Goal: Task Accomplishment & Management: Use online tool/utility

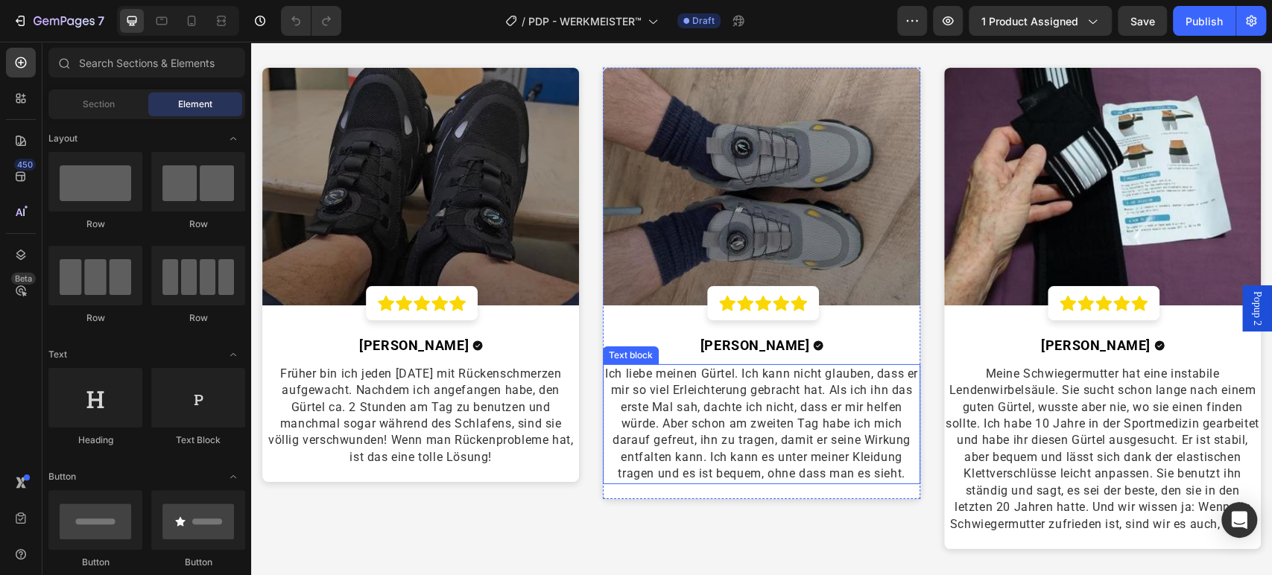
scroll to position [2980, 0]
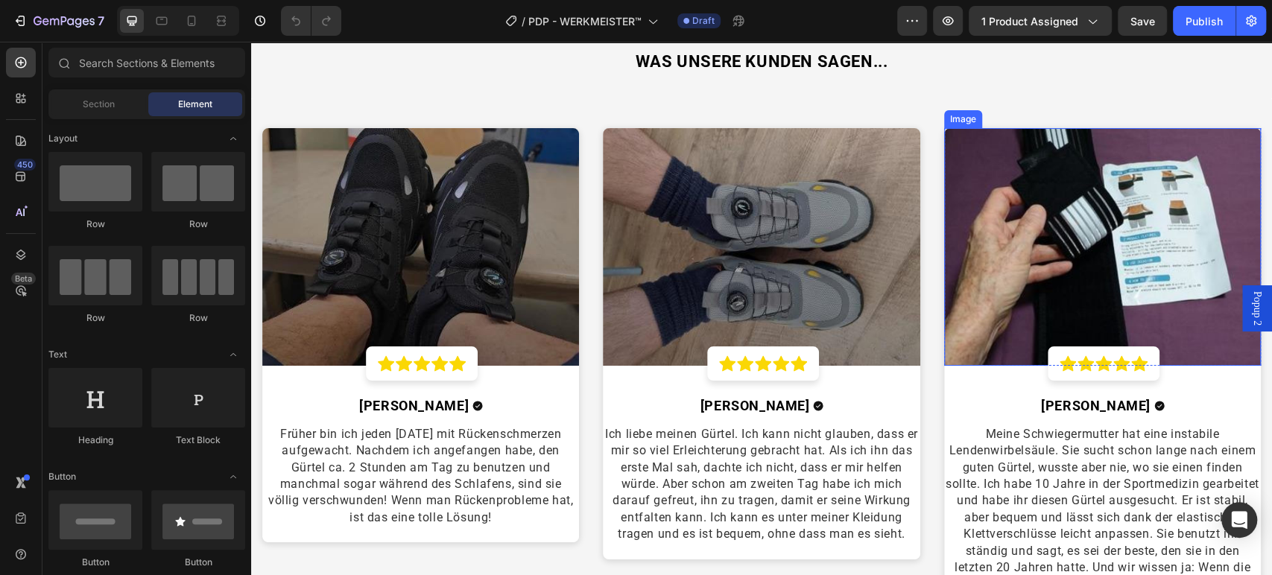
click at [1091, 237] on img at bounding box center [1102, 247] width 317 height 238
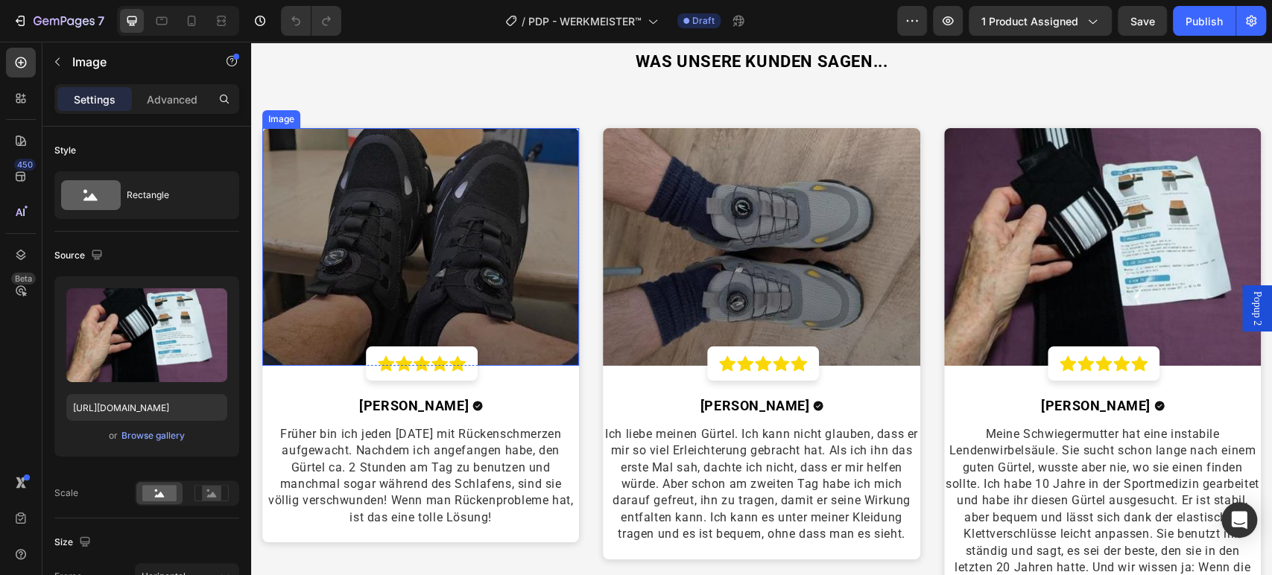
click at [483, 281] on img at bounding box center [420, 247] width 317 height 238
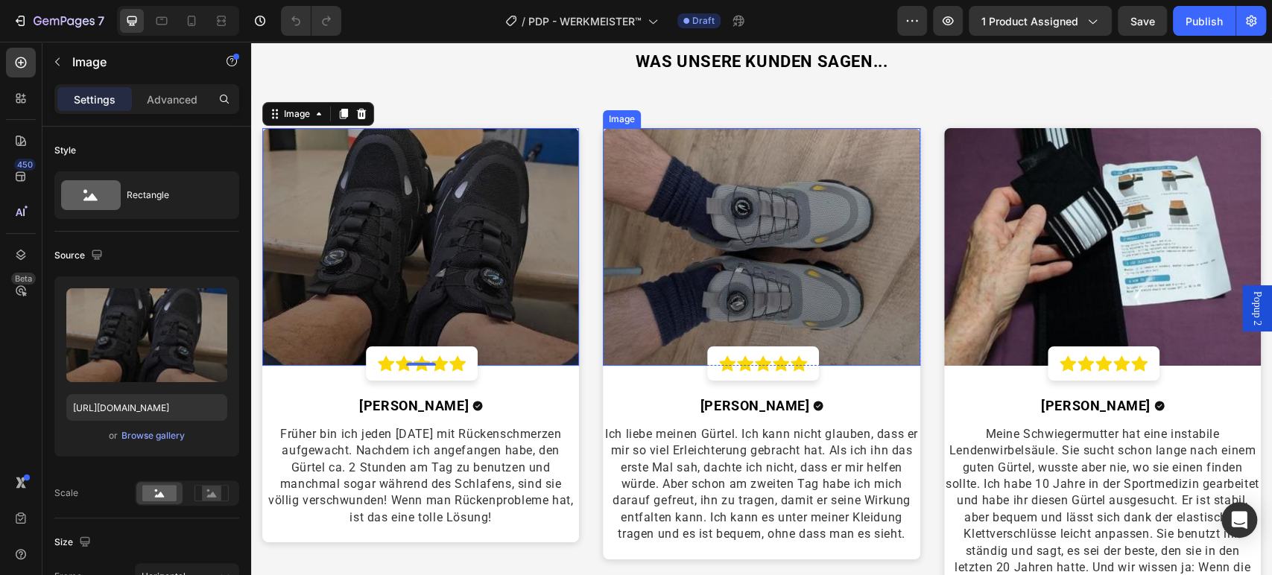
click at [677, 327] on img at bounding box center [761, 247] width 317 height 238
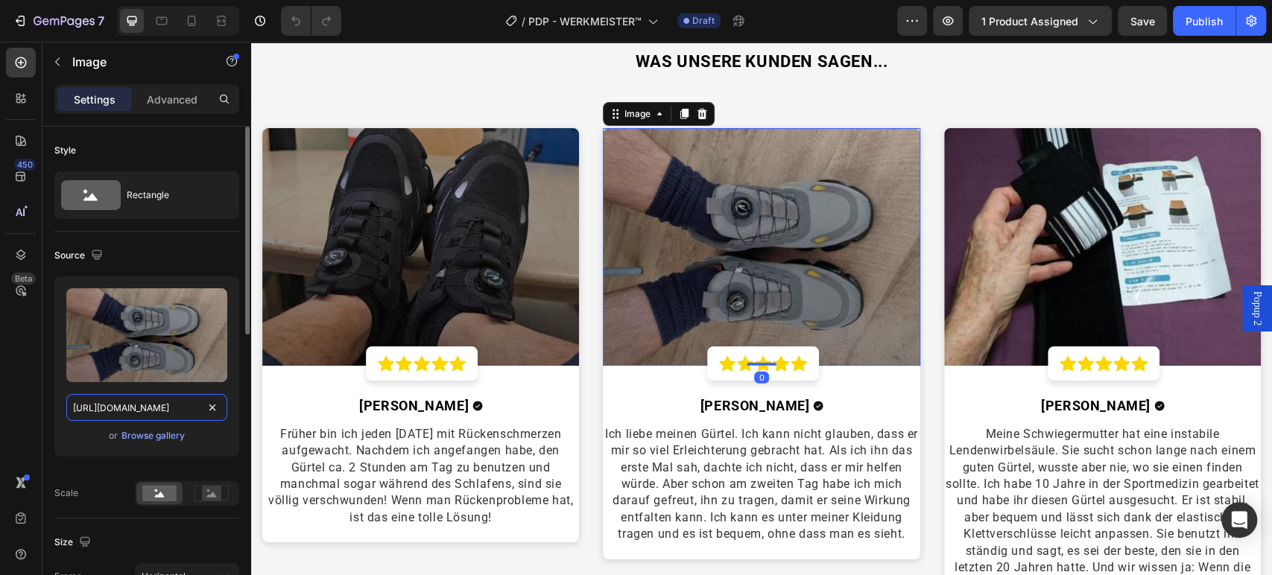
click at [178, 410] on input "https://cdn.shopify.com/s/files/1/0669/3978/1307/files/149254169-1731343178.692…" at bounding box center [146, 407] width 161 height 27
click at [556, 318] on img at bounding box center [420, 247] width 317 height 238
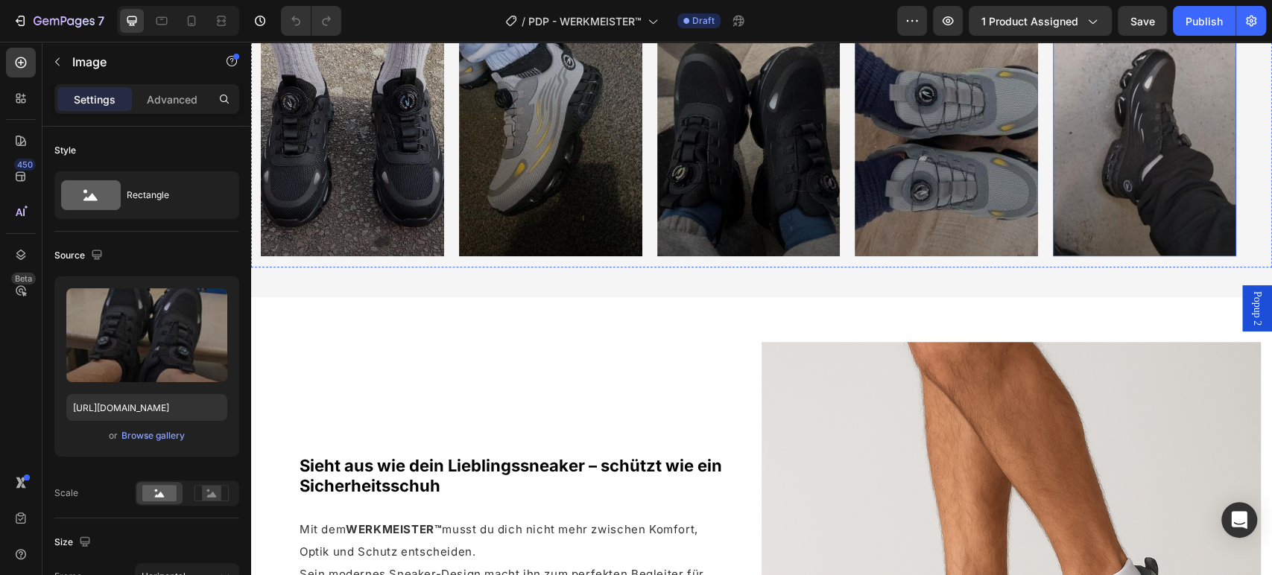
scroll to position [910, 0]
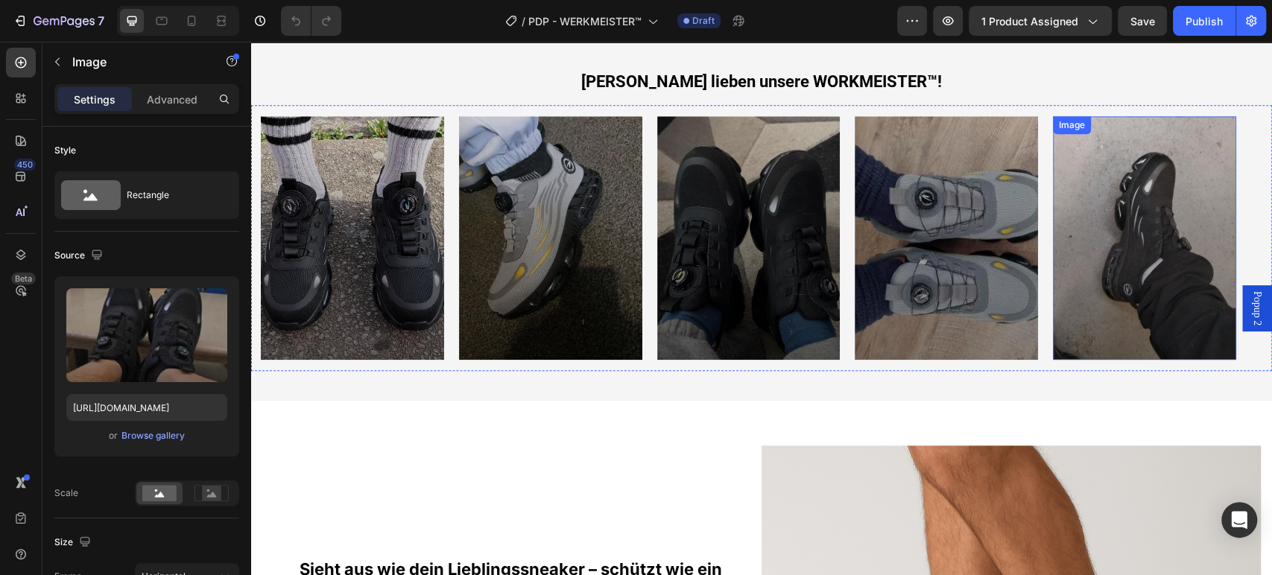
click at [1143, 241] on img at bounding box center [1144, 238] width 183 height 244
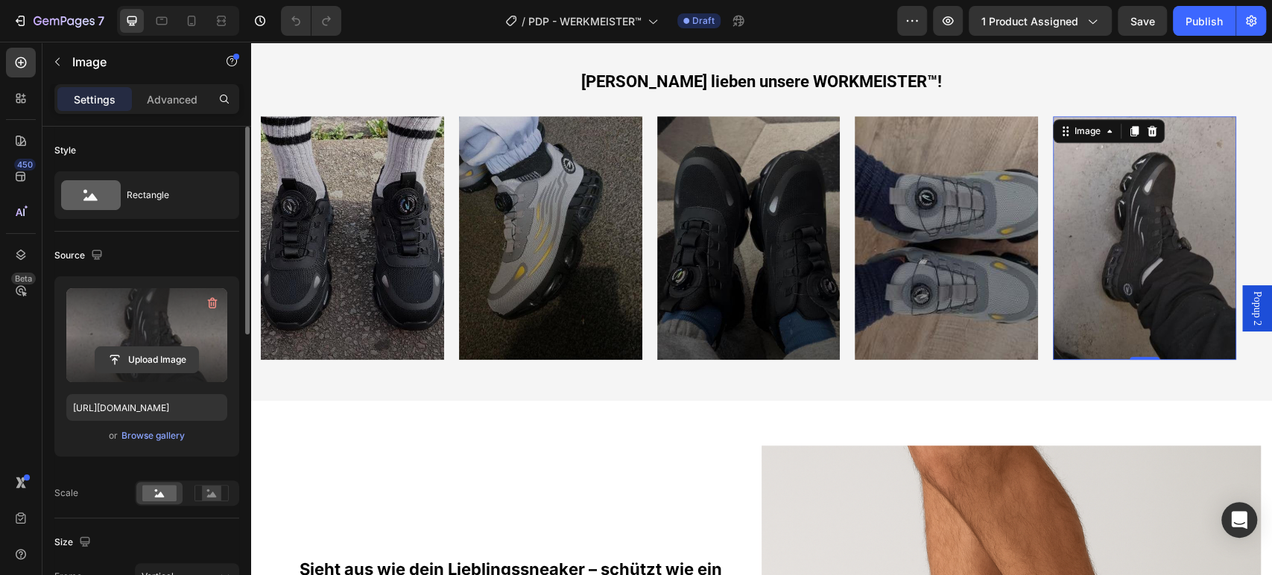
click at [142, 358] on input "file" at bounding box center [146, 359] width 103 height 25
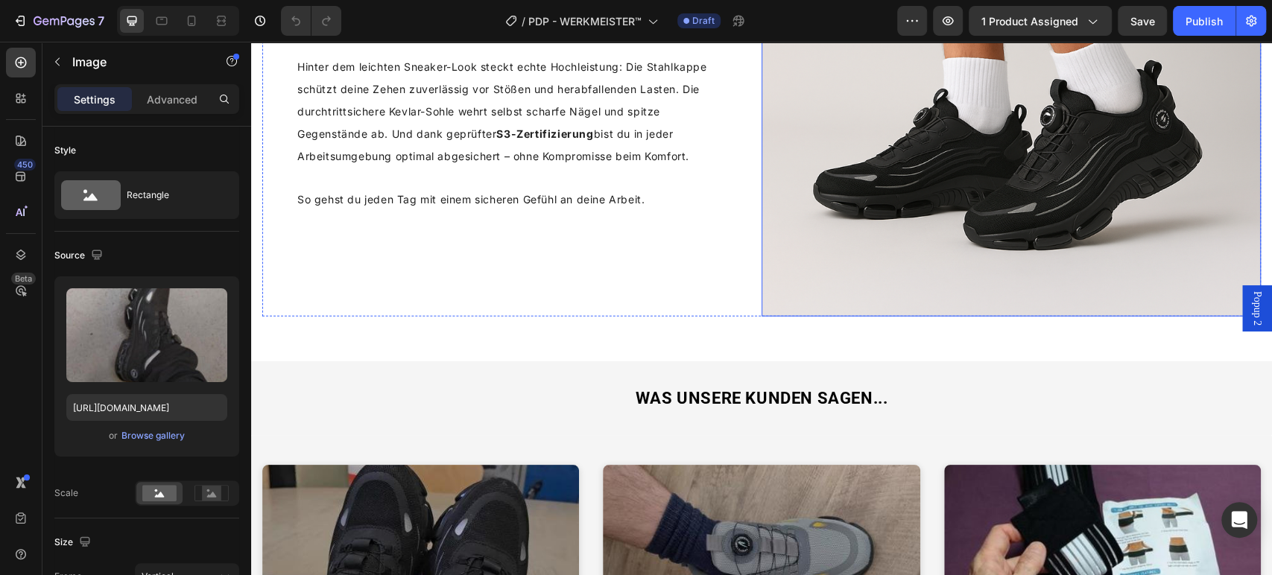
scroll to position [2896, 0]
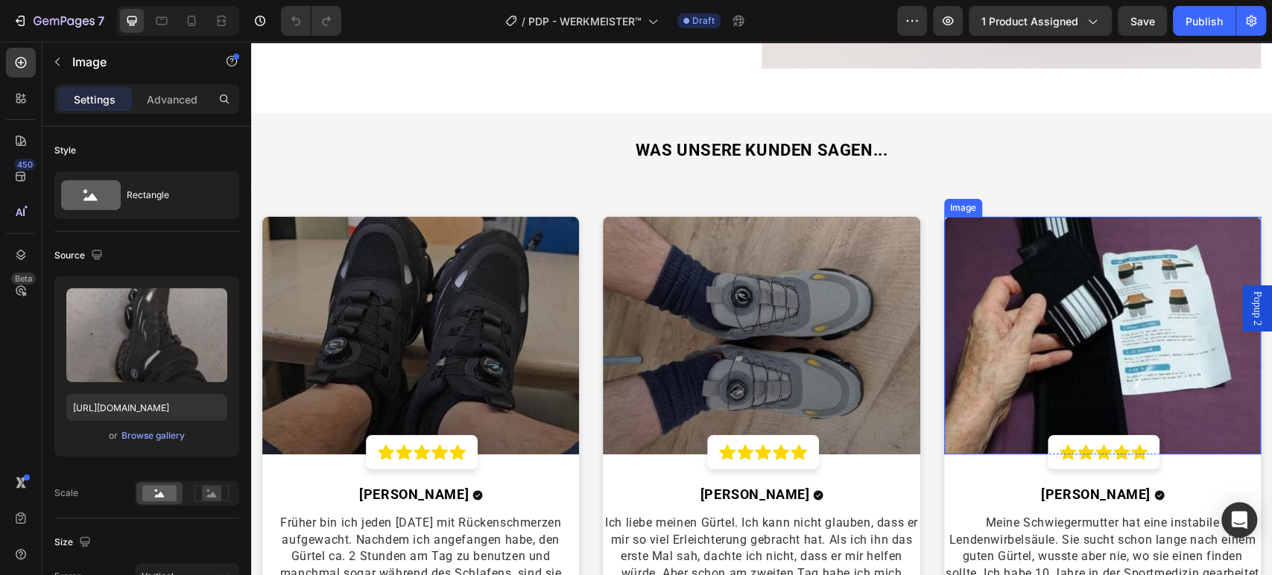
click at [1041, 303] on img at bounding box center [1102, 336] width 317 height 238
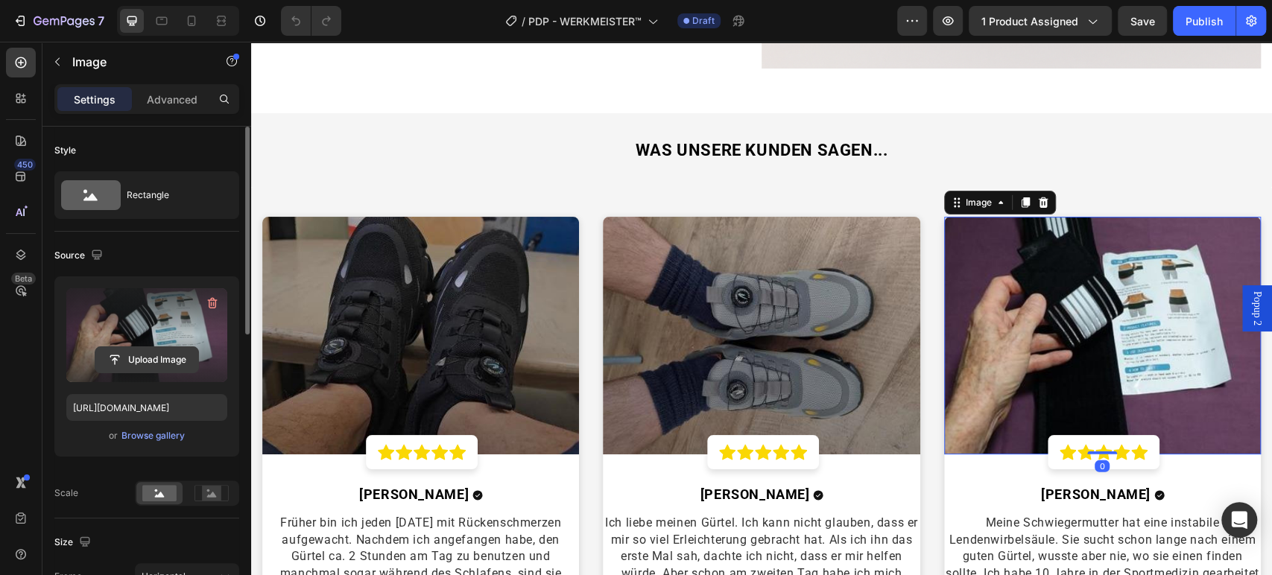
click at [147, 350] on input "file" at bounding box center [146, 359] width 103 height 25
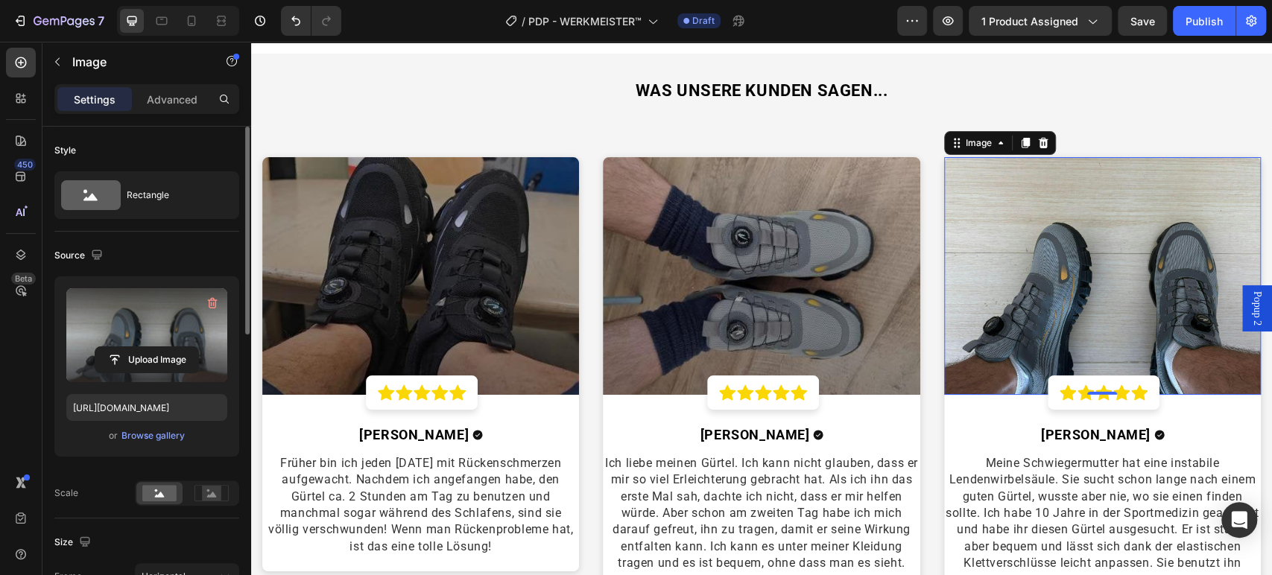
scroll to position [2980, 0]
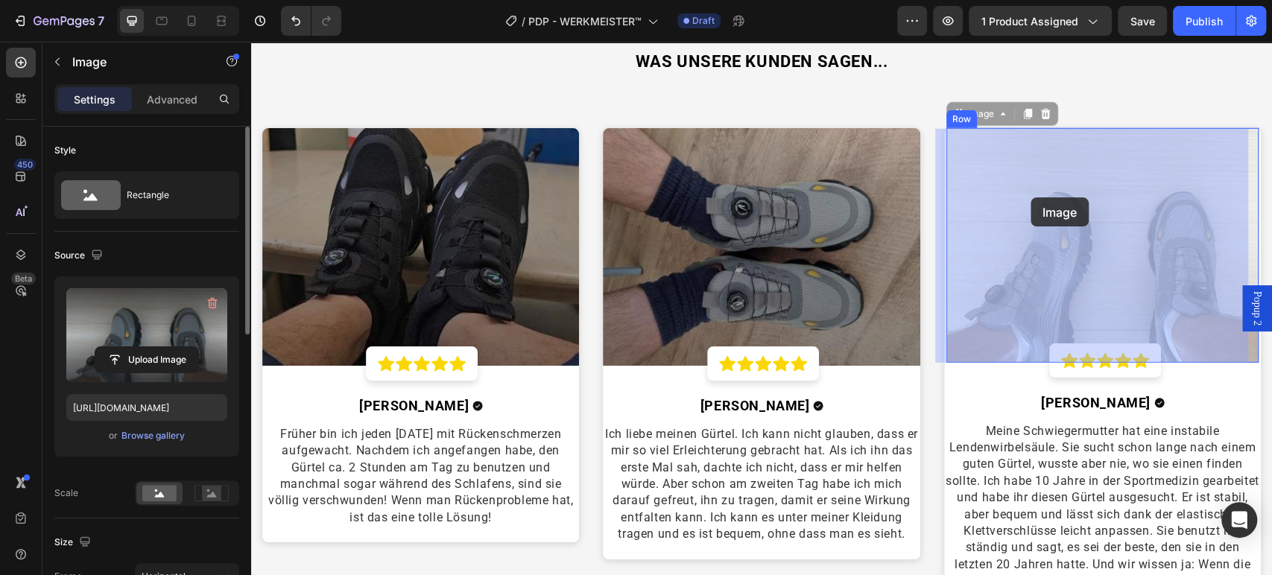
drag, startPoint x: 1027, startPoint y: 238, endPoint x: 1028, endPoint y: 227, distance: 10.5
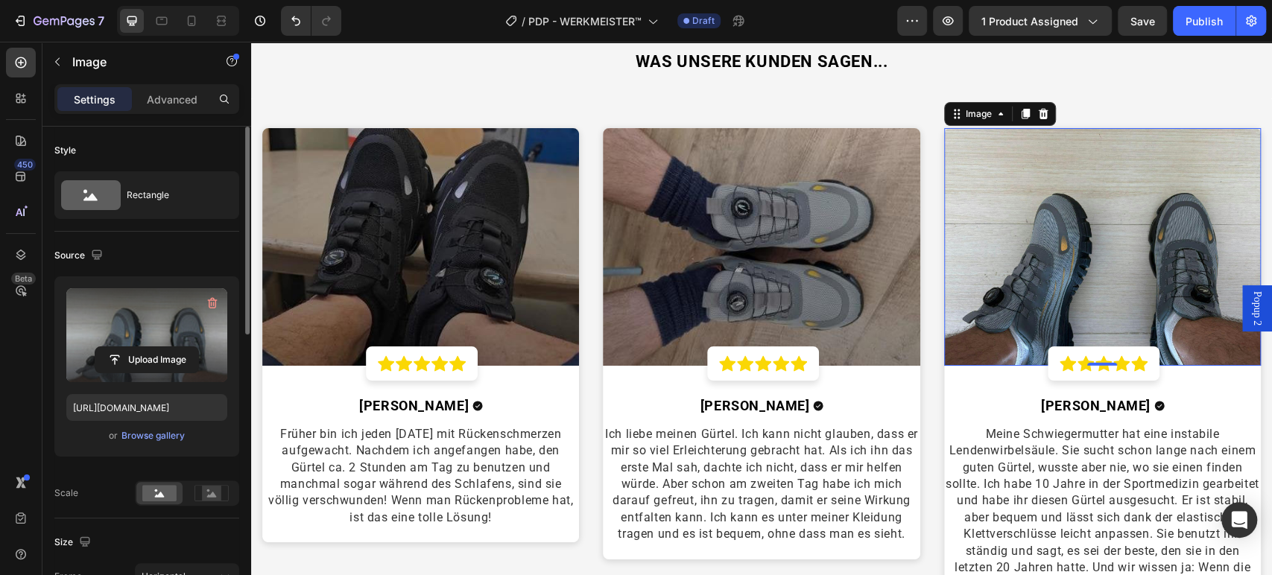
click at [1021, 229] on img at bounding box center [1102, 247] width 317 height 238
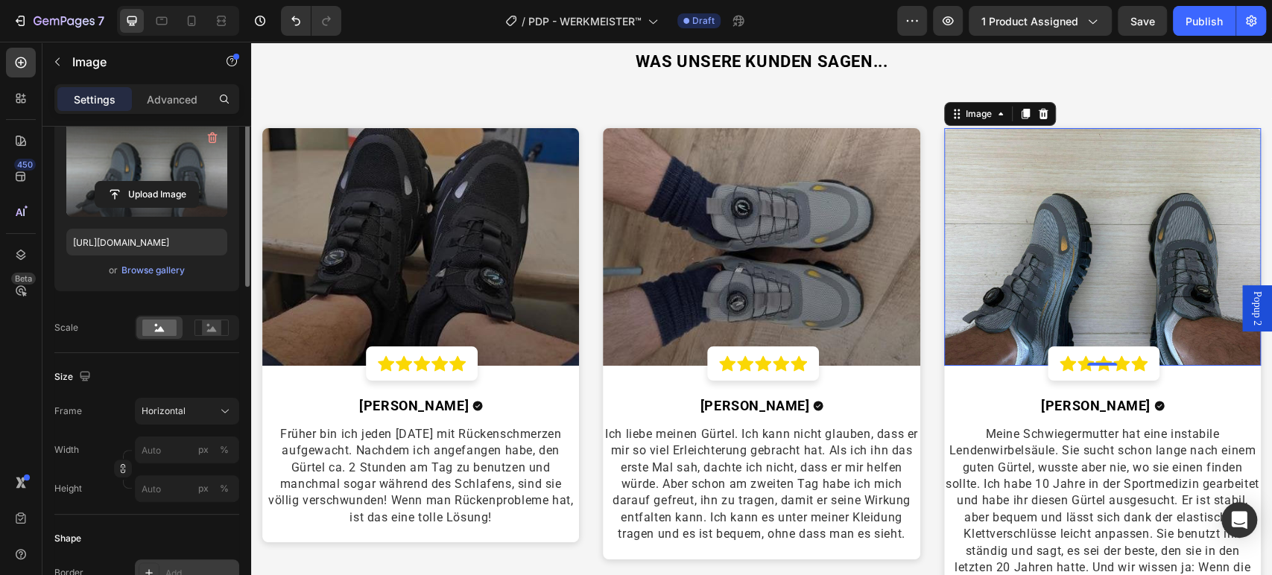
scroll to position [248, 0]
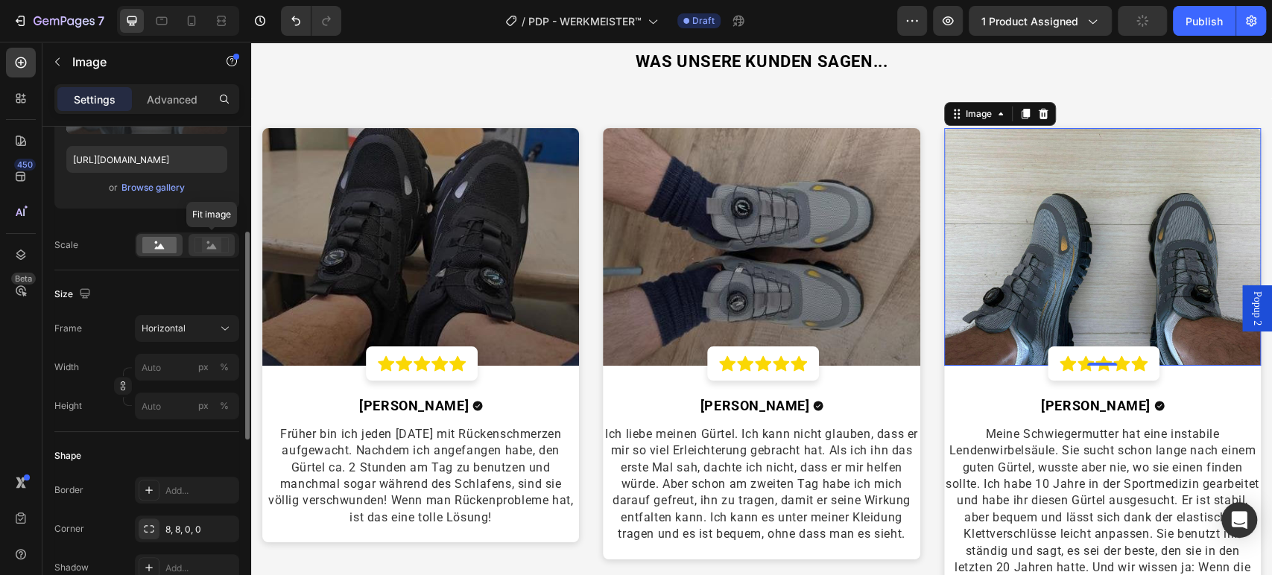
click at [206, 255] on div at bounding box center [211, 245] width 46 height 22
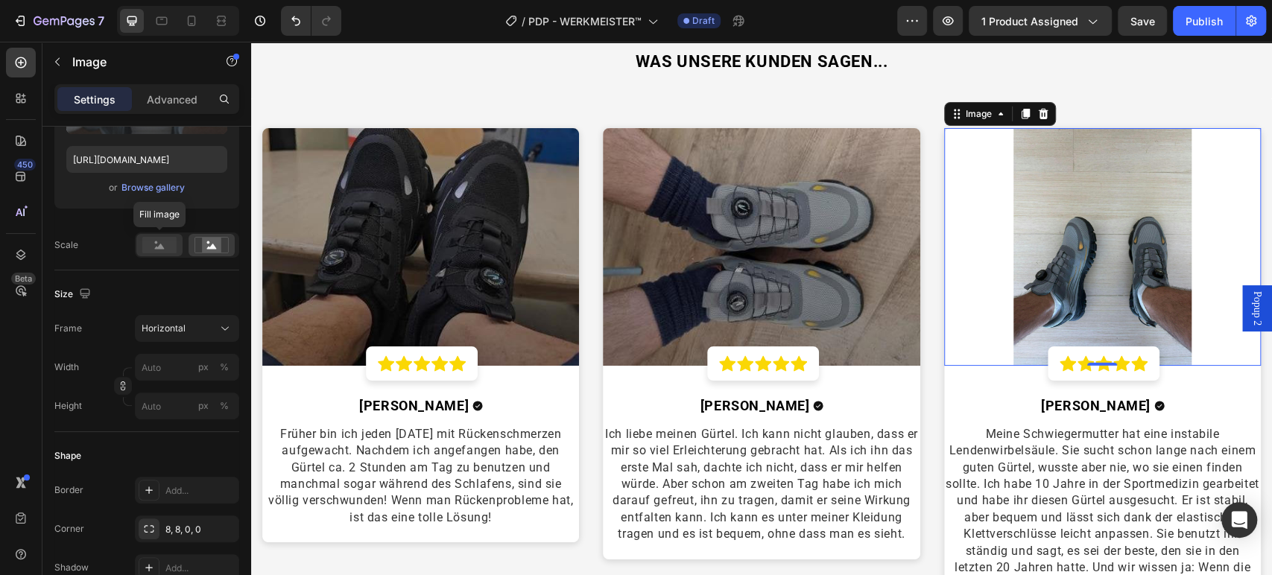
click at [149, 234] on div at bounding box center [159, 245] width 46 height 22
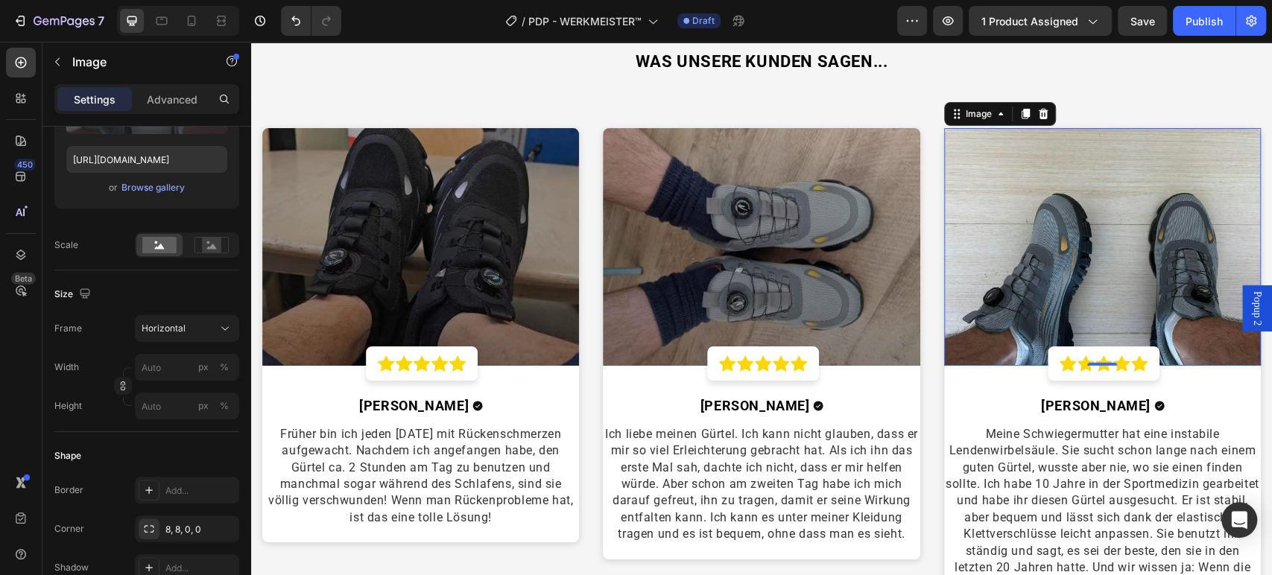
scroll to position [0, 0]
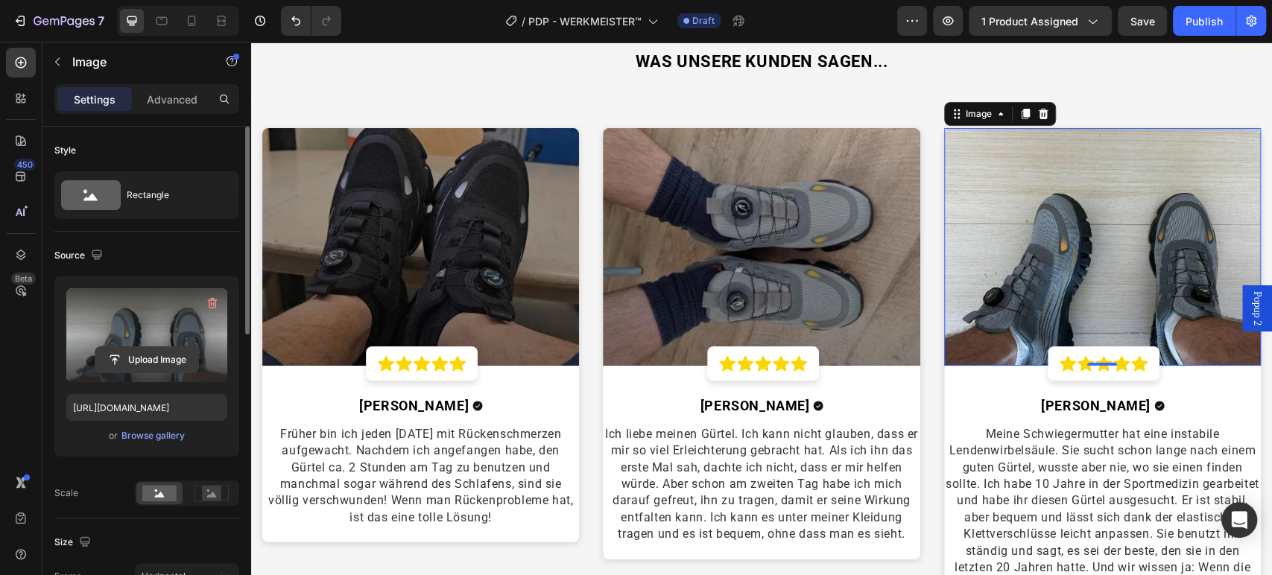
click at [167, 350] on input "file" at bounding box center [146, 359] width 103 height 25
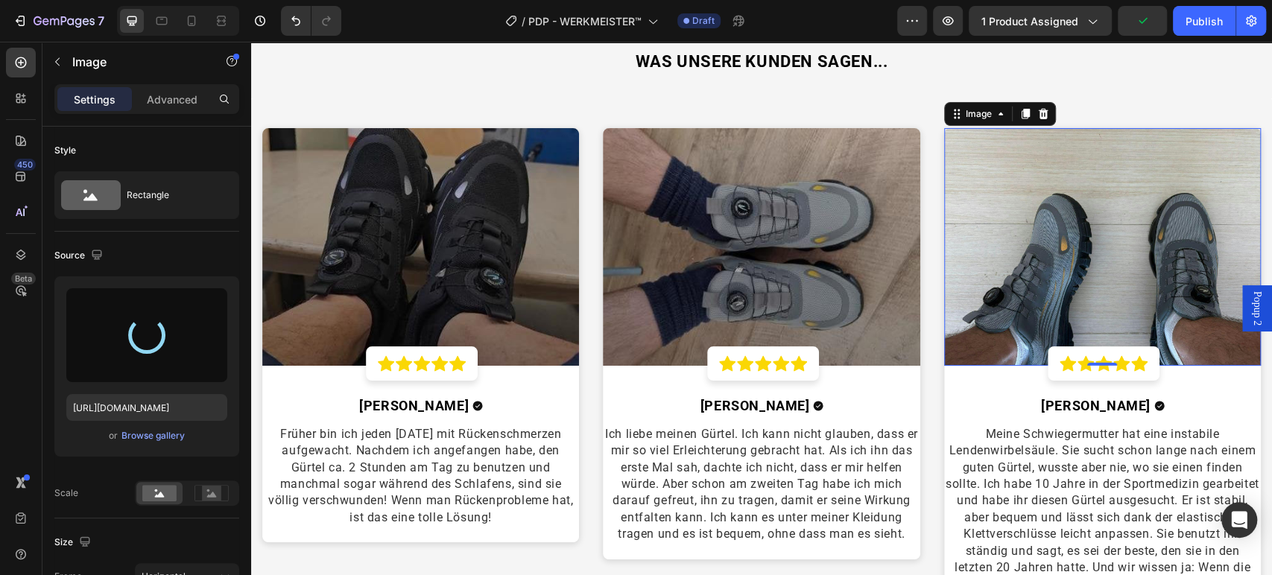
type input "https://cdn.shopify.com/s/files/1/0669/3978/1307/files/gempages_577602303473746…"
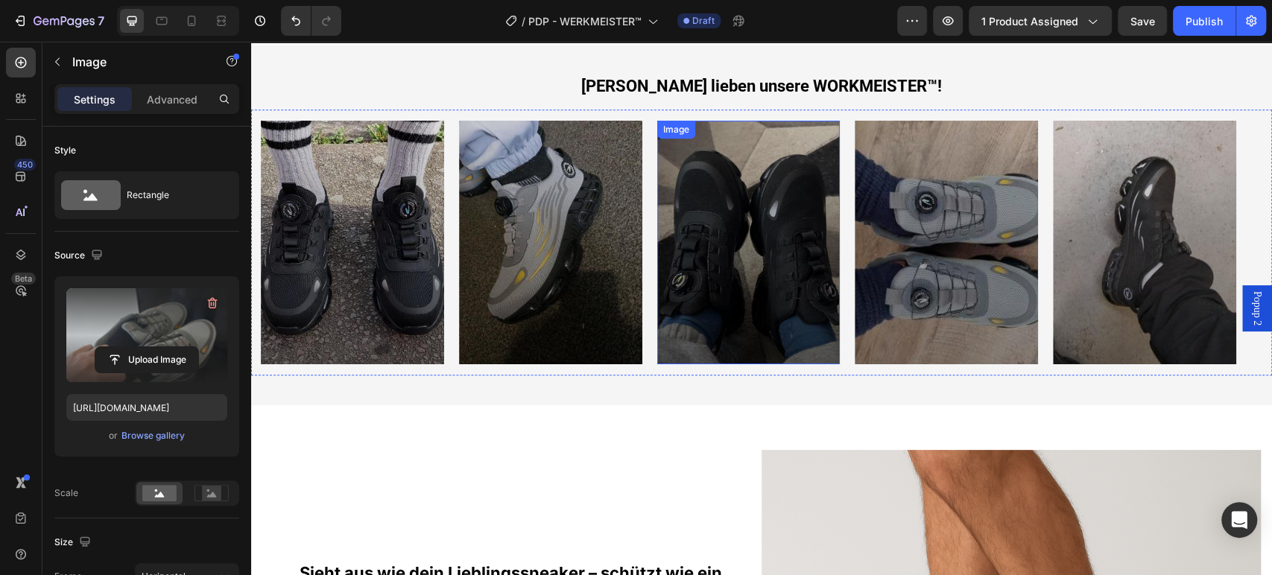
scroll to position [993, 0]
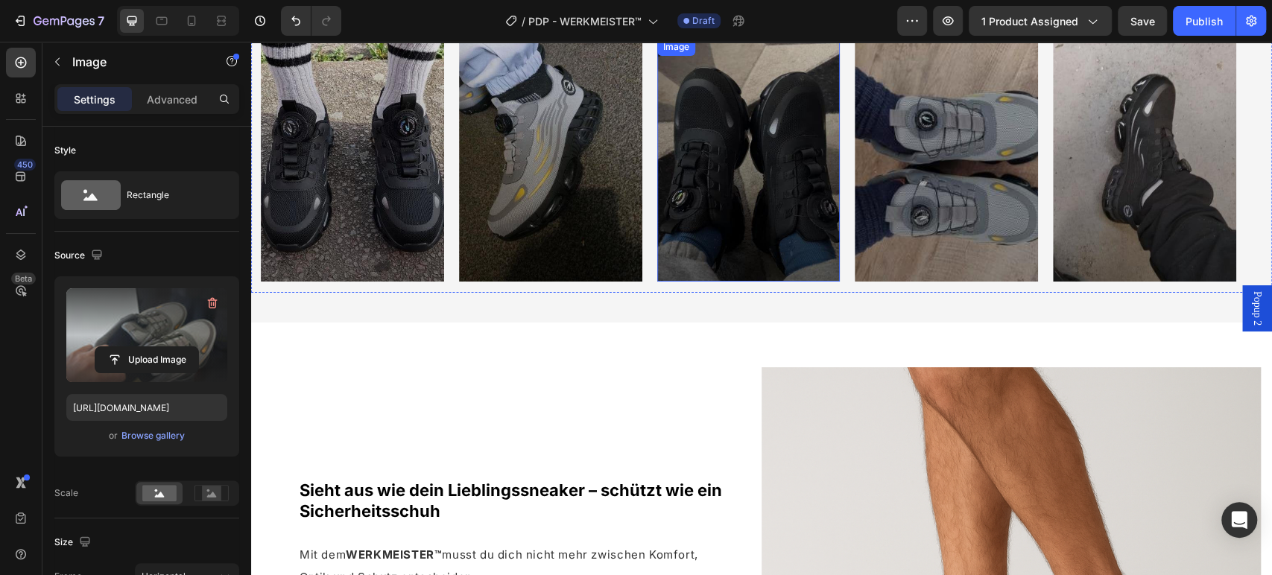
click at [759, 159] on img at bounding box center [748, 160] width 183 height 244
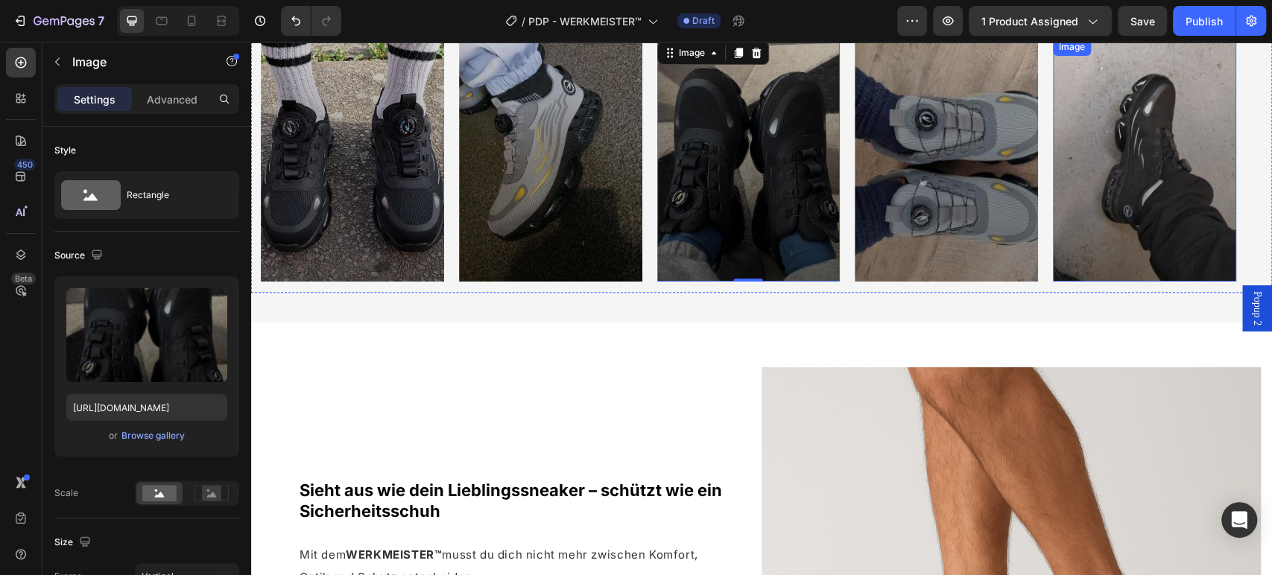
click at [1112, 212] on img at bounding box center [1144, 160] width 183 height 244
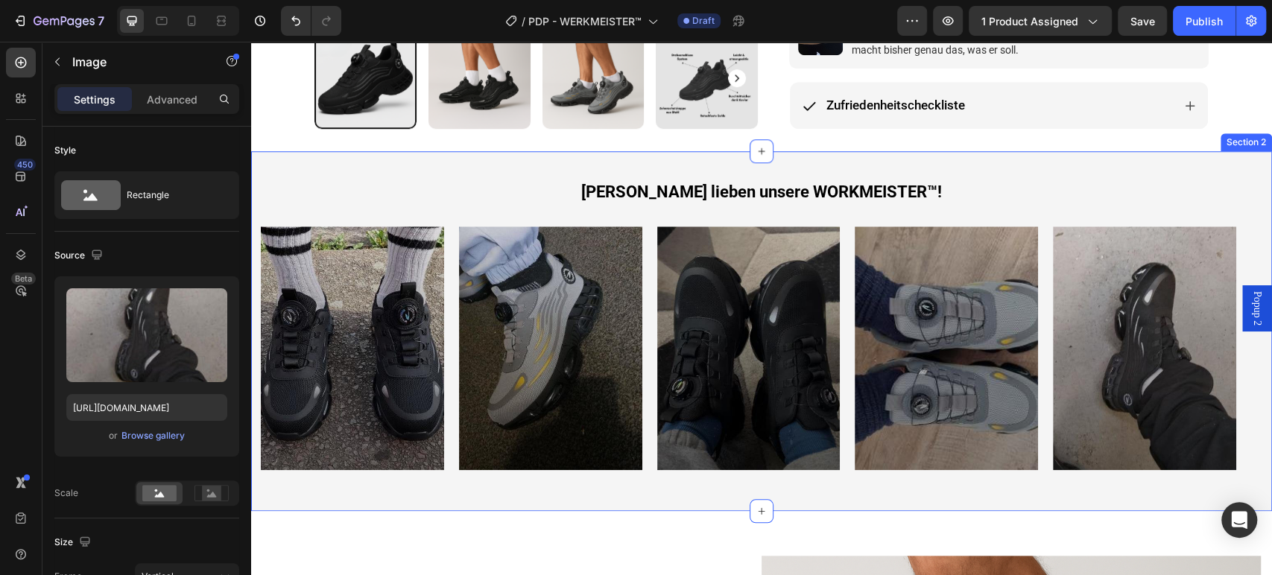
scroll to position [828, 0]
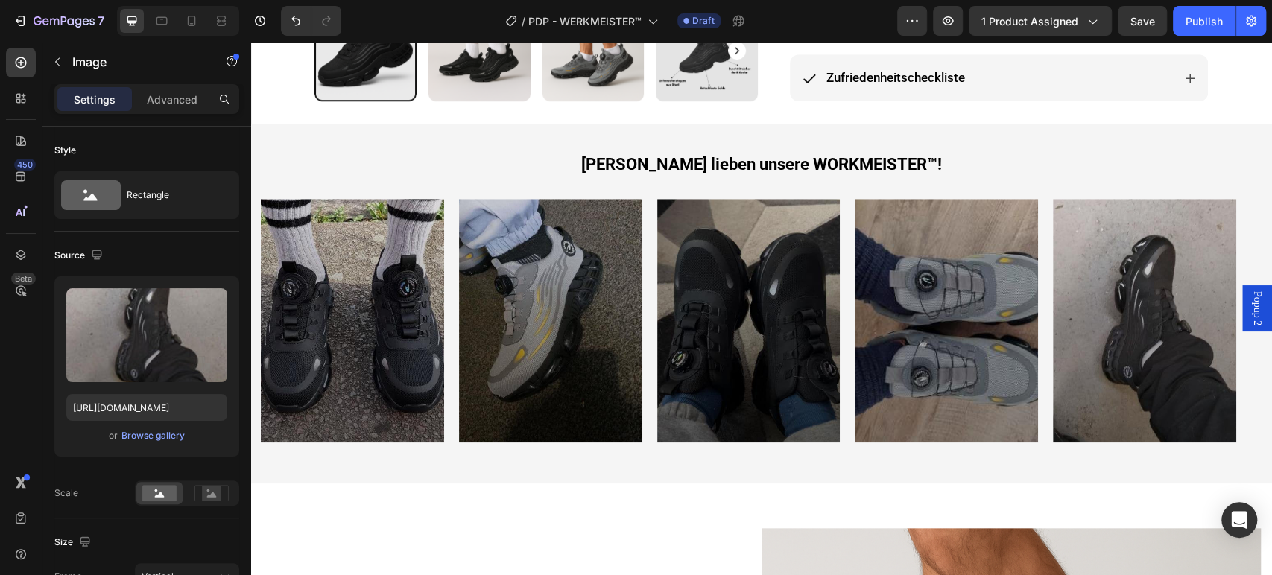
click at [1121, 296] on img at bounding box center [1144, 321] width 183 height 244
click at [1120, 291] on img at bounding box center [1144, 321] width 183 height 244
click at [172, 413] on input "https://cdn.shopify.com/s/files/1/0669/3978/1307/files/149254168-1731343249.635…" at bounding box center [146, 407] width 161 height 27
paste input "74-1731343155.0411_540x_bc7b3930-88ed-470c-bdfe-dab6c1cb3f29"
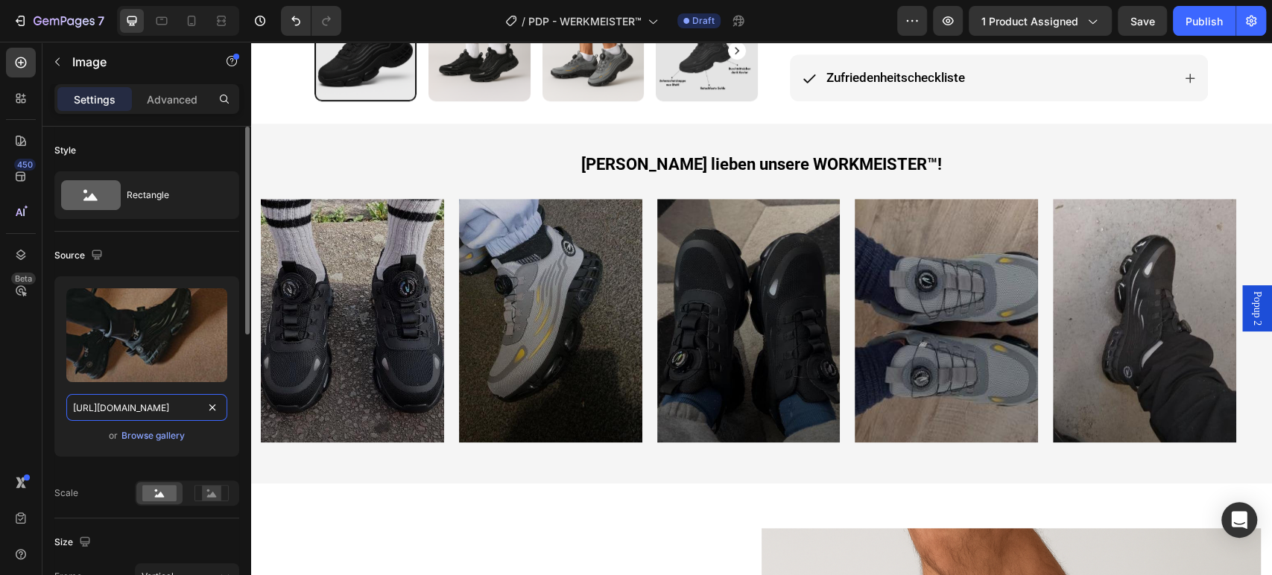
scroll to position [0, 521]
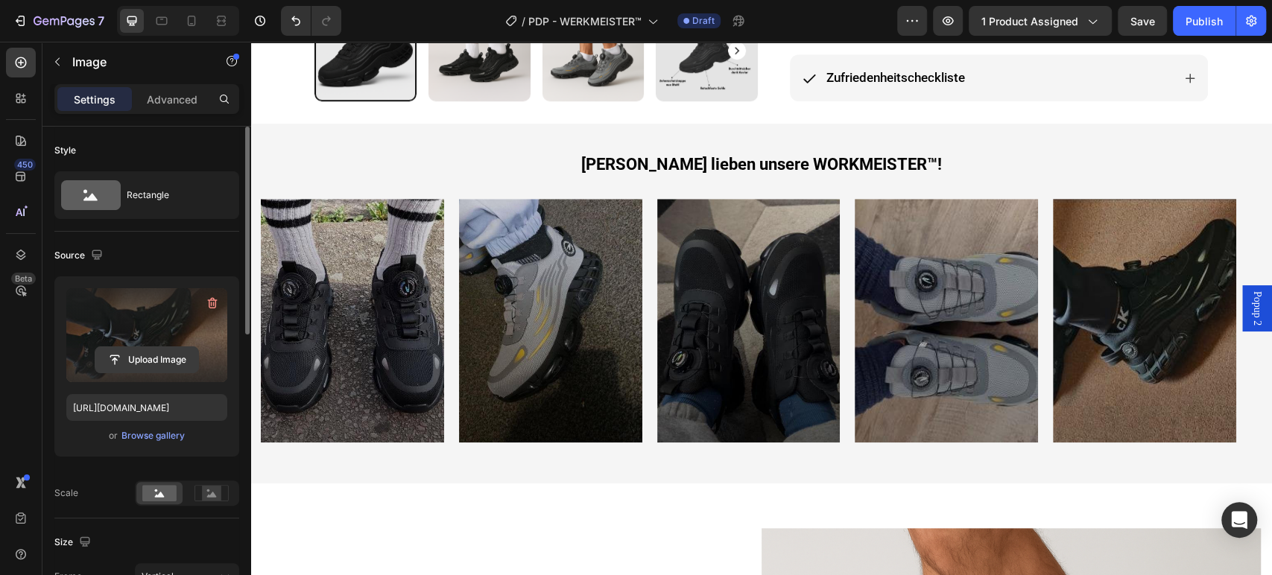
click at [162, 364] on input "file" at bounding box center [146, 359] width 103 height 25
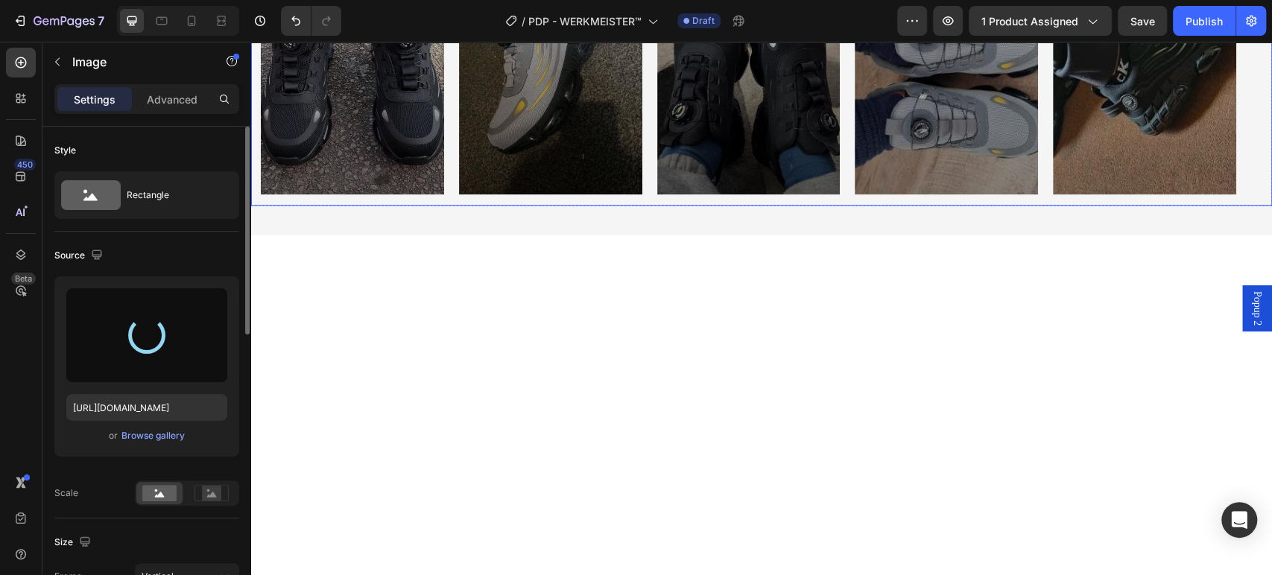
scroll to position [670, 0]
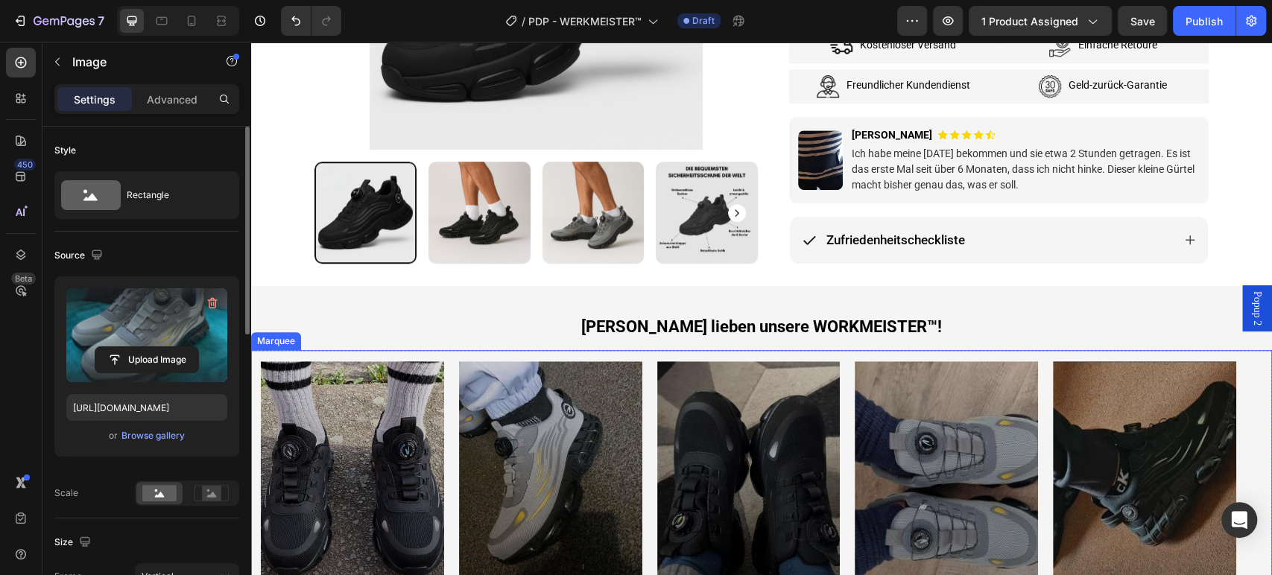
type input "https://cdn.shopify.com/s/files/1/0669/3978/1307/files/gempages_577602303473746…"
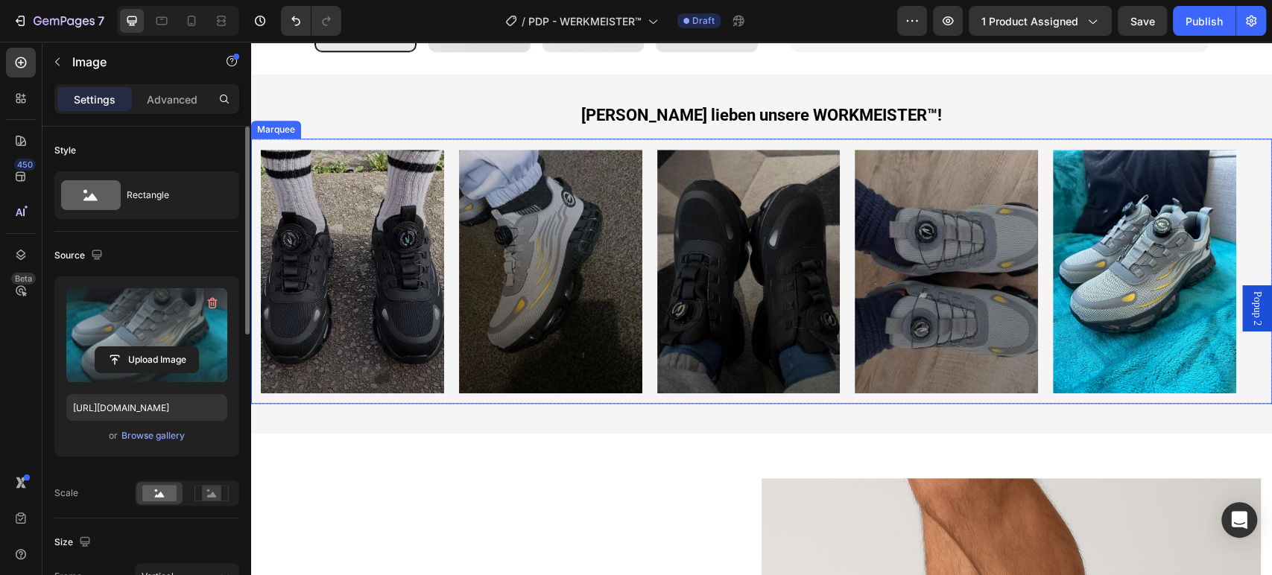
scroll to position [910, 0]
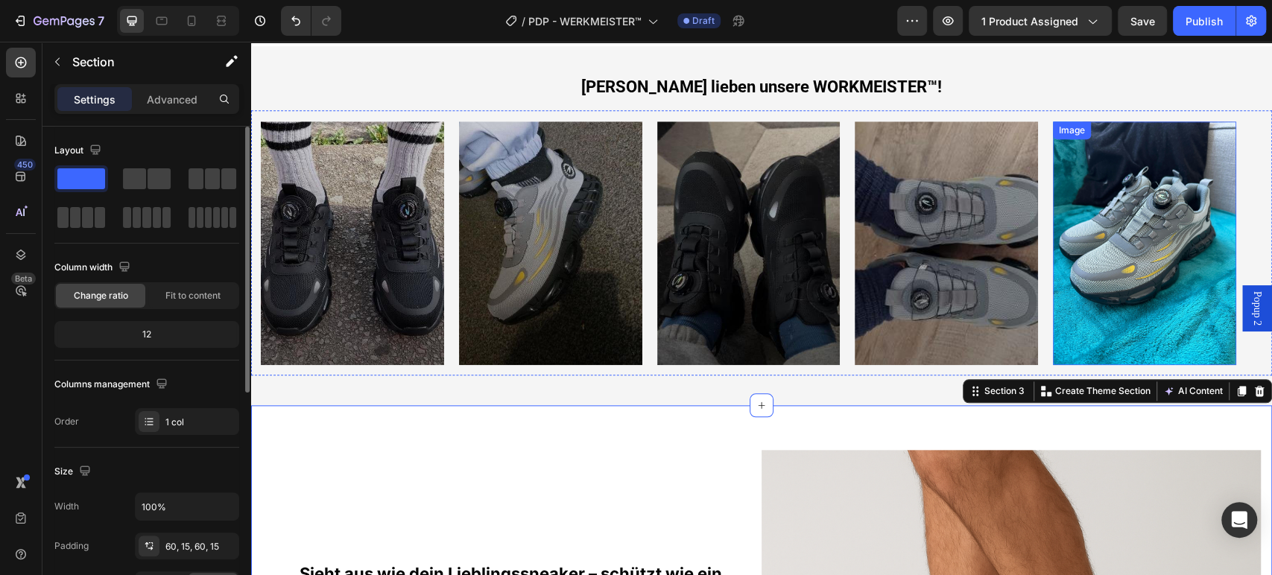
click at [1128, 247] on img at bounding box center [1144, 243] width 183 height 244
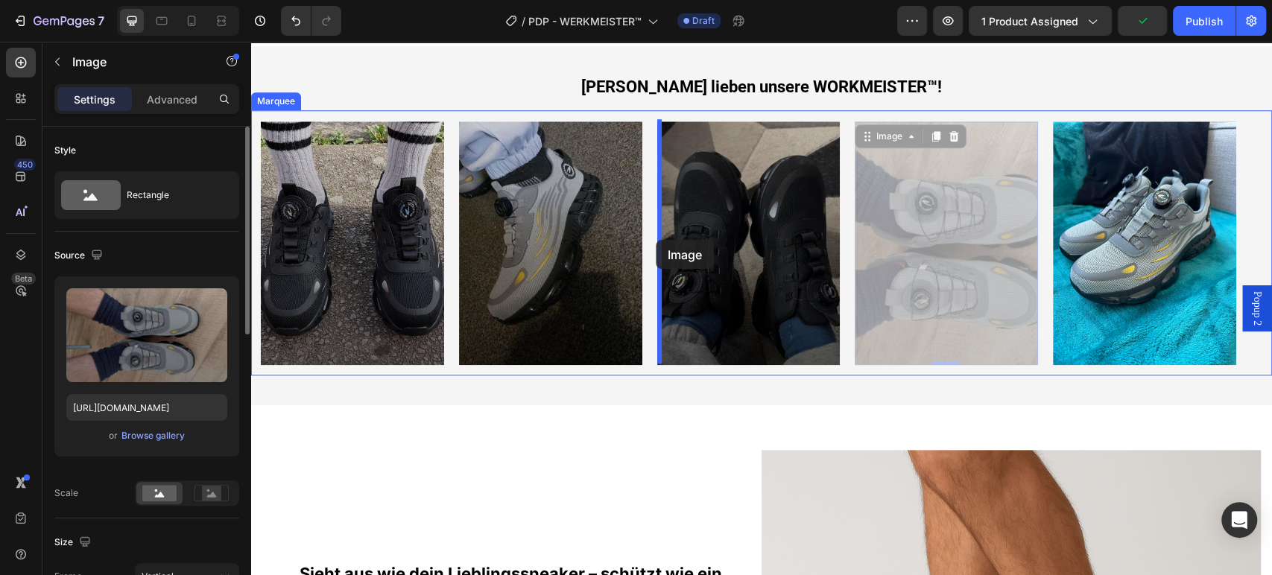
drag, startPoint x: 949, startPoint y: 273, endPoint x: 656, endPoint y: 240, distance: 295.3
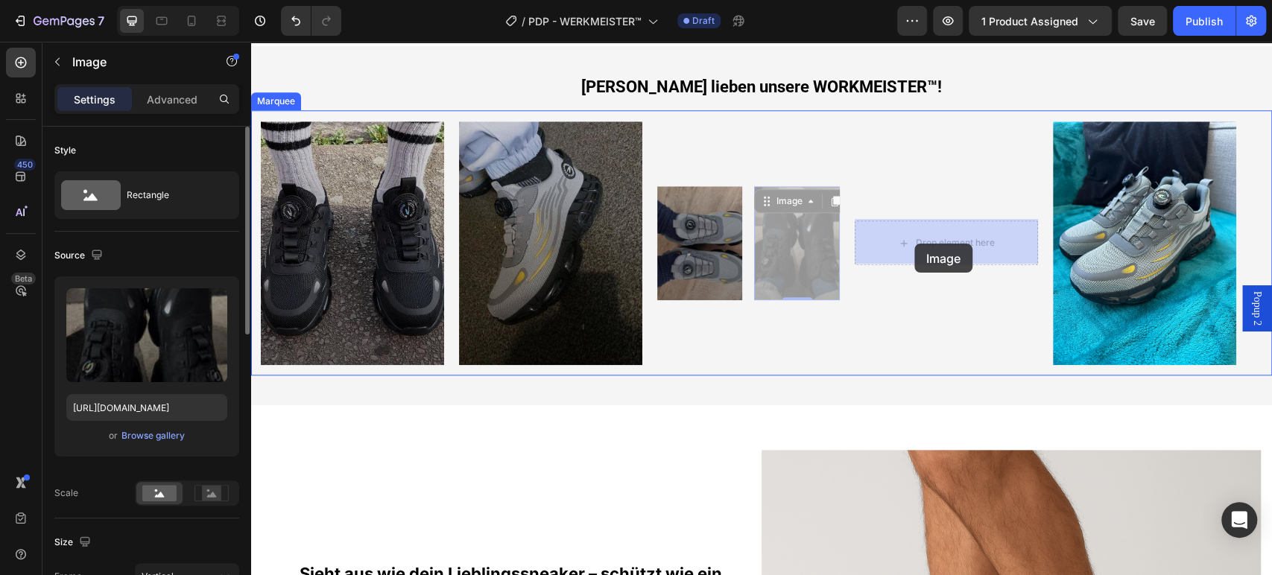
drag, startPoint x: 822, startPoint y: 241, endPoint x: 914, endPoint y: 244, distance: 92.4
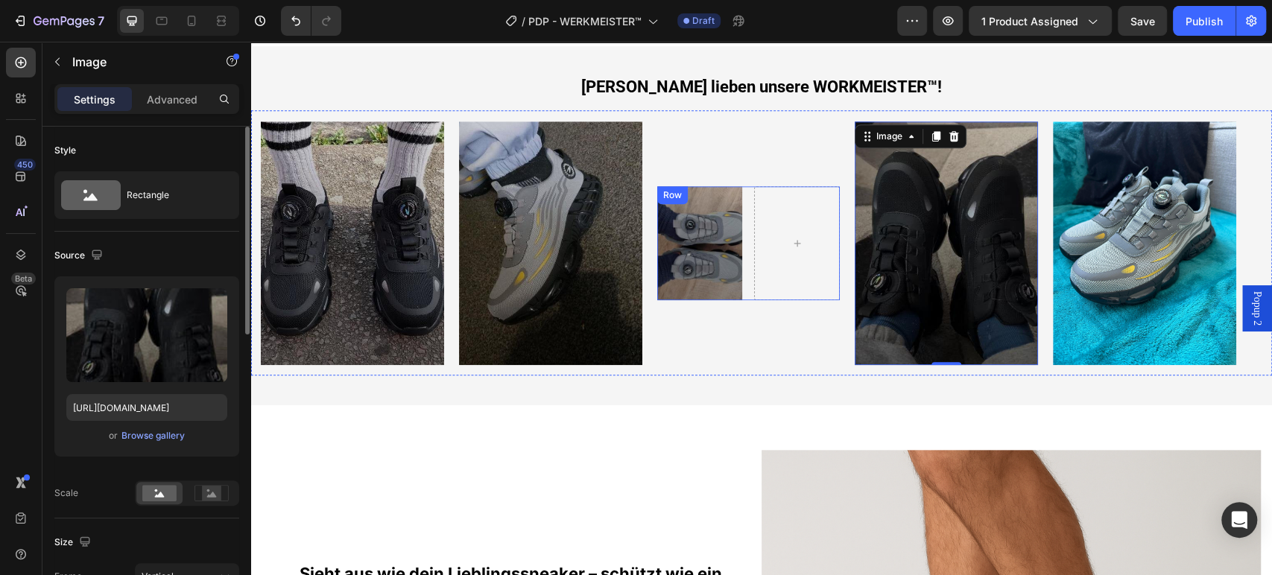
click at [752, 213] on div "Image Row" at bounding box center [748, 243] width 183 height 114
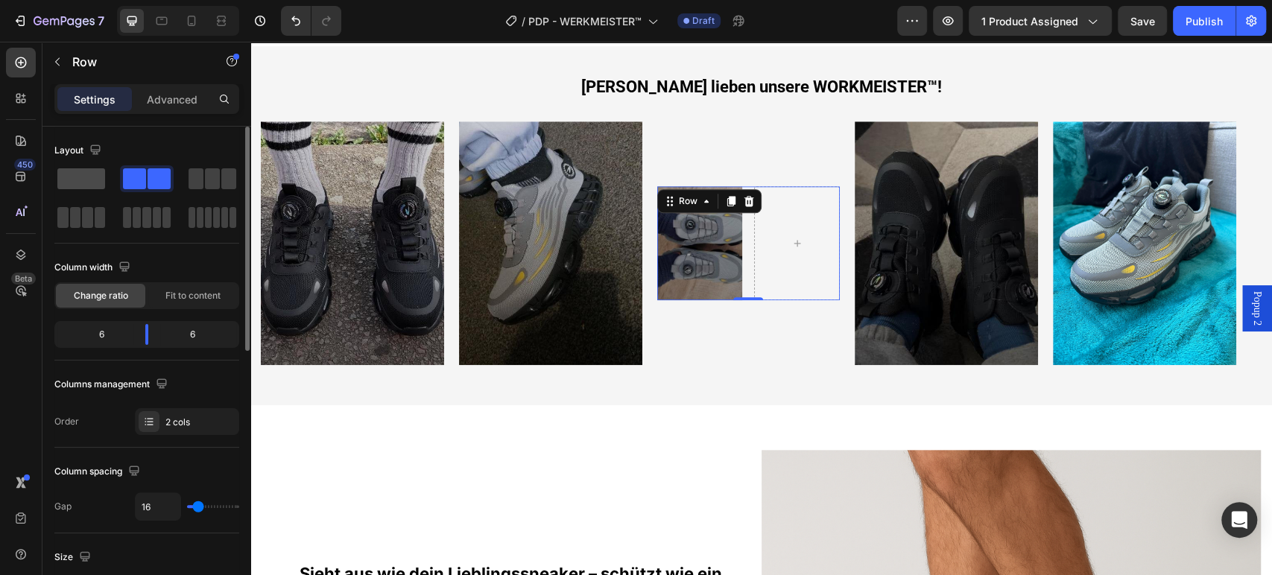
drag, startPoint x: 88, startPoint y: 173, endPoint x: 203, endPoint y: 463, distance: 311.6
click at [88, 173] on span at bounding box center [81, 178] width 48 height 21
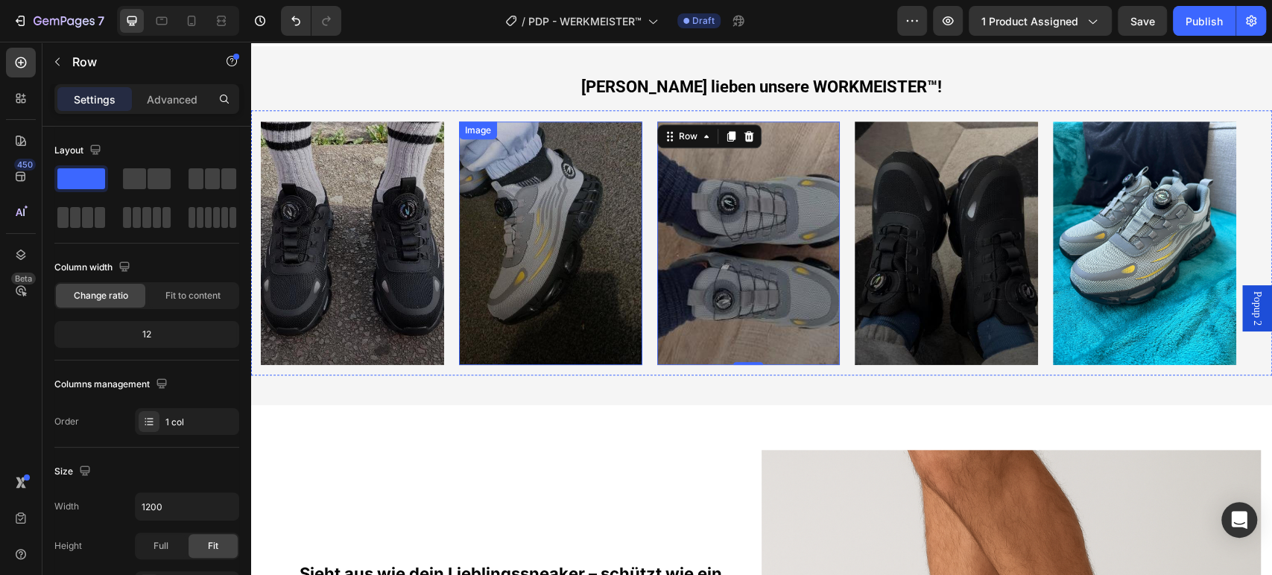
click at [549, 246] on img at bounding box center [550, 243] width 183 height 244
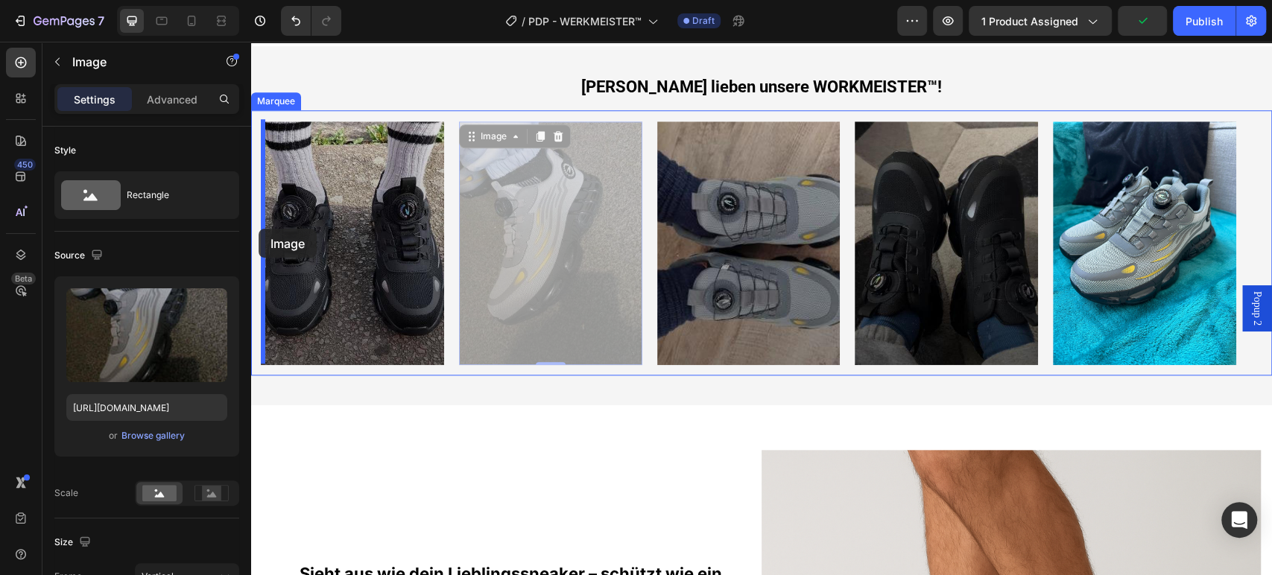
drag, startPoint x: 558, startPoint y: 263, endPoint x: 258, endPoint y: 229, distance: 301.4
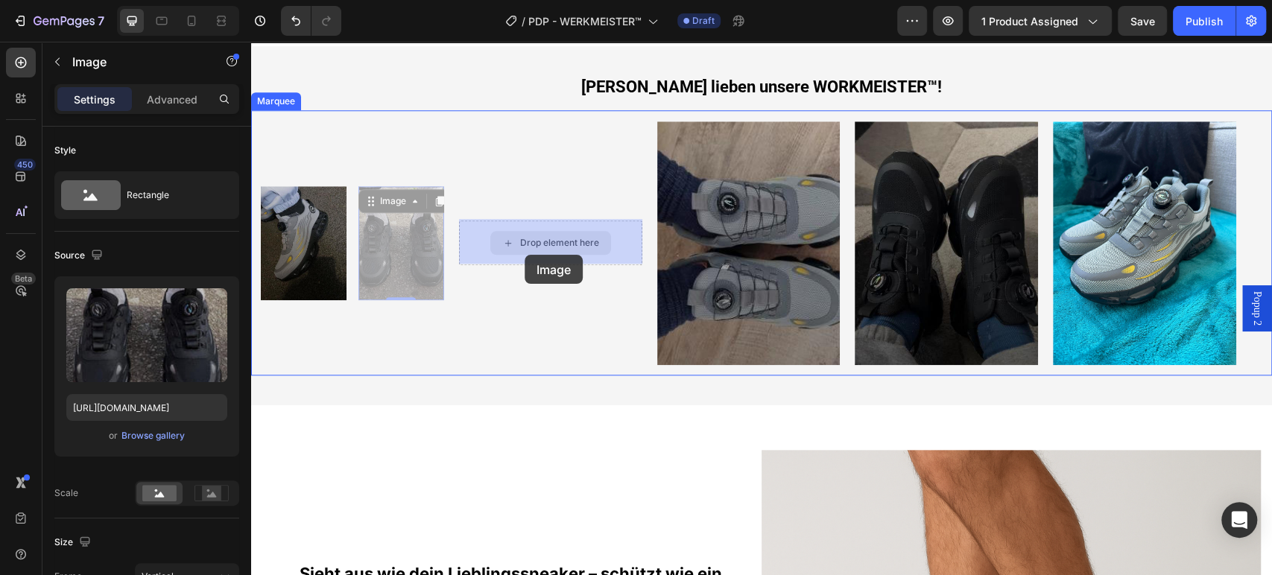
drag, startPoint x: 418, startPoint y: 235, endPoint x: 524, endPoint y: 255, distance: 108.3
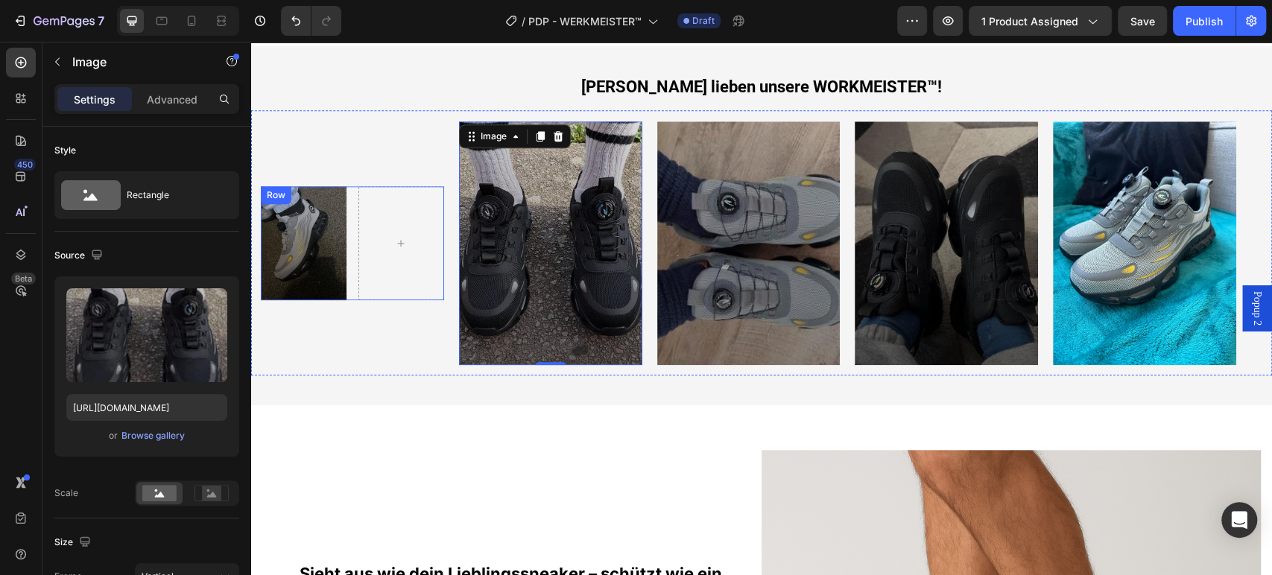
click at [352, 247] on div "Image Row" at bounding box center [352, 243] width 183 height 114
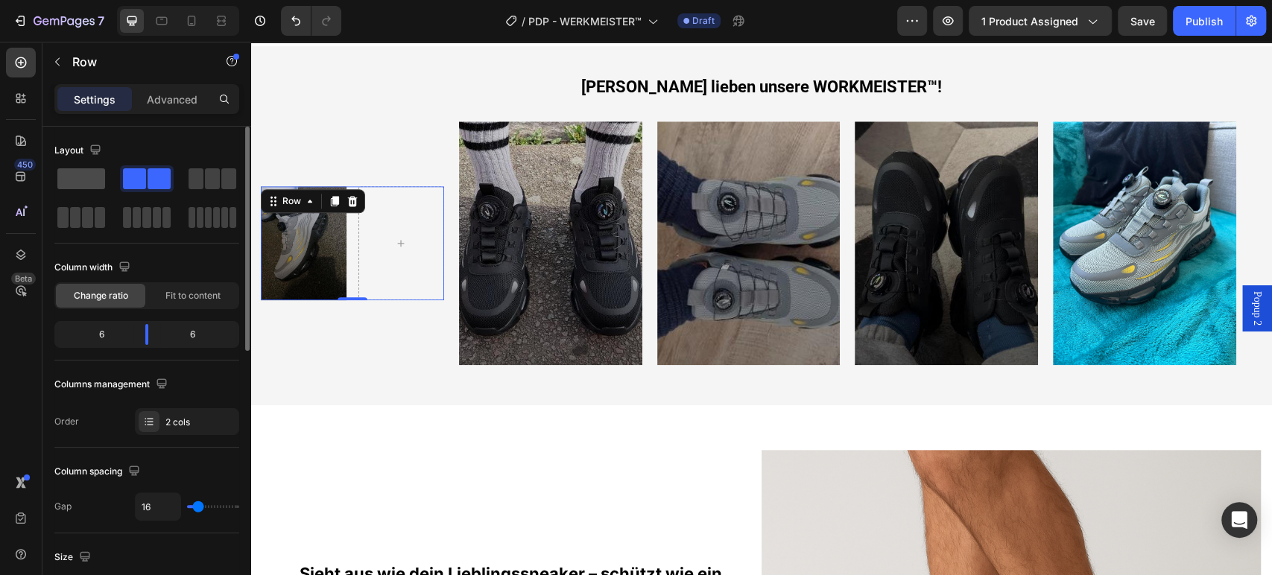
drag, startPoint x: 83, startPoint y: 180, endPoint x: 166, endPoint y: 371, distance: 208.1
click at [83, 180] on span at bounding box center [81, 178] width 48 height 21
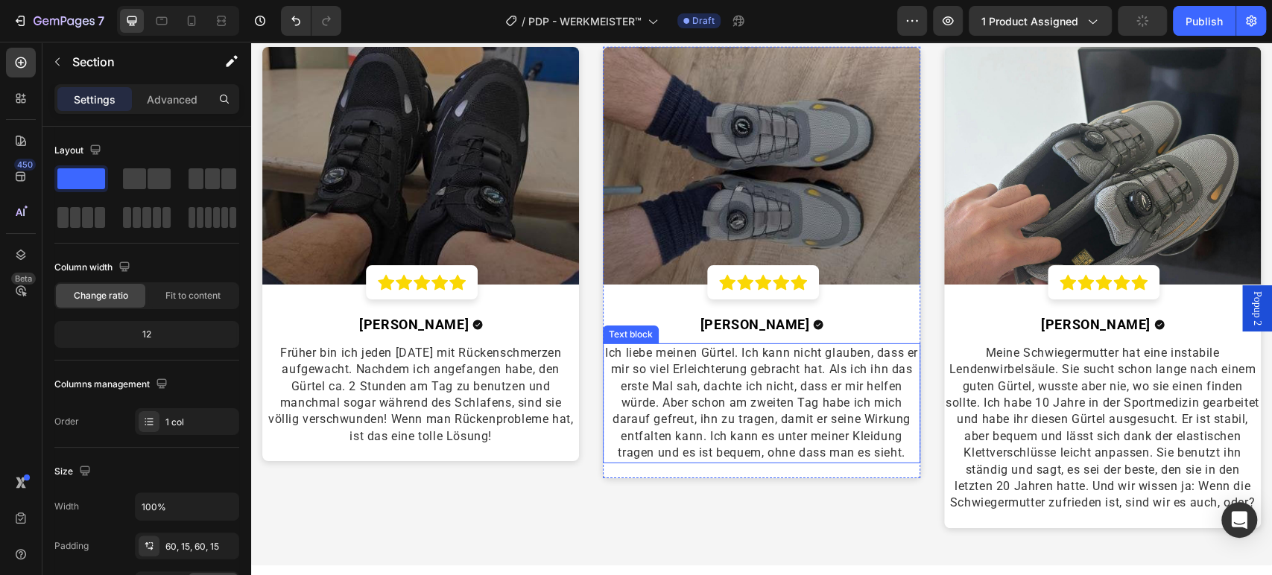
scroll to position [2980, 0]
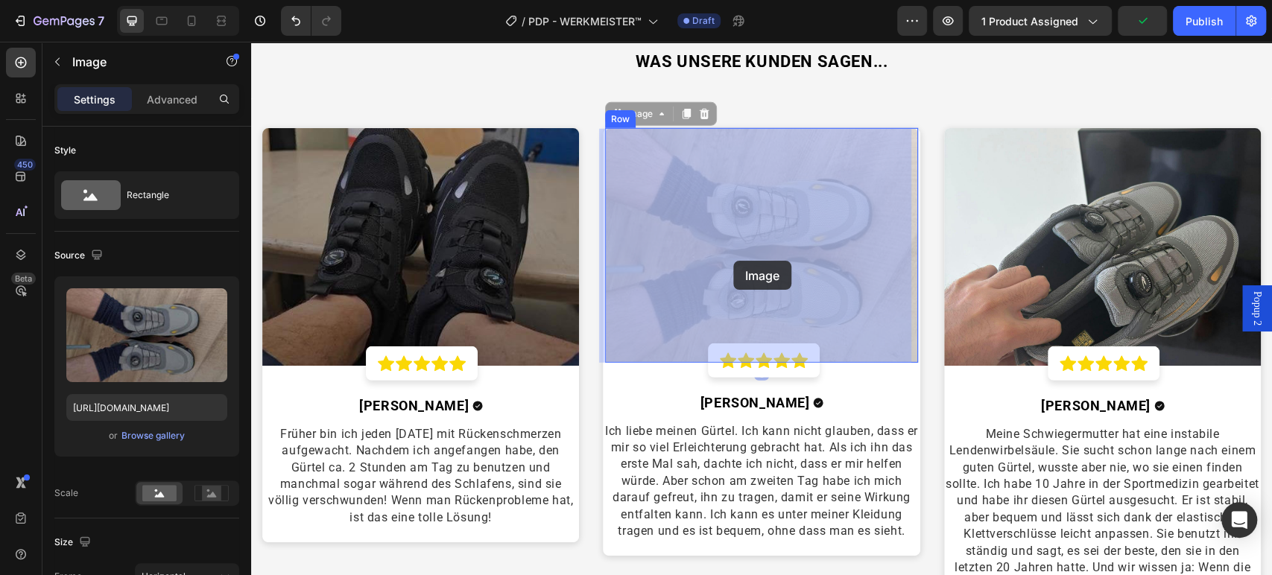
drag, startPoint x: 791, startPoint y: 263, endPoint x: 714, endPoint y: 261, distance: 77.5
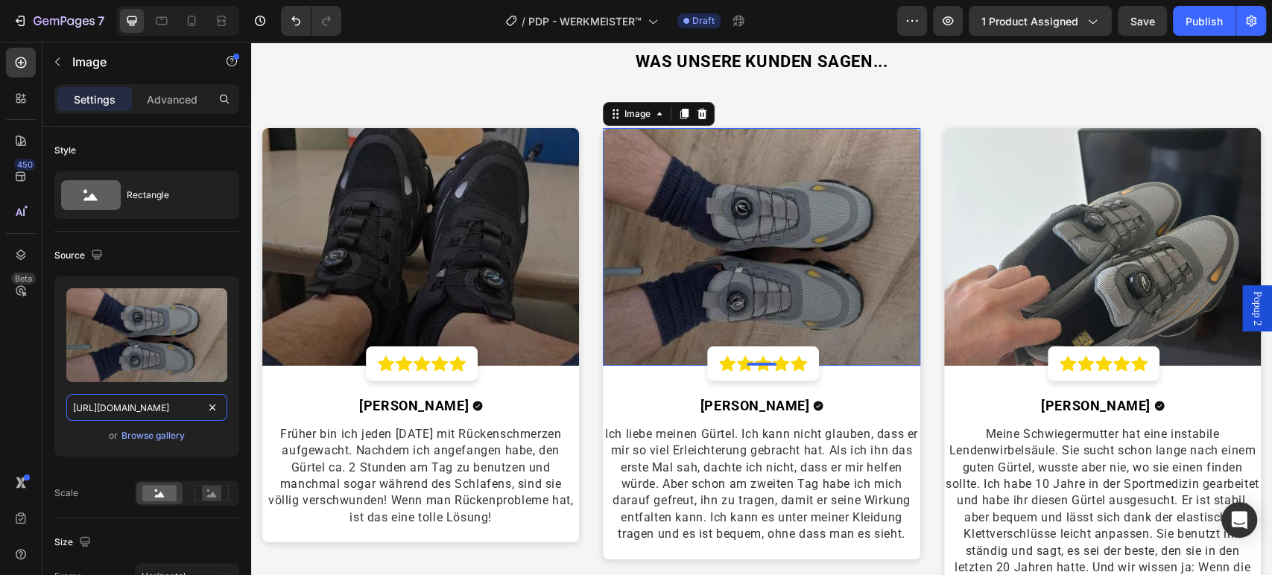
click at [180, 398] on input "https://cdn.shopify.com/s/files/1/0669/3978/1307/files/149254169-1731343178.692…" at bounding box center [146, 407] width 161 height 27
click at [460, 264] on img at bounding box center [420, 247] width 317 height 238
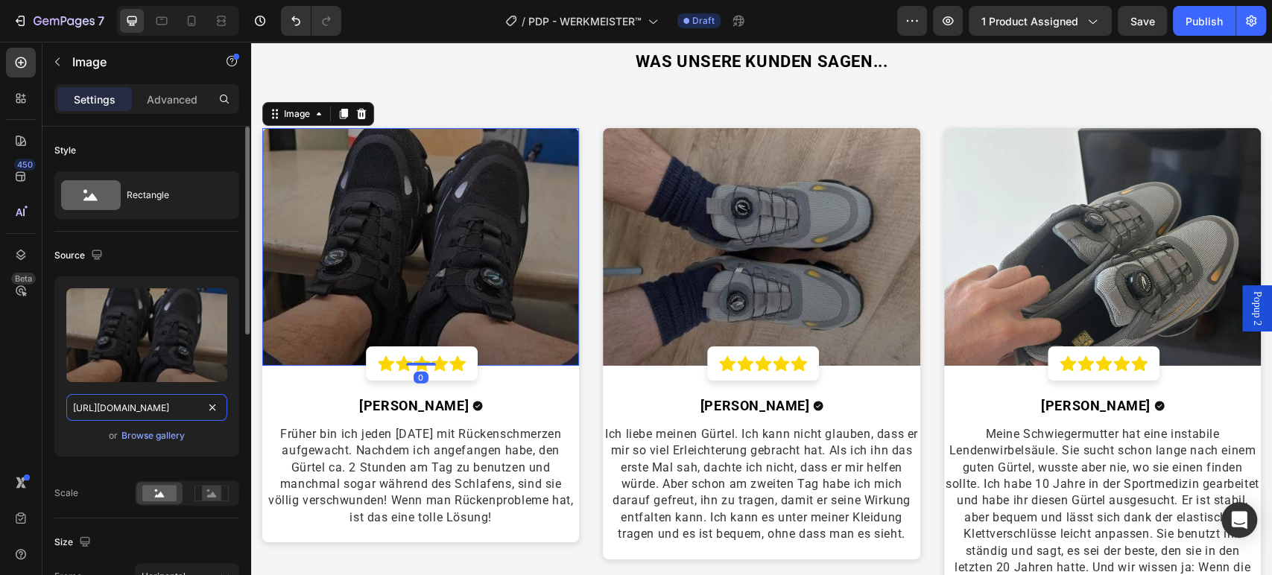
click at [198, 404] on input "https://cdn.shopify.com/s/files/1/0669/3978/1307/files/149254165-1731343225.268…" at bounding box center [146, 407] width 161 height 27
paste input "9-1731343178.6921_540x_792c1cef-88cf-461d-9d0d-9bff6b6650a4"
type input "https://cdn.shopify.com/s/files/1/0669/3978/1307/files/149254169-1731343178.692…"
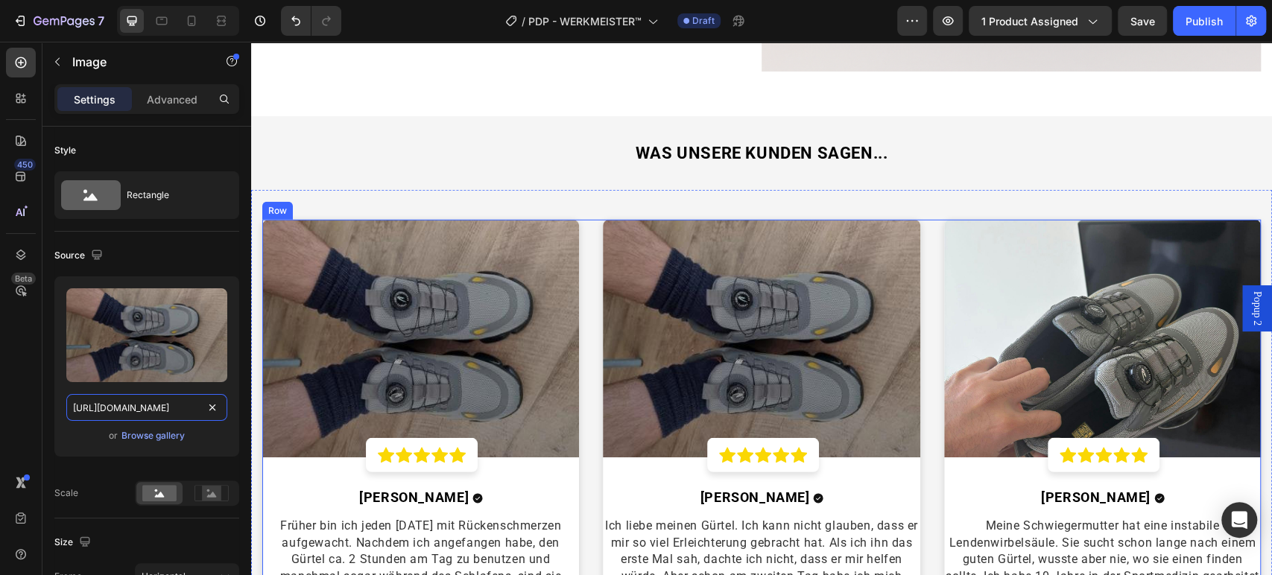
scroll to position [3062, 0]
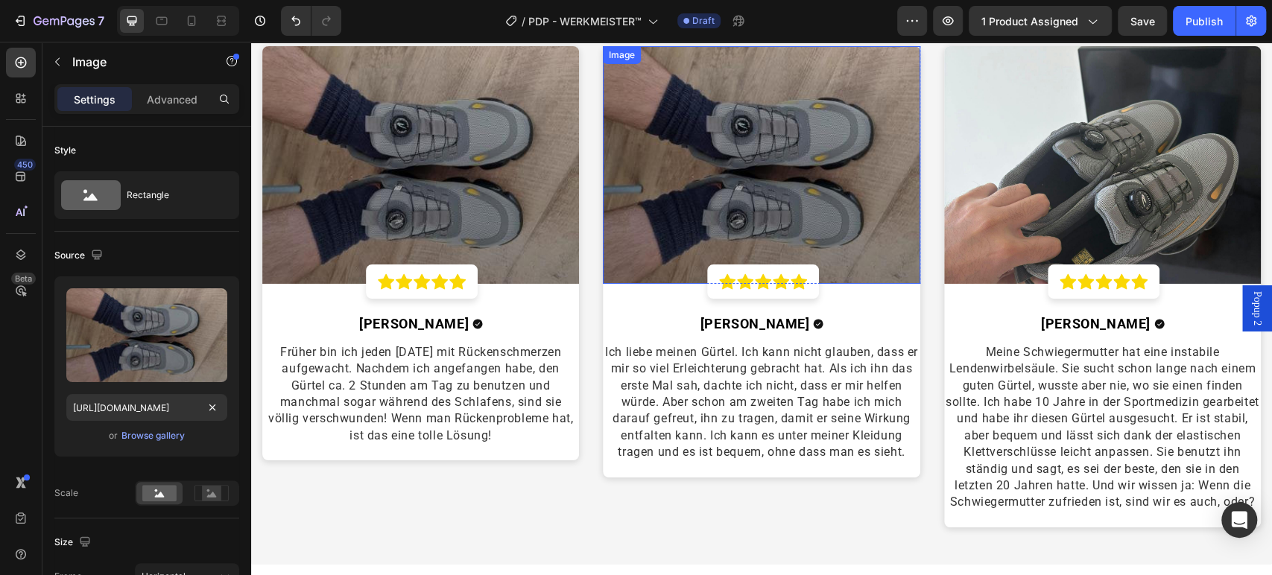
click at [693, 215] on img at bounding box center [761, 165] width 317 height 238
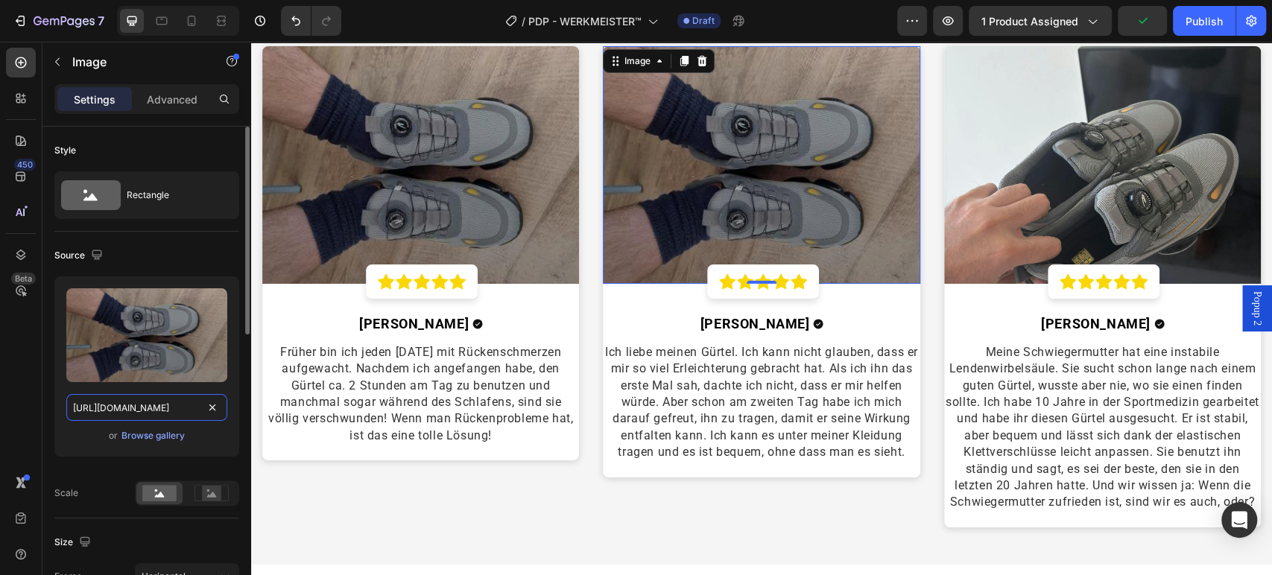
click at [149, 408] on input "https://cdn.shopify.com/s/files/1/0669/3978/1307/files/149254169-1731343178.692…" at bounding box center [146, 407] width 161 height 27
paste input "5-1731343225.2683_540x_cf28a543-6564-49f9-8cfa-ade04ed2f48d"
type input "https://cdn.shopify.com/s/files/1/0669/3978/1307/files/149254165-1731343225.268…"
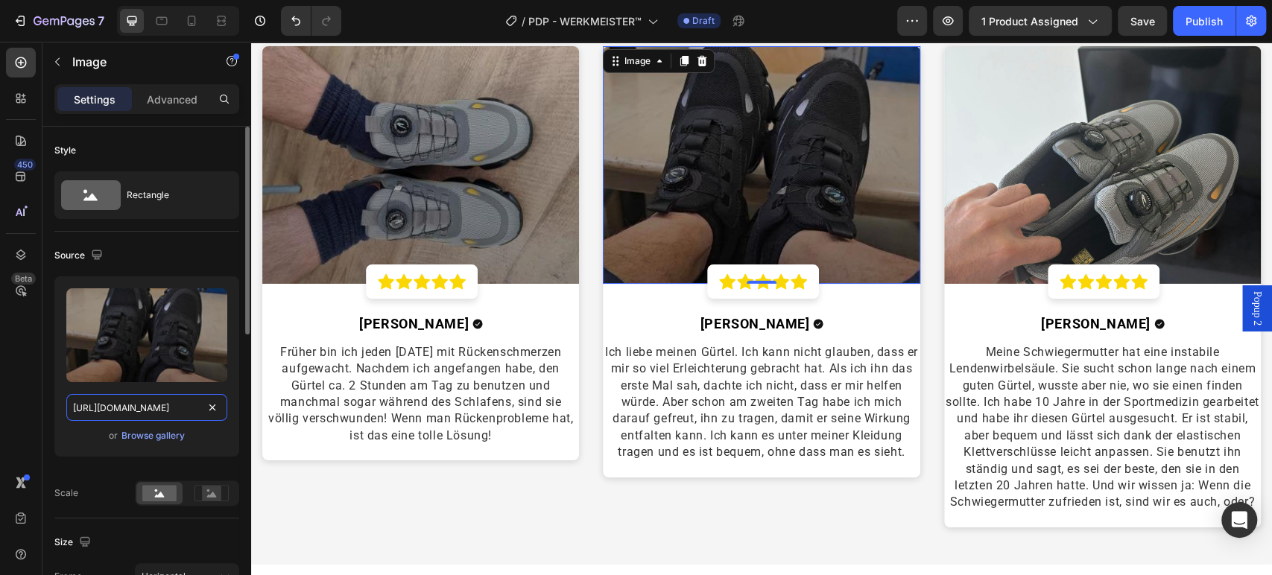
scroll to position [0, 526]
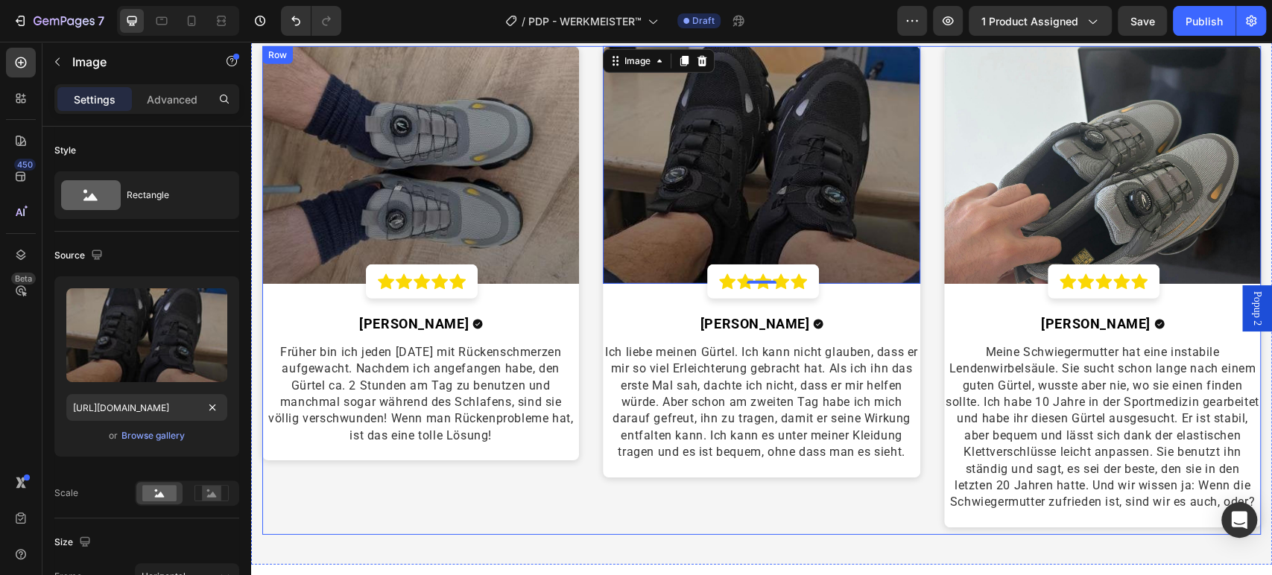
click at [579, 488] on div "Image Icon Icon Icon Icon Icon Row Row Marten P. Text block Icon Row Früher bin…" at bounding box center [761, 290] width 998 height 489
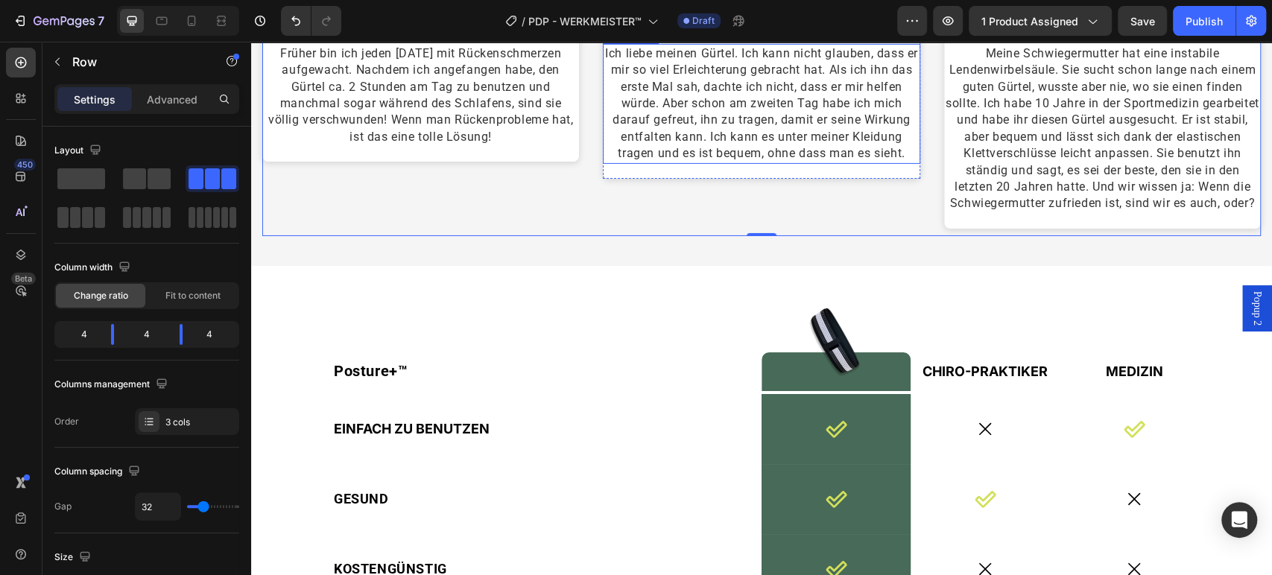
scroll to position [3641, 0]
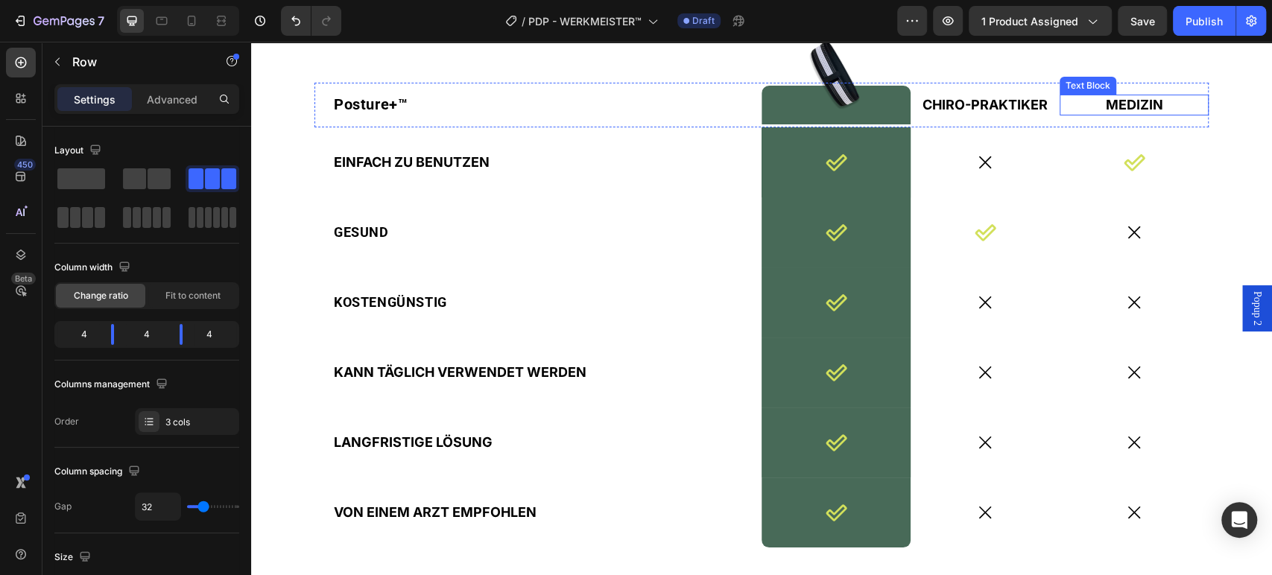
click at [1085, 107] on p "MEDIZIN" at bounding box center [1134, 104] width 146 height 17
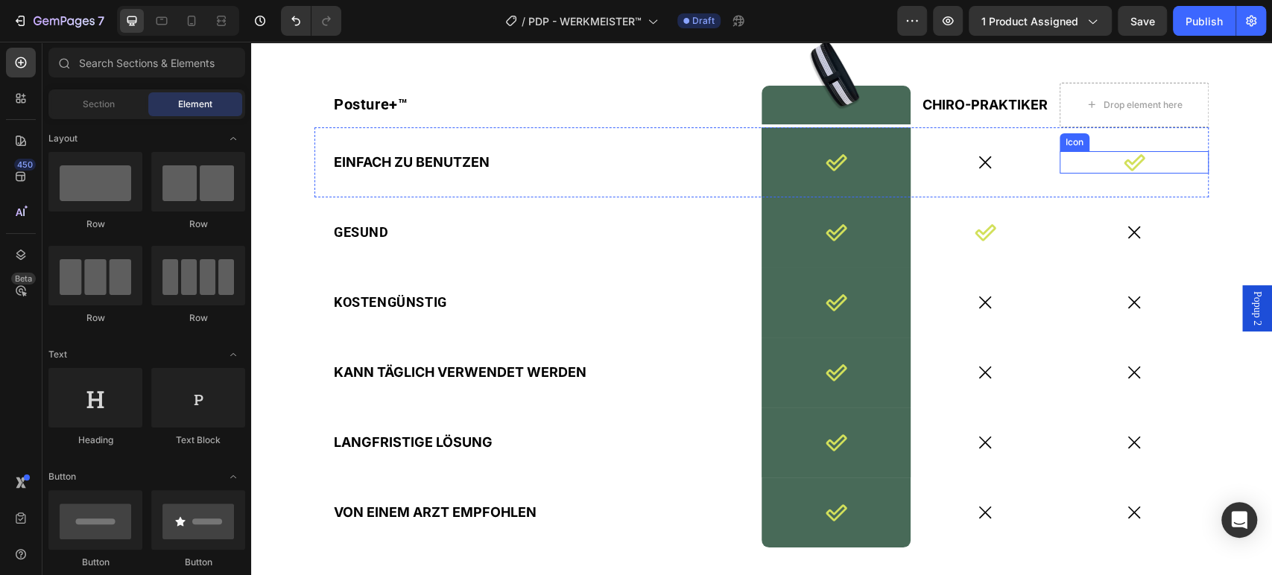
click at [1123, 162] on icon at bounding box center [1134, 162] width 22 height 22
click at [1126, 232] on icon at bounding box center [1133, 232] width 19 height 19
click at [1124, 300] on icon at bounding box center [1133, 302] width 19 height 19
click at [1132, 373] on icon at bounding box center [1133, 372] width 19 height 19
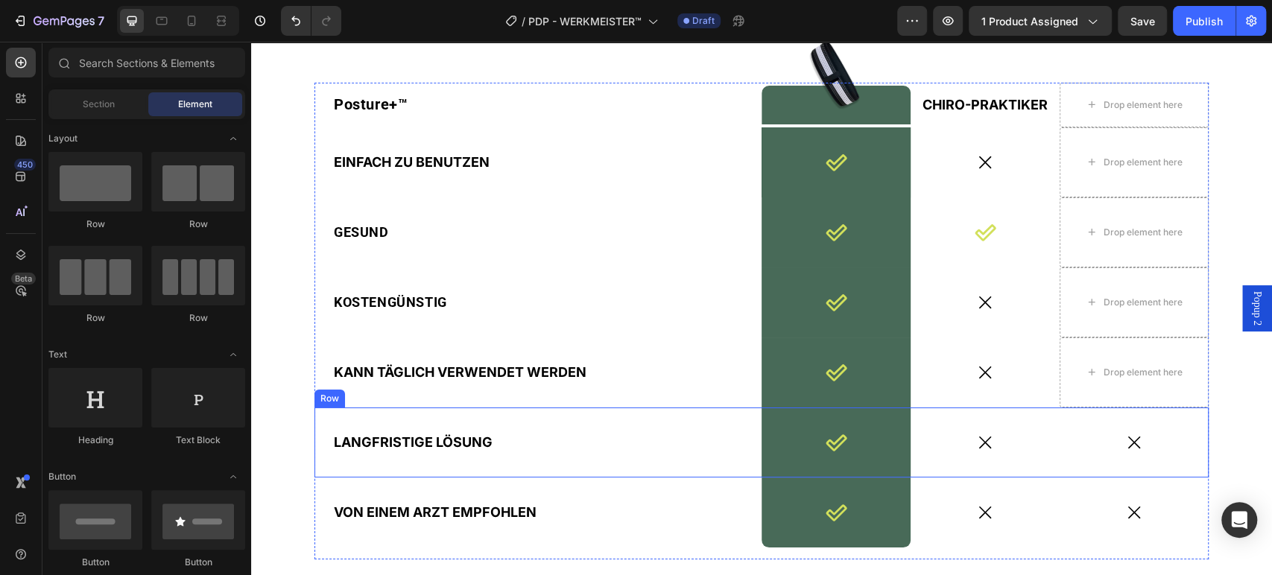
click at [1124, 443] on icon at bounding box center [1133, 442] width 19 height 19
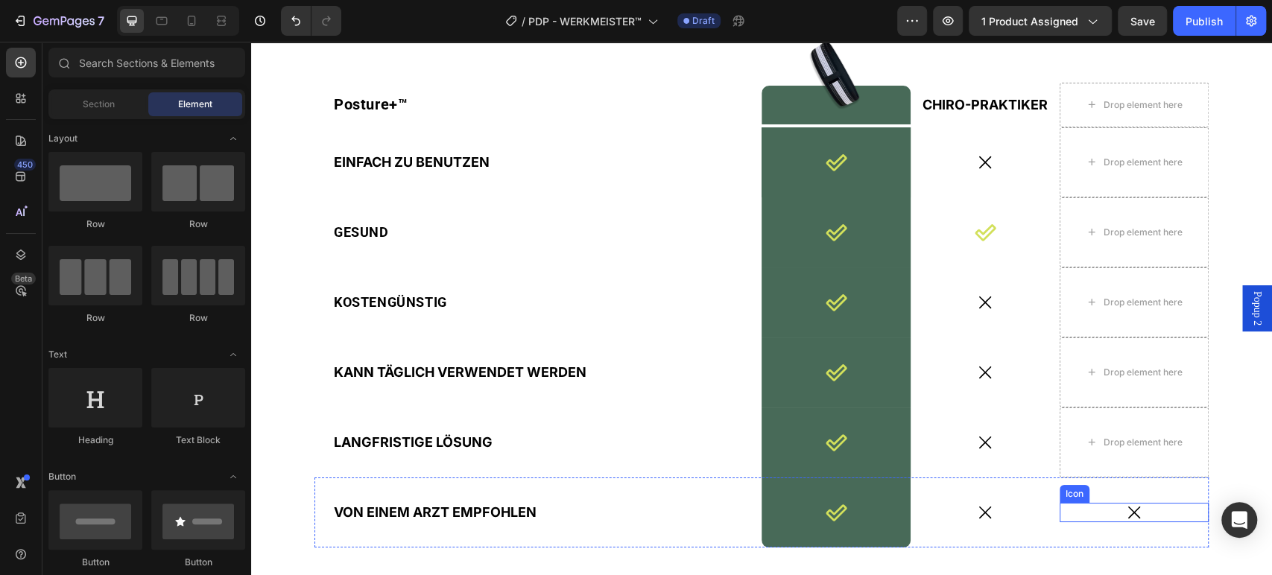
click at [1124, 516] on icon at bounding box center [1133, 512] width 19 height 19
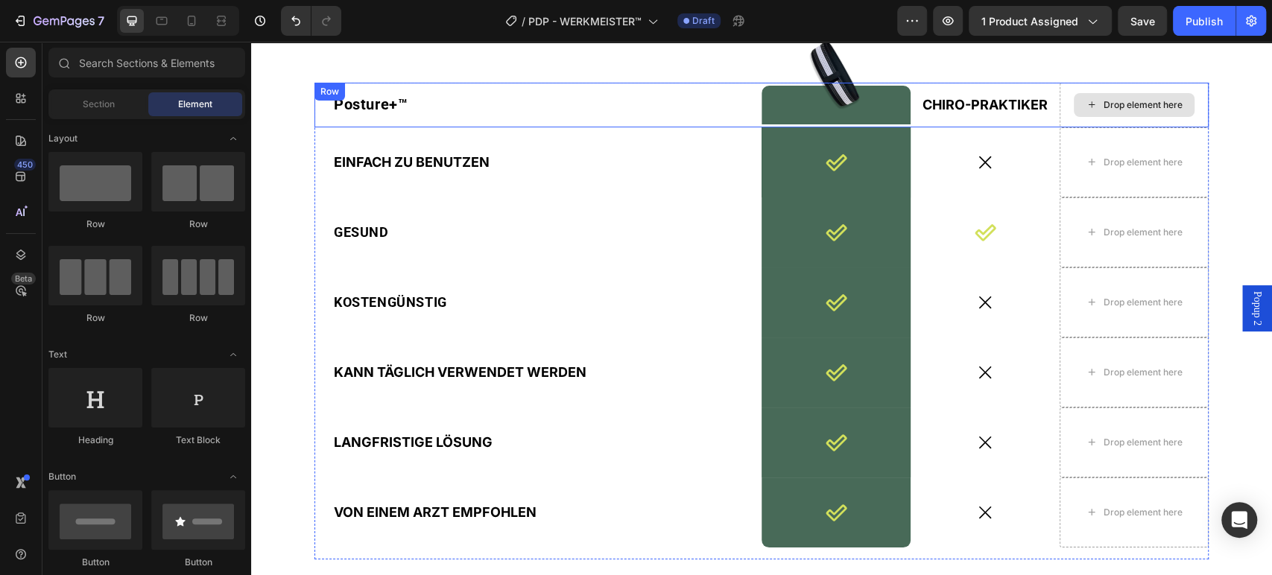
click at [1091, 112] on div "Drop element here" at bounding box center [1133, 105] width 121 height 24
click at [1067, 120] on div "Drop element here" at bounding box center [1133, 105] width 149 height 45
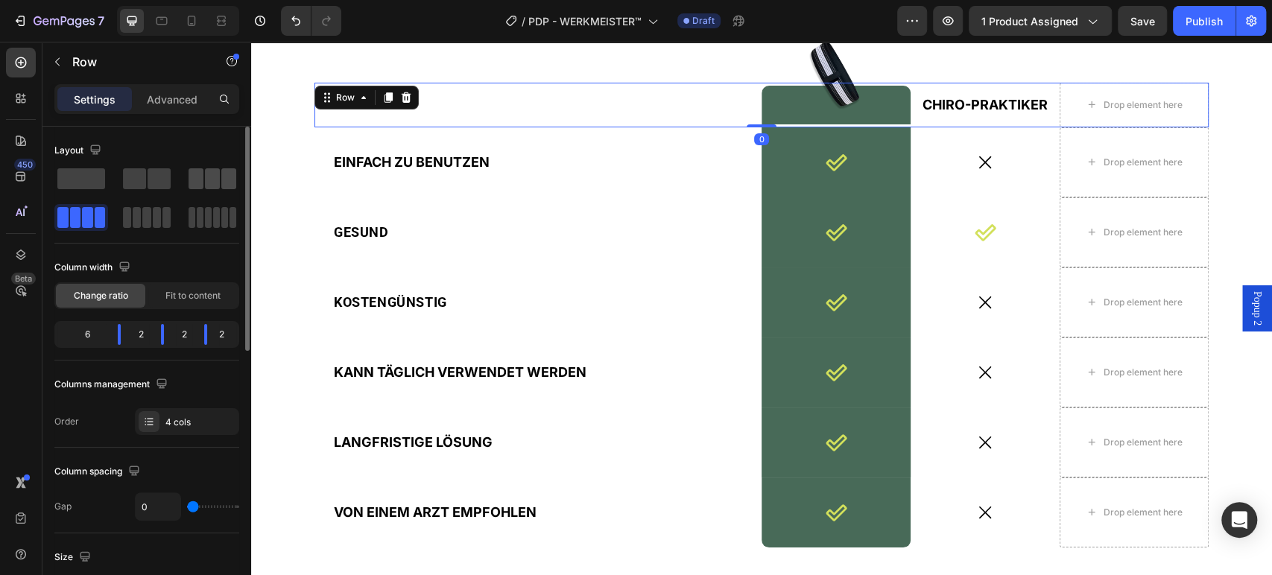
drag, startPoint x: 213, startPoint y: 183, endPoint x: 211, endPoint y: 127, distance: 55.9
click at [213, 183] on span at bounding box center [212, 178] width 15 height 21
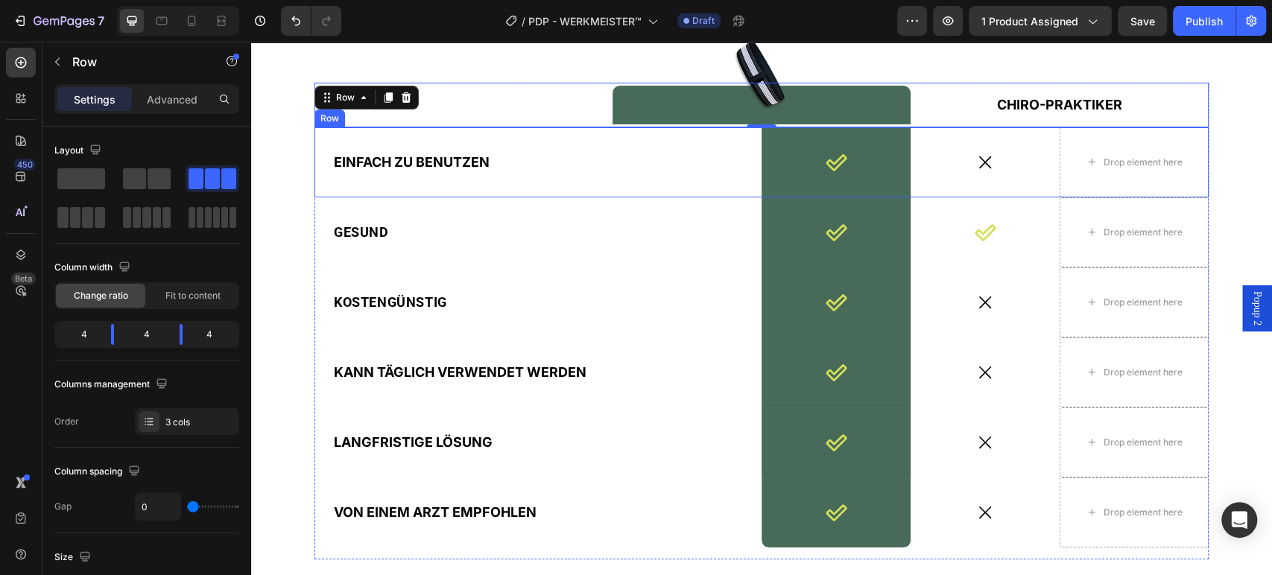
click at [1049, 137] on div "Icon" at bounding box center [984, 162] width 149 height 70
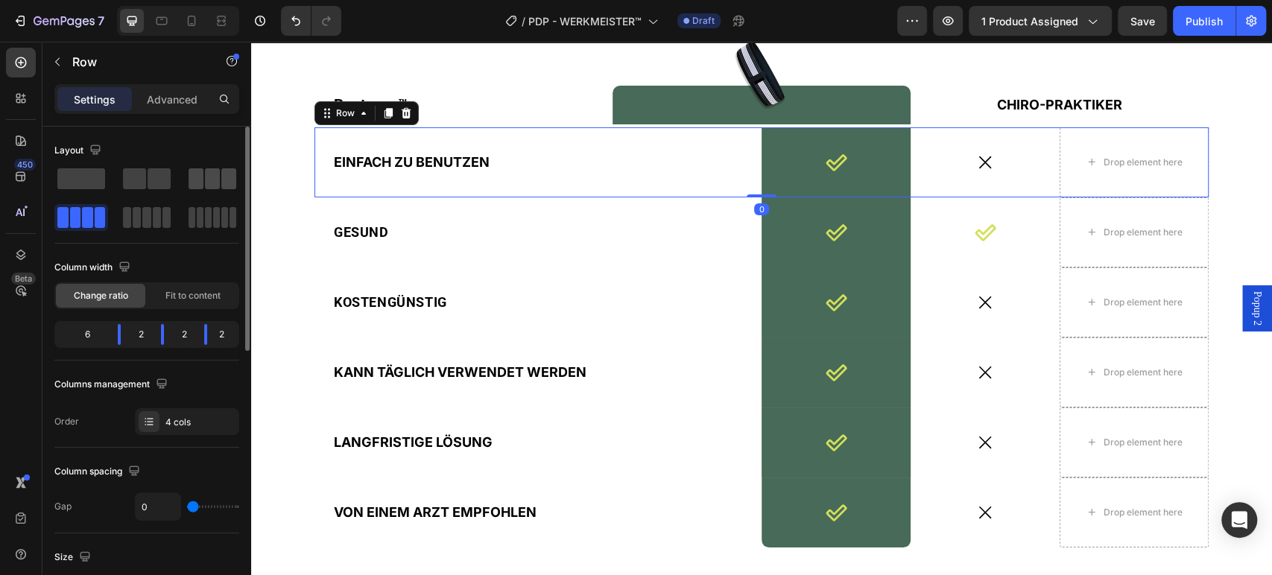
drag, startPoint x: 227, startPoint y: 185, endPoint x: 813, endPoint y: 118, distance: 589.3
click at [227, 185] on span at bounding box center [228, 178] width 15 height 21
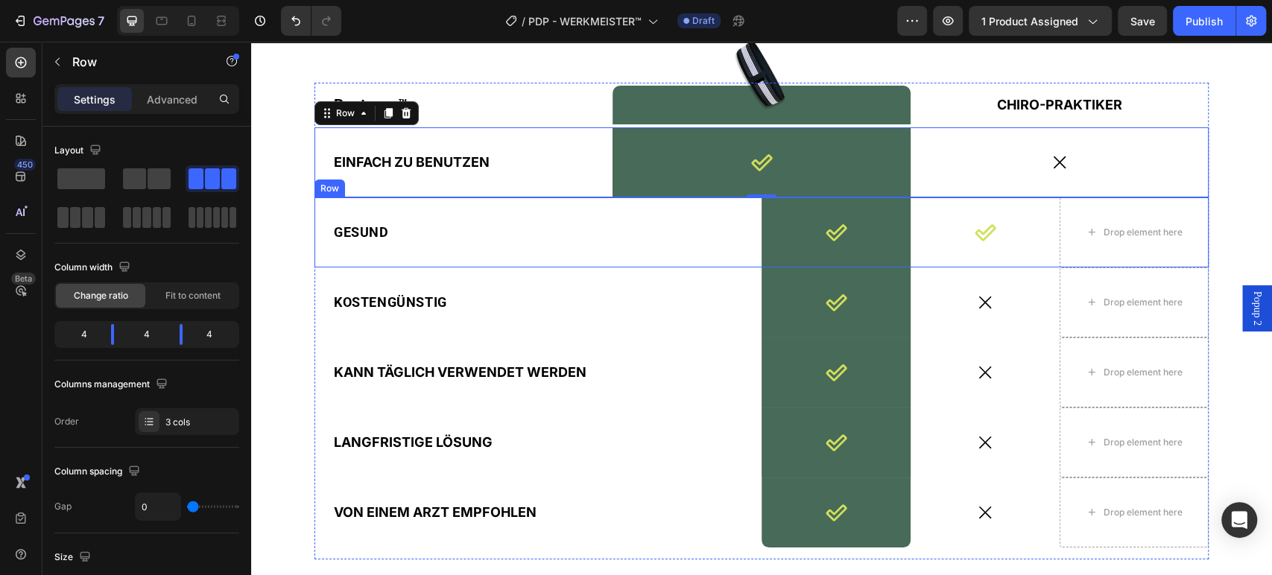
click at [1043, 254] on div "Icon" at bounding box center [984, 232] width 149 height 70
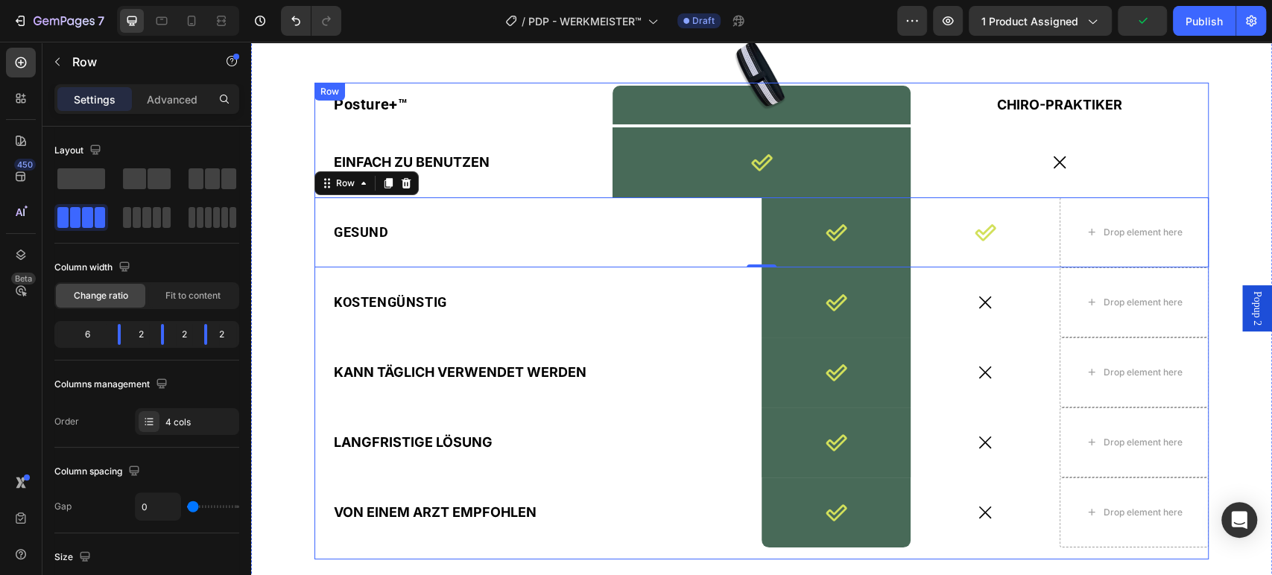
click at [314, 554] on div "Posture+™ Text Block Image Row CHIRO-PRAKTIKER Text Block Row EINFACH ZU BENUTZ…" at bounding box center [761, 321] width 894 height 477
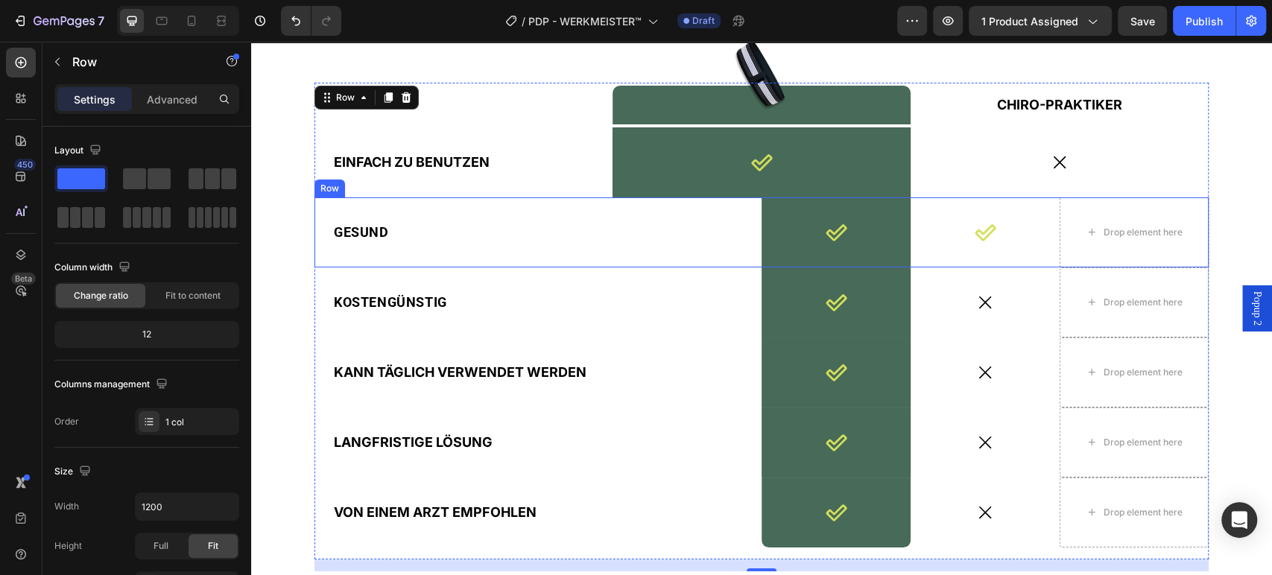
click at [1038, 255] on div "Icon" at bounding box center [984, 232] width 149 height 70
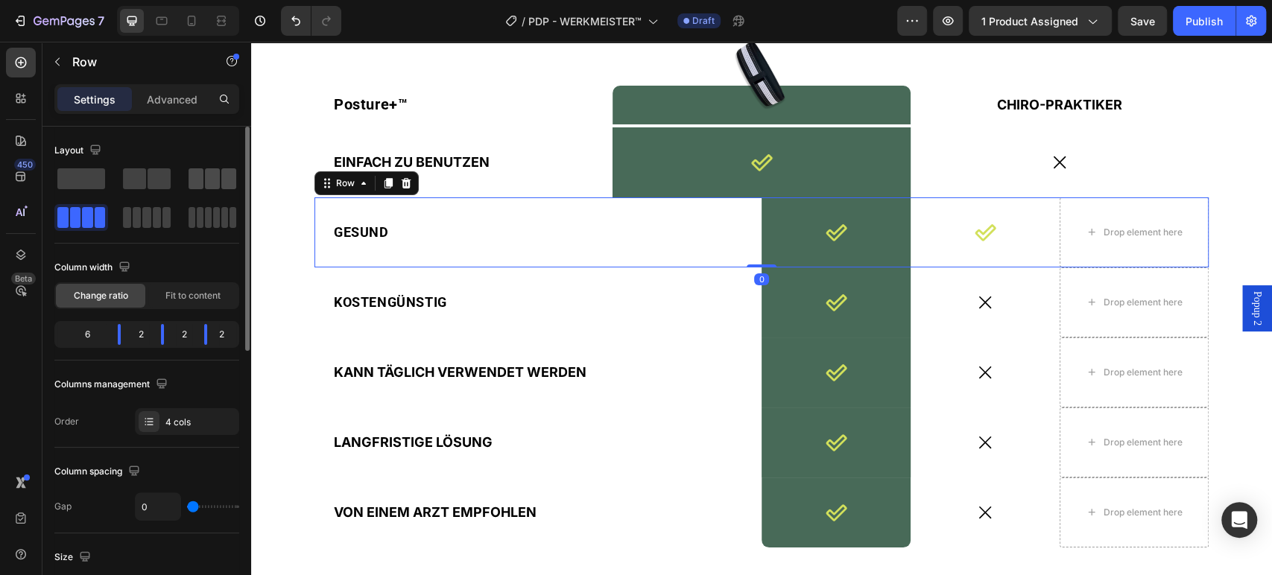
click at [201, 173] on span at bounding box center [195, 178] width 15 height 21
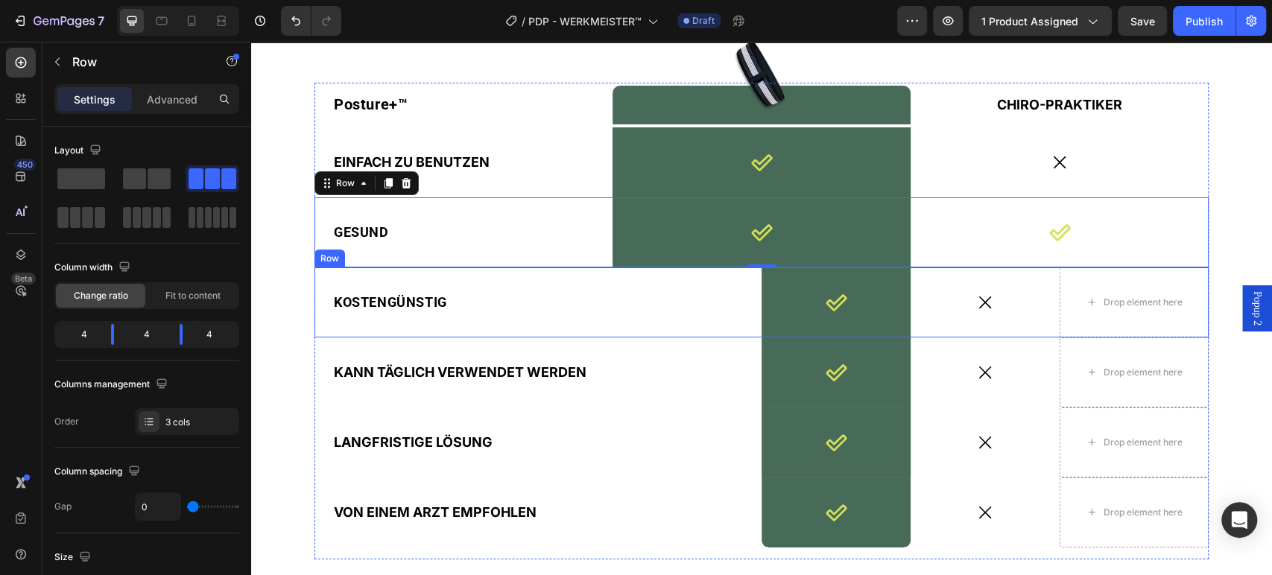
click at [1050, 326] on div "Icon" at bounding box center [984, 302] width 149 height 70
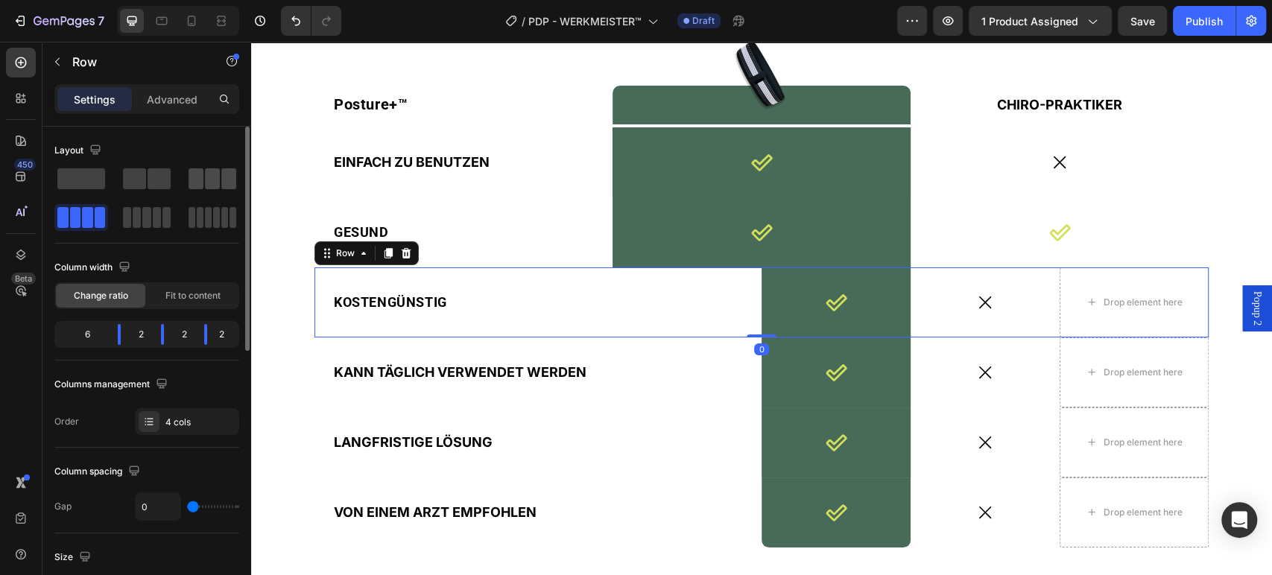
drag, startPoint x: 212, startPoint y: 168, endPoint x: 632, endPoint y: 285, distance: 435.2
click at [212, 168] on span at bounding box center [212, 178] width 15 height 21
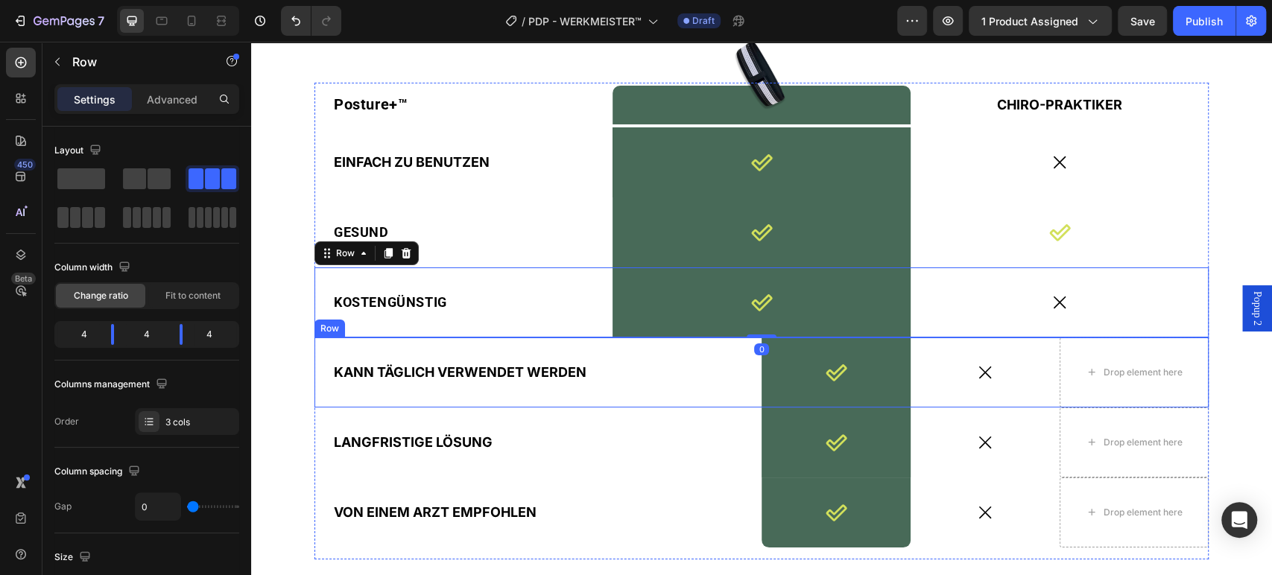
click at [1032, 400] on div "Icon" at bounding box center [984, 372] width 149 height 70
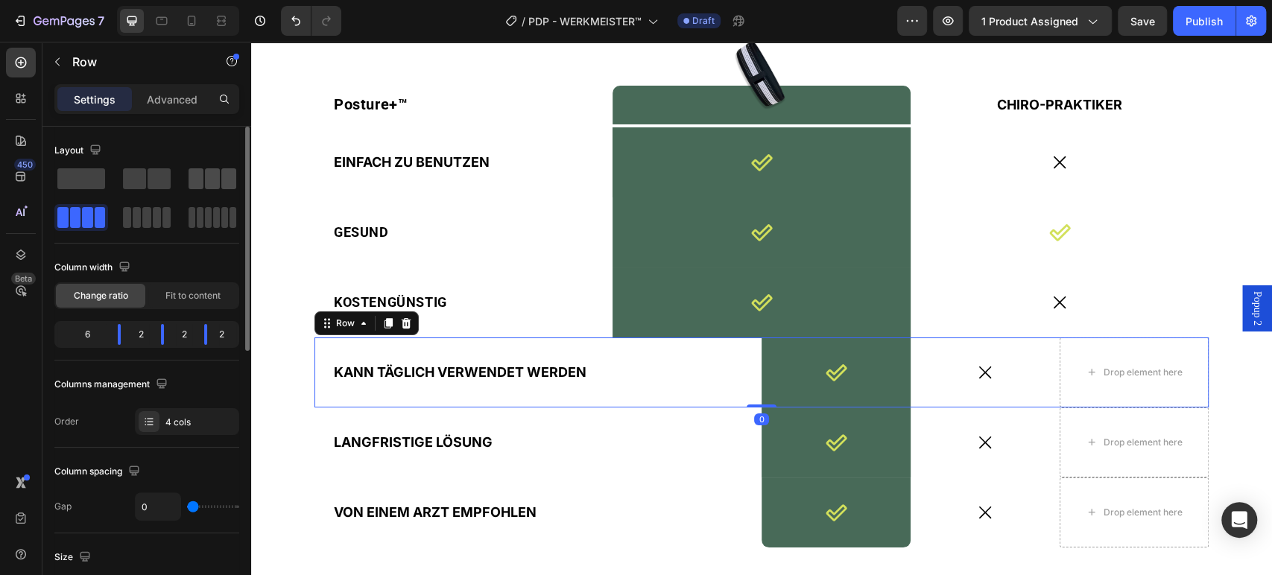
click at [225, 185] on span at bounding box center [228, 178] width 15 height 21
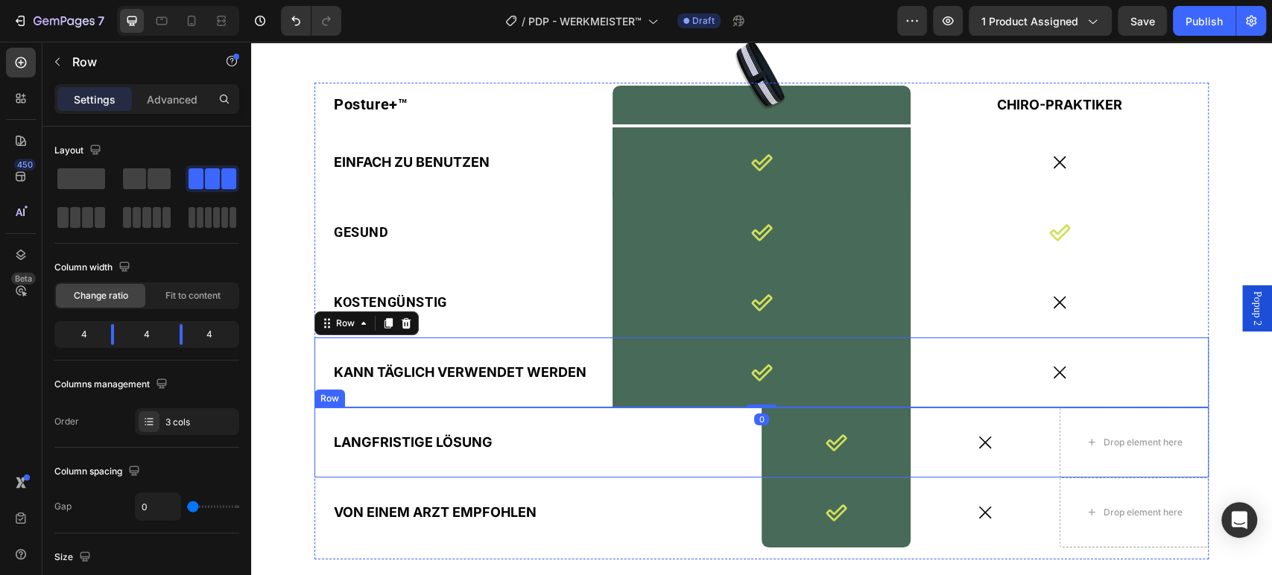
drag, startPoint x: 1056, startPoint y: 463, endPoint x: 1046, endPoint y: 462, distance: 9.8
click at [1059, 463] on div "Drop element here" at bounding box center [1133, 442] width 149 height 70
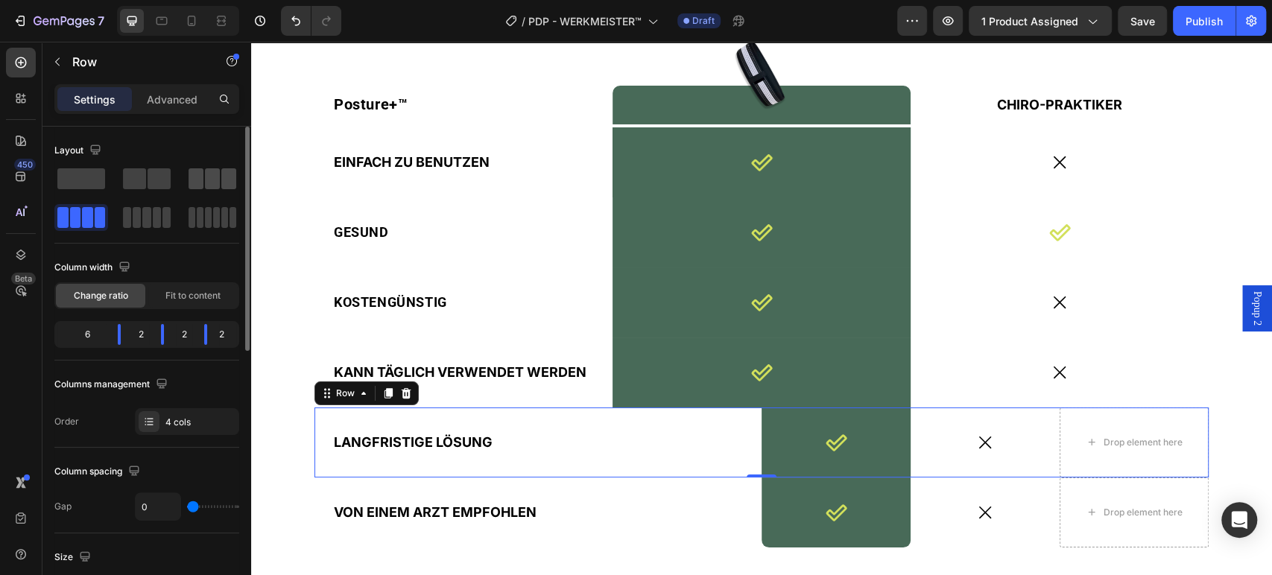
click at [215, 179] on span at bounding box center [212, 178] width 15 height 21
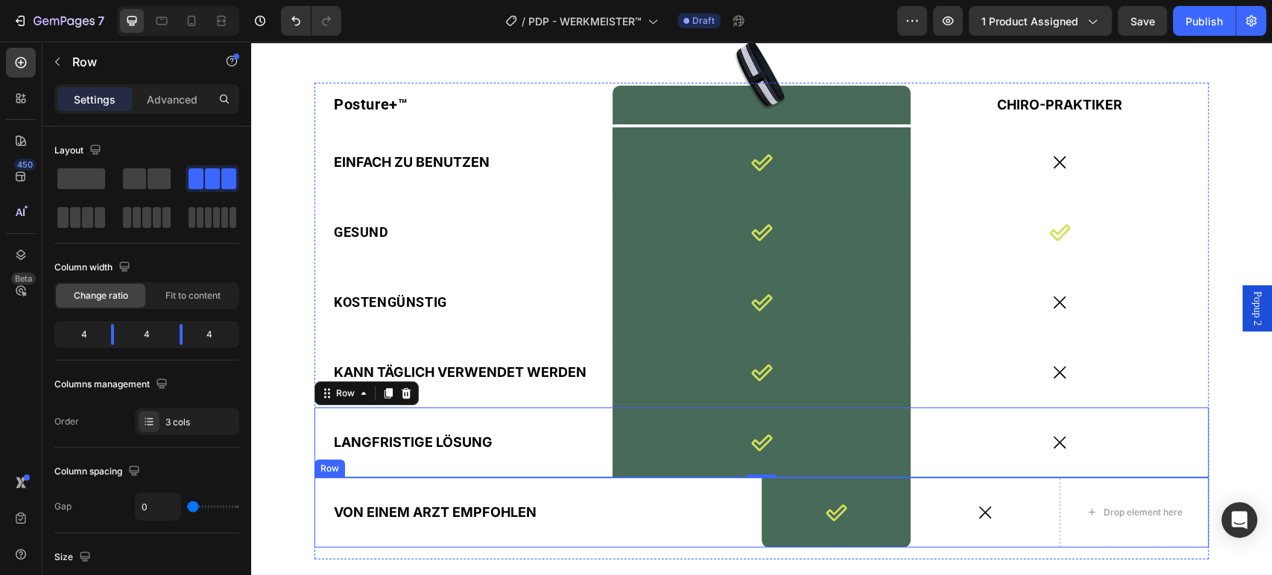
click at [1028, 535] on div "Icon" at bounding box center [984, 512] width 149 height 70
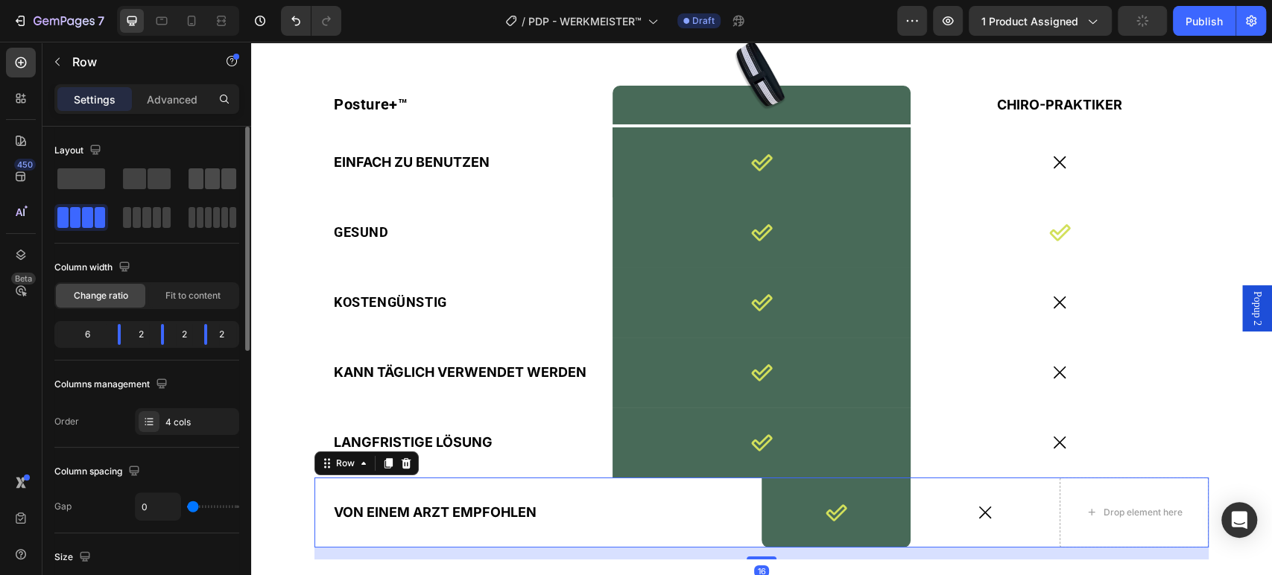
click at [209, 174] on span at bounding box center [212, 178] width 15 height 21
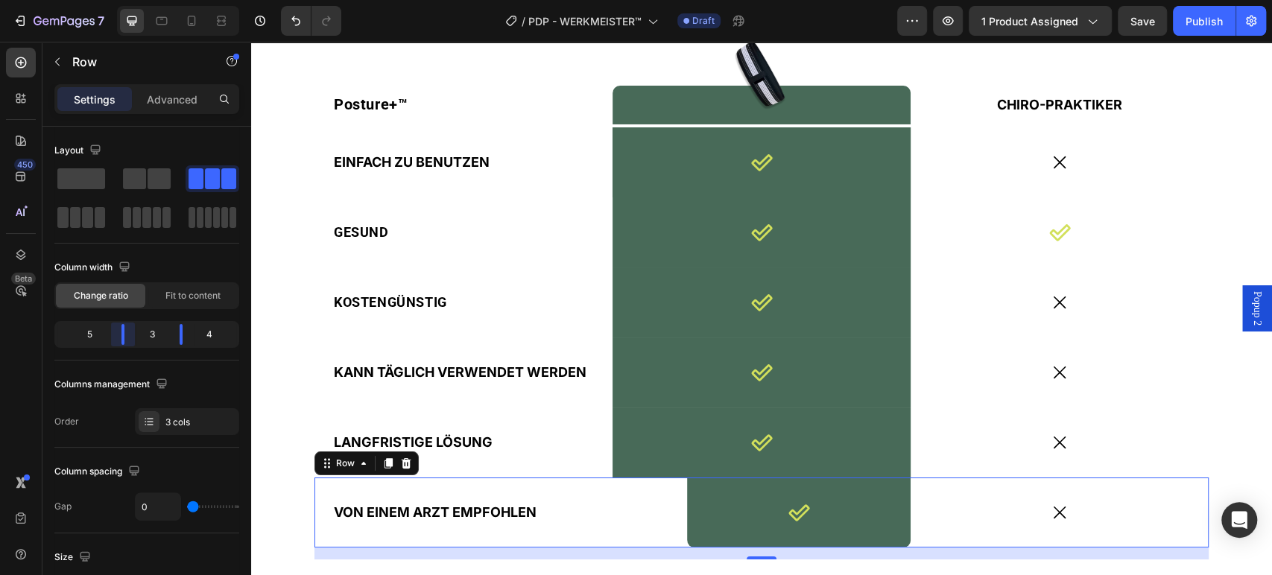
drag, startPoint x: 120, startPoint y: 329, endPoint x: 139, endPoint y: 337, distance: 21.0
click at [139, 0] on body "7 Version history / PDP - WERKMEISTER™ Draft Preview 1 product assigned Save Pu…" at bounding box center [636, 0] width 1272 height 0
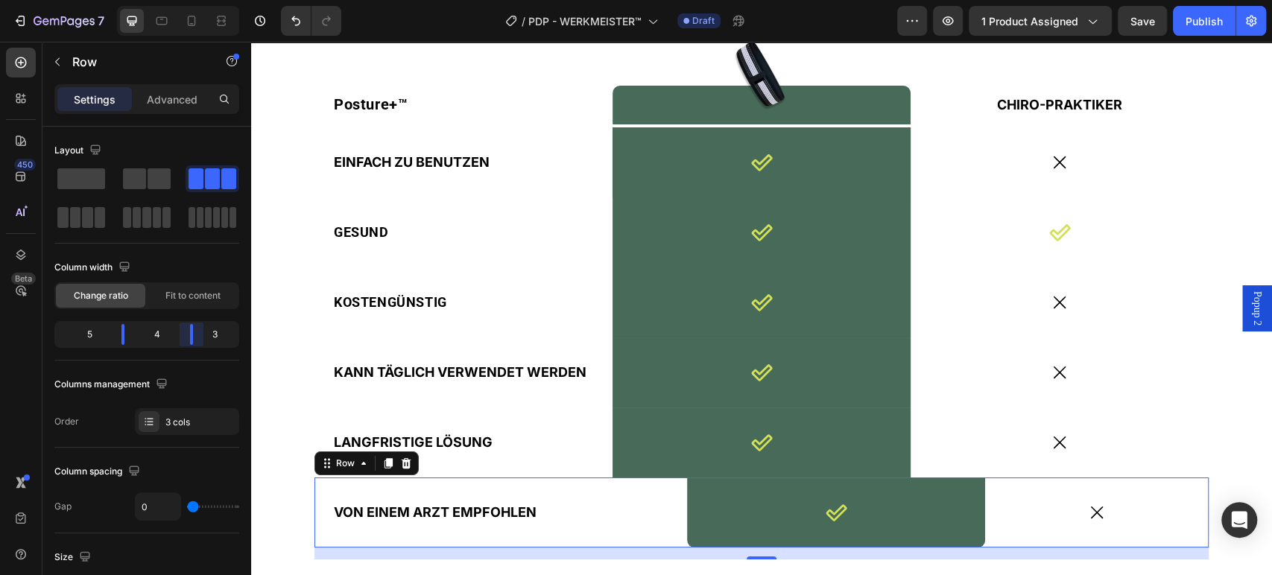
drag, startPoint x: 179, startPoint y: 338, endPoint x: 189, endPoint y: 340, distance: 10.7
click at [189, 0] on body "7 Version history / PDP - WERKMEISTER™ Draft Preview 1 product assigned Save Pu…" at bounding box center [636, 0] width 1272 height 0
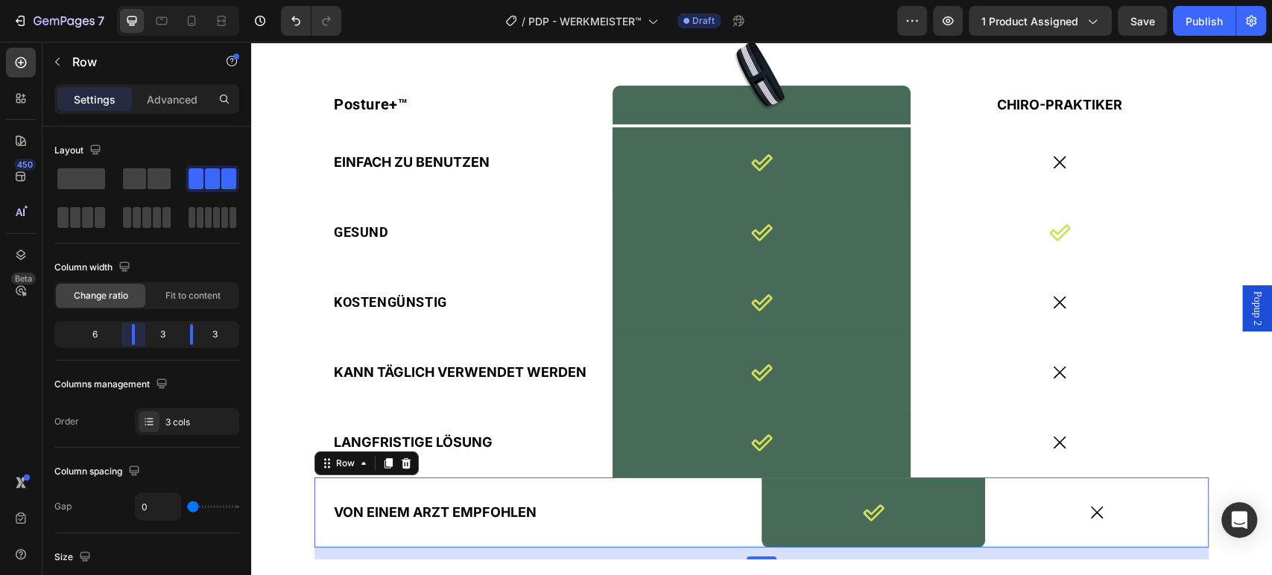
drag, startPoint x: 119, startPoint y: 337, endPoint x: 142, endPoint y: 337, distance: 23.1
click at [142, 0] on body "7 Version history / PDP - WERKMEISTER™ Draft Preview 1 product assigned Save Pu…" at bounding box center [636, 0] width 1272 height 0
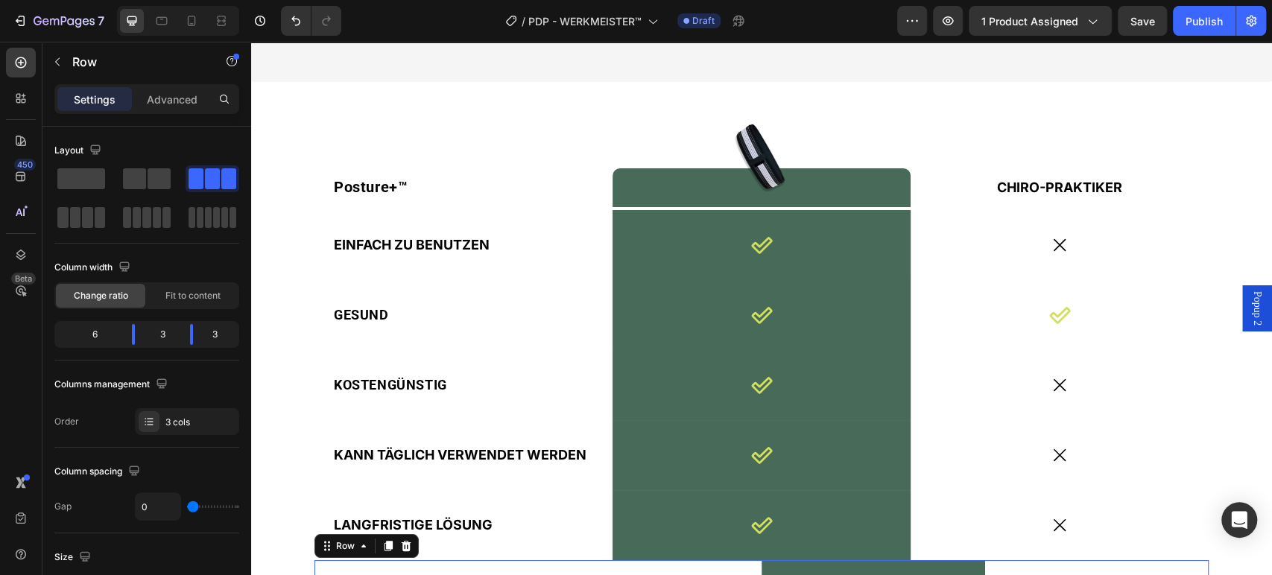
scroll to position [3973, 0]
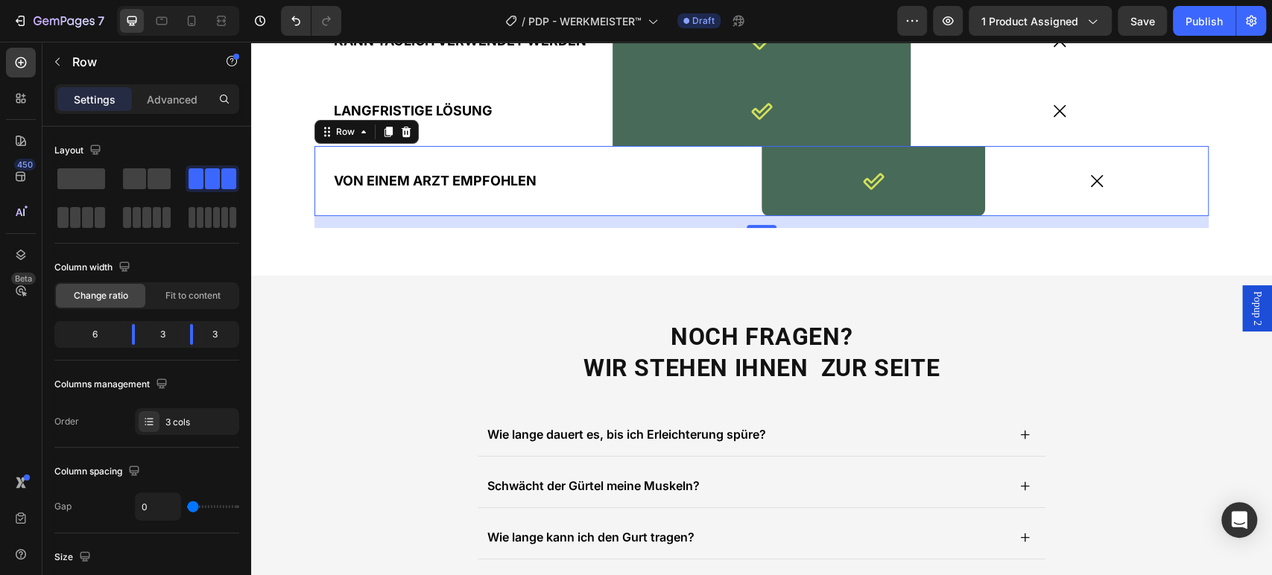
click at [743, 204] on div "VON EINEM ARZT EMPFOHLEN Text Block" at bounding box center [537, 181] width 447 height 70
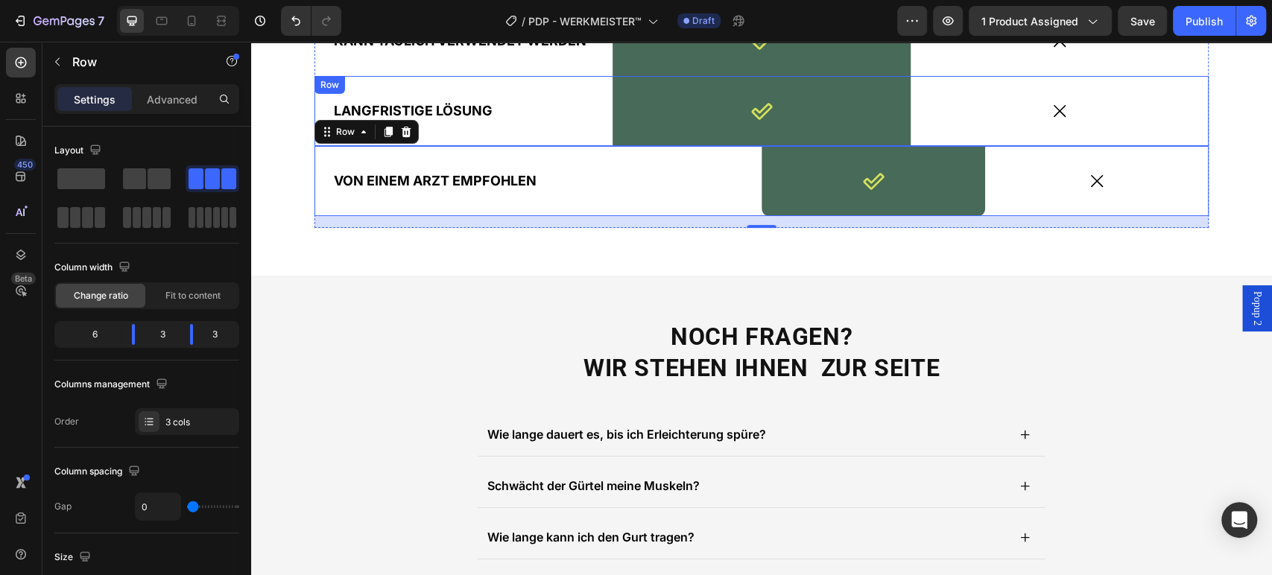
click at [566, 130] on div "LANGFRISTIGE LÖSUNG Text Block" at bounding box center [463, 111] width 298 height 70
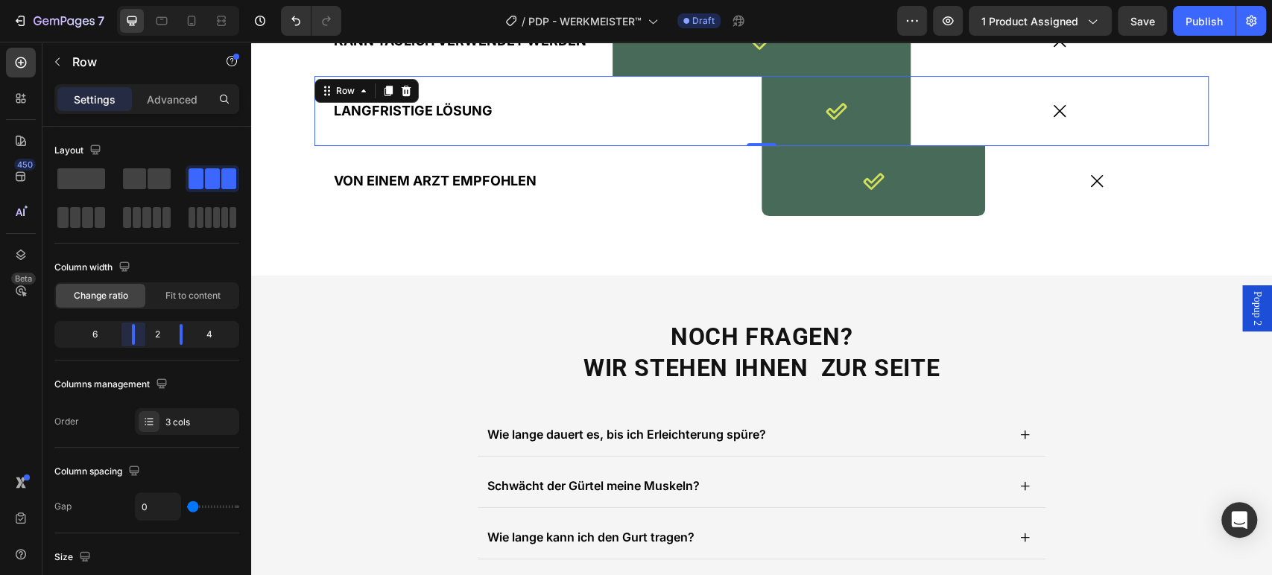
drag, startPoint x: 111, startPoint y: 335, endPoint x: 148, endPoint y: 330, distance: 37.6
click at [148, 0] on body "7 Version history / PDP - WERKMEISTER™ Draft Preview 1 product assigned Save Pu…" at bounding box center [636, 0] width 1272 height 0
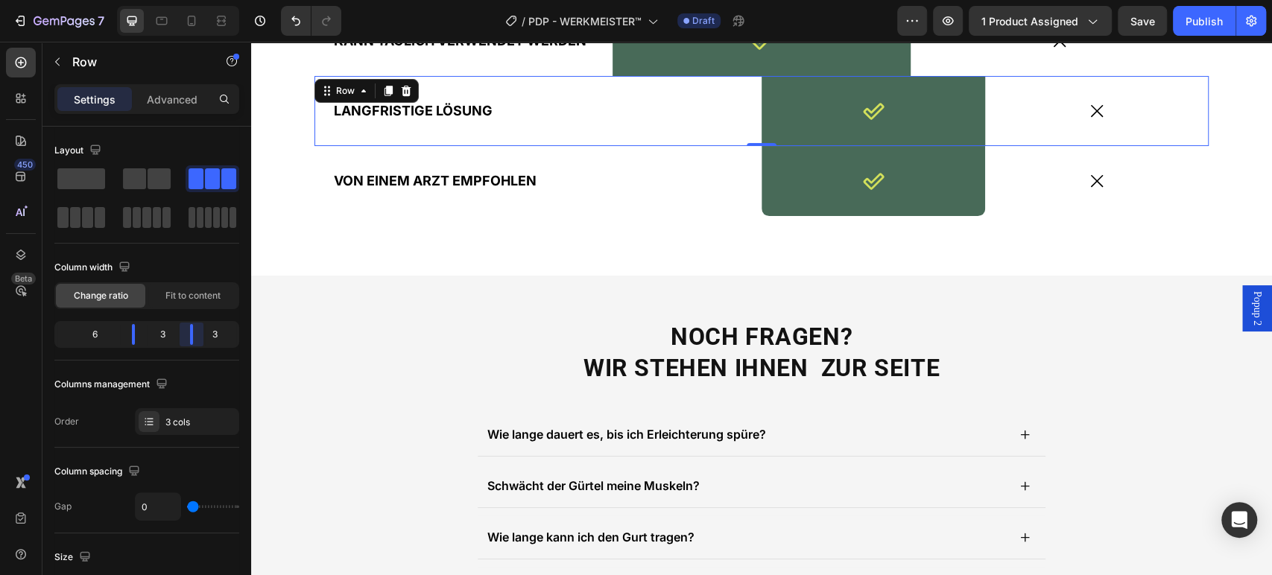
drag, startPoint x: 182, startPoint y: 337, endPoint x: 196, endPoint y: 337, distance: 14.2
click at [196, 0] on body "7 Version history / PDP - WERKMEISTER™ Draft Preview 1 product assigned Save Pu…" at bounding box center [636, 0] width 1272 height 0
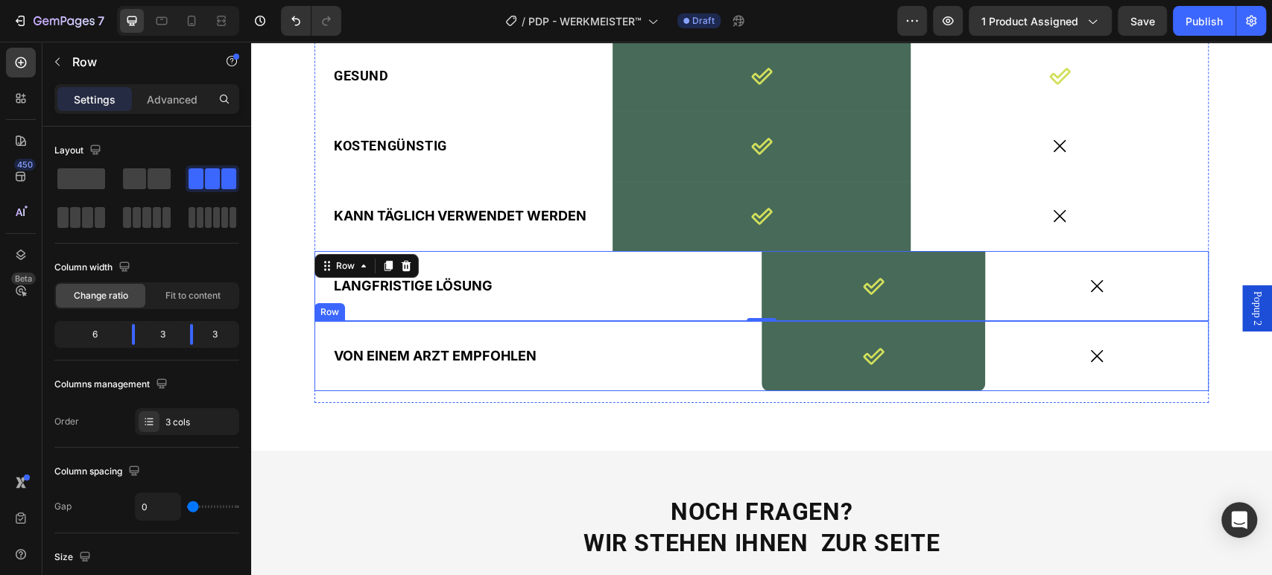
scroll to position [3725, 0]
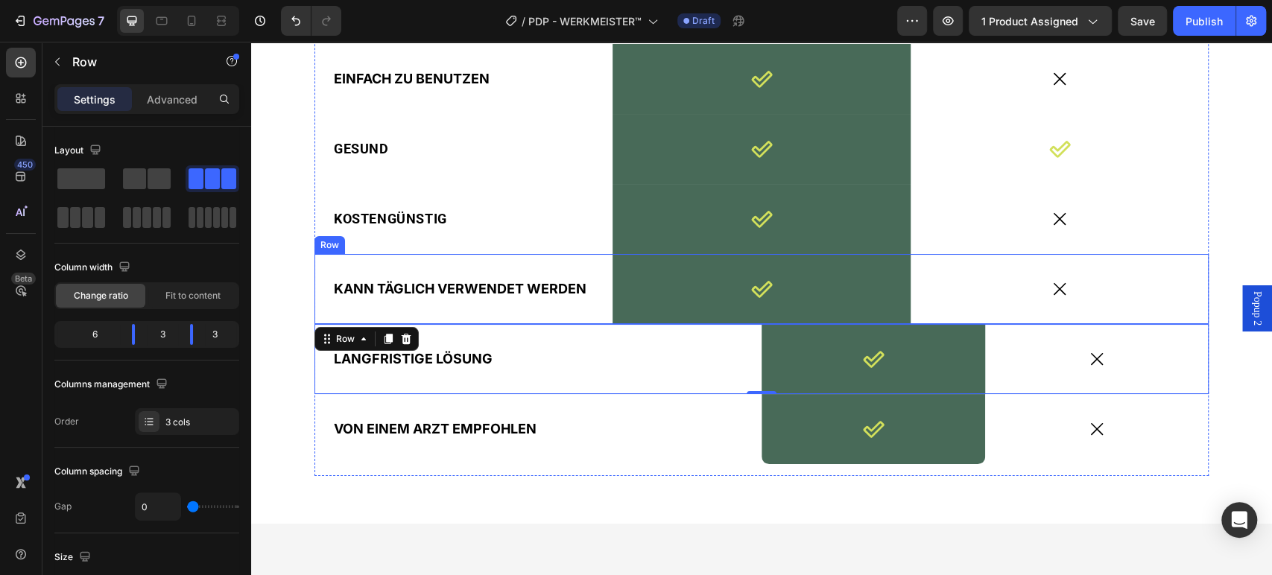
click at [590, 308] on div "KANN TÄGLICH VERWENDET WERDEN Text Block" at bounding box center [463, 289] width 298 height 70
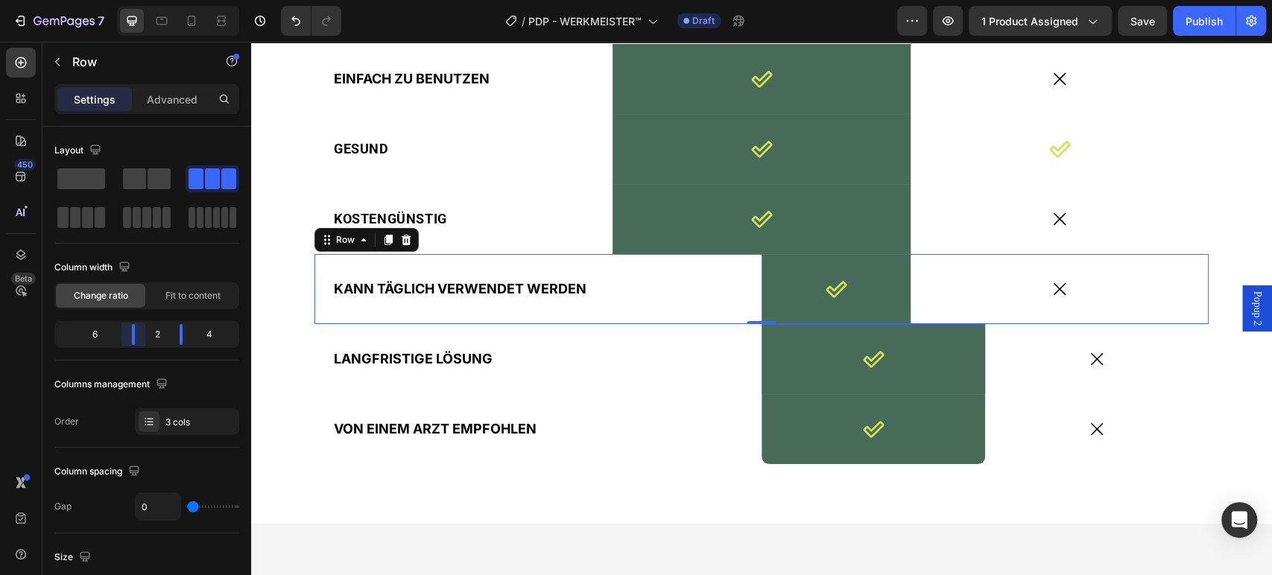
drag, startPoint x: 117, startPoint y: 332, endPoint x: 155, endPoint y: 331, distance: 38.0
click at [155, 0] on body "7 Version history / PDP - WERKMEISTER™ Draft Preview 1 product assigned Save Pu…" at bounding box center [636, 0] width 1272 height 0
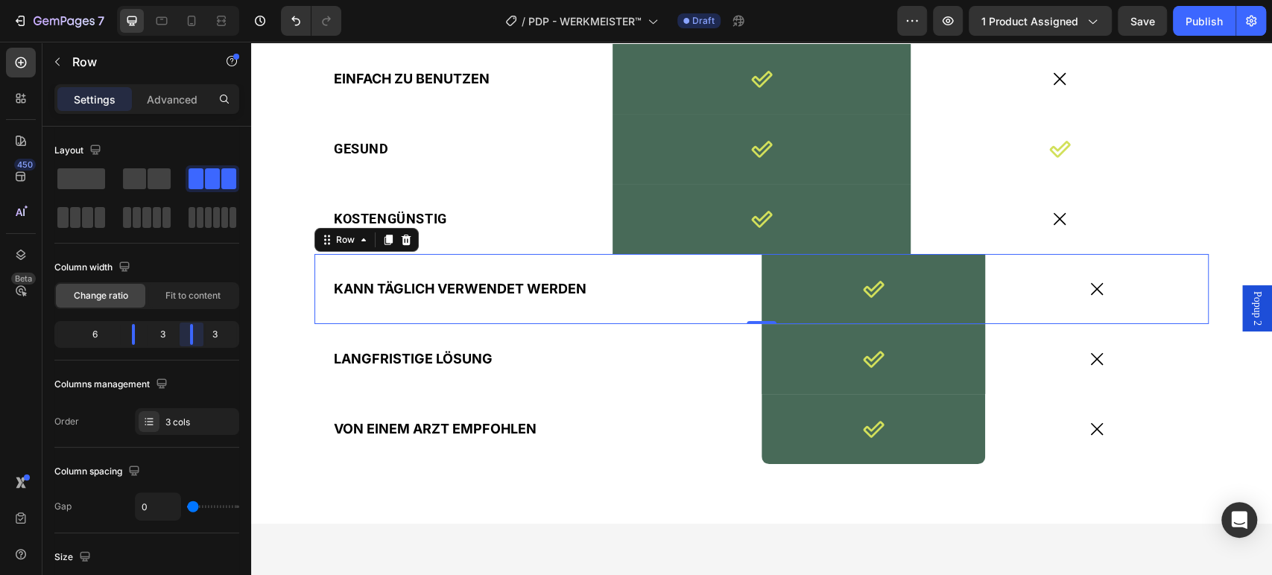
drag, startPoint x: 186, startPoint y: 328, endPoint x: 250, endPoint y: 152, distance: 187.1
click at [200, 0] on body "7 Version history / PDP - WERKMEISTER™ Draft Preview 1 product assigned Save Pu…" at bounding box center [636, 0] width 1272 height 0
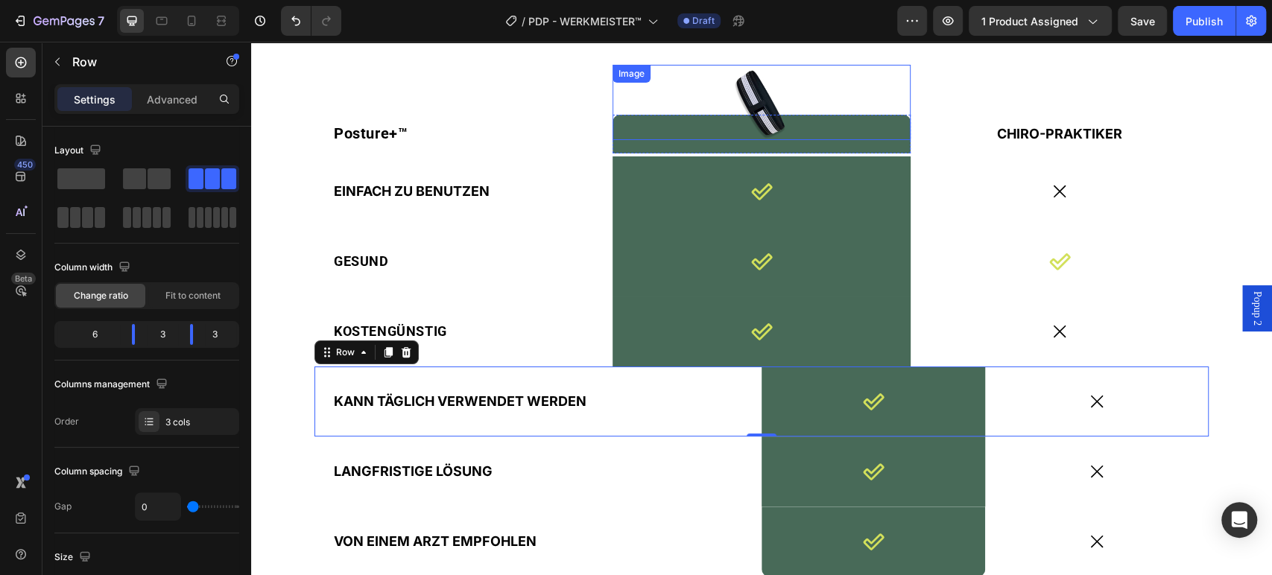
scroll to position [3558, 0]
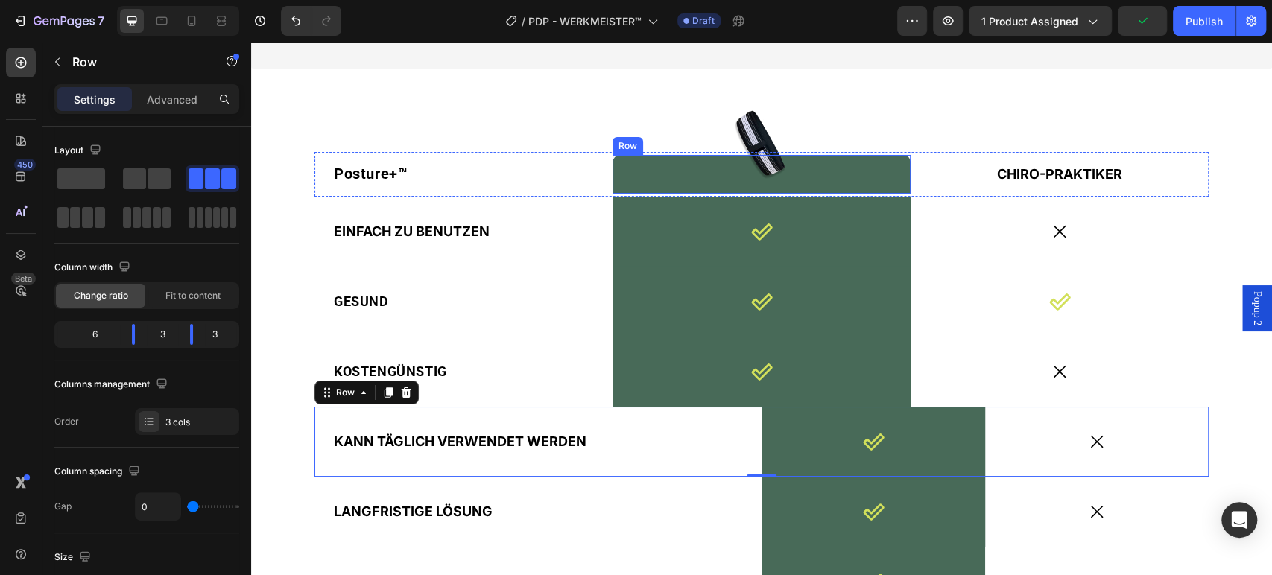
click at [620, 194] on div "Image Row" at bounding box center [761, 174] width 298 height 39
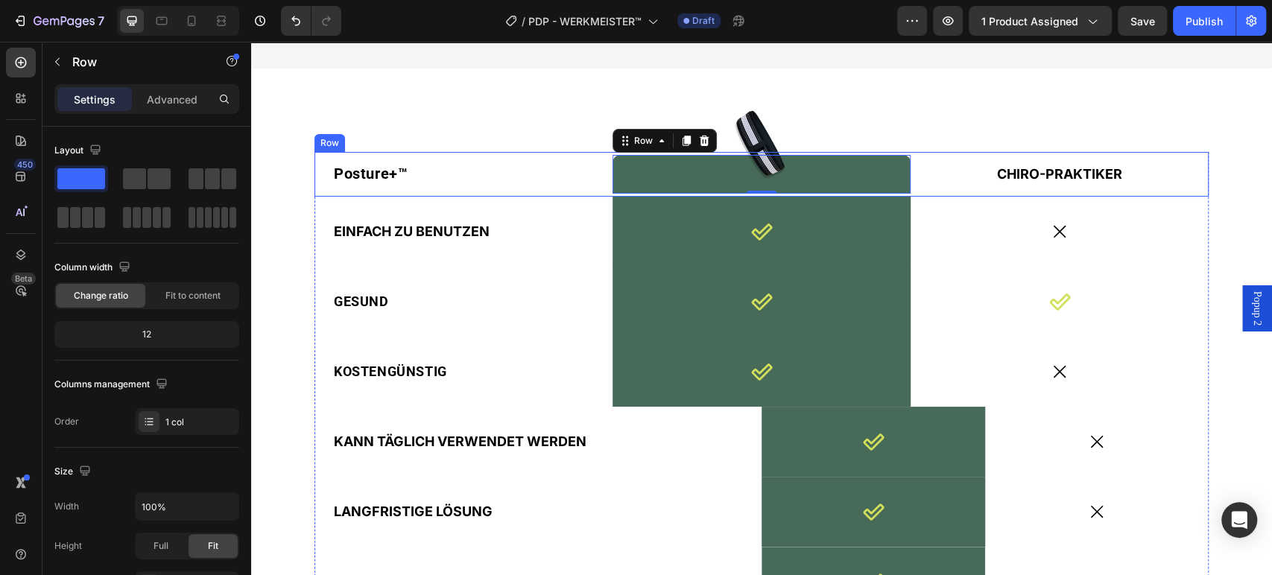
click at [942, 197] on div "CHIRO-PRAKTIKER Text Block" at bounding box center [1059, 174] width 298 height 45
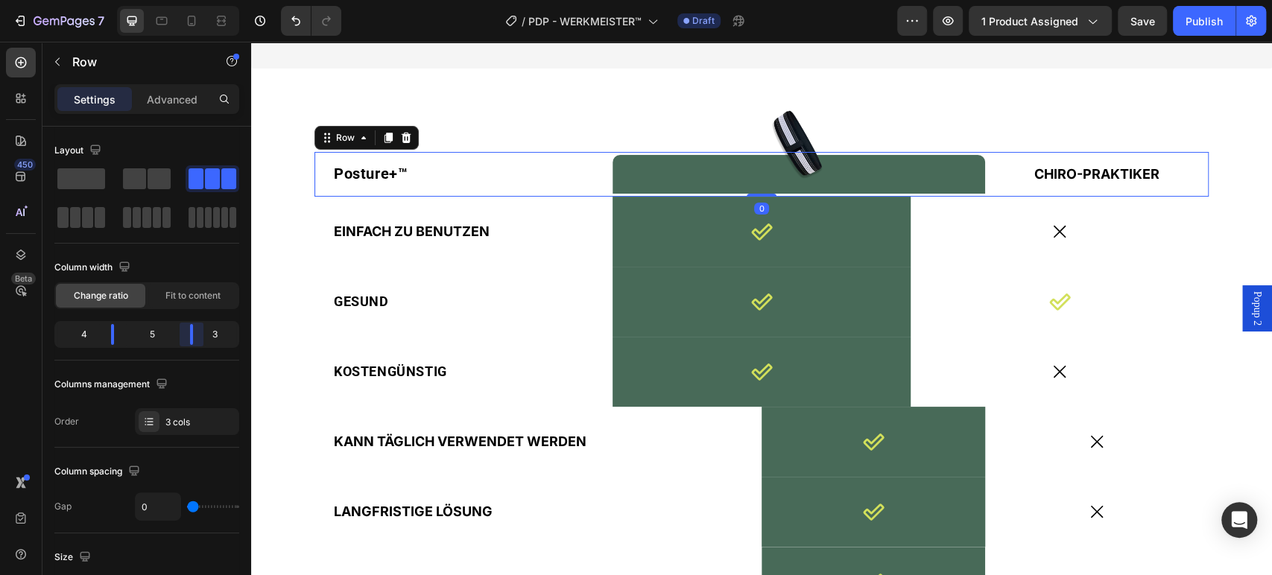
drag, startPoint x: 179, startPoint y: 338, endPoint x: 197, endPoint y: 338, distance: 18.6
click at [197, 0] on body "7 Version history / PDP - WERKMEISTER™ Draft Preview 1 product assigned Save Pu…" at bounding box center [636, 0] width 1272 height 0
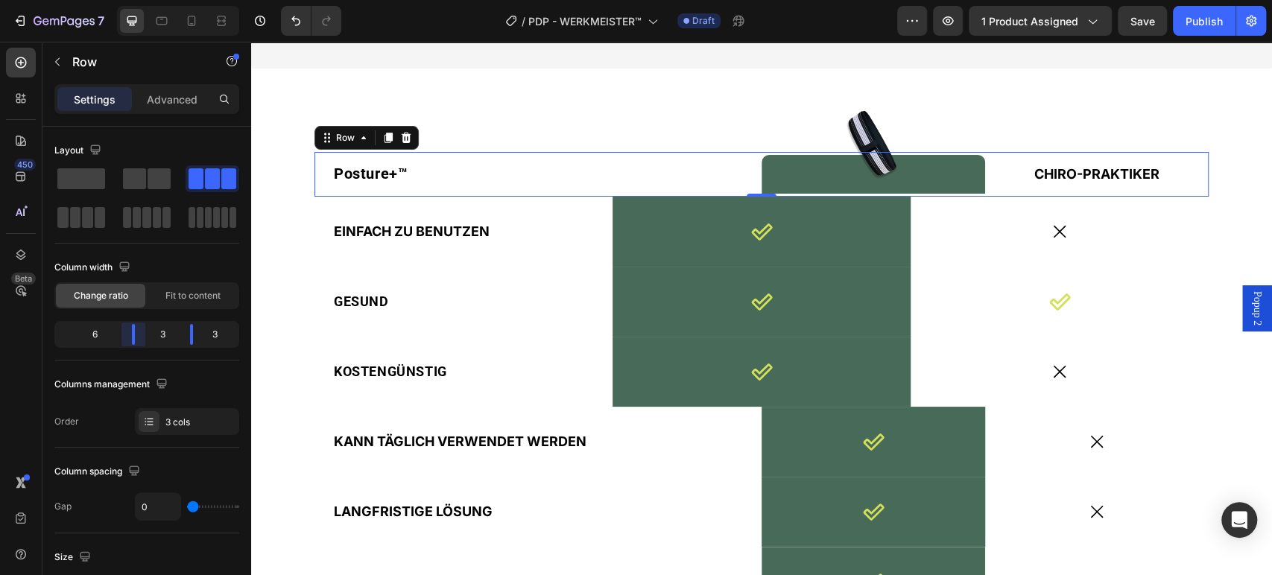
drag, startPoint x: 112, startPoint y: 329, endPoint x: 325, endPoint y: 291, distance: 215.8
click at [147, 0] on body "7 Version history / PDP - WERKMEISTER™ Draft Preview 1 product assigned Save Pu…" at bounding box center [636, 0] width 1272 height 0
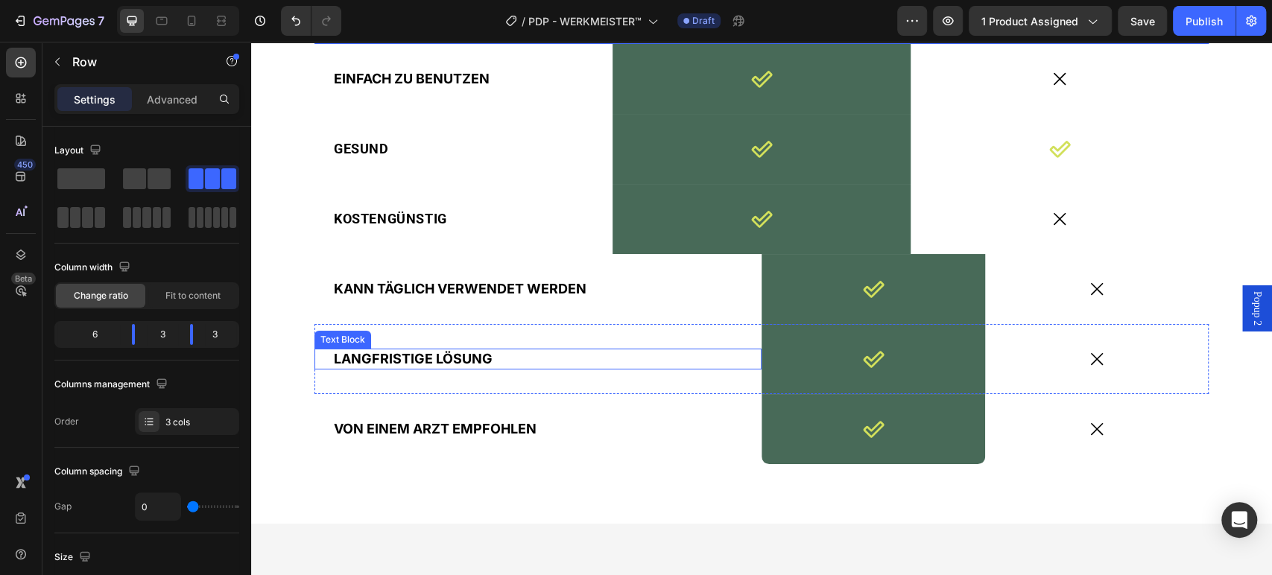
scroll to position [3641, 0]
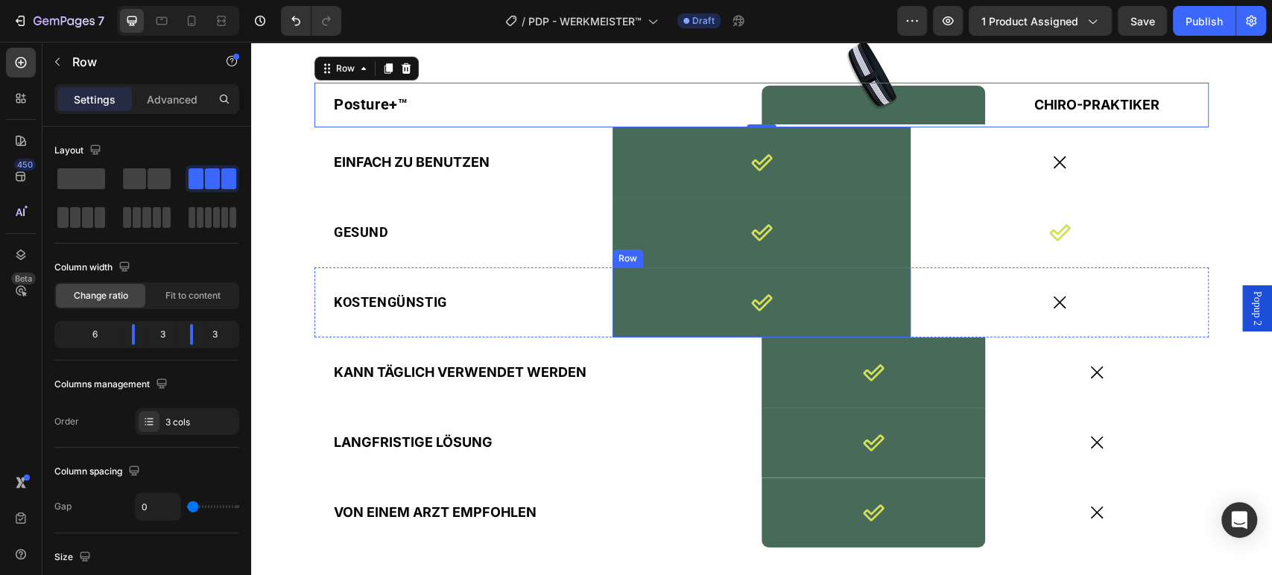
click at [706, 324] on div "Icon Row" at bounding box center [761, 302] width 298 height 70
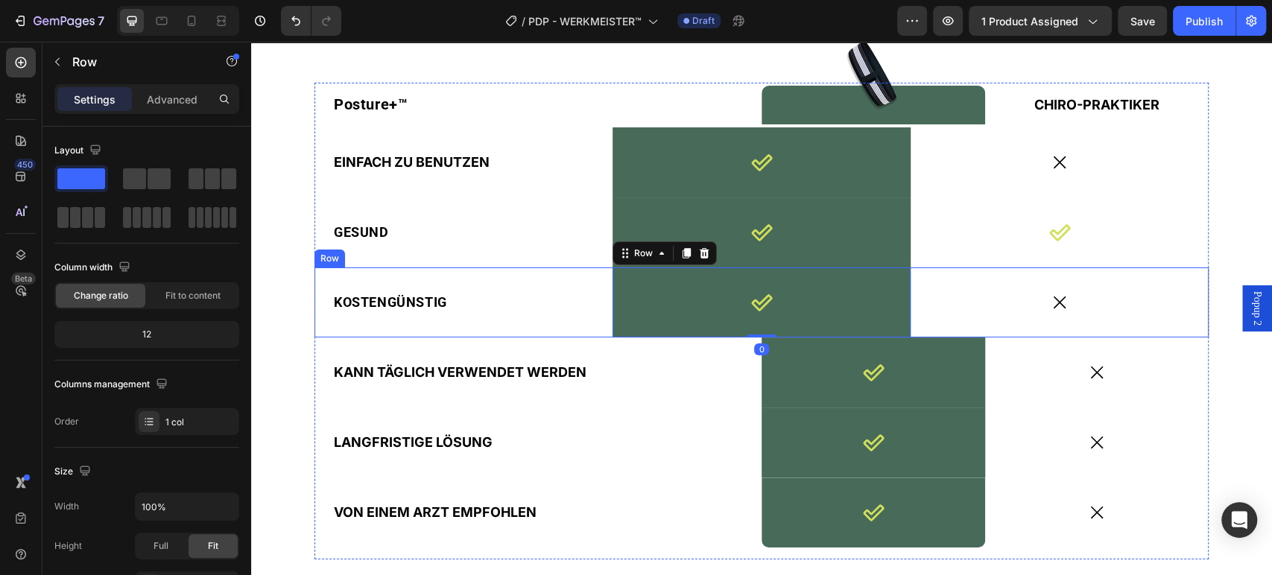
click at [958, 315] on div "Icon" at bounding box center [1059, 302] width 298 height 70
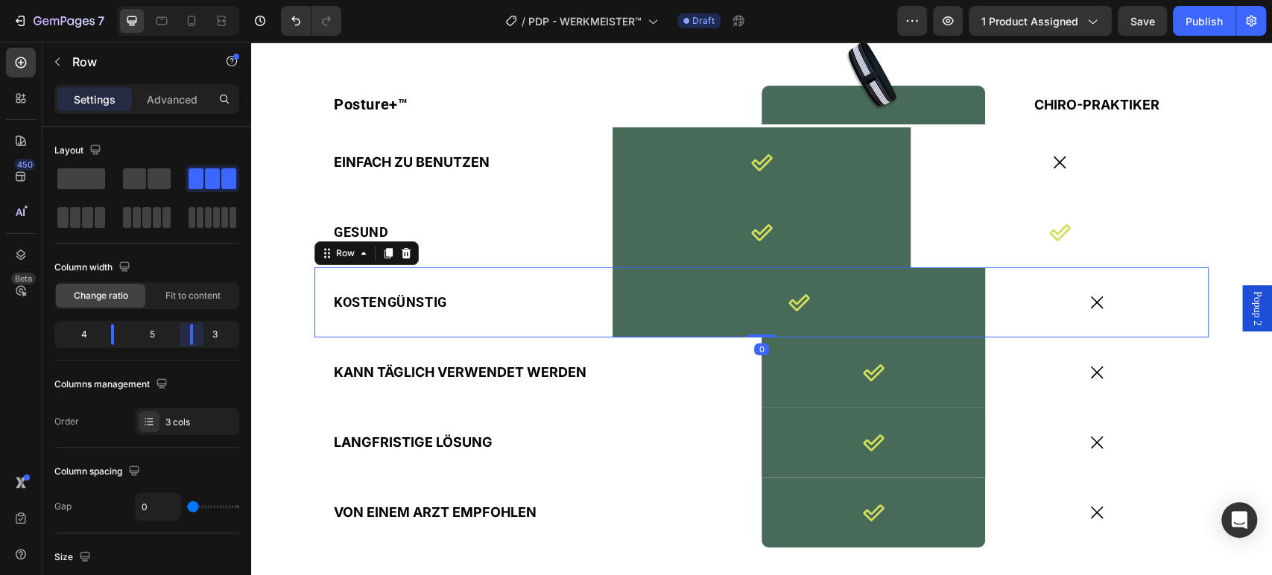
drag, startPoint x: 180, startPoint y: 331, endPoint x: 193, endPoint y: 334, distance: 13.6
click at [193, 0] on body "7 Version history / PDP - WERKMEISTER™ Draft Preview 1 product assigned Save Pu…" at bounding box center [636, 0] width 1272 height 0
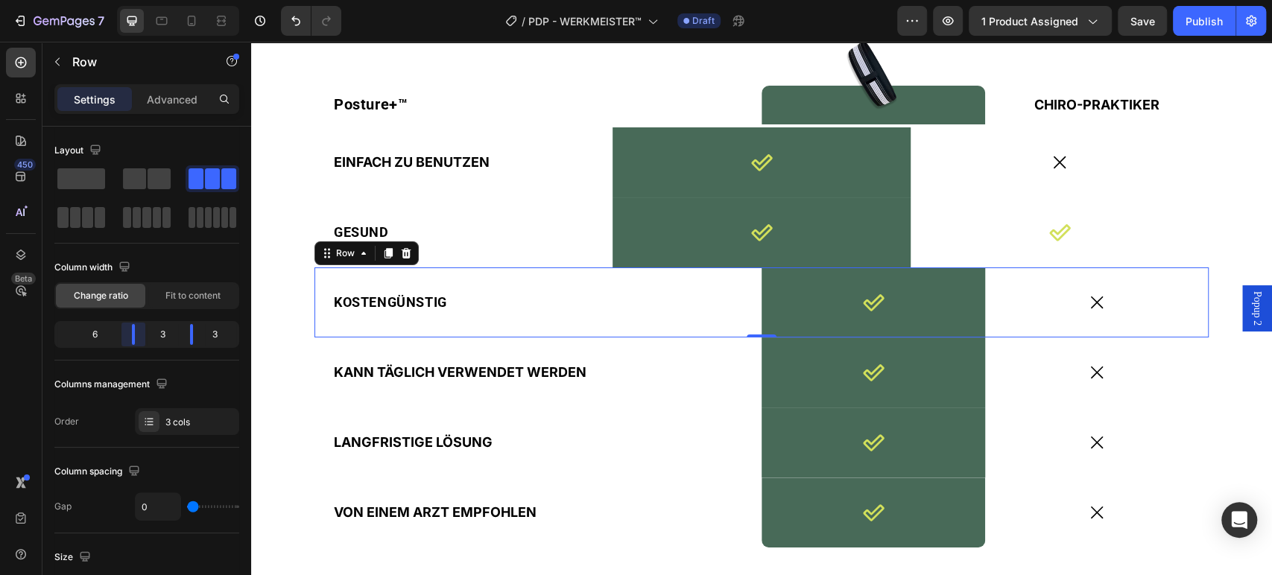
drag, startPoint x: 113, startPoint y: 338, endPoint x: 145, endPoint y: 338, distance: 32.0
click at [145, 0] on body "7 Version history / PDP - WERKMEISTER™ Draft Preview 1 product assigned Save Pu…" at bounding box center [636, 0] width 1272 height 0
click at [940, 243] on div "Icon" at bounding box center [1059, 232] width 298 height 70
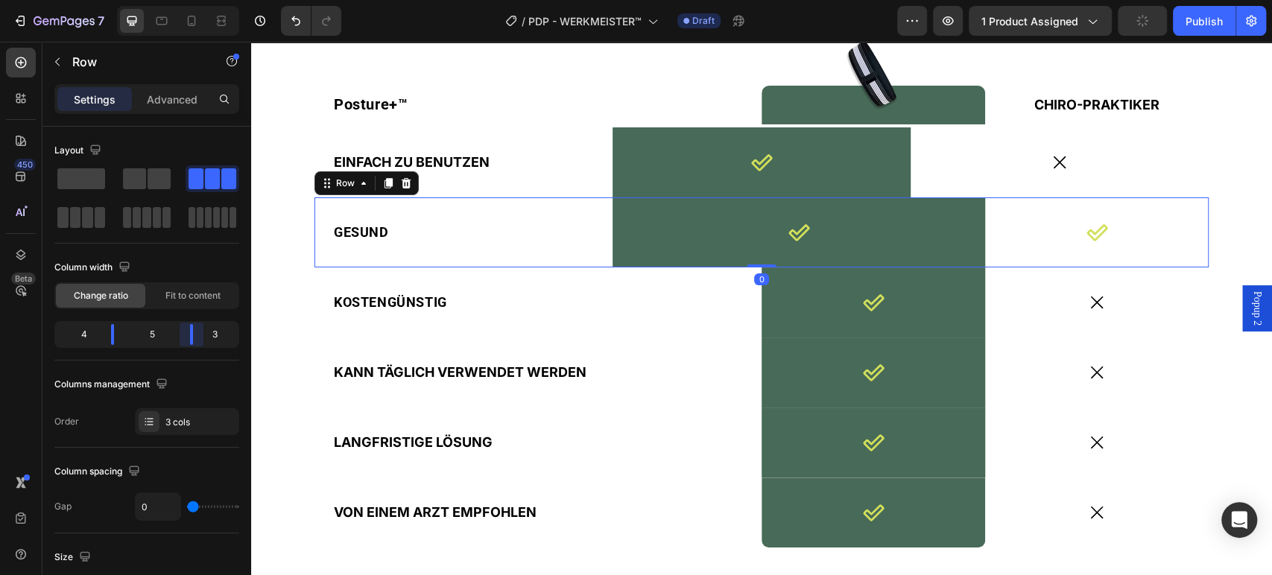
drag, startPoint x: 178, startPoint y: 331, endPoint x: 191, endPoint y: 329, distance: 12.8
click at [191, 0] on body "7 Version history / PDP - WERKMEISTER™ Draft Preview 1 product assigned Publish…" at bounding box center [636, 0] width 1272 height 0
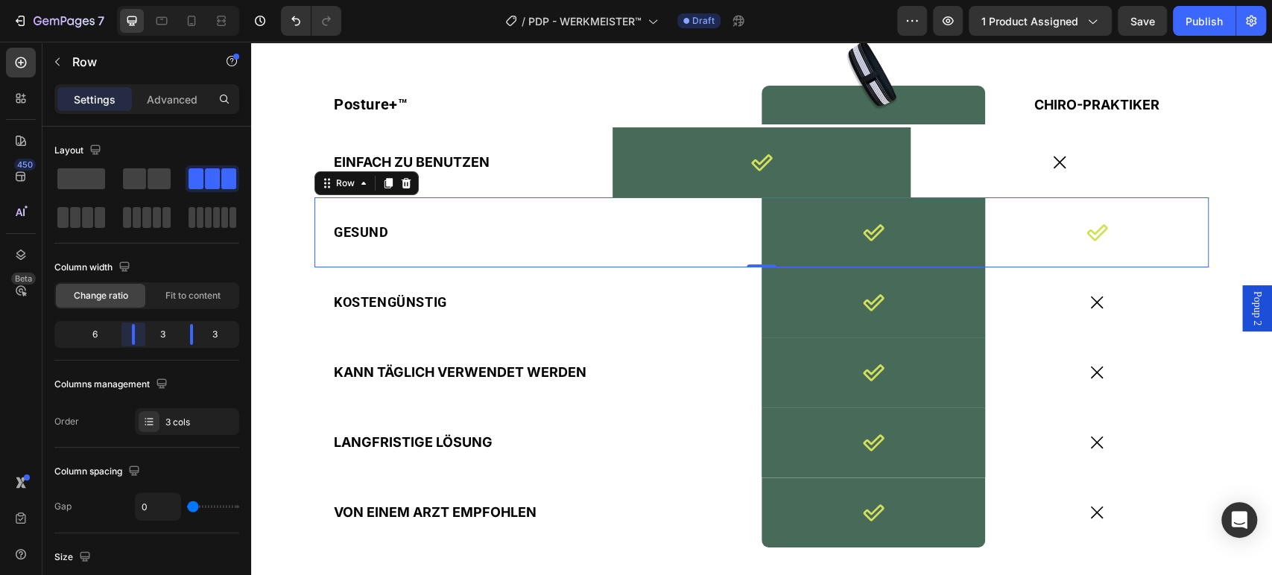
drag, startPoint x: 118, startPoint y: 332, endPoint x: 458, endPoint y: 129, distance: 395.9
click at [147, 0] on body "7 Version history / PDP - WERKMEISTER™ Draft Preview 1 product assigned Save Pu…" at bounding box center [636, 0] width 1272 height 0
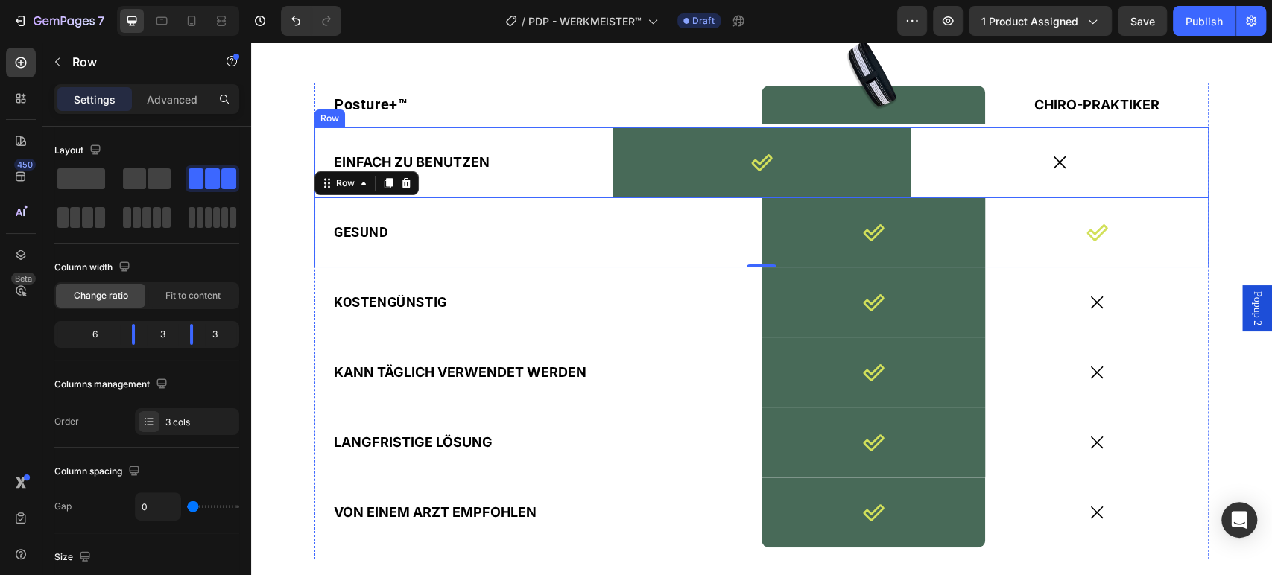
click at [945, 177] on div "Icon" at bounding box center [1059, 162] width 298 height 70
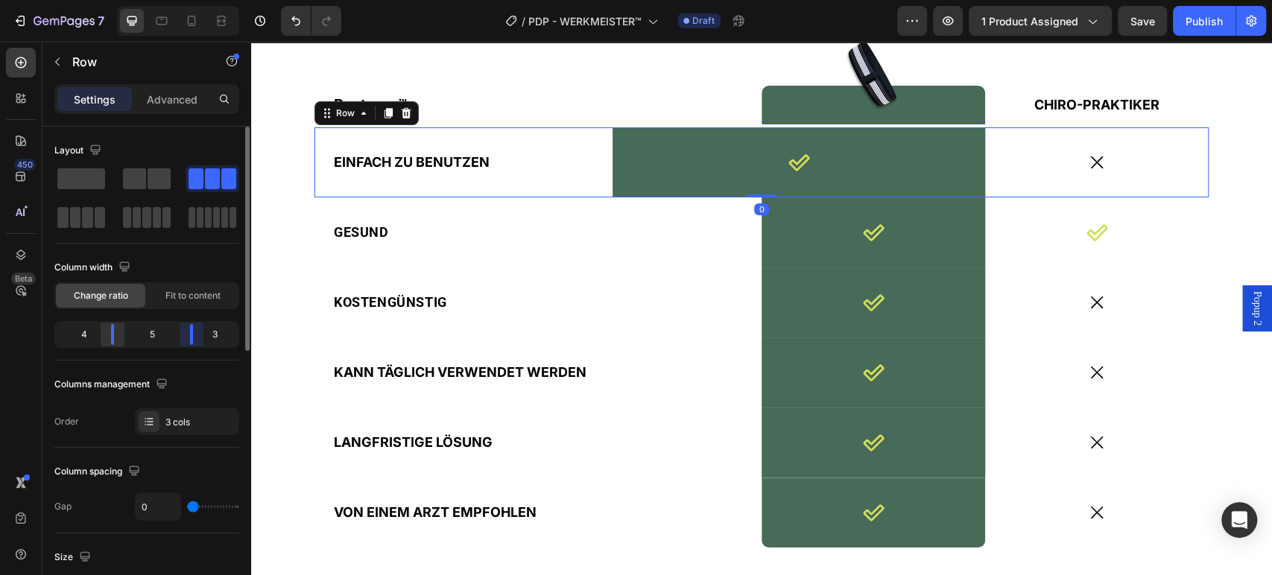
drag, startPoint x: 186, startPoint y: 327, endPoint x: 107, endPoint y: 340, distance: 80.8
click at [197, 0] on body "7 Version history / PDP - WERKMEISTER™ Draft Preview 1 product assigned Save Pu…" at bounding box center [636, 0] width 1272 height 0
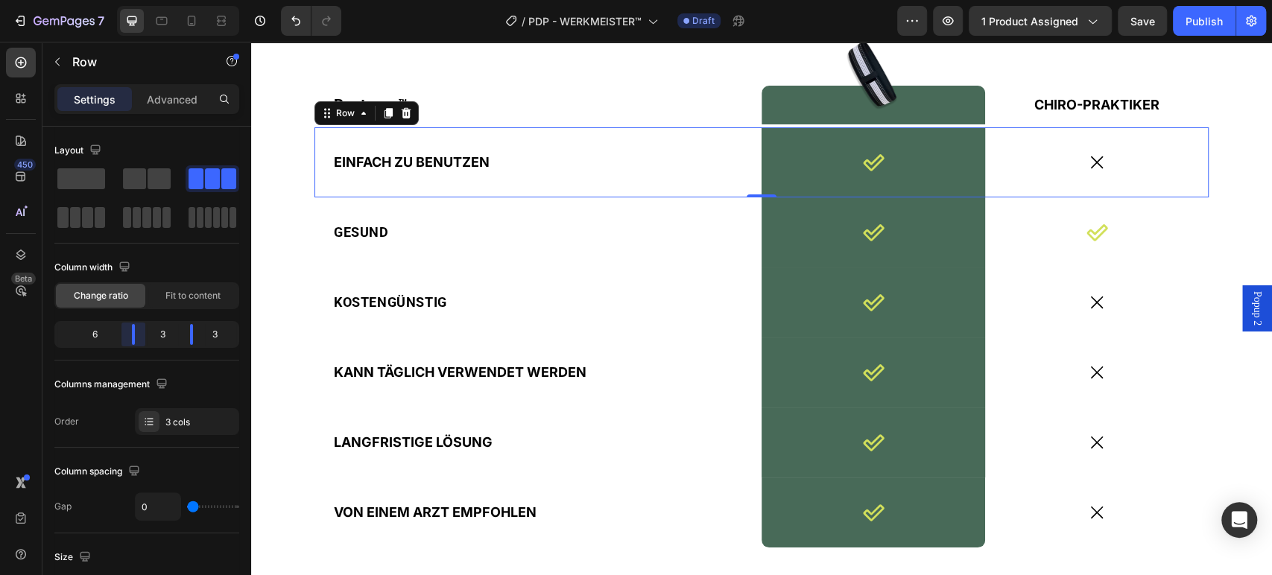
drag, startPoint x: 107, startPoint y: 340, endPoint x: 143, endPoint y: 338, distance: 36.6
click at [143, 0] on body "7 Version history / PDP - WERKMEISTER™ Draft Preview 1 product assigned Save Pu…" at bounding box center [636, 0] width 1272 height 0
click at [689, 255] on div "GESUND Text Block" at bounding box center [537, 232] width 447 height 70
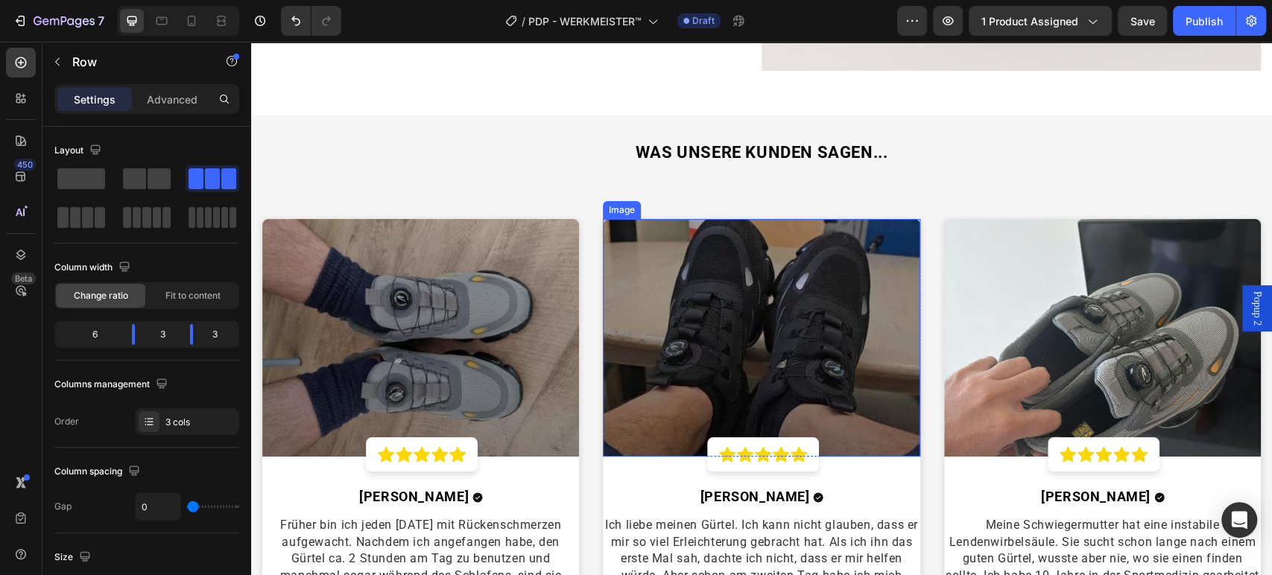
scroll to position [2980, 0]
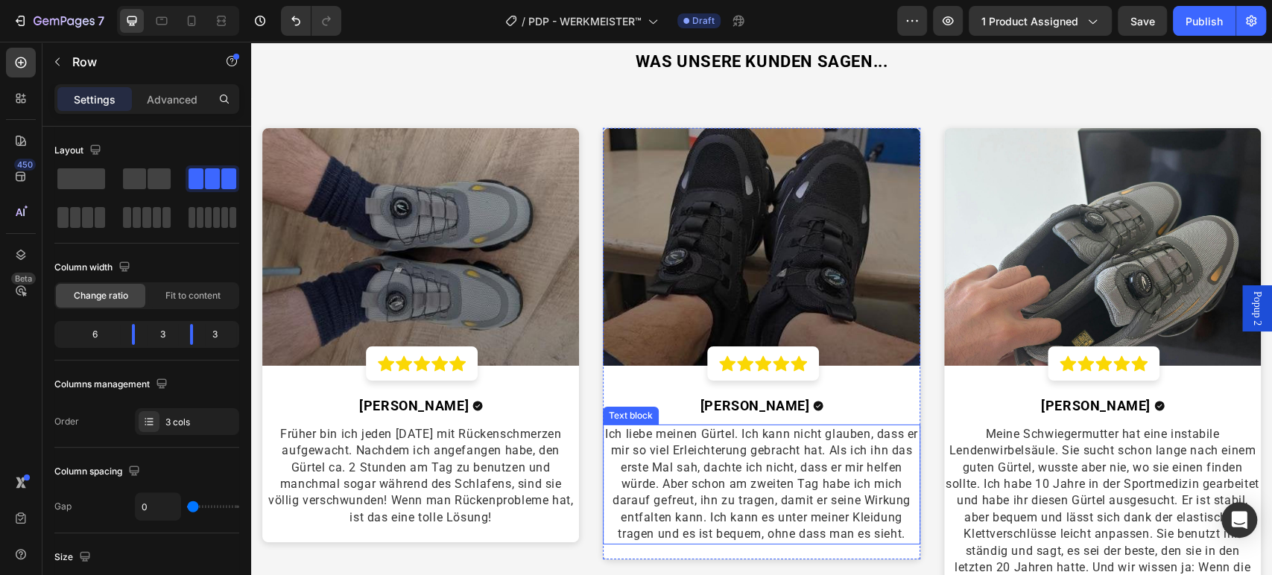
click at [785, 449] on span "Ich liebe meinen Gürtel. Ich kann nicht glauben, dass er mir so viel Erleichter…" at bounding box center [761, 484] width 313 height 114
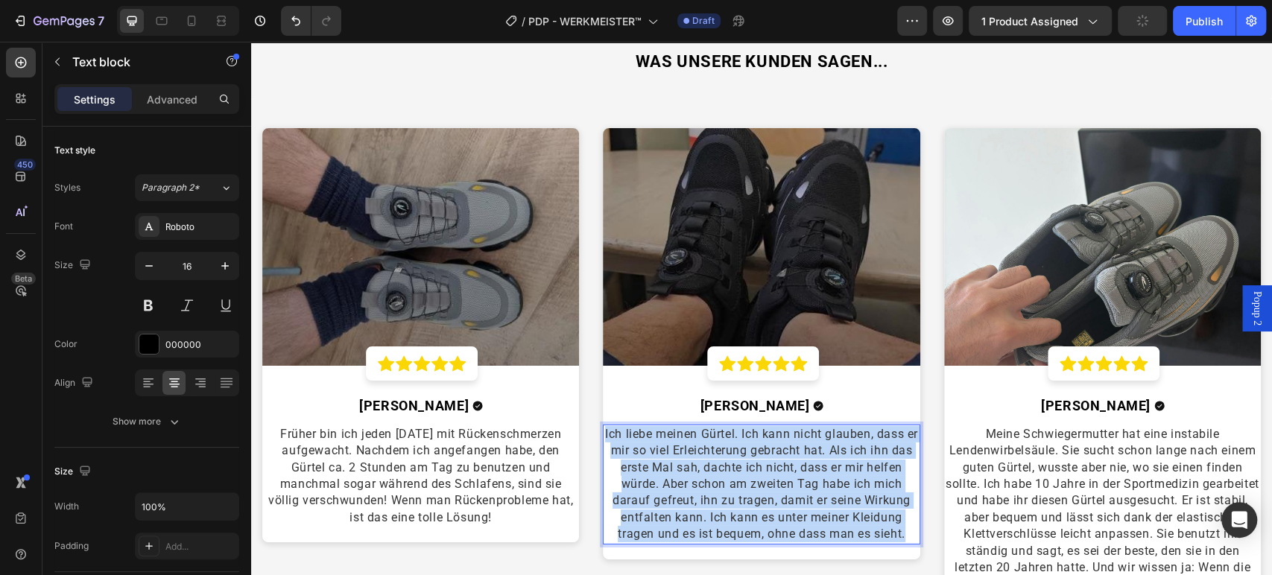
click at [785, 449] on span "Ich liebe meinen Gürtel. Ich kann nicht glauben, dass er mir so viel Erleichter…" at bounding box center [761, 484] width 313 height 114
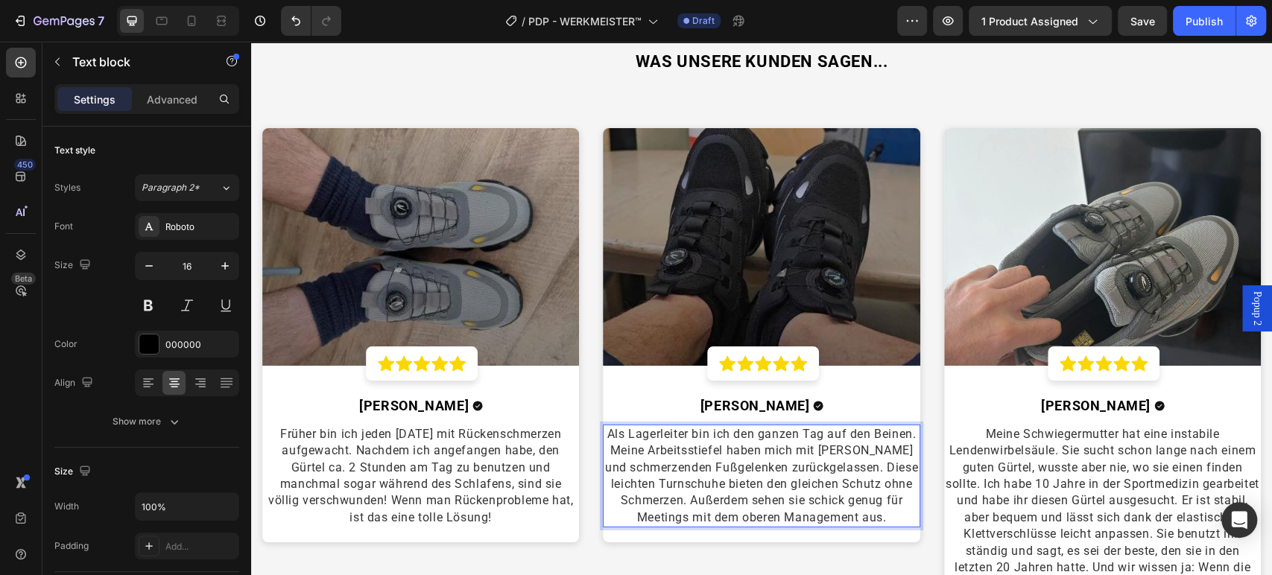
click at [717, 463] on span "Als Lagerleiter bin ich den ganzen Tag auf den Beinen. Meine Arbeitsstiefel hab…" at bounding box center [761, 476] width 313 height 98
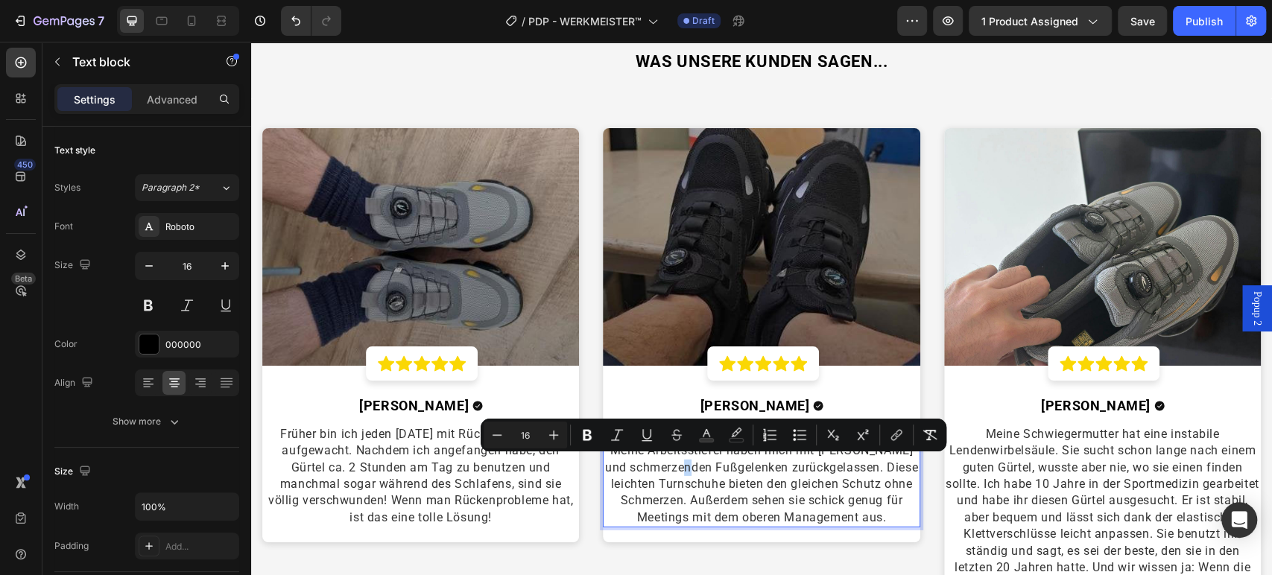
copy span "ß"
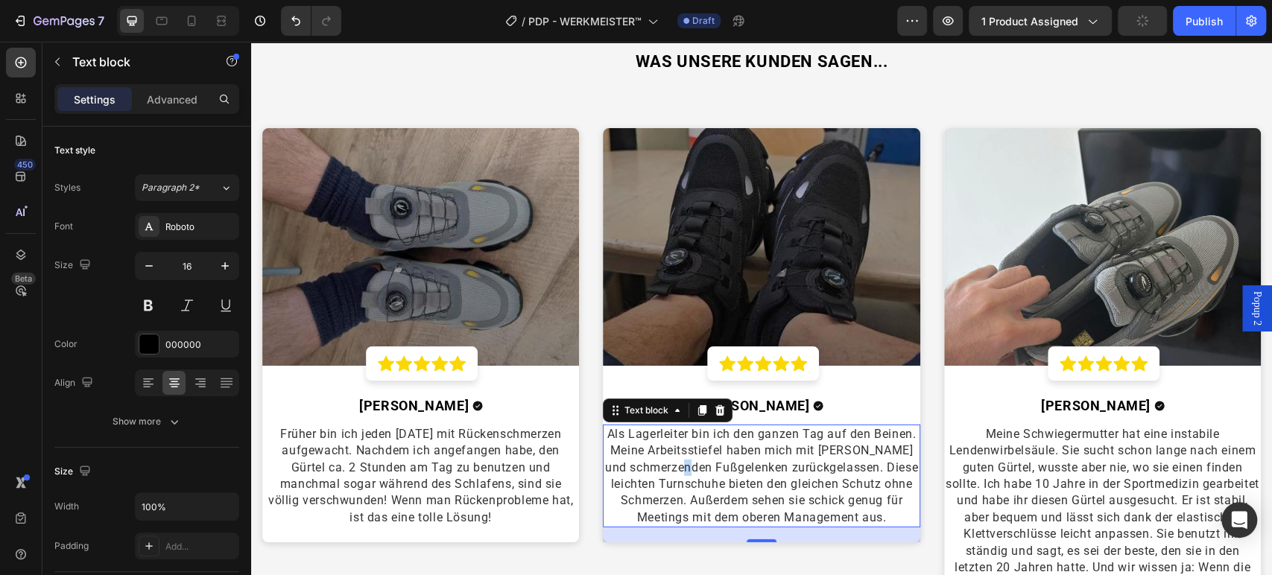
click at [717, 471] on span "Als Lagerleiter bin ich den ganzen Tag auf den Beinen. Meine Arbeitsstiefel hab…" at bounding box center [761, 476] width 313 height 98
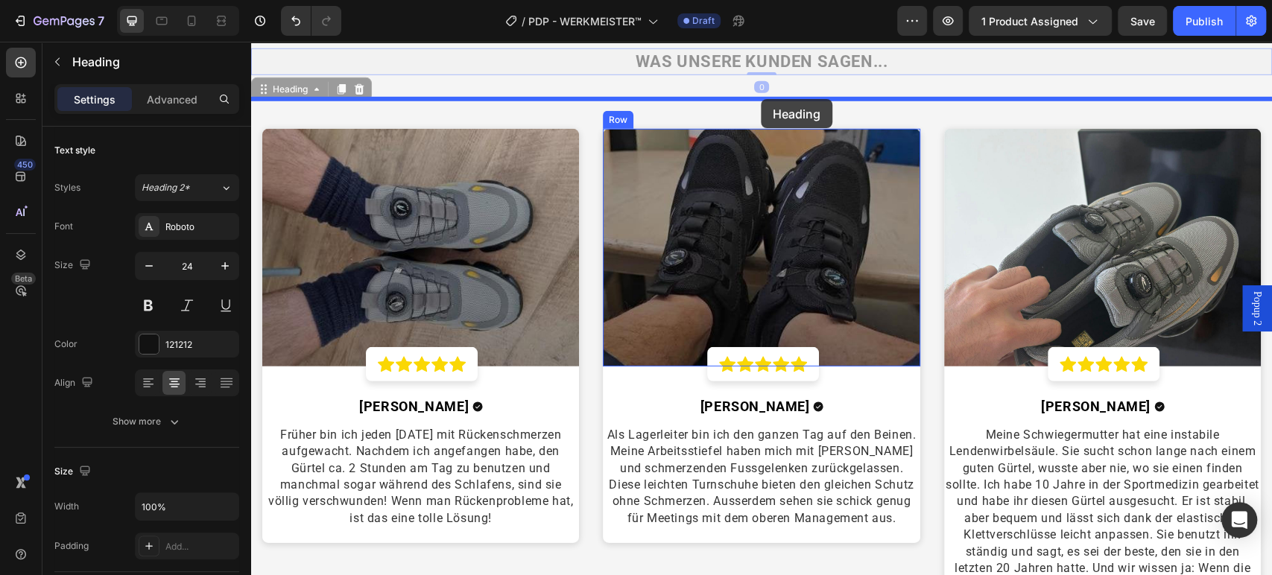
drag, startPoint x: 804, startPoint y: 61, endPoint x: 761, endPoint y: 99, distance: 57.5
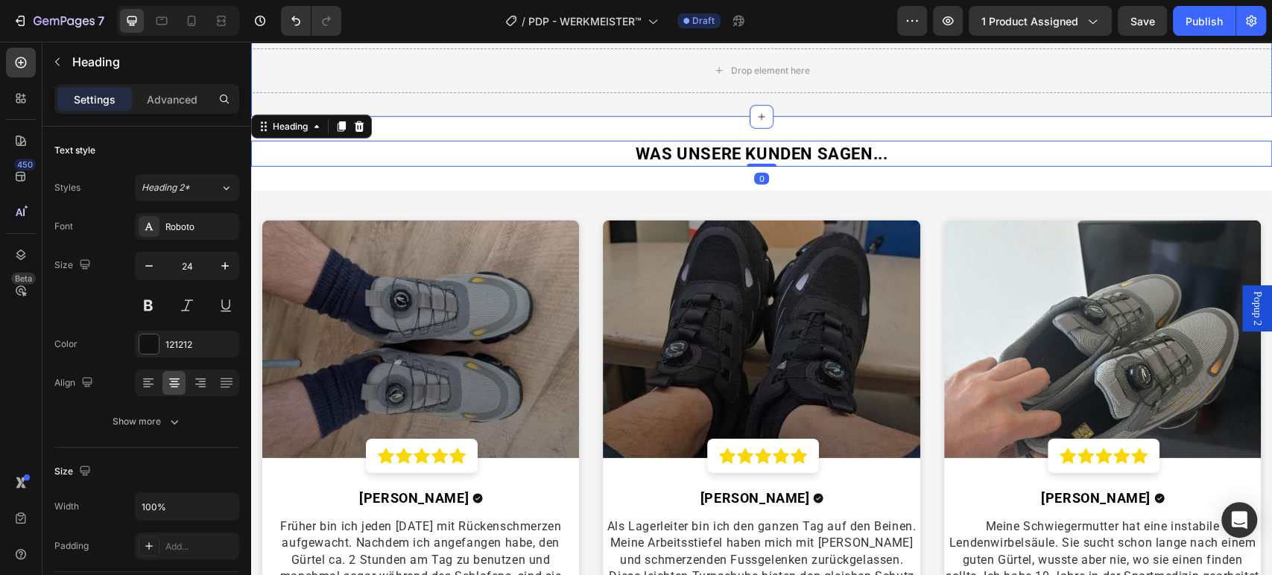
scroll to position [2896, 0]
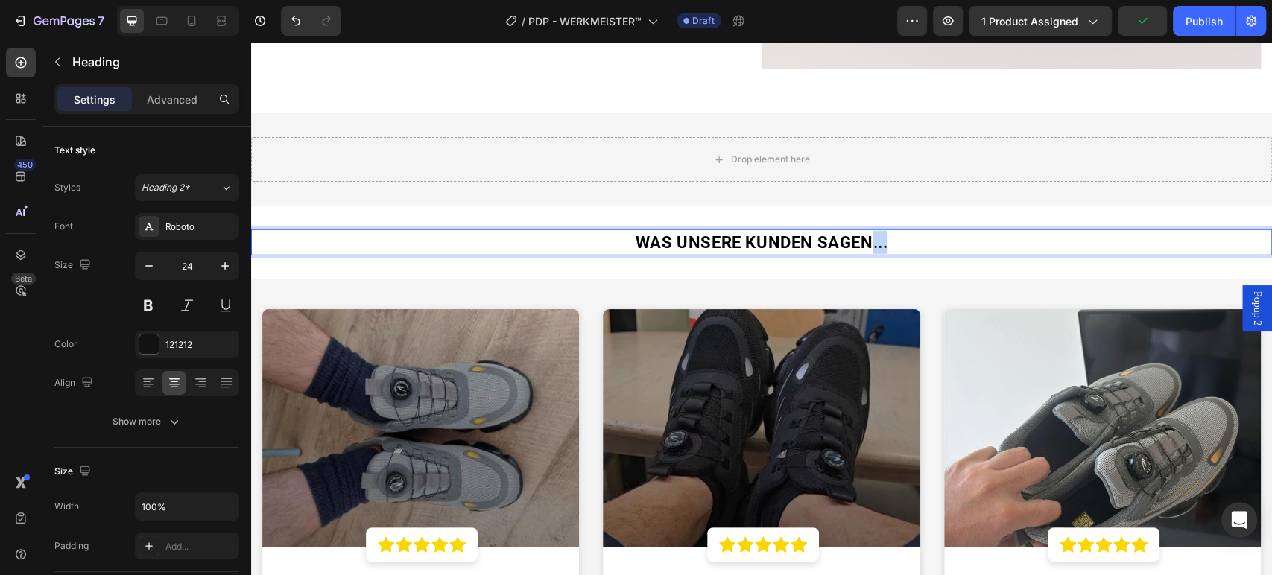
drag, startPoint x: 864, startPoint y: 229, endPoint x: 894, endPoint y: 247, distance: 35.1
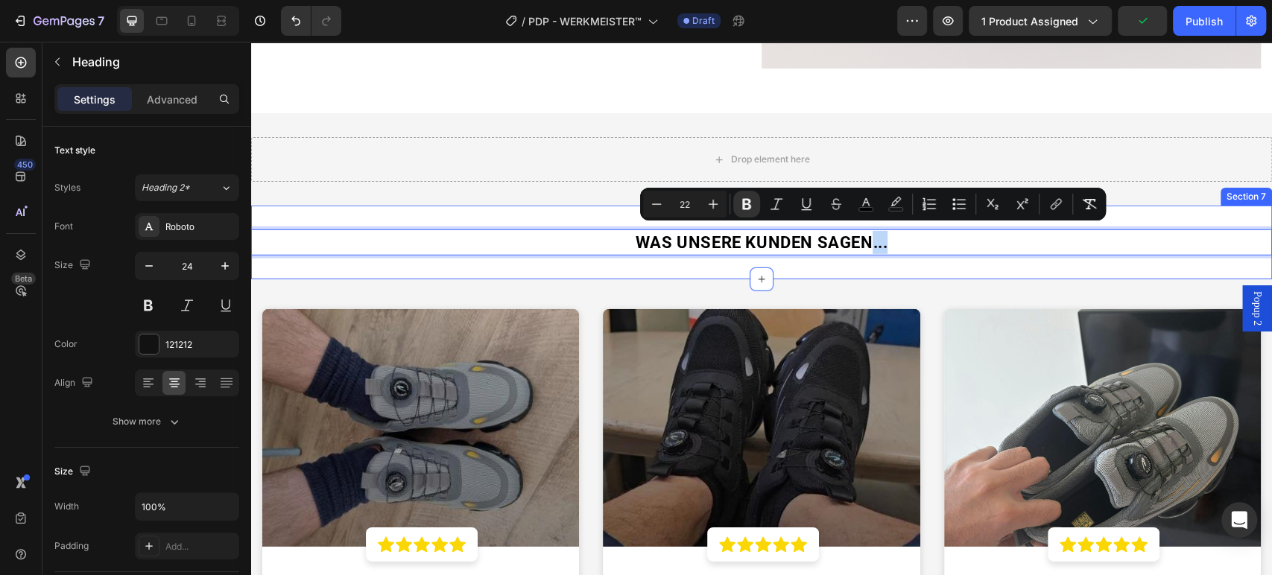
click at [942, 261] on div "WAS UNSERE KUNDEN SAGEN... Heading 0 Section 7" at bounding box center [761, 243] width 1021 height 74
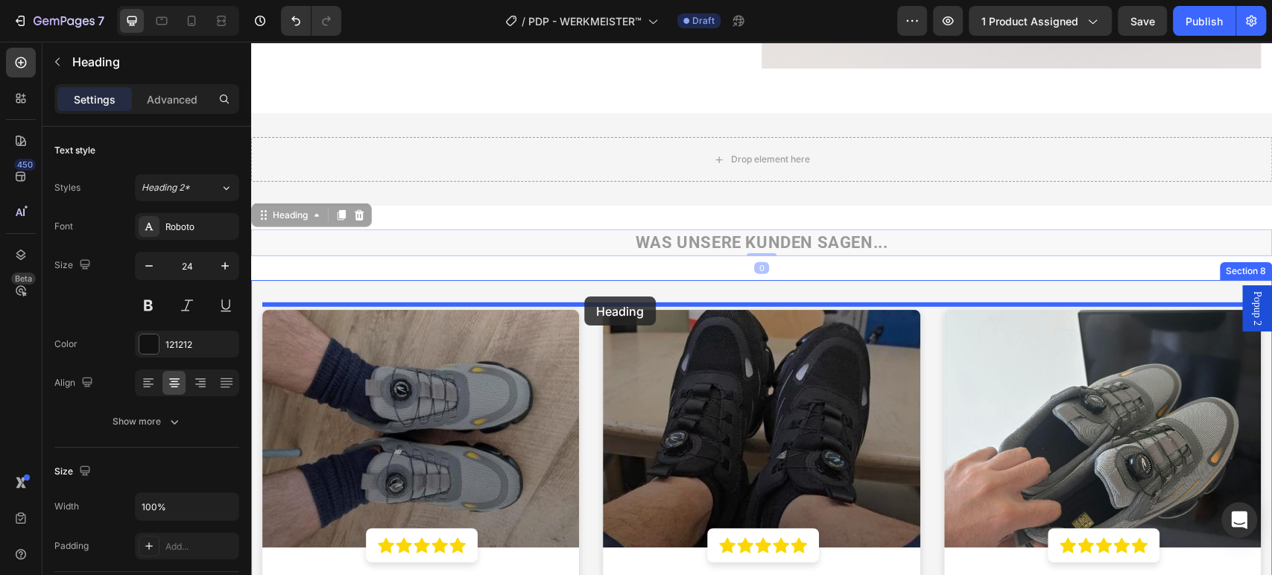
drag, startPoint x: 861, startPoint y: 236, endPoint x: 584, endPoint y: 296, distance: 283.6
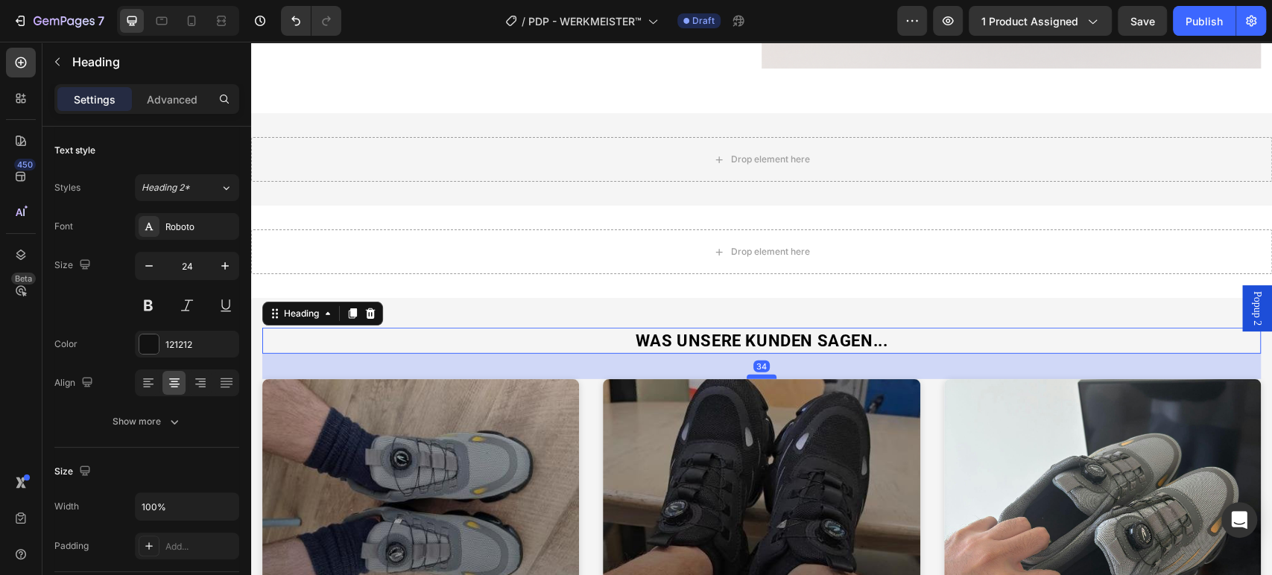
drag, startPoint x: 756, startPoint y: 358, endPoint x: 755, endPoint y: 371, distance: 13.4
click at [755, 375] on div at bounding box center [761, 377] width 30 height 4
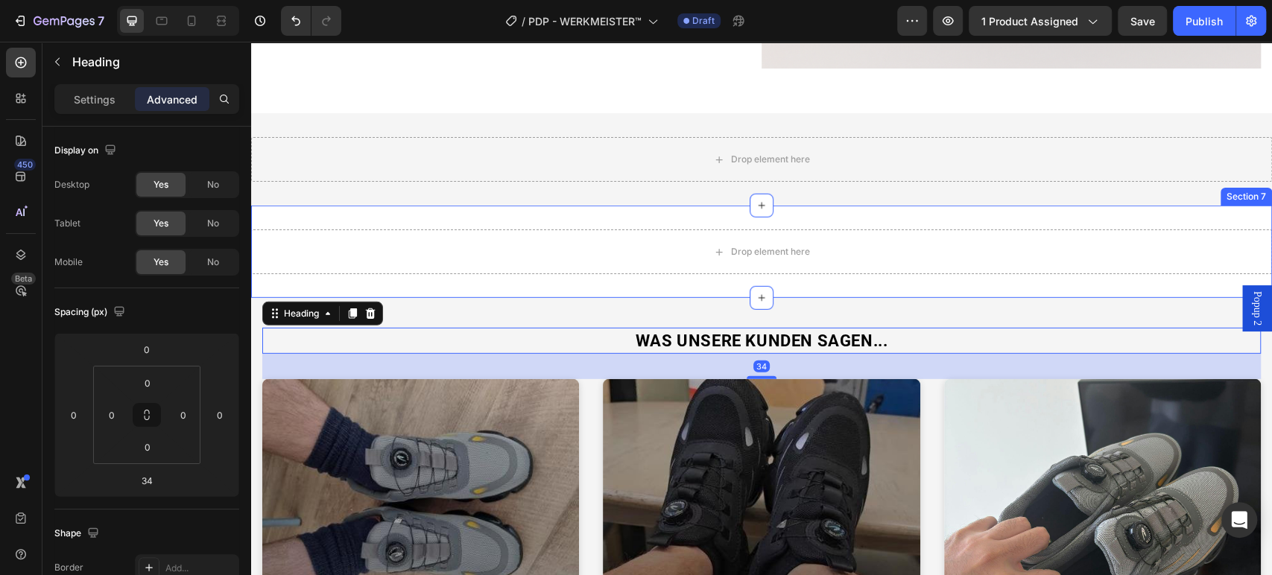
click at [813, 279] on div "Drop element here Section 7" at bounding box center [761, 252] width 1021 height 92
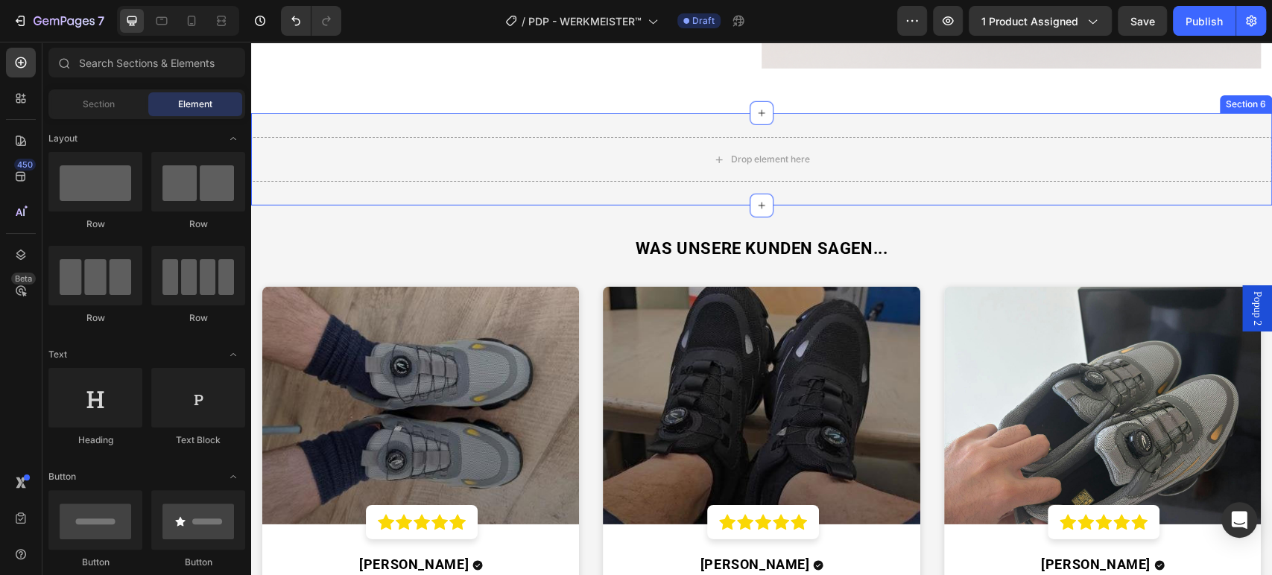
click at [985, 123] on div "Drop element here Section 6" at bounding box center [761, 159] width 1021 height 92
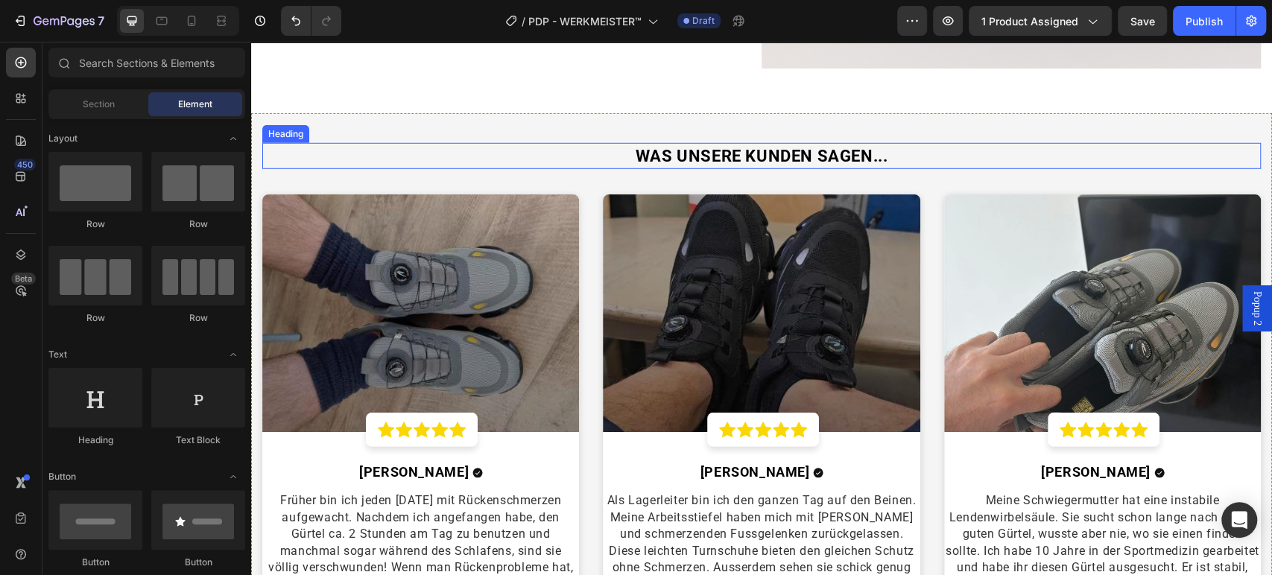
click at [760, 152] on strong "WAS UNSERE KUNDEN SAGEN..." at bounding box center [761, 156] width 253 height 19
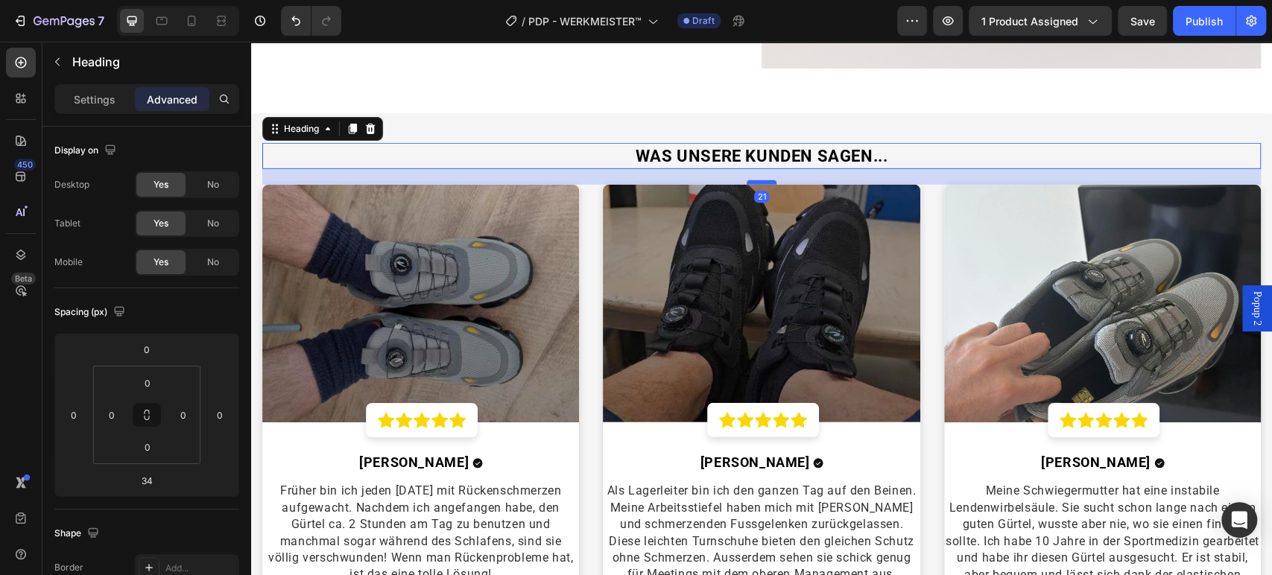
drag, startPoint x: 755, startPoint y: 187, endPoint x: 756, endPoint y: 177, distance: 9.7
click at [756, 180] on div at bounding box center [761, 182] width 30 height 4
click at [150, 480] on input "21" at bounding box center [147, 480] width 30 height 22
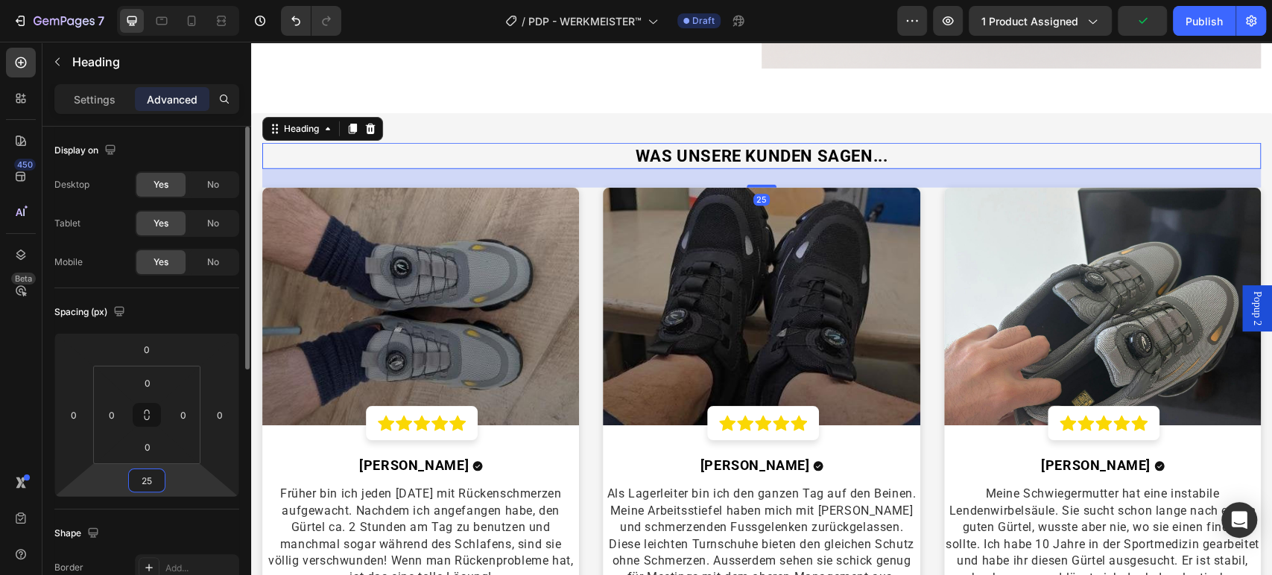
type input "2"
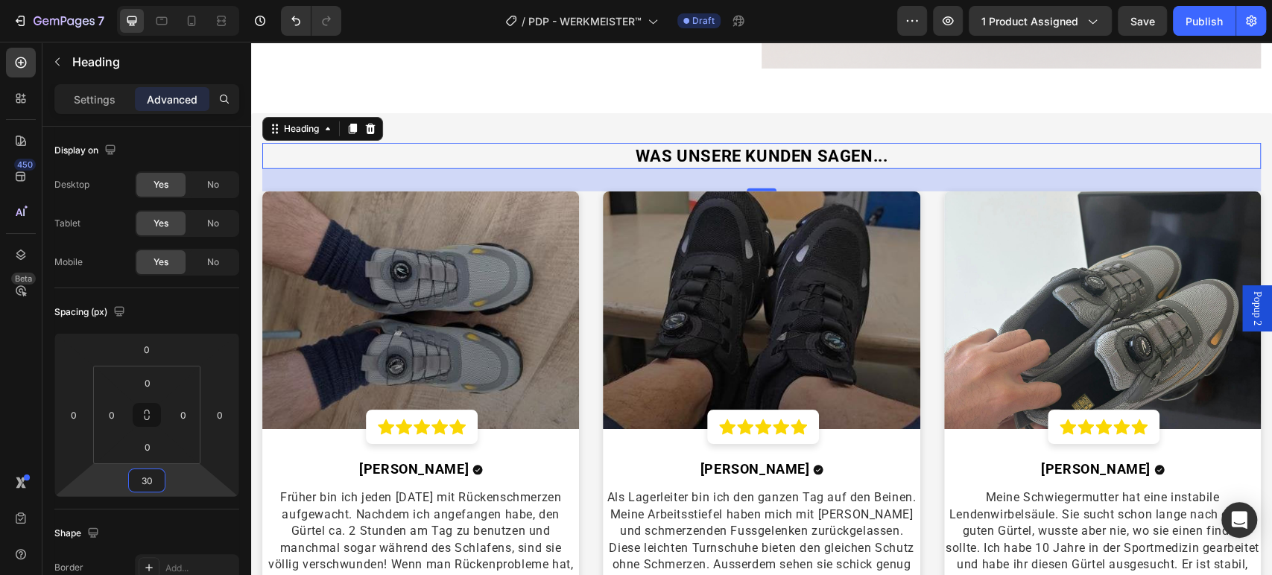
type input "30"
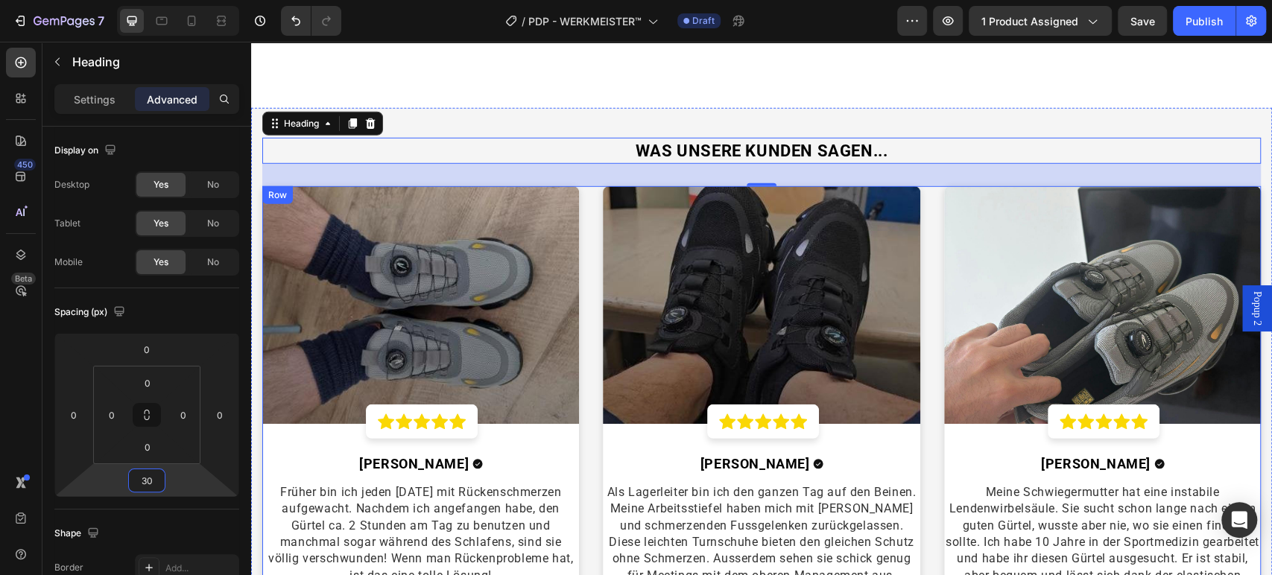
scroll to position [3062, 0]
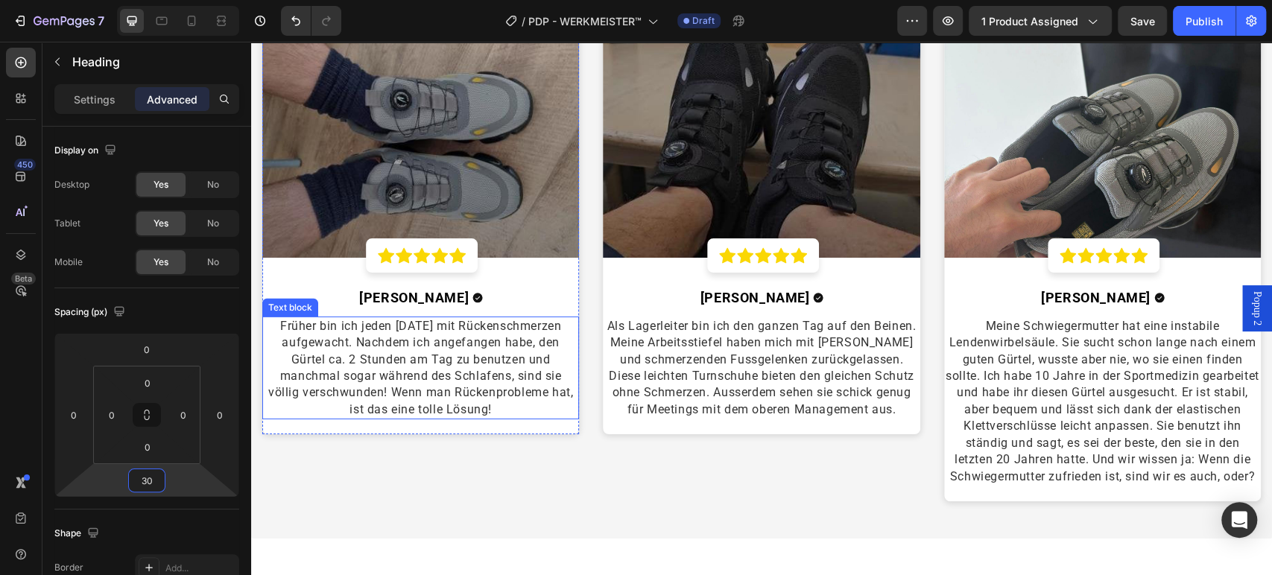
click at [435, 373] on span "Früher bin ich jeden Morgen mit Rückenschmerzen aufgewacht. Nachdem ich angefan…" at bounding box center [420, 368] width 305 height 98
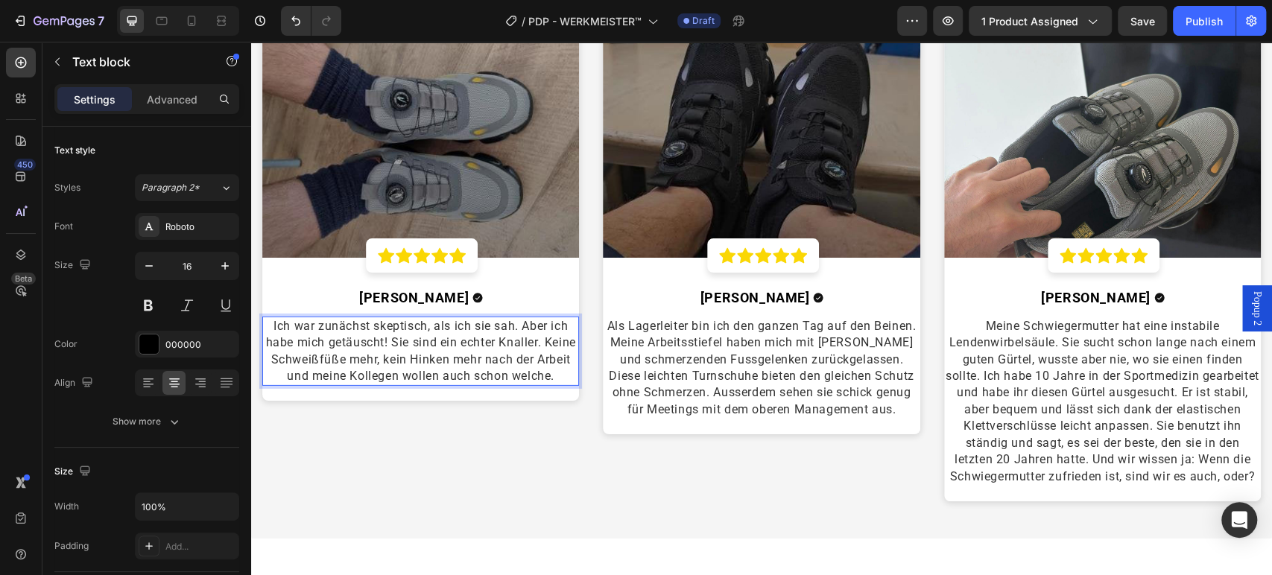
click at [369, 354] on span "Ich war zunächst skeptisch, als ich sie sah. Aber ich habe mich getäuscht! Sie …" at bounding box center [421, 351] width 310 height 64
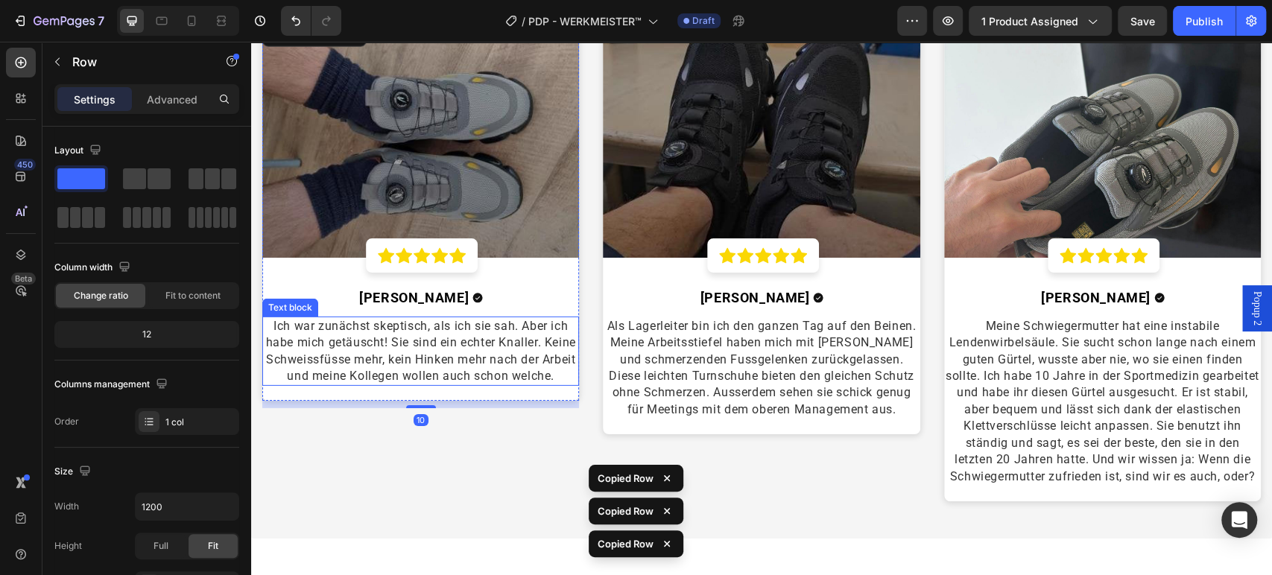
click at [428, 369] on span "Ich war zunächst skeptisch, als ich sie sah. Aber ich habe mich getäuscht! Sie …" at bounding box center [421, 351] width 310 height 64
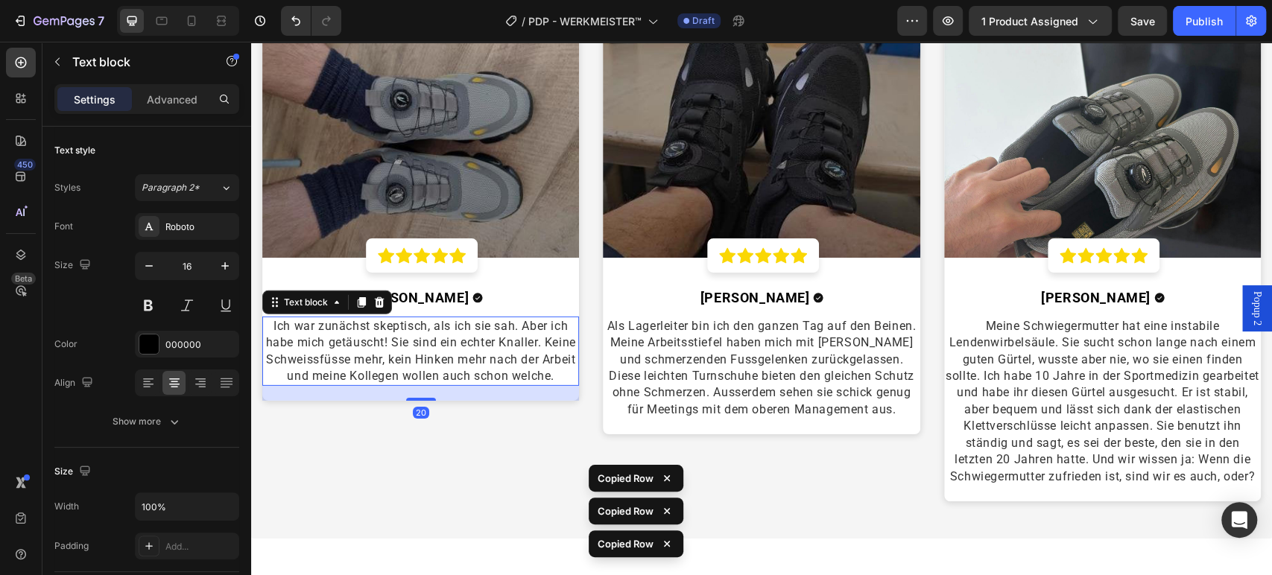
click at [428, 369] on span "Ich war zunächst skeptisch, als ich sie sah. Aber ich habe mich getäuscht! Sie …" at bounding box center [421, 351] width 310 height 64
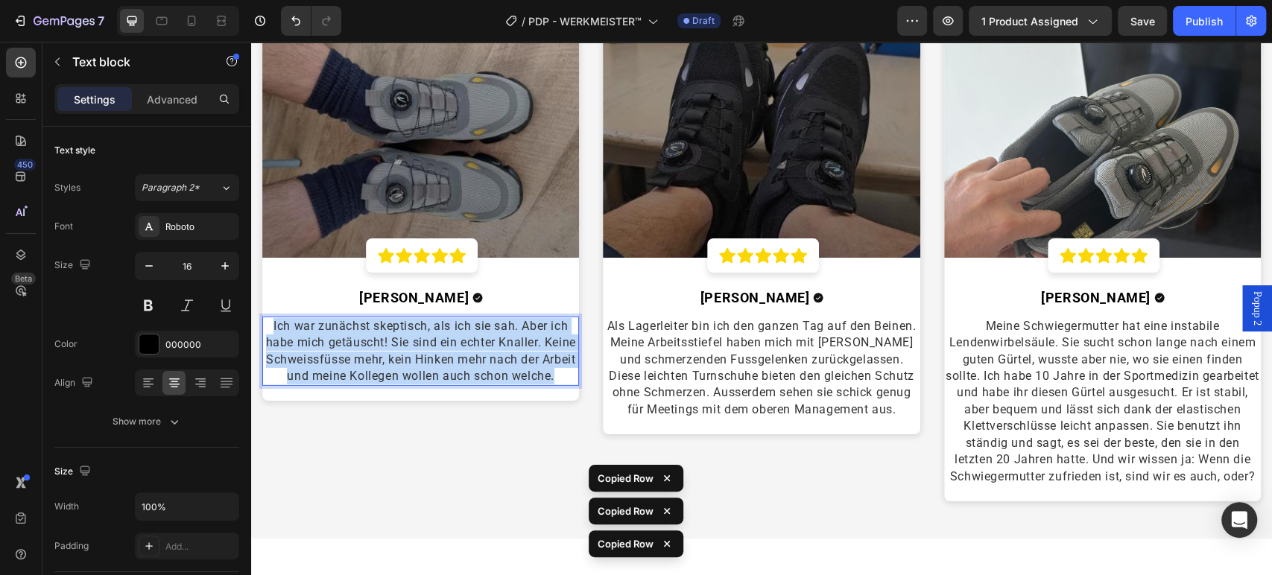
click at [428, 369] on span "Ich war zunächst skeptisch, als ich sie sah. Aber ich habe mich getäuscht! Sie …" at bounding box center [421, 351] width 310 height 64
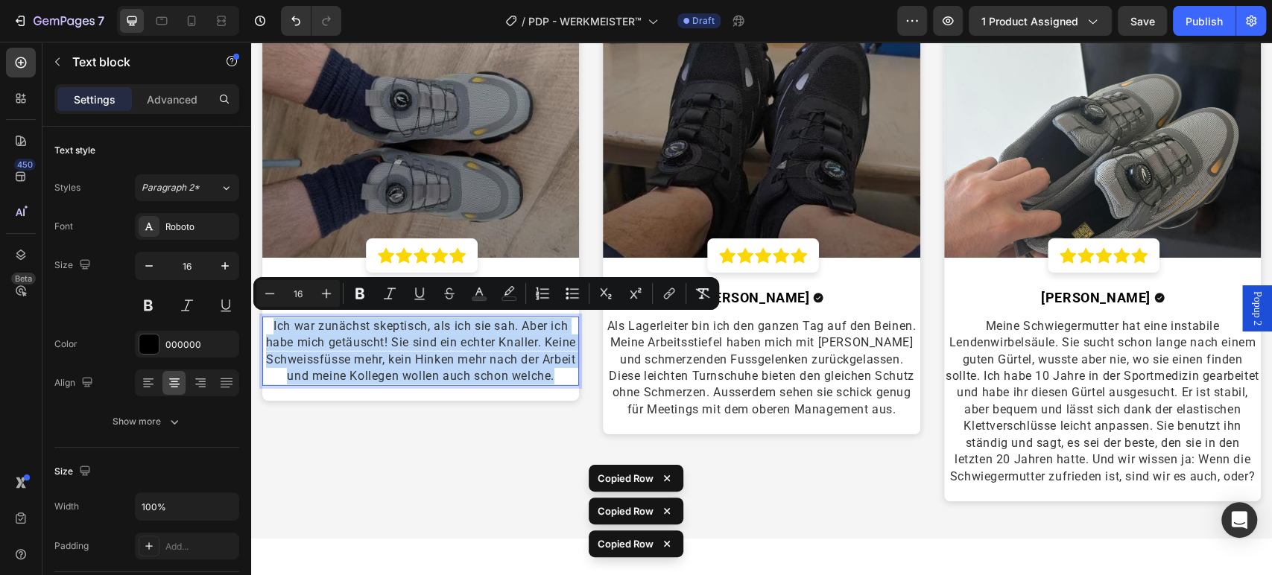
copy span "Ich war zunächst skeptisch, als ich sie sah. Aber ich habe mich getäuscht! Sie …"
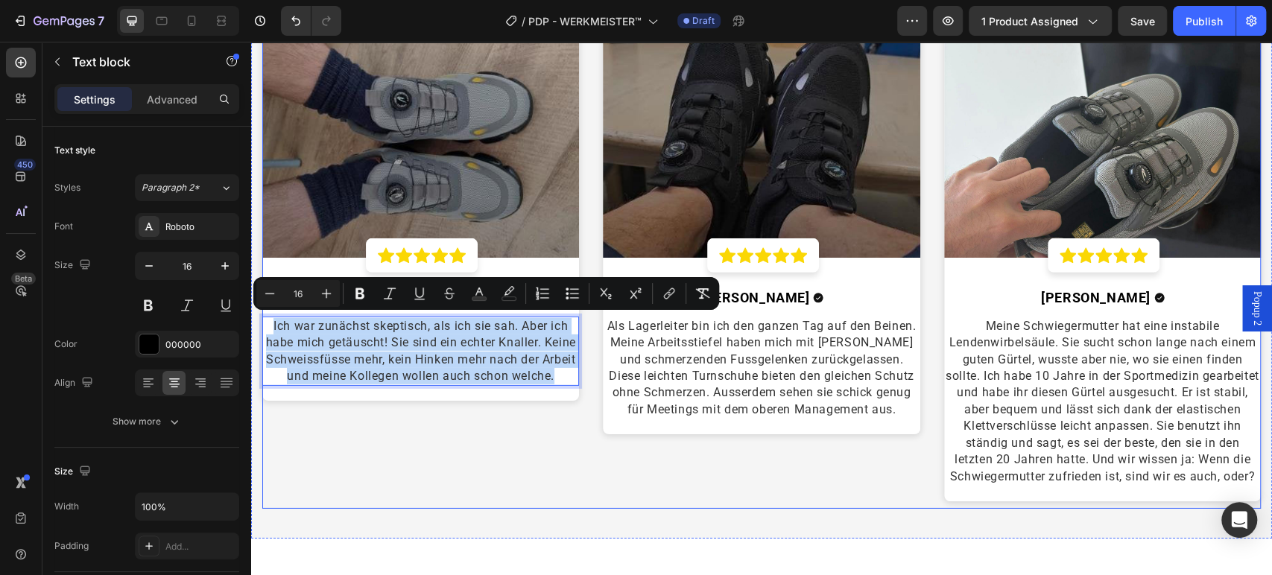
click at [551, 466] on div "Image Icon Icon Icon Icon Icon Row Row Marten P. Text block Icon Row Ich war zu…" at bounding box center [420, 264] width 317 height 489
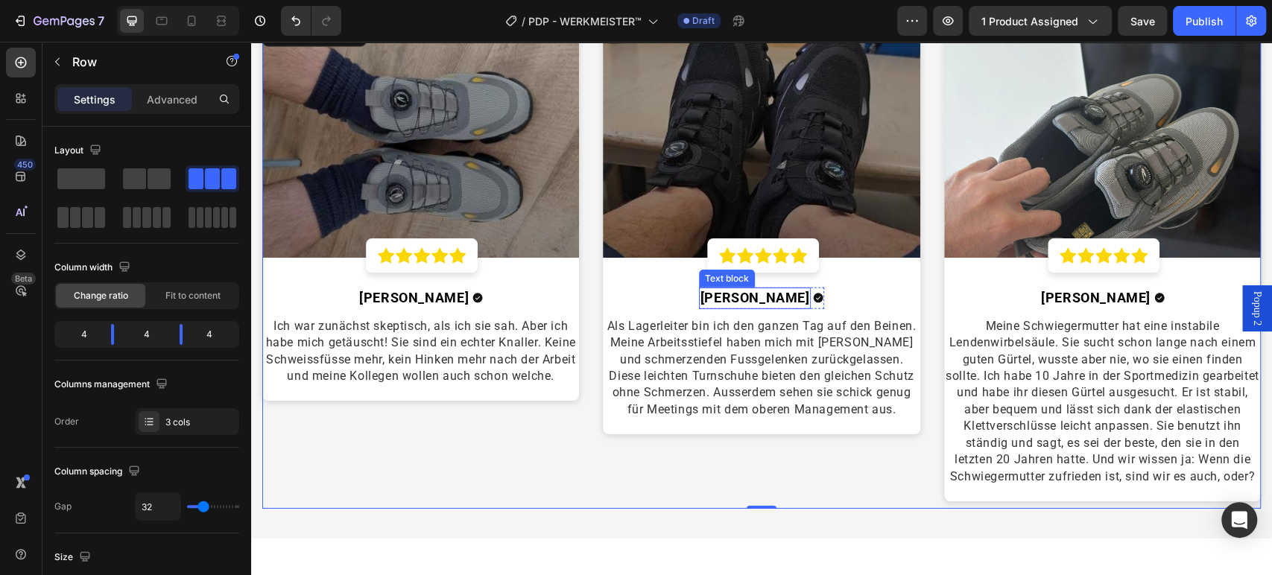
click at [746, 293] on strong "[PERSON_NAME]" at bounding box center [755, 298] width 110 height 16
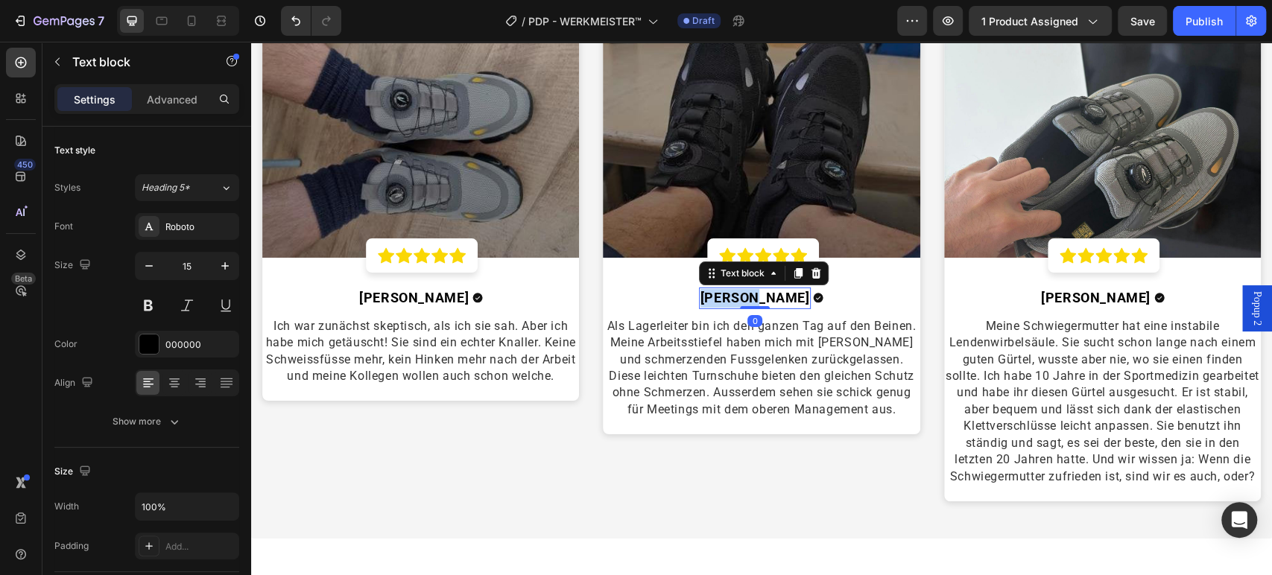
click at [746, 293] on strong "[PERSON_NAME]" at bounding box center [755, 298] width 110 height 16
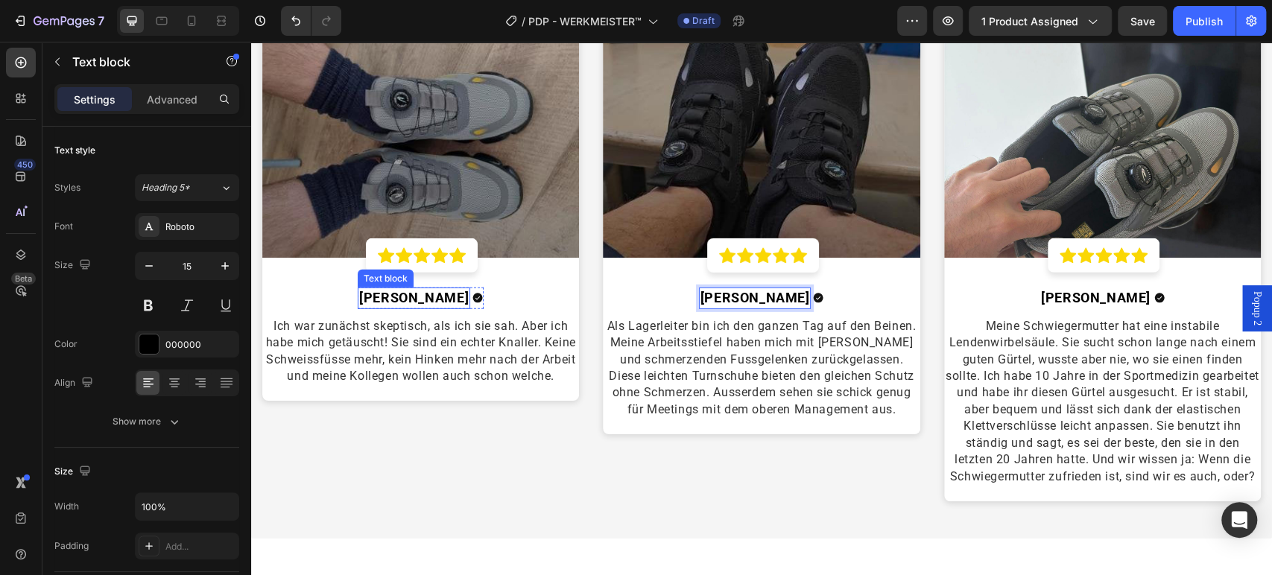
click at [405, 296] on strong "Marten P." at bounding box center [414, 298] width 110 height 16
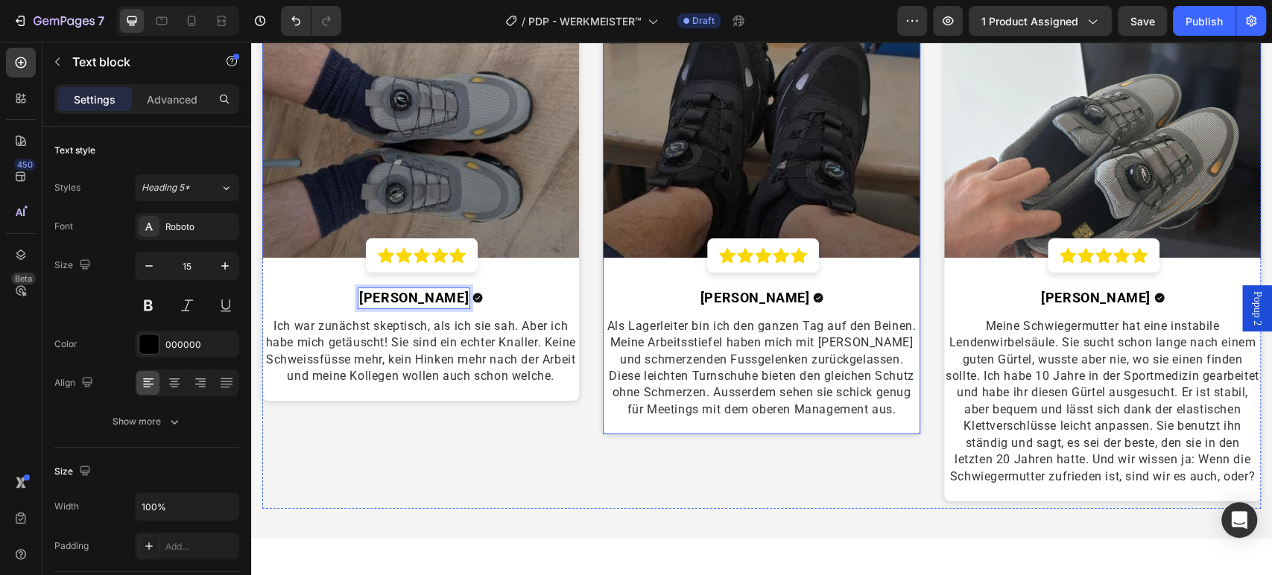
scroll to position [2980, 0]
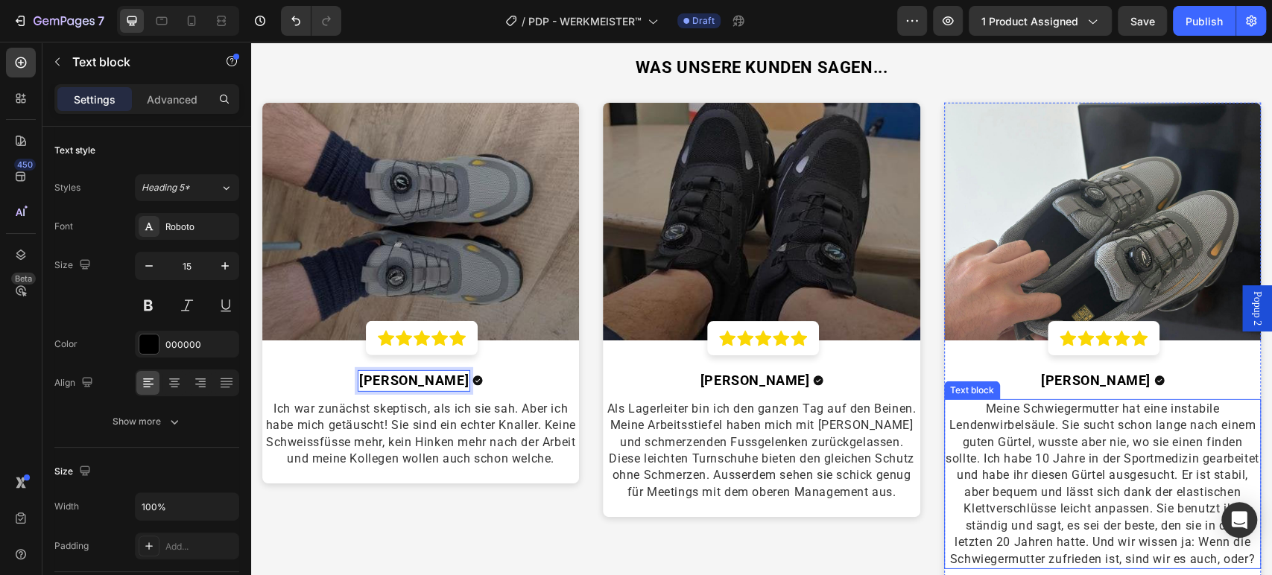
click at [1036, 443] on span "Meine Schwiegermutter hat eine instabile Lendenwirbelsäule. Sie sucht schon lan…" at bounding box center [1102, 484] width 314 height 165
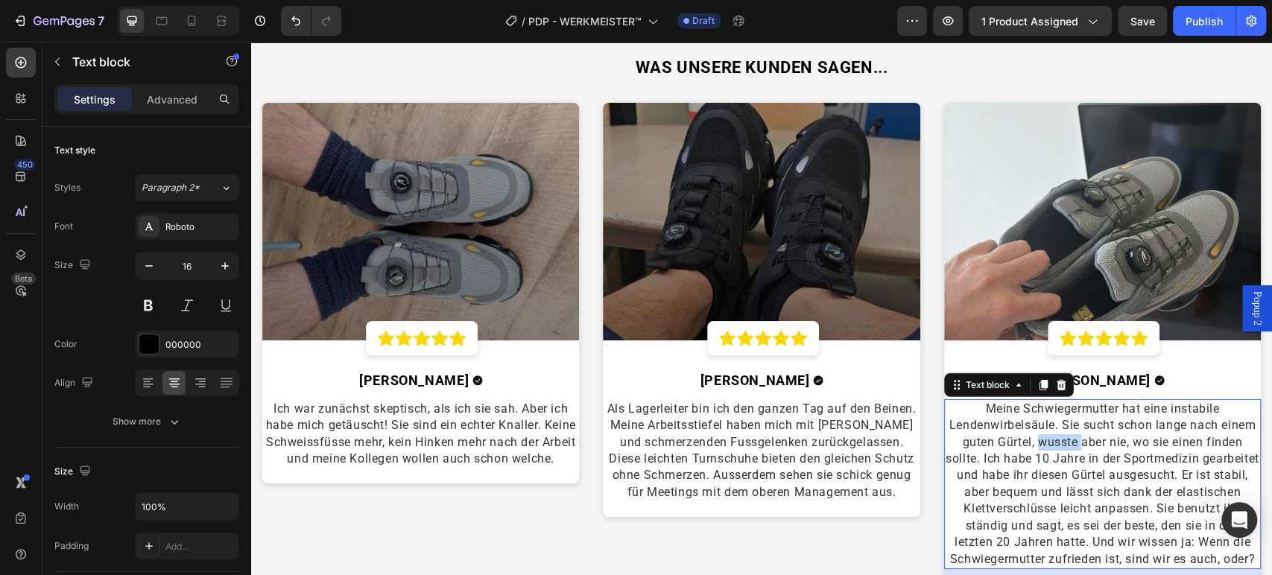
click at [1036, 443] on span "Meine Schwiegermutter hat eine instabile Lendenwirbelsäule. Sie sucht schon lan…" at bounding box center [1102, 484] width 314 height 165
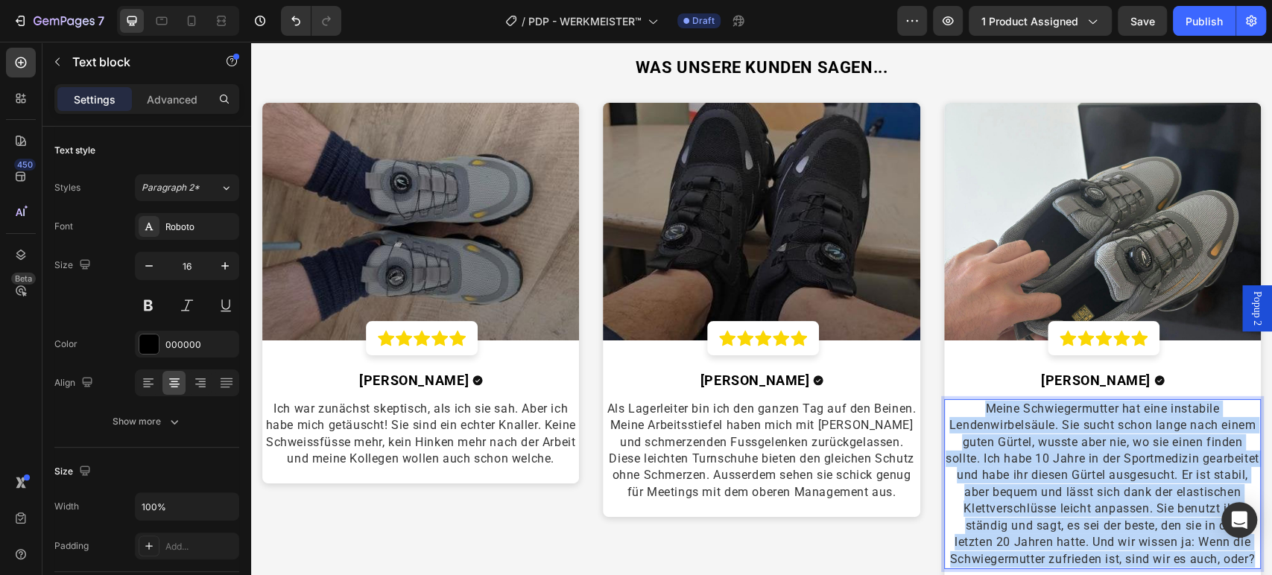
click at [1035, 443] on span "Meine Schwiegermutter hat eine instabile Lendenwirbelsäule. Sie sucht schon lan…" at bounding box center [1102, 484] width 314 height 165
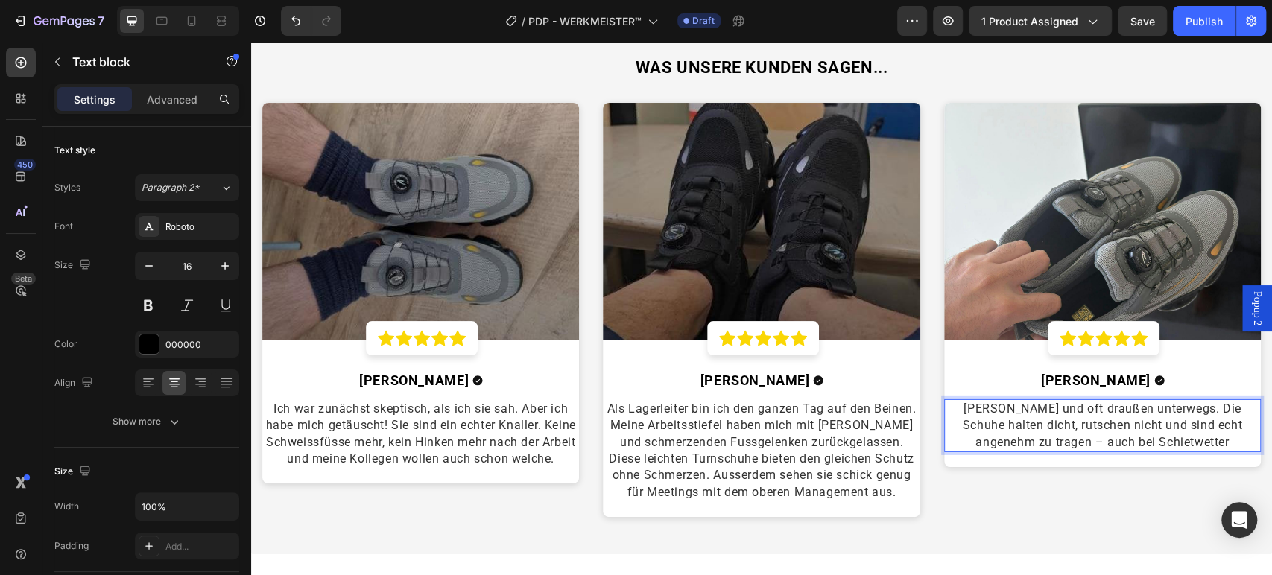
click at [1123, 407] on span "Bin Dachdecker und oft draußen unterwegs. Die Schuhe halten dicht, rutschen nic…" at bounding box center [1101, 426] width 279 height 48
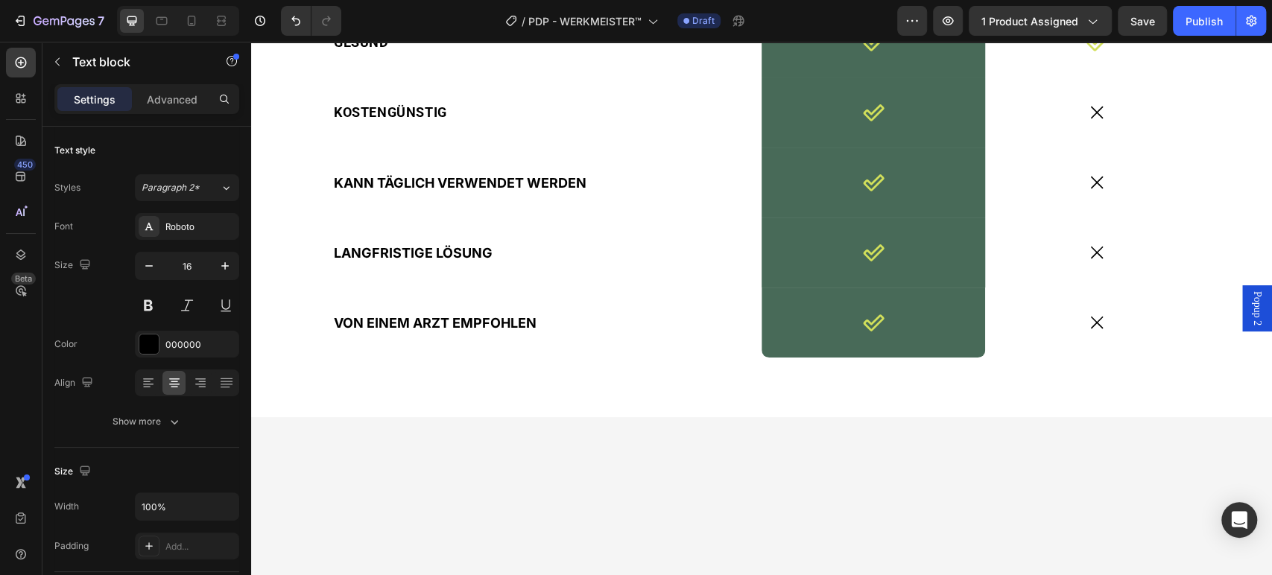
scroll to position [3393, 0]
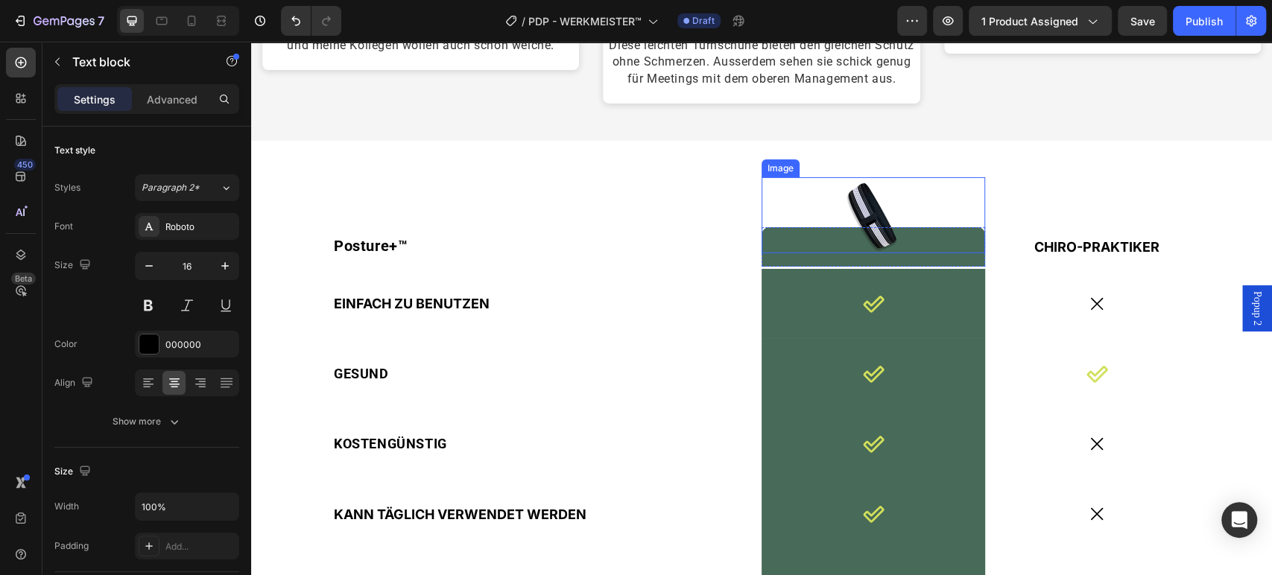
click at [849, 215] on img at bounding box center [873, 214] width 101 height 75
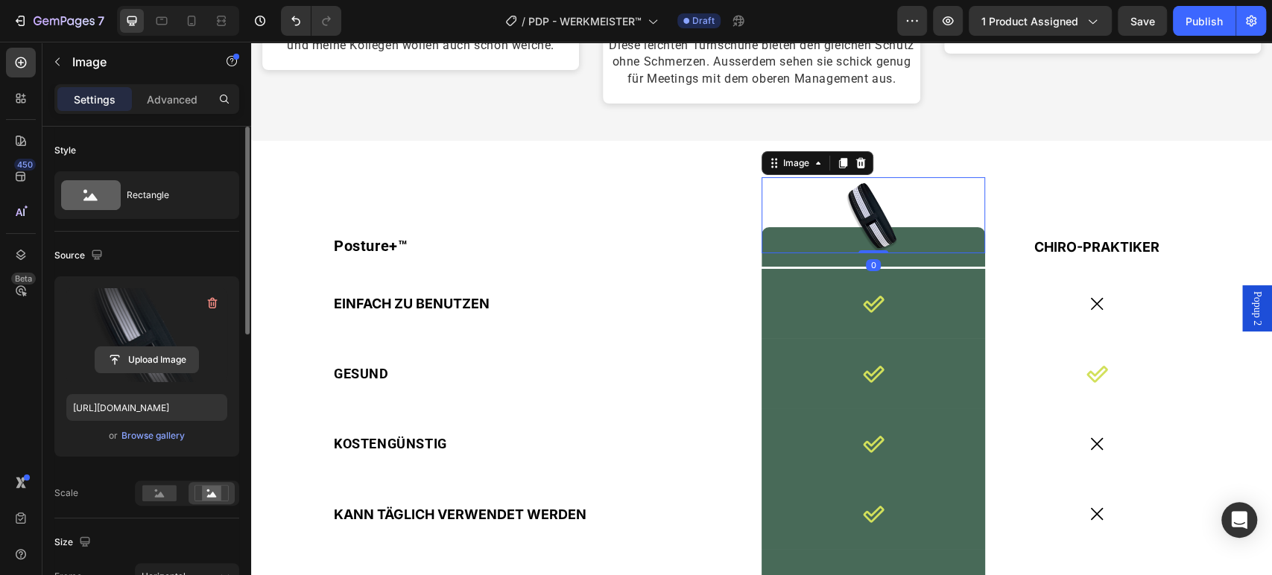
click at [139, 351] on input "file" at bounding box center [146, 359] width 103 height 25
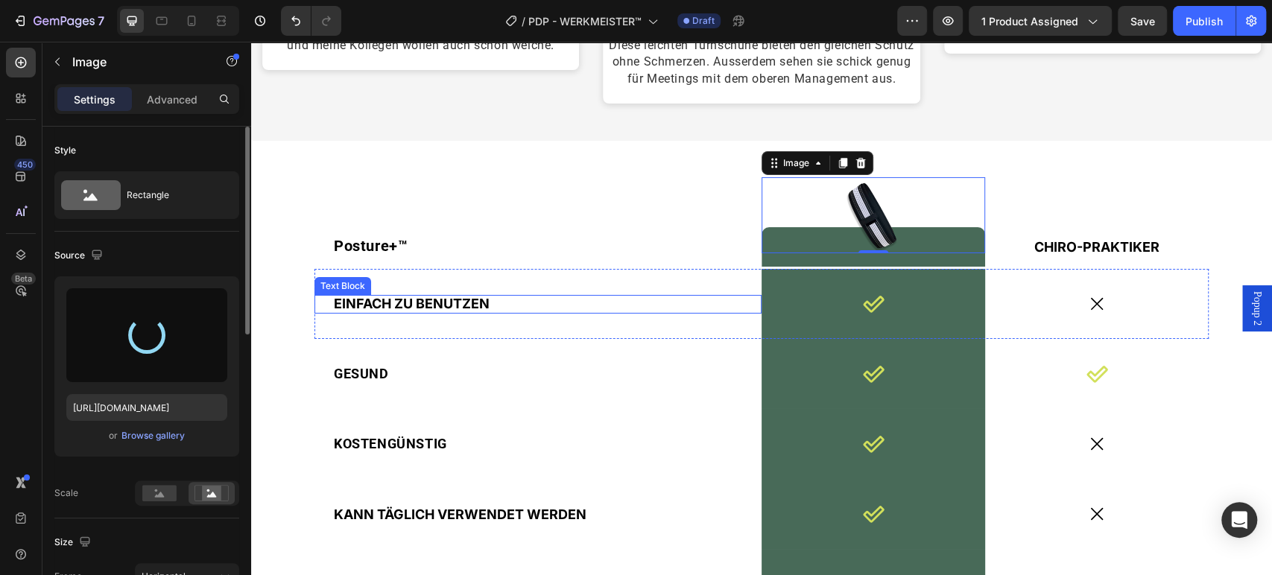
type input "https://cdn.shopify.com/s/files/1/0669/3978/1307/files/gempages_577602303473746…"
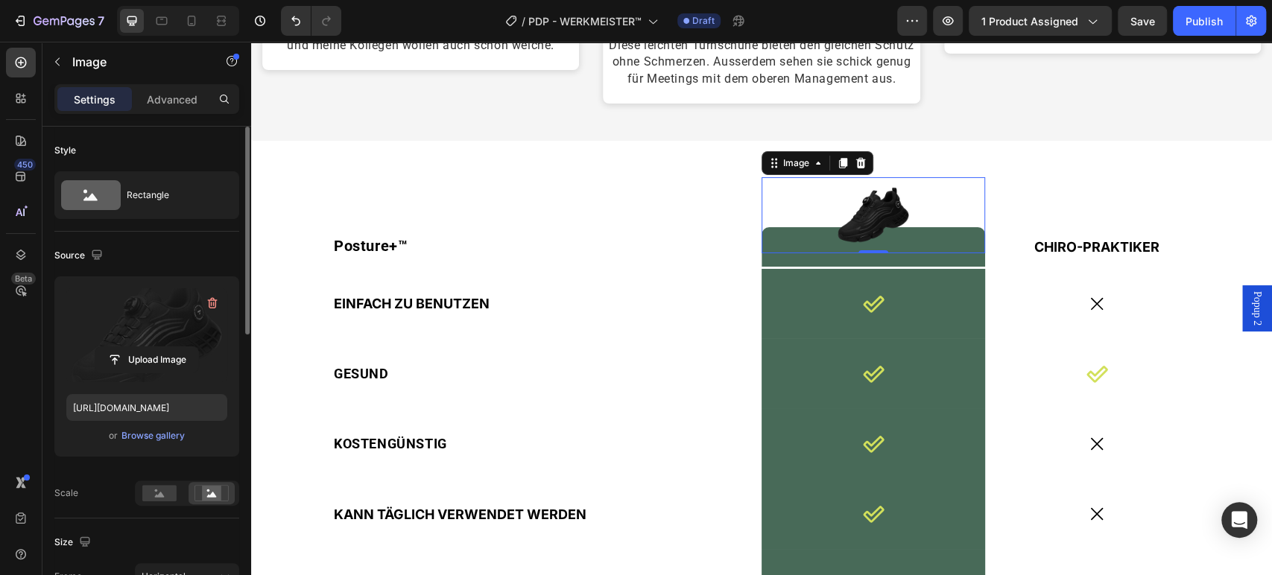
click at [778, 229] on div at bounding box center [872, 214] width 223 height 75
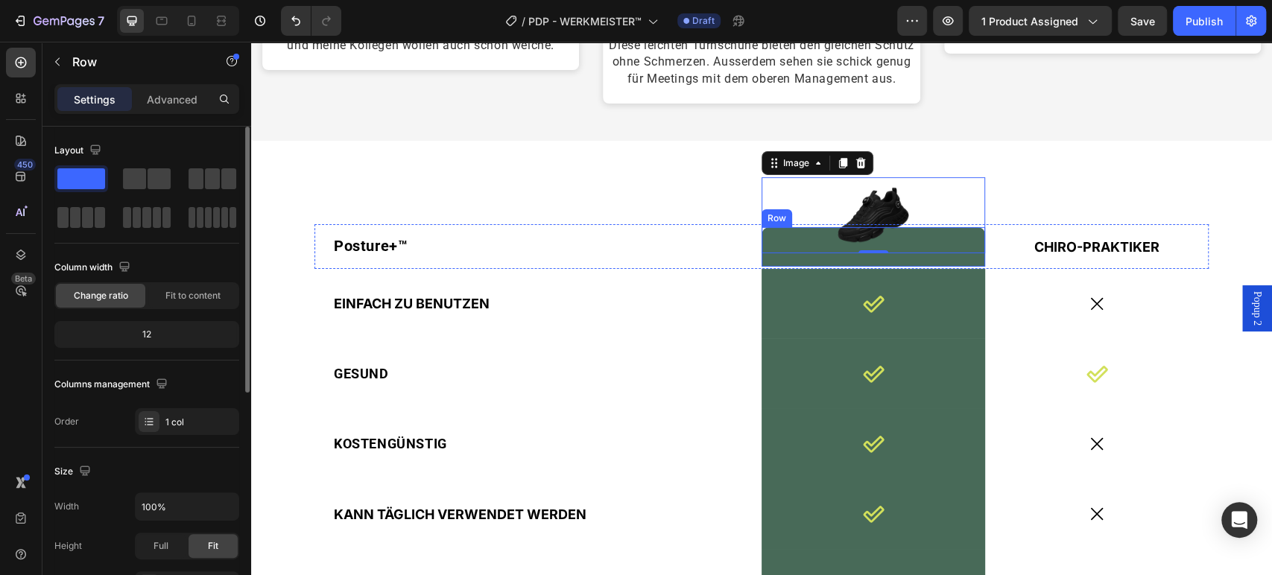
click at [775, 259] on div "Image 0 Row" at bounding box center [872, 246] width 223 height 39
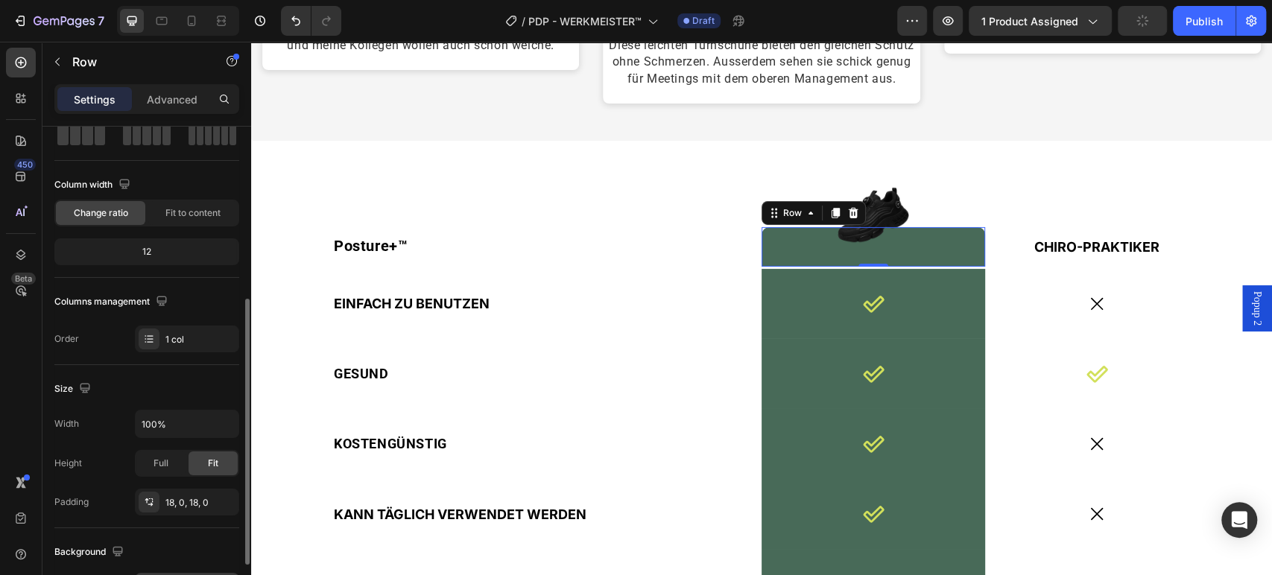
scroll to position [248, 0]
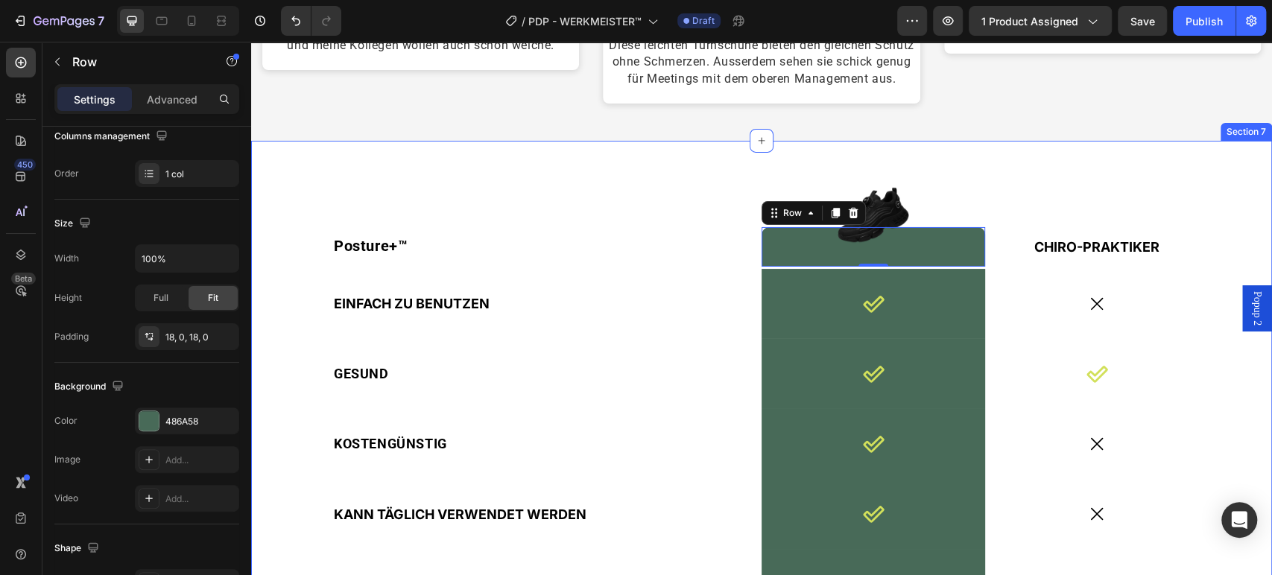
click at [621, 178] on div "Posture+™ Text Block Image Row 0 CHIRO-PRAKTIKER Text Block Row EINFACH ZU BENU…" at bounding box center [761, 445] width 1021 height 608
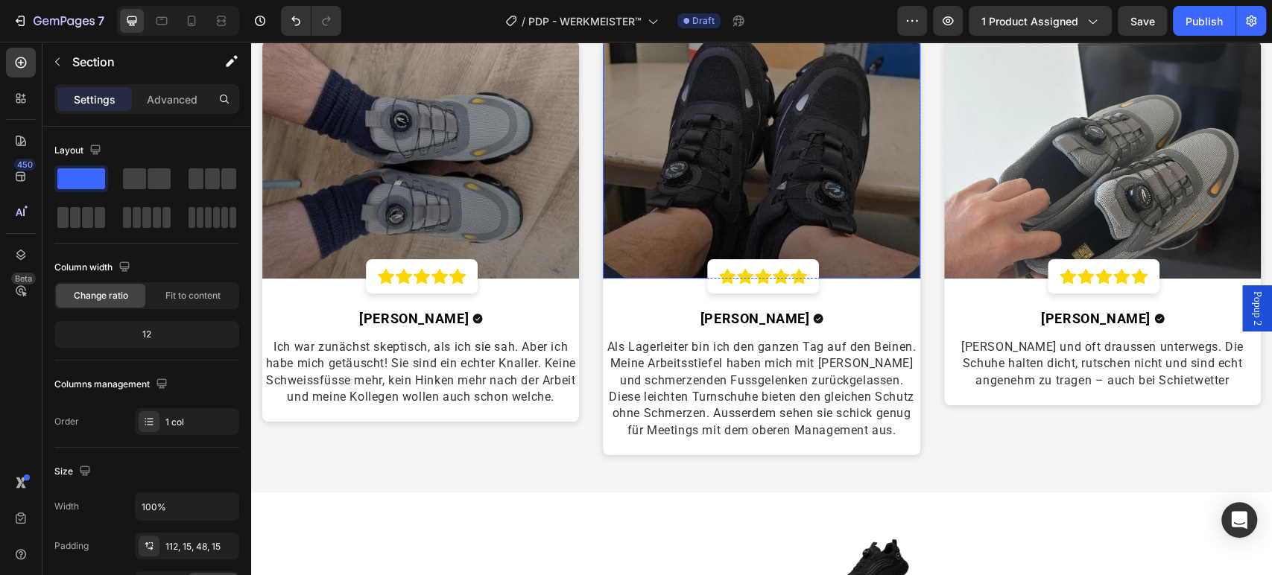
scroll to position [3062, 0]
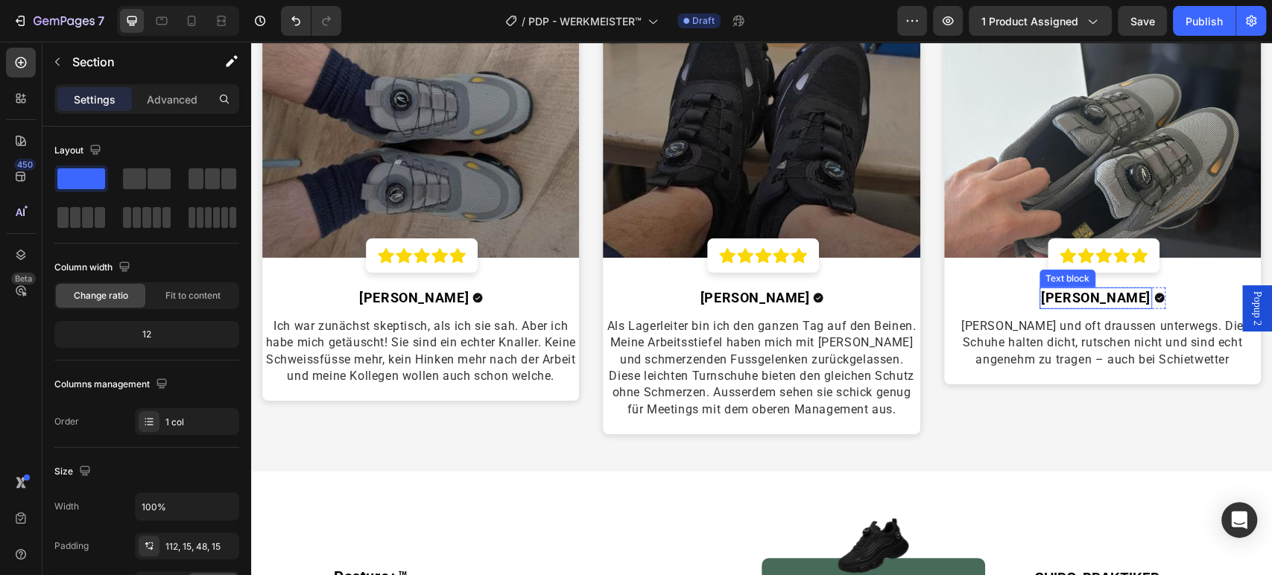
click at [1088, 290] on strong "Erik M." at bounding box center [1096, 298] width 110 height 16
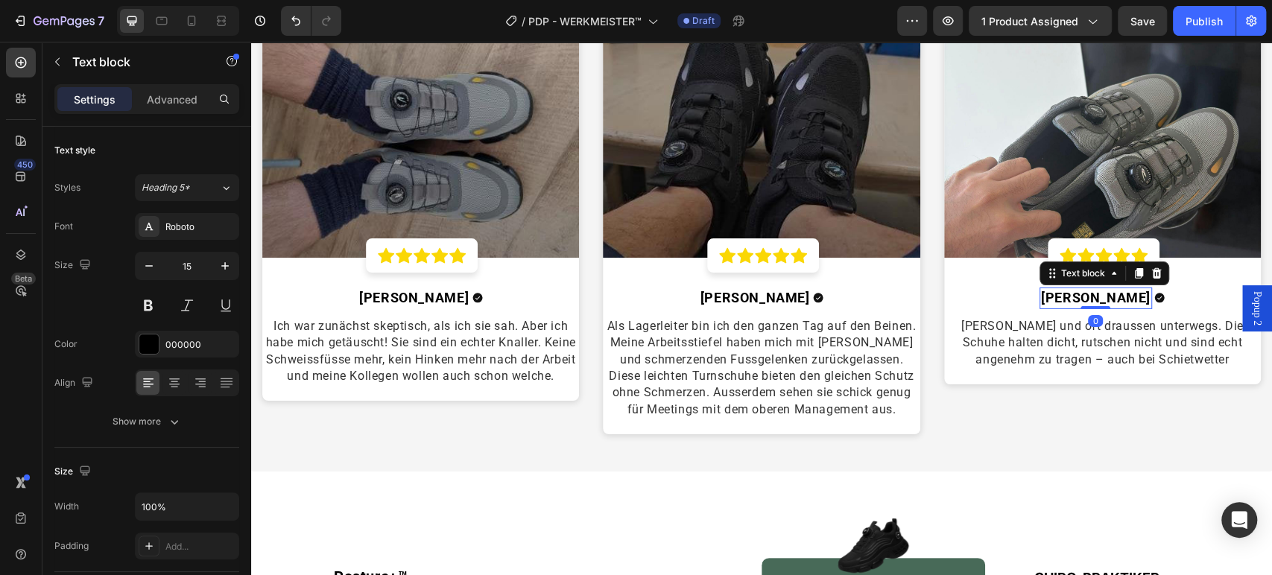
click at [1088, 290] on strong "Erik M." at bounding box center [1096, 298] width 110 height 16
drag, startPoint x: 1088, startPoint y: 288, endPoint x: 1078, endPoint y: 288, distance: 10.4
click at [1088, 290] on strong "Erik M." at bounding box center [1096, 298] width 110 height 16
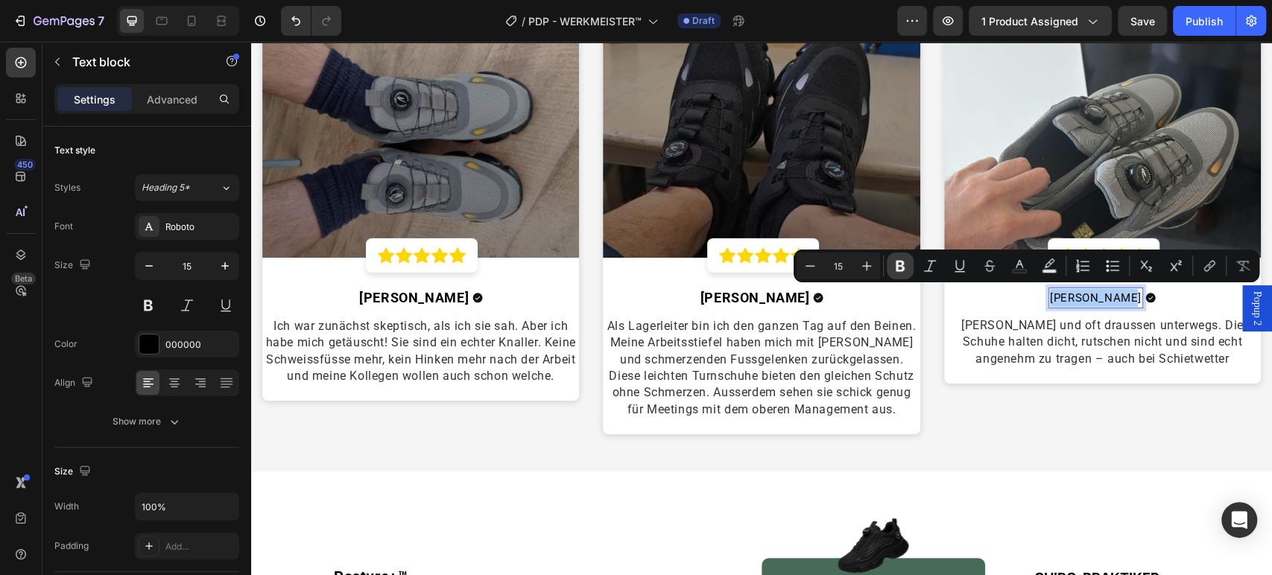
click at [892, 258] on button "Bold" at bounding box center [899, 266] width 27 height 27
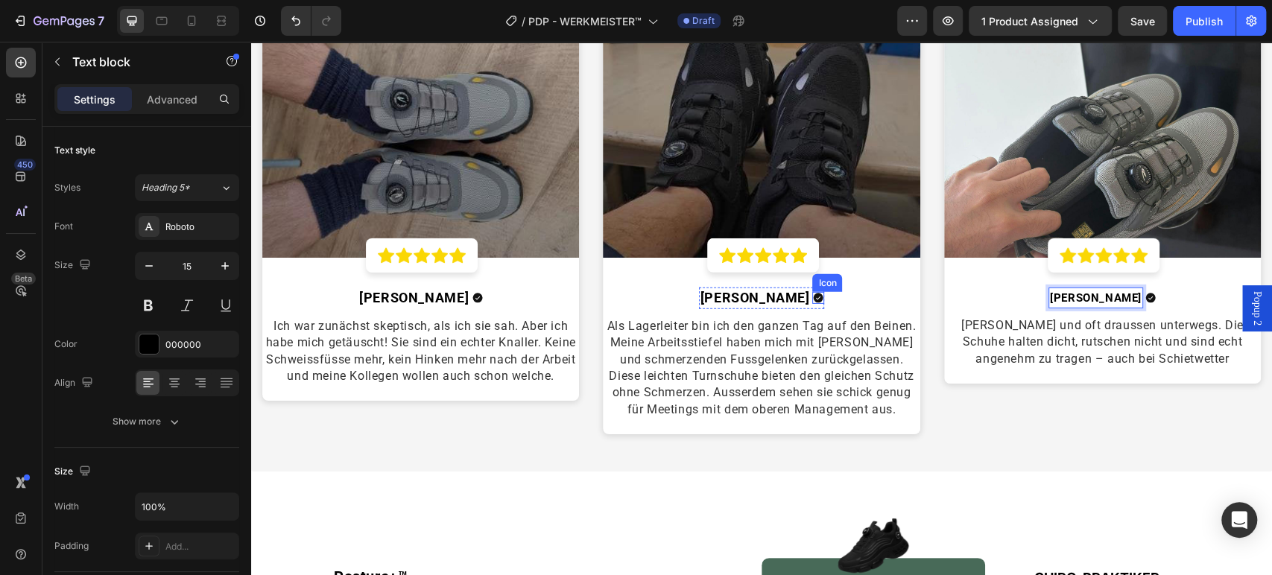
click at [735, 290] on strong "[PERSON_NAME]" at bounding box center [755, 298] width 110 height 16
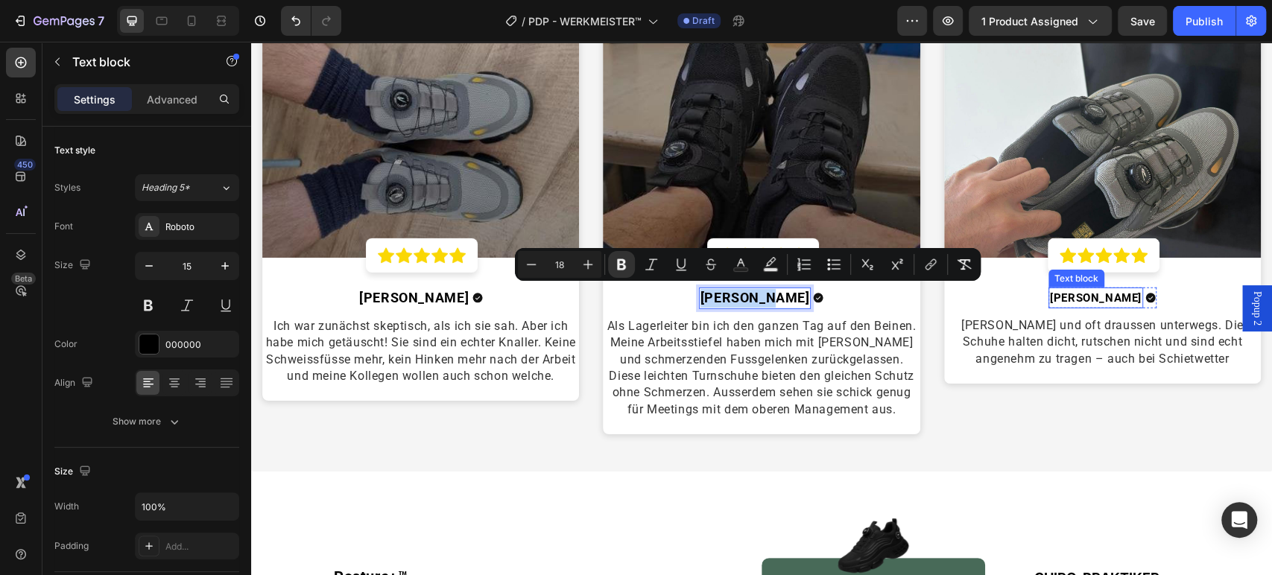
click at [1071, 291] on strong "[PERSON_NAME]" at bounding box center [1096, 297] width 92 height 13
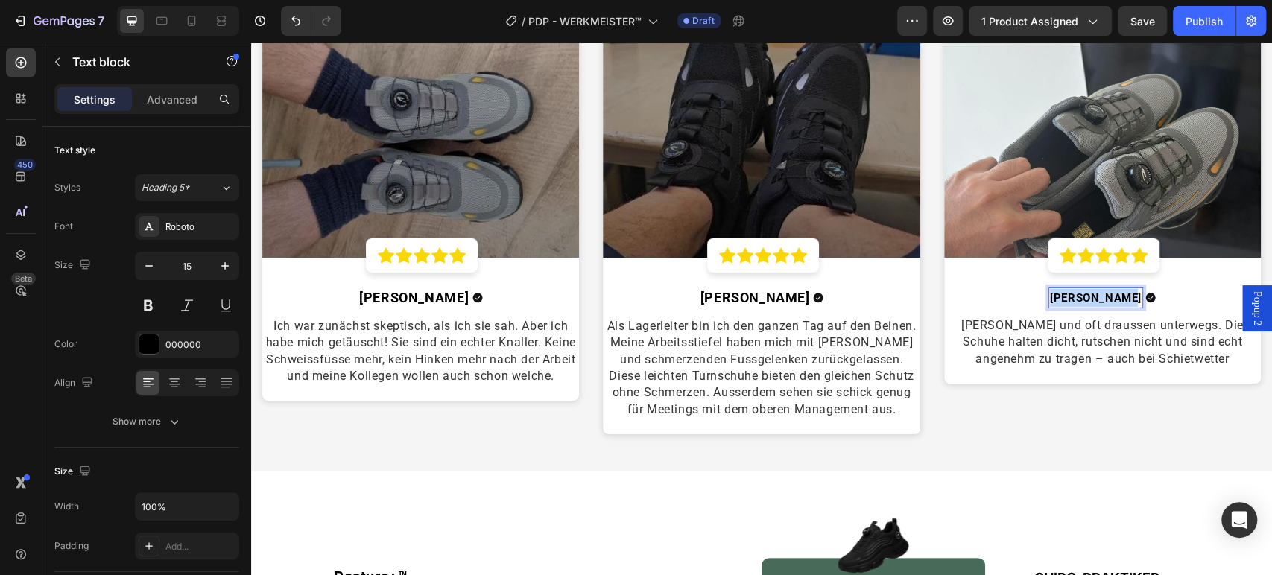
click at [1071, 291] on strong "[PERSON_NAME]" at bounding box center [1096, 297] width 92 height 13
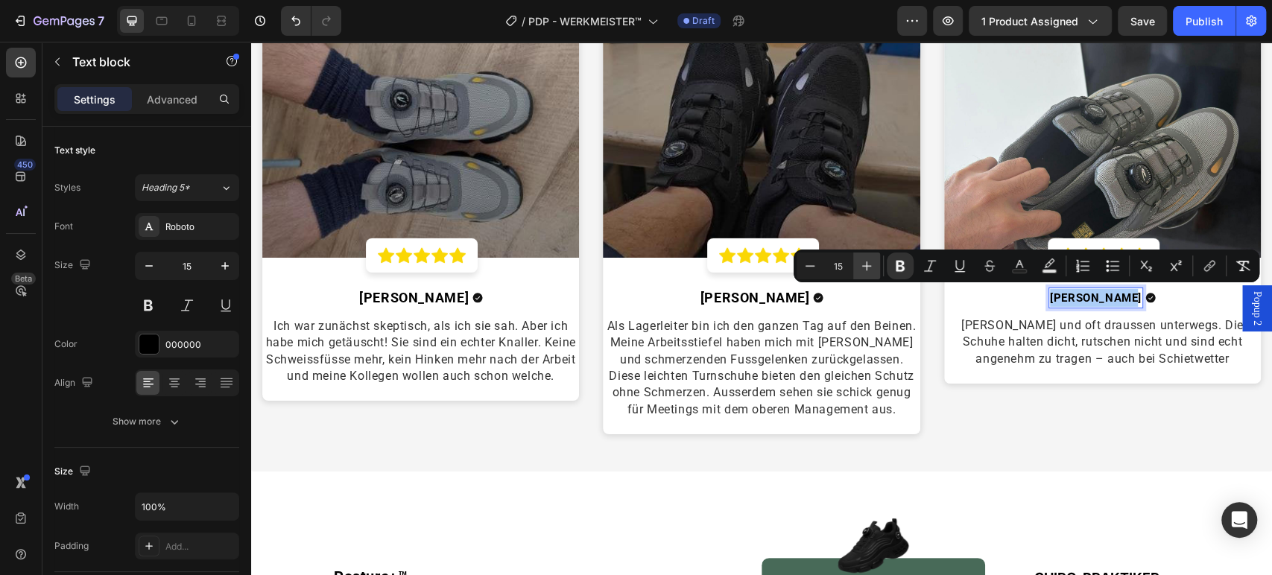
click at [863, 261] on icon "Editor contextual toolbar" at bounding box center [866, 265] width 15 height 15
type input "18"
click at [980, 435] on div "Image Icon Icon Icon Icon Icon Row Row Sebastian H. Text block 0 Icon Row Bin D…" at bounding box center [1102, 231] width 317 height 422
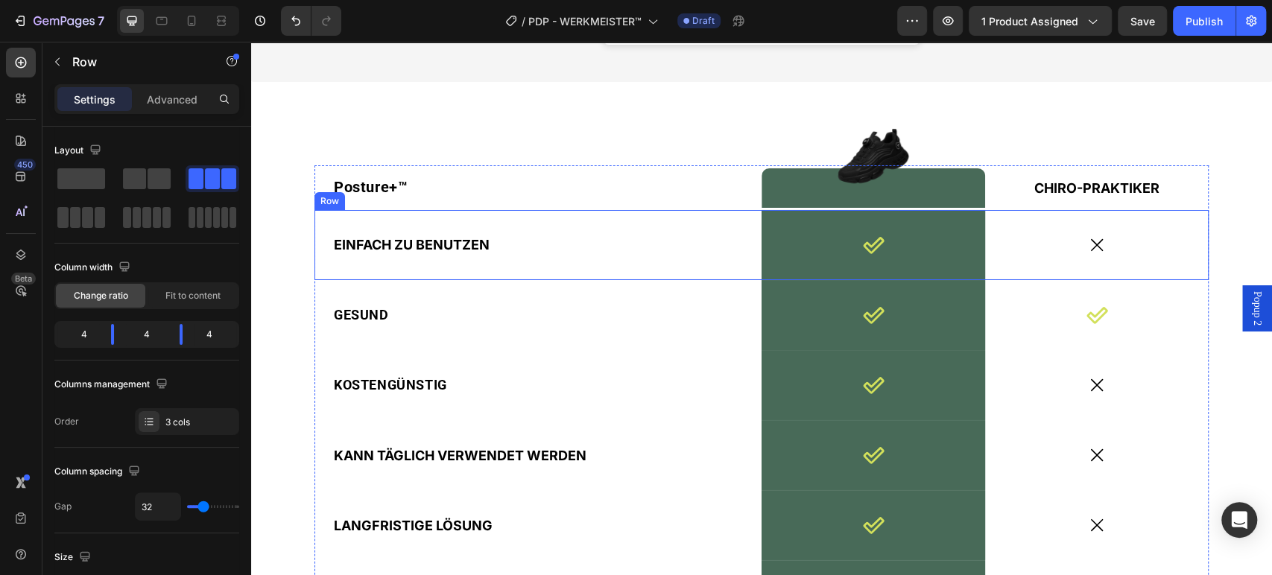
scroll to position [3393, 0]
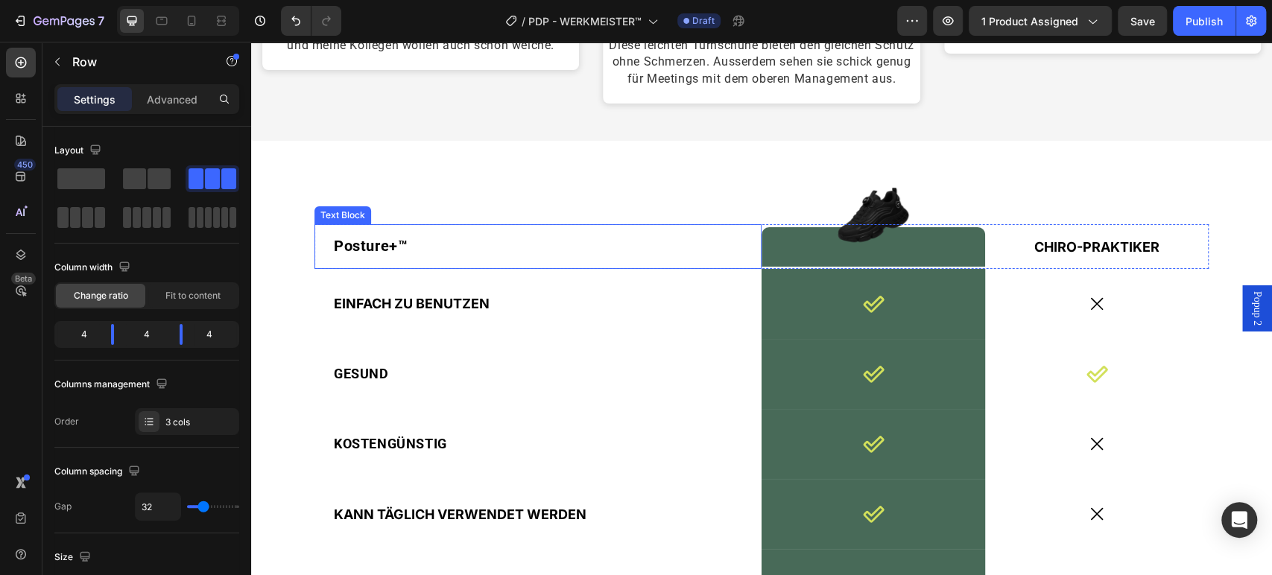
click at [372, 249] on span "Posture+™" at bounding box center [371, 246] width 74 height 18
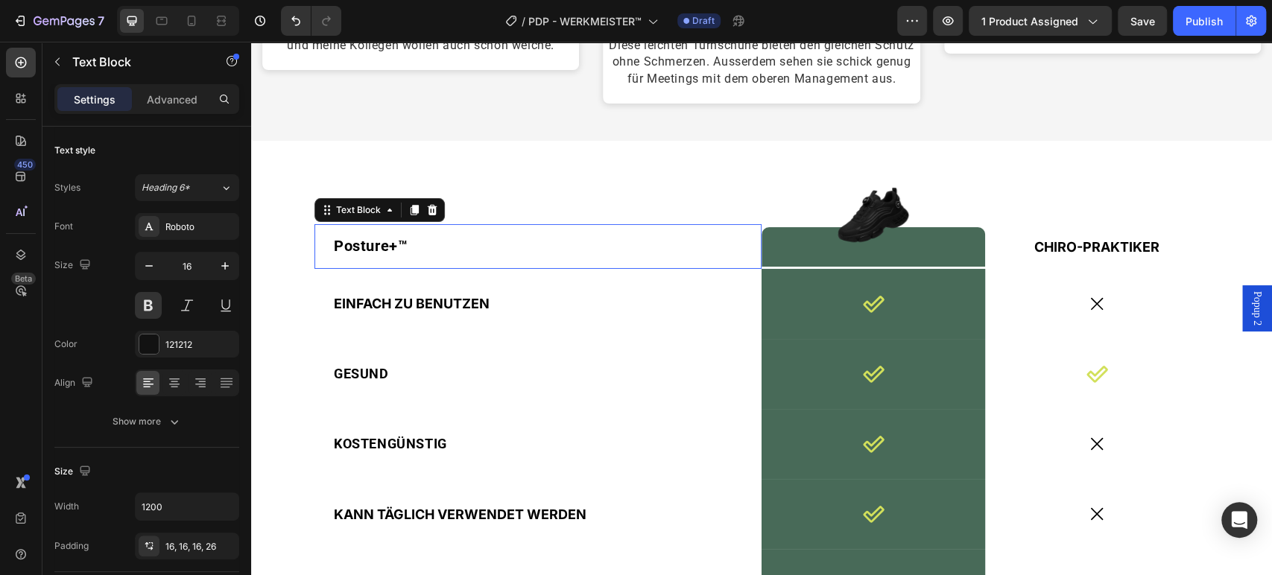
click at [372, 249] on span "Posture+™" at bounding box center [371, 246] width 74 height 18
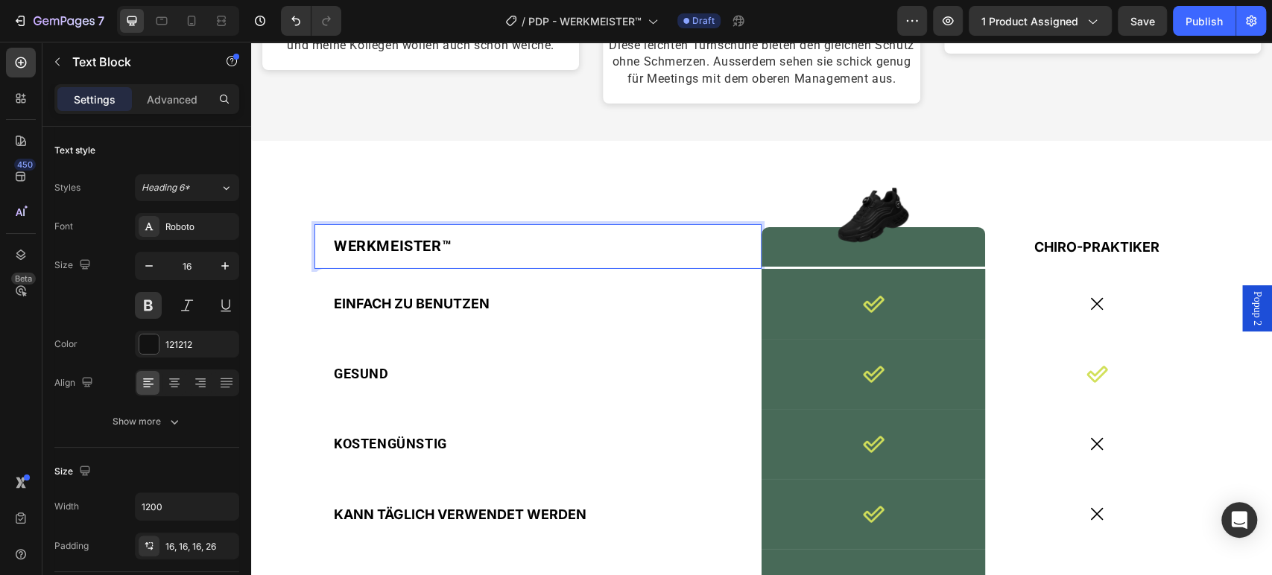
click at [404, 247] on span "WERKMEISTER™" at bounding box center [393, 246] width 118 height 18
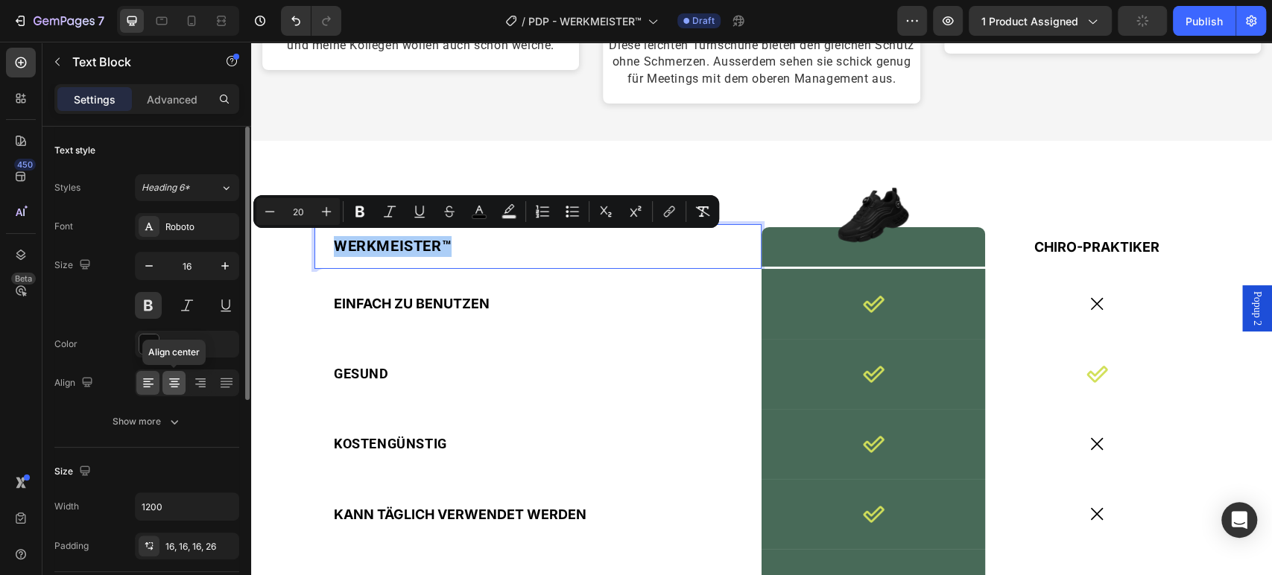
click at [174, 378] on icon at bounding box center [174, 378] width 10 height 1
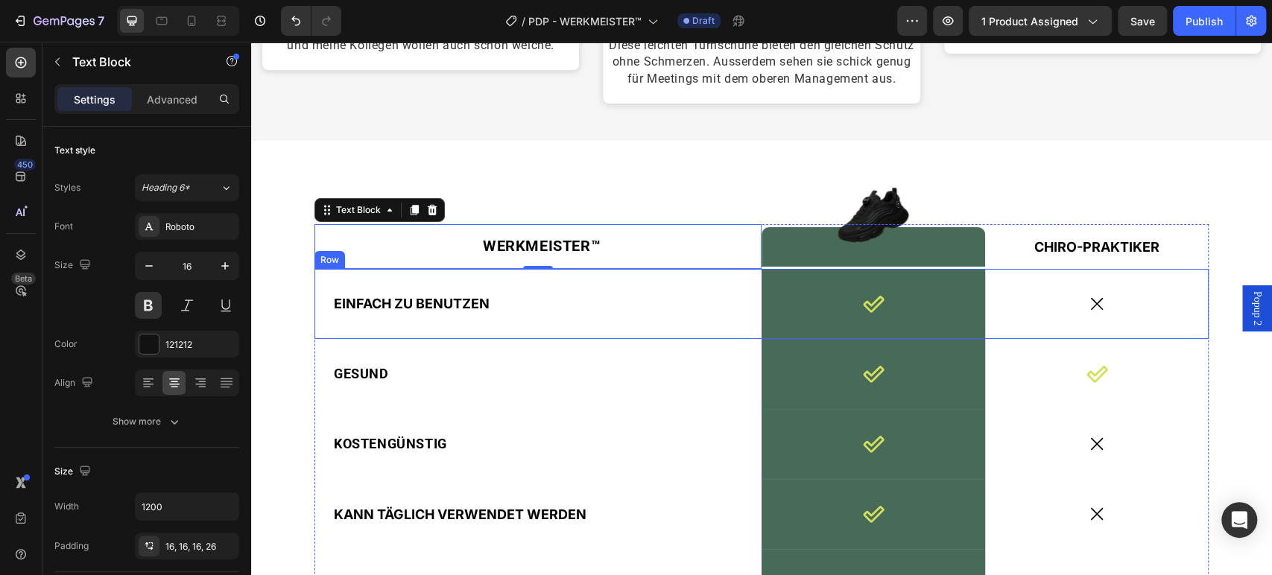
click at [429, 289] on div "EINFACH ZU BENUTZEN Text Block" at bounding box center [537, 304] width 447 height 70
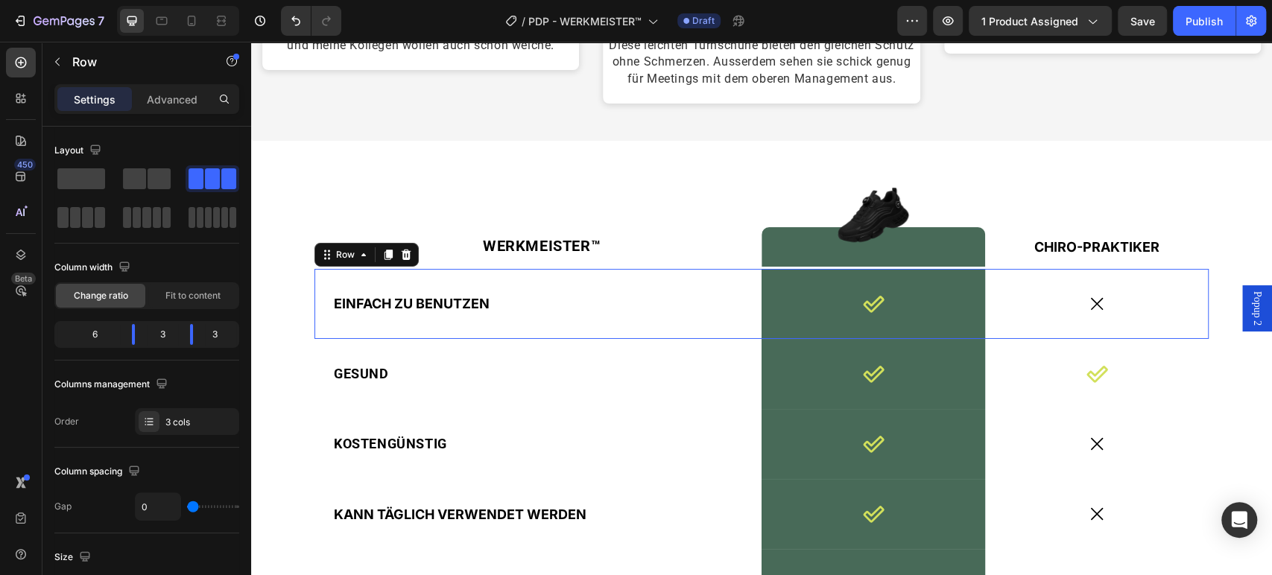
click at [429, 289] on div "EINFACH ZU BENUTZEN Text Block" at bounding box center [537, 304] width 447 height 70
click at [425, 303] on span "EINFACH ZU BENUTZEN" at bounding box center [412, 304] width 156 height 16
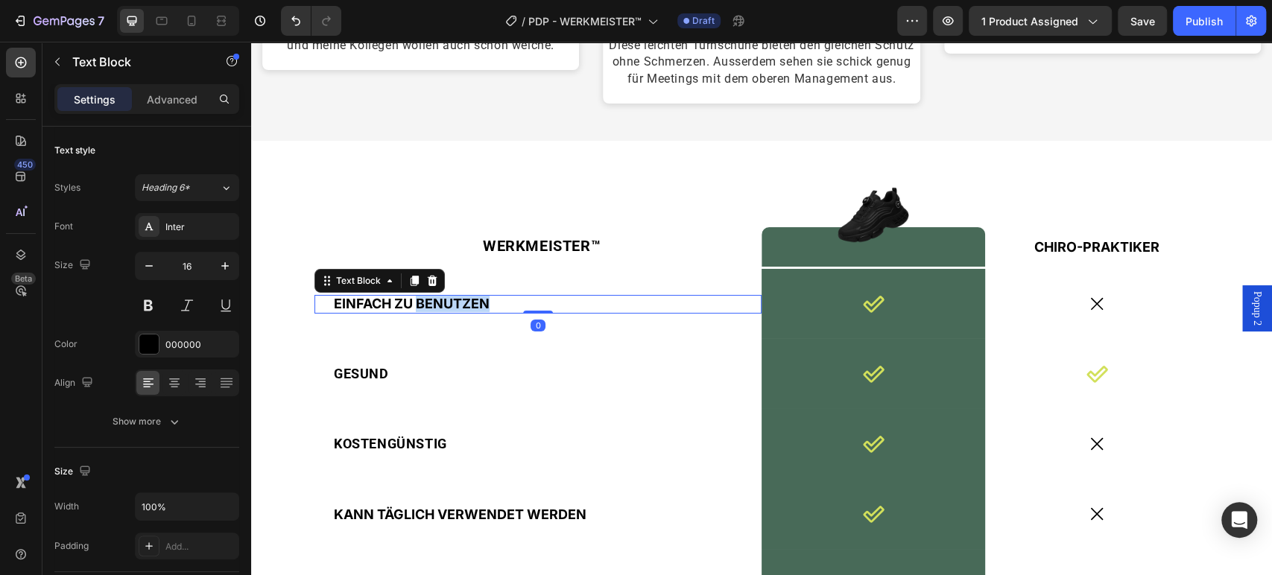
click at [425, 303] on span "EINFACH ZU BENUTZEN" at bounding box center [412, 304] width 156 height 16
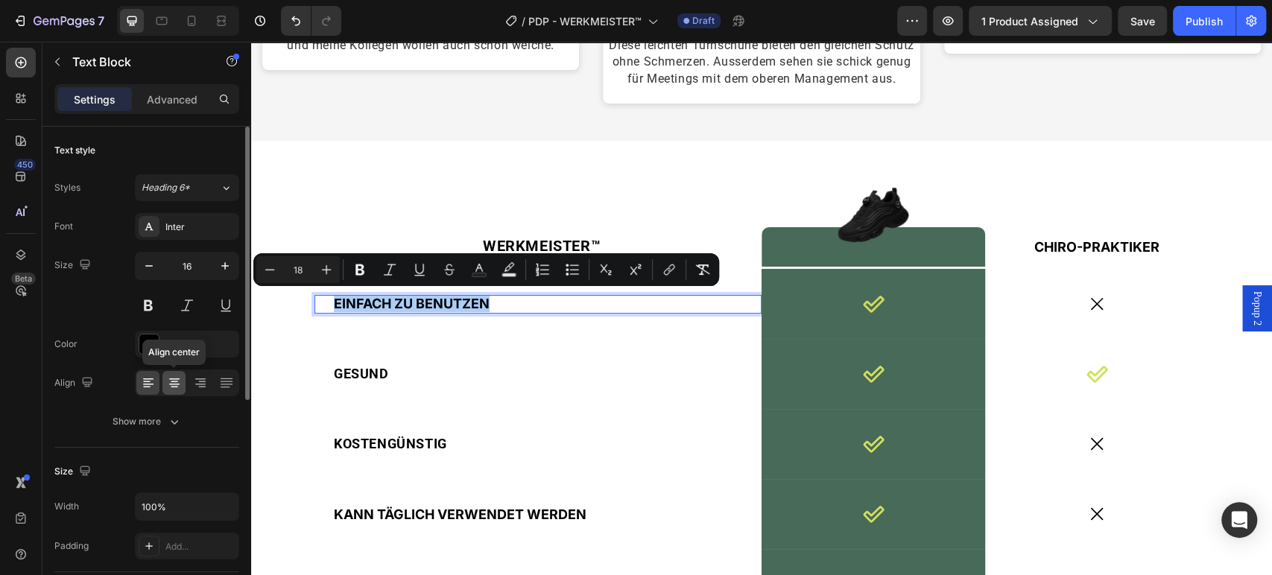
click at [179, 381] on icon at bounding box center [174, 382] width 15 height 15
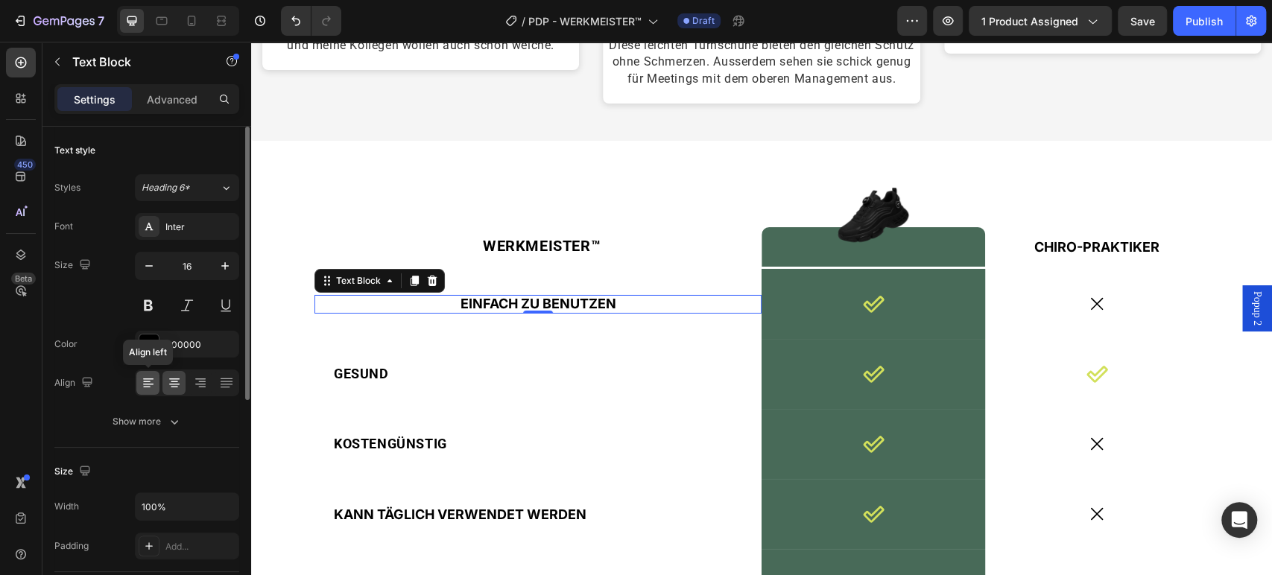
click at [143, 387] on icon at bounding box center [146, 387] width 7 height 1
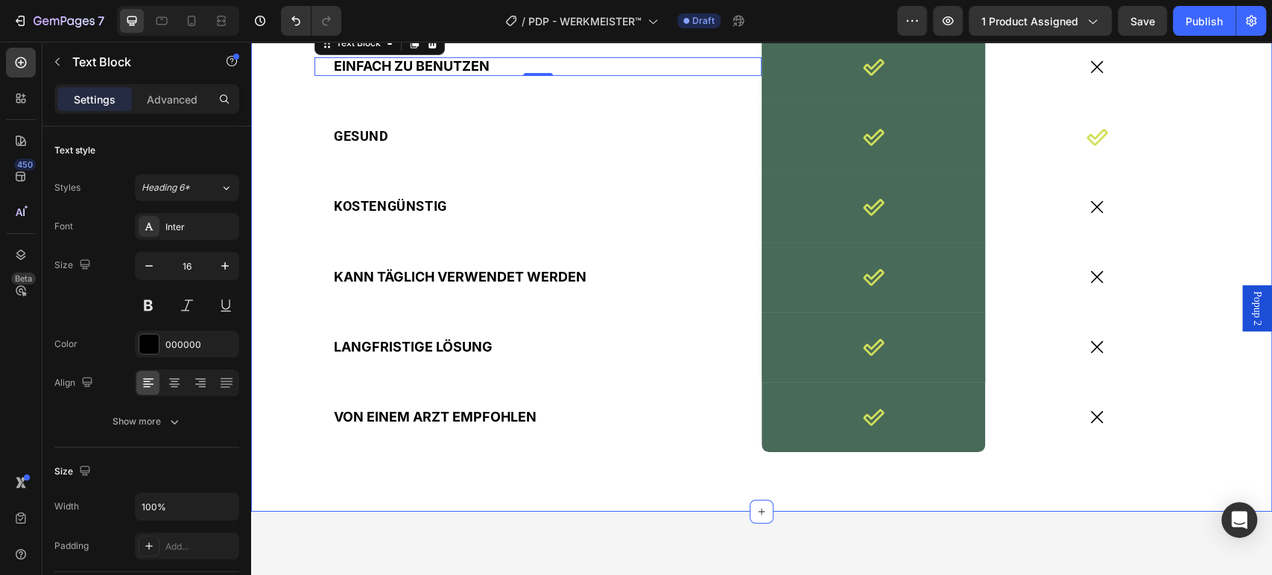
click at [381, 178] on div "WERKMEISTER™ Text Block Image Row CHIRO-PRAKTIKER Text Block Row EINFACH ZU BEN…" at bounding box center [761, 207] width 1021 height 608
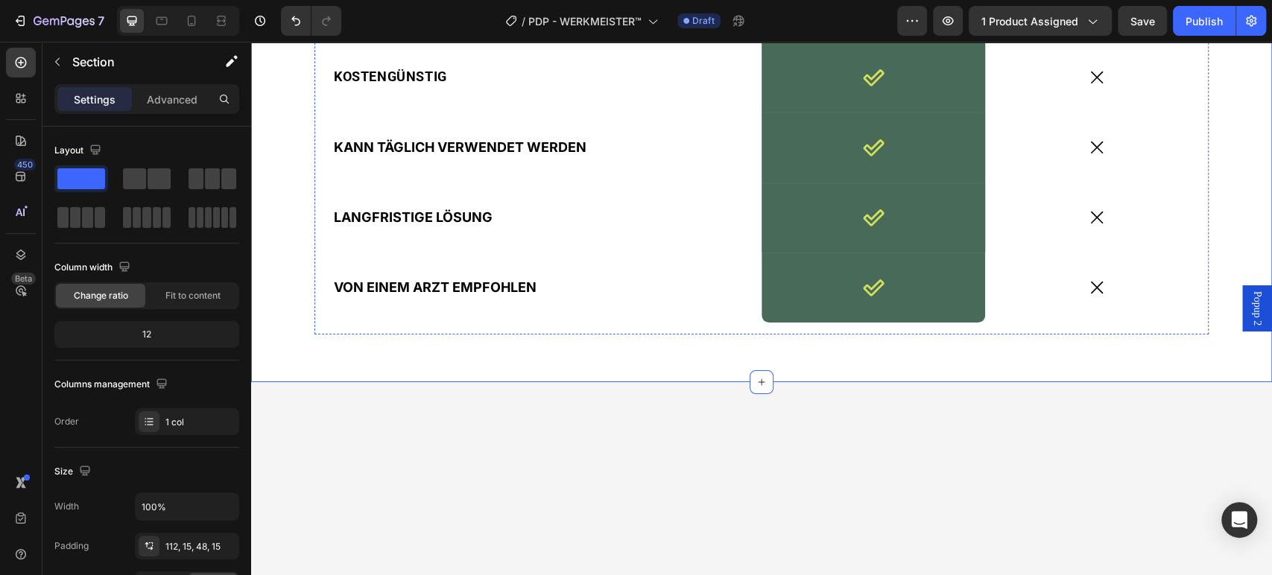
scroll to position [3393, 0]
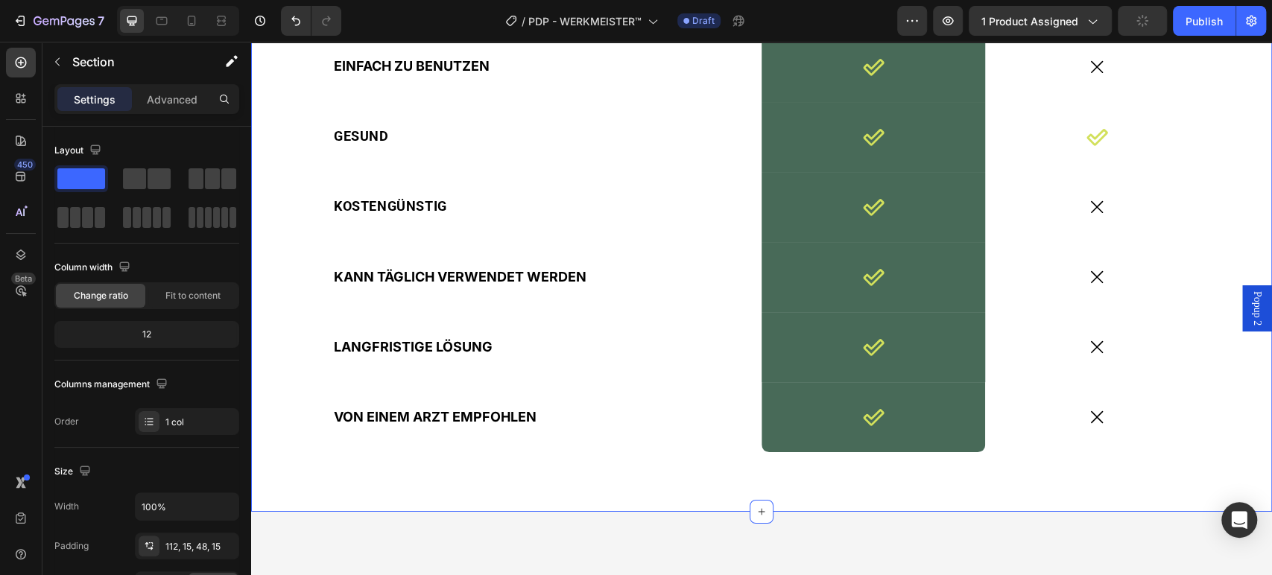
click at [545, 17] on span "WERKMEISTER™" at bounding box center [542, 8] width 118 height 18
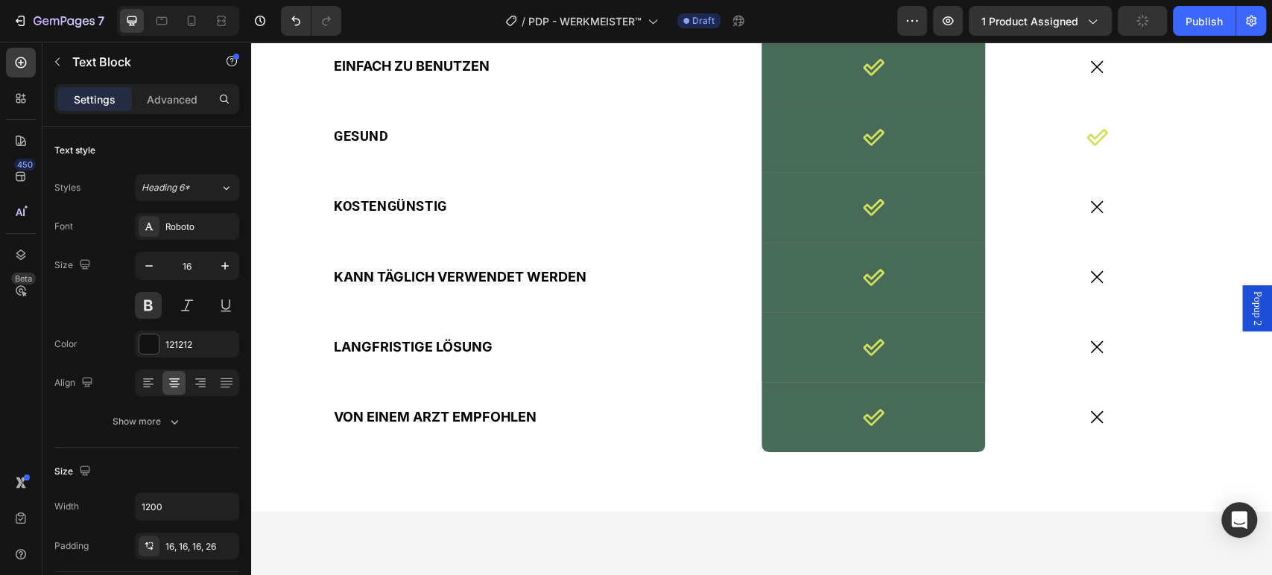
click at [545, 17] on span "WERKMEISTER™" at bounding box center [542, 8] width 118 height 18
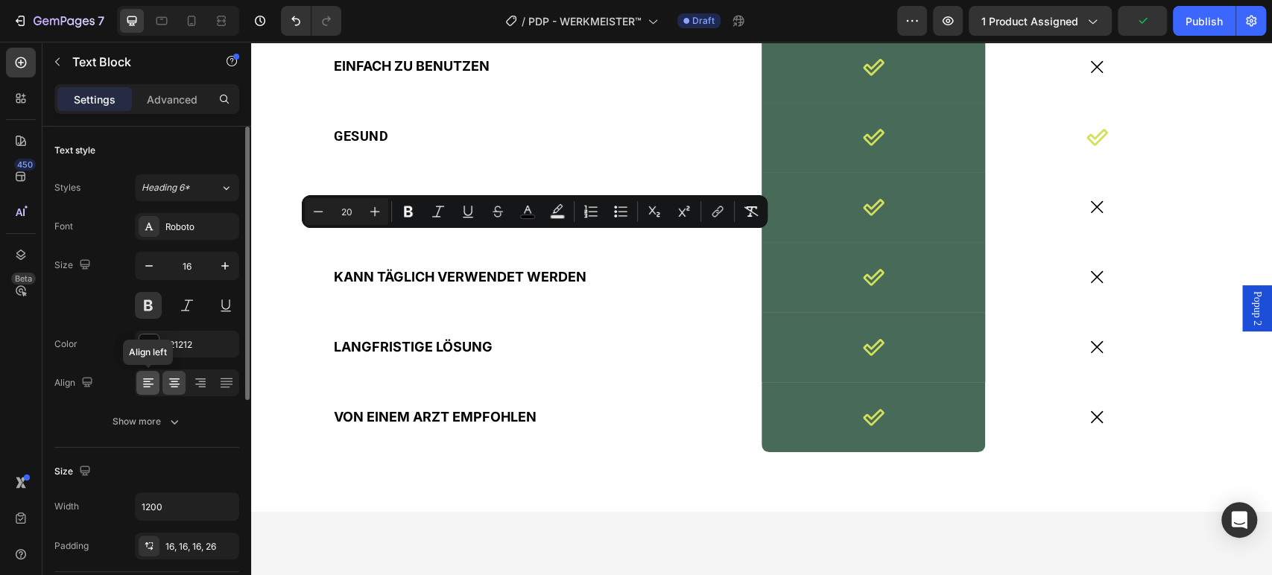
click at [154, 372] on div at bounding box center [147, 383] width 23 height 24
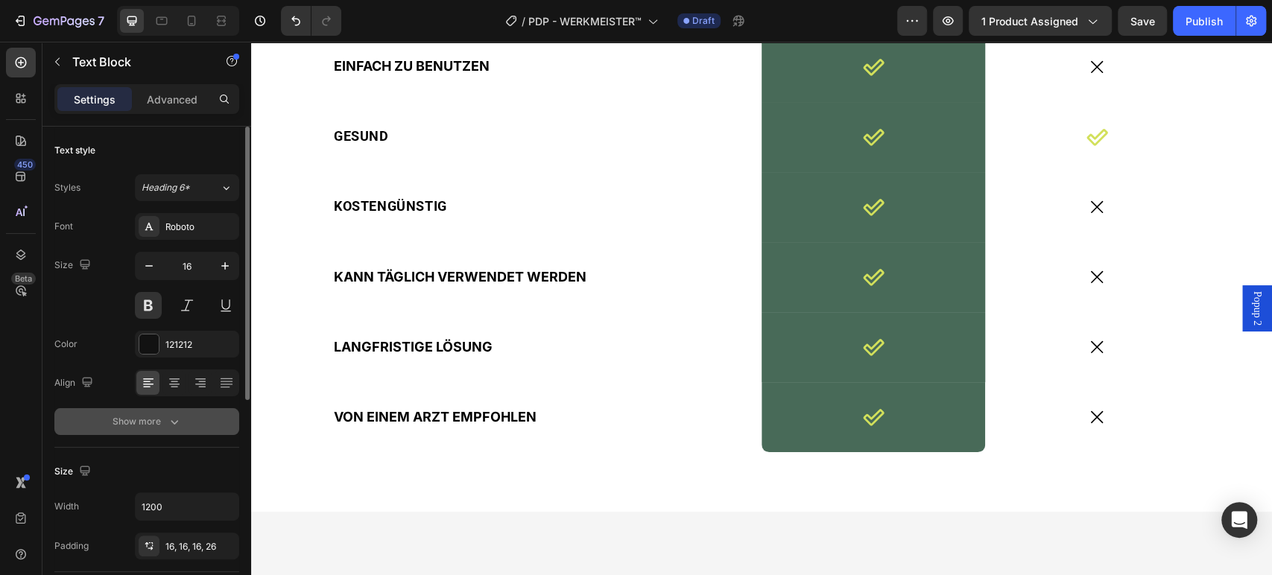
click at [153, 422] on div "Show more" at bounding box center [146, 421] width 69 height 15
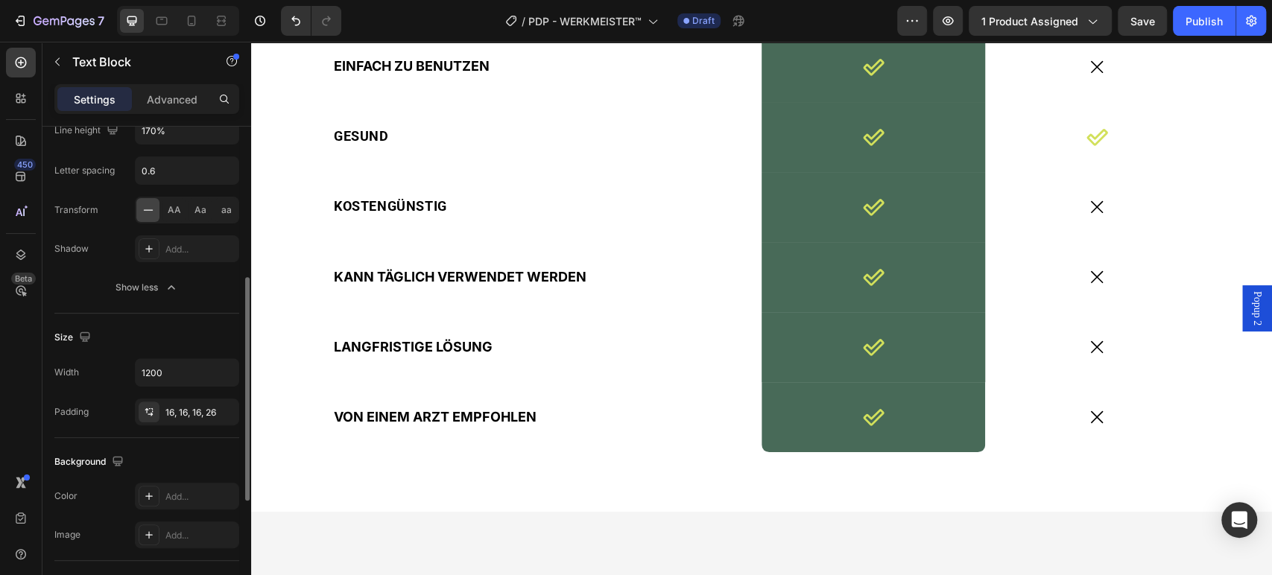
scroll to position [248, 0]
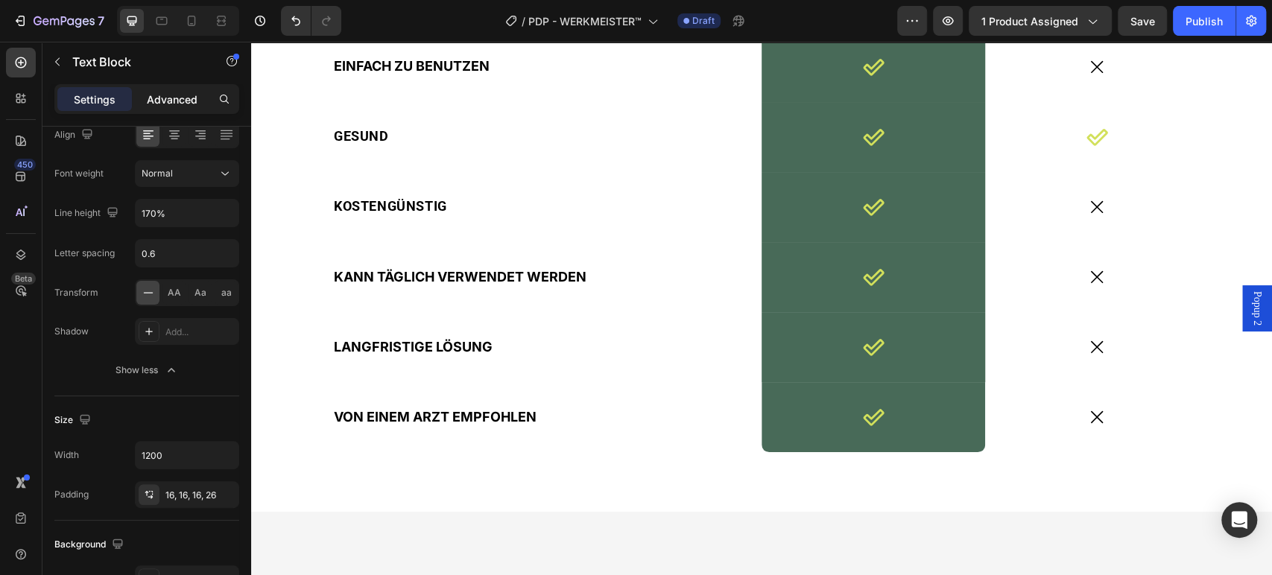
click at [163, 96] on p "Advanced" at bounding box center [172, 100] width 51 height 16
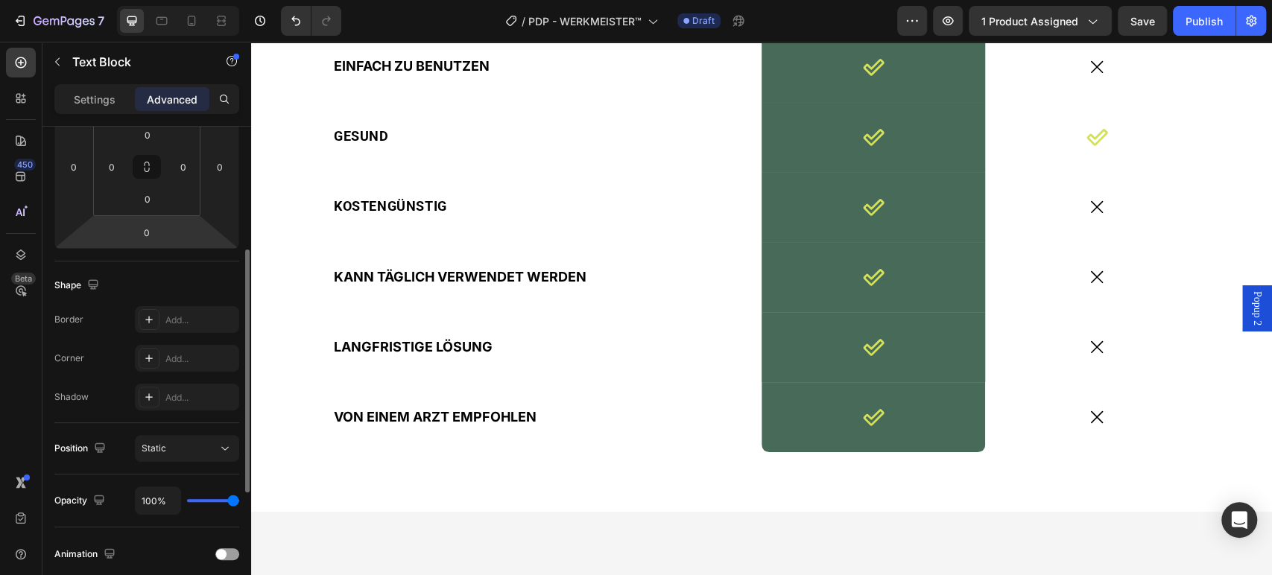
scroll to position [83, 0]
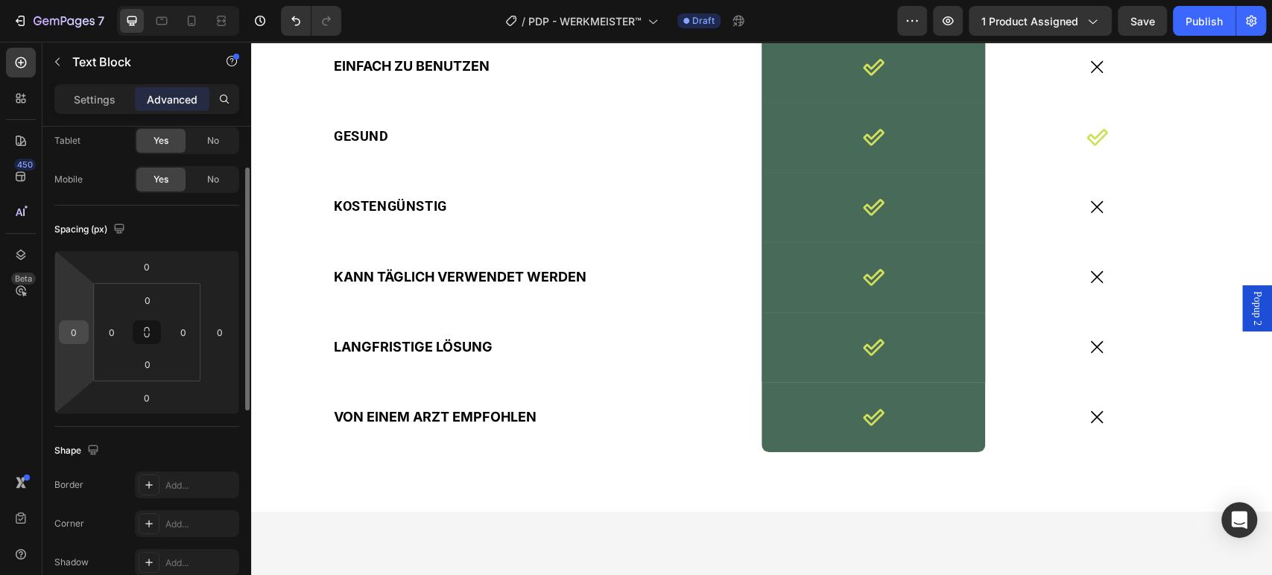
click at [77, 337] on input "0" at bounding box center [74, 332] width 22 height 22
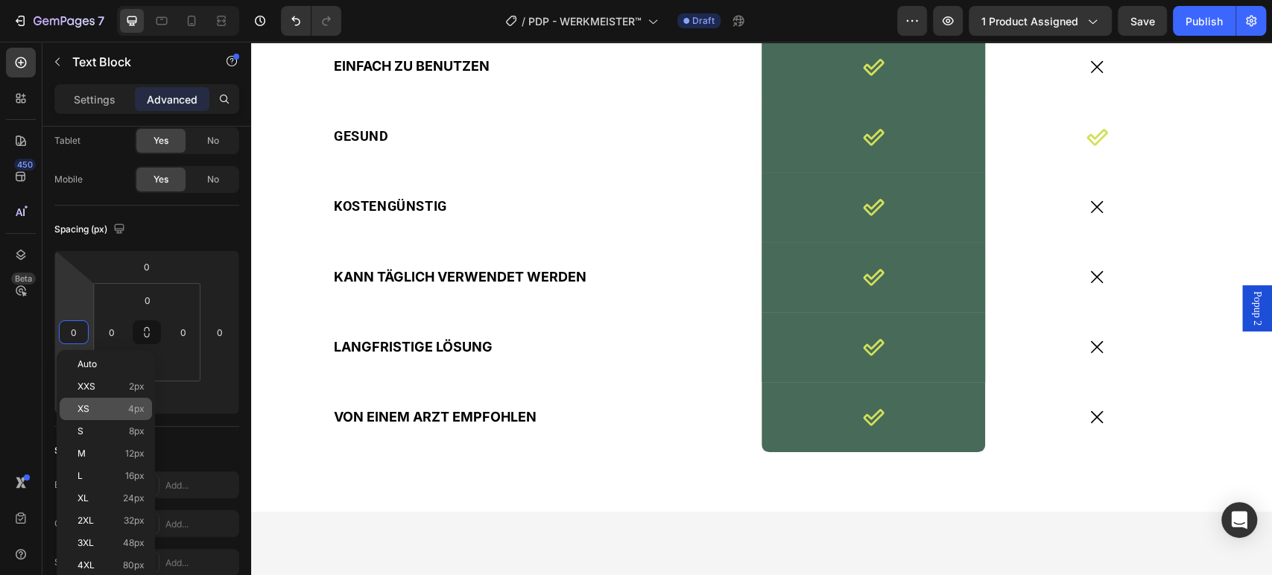
click at [122, 406] on p "XS 4px" at bounding box center [110, 409] width 67 height 10
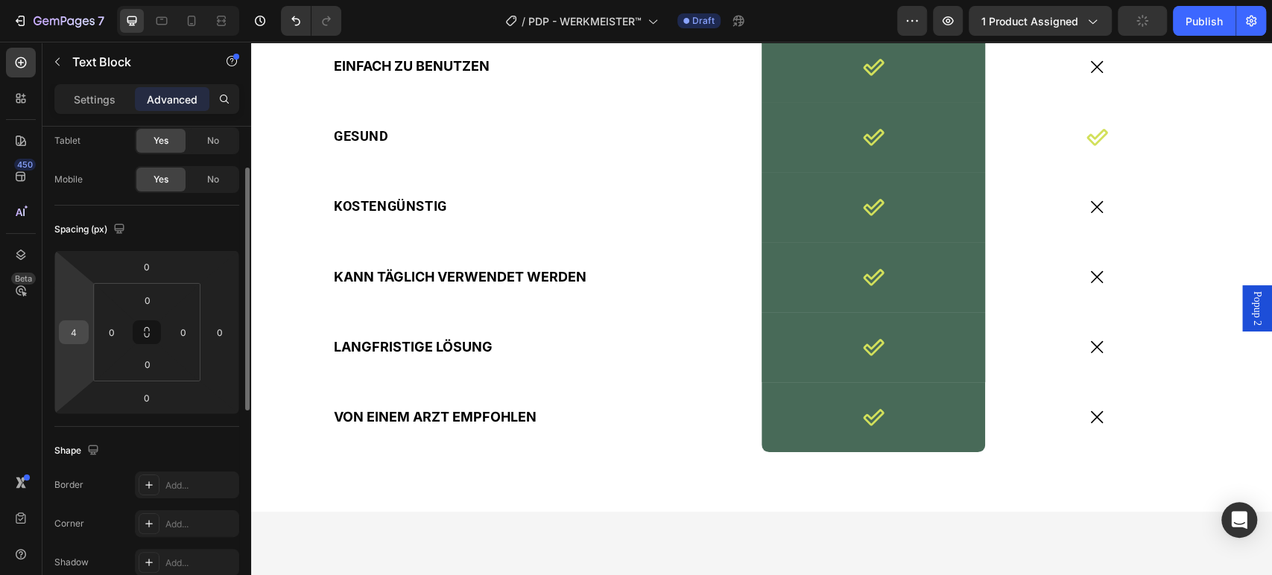
click at [69, 332] on input "4" at bounding box center [74, 332] width 22 height 22
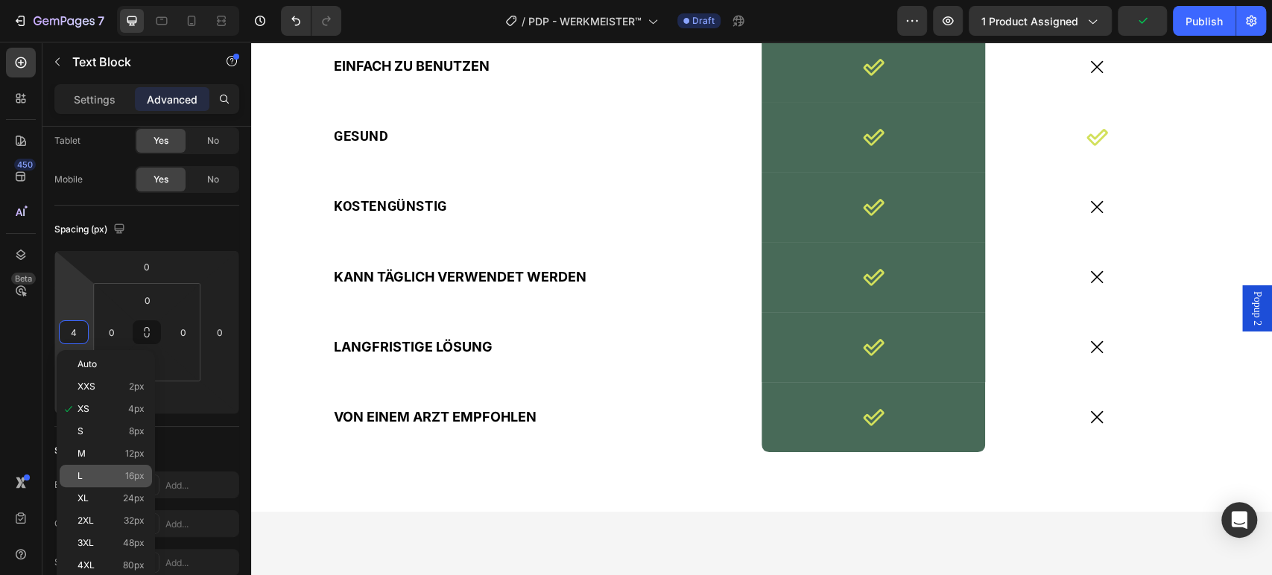
click at [86, 484] on div "L 16px" at bounding box center [106, 476] width 92 height 22
type input "16"
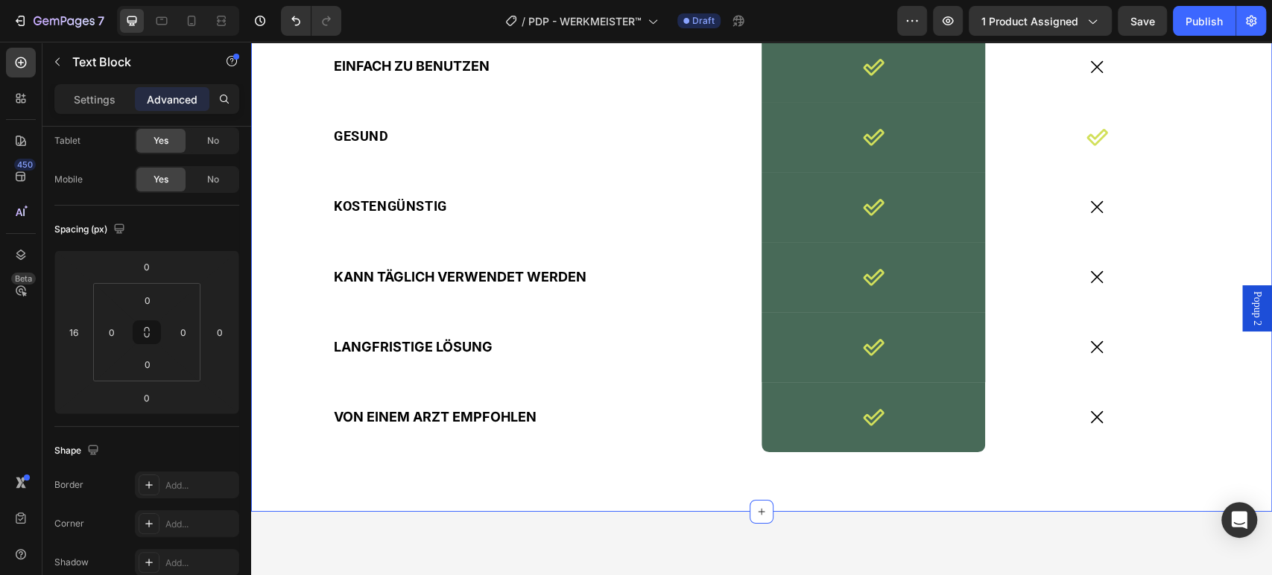
click at [592, 174] on div "WERKMEISTER™ Text Block 0 Image Row CHIRO-PRAKTIKER Text Block Row EINFACH ZU B…" at bounding box center [761, 207] width 1021 height 608
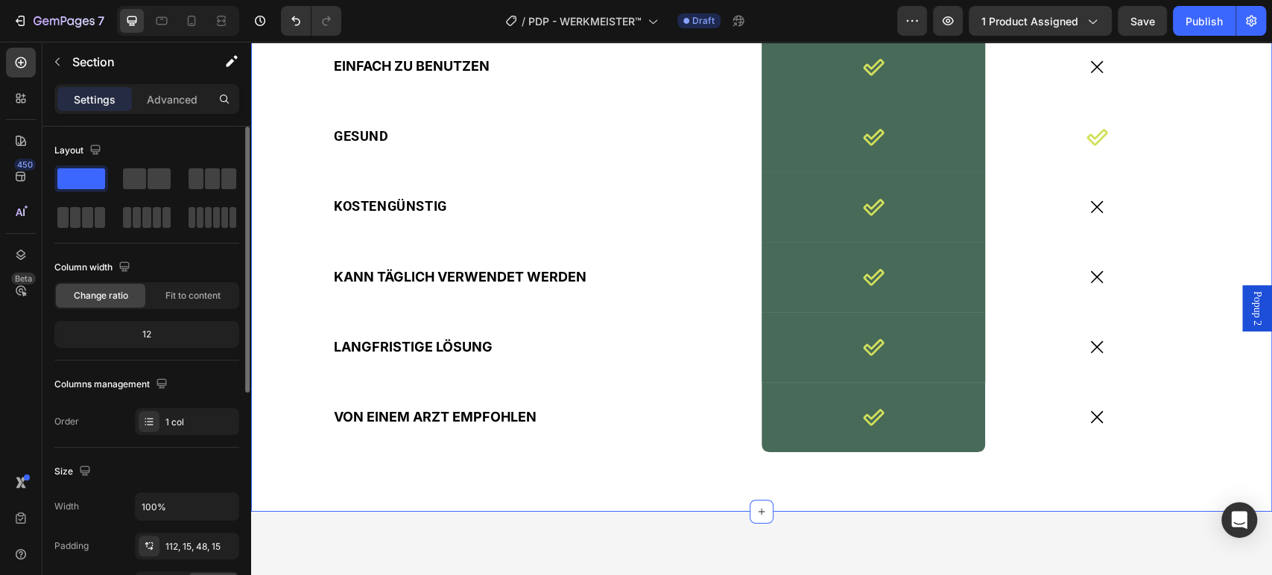
scroll to position [3558, 0]
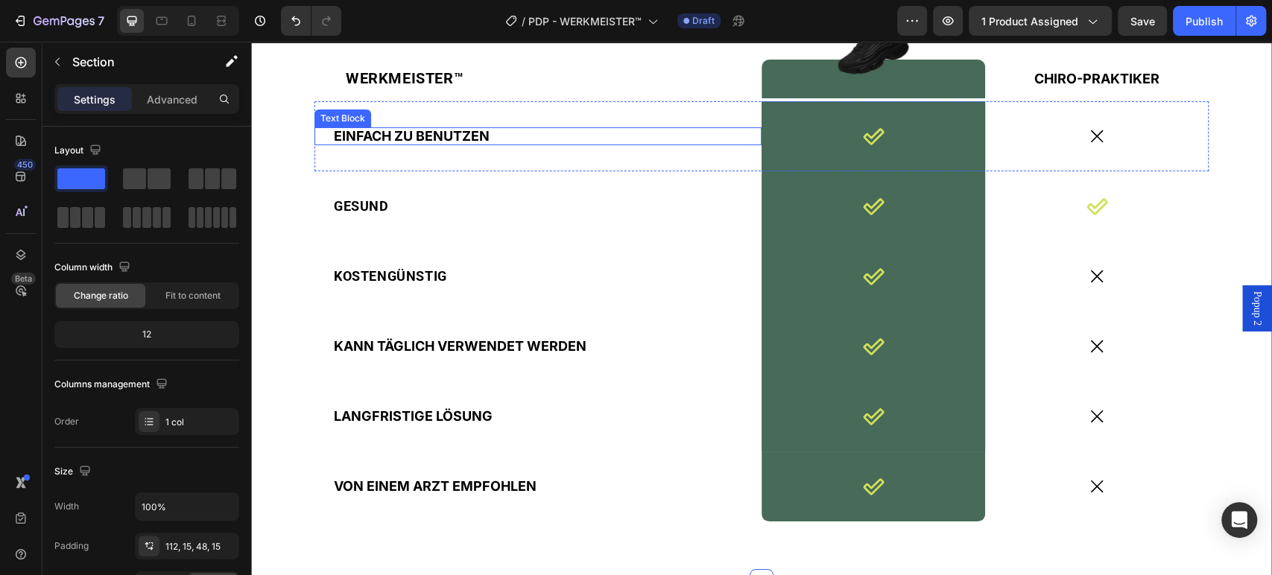
click at [454, 131] on span "EINFACH ZU BENUTZEN" at bounding box center [412, 136] width 156 height 16
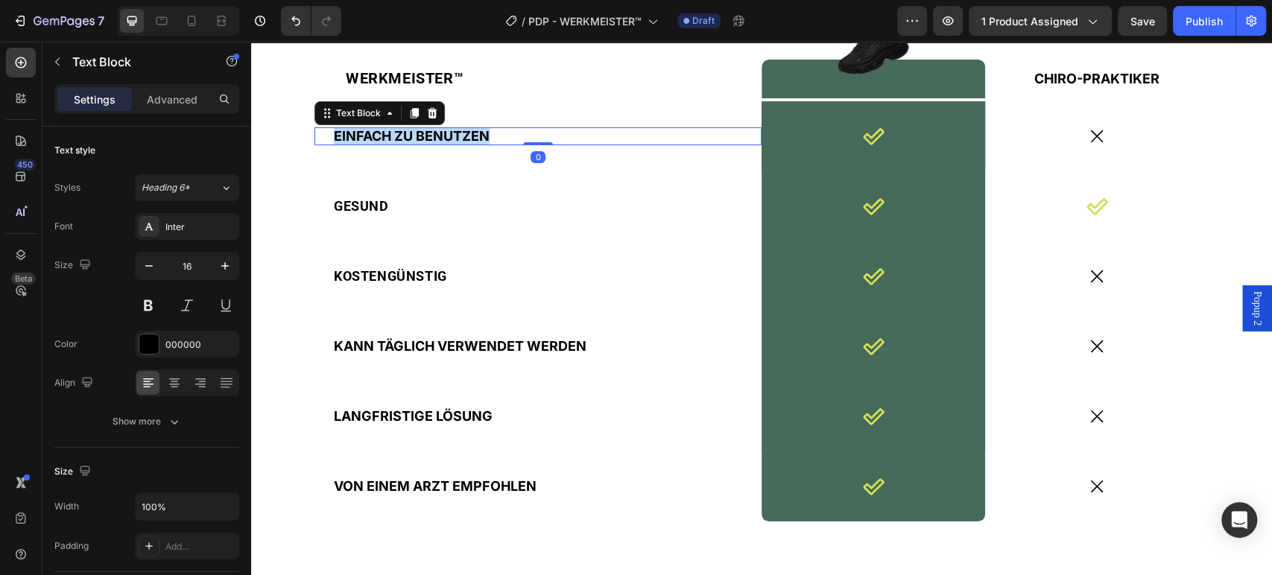
click at [454, 131] on span "EINFACH ZU BENUTZEN" at bounding box center [412, 136] width 156 height 16
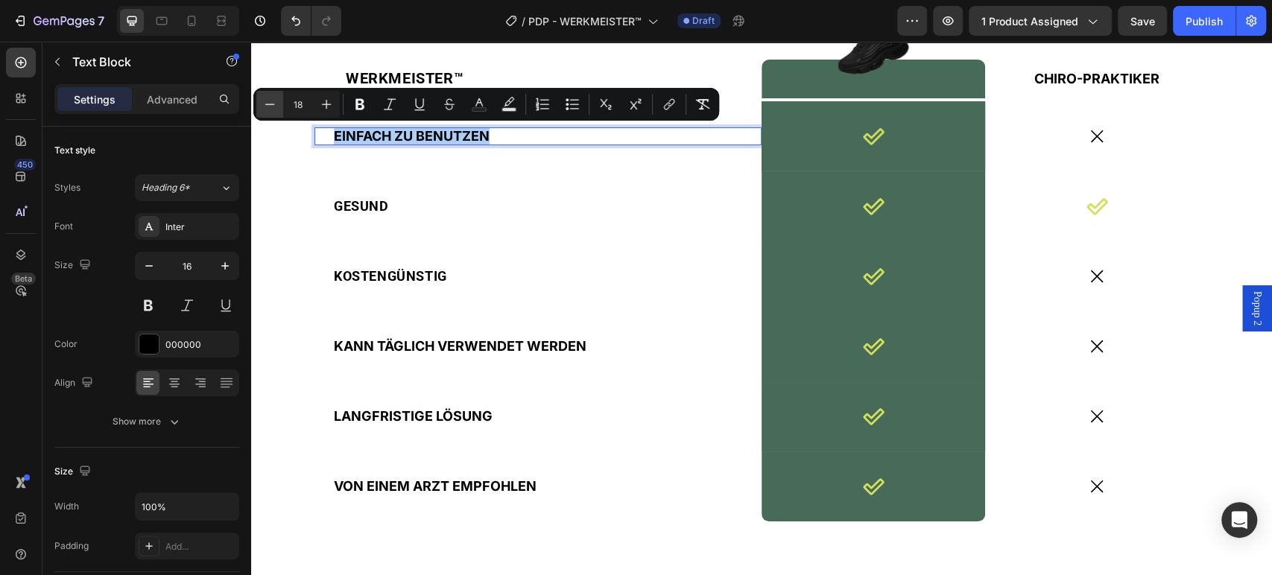
click at [276, 98] on icon "Editor contextual toolbar" at bounding box center [269, 104] width 15 height 15
type input "16"
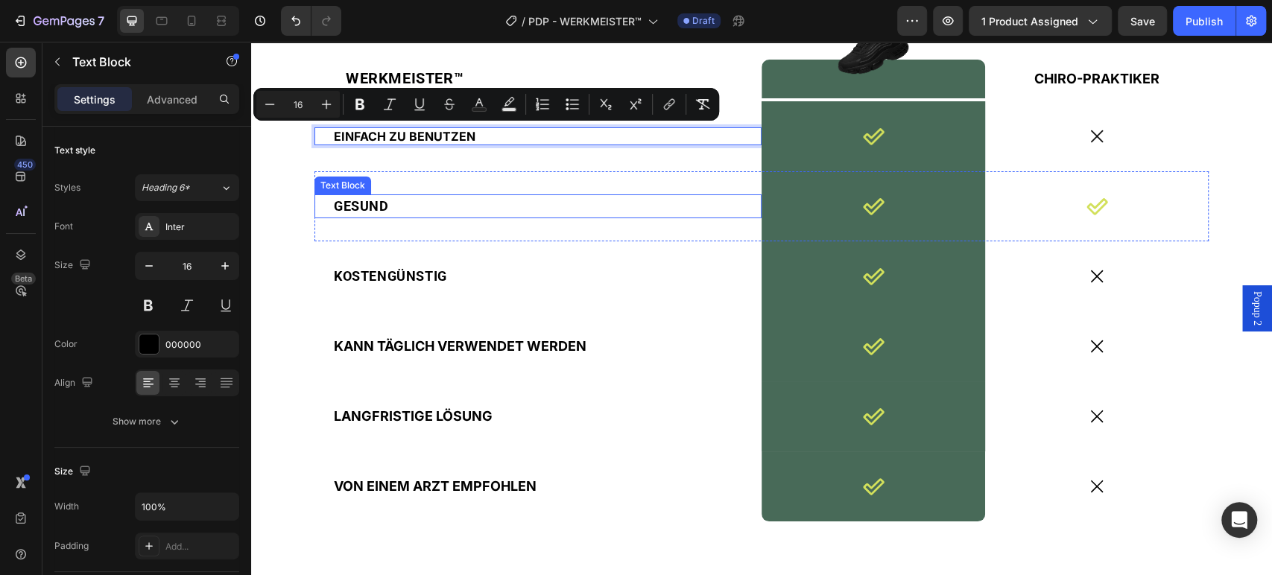
click at [364, 212] on span "GESUND" at bounding box center [361, 206] width 55 height 16
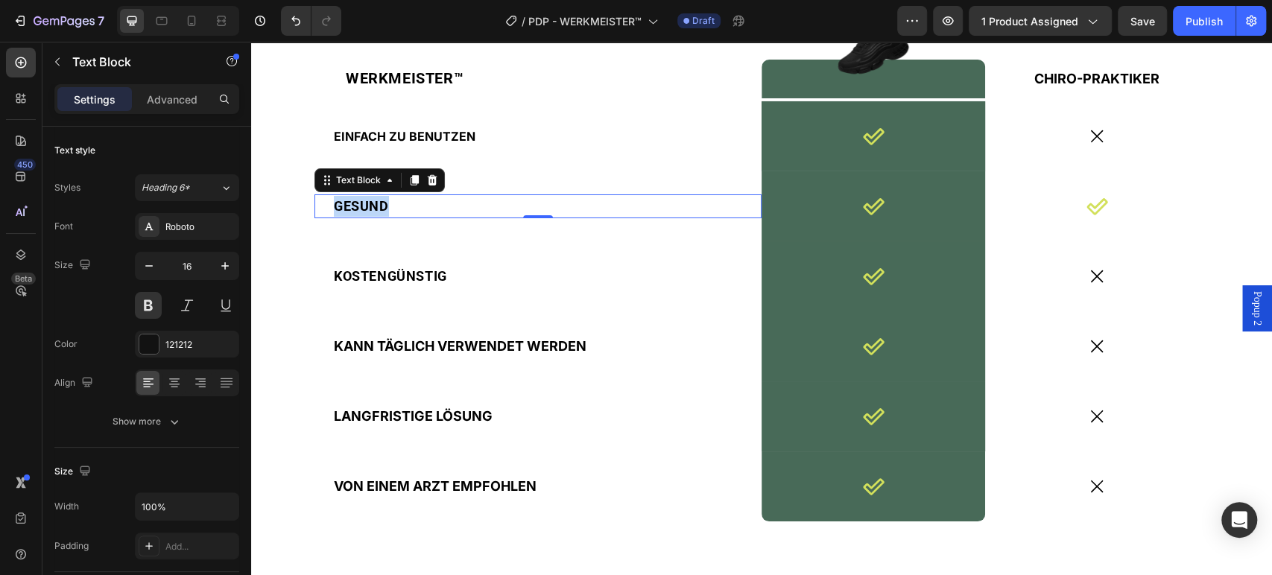
click at [364, 212] on span "GESUND" at bounding box center [361, 206] width 55 height 16
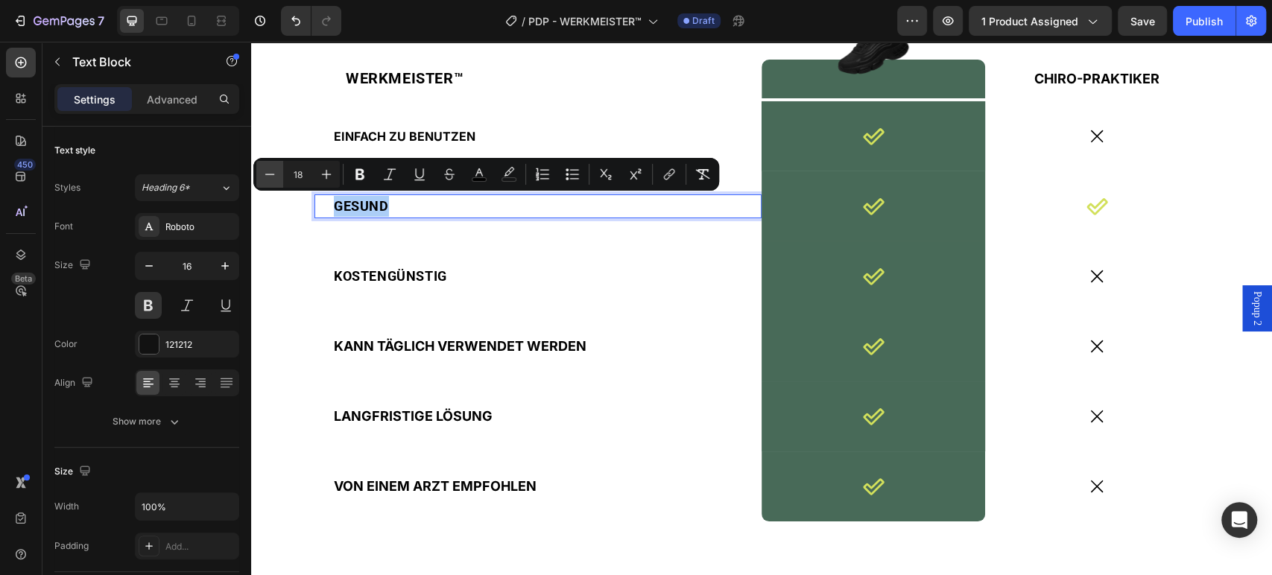
click at [274, 169] on icon "Editor contextual toolbar" at bounding box center [269, 174] width 15 height 15
type input "16"
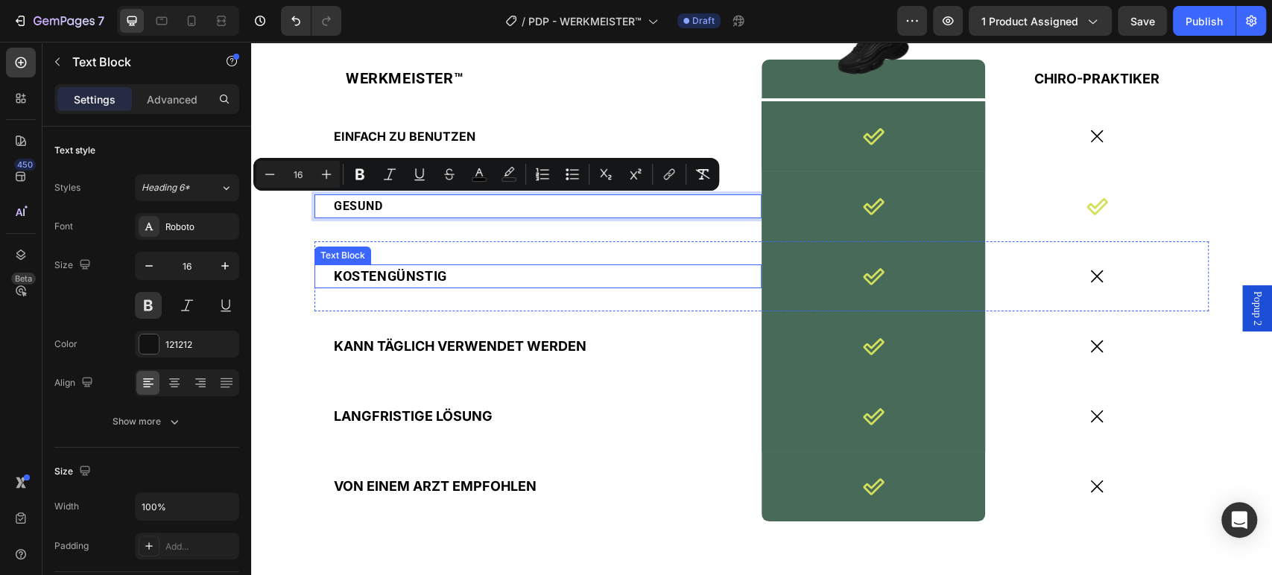
click at [388, 270] on span "KOSTENGÜNSTIG" at bounding box center [390, 276] width 113 height 16
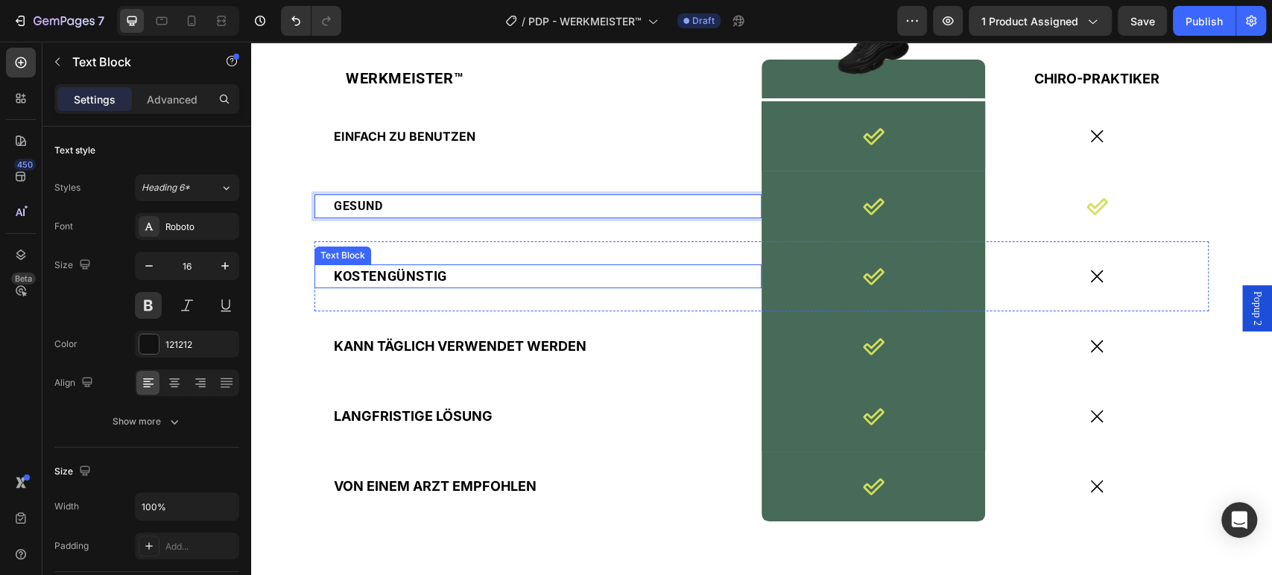
click at [388, 270] on span "KOSTENGÜNSTIG" at bounding box center [390, 276] width 113 height 16
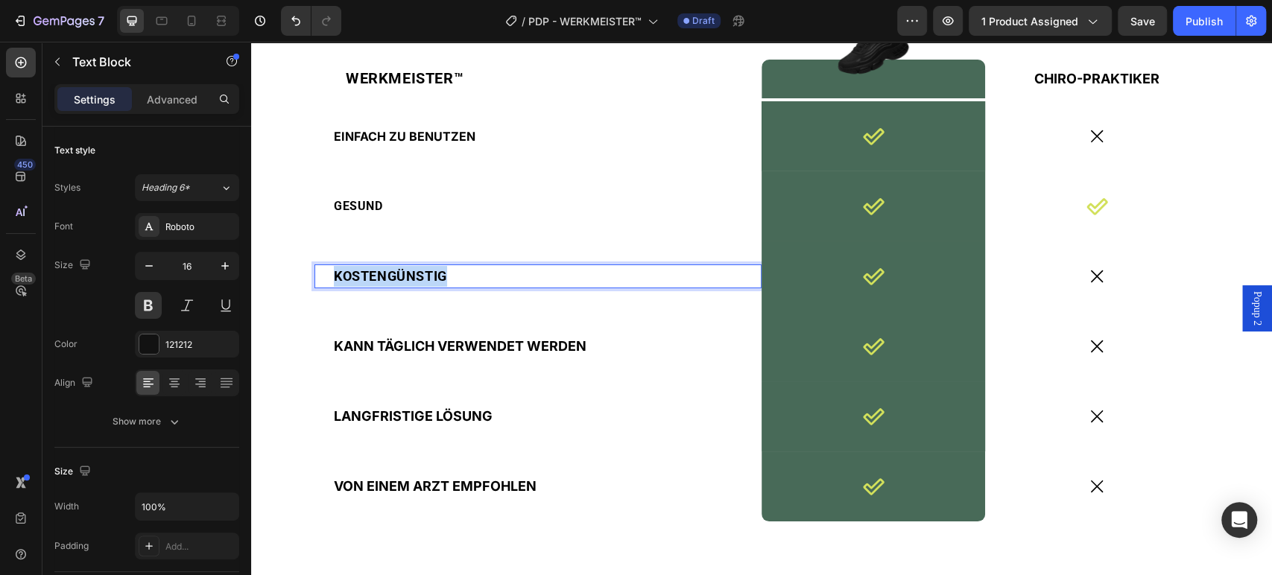
click at [388, 270] on span "KOSTENGÜNSTIG" at bounding box center [390, 276] width 113 height 16
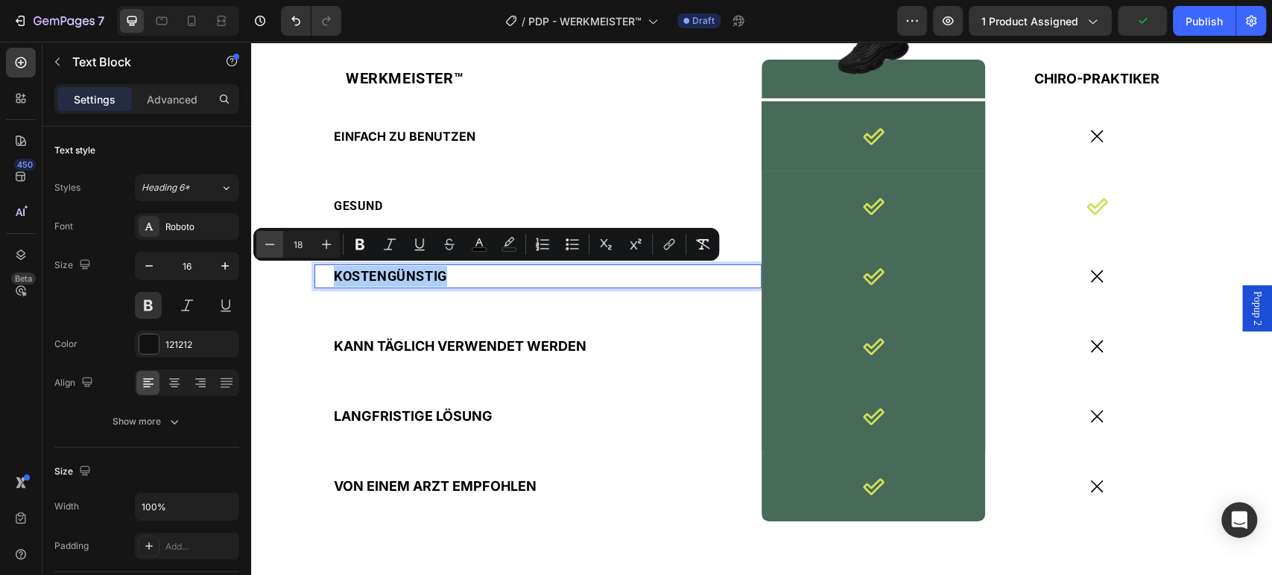
click at [275, 238] on icon "Editor contextual toolbar" at bounding box center [269, 244] width 15 height 15
type input "16"
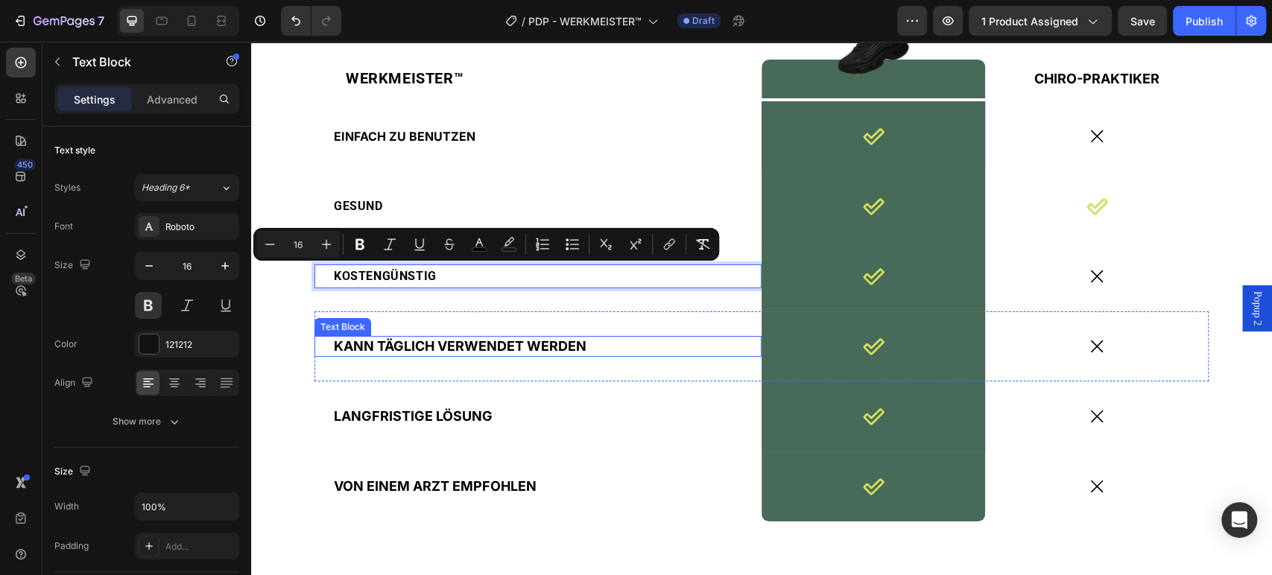
click at [398, 343] on span "KANN TÄGLICH VERWENDET WERDEN" at bounding box center [460, 346] width 253 height 16
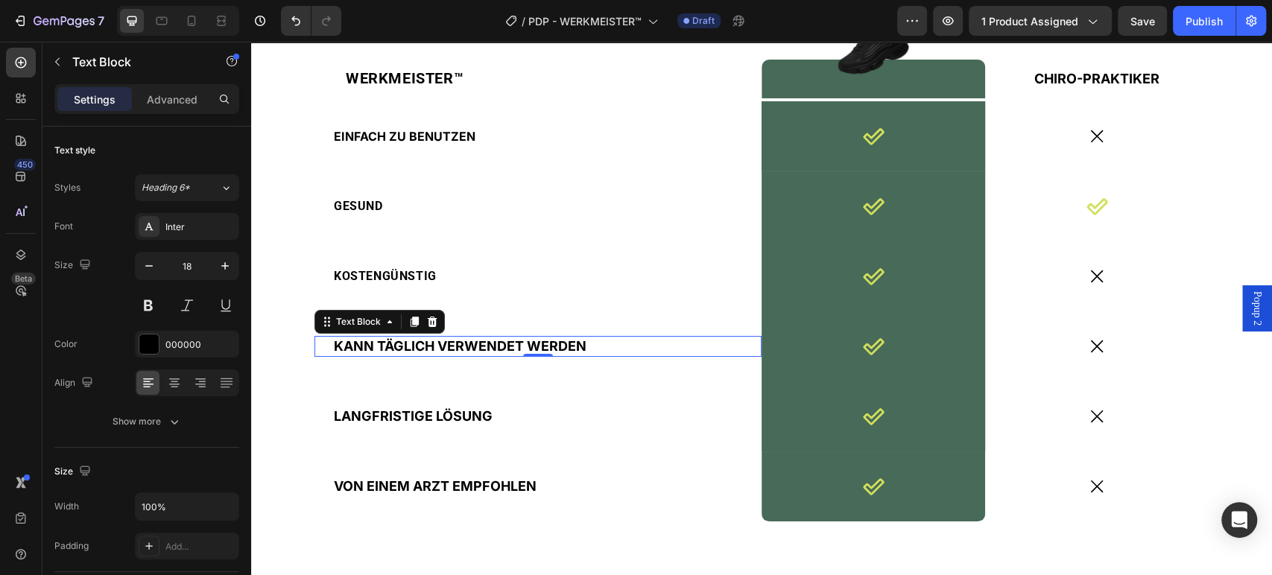
click at [398, 343] on span "KANN TÄGLICH VERWENDET WERDEN" at bounding box center [460, 346] width 253 height 16
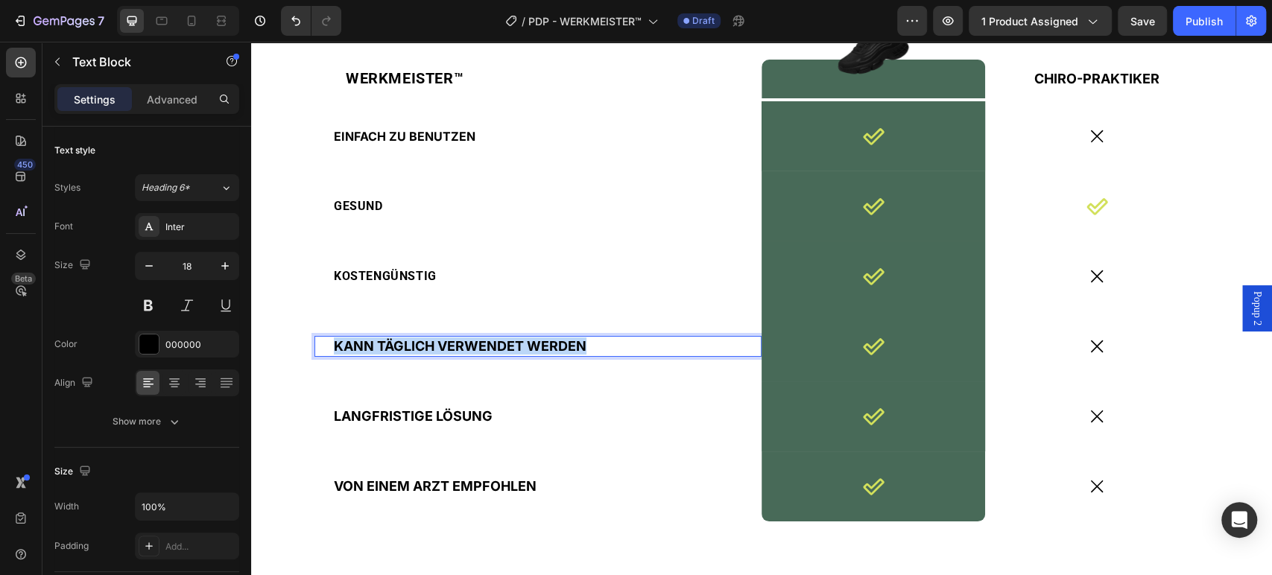
click at [398, 343] on span "KANN TÄGLICH VERWENDET WERDEN" at bounding box center [460, 346] width 253 height 16
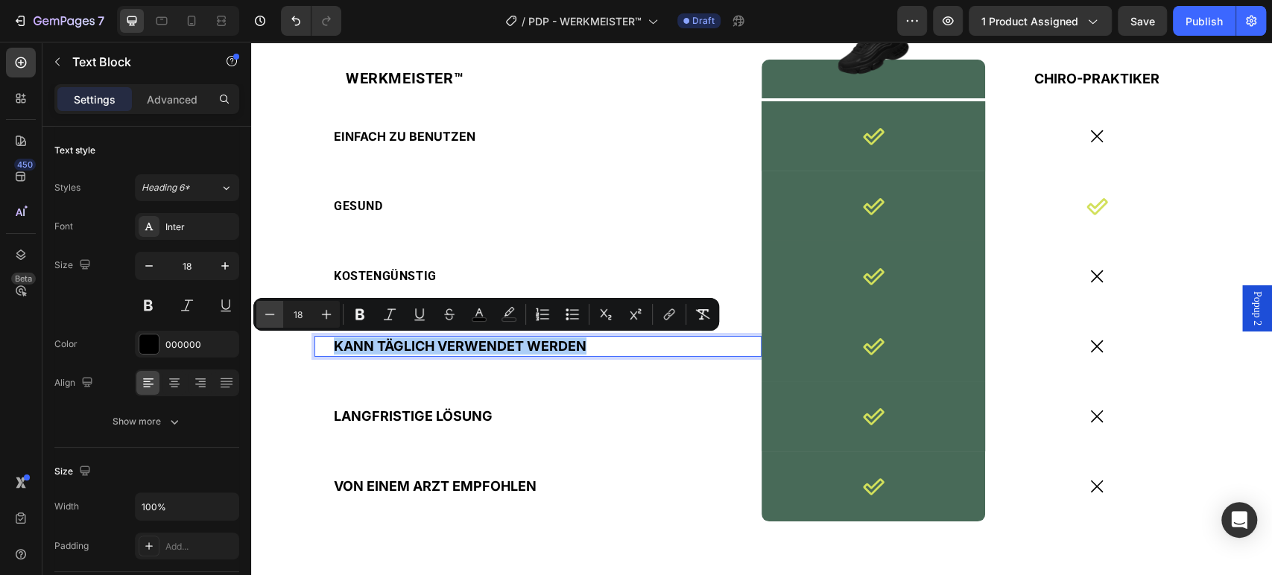
click at [278, 313] on button "Minus" at bounding box center [269, 314] width 27 height 27
type input "16"
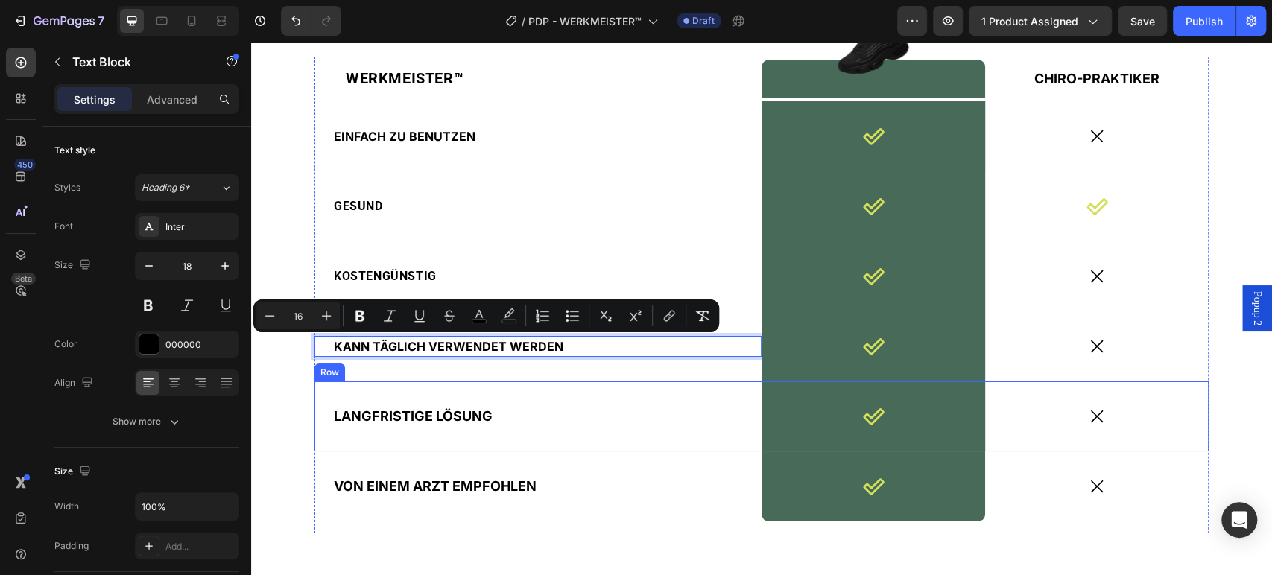
click at [375, 416] on span "LANGFRISTIGE LÖSUNG" at bounding box center [413, 416] width 159 height 16
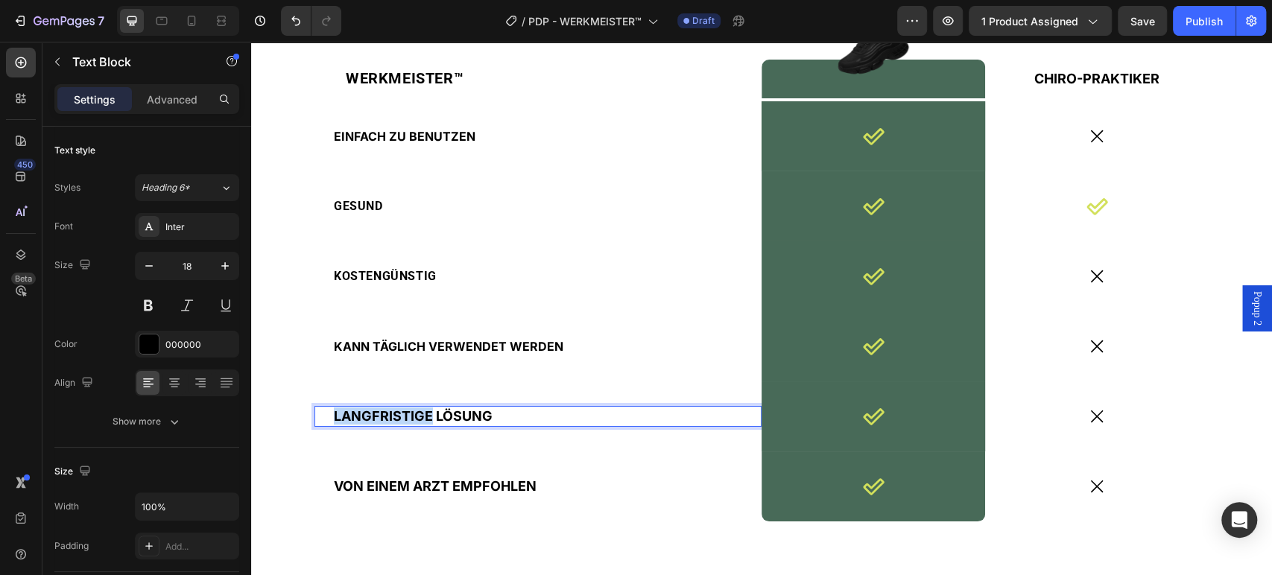
click at [375, 416] on span "LANGFRISTIGE LÖSUNG" at bounding box center [413, 416] width 159 height 16
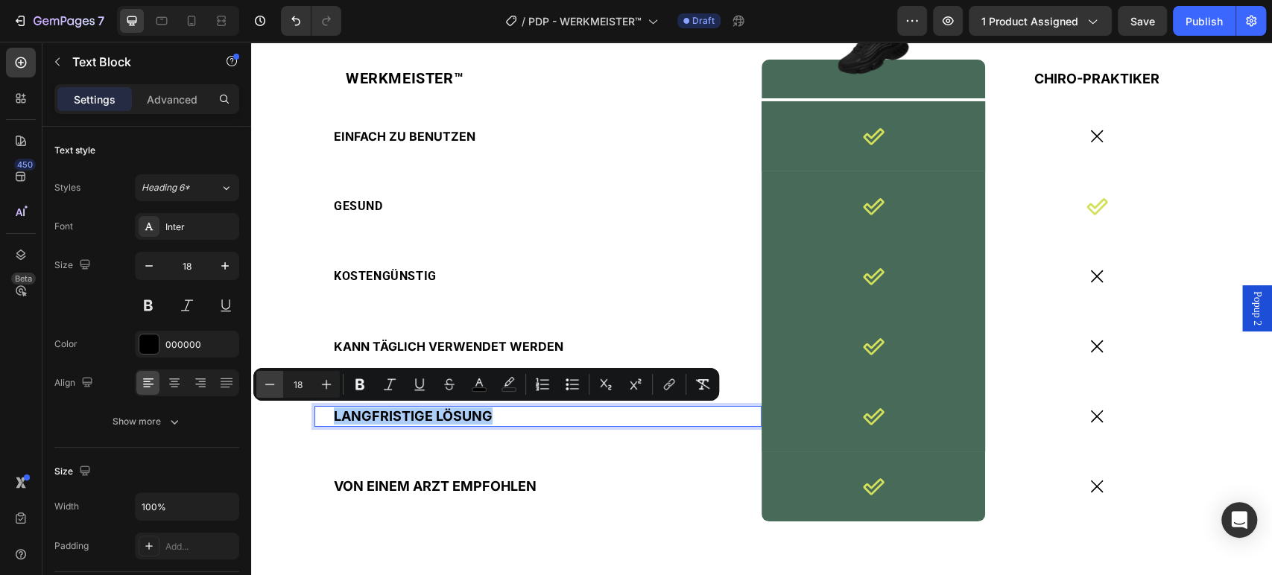
click at [267, 386] on icon "Editor contextual toolbar" at bounding box center [269, 384] width 15 height 15
type input "16"
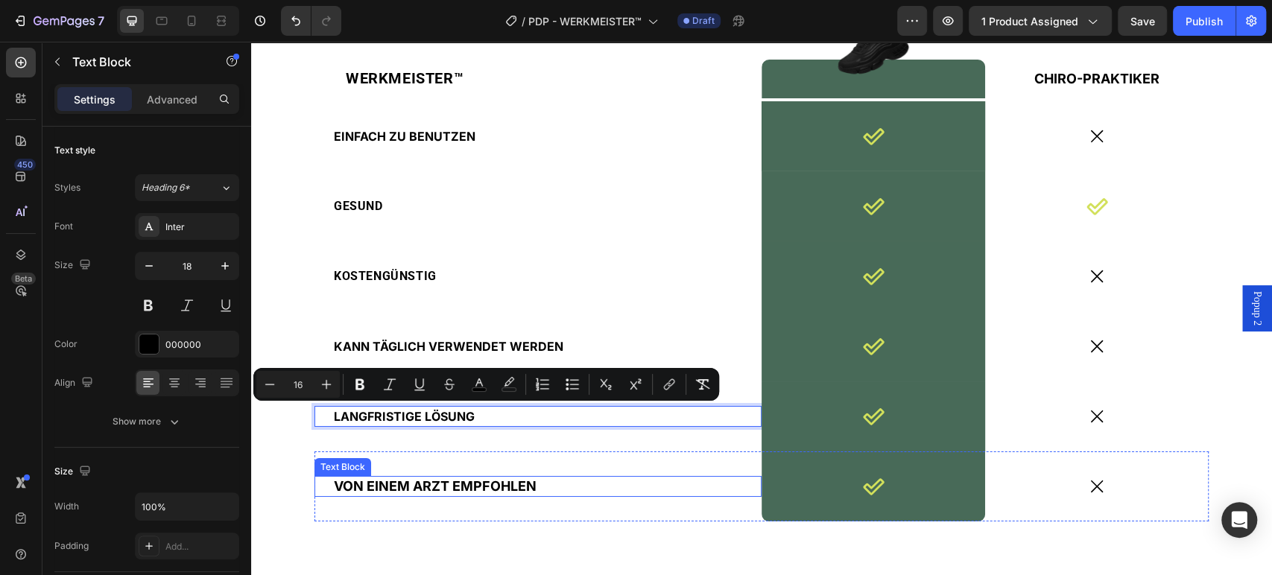
click at [409, 486] on span "VON EINEM ARZT EMPFOHLEN" at bounding box center [435, 486] width 203 height 16
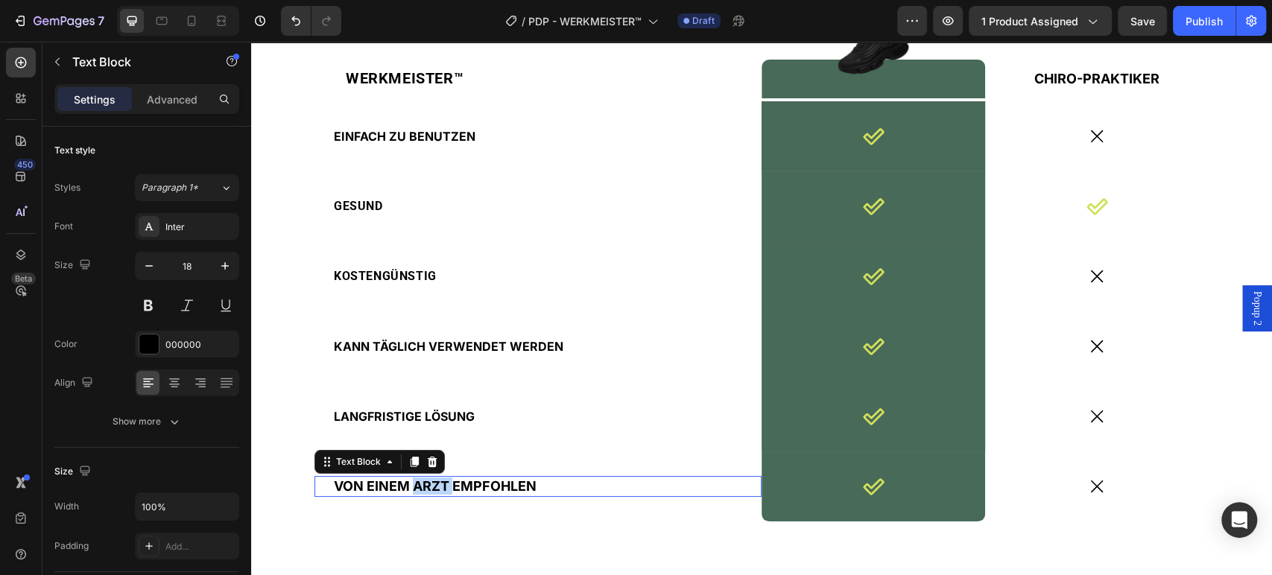
click at [409, 486] on div "VON EINEM ARZT EMPFOHLEN" at bounding box center [537, 486] width 411 height 20
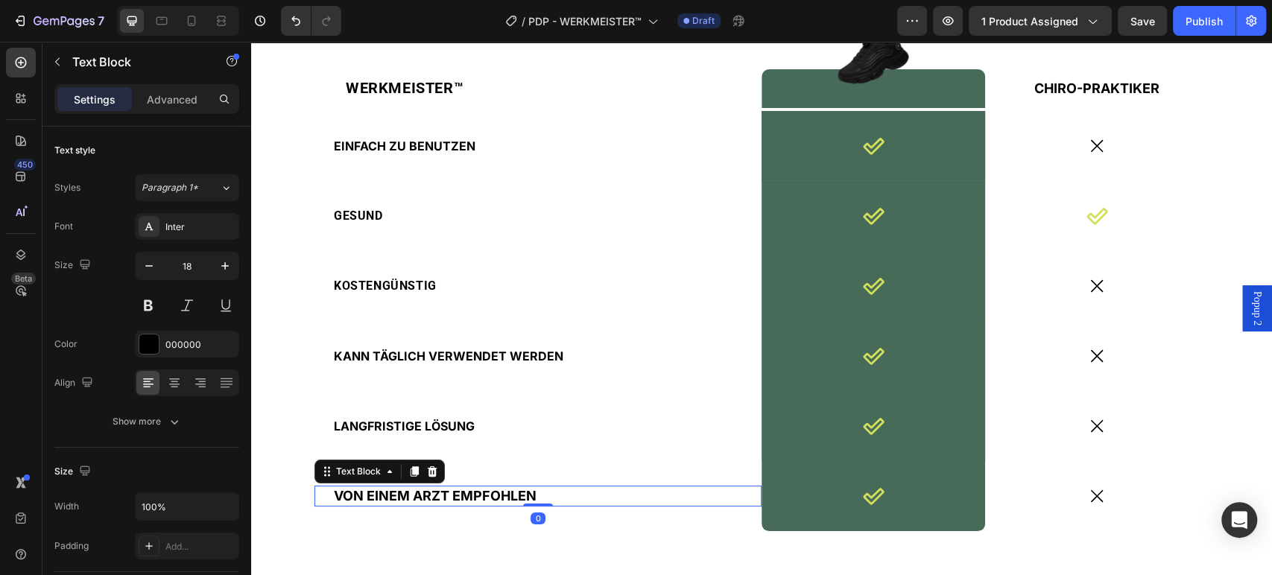
click at [388, 497] on span "VON EINEM ARZT EMPFOHLEN" at bounding box center [435, 496] width 203 height 16
click at [388, 496] on span "VON EINEM ARZT EMPFOHLEN" at bounding box center [435, 496] width 203 height 16
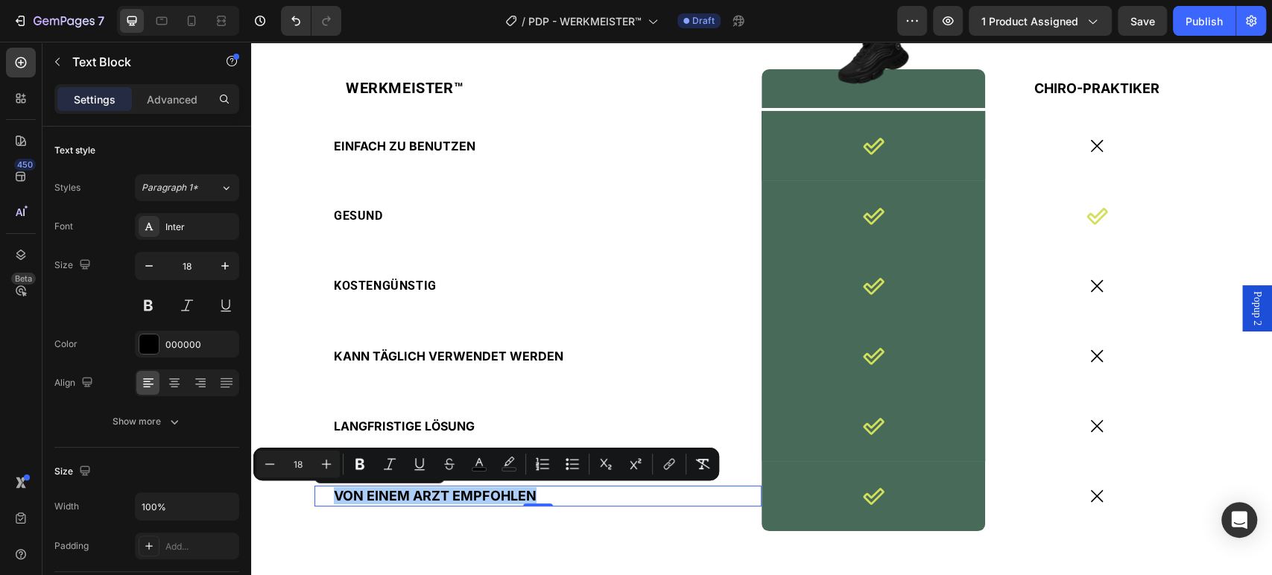
click at [283, 462] on input "18" at bounding box center [298, 464] width 30 height 18
click at [279, 462] on button "Minus" at bounding box center [269, 464] width 27 height 27
type input "16"
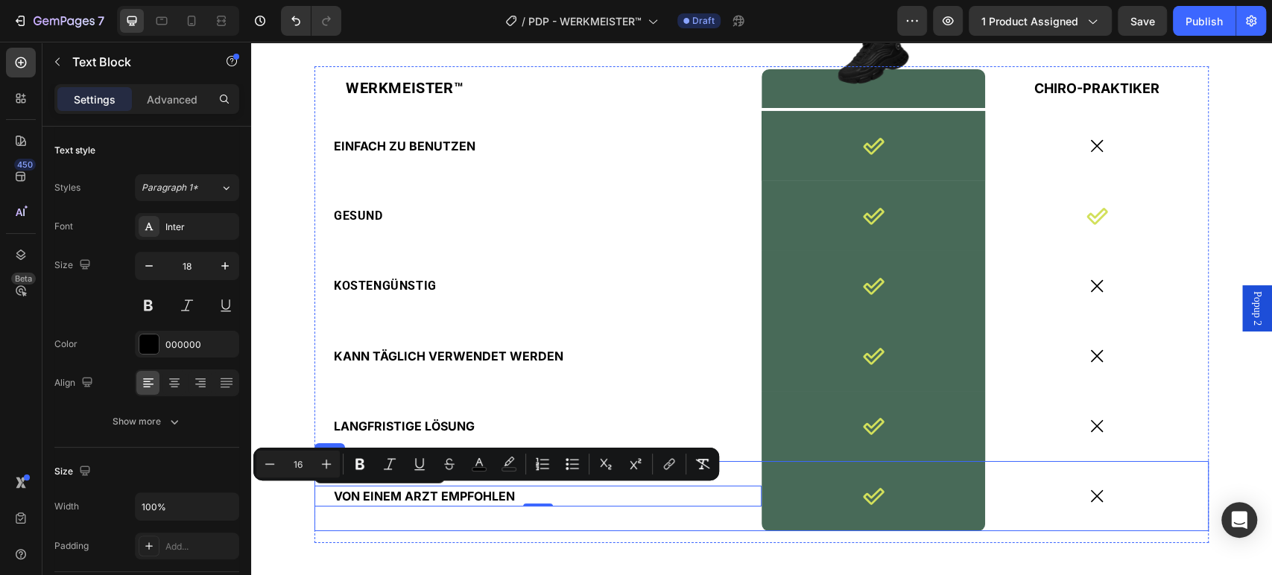
click at [378, 522] on div "VON EINEM ARZT EMPFOHLEN Text Block 0" at bounding box center [537, 496] width 447 height 70
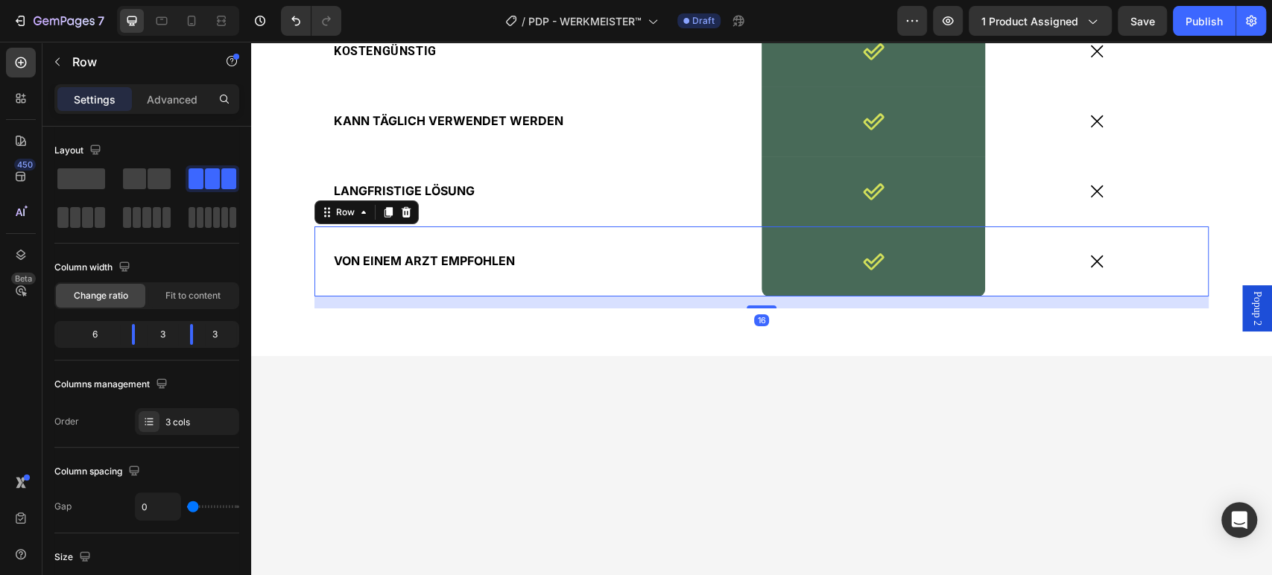
scroll to position [3383, 0]
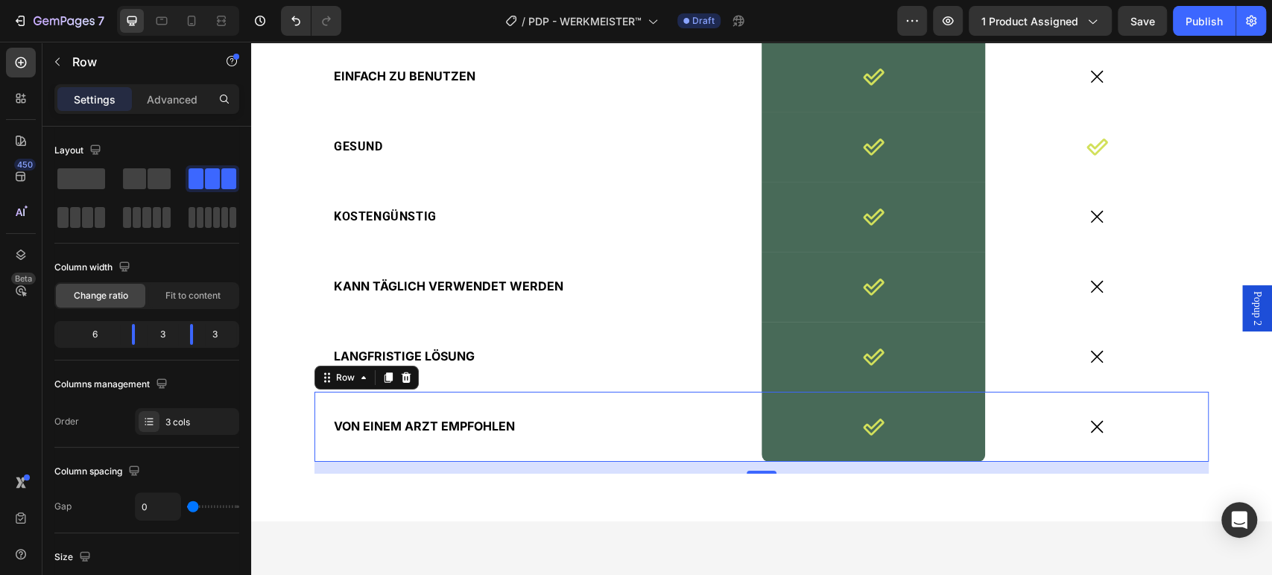
click at [392, 27] on span "WERKMEISTER™" at bounding box center [405, 18] width 118 height 18
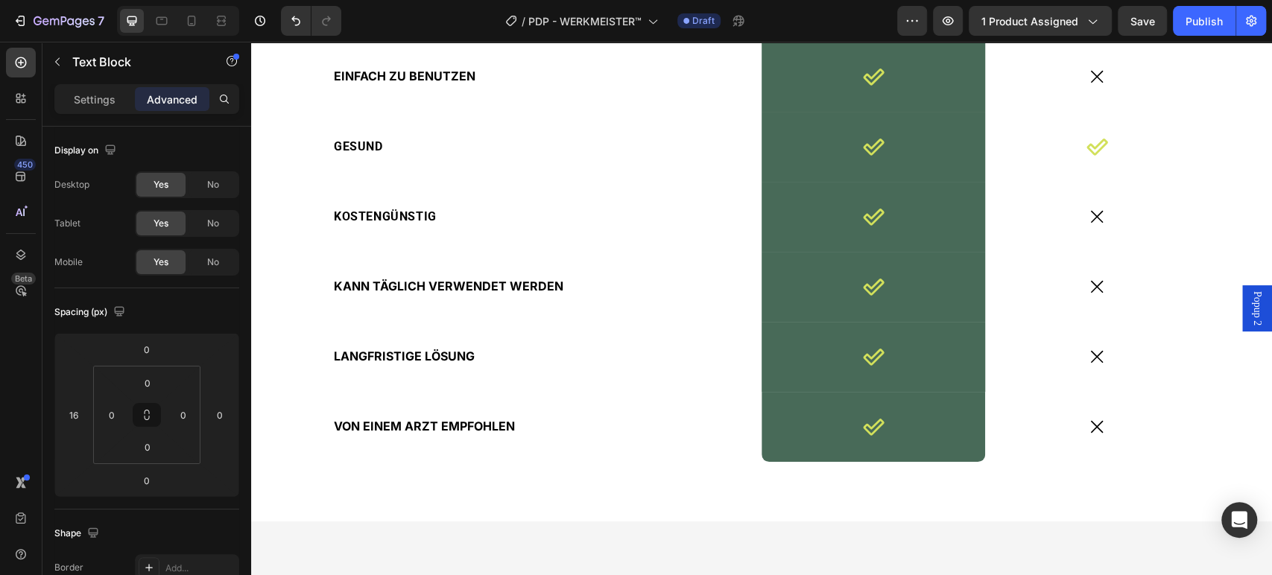
click at [392, 27] on span "WERKMEISTER™" at bounding box center [405, 18] width 118 height 18
click at [393, 83] on span "EINFACH ZU BENUTZEN" at bounding box center [405, 76] width 142 height 15
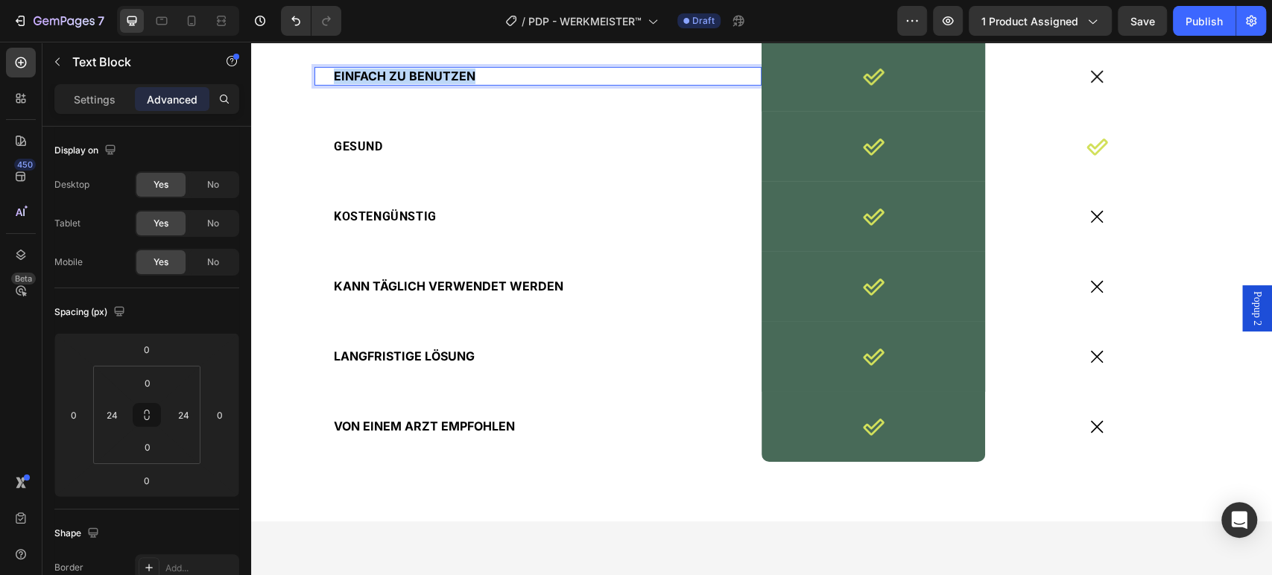
click at [392, 83] on span "EINFACH ZU BENUTZEN" at bounding box center [405, 76] width 142 height 15
click at [347, 153] on span "GESUND" at bounding box center [358, 146] width 49 height 14
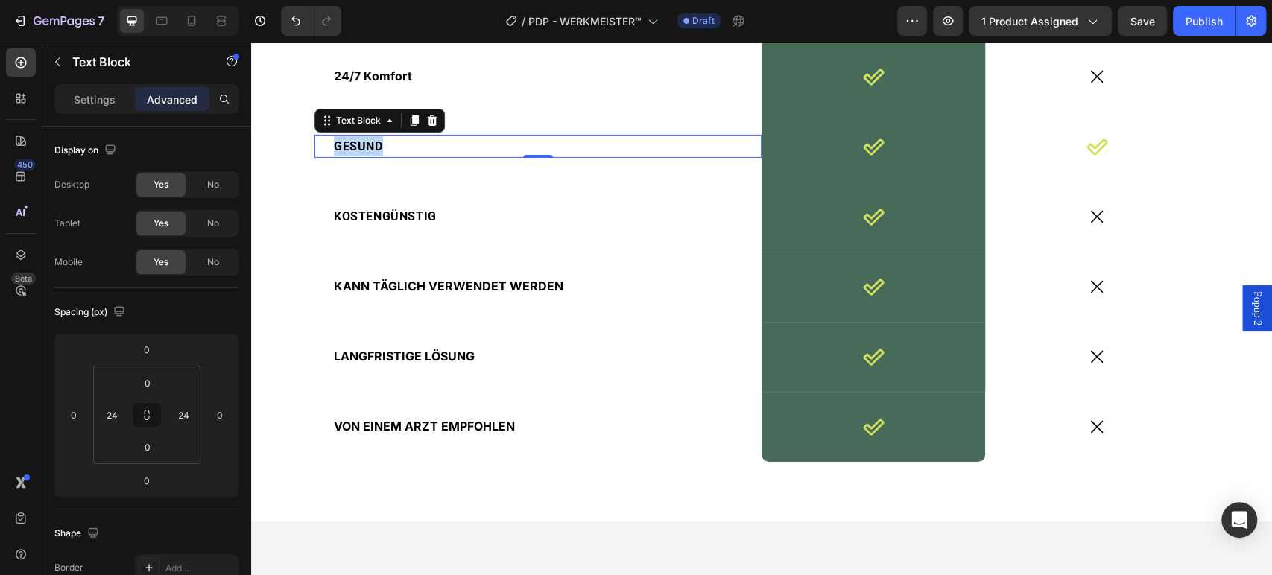
click at [347, 153] on span "GESUND" at bounding box center [358, 146] width 49 height 14
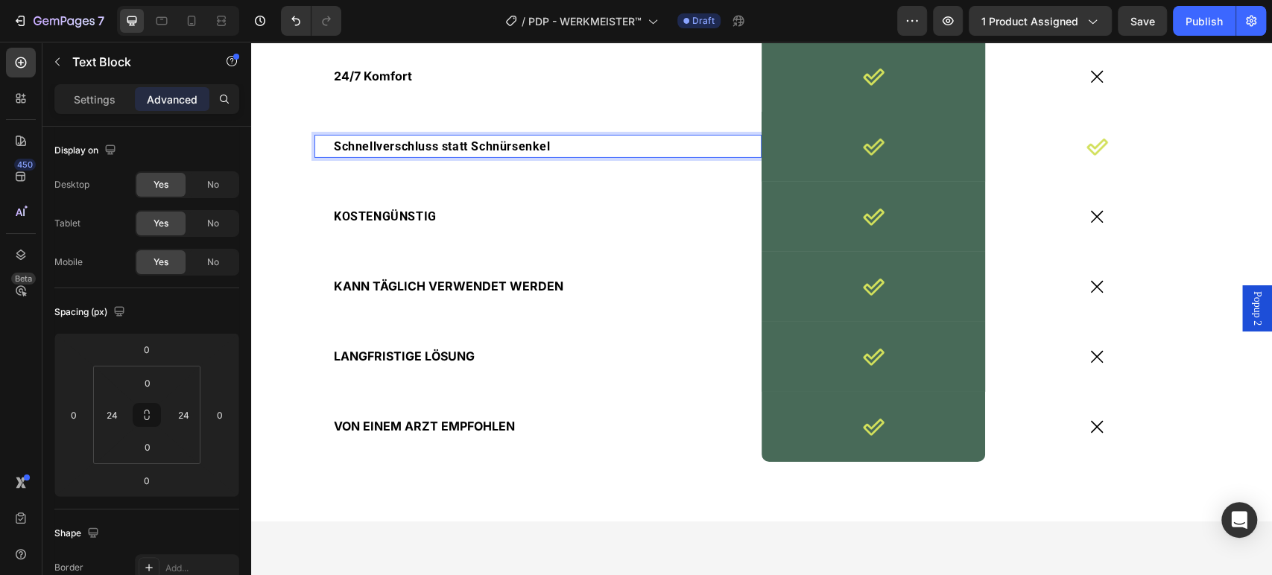
click at [425, 27] on span "WERKMEISTER™" at bounding box center [405, 18] width 118 height 18
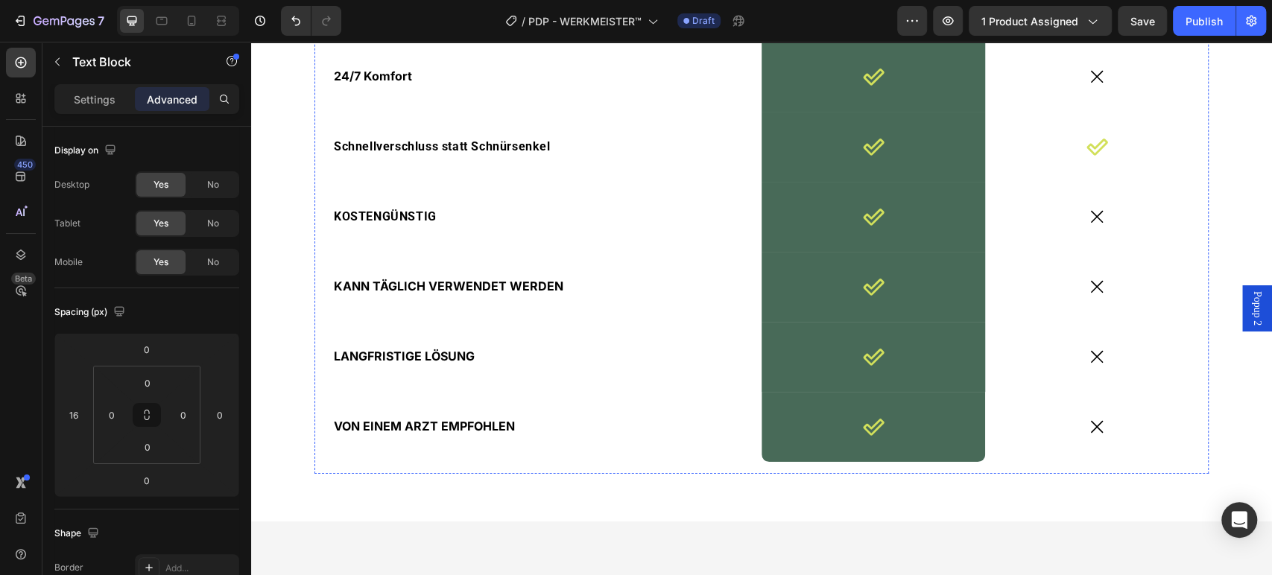
click at [314, 41] on div "WERKMEISTER™ Text Block 0" at bounding box center [537, 18] width 447 height 45
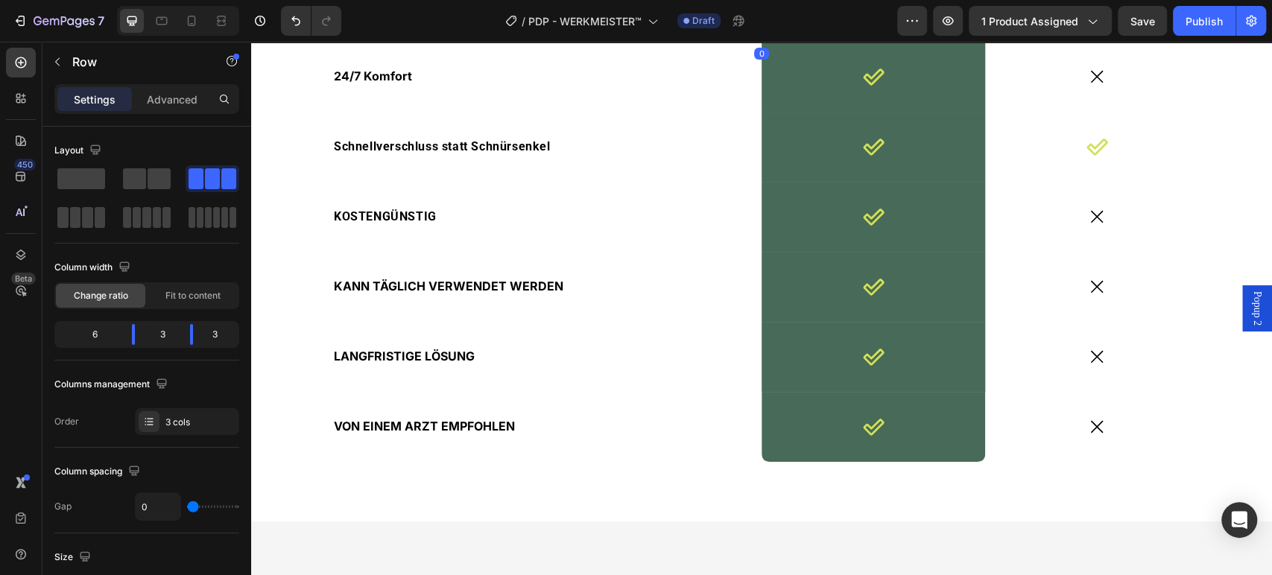
click at [376, 174] on div "WERKMEISTER™ Text Block Image Row CHIRO-PRAKTIKER Text Block Row 0 24/7 Komfort…" at bounding box center [761, 217] width 1021 height 608
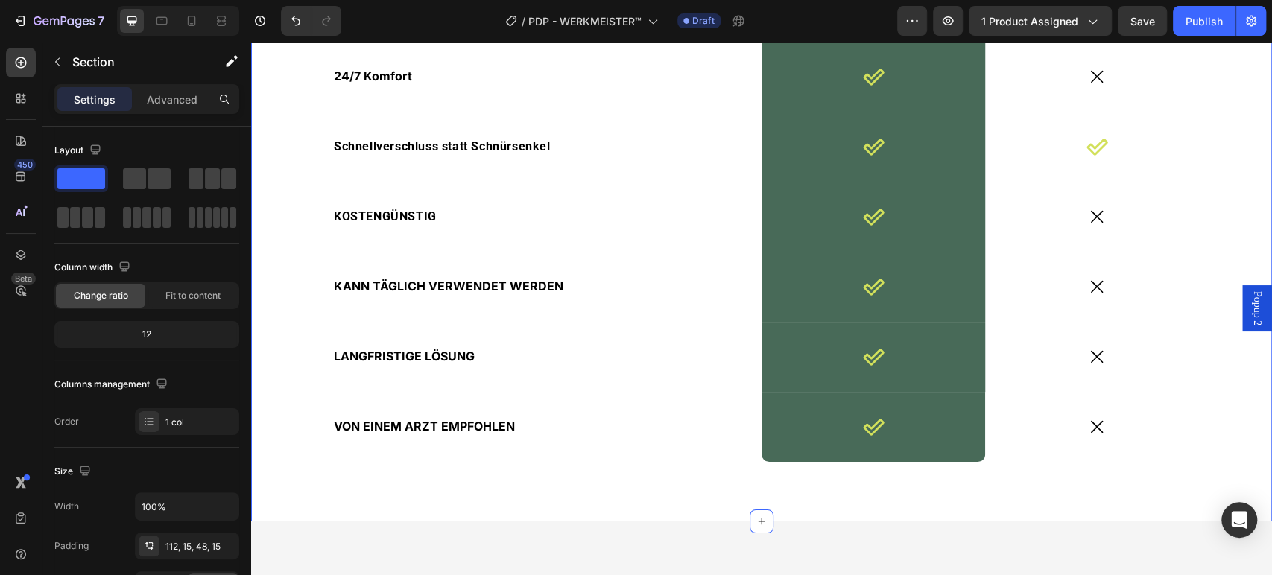
click at [410, 27] on span "WERKMEISTER™" at bounding box center [405, 18] width 118 height 18
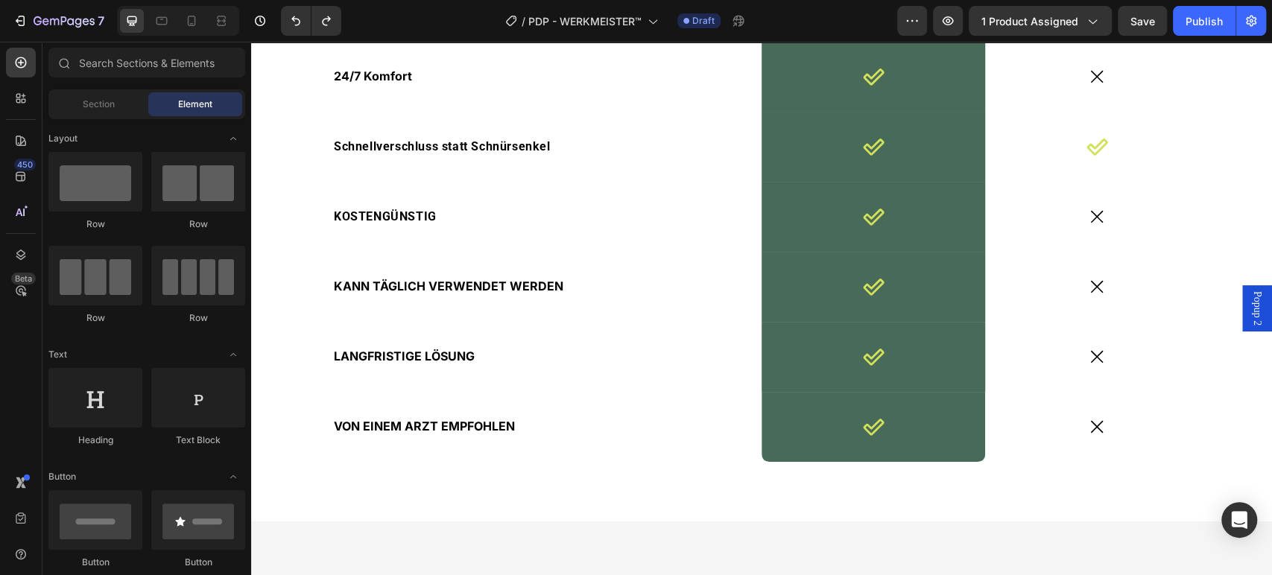
click at [388, 27] on span "WERKMEISTER™" at bounding box center [405, 18] width 118 height 18
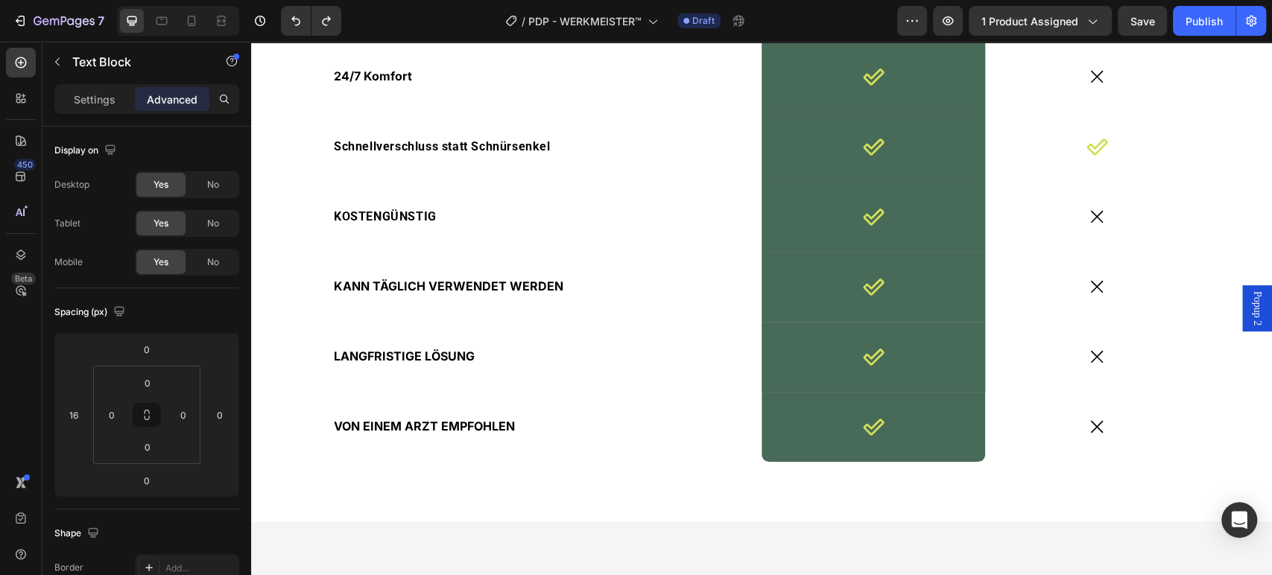
click at [388, 27] on span "WERKMEISTER™" at bounding box center [405, 18] width 118 height 18
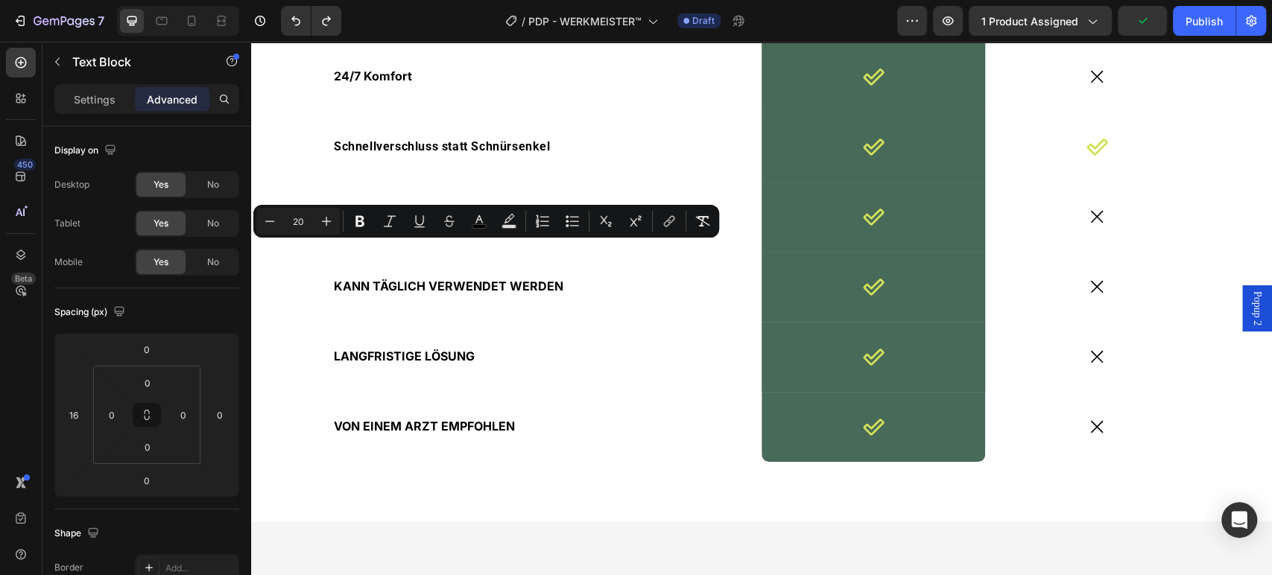
click at [525, 29] on p "WERKMEISTER™" at bounding box center [548, 18] width 404 height 21
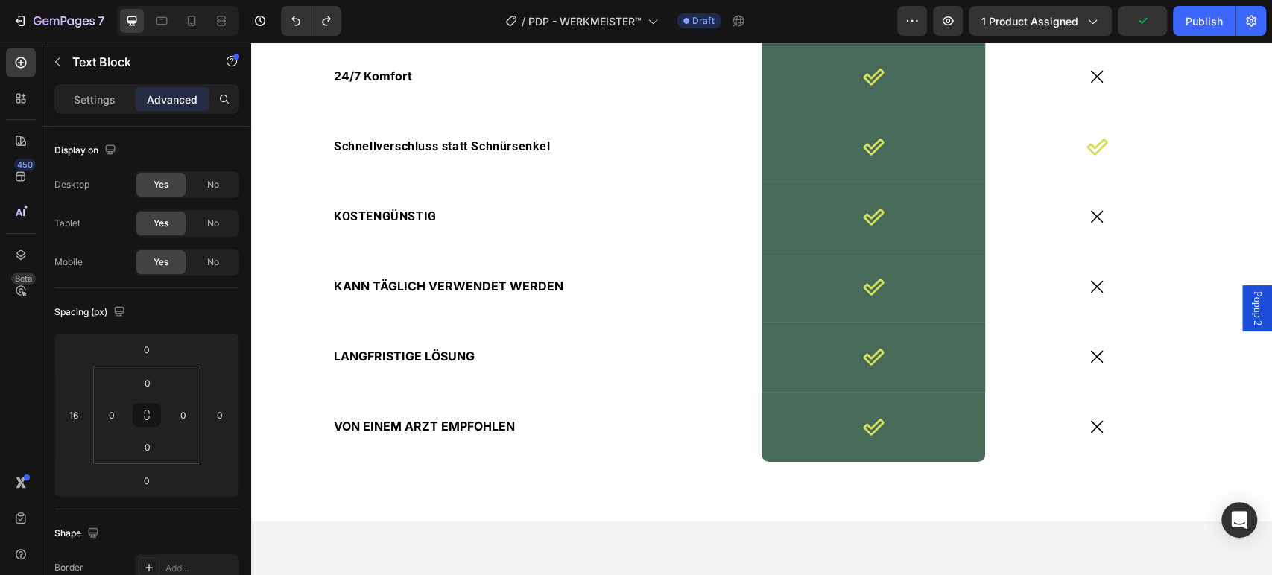
click at [394, 27] on span "WERKMEISTER™" at bounding box center [405, 18] width 118 height 18
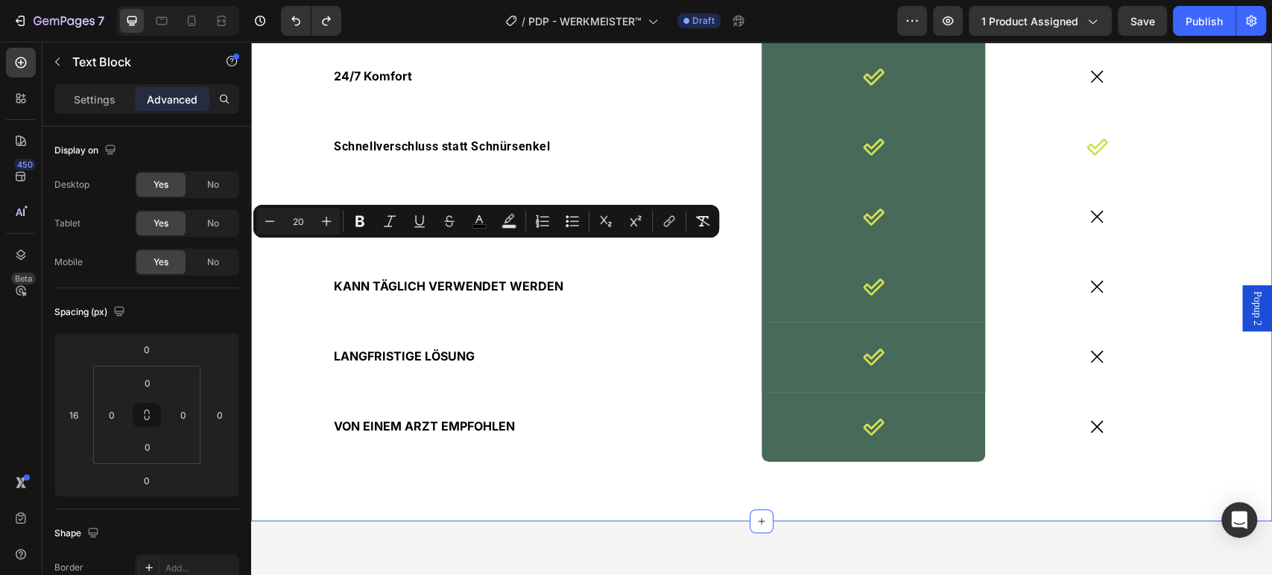
click at [545, 156] on div "WERKMEISTER™ Text Block 0 Image Row CHIRO-PRAKTIKER Text Block Row 24/7 Komfort…" at bounding box center [761, 217] width 1021 height 608
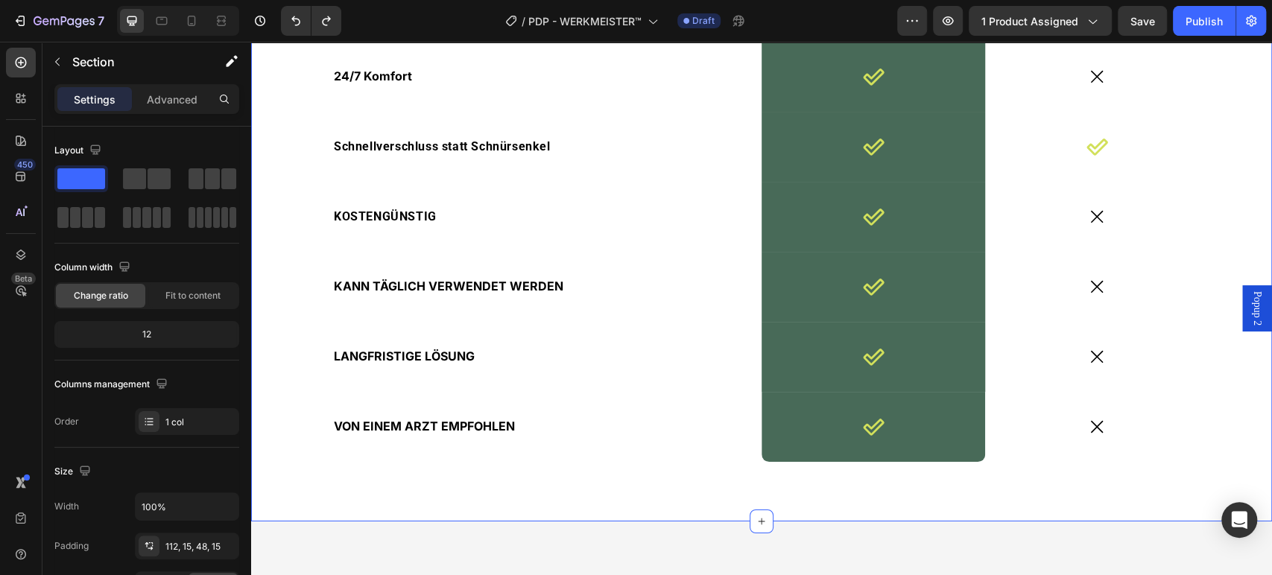
click at [446, 27] on span "WERKMEISTER™" at bounding box center [405, 18] width 118 height 18
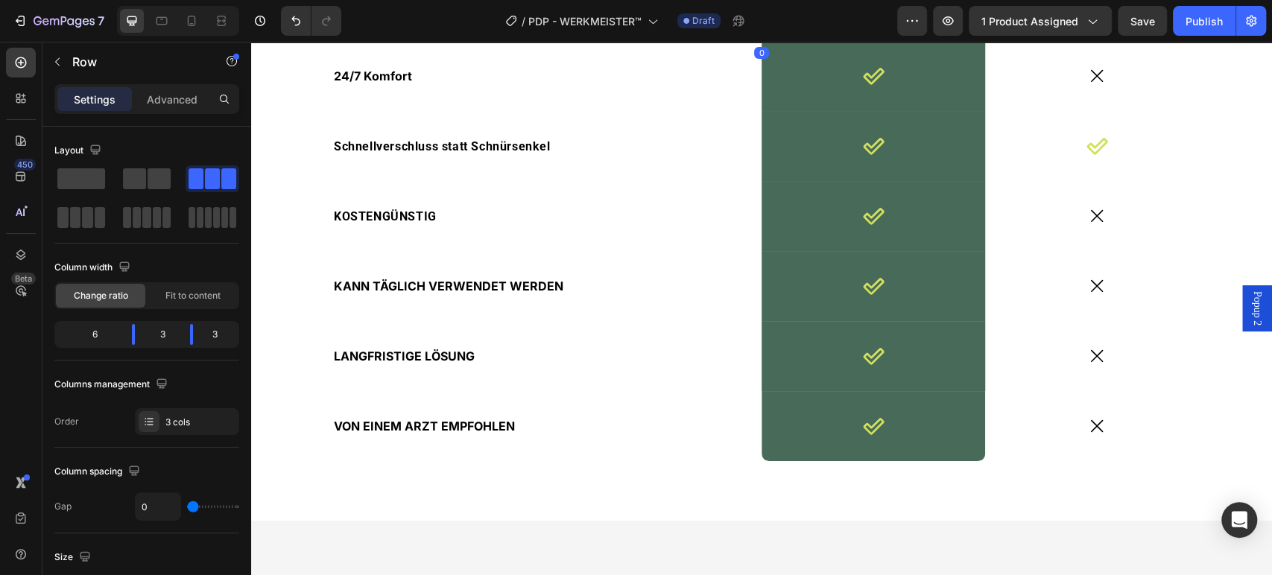
click at [752, 41] on div "Drop element here" at bounding box center [633, 18] width 256 height 45
drag, startPoint x: 187, startPoint y: 336, endPoint x: 165, endPoint y: 338, distance: 21.7
click at [165, 0] on body "7 Version history / PDP - WERKMEISTER™ Draft Preview 1 product assigned Save Pu…" at bounding box center [636, 0] width 1272 height 0
drag, startPoint x: 136, startPoint y: 338, endPoint x: 202, endPoint y: 333, distance: 66.5
click at [202, 0] on body "7 Version history / PDP - WERKMEISTER™ Draft Preview 1 product assigned Publish…" at bounding box center [636, 0] width 1272 height 0
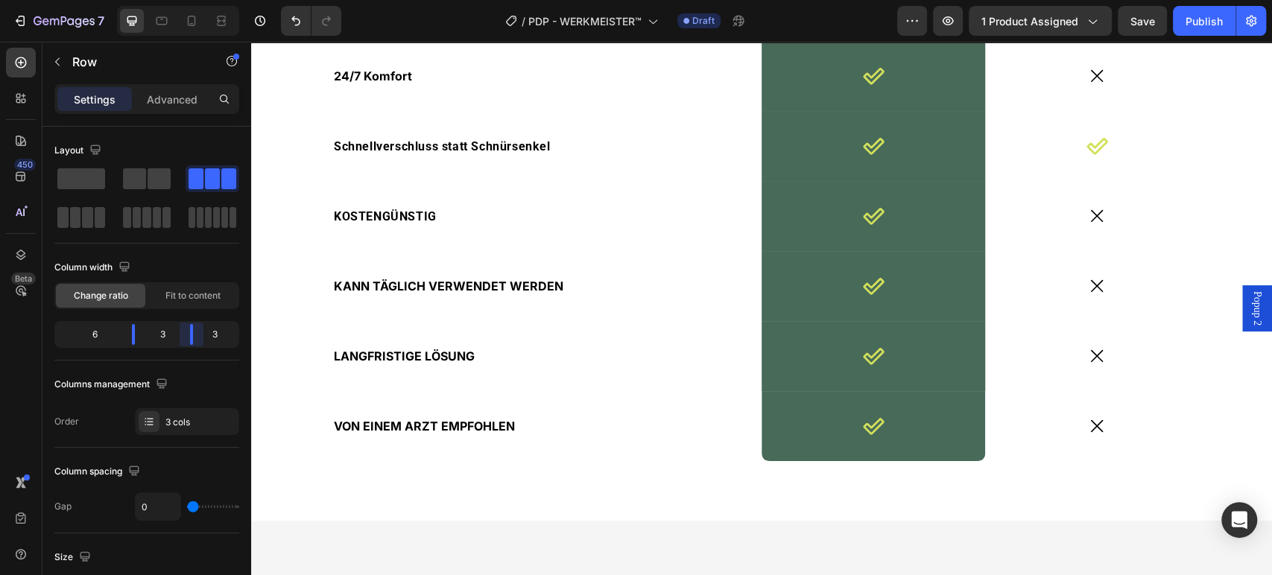
drag, startPoint x: 173, startPoint y: 333, endPoint x: 197, endPoint y: 334, distance: 23.8
click at [197, 0] on body "7 Version history / PDP - WERKMEISTER™ Draft Preview 1 product assigned Save Pu…" at bounding box center [636, 0] width 1272 height 0
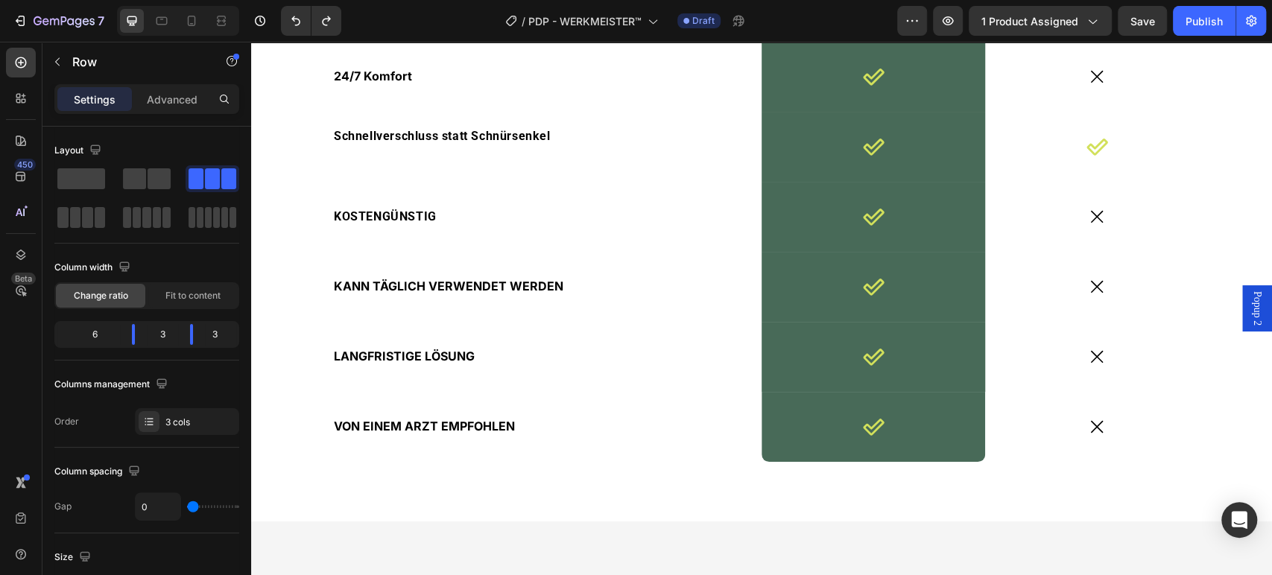
click at [405, 27] on span "WERKMEISTER™" at bounding box center [405, 18] width 118 height 18
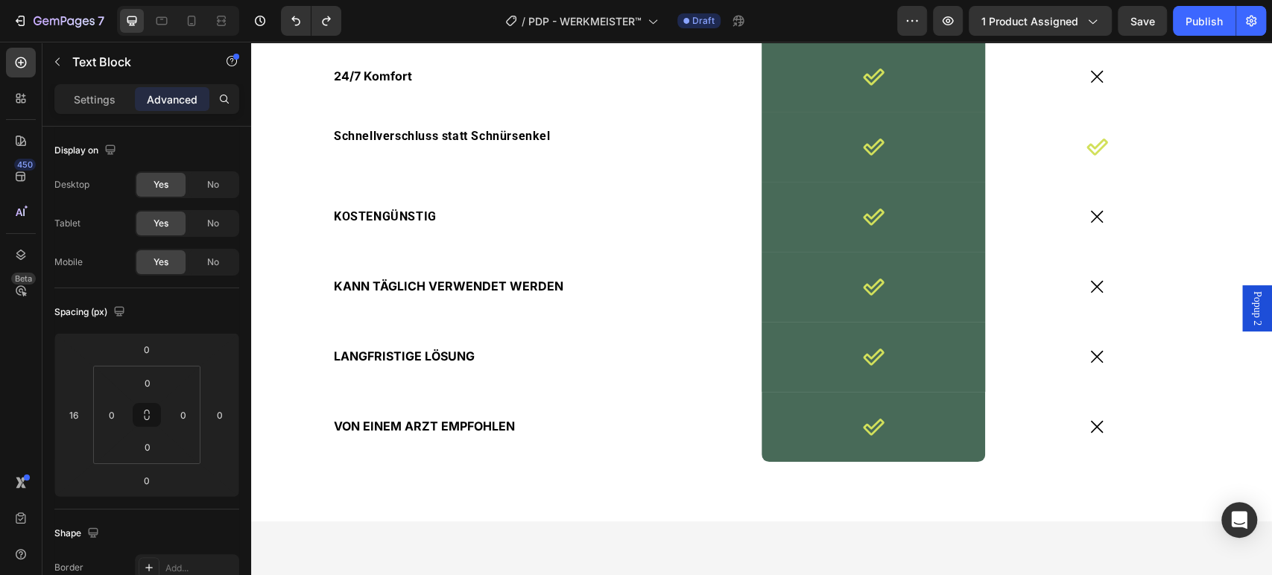
click at [405, 27] on span "WERKMEISTER™" at bounding box center [405, 18] width 118 height 18
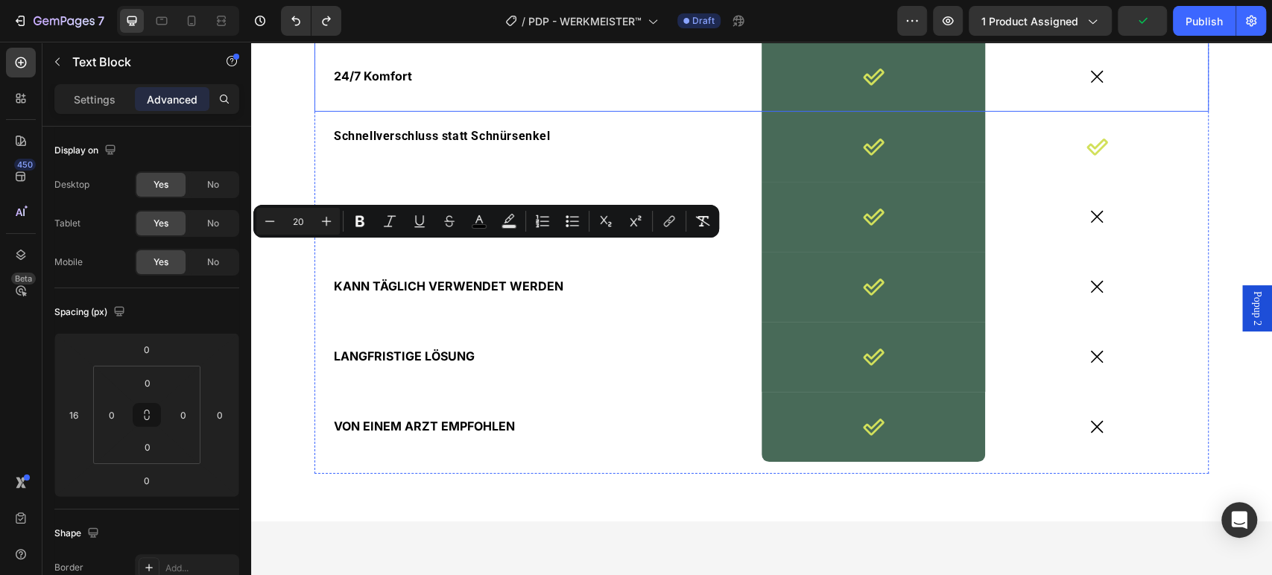
click at [432, 112] on div "24/7 Komfort Text Block" at bounding box center [537, 77] width 447 height 70
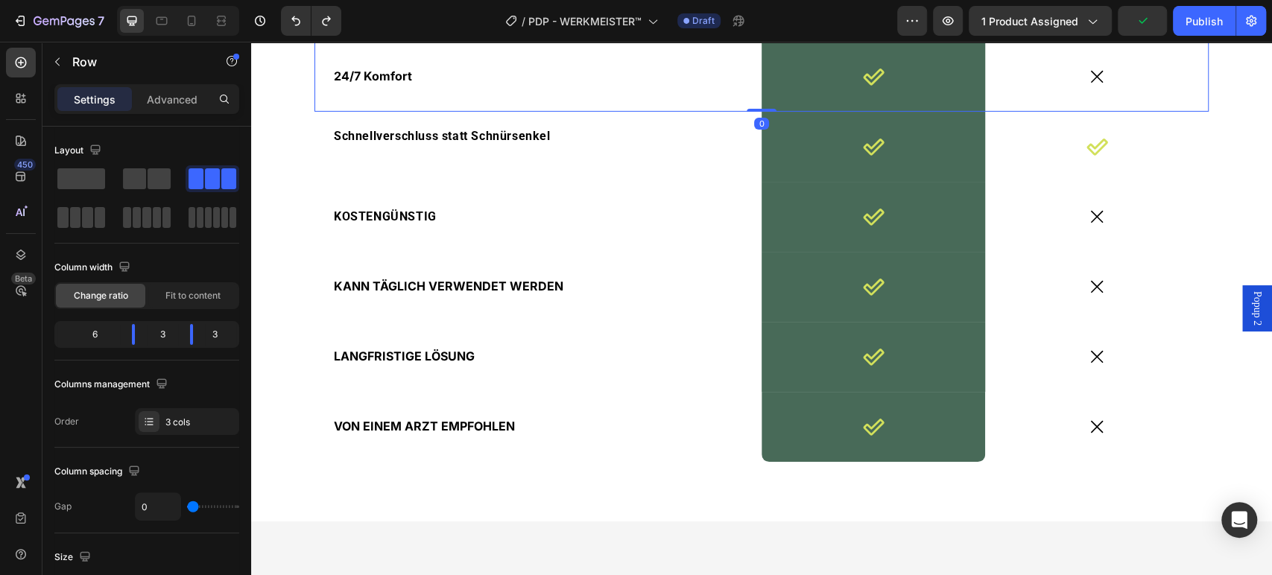
click at [405, 27] on span "WERKMEISTER™" at bounding box center [405, 18] width 118 height 18
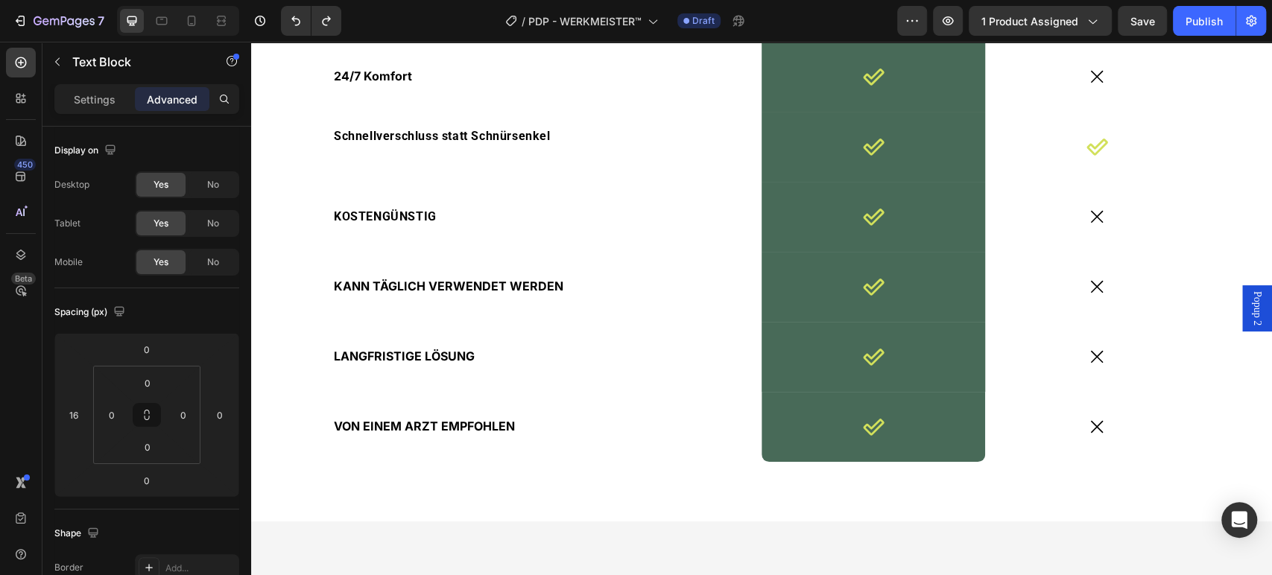
click at [416, 27] on span "WERKMEISTER™" at bounding box center [405, 18] width 118 height 18
click at [445, 194] on div "Text Block 0 Image Row CHIRO-PRAKTIKER Text Block Row 24/7 Komfort Text Block I…" at bounding box center [761, 216] width 1021 height 607
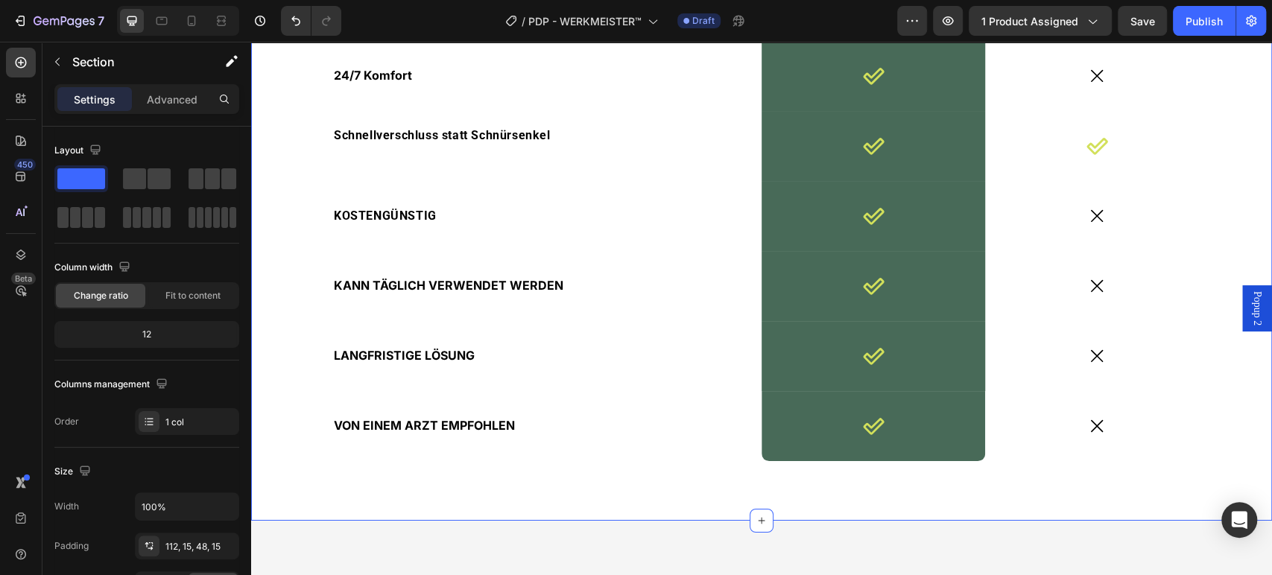
click at [424, 40] on div "Rich Text Editor. Editing area: main" at bounding box center [543, 18] width 435 height 44
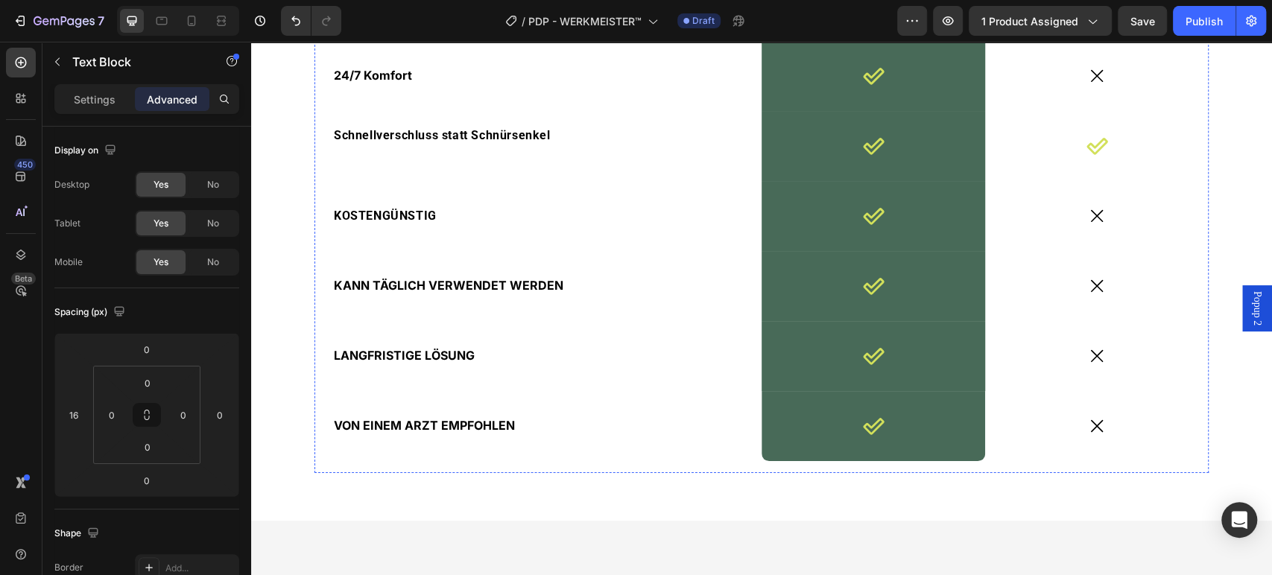
click at [314, 40] on div "Text Block 0" at bounding box center [537, 18] width 447 height 44
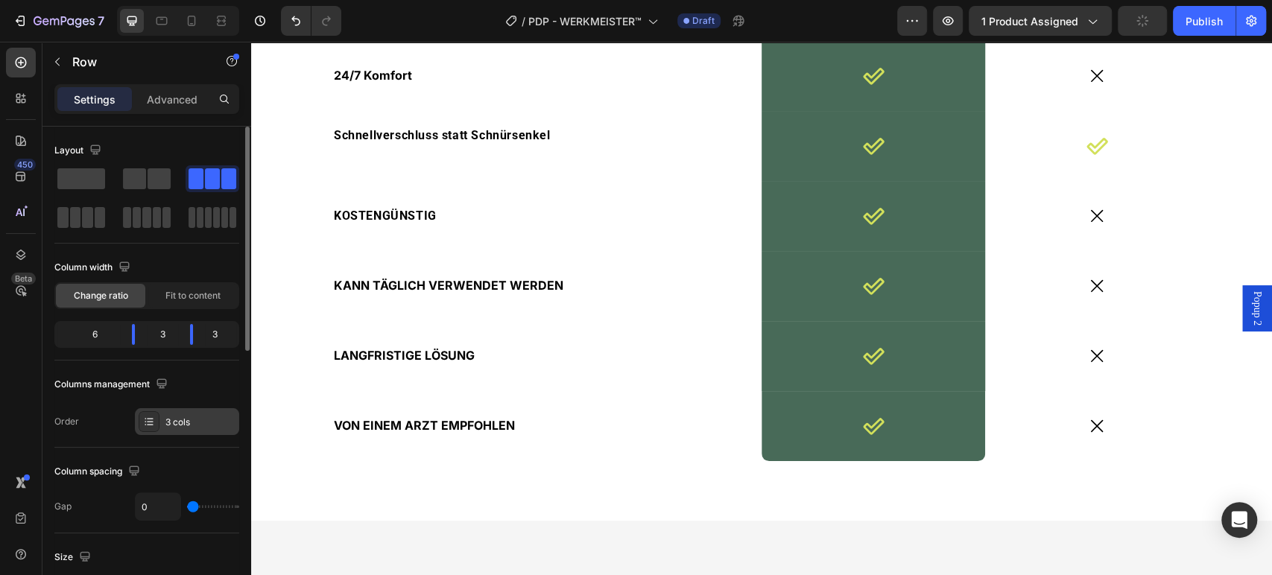
click at [180, 418] on div "3 cols" at bounding box center [200, 422] width 70 height 13
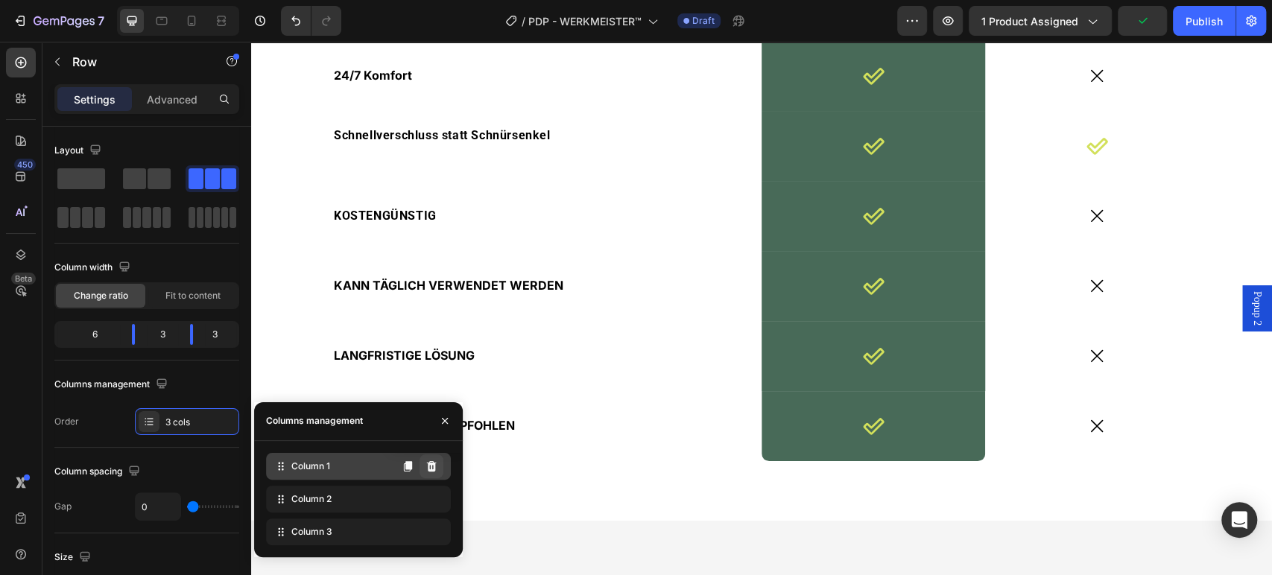
click at [423, 470] on button at bounding box center [431, 466] width 24 height 24
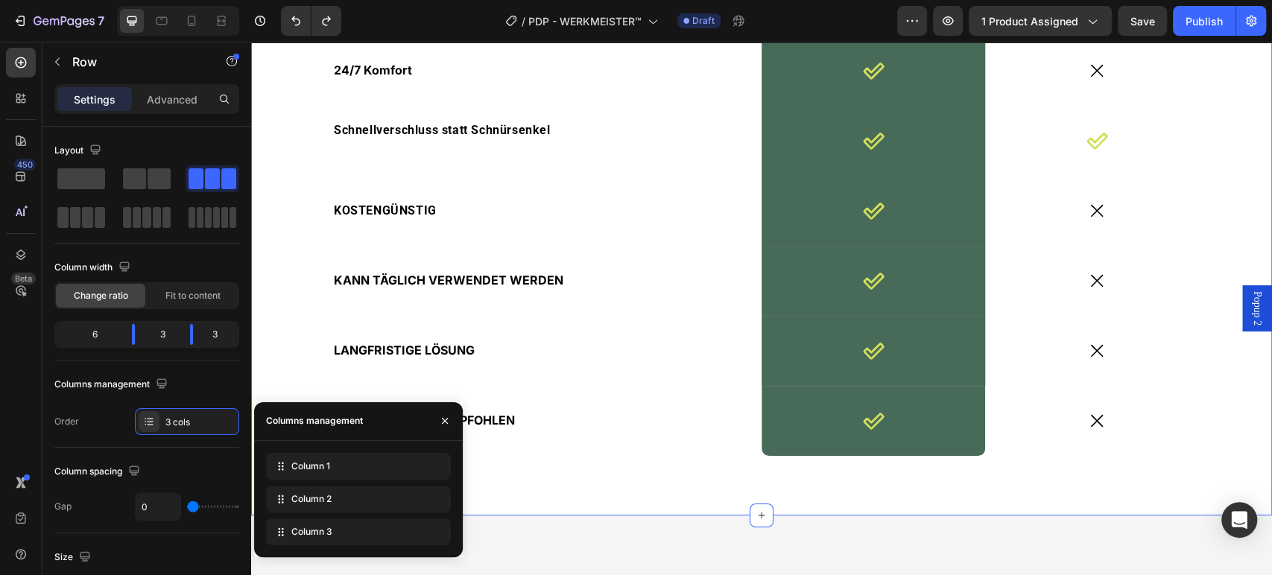
click at [550, 179] on div "Text Block Image Row CHIRO-PRAKTIKER Text Block Row 0 24/7 Komfort Text Block I…" at bounding box center [761, 214] width 1021 height 602
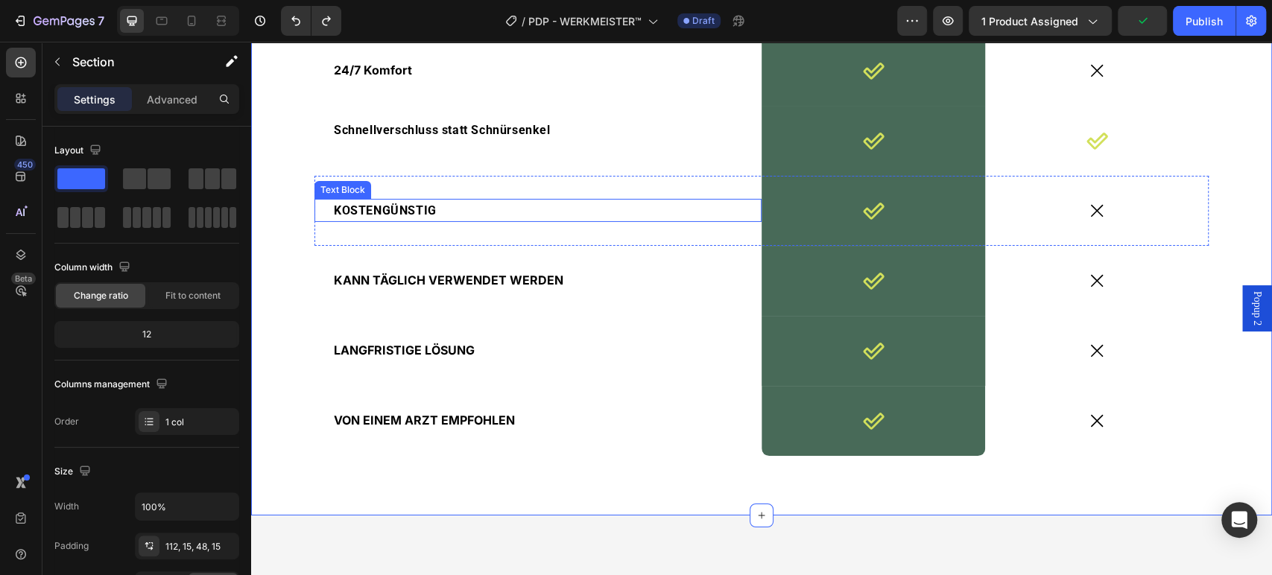
click at [416, 218] on span "KOSTENGÜNSTIG" at bounding box center [385, 210] width 103 height 14
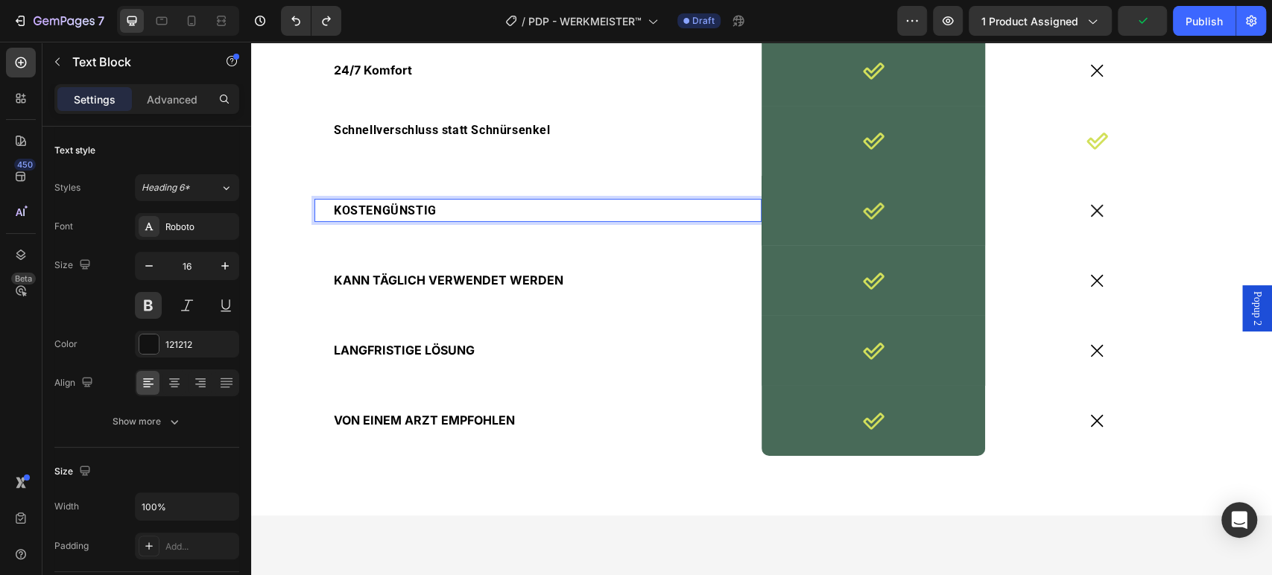
click at [416, 218] on span "KOSTENGÜNSTIG" at bounding box center [385, 210] width 103 height 14
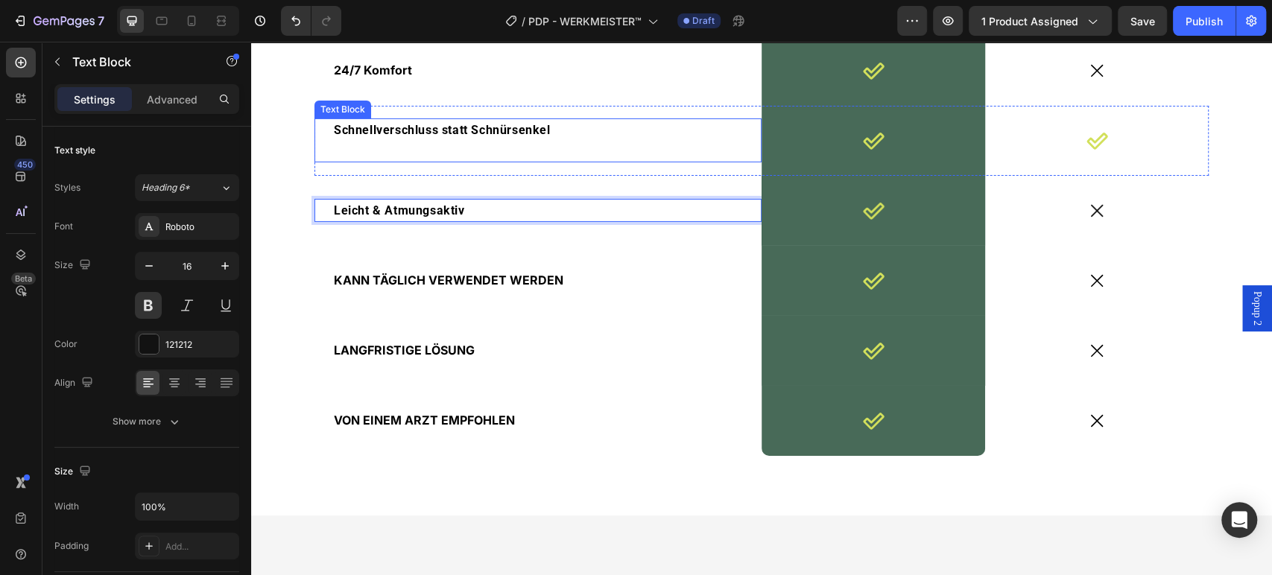
click at [479, 137] on span "Schnellverschluss statt Schnürsenkel" at bounding box center [442, 130] width 217 height 14
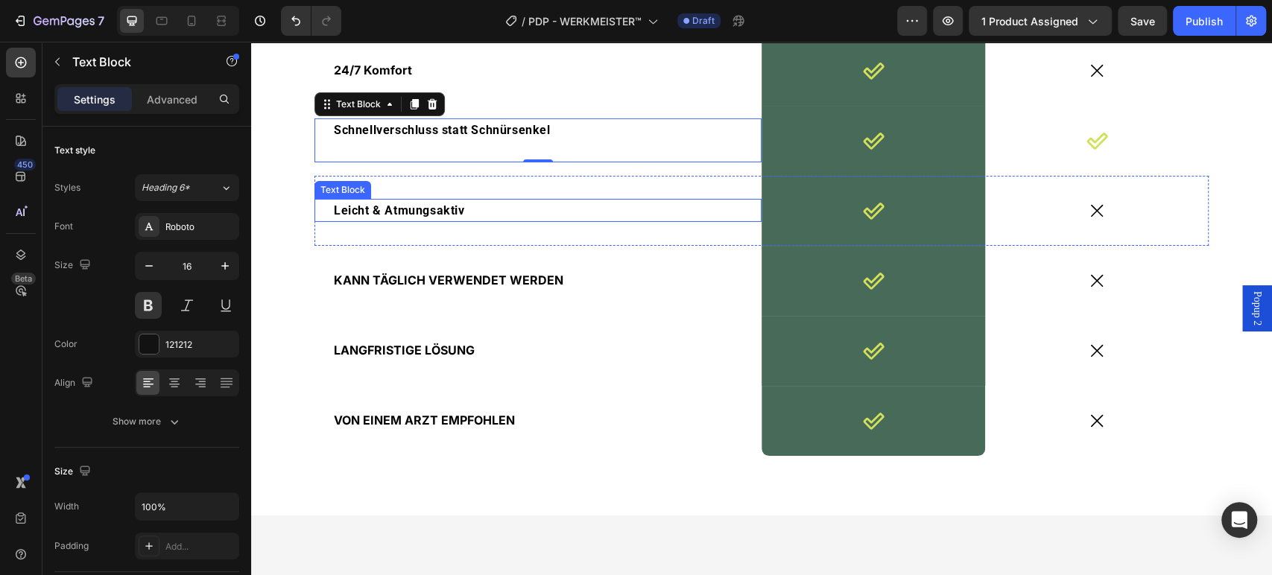
click at [513, 220] on p "Leicht & Atmungsaktiv" at bounding box center [538, 210] width 408 height 20
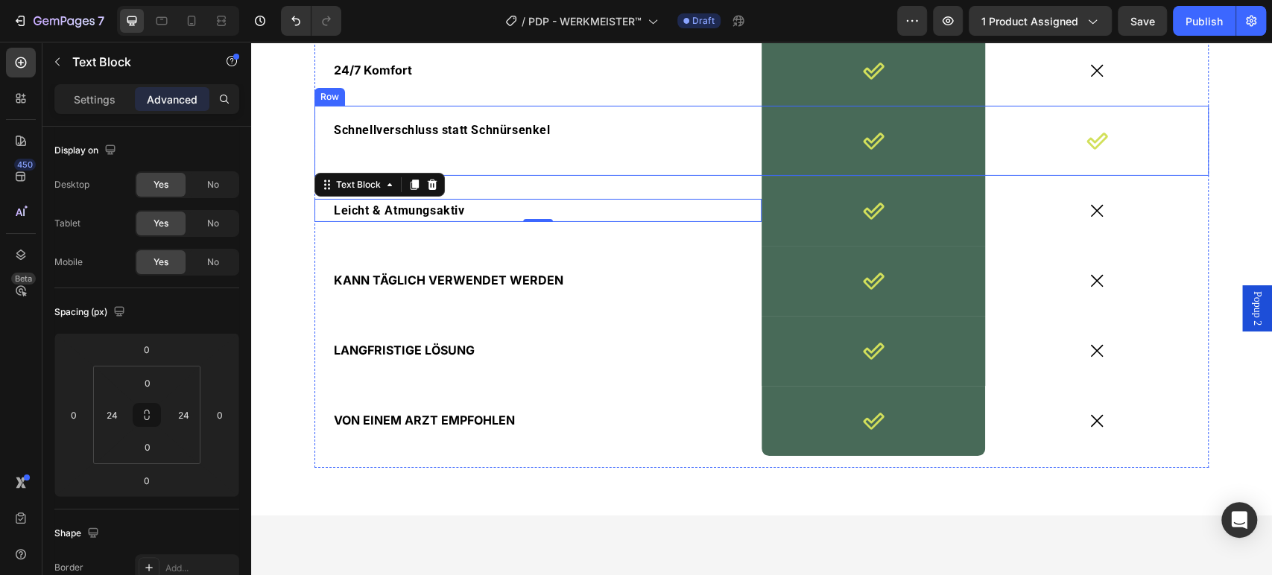
click at [550, 160] on p "Schnellverschluss statt Schnürsenkel" at bounding box center [538, 140] width 408 height 40
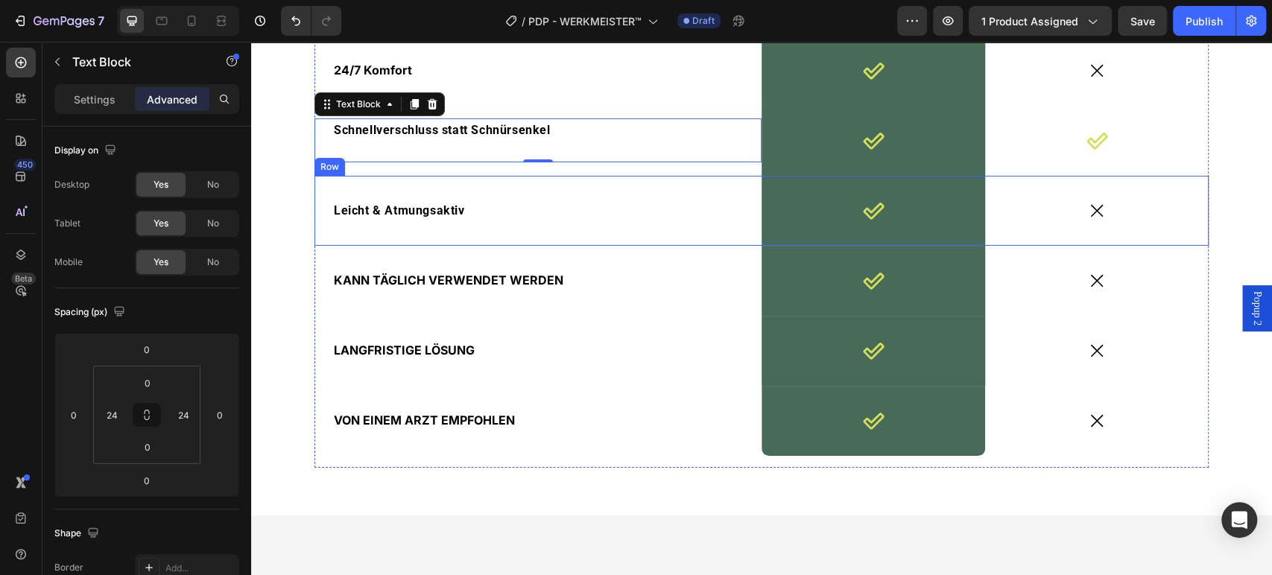
click at [538, 246] on div "Leicht & Atmungsaktiv Text Block" at bounding box center [537, 211] width 447 height 70
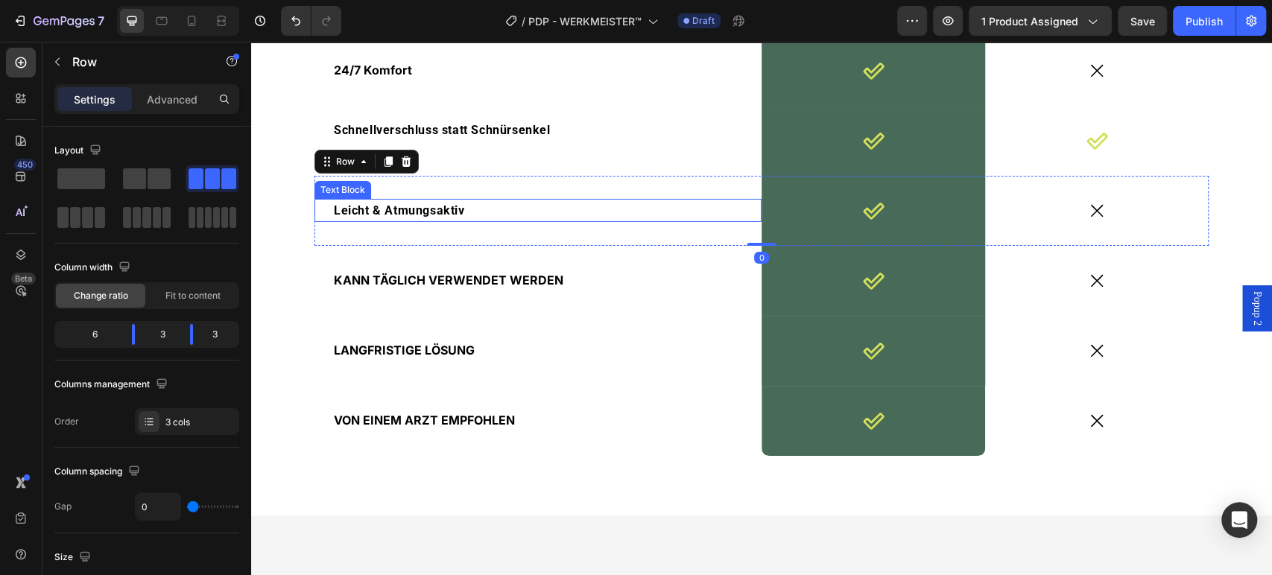
click at [411, 218] on span "Leicht & Atmungsaktiv" at bounding box center [399, 210] width 131 height 14
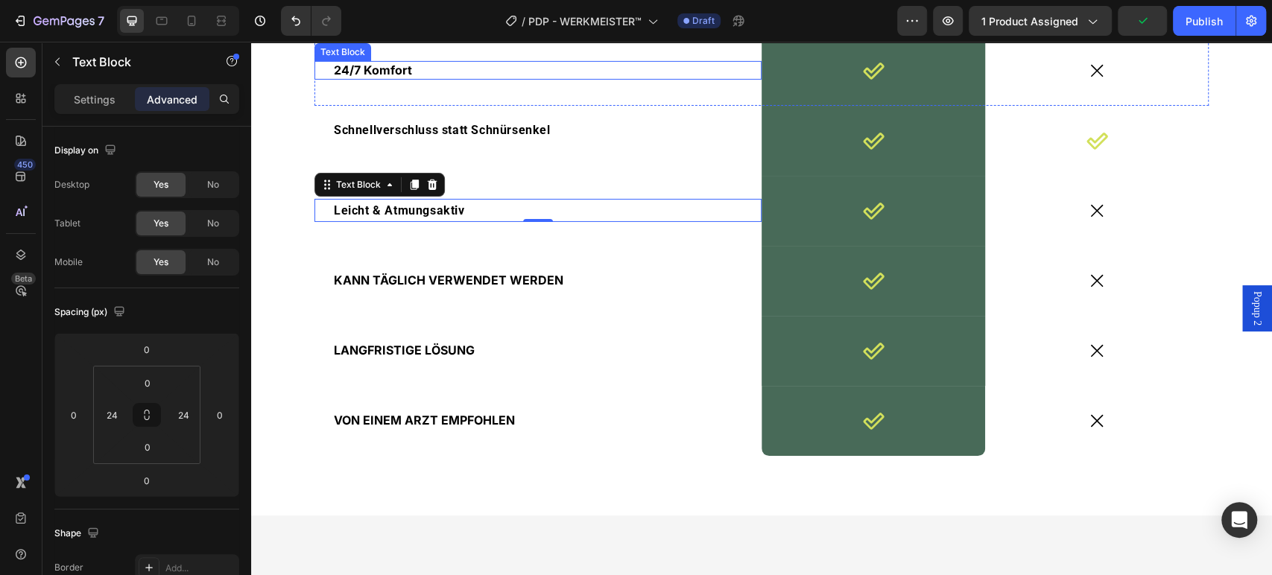
click at [378, 77] on span "24/7 Komfort" at bounding box center [373, 70] width 78 height 15
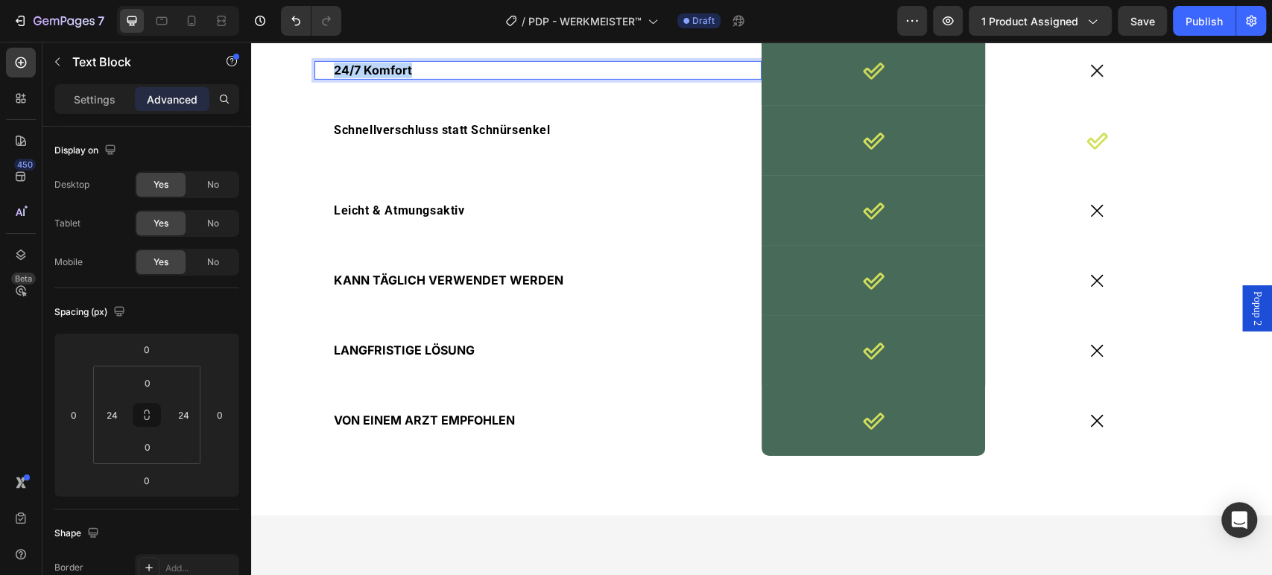
click at [378, 77] on span "24/7 Komfort" at bounding box center [373, 70] width 78 height 15
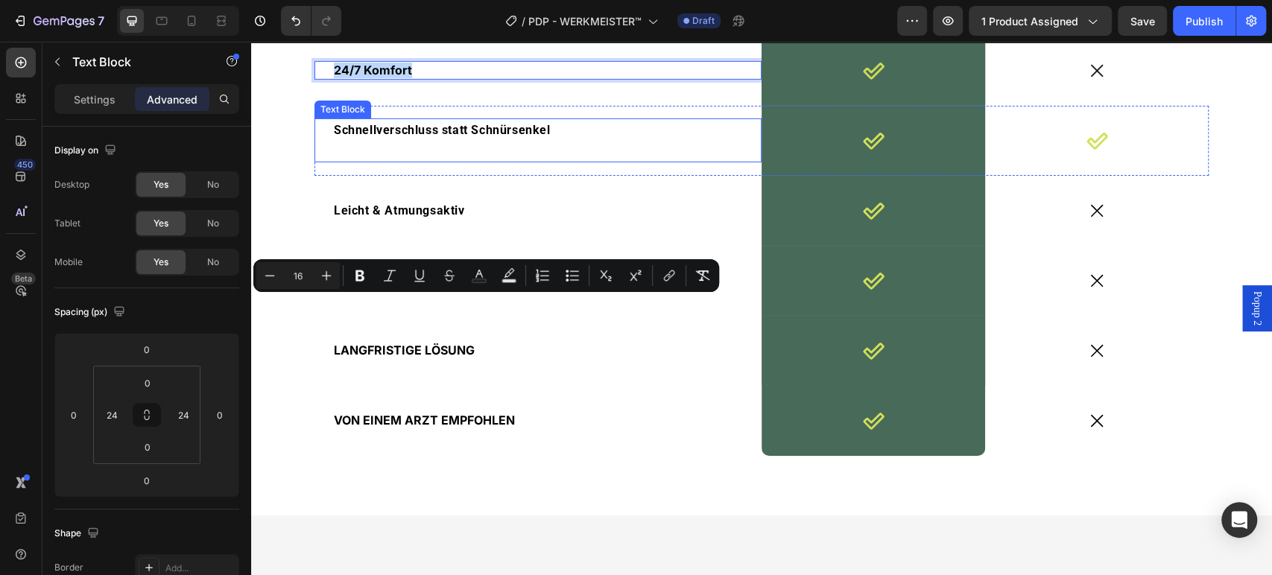
click at [319, 162] on div "Schnellverschluss statt Schnürsenkel Text Block" at bounding box center [537, 139] width 447 height 43
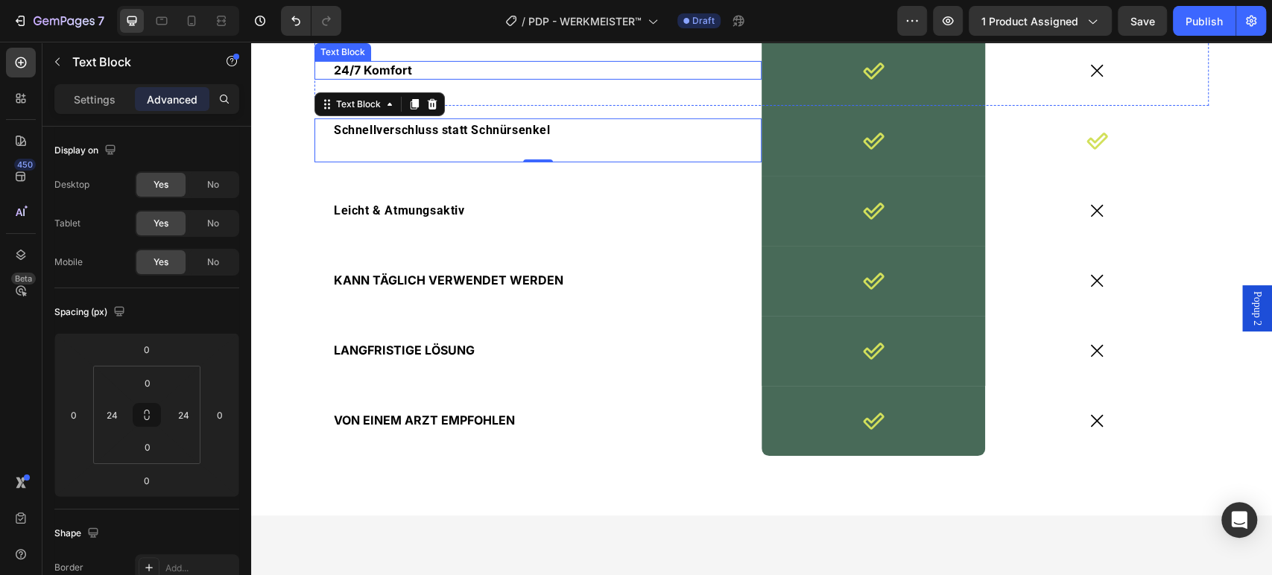
click at [369, 77] on span "24/7 Komfort" at bounding box center [373, 70] width 78 height 15
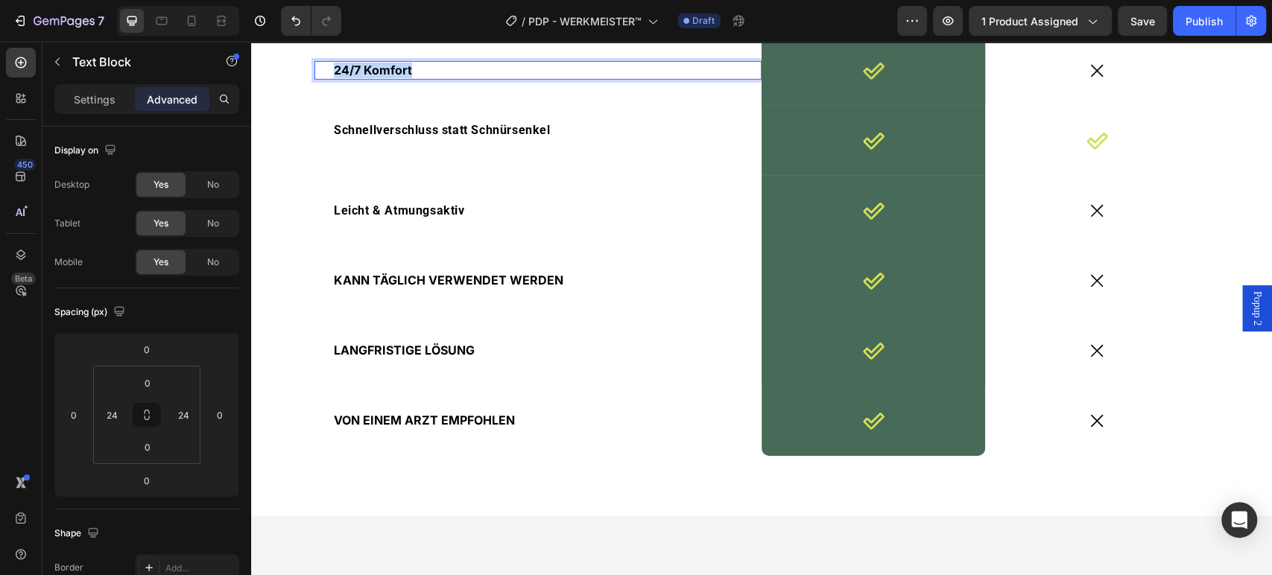
click at [369, 77] on span "24/7 Komfort" at bounding box center [373, 70] width 78 height 15
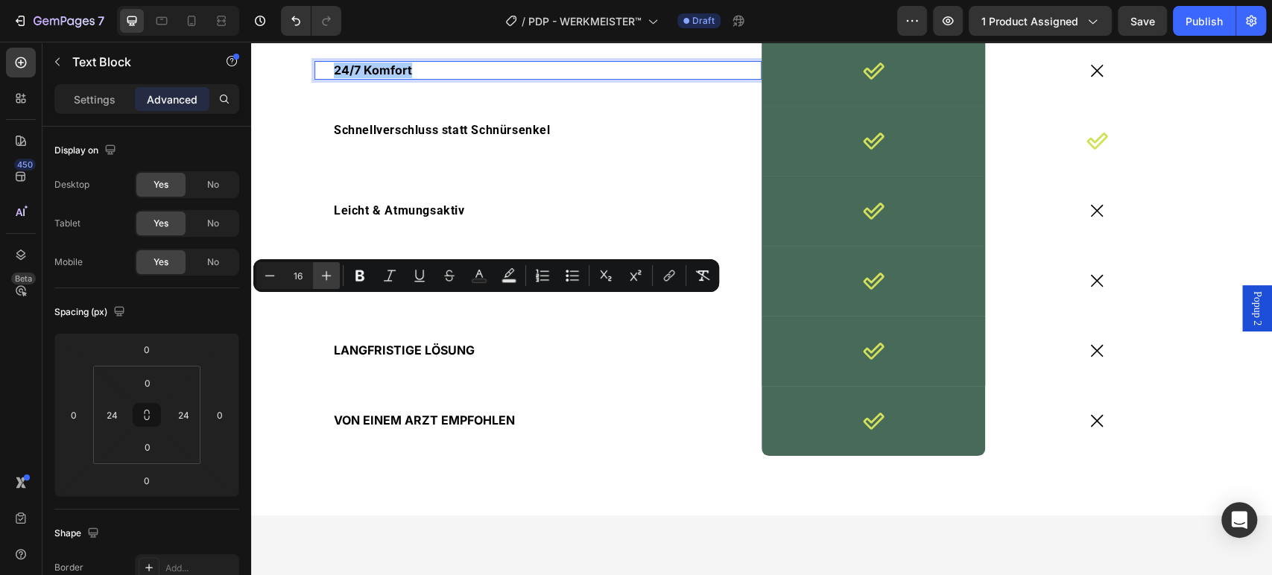
click at [322, 272] on icon "Editor contextual toolbar" at bounding box center [326, 275] width 15 height 15
type input "18"
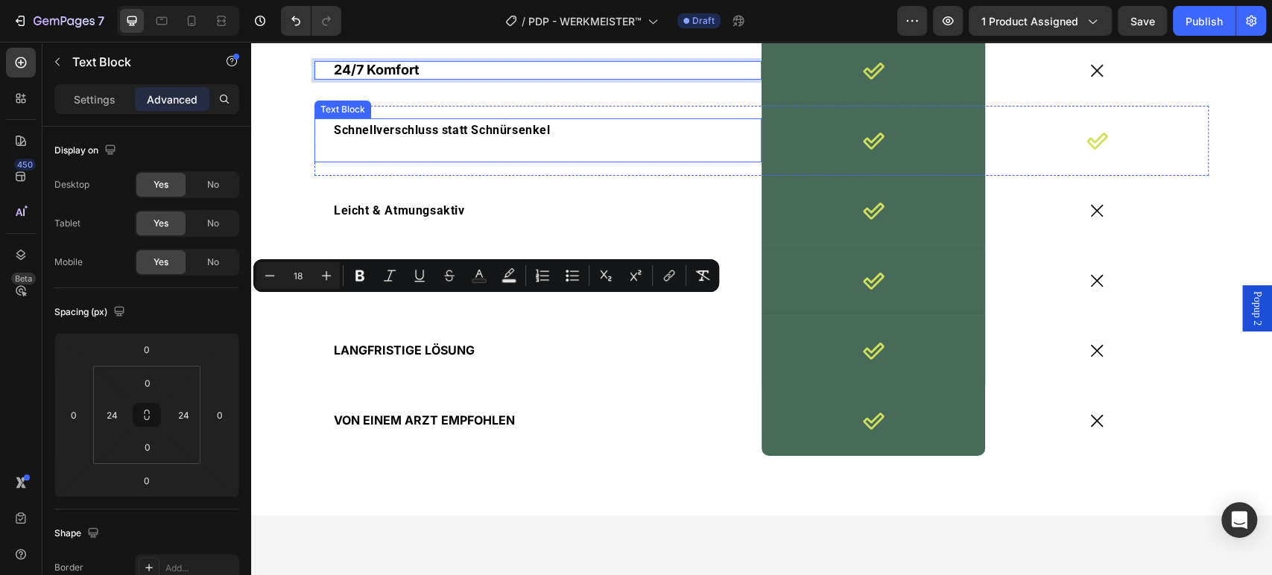
click at [381, 137] on span "Schnellverschluss statt Schnürsenkel" at bounding box center [442, 130] width 217 height 14
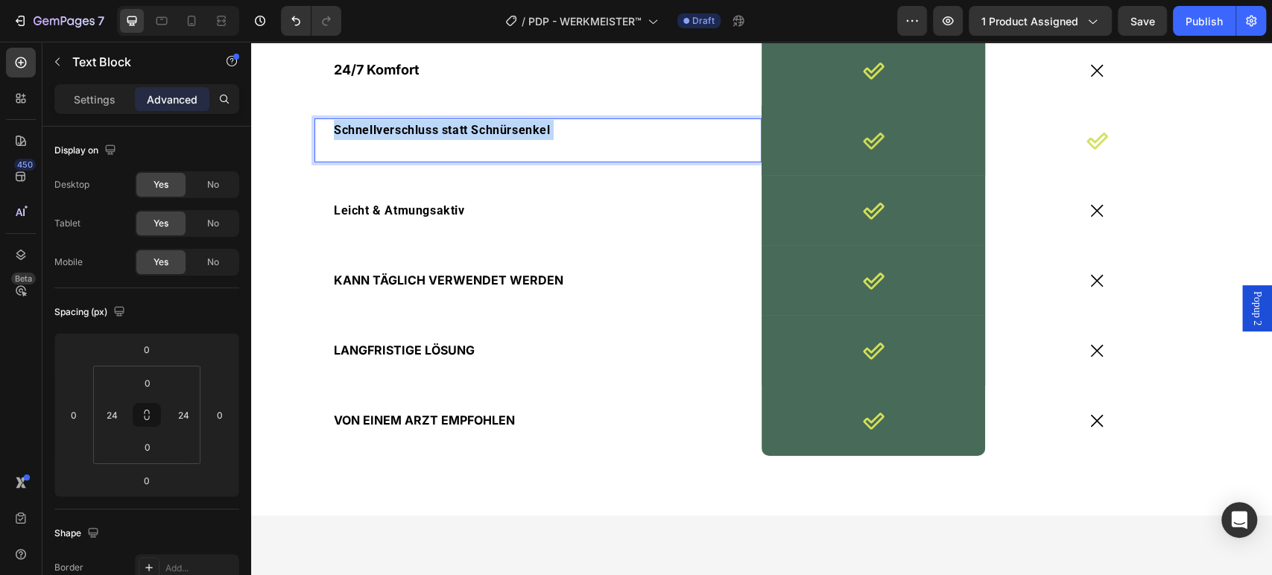
click at [381, 137] on span "Schnellverschluss statt Schnürsenkel" at bounding box center [442, 130] width 217 height 14
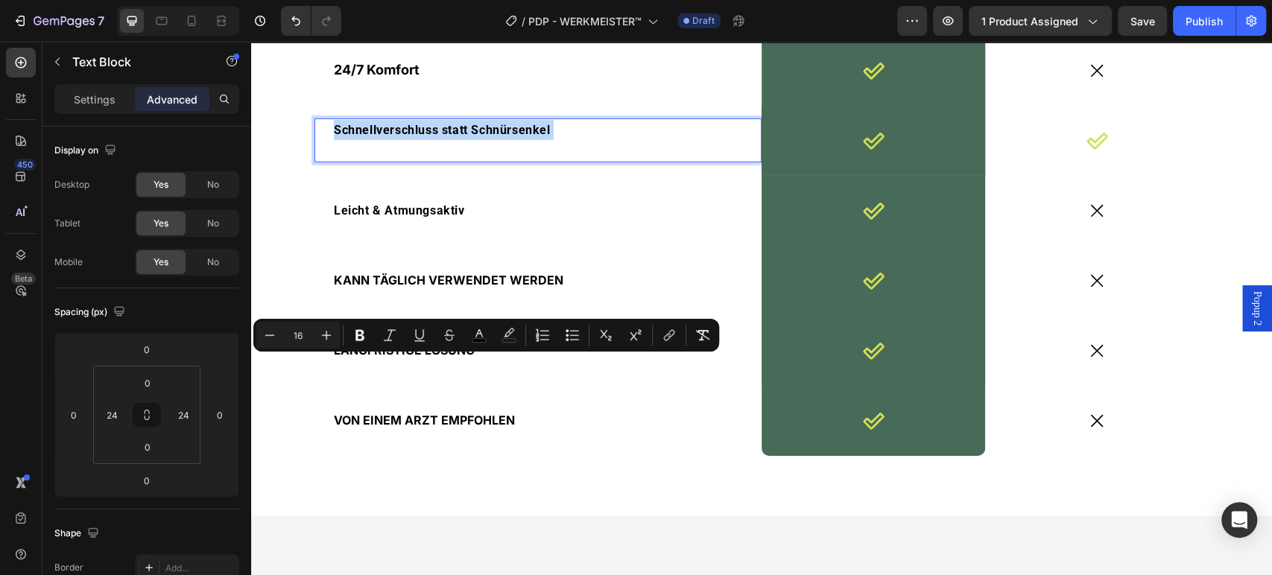
click at [334, 160] on p "Schnellverschluss statt Schnürsenkel" at bounding box center [538, 140] width 408 height 40
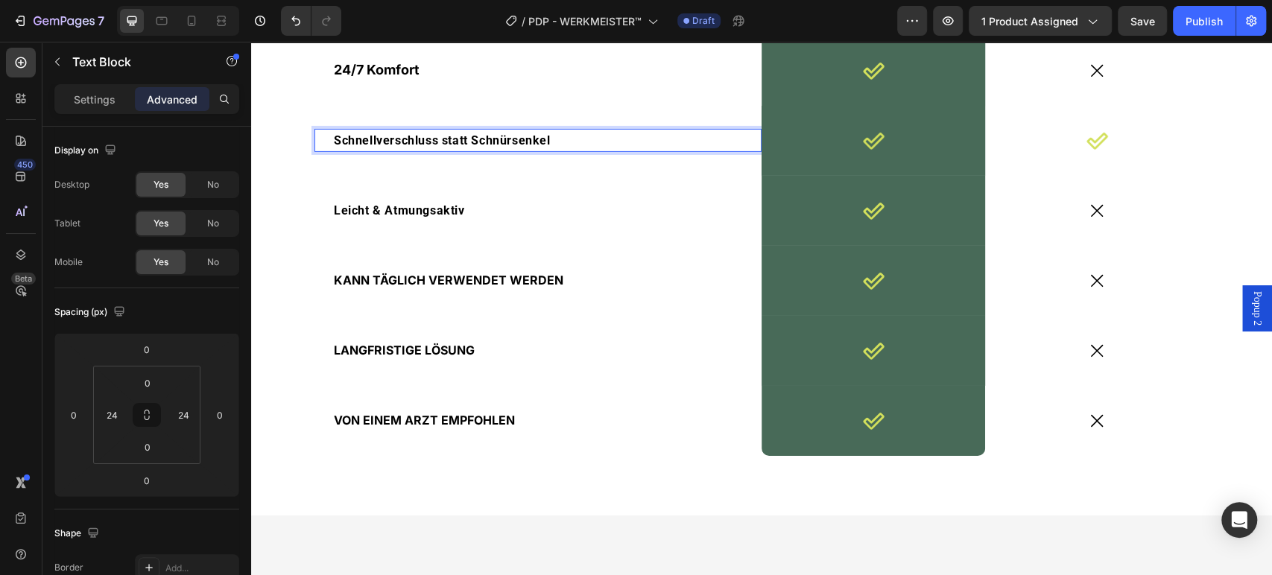
scroll to position [3393, 0]
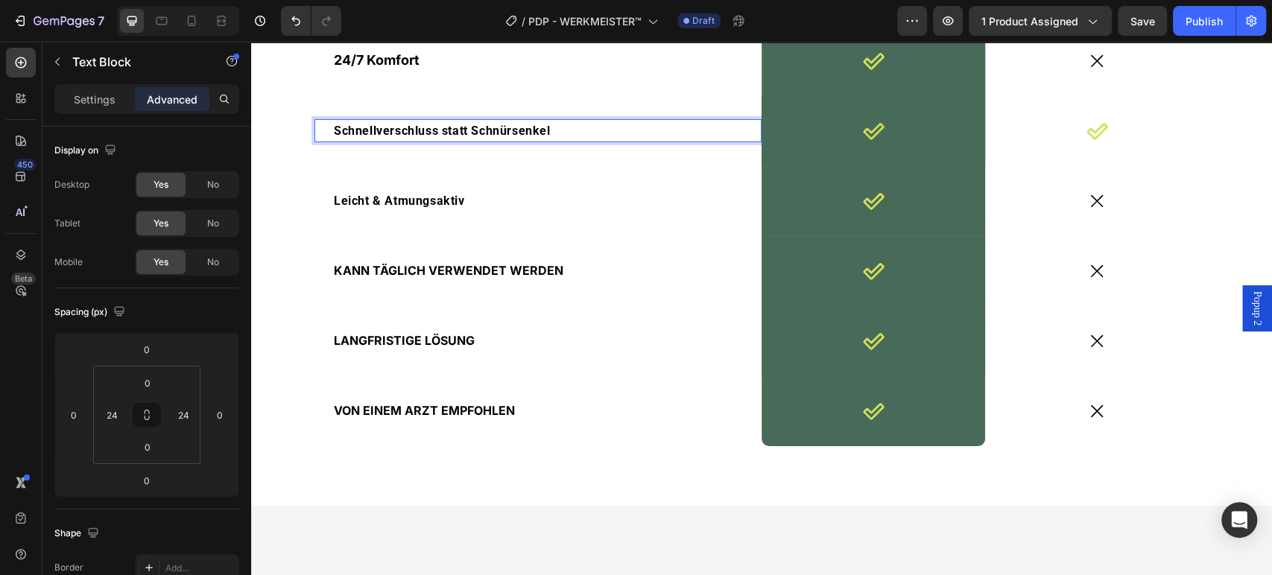
click at [423, 138] on span "Schnellverschluss statt Schnürsenkel" at bounding box center [442, 131] width 217 height 14
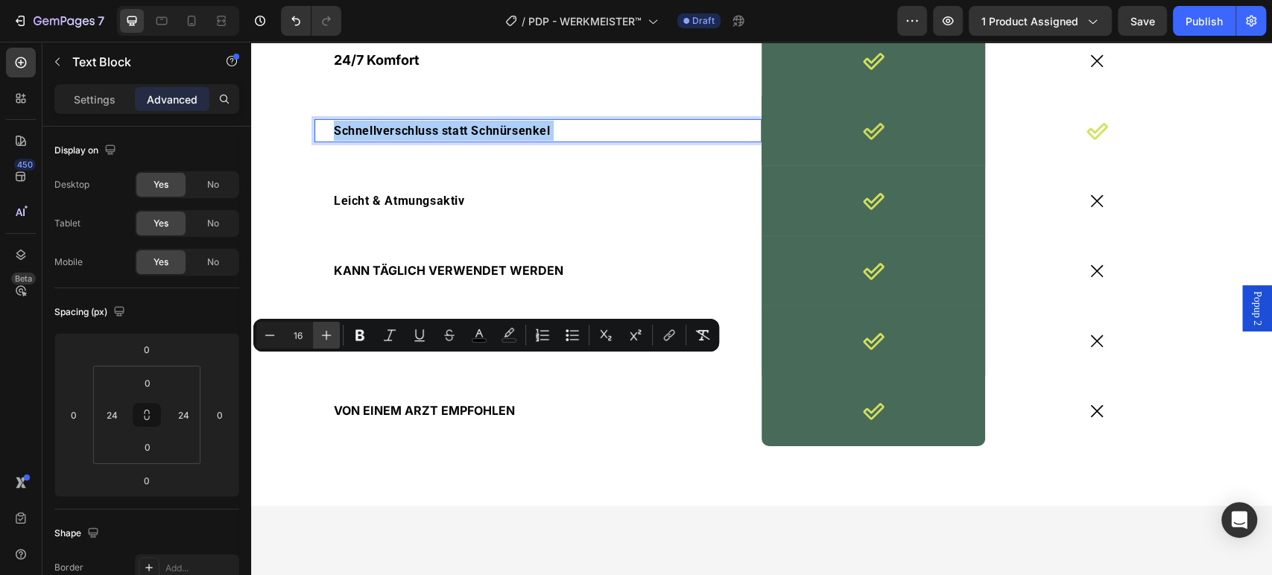
click at [329, 333] on icon "Editor contextual toolbar" at bounding box center [326, 335] width 15 height 15
type input "18"
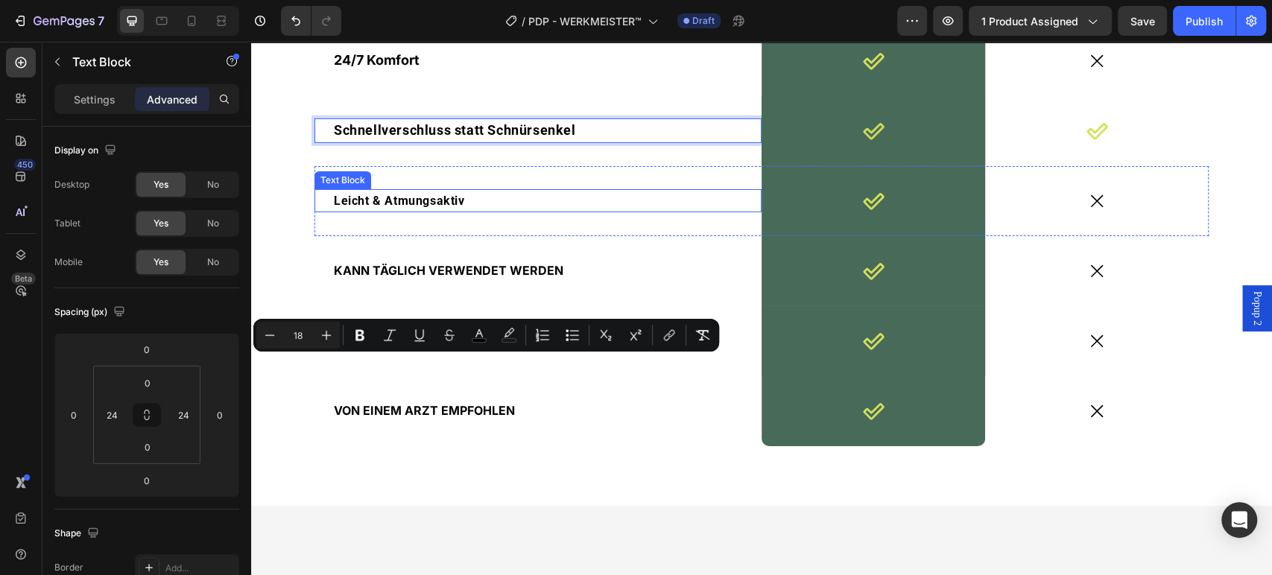
click at [399, 208] on span "Leicht & Atmungsaktiv" at bounding box center [399, 201] width 131 height 14
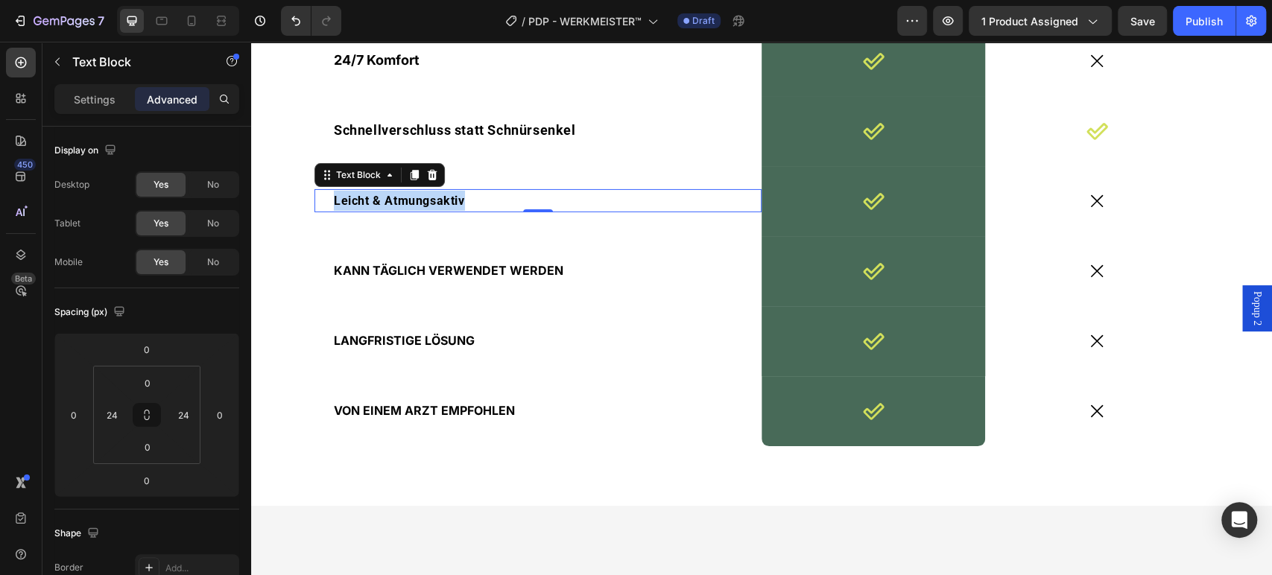
click at [398, 208] on span "Leicht & Atmungsaktiv" at bounding box center [399, 201] width 131 height 14
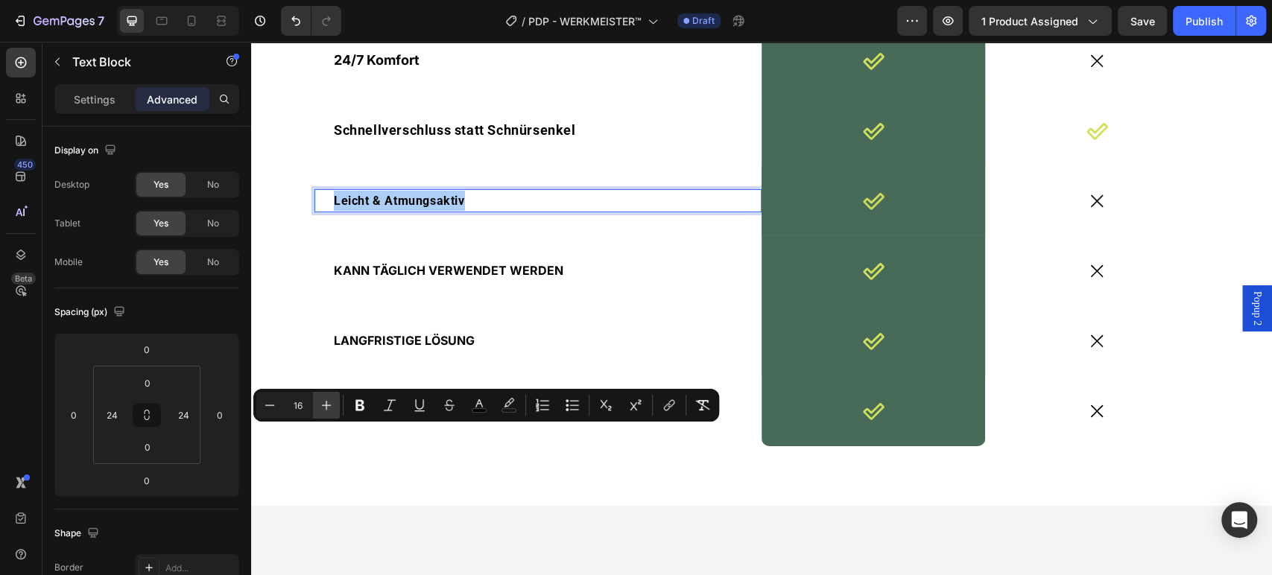
click at [331, 396] on button "Plus" at bounding box center [326, 405] width 27 height 27
type input "18"
click at [358, 68] on span "24/7 Komfort" at bounding box center [377, 60] width 86 height 16
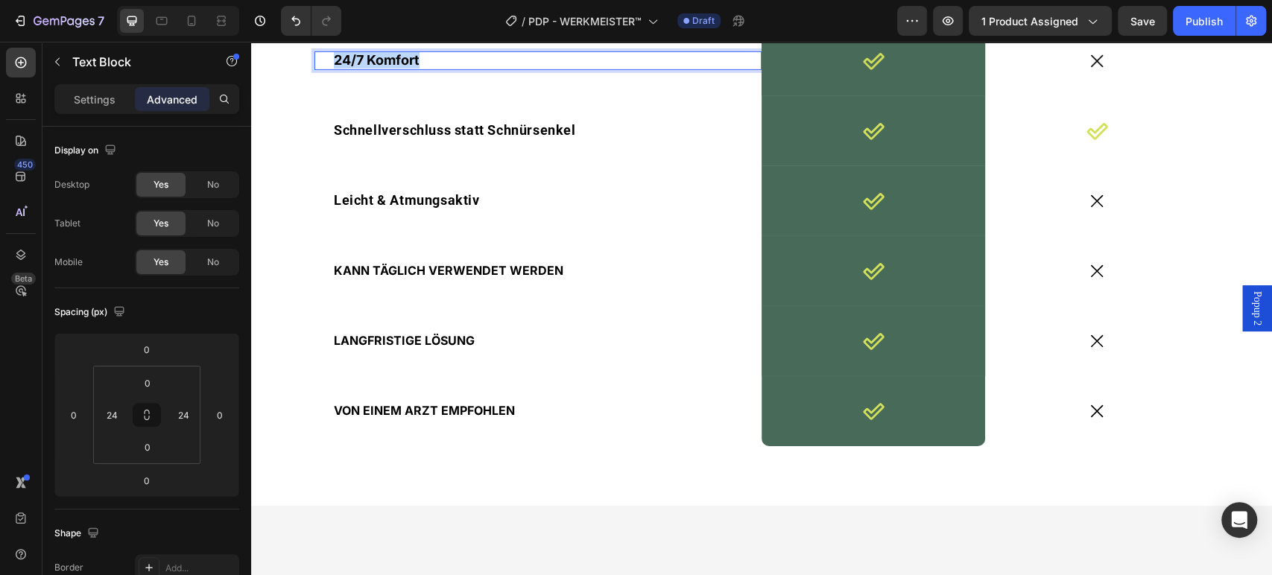
click at [358, 68] on span "24/7 Komfort" at bounding box center [377, 60] width 86 height 16
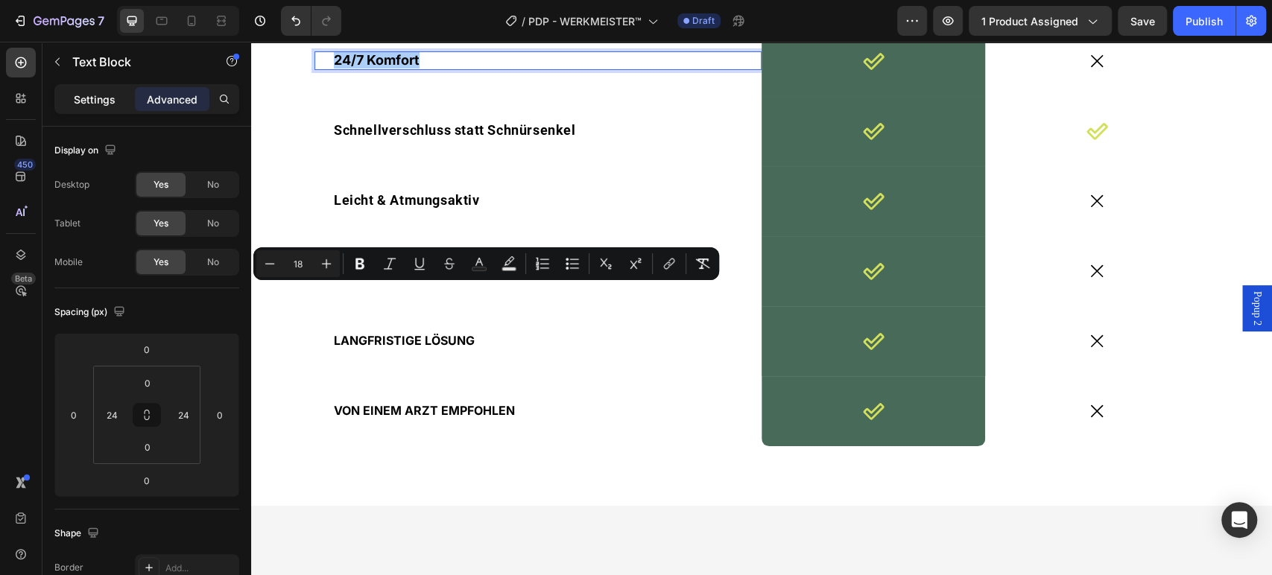
click at [104, 104] on p "Settings" at bounding box center [95, 100] width 42 height 16
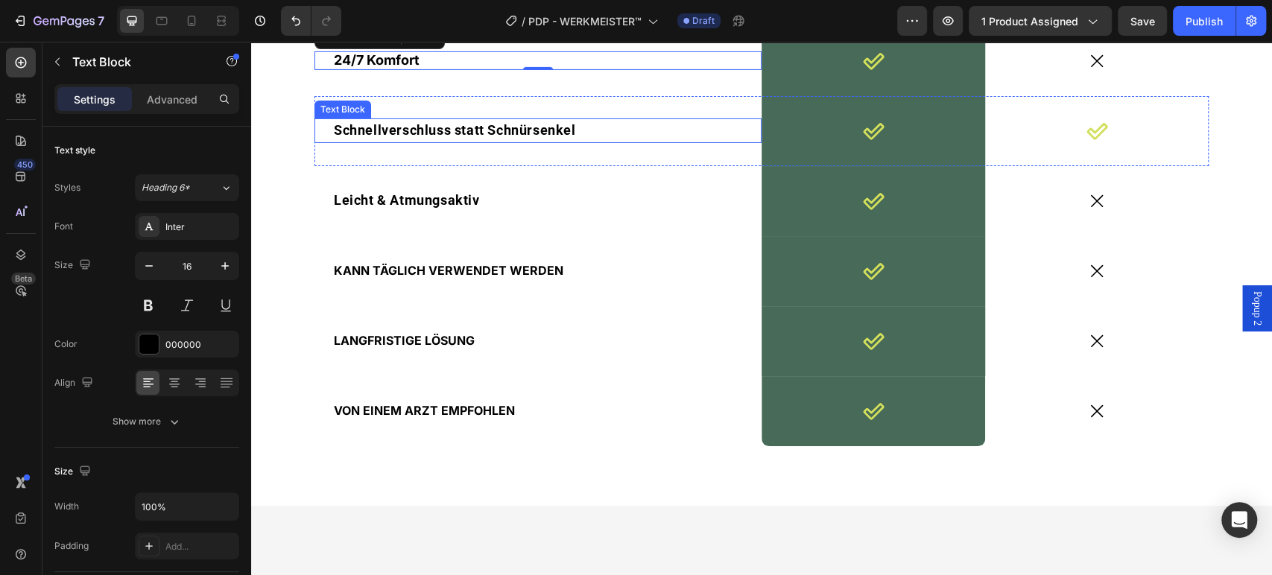
click at [387, 138] on span "Schnellverschluss statt Schnürsenkel" at bounding box center [455, 130] width 242 height 16
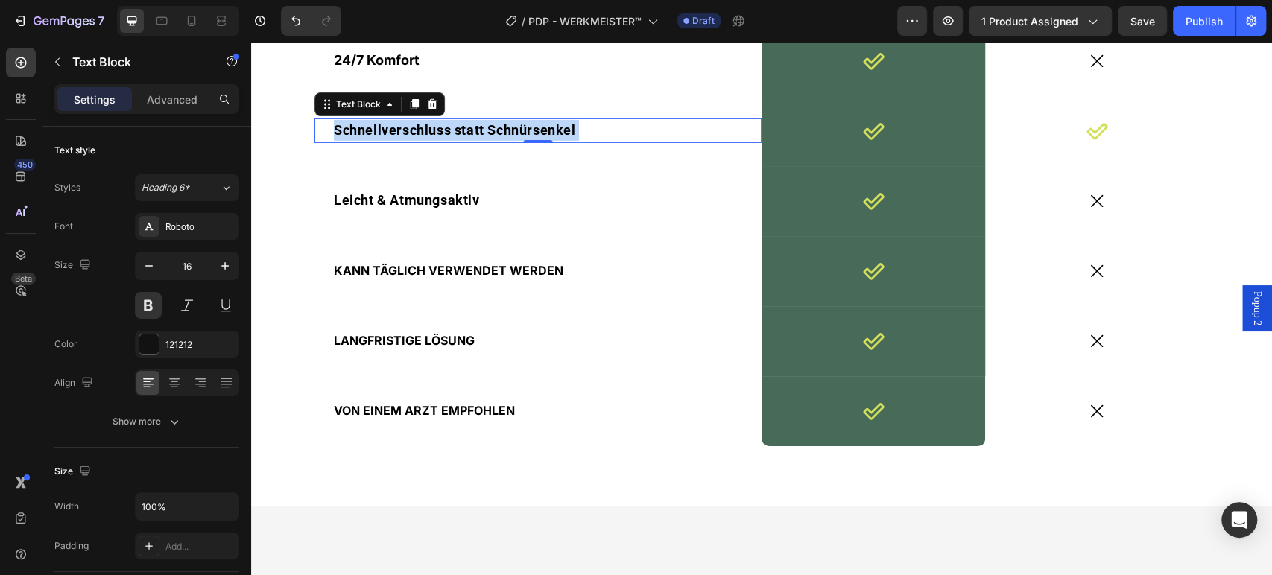
click at [387, 138] on span "Schnellverschluss statt Schnürsenkel" at bounding box center [455, 130] width 242 height 16
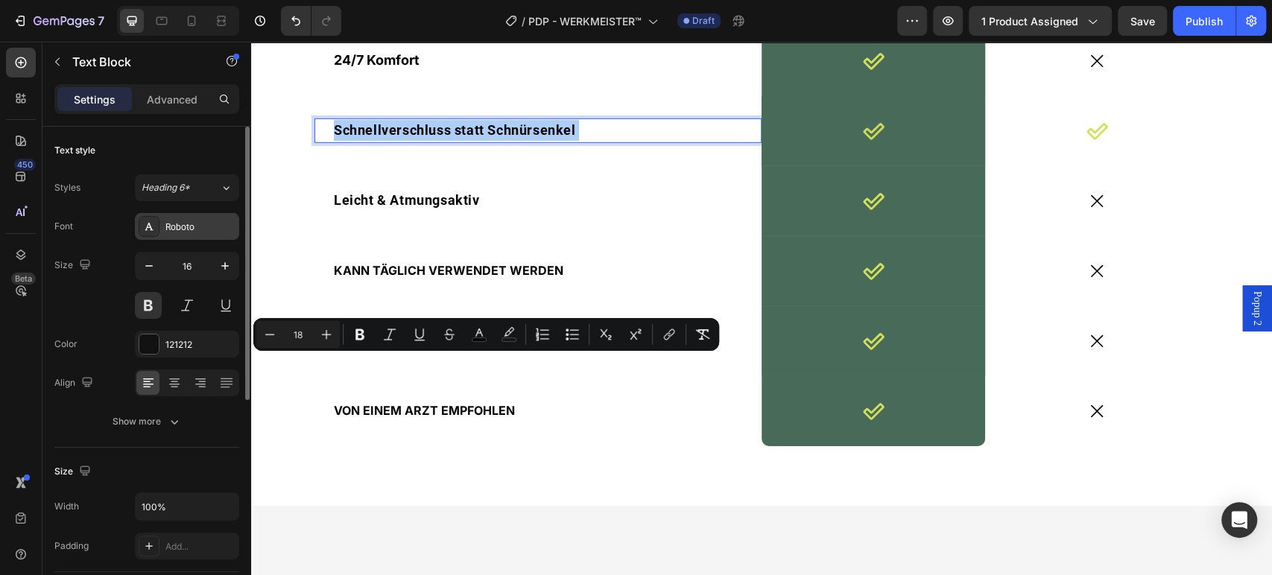
click at [201, 224] on div "Roboto" at bounding box center [200, 226] width 70 height 13
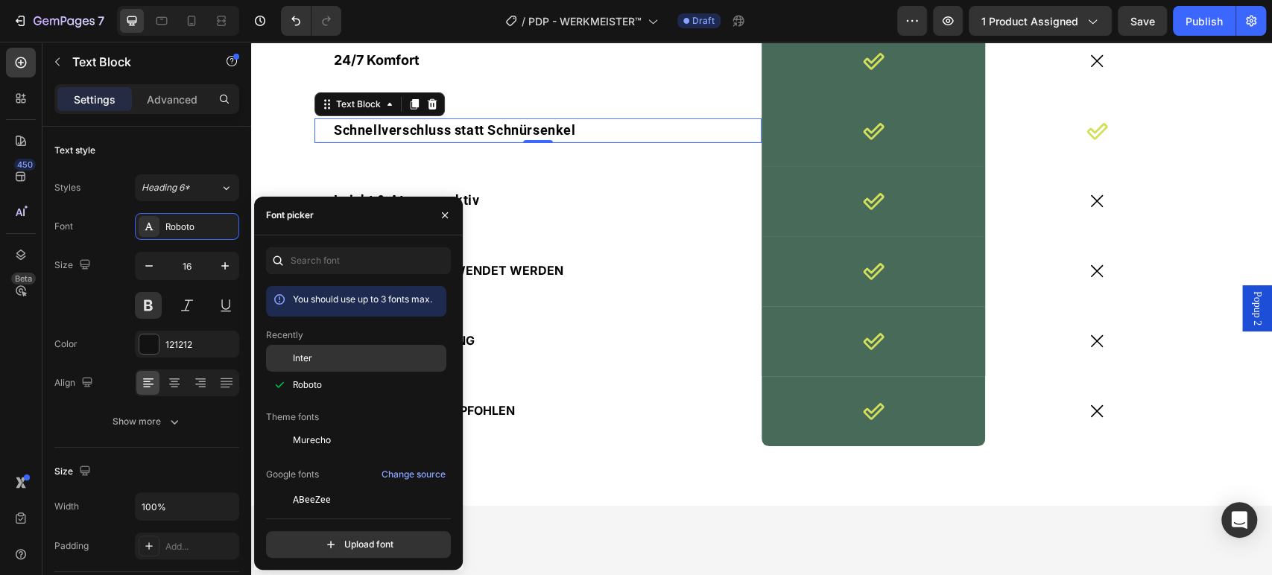
click at [307, 348] on div "Inter" at bounding box center [356, 358] width 180 height 27
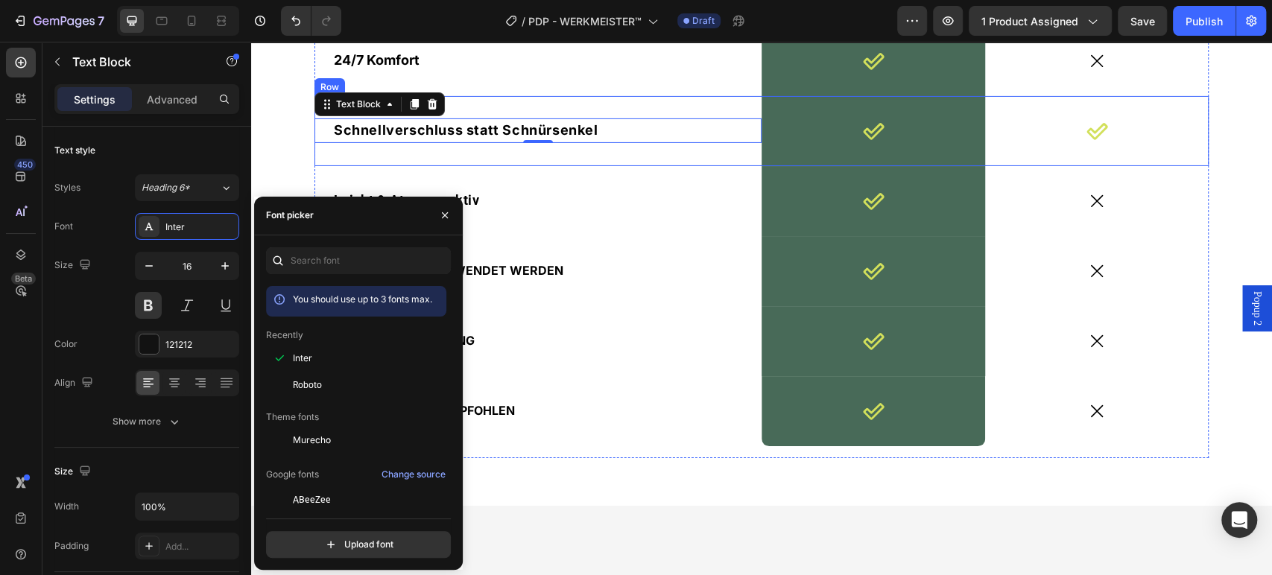
click at [527, 166] on div "Schnellverschluss statt Schnürsenkel Text Block 0" at bounding box center [537, 131] width 447 height 70
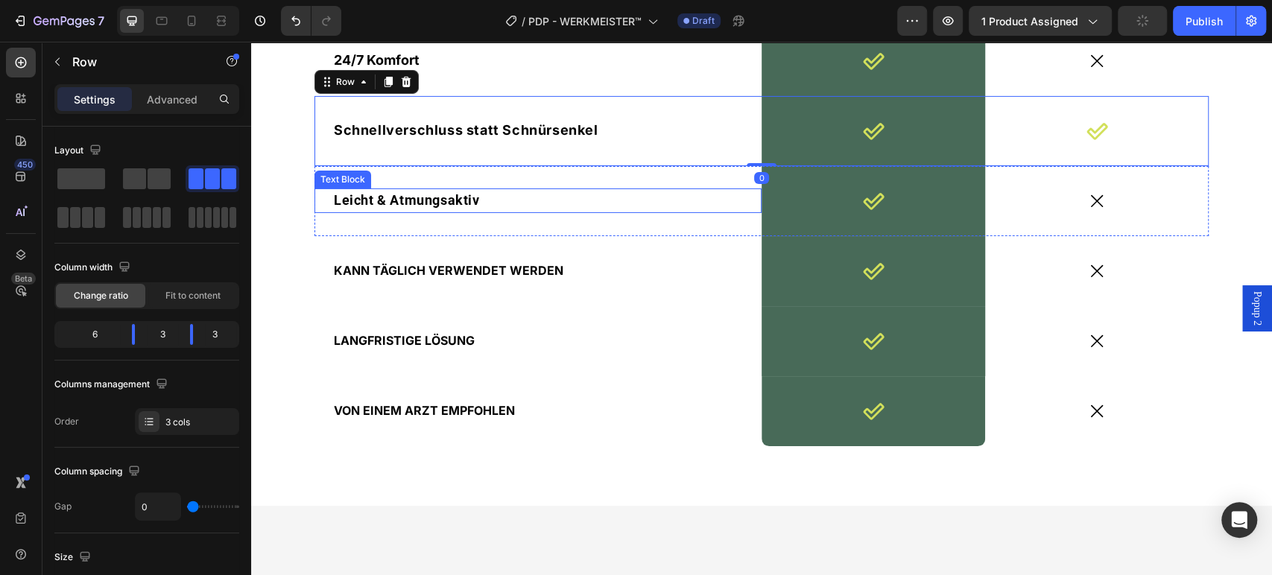
click at [399, 208] on span "Leicht & Atmungsaktiv" at bounding box center [407, 200] width 146 height 16
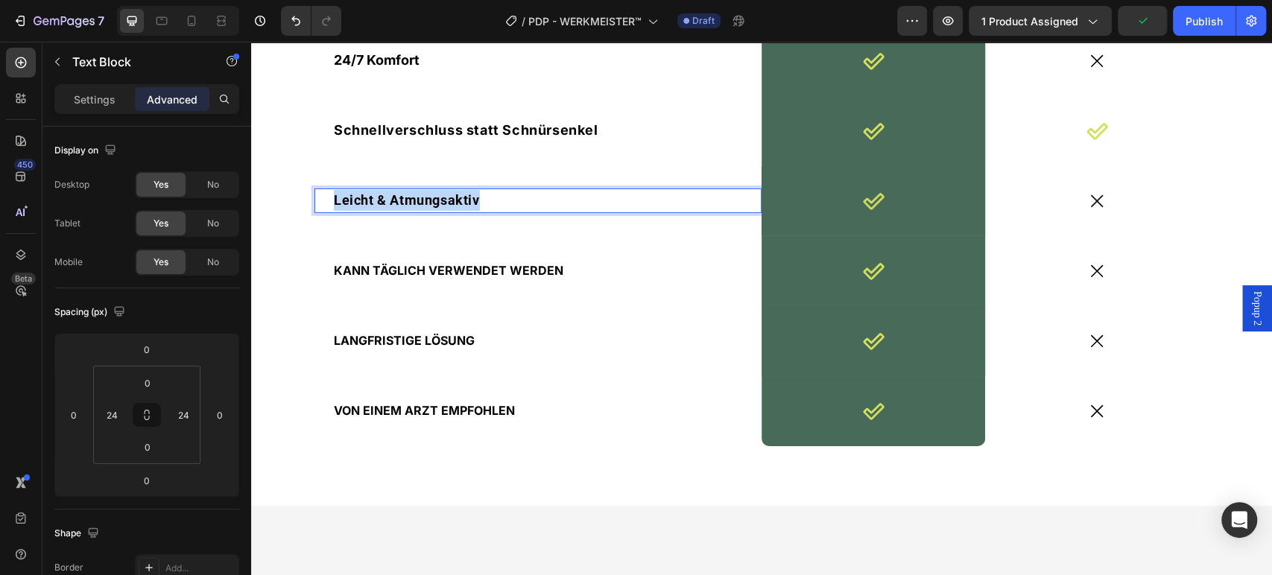
click at [399, 208] on span "Leicht & Atmungsaktiv" at bounding box center [407, 200] width 146 height 16
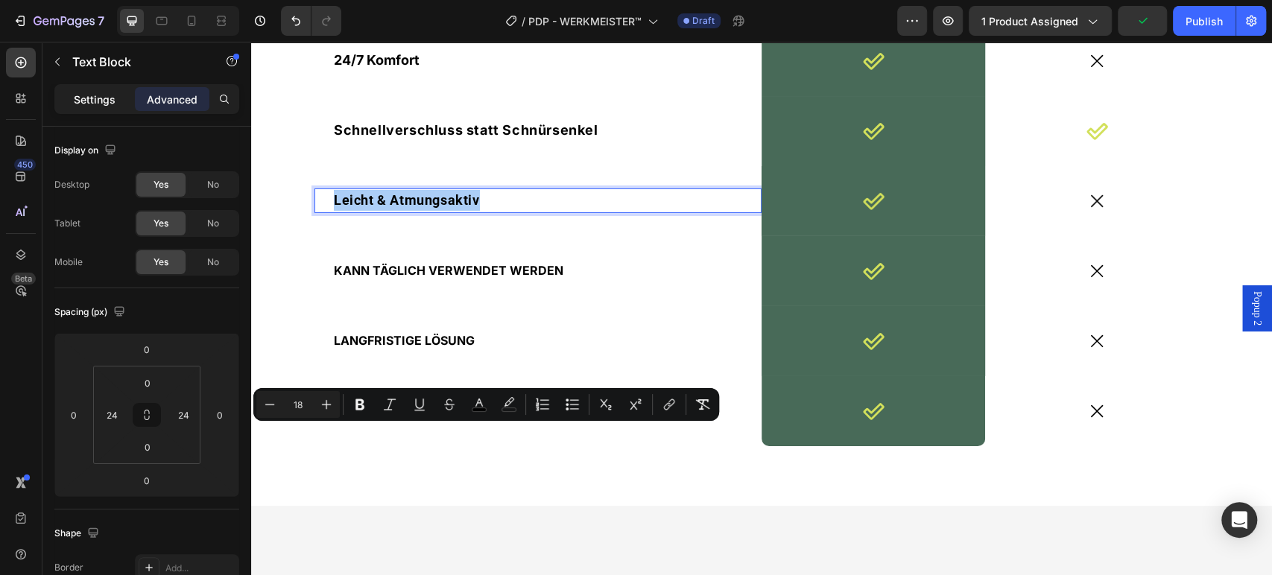
click at [80, 87] on div "Settings" at bounding box center [94, 99] width 74 height 24
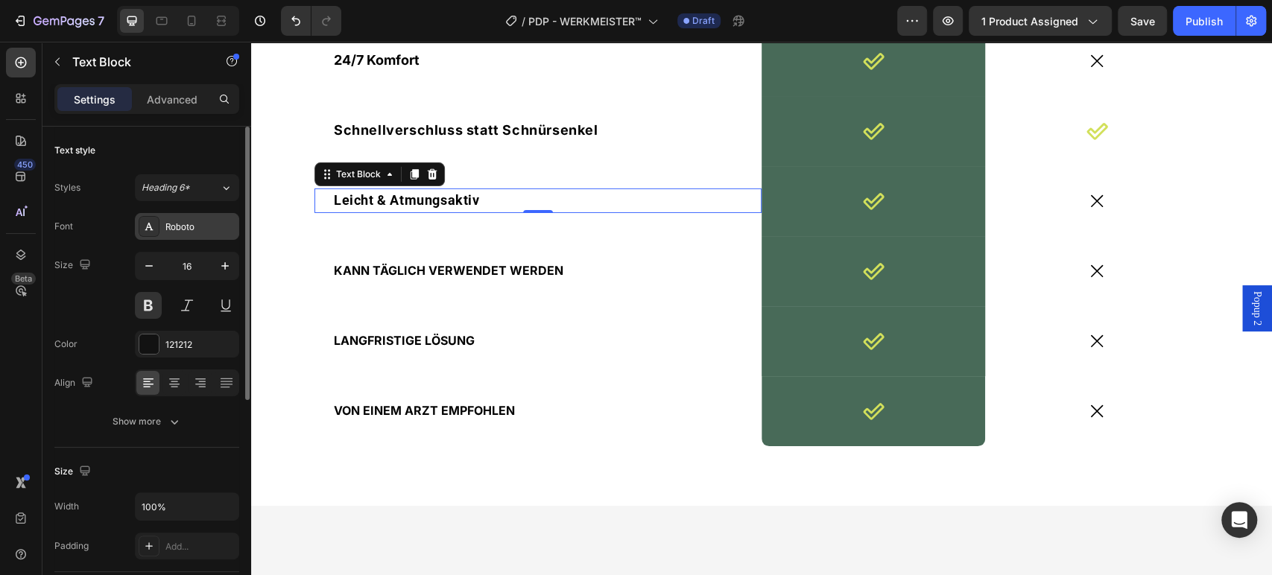
click at [191, 229] on div "Roboto" at bounding box center [200, 226] width 70 height 13
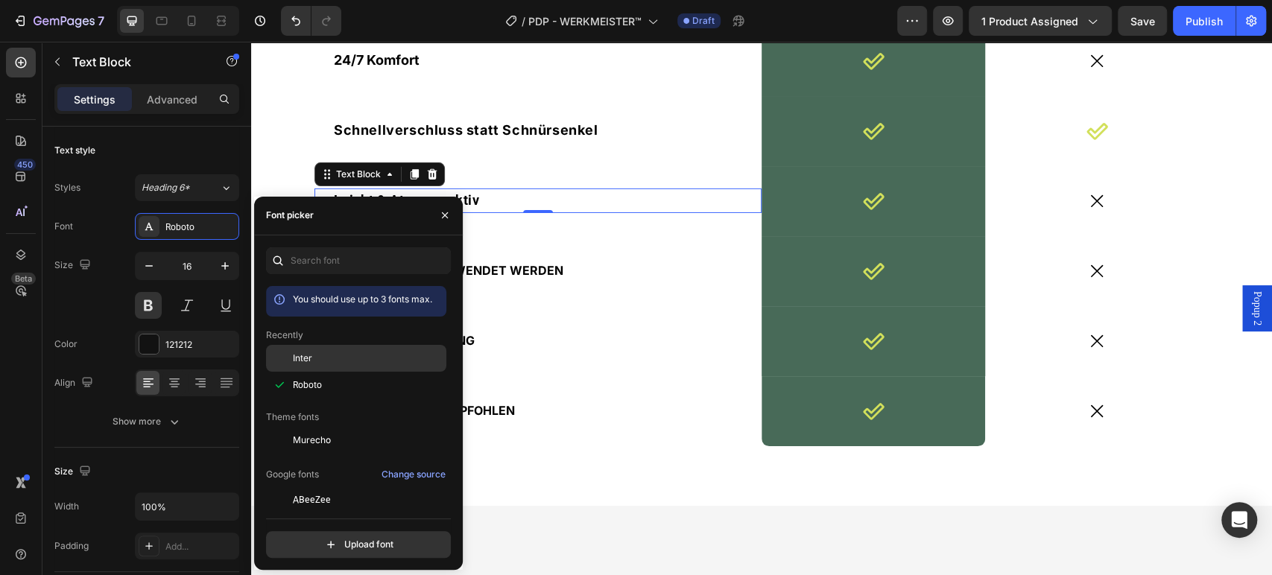
click at [328, 356] on div "Inter" at bounding box center [368, 358] width 150 height 13
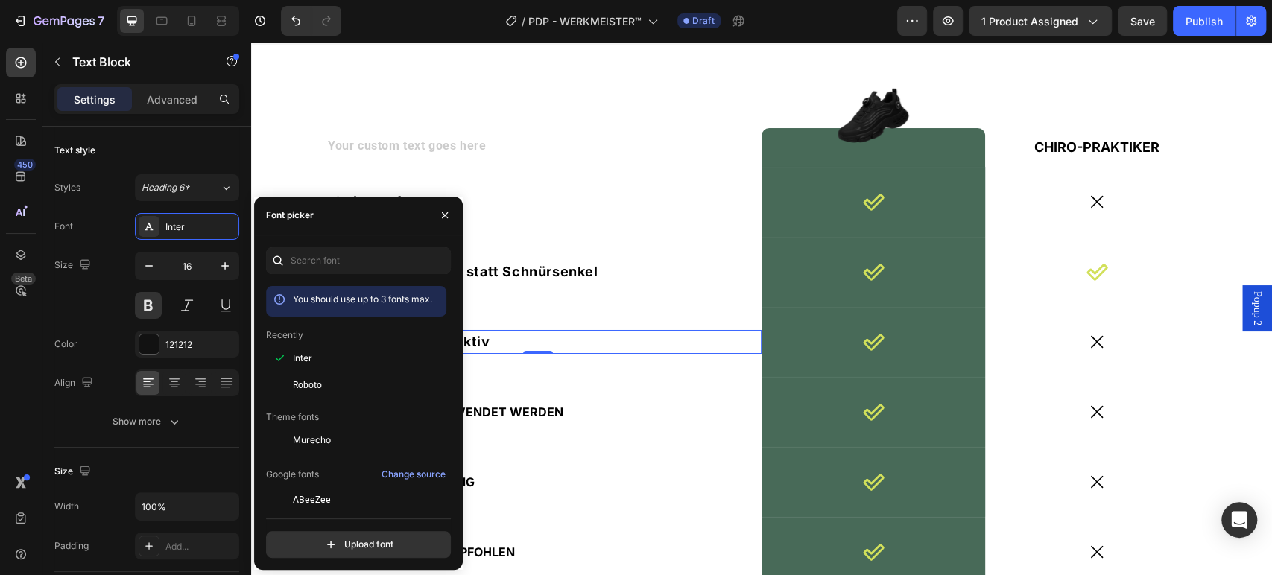
scroll to position [3558, 0]
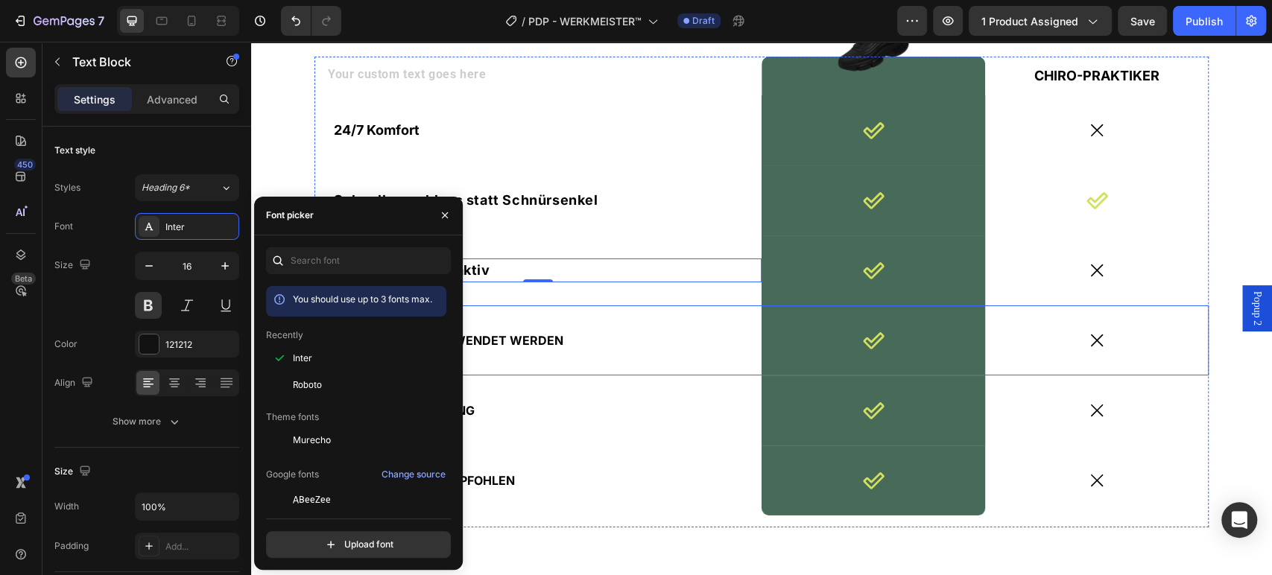
click at [518, 345] on span "KANN TÄGLICH VERWENDET WERDEN" at bounding box center [448, 340] width 229 height 15
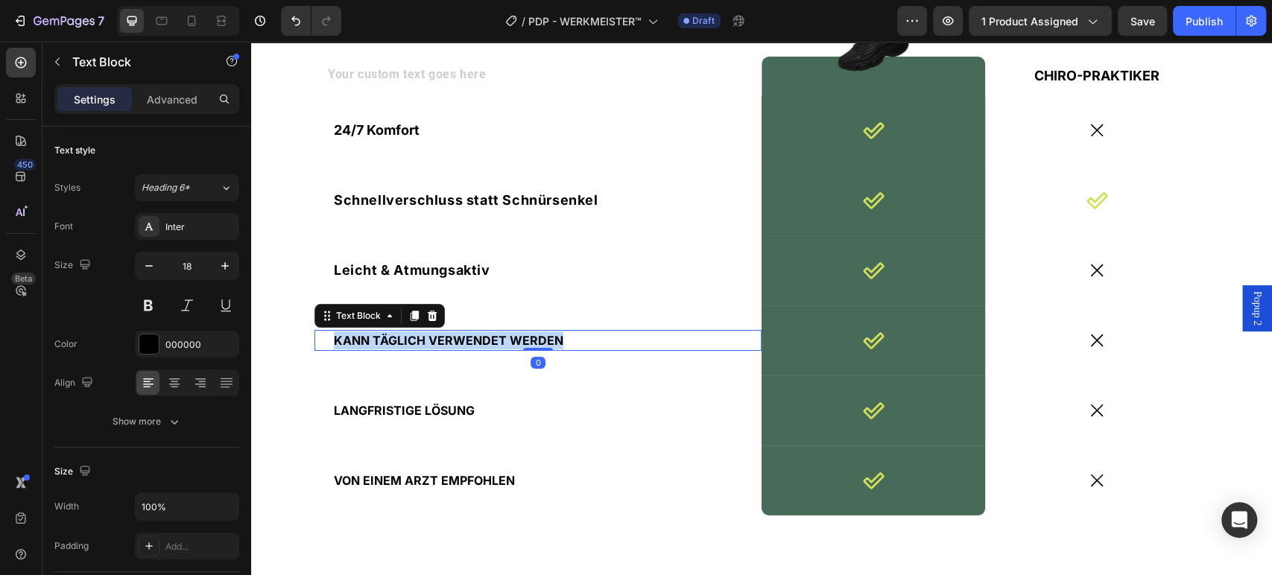
click at [518, 345] on span "KANN TÄGLICH VERWENDET WERDEN" at bounding box center [448, 340] width 229 height 15
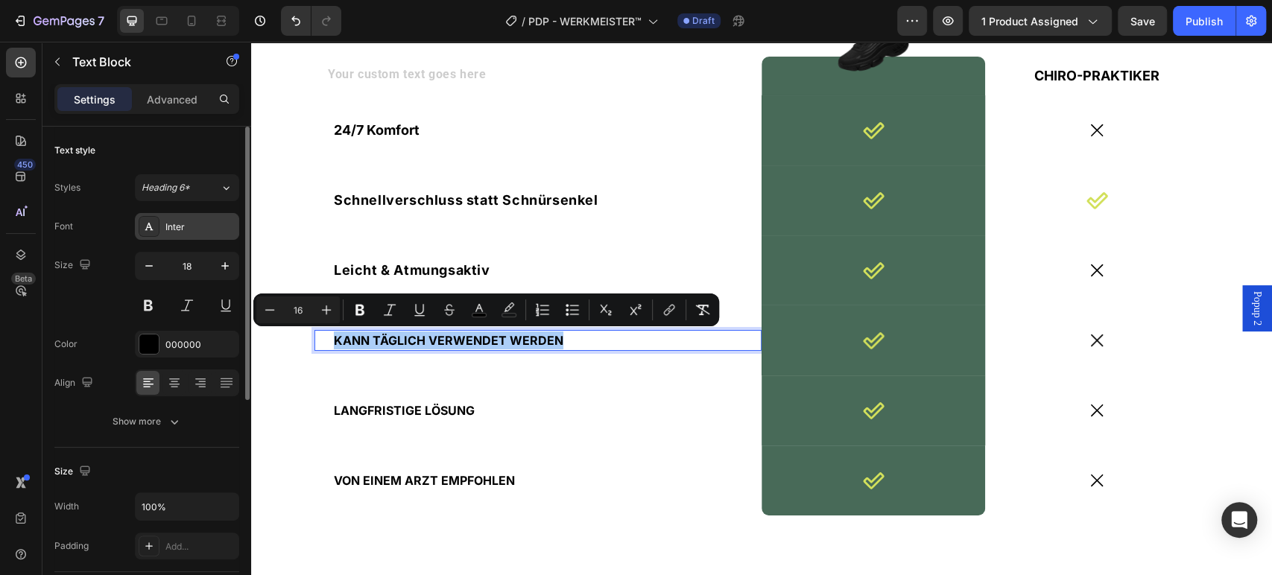
click at [170, 216] on div "Inter" at bounding box center [187, 226] width 104 height 27
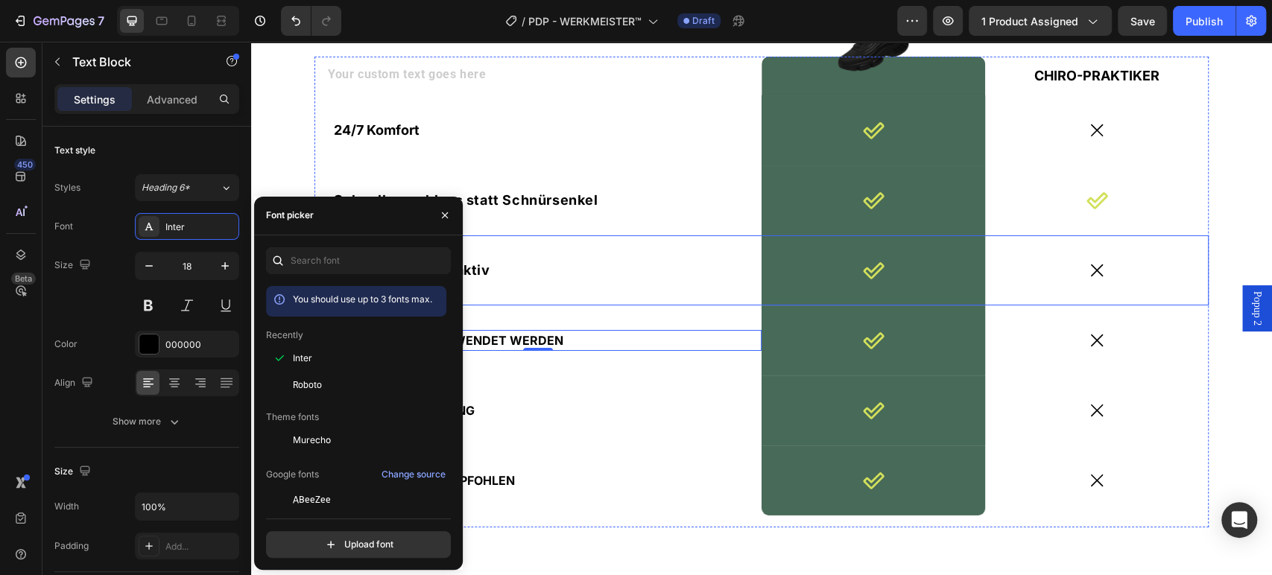
click at [544, 296] on div "Leicht & Atmungsaktiv Text Block" at bounding box center [537, 270] width 447 height 70
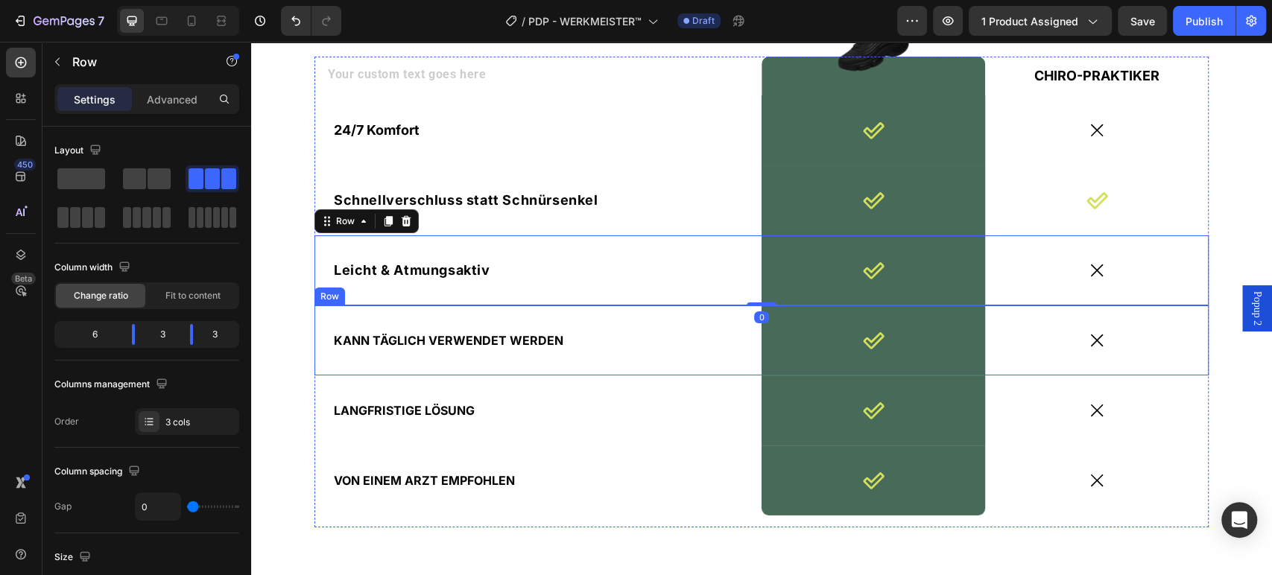
click at [514, 341] on span "KANN TÄGLICH VERWENDET WERDEN" at bounding box center [448, 340] width 229 height 15
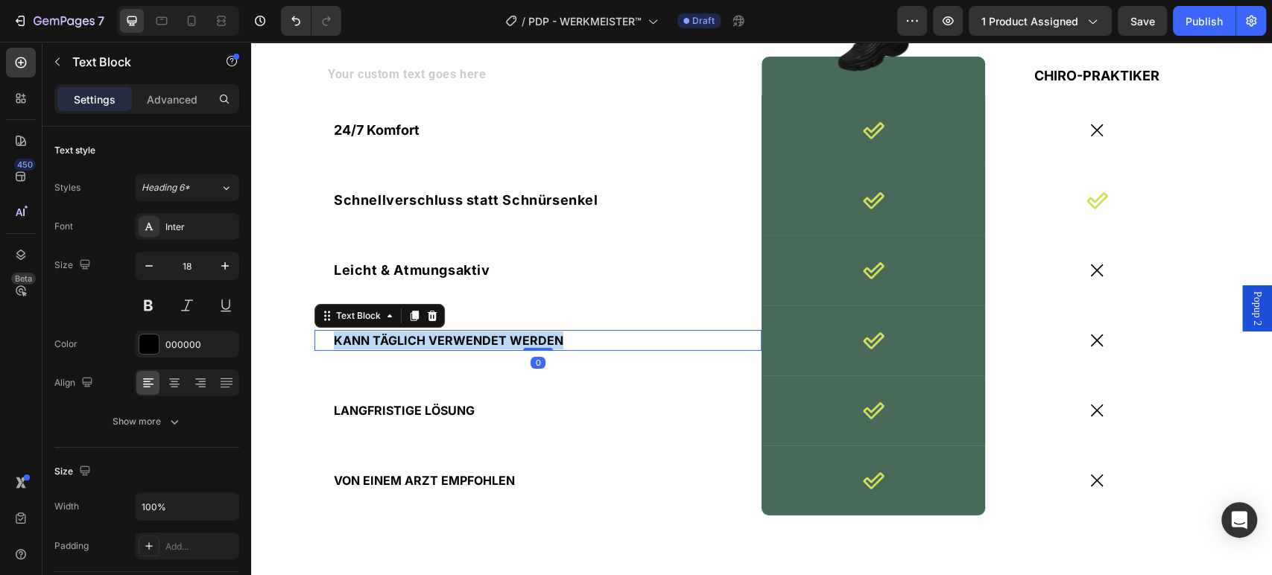
click at [514, 341] on span "KANN TÄGLICH VERWENDET WERDEN" at bounding box center [448, 340] width 229 height 15
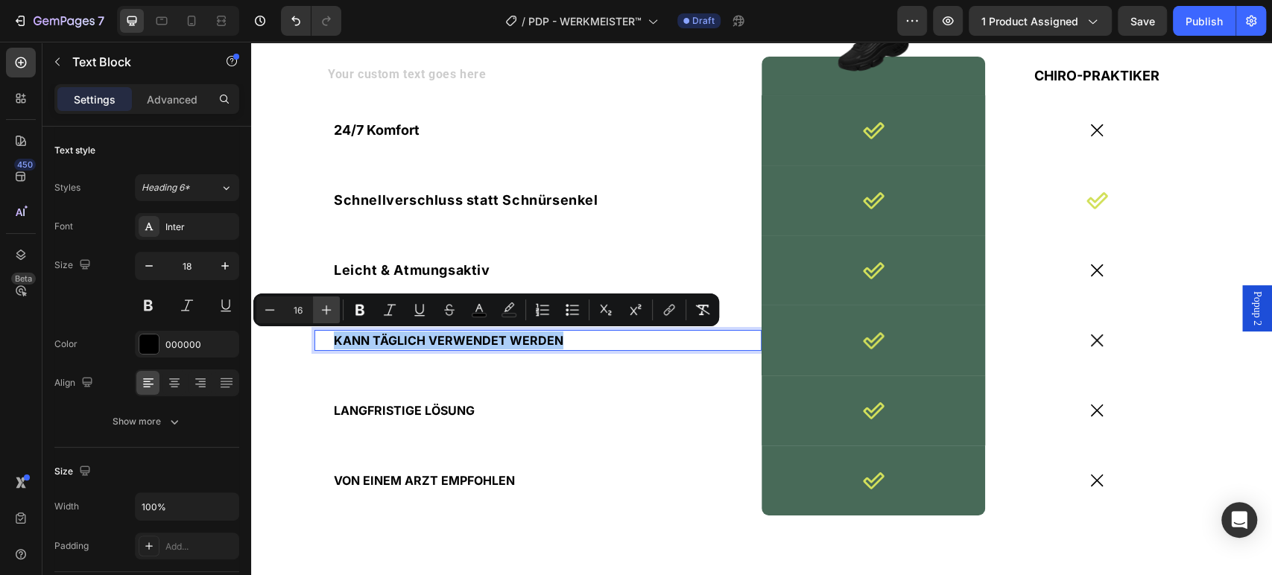
click at [328, 307] on icon "Editor contextual toolbar" at bounding box center [326, 309] width 15 height 15
type input "18"
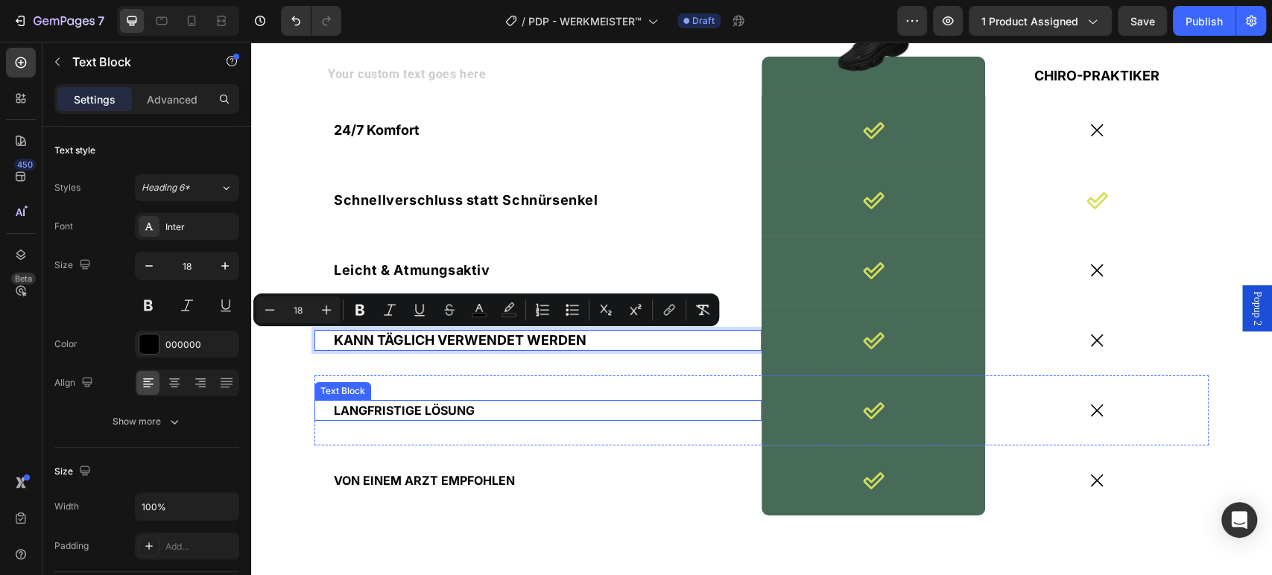
click at [424, 407] on span "LANGFRISTIGE LÖSUNG" at bounding box center [404, 410] width 141 height 15
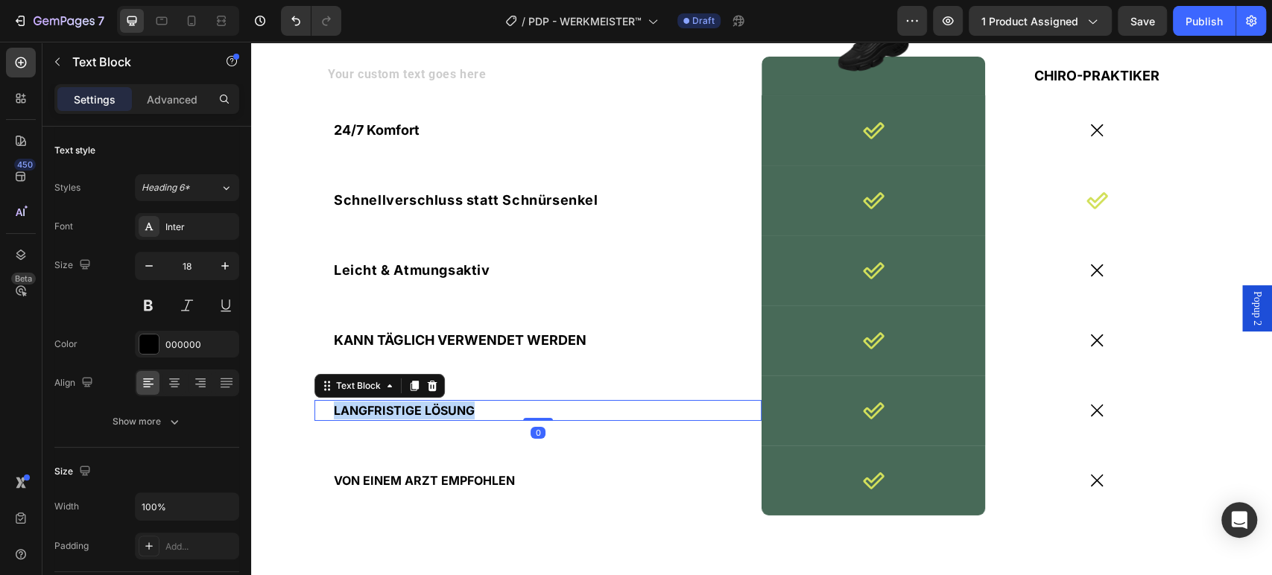
click at [424, 407] on span "LANGFRISTIGE LÖSUNG" at bounding box center [404, 410] width 141 height 15
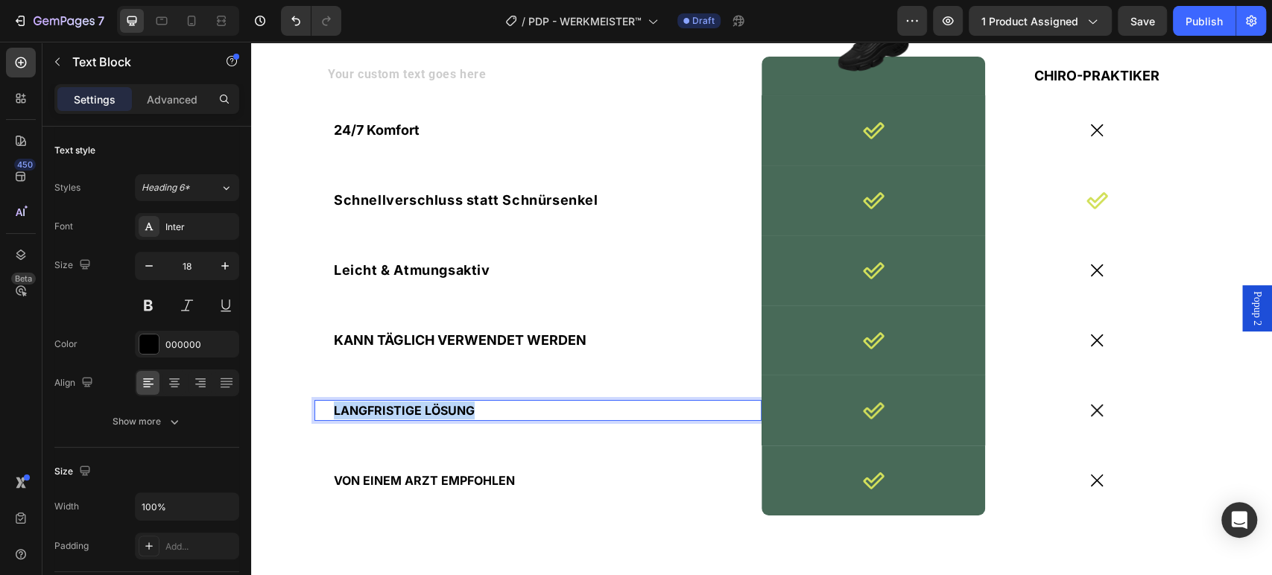
click at [424, 407] on span "LANGFRISTIGE LÖSUNG" at bounding box center [404, 410] width 141 height 15
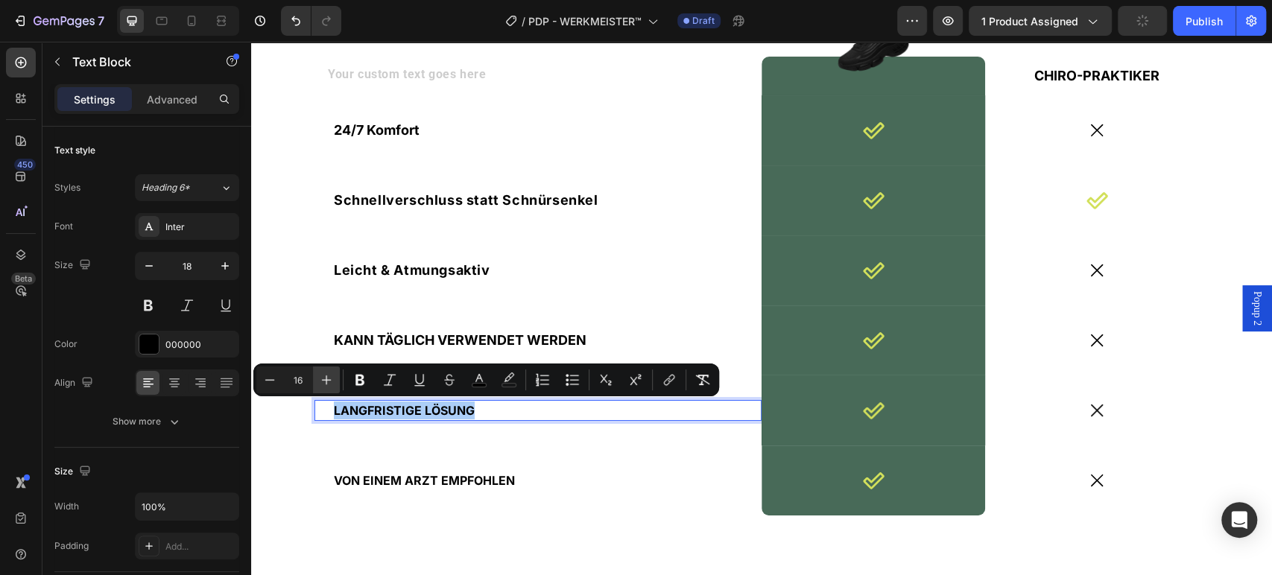
click at [324, 380] on icon "Editor contextual toolbar" at bounding box center [327, 380] width 10 height 10
type input "18"
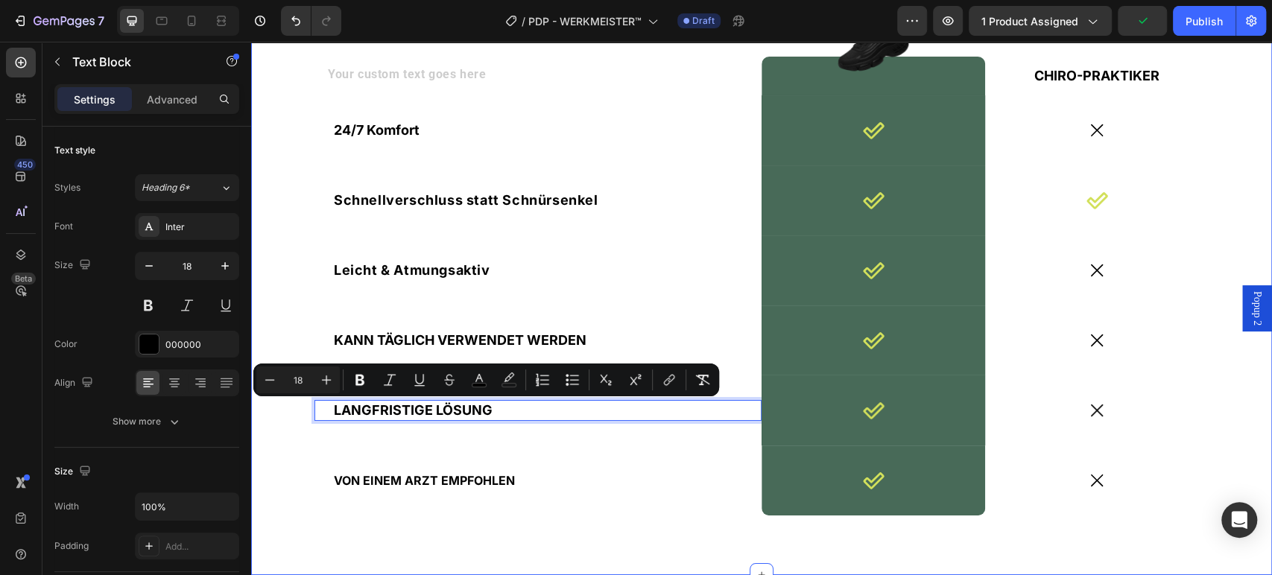
click at [275, 469] on div "Text Block Image Row CHIRO-PRAKTIKER Text Block Row 24/7 Komfort Text Block Ico…" at bounding box center [761, 298] width 998 height 483
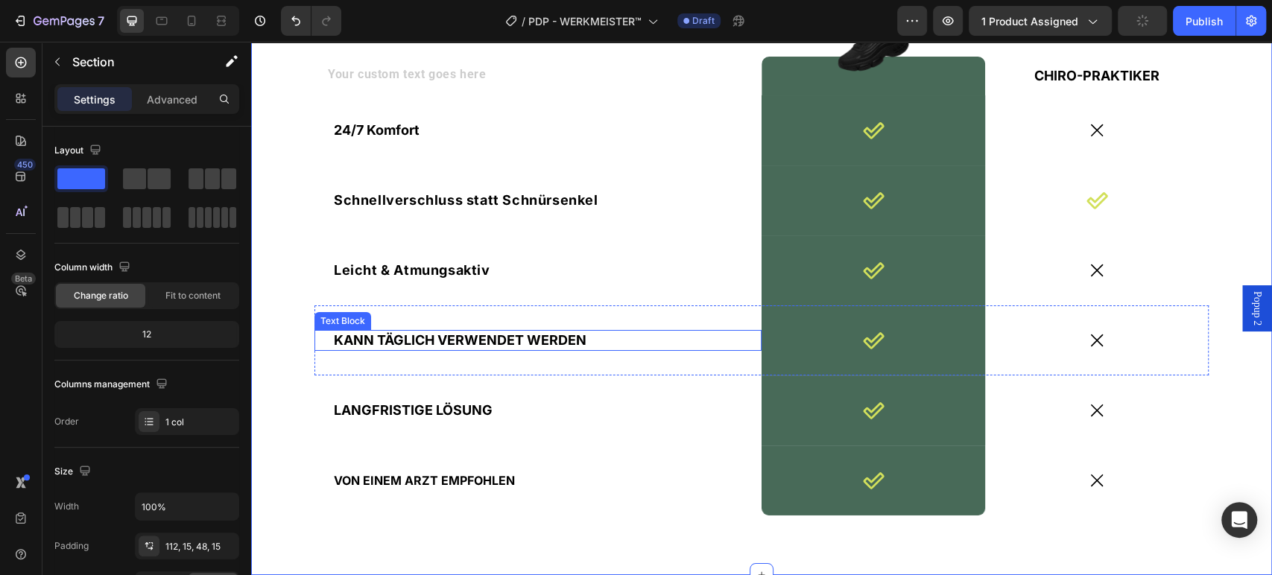
click at [439, 340] on span "KANN TÄGLICH VERWENDET WERDEN" at bounding box center [460, 340] width 253 height 16
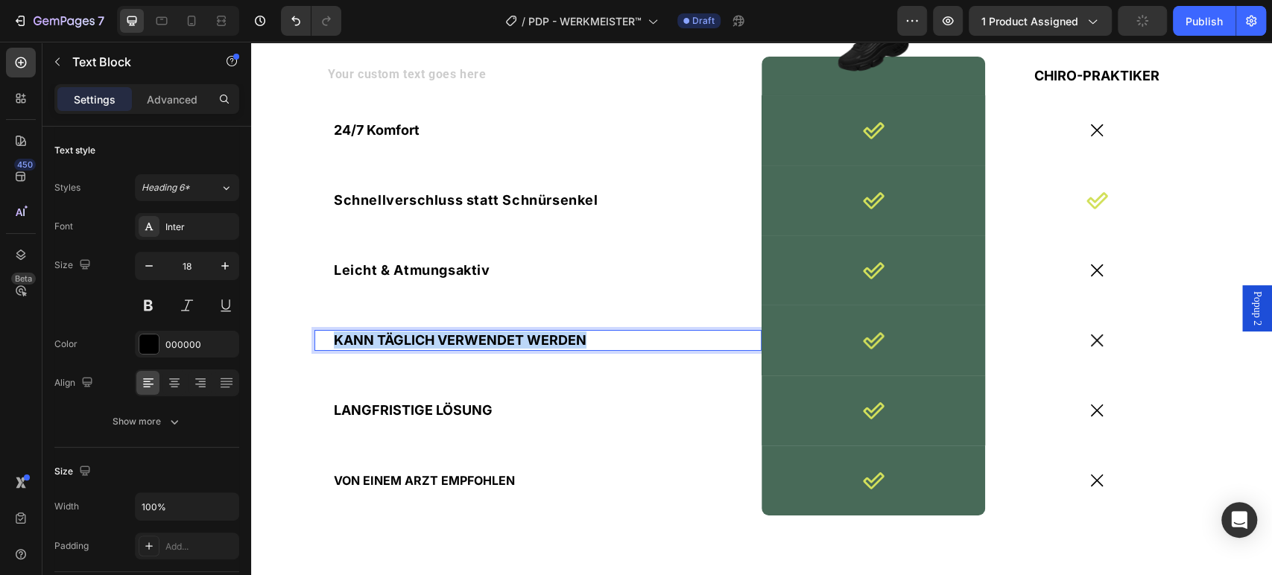
click at [439, 340] on span "KANN TÄGLICH VERWENDET WERDEN" at bounding box center [460, 340] width 253 height 16
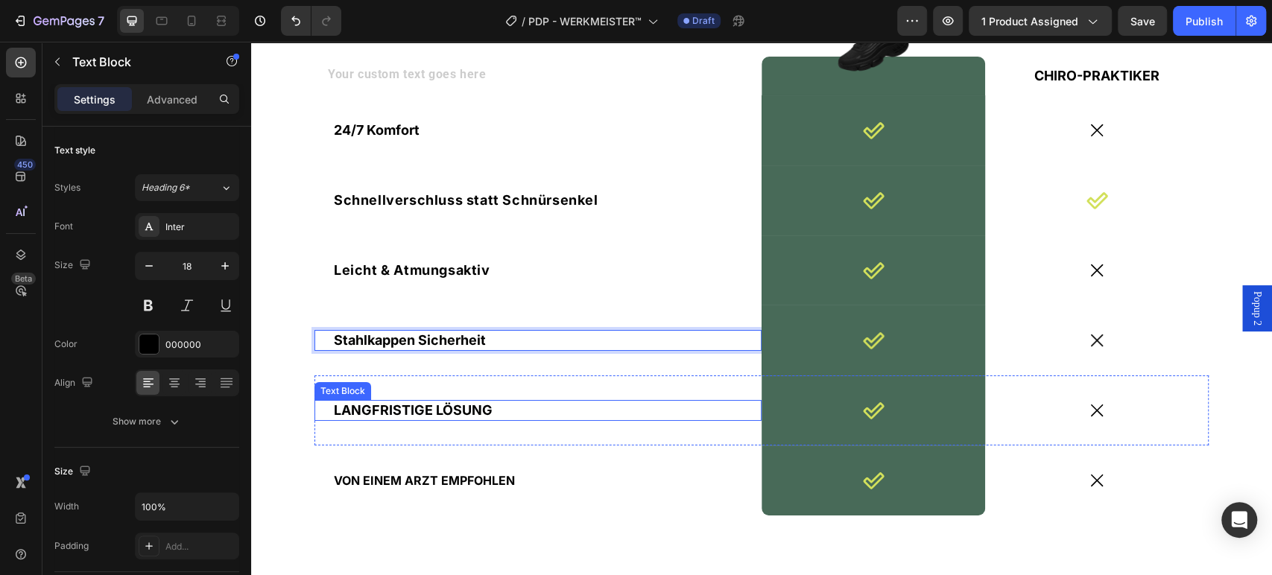
click at [453, 413] on span "LANGFRISTIGE LÖSUNG" at bounding box center [413, 410] width 159 height 16
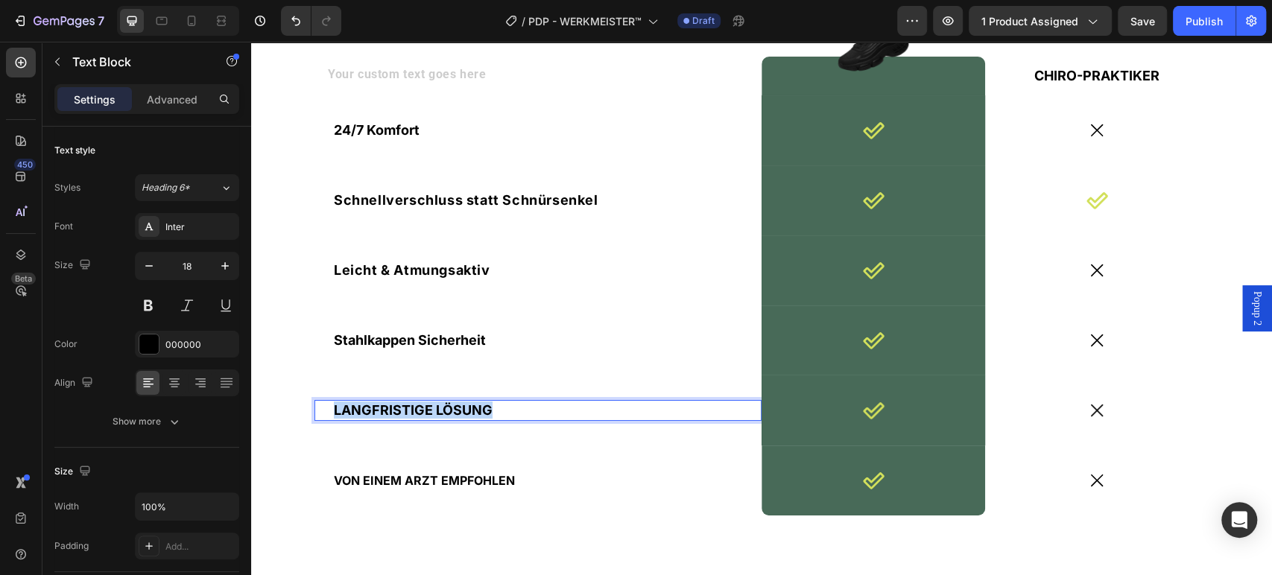
click at [453, 413] on span "LANGFRISTIGE LÖSUNG" at bounding box center [413, 410] width 159 height 16
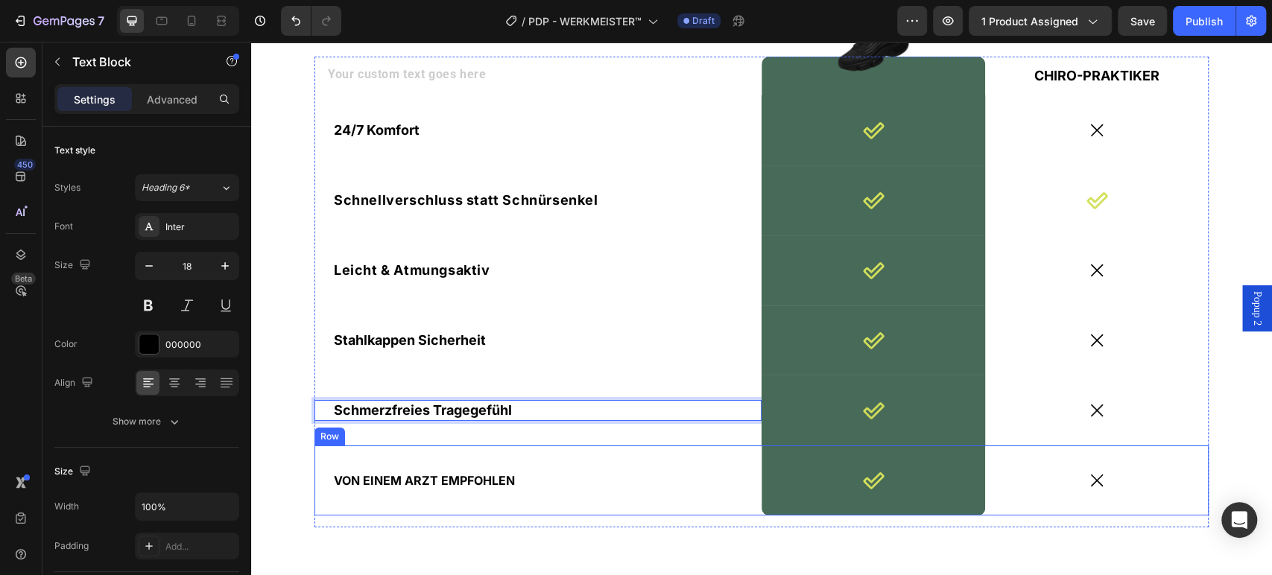
click at [531, 454] on div "VON EINEM ARZT EMPFOHLEN Text Block" at bounding box center [537, 480] width 447 height 70
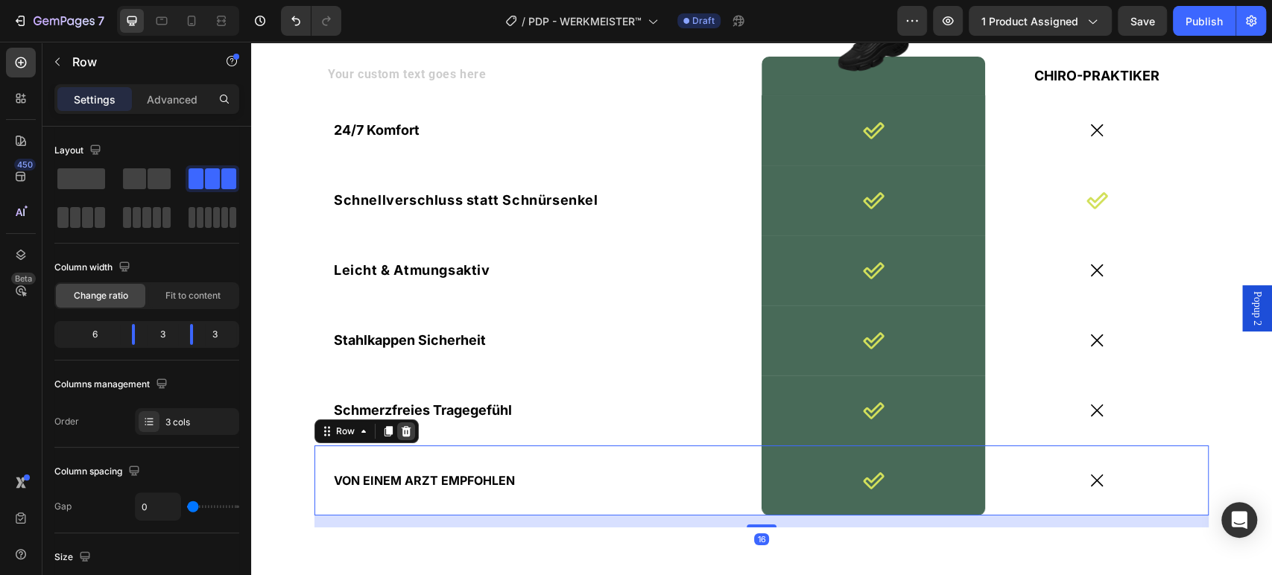
click at [402, 426] on icon at bounding box center [407, 431] width 10 height 10
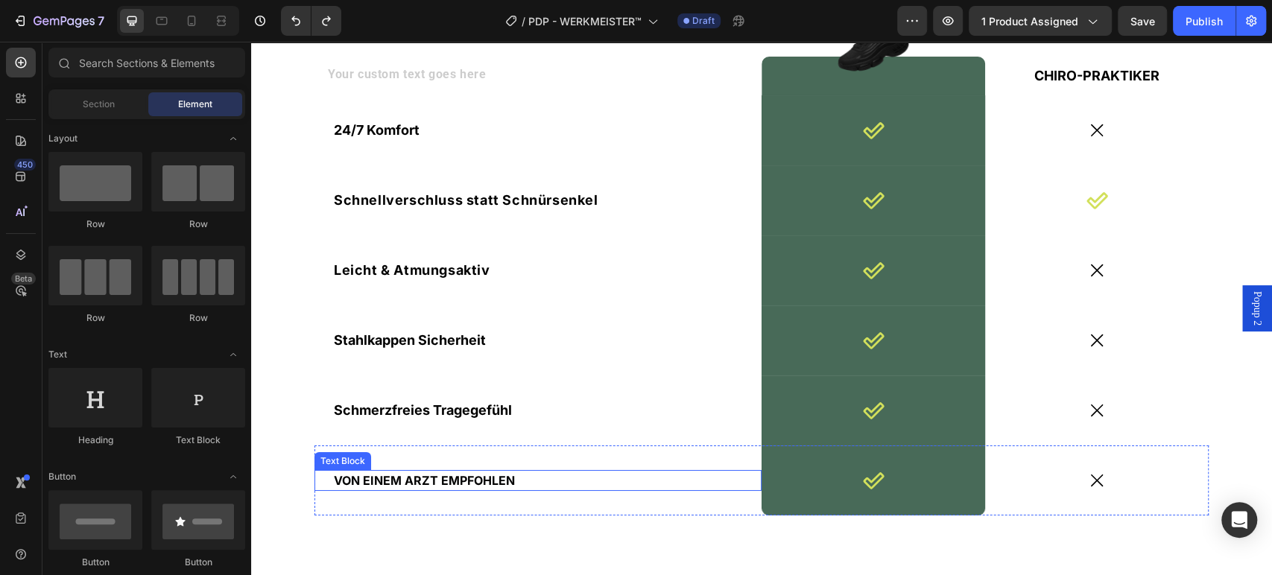
click at [434, 480] on span "VON EINEM ARZT EMPFOHLEN" at bounding box center [424, 480] width 181 height 15
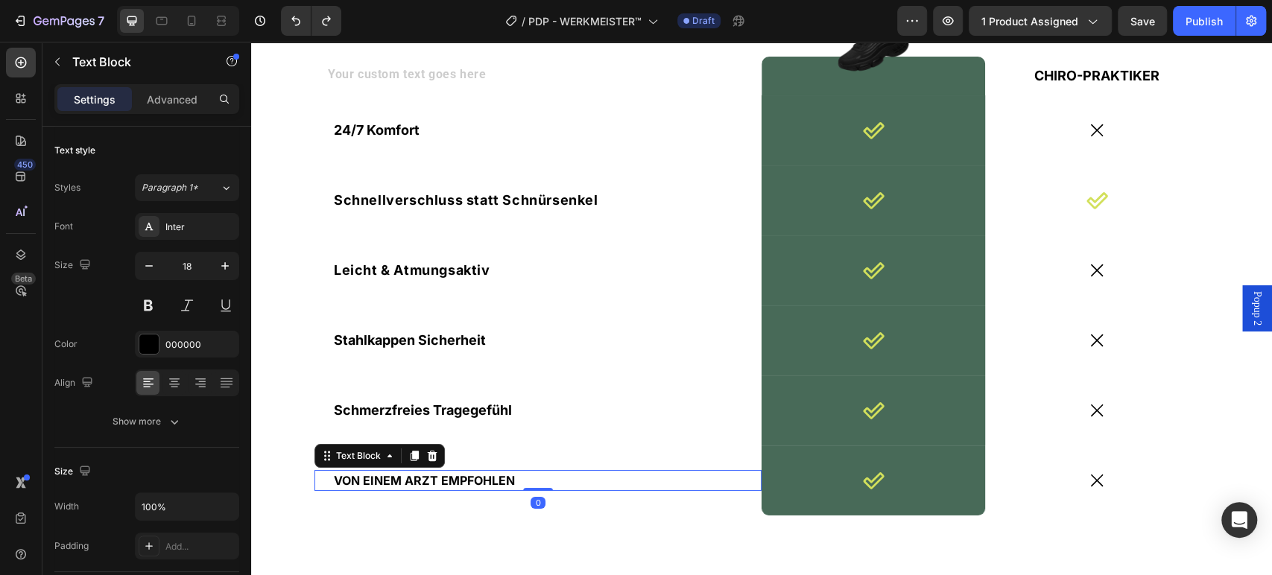
click at [434, 480] on span "VON EINEM ARZT EMPFOHLEN" at bounding box center [424, 480] width 181 height 15
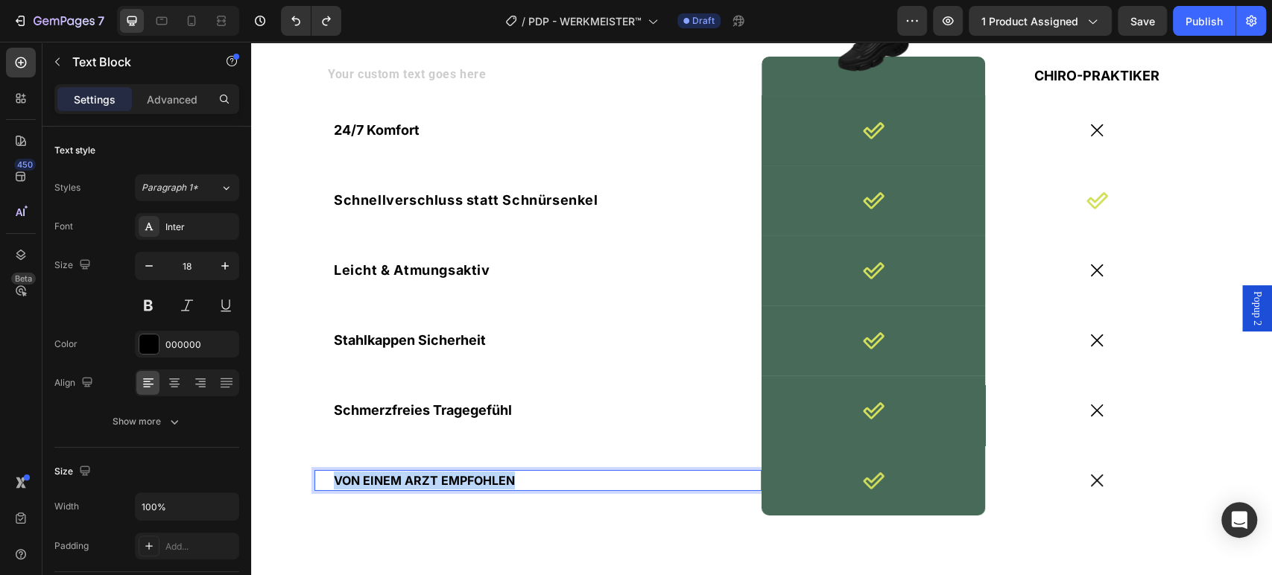
click at [434, 480] on span "VON EINEM ARZT EMPFOHLEN" at bounding box center [424, 480] width 181 height 15
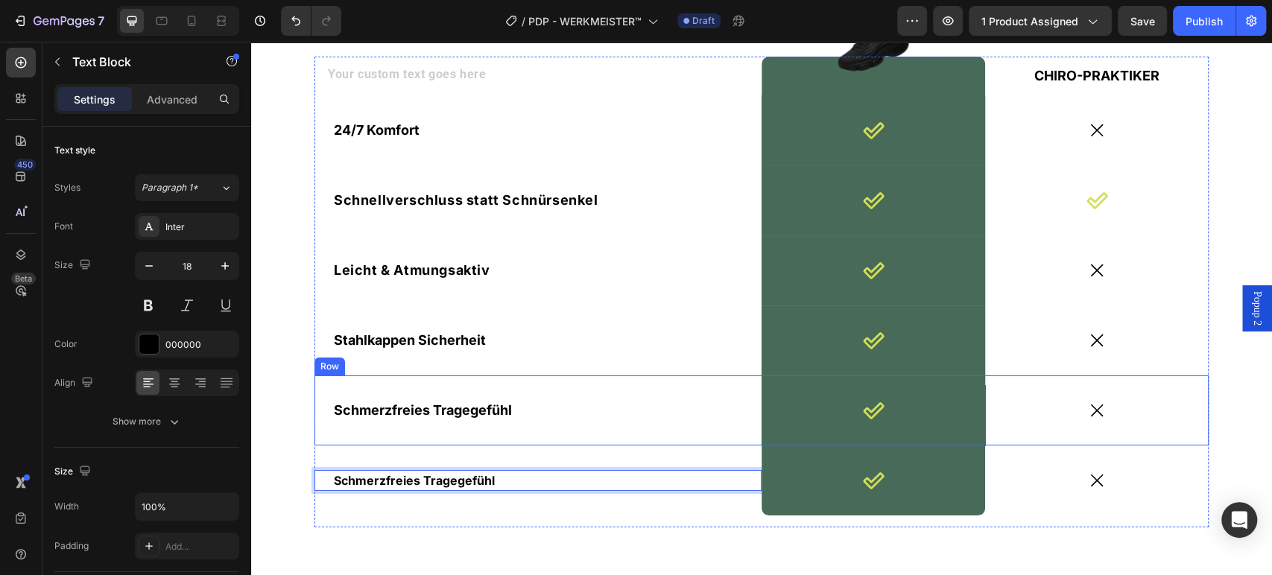
click at [561, 435] on div "Schmerzfreies Tragegefühl Text Block" at bounding box center [537, 410] width 447 height 70
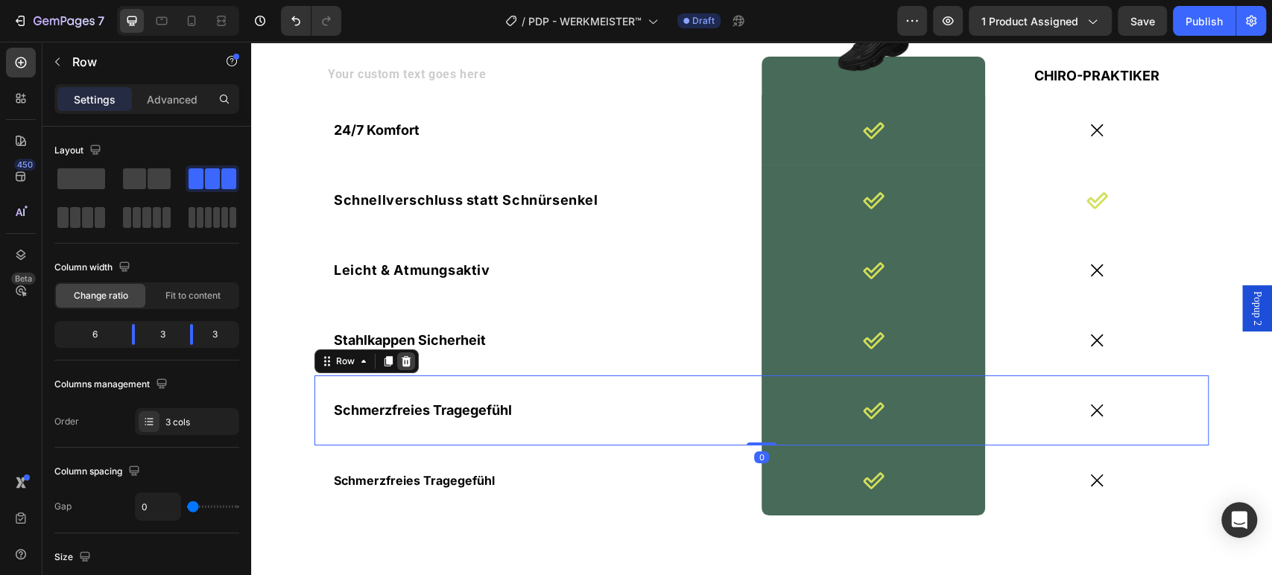
click at [404, 359] on icon at bounding box center [406, 361] width 12 height 12
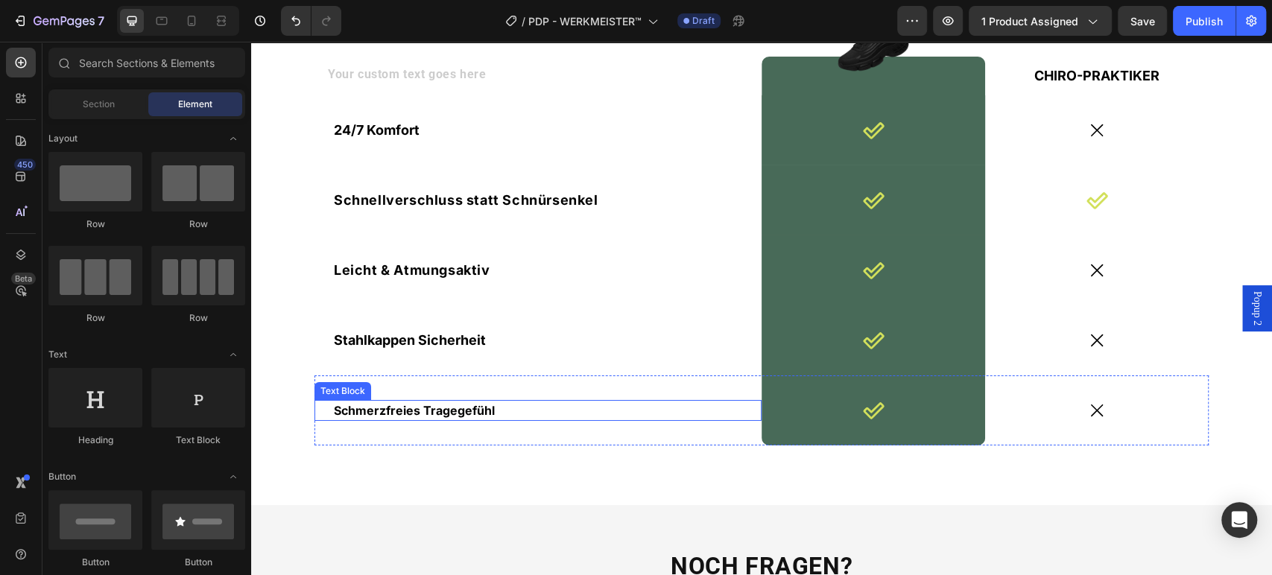
click at [444, 408] on span "Schmerzfreies Tragegefühl" at bounding box center [414, 410] width 161 height 15
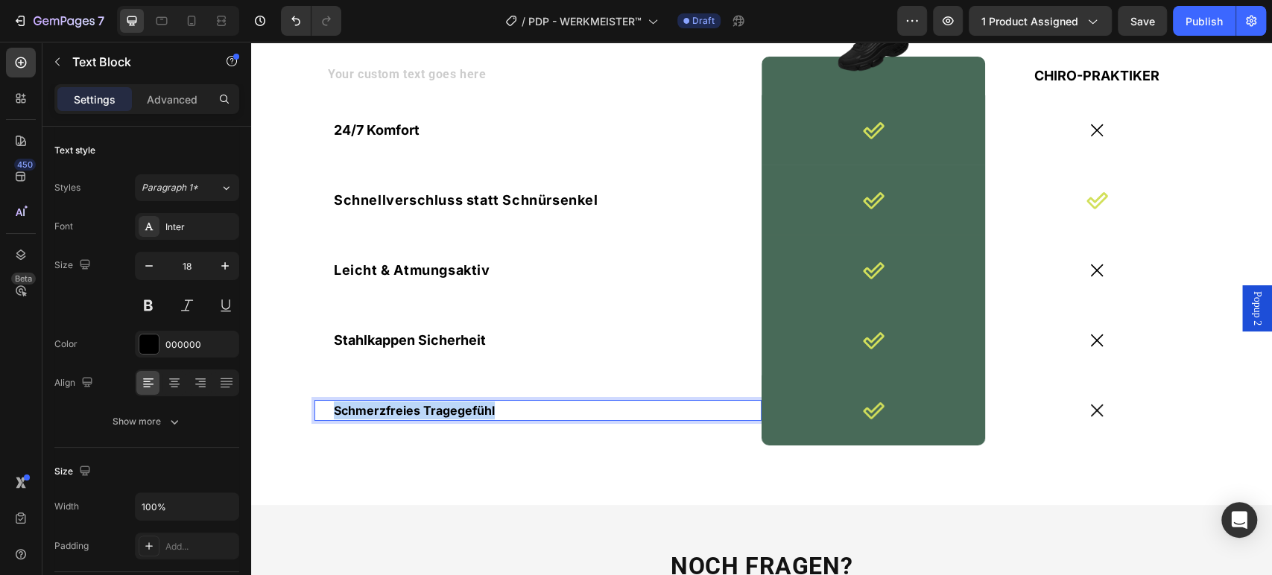
click at [444, 410] on span "Schmerzfreies Tragegefühl" at bounding box center [414, 410] width 161 height 15
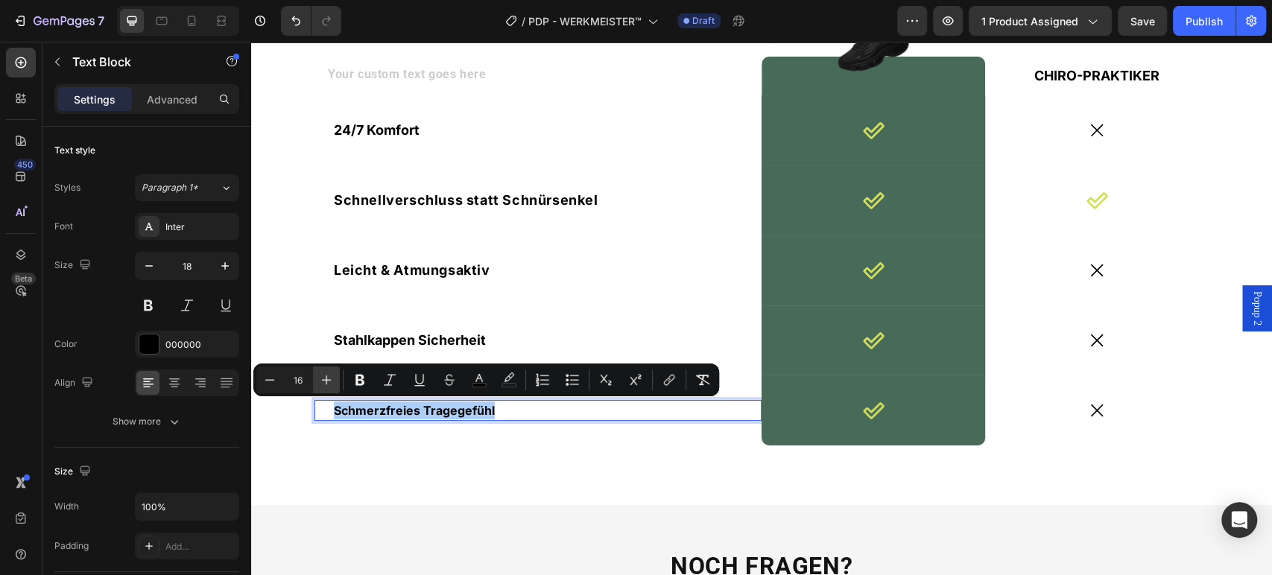
click at [324, 373] on icon "Editor contextual toolbar" at bounding box center [326, 379] width 15 height 15
type input "18"
click at [329, 433] on div "Schmerzfreies Tragegefühl Text Block 0" at bounding box center [537, 410] width 447 height 70
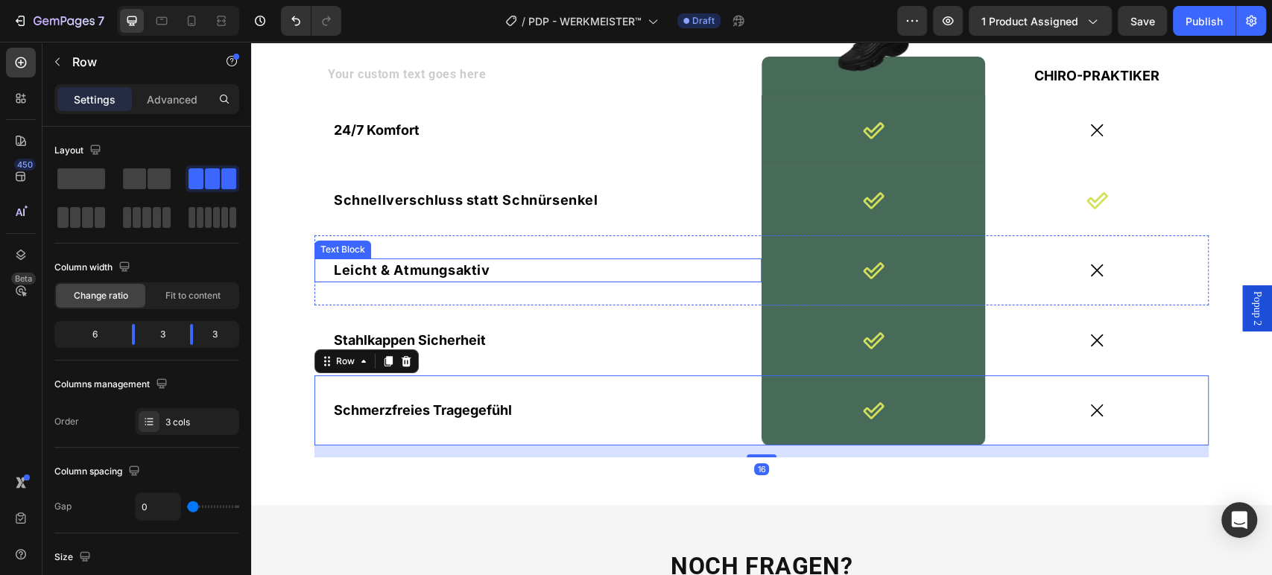
click at [425, 269] on span "Leicht & Atmungsaktiv" at bounding box center [412, 270] width 156 height 16
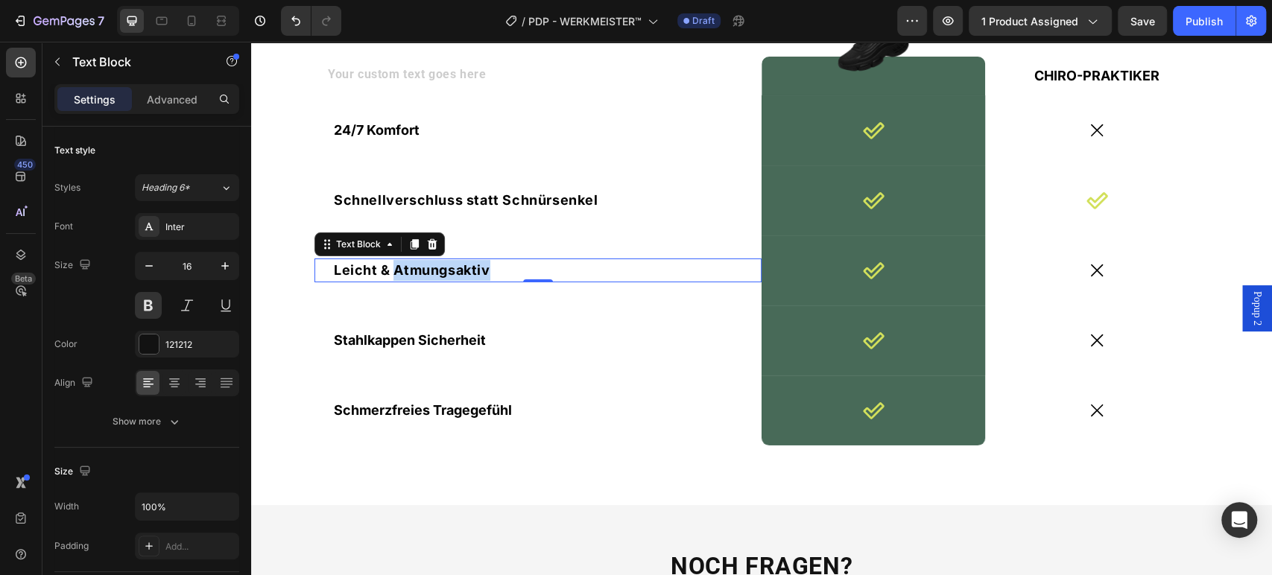
click at [425, 267] on span "Leicht & Atmungsaktiv" at bounding box center [412, 270] width 156 height 16
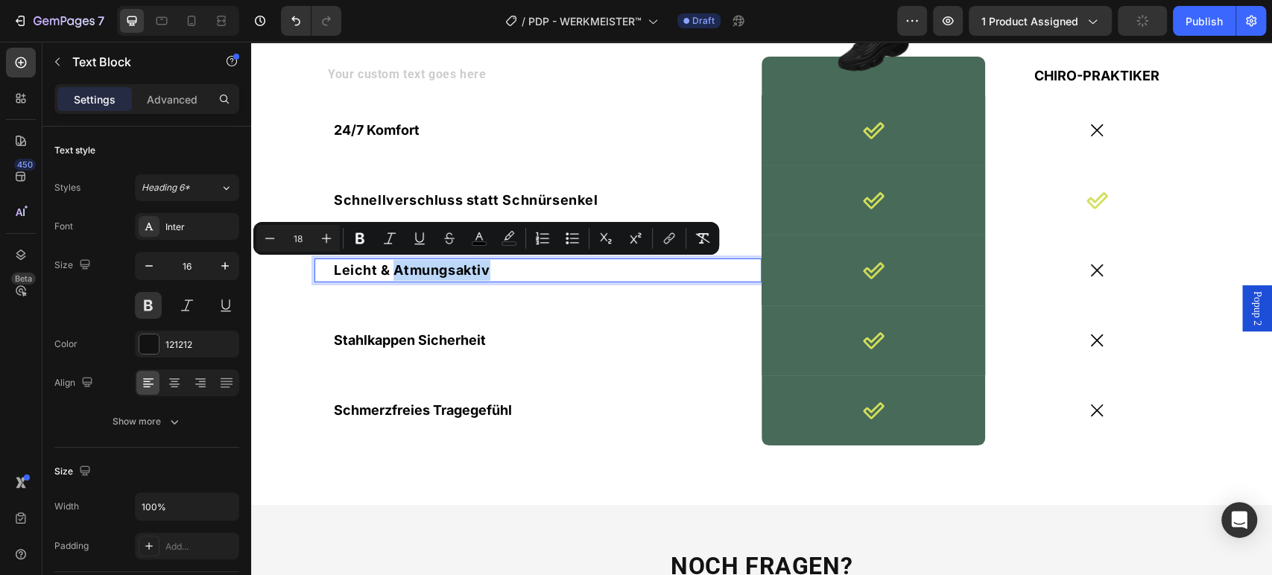
click at [388, 270] on span "Leicht & Atmungsaktiv" at bounding box center [412, 270] width 156 height 16
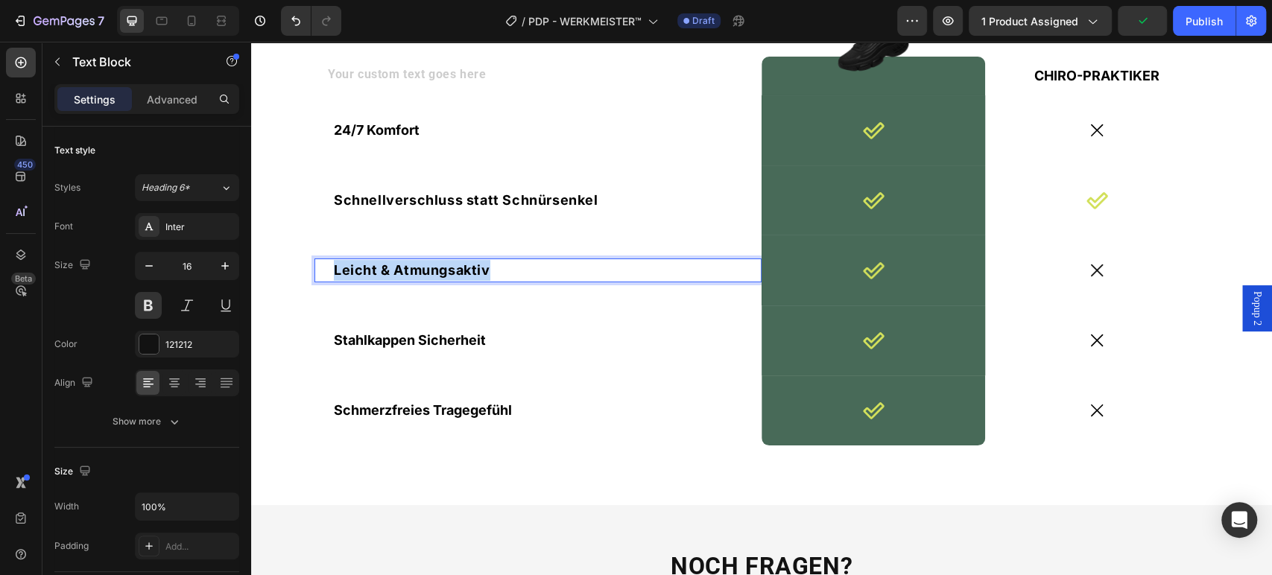
click at [388, 270] on span "Leicht & Atmungsaktiv" at bounding box center [412, 270] width 156 height 16
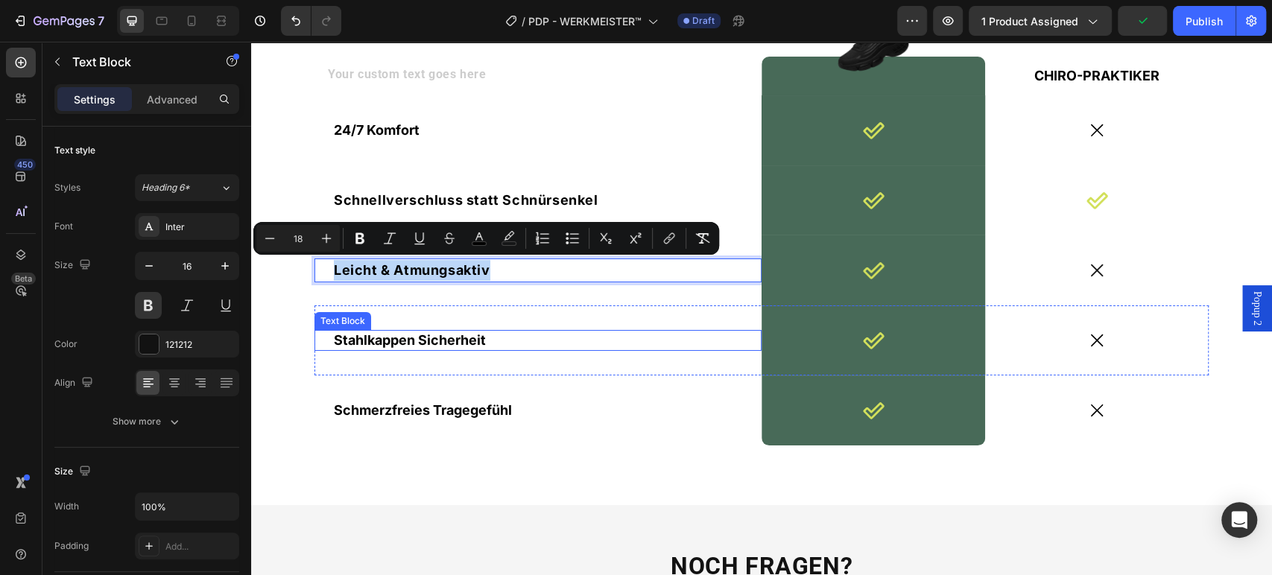
click at [395, 339] on span "Stahlkappen Sicherheit" at bounding box center [410, 340] width 152 height 16
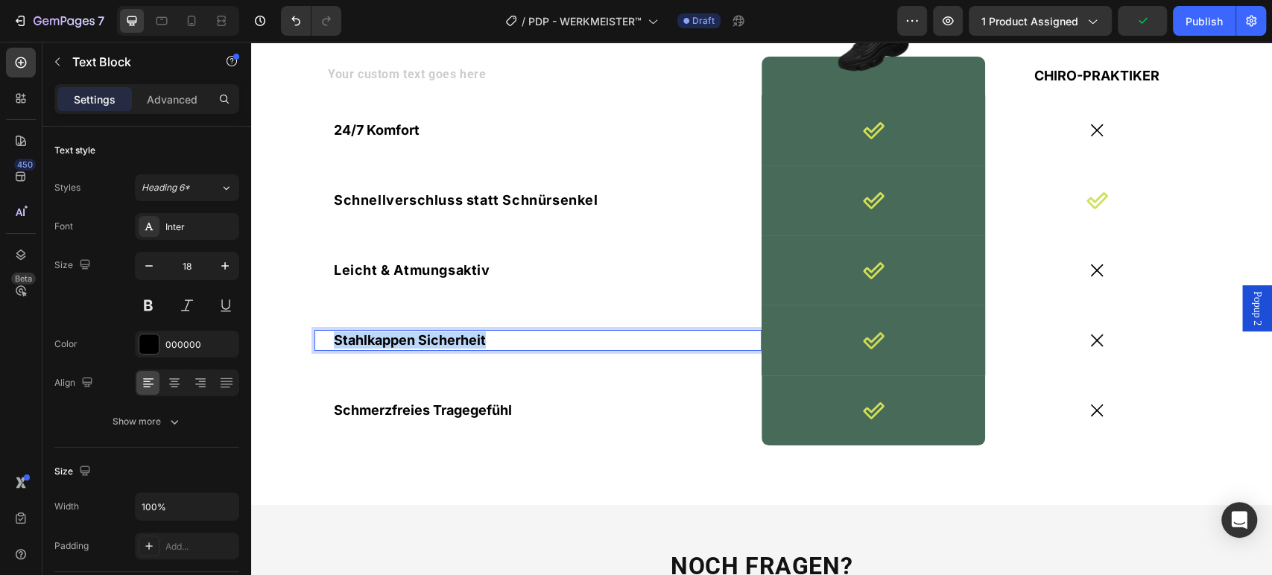
click at [396, 339] on span "Stahlkappen Sicherheit" at bounding box center [410, 340] width 152 height 16
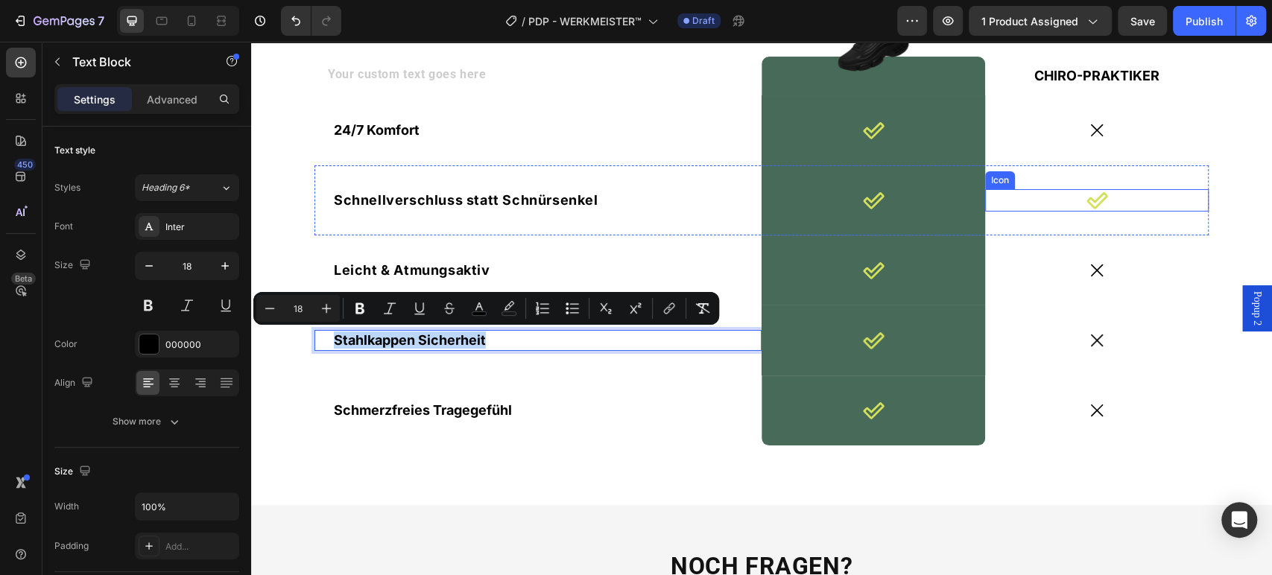
click at [1085, 195] on icon at bounding box center [1096, 200] width 22 height 22
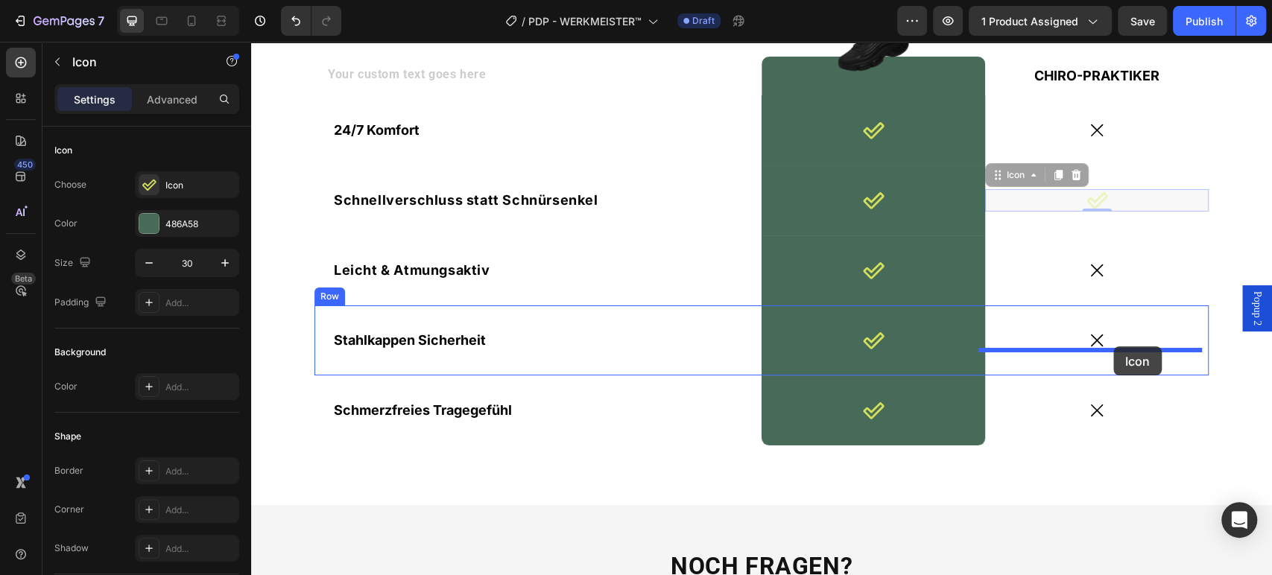
drag, startPoint x: 1088, startPoint y: 200, endPoint x: 1113, endPoint y: 346, distance: 148.1
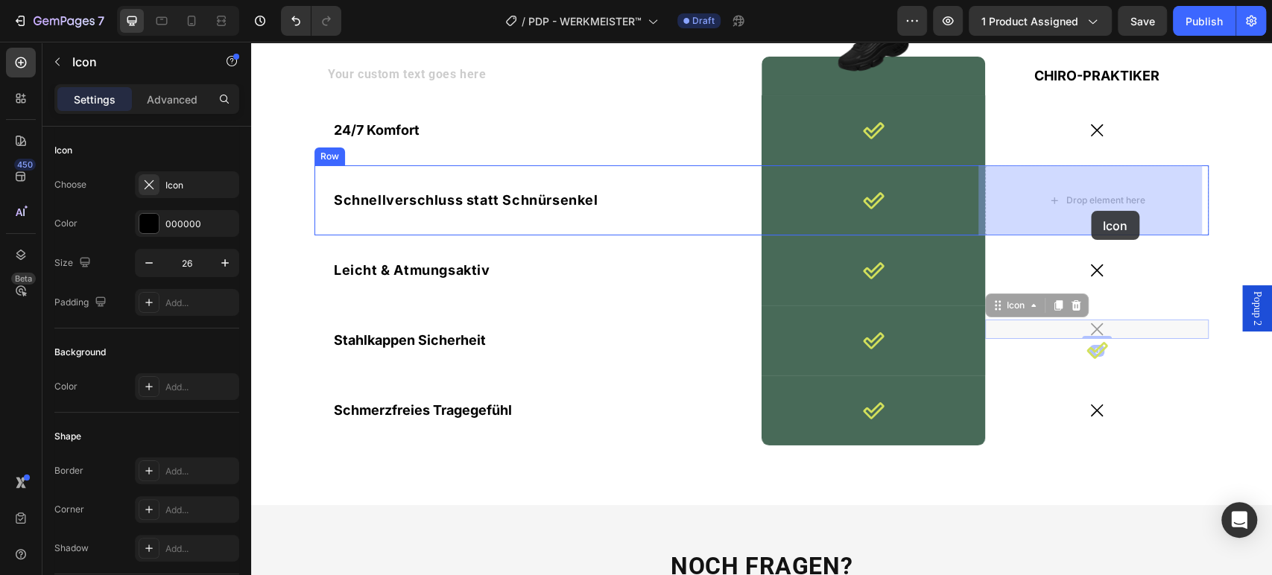
drag, startPoint x: 1091, startPoint y: 326, endPoint x: 1091, endPoint y: 211, distance: 115.5
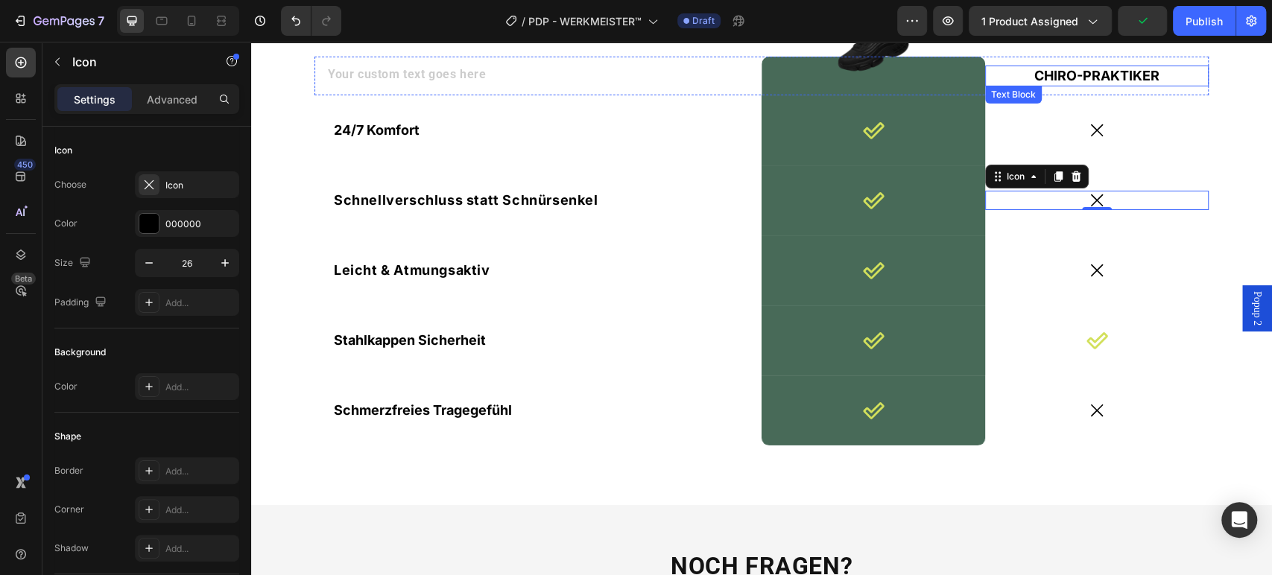
click at [1080, 74] on p "CHIRO-PRAKTIKER" at bounding box center [1096, 75] width 220 height 17
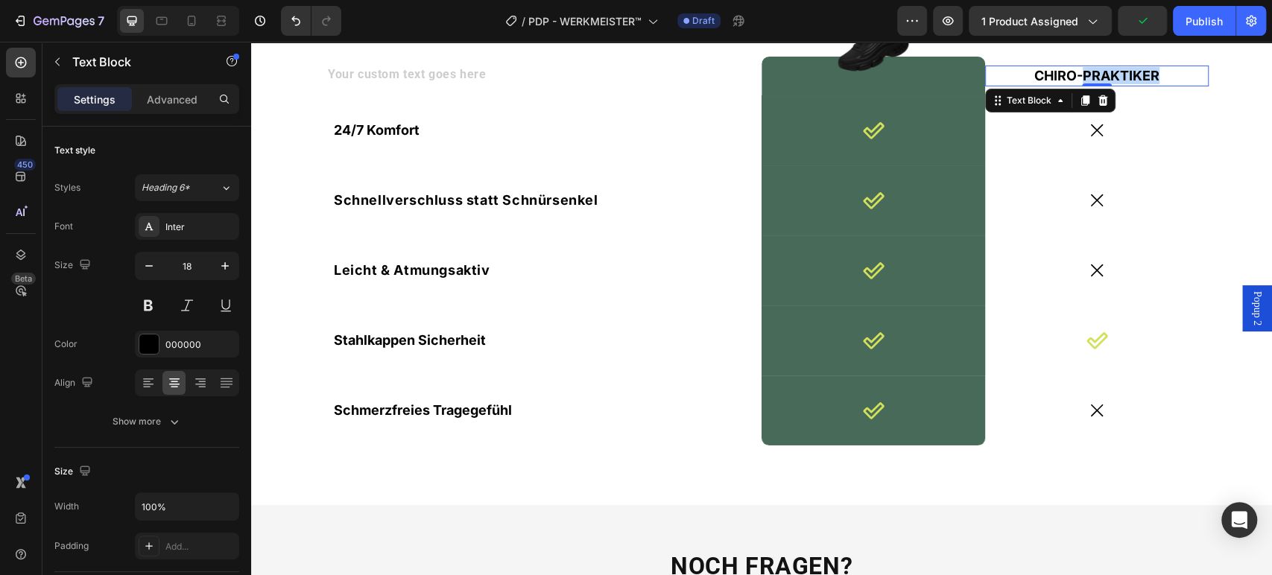
click at [1080, 74] on p "CHIRO-PRAKTIKER" at bounding box center [1096, 75] width 220 height 17
click at [1096, 74] on p "Andere Sicherheitsschuhe" at bounding box center [1096, 75] width 220 height 17
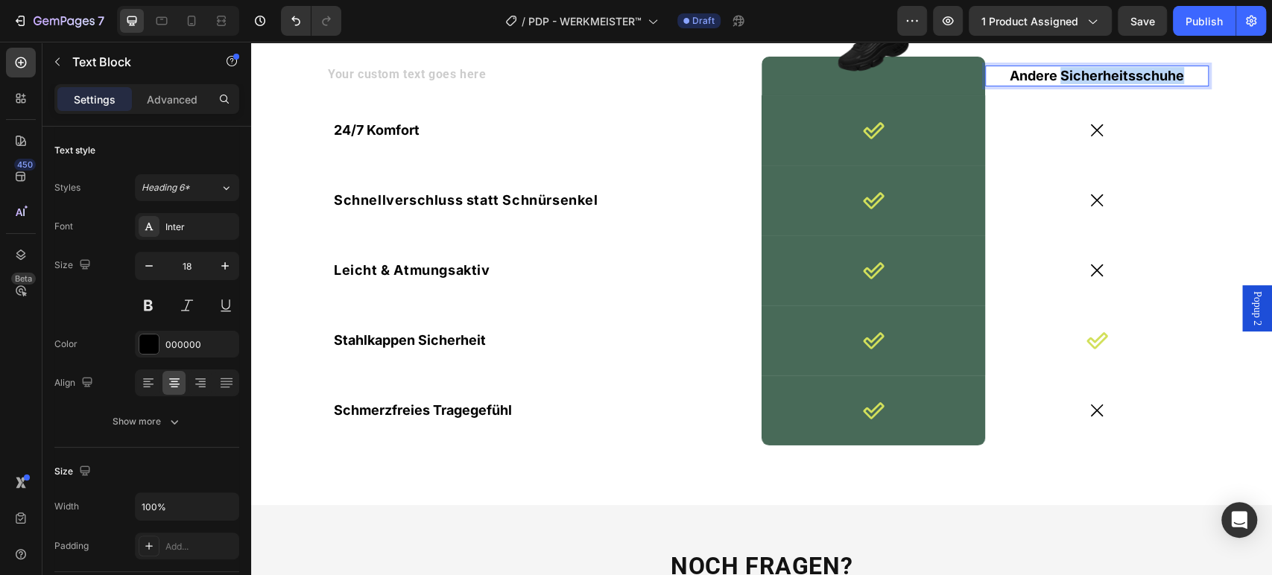
click at [1096, 74] on p "Andere Sicherheitsschuhe" at bounding box center [1096, 75] width 220 height 17
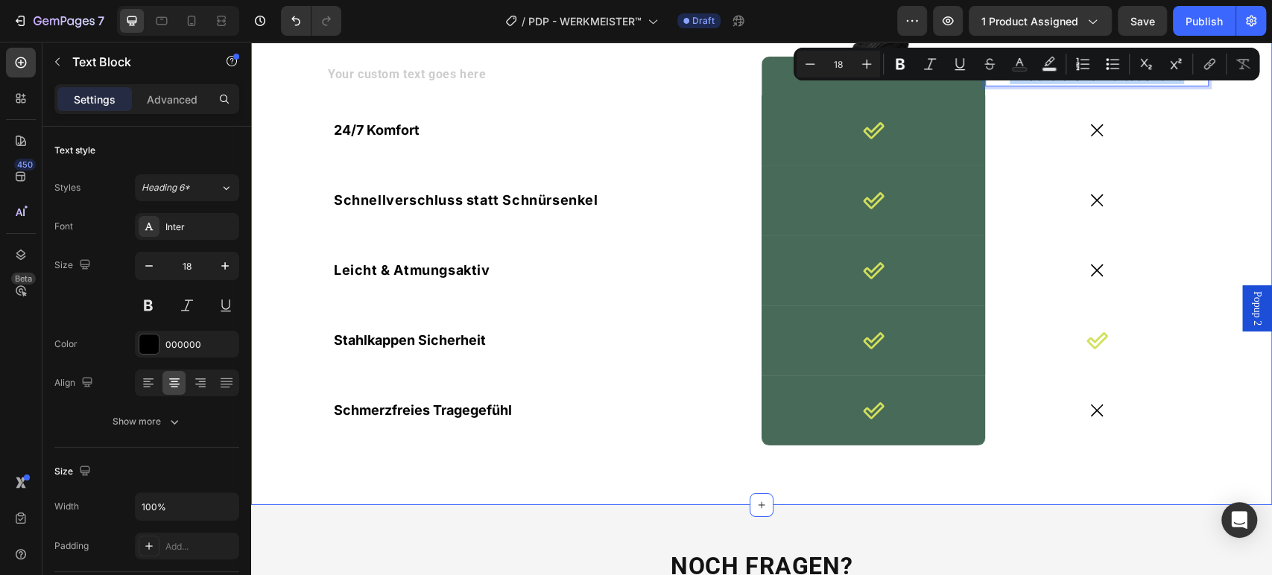
click at [283, 164] on div "Text Block Image Row Andere Sicherheitsschuhe Text Block 0 Row 24/7 Komfort Tex…" at bounding box center [761, 263] width 998 height 413
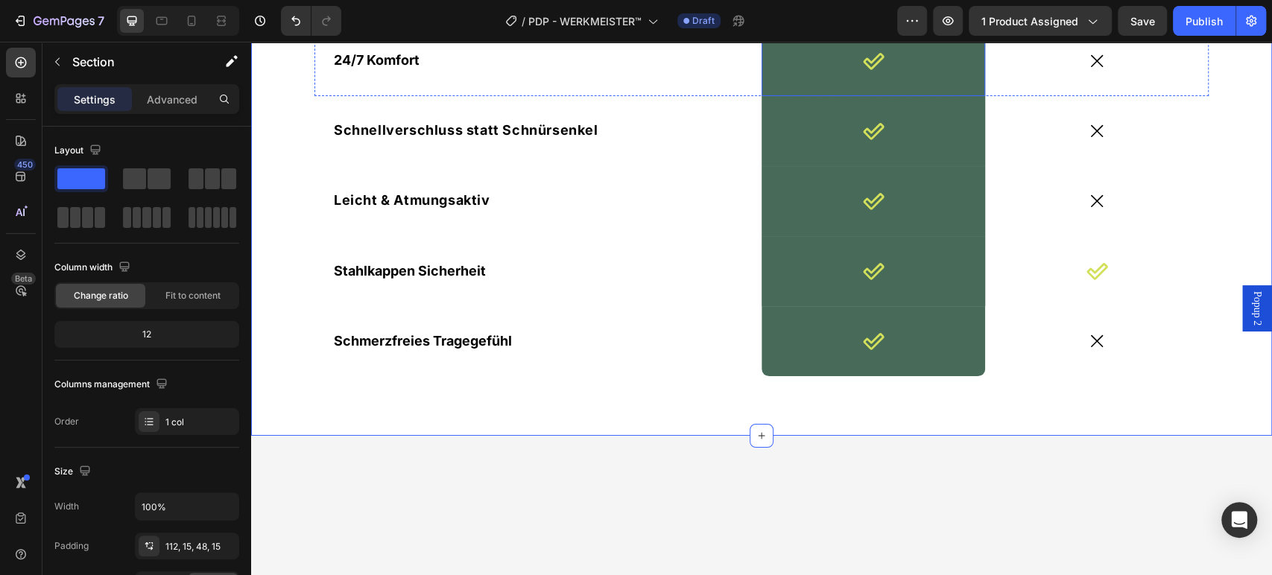
scroll to position [3476, 0]
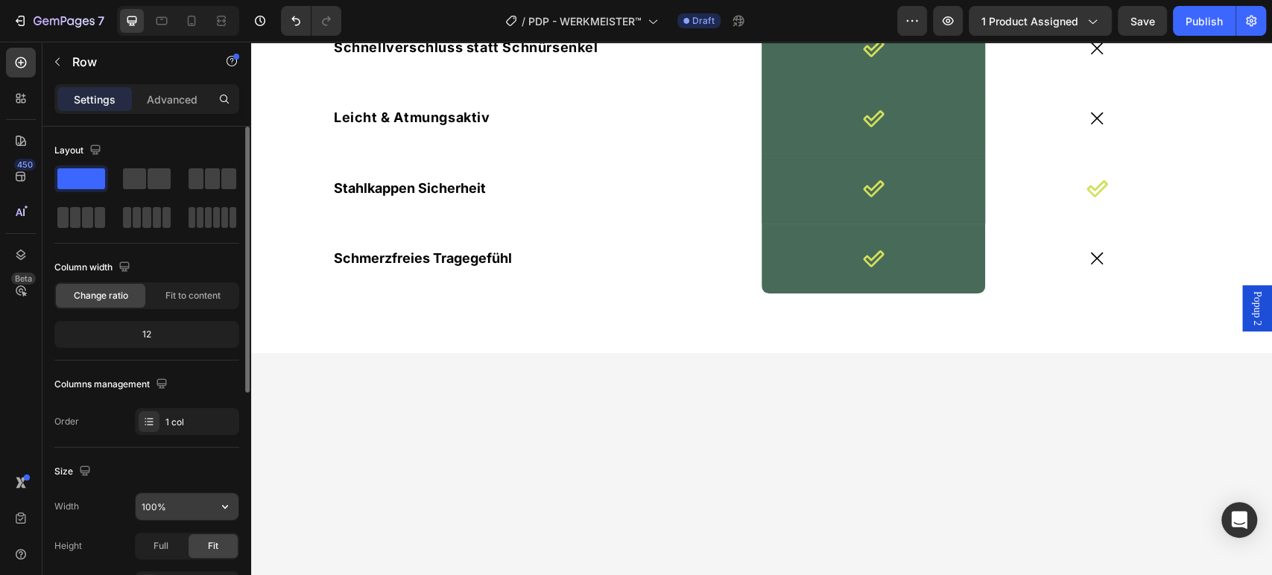
scroll to position [413, 0]
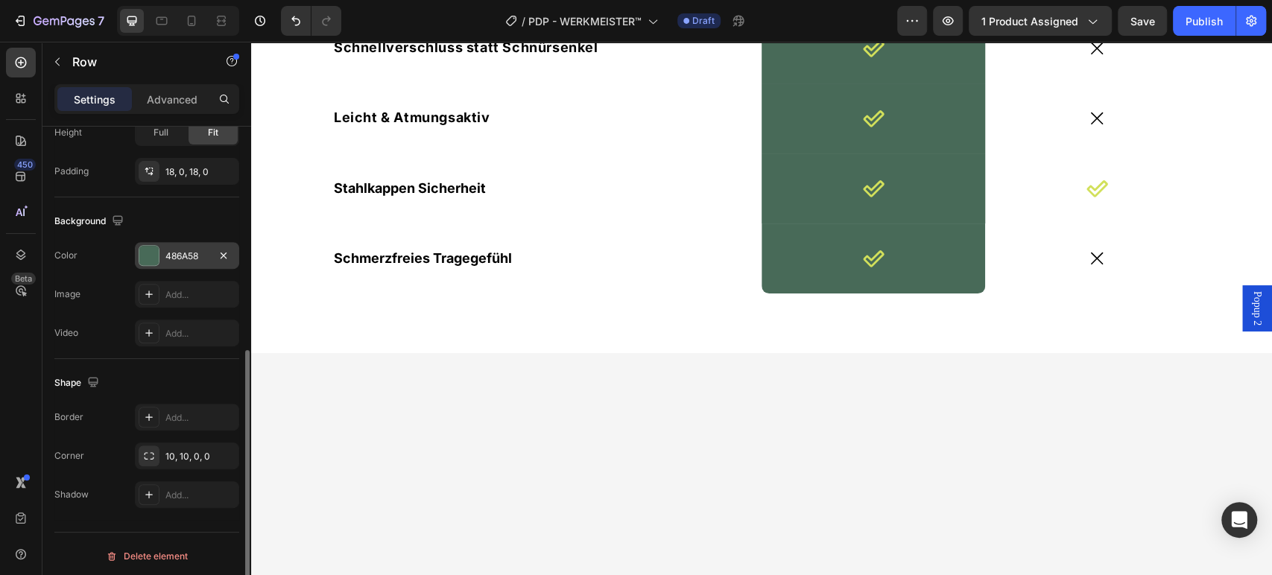
click at [173, 253] on div "486A58" at bounding box center [186, 256] width 43 height 13
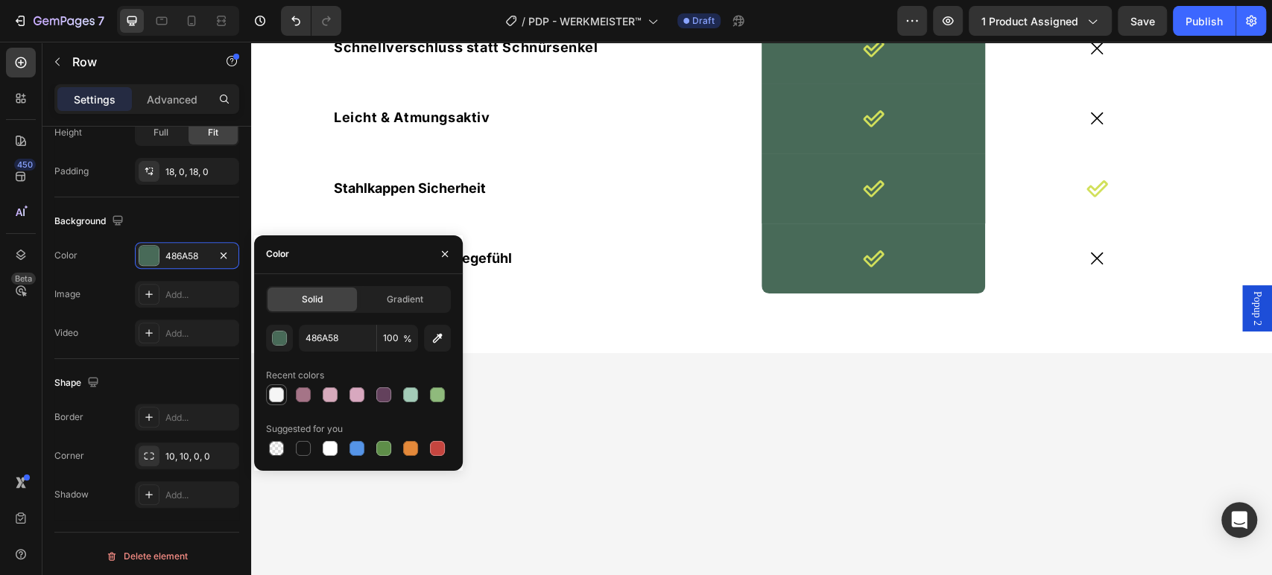
click at [274, 387] on div at bounding box center [276, 394] width 15 height 15
type input "F5F5F5"
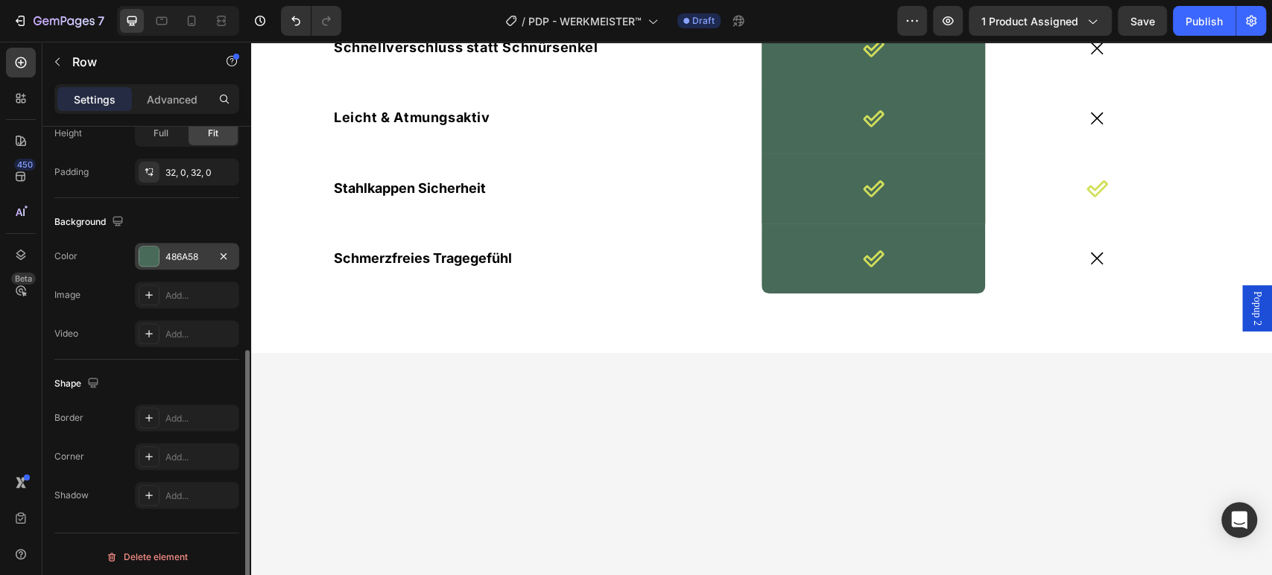
click at [191, 261] on div "486A58" at bounding box center [186, 256] width 43 height 13
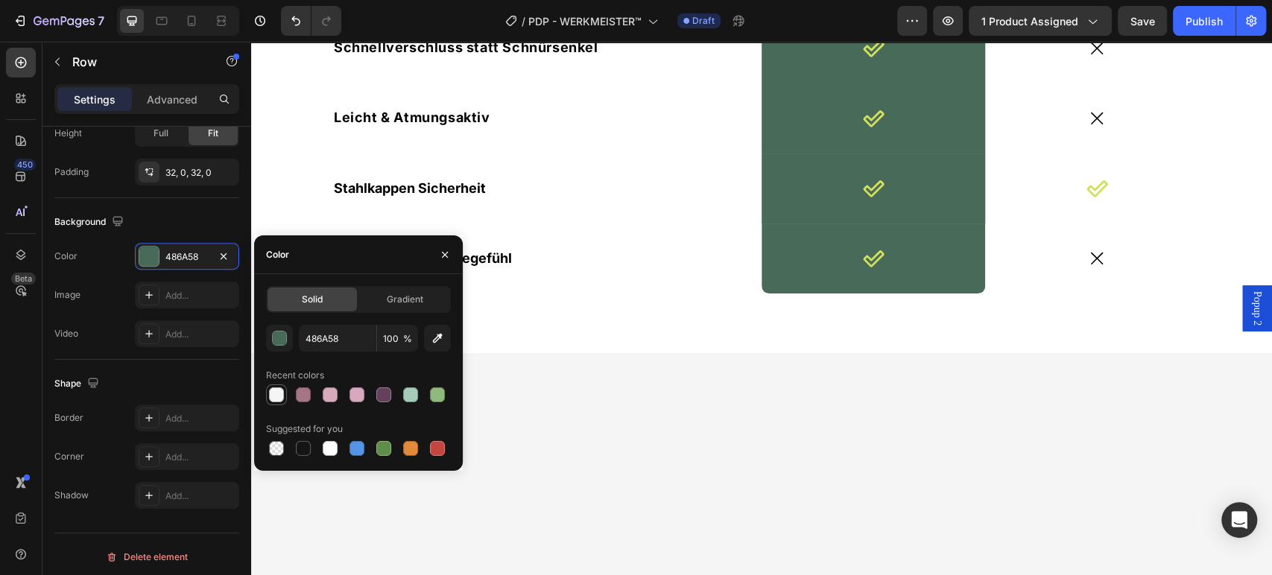
click at [278, 392] on div at bounding box center [276, 394] width 15 height 15
type input "F5F5F5"
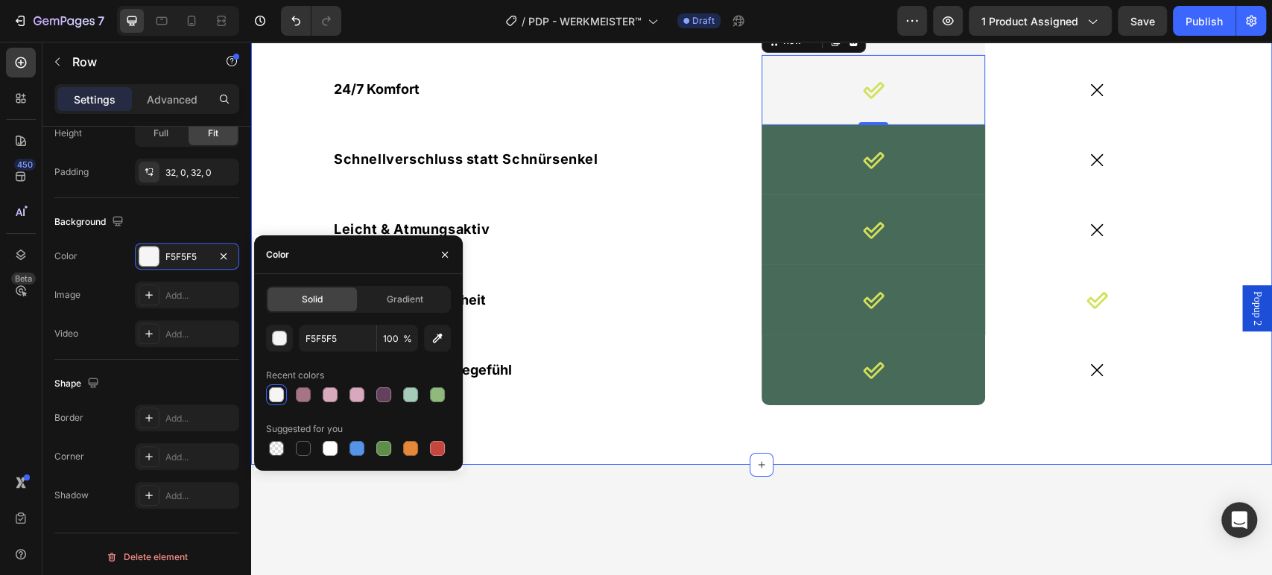
scroll to position [3310, 0]
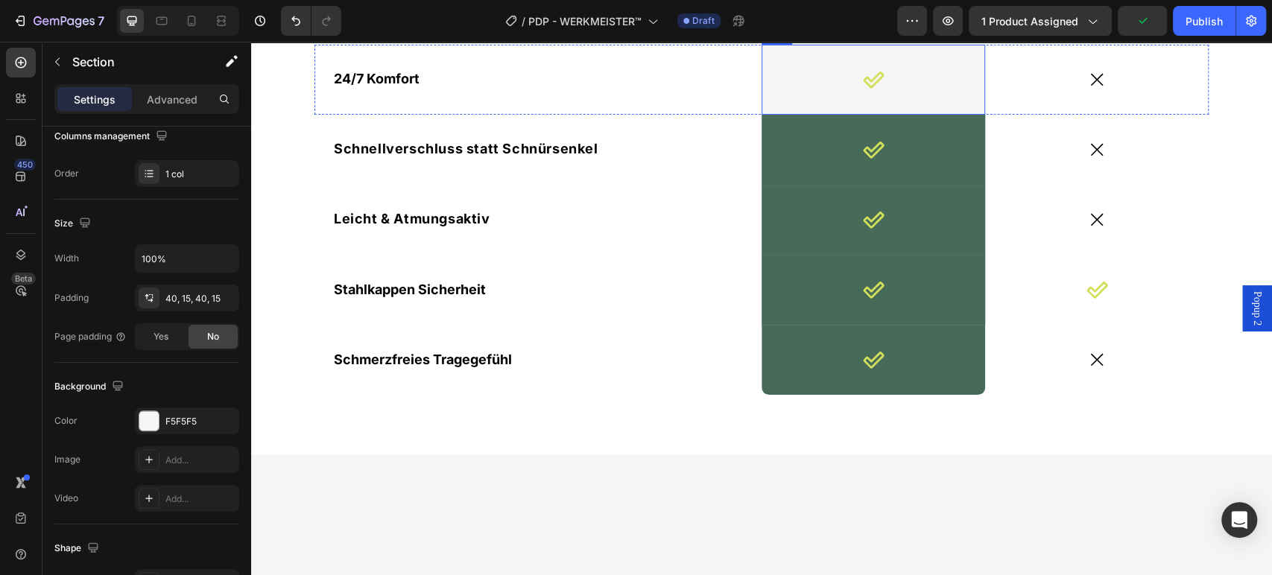
scroll to position [3393, 0]
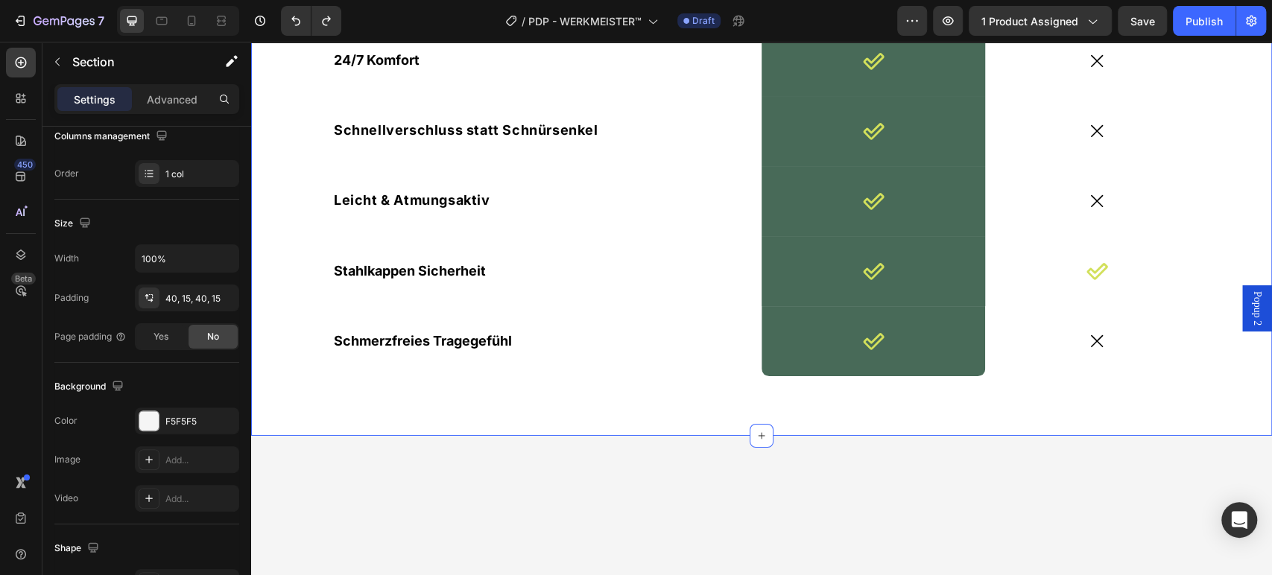
click at [1088, 191] on div "Text Block Image Row Andere Sicherheitsschuhe Text Block Row 24/7 Komfort Text …" at bounding box center [761, 169] width 1021 height 532
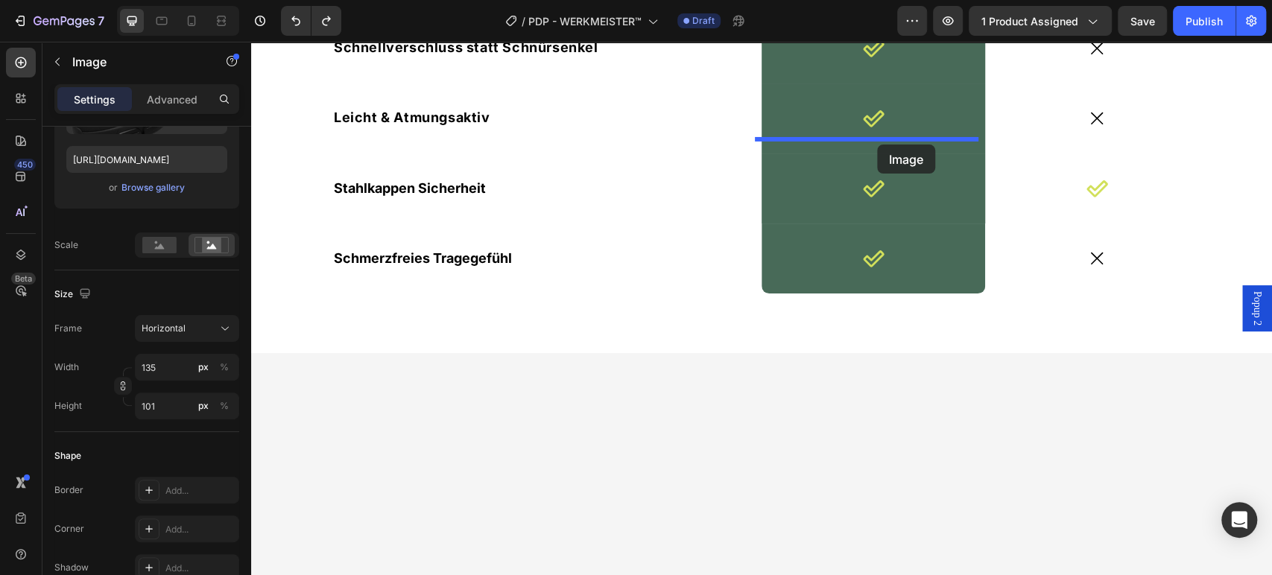
scroll to position [0, 0]
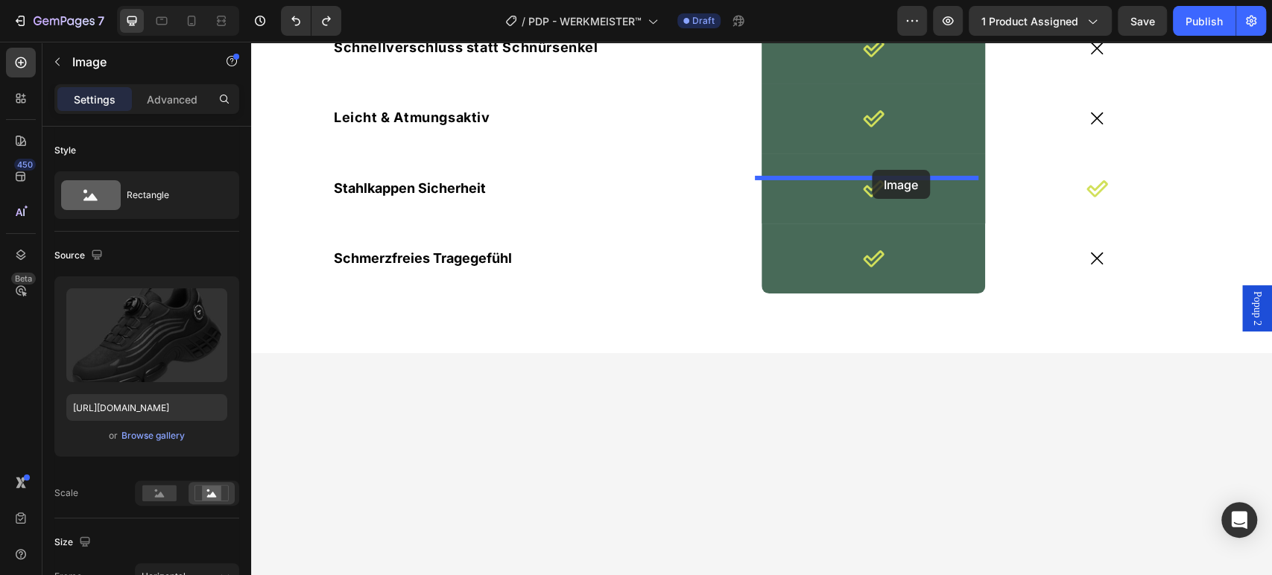
drag, startPoint x: 875, startPoint y: 118, endPoint x: 872, endPoint y: 170, distance: 52.3
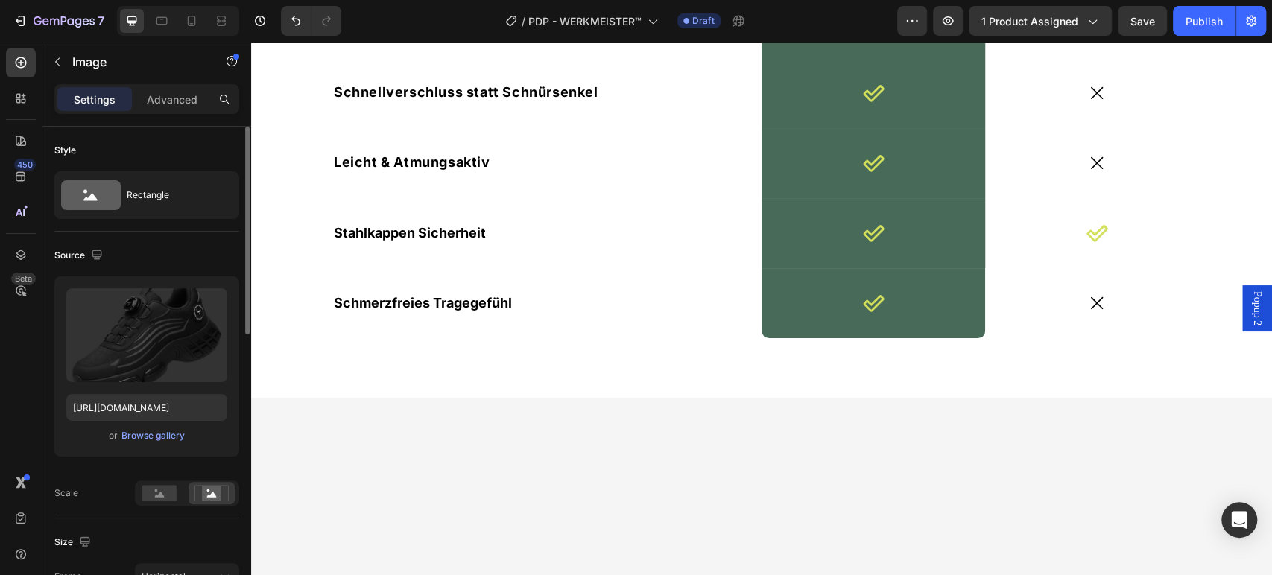
scroll to position [165, 0]
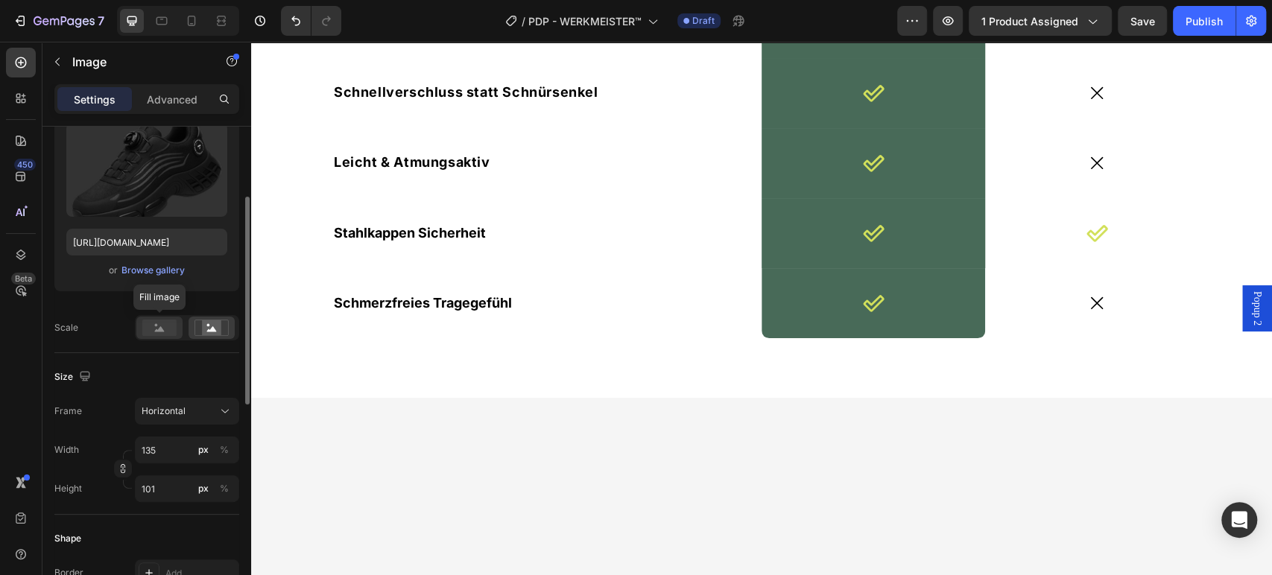
click at [152, 324] on rect at bounding box center [159, 328] width 34 height 16
click at [203, 329] on rect at bounding box center [211, 327] width 19 height 15
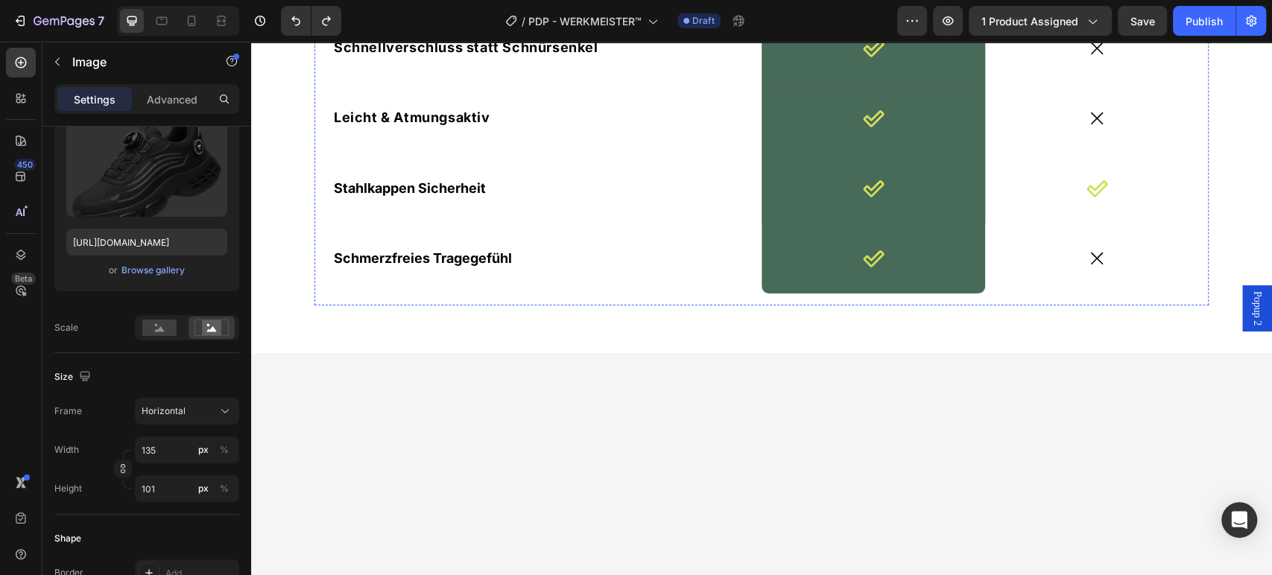
scroll to position [3228, 0]
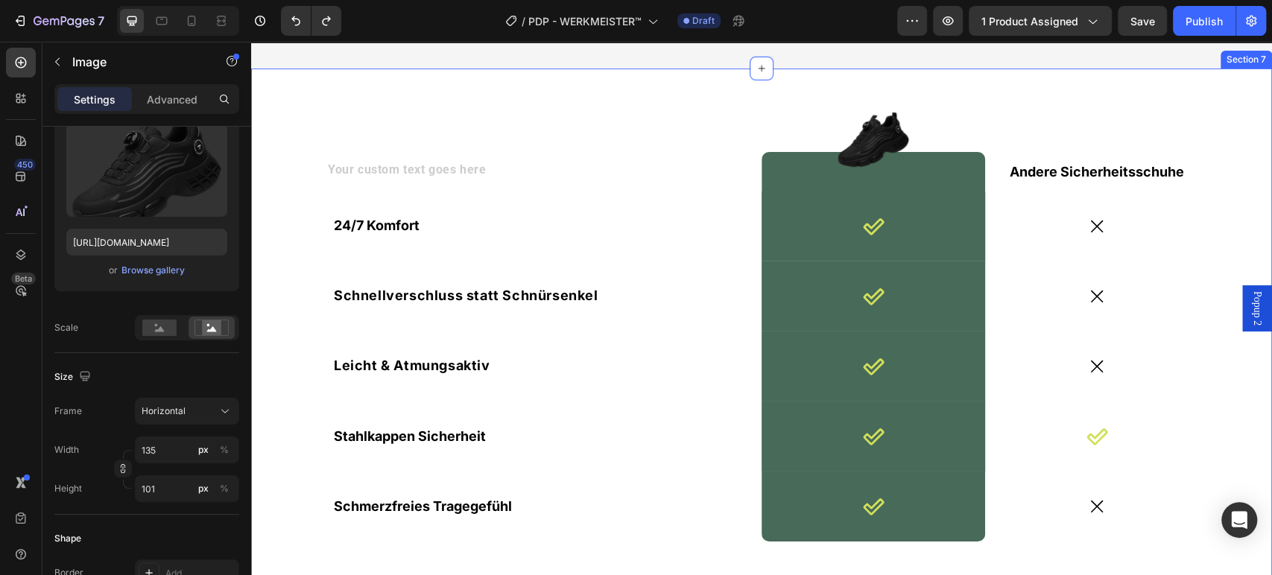
click at [670, 321] on div "Text Block Image Row Andere Sicherheitsschuhe Text Block Row 24/7 Komfort Text …" at bounding box center [761, 335] width 1021 height 532
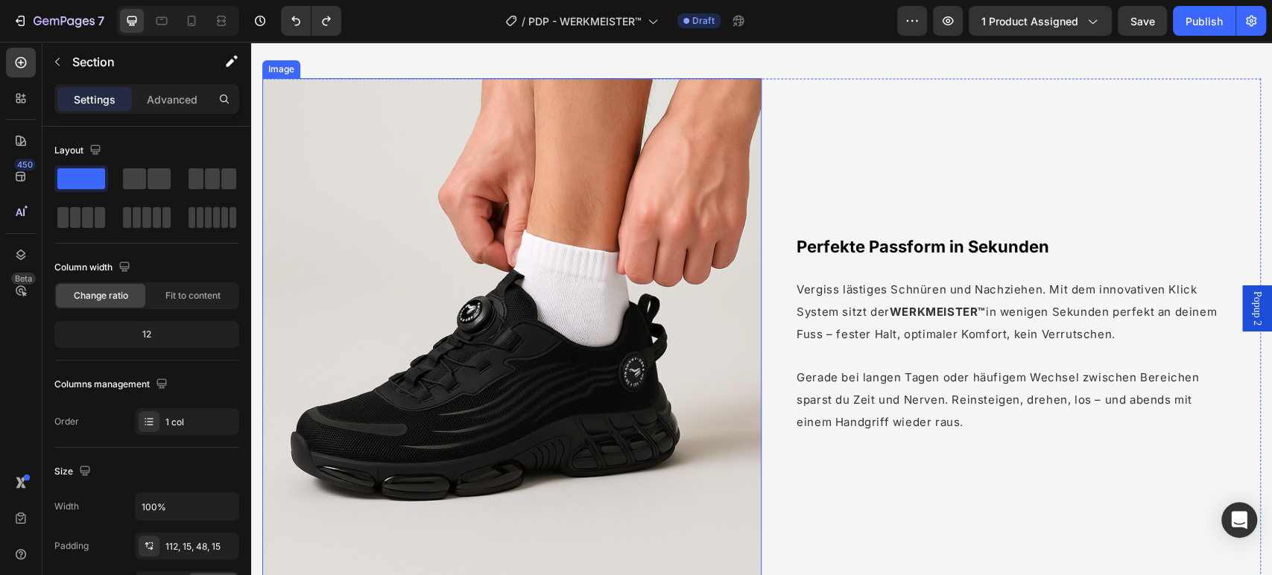
scroll to position [1324, 0]
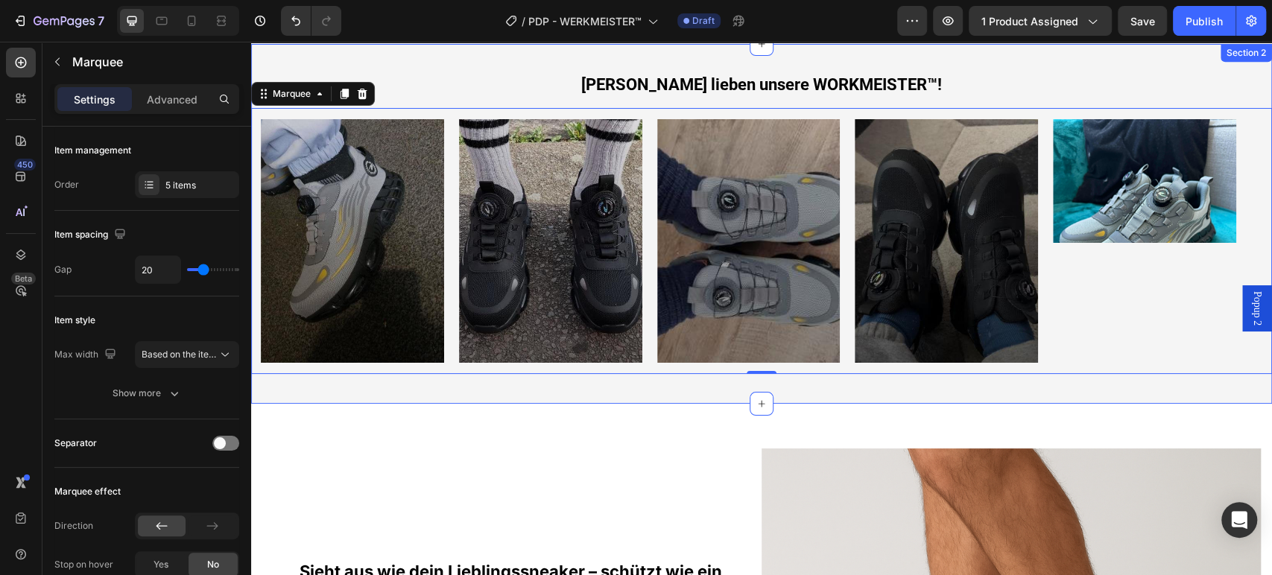
scroll to position [1158, 0]
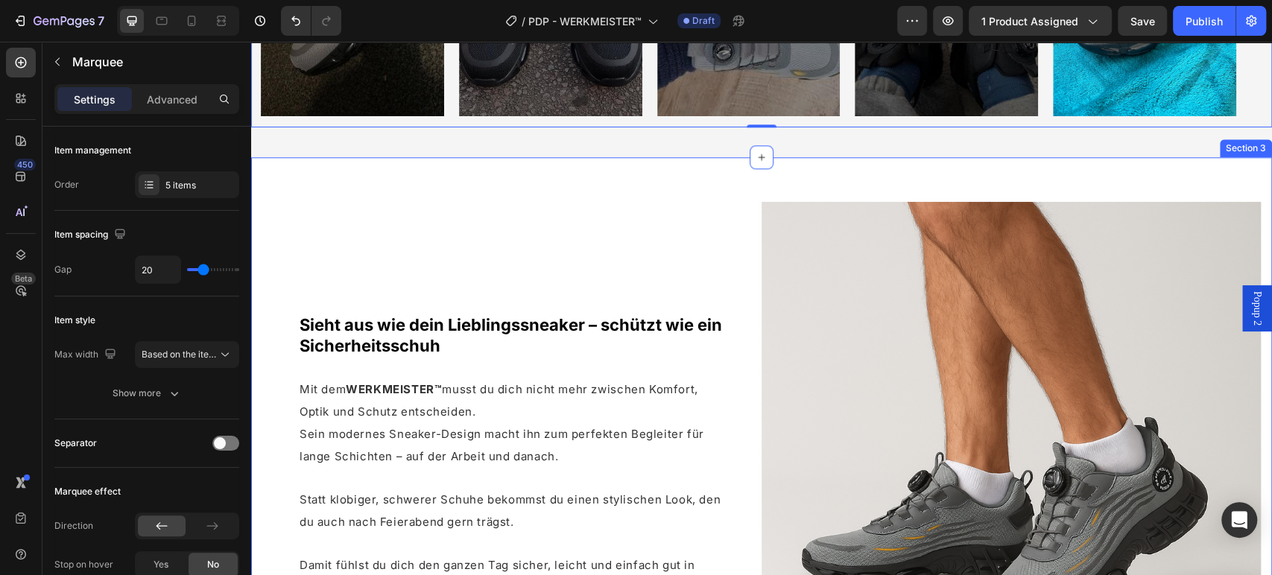
click at [650, 177] on div "Sieht aus wie dein Lieblingssneaker – schützt wie ein Sicherheitsschuh Heading …" at bounding box center [761, 451] width 1021 height 588
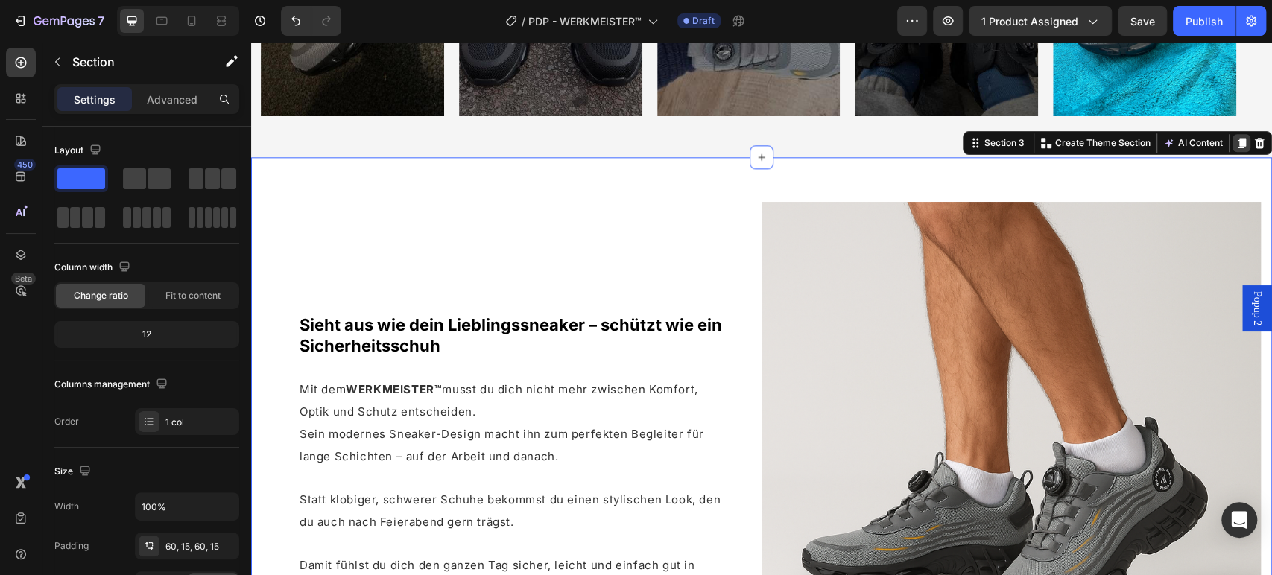
click at [1237, 139] on icon at bounding box center [1241, 143] width 8 height 10
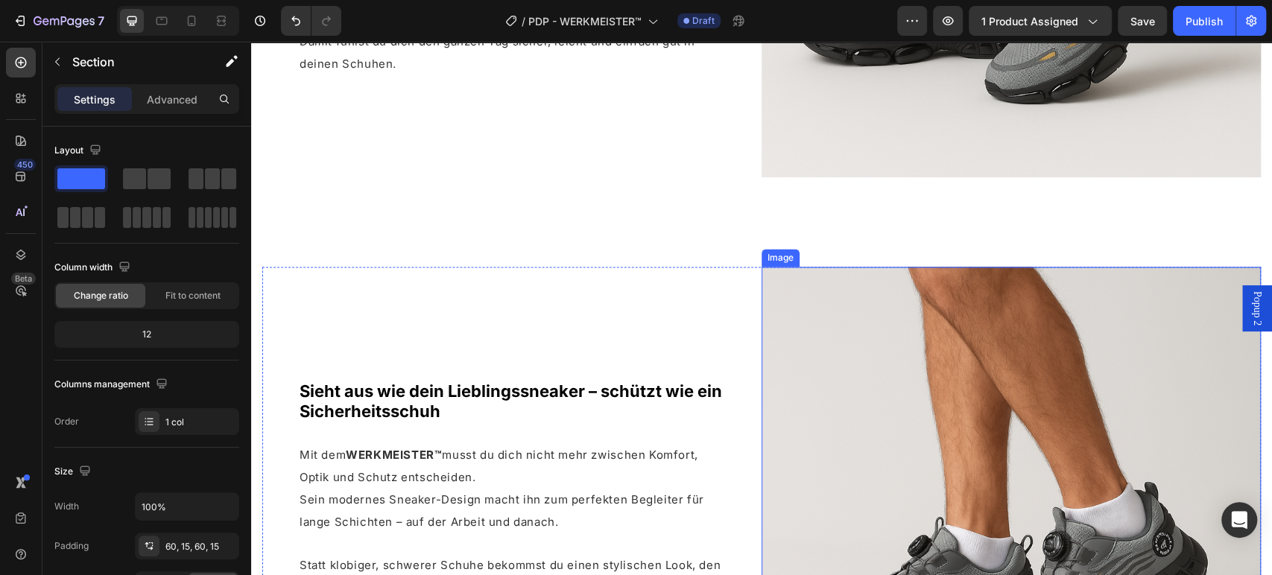
scroll to position [1717, 0]
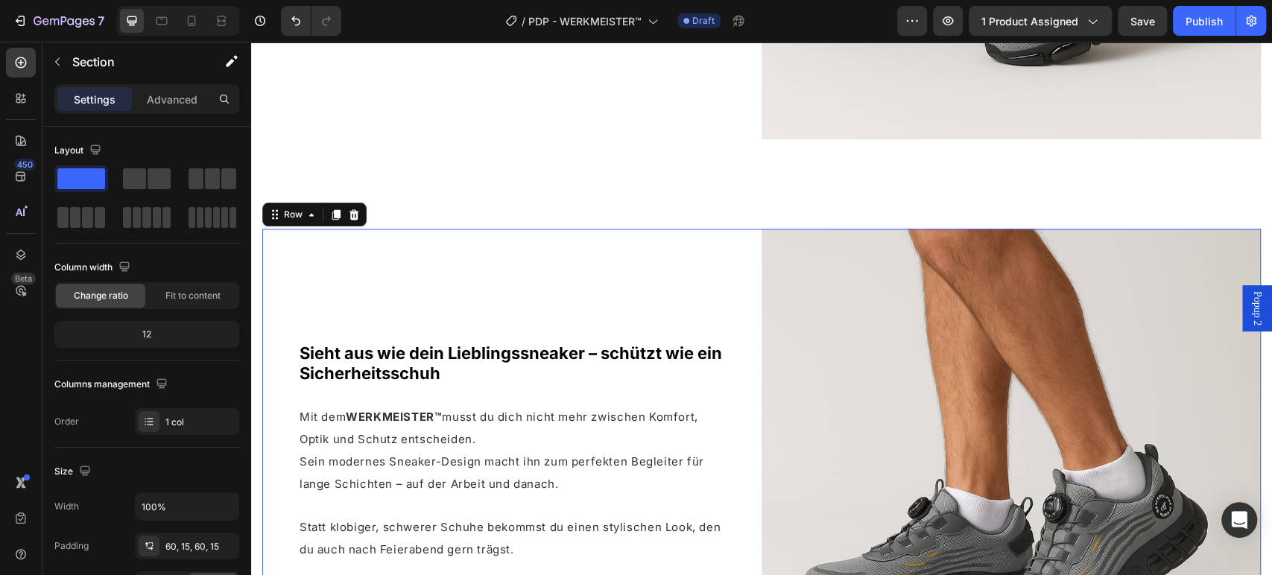
click at [730, 247] on div "Sieht aus wie dein Lieblingssneaker – schützt wie ein Sicherheitsschuh Heading …" at bounding box center [511, 478] width 499 height 499
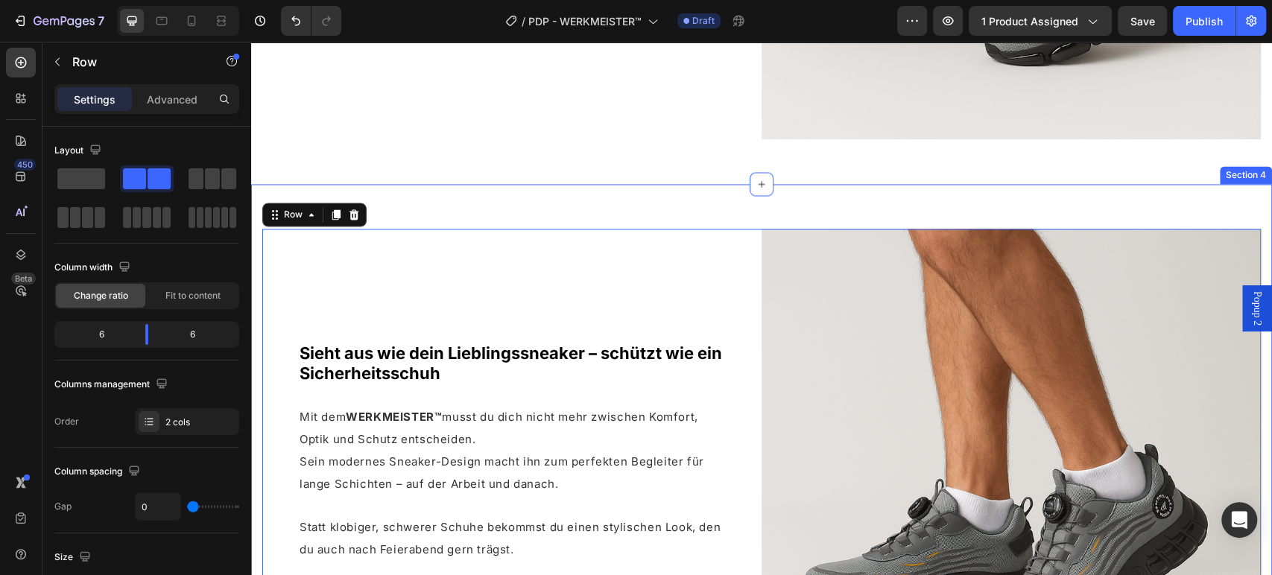
click at [762, 197] on div "Sieht aus wie dein Lieblingssneaker – schützt wie ein Sicherheitsschuh Heading …" at bounding box center [761, 478] width 1021 height 588
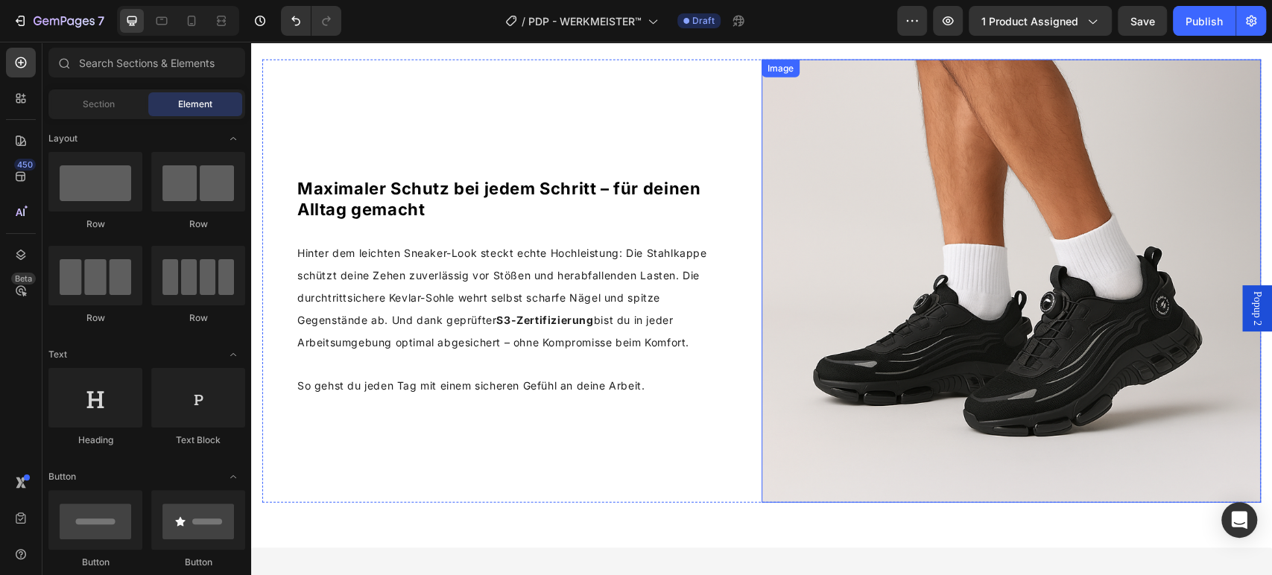
scroll to position [2214, 0]
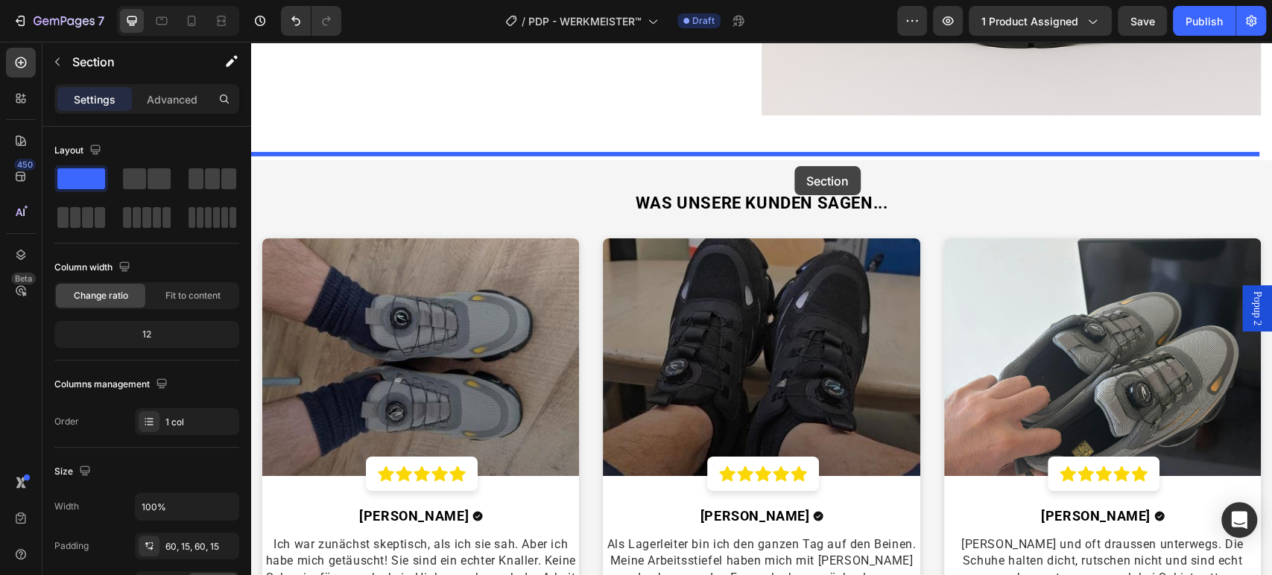
scroll to position [3427, 0]
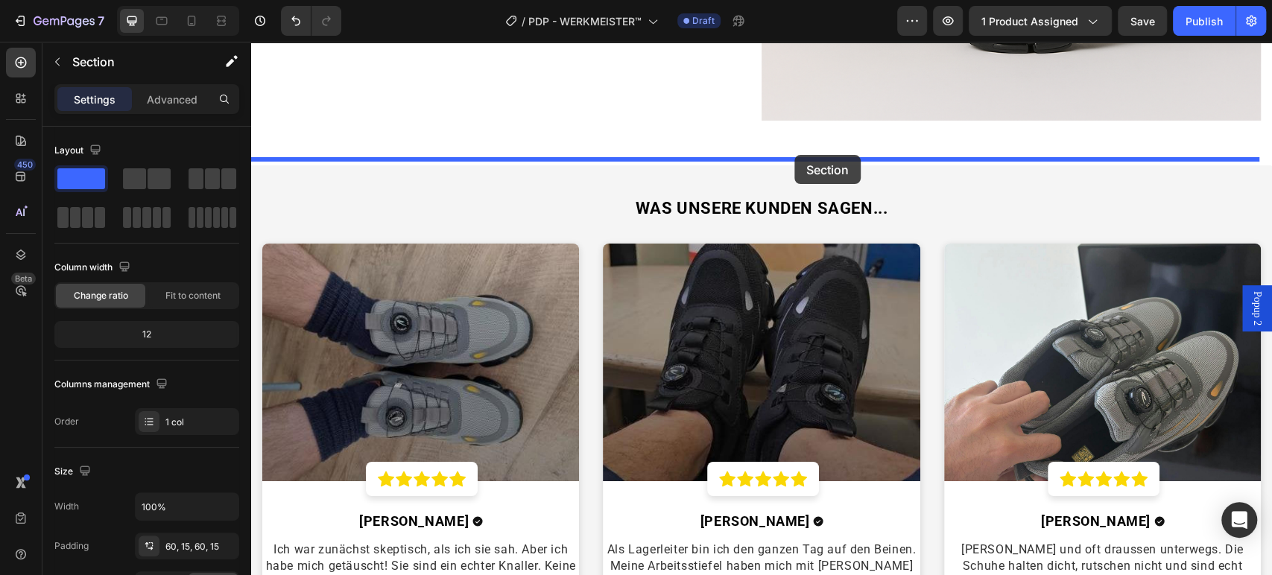
drag, startPoint x: 769, startPoint y: 118, endPoint x: 794, endPoint y: 163, distance: 51.0
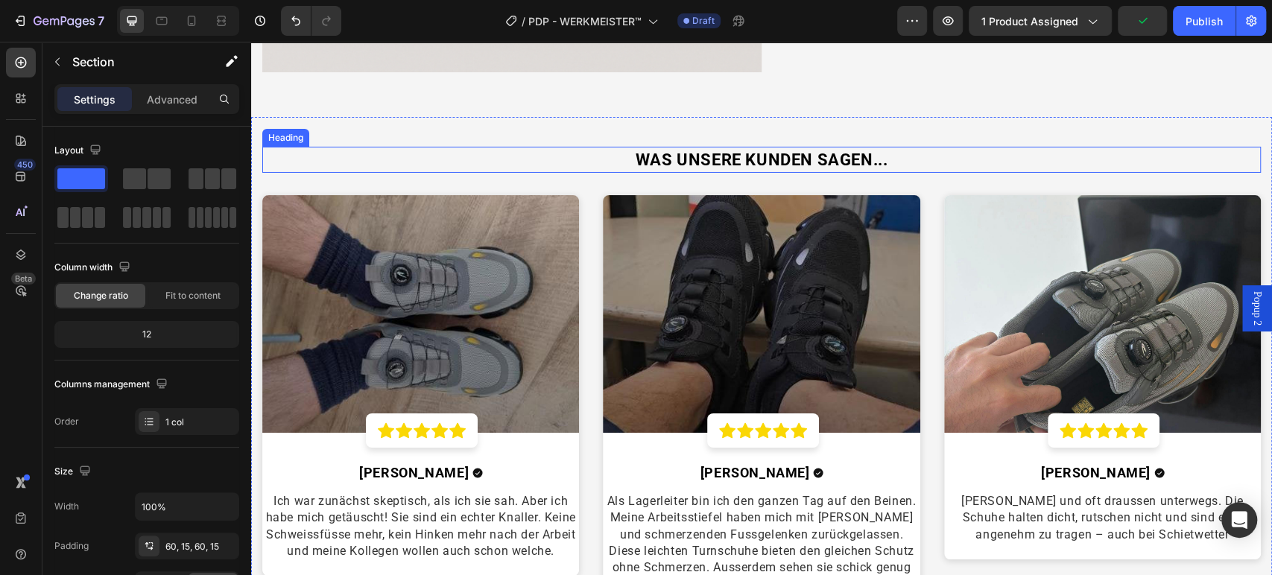
scroll to position [3424, 0]
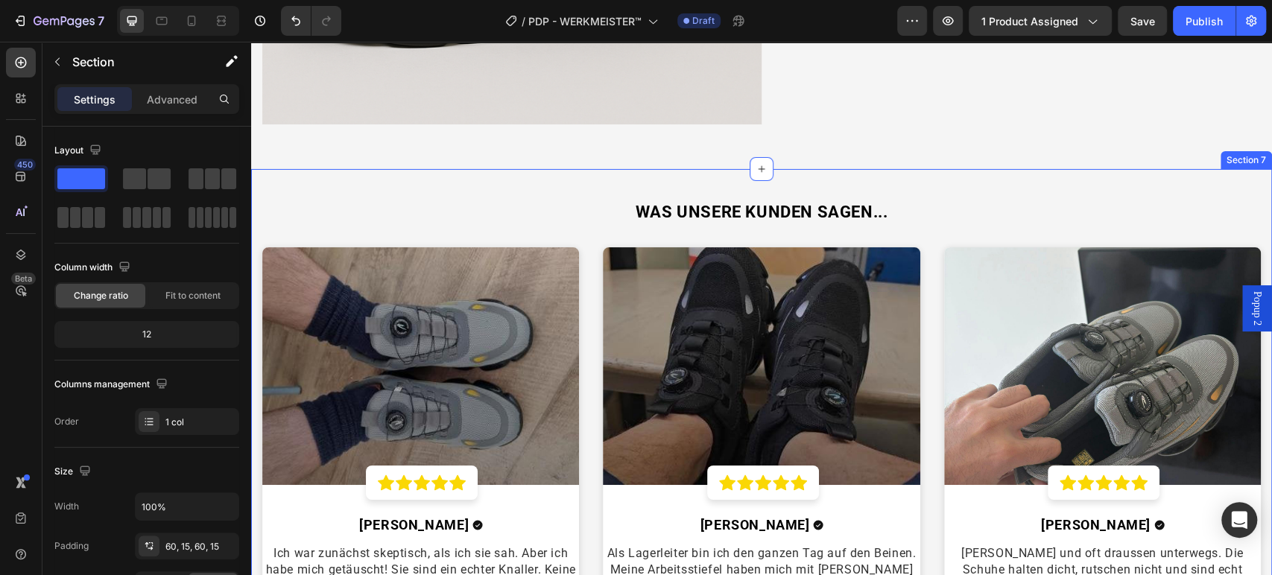
click at [296, 179] on div "WAS UNSERE KUNDEN SAGEN... Heading Image Icon Icon Icon Icon Icon Row Row Tom S…" at bounding box center [761, 434] width 1021 height 530
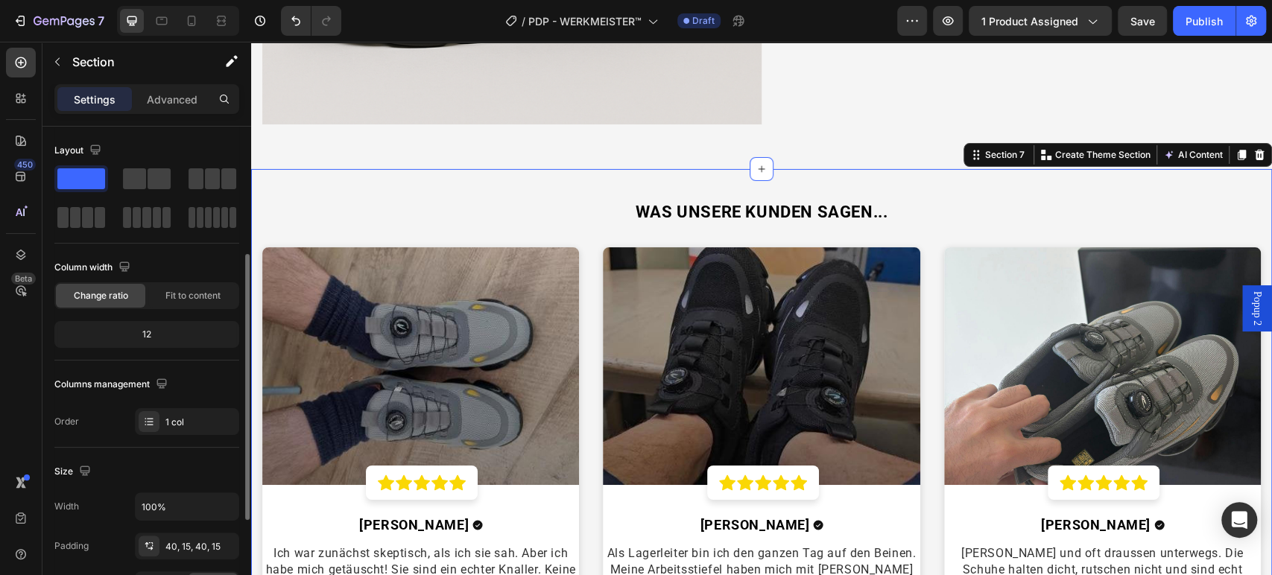
scroll to position [331, 0]
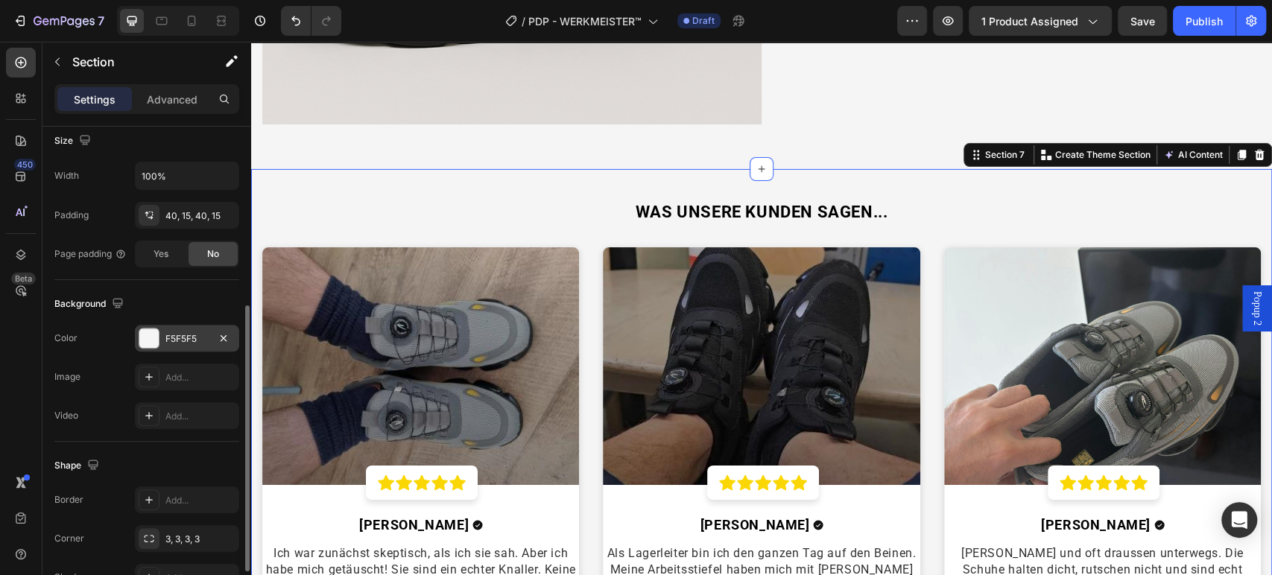
click at [197, 338] on div "F5F5F5" at bounding box center [186, 338] width 43 height 13
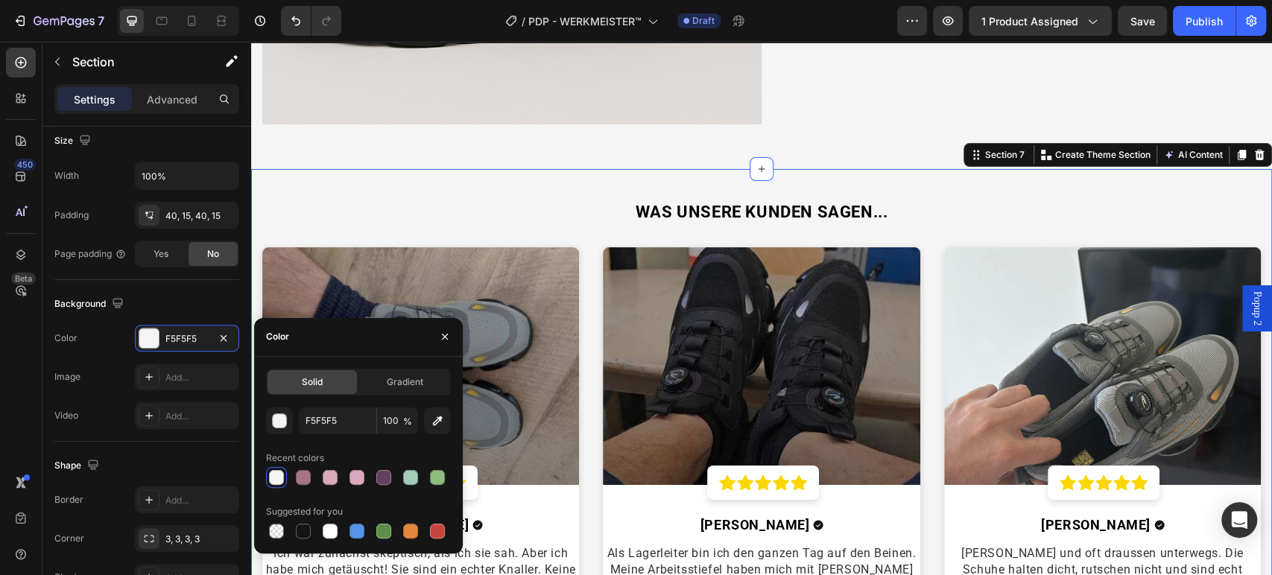
drag, startPoint x: 325, startPoint y: 530, endPoint x: 413, endPoint y: 439, distance: 126.4
click at [327, 532] on div at bounding box center [330, 531] width 15 height 15
type input "FFFFFF"
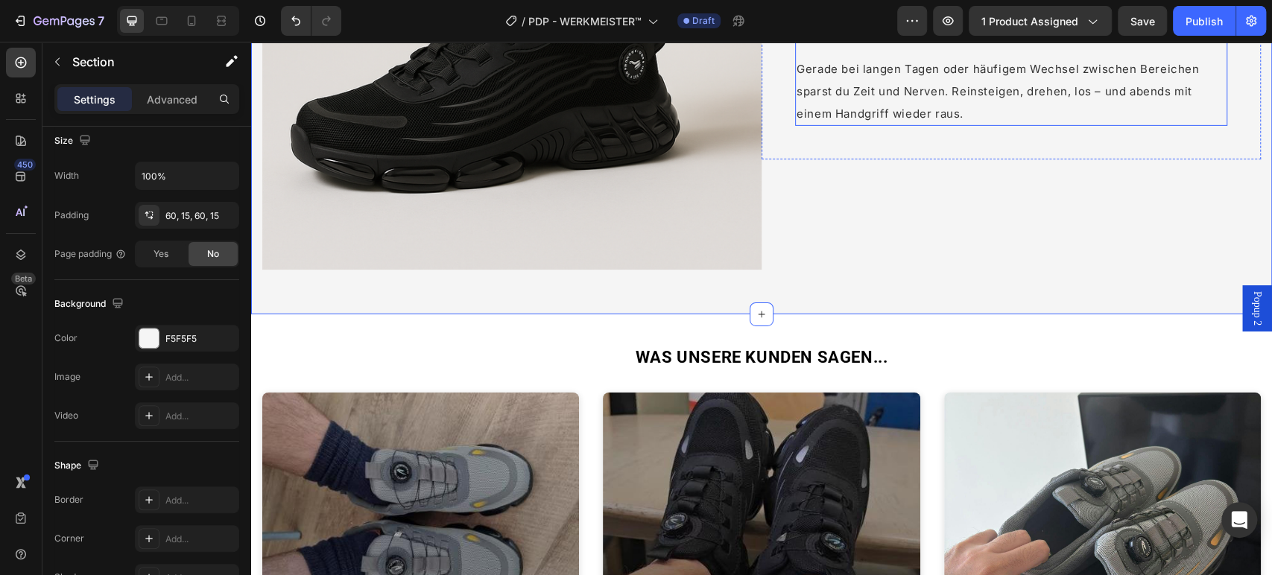
scroll to position [3176, 0]
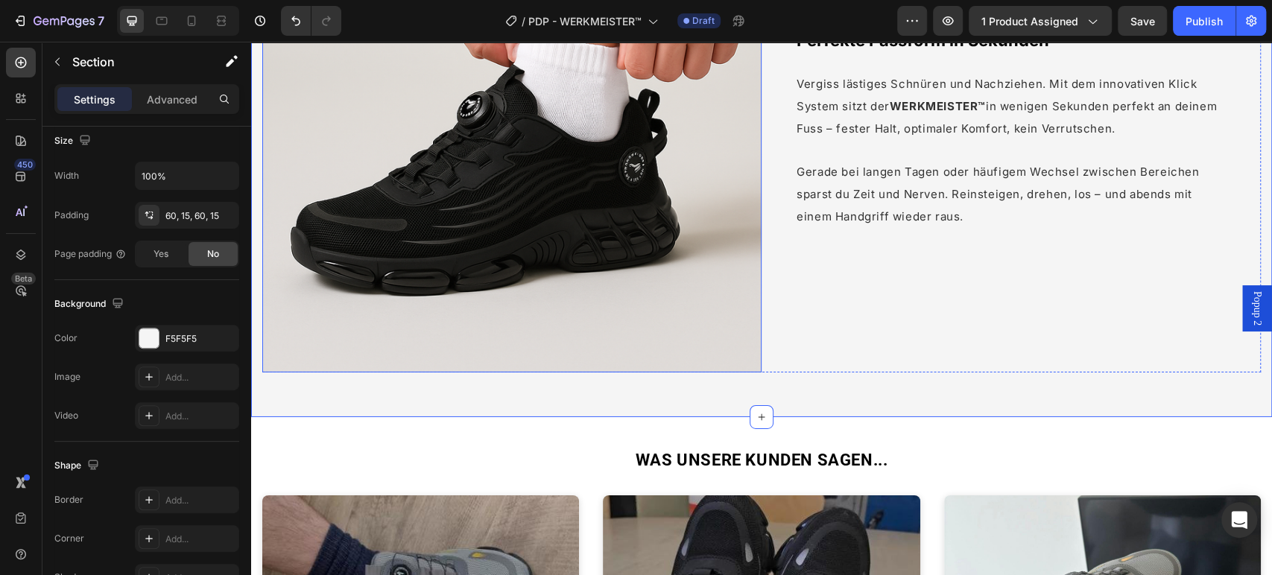
click at [639, 174] on img at bounding box center [511, 122] width 499 height 499
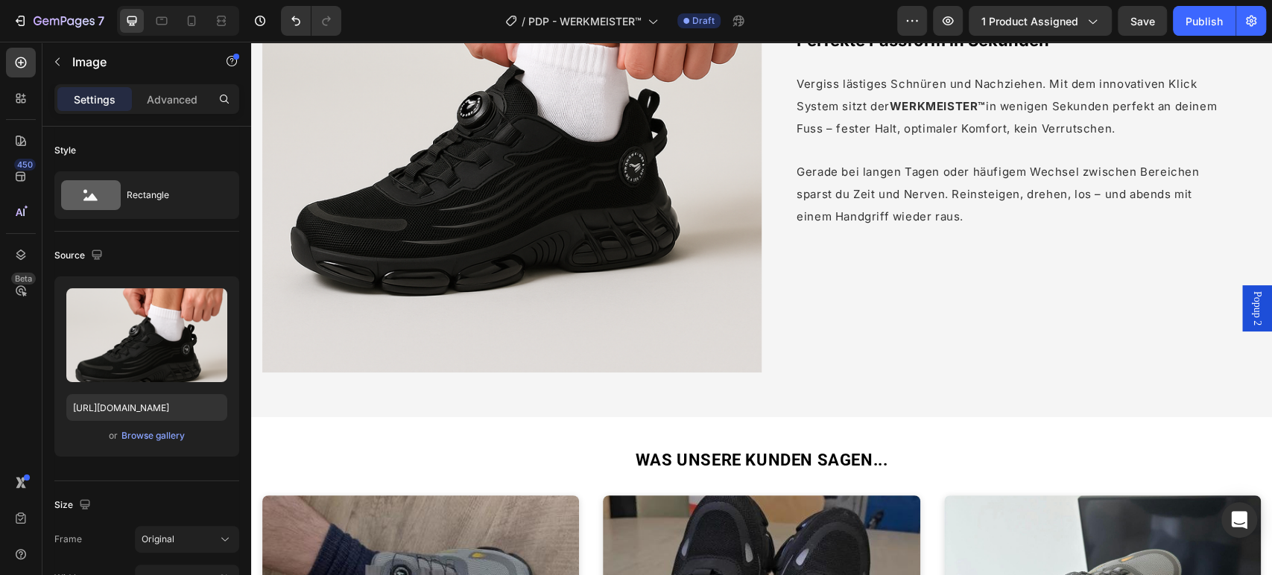
click at [683, 207] on img at bounding box center [511, 122] width 499 height 499
click at [601, 283] on img at bounding box center [511, 122] width 499 height 499
click at [679, 339] on img at bounding box center [511, 122] width 499 height 499
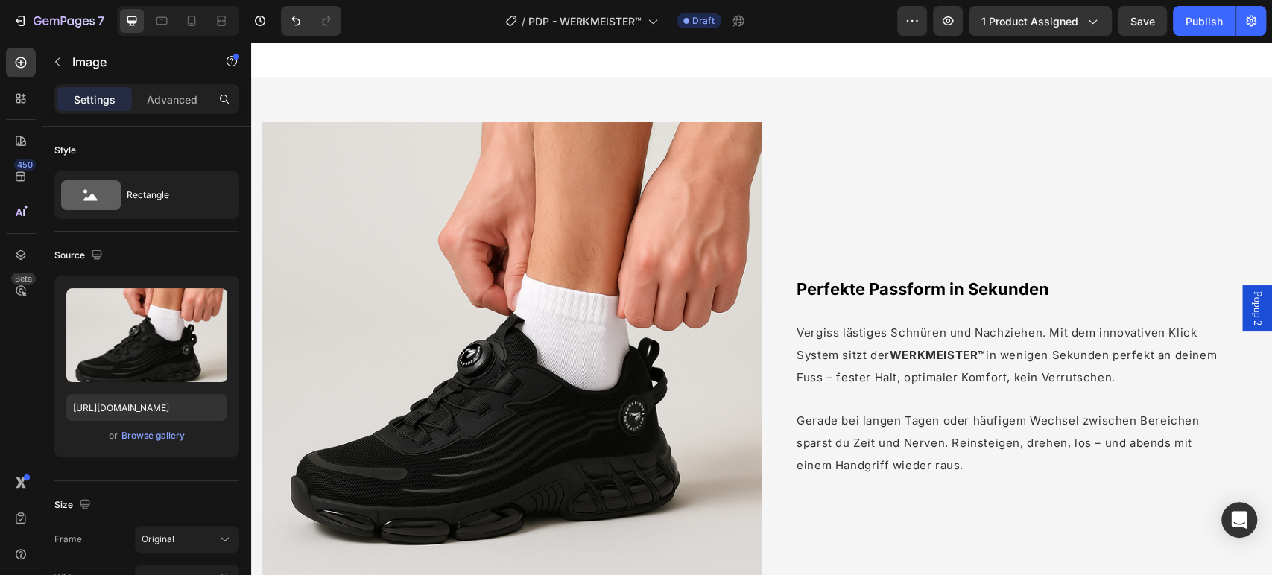
scroll to position [3341, 0]
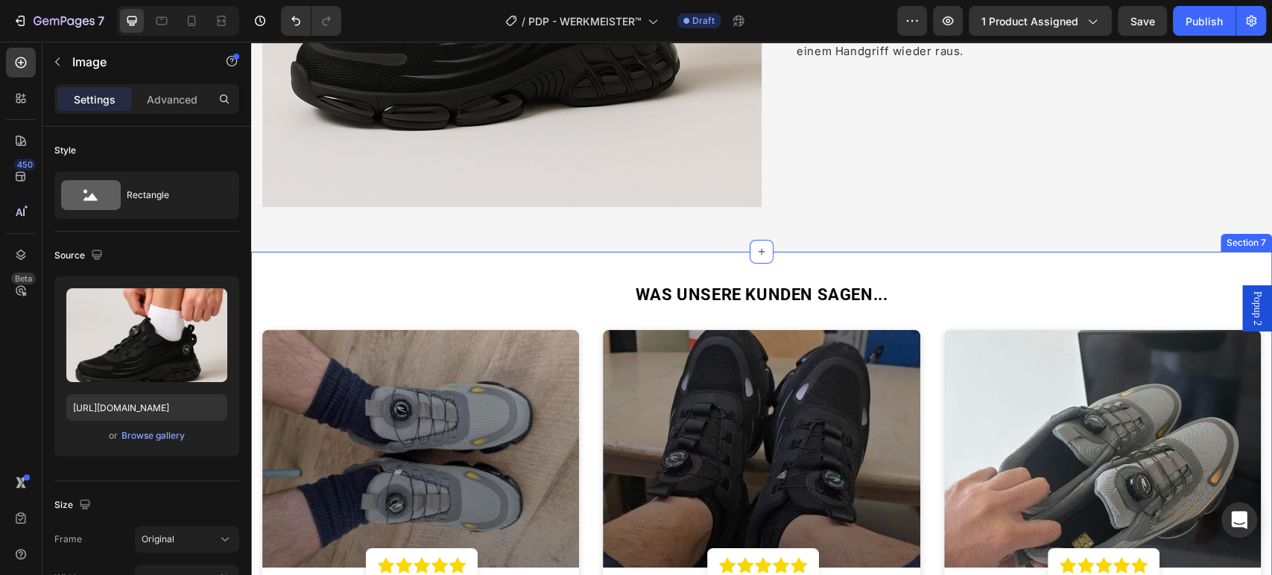
click at [687, 318] on div "WAS UNSERE KUNDEN SAGEN... Heading Image Icon Icon Icon Icon Icon Row Row [PERS…" at bounding box center [761, 517] width 998 height 471
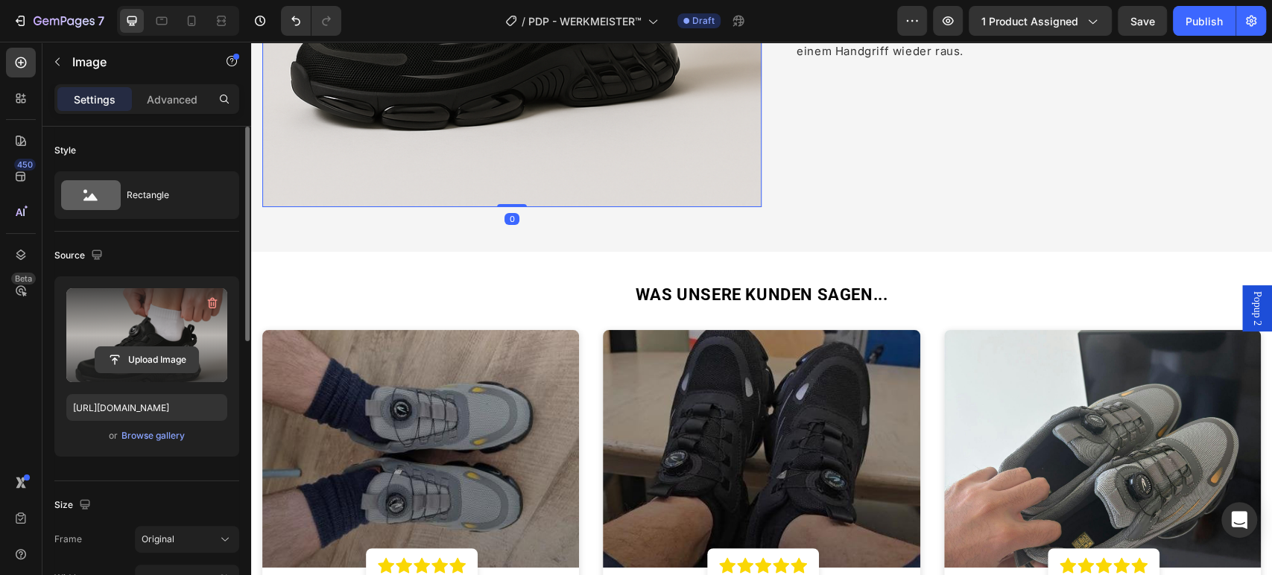
click at [176, 361] on input "file" at bounding box center [146, 359] width 103 height 25
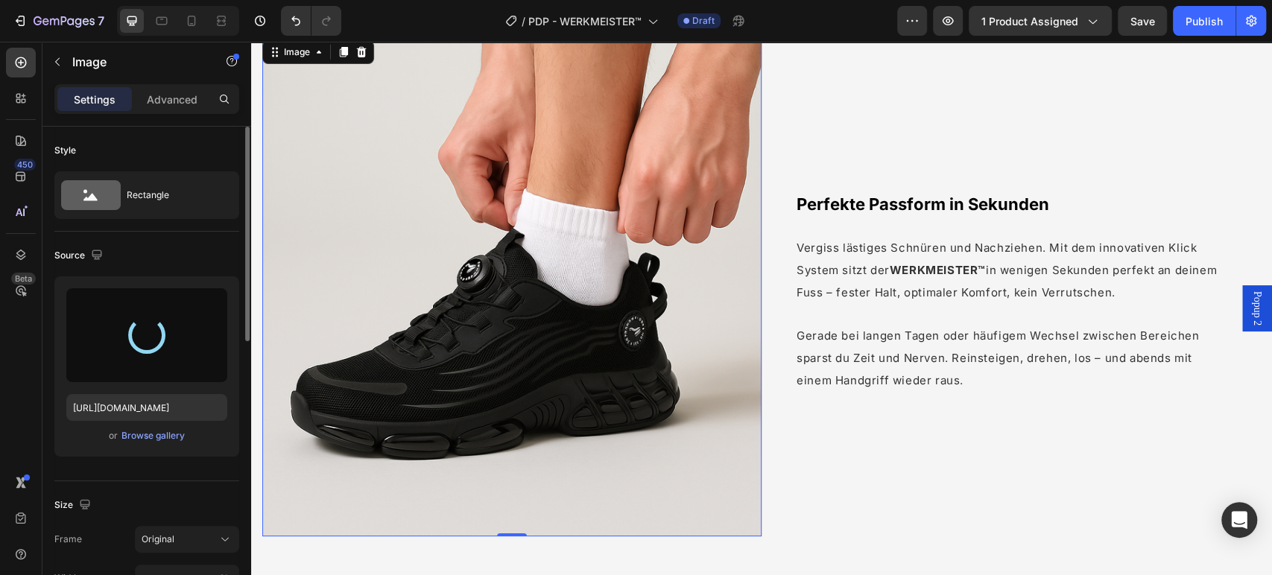
scroll to position [3009, 0]
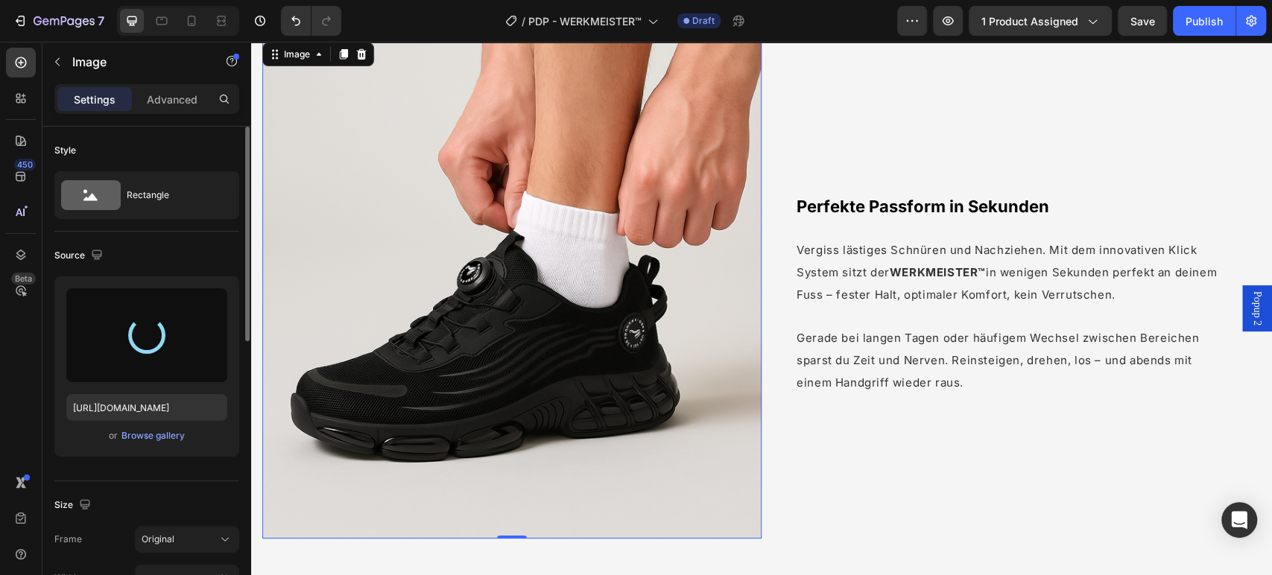
type input "https://cdn.shopify.com/s/files/1/0669/3978/1307/files/gempages_577602303473746…"
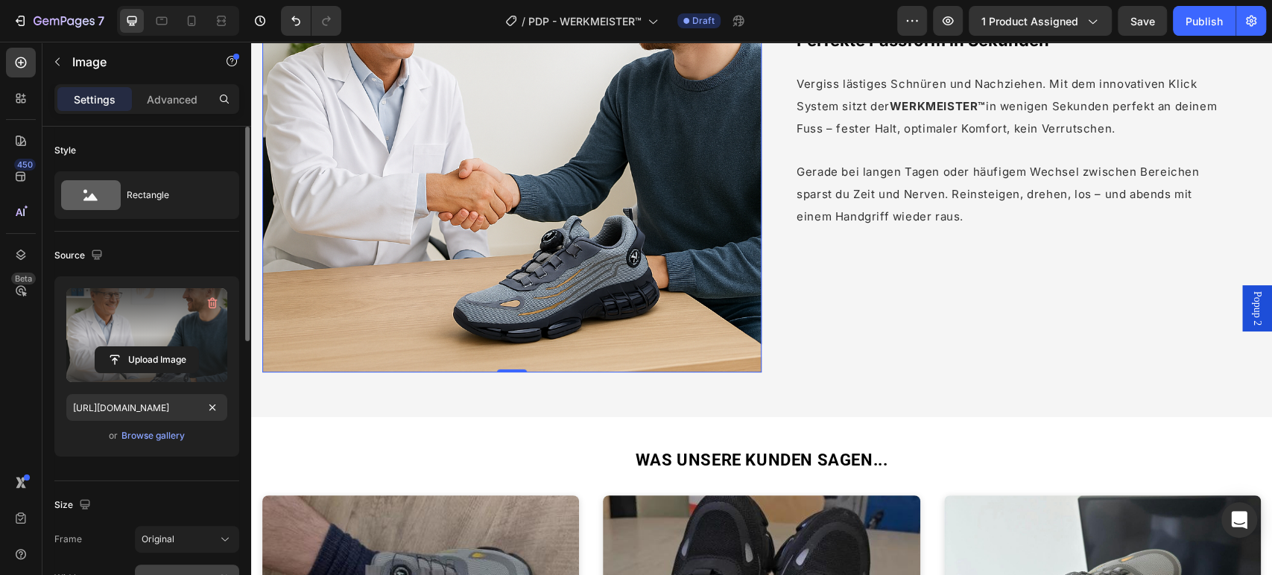
scroll to position [165, 0]
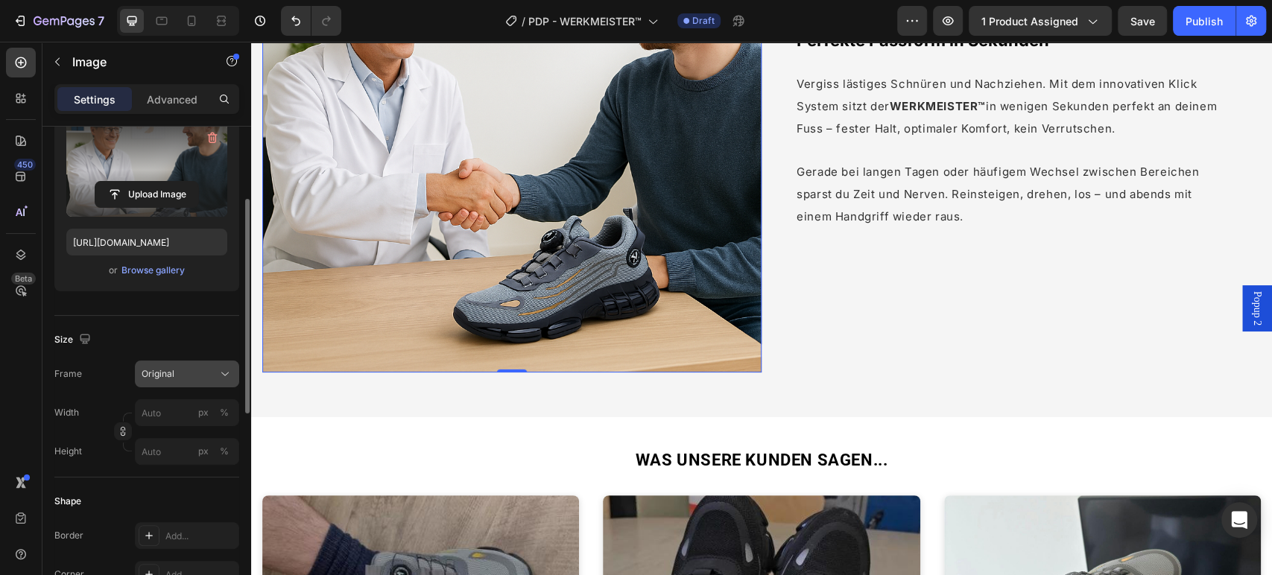
click at [205, 364] on button "Original" at bounding box center [187, 374] width 104 height 27
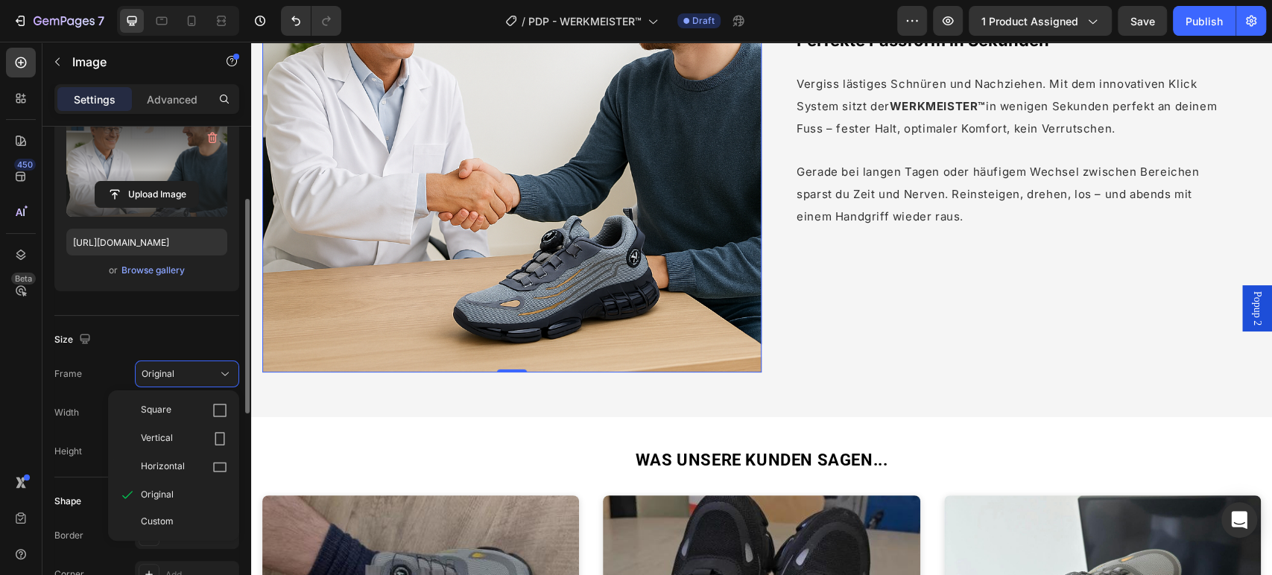
click at [197, 455] on div "Horizontal" at bounding box center [173, 467] width 119 height 28
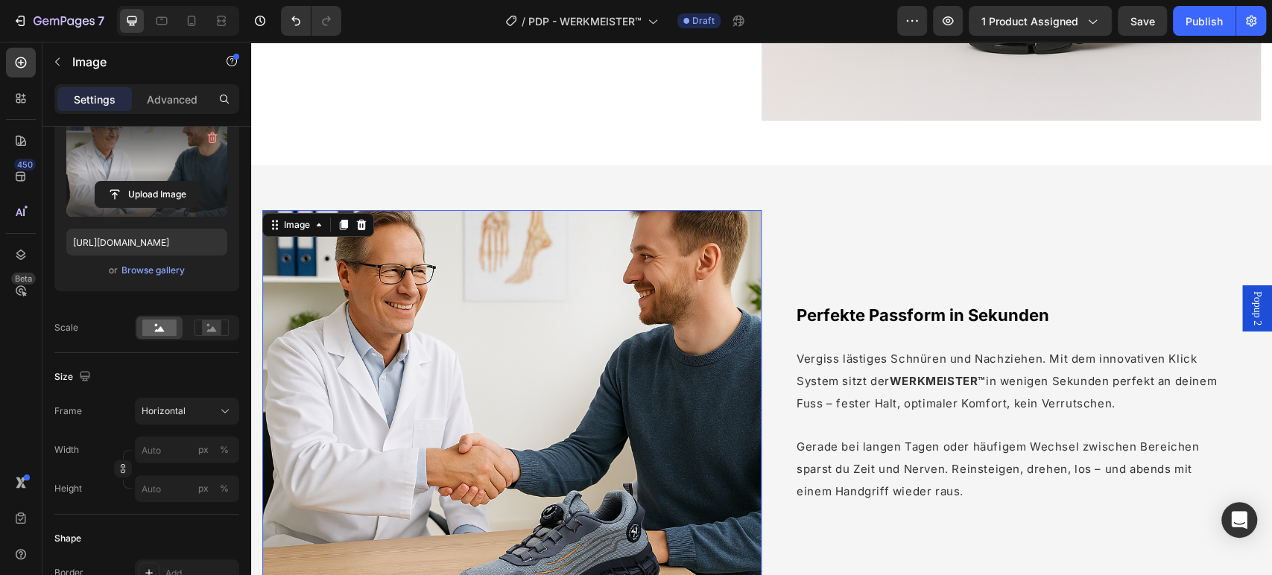
scroll to position [3009, 0]
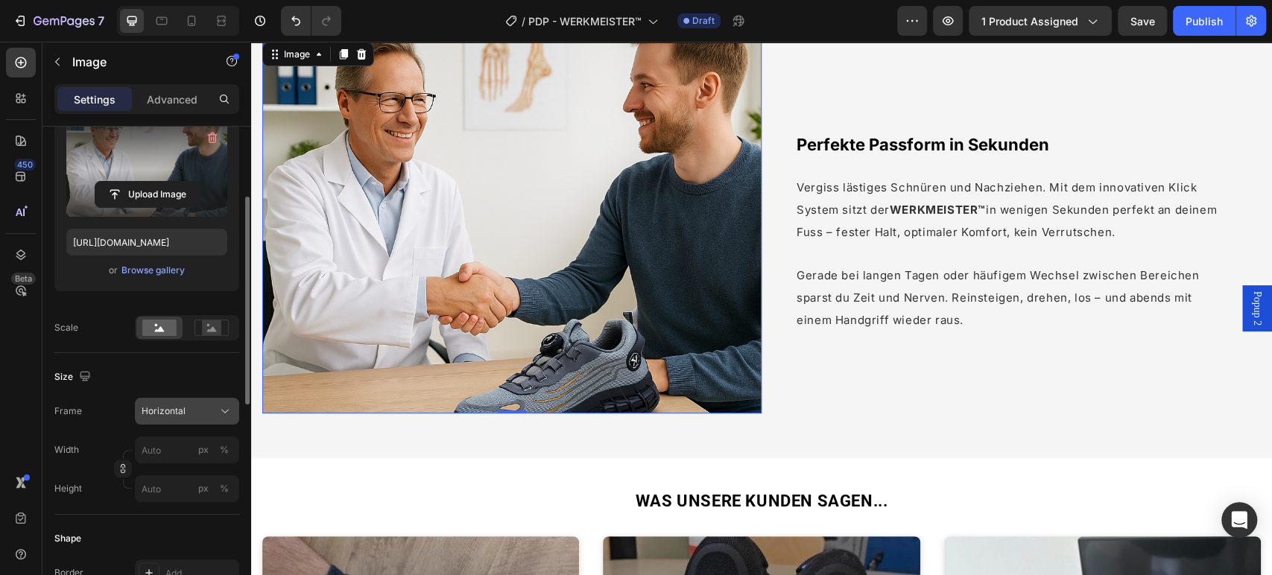
click at [210, 410] on div "Horizontal" at bounding box center [178, 410] width 73 height 13
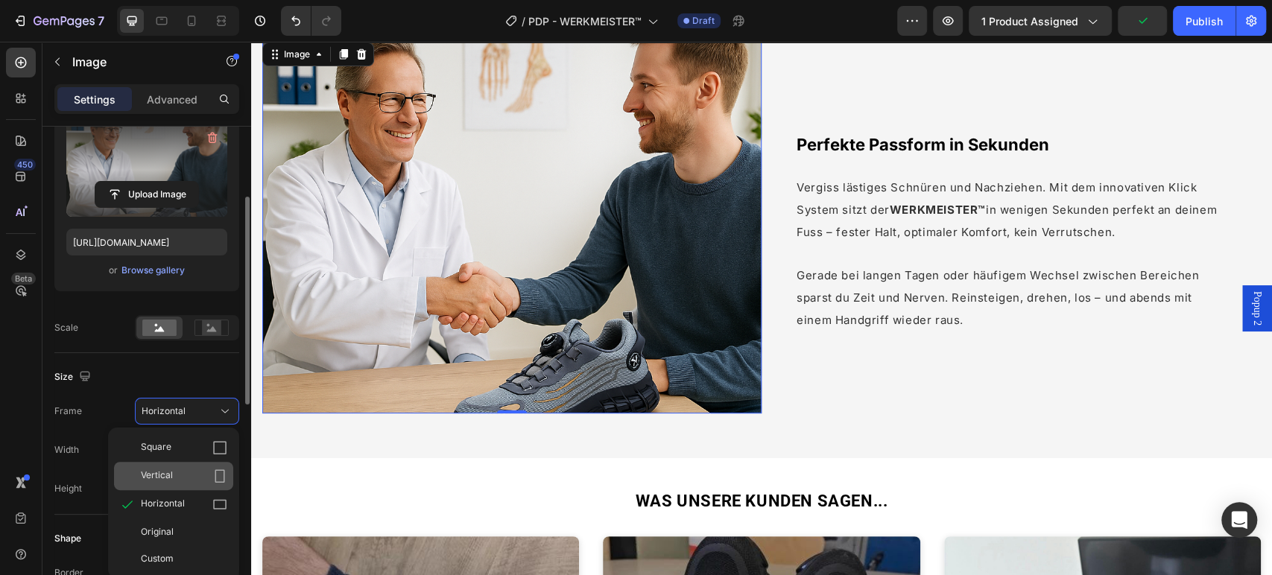
click at [180, 473] on div "Vertical" at bounding box center [184, 476] width 86 height 15
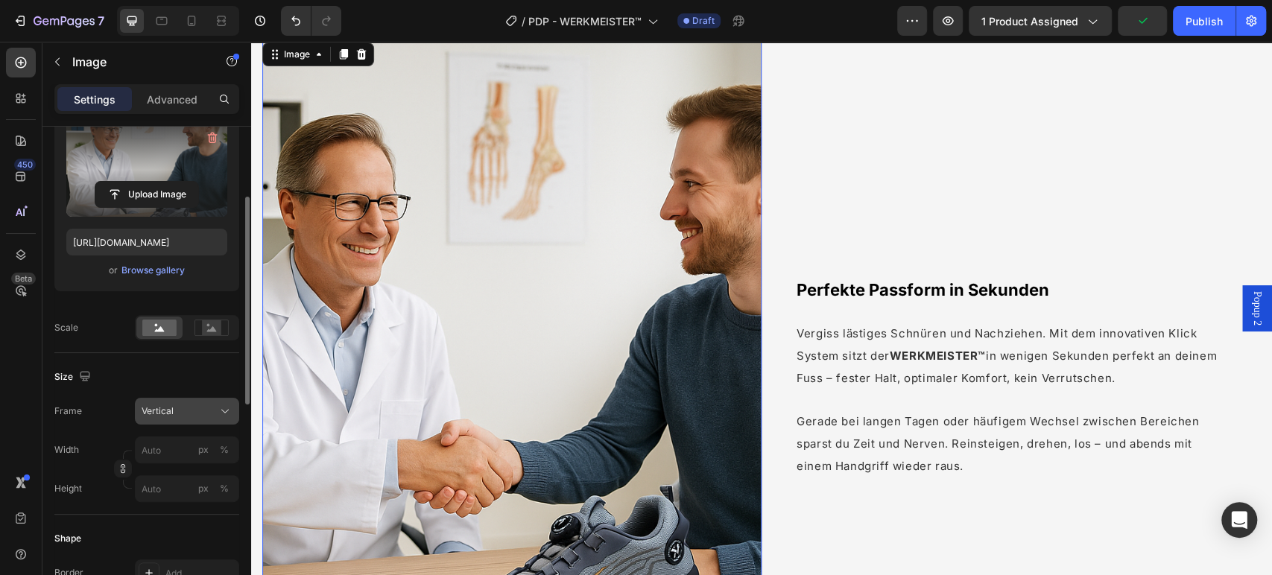
click at [203, 409] on div "Vertical" at bounding box center [178, 410] width 73 height 13
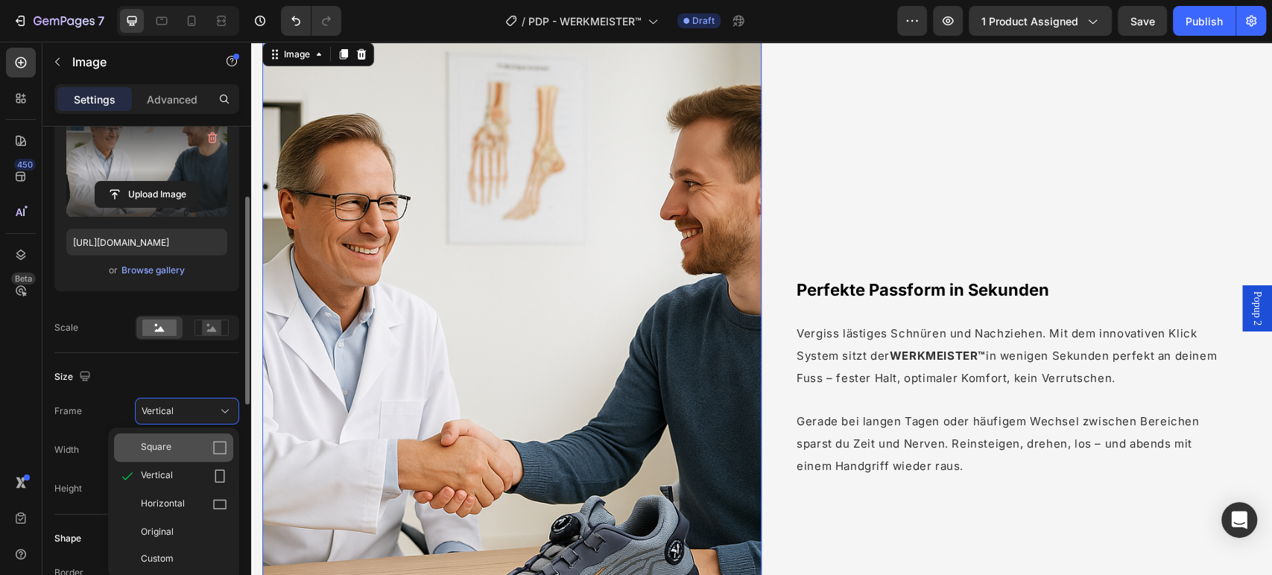
click at [208, 452] on div "Square" at bounding box center [184, 447] width 86 height 15
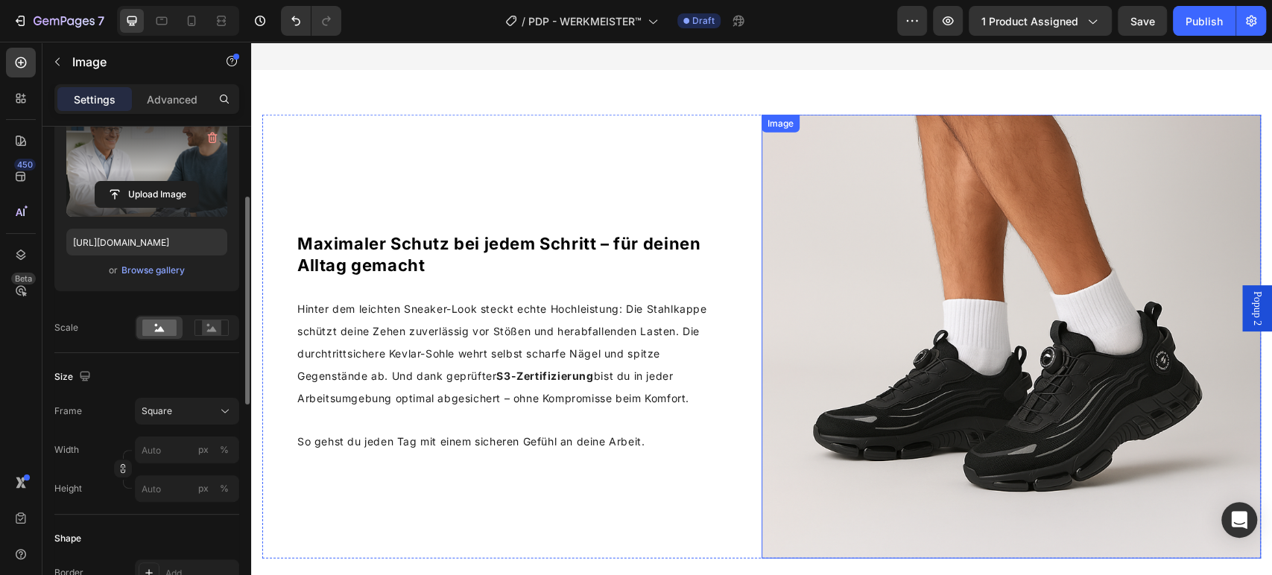
scroll to position [2431, 0]
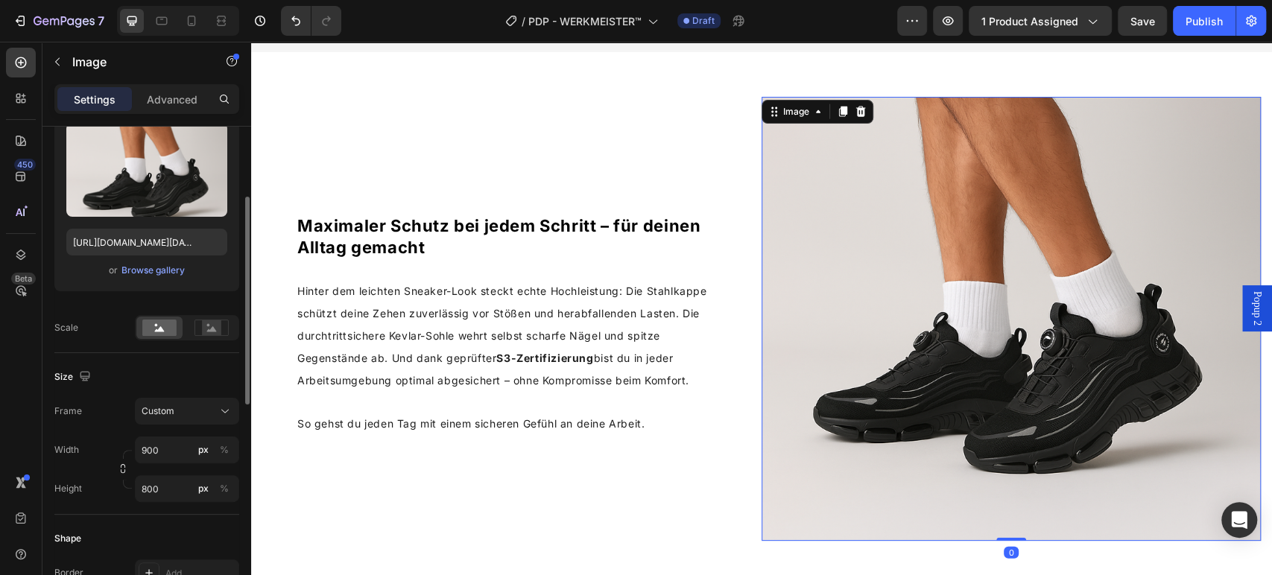
click at [880, 177] on img at bounding box center [1010, 319] width 499 height 444
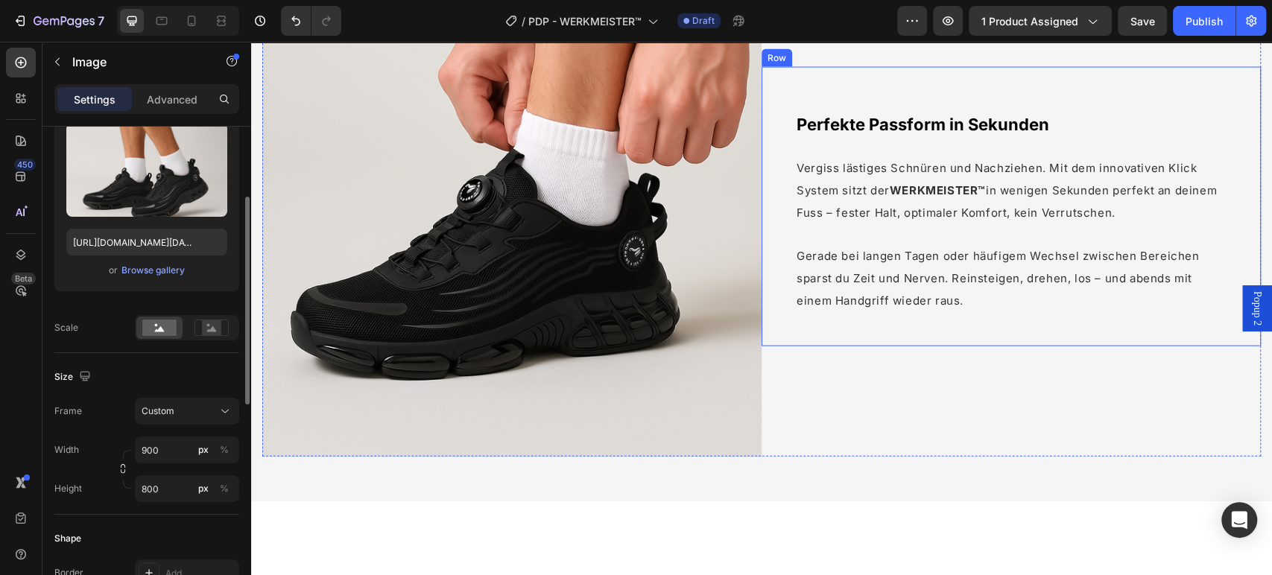
scroll to position [1851, 0]
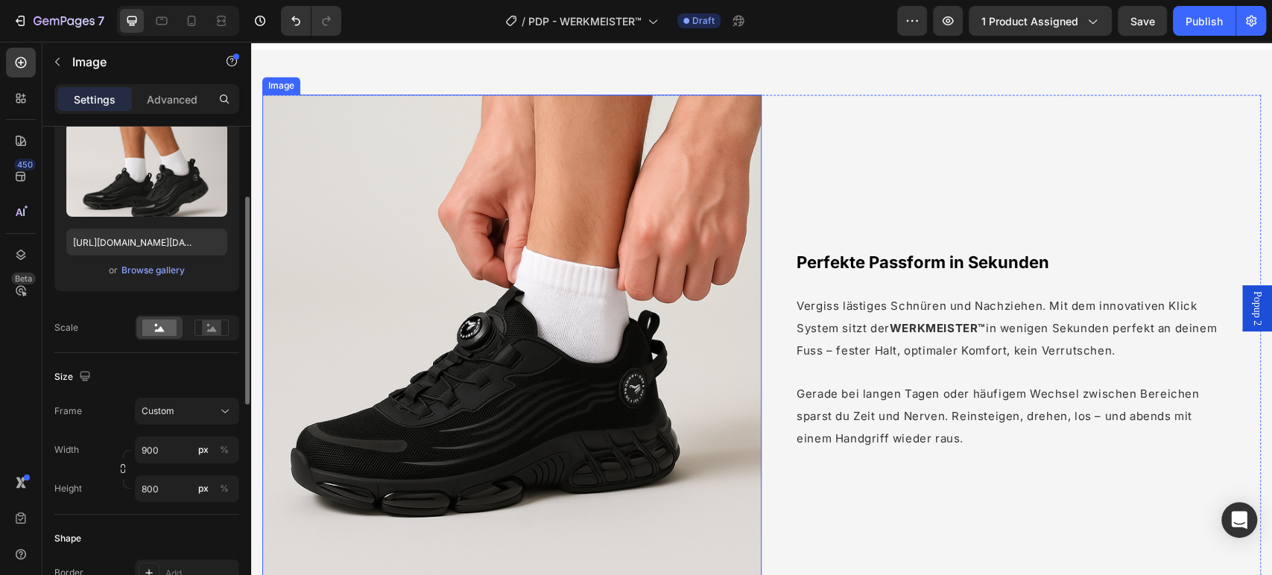
click at [689, 250] on img at bounding box center [511, 344] width 499 height 499
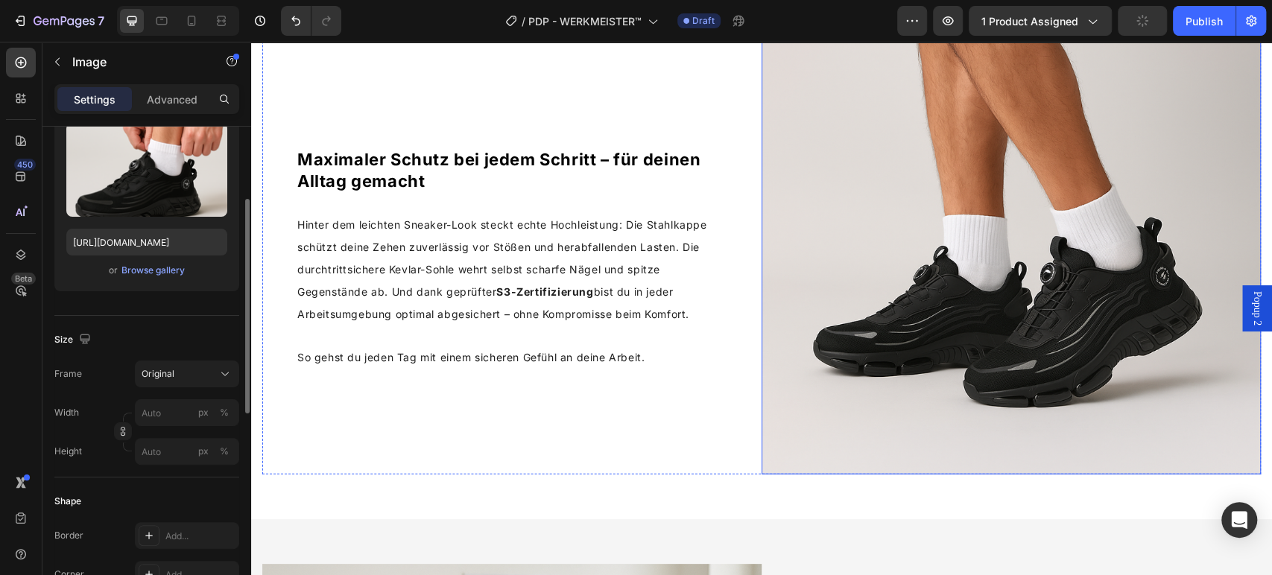
scroll to position [2431, 0]
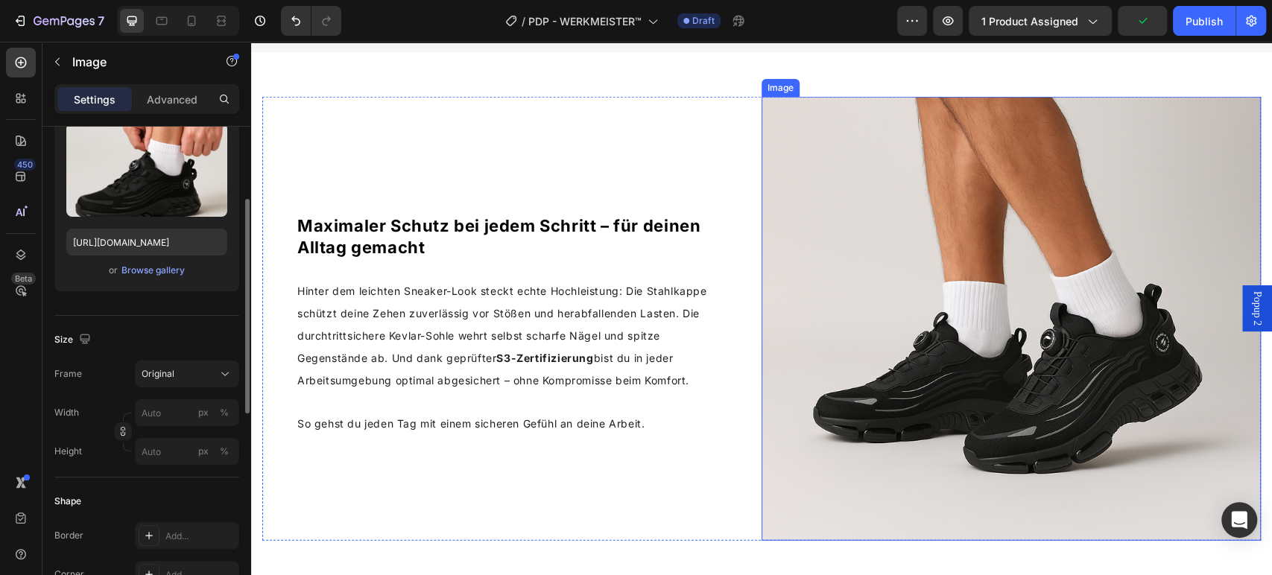
click at [874, 183] on img at bounding box center [1010, 319] width 499 height 444
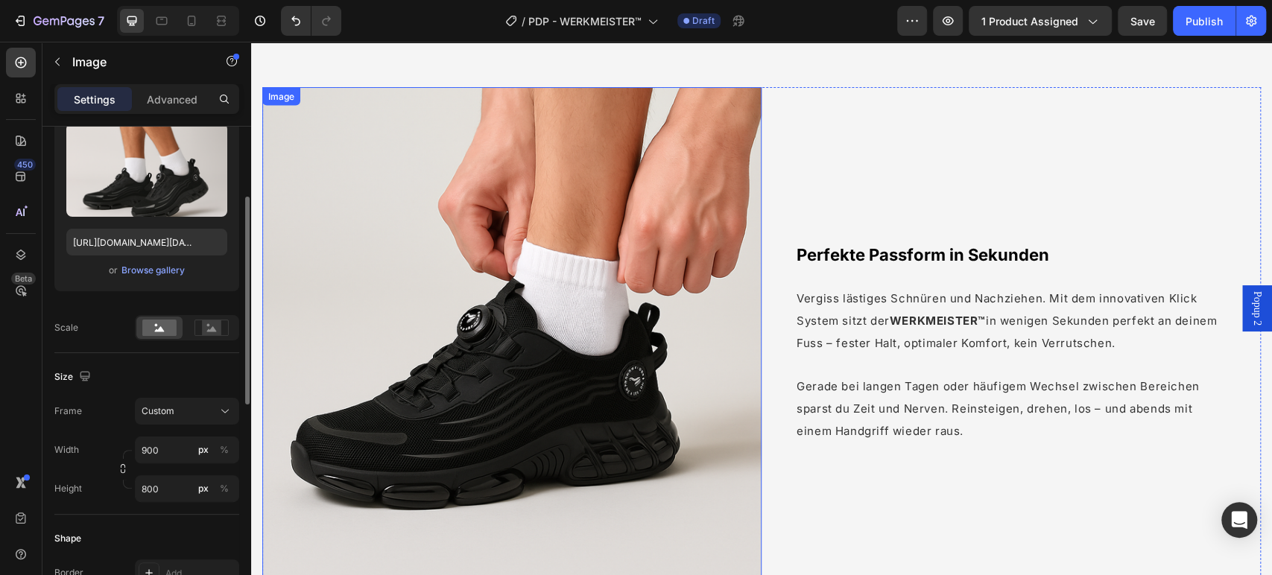
scroll to position [1851, 0]
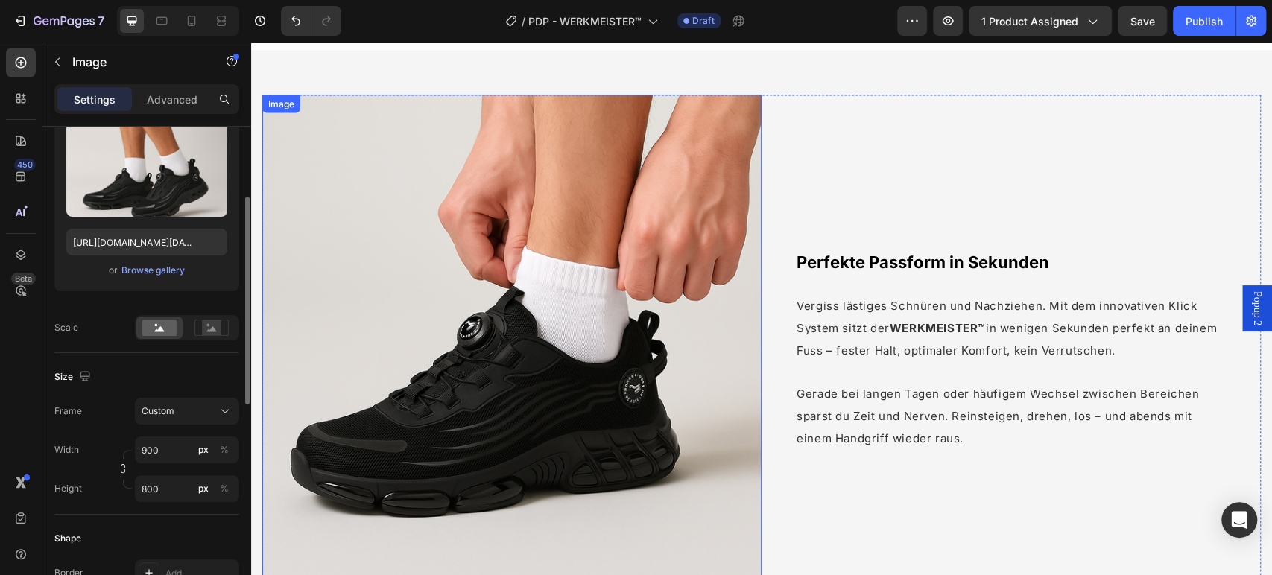
click at [650, 188] on img at bounding box center [511, 344] width 499 height 499
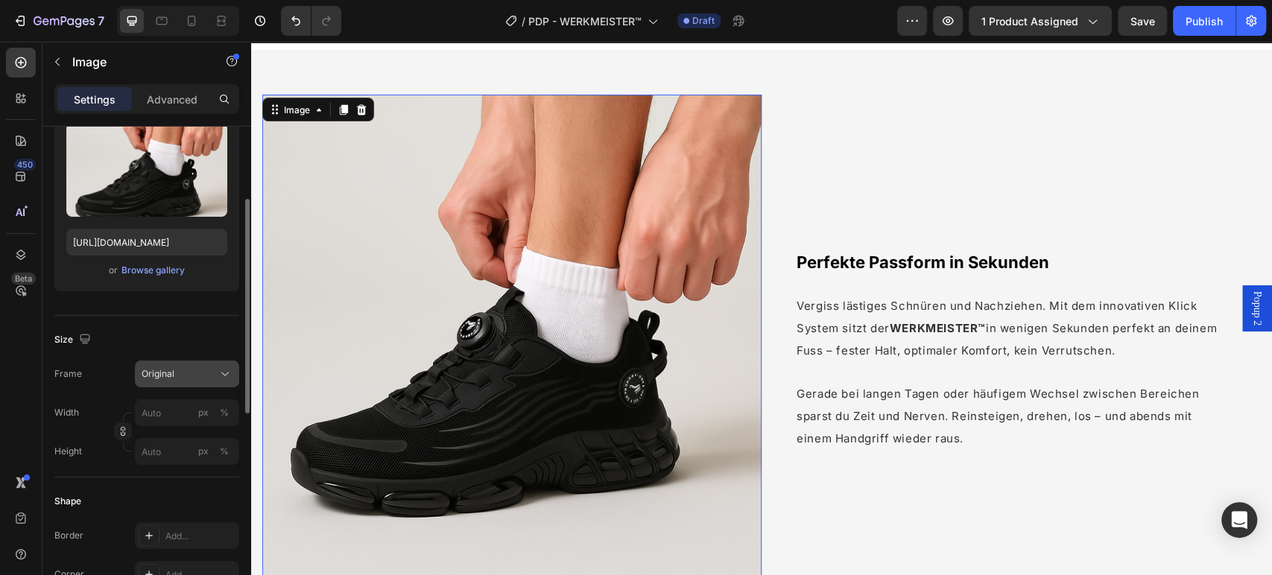
click at [201, 372] on div "Original" at bounding box center [178, 373] width 73 height 13
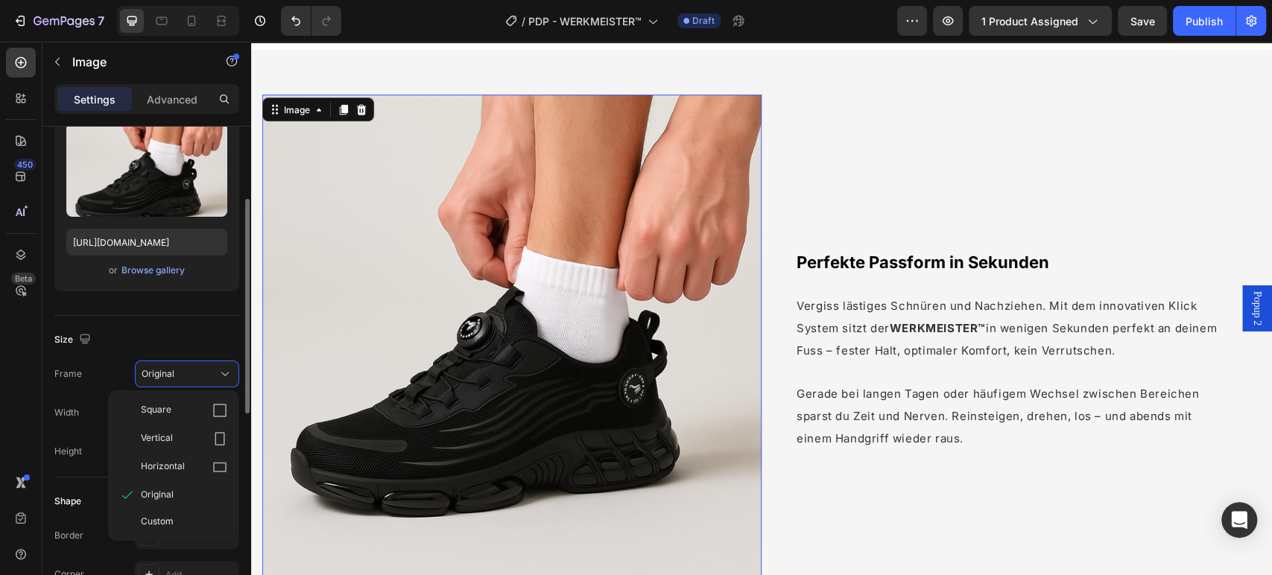
click at [185, 523] on div "Custom" at bounding box center [184, 521] width 86 height 13
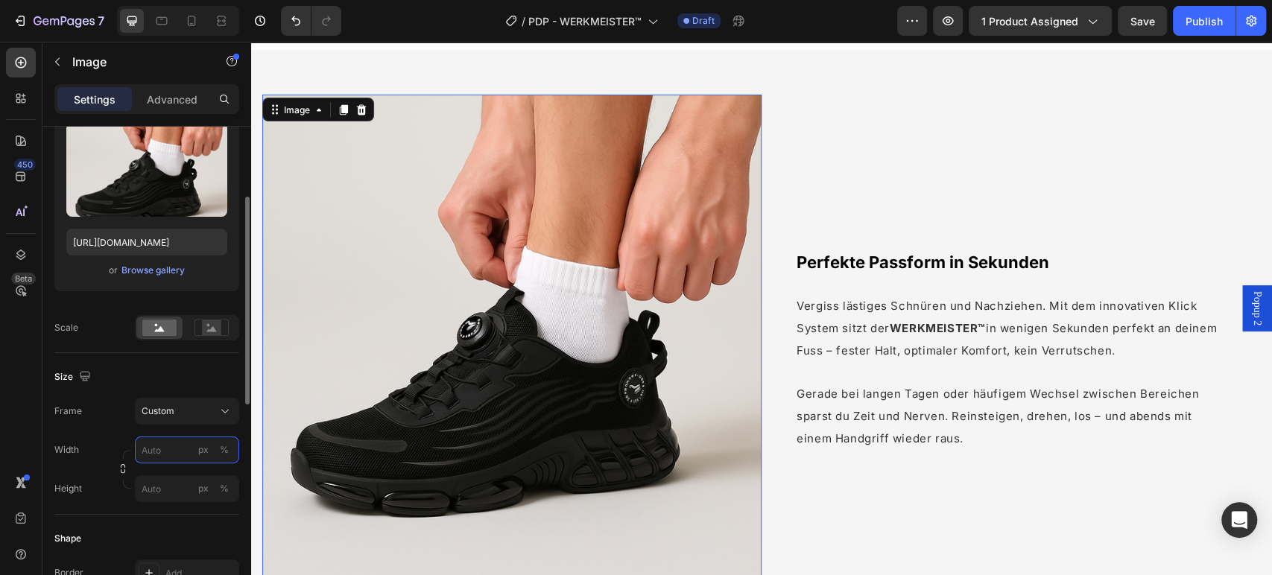
click at [182, 442] on input "px %" at bounding box center [187, 450] width 104 height 27
type input "900"
click at [121, 493] on div "Height px %" at bounding box center [146, 488] width 185 height 27
click at [121, 473] on icon "button" at bounding box center [123, 468] width 10 height 10
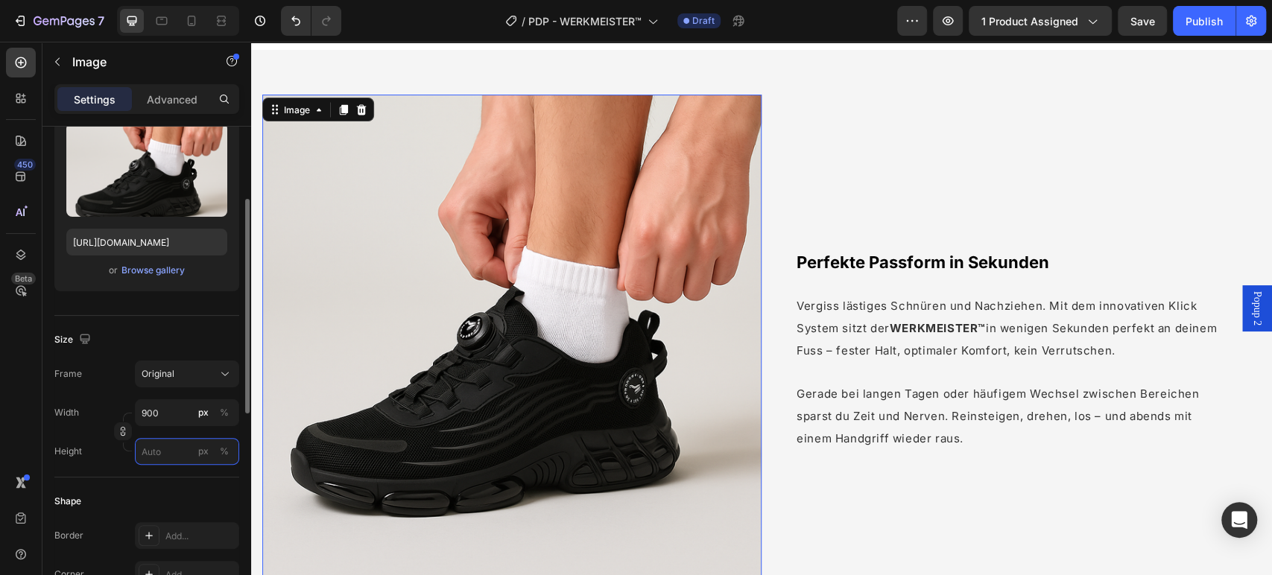
click at [169, 455] on input "px %" at bounding box center [187, 451] width 104 height 27
type input "8"
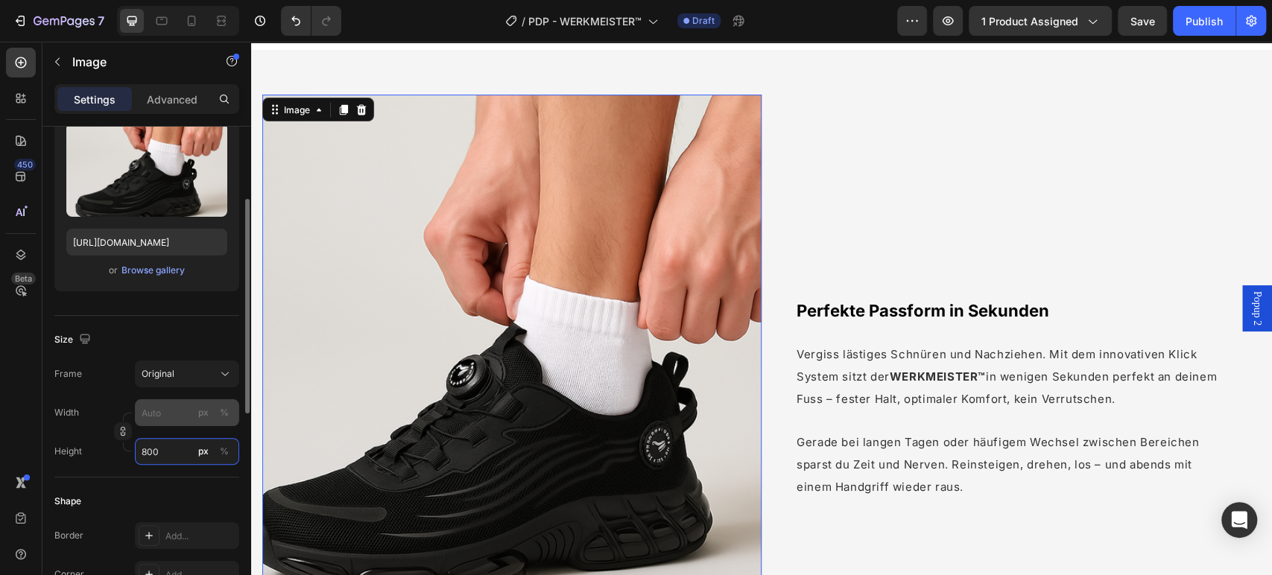
type input "800"
click at [163, 404] on input "px %" at bounding box center [187, 412] width 104 height 27
type input "9"
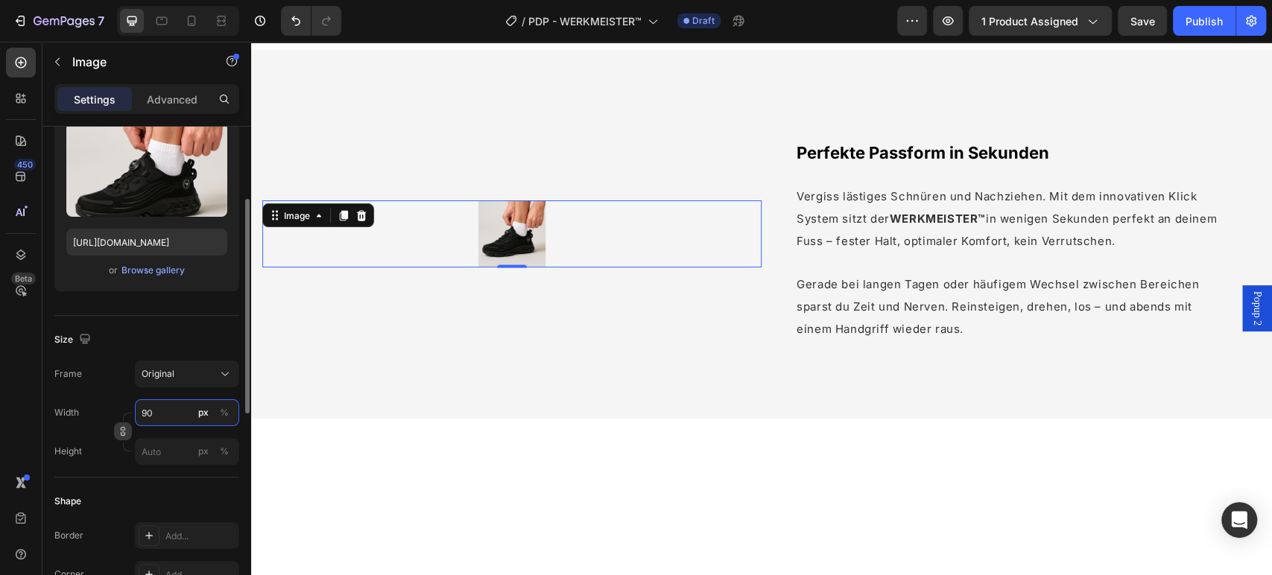
type input "90"
click at [121, 435] on icon "button" at bounding box center [123, 431] width 10 height 10
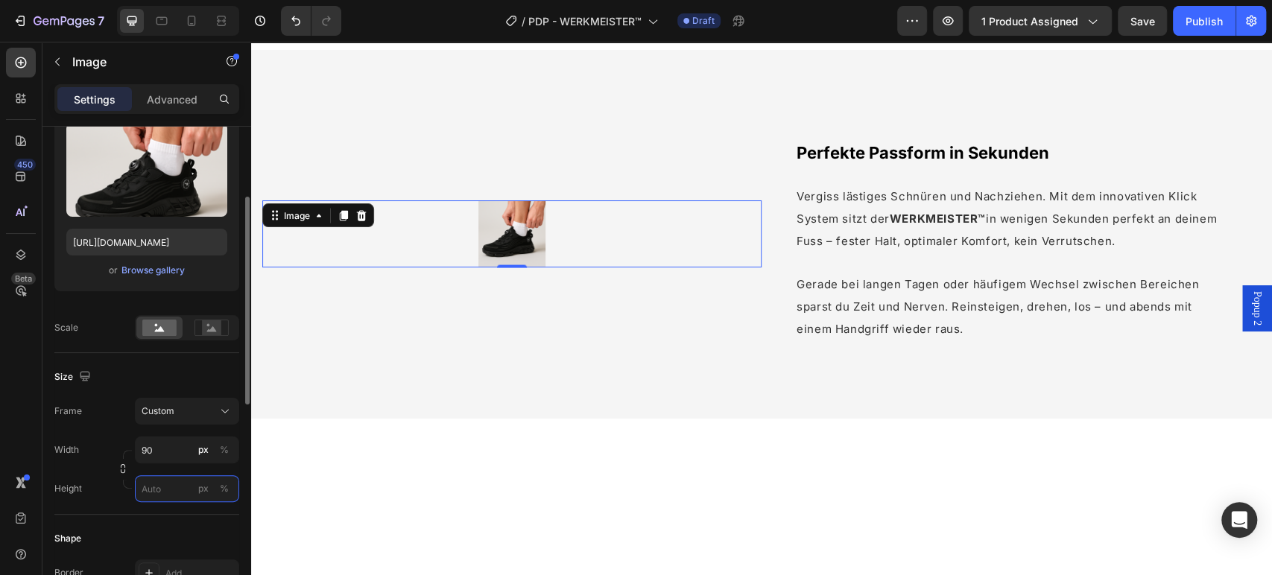
click at [161, 486] on input "px %" at bounding box center [187, 488] width 104 height 27
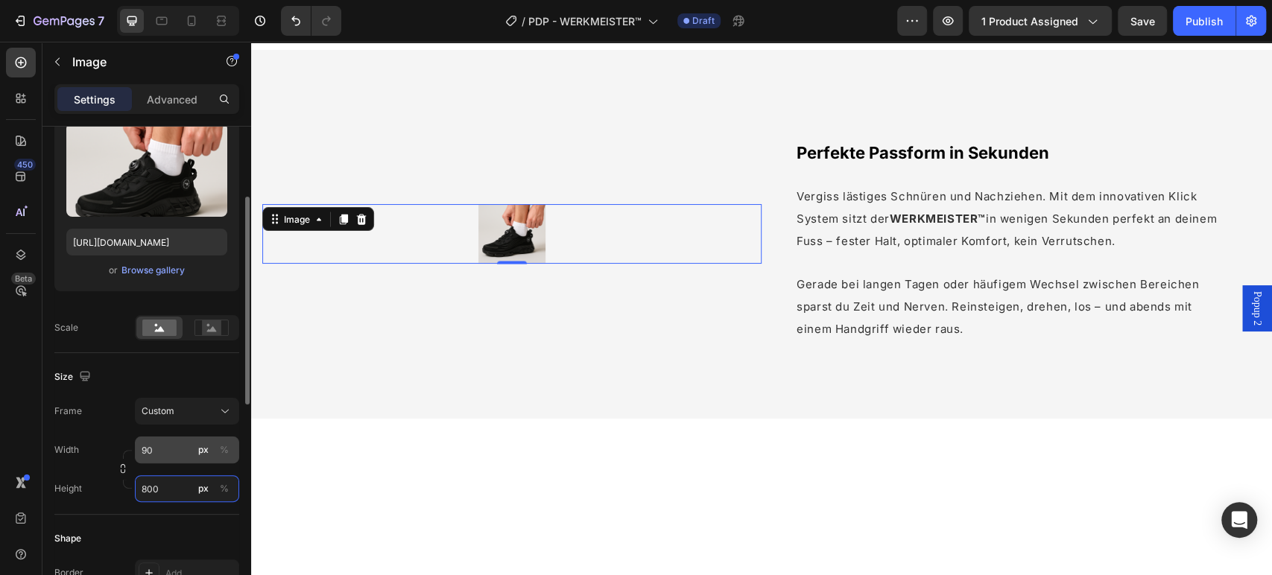
type input "800"
click at [164, 457] on input "90" at bounding box center [187, 450] width 104 height 27
type input "900"
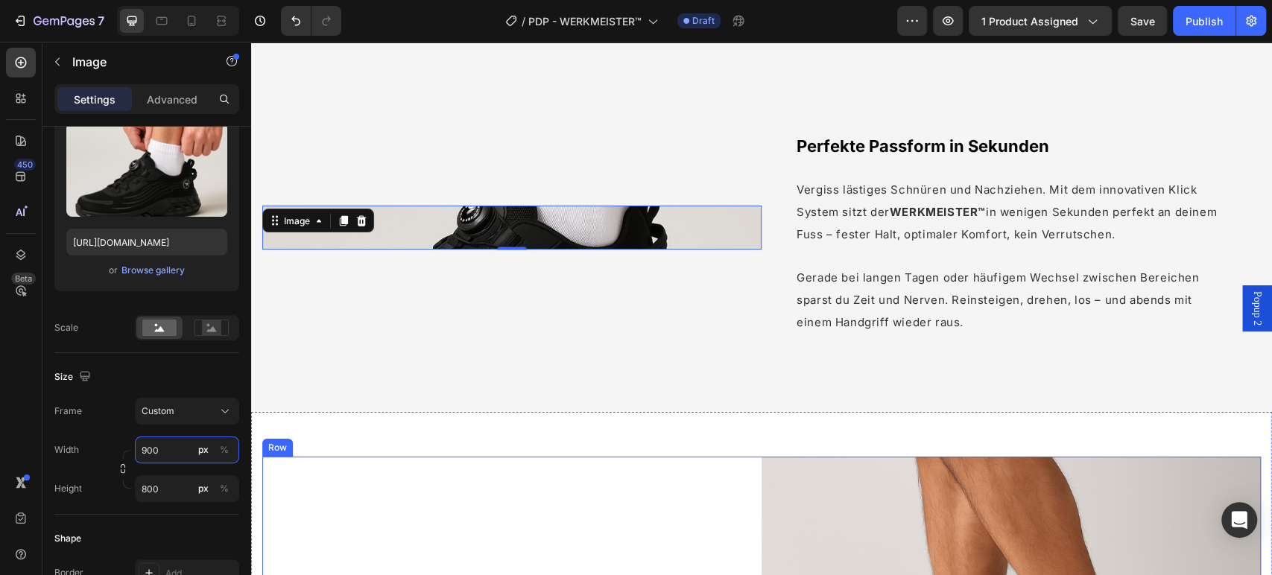
scroll to position [2265, 0]
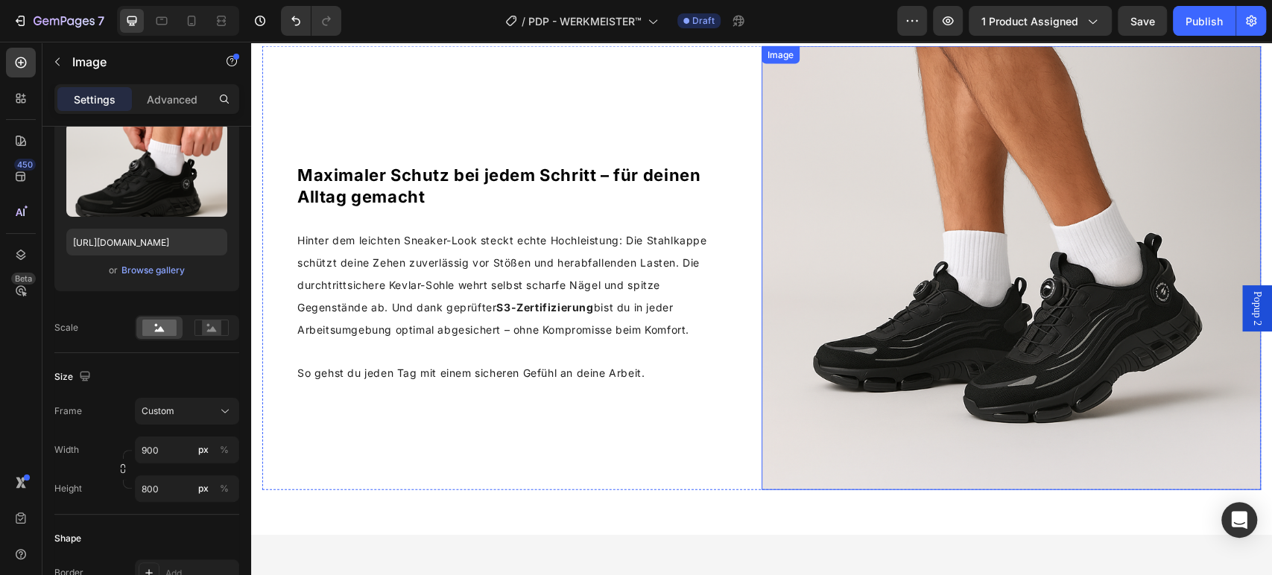
click at [819, 362] on img at bounding box center [1010, 268] width 499 height 444
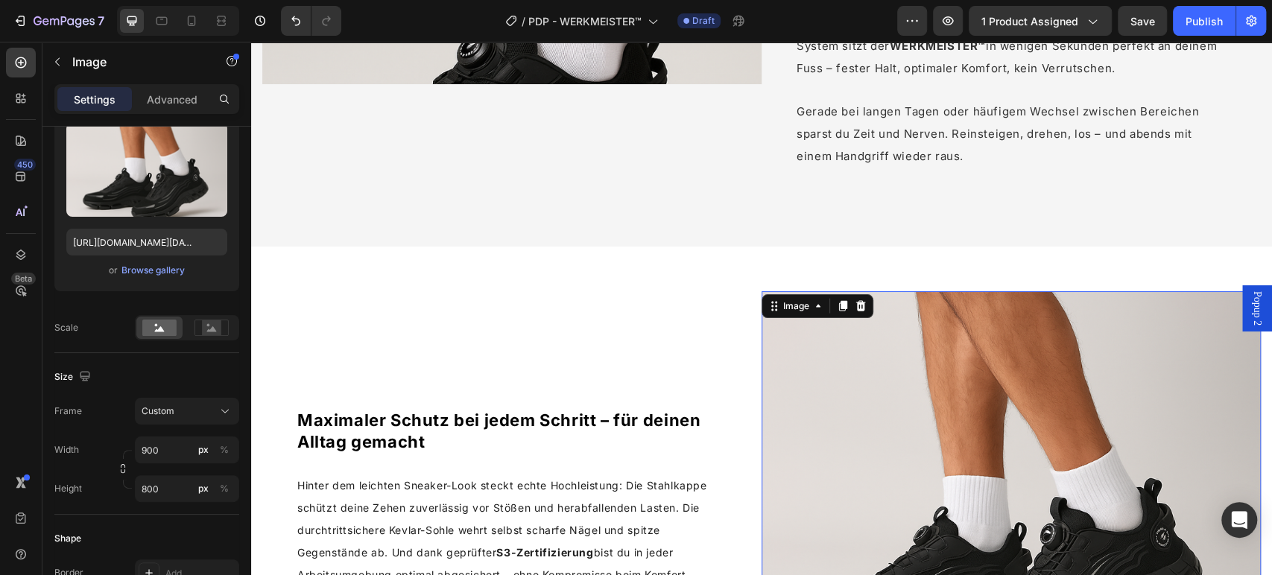
scroll to position [1934, 0]
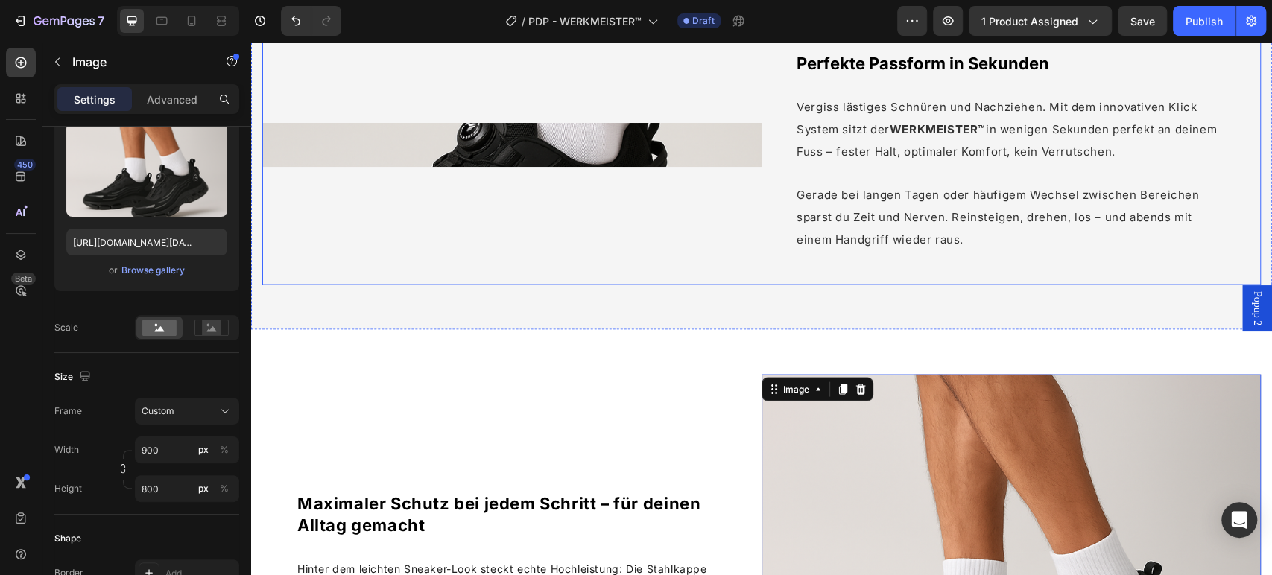
click at [577, 147] on img at bounding box center [511, 145] width 499 height 45
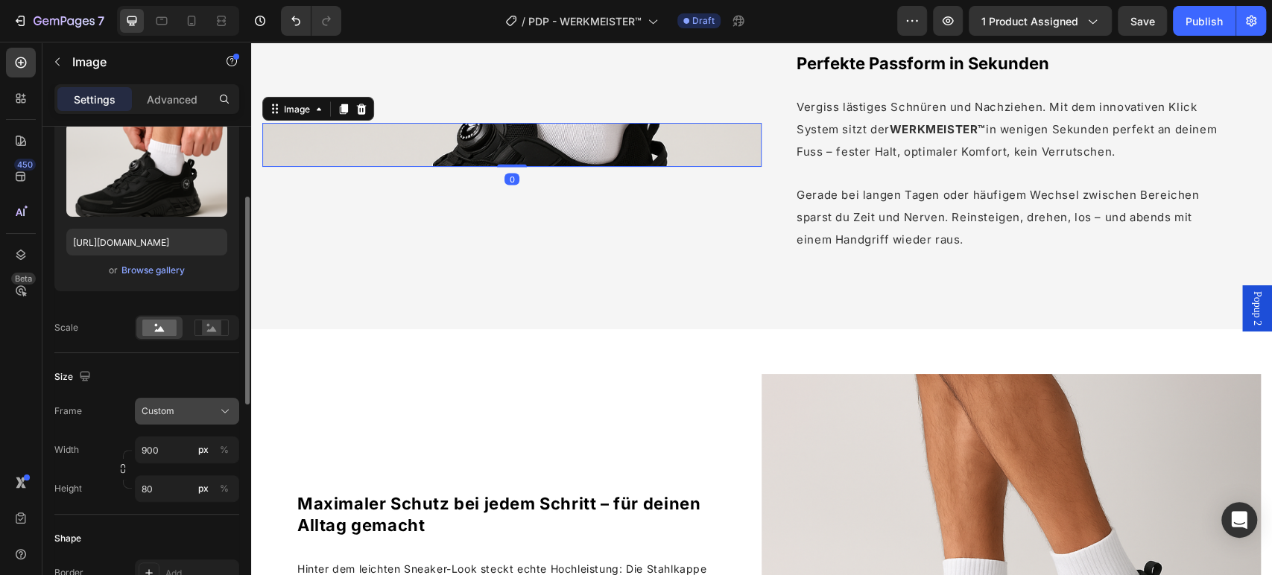
click at [177, 407] on div "Custom" at bounding box center [178, 410] width 73 height 13
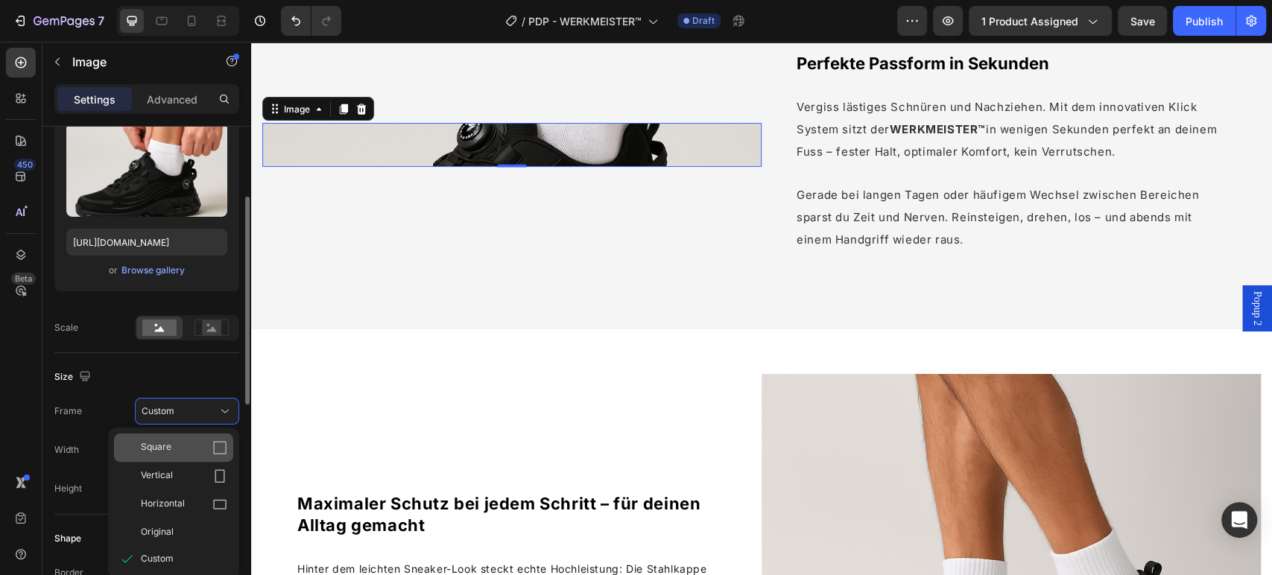
click at [175, 452] on div "Square" at bounding box center [184, 447] width 86 height 15
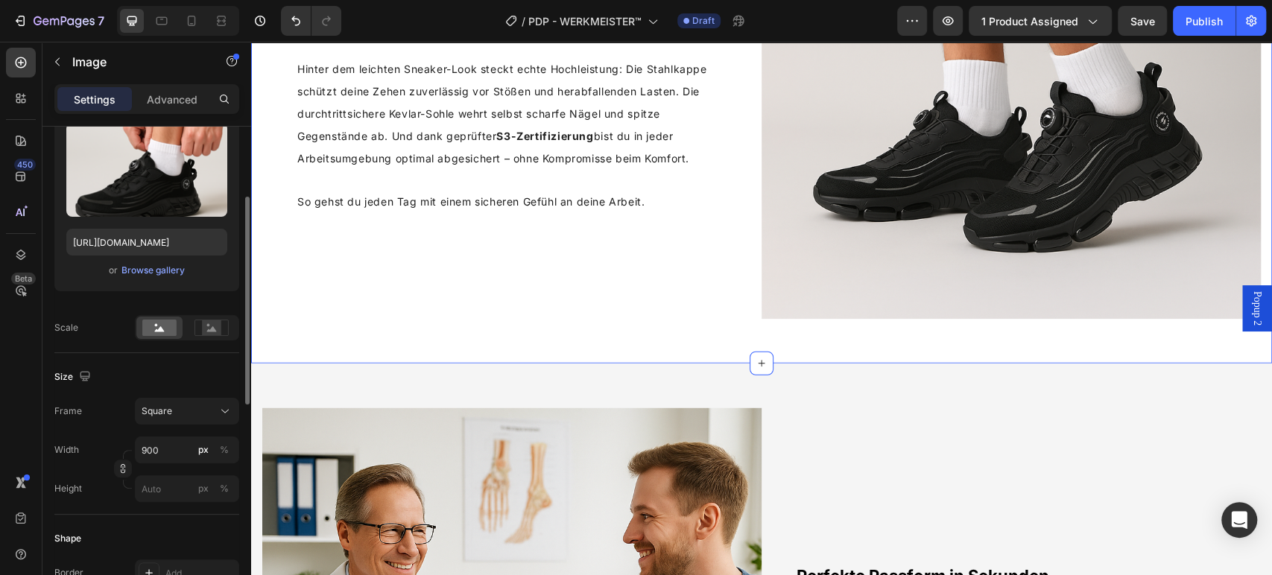
scroll to position [2559, 0]
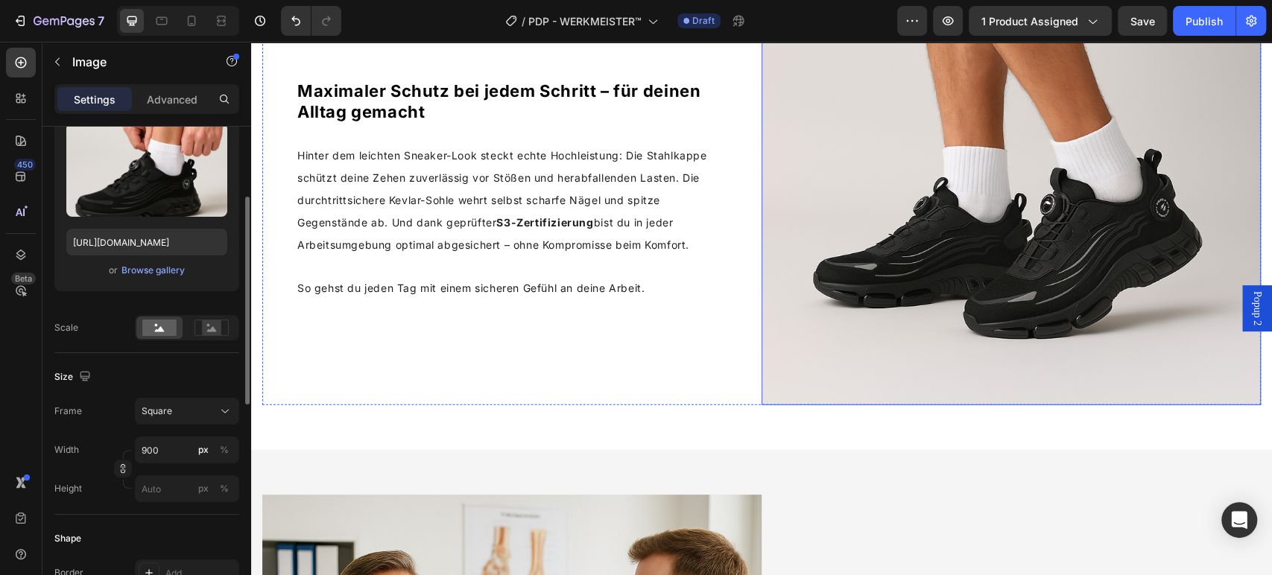
click at [834, 182] on img at bounding box center [1010, 184] width 499 height 444
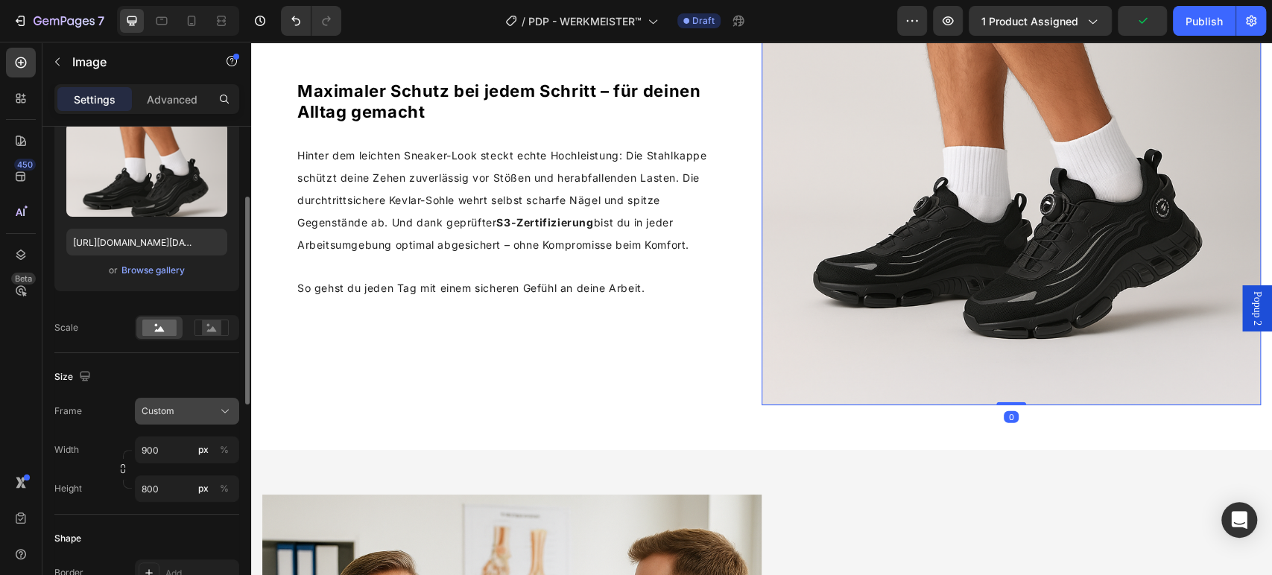
click at [192, 411] on div "Custom" at bounding box center [178, 410] width 73 height 13
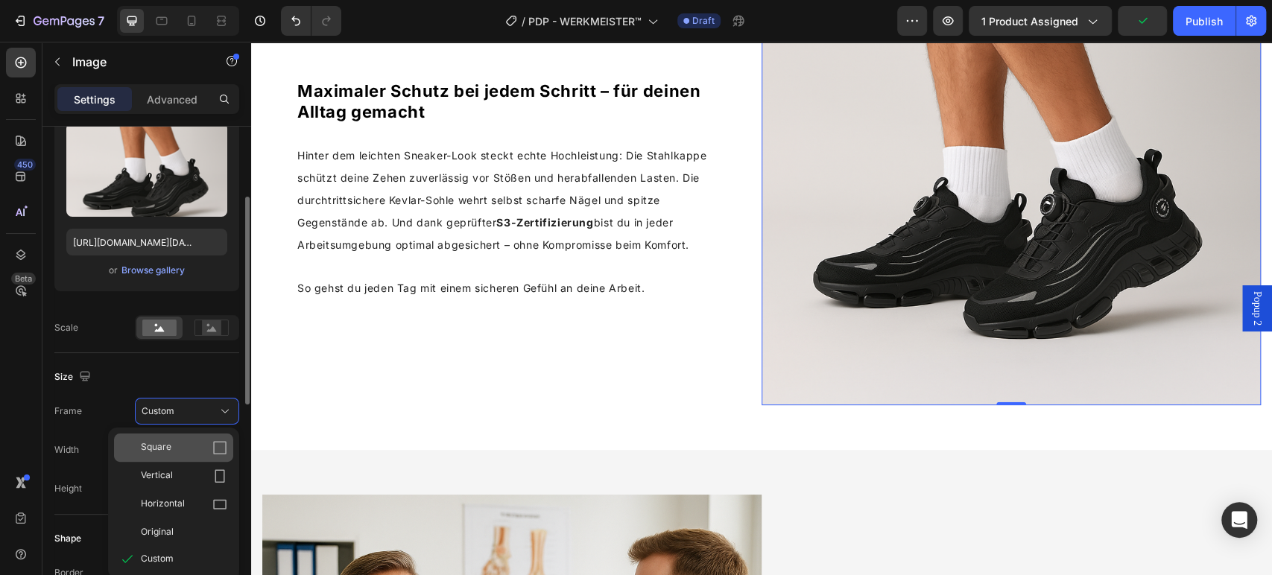
click at [198, 446] on div "Square" at bounding box center [184, 447] width 86 height 15
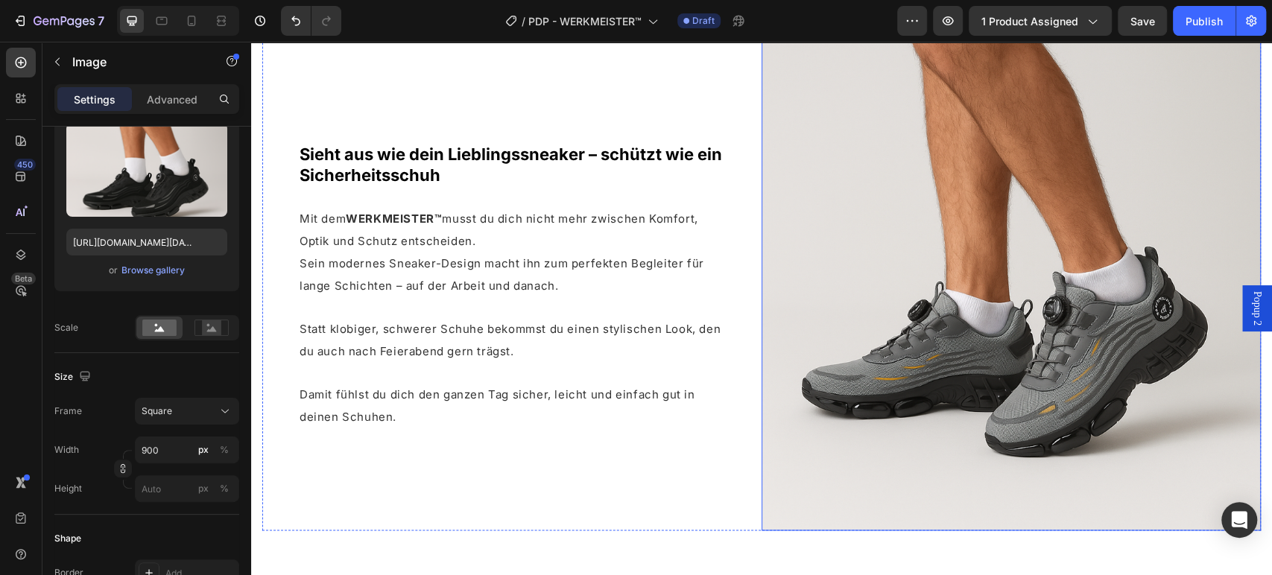
scroll to position [1014, 0]
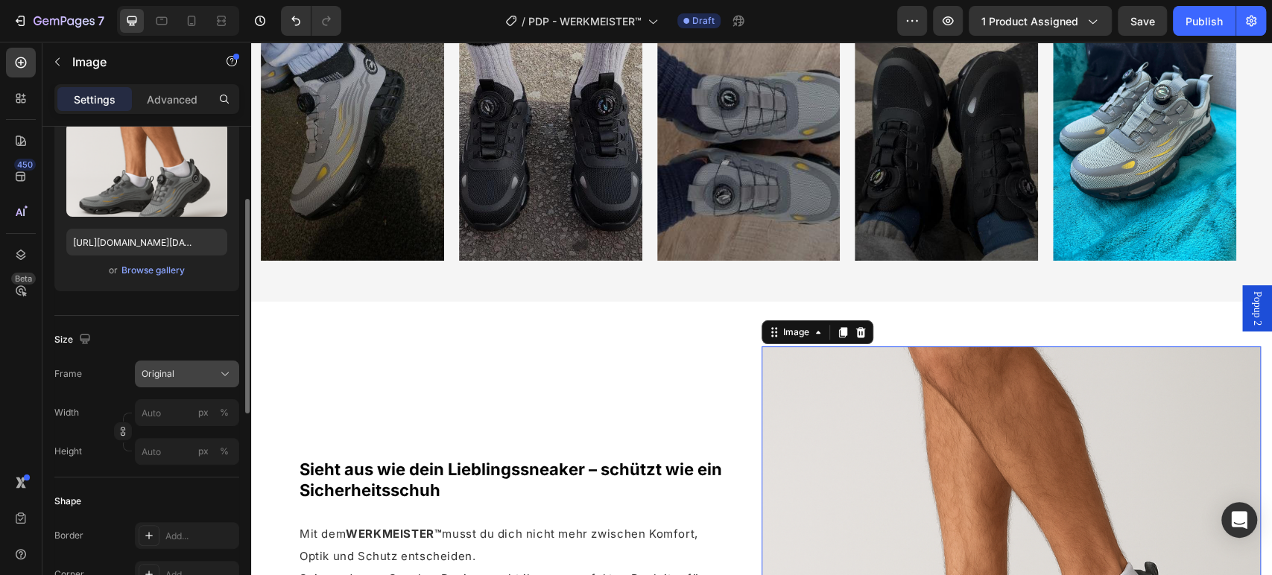
click at [199, 367] on div "Original" at bounding box center [178, 373] width 73 height 13
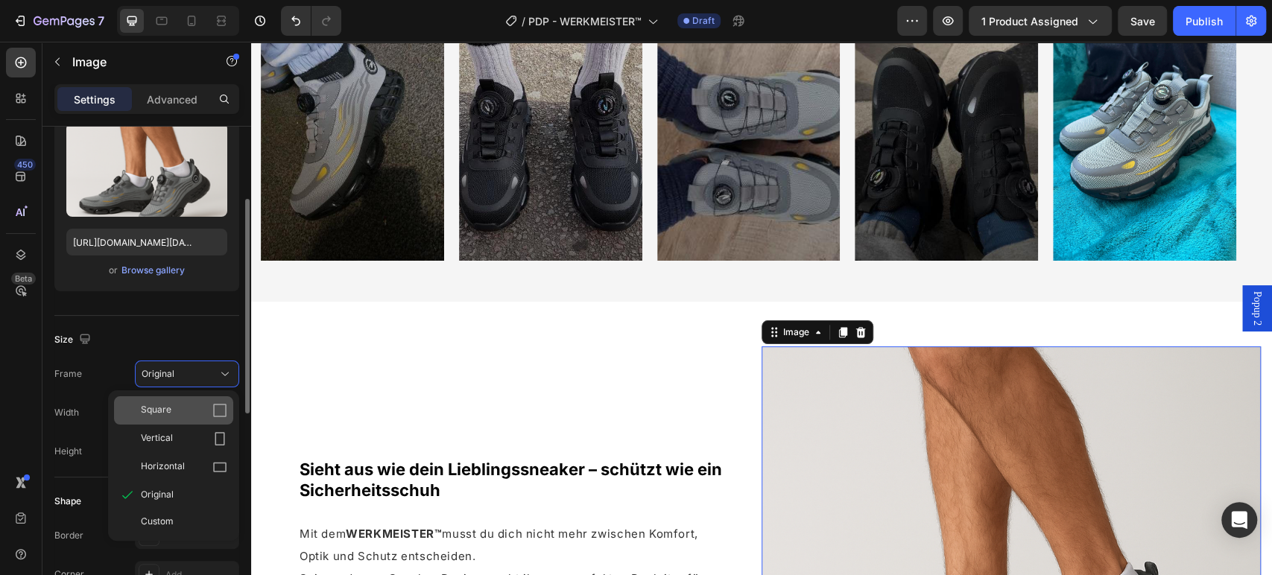
click at [192, 410] on div "Square" at bounding box center [184, 410] width 86 height 15
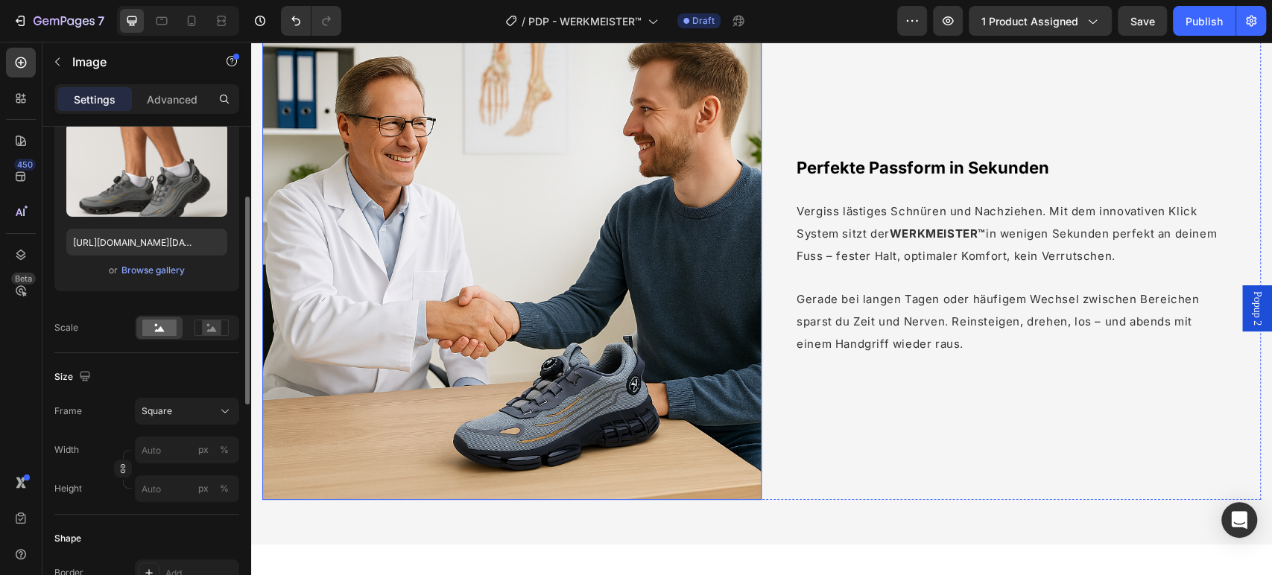
scroll to position [3000, 0]
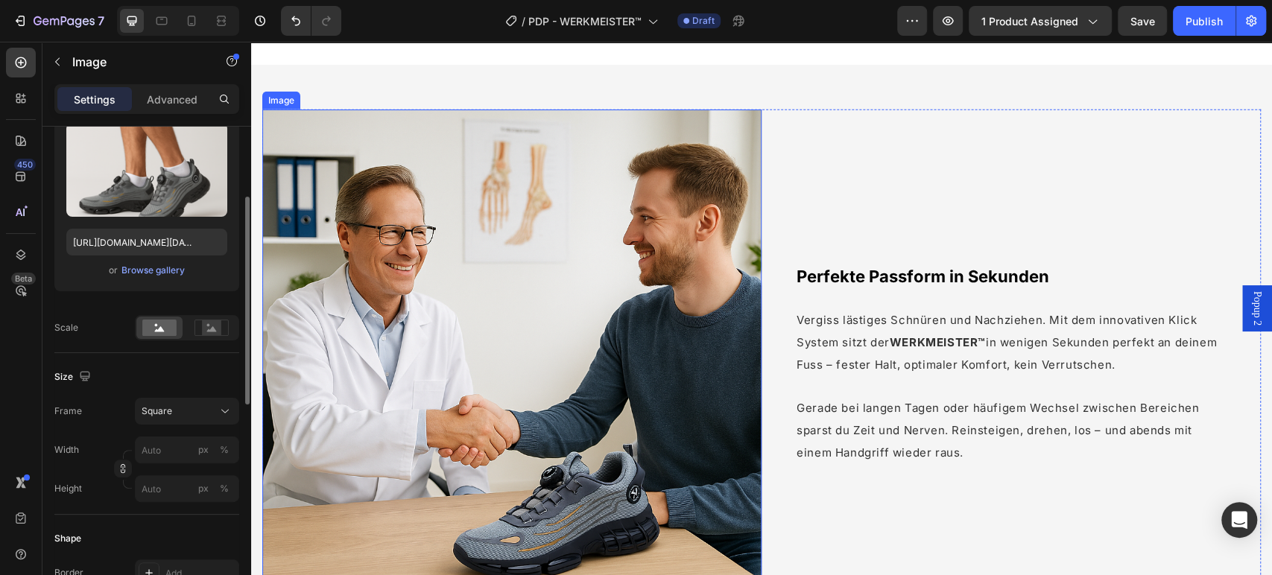
click at [658, 293] on img at bounding box center [511, 359] width 499 height 499
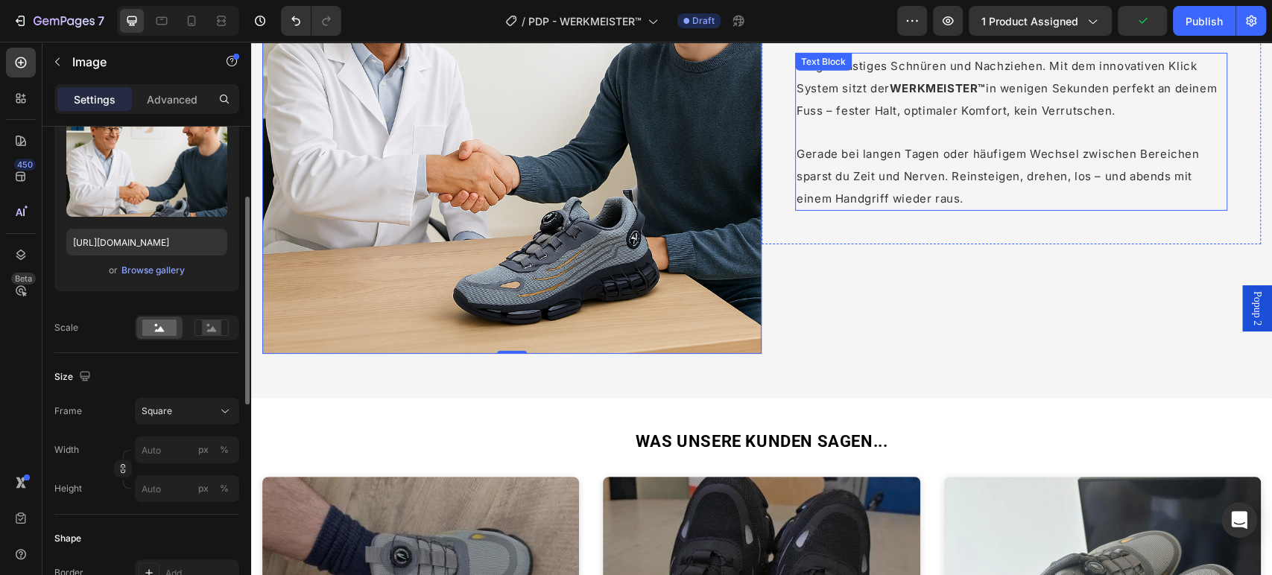
scroll to position [3083, 0]
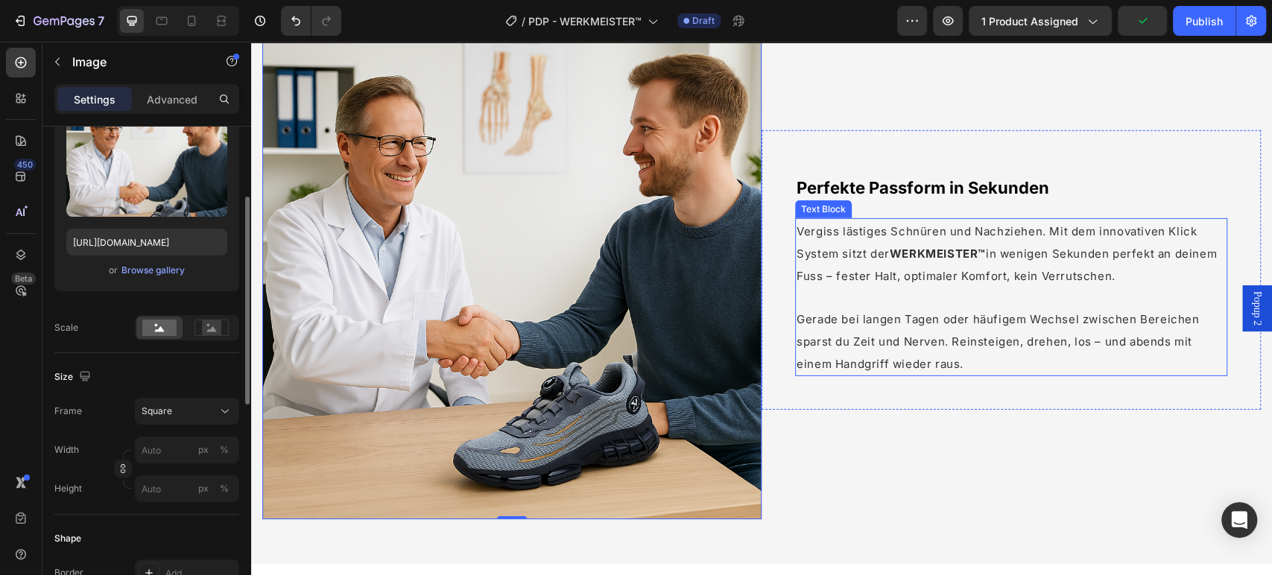
click at [913, 287] on p at bounding box center [1010, 297] width 429 height 21
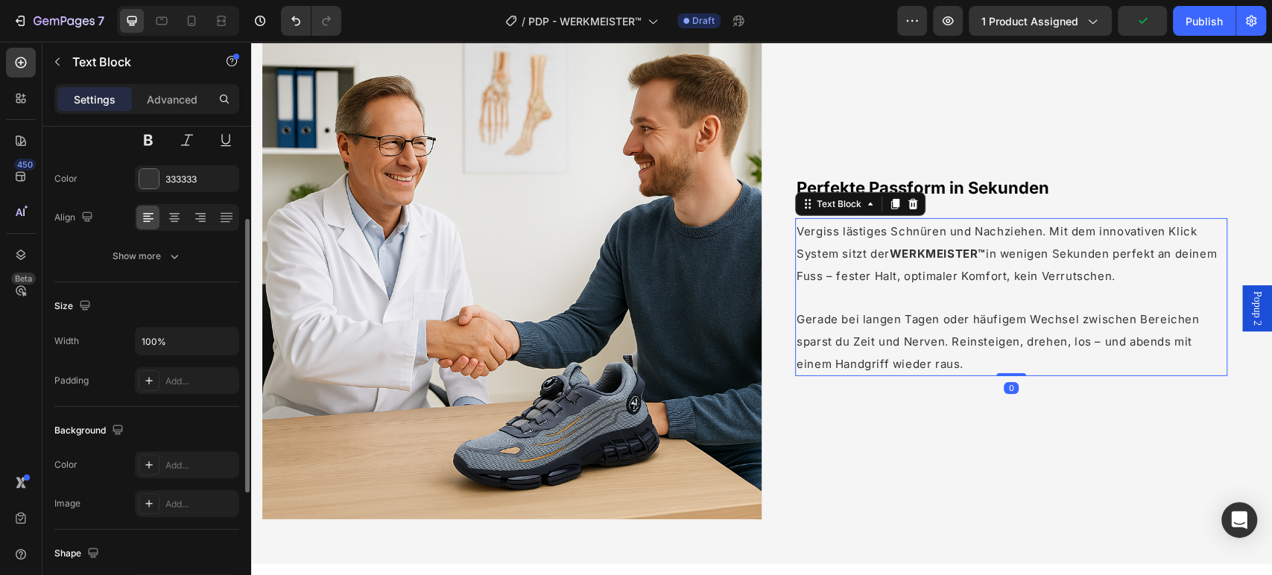
click at [913, 287] on p at bounding box center [1010, 297] width 429 height 21
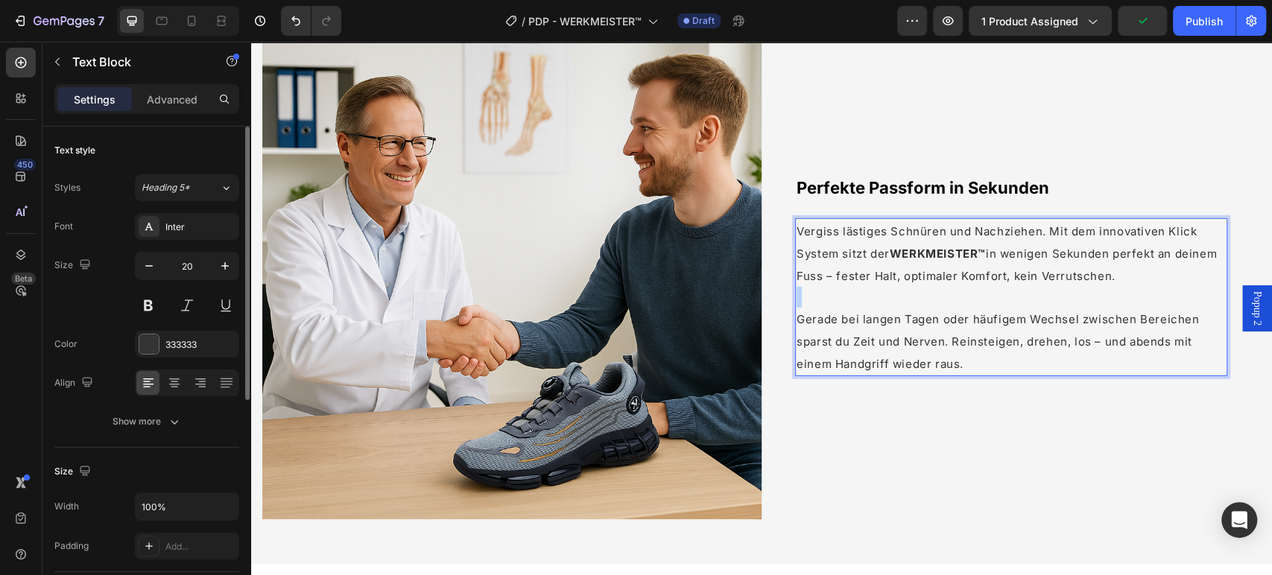
click at [913, 287] on p "Rich Text Editor. Editing area: main" at bounding box center [1010, 297] width 429 height 21
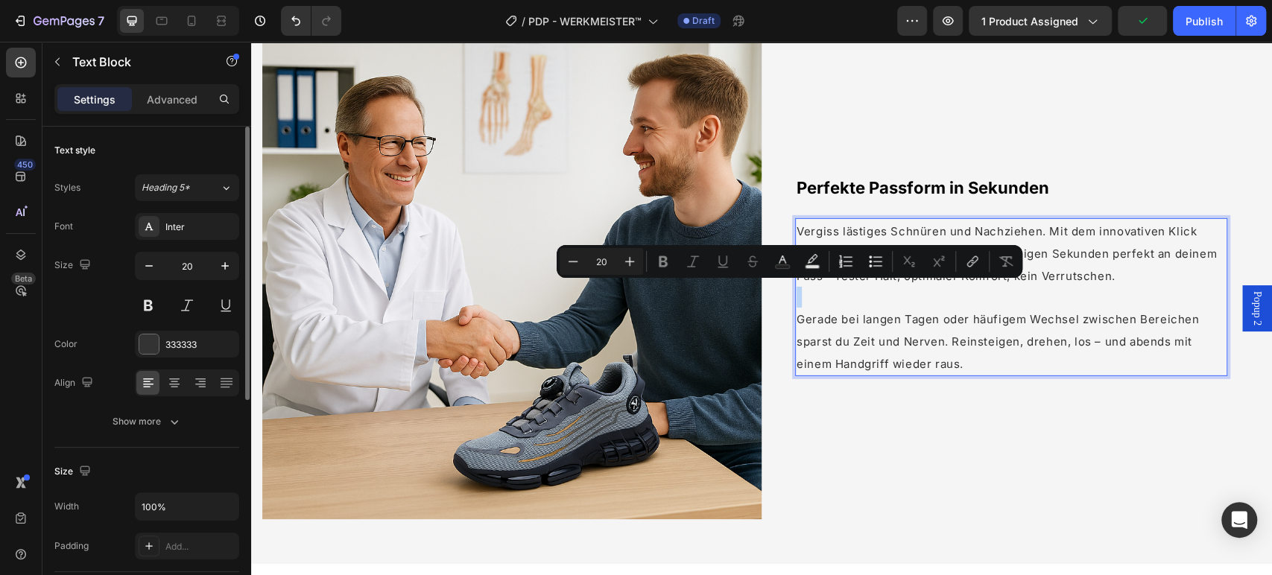
click at [913, 287] on p "Rich Text Editor. Editing area: main" at bounding box center [1010, 297] width 429 height 21
type input "15"
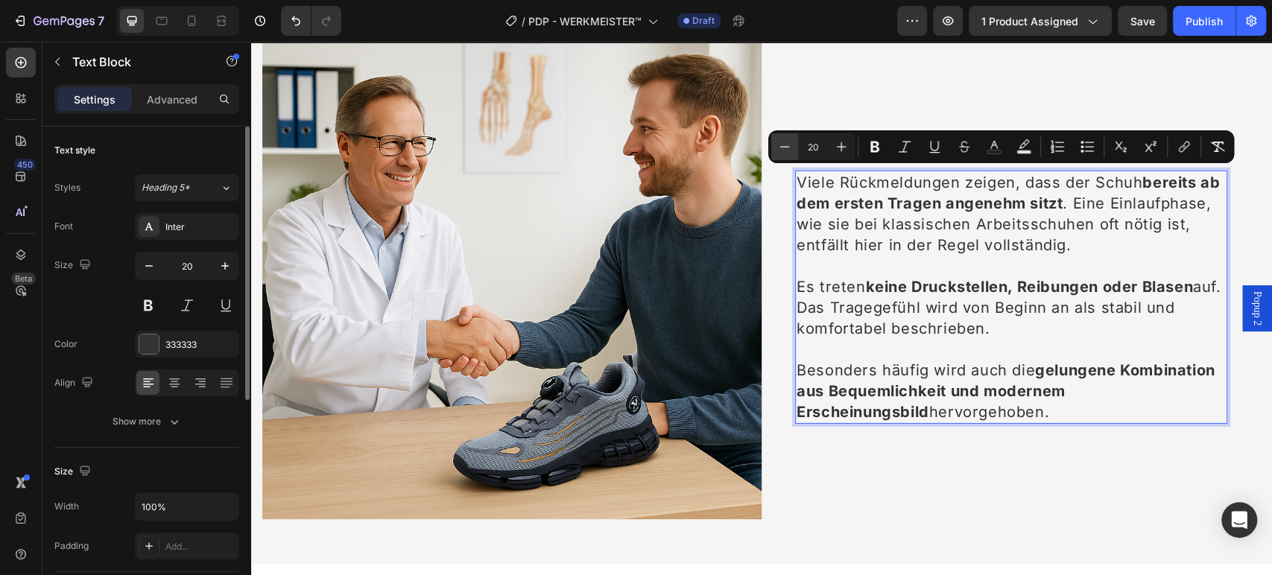
click at [789, 147] on icon "Editor contextual toolbar" at bounding box center [784, 146] width 15 height 15
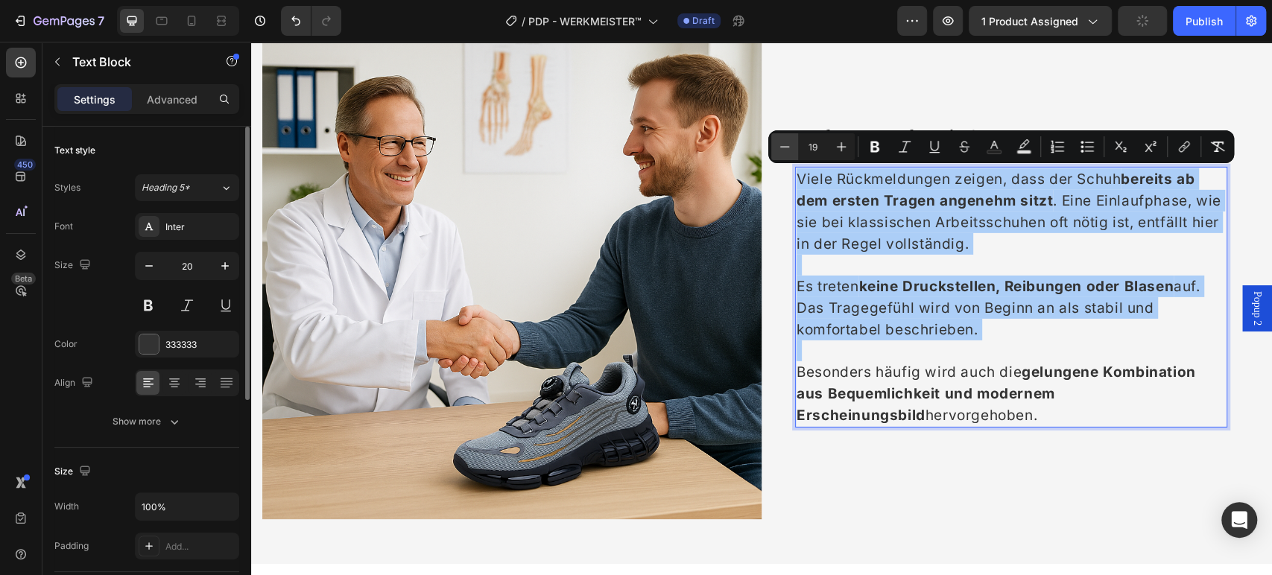
click at [789, 147] on icon "Editor contextual toolbar" at bounding box center [784, 146] width 15 height 15
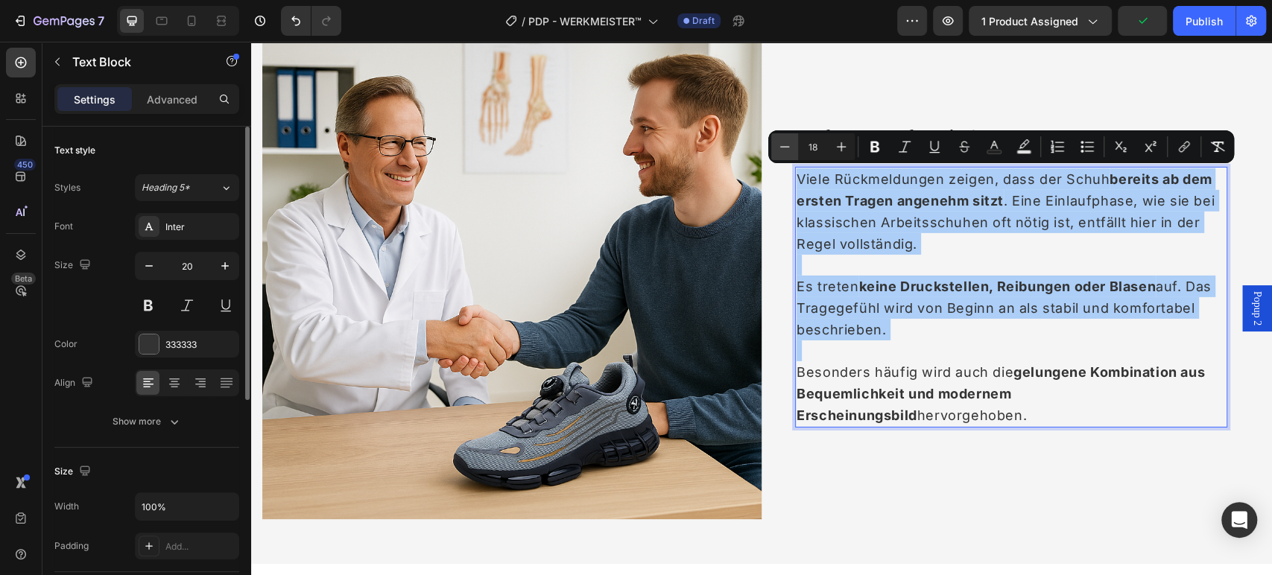
click at [789, 147] on icon "Editor contextual toolbar" at bounding box center [784, 146] width 15 height 15
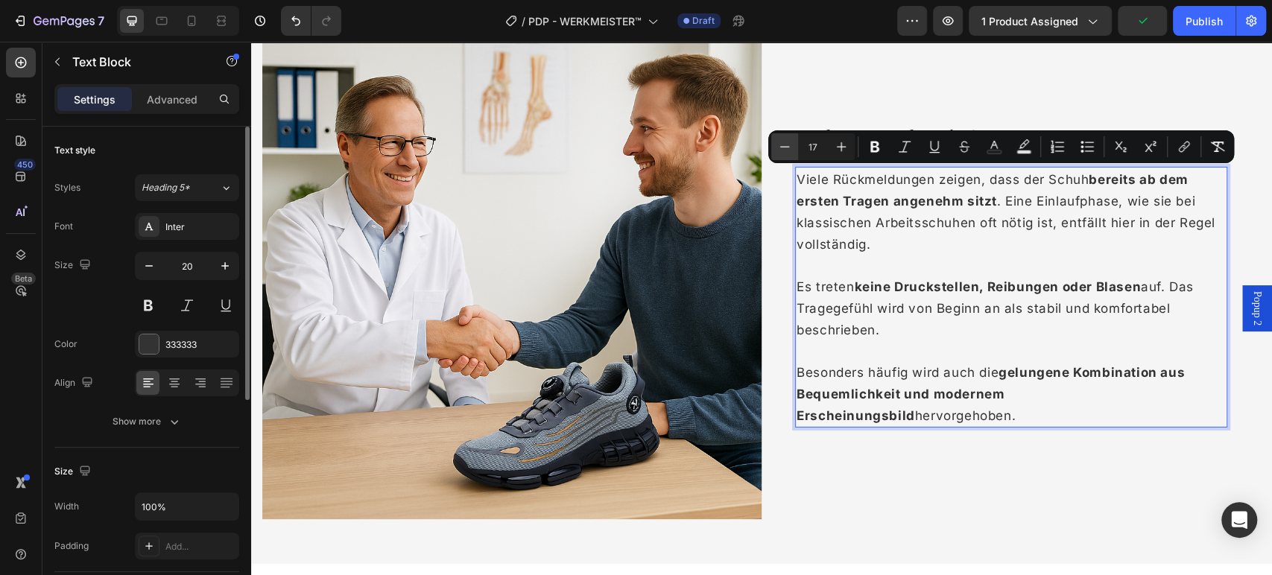
click at [789, 147] on icon "Editor contextual toolbar" at bounding box center [784, 146] width 15 height 15
type input "16"
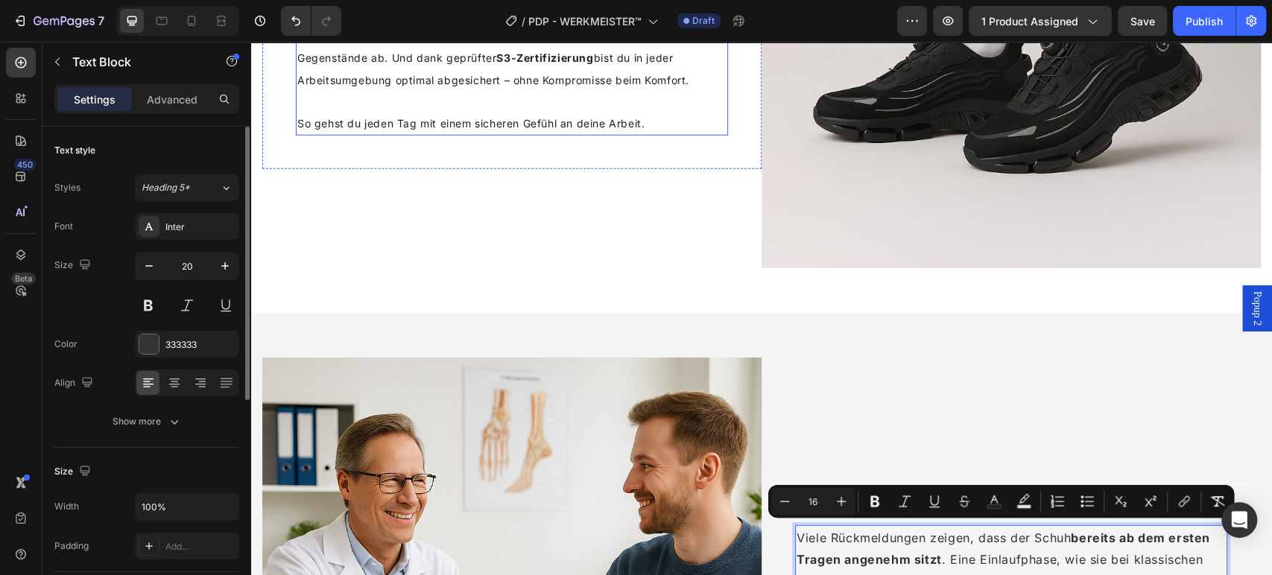
scroll to position [2586, 0]
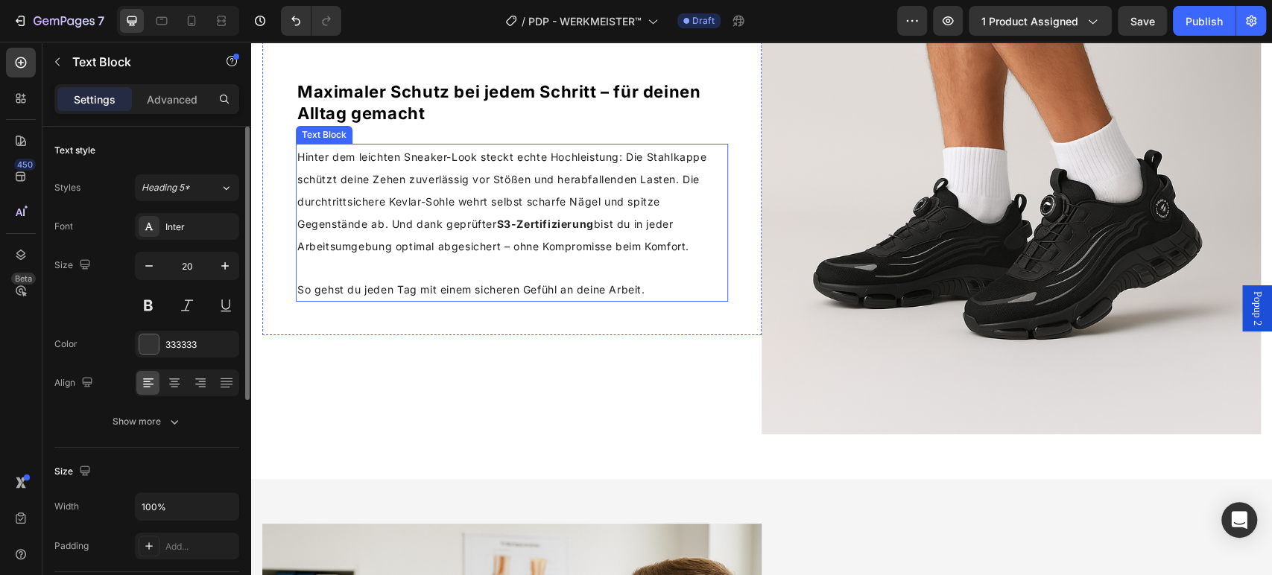
click at [588, 191] on span "Hinter dem leichten Sneaker-Look steckt echte Hochleistung: Die Stahlkappe schü…" at bounding box center [501, 201] width 409 height 102
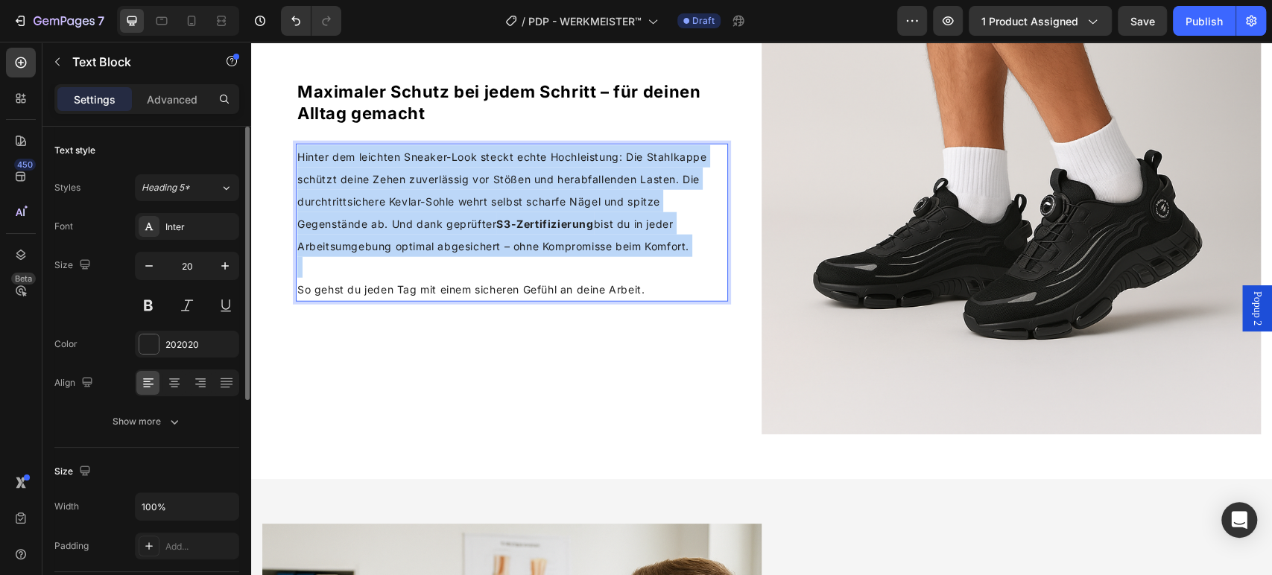
click at [588, 191] on span "Hinter dem leichten Sneaker-Look steckt echte Hochleistung: Die Stahlkappe schü…" at bounding box center [501, 201] width 409 height 102
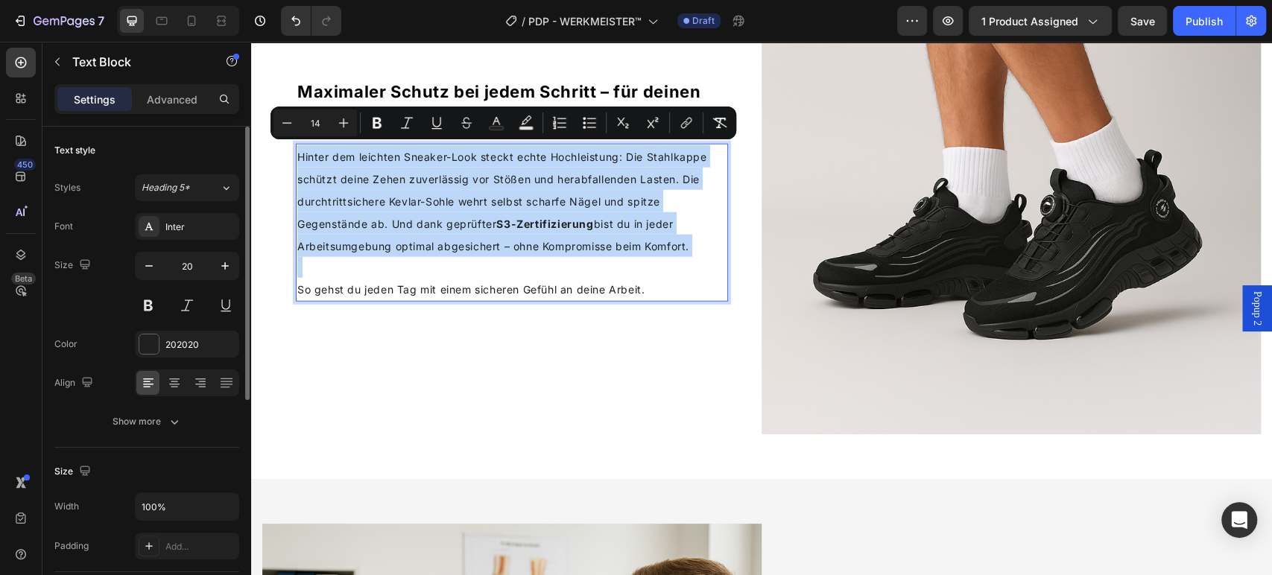
click at [517, 169] on span "Hinter dem leichten Sneaker-Look steckt echte Hochleistung: Die Stahlkappe schü…" at bounding box center [501, 201] width 409 height 102
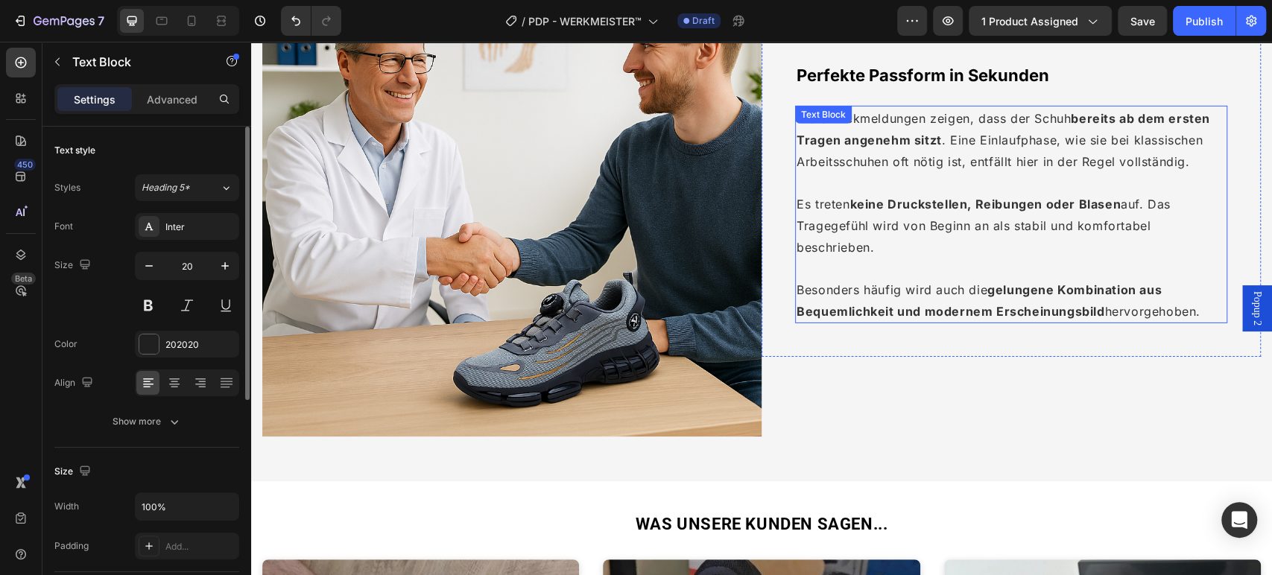
scroll to position [3083, 0]
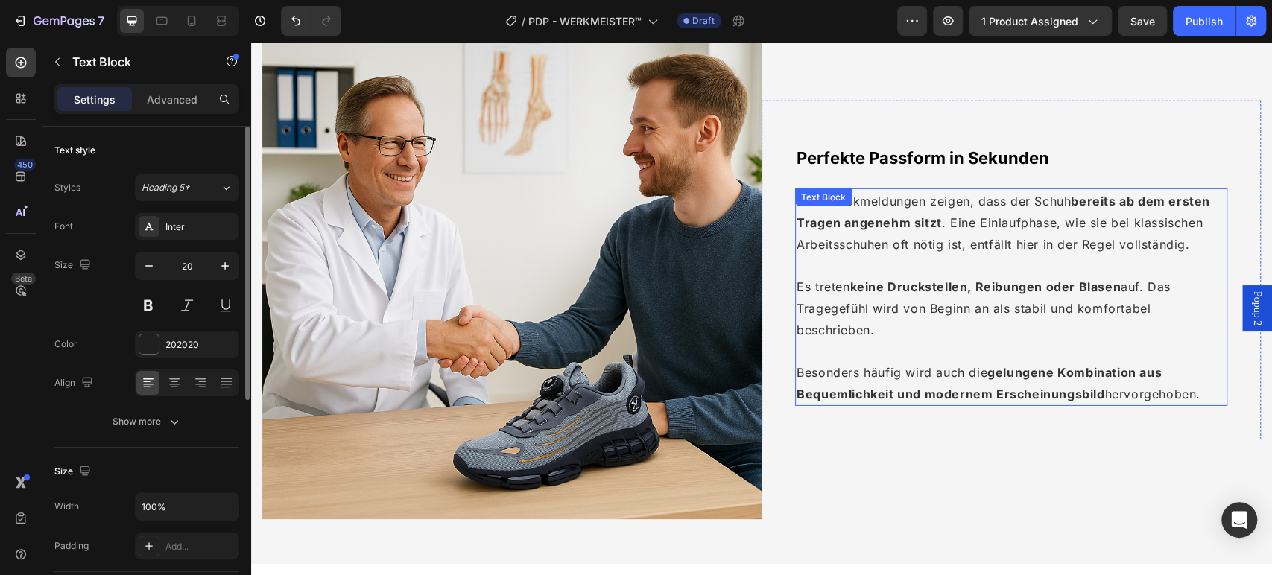
click at [994, 243] on span "Viele Rückmeldungen zeigen, dass der Schuh bereits ab dem ersten Tragen angeneh…" at bounding box center [1002, 223] width 413 height 58
click at [1096, 124] on div "Perfekte Passform in Sekunden Heading Viele Rückmeldungen zeigen, dass der Schu…" at bounding box center [1010, 270] width 499 height 339
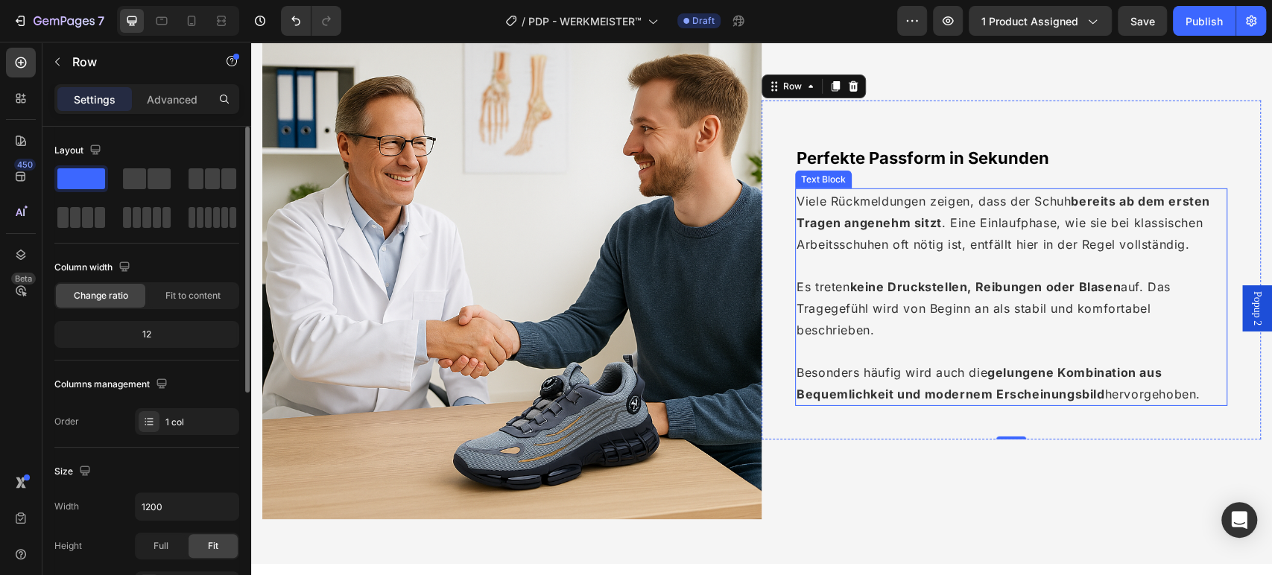
click at [996, 233] on span "Viele Rückmeldungen zeigen, dass der Schuh bereits ab dem ersten Tragen angeneh…" at bounding box center [1002, 223] width 413 height 58
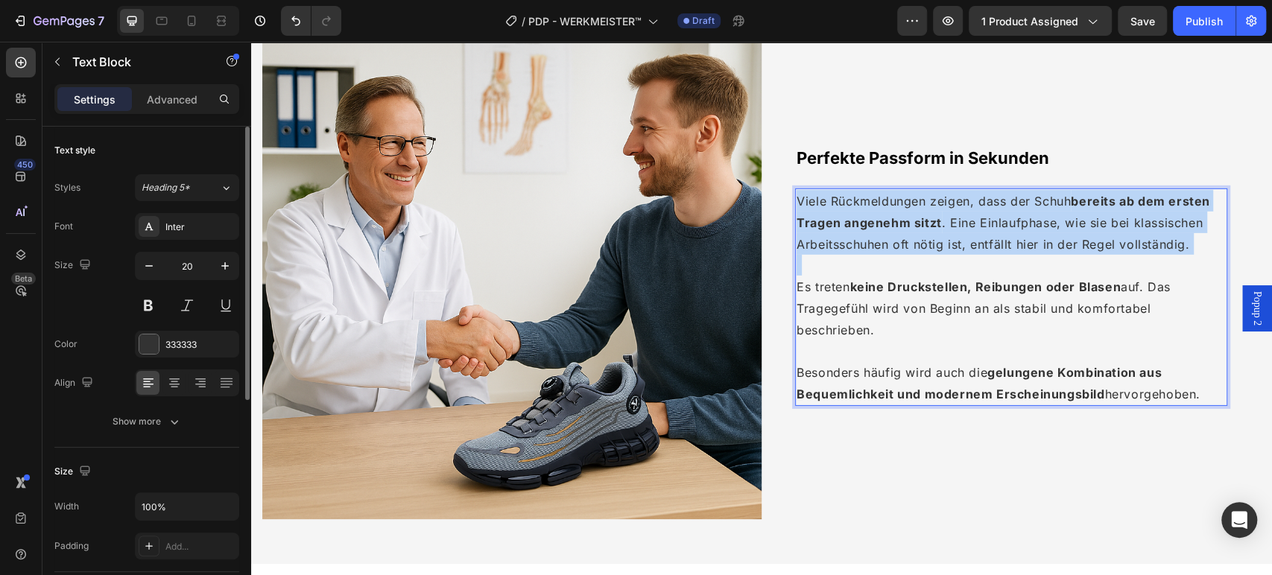
click at [996, 233] on span "Viele Rückmeldungen zeigen, dass der Schuh bereits ab dem ersten Tragen angeneh…" at bounding box center [1002, 223] width 413 height 58
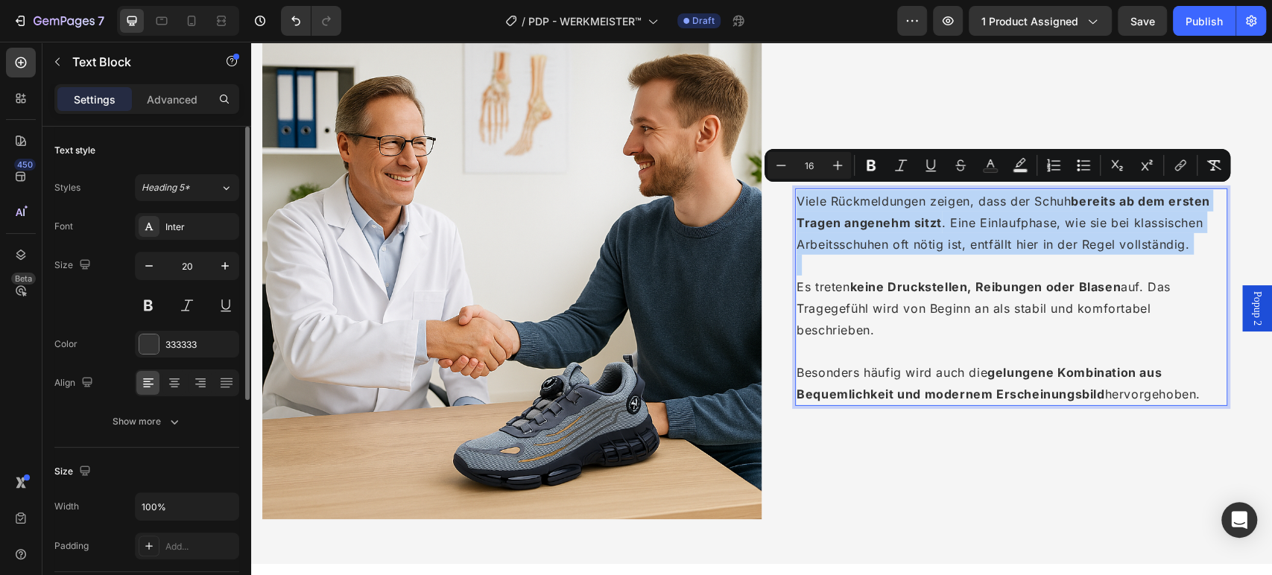
click at [996, 233] on span "Viele Rückmeldungen zeigen, dass der Schuh bereits ab dem ersten Tragen angeneh…" at bounding box center [1002, 223] width 413 height 58
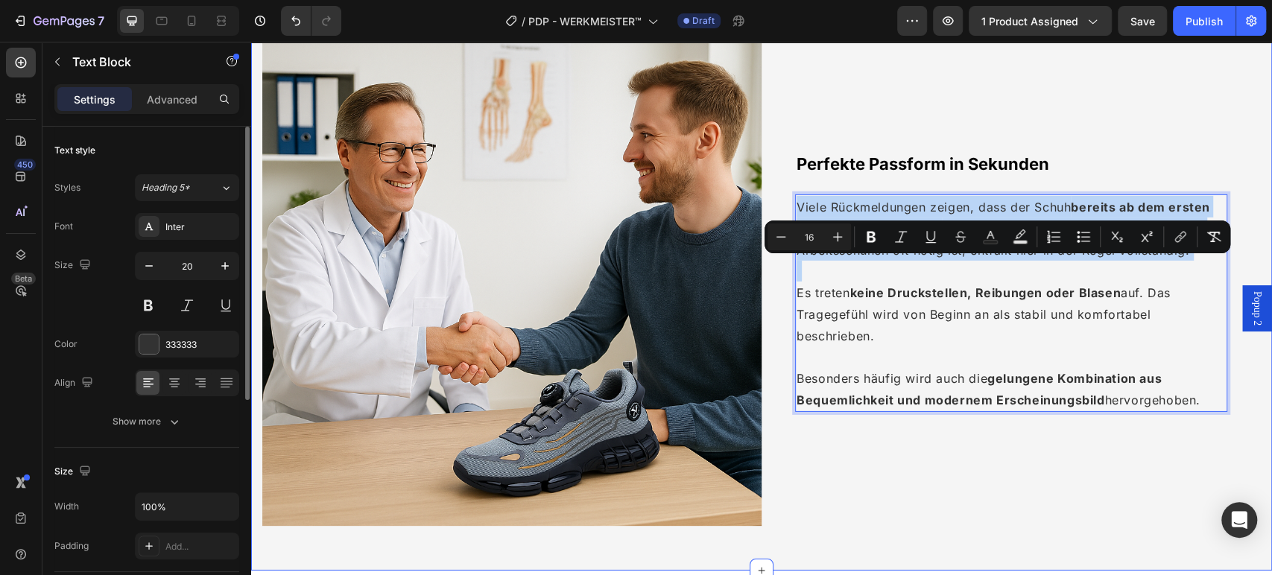
scroll to position [2586, 0]
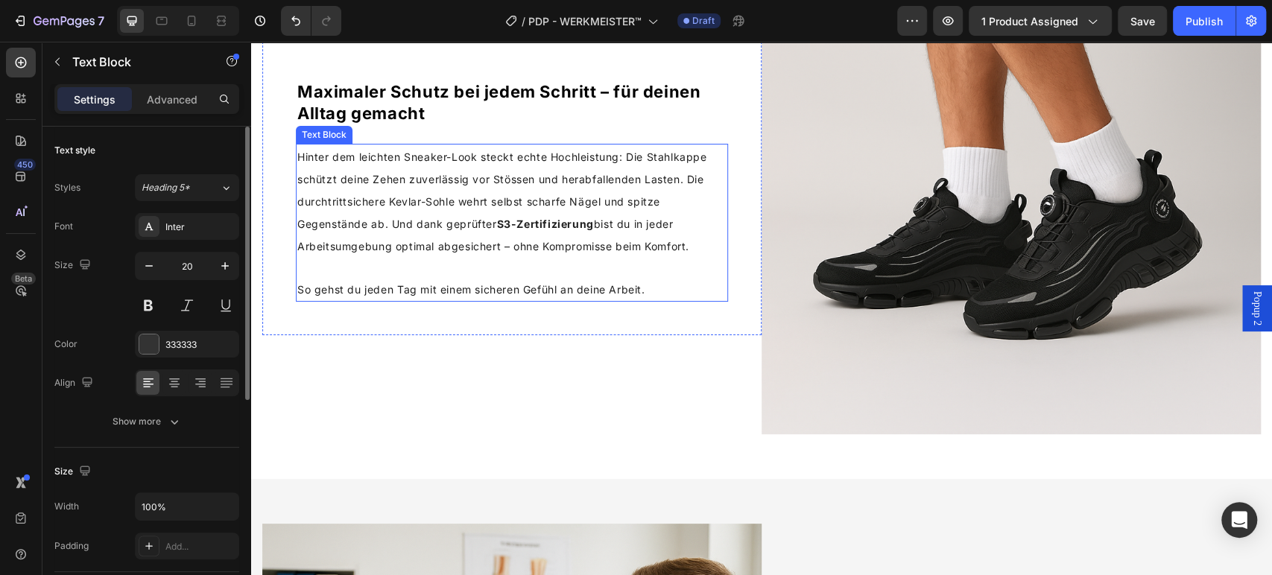
click at [542, 178] on span "Hinter dem leichten Sneaker-Look steckt echte Hochleistung: Die Stahlkappe schü…" at bounding box center [501, 201] width 409 height 102
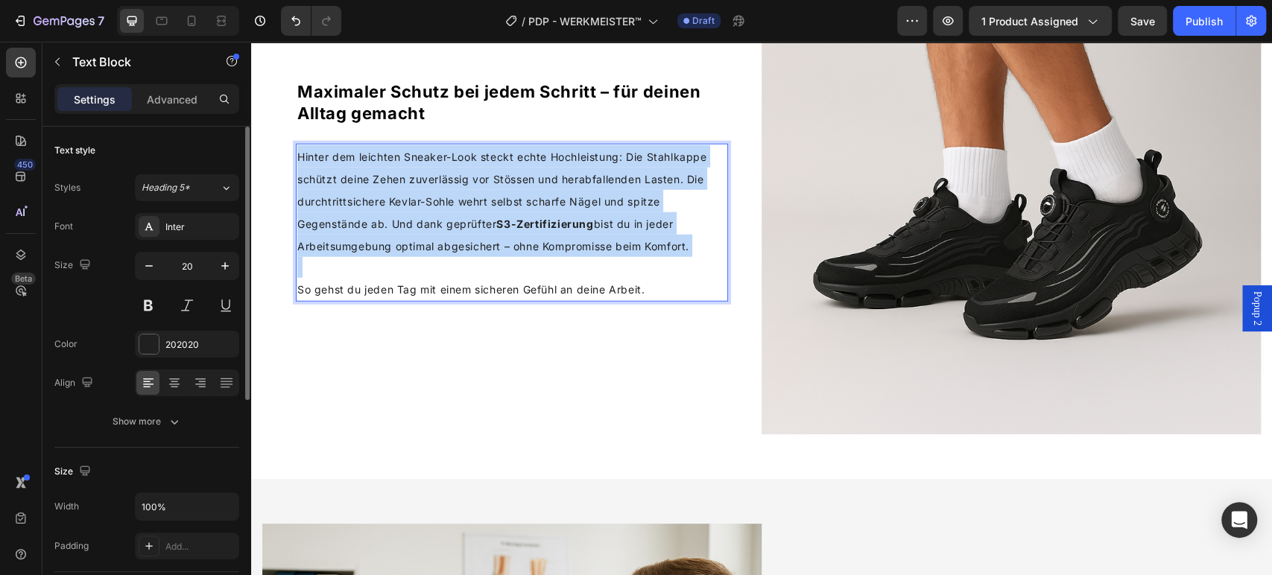
click at [542, 178] on span "Hinter dem leichten Sneaker-Look steckt echte Hochleistung: Die Stahlkappe schü…" at bounding box center [501, 201] width 409 height 102
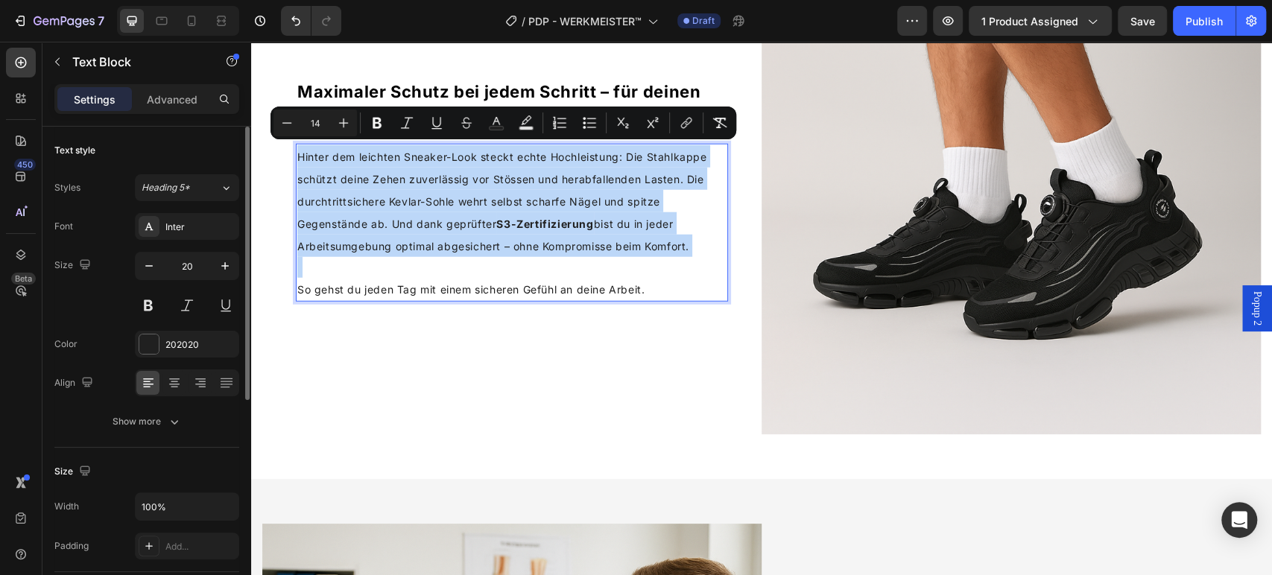
click at [542, 178] on span "Hinter dem leichten Sneaker-Look steckt echte Hochleistung: Die Stahlkappe schü…" at bounding box center [501, 201] width 409 height 102
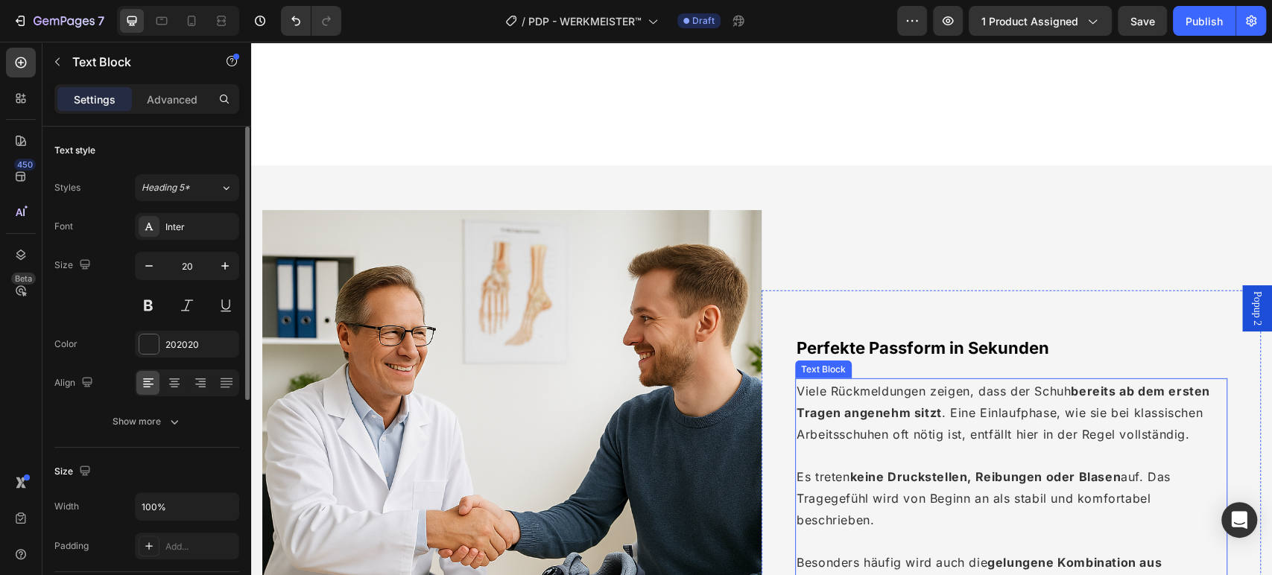
scroll to position [3083, 0]
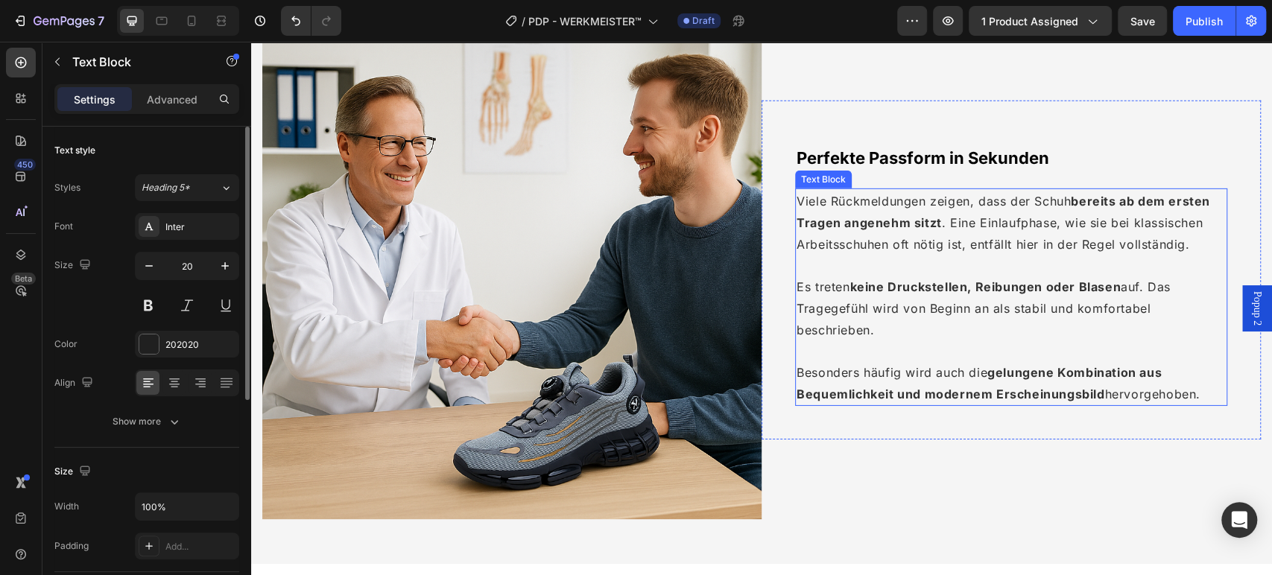
click at [889, 281] on strong "keine Druckstellen, Reibungen oder Blasen" at bounding box center [984, 286] width 271 height 15
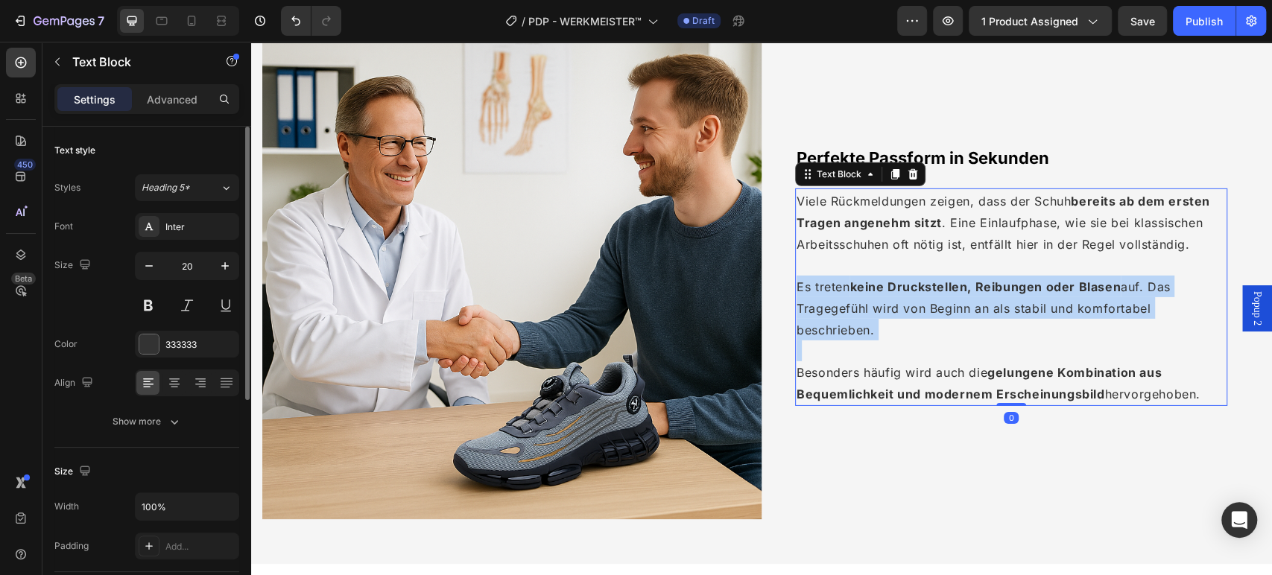
click at [889, 281] on strong "keine Druckstellen, Reibungen oder Blasen" at bounding box center [984, 286] width 271 height 15
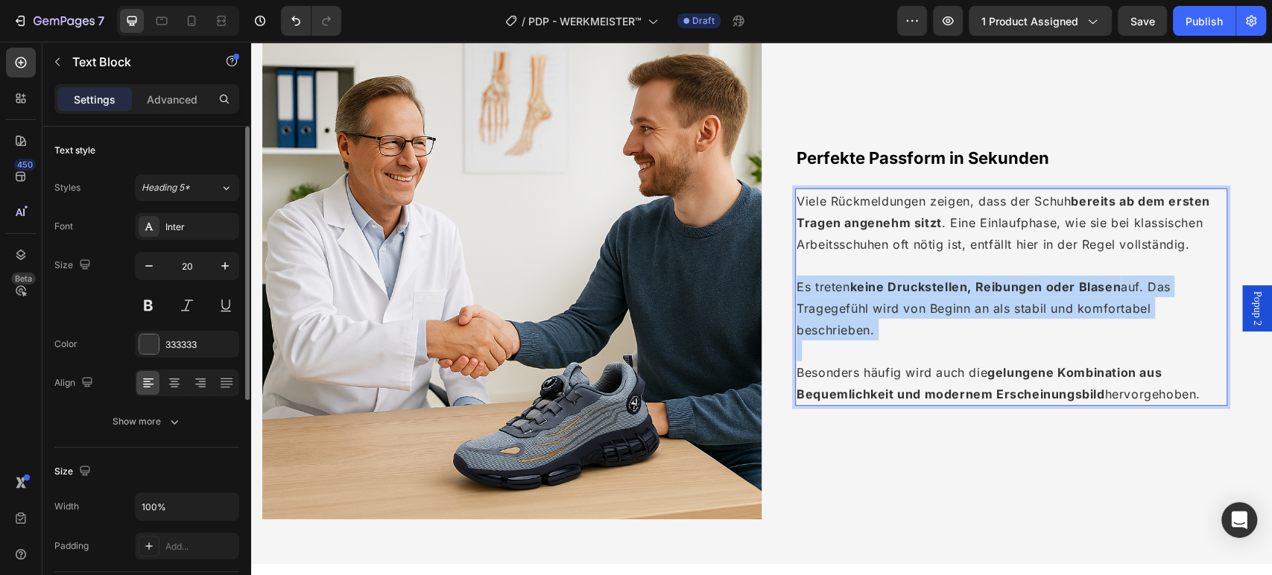
click at [889, 280] on strong "keine Druckstellen, Reibungen oder Blasen" at bounding box center [984, 286] width 271 height 15
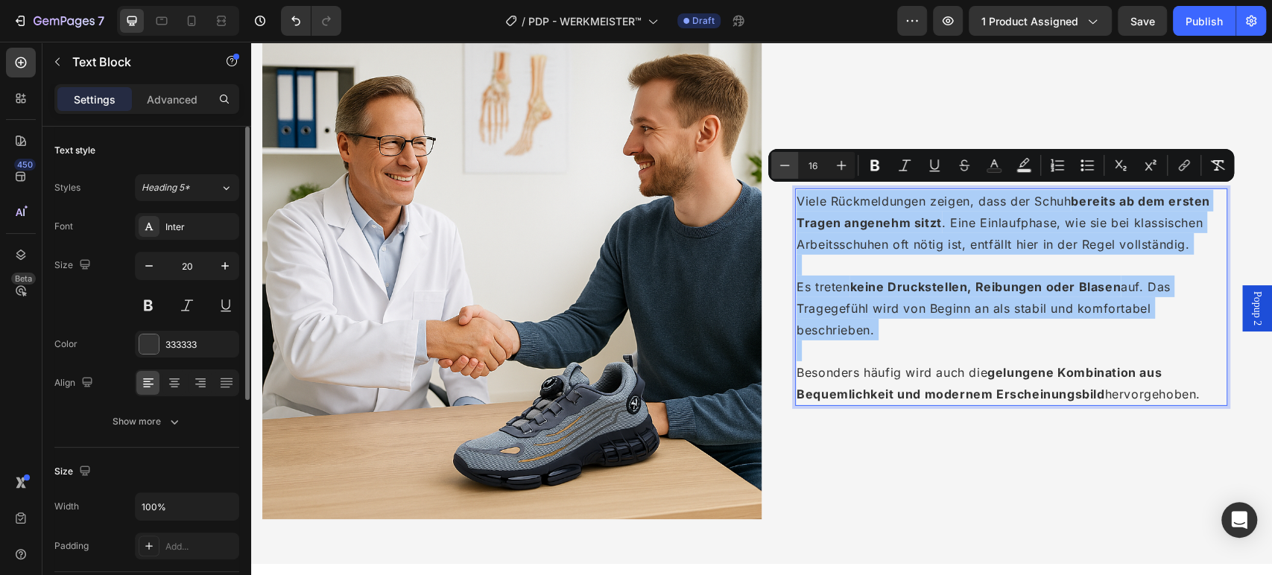
click at [780, 163] on icon "Editor contextual toolbar" at bounding box center [784, 165] width 15 height 15
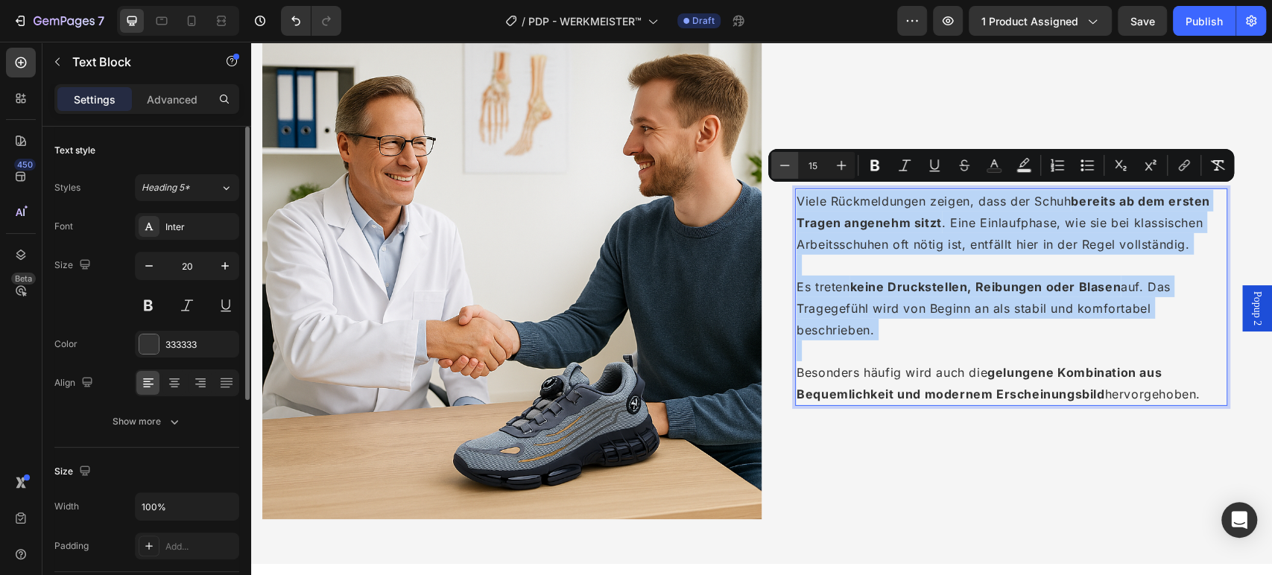
type input "14"
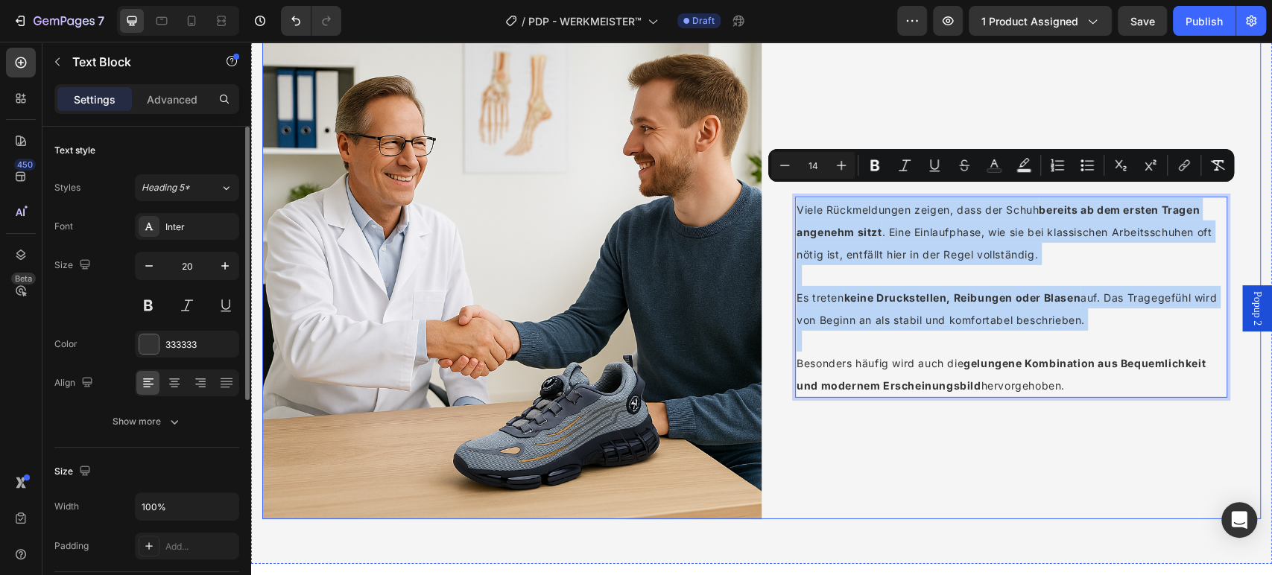
click at [932, 433] on div "Perfekte Passform in Sekunden Heading Viele Rückmeldungen zeigen, dass der Schu…" at bounding box center [1010, 269] width 499 height 499
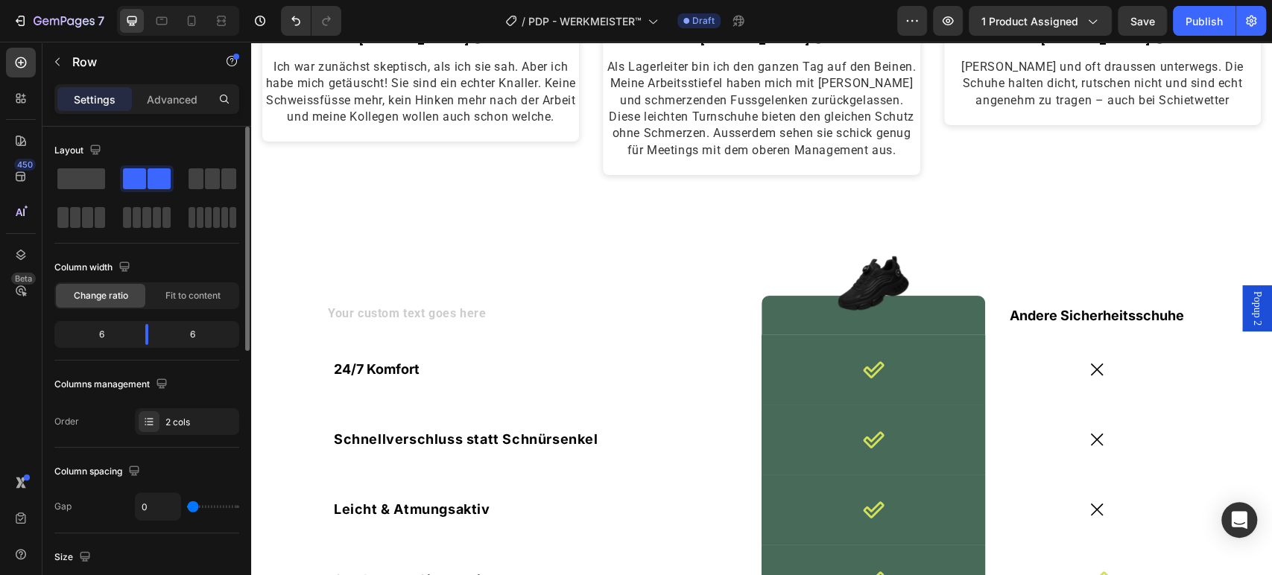
scroll to position [4076, 0]
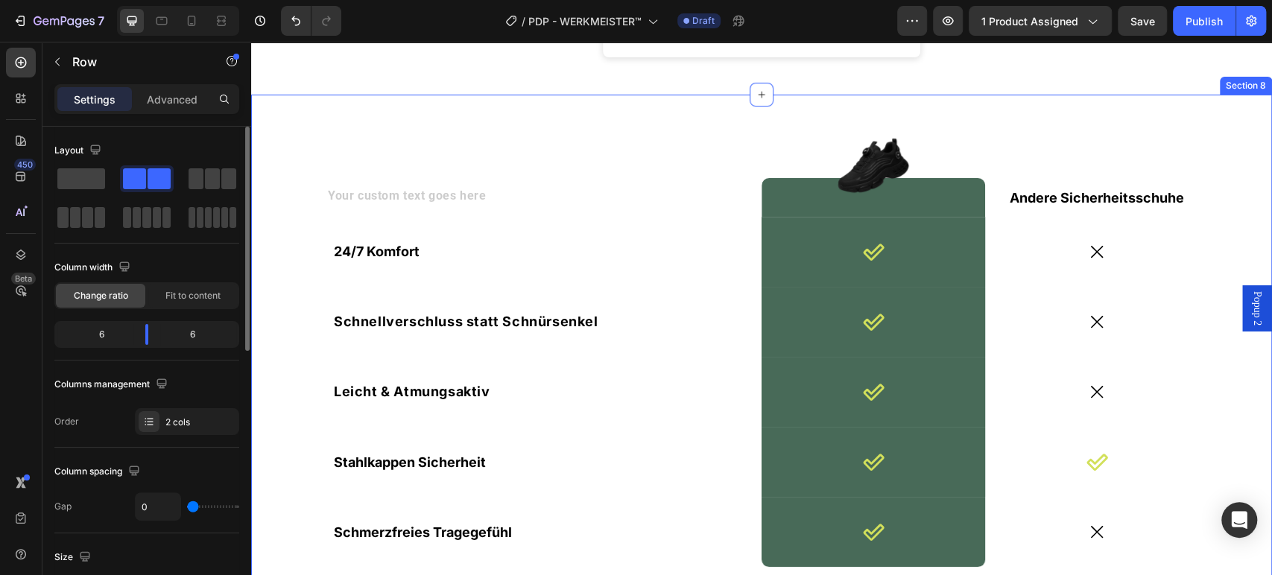
click at [422, 118] on div "Text Block Image Row Andere Sicherheitsschuhe Text Block Row 24/7 Komfort Text …" at bounding box center [761, 361] width 1021 height 532
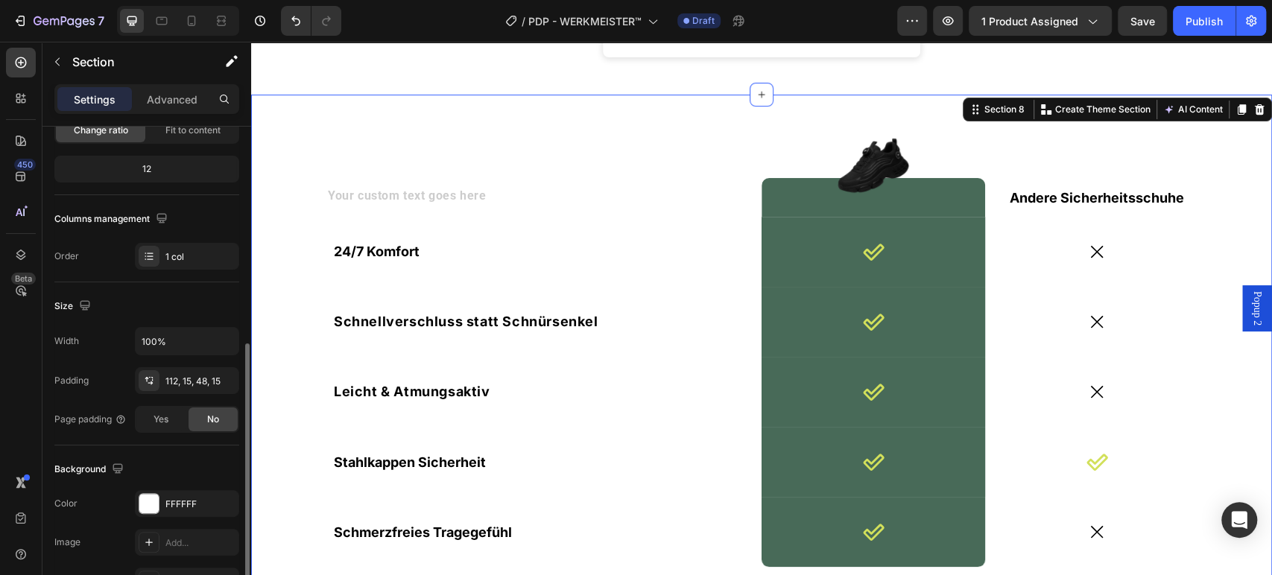
scroll to position [248, 0]
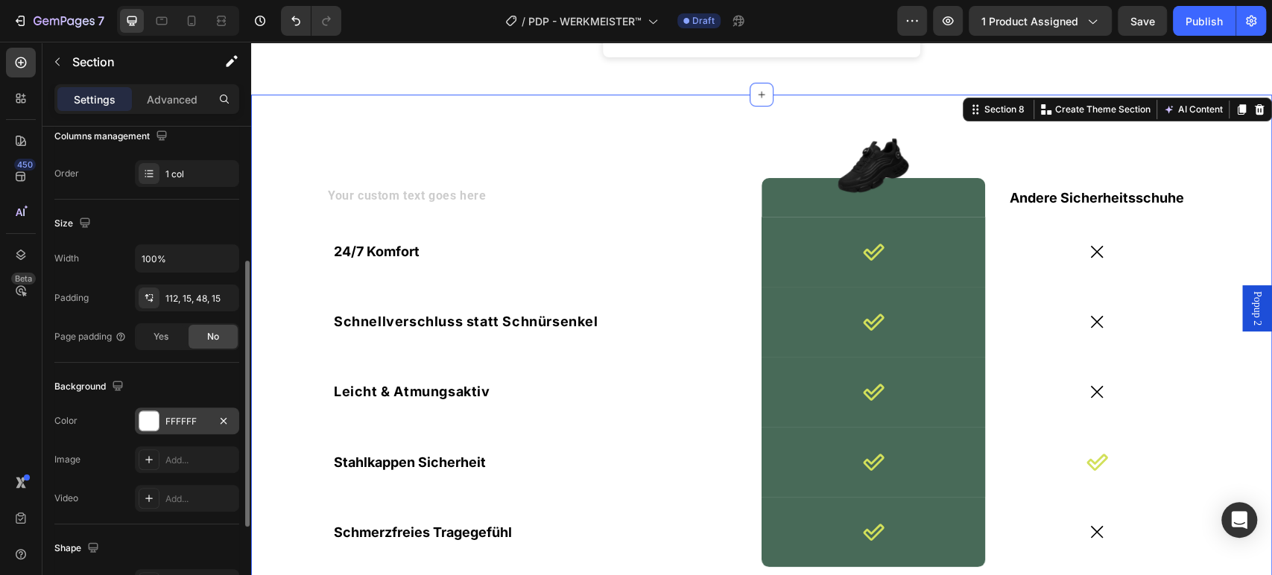
click at [174, 416] on div "FFFFFF" at bounding box center [186, 421] width 43 height 13
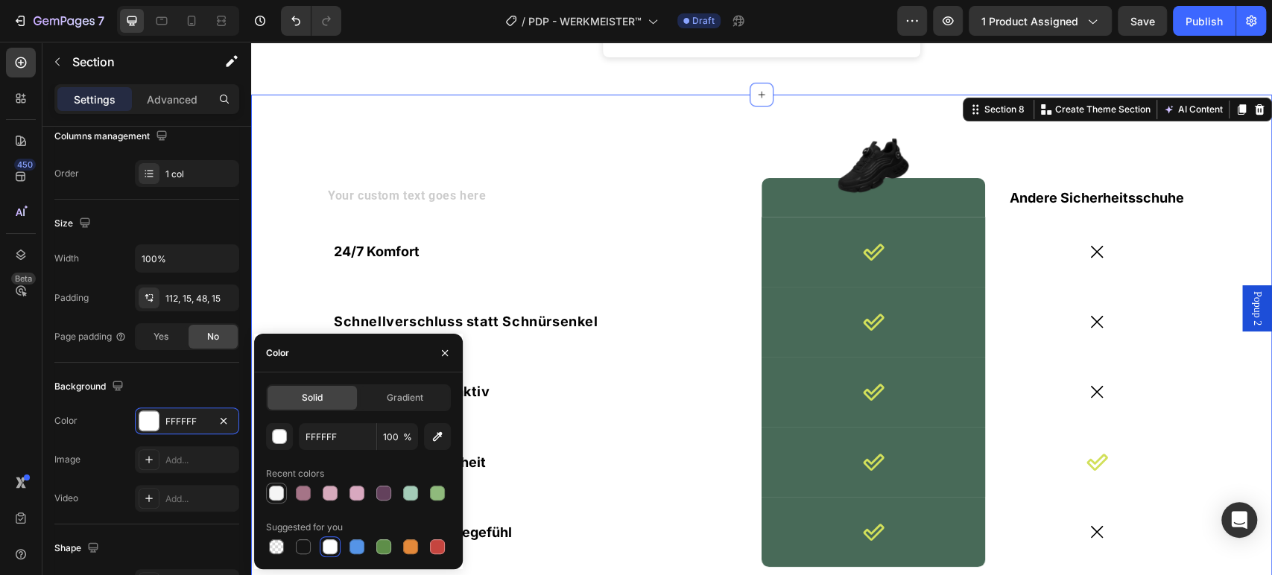
click at [278, 489] on div at bounding box center [276, 493] width 15 height 15
type input "F5F5F5"
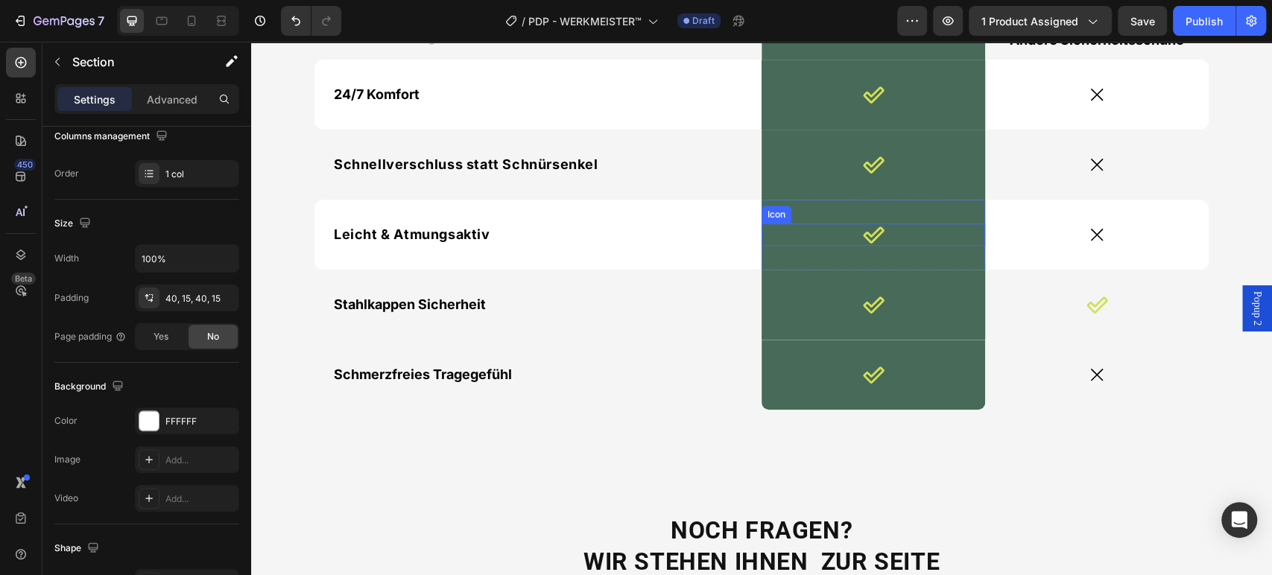
scroll to position [4160, 0]
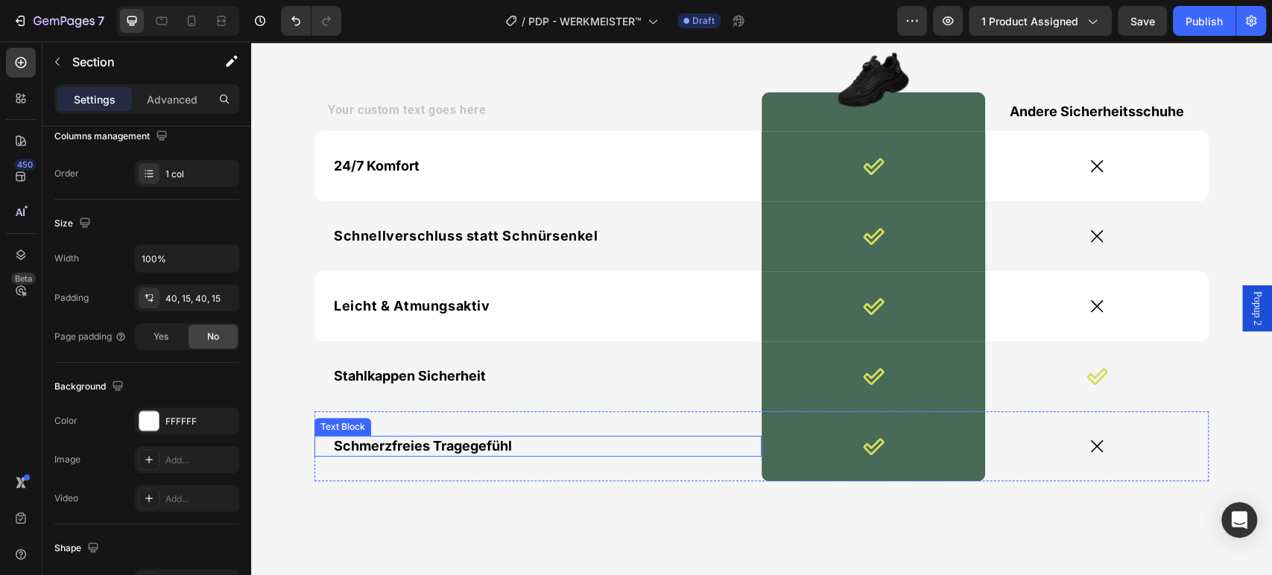
click at [608, 445] on p "Schmerzfreies Tragegefühl" at bounding box center [538, 445] width 408 height 17
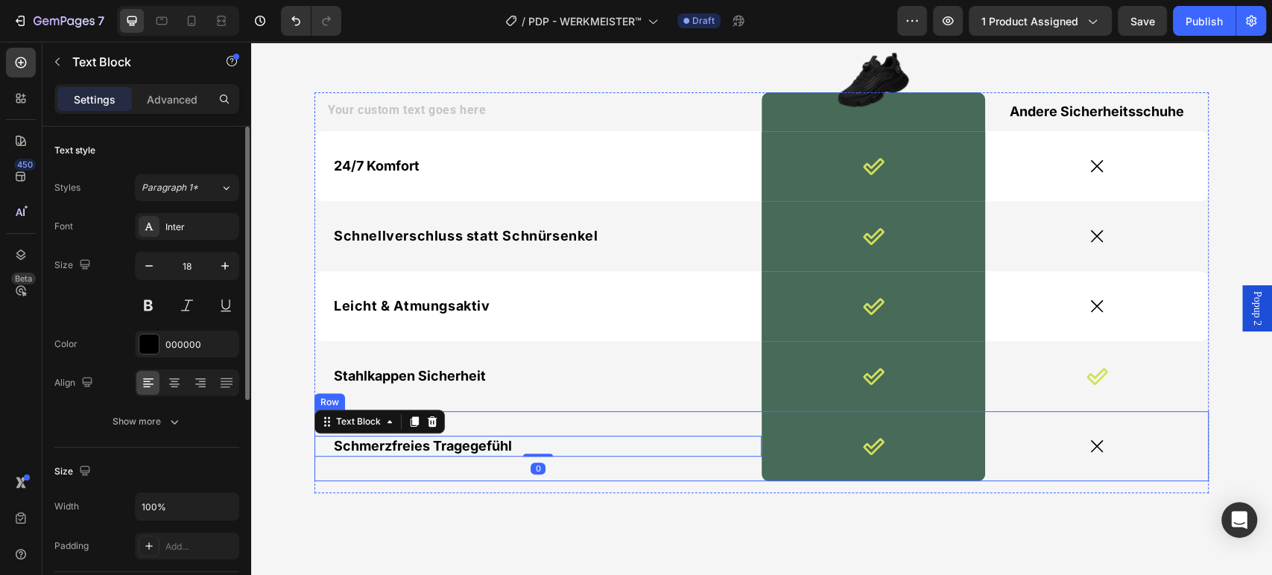
click at [627, 422] on div "Schmerzfreies Tragegefühl Text Block 0" at bounding box center [537, 446] width 447 height 70
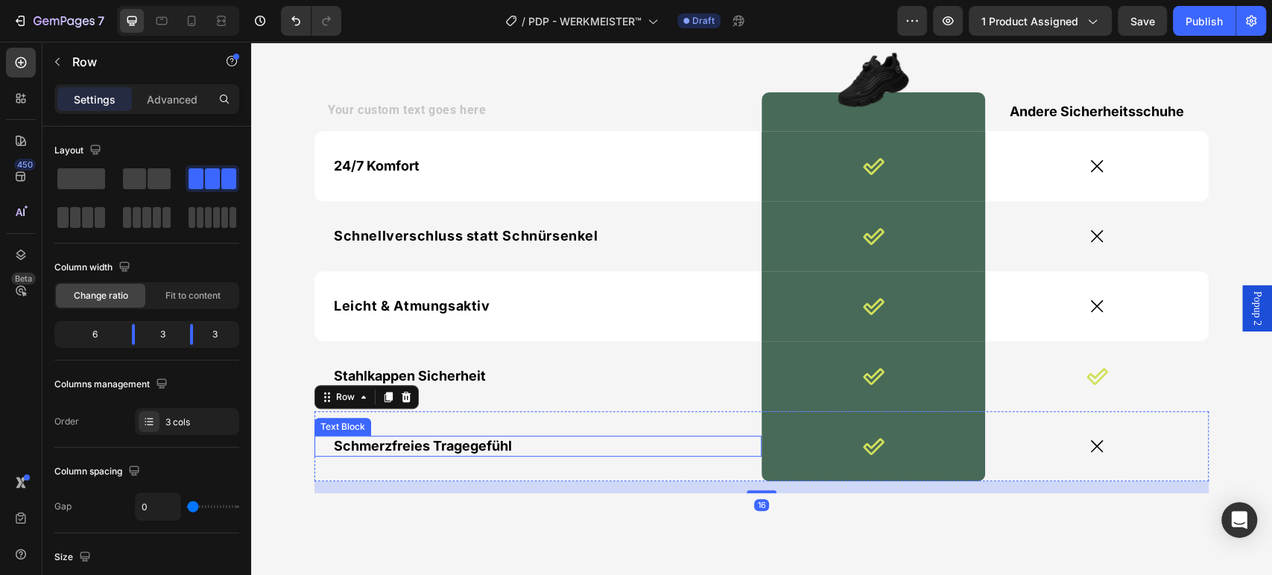
click at [580, 442] on p "Schmerzfreies Tragegefühl" at bounding box center [538, 445] width 408 height 17
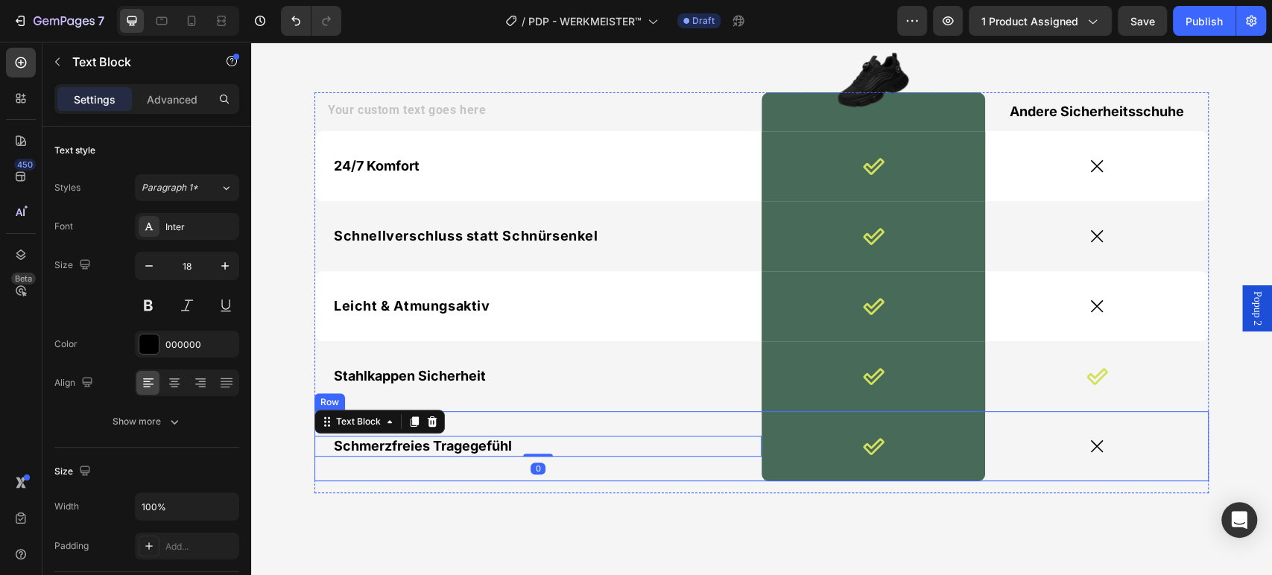
click at [563, 469] on div "Schmerzfreies Tragegefühl Text Block 0" at bounding box center [537, 446] width 447 height 70
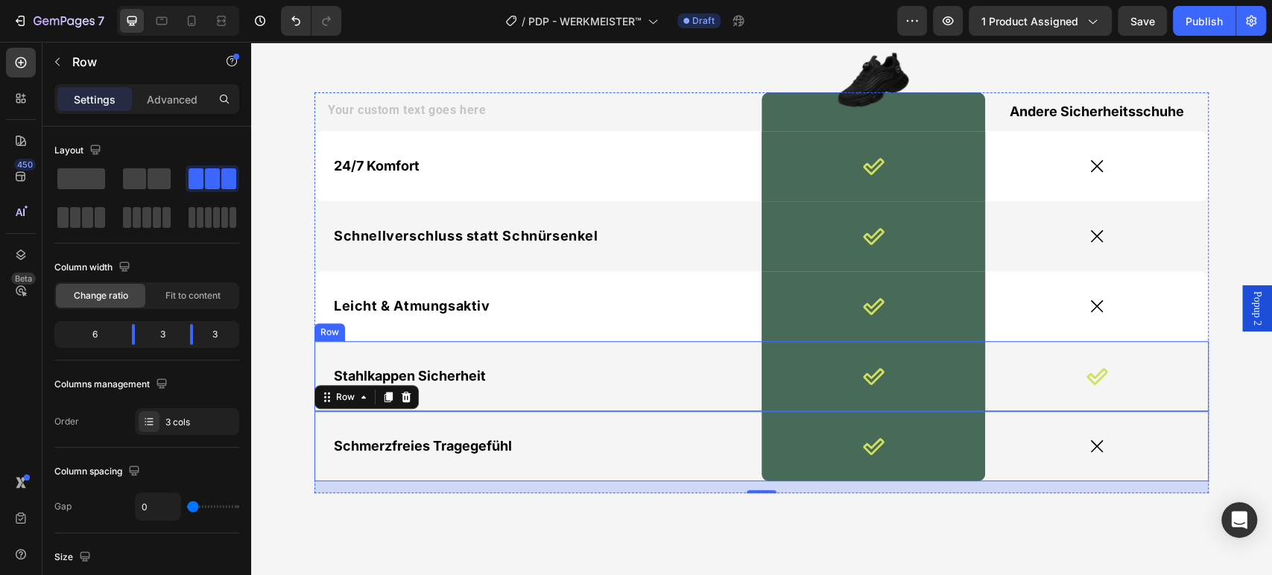
click at [509, 360] on div "Stahlkappen Sicherheit Text Block" at bounding box center [537, 376] width 447 height 70
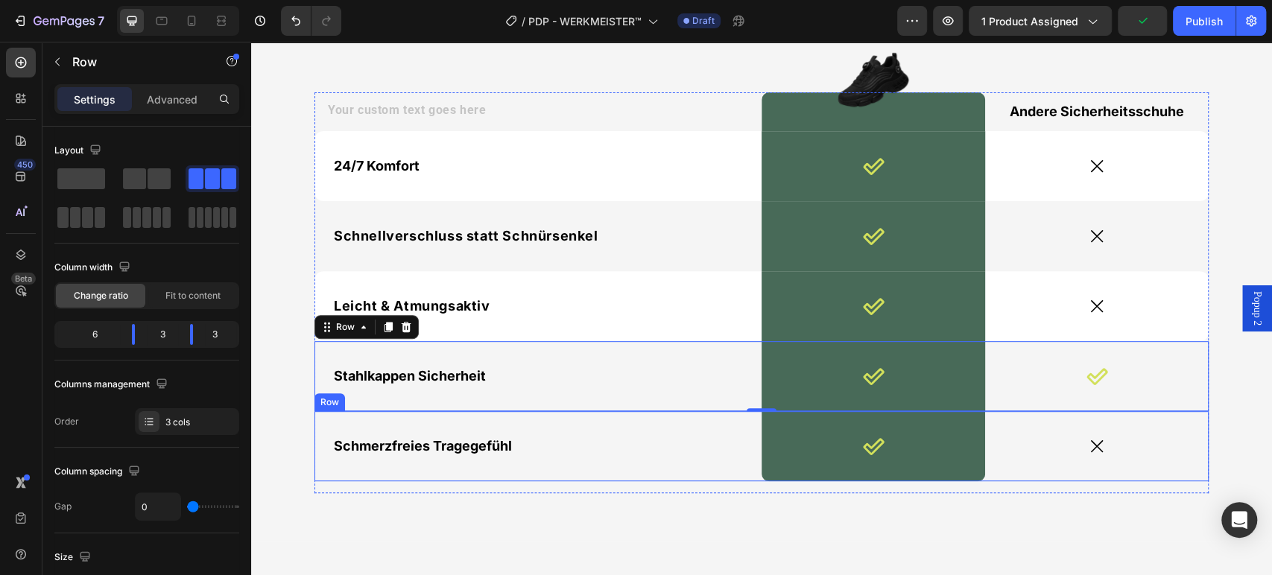
click at [588, 430] on div "Schmerzfreies Tragegefühl Text Block" at bounding box center [537, 446] width 447 height 70
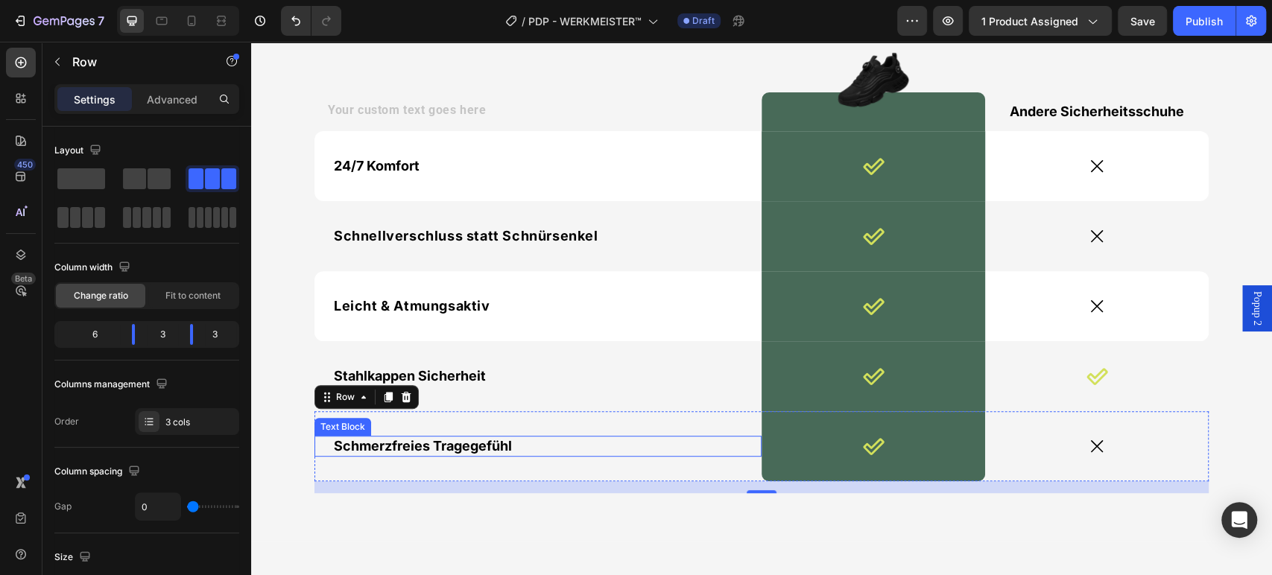
click at [473, 439] on span "Schmerzfreies Tragegefühl" at bounding box center [423, 446] width 178 height 16
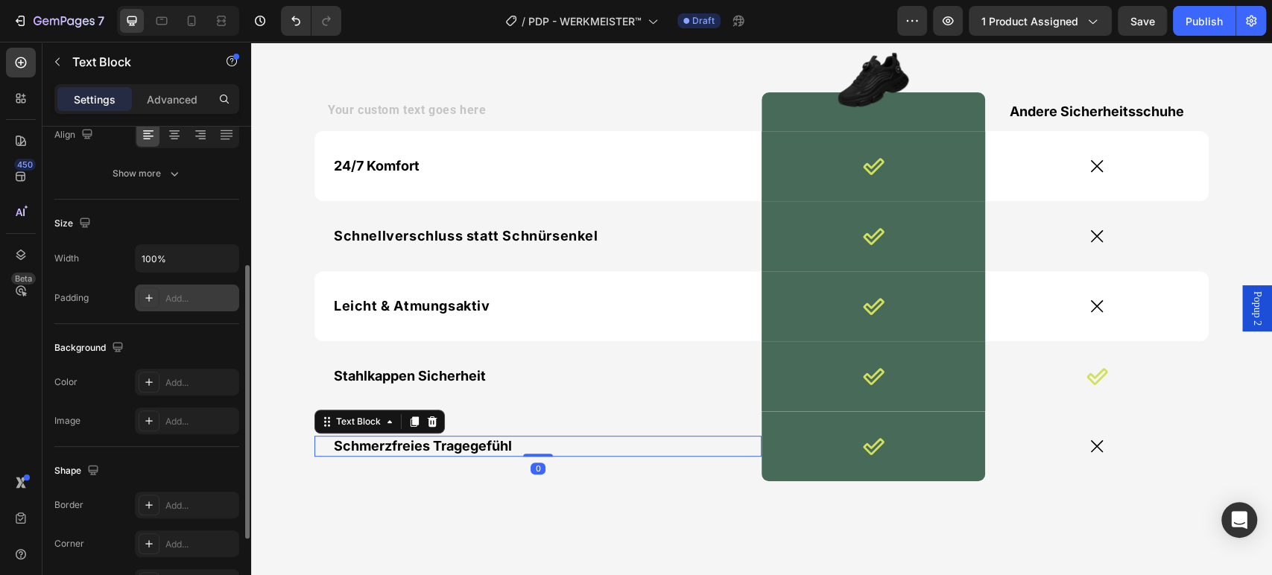
scroll to position [390, 0]
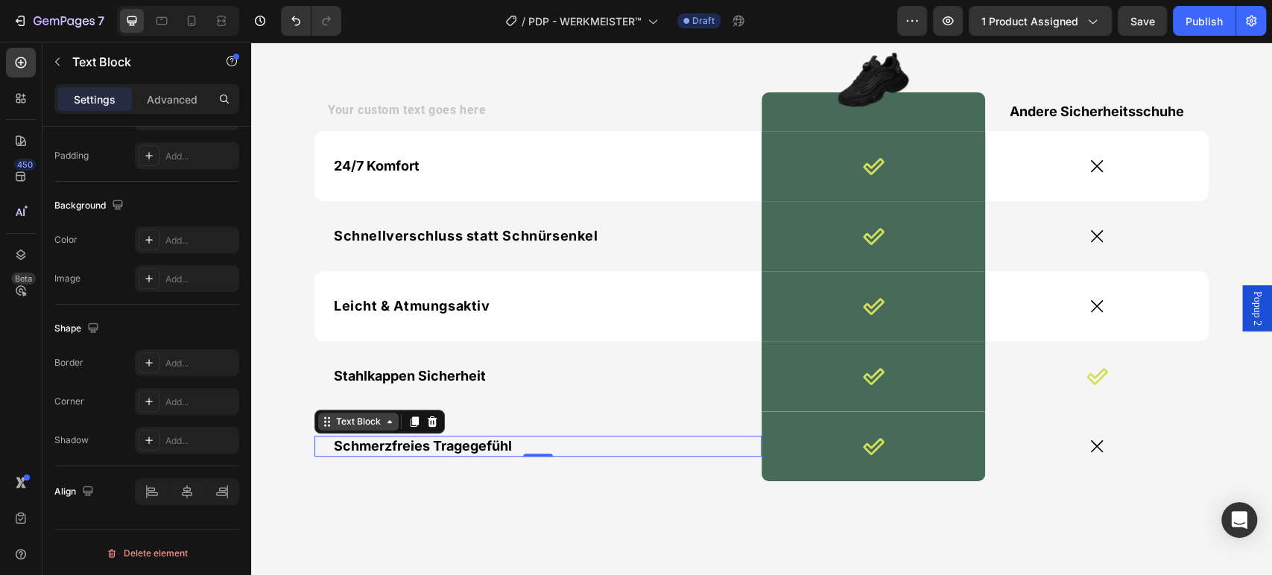
click at [372, 416] on div "Text Block" at bounding box center [358, 421] width 51 height 13
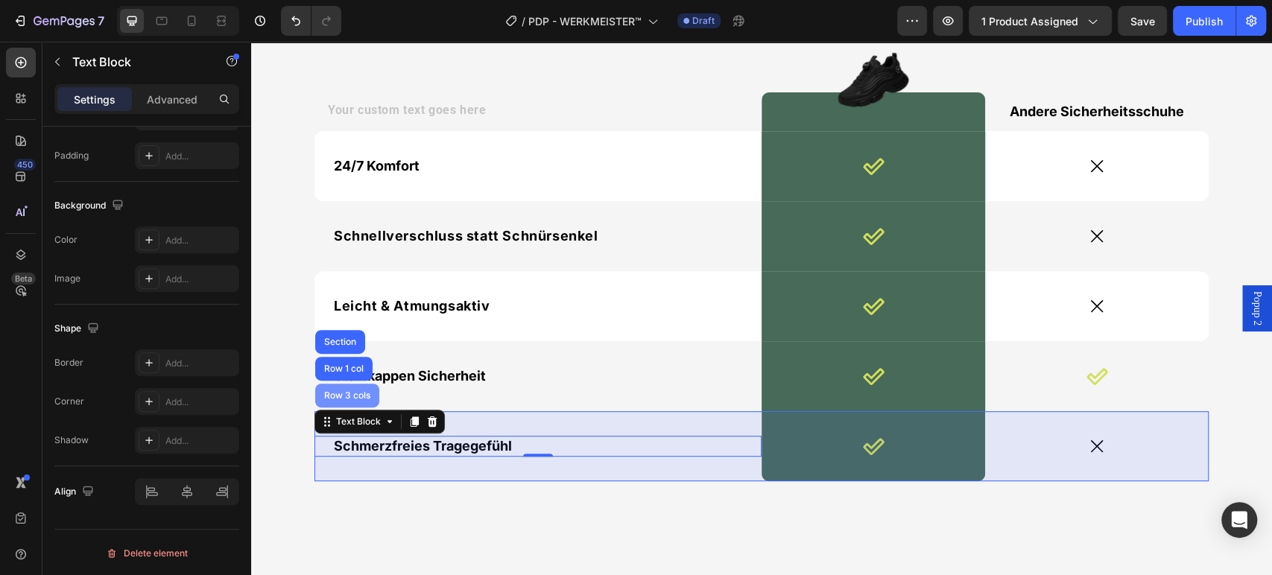
click at [342, 393] on div "Row 3 cols" at bounding box center [347, 395] width 52 height 9
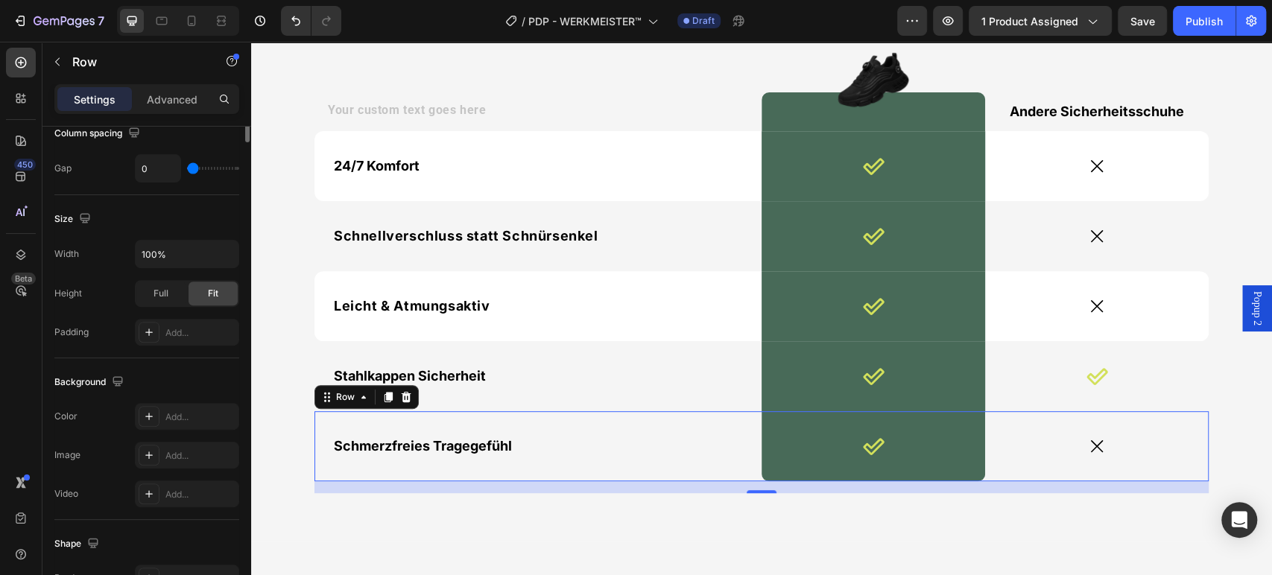
scroll to position [0, 0]
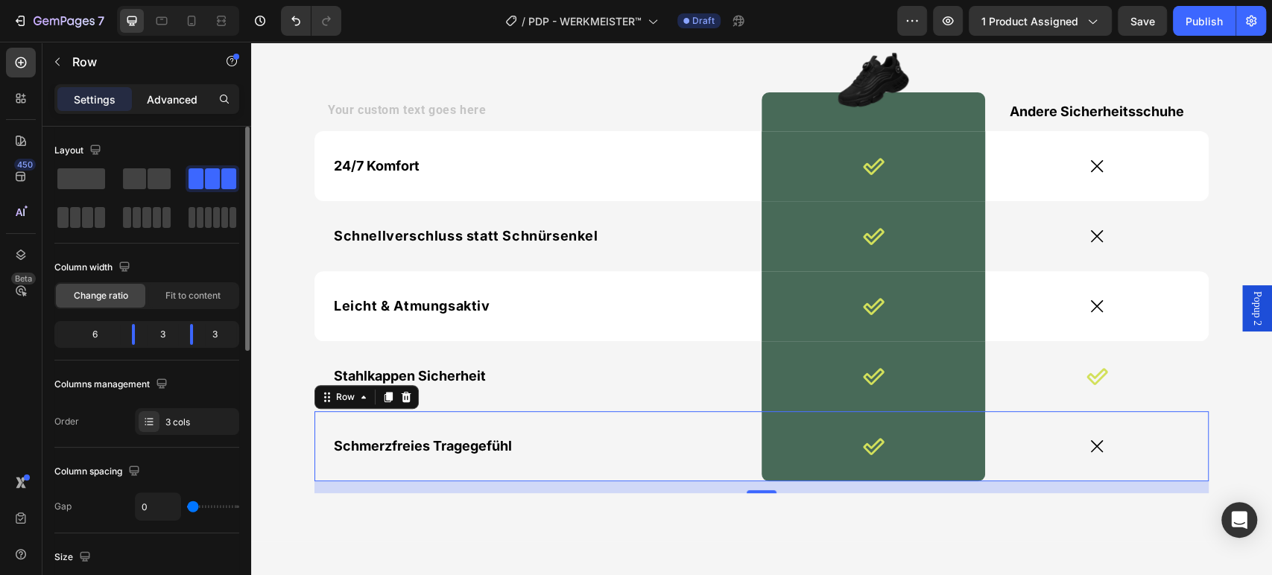
click at [181, 104] on p "Advanced" at bounding box center [172, 100] width 51 height 16
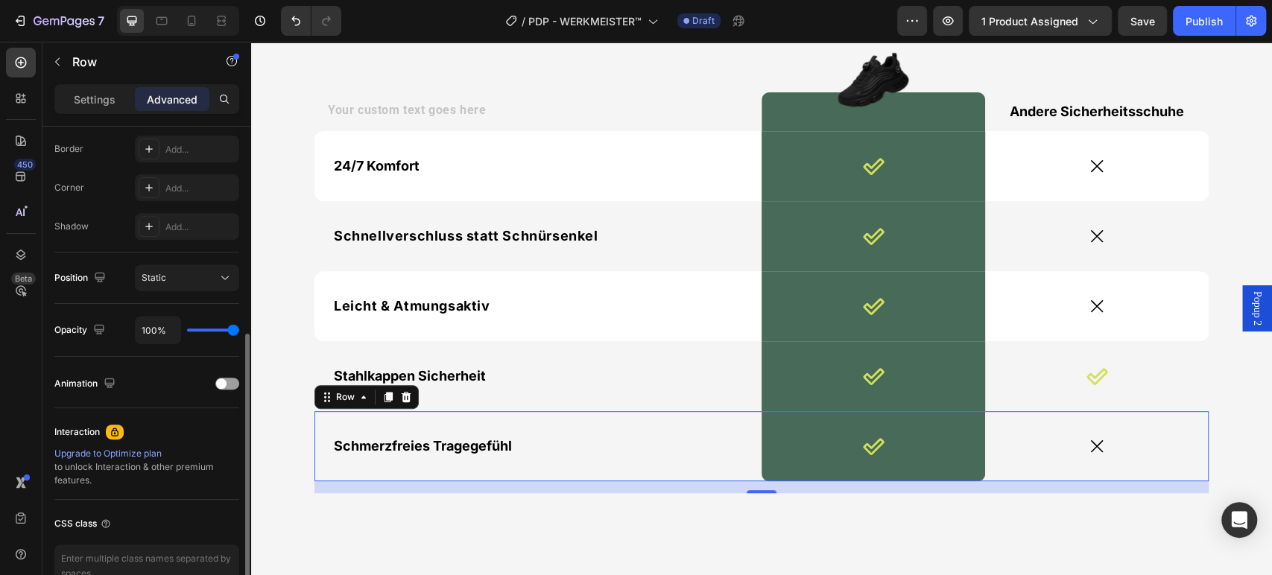
scroll to position [253, 0]
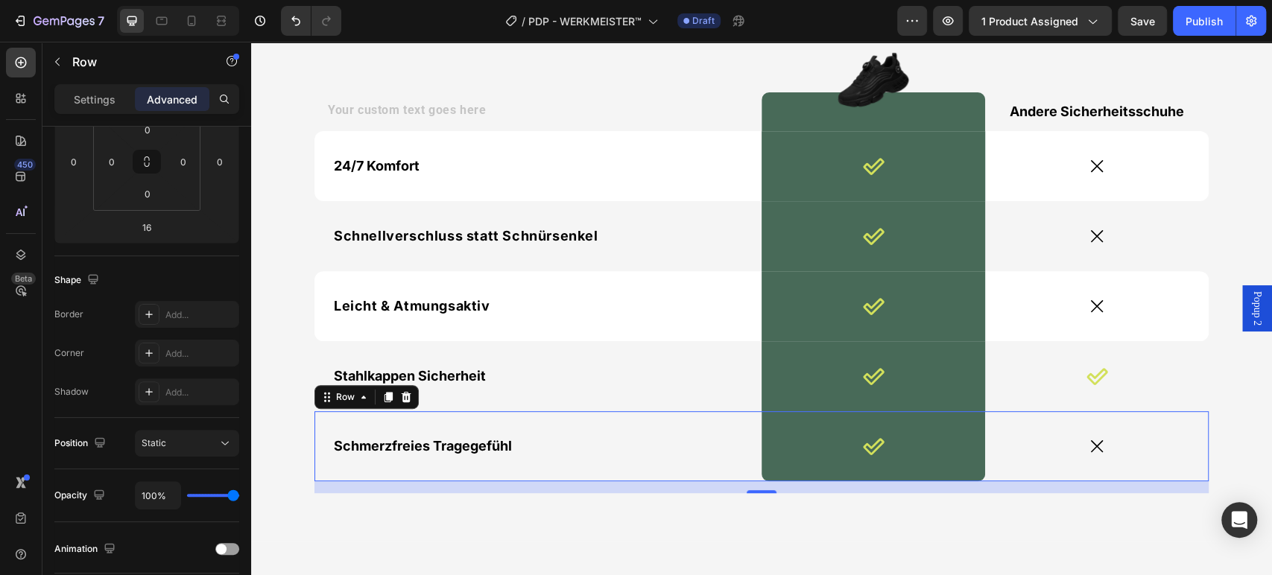
click at [578, 430] on div "Schmerzfreies Tragegefühl Text Block" at bounding box center [537, 446] width 447 height 70
click at [489, 451] on span "Schmerzfreies Tragegefühl" at bounding box center [423, 446] width 178 height 16
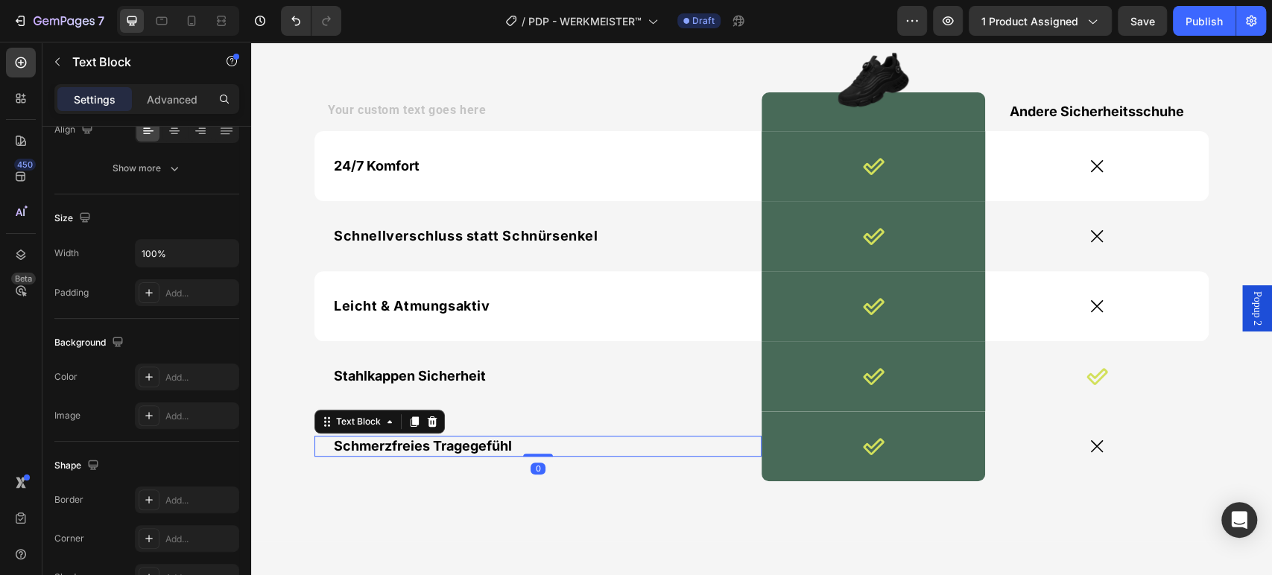
scroll to position [0, 0]
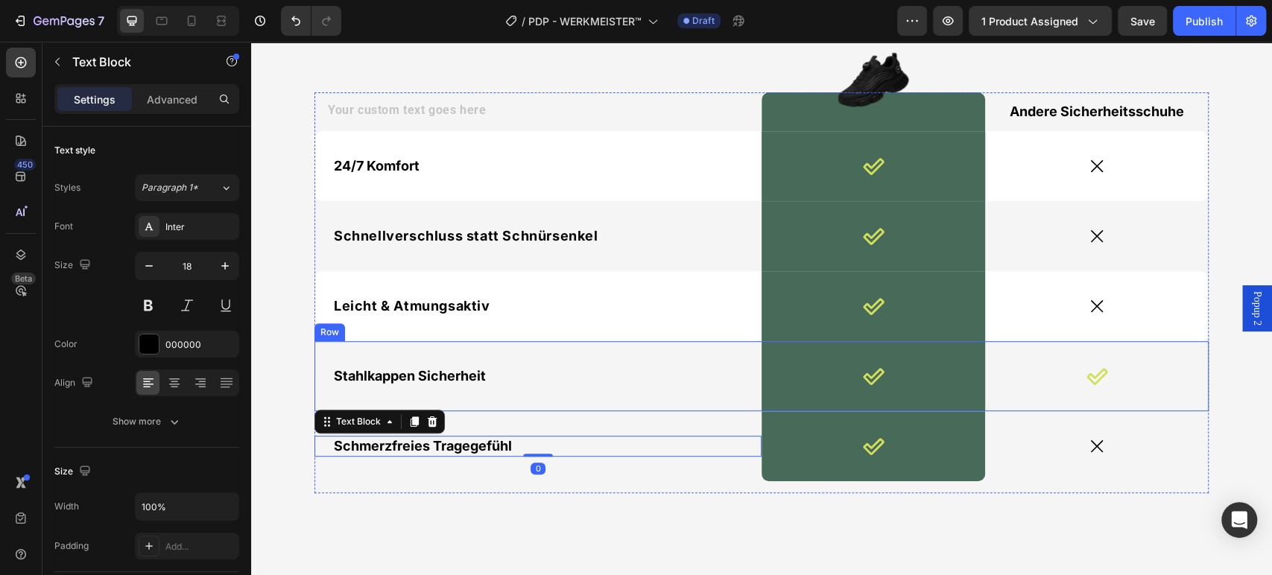
click at [484, 357] on div "Stahlkappen Sicherheit Text Block" at bounding box center [537, 376] width 447 height 70
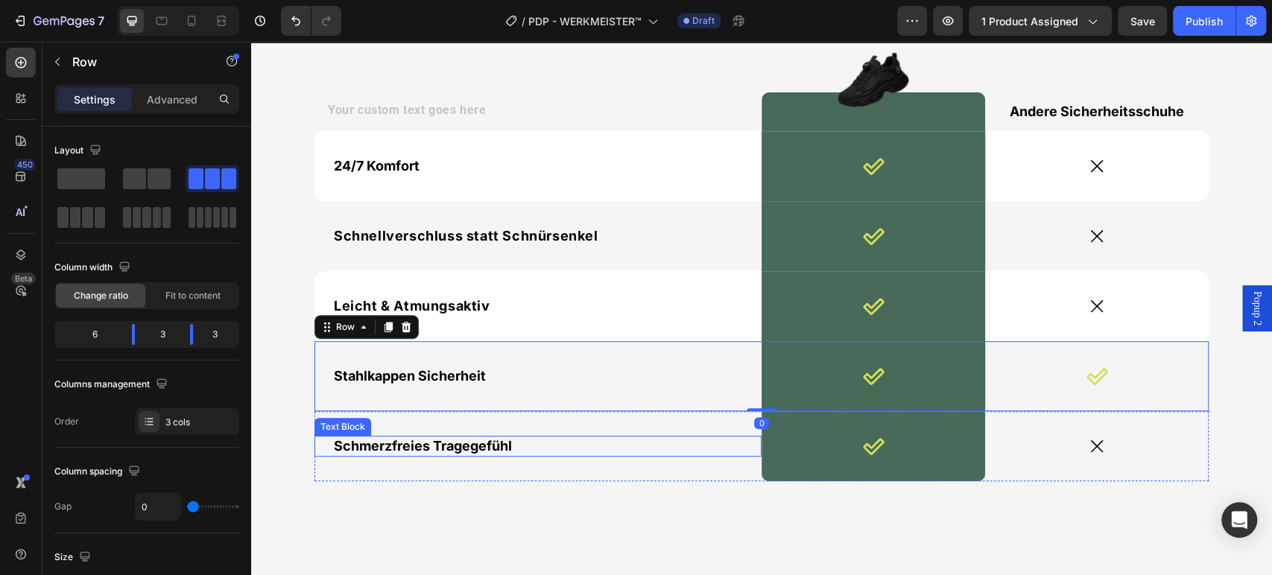
click at [477, 446] on span "Schmerzfreies Tragegefühl" at bounding box center [423, 446] width 178 height 16
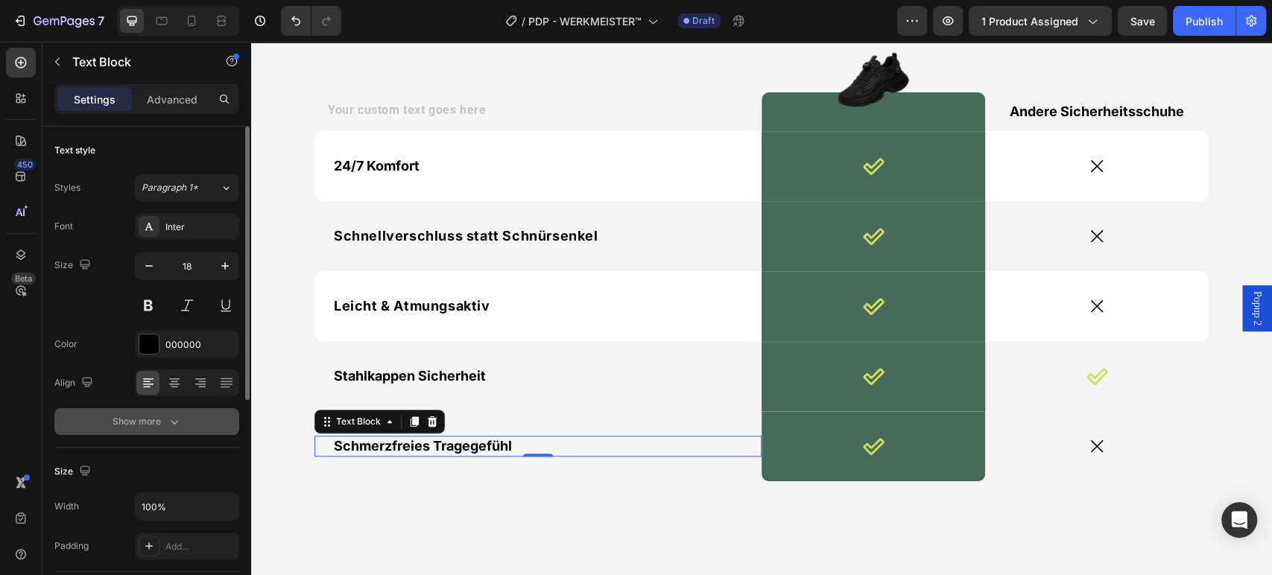
click at [188, 412] on button "Show more" at bounding box center [146, 421] width 185 height 27
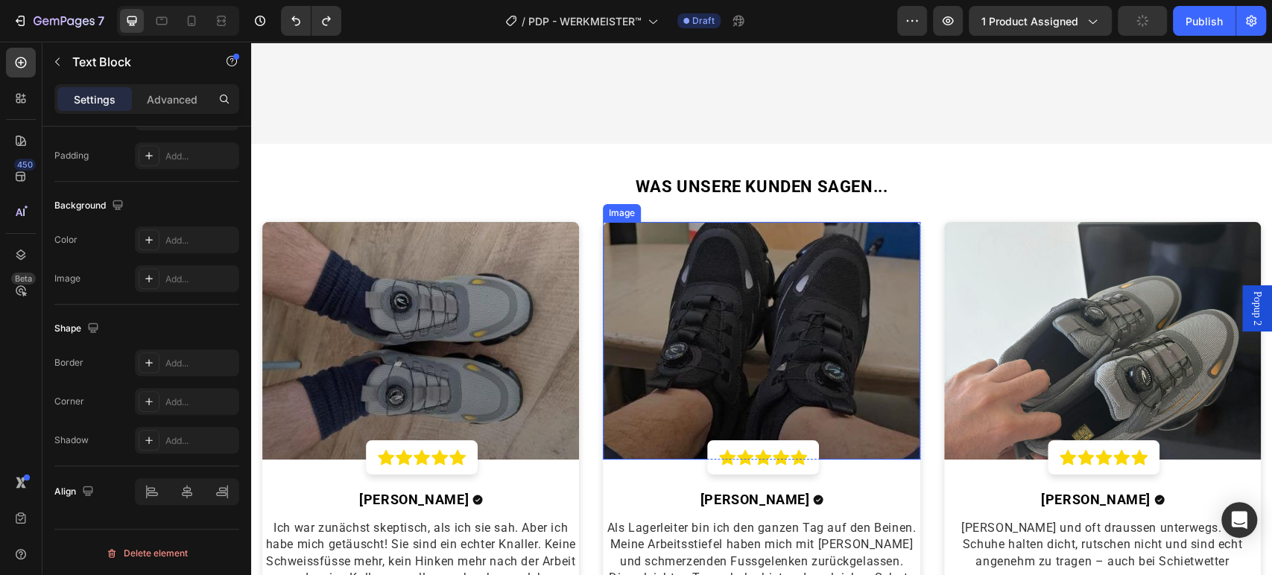
scroll to position [3993, 0]
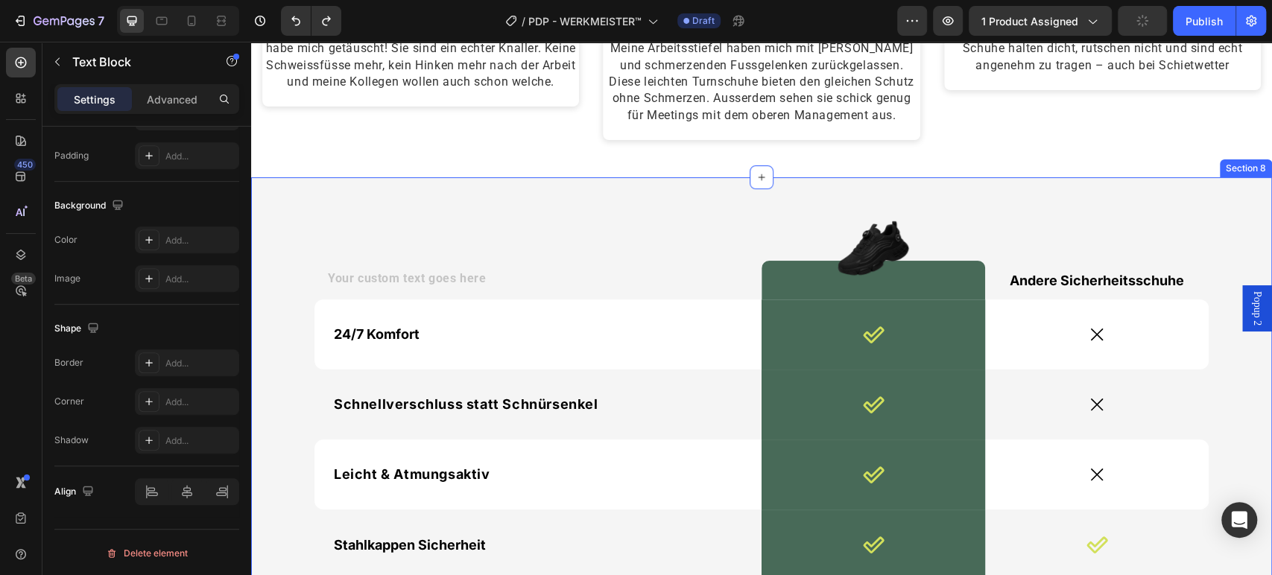
click at [314, 193] on div "Text Block Image Row Andere Sicherheitsschuhe Text Block Row 24/7 Komfort Text …" at bounding box center [761, 443] width 1021 height 532
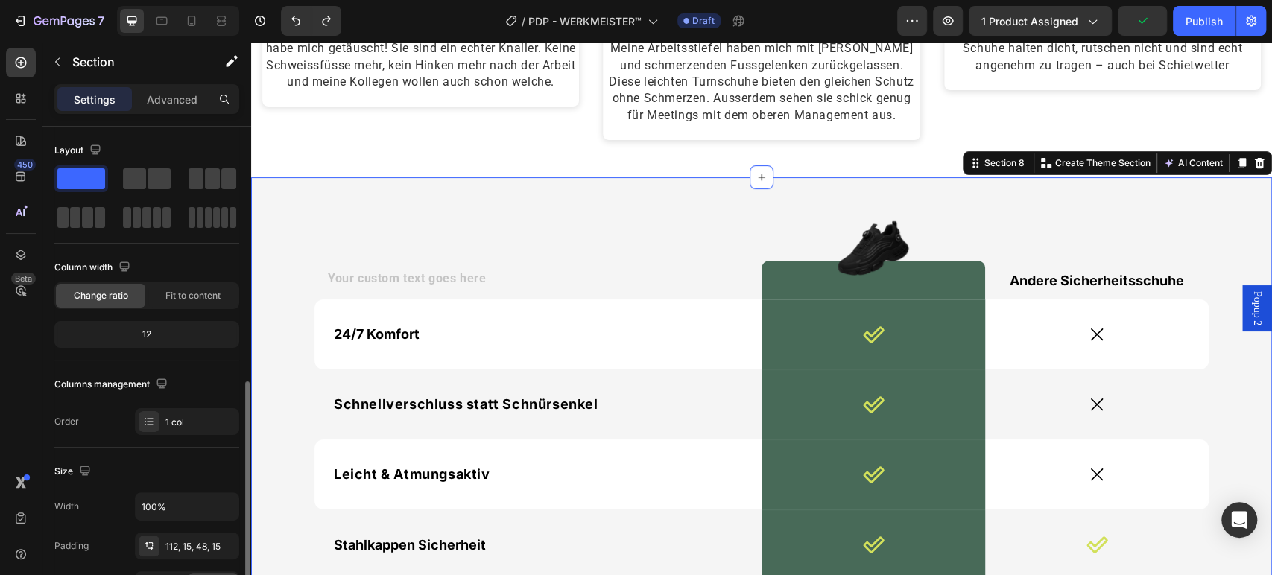
scroll to position [413, 0]
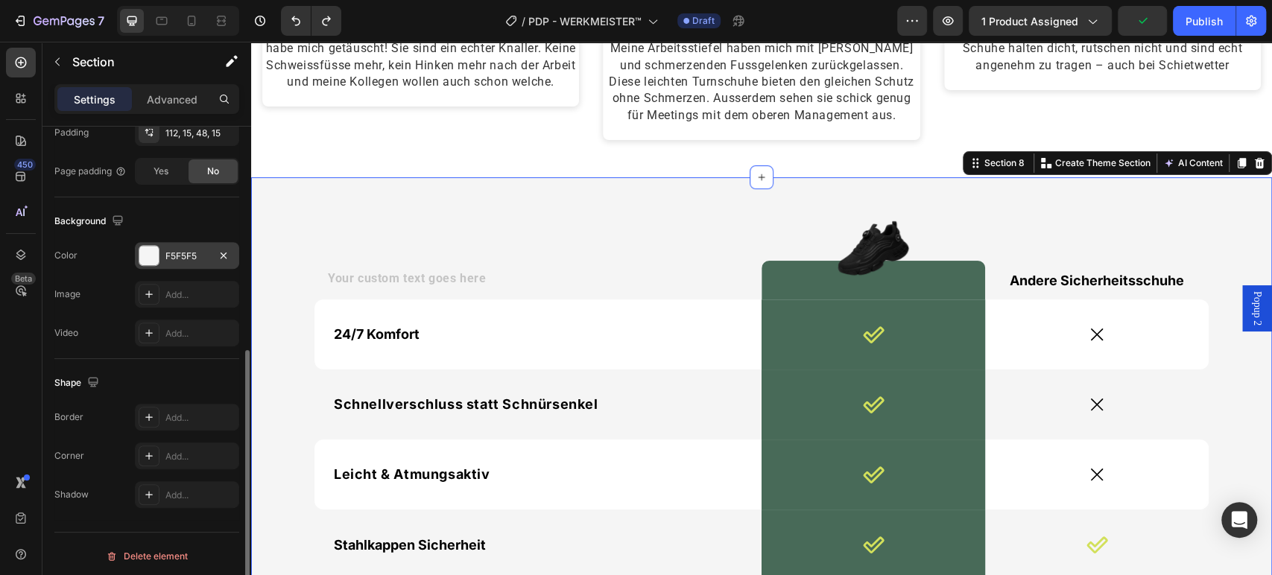
click at [159, 245] on div at bounding box center [149, 255] width 21 height 21
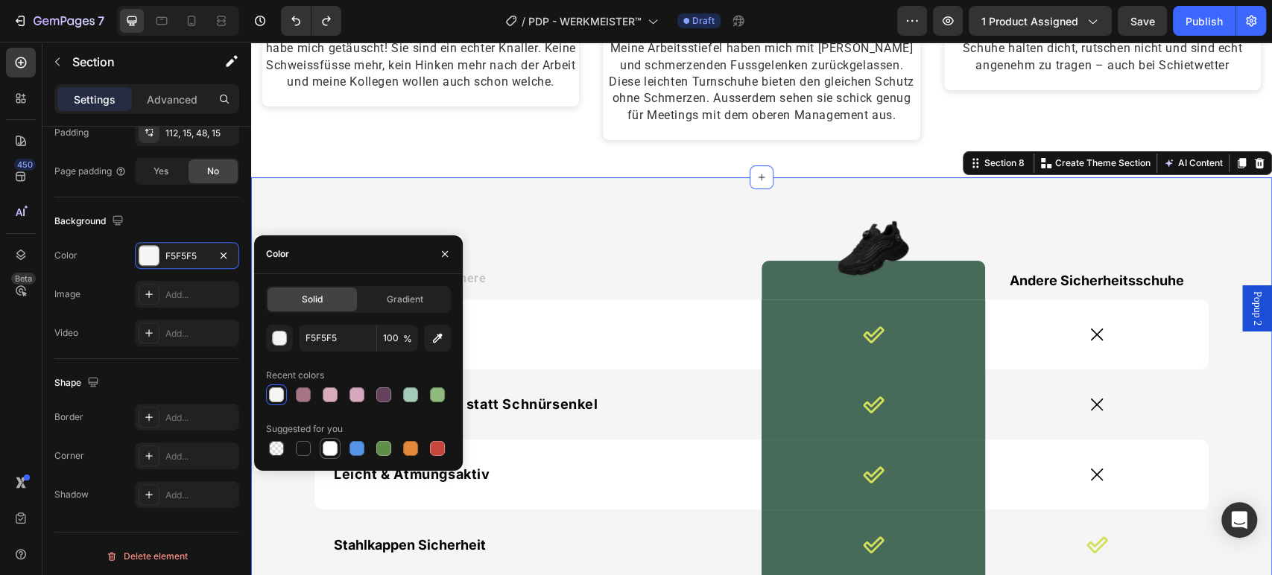
click at [322, 448] on div at bounding box center [330, 448] width 18 height 18
type input "FFFFFF"
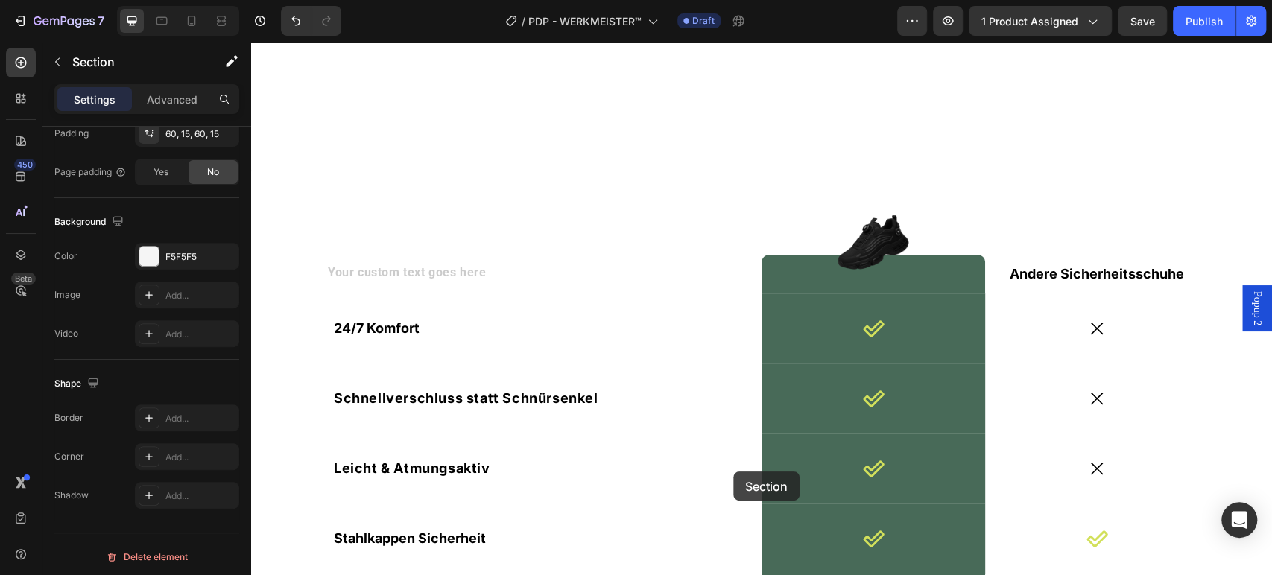
scroll to position [4295, 0]
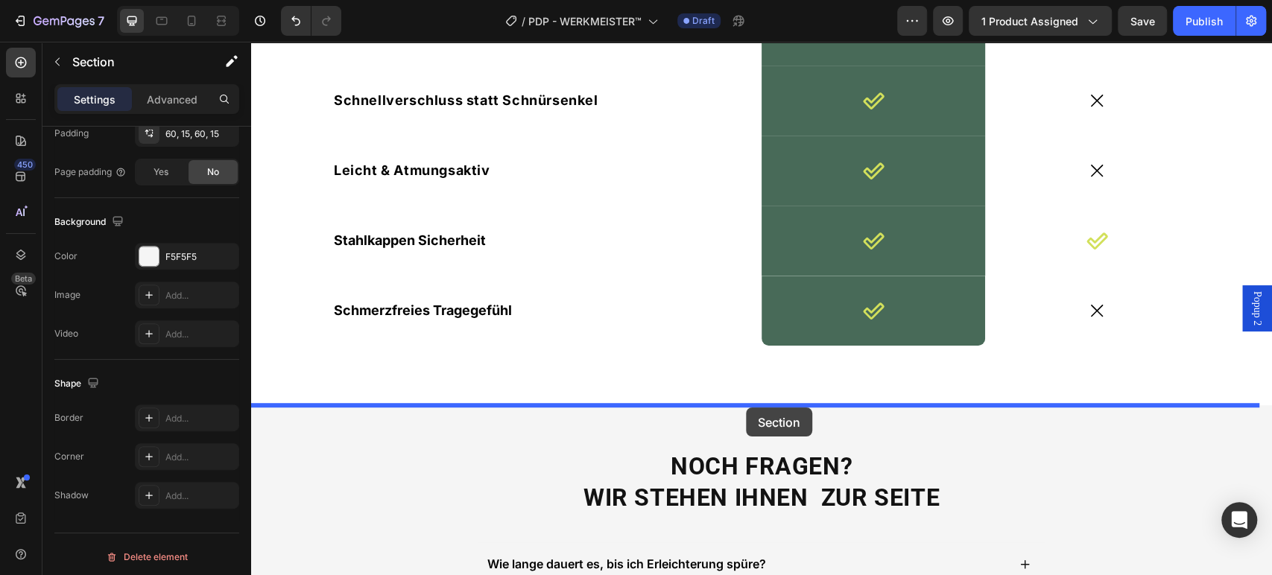
drag, startPoint x: 584, startPoint y: 126, endPoint x: 746, endPoint y: 407, distance: 324.7
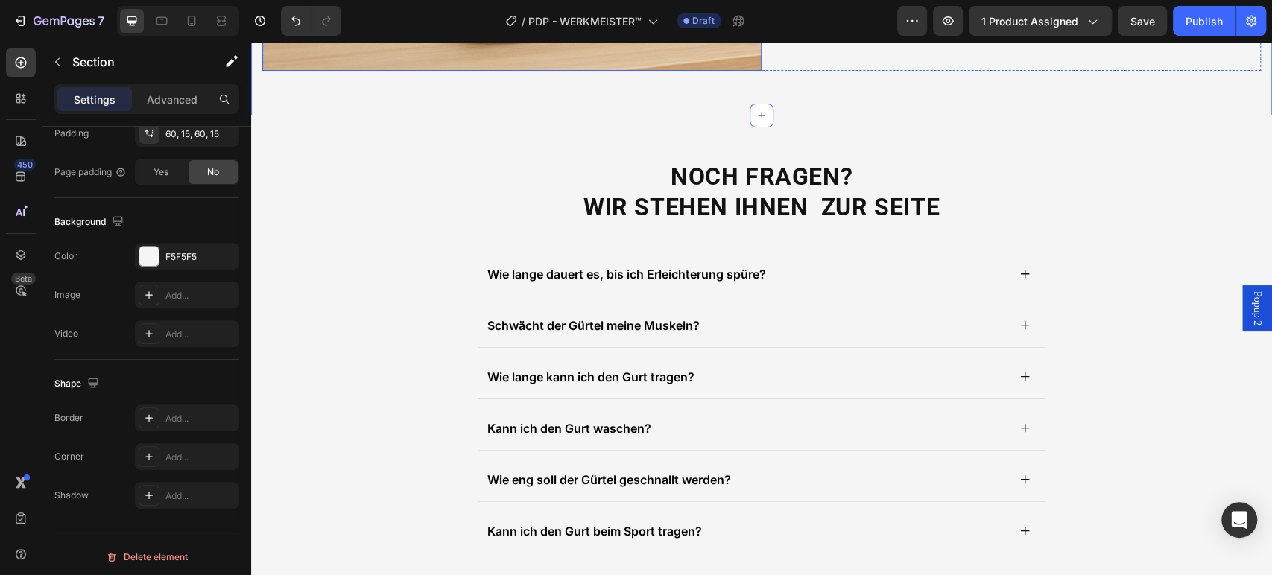
scroll to position [4624, 0]
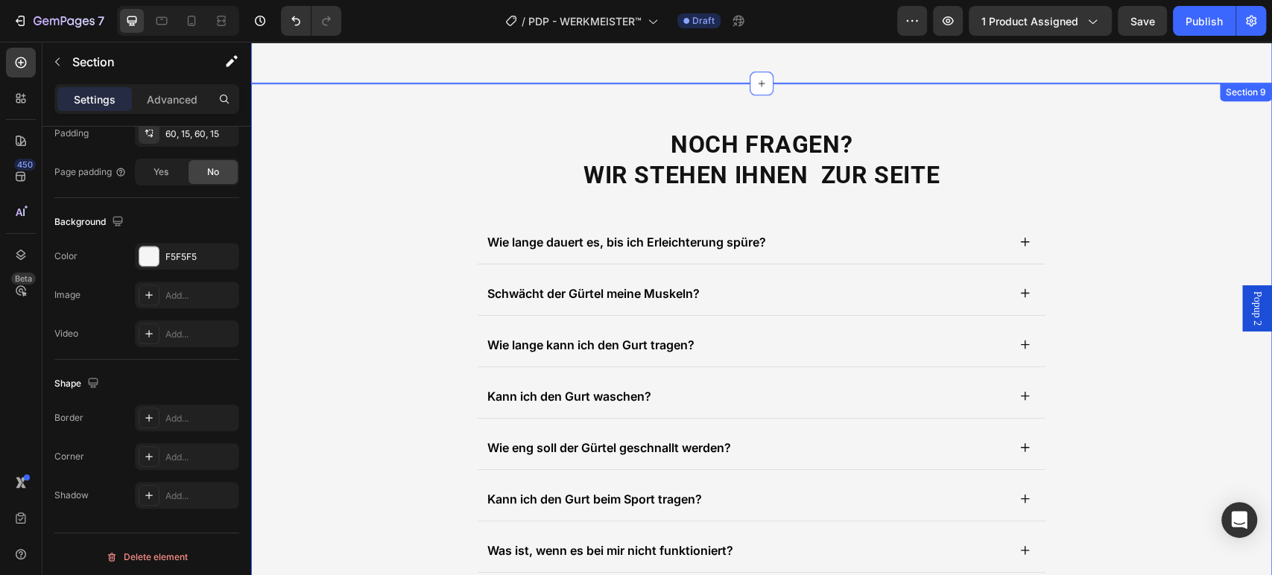
click at [419, 101] on div "NOCH FRAGEN? WIR STEHEN IHNEN ZUR SEITE Heading Wie lange dauert es, bis ich Er…" at bounding box center [761, 350] width 1021 height 534
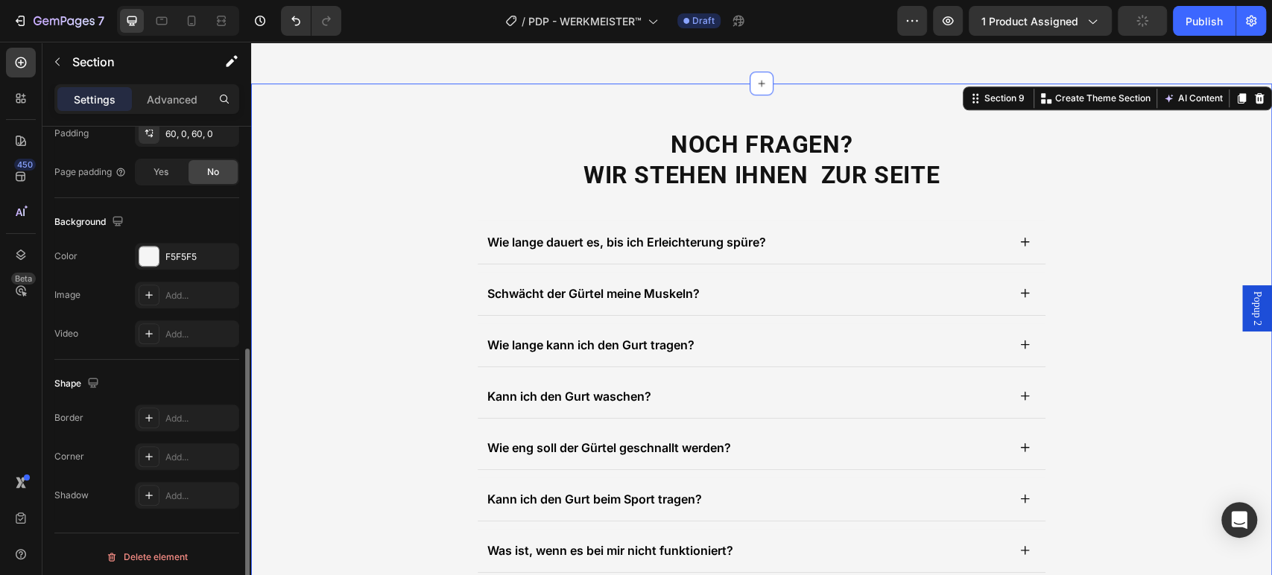
scroll to position [412, 0]
click at [191, 258] on div "F5F5F5" at bounding box center [186, 257] width 43 height 13
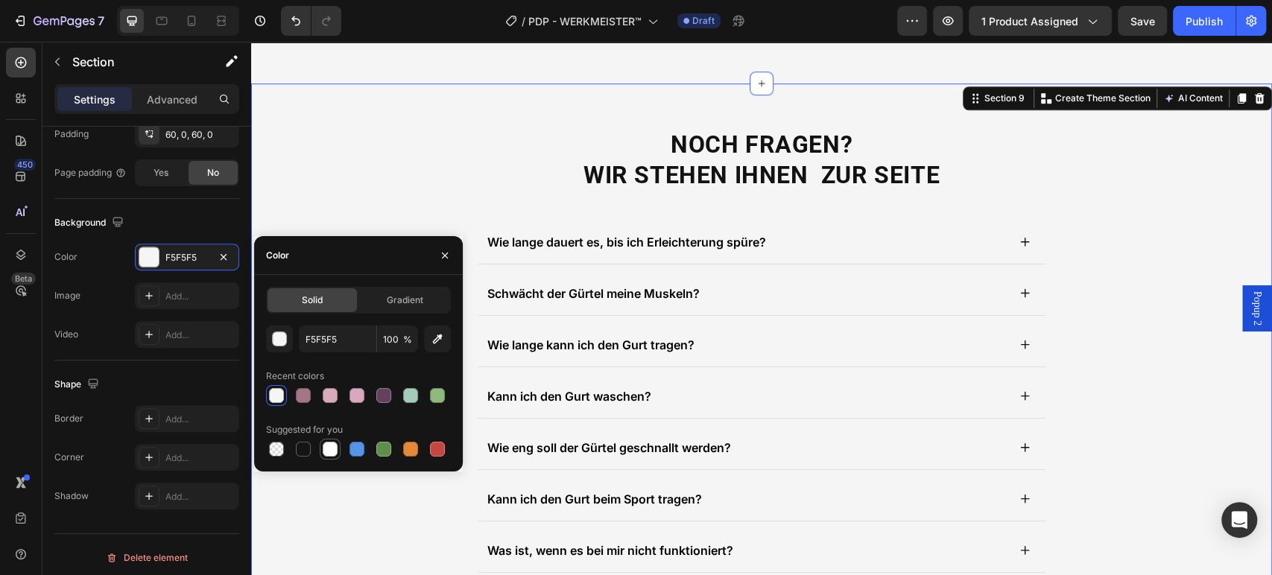
click at [326, 450] on div at bounding box center [330, 449] width 15 height 15
type input "FFFFFF"
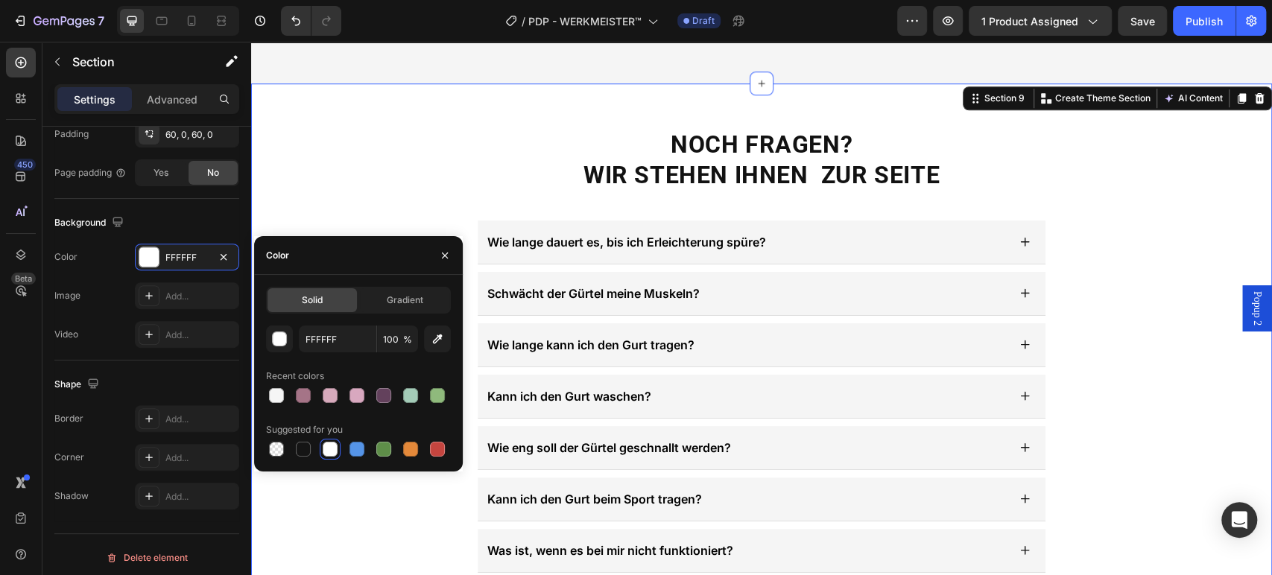
click at [358, 153] on div "NOCH FRAGEN? WIR STEHEN IHNEN ZUR SEITE Heading Wie lange dauert es, bis ich Er…" at bounding box center [761, 350] width 1021 height 445
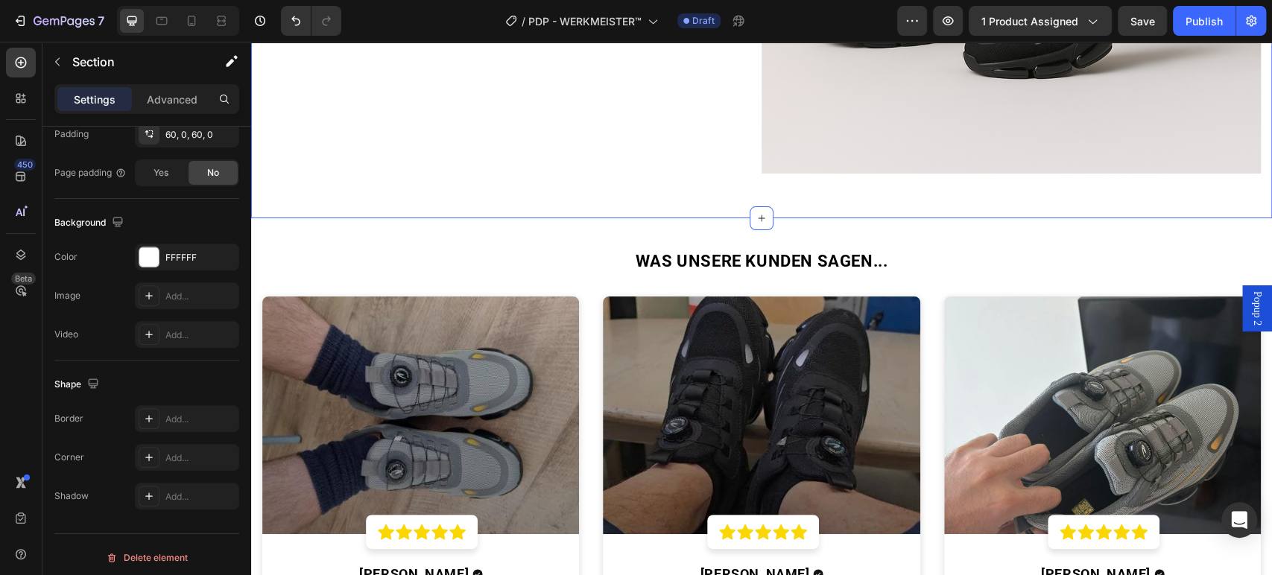
scroll to position [2885, 0]
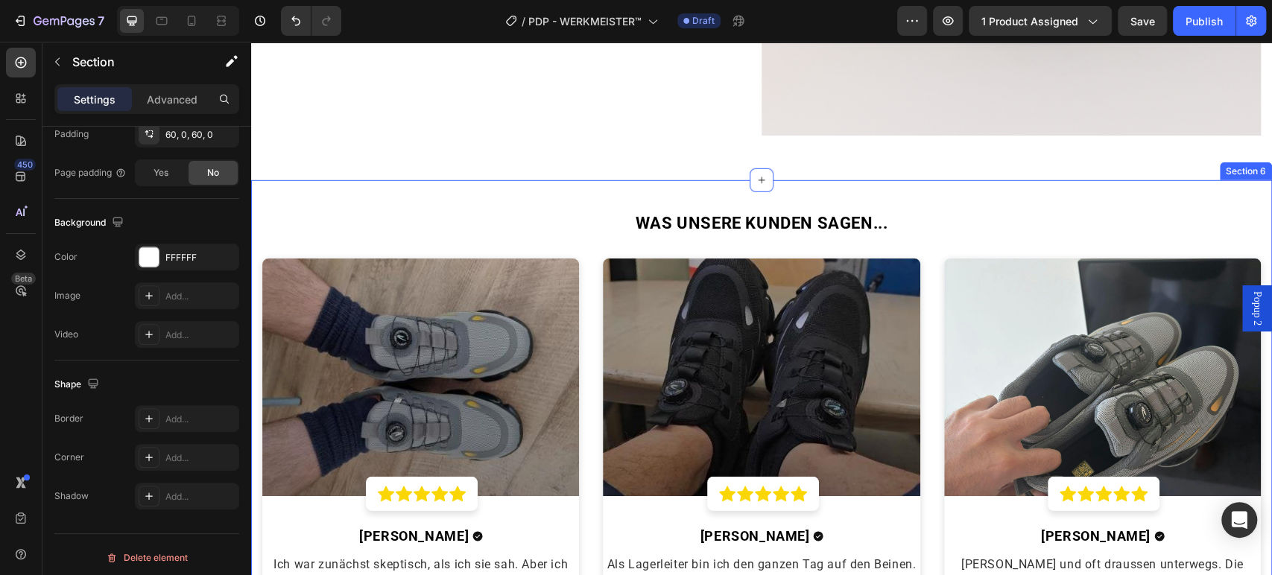
click at [358, 191] on div "WAS UNSERE KUNDEN SAGEN... Heading Image Icon Icon Icon Icon Icon Row Row [PERS…" at bounding box center [761, 445] width 1021 height 530
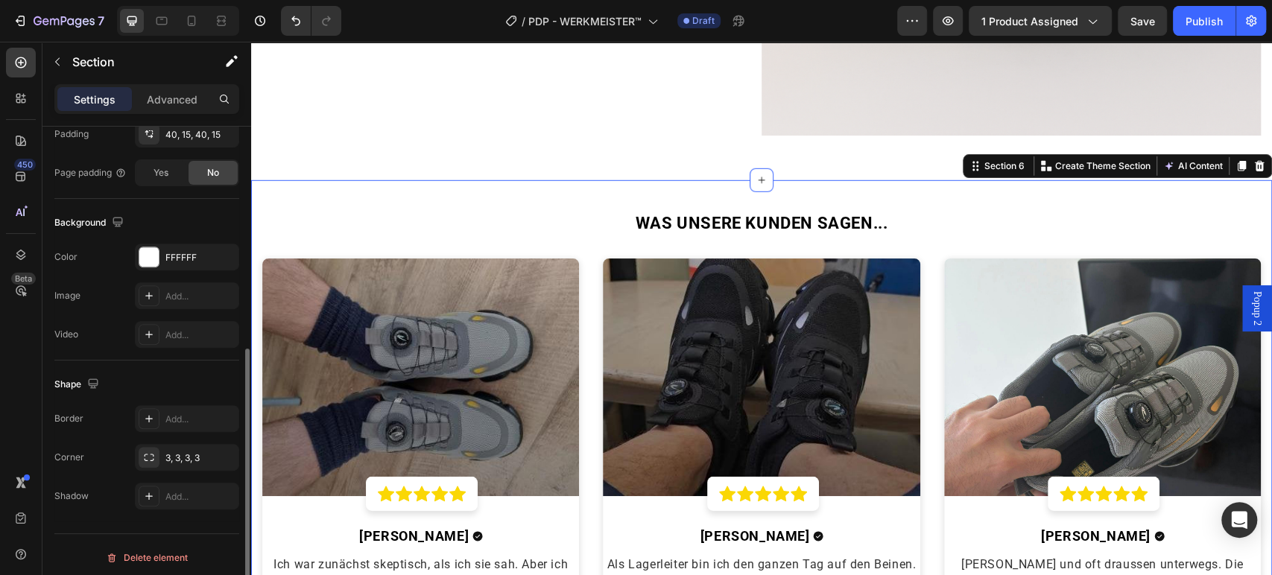
scroll to position [411, 0]
click at [194, 249] on div "FFFFFF" at bounding box center [187, 257] width 104 height 27
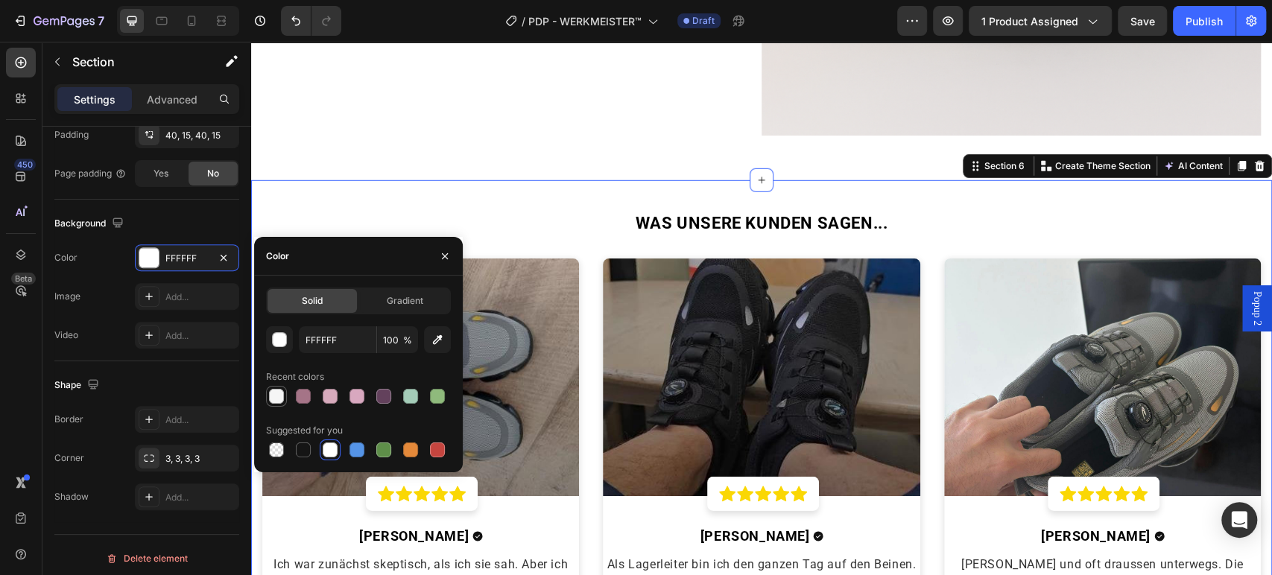
click at [272, 394] on div at bounding box center [276, 396] width 15 height 15
type input "F5F5F5"
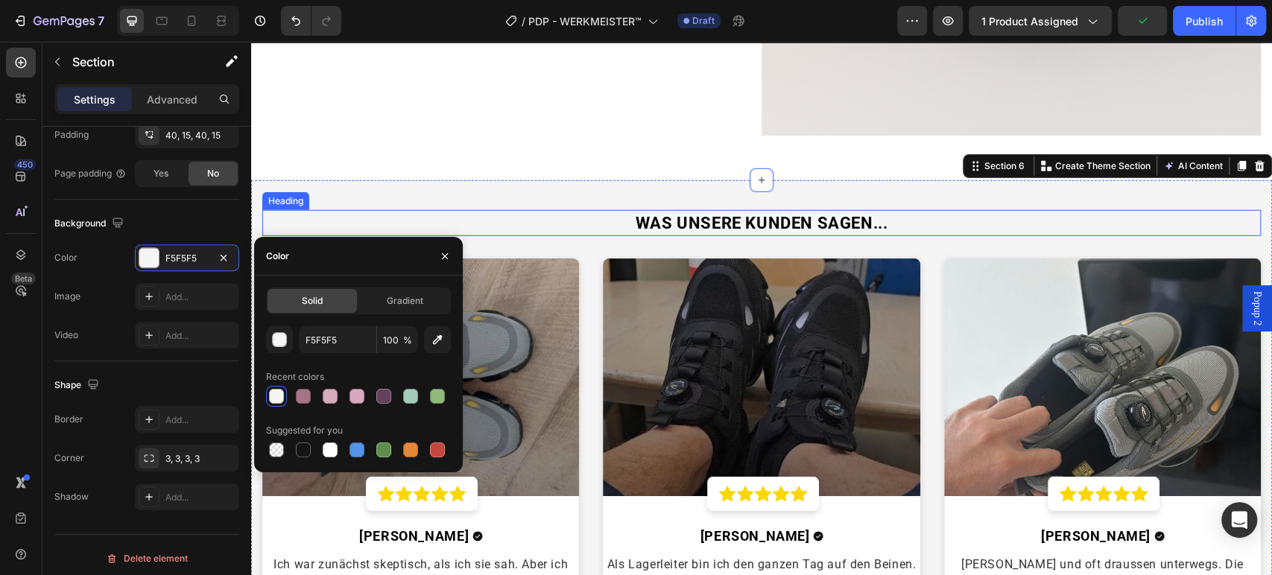
click at [752, 221] on strong "WAS UNSERE KUNDEN SAGEN..." at bounding box center [761, 223] width 253 height 19
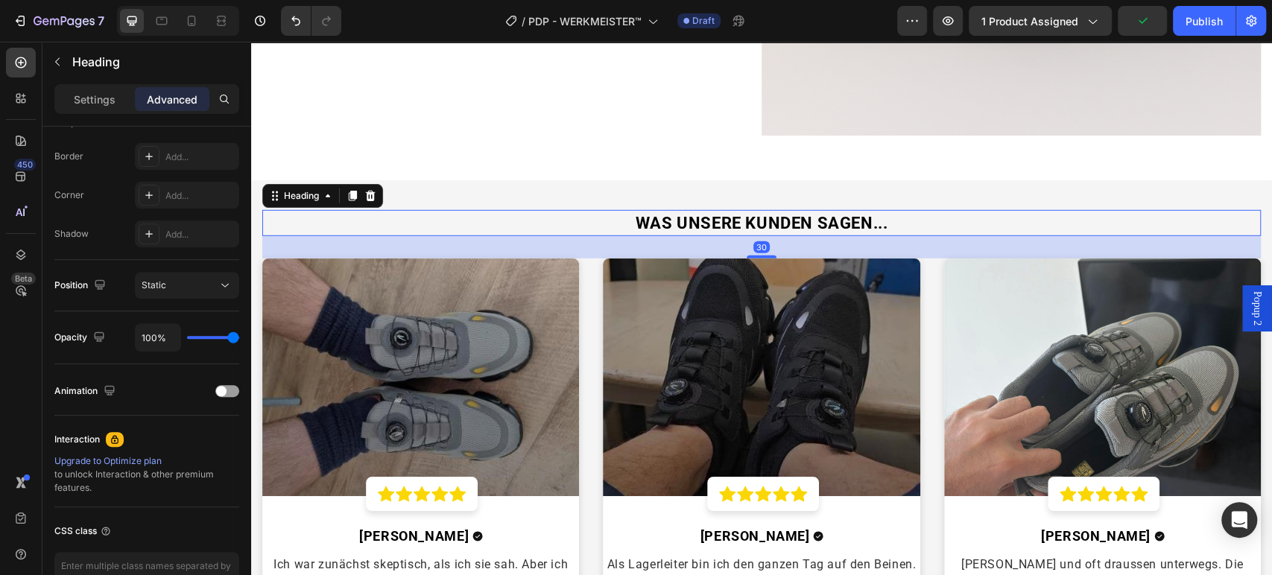
scroll to position [0, 0]
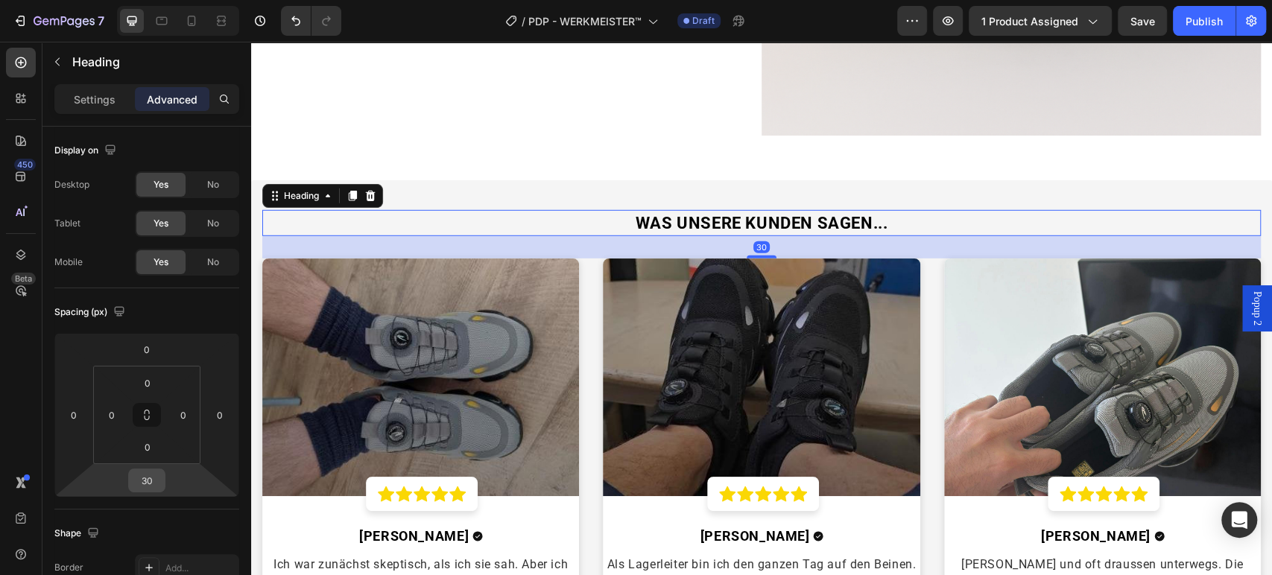
click at [162, 472] on div "30" at bounding box center [146, 481] width 37 height 24
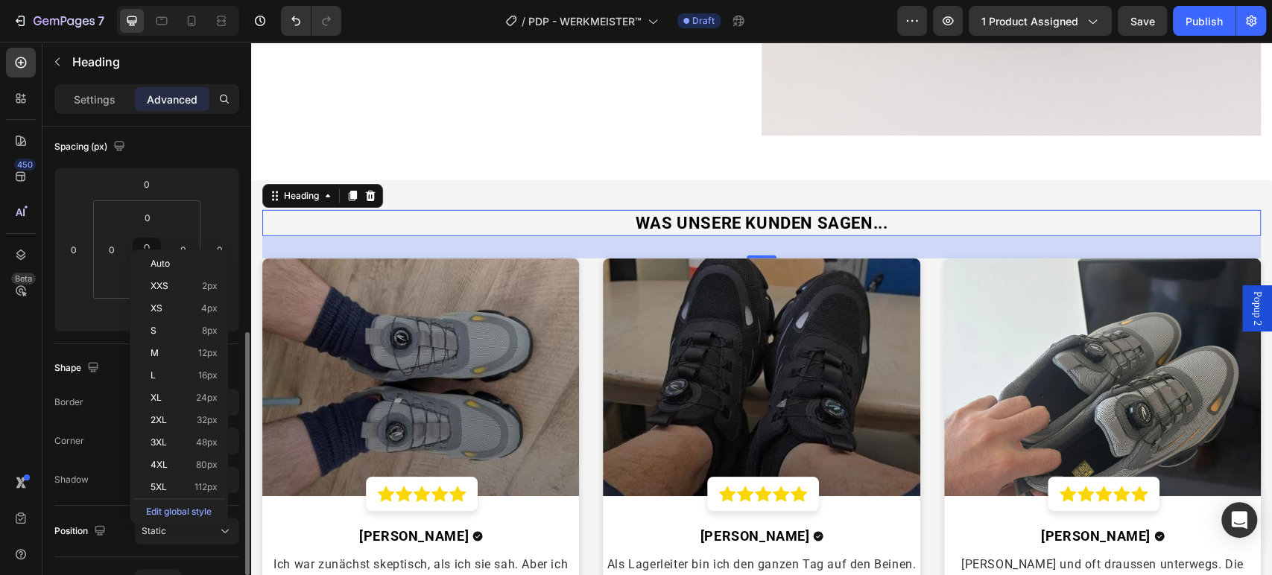
scroll to position [331, 0]
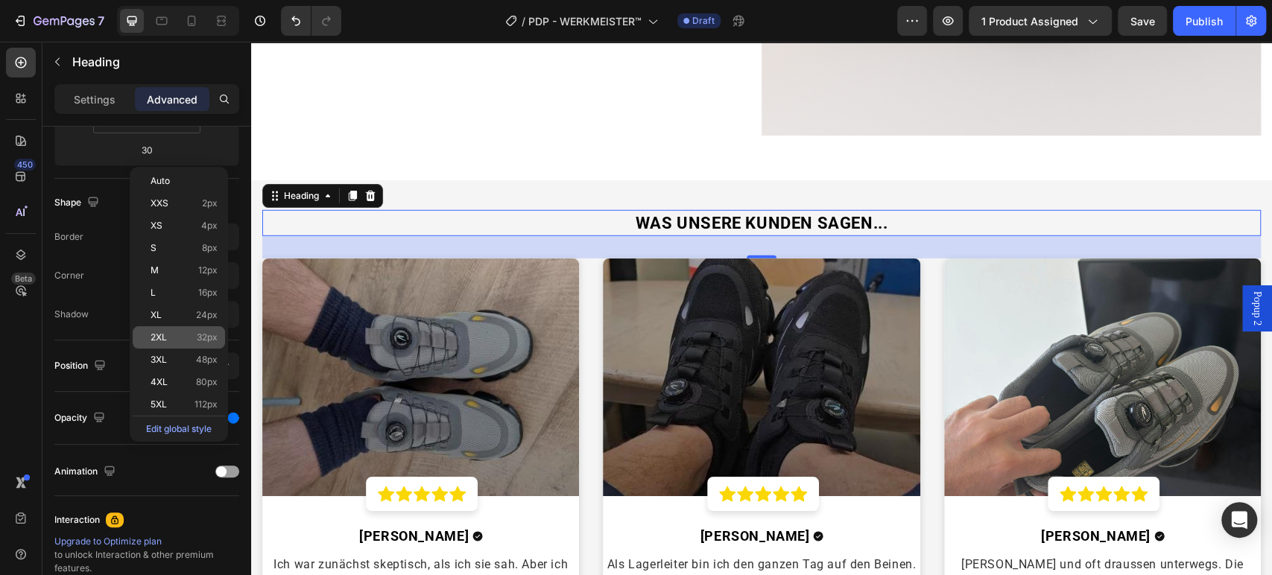
click at [194, 337] on p "2XL 32px" at bounding box center [183, 337] width 67 height 10
type input "32"
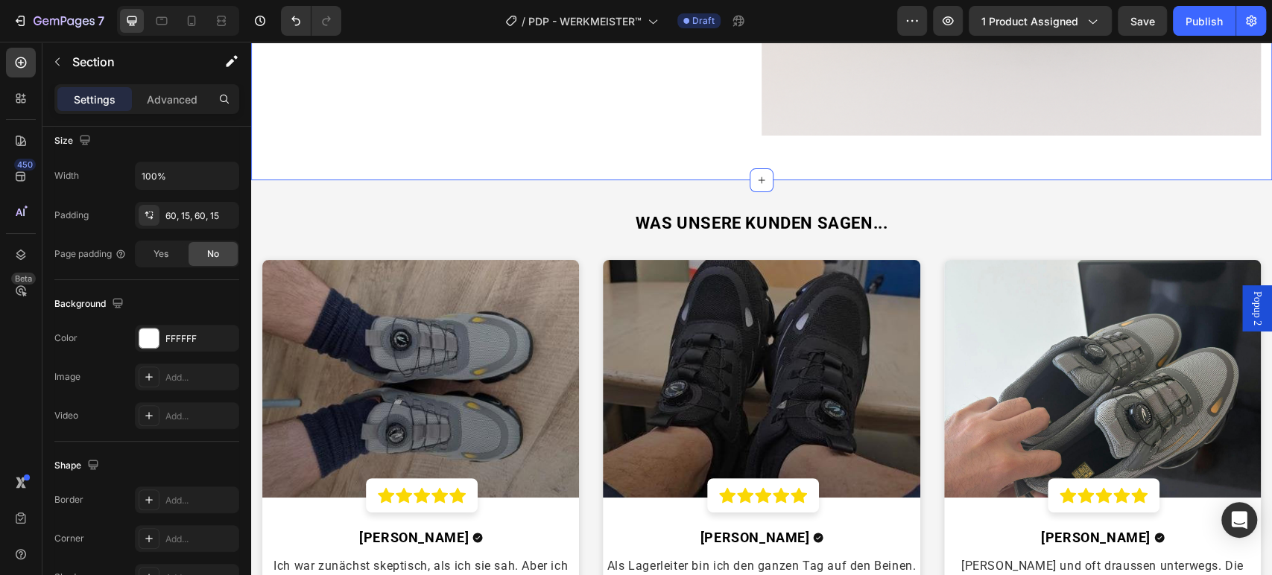
scroll to position [0, 0]
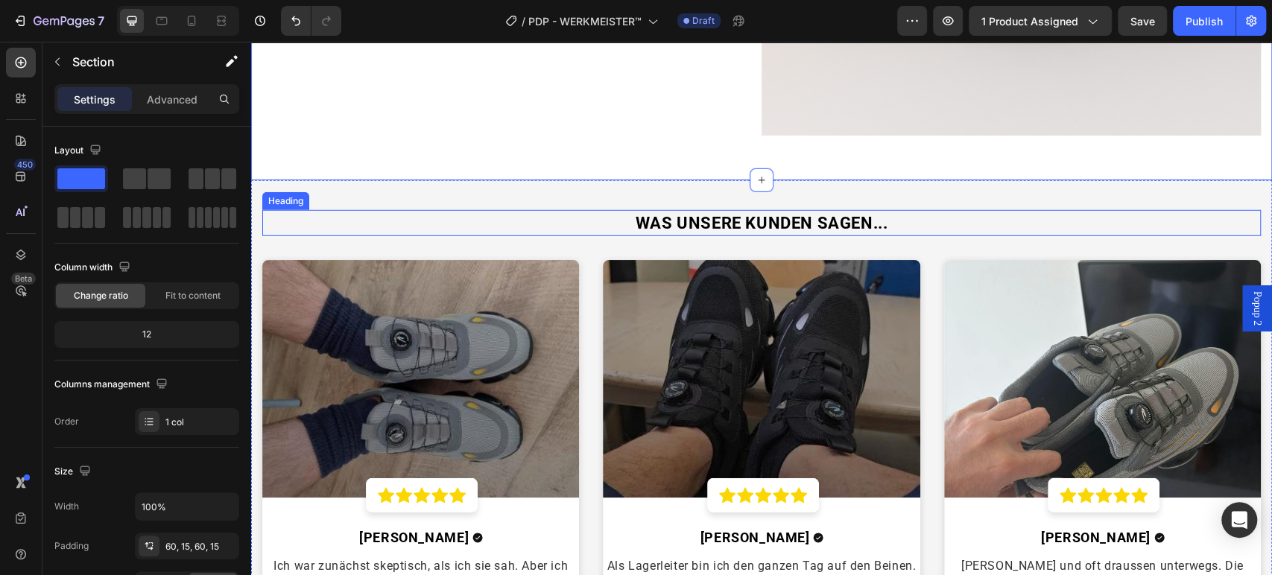
click at [697, 214] on strong "WAS UNSERE KUNDEN SAGEN..." at bounding box center [761, 223] width 253 height 19
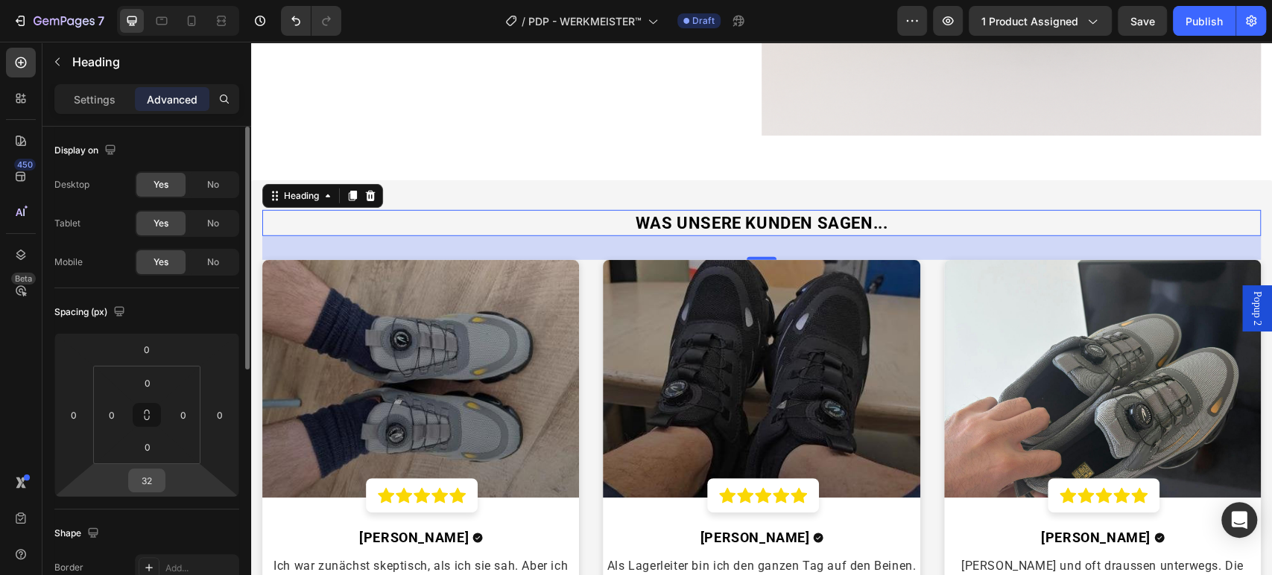
click at [153, 482] on input "32" at bounding box center [147, 480] width 30 height 22
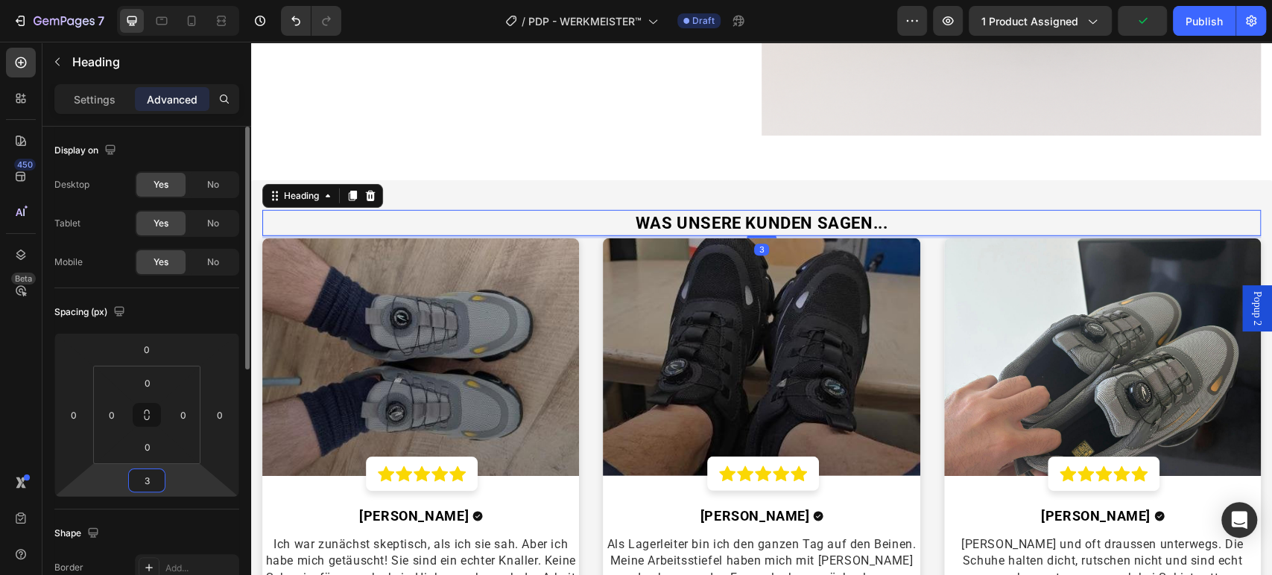
type input "38"
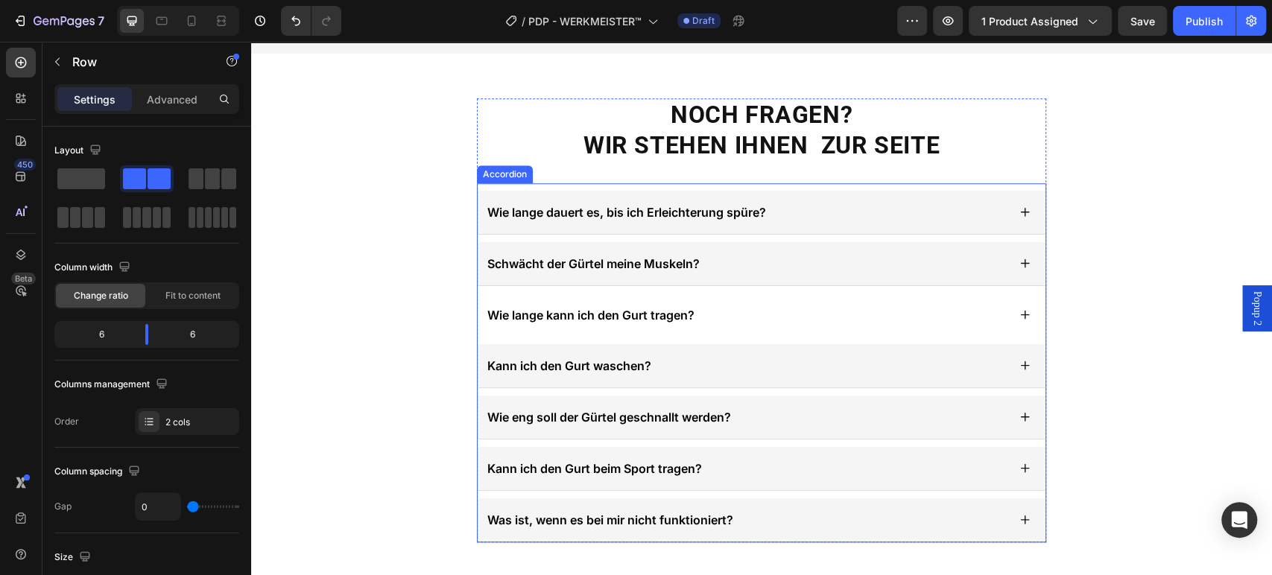
scroll to position [4613, 0]
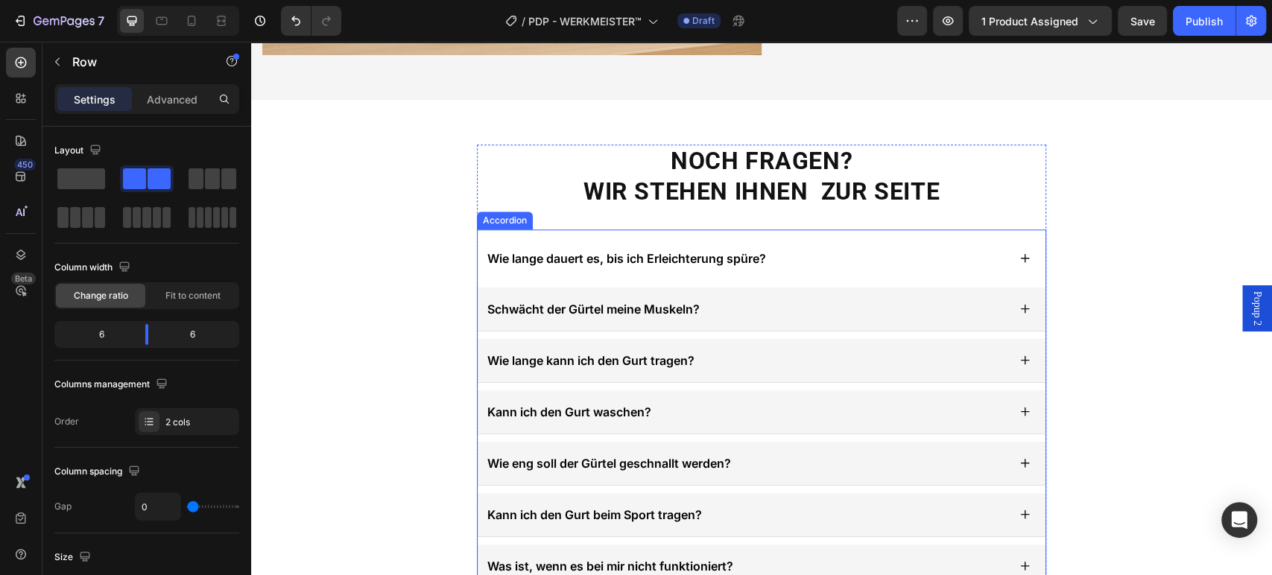
click at [674, 250] on p "Wie lange dauert es, bis ich Erleichterung spüre?" at bounding box center [626, 259] width 279 height 18
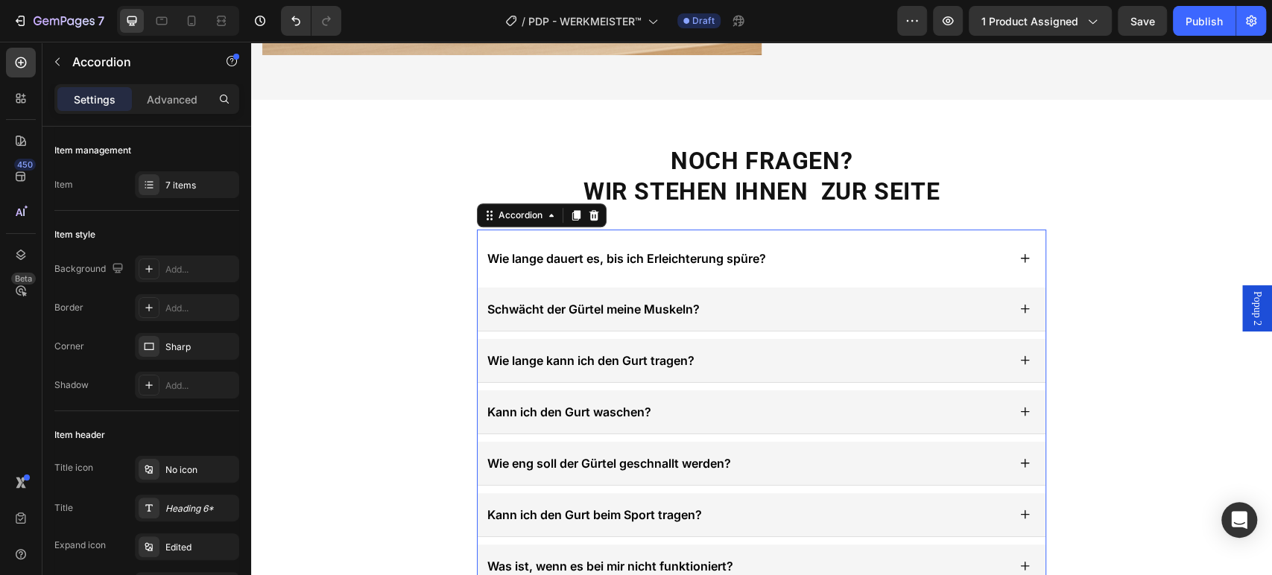
click at [674, 250] on p "Wie lange dauert es, bis ich Erleichterung spüre?" at bounding box center [626, 259] width 279 height 18
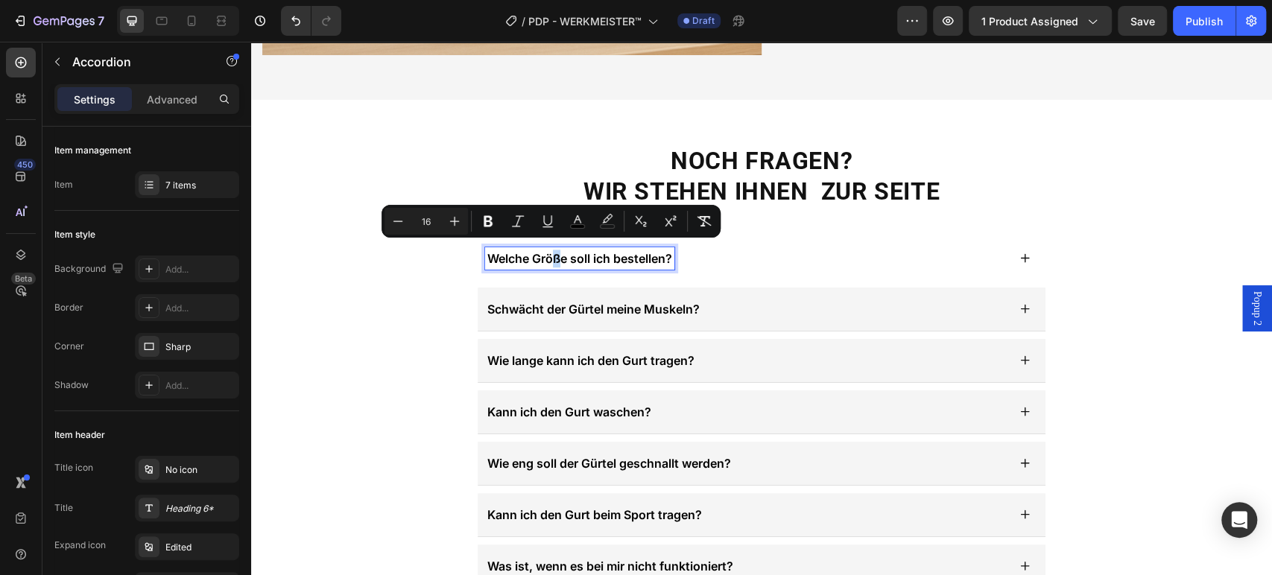
copy span "ß"
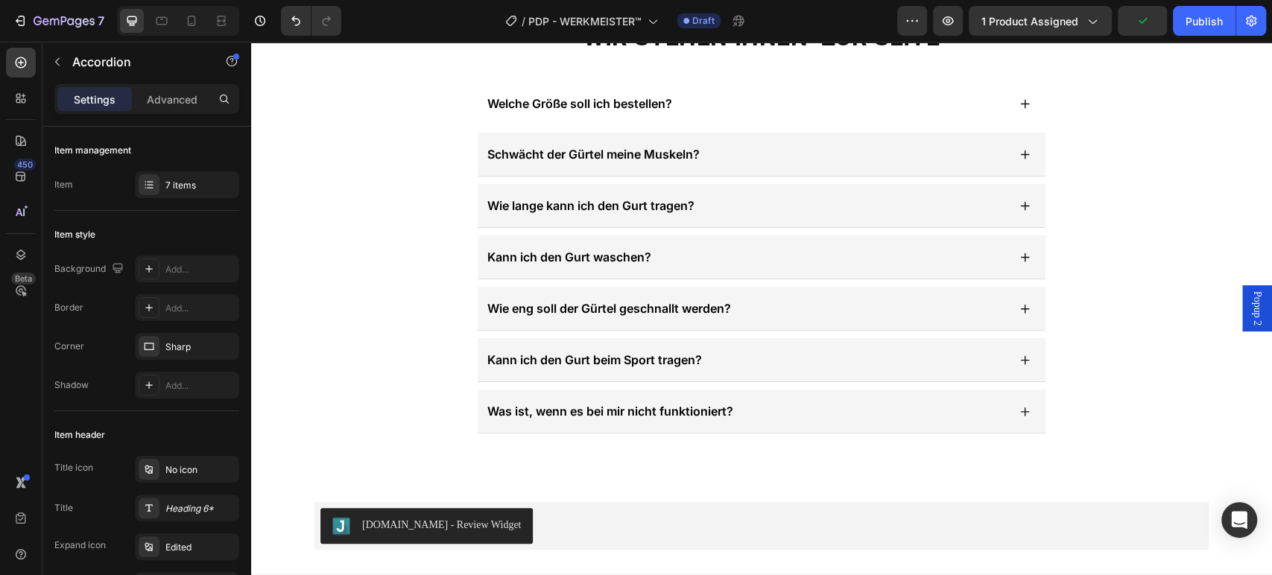
scroll to position [4746, 0]
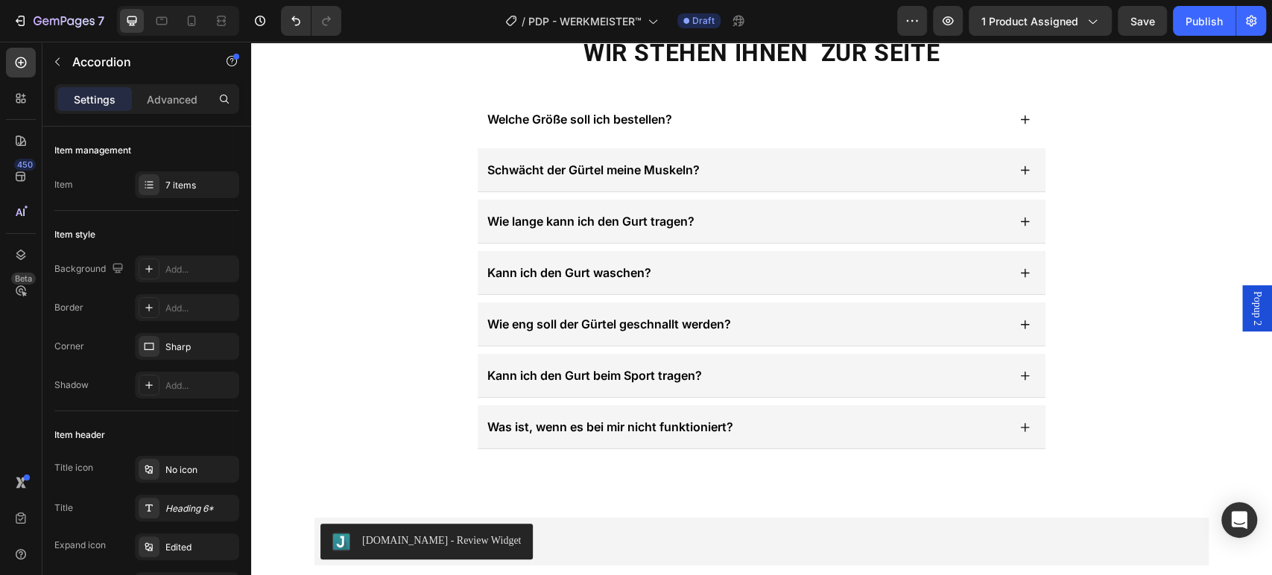
click at [555, 119] on span "Welche Größe soll ich bestellen?" at bounding box center [579, 119] width 185 height 15
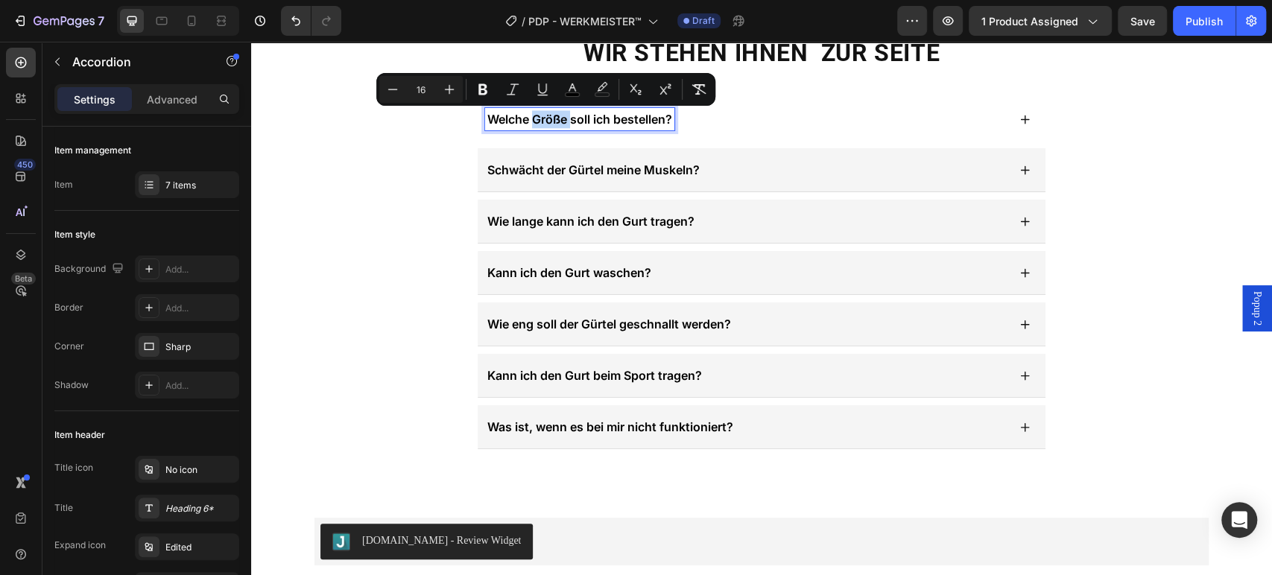
click at [555, 119] on span "Welche Größe soll ich bestellen?" at bounding box center [579, 119] width 185 height 15
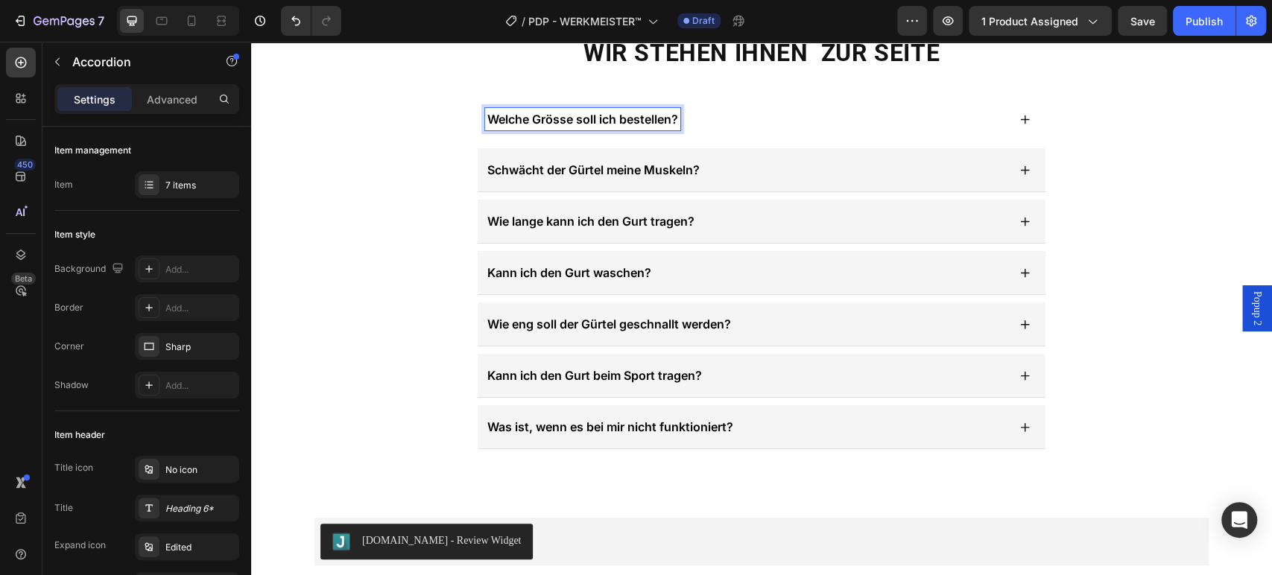
click at [710, 121] on div "Welche Grösse soll ich bestellen?" at bounding box center [746, 119] width 522 height 22
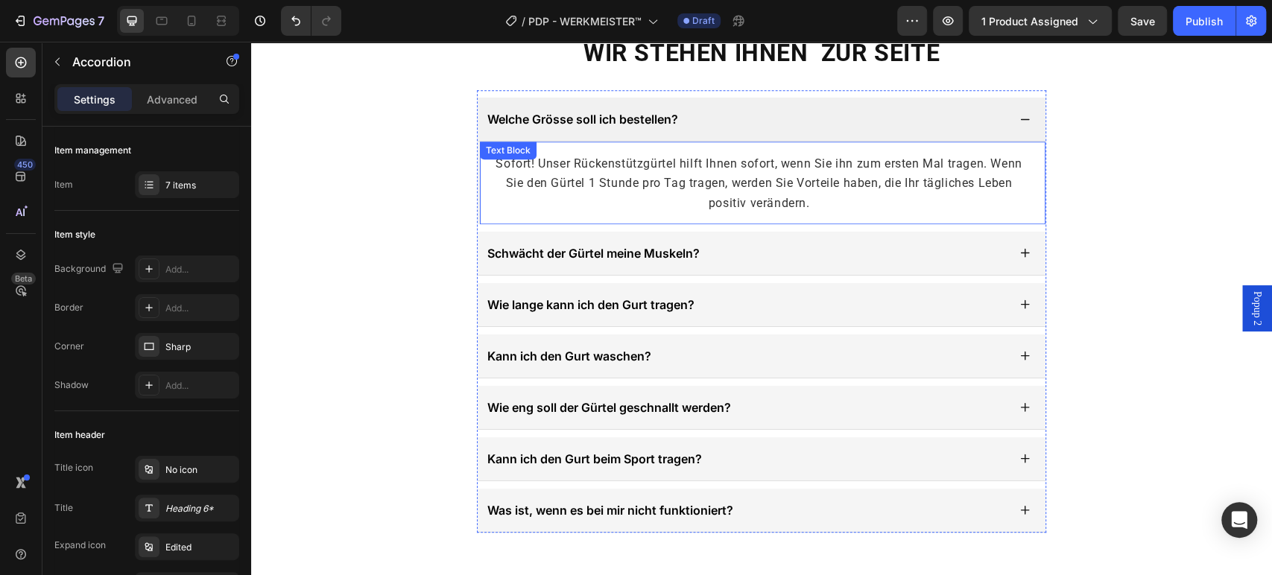
click at [684, 184] on span "Sofort! Unser Rückenstützgürtel hilft Ihnen sofort, wenn Sie ihn zum ersten Mal…" at bounding box center [758, 182] width 526 height 53
click at [682, 183] on span "Sofort! Unser Rückenstützgürtel hilft Ihnen sofort, wenn Sie ihn zum ersten Mal…" at bounding box center [758, 182] width 526 height 53
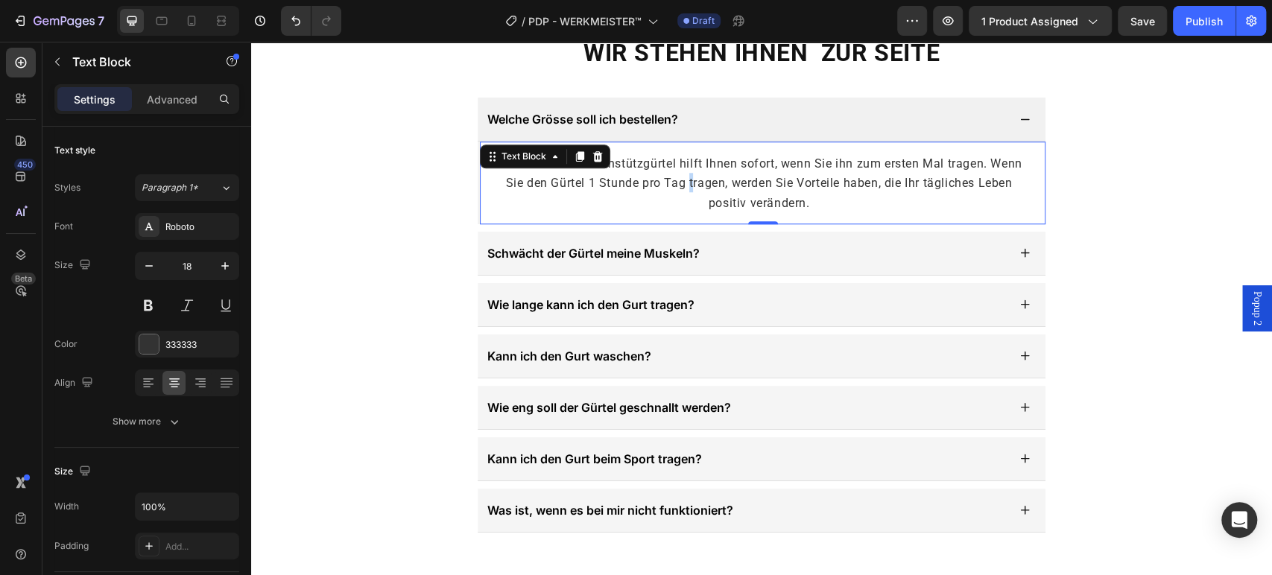
click at [682, 182] on span "Sofort! Unser Rückenstützgürtel hilft Ihnen sofort, wenn Sie ihn zum ersten Mal…" at bounding box center [758, 182] width 526 height 53
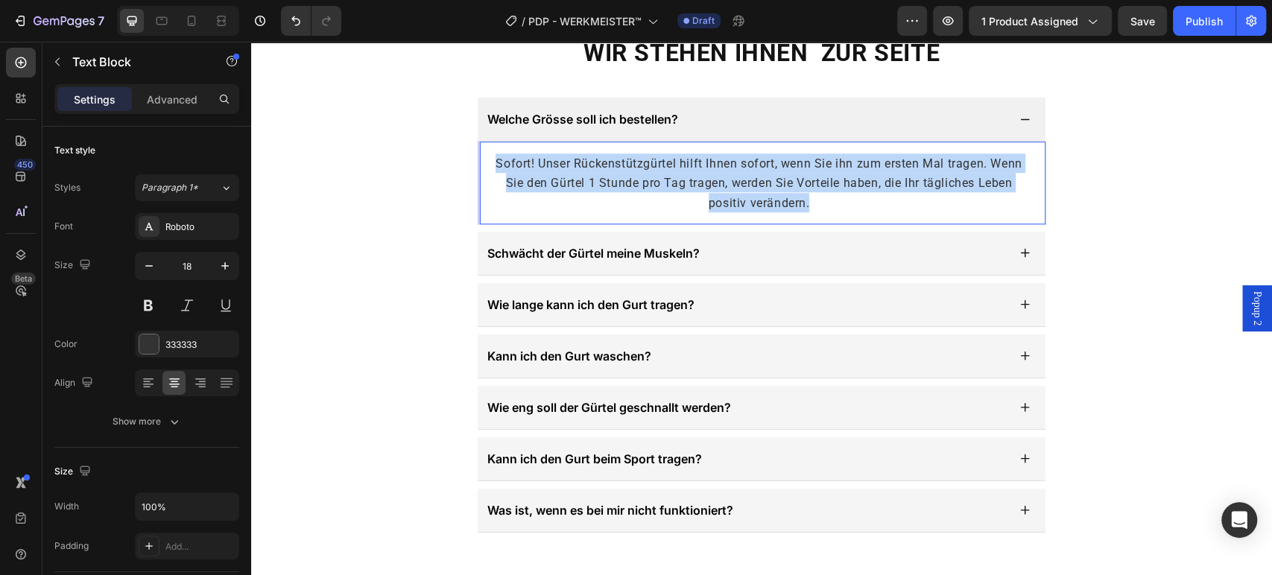
click at [682, 182] on span "Sofort! Unser Rückenstützgürtel hilft Ihnen sofort, wenn Sie ihn zum ersten Mal…" at bounding box center [758, 182] width 526 height 53
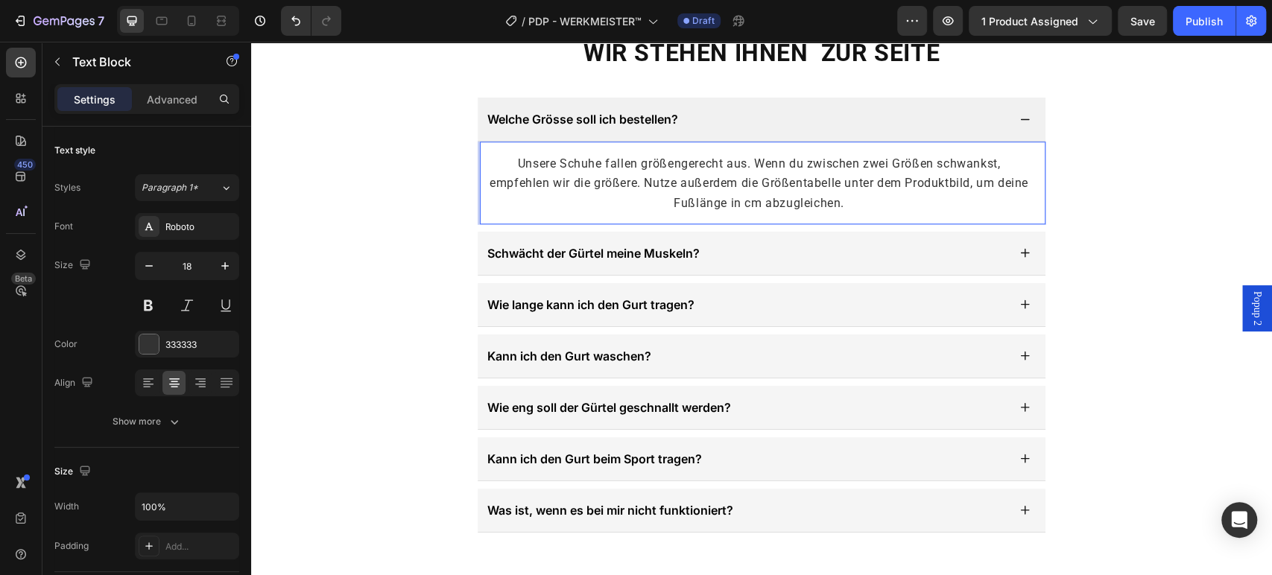
click at [660, 159] on span "Unsere Schuhe fallen größengerecht aus. Wenn du zwischen zwei Größen schwankst,…" at bounding box center [758, 182] width 539 height 53
click at [629, 183] on span "Unsere Schuhe fallen grössengerecht aus. Wenn du zwischen zwei Größen schwankst…" at bounding box center [758, 182] width 539 height 53
click at [717, 184] on span "Unsere Schuhe fallen grössengerecht aus. Wenn du zwischen zwei Größen schwankst…" at bounding box center [759, 182] width 510 height 53
click at [705, 200] on span "Unsere Schuhe fallen grössengerecht aus. Wenn du zwischen zwei Größen schwankst…" at bounding box center [758, 182] width 514 height 53
click at [805, 183] on span "Unsere Schuhe fallen grössengerecht aus. Wenn du zwischen zwei Größen schwankst…" at bounding box center [758, 182] width 514 height 53
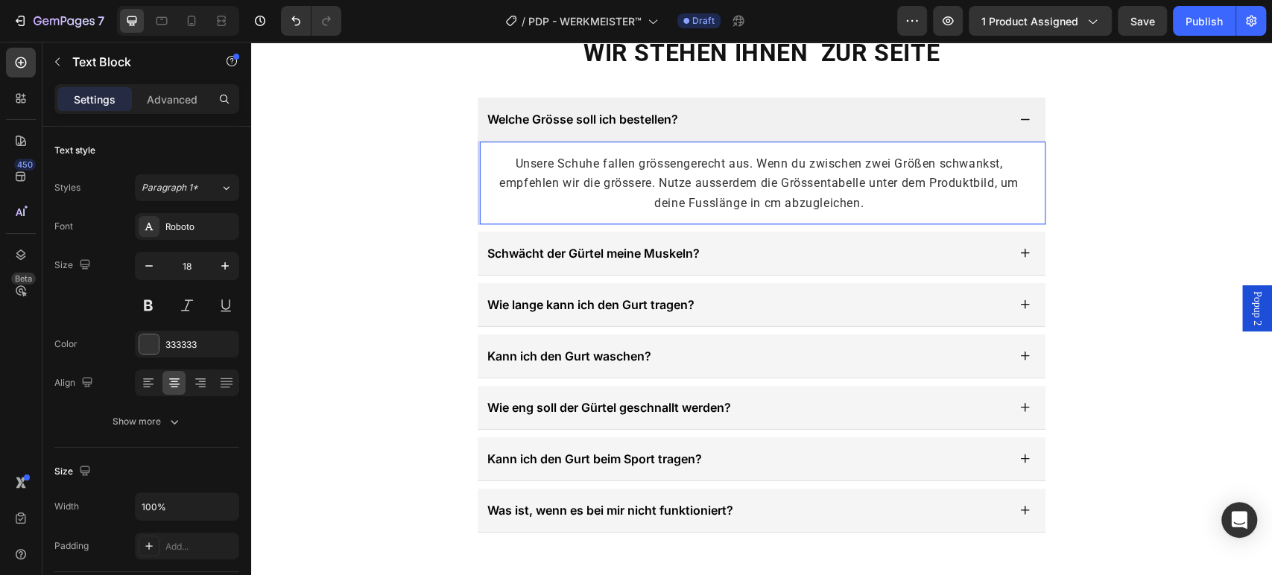
click at [914, 159] on span "Unsere Schuhe fallen grössengerecht aus. Wenn du zwischen zwei Größen schwankst…" at bounding box center [758, 182] width 519 height 53
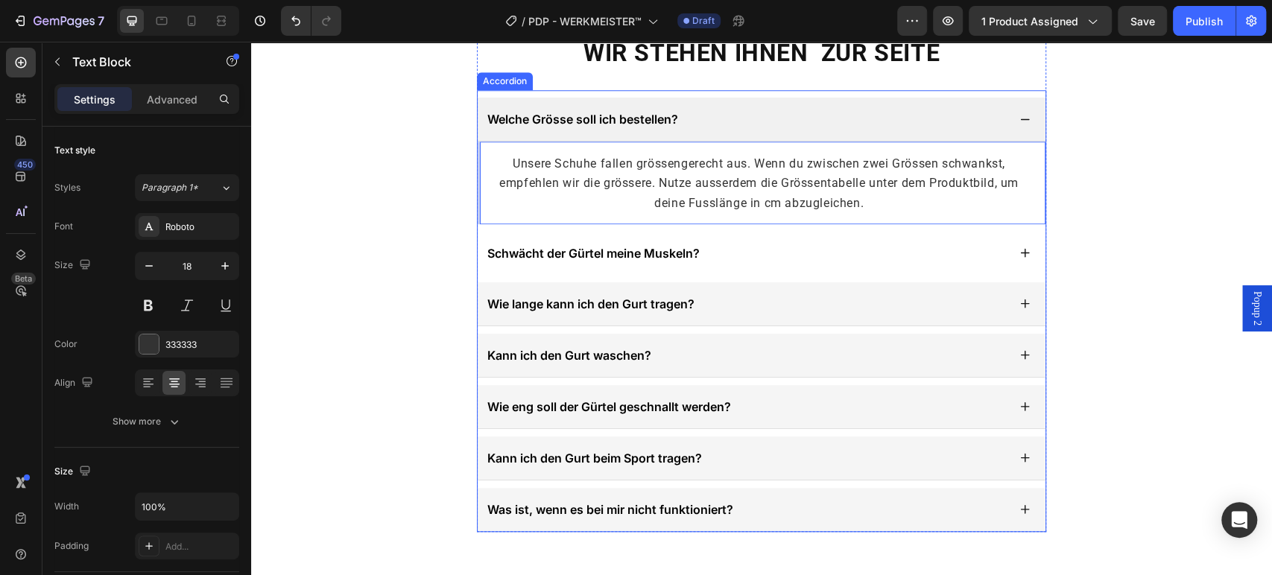
click at [629, 256] on span "Schwächt der Gürtel meine Muskeln?" at bounding box center [593, 253] width 212 height 15
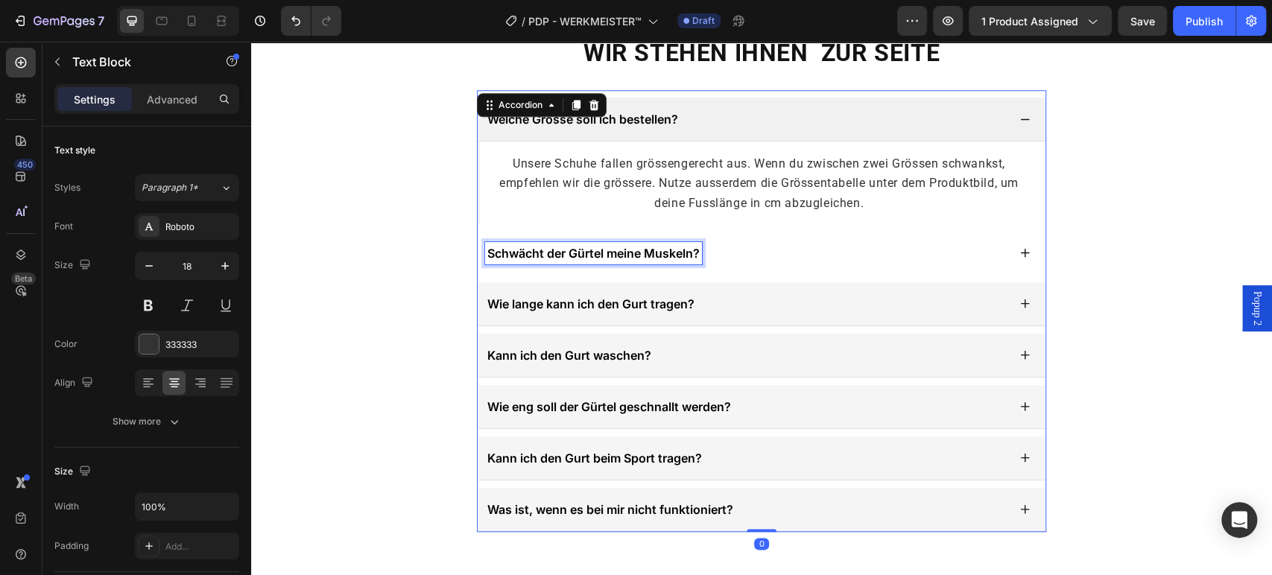
click at [629, 256] on span "Schwächt der Gürtel meine Muskeln?" at bounding box center [593, 253] width 212 height 15
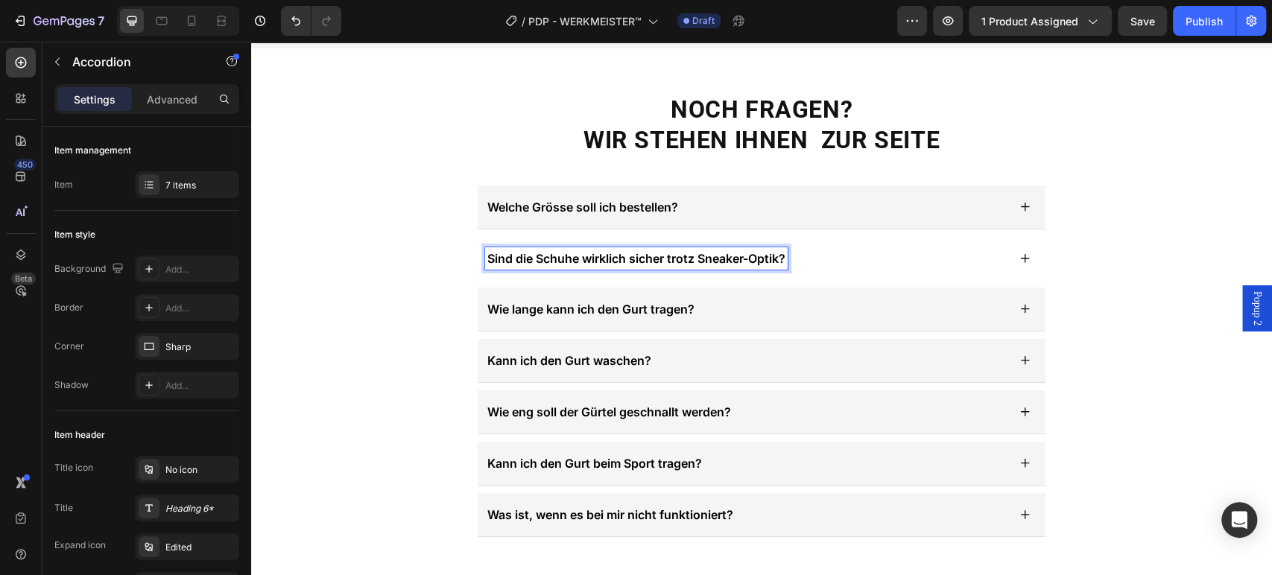
scroll to position [4664, 0]
click at [828, 252] on div "Sind die Schuhe wirklich sicher trotz Sneaker-Optik?" at bounding box center [746, 259] width 522 height 22
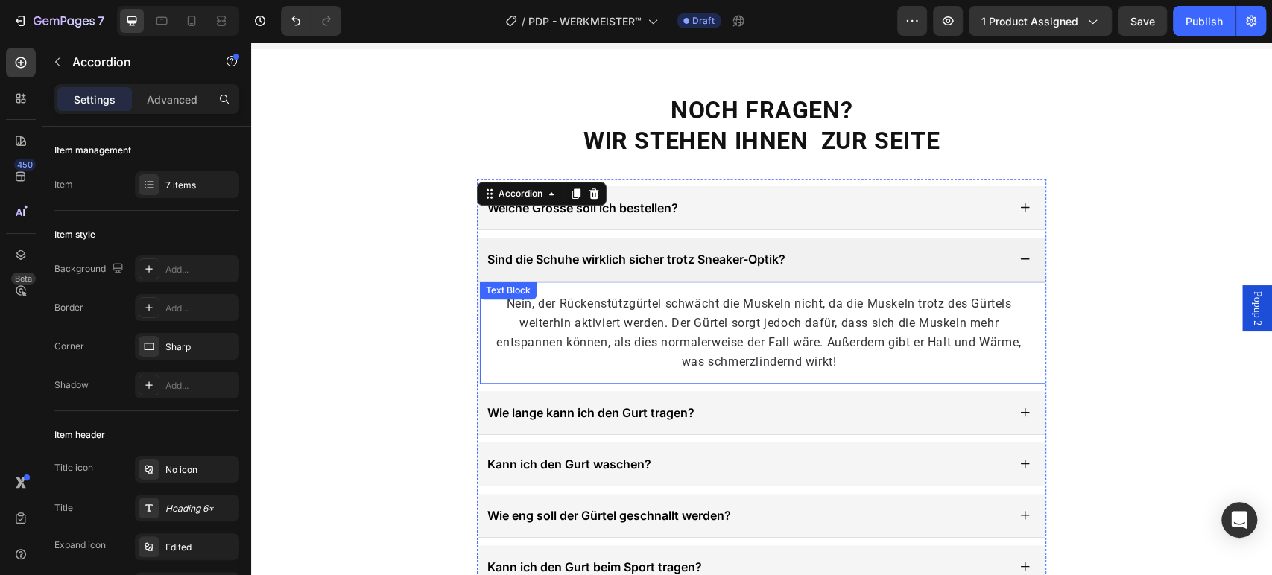
click at [717, 310] on span "Nein, der Rückenstützgürtel schwächt die Muskeln nicht, da die Muskeln trotz de…" at bounding box center [758, 332] width 524 height 73
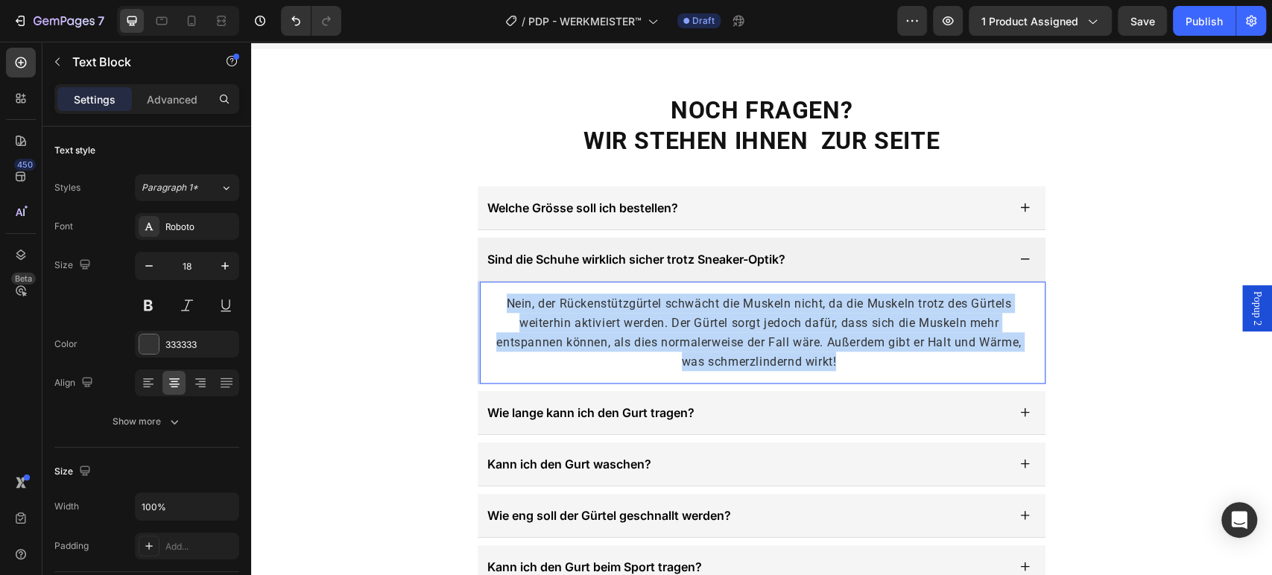
click at [717, 310] on span "Nein, der Rückenstützgürtel schwächt die Muskeln nicht, da die Muskeln trotz de…" at bounding box center [758, 332] width 524 height 73
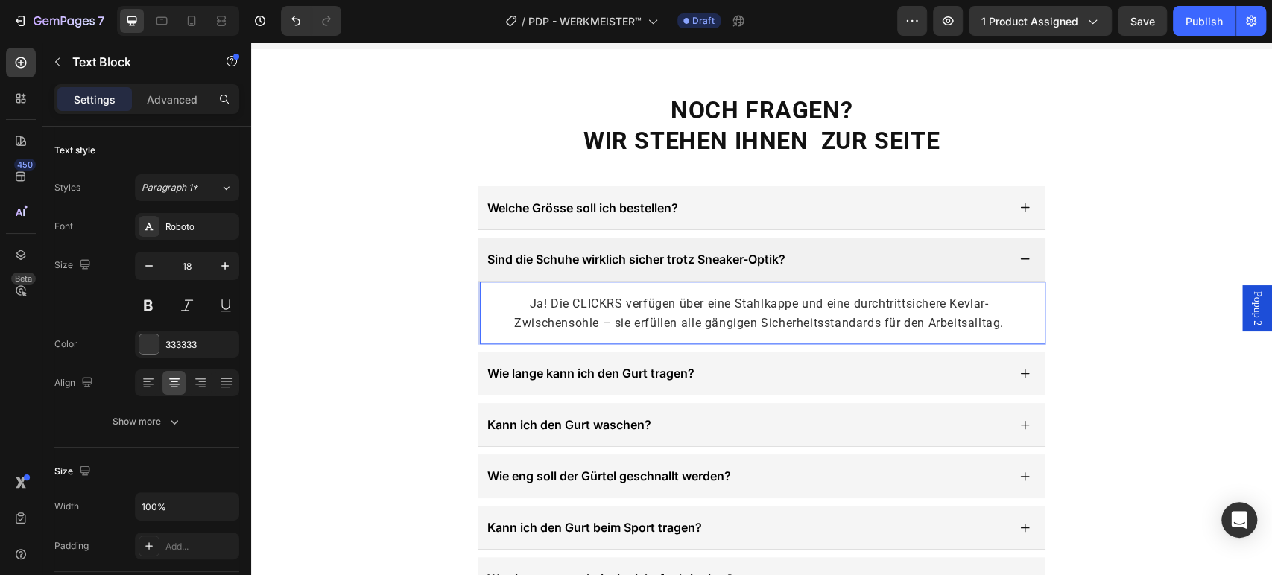
click at [600, 296] on span "Ja! Die CLICKRS verfügen über eine Stahlkappe und eine durchtrittsichere Kevlar…" at bounding box center [758, 313] width 489 height 34
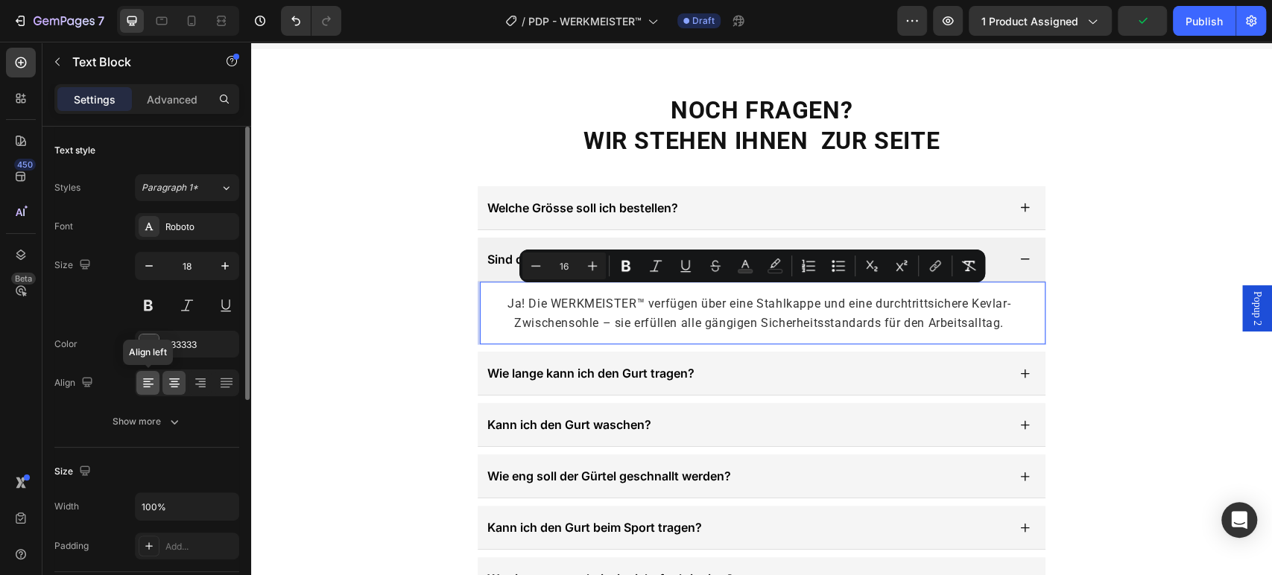
click at [150, 381] on icon at bounding box center [148, 382] width 15 height 15
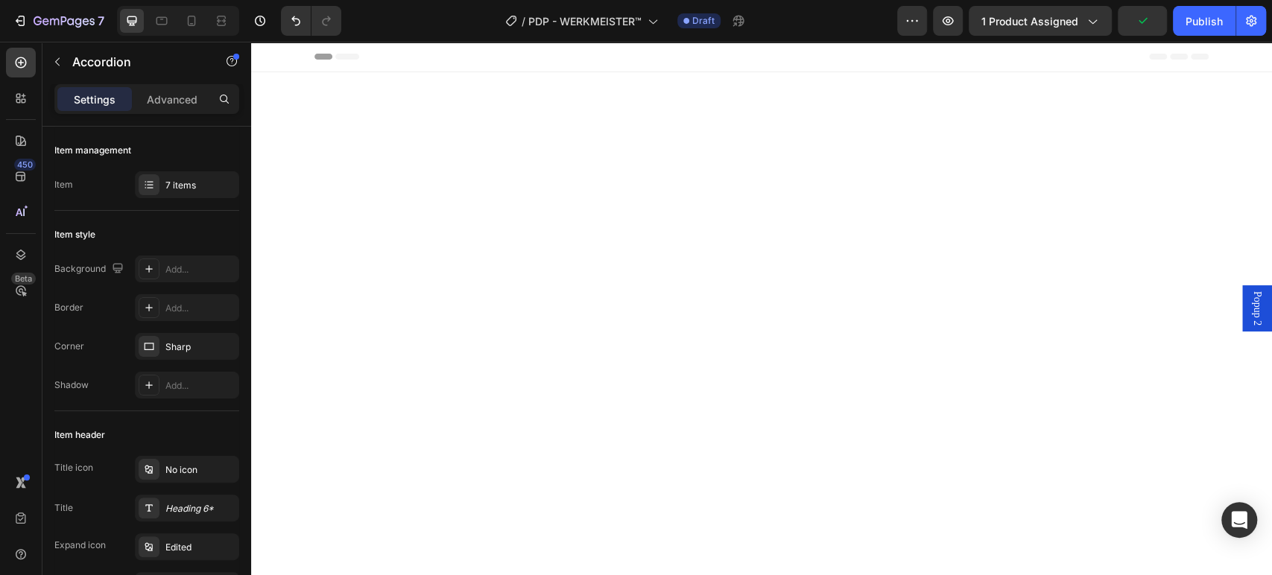
scroll to position [4664, 0]
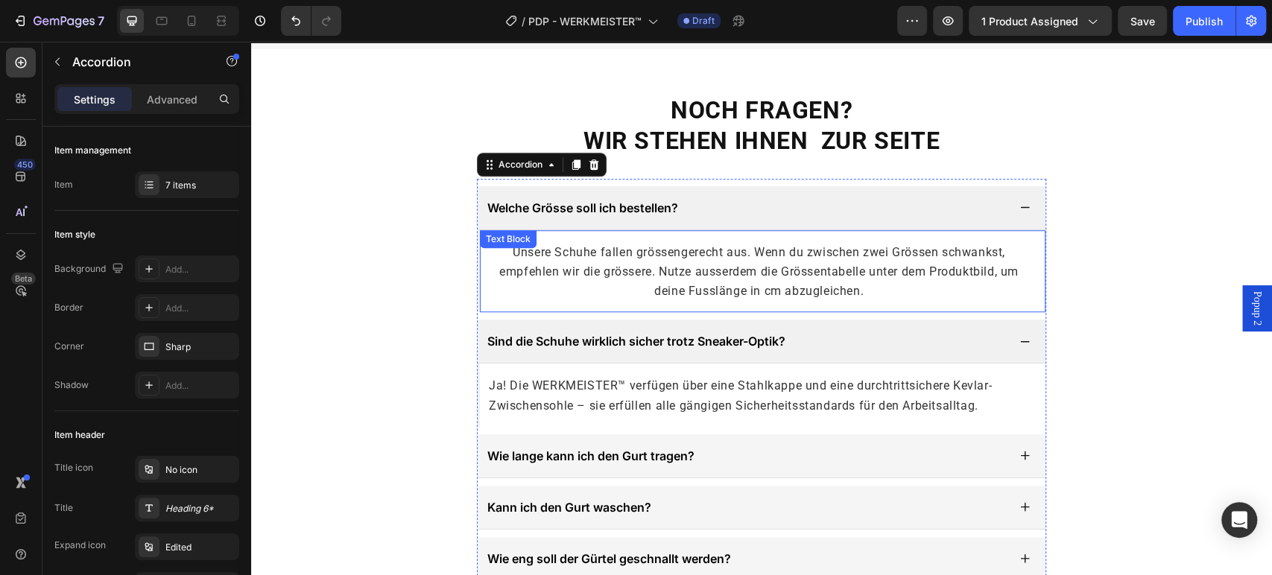
click at [641, 245] on span "Unsere Schuhe fallen grössengerecht aus. Wenn du zwischen zwei Grössen schwanks…" at bounding box center [758, 271] width 519 height 53
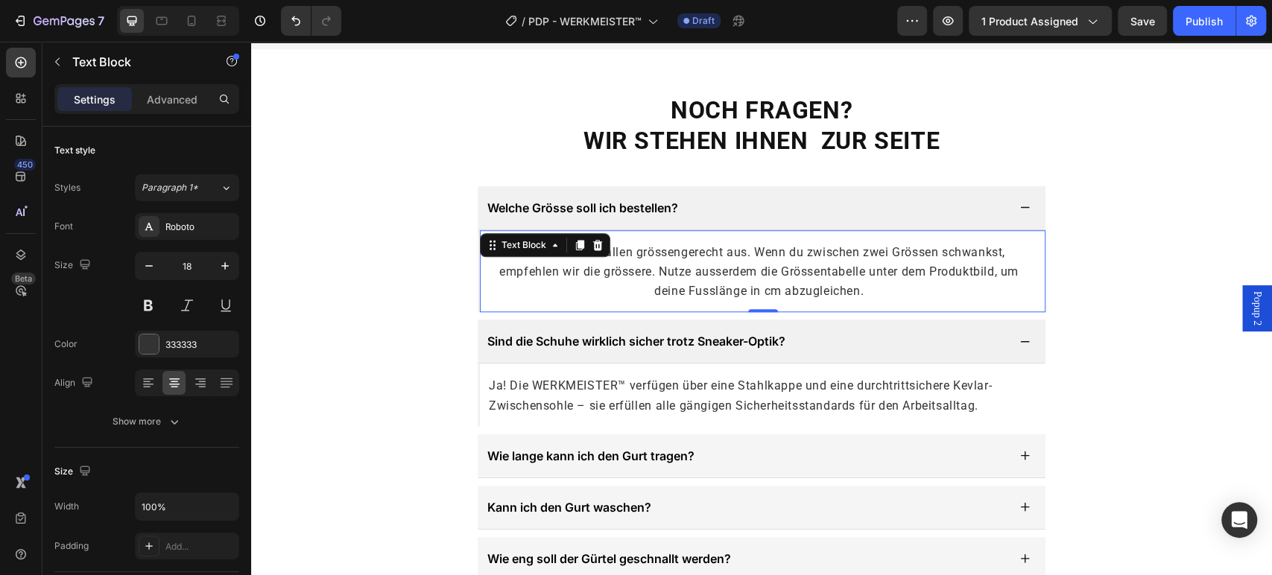
click at [641, 245] on span "Unsere Schuhe fallen grössengerecht aus. Wenn du zwischen zwei Grössen schwanks…" at bounding box center [758, 271] width 519 height 53
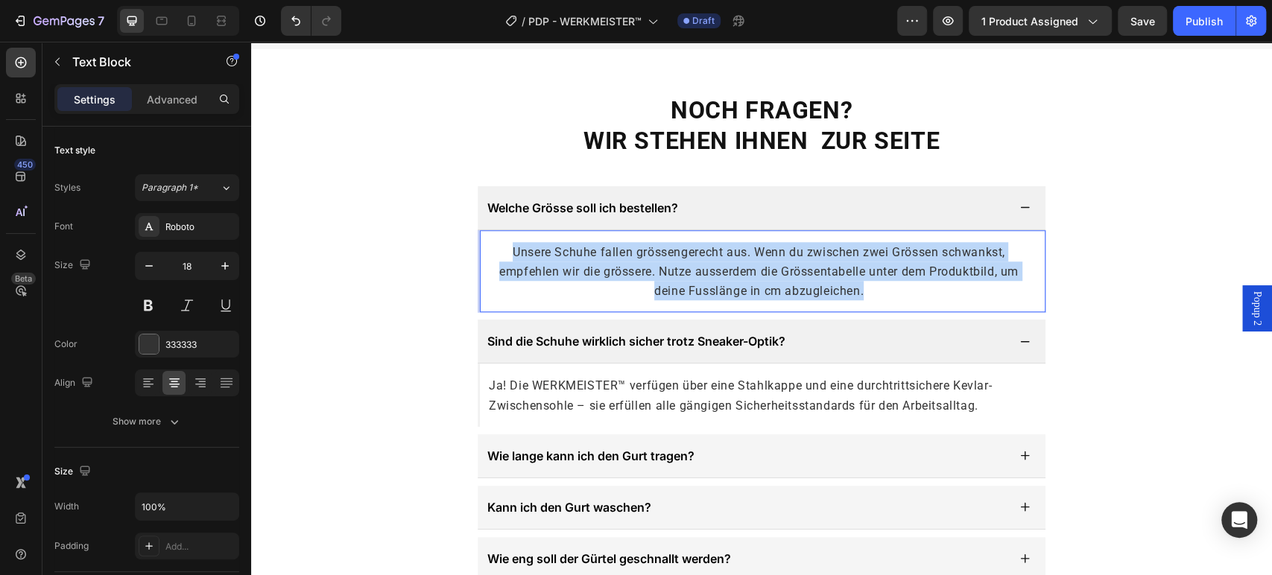
click at [641, 245] on span "Unsere Schuhe fallen grössengerecht aus. Wenn du zwischen zwei Grössen schwanks…" at bounding box center [758, 271] width 519 height 53
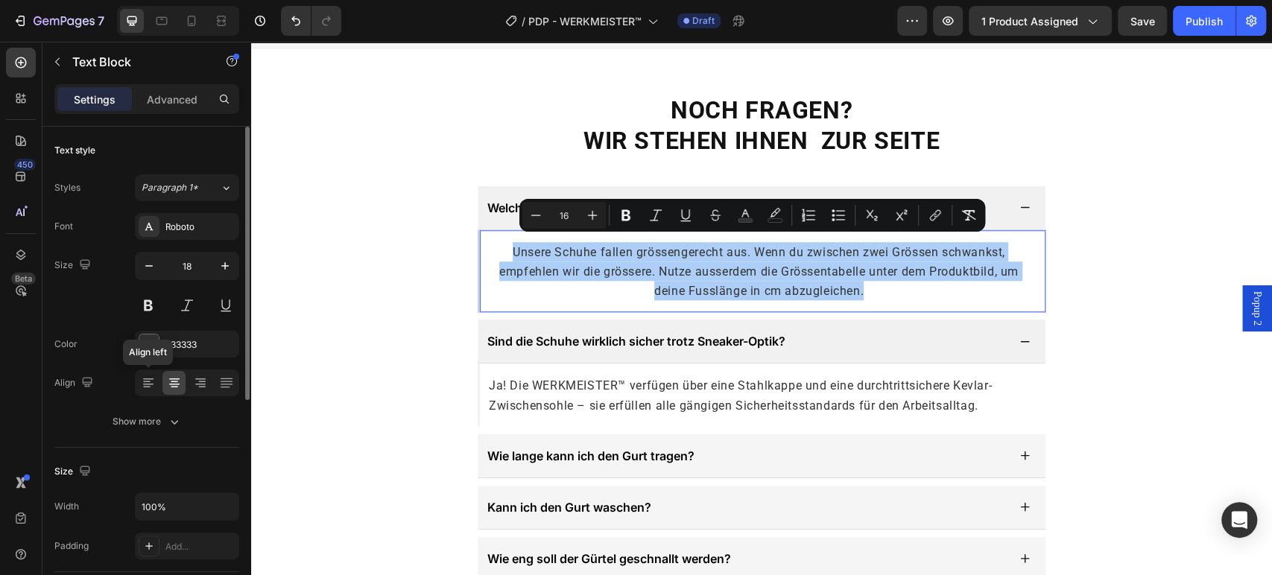
drag, startPoint x: 149, startPoint y: 379, endPoint x: 175, endPoint y: 374, distance: 26.6
click at [149, 379] on icon at bounding box center [148, 382] width 15 height 15
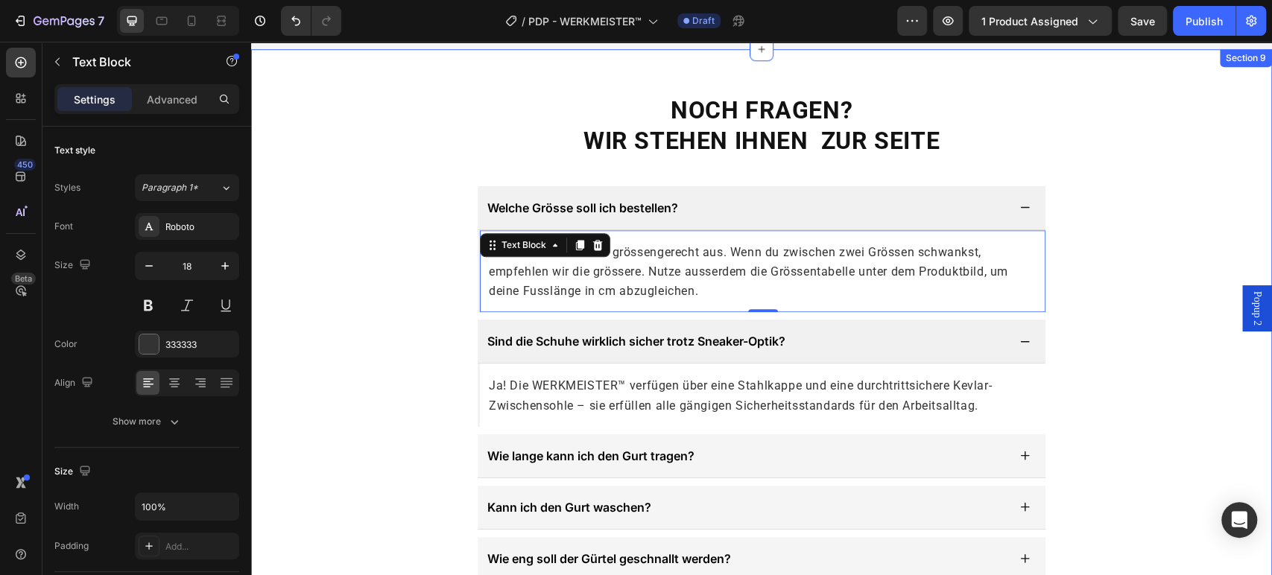
click at [1116, 261] on div "NOCH FRAGEN? WIR STEHEN IHNEN ZUR SEITE Heading Welche Grösse soll ich bestelle…" at bounding box center [761, 389] width 1021 height 590
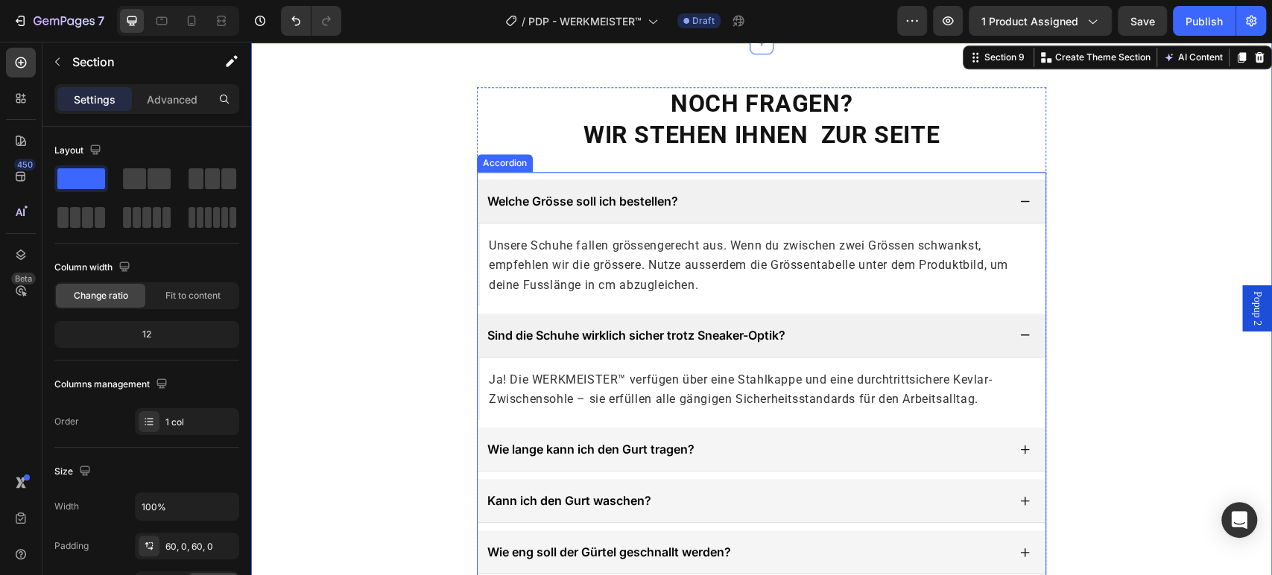
scroll to position [4829, 0]
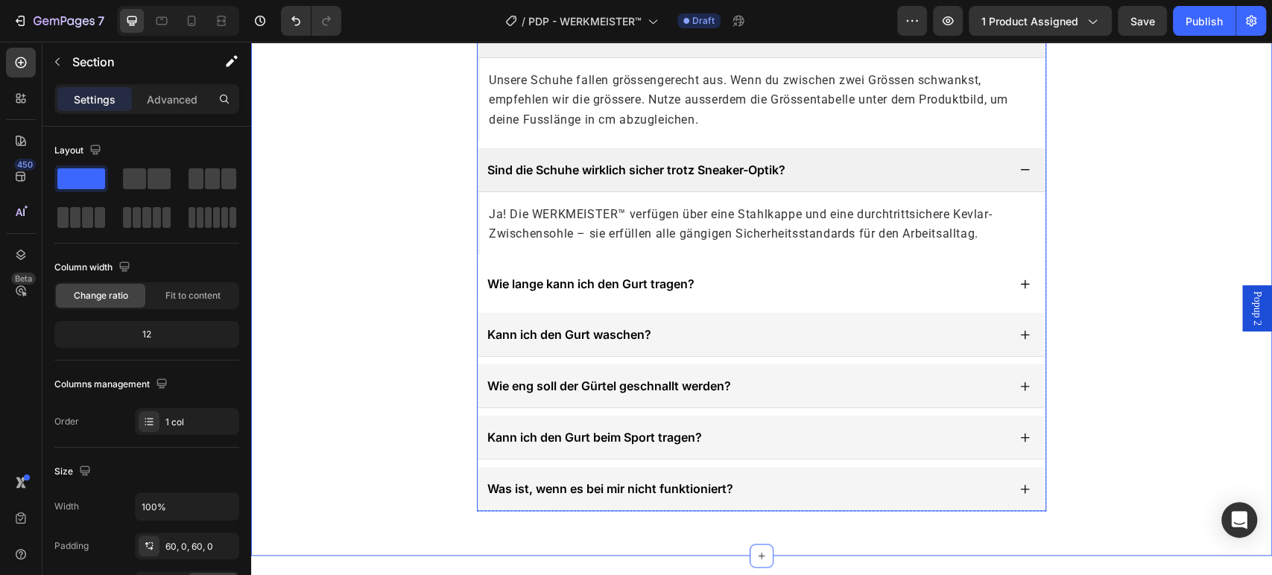
click at [652, 270] on div "Wie lange kann ich den Gurt tragen?" at bounding box center [761, 283] width 568 height 43
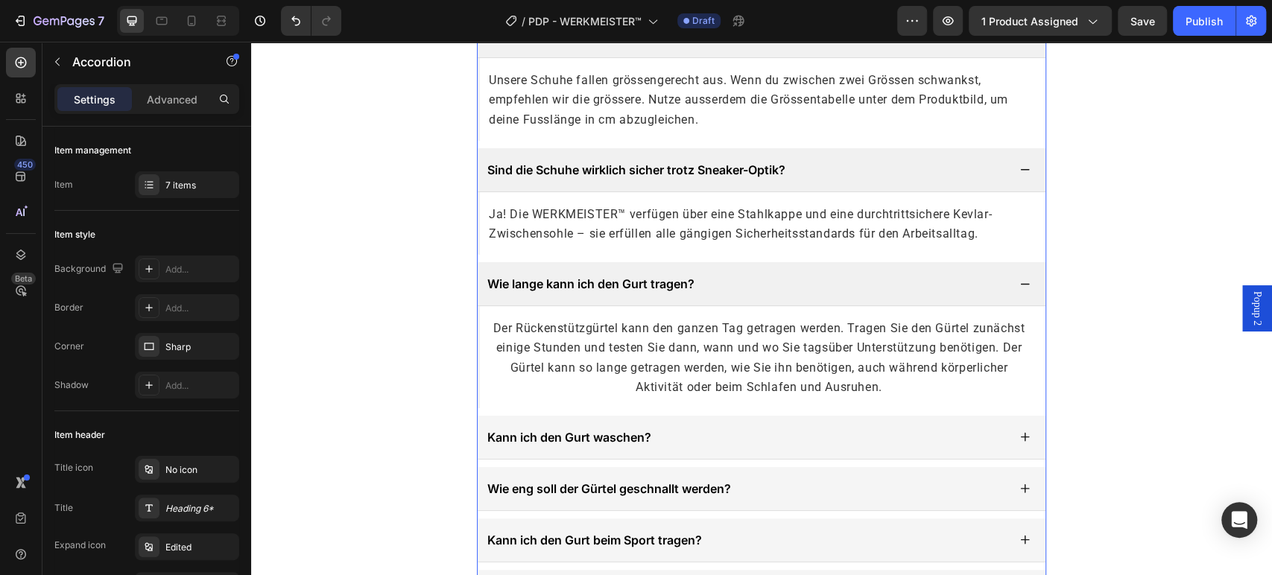
click at [799, 180] on div "Sind die Schuhe wirklich sicher trotz Sneaker-Optik?" at bounding box center [761, 170] width 568 height 44
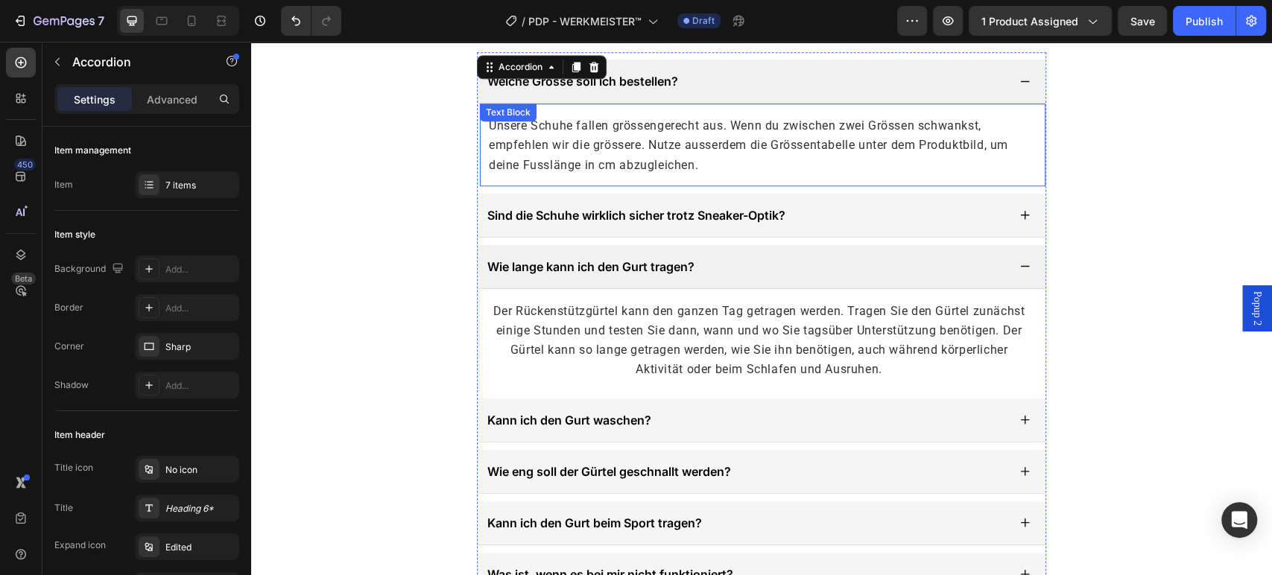
scroll to position [4747, 0]
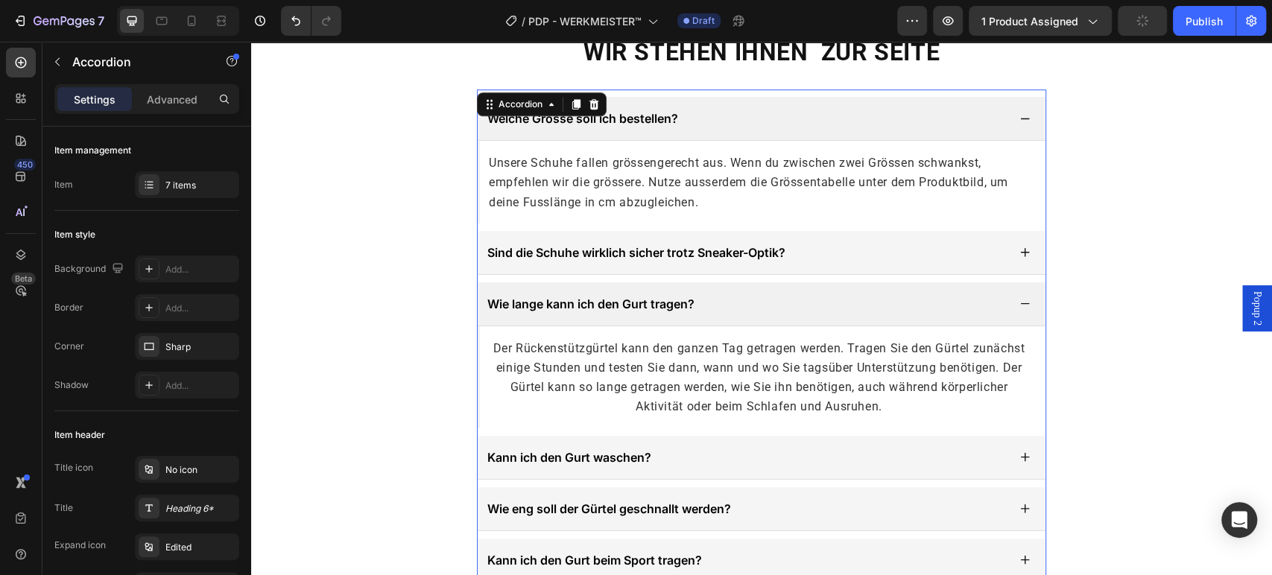
click at [851, 124] on div "Welche Grösse soll ich bestellen?" at bounding box center [746, 118] width 522 height 22
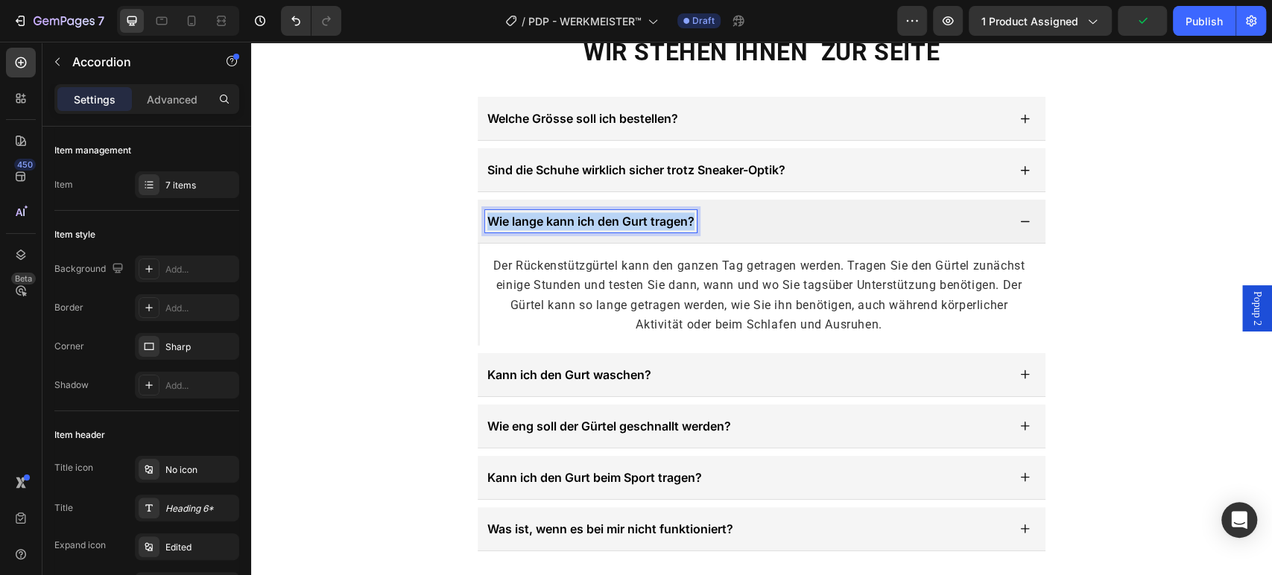
click at [627, 219] on span "Wie lange kann ich den Gurt tragen?" at bounding box center [590, 221] width 207 height 15
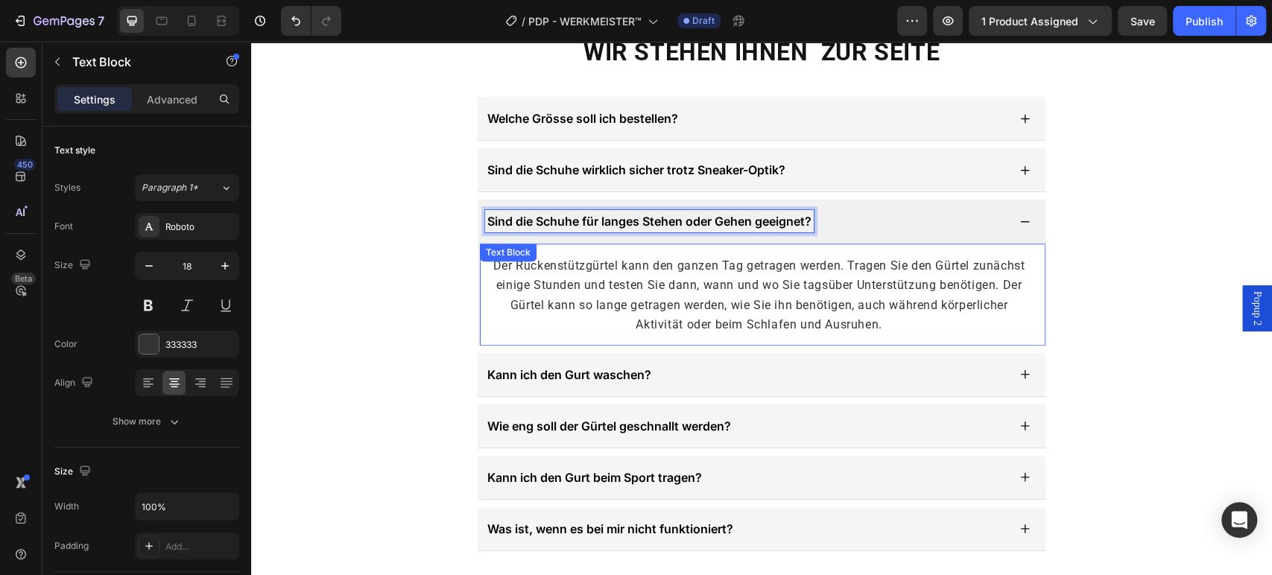
click at [654, 273] on p "Der Rückenstützgürtel kann den ganzen Tag getragen werden. Tragen Sie den Gürte…" at bounding box center [759, 295] width 540 height 78
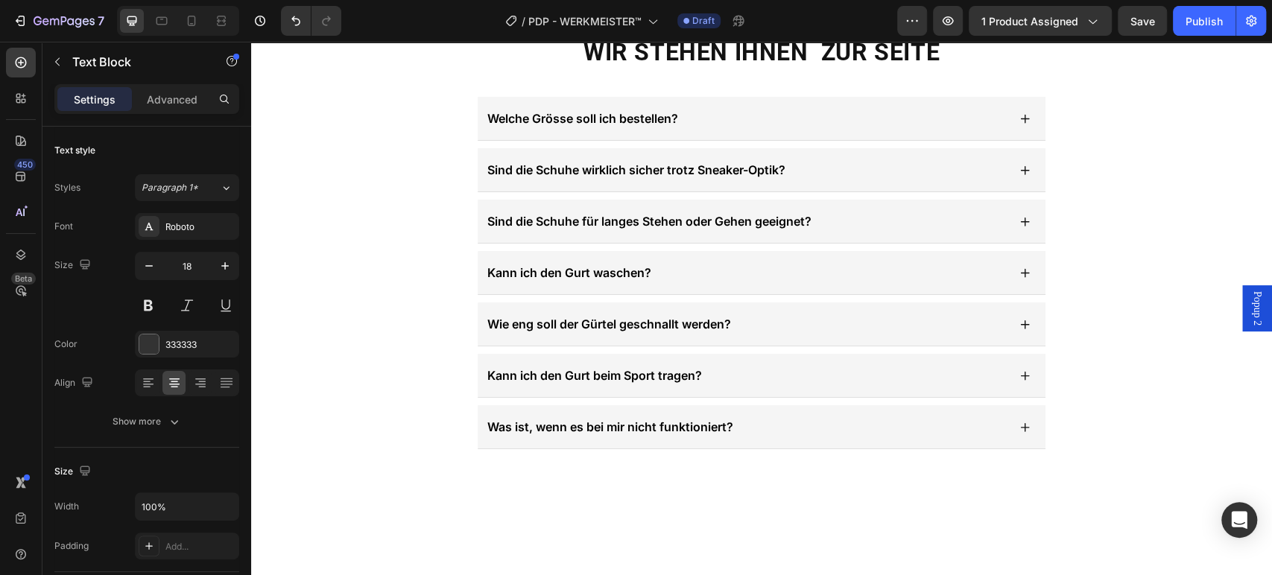
click at [654, 273] on p "Der Rückenstützgürtel kann den ganzen Tag getragen werden. Tragen Sie den Gürte…" at bounding box center [759, 295] width 540 height 78
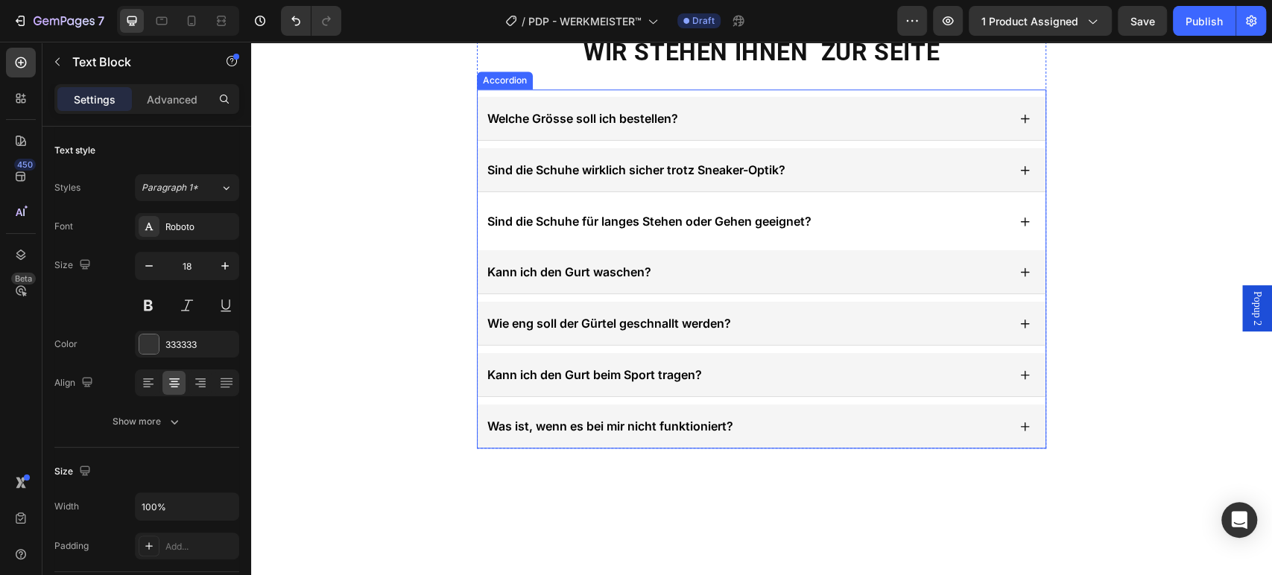
click at [865, 210] on div "Sind die Schuhe für langes Stehen oder Gehen geeignet?" at bounding box center [746, 221] width 522 height 22
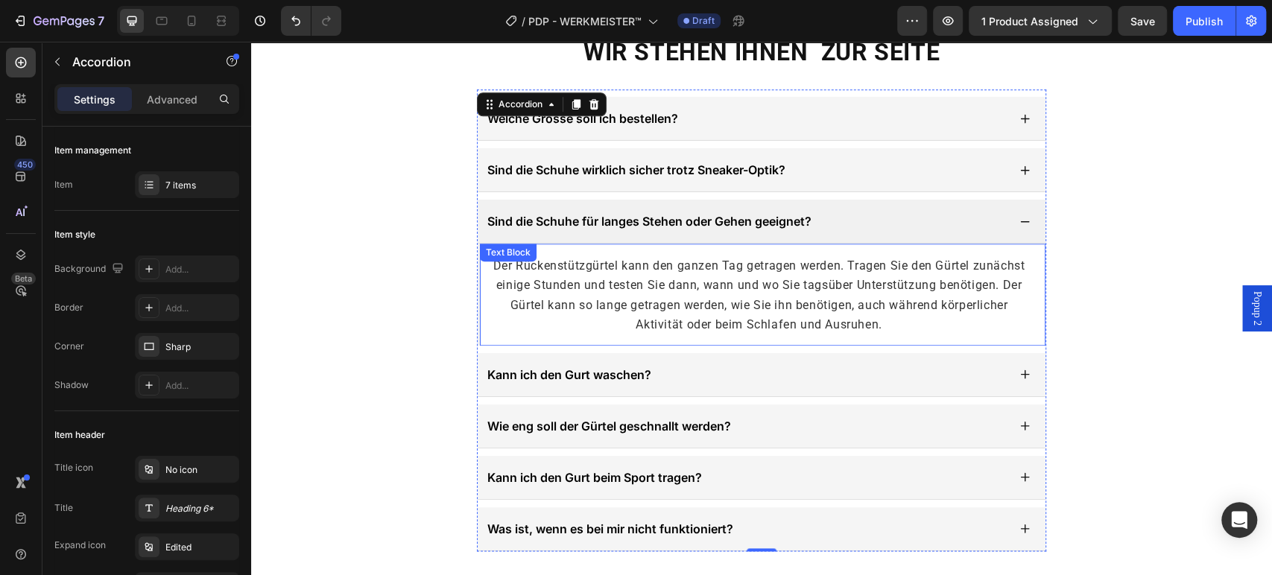
click at [754, 285] on span "Der Rückenstützgürtel kann den ganzen Tag getragen werden. Tragen Sie den Gürte…" at bounding box center [758, 294] width 531 height 73
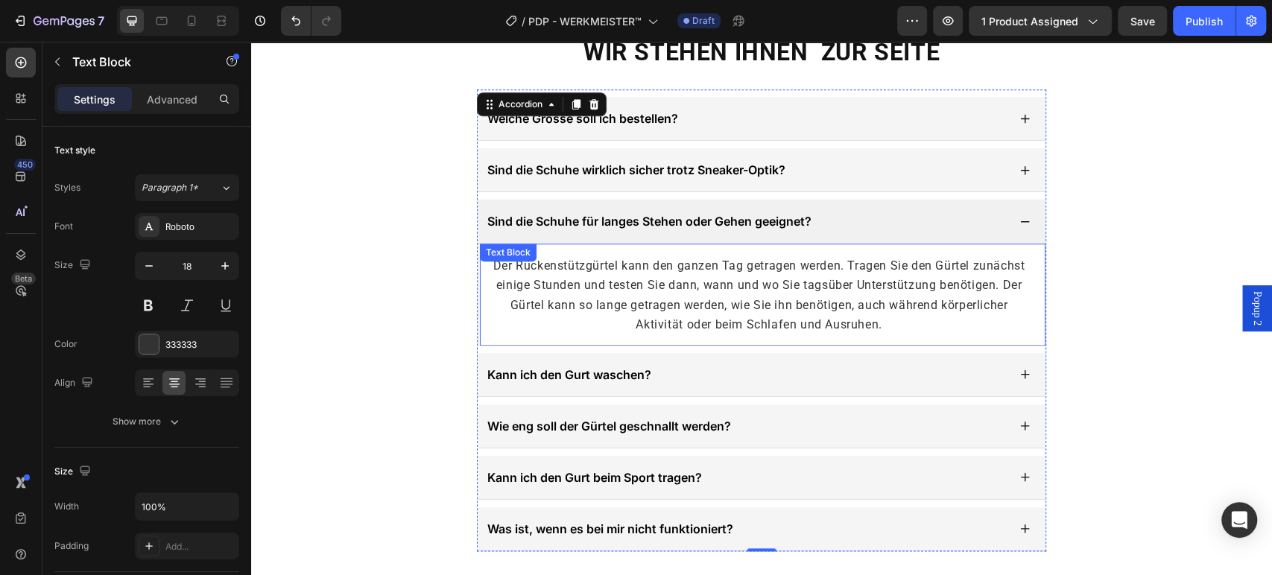
click at [754, 285] on span "Der Rückenstützgürtel kann den ganzen Tag getragen werden. Tragen Sie den Gürte…" at bounding box center [758, 294] width 531 height 73
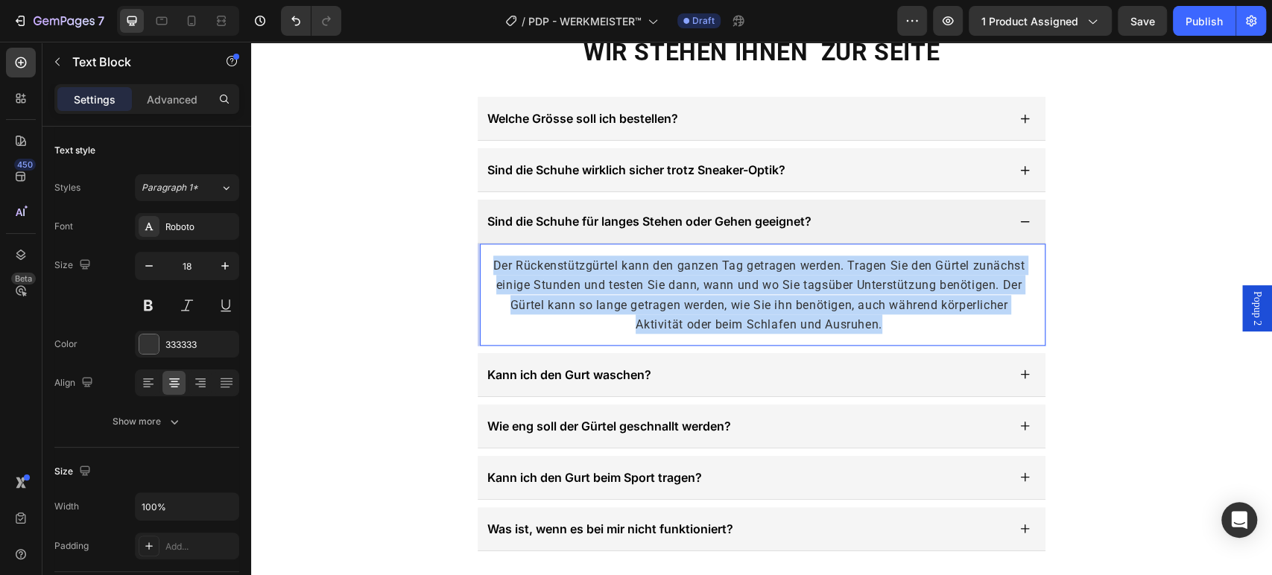
click at [754, 285] on span "Der Rückenstützgürtel kann den ganzen Tag getragen werden. Tragen Sie den Gürte…" at bounding box center [758, 294] width 531 height 73
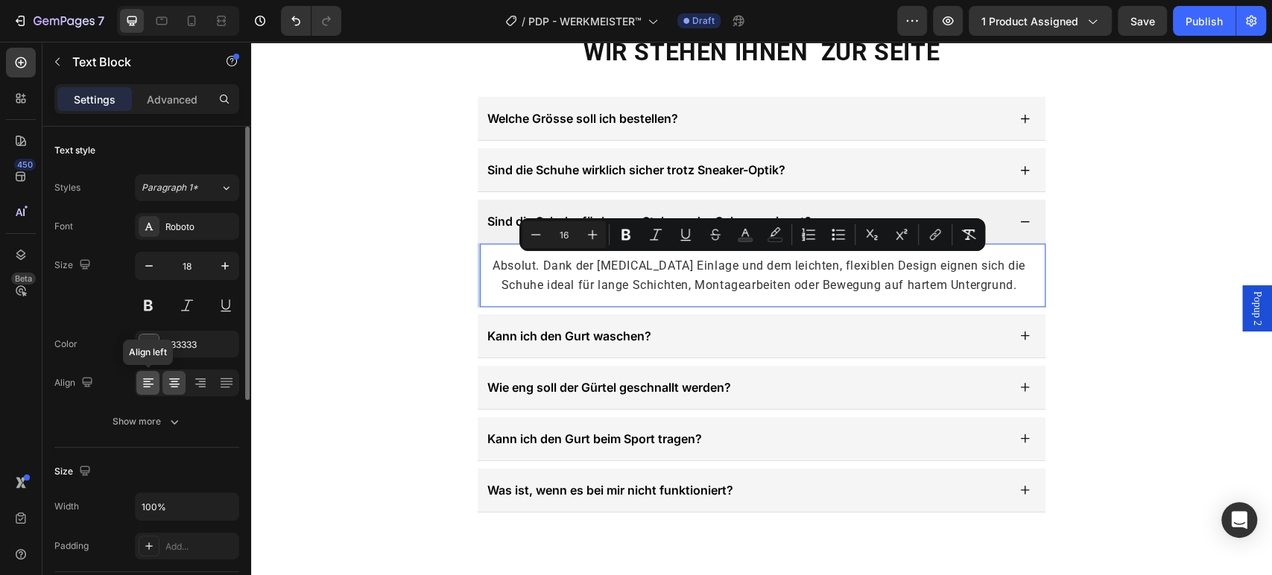
click at [149, 375] on icon at bounding box center [148, 382] width 15 height 15
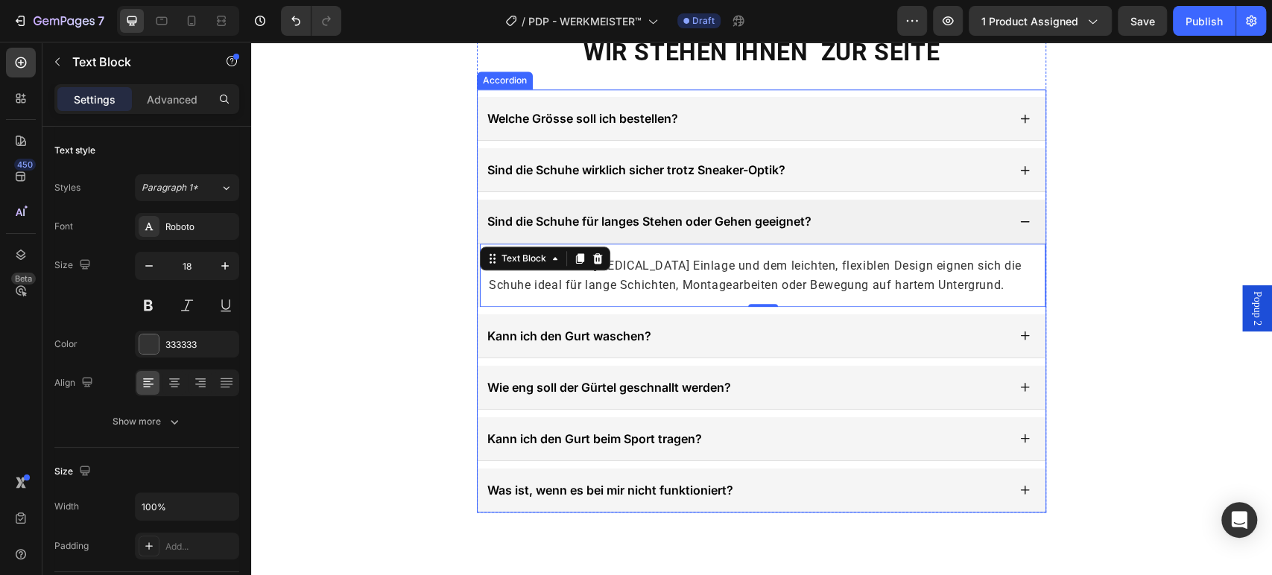
click at [913, 219] on div "Sind die Schuhe für langes Stehen oder Gehen geeignet?" at bounding box center [746, 221] width 522 height 22
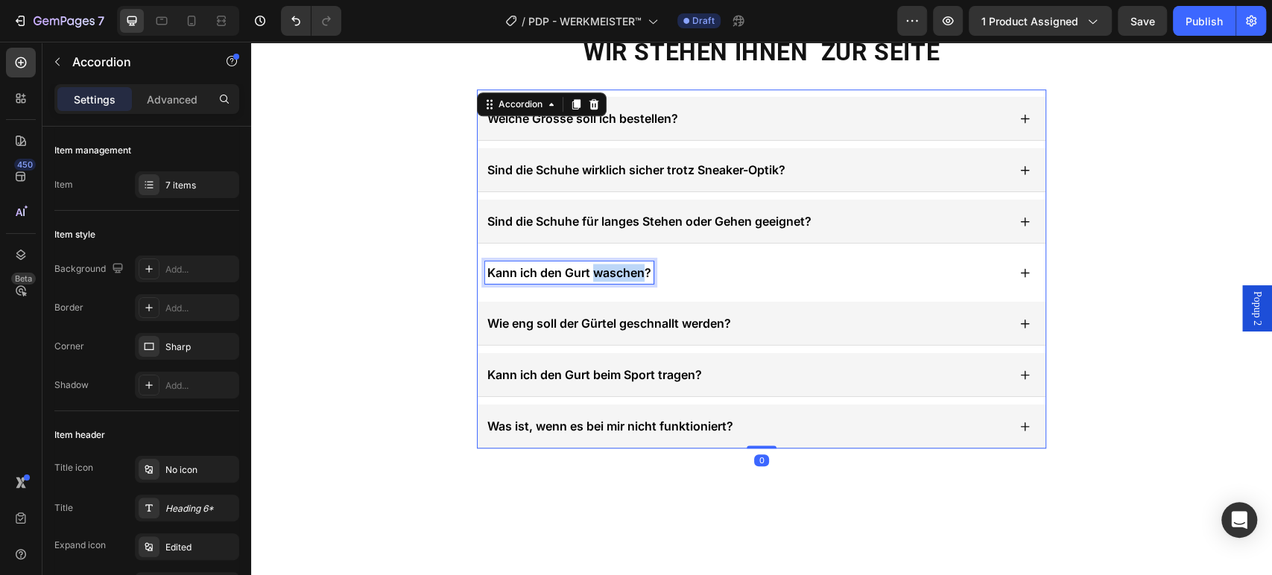
click at [619, 271] on span "Kann ich den Gurt waschen?" at bounding box center [569, 272] width 164 height 15
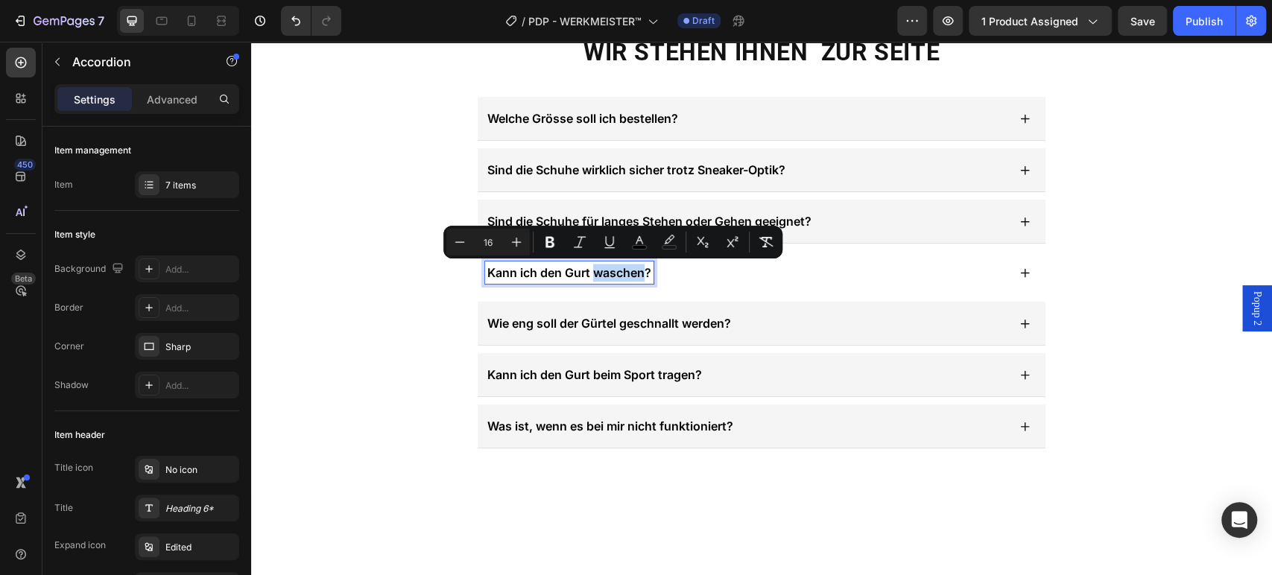
click at [619, 271] on span "Kann ich den Gurt waschen?" at bounding box center [569, 272] width 164 height 15
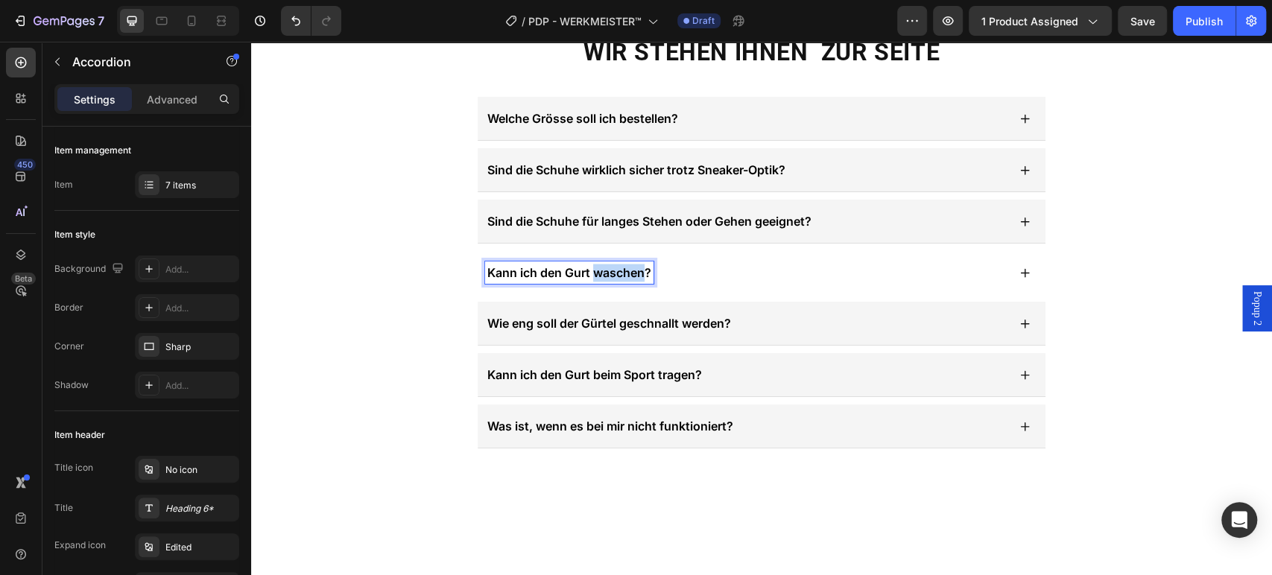
click at [619, 271] on span "Kann ich den Gurt waschen?" at bounding box center [569, 272] width 164 height 15
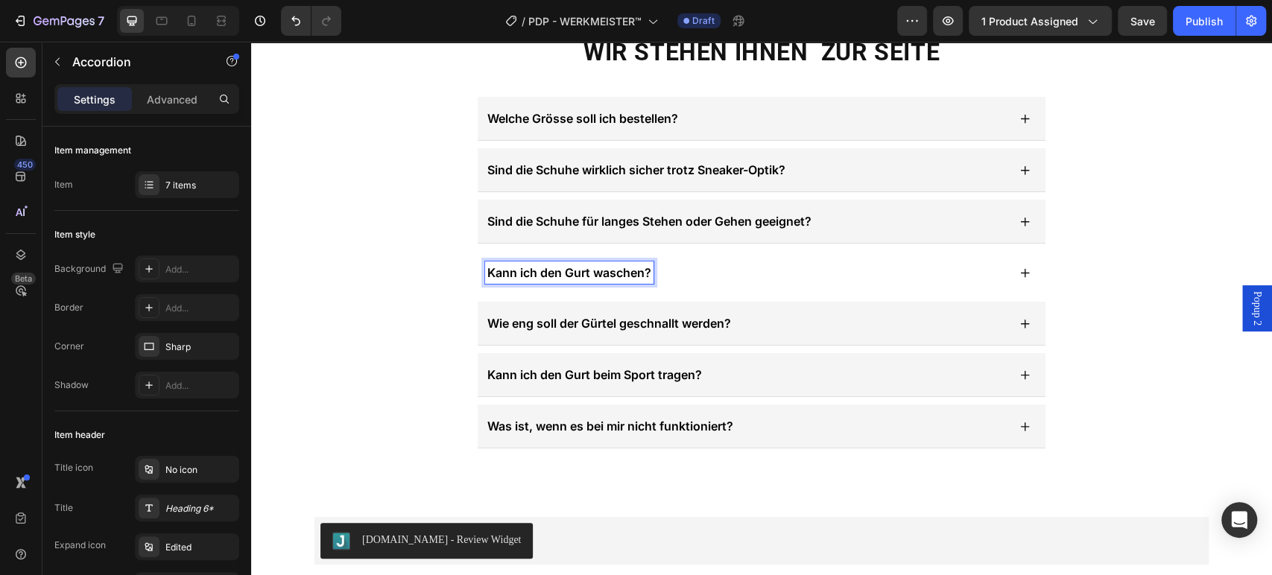
click at [587, 273] on span "Kann ich den Gurt waschen?" at bounding box center [569, 272] width 164 height 15
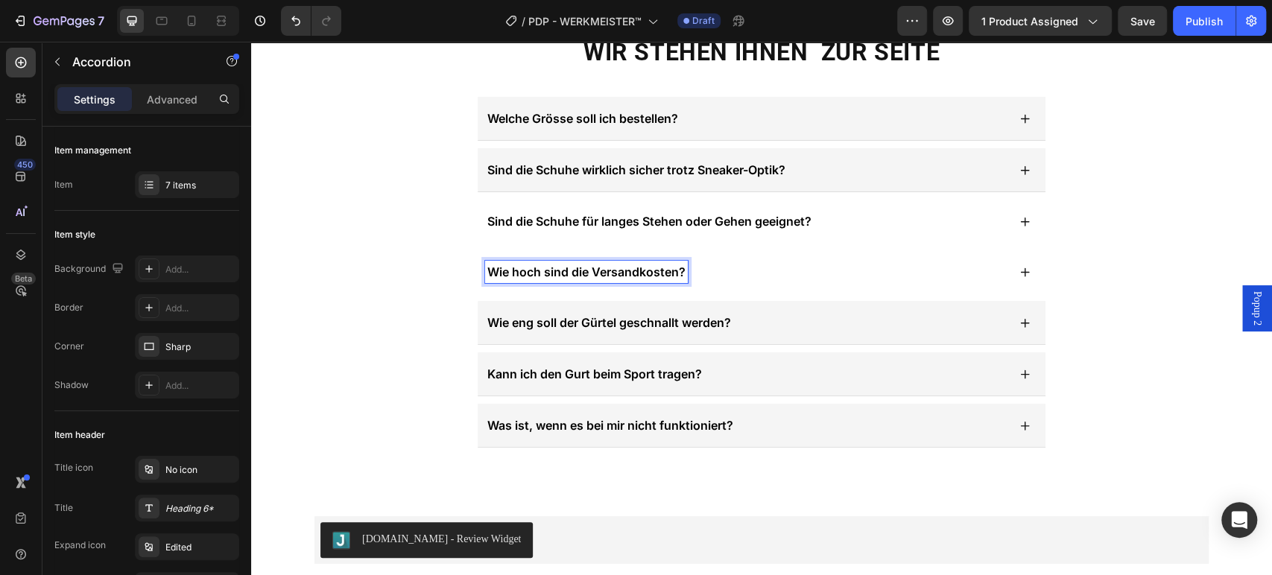
scroll to position [4746, 0]
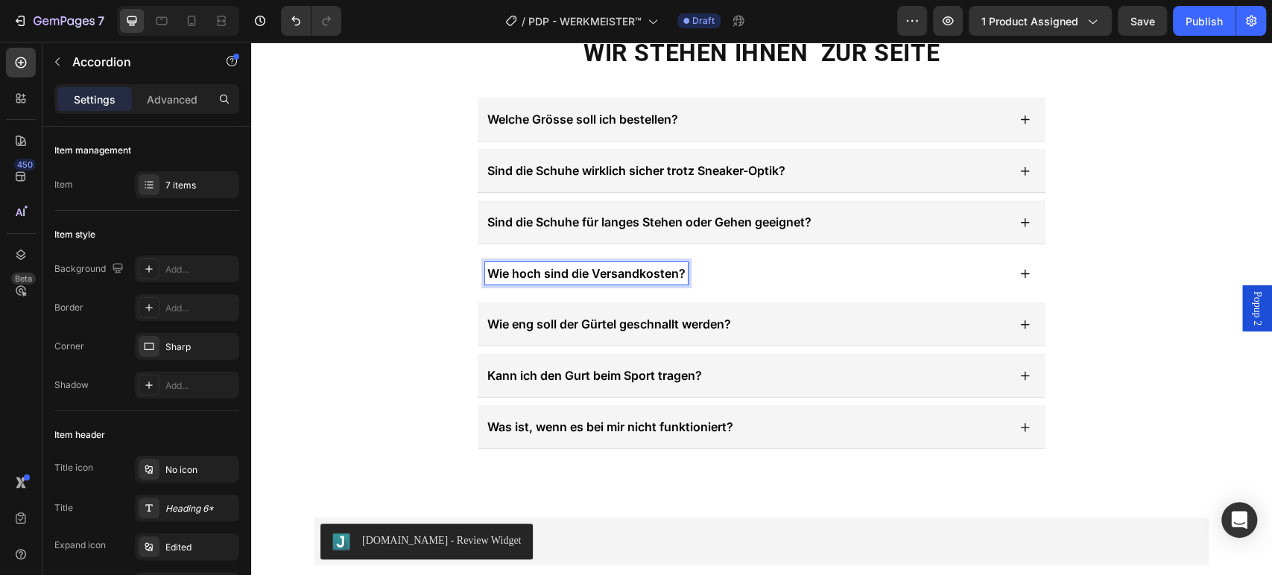
click at [799, 276] on div "Wie hoch sind die Versandkosten?" at bounding box center [746, 273] width 522 height 22
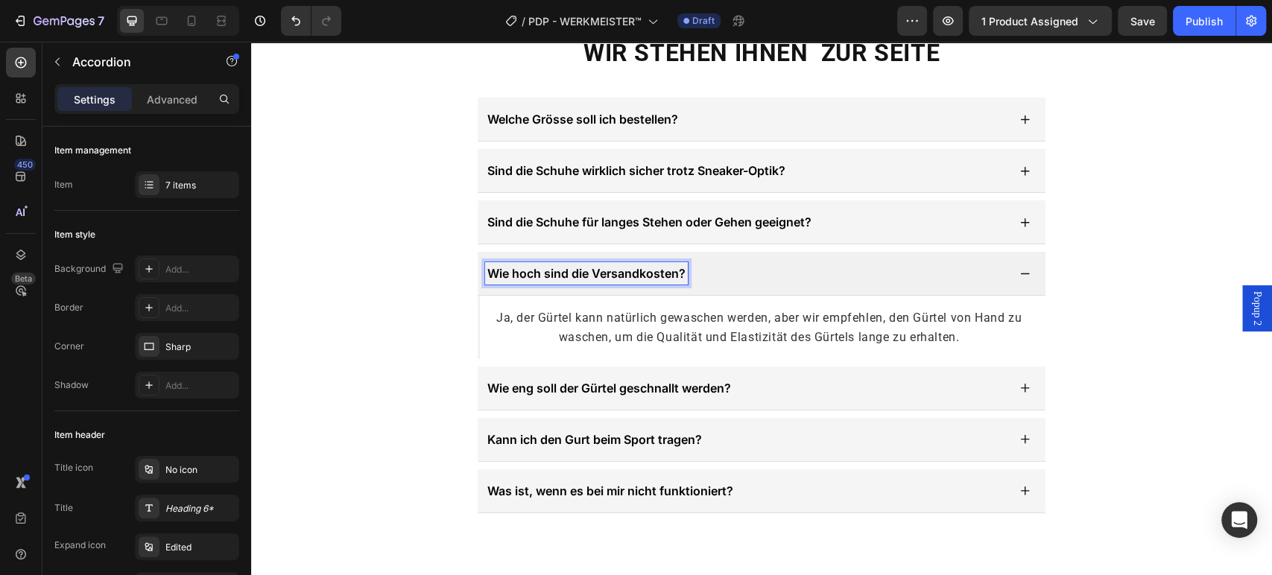
scroll to position [4747, 0]
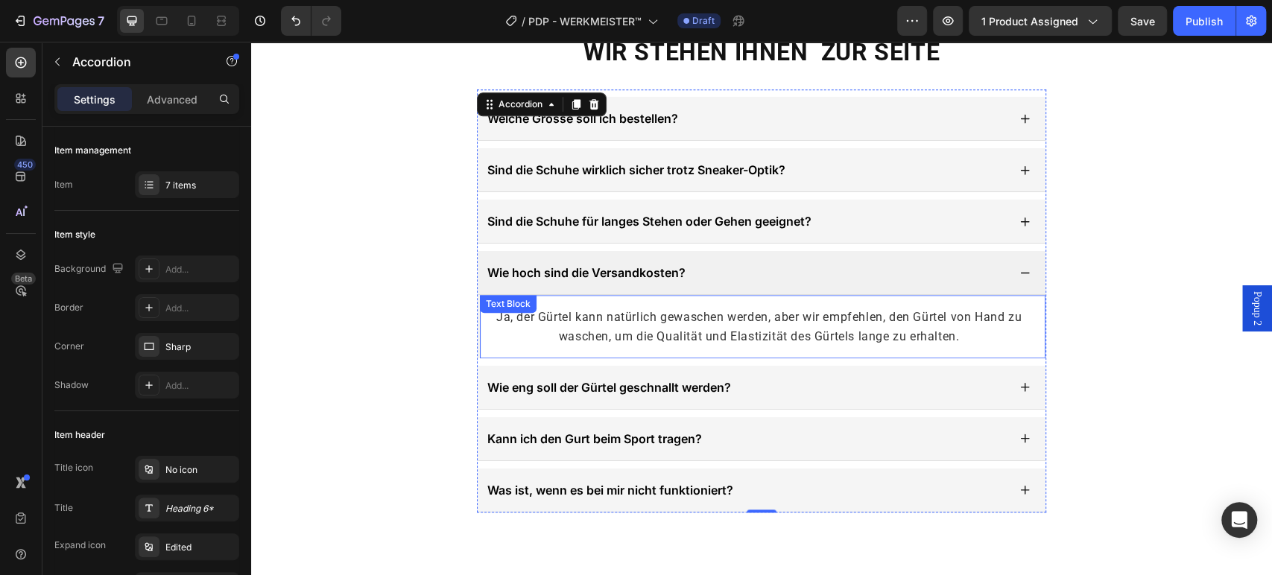
click at [681, 317] on span "Ja, der Gürtel kann natürlich gewaschen werden, aber wir empfehlen, den Gürtel …" at bounding box center [758, 327] width 525 height 34
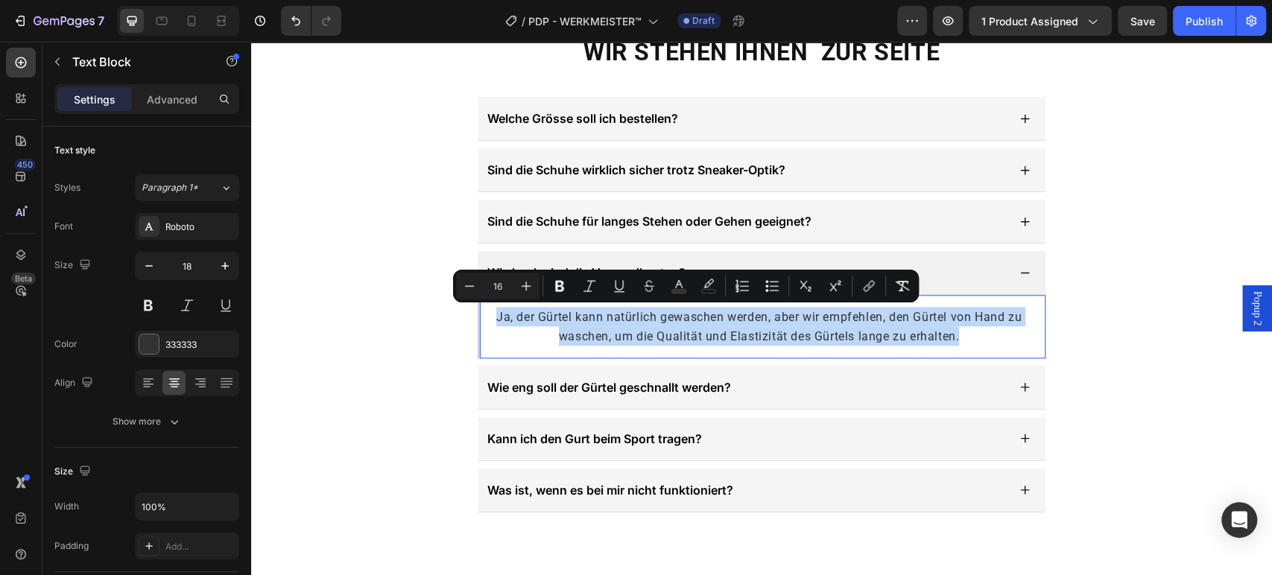
click at [681, 317] on span "Ja, der Gürtel kann natürlich gewaschen werden, aber wir empfehlen, den Gürtel …" at bounding box center [758, 327] width 525 height 34
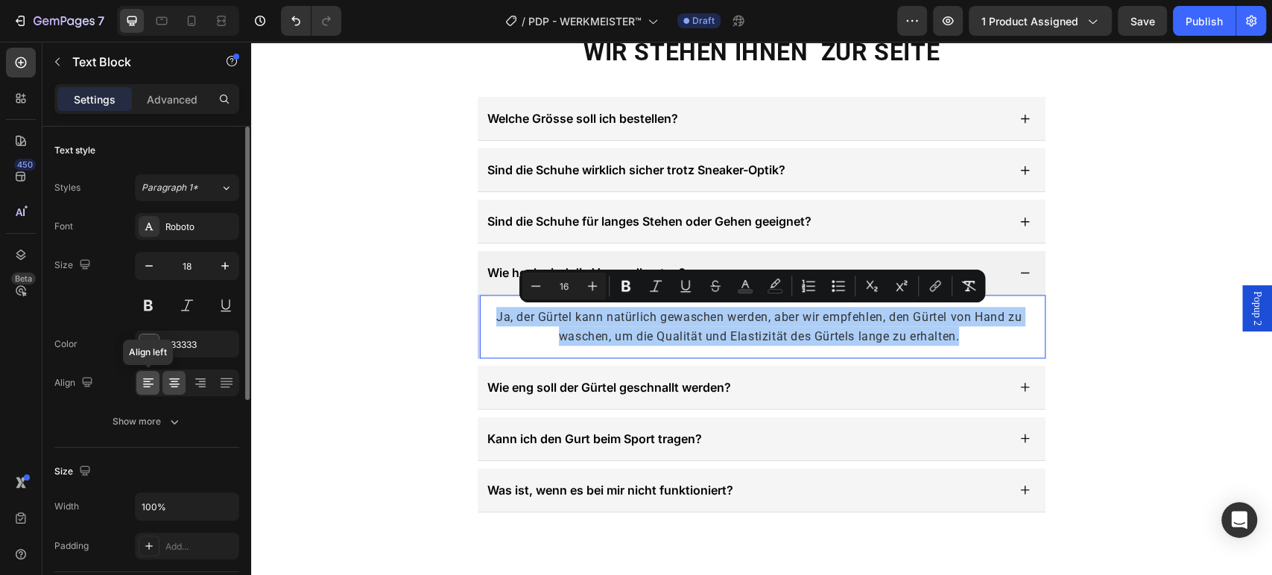
click at [140, 385] on div at bounding box center [147, 383] width 23 height 24
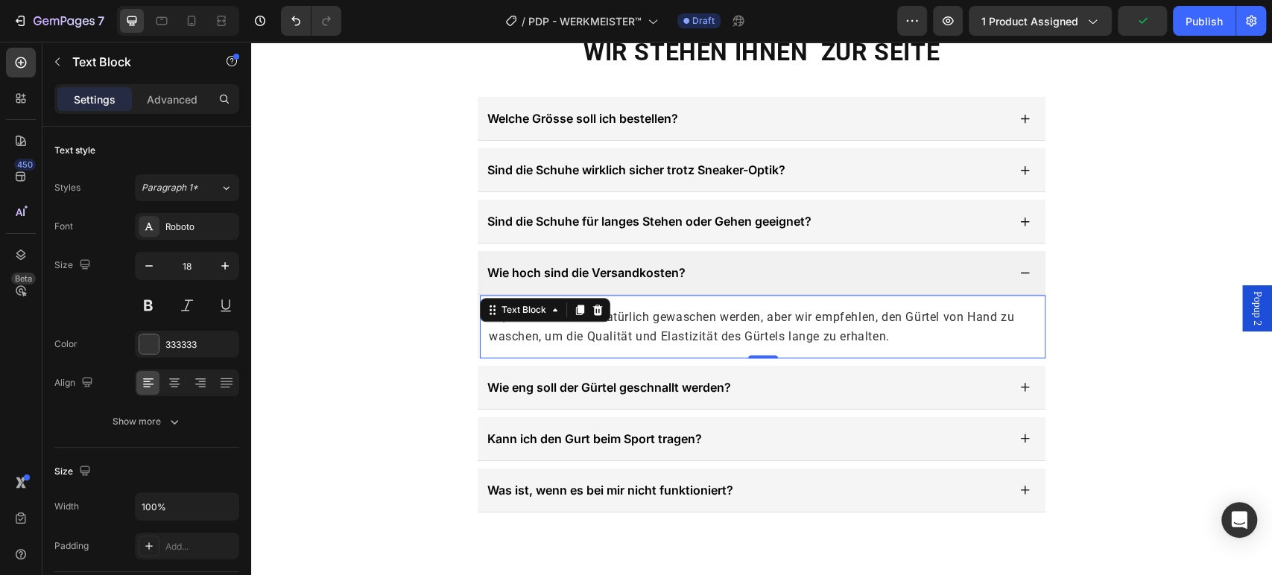
click at [629, 327] on span "Ja, der Gürtel kann natürlich gewaschen werden, aber wir empfehlen, den Gürtel …" at bounding box center [751, 327] width 525 height 34
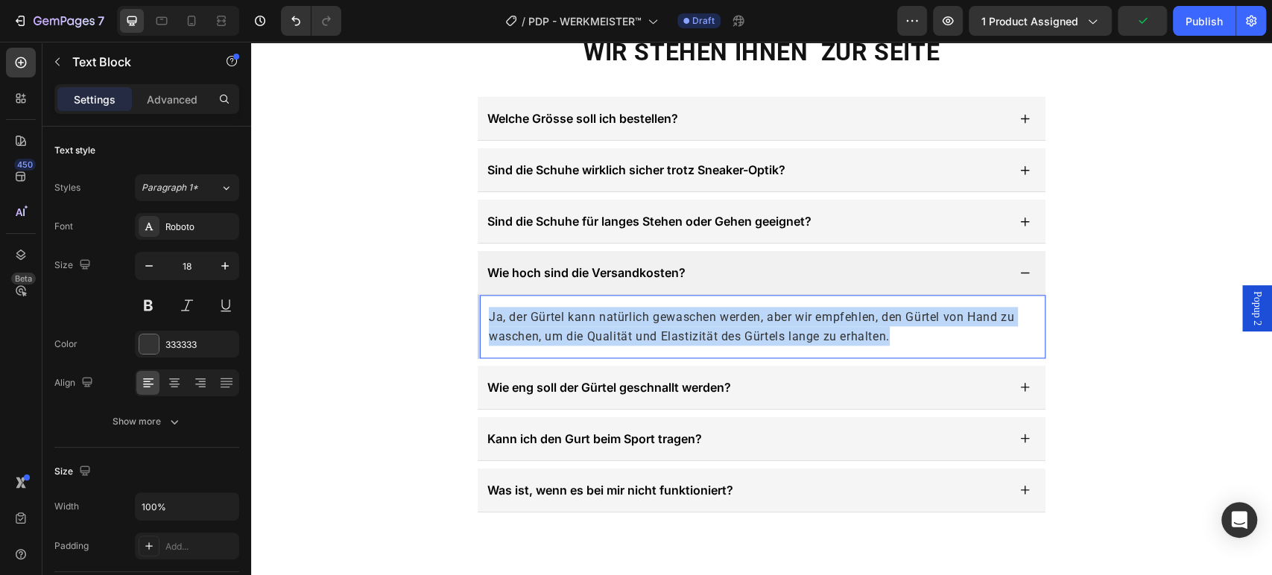
click at [629, 327] on span "Ja, der Gürtel kann natürlich gewaschen werden, aber wir empfehlen, den Gürtel …" at bounding box center [751, 327] width 525 height 34
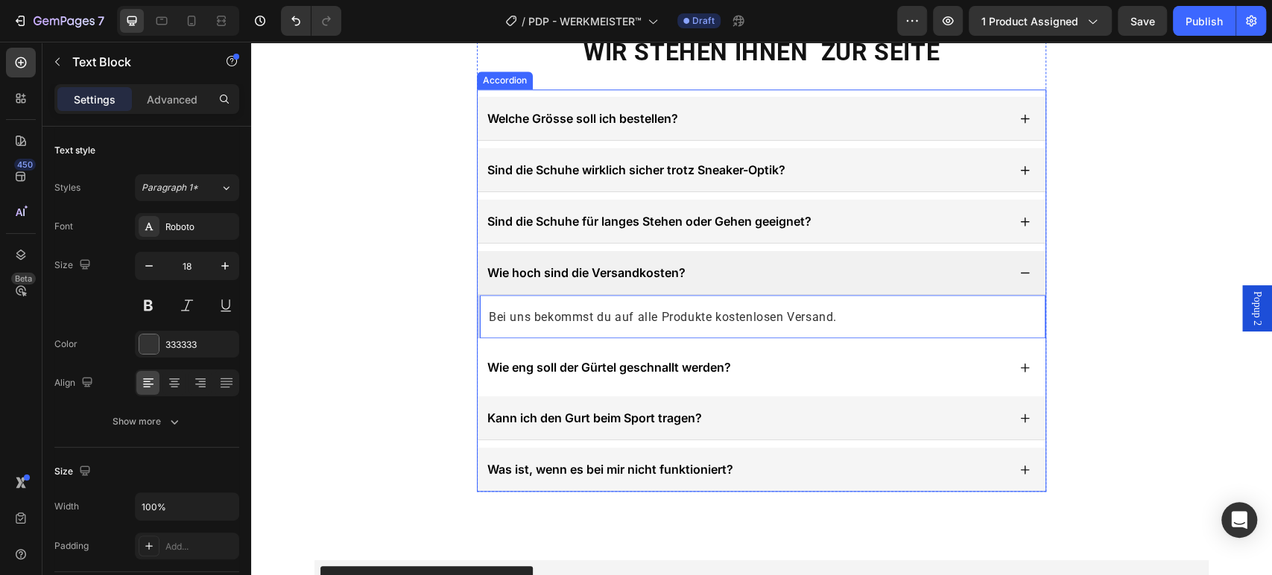
click at [622, 365] on span "Wie eng soll der Gürtel geschnallt werden?" at bounding box center [609, 367] width 244 height 15
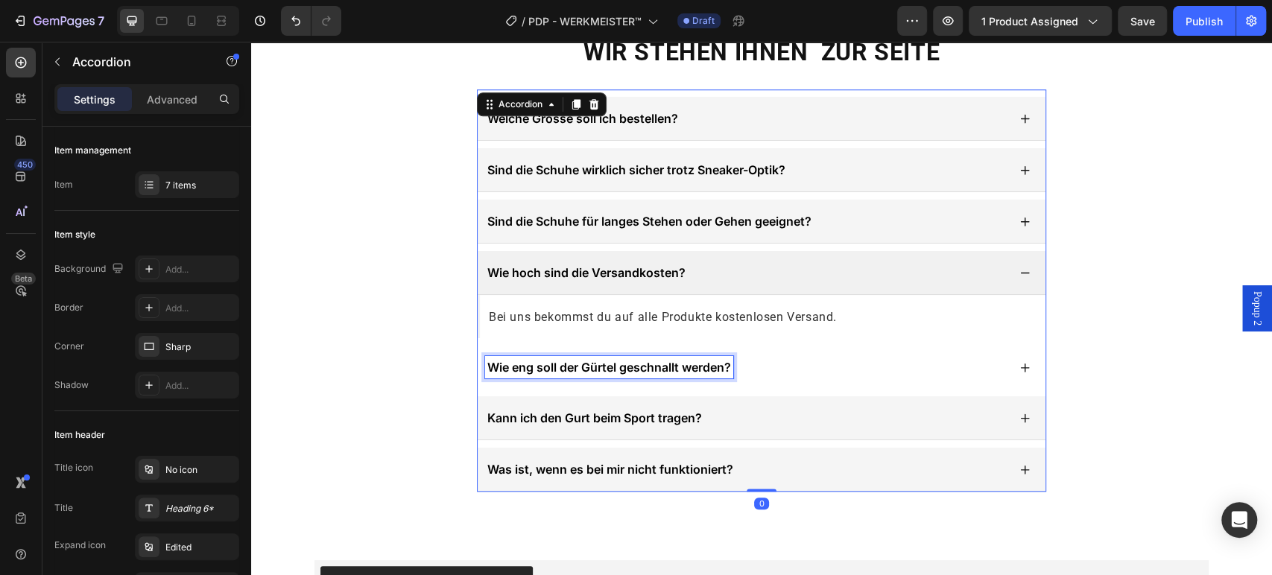
click at [623, 365] on span "Wie eng soll der Gürtel geschnallt werden?" at bounding box center [609, 367] width 244 height 15
click at [624, 365] on span "Wie eng soll der Gürtel geschnallt werden?" at bounding box center [609, 367] width 244 height 15
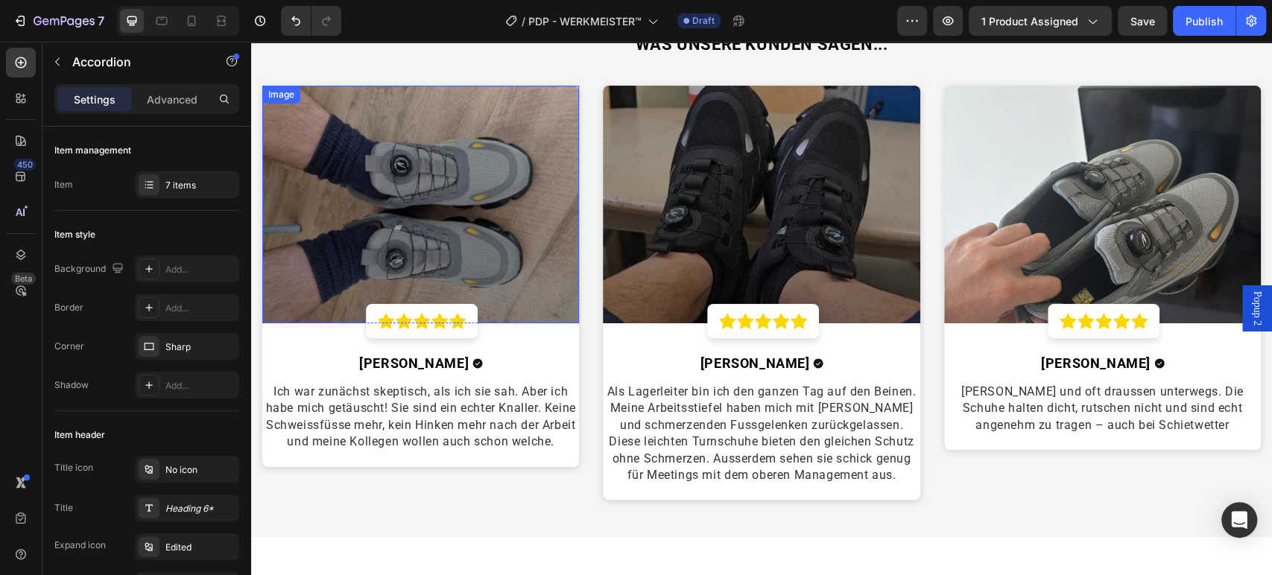
scroll to position [3009, 0]
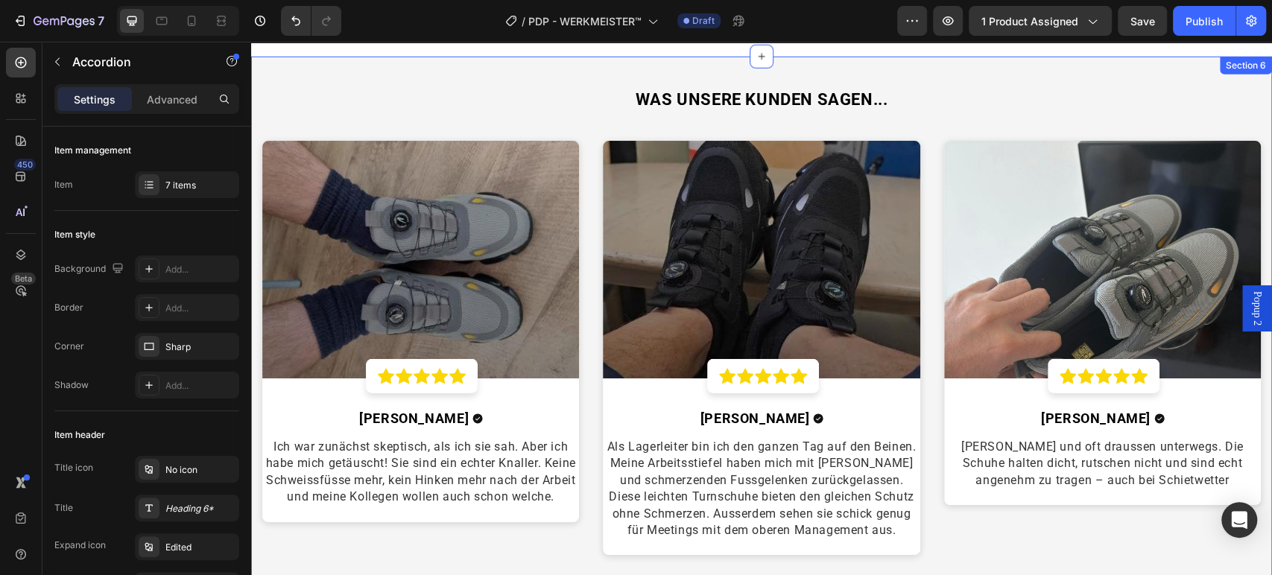
click at [402, 69] on div "WAS UNSERE KUNDEN SAGEN... Heading Image Icon Icon Icon Icon Icon Row Row [PERS…" at bounding box center [761, 325] width 1021 height 536
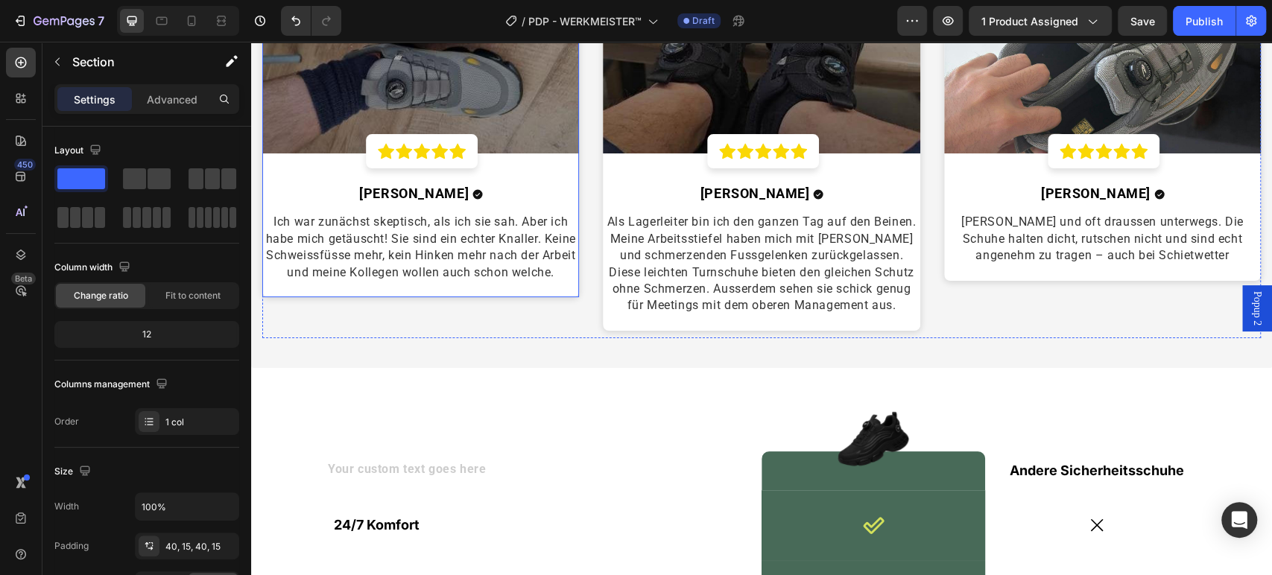
scroll to position [3829, 0]
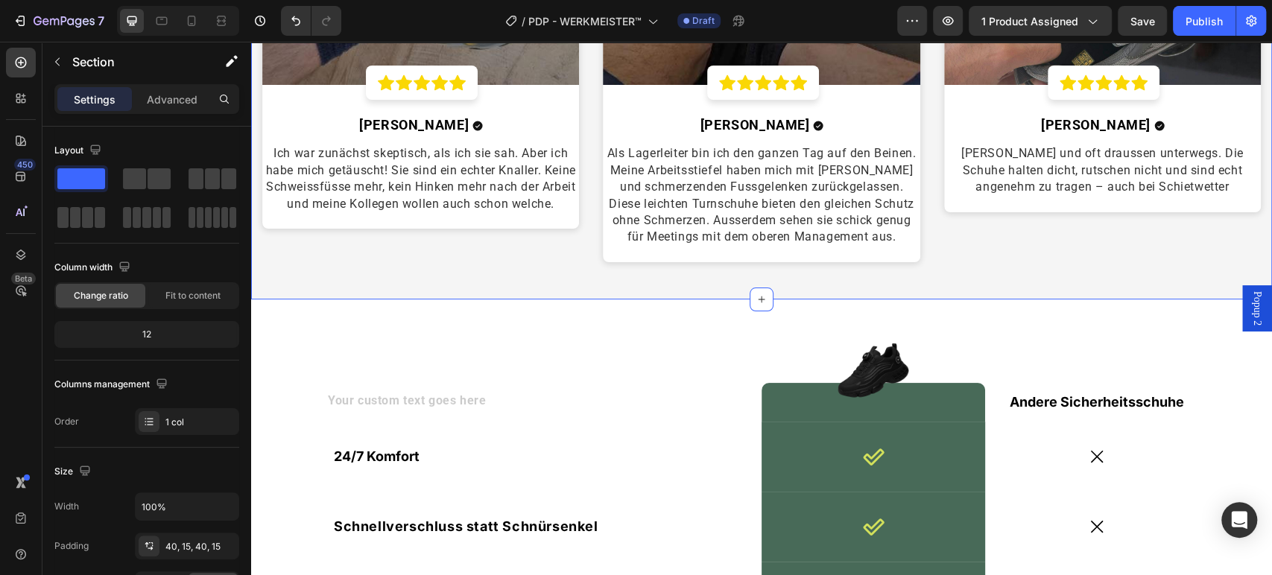
click at [575, 270] on div "WAS UNSERE KUNDEN SAGEN... Heading Image Icon Icon Icon Icon Icon Row Row [PERS…" at bounding box center [761, 31] width 1021 height 536
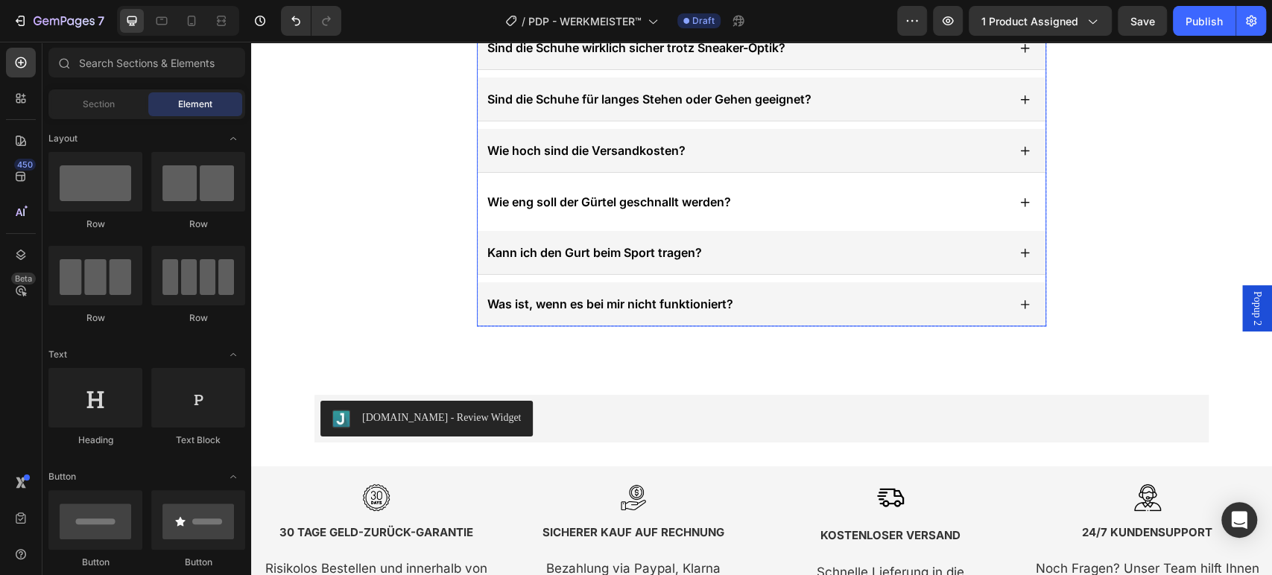
scroll to position [4868, 0]
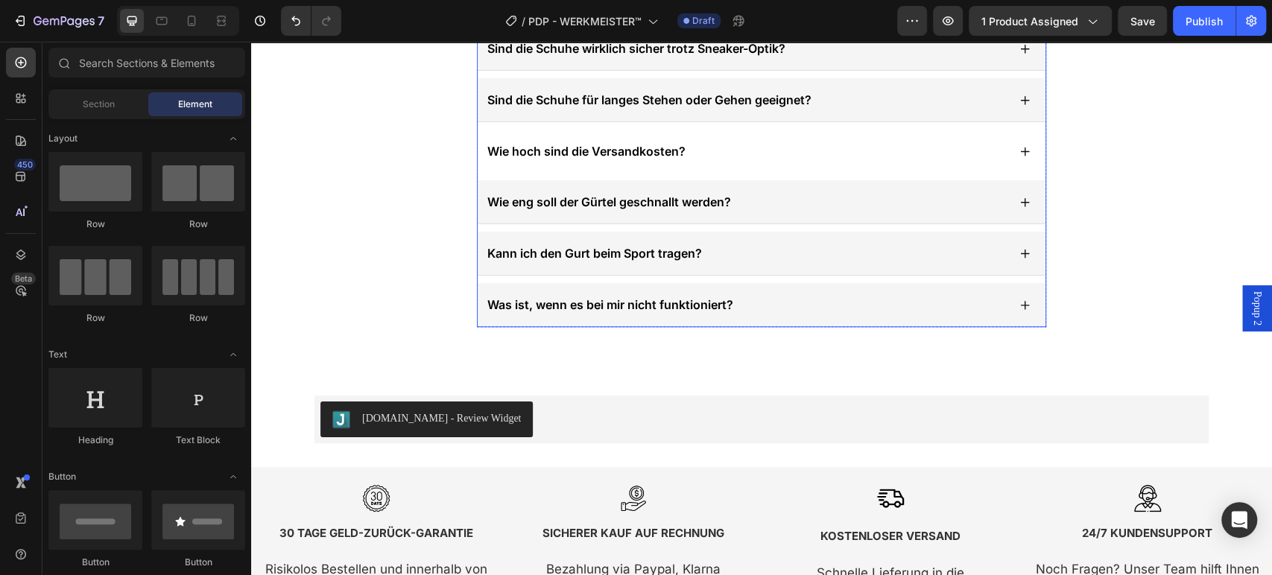
click at [716, 136] on div "Wie hoch sind die Versandkosten?" at bounding box center [761, 151] width 568 height 43
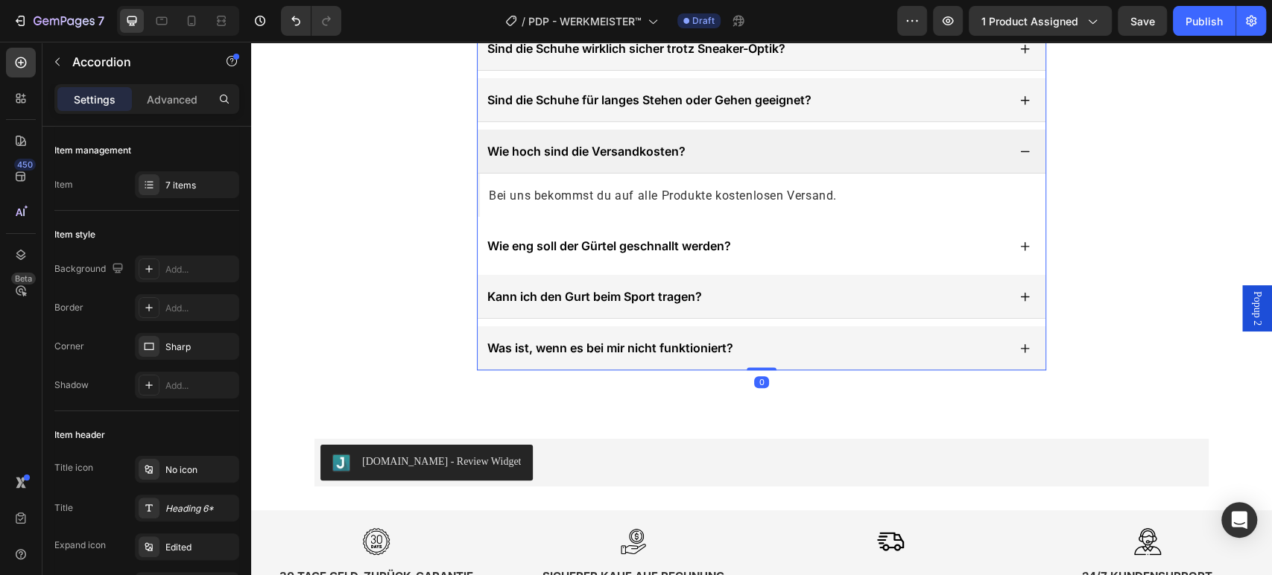
click at [773, 236] on div "Wie eng soll der Gürtel geschnallt werden?" at bounding box center [746, 246] width 522 height 22
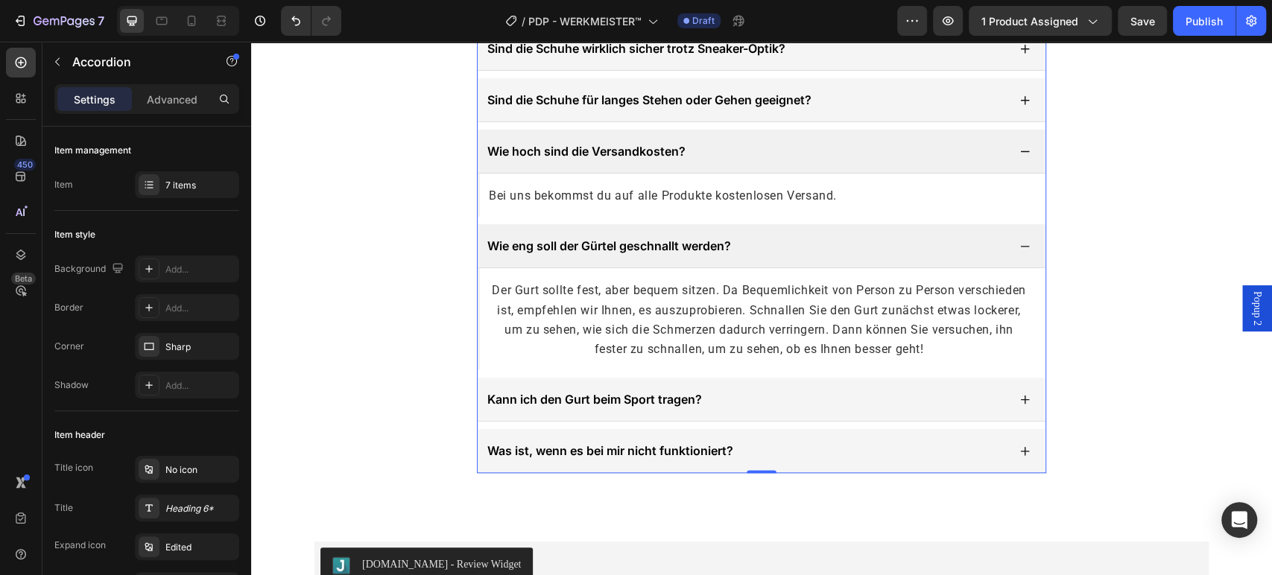
click at [668, 242] on span "Wie eng soll der Gürtel geschnallt werden?" at bounding box center [609, 245] width 244 height 15
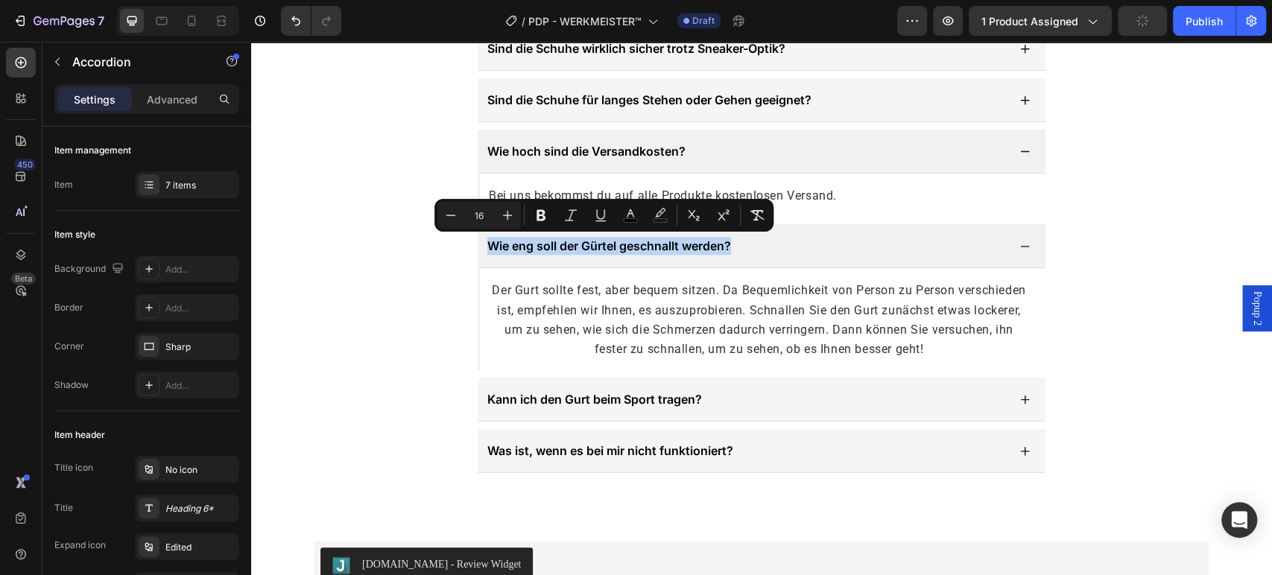
click at [853, 159] on div "Wie hoch sind die Versandkosten?" at bounding box center [746, 151] width 522 height 22
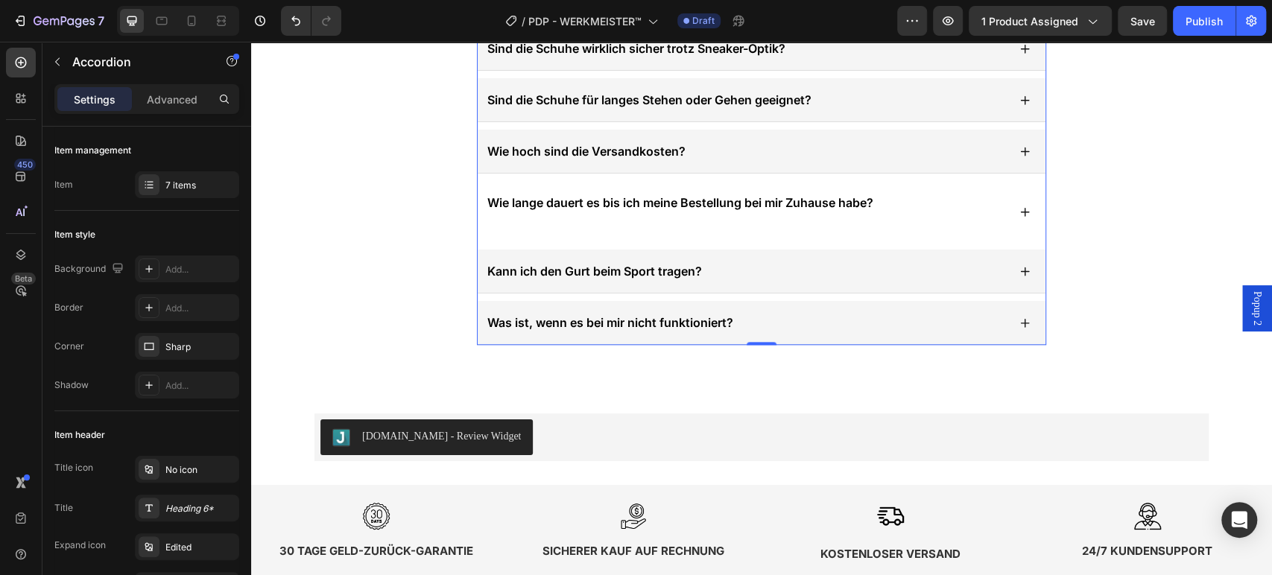
click at [674, 203] on p "Wie lange dauert es bis ich meine Bestellung bei mir Zuhause habe?" at bounding box center [680, 203] width 386 height 18
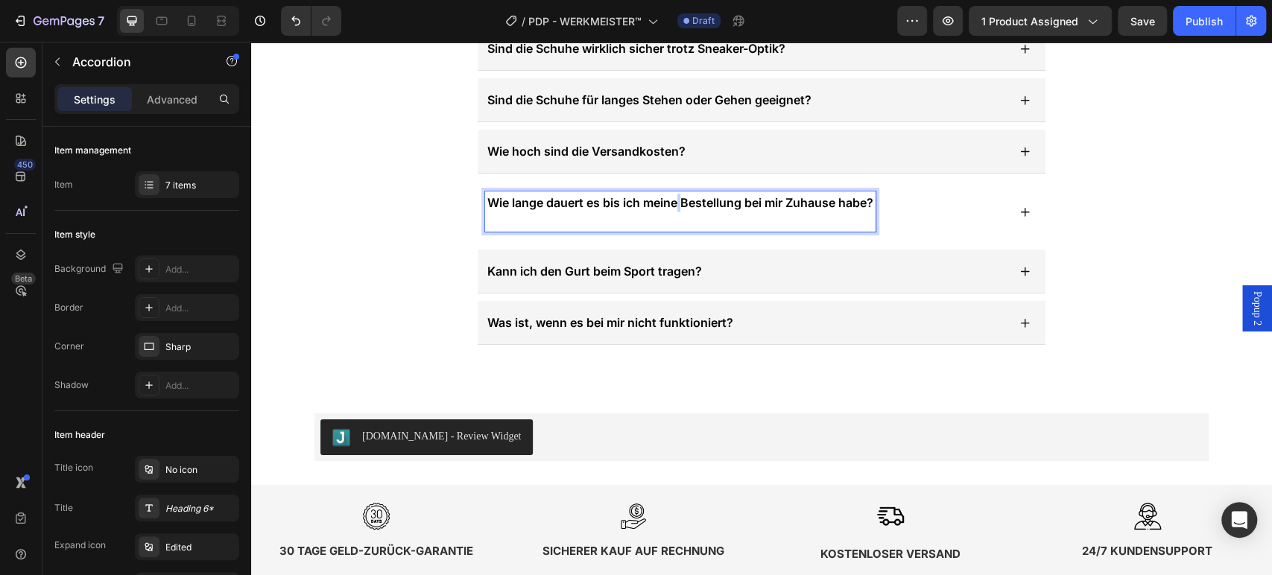
click at [674, 203] on p "Wie lange dauert es bis ich meine Bestellung bei mir Zuhause habe?" at bounding box center [680, 203] width 386 height 18
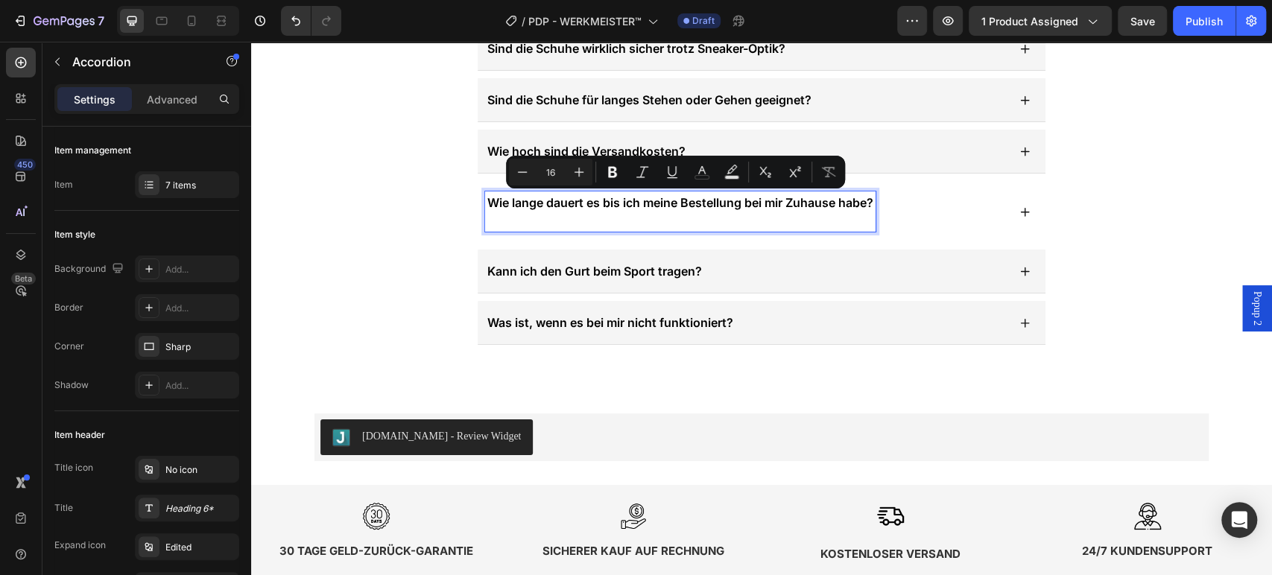
click at [658, 209] on p "Wie lange dauert es bis ich meine Bestellung bei mir Zuhause habe?" at bounding box center [680, 203] width 386 height 18
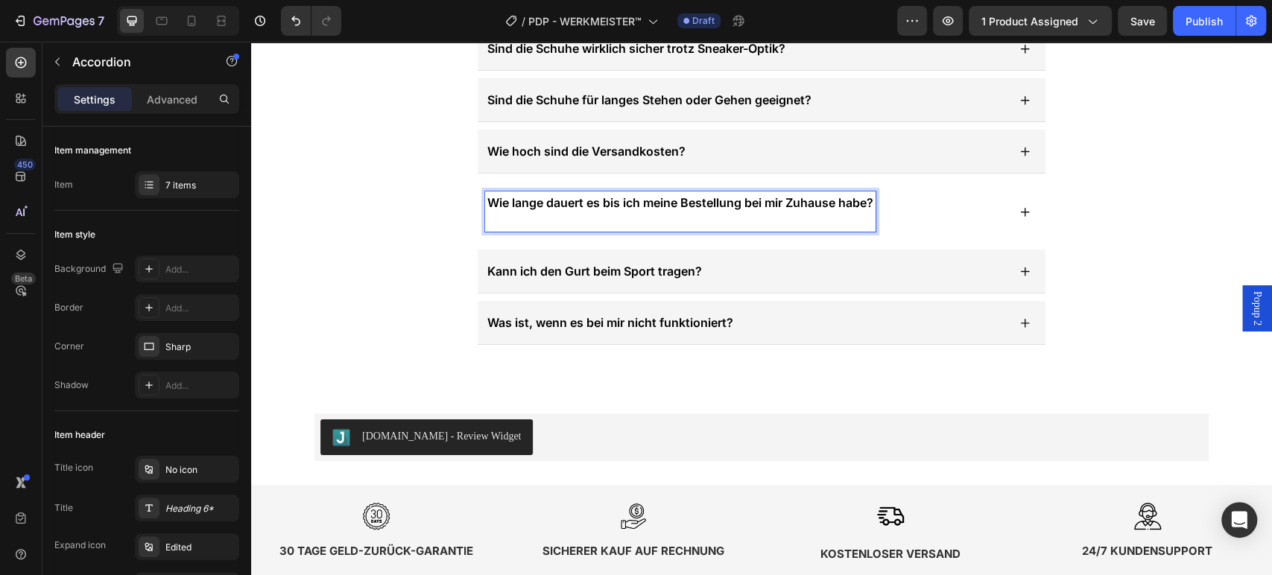
click at [643, 216] on p "Rich Text Editor. Editing area: main" at bounding box center [680, 221] width 386 height 18
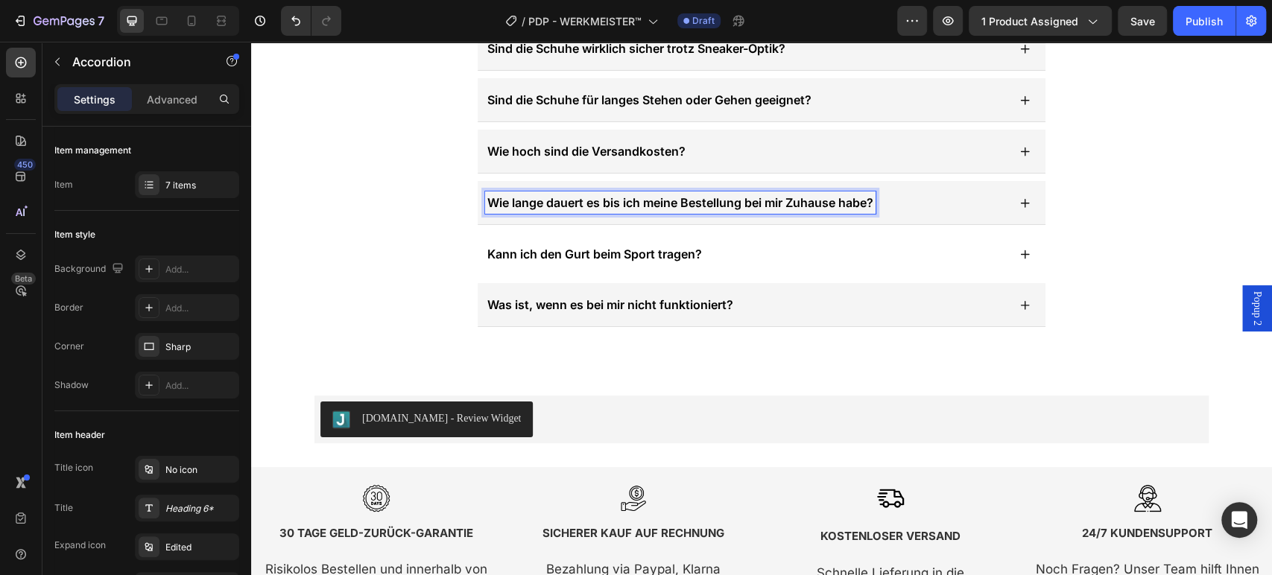
drag, startPoint x: 955, startPoint y: 206, endPoint x: 791, endPoint y: 231, distance: 165.8
click at [953, 206] on div "Wie lange dauert es bis ich meine Bestellung bei mir Zuhause habe?" at bounding box center [746, 202] width 522 height 22
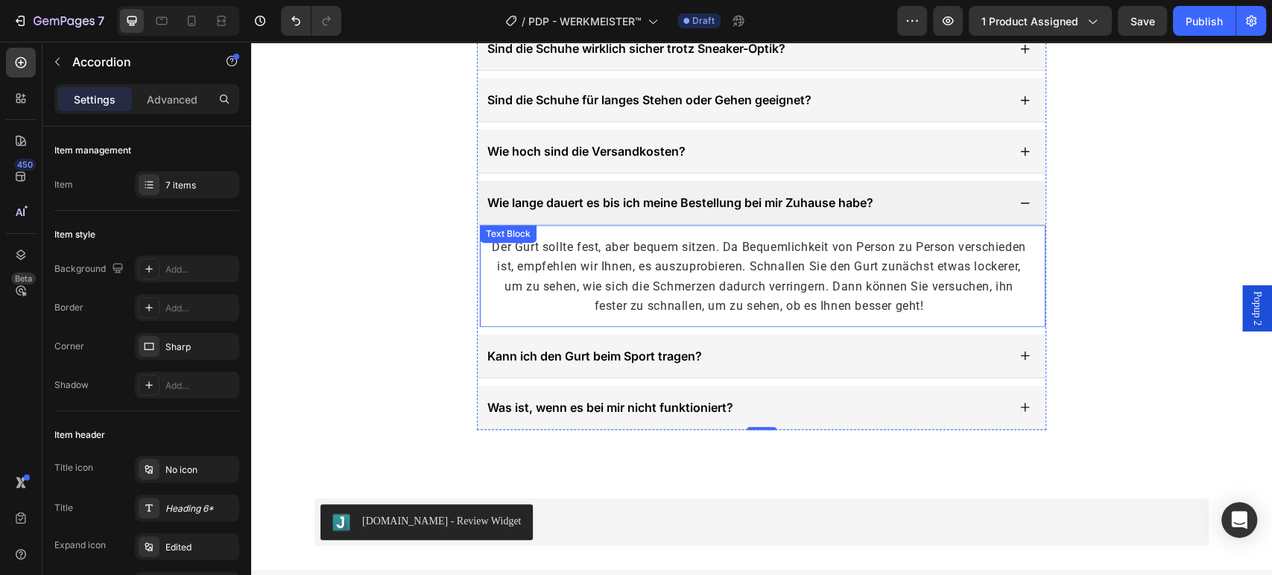
click at [697, 245] on span "Der Gurt sollte fest, aber bequem sitzen. Da Bequemlichkeit von Person zu Perso…" at bounding box center [758, 276] width 533 height 73
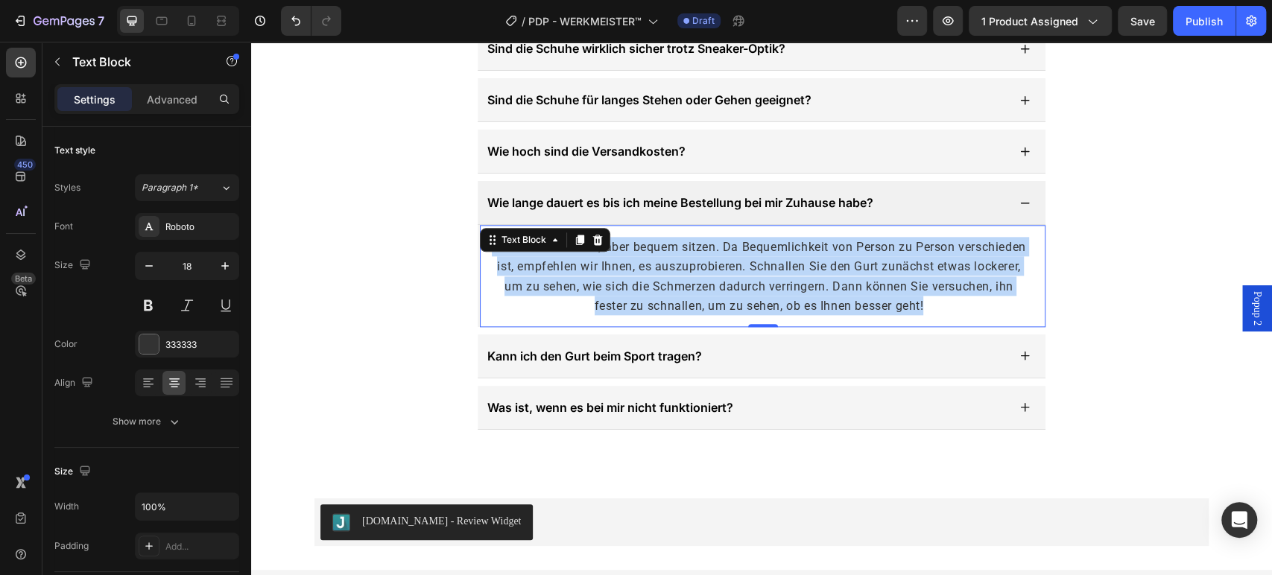
click at [697, 245] on span "Der Gurt sollte fest, aber bequem sitzen. Da Bequemlichkeit von Person zu Perso…" at bounding box center [758, 276] width 533 height 73
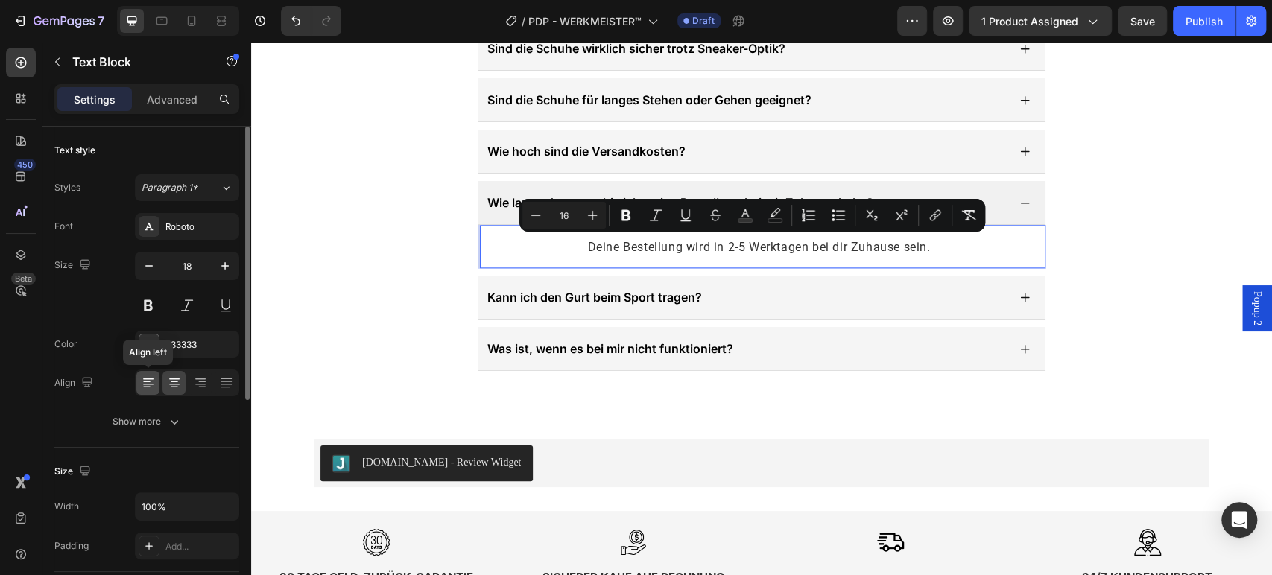
click at [148, 376] on icon at bounding box center [148, 382] width 15 height 15
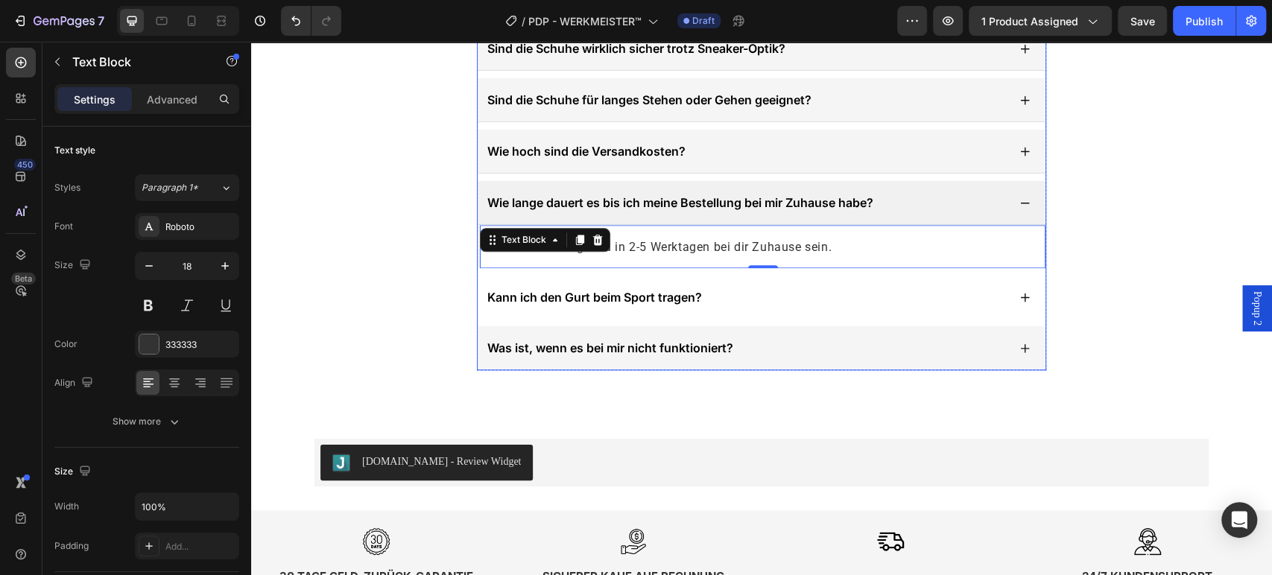
click at [609, 291] on p "Kann ich den Gurt beim Sport tragen?" at bounding box center [594, 297] width 215 height 18
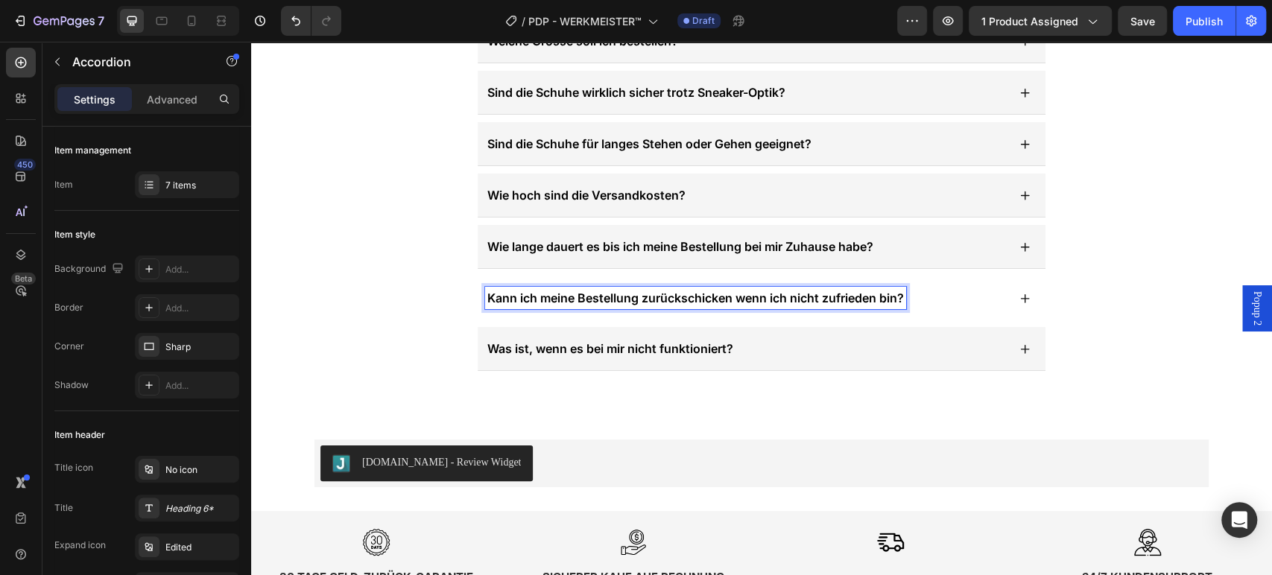
scroll to position [4825, 0]
click at [927, 293] on div "Kann ich meine Bestellung zurückschicken wenn ich nicht zufrieden bin?" at bounding box center [746, 297] width 522 height 22
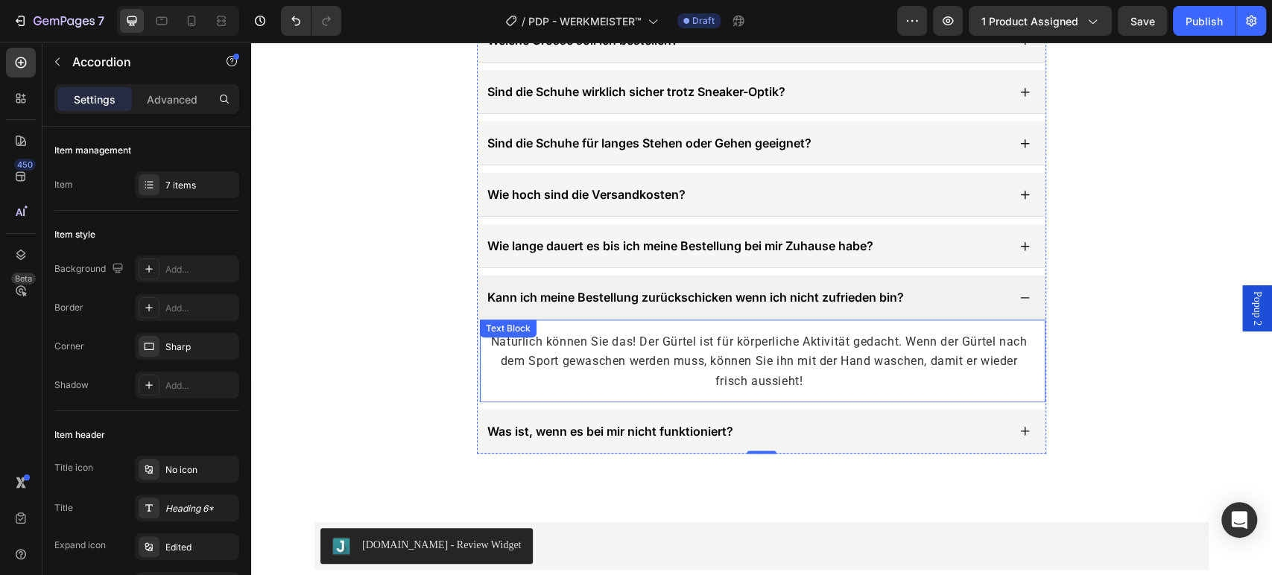
click at [740, 351] on span "Natürlich können Sie das! Der Gürtel ist für körperliche Aktivität gedacht. Wen…" at bounding box center [759, 360] width 536 height 53
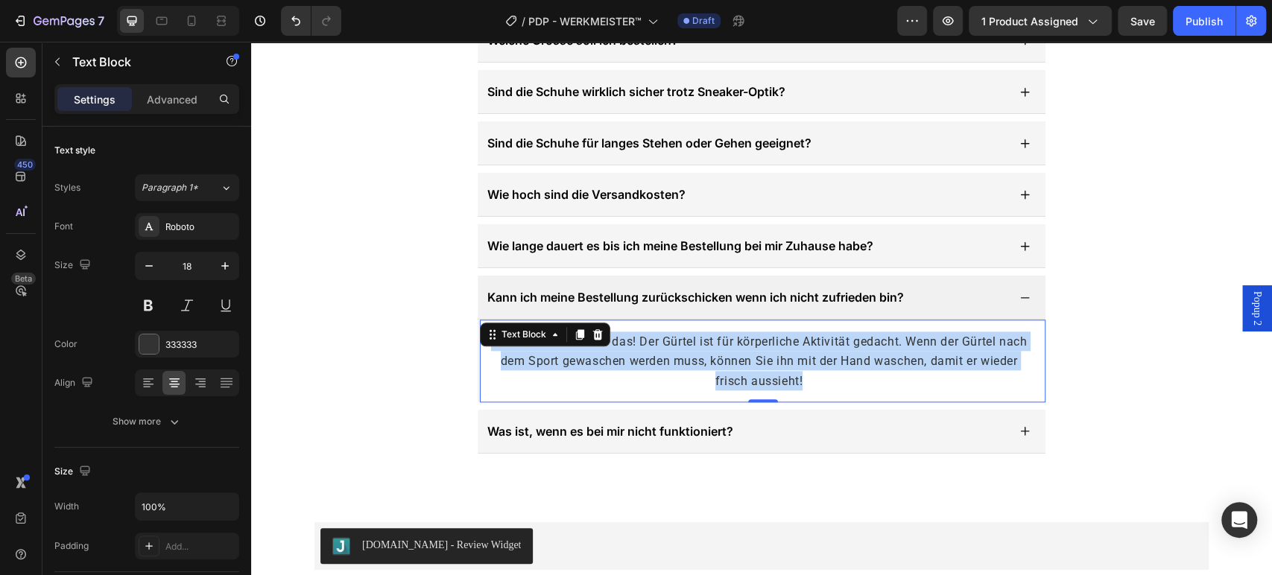
click at [740, 351] on span "Natürlich können Sie das! Der Gürtel ist für körperliche Aktivität gedacht. Wen…" at bounding box center [759, 360] width 536 height 53
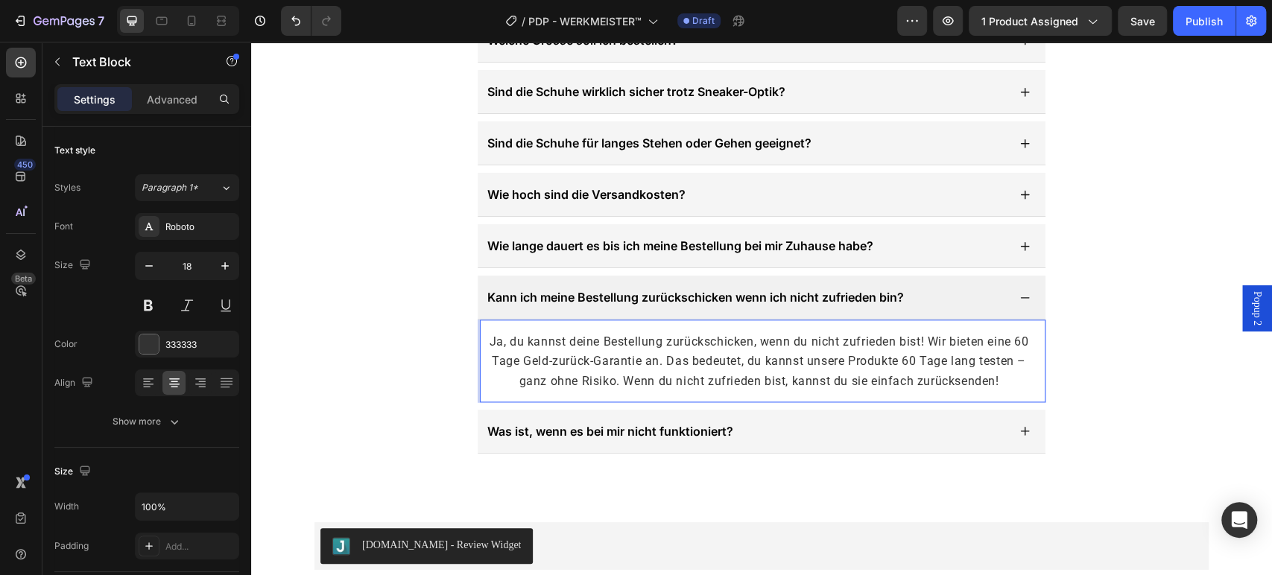
click at [887, 380] on span "Ja, du kannst deine Bestellung zurückschicken, wenn du nicht zufrieden bist! Wi…" at bounding box center [758, 360] width 539 height 53
click at [948, 357] on span "Ja, du kannst deine Bestellung zurückschicken, wenn du nicht zufrieden bist! Wi…" at bounding box center [758, 360] width 539 height 53
click at [944, 356] on span "Ja, du kannst deine Bestellung zurückschicken, wenn du nicht zufrieden bist! Wi…" at bounding box center [758, 360] width 539 height 53
click at [507, 360] on span "Ja, du kannst deine Bestellung zurückschicken, wenn du nicht zufrieden bist! Wi…" at bounding box center [758, 360] width 539 height 53
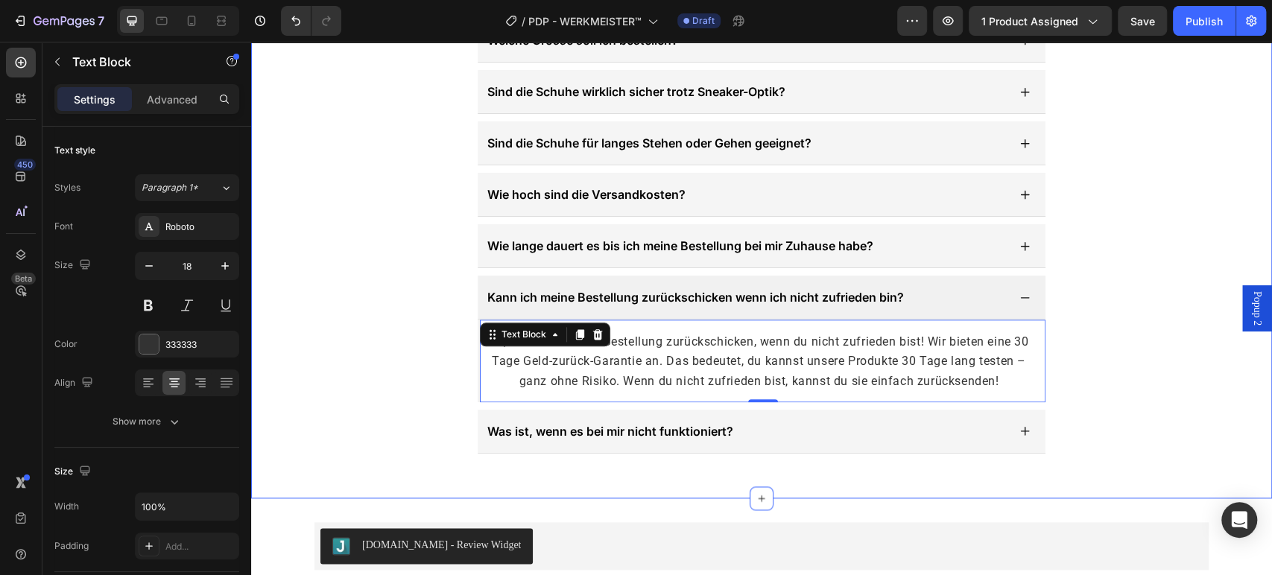
click at [1141, 251] on div "NOCH FRAGEN? WIR STEHEN IHNEN ZUR SEITE Heading Welche Grösse soll ich bestelle…" at bounding box center [761, 189] width 1021 height 527
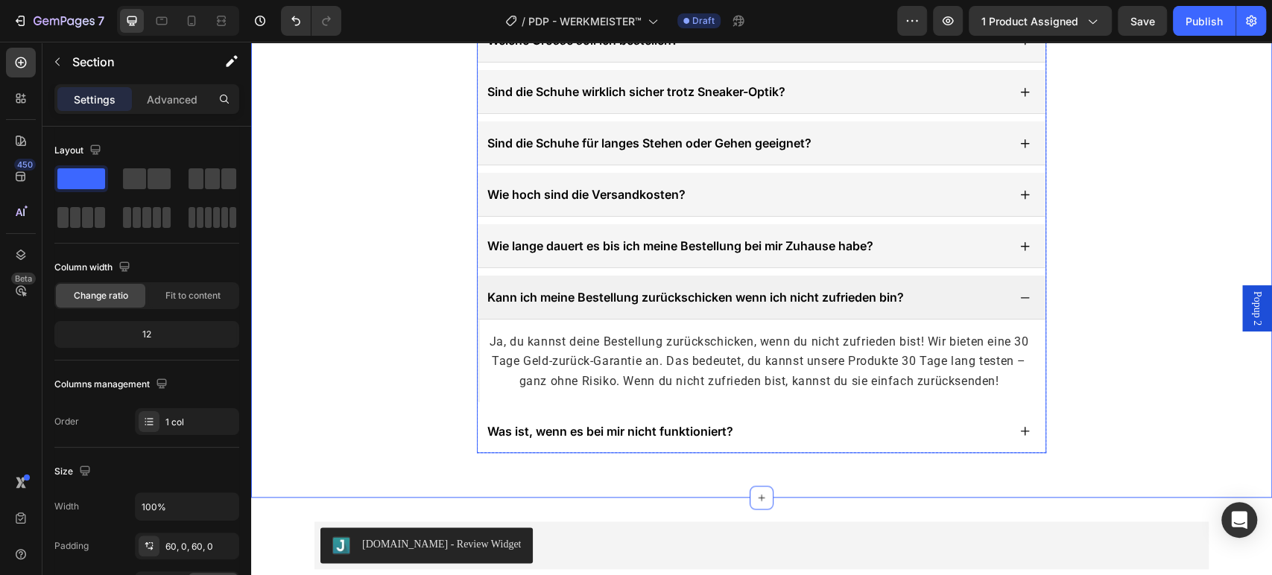
click at [761, 430] on div "Was ist, wenn es bei mir nicht funktioniert?" at bounding box center [746, 431] width 522 height 22
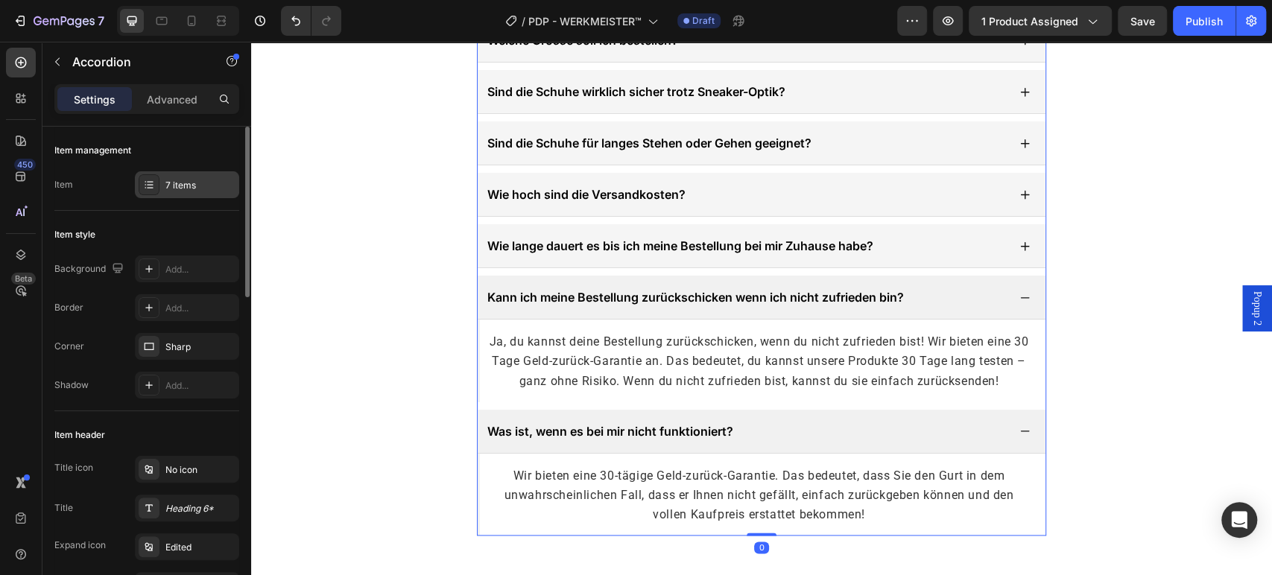
click at [203, 188] on div "7 items" at bounding box center [200, 185] width 70 height 13
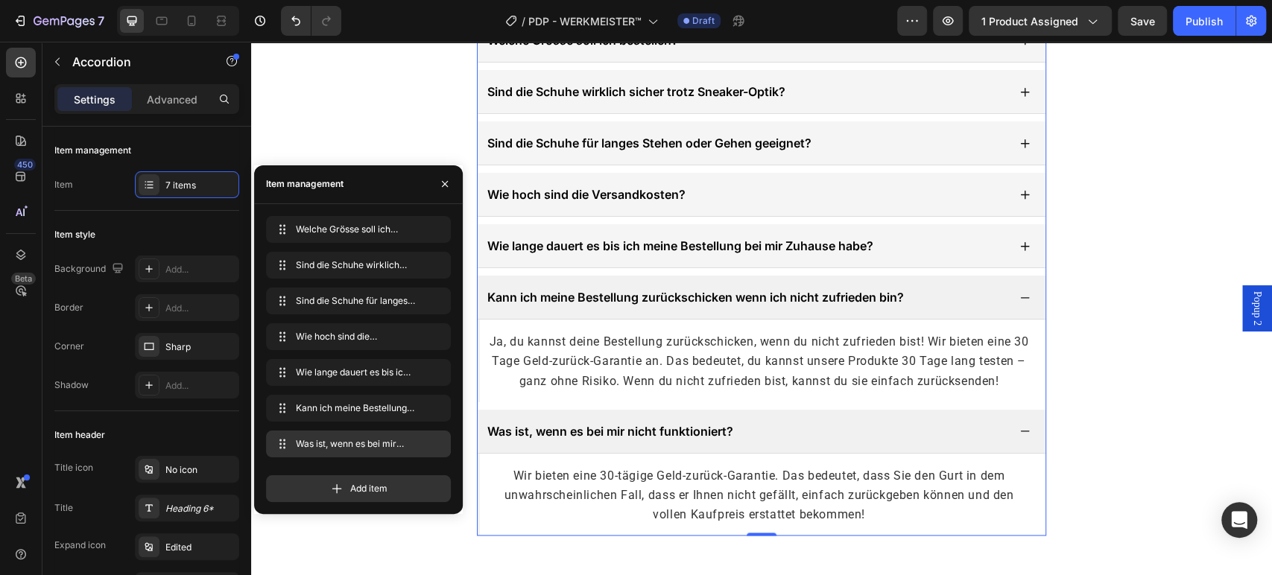
scroll to position [5155, 0]
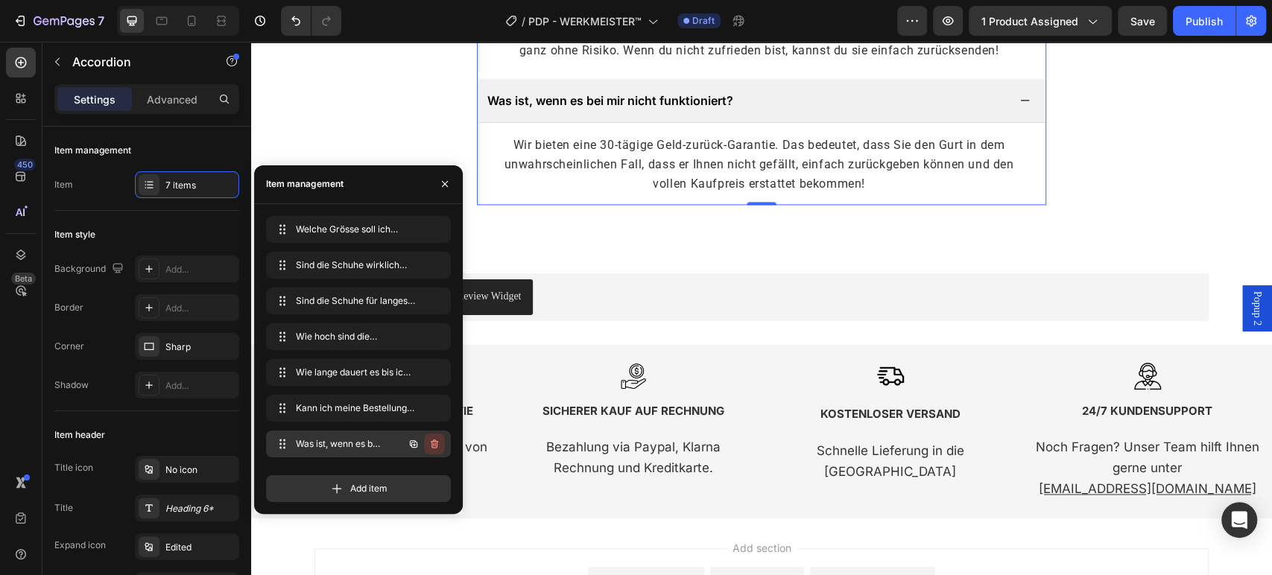
click at [437, 442] on icon "button" at bounding box center [434, 443] width 7 height 9
click at [429, 441] on div "Delete" at bounding box center [424, 443] width 28 height 13
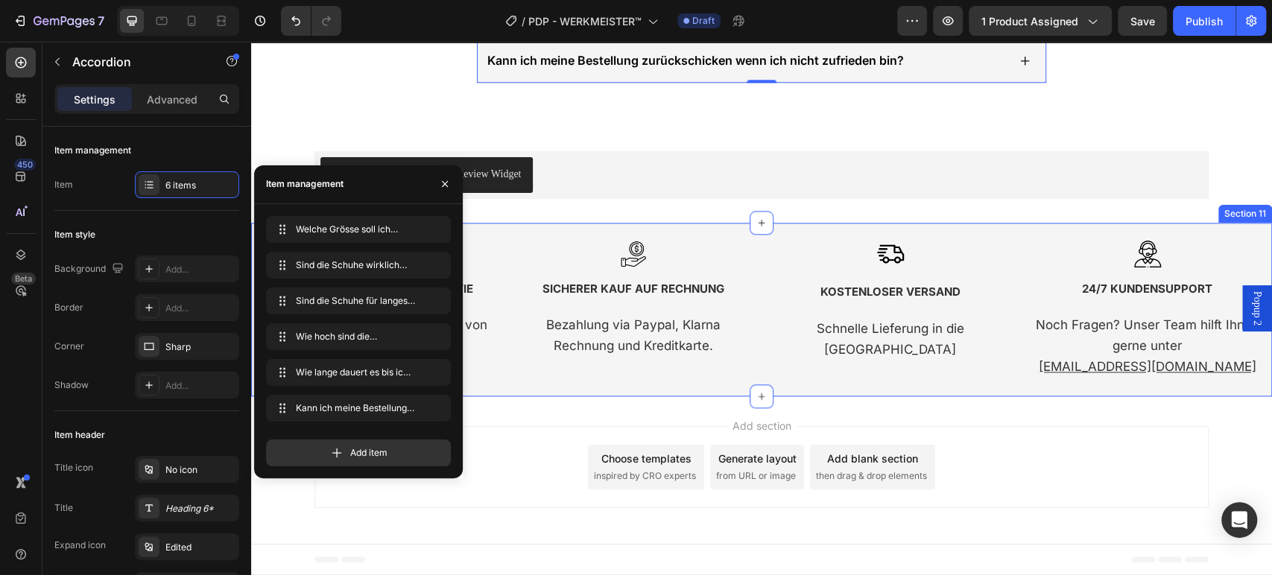
scroll to position [4729, 0]
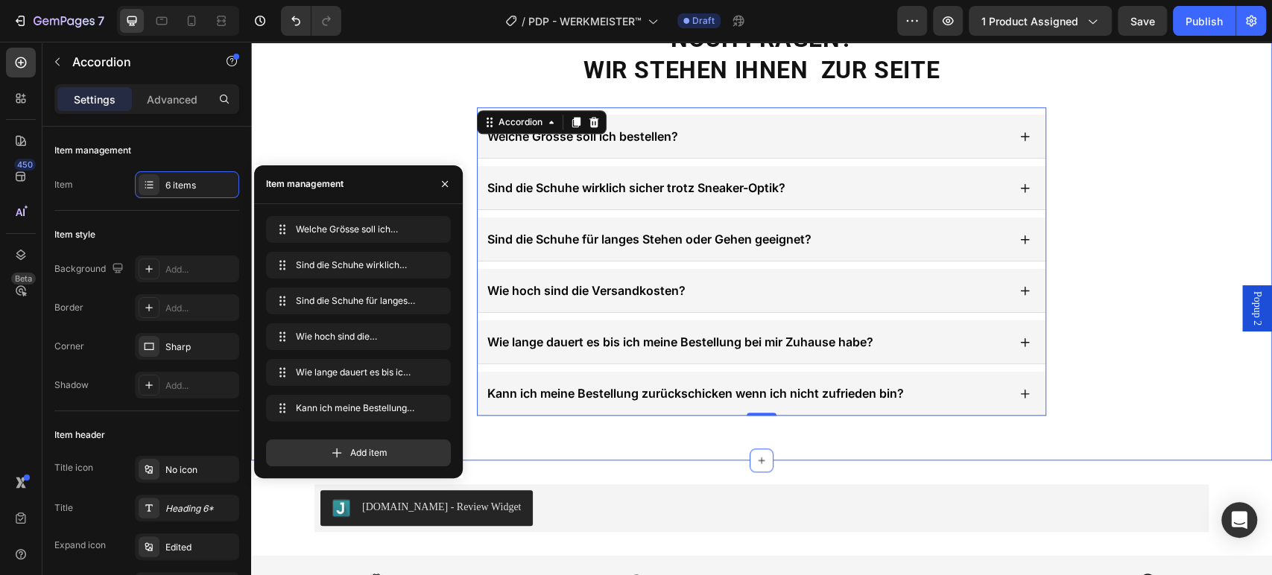
click at [1166, 177] on div "NOCH FRAGEN? WIR STEHEN IHNEN ZUR SEITE Heading Welche Grösse soll ich bestelle…" at bounding box center [761, 218] width 1021 height 393
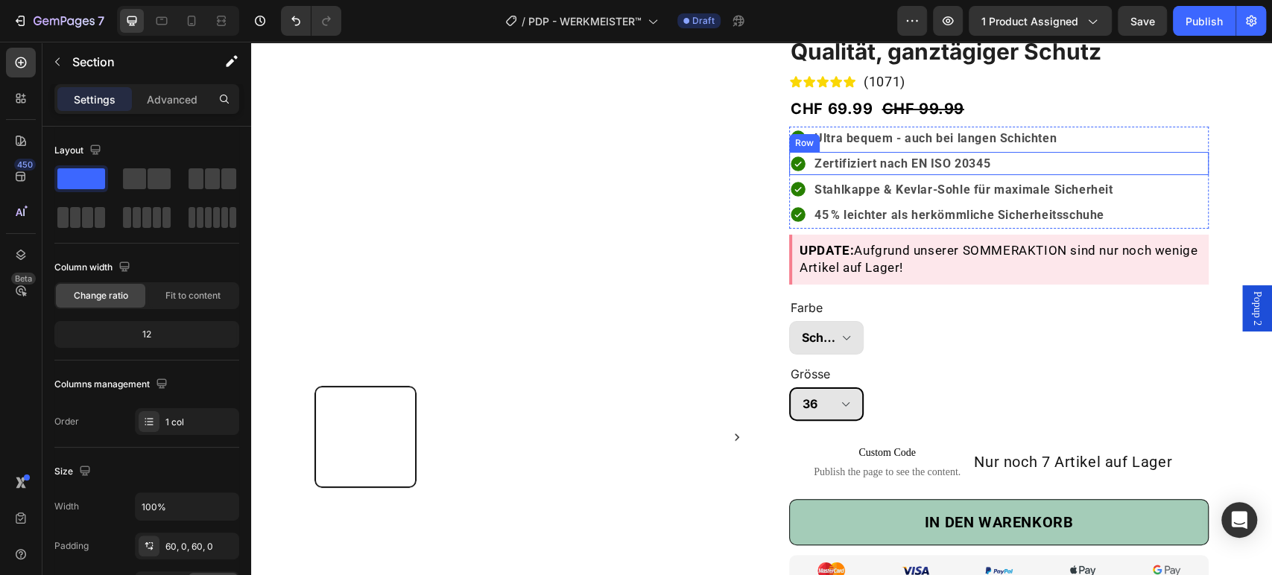
scroll to position [0, 0]
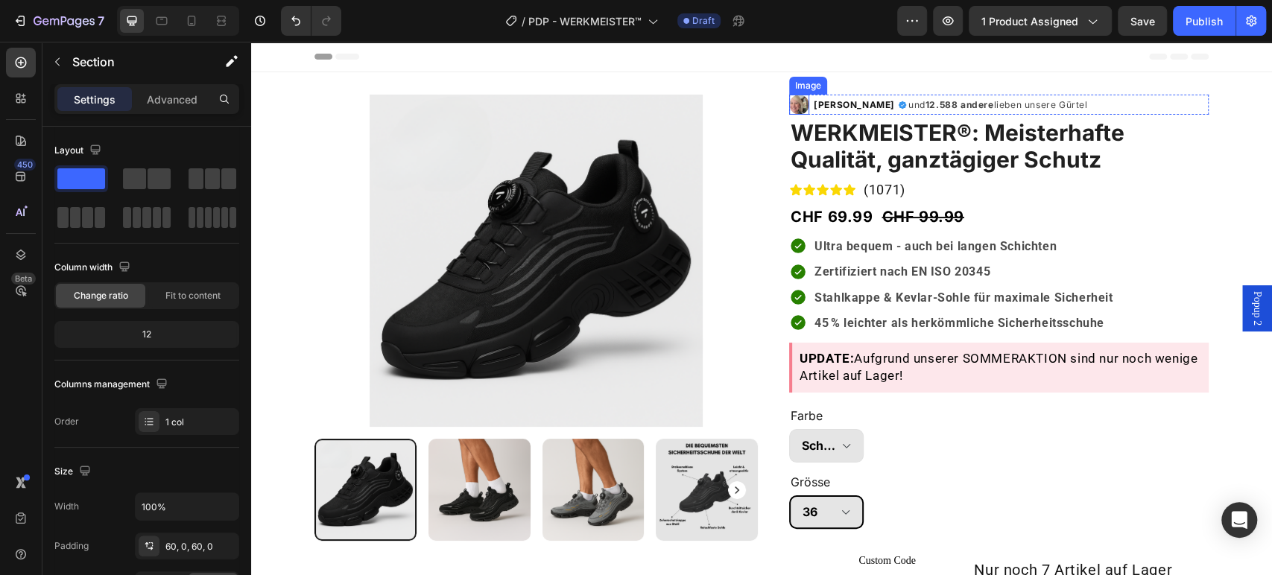
click at [789, 108] on img at bounding box center [799, 105] width 20 height 20
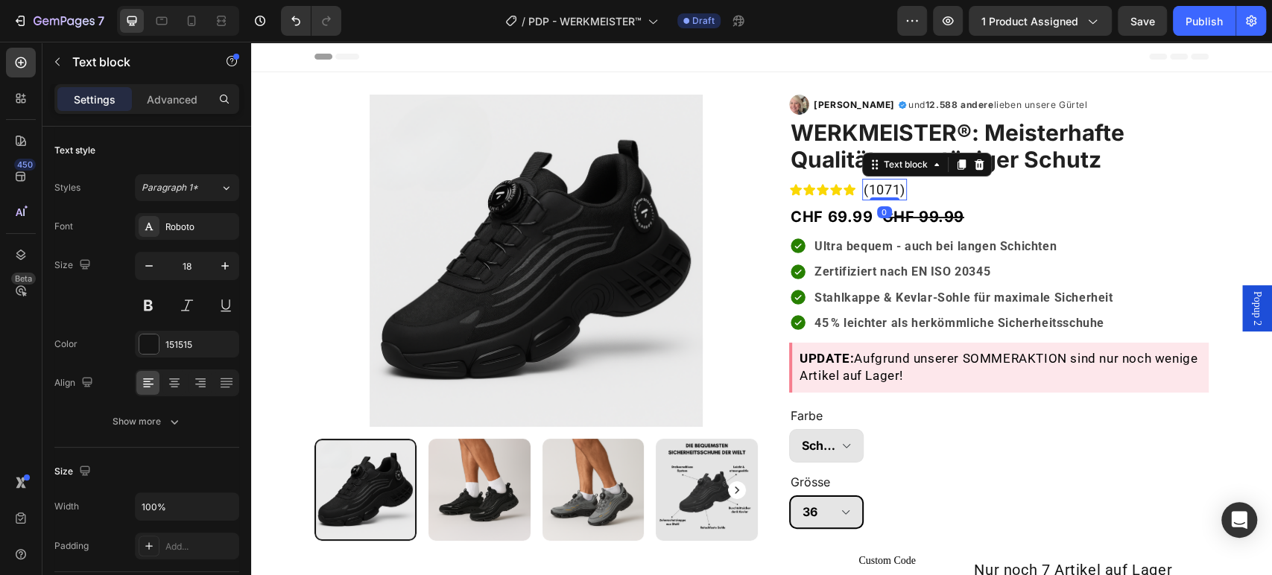
click at [881, 185] on p "(1071)" at bounding box center [884, 189] width 42 height 19
click at [795, 98] on img at bounding box center [799, 105] width 20 height 20
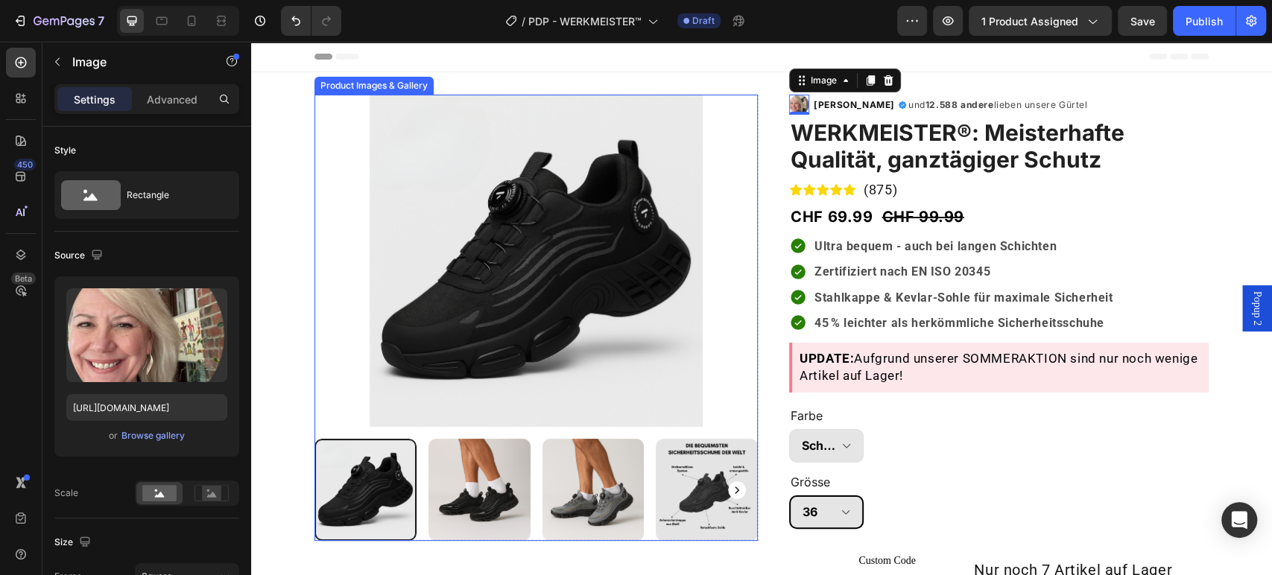
click at [662, 207] on img at bounding box center [535, 261] width 443 height 332
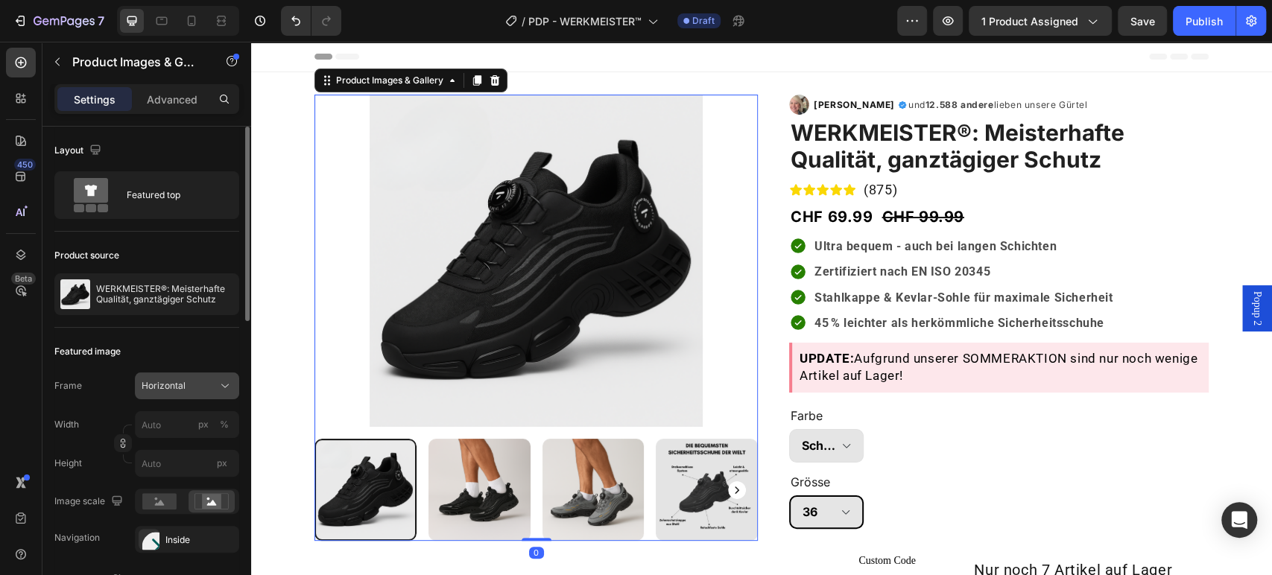
click at [210, 384] on div "Horizontal" at bounding box center [178, 385] width 73 height 13
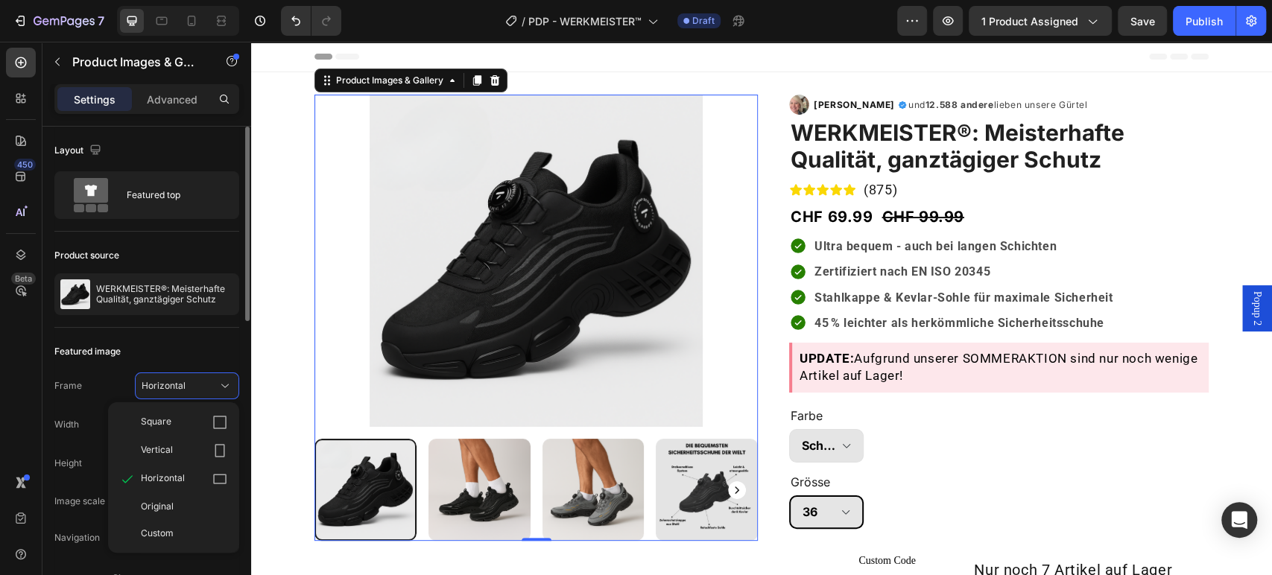
click at [232, 343] on div "Featured image" at bounding box center [146, 352] width 185 height 24
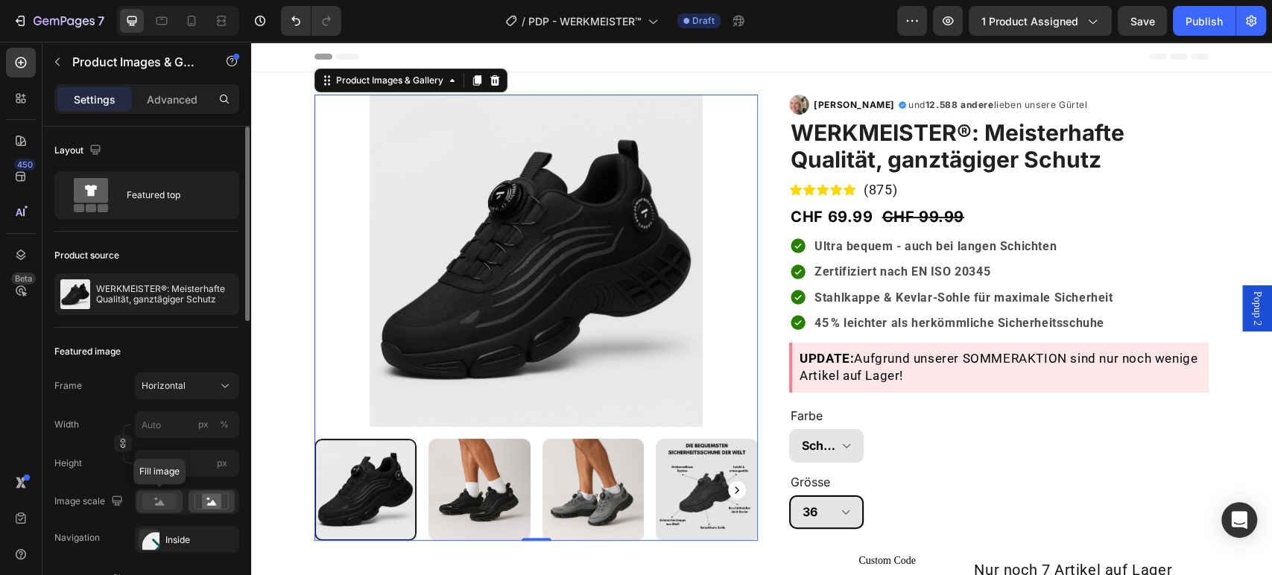
click at [165, 501] on rect at bounding box center [159, 501] width 34 height 16
click at [156, 499] on rect at bounding box center [159, 501] width 34 height 16
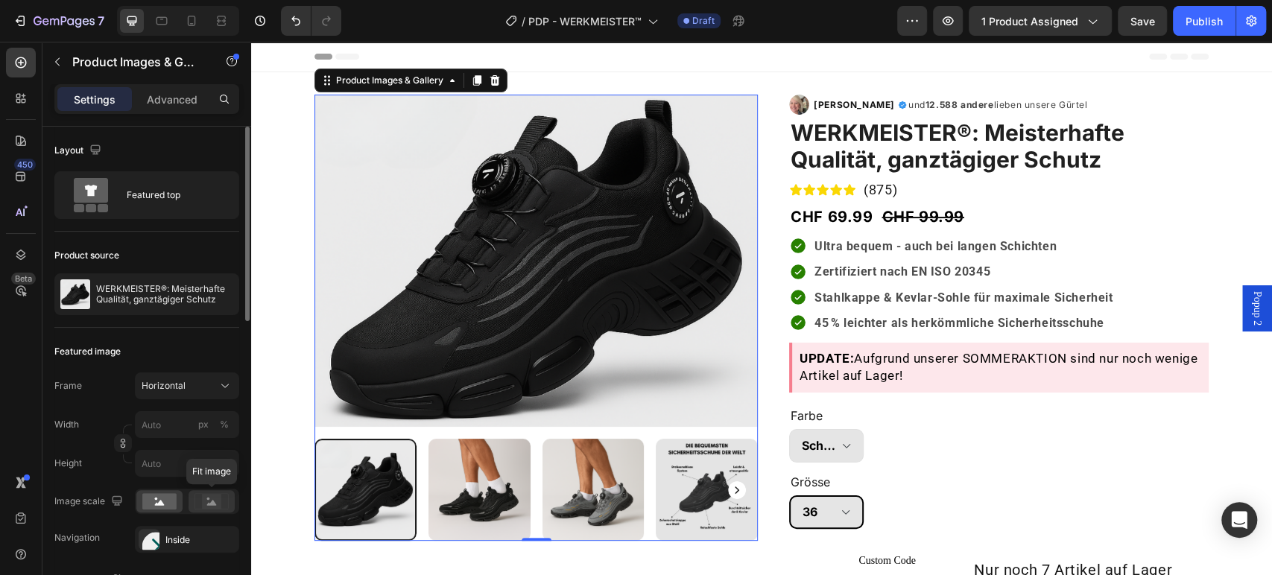
click at [208, 498] on circle at bounding box center [208, 499] width 3 height 3
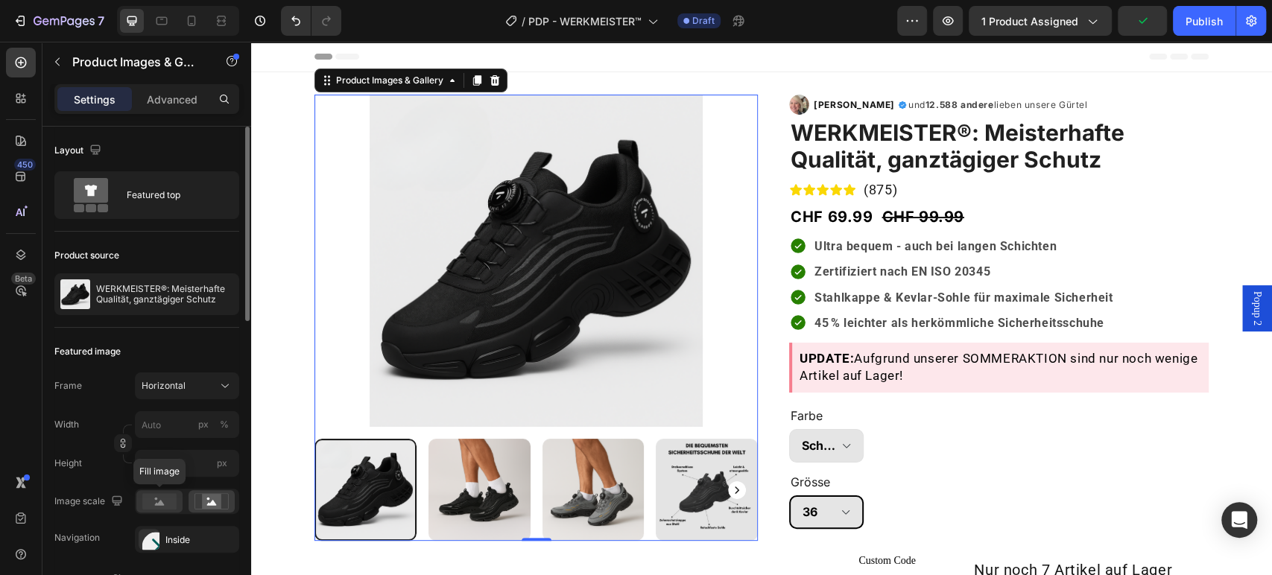
click at [153, 507] on rect at bounding box center [159, 501] width 34 height 16
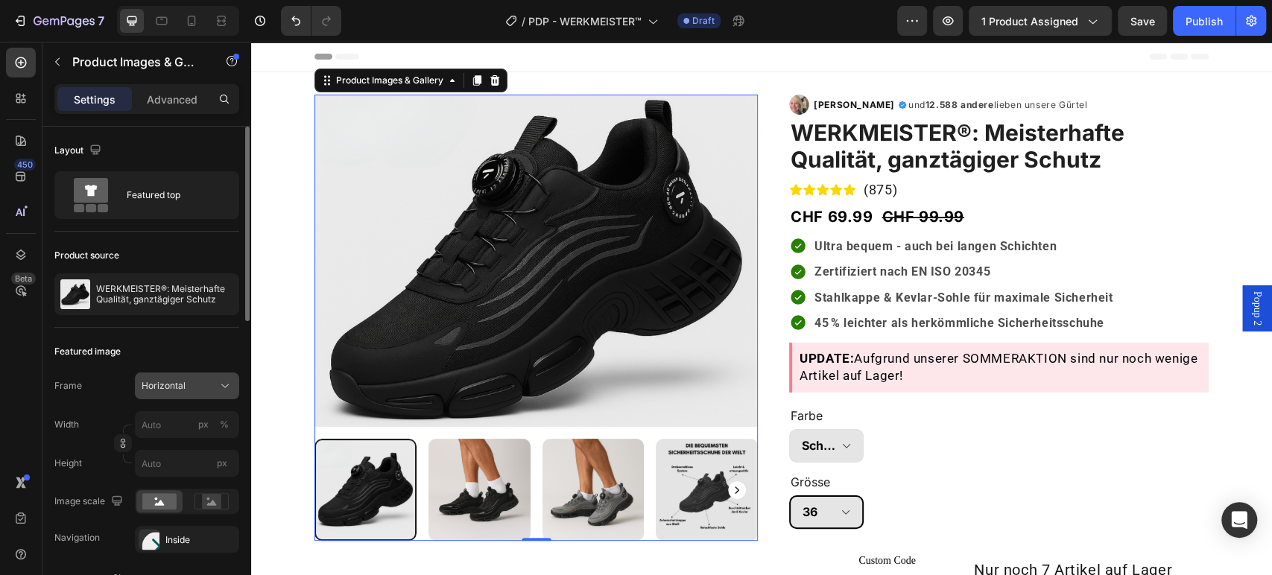
click at [197, 384] on div "Horizontal" at bounding box center [178, 385] width 73 height 13
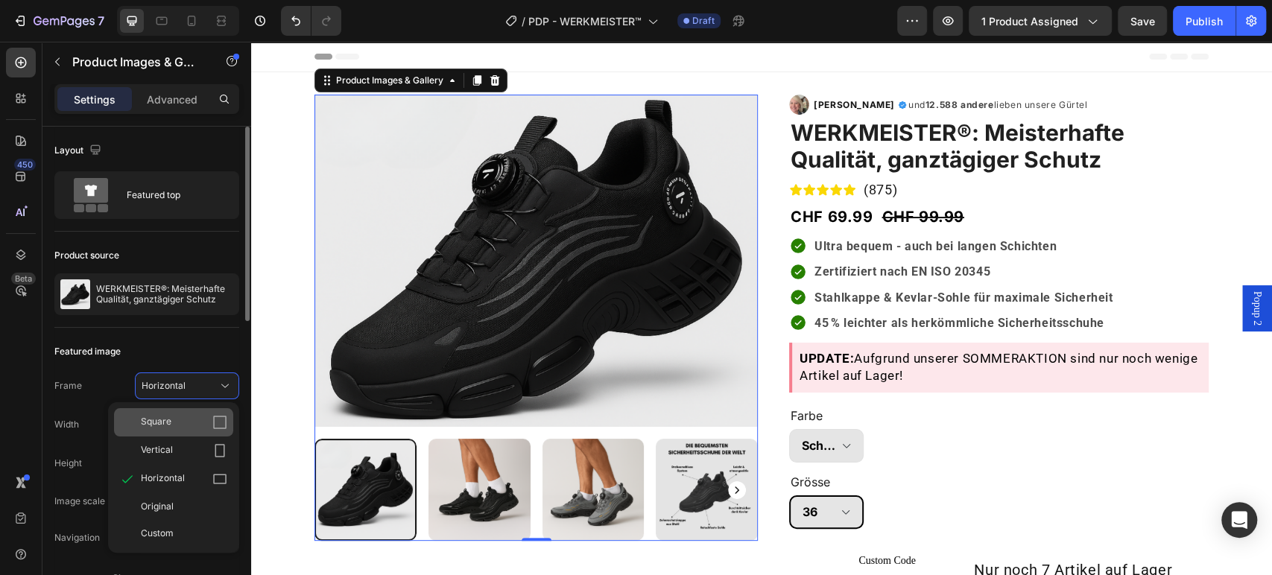
click at [190, 420] on div "Square" at bounding box center [184, 422] width 86 height 15
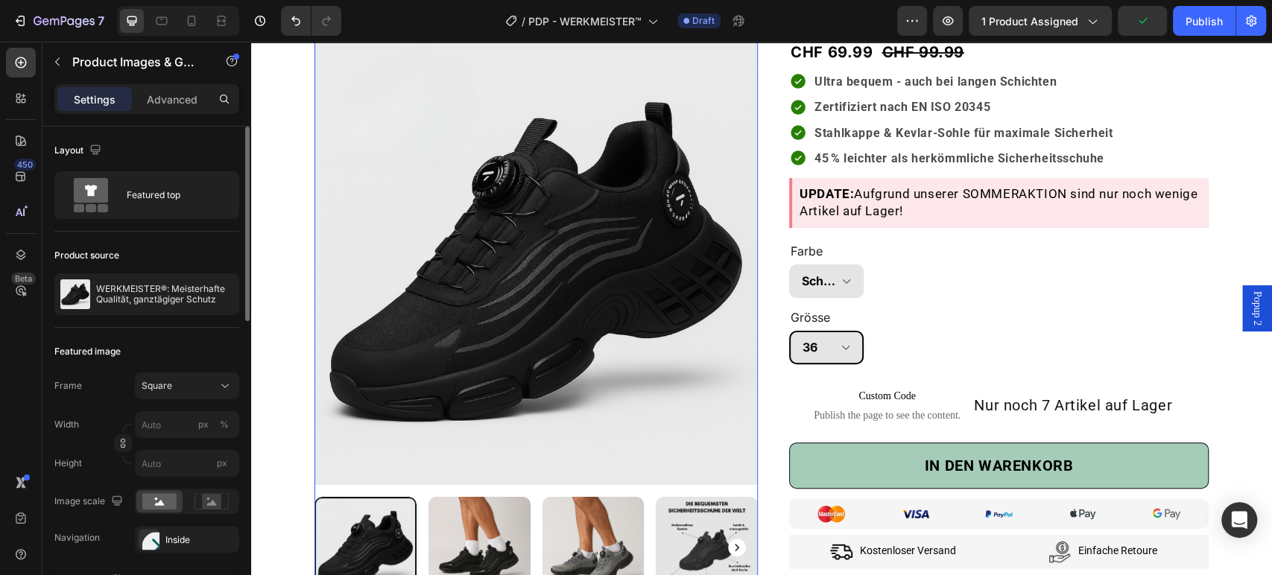
scroll to position [331, 0]
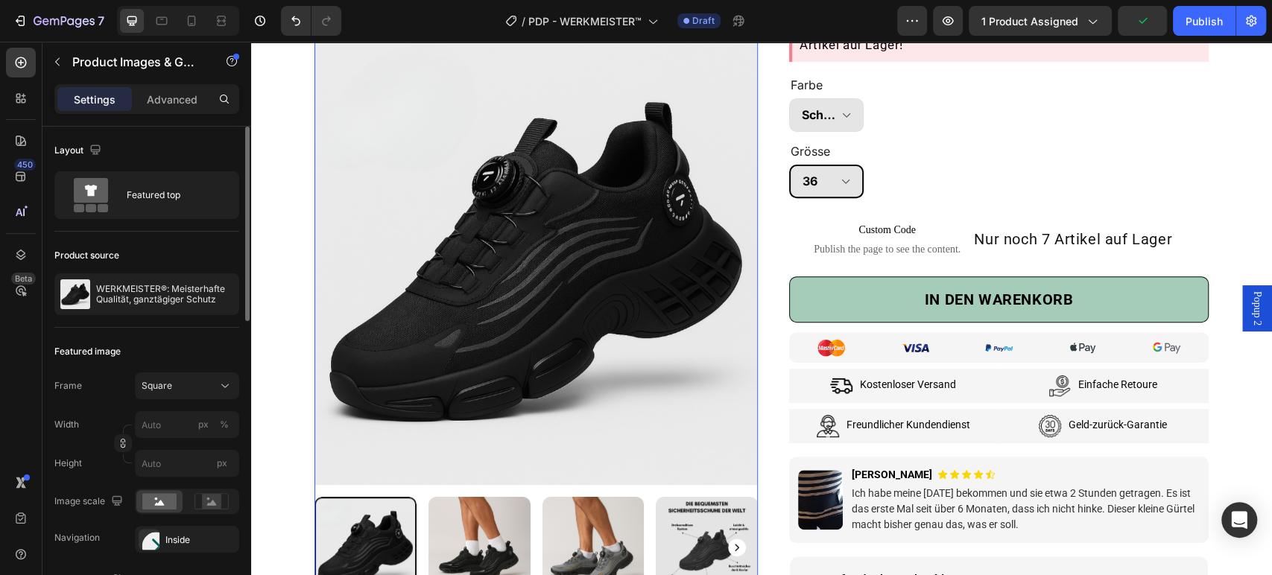
click at [460, 527] on img at bounding box center [479, 548] width 102 height 102
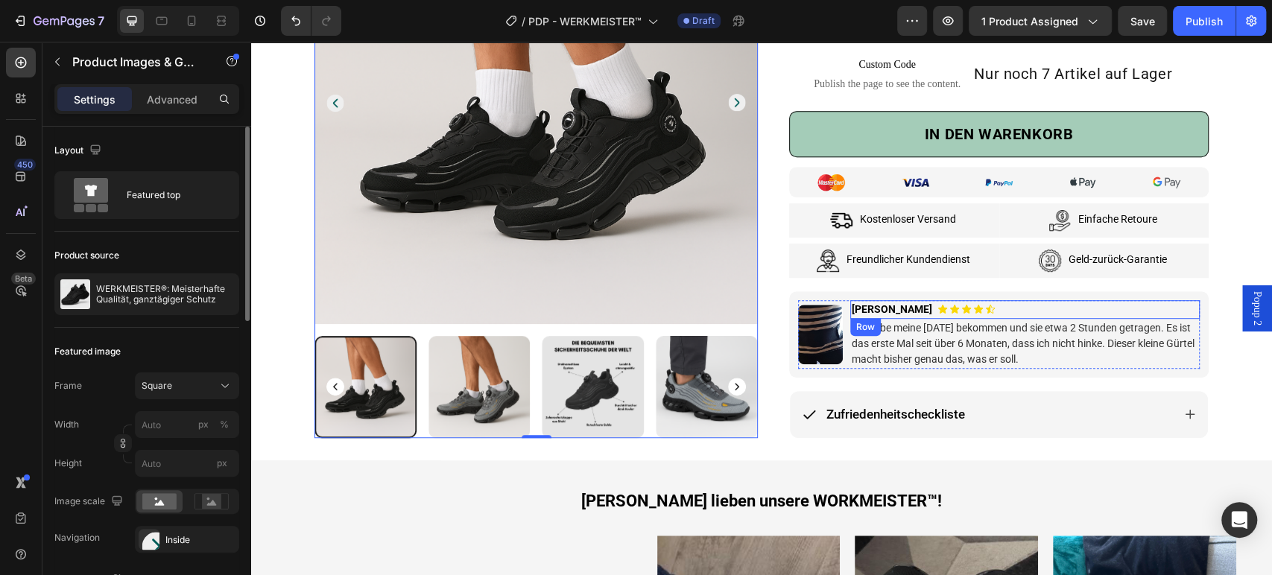
scroll to position [579, 0]
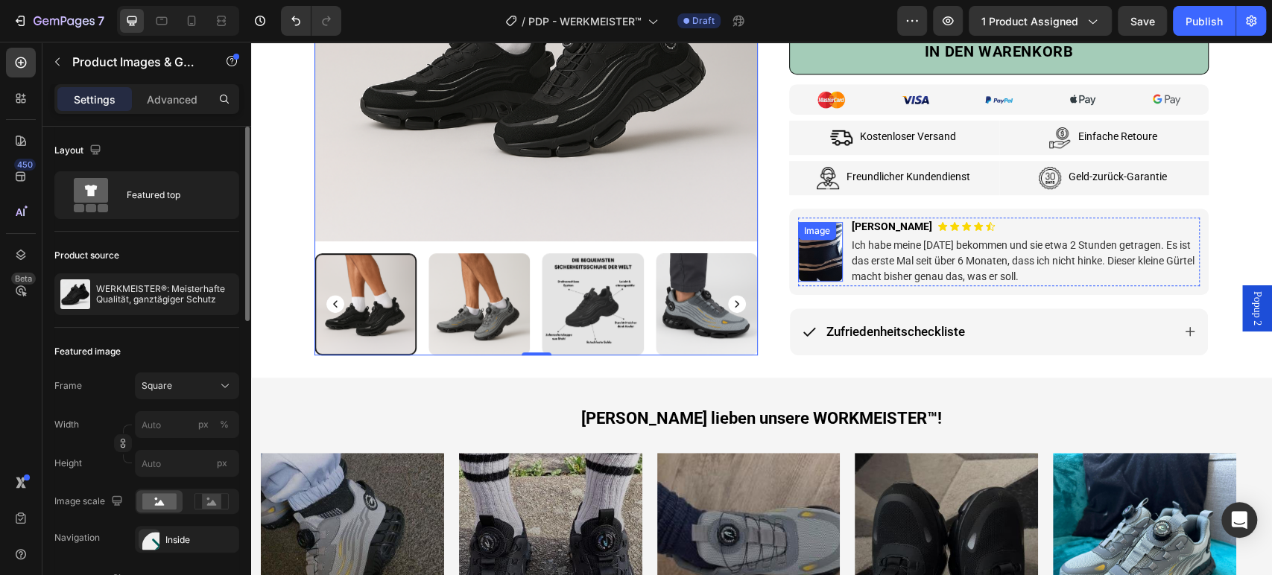
click at [821, 249] on img at bounding box center [820, 252] width 45 height 60
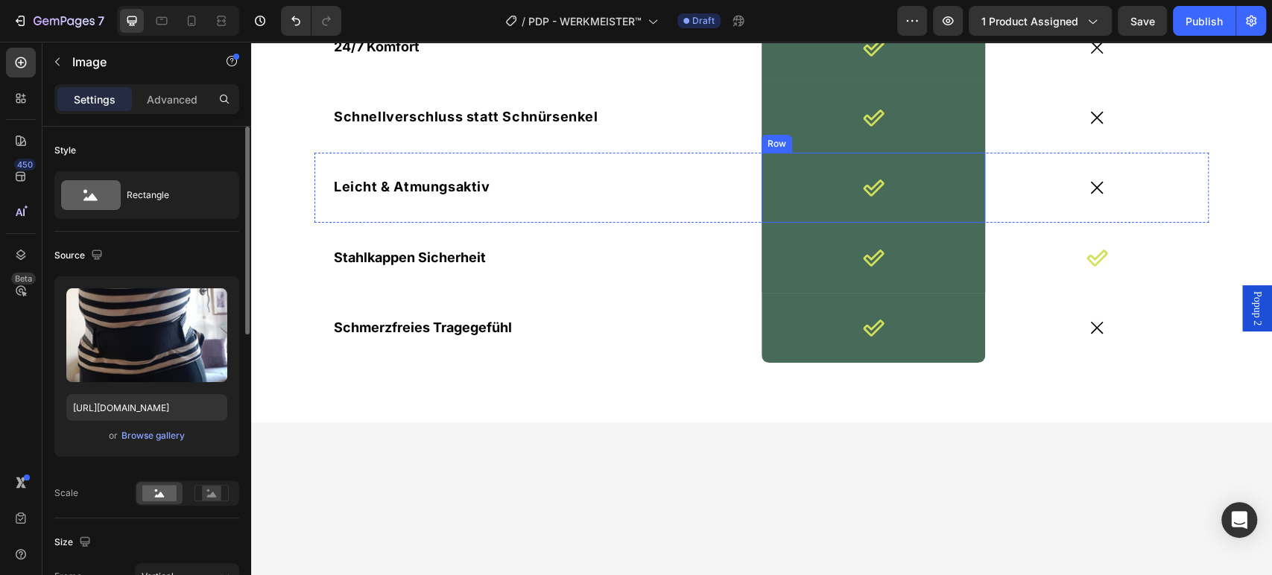
scroll to position [3807, 0]
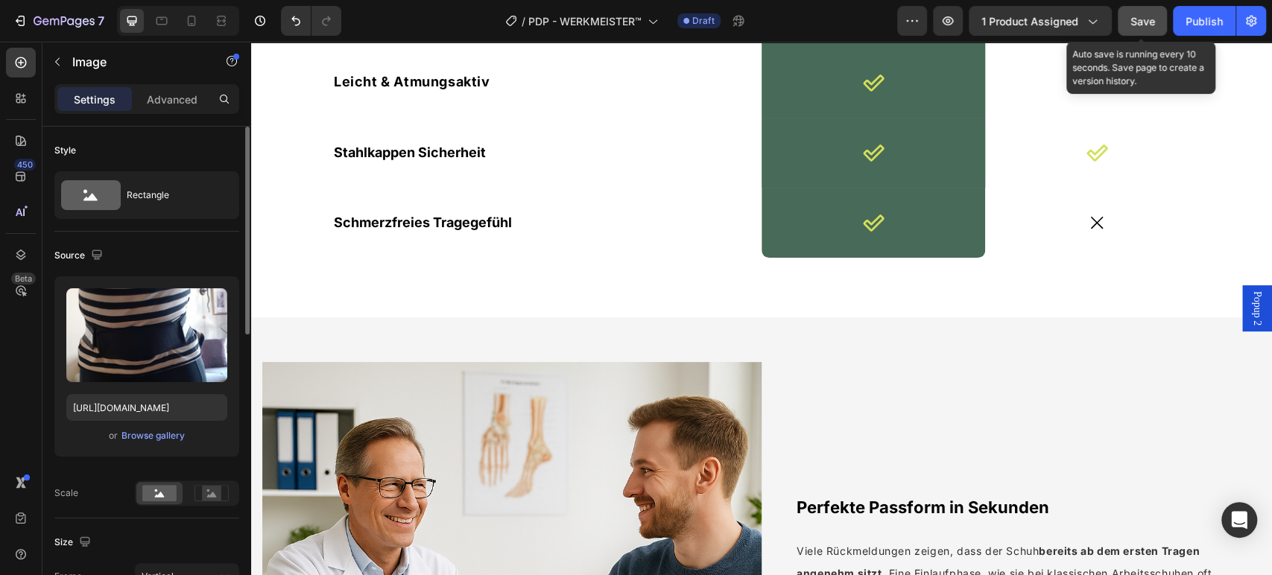
click at [1147, 20] on span "Save" at bounding box center [1142, 21] width 25 height 13
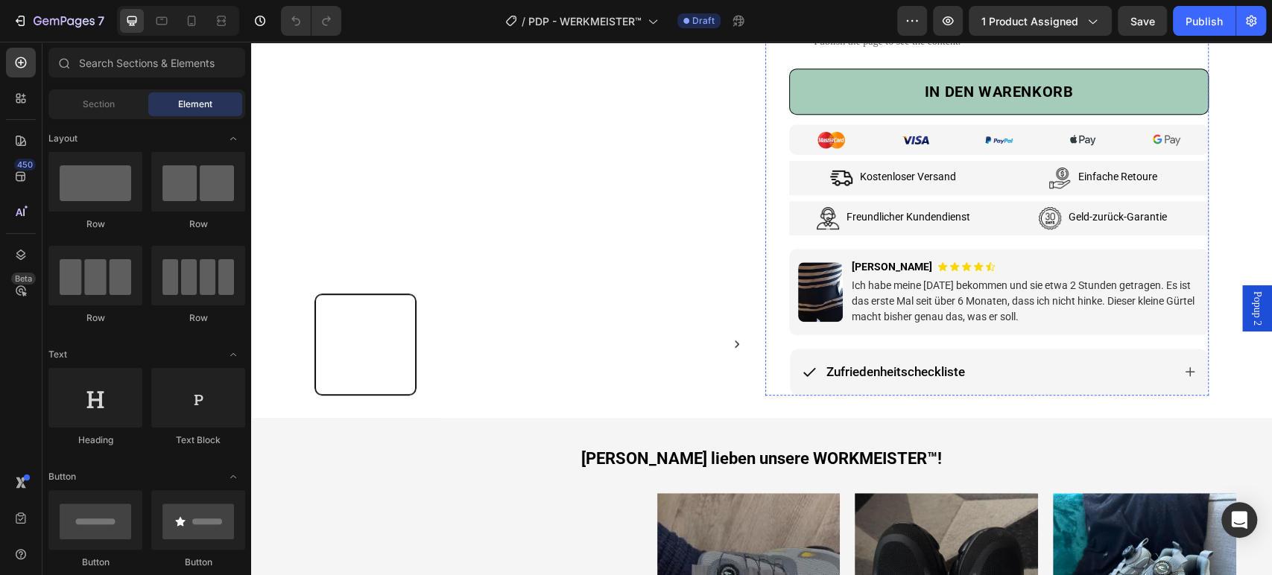
scroll to position [579, 0]
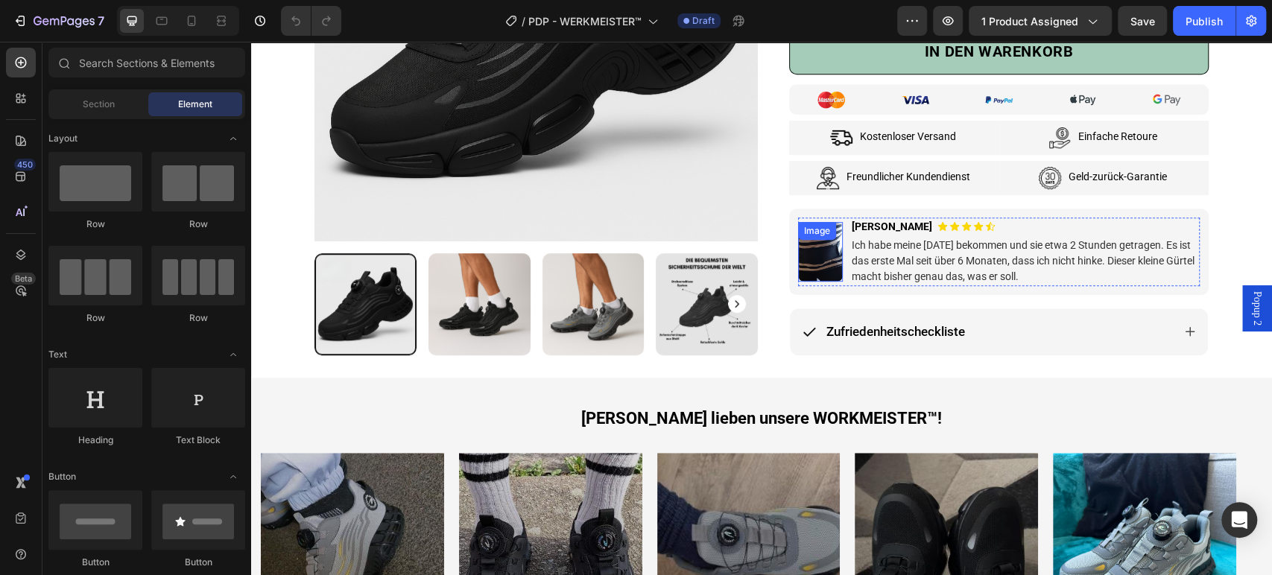
click at [815, 258] on img at bounding box center [820, 252] width 45 height 60
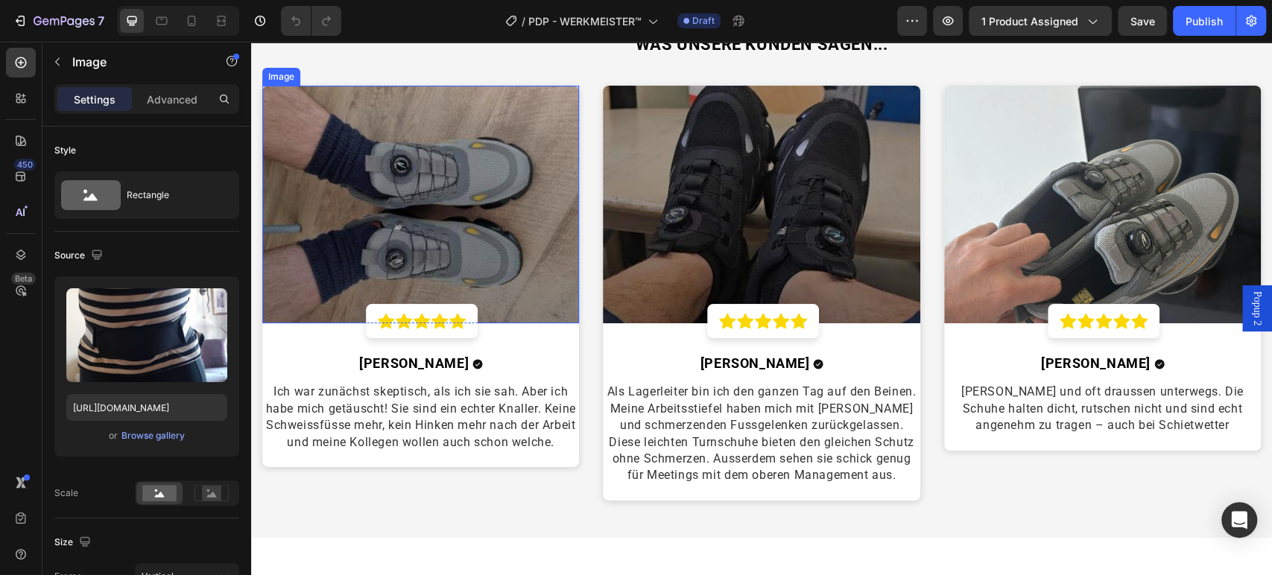
scroll to position [3062, 0]
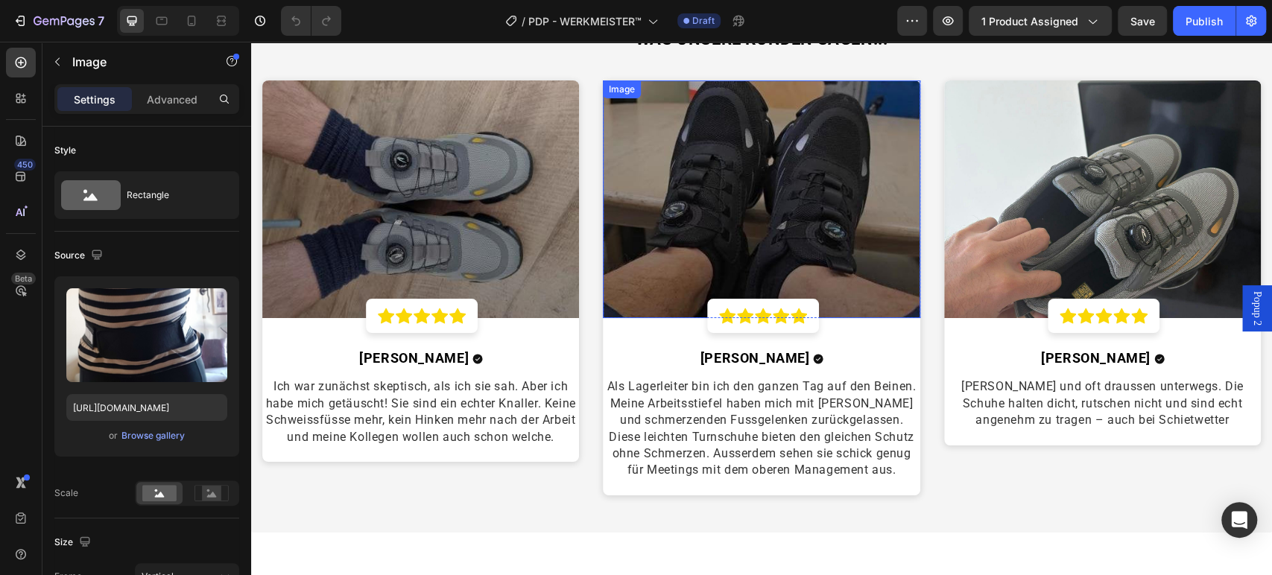
click at [717, 218] on img at bounding box center [761, 199] width 317 height 238
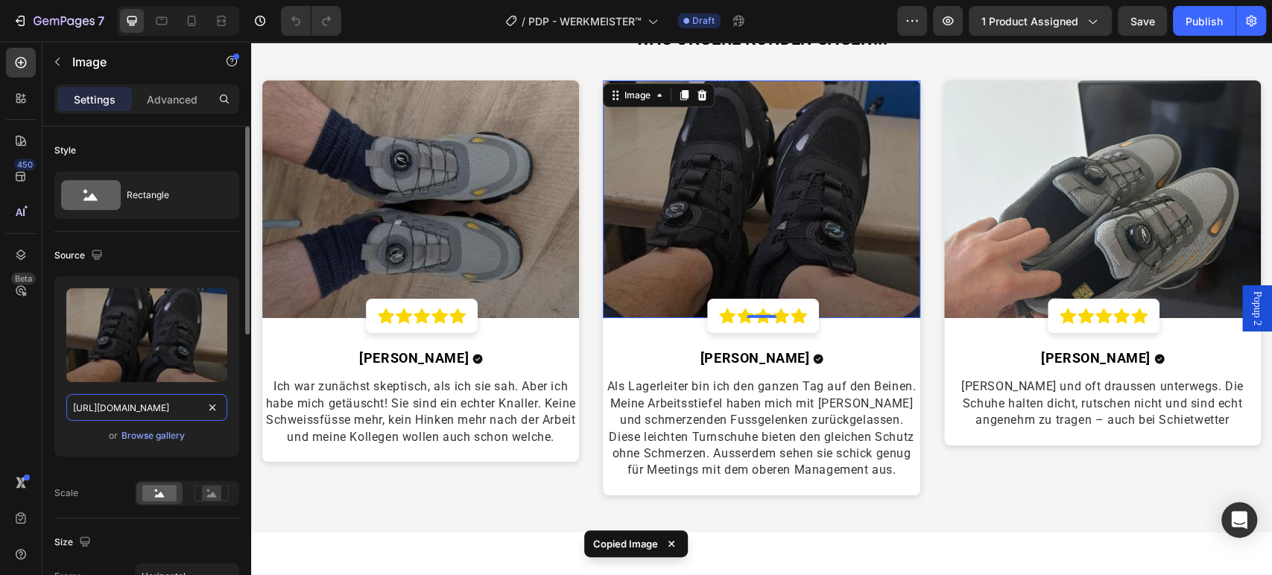
click at [140, 413] on input "https://cdn.shopify.com/s/files/1/0669/3978/1307/files/149254165-1731343225.268…" at bounding box center [146, 407] width 161 height 27
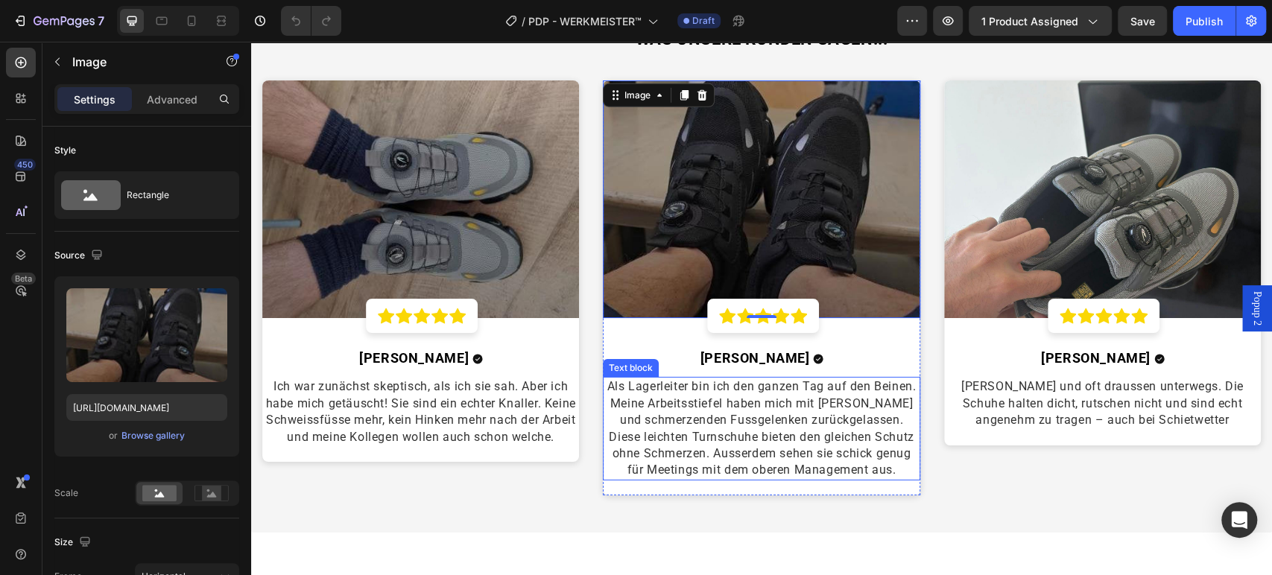
click at [729, 398] on span "Als Lagerleiter bin ich den ganzen Tag auf den Beinen. Meine Arbeitsstiefel hab…" at bounding box center [761, 428] width 308 height 98
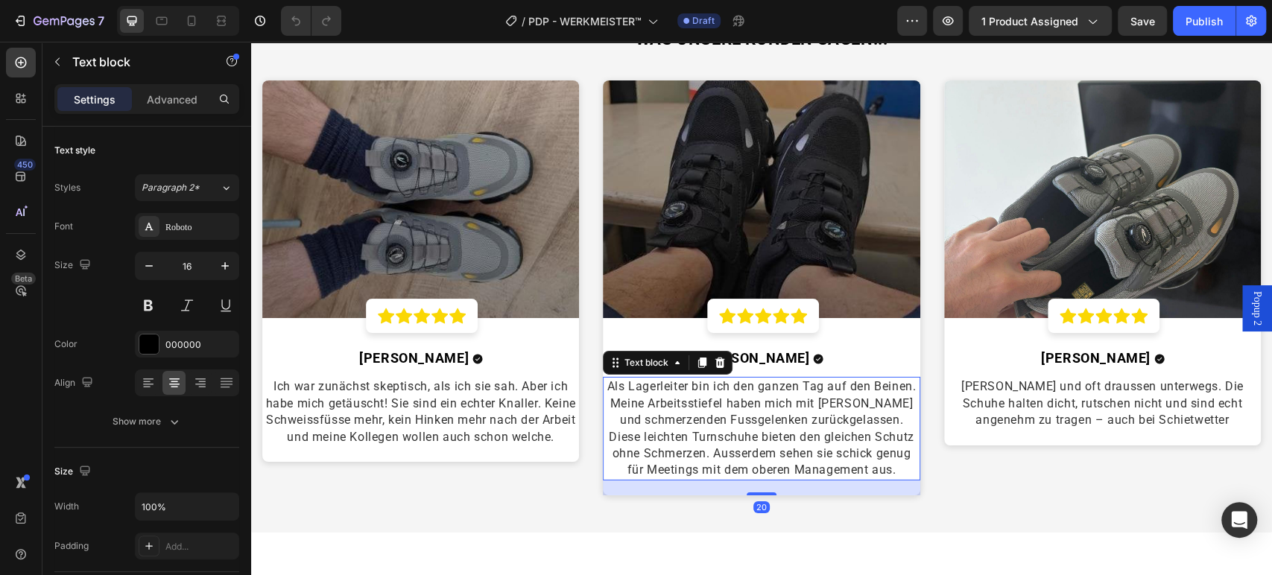
click at [729, 398] on span "Als Lagerleiter bin ich den ganzen Tag auf den Beinen. Meine Arbeitsstiefel hab…" at bounding box center [761, 428] width 308 height 98
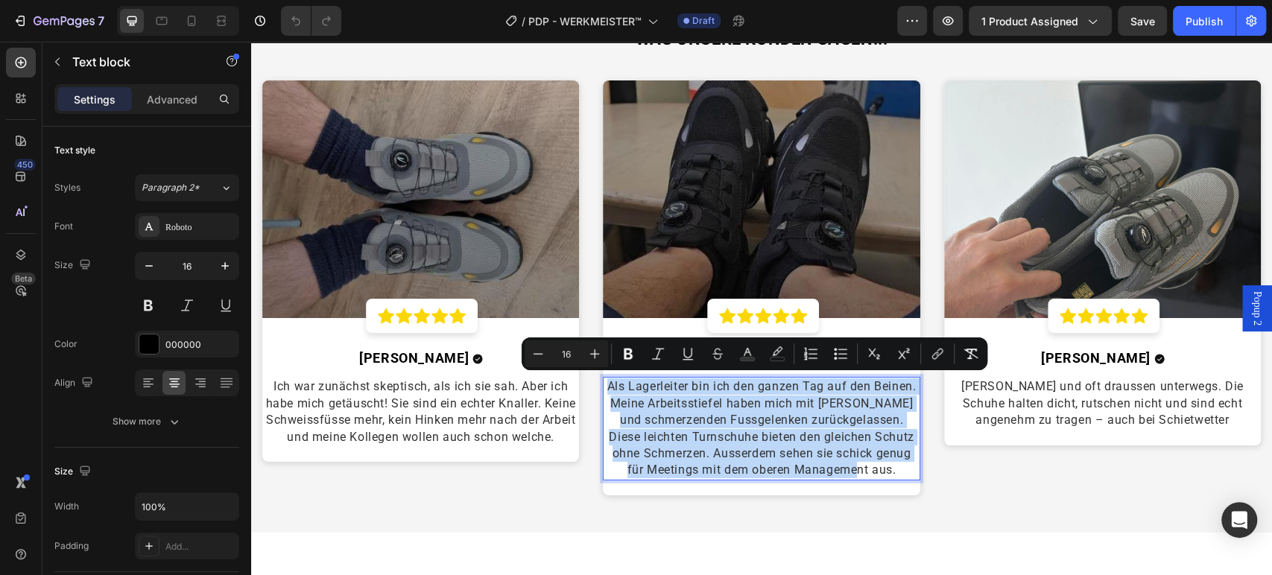
click at [729, 398] on span "Als Lagerleiter bin ich den ganzen Tag auf den Beinen. Meine Arbeitsstiefel hab…" at bounding box center [761, 428] width 308 height 98
copy span "Als Lagerleiter bin ich den ganzen Tag auf den Beinen. Meine Arbeitsstiefel hab…"
click at [475, 429] on span "Ich war zunächst skeptisch, als ich sie sah. Aber ich habe mich getäuscht! Sie …" at bounding box center [421, 411] width 310 height 64
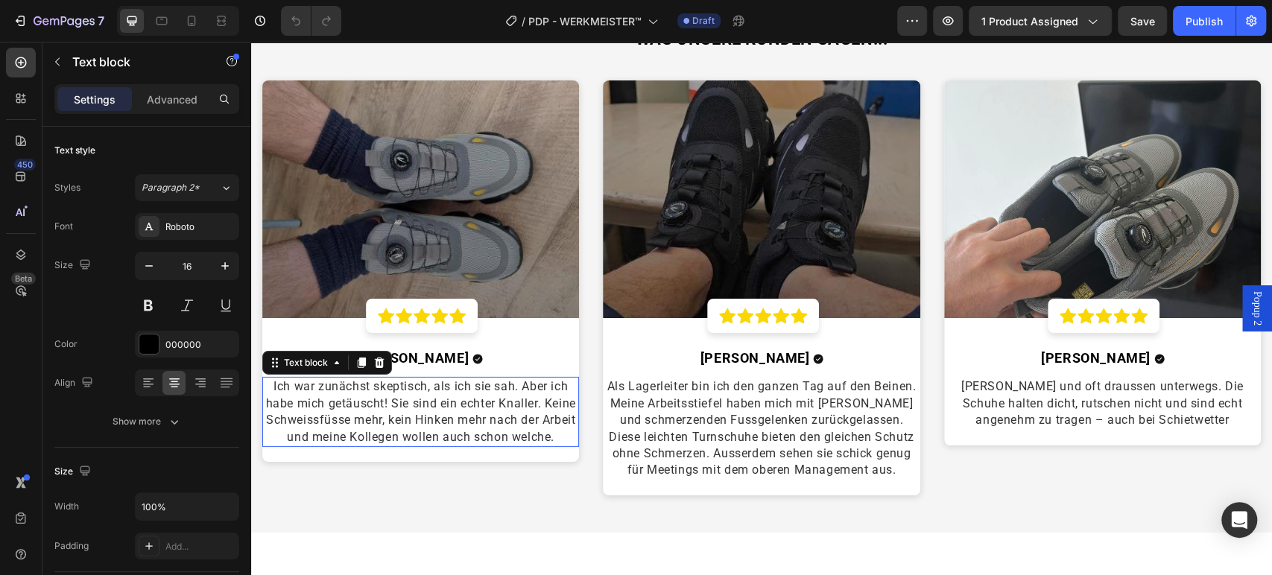
click at [475, 429] on span "Ich war zunächst skeptisch, als ich sie sah. Aber ich habe mich getäuscht! Sie …" at bounding box center [421, 411] width 310 height 64
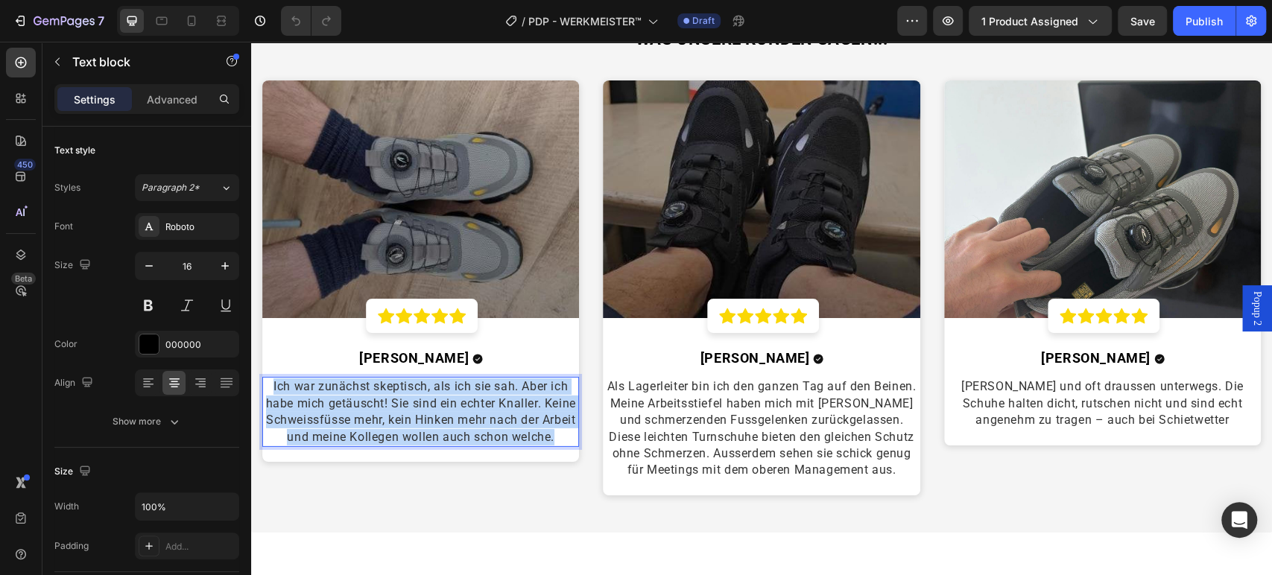
click at [475, 429] on span "Ich war zunächst skeptisch, als ich sie sah. Aber ich habe mich getäuscht! Sie …" at bounding box center [421, 411] width 310 height 64
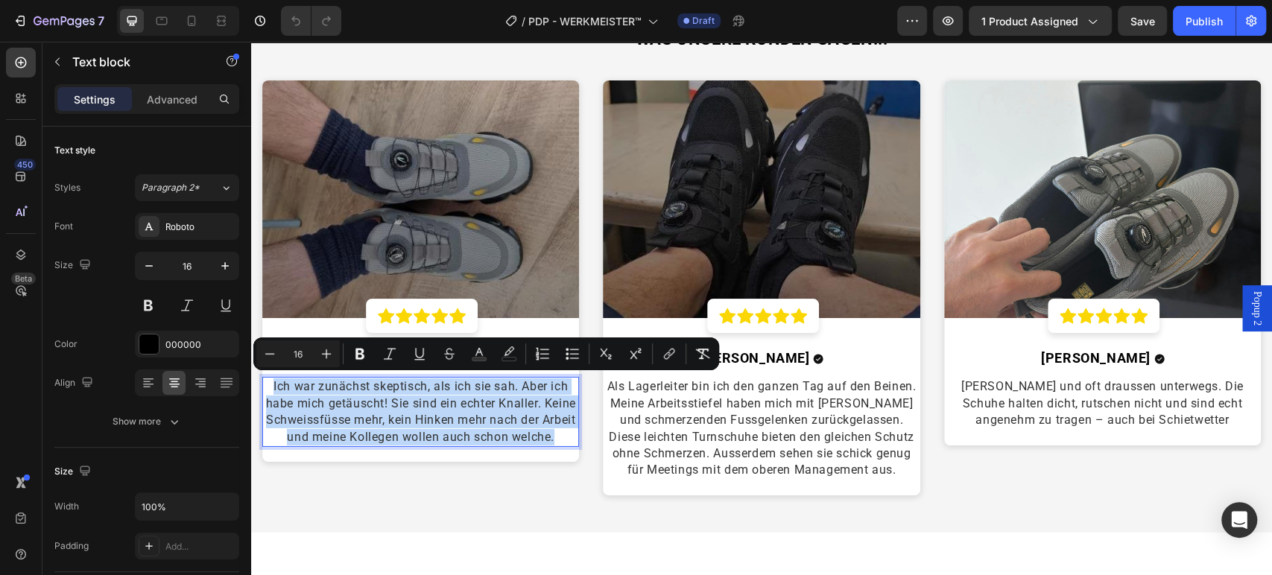
copy span "Ich war zunächst skeptisch, als ich sie sah. Aber ich habe mich getäuscht! Sie …"
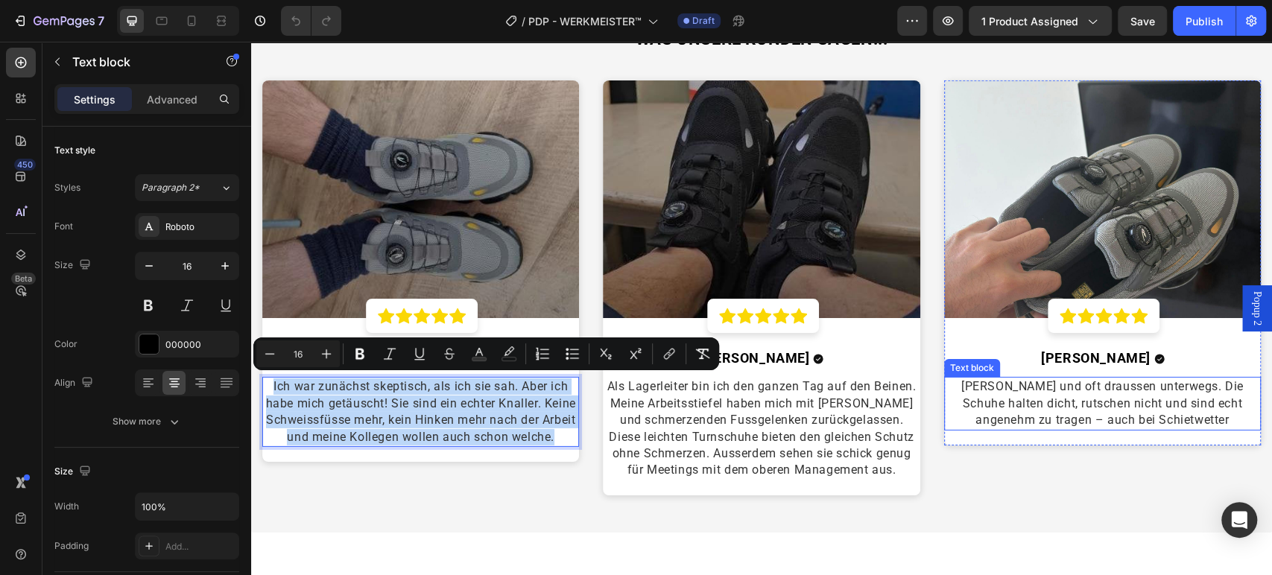
click at [1080, 397] on span "[PERSON_NAME] und oft draussen unterwegs. Die Schuhe halten dicht, rutschen nic…" at bounding box center [1102, 403] width 282 height 48
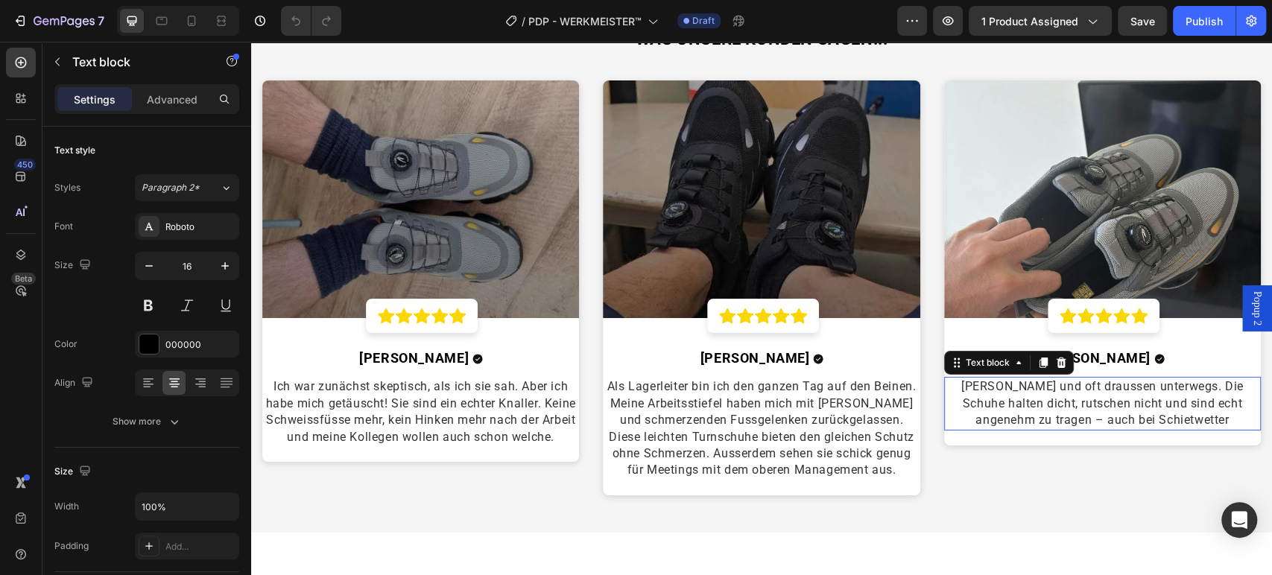
click at [1080, 397] on span "[PERSON_NAME] und oft draussen unterwegs. Die Schuhe halten dicht, rutschen nic…" at bounding box center [1102, 403] width 282 height 48
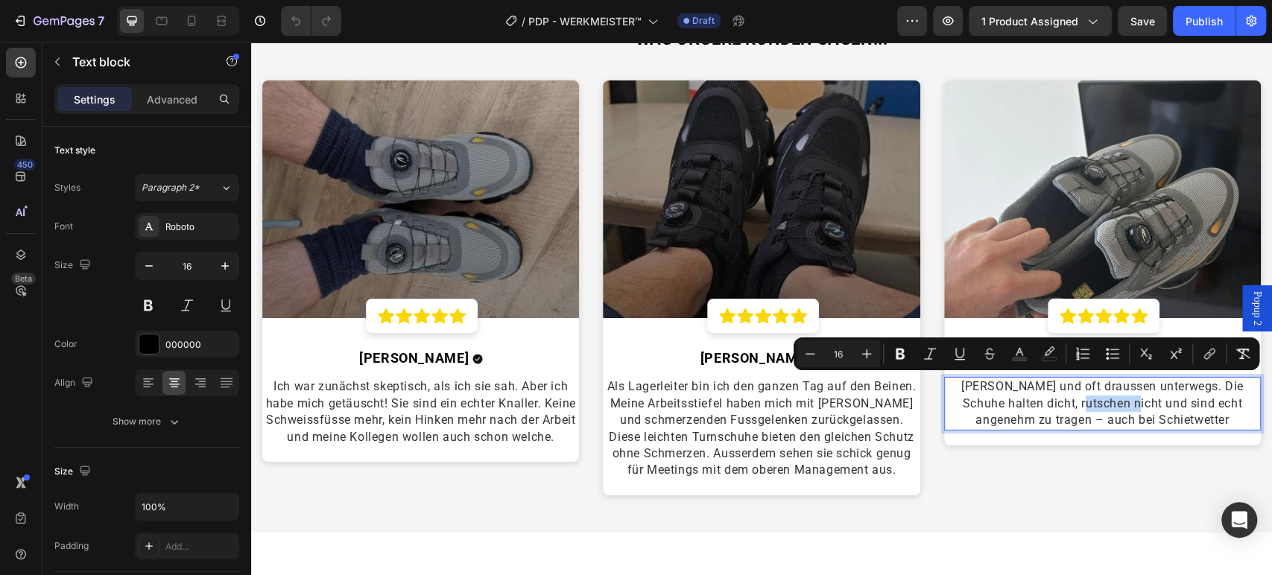
copy span "[PERSON_NAME] und oft draussen unterwegs. Die Schuhe halten dicht, rutschen nic…"
click at [397, 299] on div "Icon Icon Icon Icon Icon Row" at bounding box center [422, 316] width 112 height 34
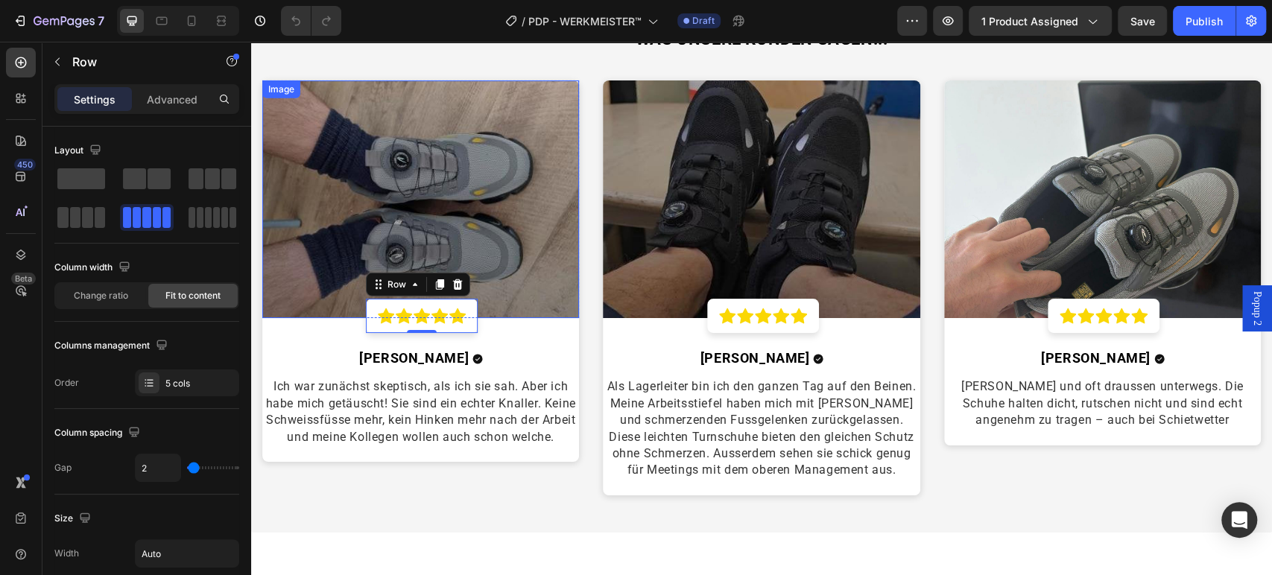
click at [403, 252] on img at bounding box center [420, 199] width 317 height 238
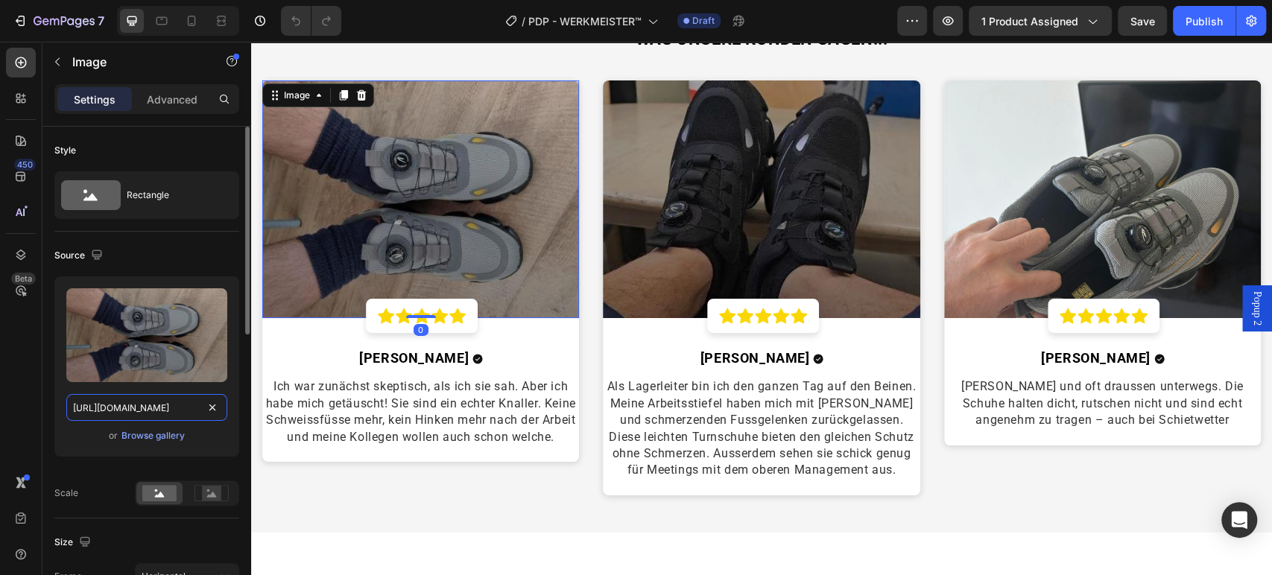
click at [142, 397] on input "https://cdn.shopify.com/s/files/1/0669/3978/1307/files/149254169-1731343178.692…" at bounding box center [146, 407] width 161 height 27
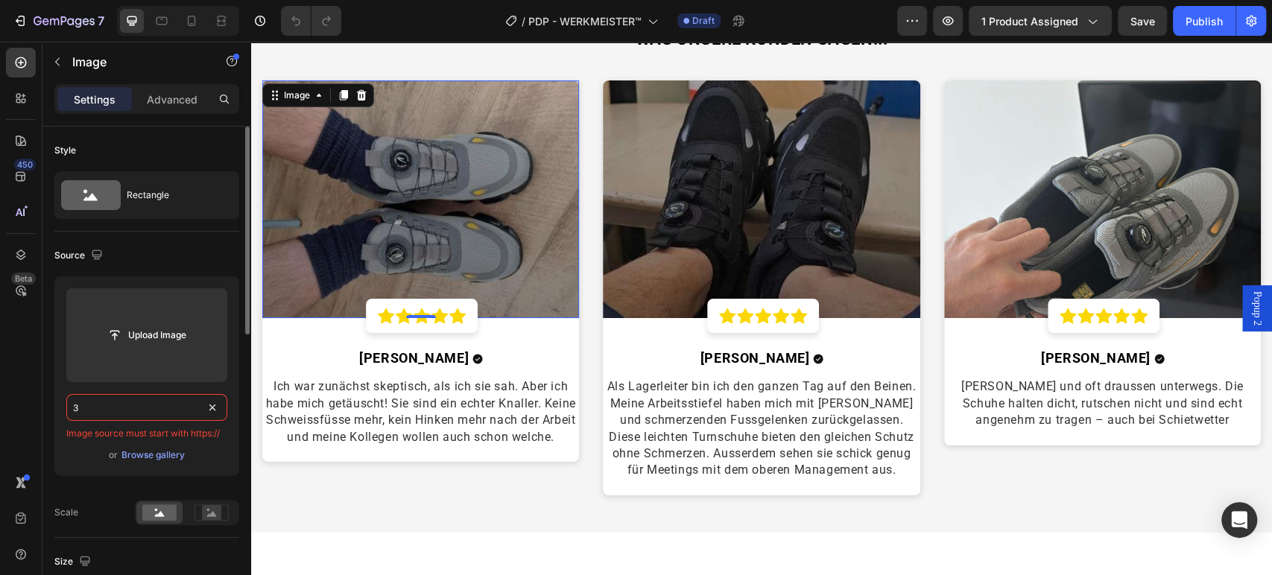
type input "https://cdn.shopify.com/s/files/1/0669/3978/1307/files/149254169-1731343178.692…"
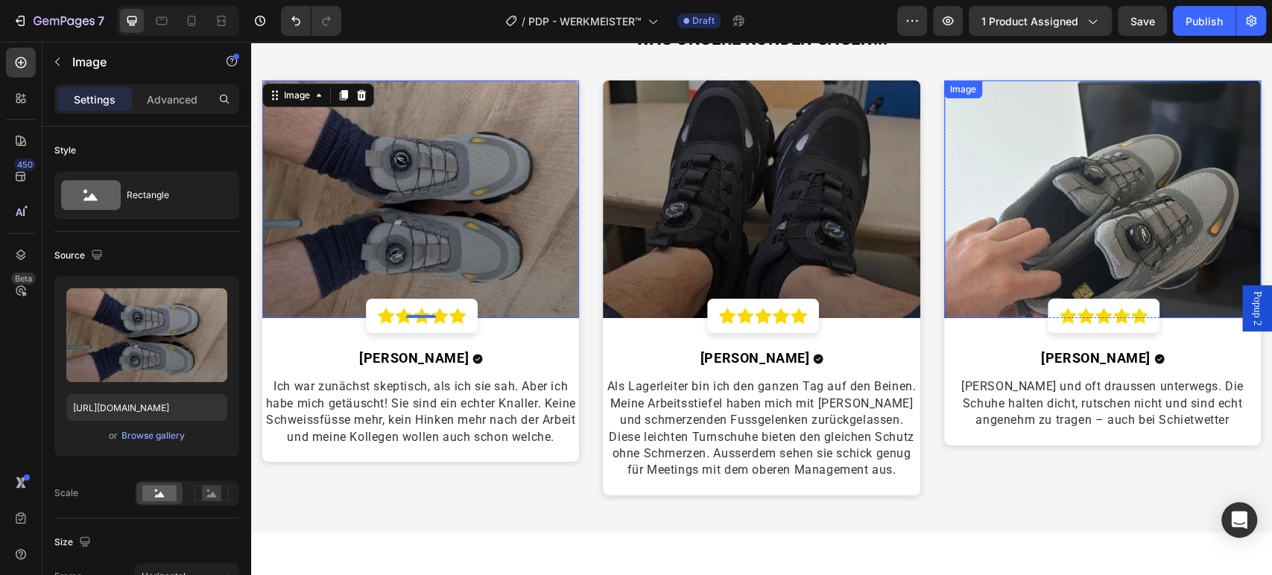
click at [1086, 150] on img at bounding box center [1102, 199] width 317 height 238
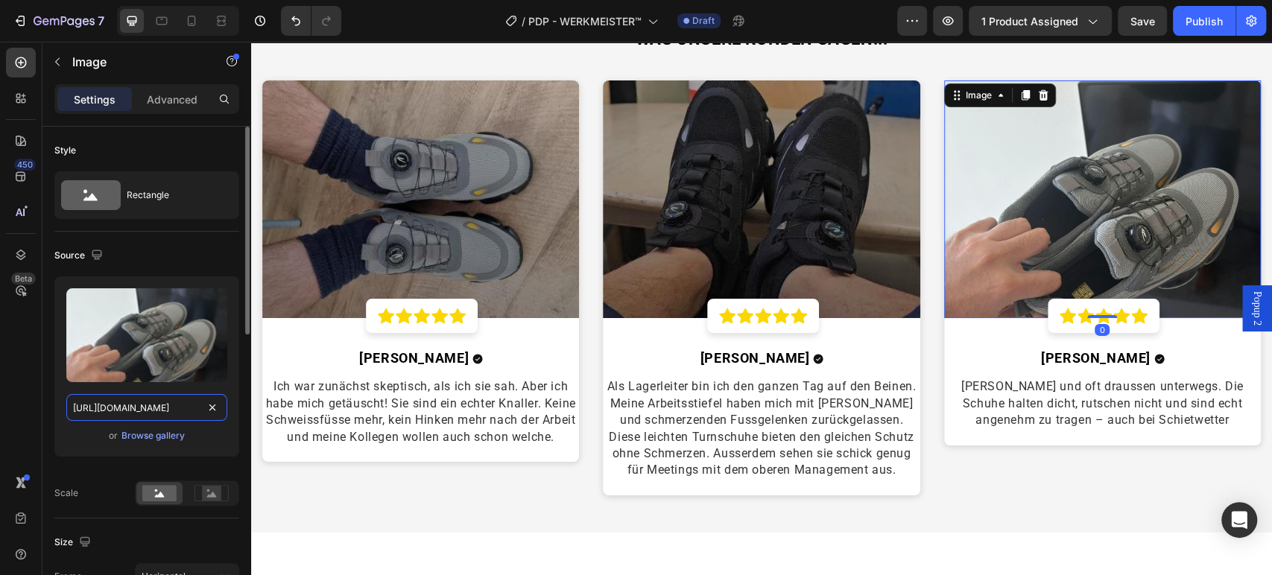
click at [126, 407] on input "https://cdn.shopify.com/s/files/1/0669/3978/1307/files/gempages_577602303473746…" at bounding box center [146, 407] width 161 height 27
click at [1070, 357] on strong "[PERSON_NAME]" at bounding box center [1096, 358] width 110 height 16
click at [1071, 357] on strong "[PERSON_NAME]" at bounding box center [1096, 358] width 110 height 16
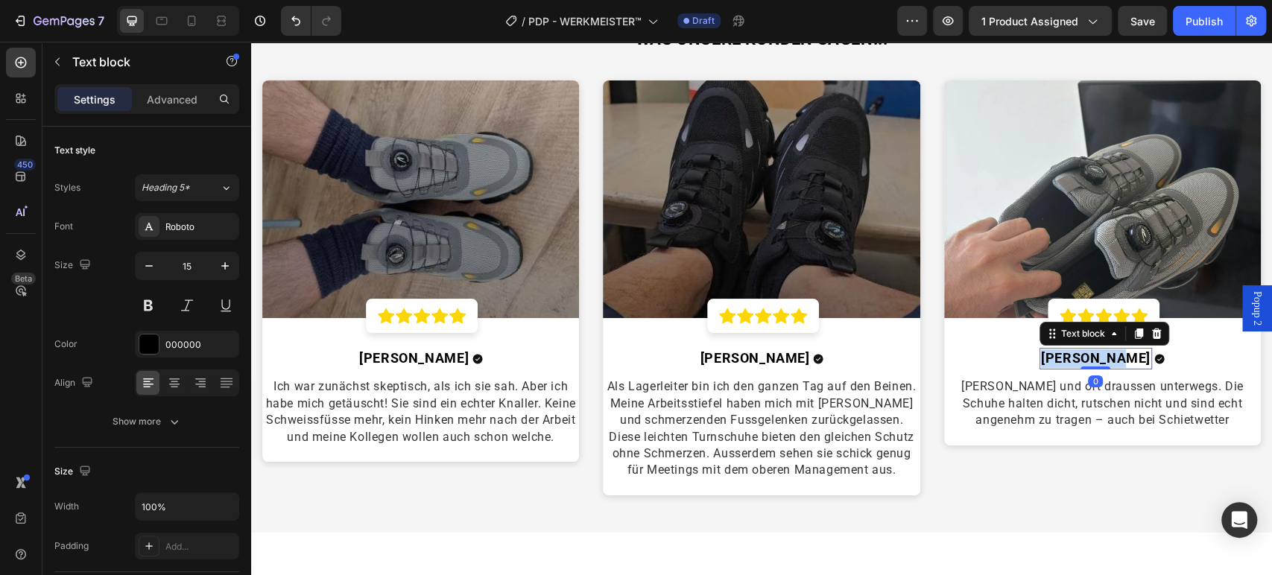
click at [1069, 354] on strong "[PERSON_NAME]" at bounding box center [1096, 358] width 110 height 16
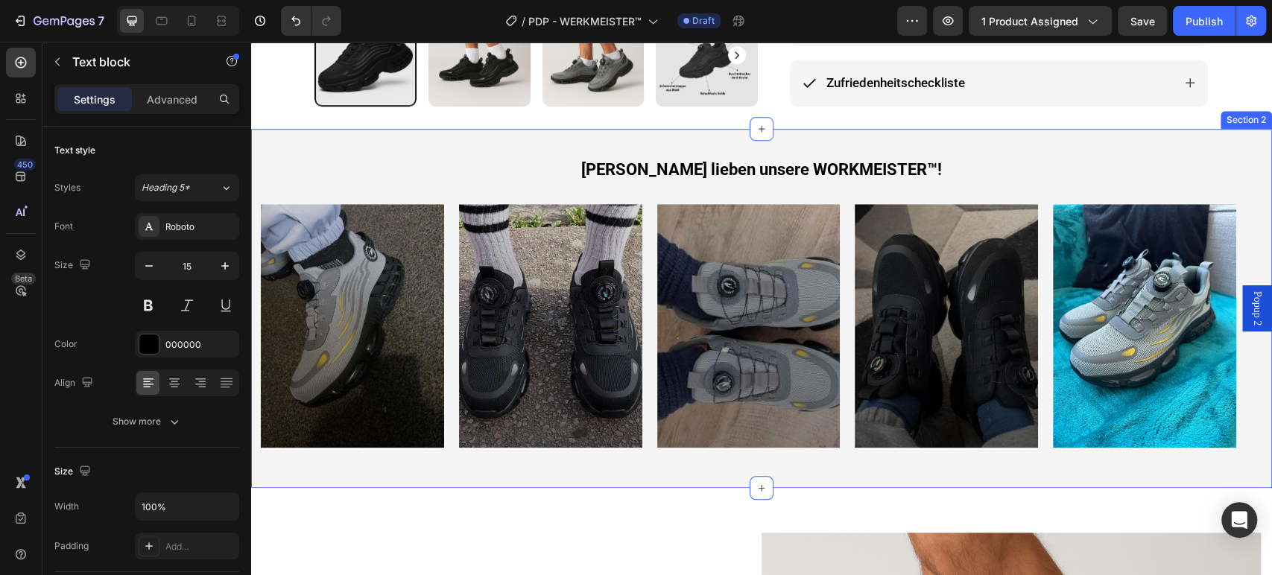
scroll to position [661, 0]
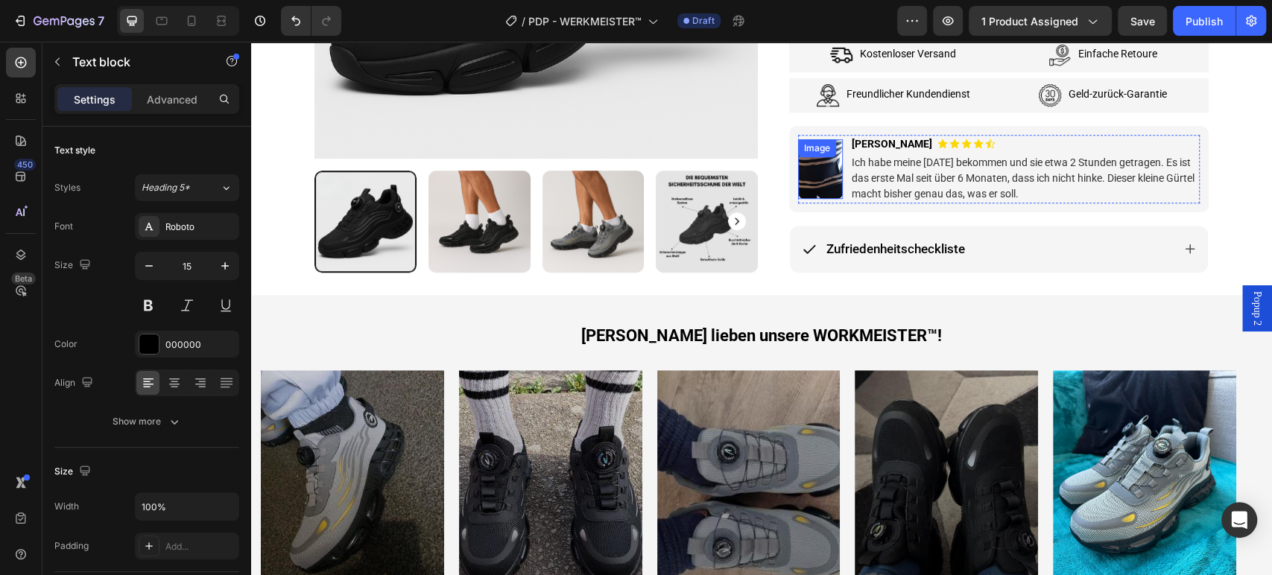
click at [822, 165] on img at bounding box center [820, 169] width 45 height 60
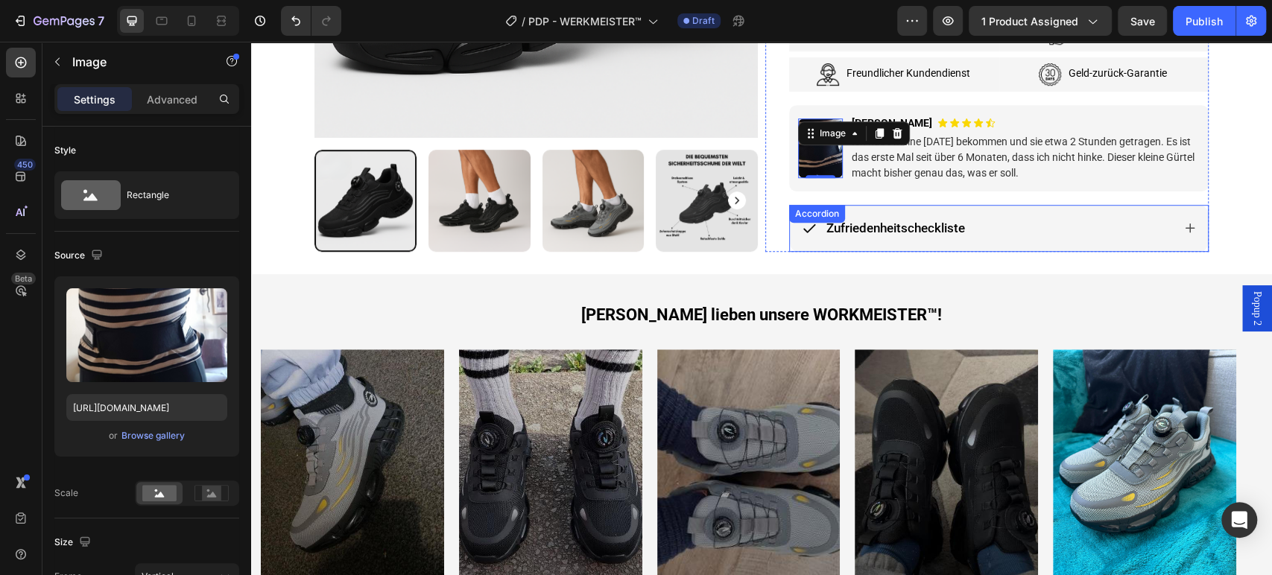
scroll to position [579, 0]
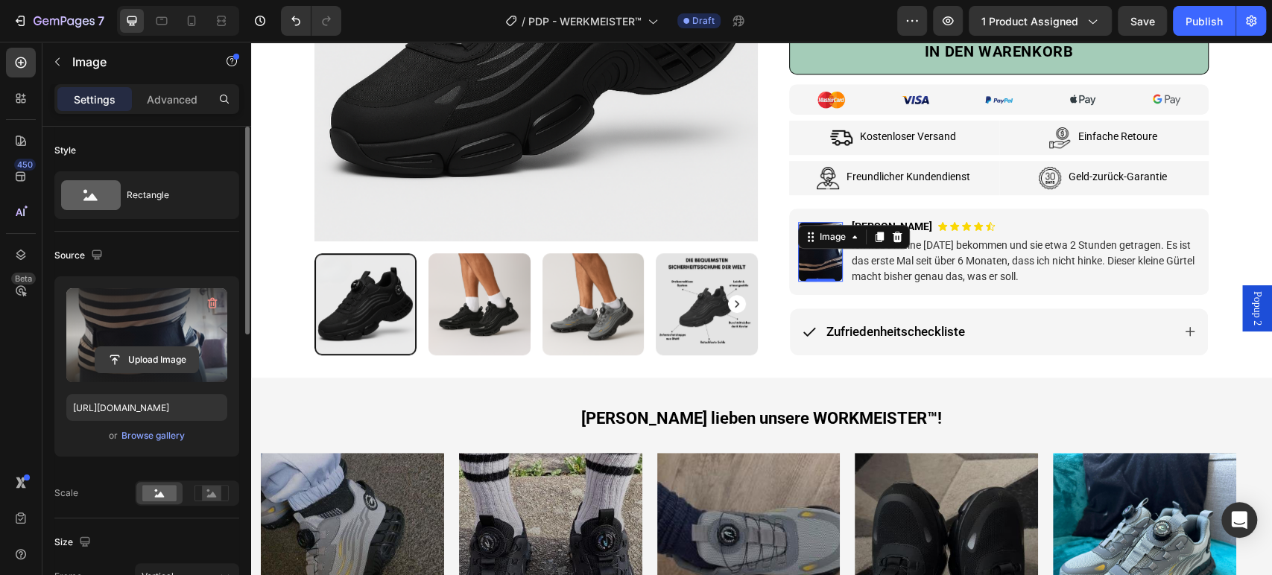
click at [167, 360] on input "file" at bounding box center [146, 359] width 103 height 25
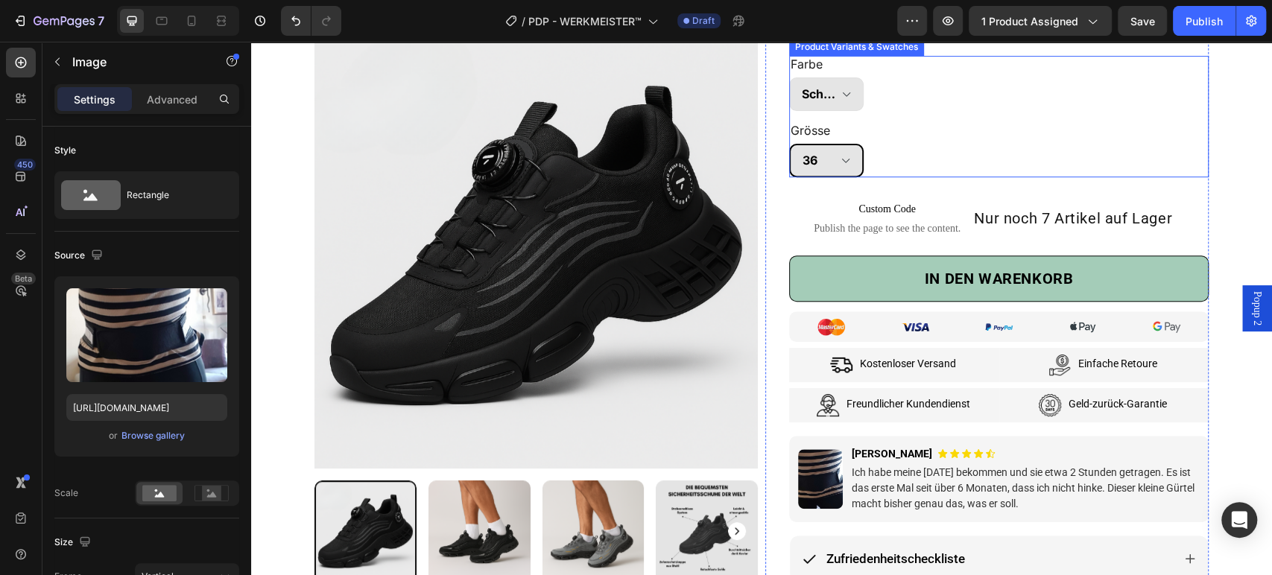
scroll to position [413, 0]
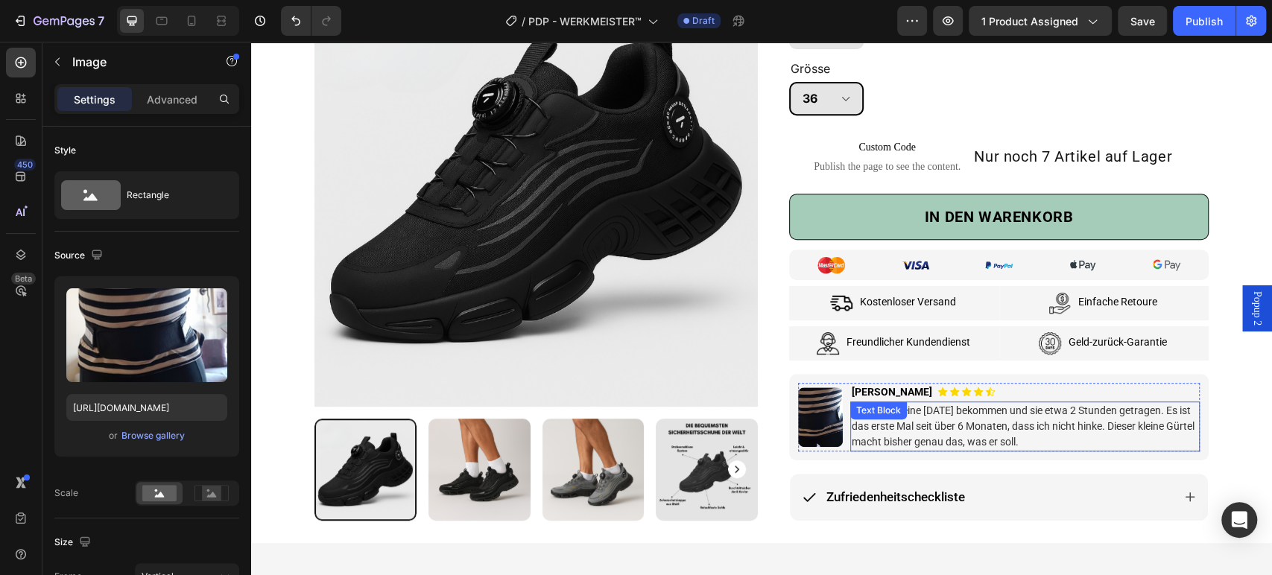
click at [916, 425] on p "Ich habe meine [DATE] bekommen und sie etwa 2 Stunden getragen. Es ist das erst…" at bounding box center [1024, 426] width 346 height 47
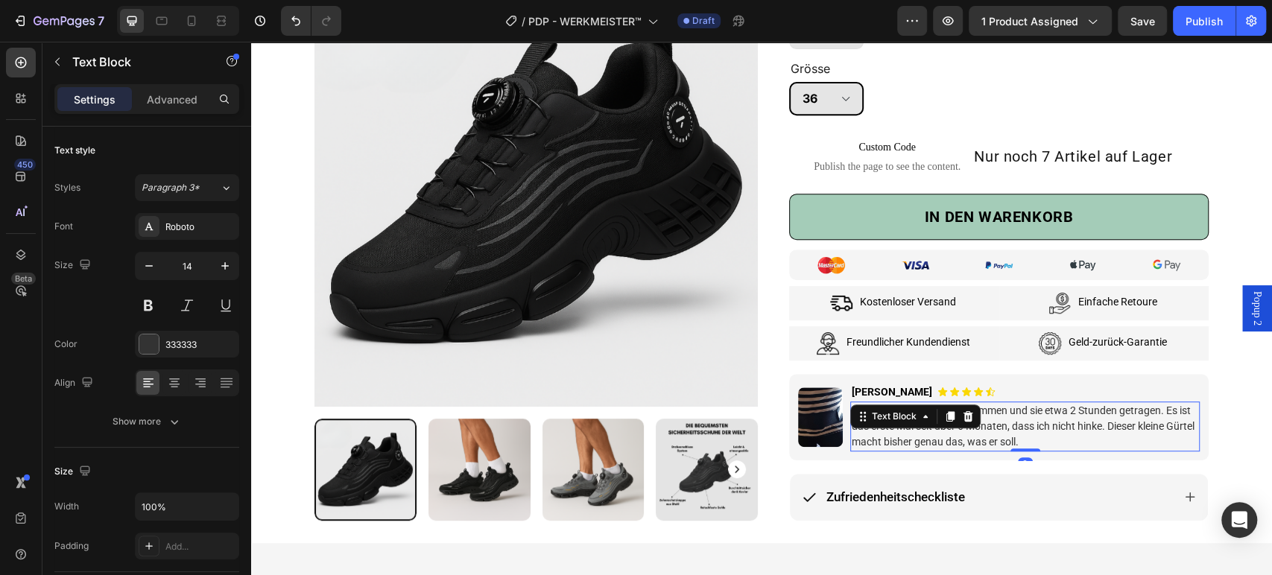
click at [916, 425] on div "Text Block" at bounding box center [915, 416] width 130 height 24
click at [916, 442] on p "Ich habe meine [DATE] bekommen und sie etwa 2 Stunden getragen. Es ist das erst…" at bounding box center [1024, 426] width 346 height 47
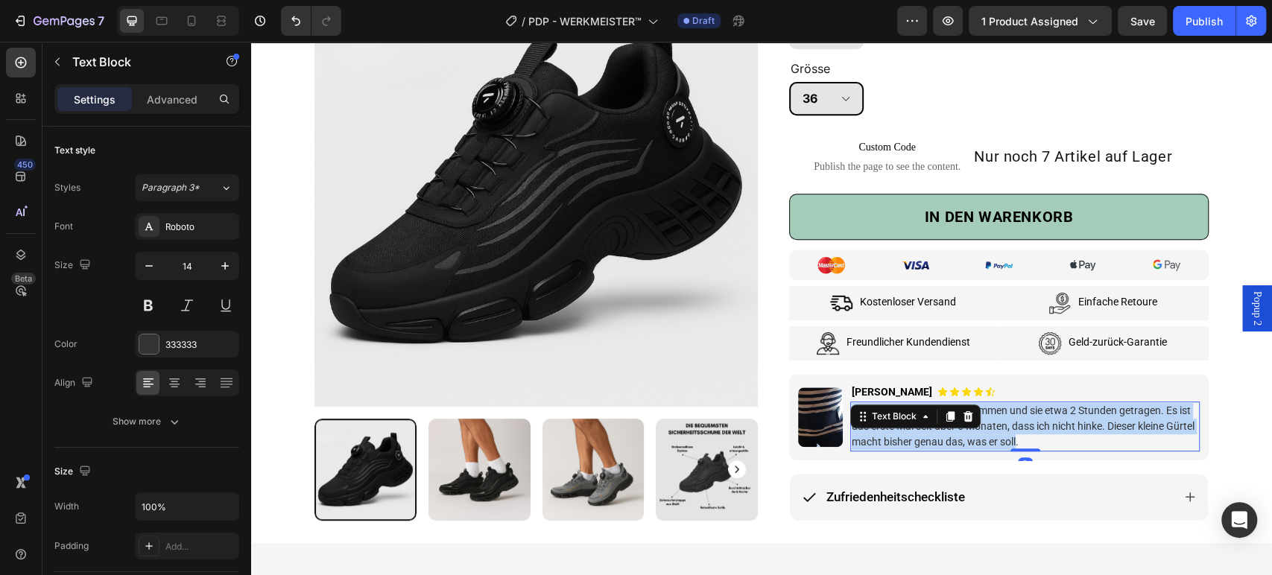
click at [916, 442] on p "Ich habe meine [DATE] bekommen und sie etwa 2 Stunden getragen. Es ist das erst…" at bounding box center [1024, 426] width 346 height 47
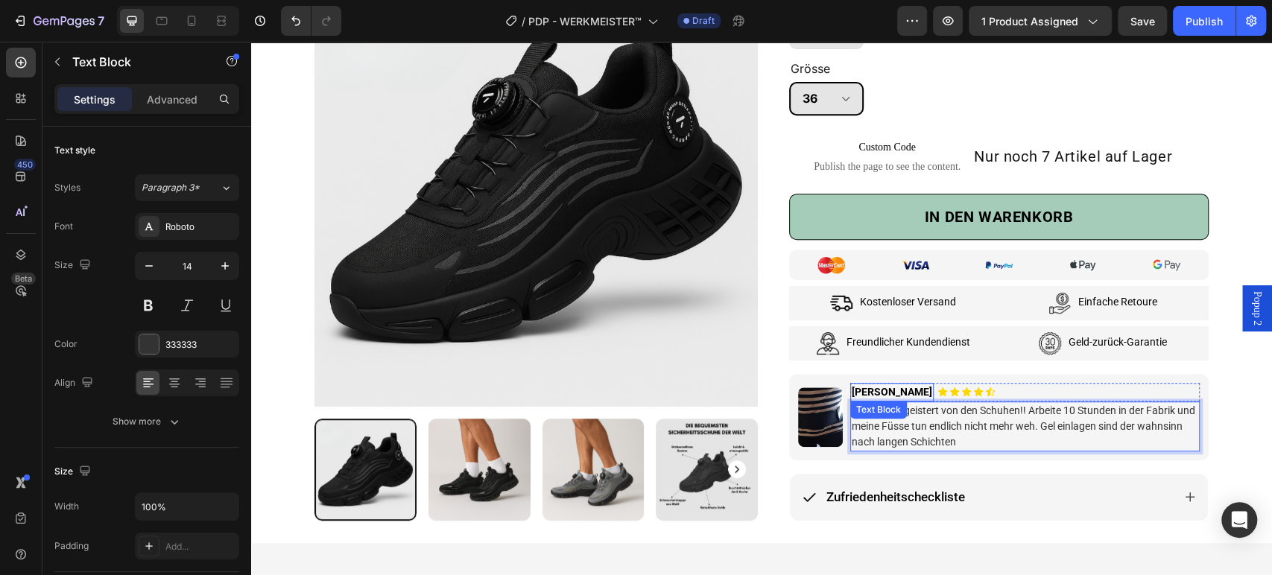
click at [859, 388] on p "[PERSON_NAME]" at bounding box center [891, 392] width 80 height 16
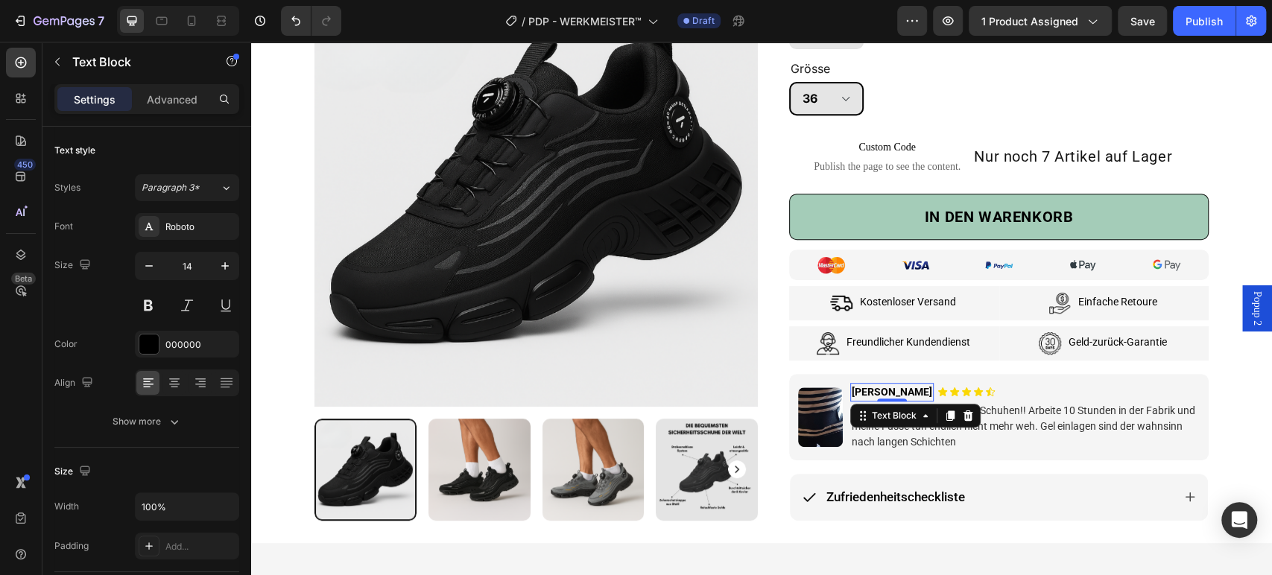
click at [859, 388] on p "[PERSON_NAME]" at bounding box center [891, 392] width 80 height 16
click at [857, 389] on p "[PERSON_NAME]" at bounding box center [891, 392] width 80 height 16
click at [833, 407] on div "Image" at bounding box center [820, 417] width 45 height 60
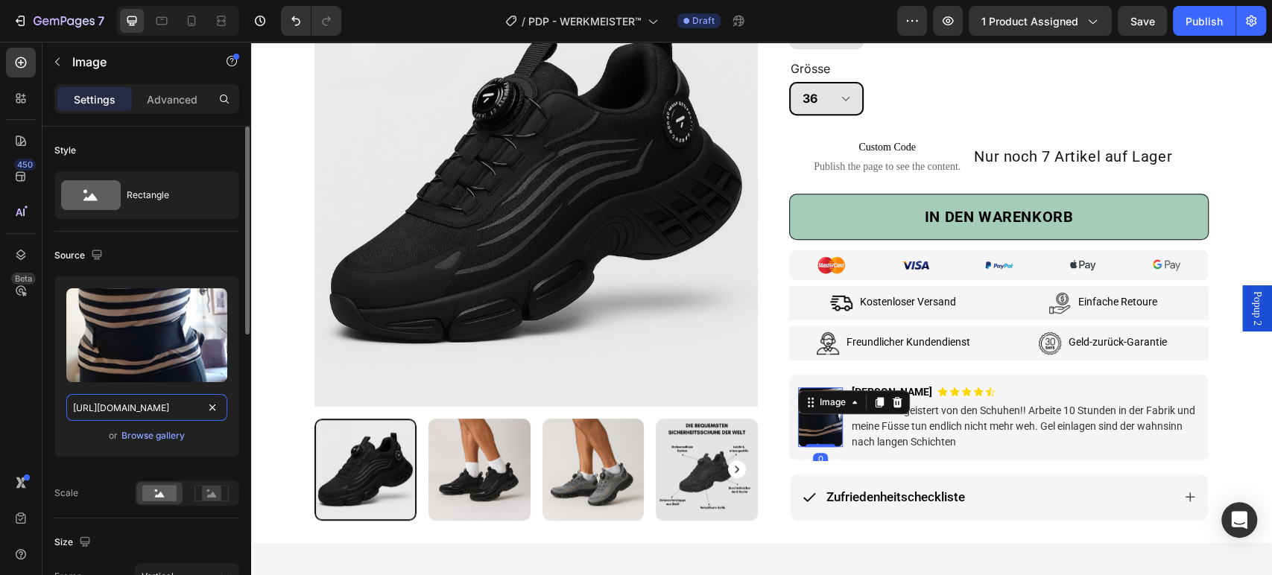
click at [150, 408] on input "https://cdn.shopify.com/s/files/1/0669/3978/1307/files/gempages_577602303473746…" at bounding box center [146, 407] width 161 height 27
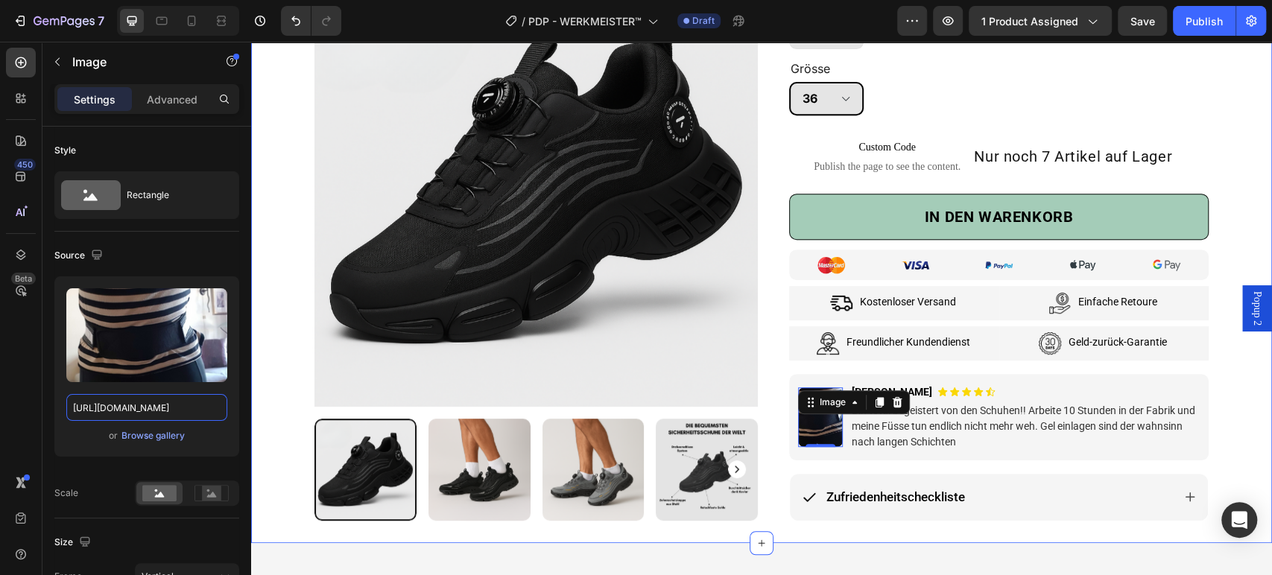
paste input "1750679891__0__uC6VuKHg__1750672328__img-20250623-wa0014__original__original.jp…"
type input "[URL][DOMAIN_NAME]"
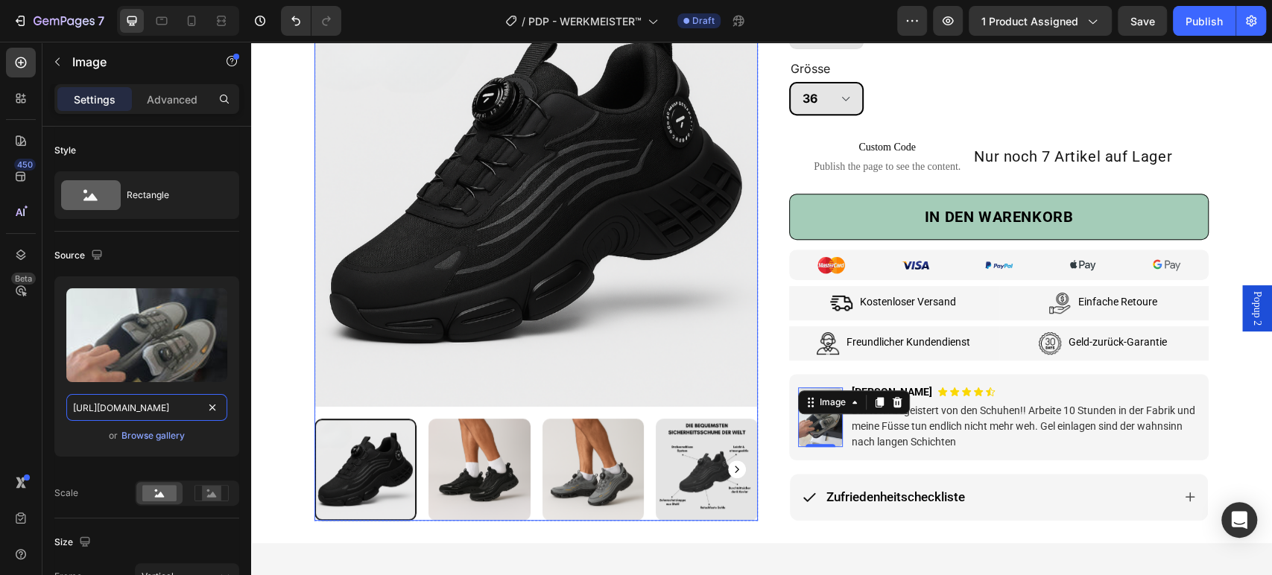
scroll to position [0, 0]
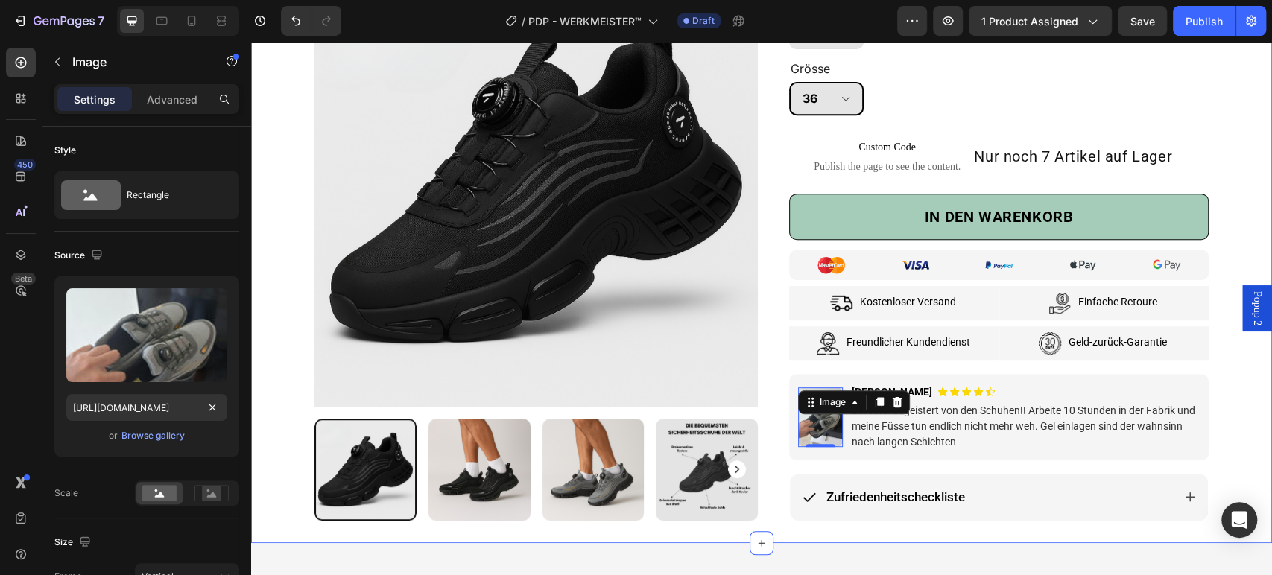
click at [1228, 354] on div "Product Images & Gallery Row Row Image Marthe G. Text Block Icon Row und 12.588…" at bounding box center [761, 90] width 998 height 862
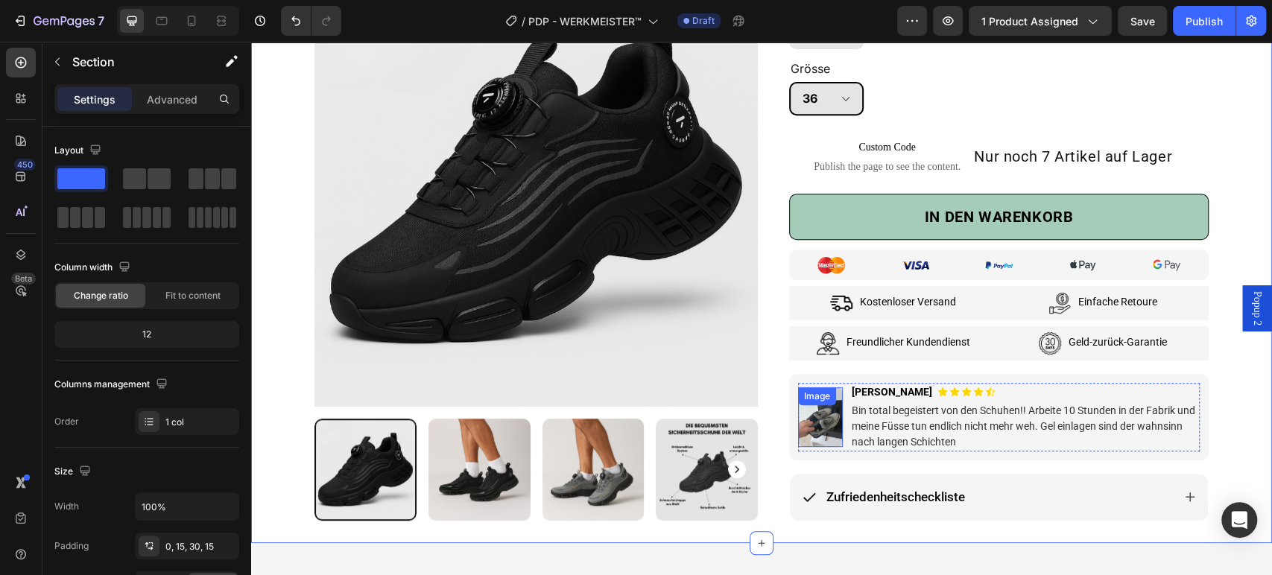
click at [807, 404] on div "Image" at bounding box center [820, 417] width 45 height 60
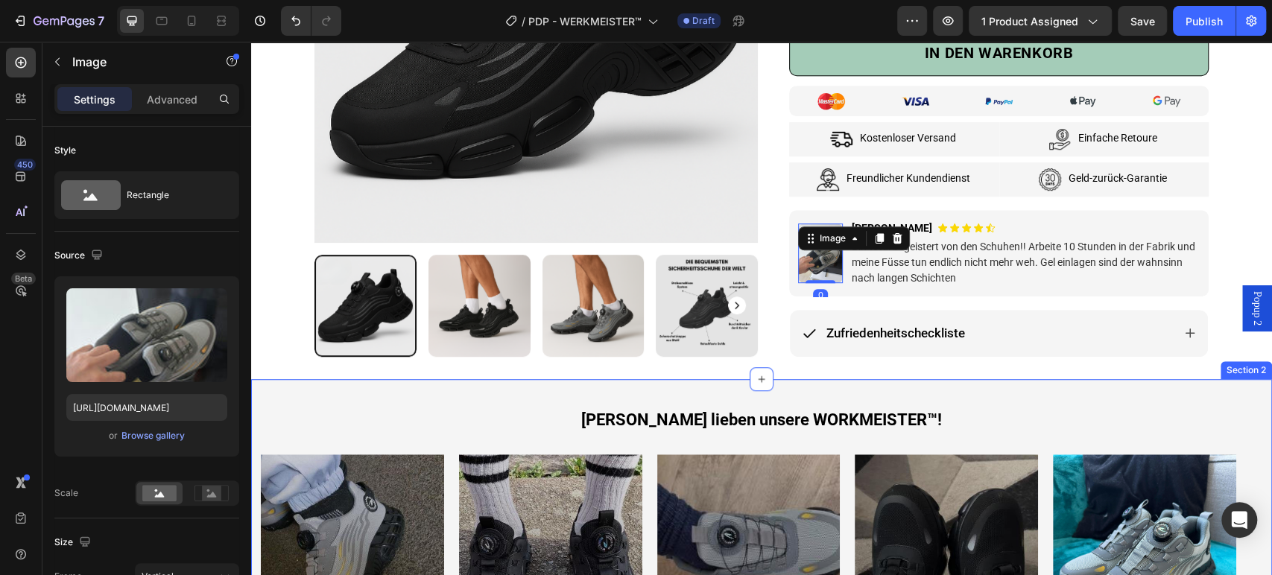
scroll to position [579, 0]
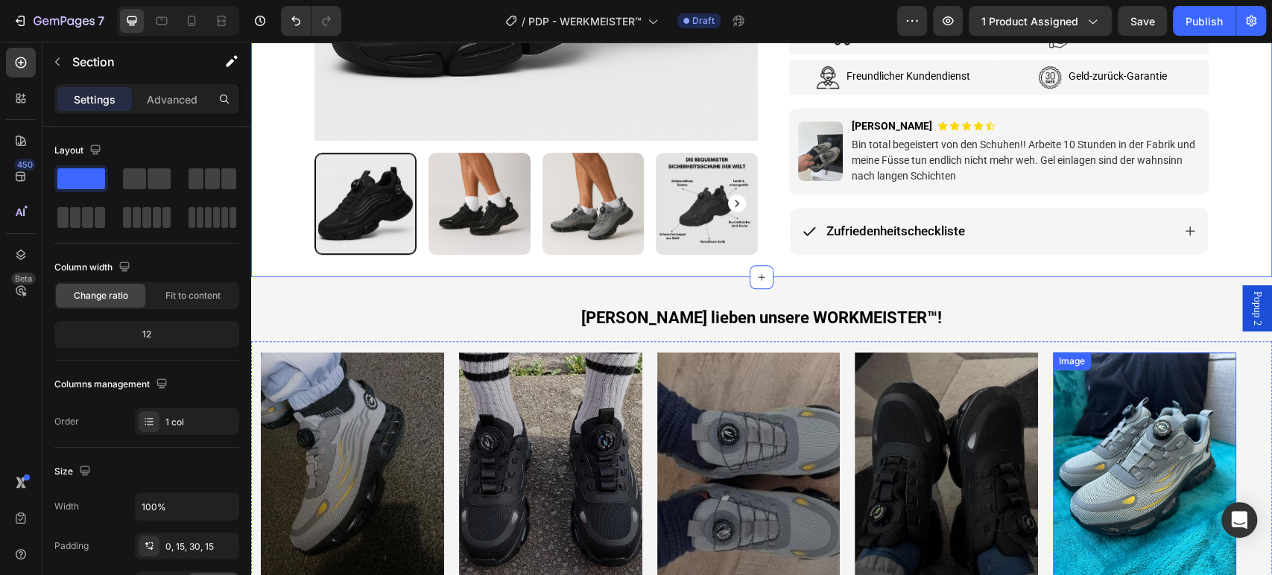
scroll to position [745, 0]
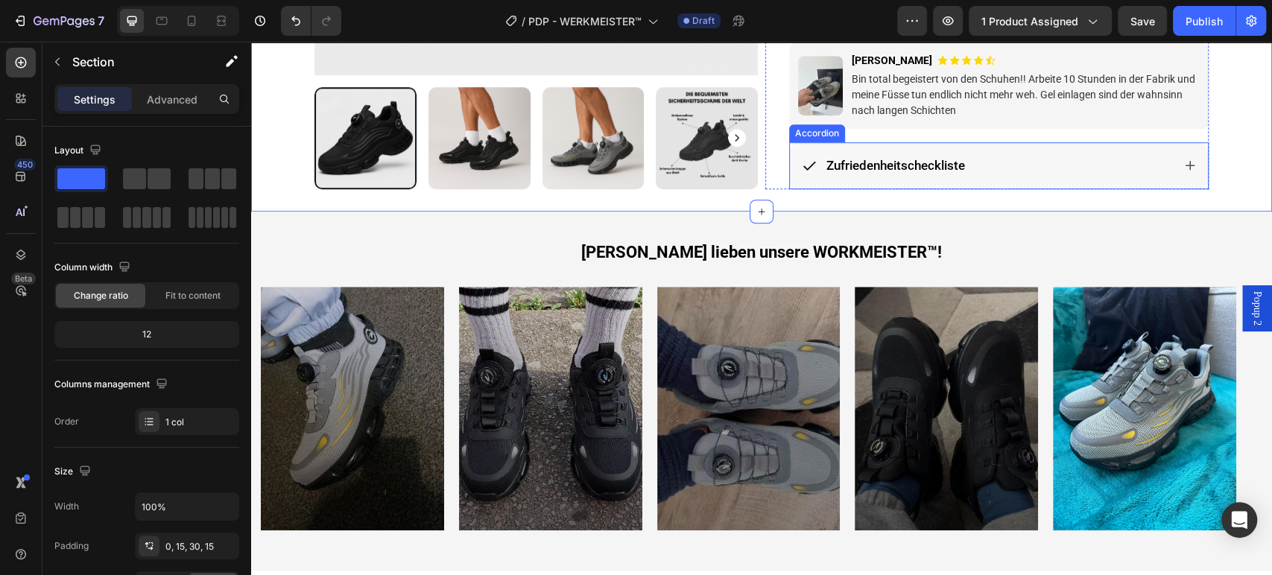
click at [1012, 171] on div "Zufriedenheitscheckliste" at bounding box center [987, 166] width 370 height 24
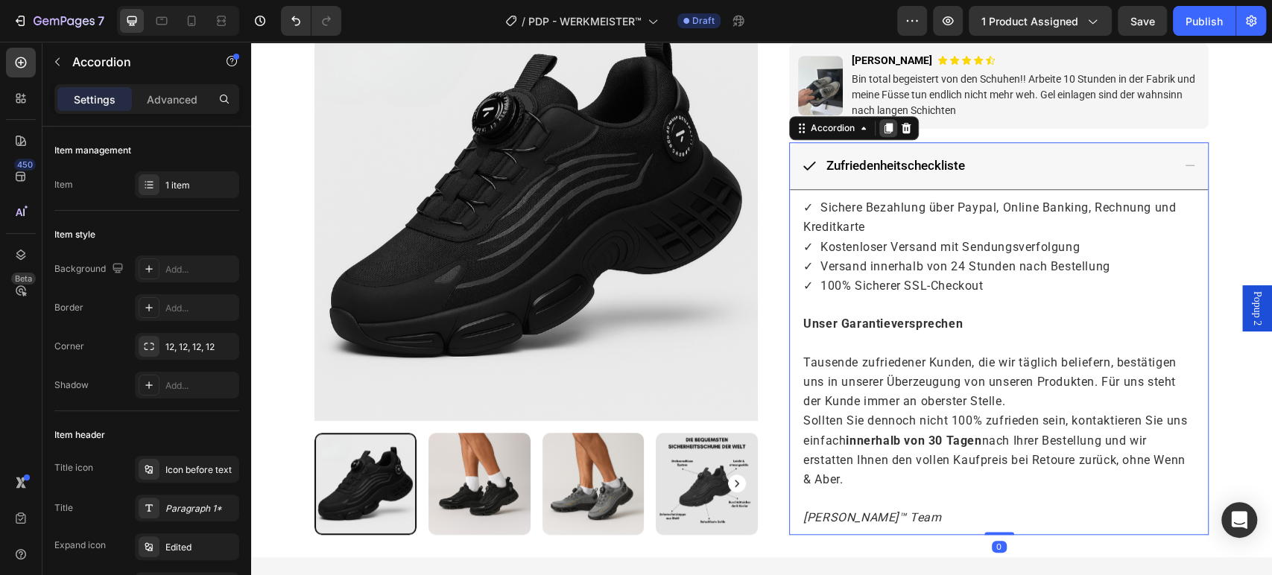
click at [884, 127] on icon at bounding box center [888, 128] width 8 height 10
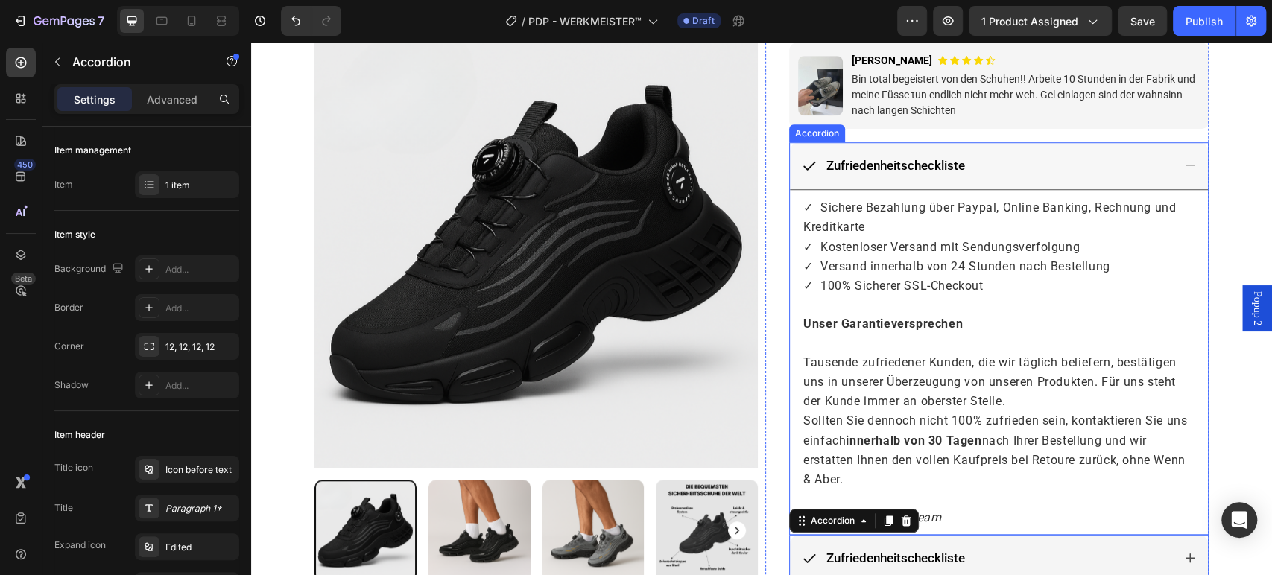
click at [913, 165] on span "Zufriedenheitscheckliste" at bounding box center [895, 165] width 139 height 15
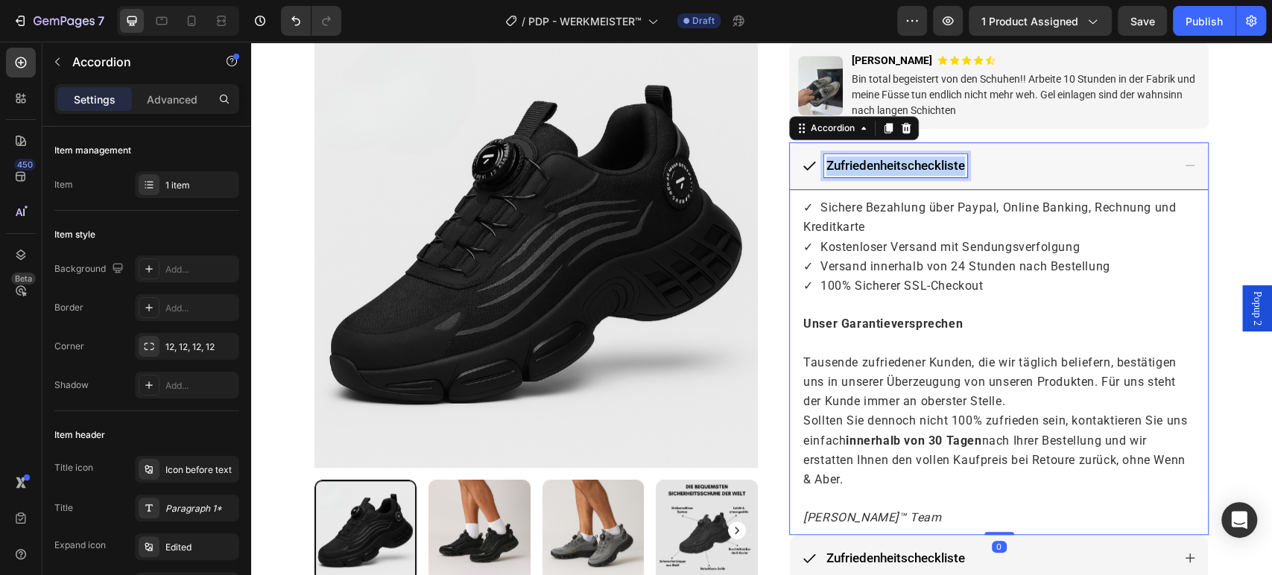
click at [913, 165] on span "Zufriedenheitscheckliste" at bounding box center [895, 165] width 139 height 15
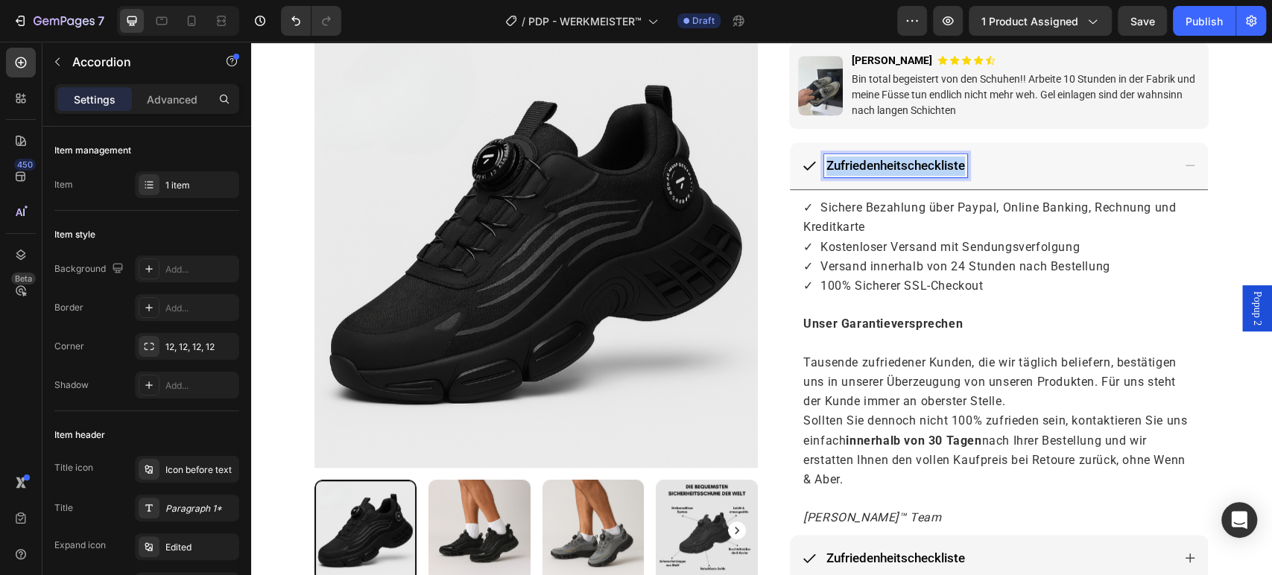
click at [913, 165] on span "Zufriedenheitscheckliste" at bounding box center [895, 165] width 139 height 15
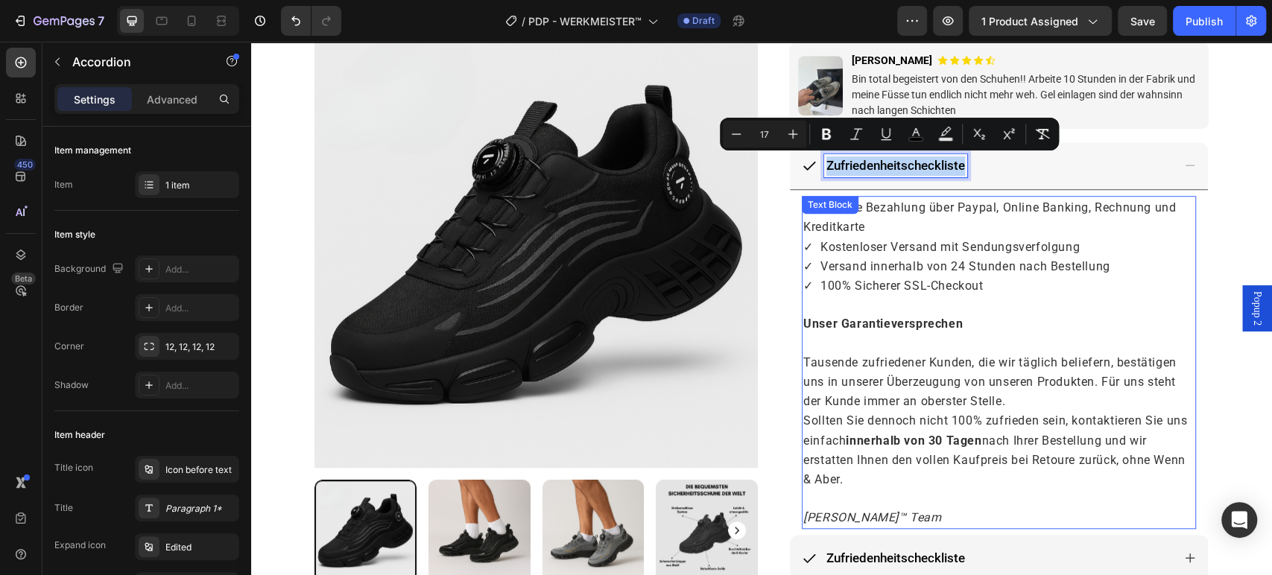
click at [906, 242] on span "✓ Kostenloser Versand mit Sendungsverfolgung" at bounding box center [941, 247] width 276 height 14
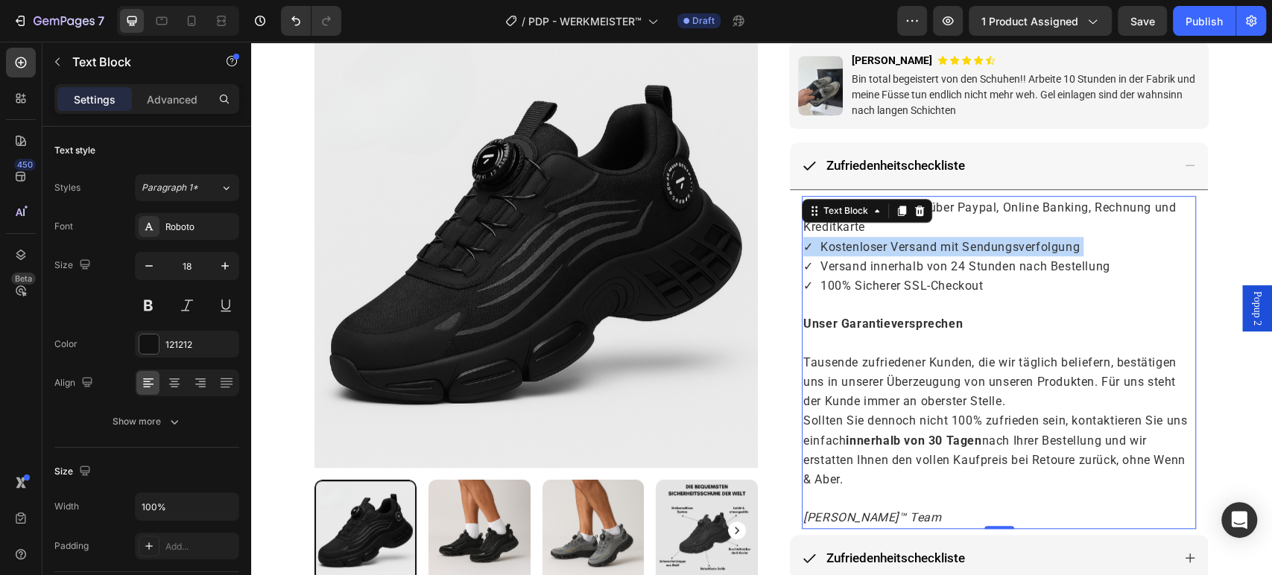
click at [906, 242] on span "✓ Kostenloser Versand mit Sendungsverfolgung" at bounding box center [941, 247] width 276 height 14
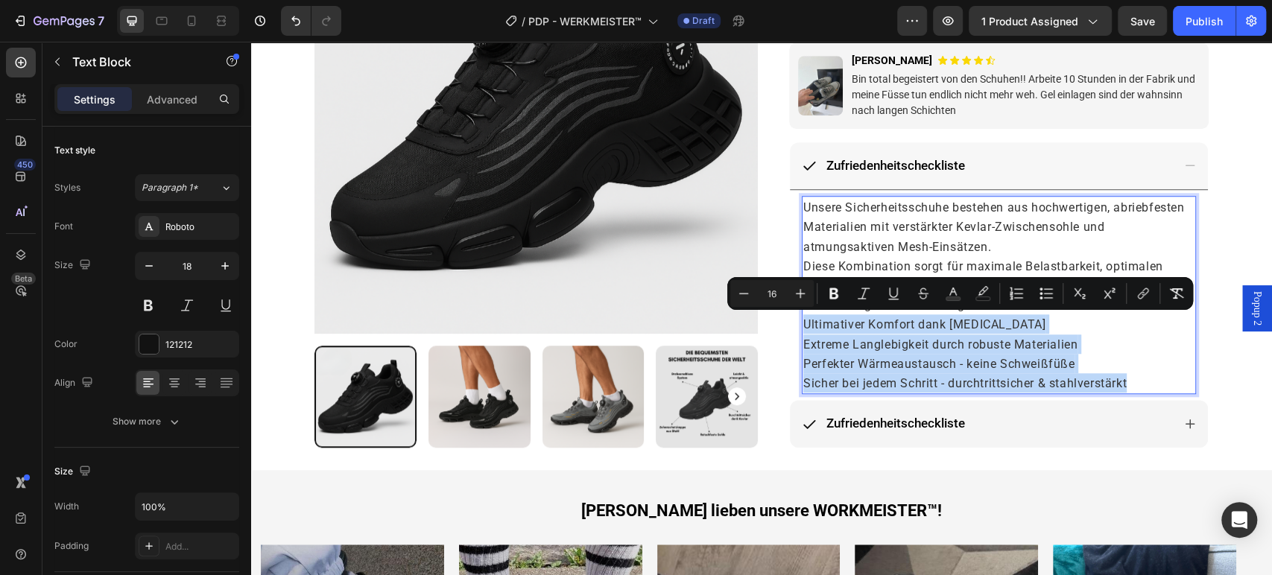
drag, startPoint x: 797, startPoint y: 320, endPoint x: 1132, endPoint y: 384, distance: 341.3
click at [1132, 384] on p "Unsere Sicherheitsschuhe bestehen aus hochwertigen, abriebfesten Materialien mi…" at bounding box center [998, 294] width 391 height 195
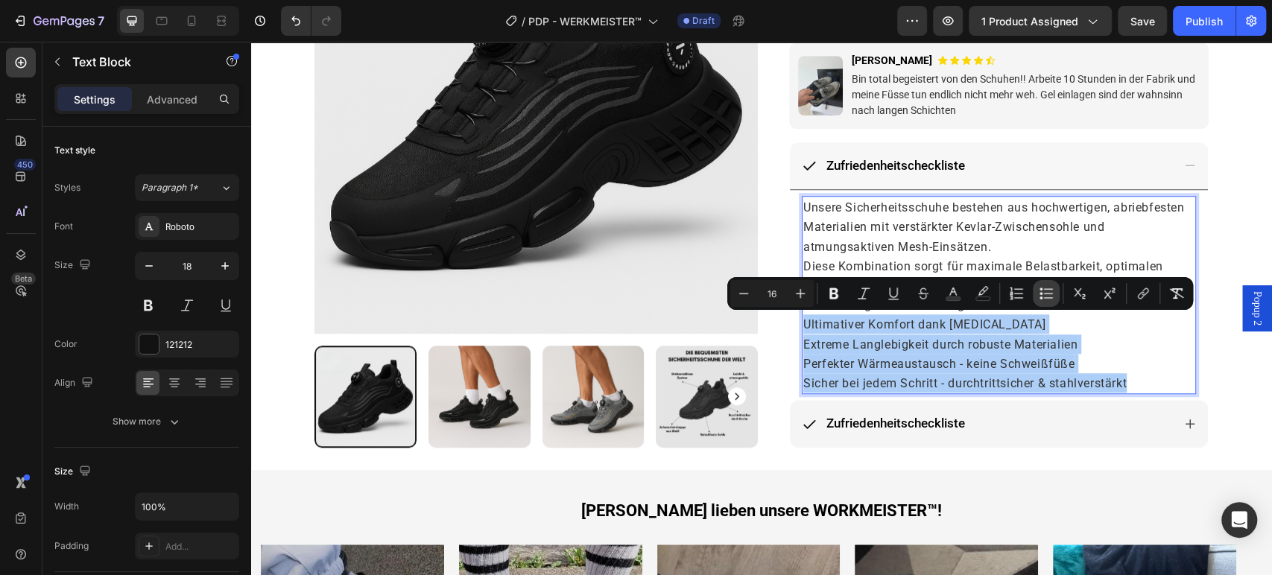
click at [1038, 296] on icon "Editor contextual toolbar" at bounding box center [1045, 293] width 15 height 15
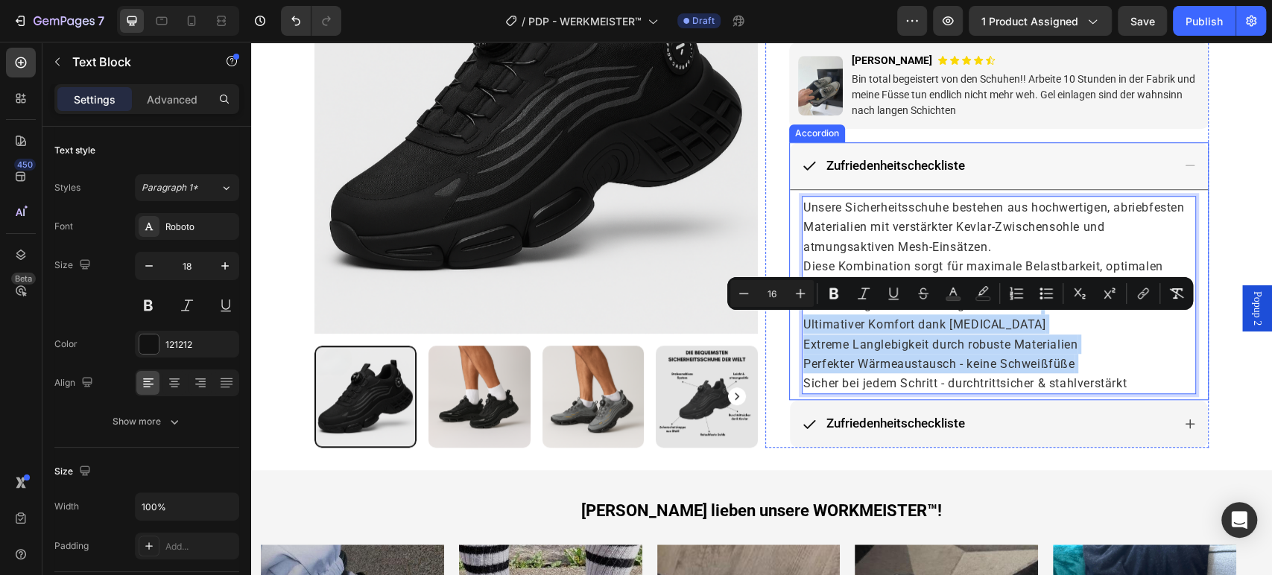
click at [790, 318] on div "Unsere Sicherheitsschuhe bestehen aus hochwertigen, abriebfesten Materialien mi…" at bounding box center [999, 295] width 418 height 210
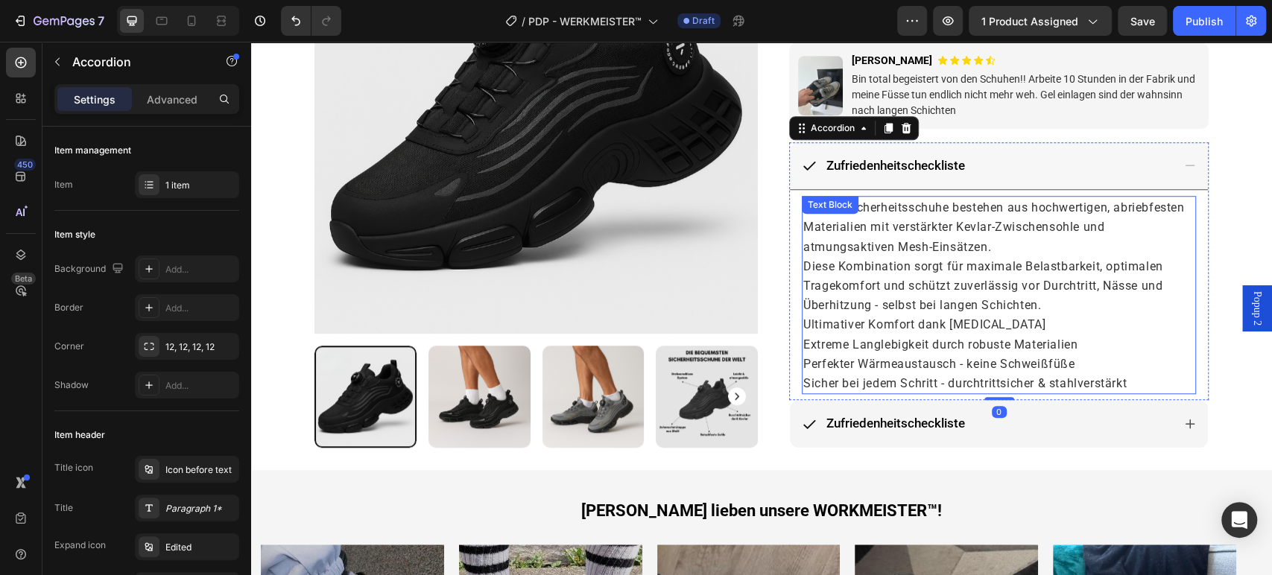
click at [812, 318] on span "Ultimativer Komfort dank Memory Foam" at bounding box center [924, 324] width 242 height 14
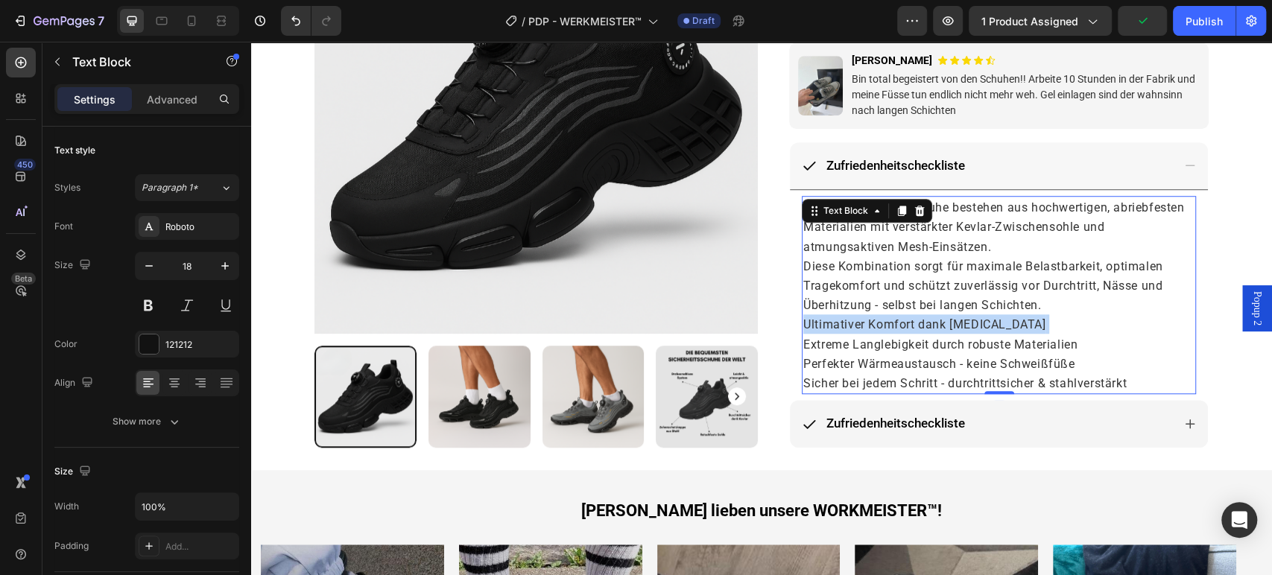
click at [812, 318] on span "Ultimativer Komfort dank Memory Foam" at bounding box center [924, 324] width 242 height 14
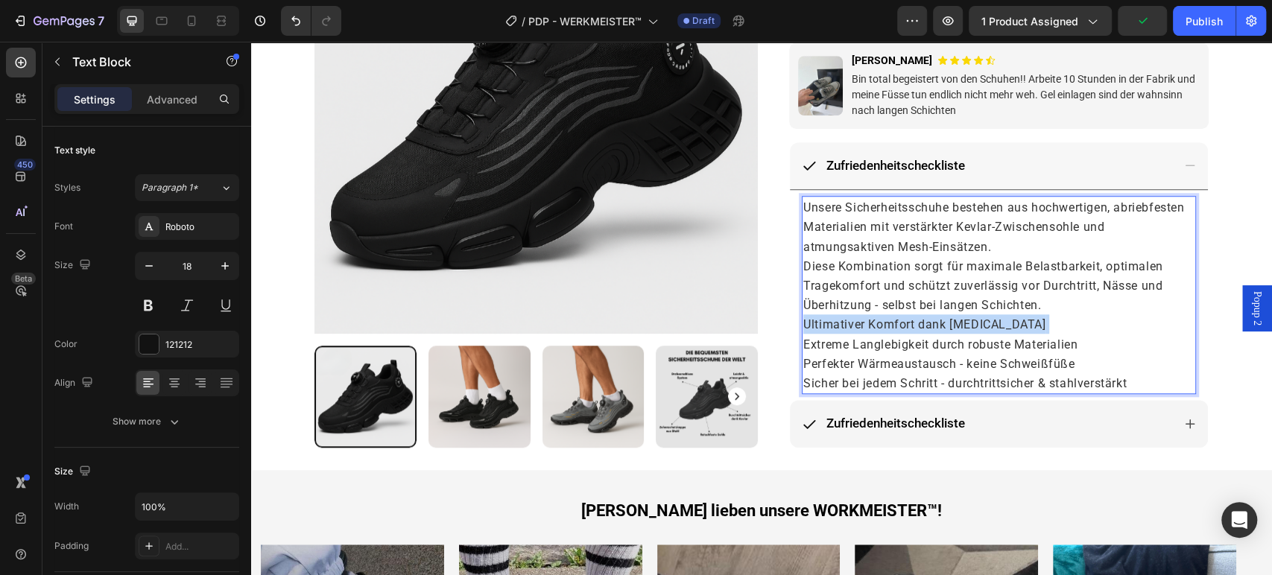
click at [812, 318] on span "Ultimativer Komfort dank Memory Foam" at bounding box center [924, 324] width 242 height 14
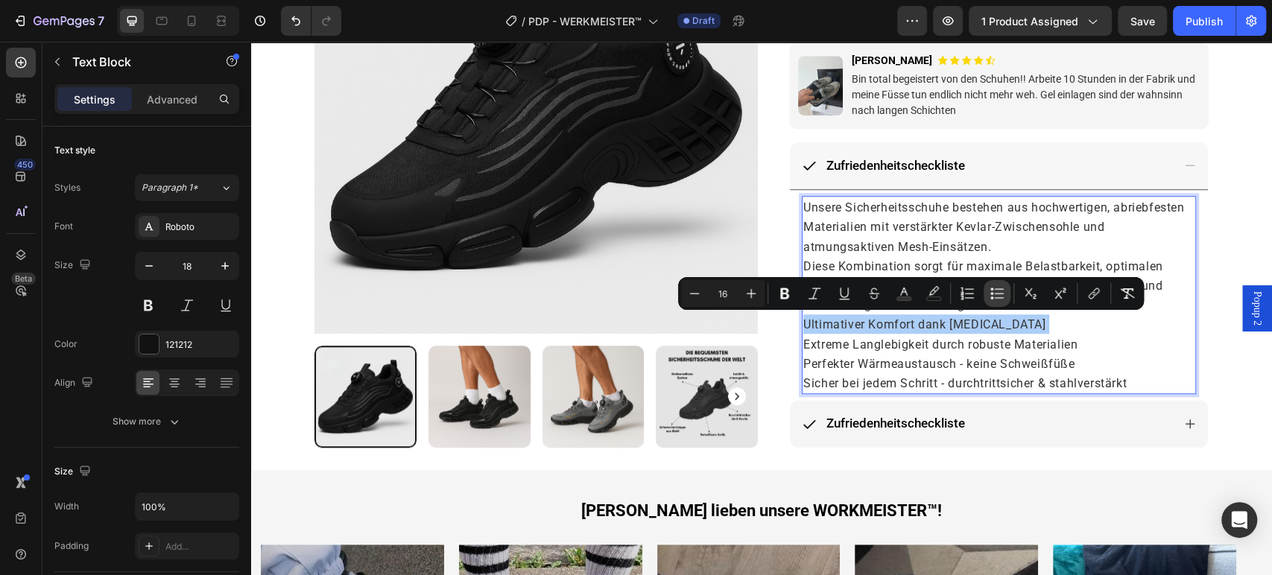
click at [998, 288] on icon "Editor contextual toolbar" at bounding box center [996, 293] width 15 height 15
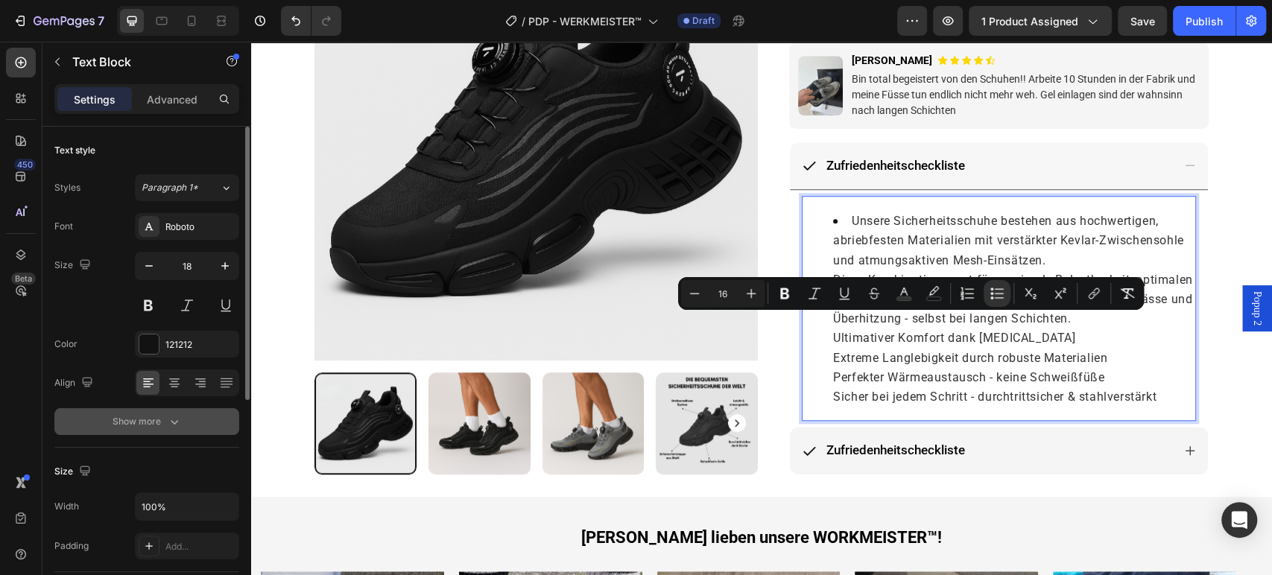
click at [175, 409] on button "Show more" at bounding box center [146, 421] width 185 height 27
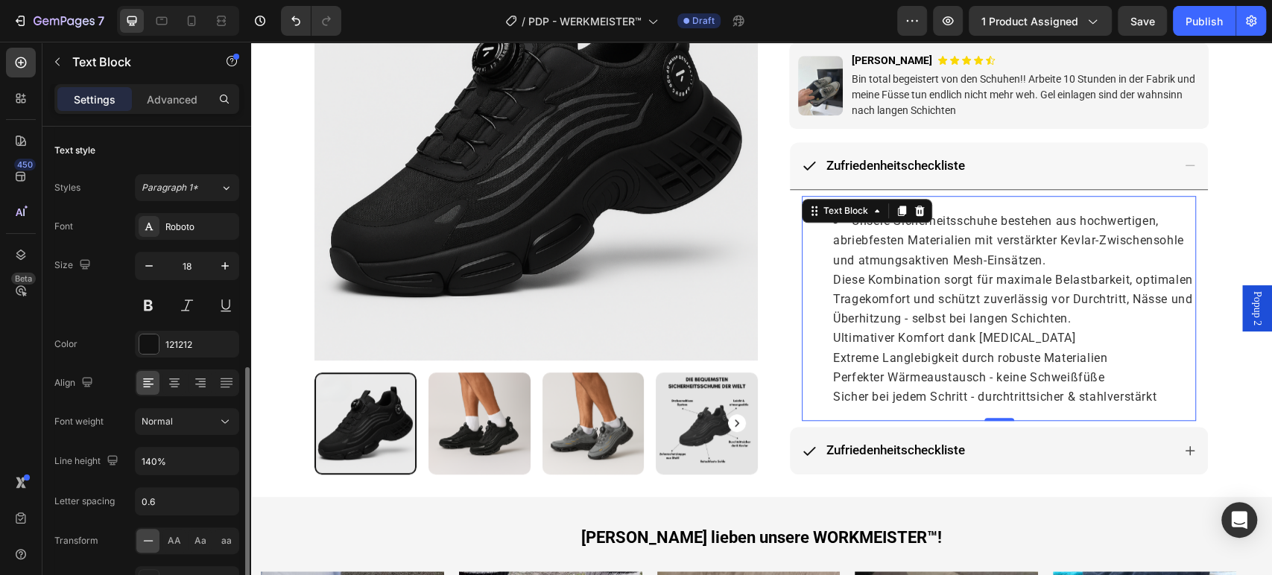
scroll to position [165, 0]
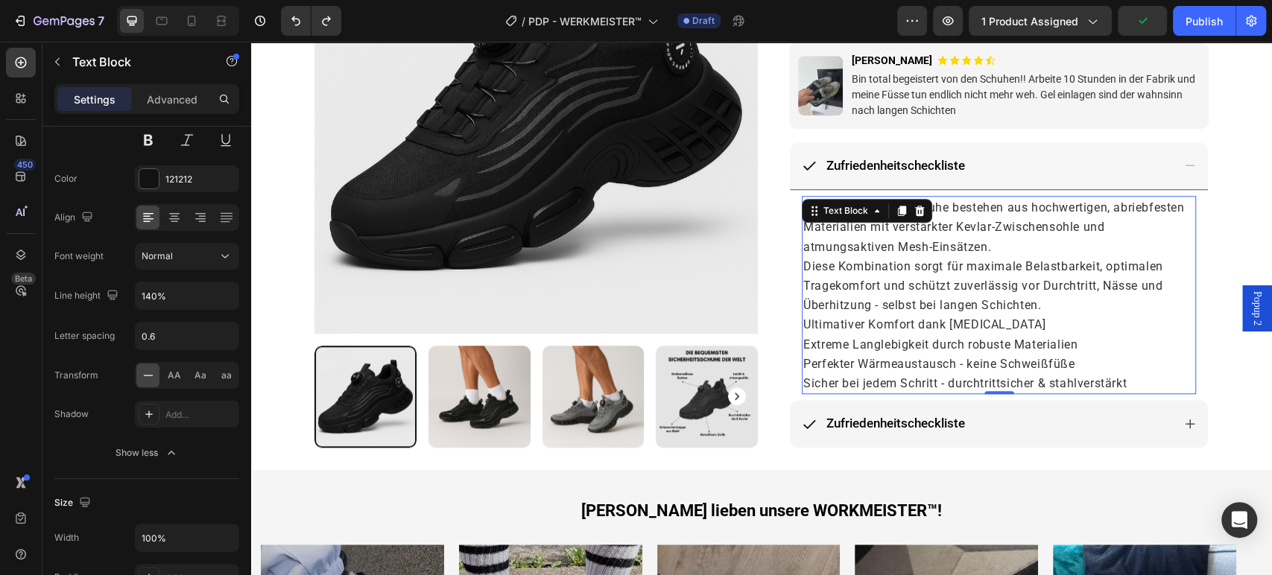
click at [817, 324] on span "Ultimativer Komfort dank Memory Foam" at bounding box center [924, 324] width 242 height 14
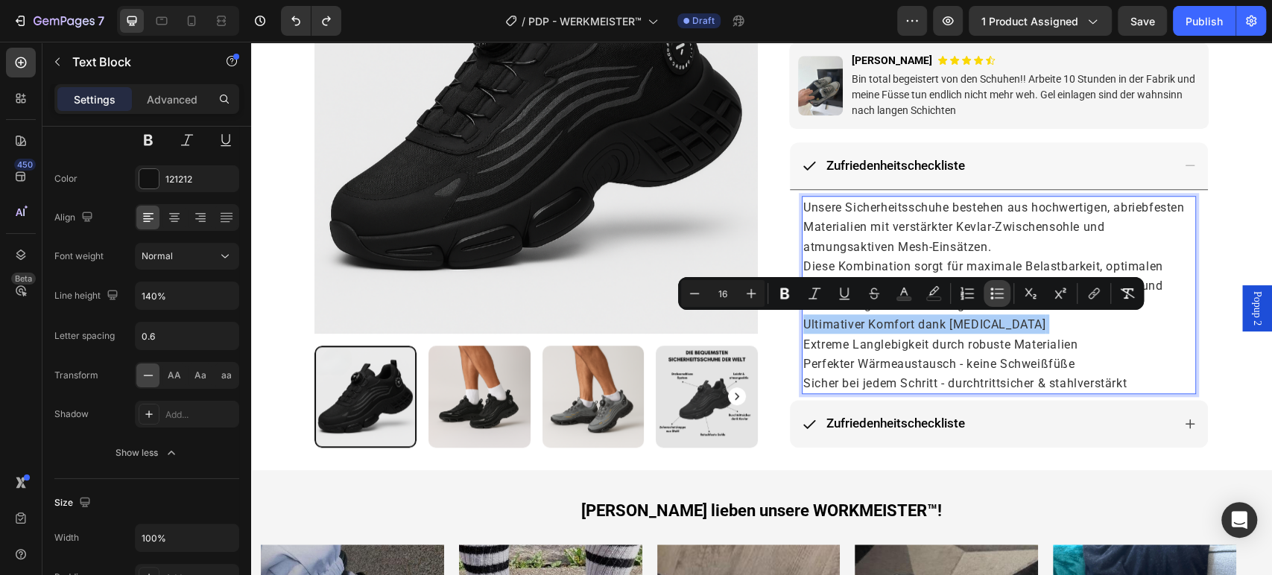
click at [1001, 294] on icon "Editor contextual toolbar" at bounding box center [996, 293] width 15 height 15
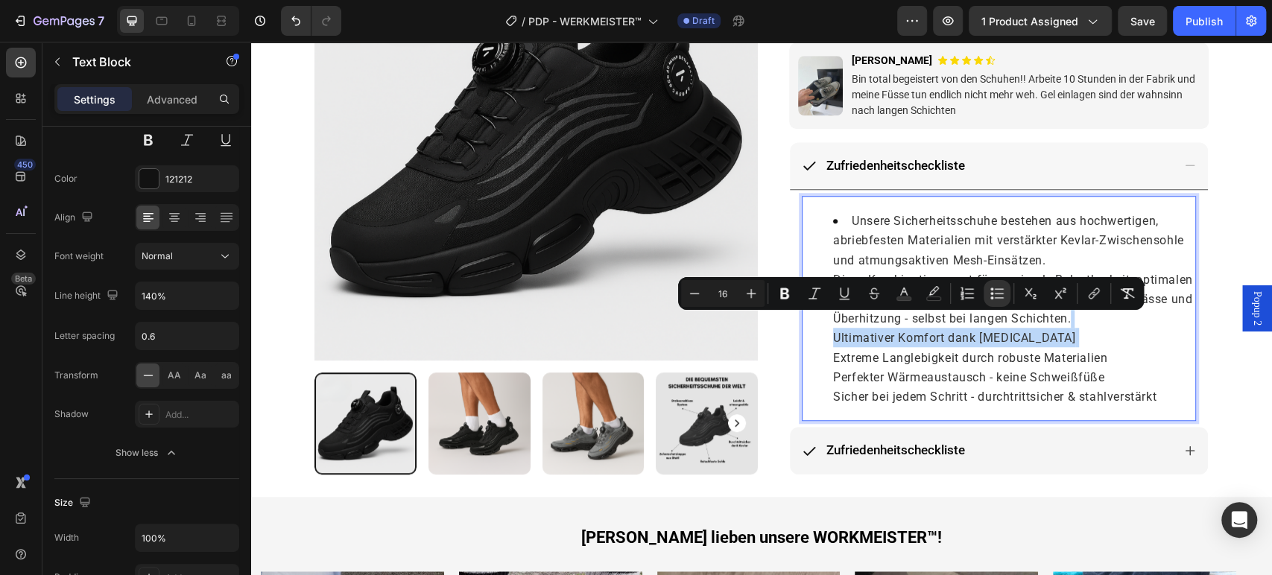
click at [833, 343] on span "Ultimativer Komfort dank Memory Foam" at bounding box center [954, 338] width 242 height 14
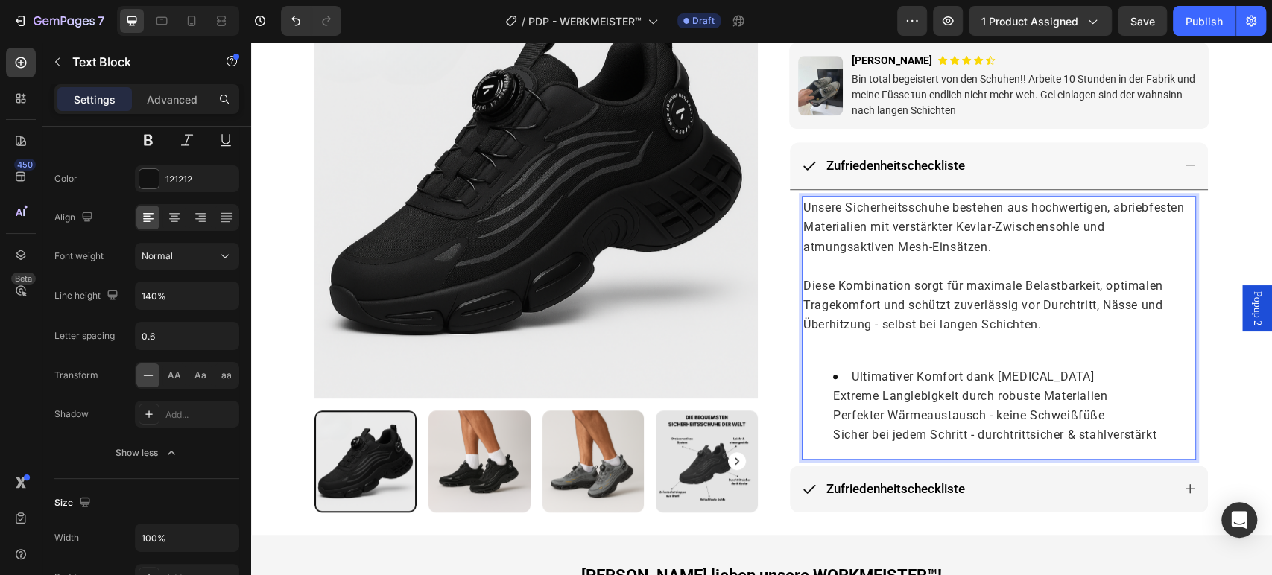
click at [860, 392] on span "Extreme Langlebigkeit durch robuste Materialien" at bounding box center [970, 396] width 274 height 14
click at [859, 391] on span "Extreme Langlebigkeit durch robuste Materialien" at bounding box center [970, 395] width 274 height 14
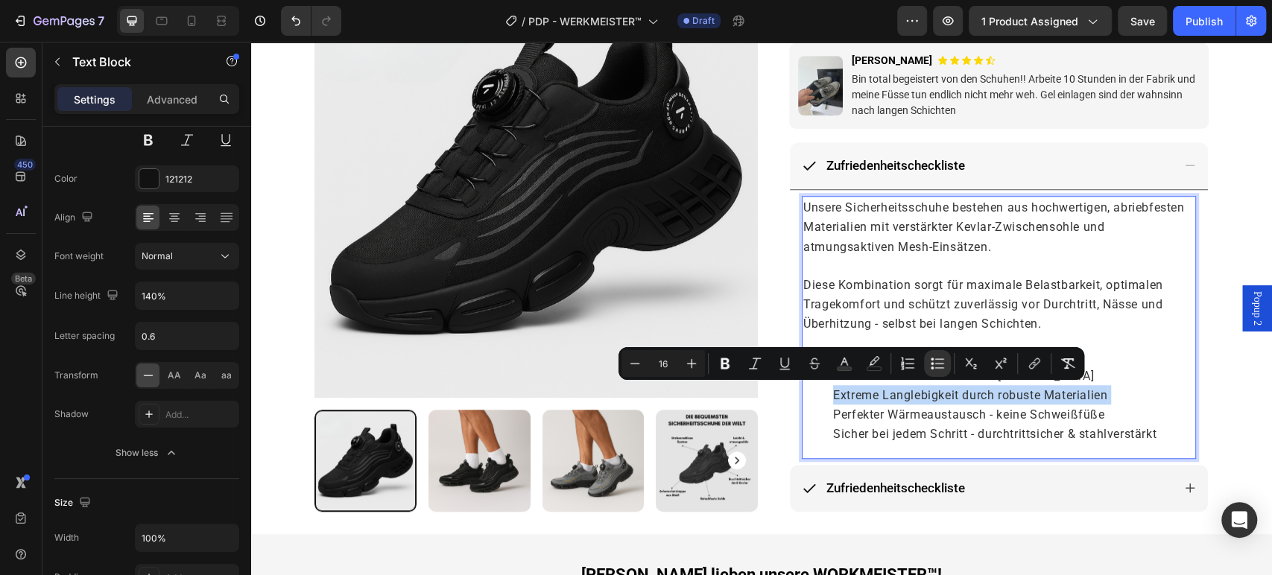
click at [859, 391] on span "Extreme Langlebigkeit durch robuste Materialien" at bounding box center [970, 395] width 274 height 14
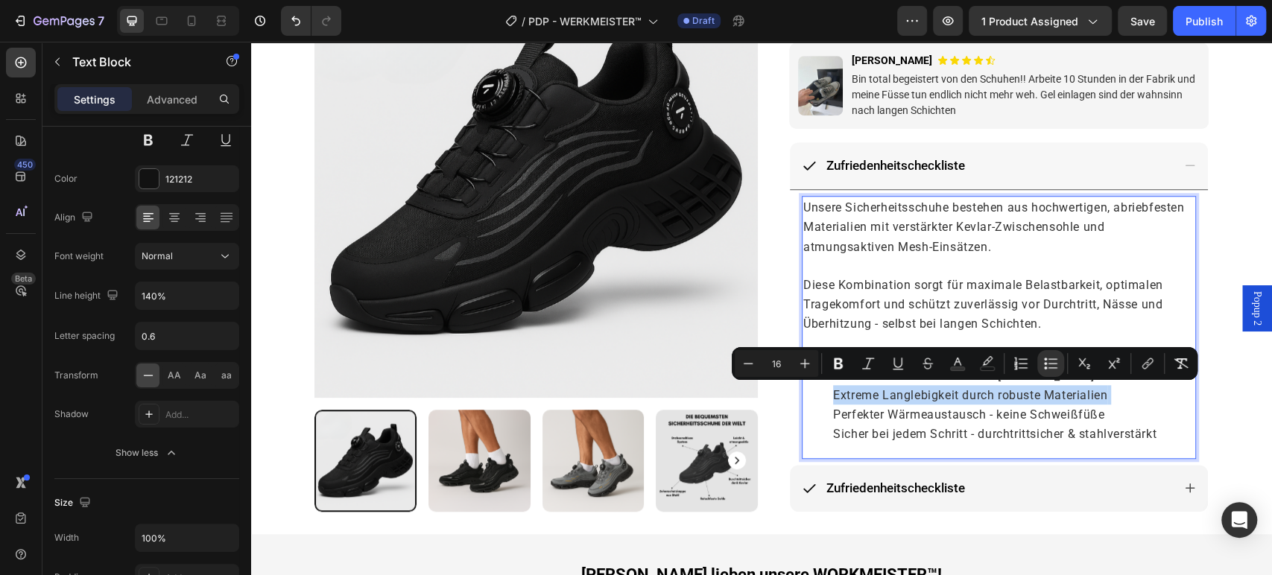
click at [859, 391] on span "Extreme Langlebigkeit durch robuste Materialien" at bounding box center [970, 395] width 274 height 14
click at [822, 393] on ul "Ultimativer Komfort dank Memory Foam Extreme Langlebigkeit durch robuste Materi…" at bounding box center [998, 405] width 391 height 78
click at [824, 398] on ul "Ultimativer Komfort dank Memory Foam Extreme Langlebigkeit durch robuste Materi…" at bounding box center [998, 405] width 391 height 78
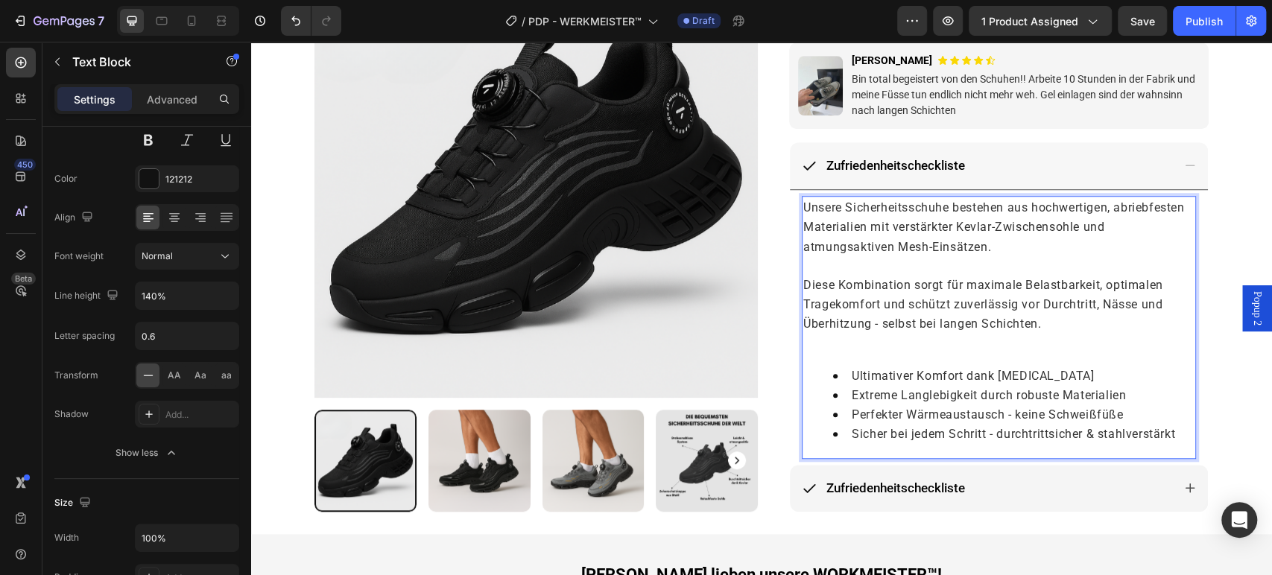
click at [1095, 412] on span "Perfekter Wärmeaustausch - keine Schweißfüße" at bounding box center [986, 414] width 271 height 14
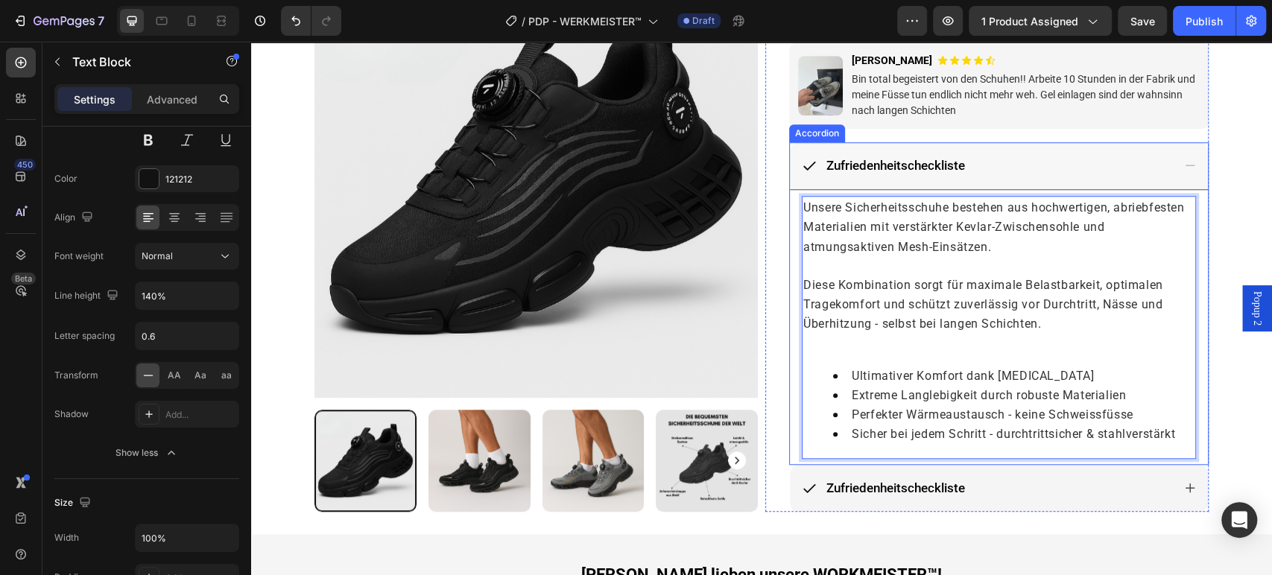
click at [929, 167] on span "Zufriedenheitscheckliste" at bounding box center [895, 165] width 139 height 15
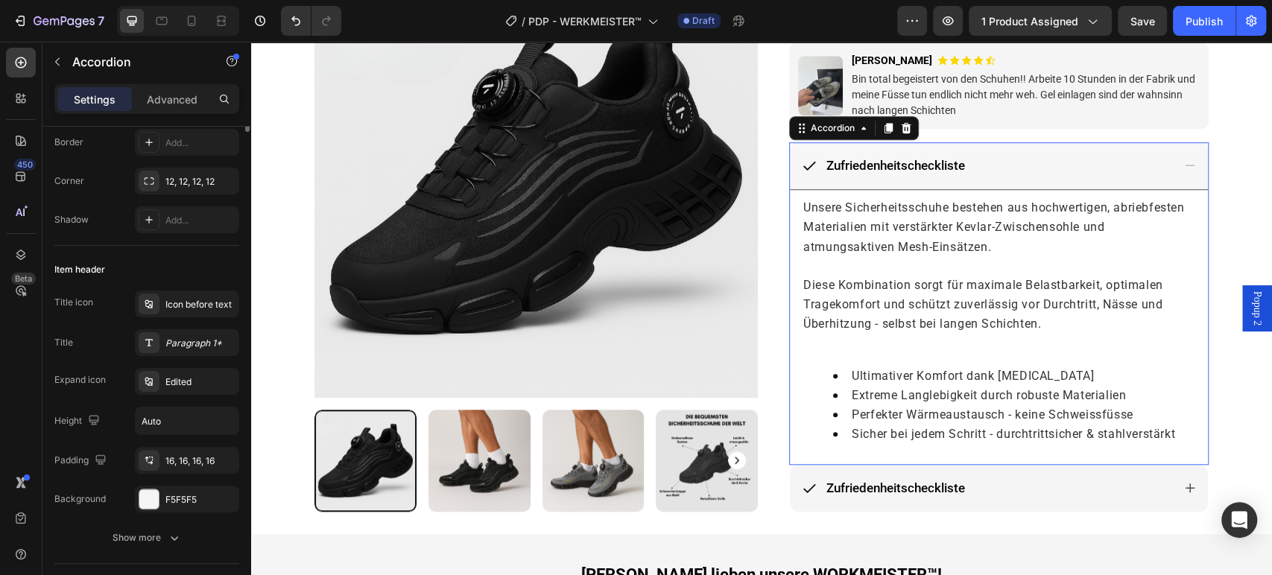
scroll to position [0, 0]
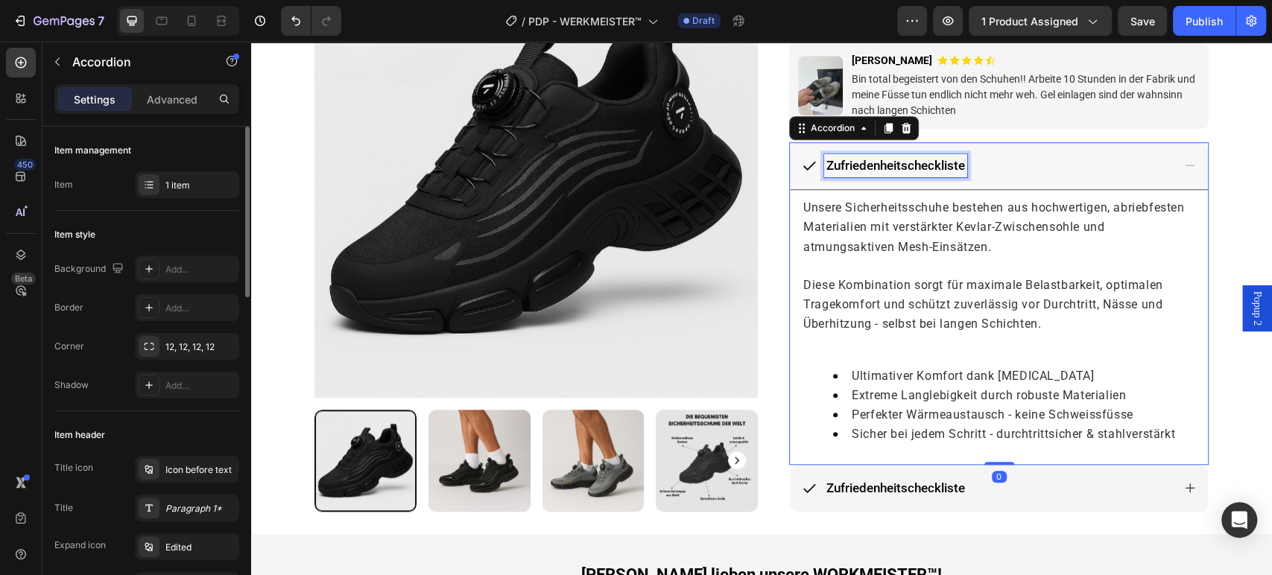
click at [926, 167] on span "Zufriedenheitscheckliste" at bounding box center [895, 165] width 139 height 15
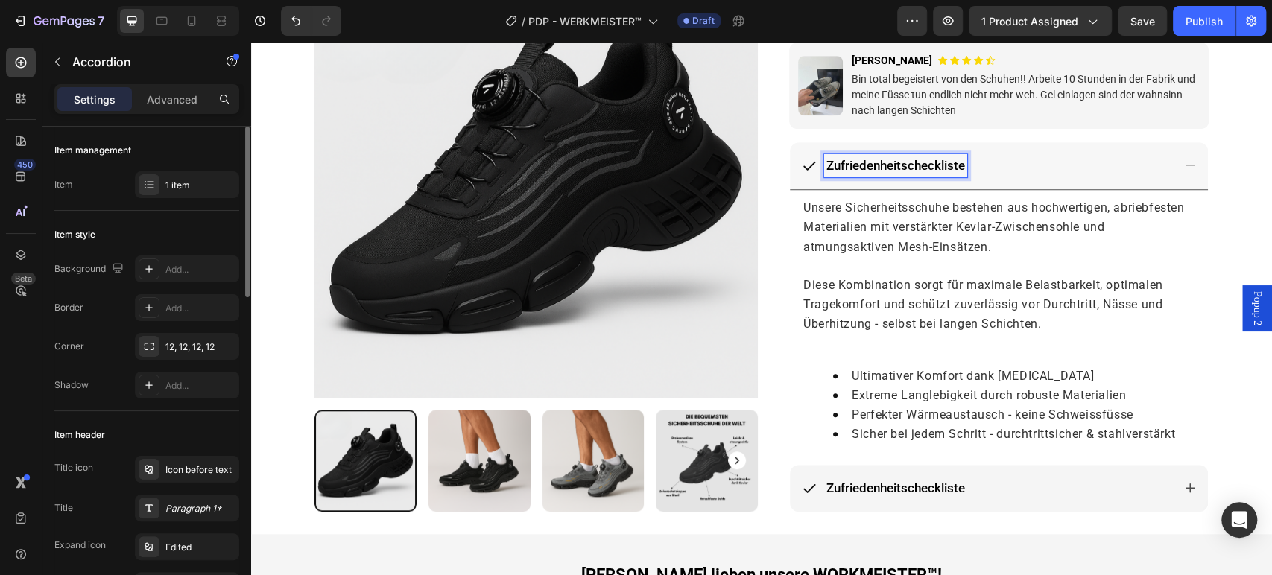
click at [924, 165] on span "Zufriedenheitscheckliste" at bounding box center [895, 165] width 139 height 15
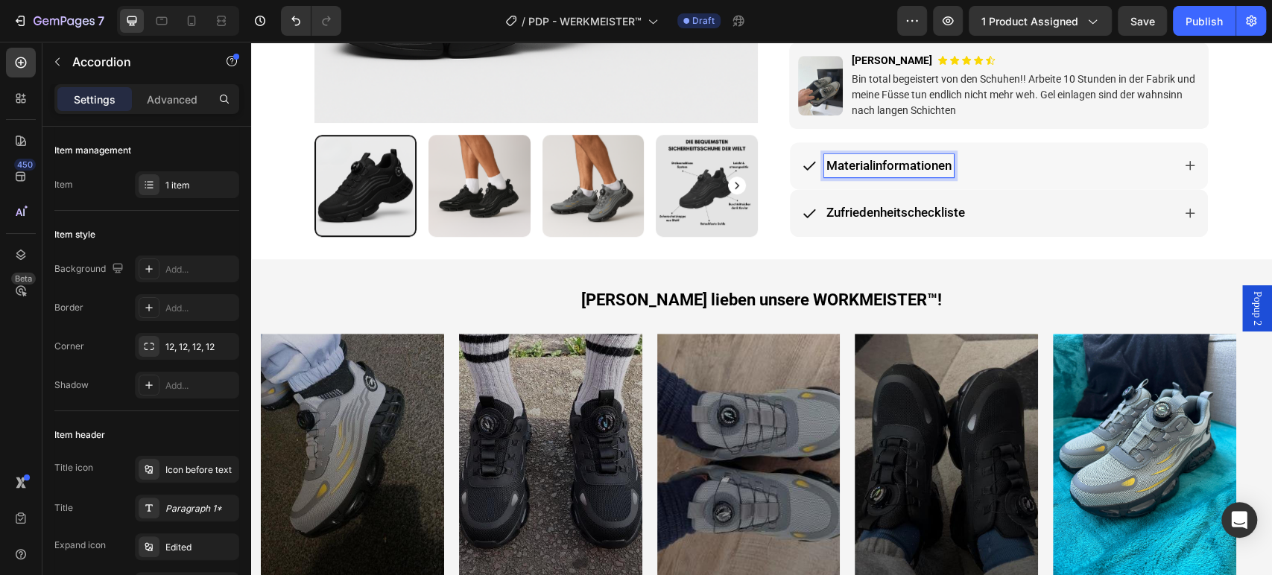
click at [1095, 168] on div "Materialinformationen" at bounding box center [987, 166] width 370 height 24
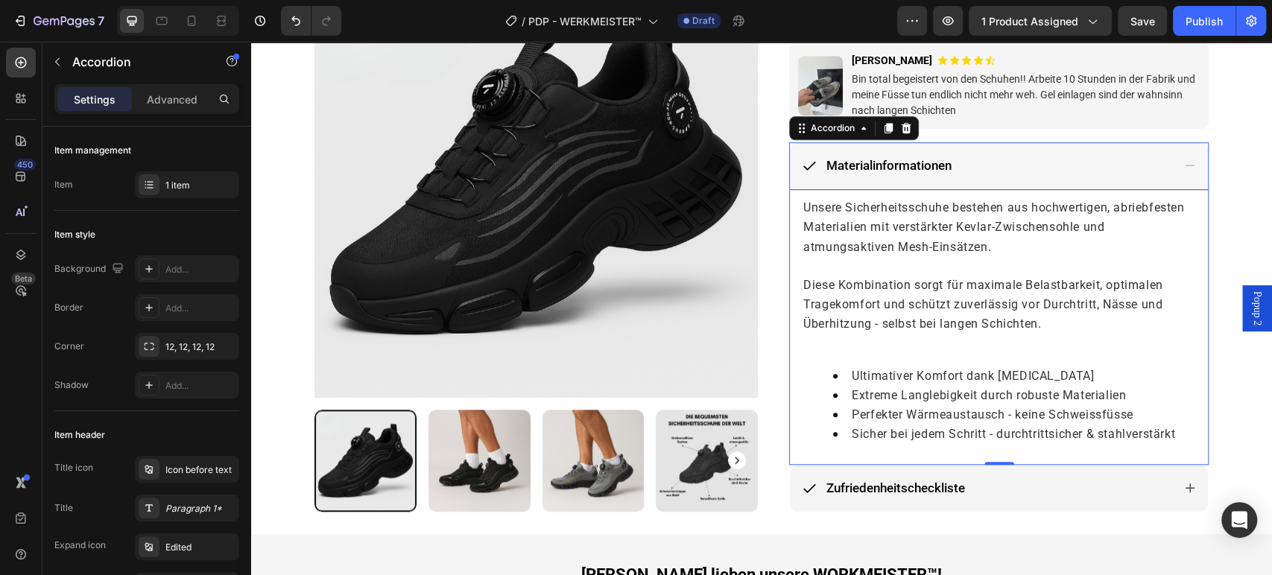
click at [1091, 165] on div "Materialinformationen" at bounding box center [987, 166] width 370 height 24
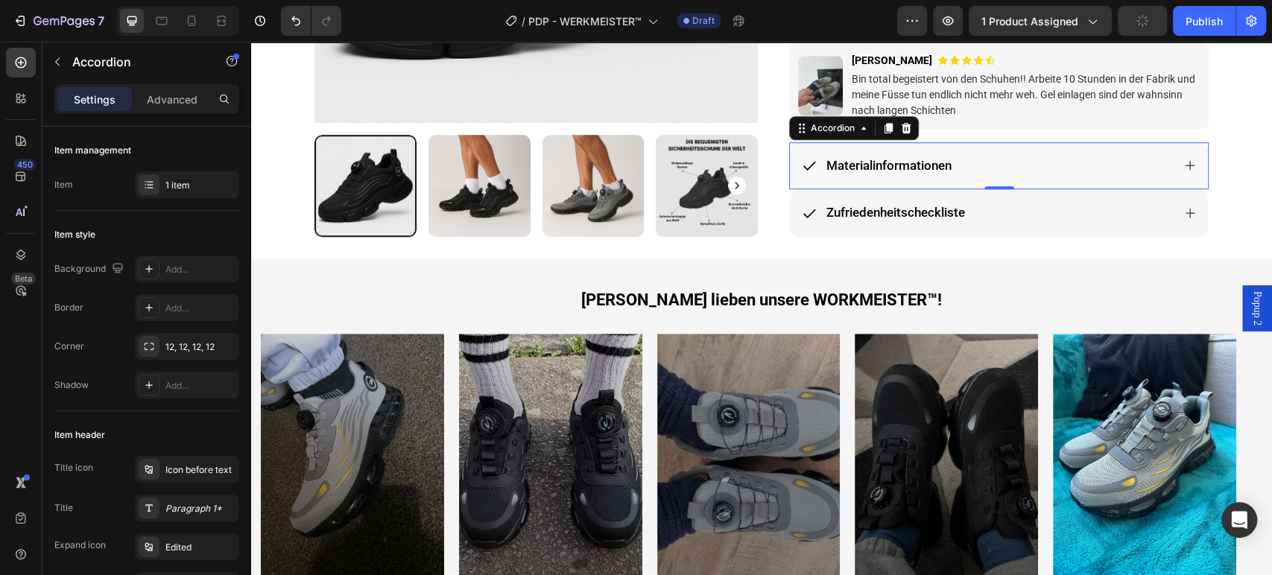
click at [1091, 165] on div "Materialinformationen" at bounding box center [987, 166] width 370 height 24
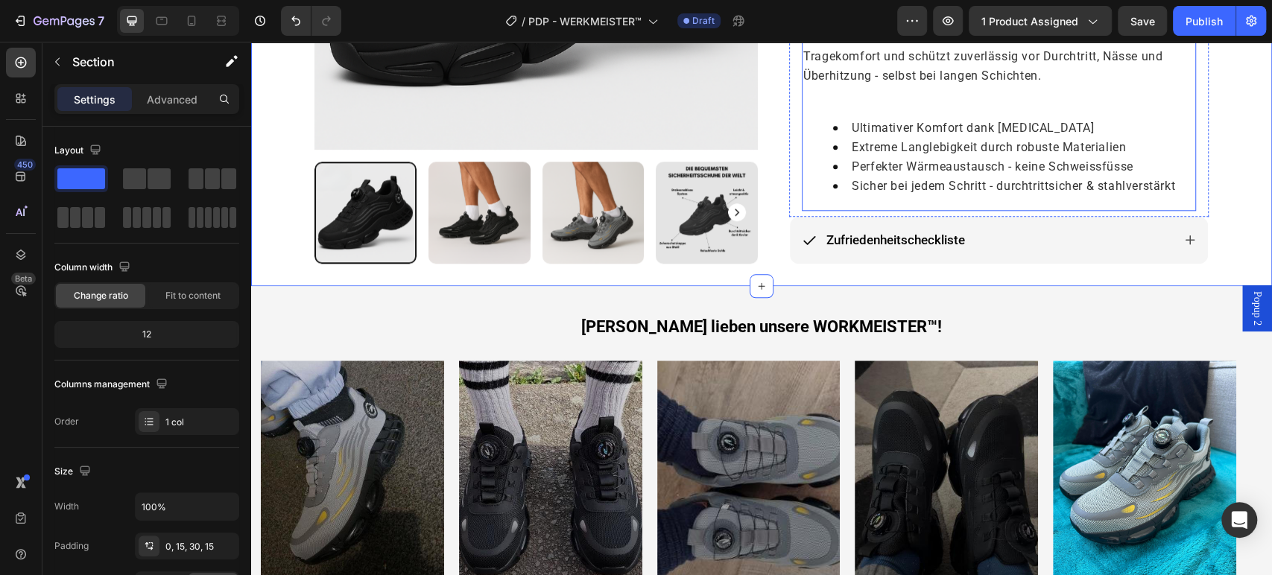
scroll to position [745, 0]
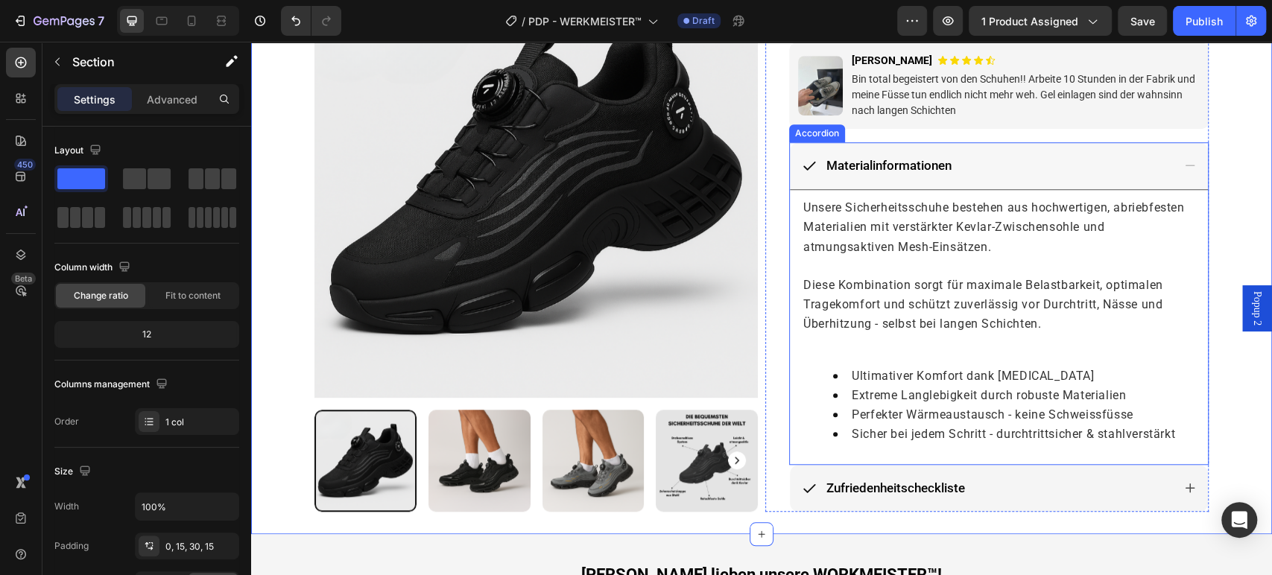
click at [977, 173] on div "Materialinformationen" at bounding box center [987, 166] width 370 height 24
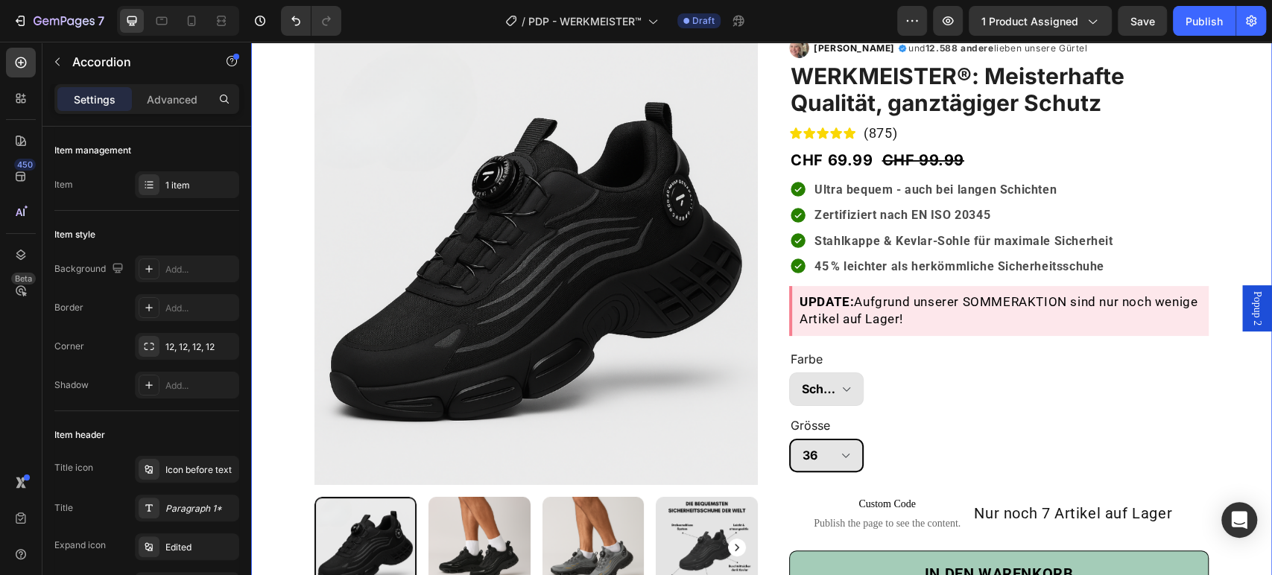
scroll to position [83, 0]
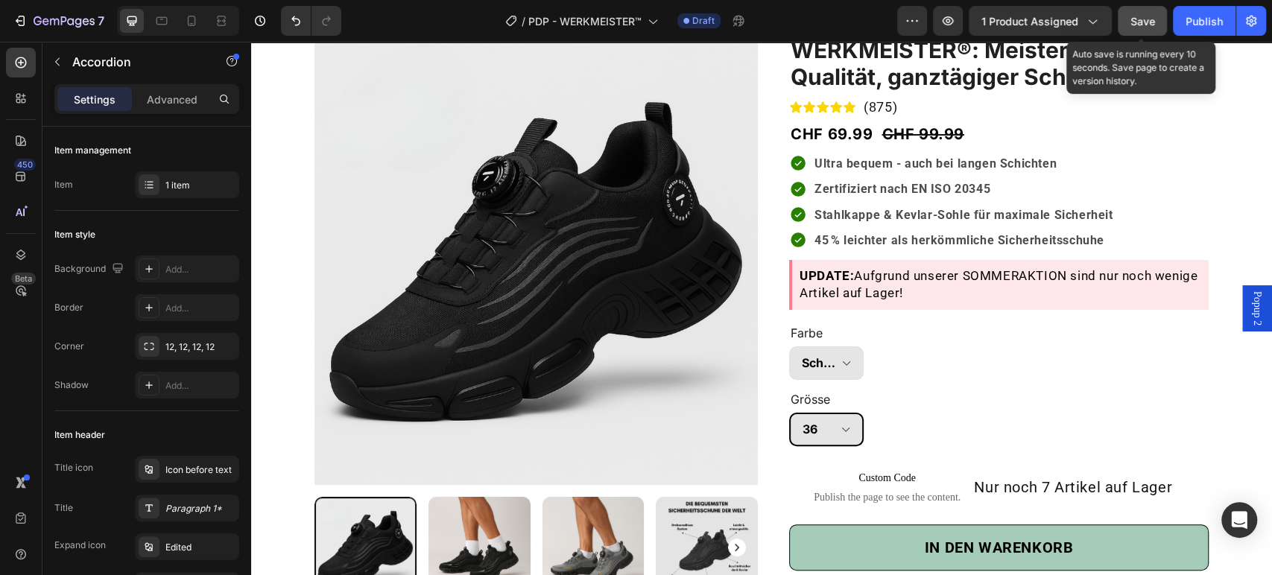
click at [1131, 22] on span "Save" at bounding box center [1142, 21] width 25 height 13
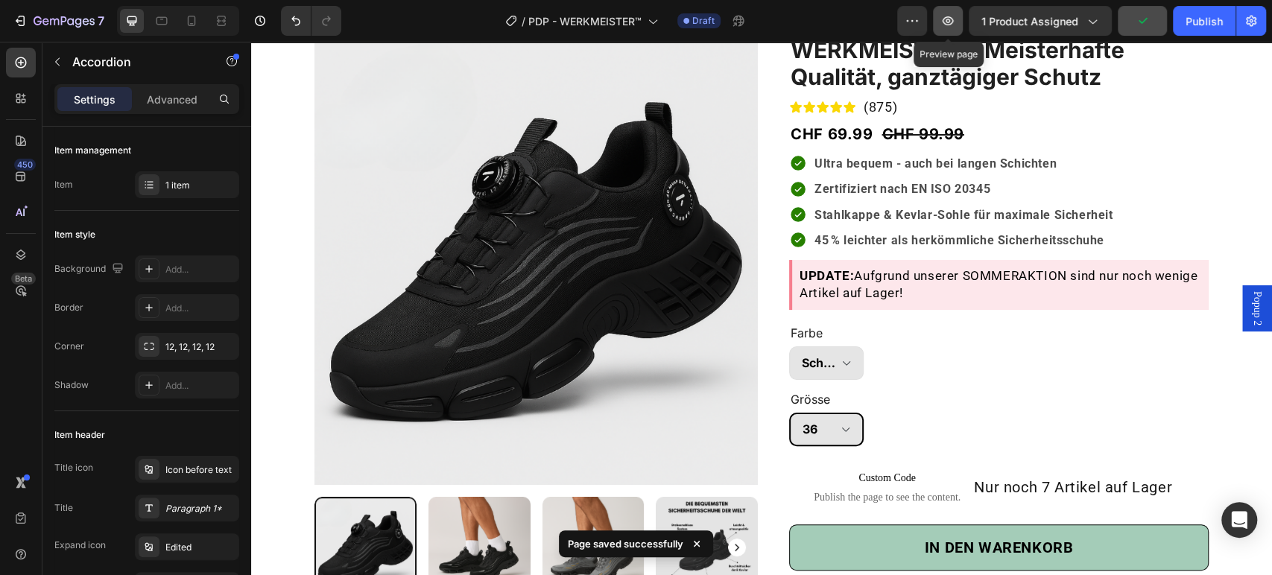
click at [953, 27] on icon "button" at bounding box center [947, 20] width 15 height 15
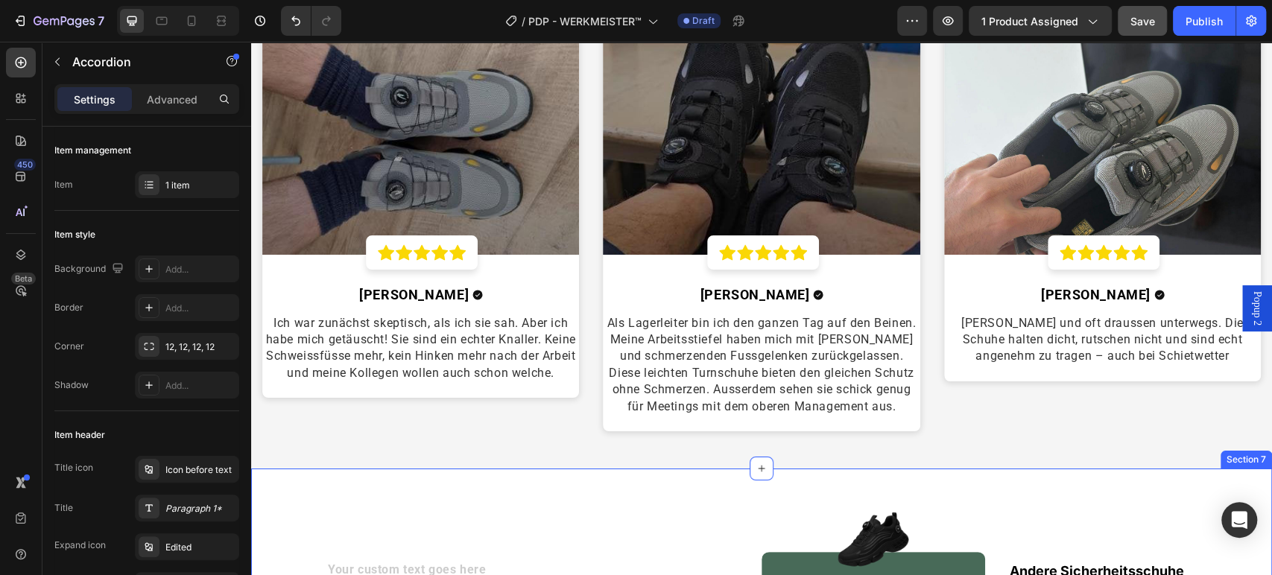
scroll to position [3062, 0]
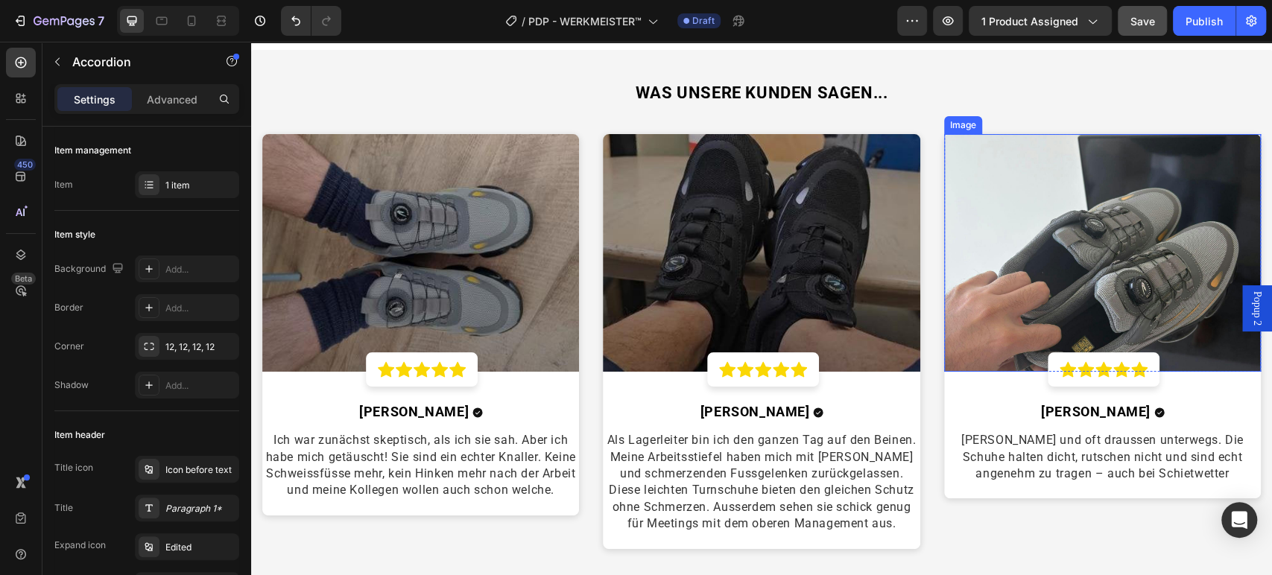
click at [1027, 291] on img at bounding box center [1102, 253] width 317 height 238
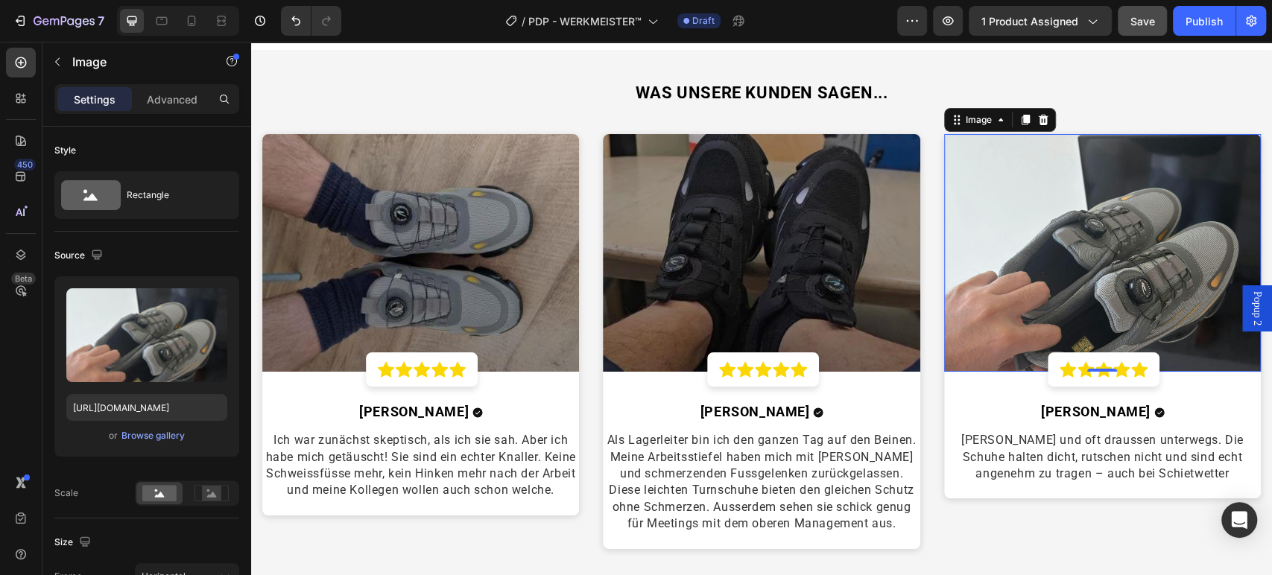
click at [996, 249] on img at bounding box center [1102, 253] width 317 height 238
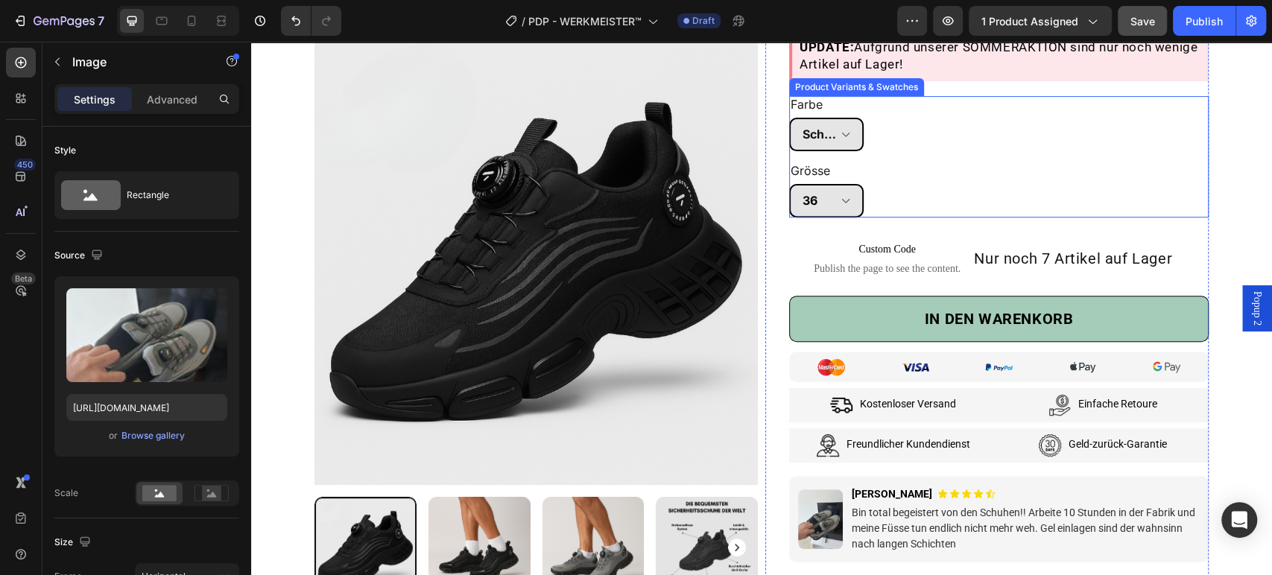
scroll to position [248, 0]
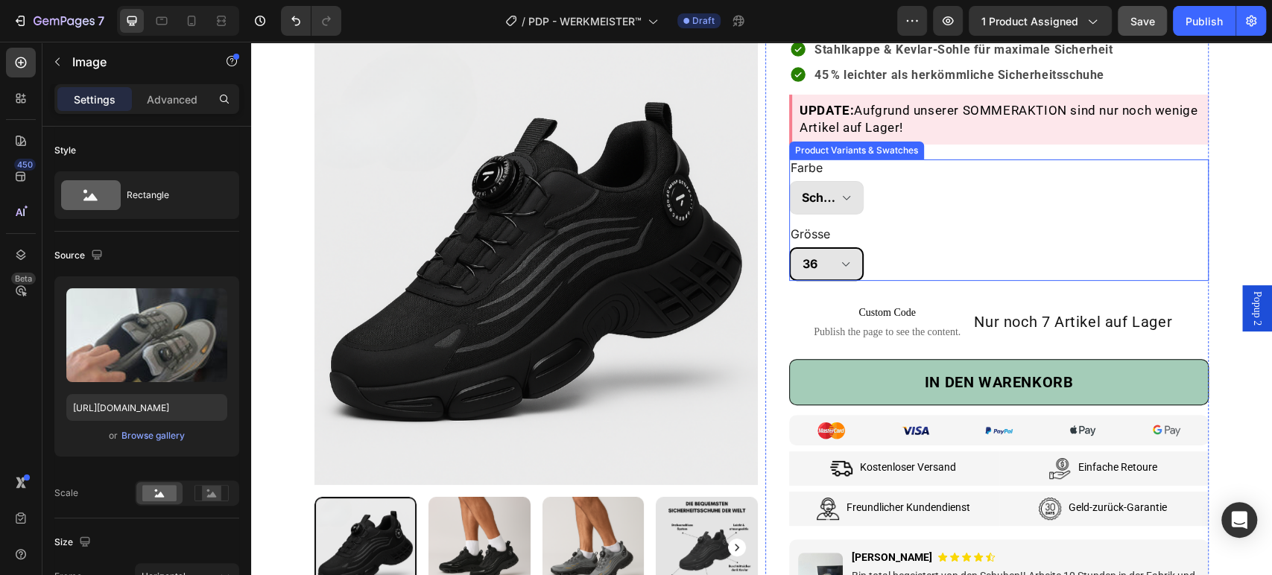
click at [847, 231] on div "Grösse 36 37 38 39 40 41 42 43 44 45 46 47 48" at bounding box center [826, 253] width 74 height 55
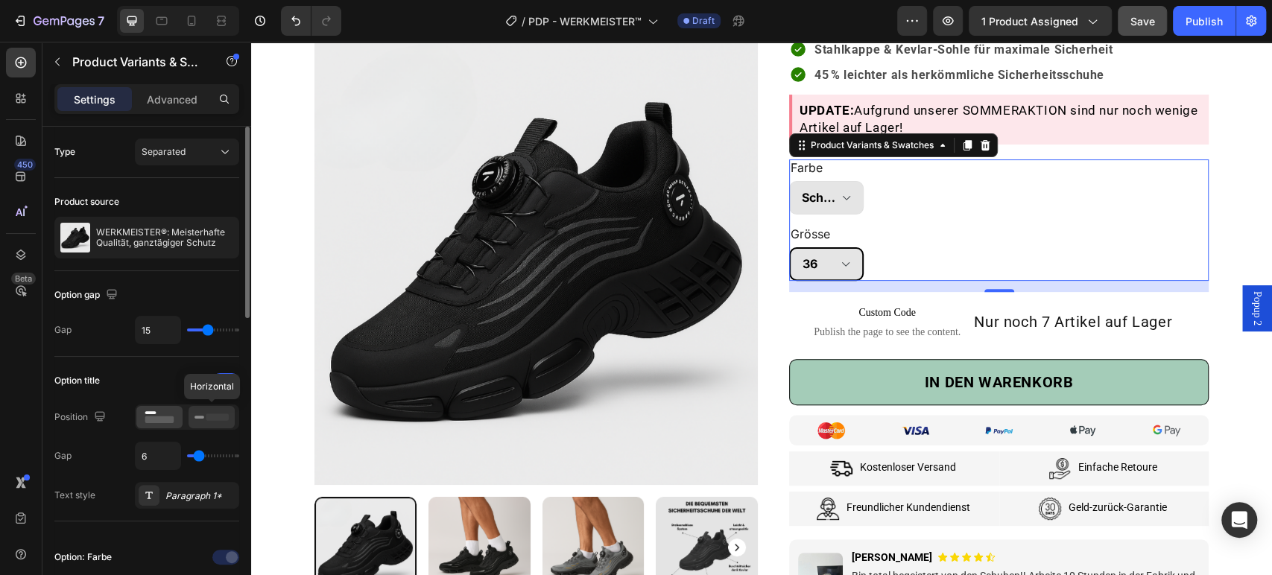
click at [215, 422] on icon at bounding box center [211, 417] width 34 height 16
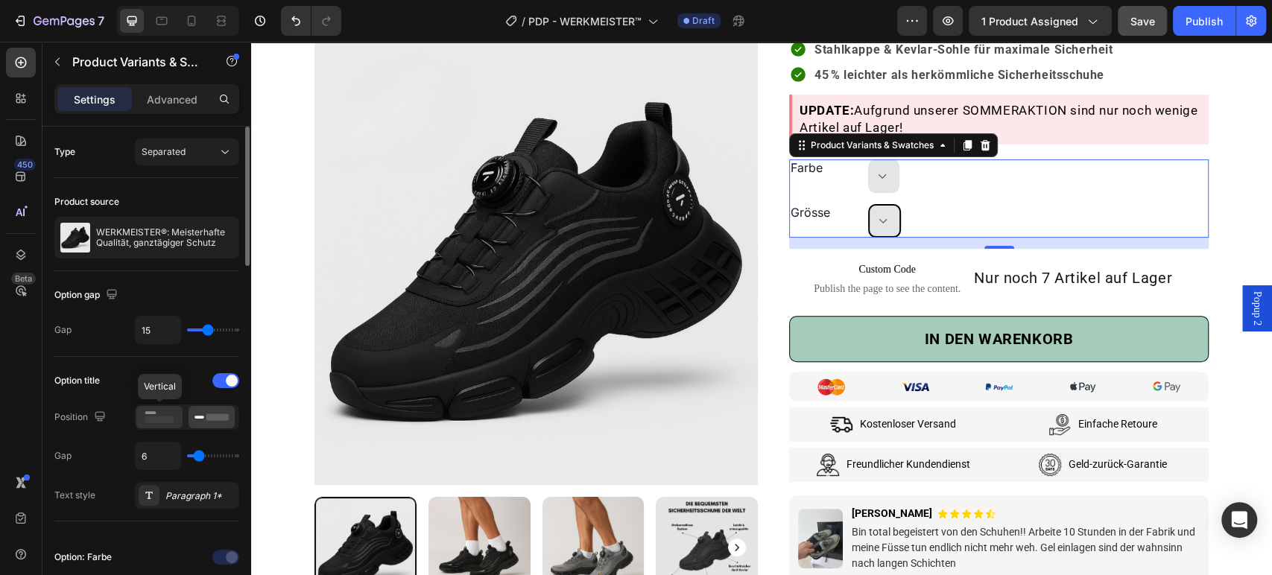
click at [165, 413] on icon at bounding box center [159, 417] width 34 height 16
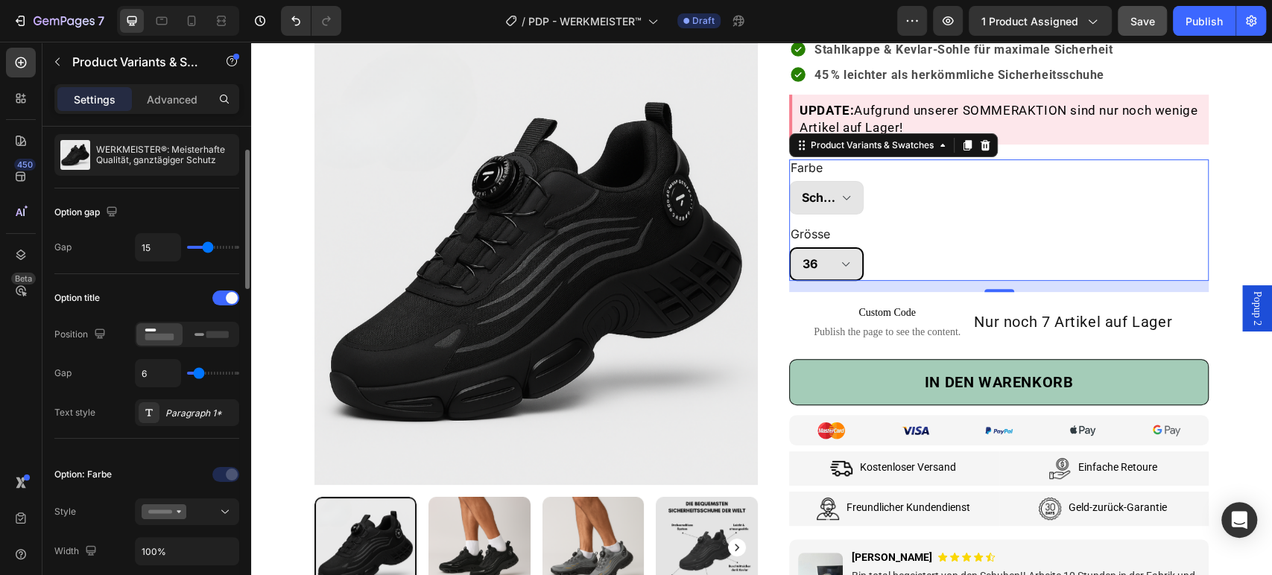
scroll to position [165, 0]
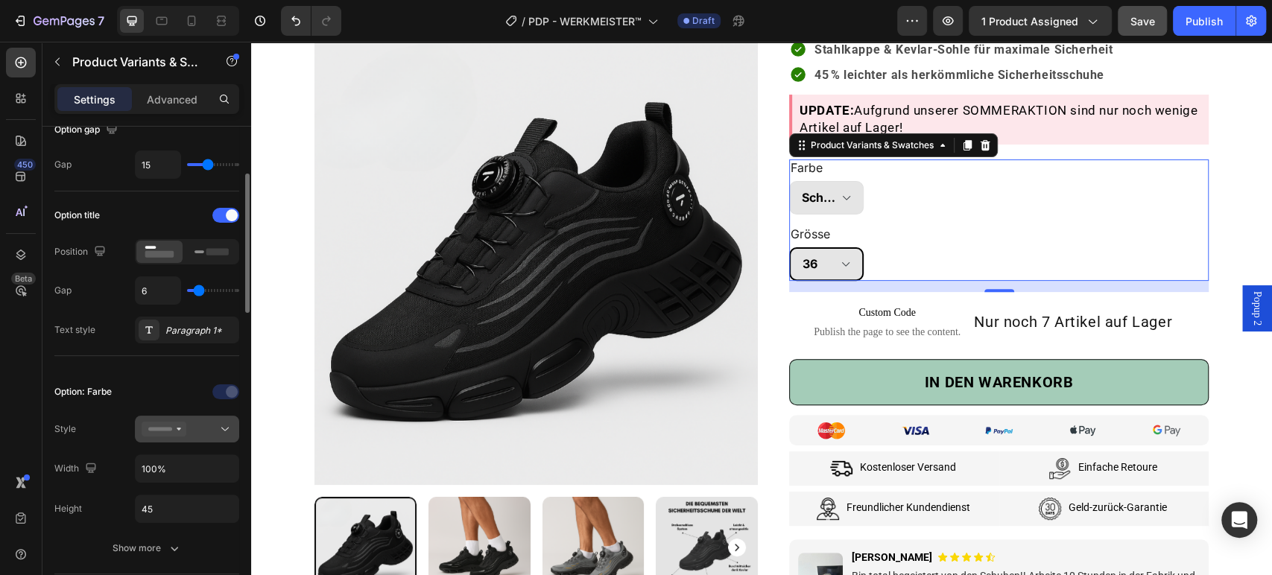
click at [197, 430] on div at bounding box center [187, 429] width 91 height 15
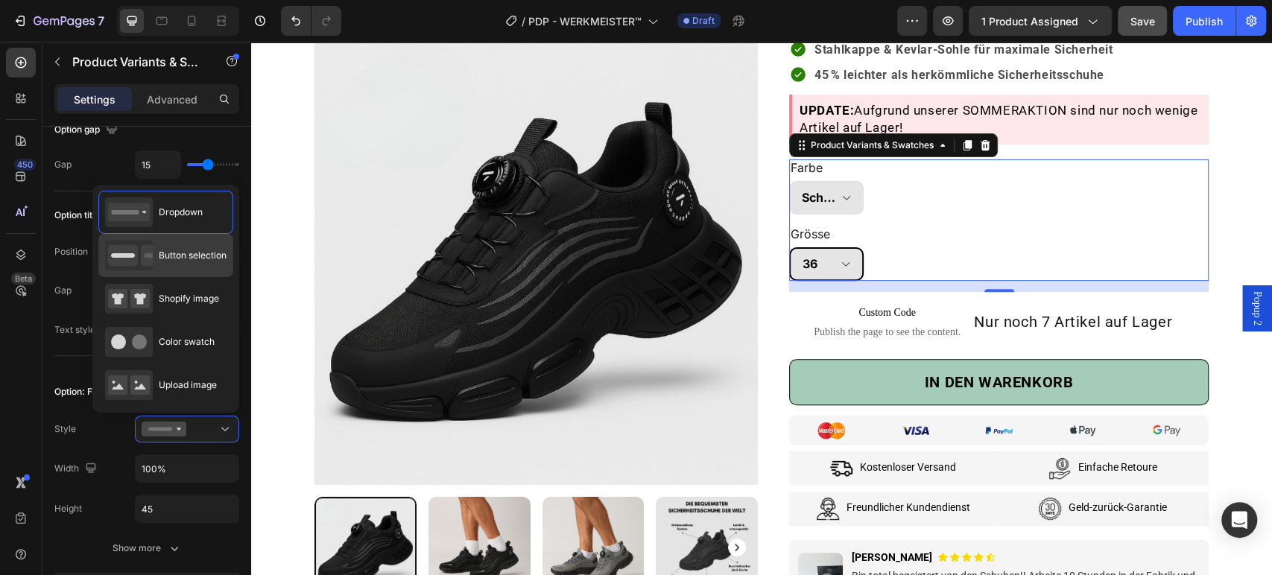
click at [168, 267] on div "Button selection" at bounding box center [165, 256] width 121 height 30
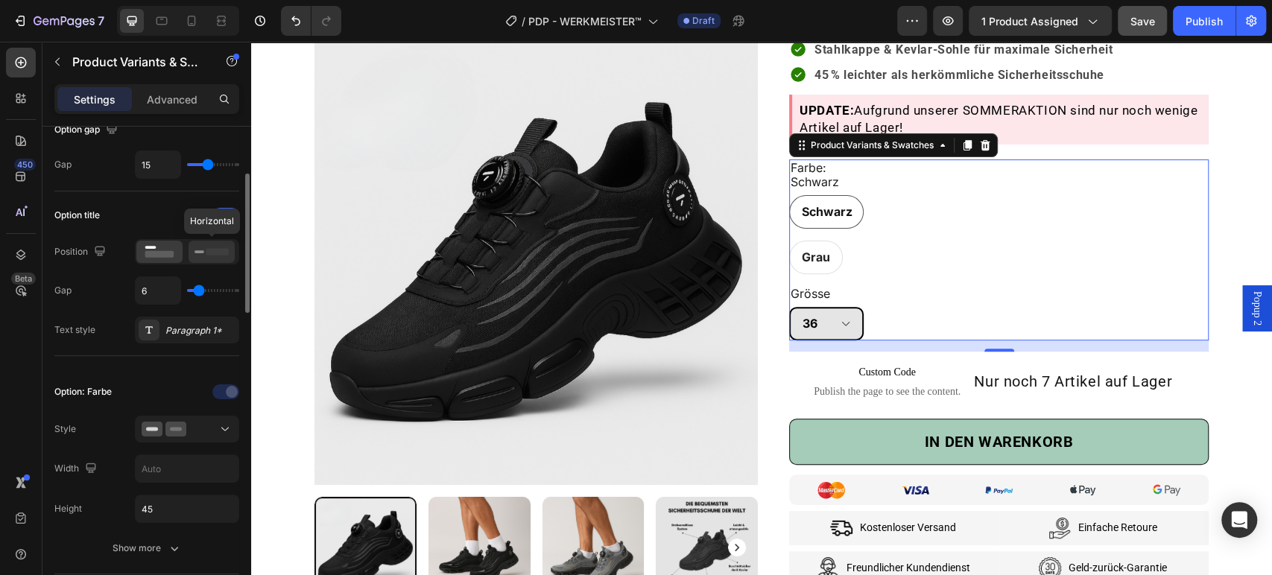
click at [215, 253] on rect at bounding box center [217, 251] width 22 height 7
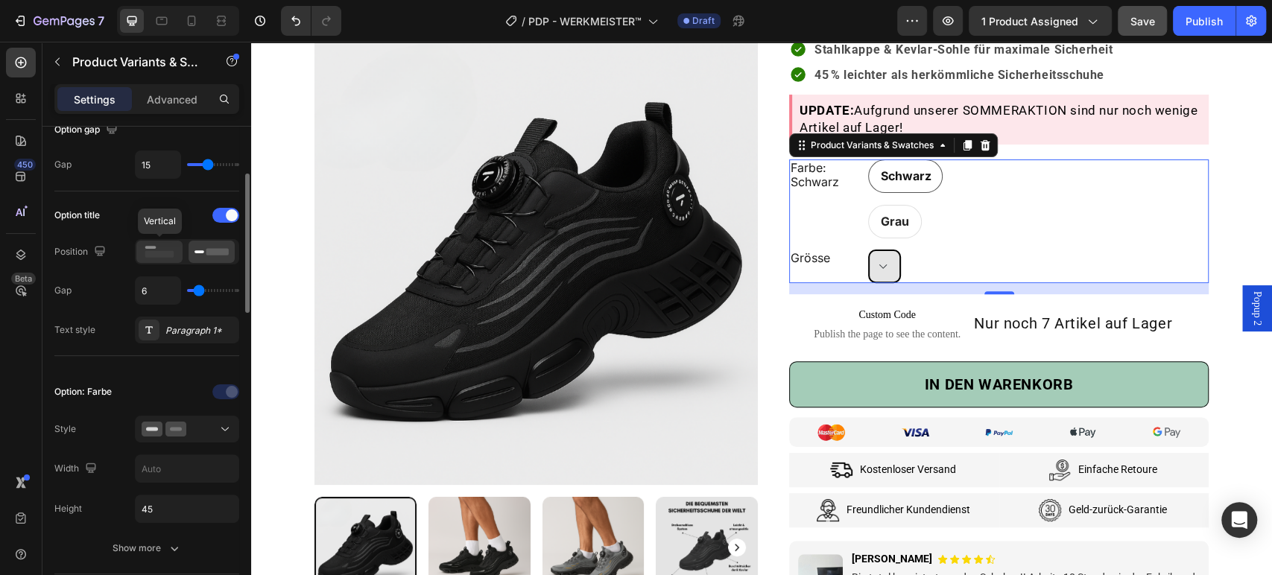
click at [175, 252] on icon at bounding box center [159, 252] width 34 height 16
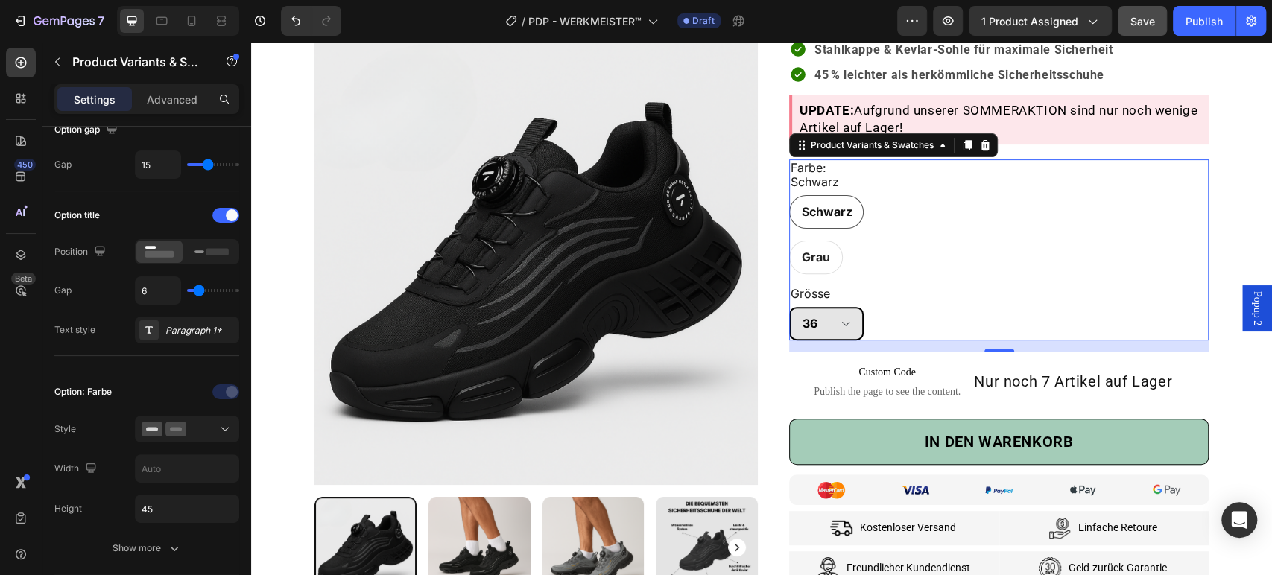
click at [949, 273] on div "Farbe: Schwarz Schwarz Schwarz Schwarz Grau Grau Grau Grösse 36 37 38 39 40 41 …" at bounding box center [998, 250] width 419 height 182
click at [769, 379] on div "Image Marthe G. Text Block Icon Row und 12.588 andere lieben unsere Gürtel Text…" at bounding box center [986, 320] width 443 height 947
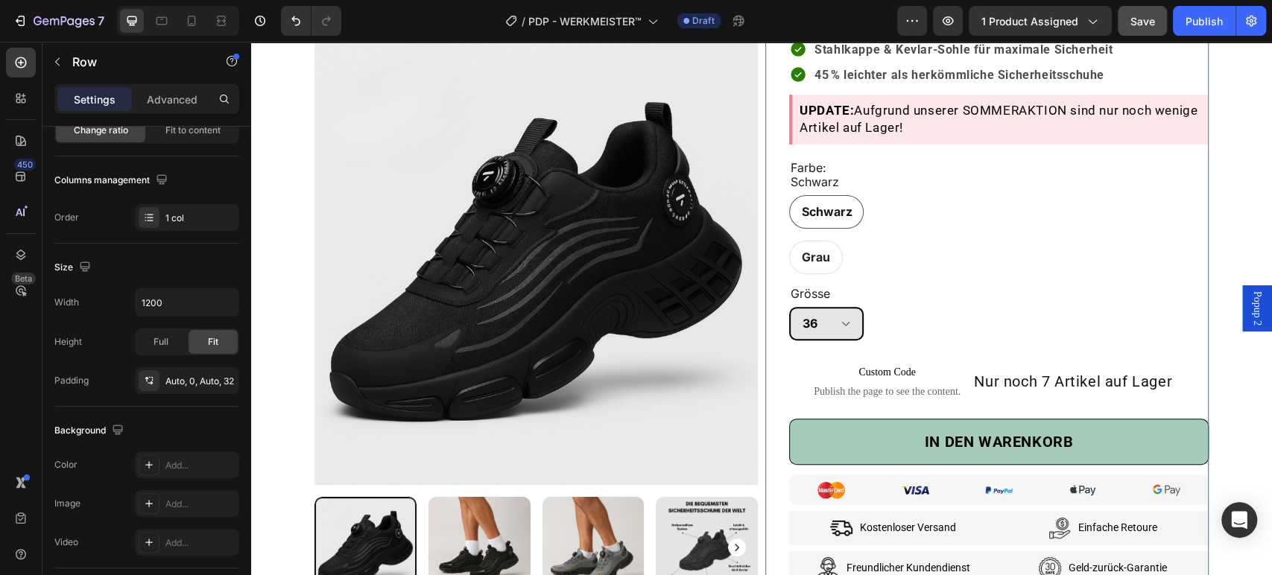
scroll to position [0, 0]
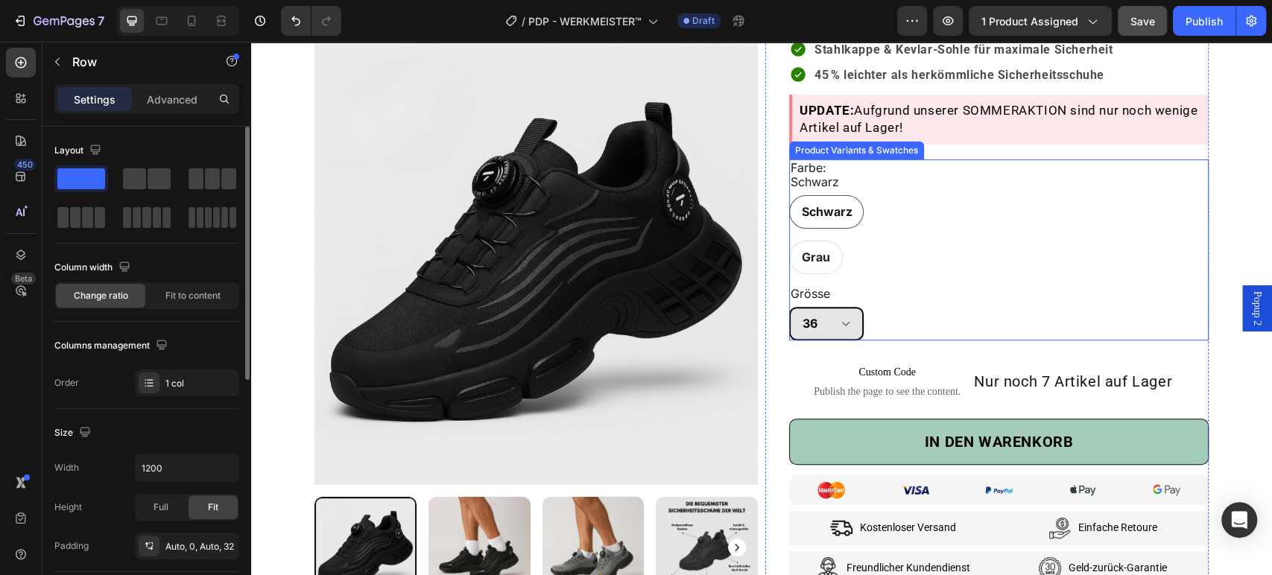
click at [822, 233] on div "Grau" at bounding box center [816, 223] width 30 height 19
click at [789, 240] on input "Grau Grau Grau" at bounding box center [788, 240] width 1 height 1
radio input "true"
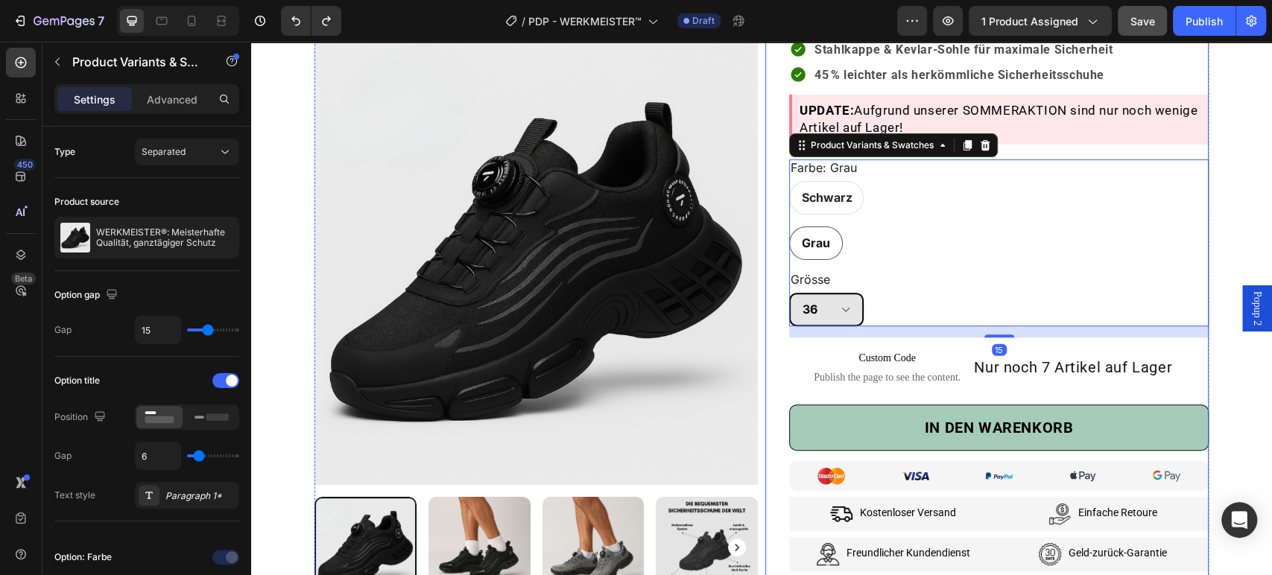
type input "100%"
select select "Grau"
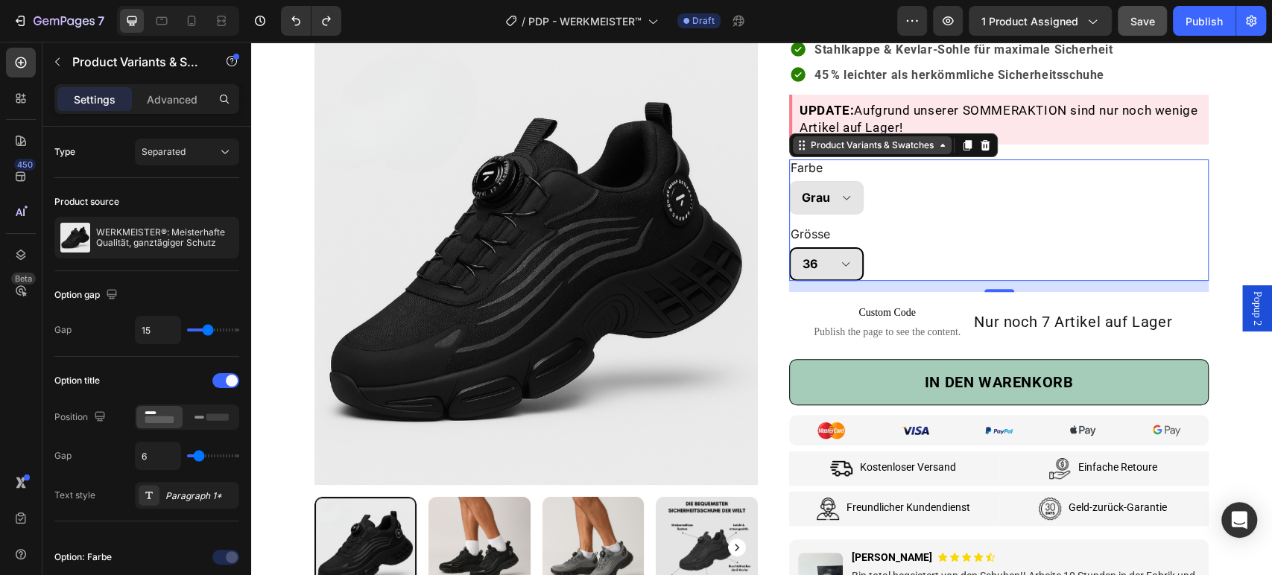
click at [903, 148] on div "Product Variants & Swatches" at bounding box center [871, 145] width 129 height 13
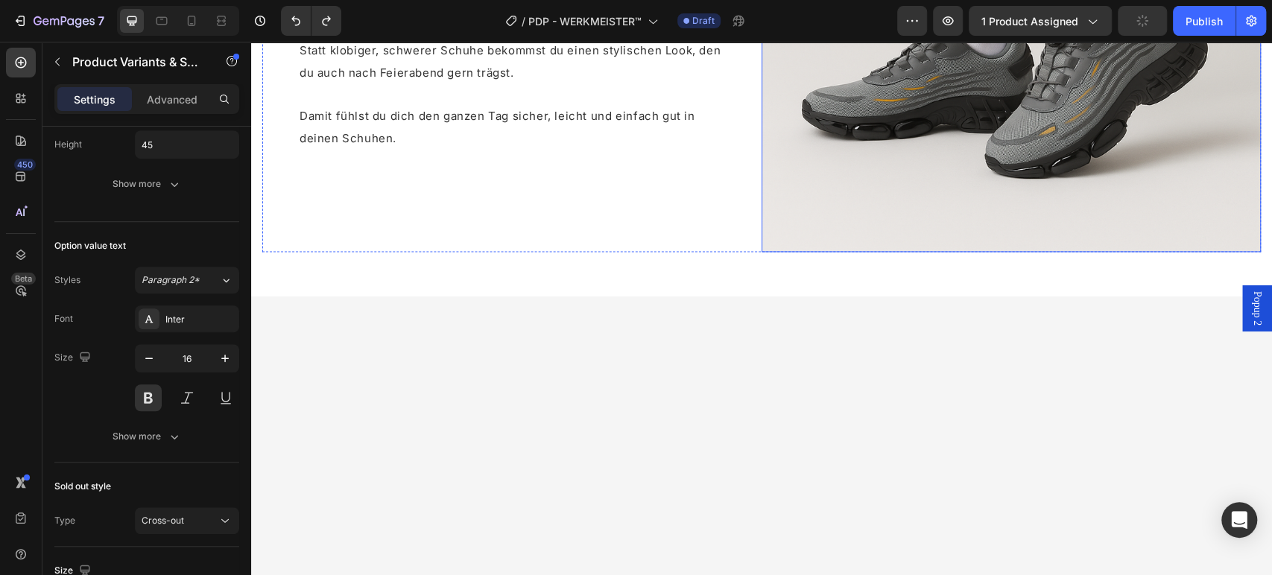
scroll to position [1158, 0]
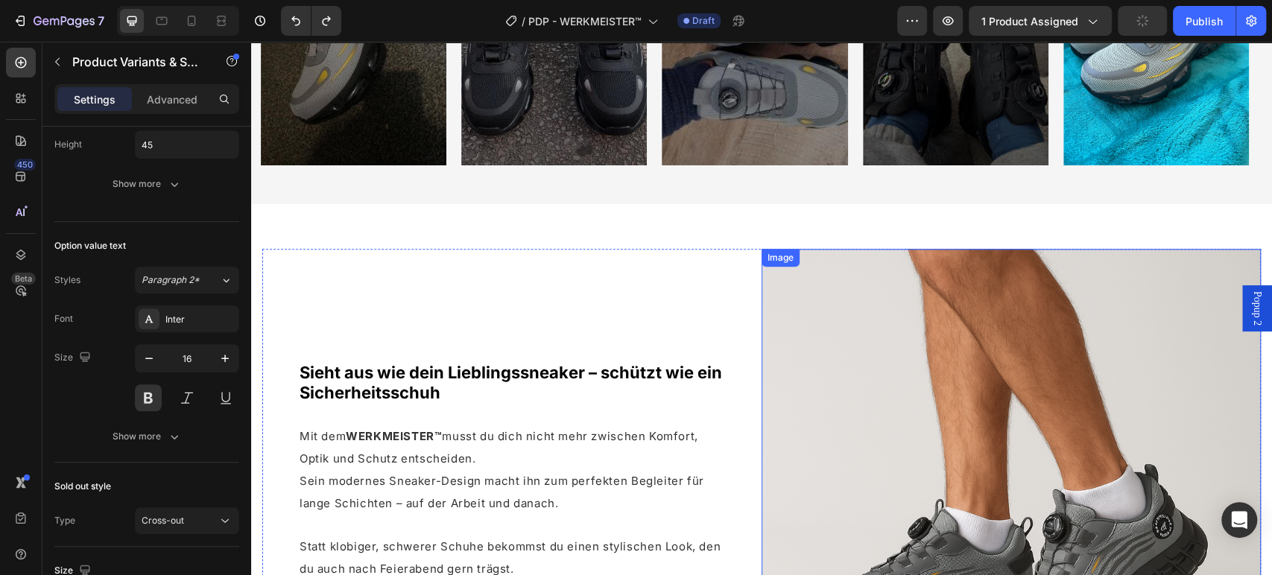
select select "Grau"
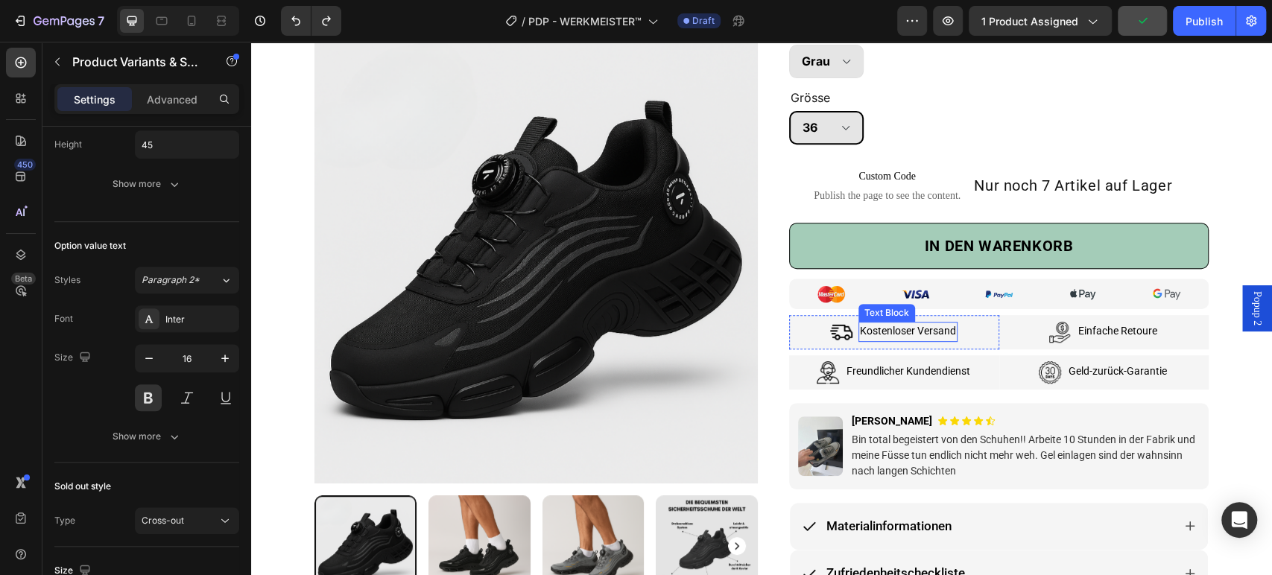
scroll to position [413, 0]
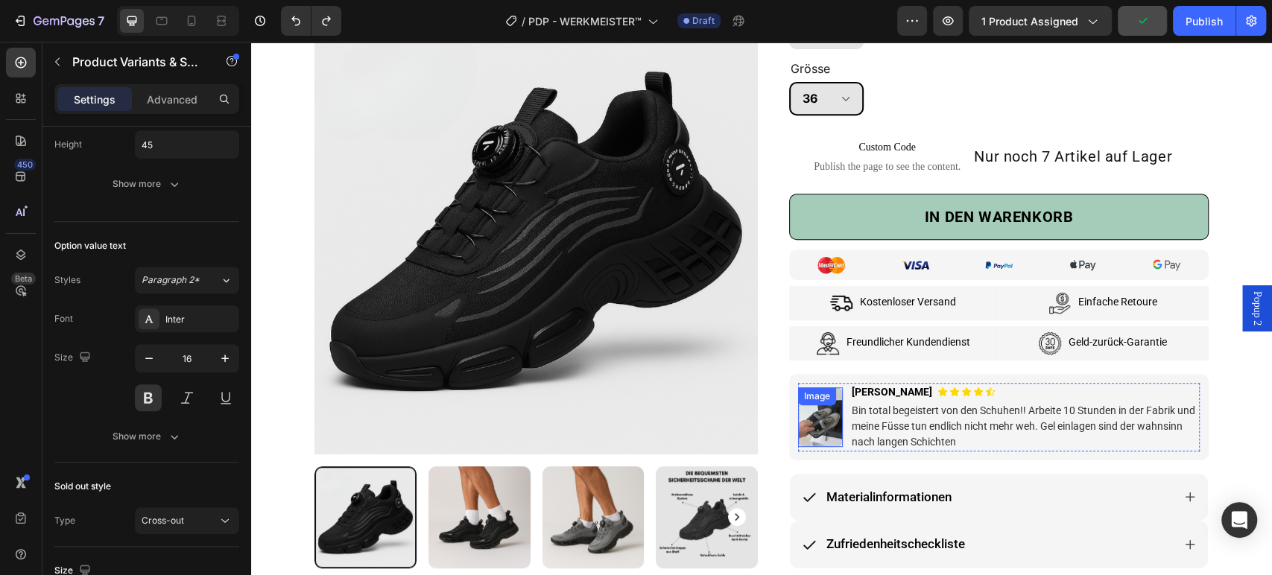
click at [804, 402] on div "Image" at bounding box center [817, 396] width 38 height 18
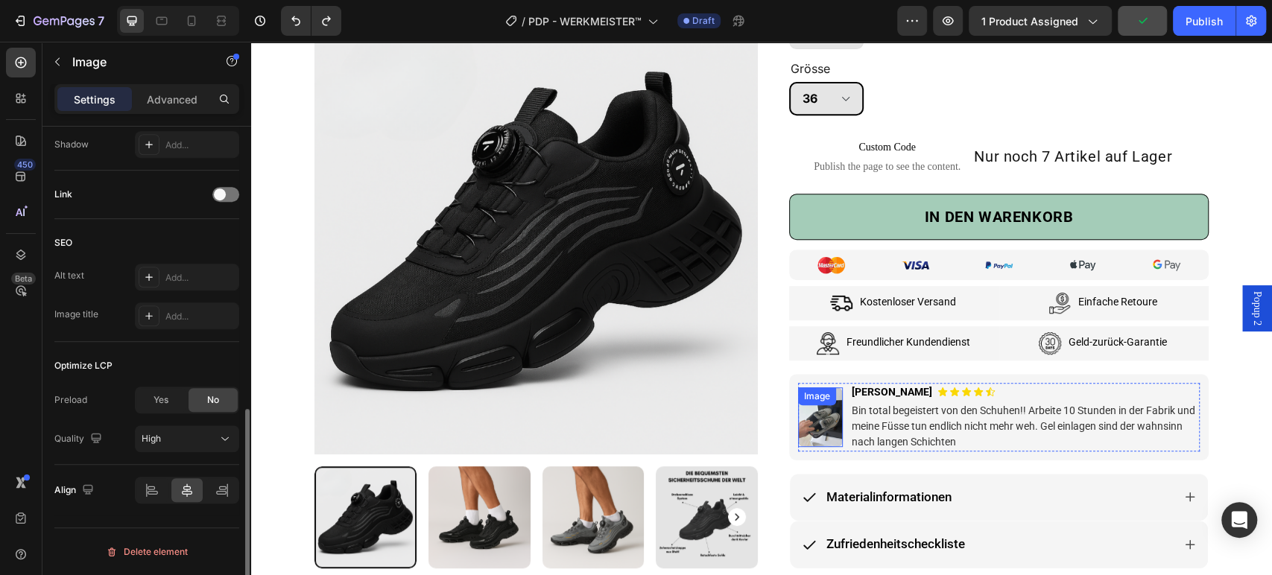
scroll to position [0, 0]
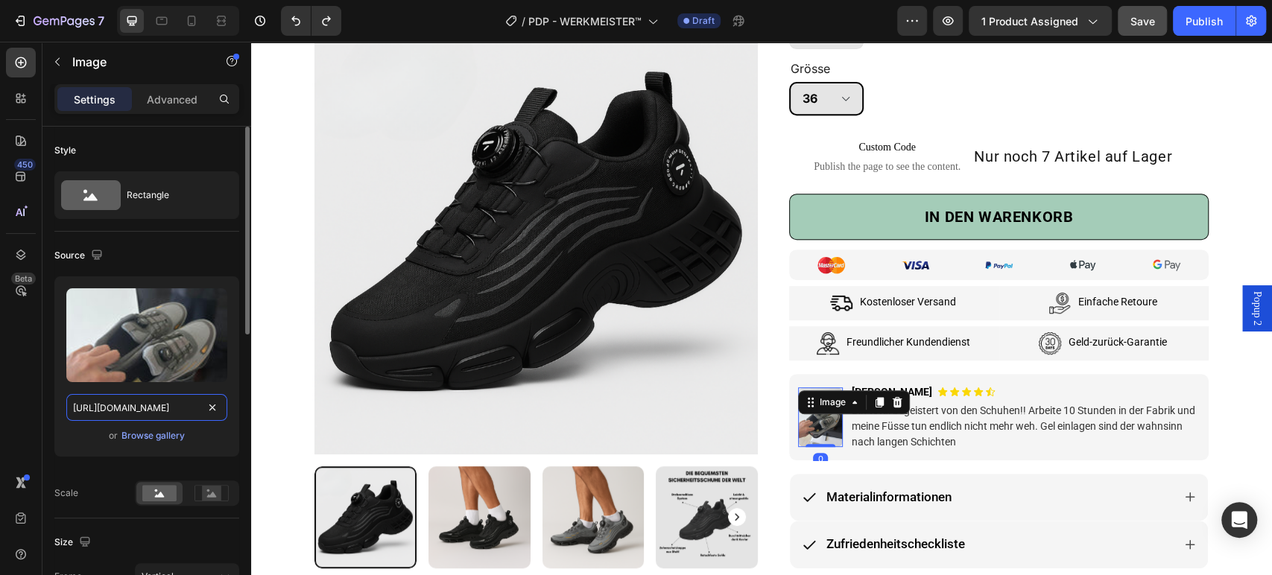
click at [188, 406] on input "https://cdn.shopify.com/s/files/1/0669/3978/1307/files/1750679891__0__uC6VuKHg_…" at bounding box center [146, 407] width 161 height 27
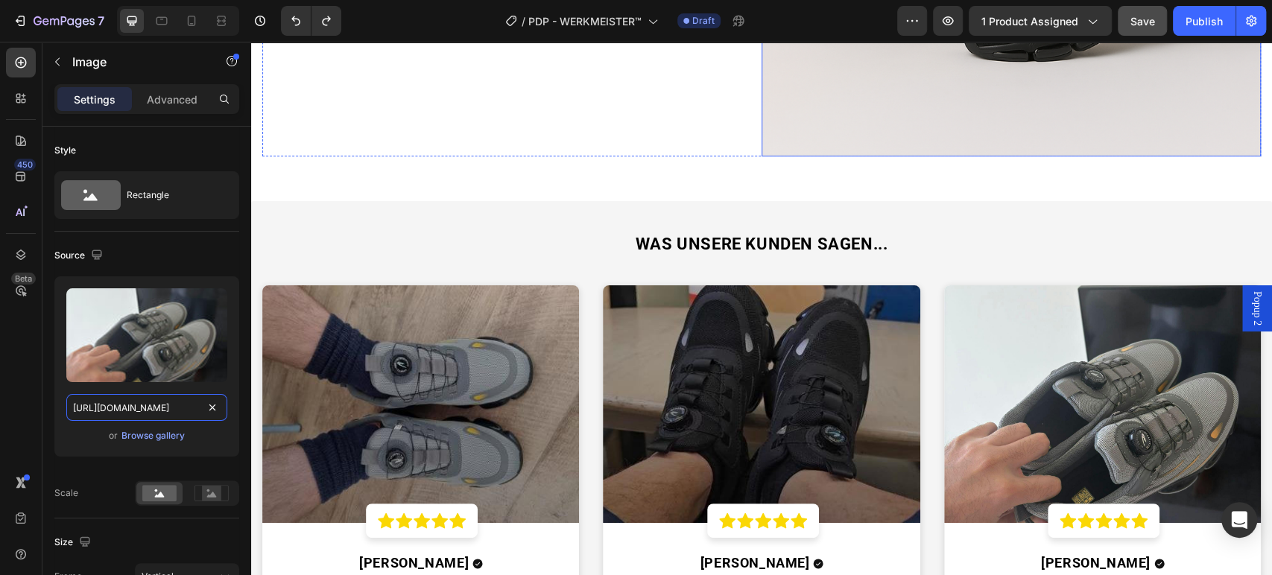
scroll to position [2980, 0]
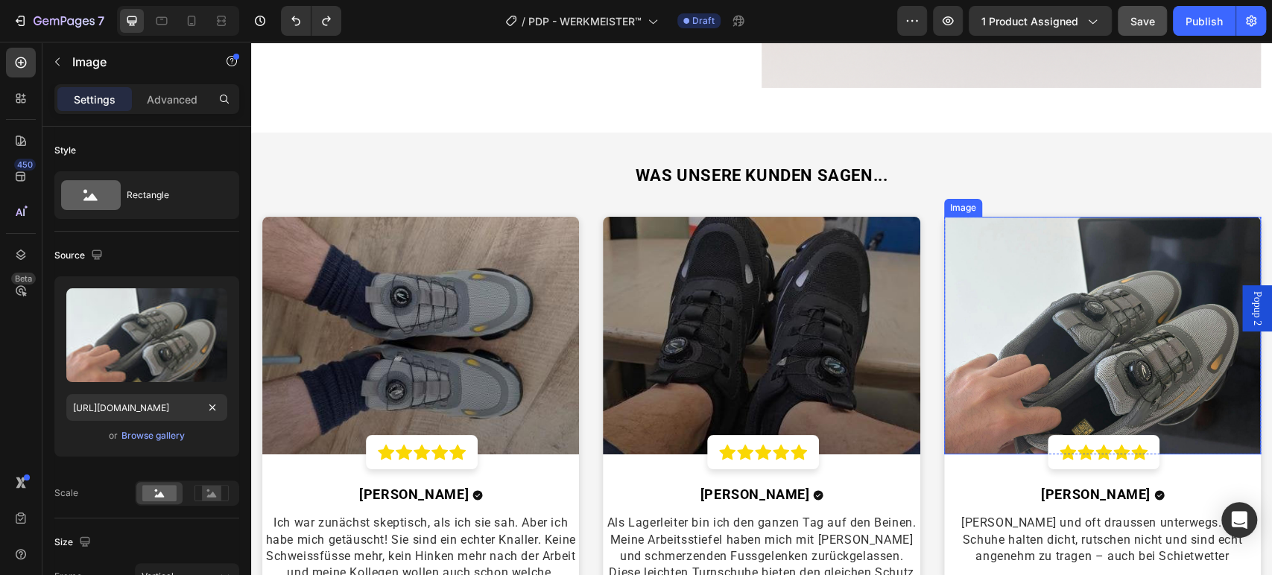
click at [1042, 291] on img at bounding box center [1102, 336] width 317 height 238
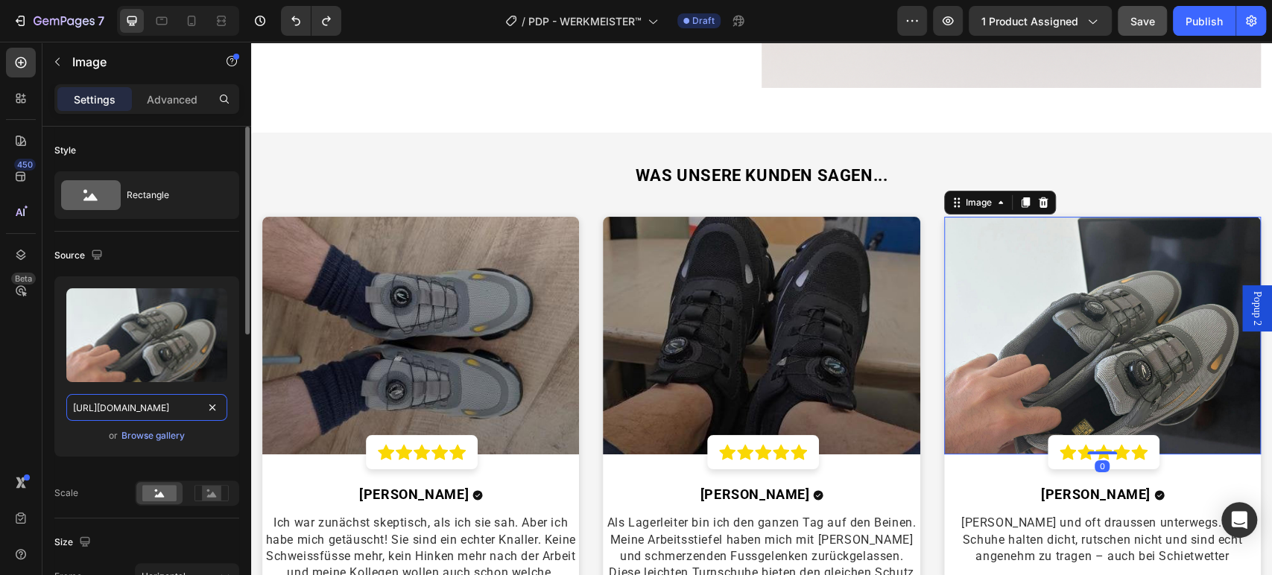
click at [182, 399] on input "https://cdn.shopify.com/s/files/1/0669/3978/1307/files/gempages_577602303473746…" at bounding box center [146, 407] width 161 height 27
paste input "1750679891__0__uC6VuKHg__1750672328__img-20250623-wa0014__original__original.jp…"
type input "https://cdn.shopify.com/s/files/1/0669/3978/1307/files/1750679891__0__uC6VuKHg_…"
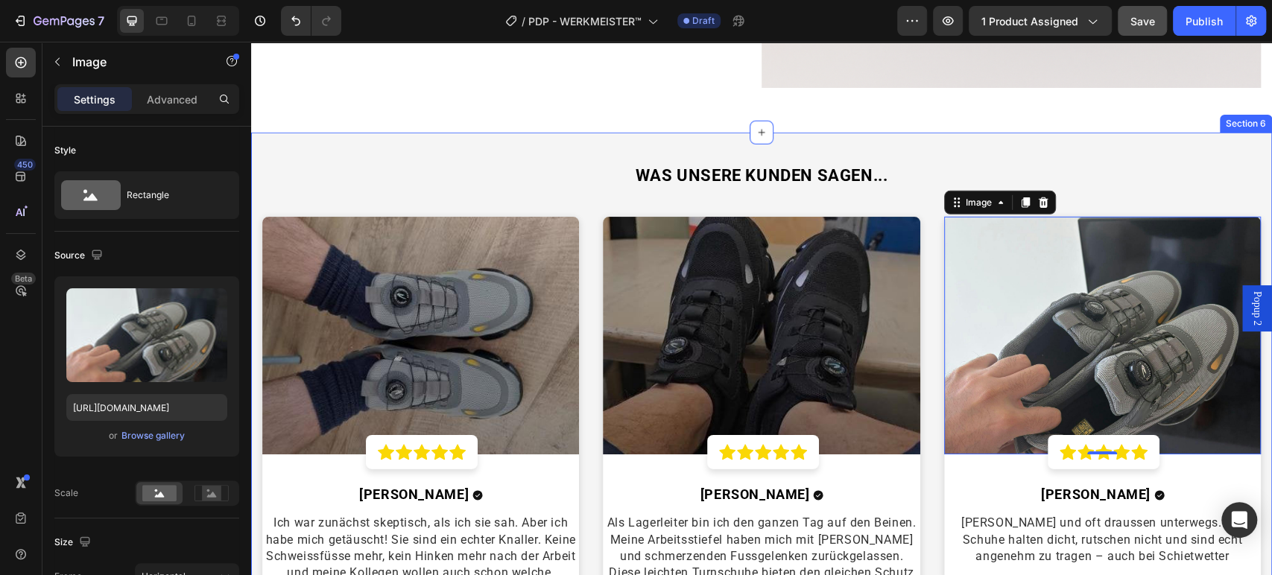
click at [257, 406] on div "WAS UNSERE KUNDEN SAGEN... Heading Image Icon Icon Icon Icon Icon Row Row Tom S…" at bounding box center [761, 401] width 1021 height 536
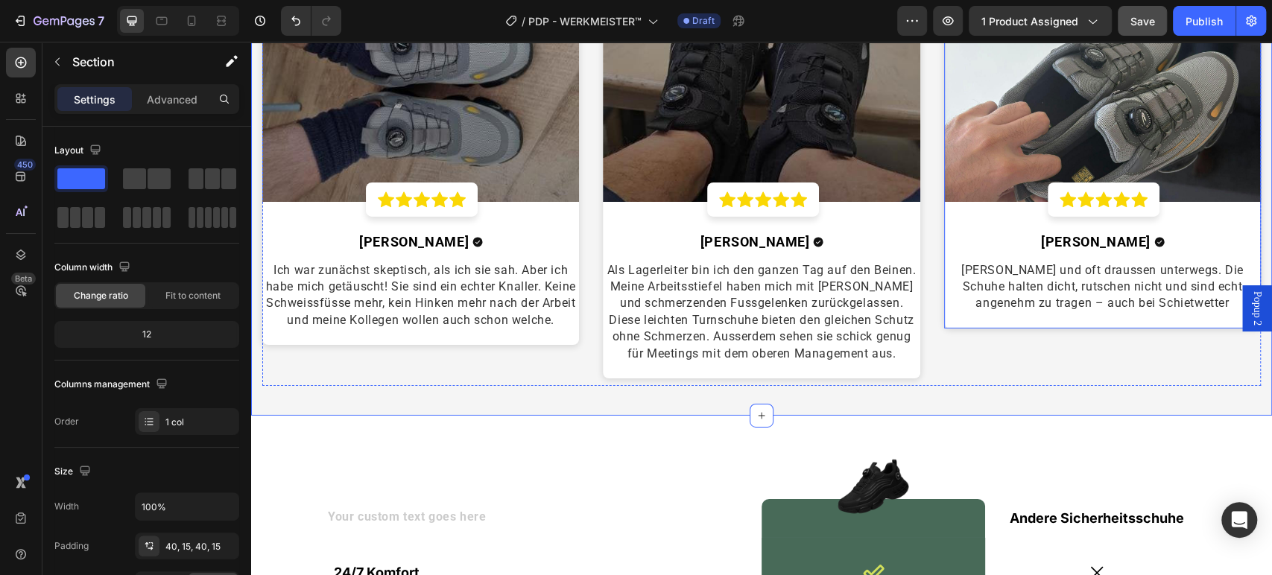
scroll to position [2980, 0]
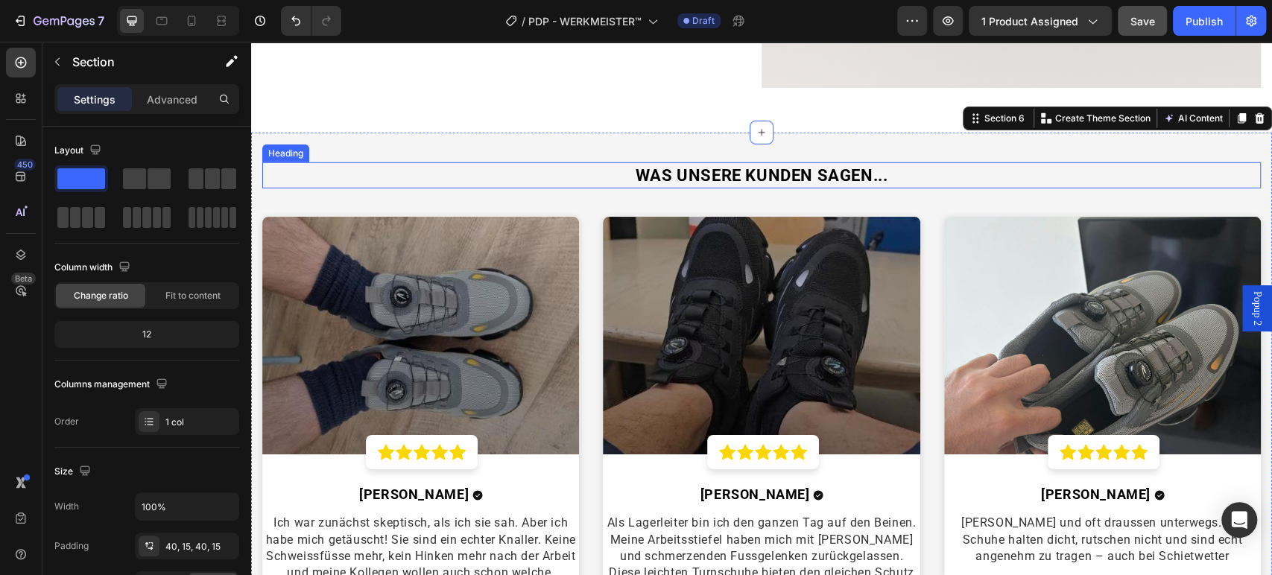
click at [419, 178] on h2 "WAS UNSERE KUNDEN SAGEN..." at bounding box center [761, 175] width 998 height 26
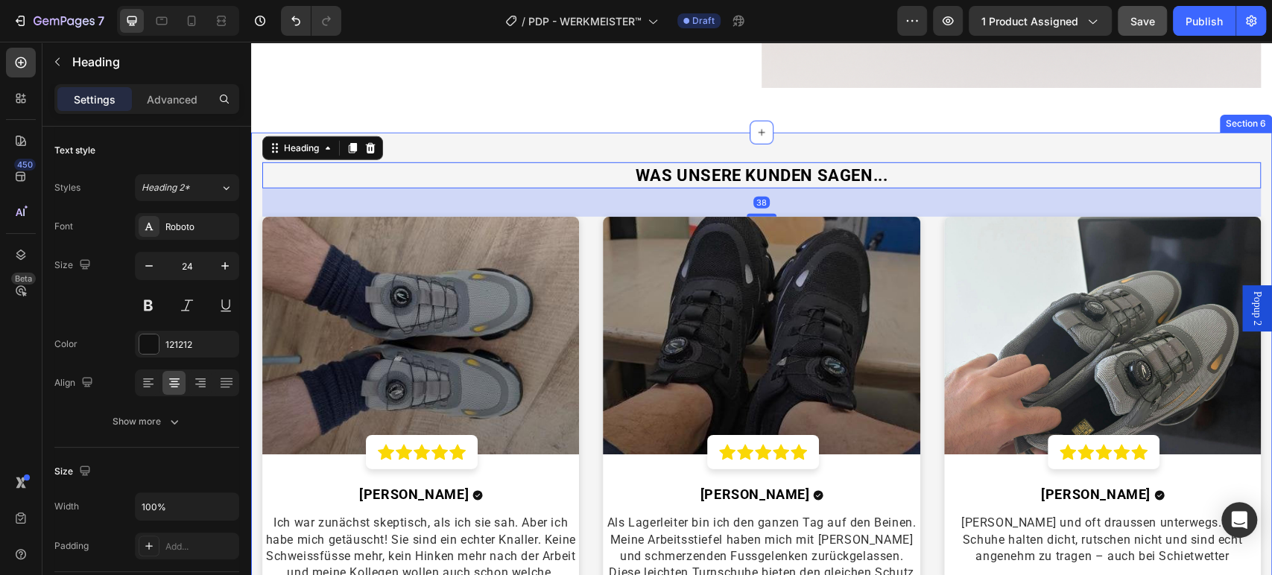
click at [432, 137] on div "WAS UNSERE KUNDEN SAGEN... Heading 38 Image Icon Icon Icon Icon Icon Row Row To…" at bounding box center [761, 401] width 1021 height 536
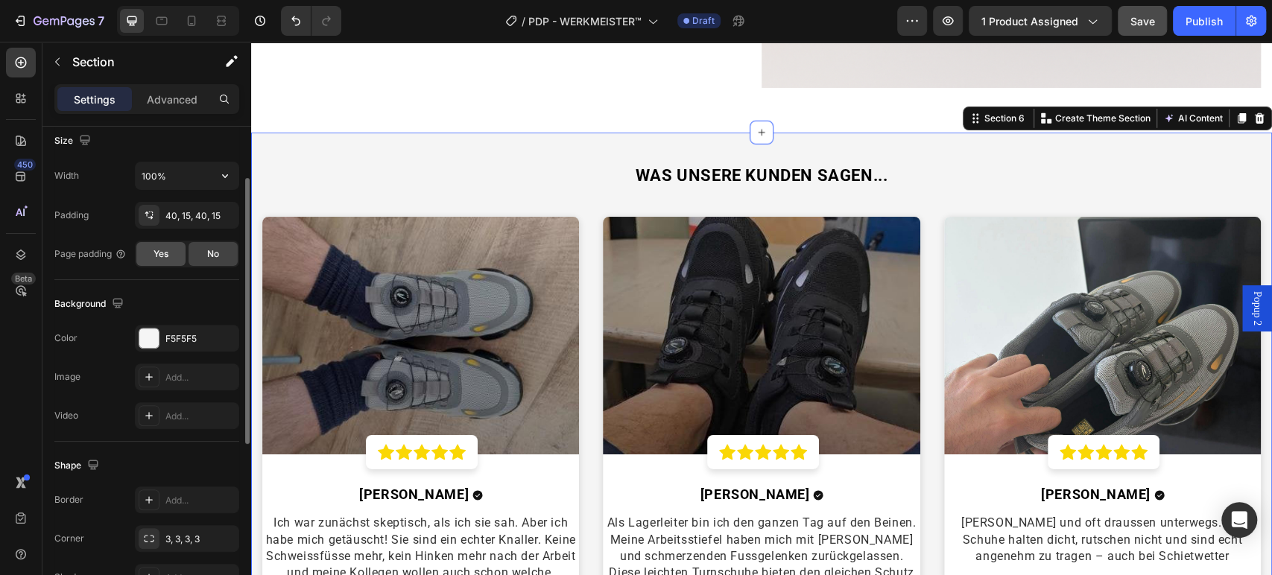
scroll to position [248, 0]
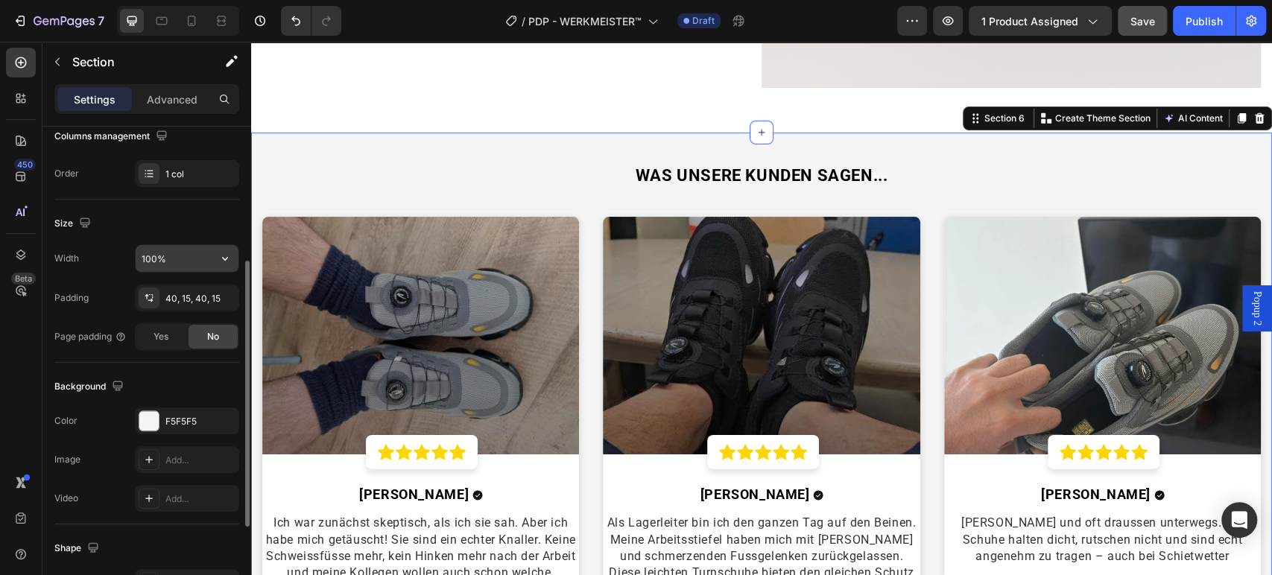
click at [227, 259] on icon "button" at bounding box center [225, 258] width 15 height 15
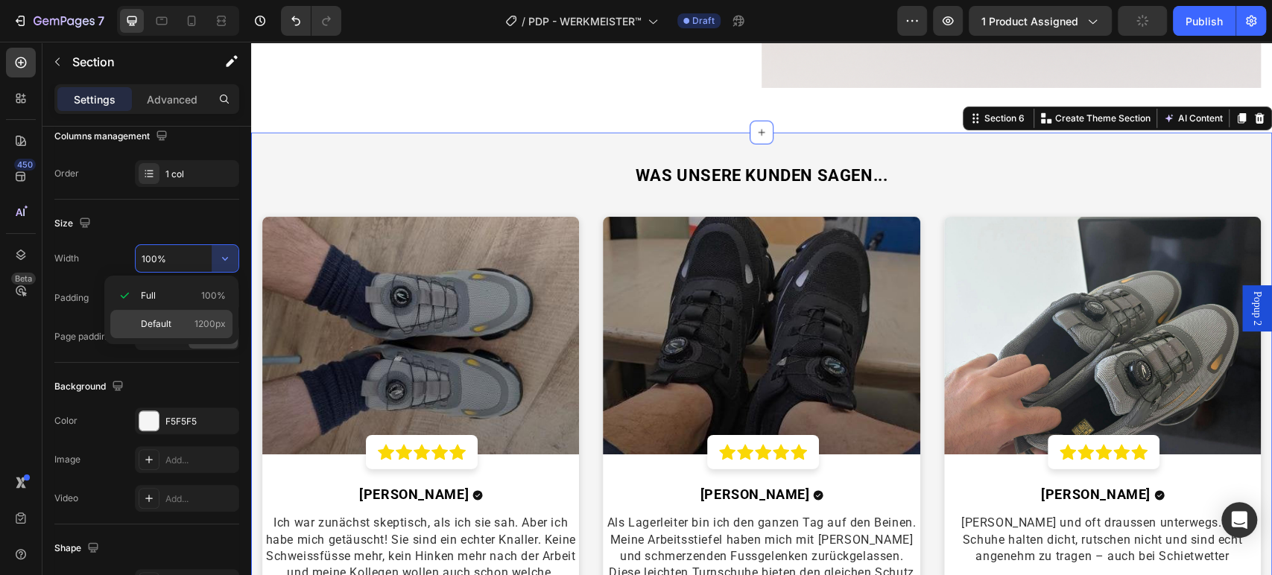
click at [201, 314] on div "Default 1200px" at bounding box center [171, 324] width 122 height 28
type input "1200"
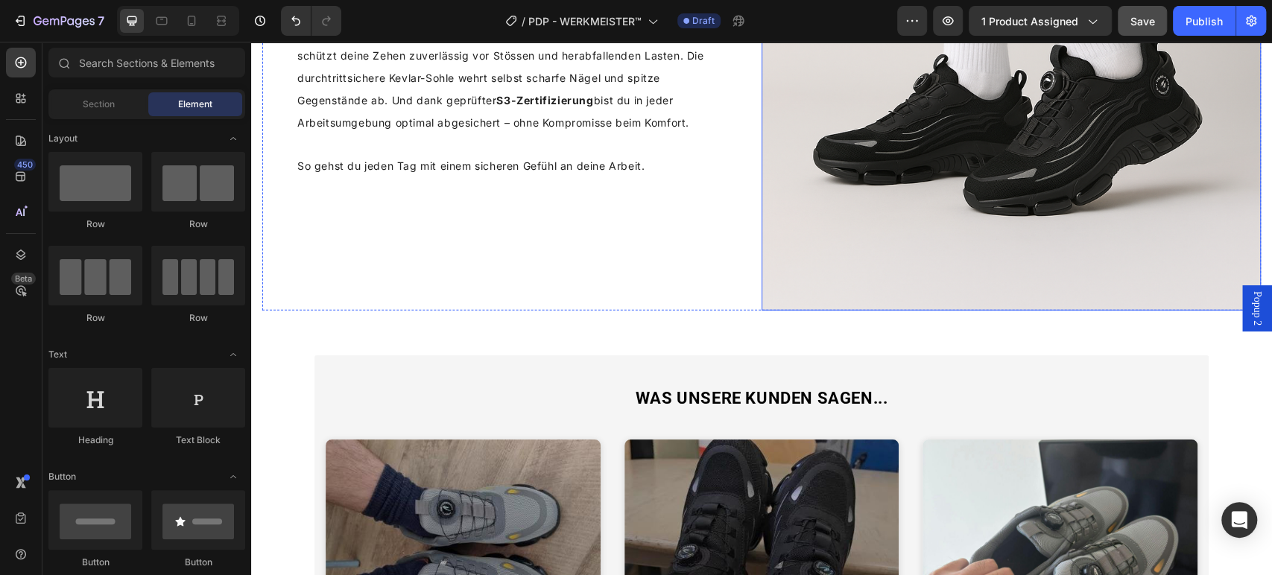
scroll to position [2731, 0]
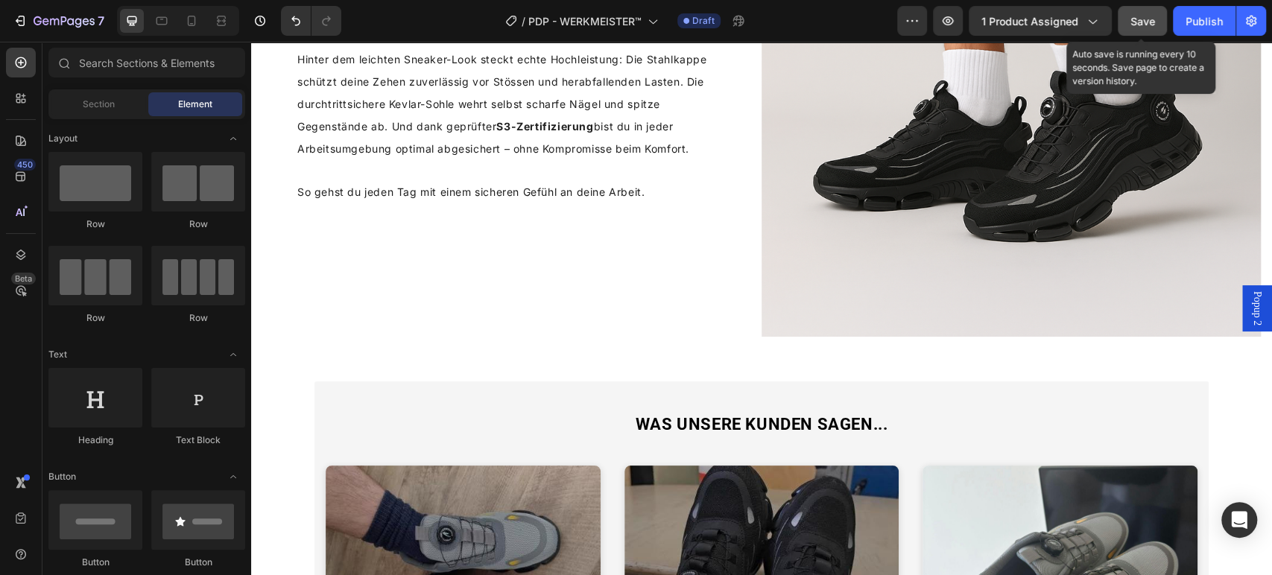
click at [1126, 15] on button "Save" at bounding box center [1141, 21] width 49 height 30
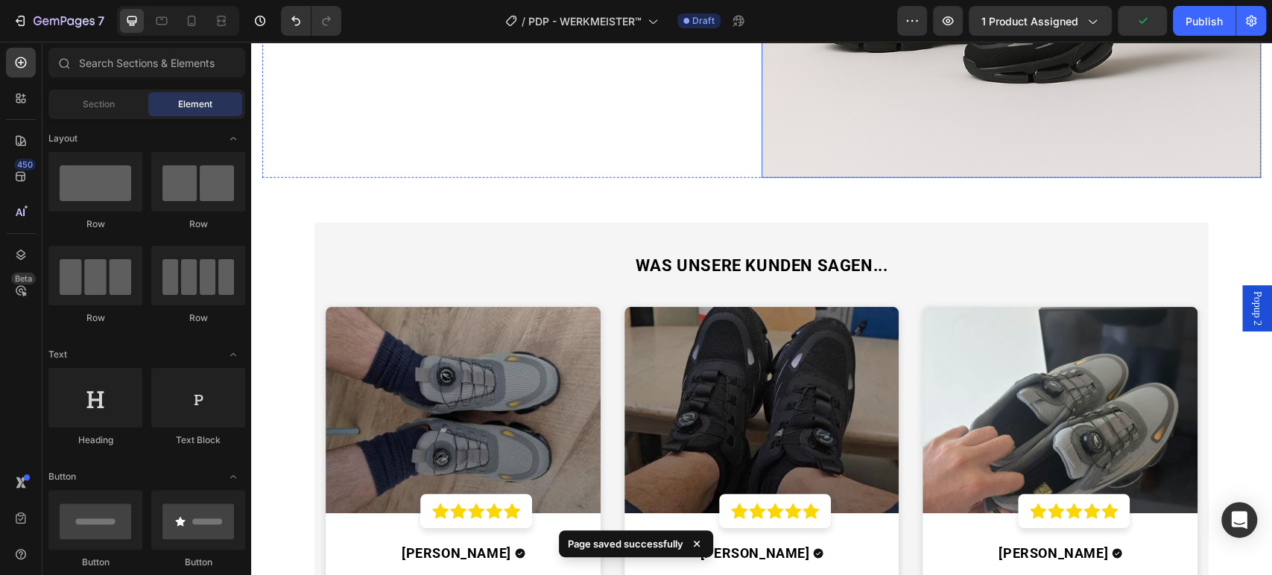
scroll to position [2896, 0]
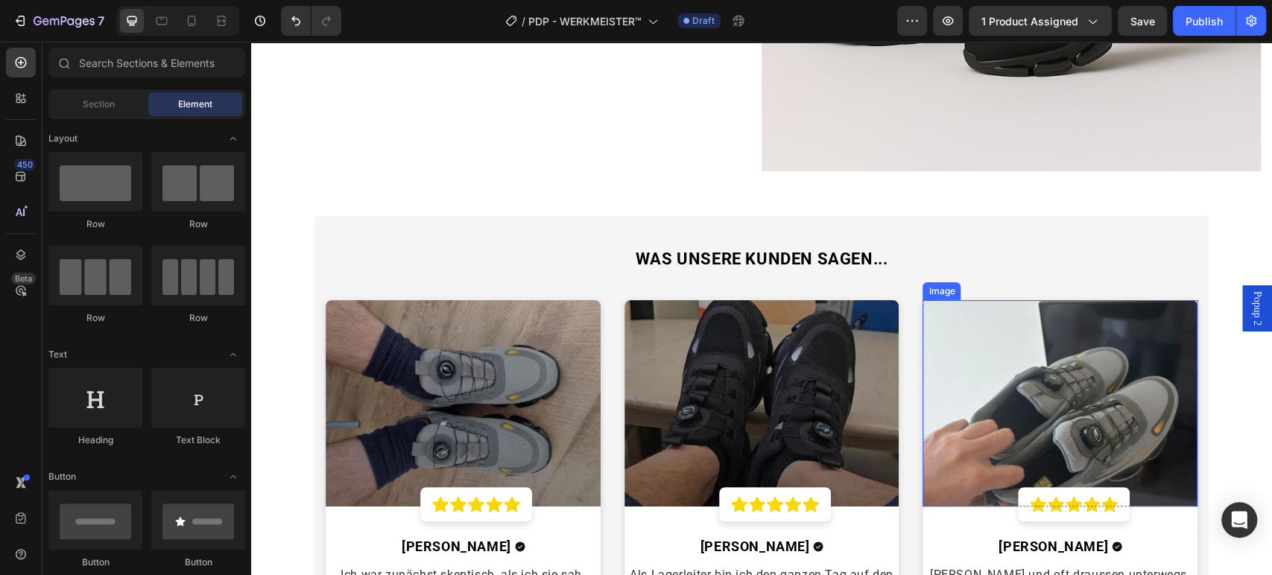
click at [956, 371] on img at bounding box center [1059, 403] width 275 height 206
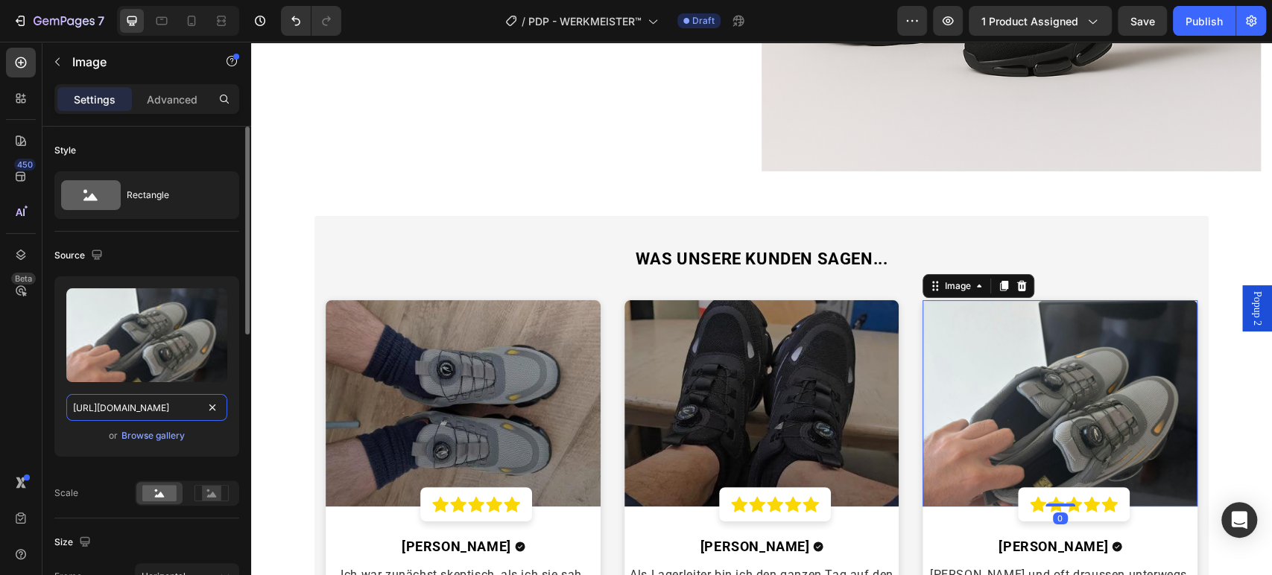
click at [148, 404] on input "https://cdn.shopify.com/s/files/1/0669/3978/1307/files/1750679891__0__uC6VuKHg_…" at bounding box center [146, 407] width 161 height 27
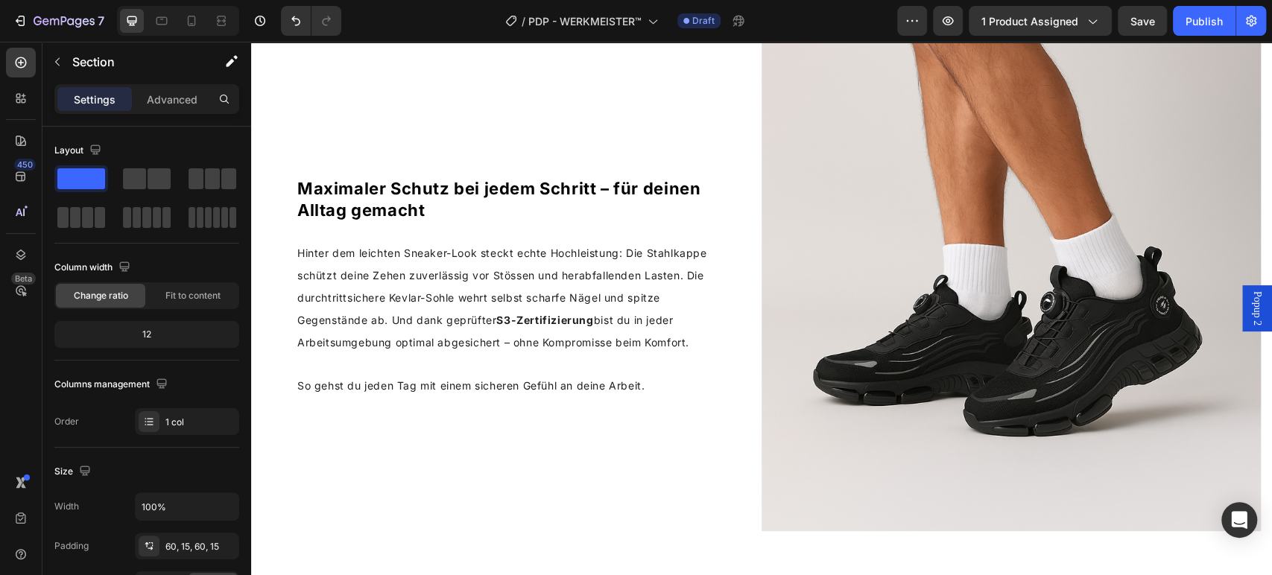
scroll to position [2400, 0]
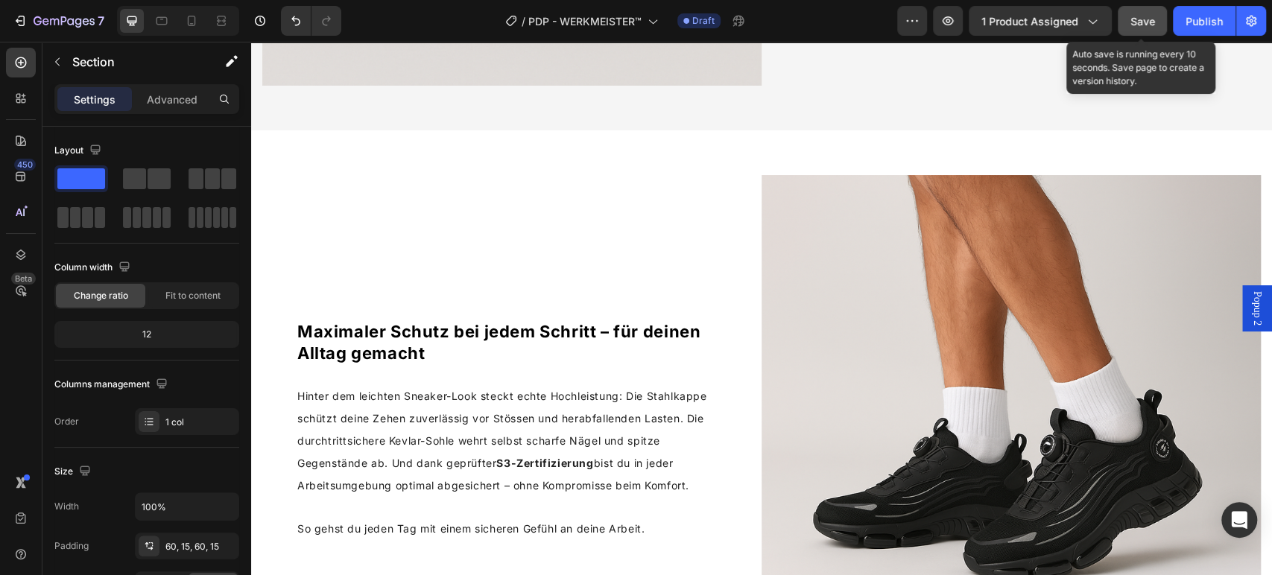
click at [1126, 19] on button "Save" at bounding box center [1141, 21] width 49 height 30
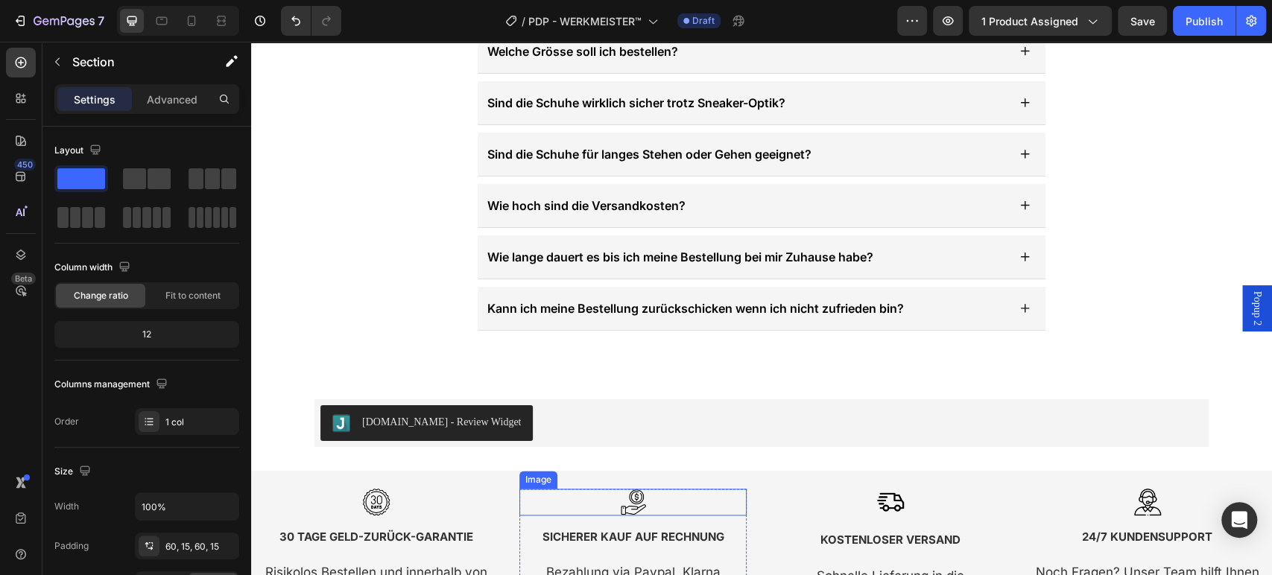
scroll to position [4846, 0]
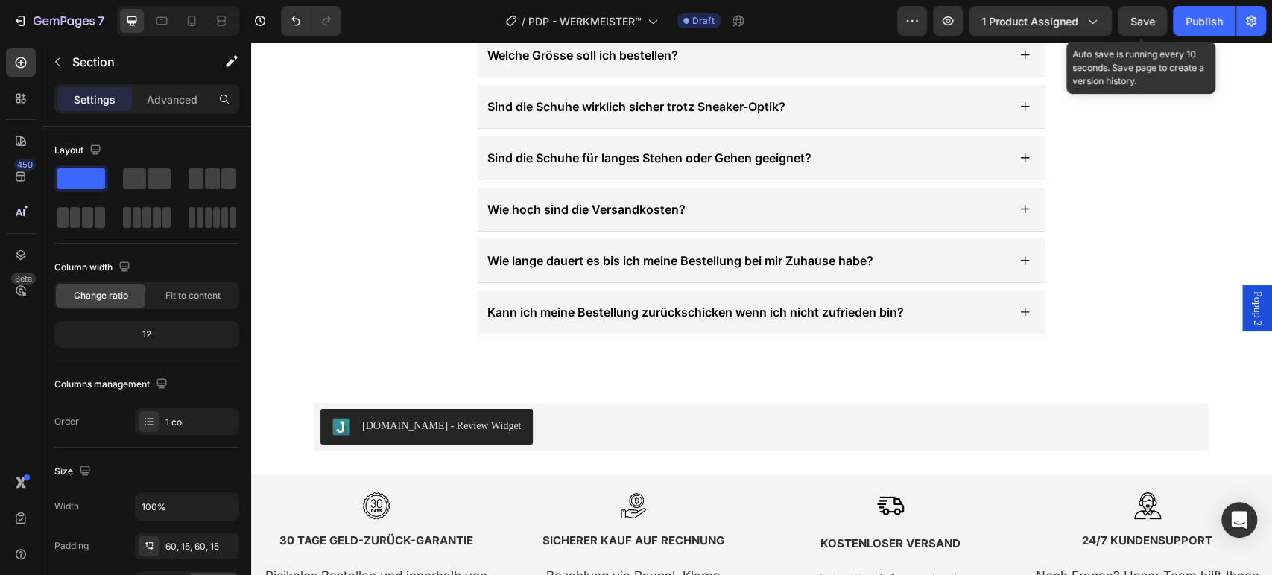
click at [1130, 20] on span "Save" at bounding box center [1142, 21] width 25 height 13
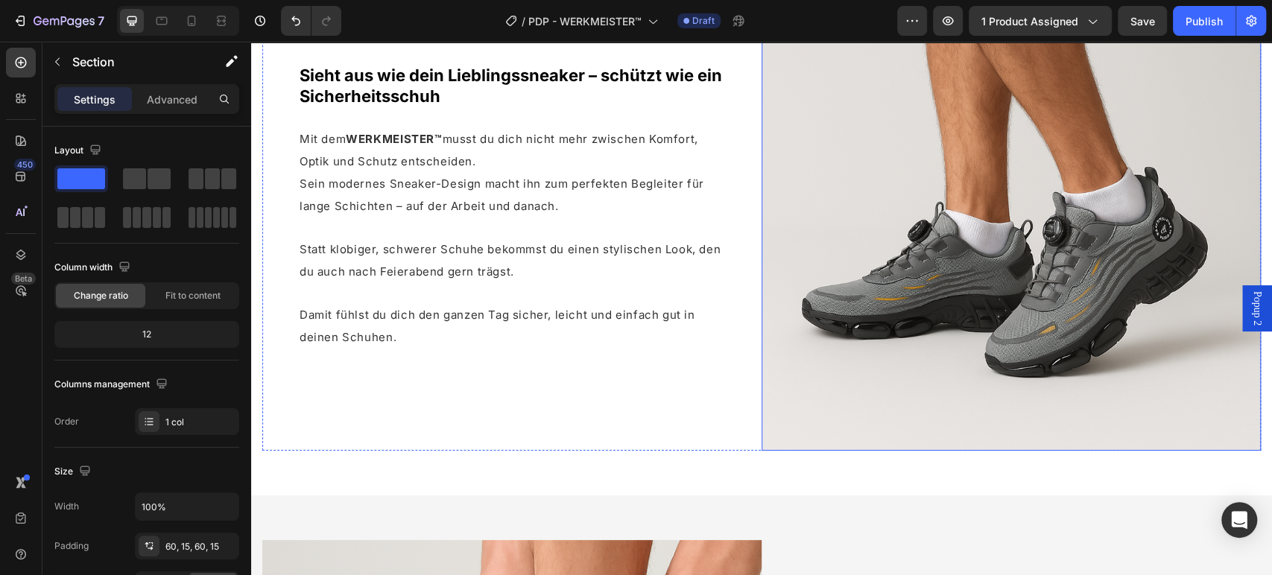
scroll to position [1373, 0]
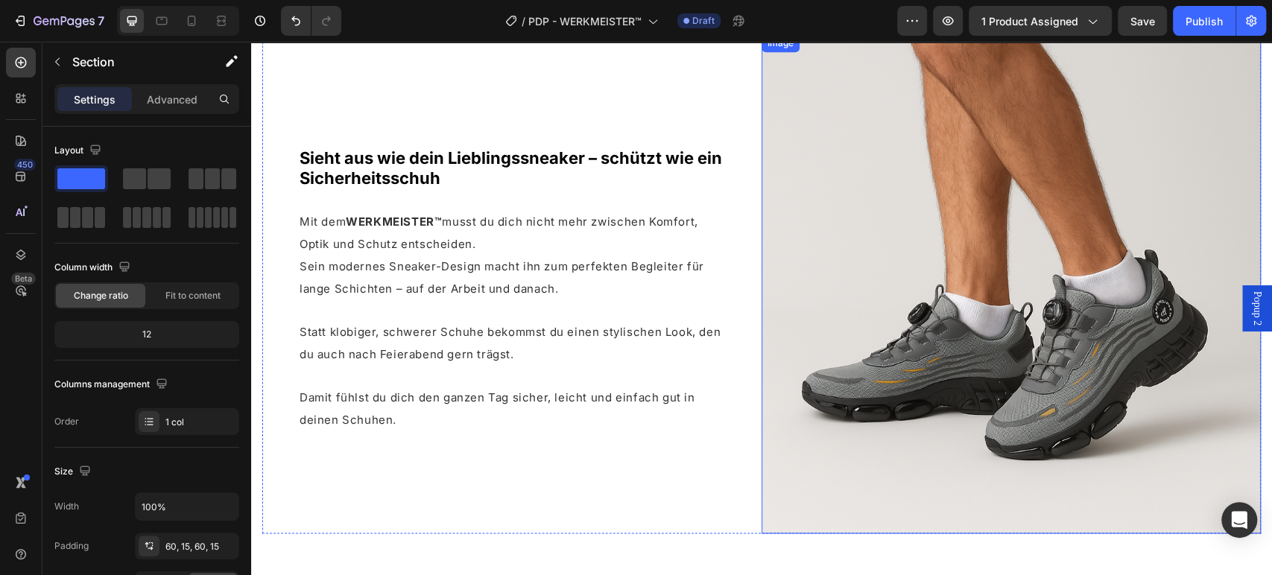
select select "Grau"
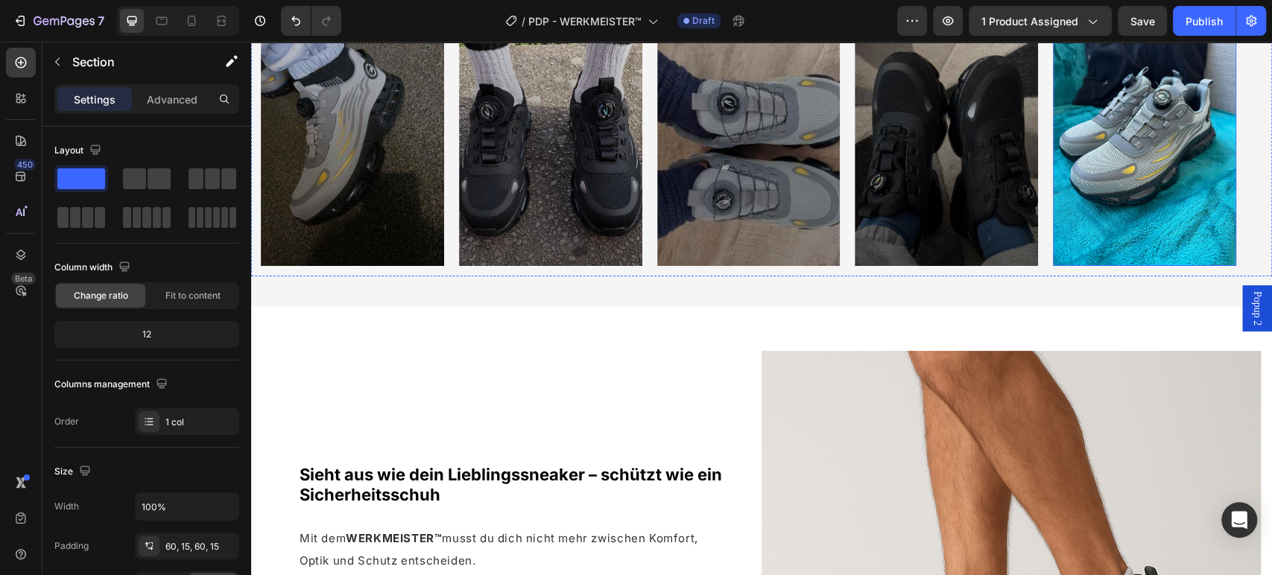
scroll to position [966, 0]
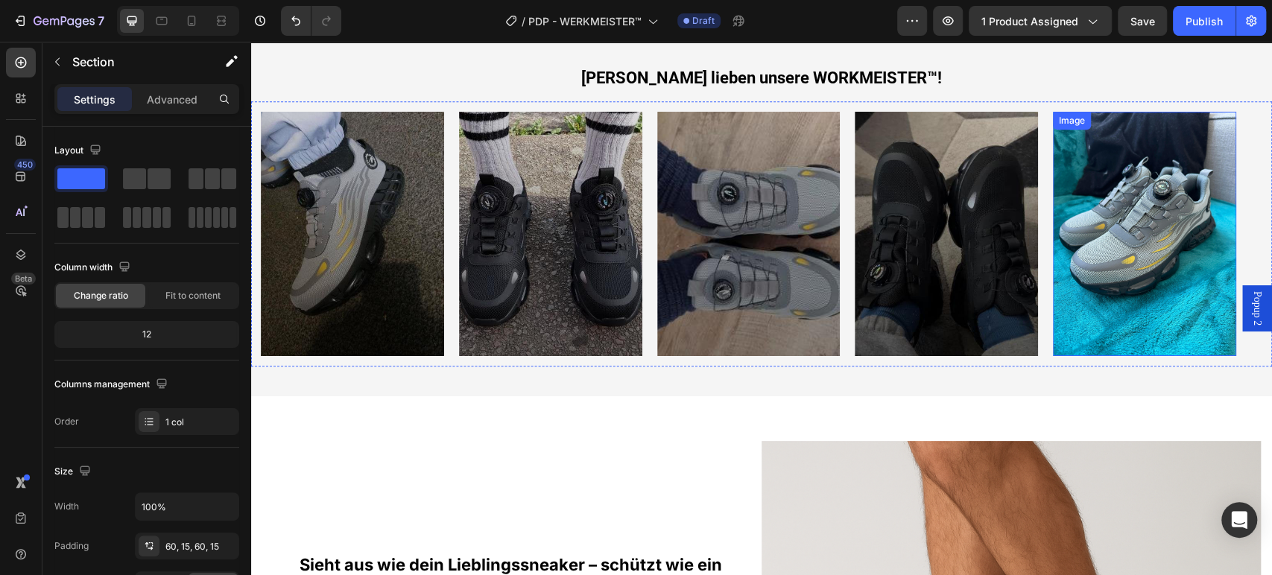
click at [1244, 230] on div "Image" at bounding box center [1152, 234] width 198 height 244
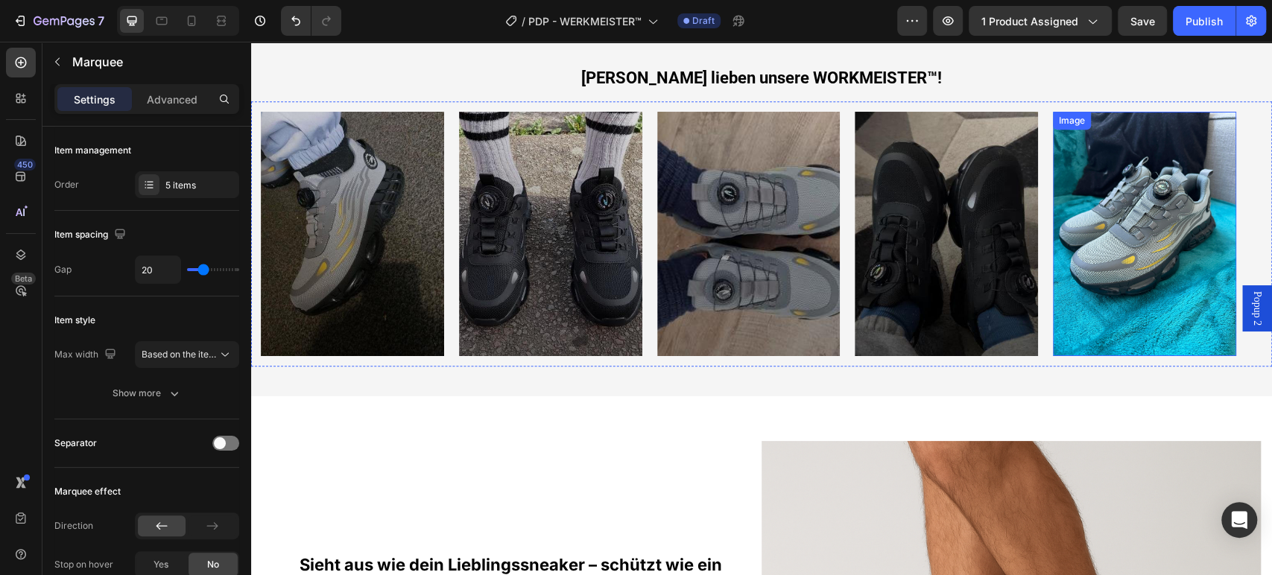
select select "Grau"
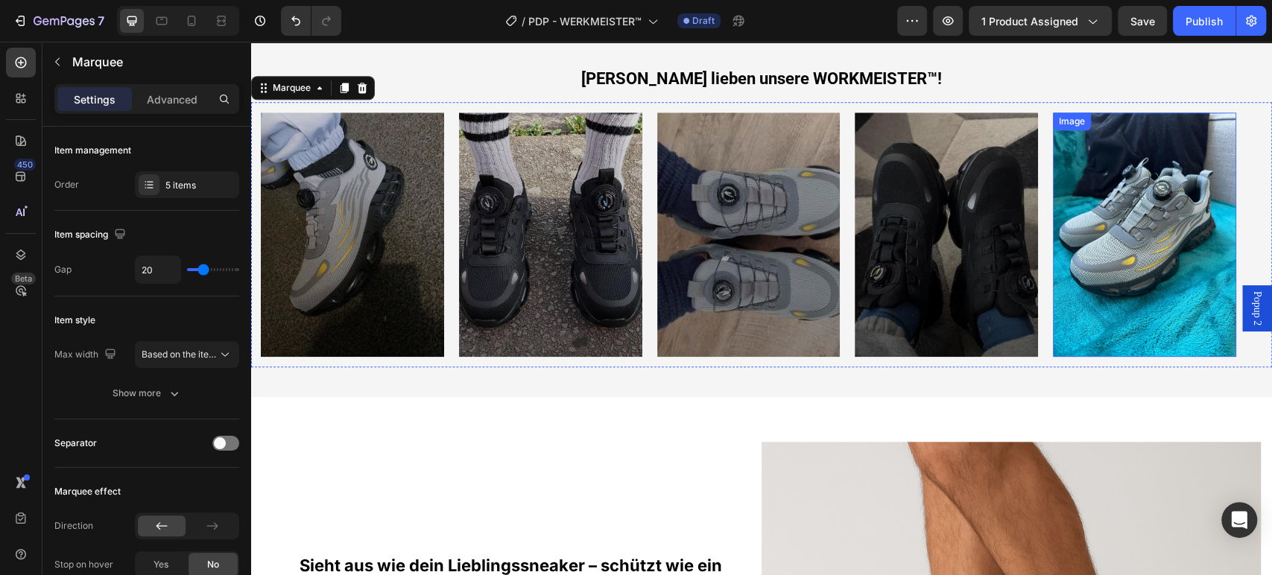
click at [1200, 262] on img at bounding box center [1144, 234] width 183 height 244
click at [1235, 237] on img at bounding box center [1144, 234] width 183 height 244
click at [1237, 235] on div "Image" at bounding box center [1152, 234] width 198 height 244
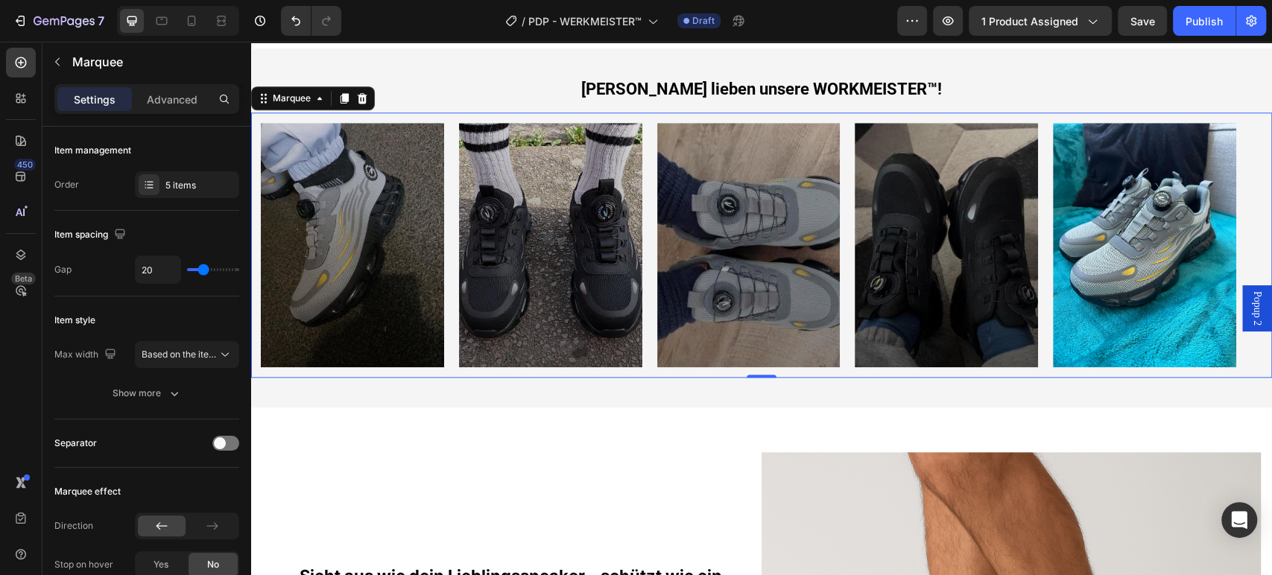
click at [447, 353] on div "Image Row" at bounding box center [360, 245] width 198 height 244
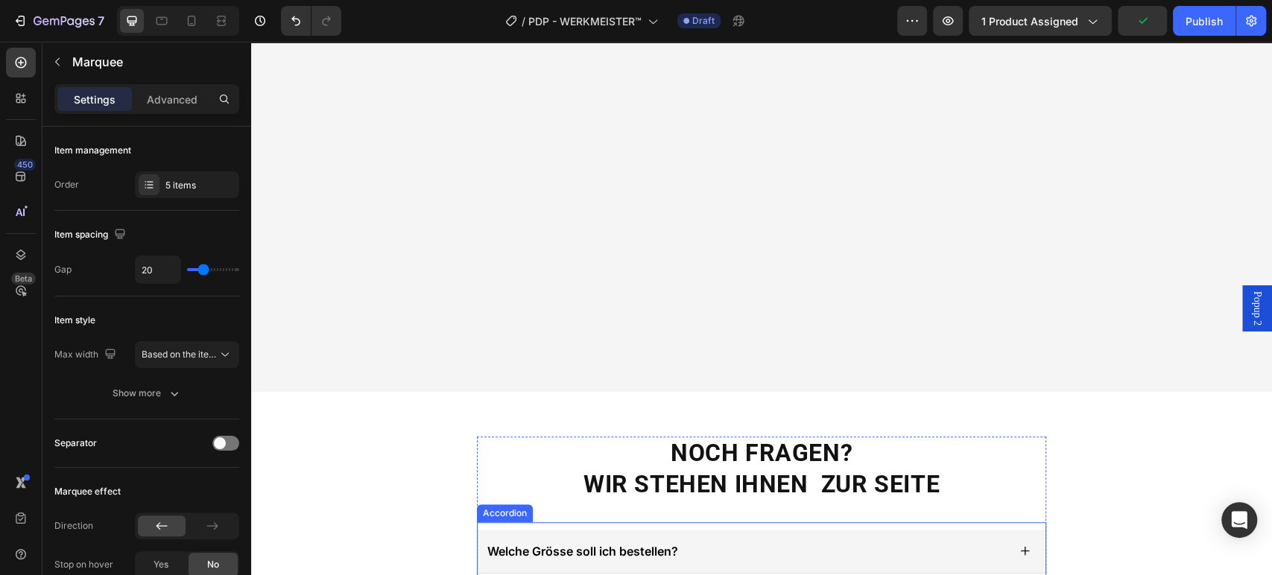
scroll to position [5094, 0]
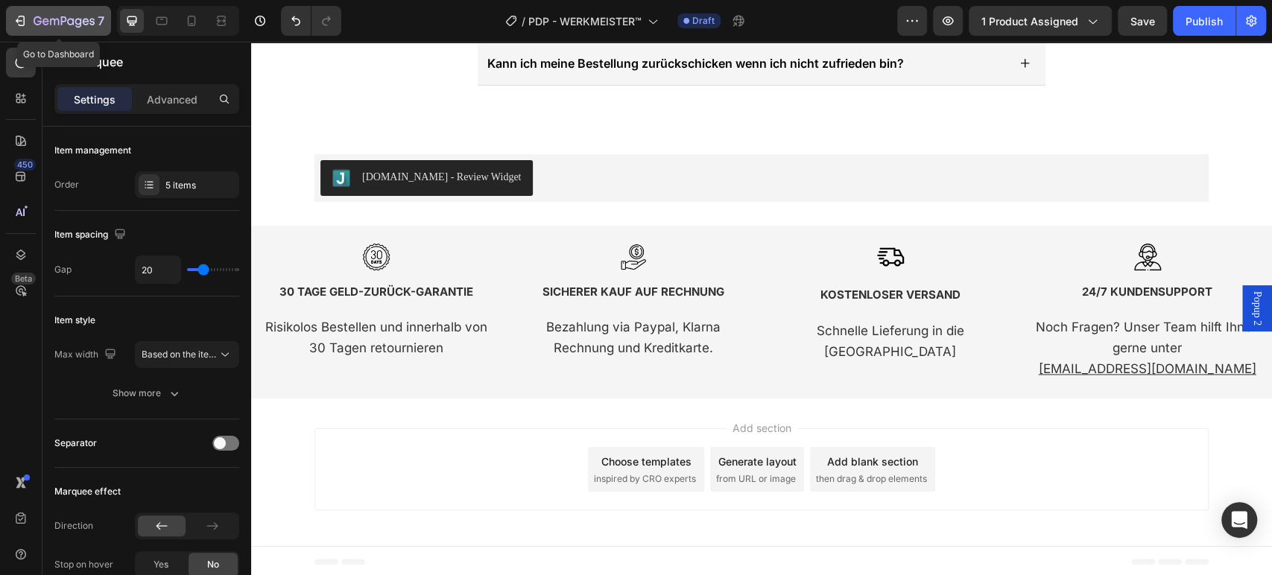
click at [58, 9] on button "7" at bounding box center [58, 21] width 105 height 30
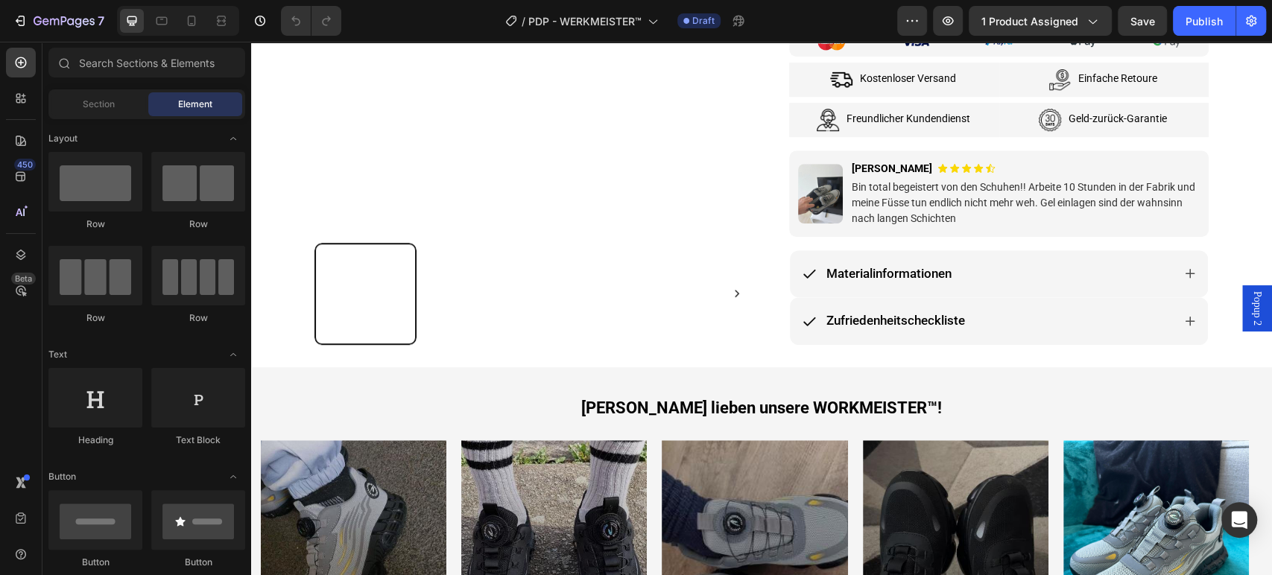
scroll to position [661, 0]
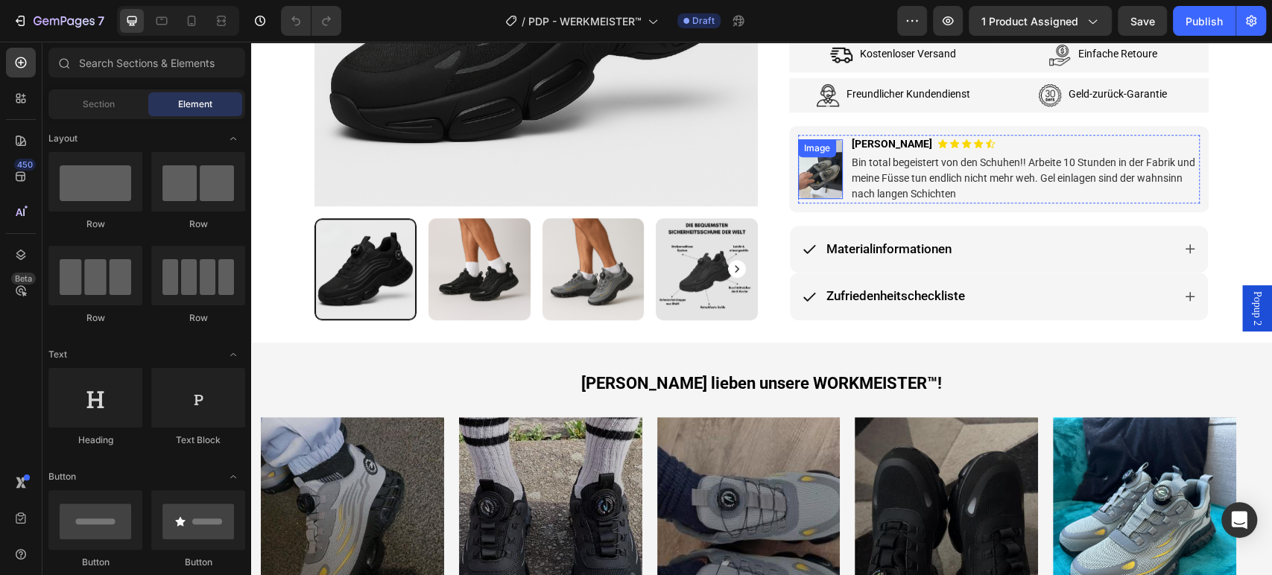
click at [829, 173] on img at bounding box center [820, 169] width 45 height 60
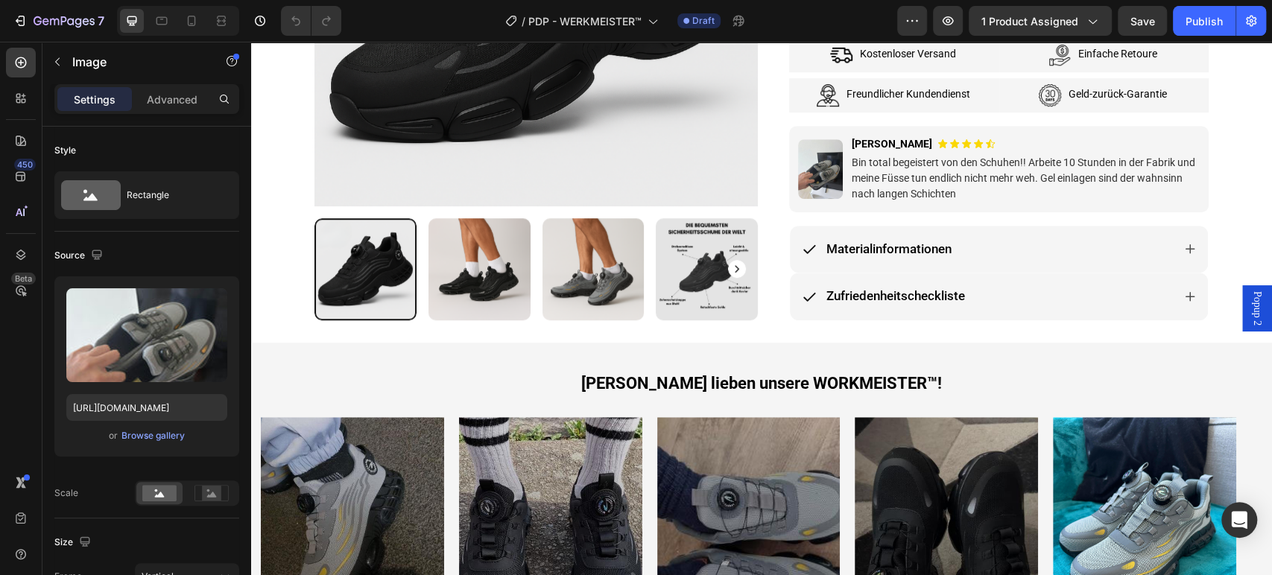
click at [828, 171] on img at bounding box center [820, 169] width 45 height 60
click at [811, 165] on img at bounding box center [820, 169] width 45 height 60
click at [871, 139] on p "[PERSON_NAME]" at bounding box center [891, 144] width 80 height 16
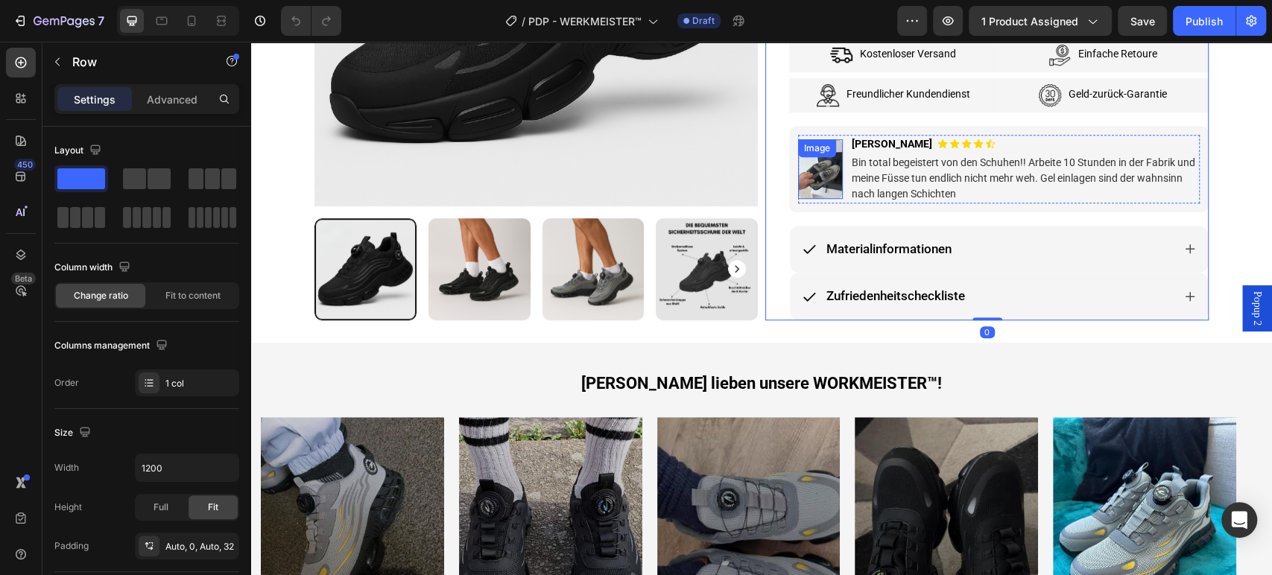
click at [813, 162] on div "Image" at bounding box center [820, 169] width 45 height 60
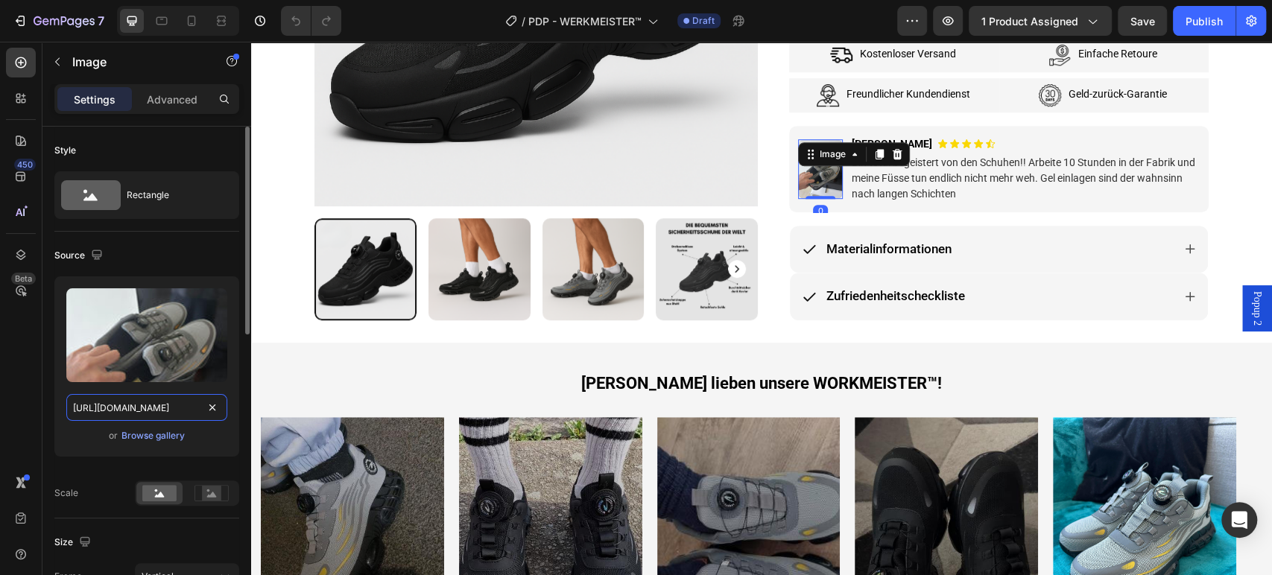
click at [149, 403] on input "[URL][DOMAIN_NAME]" at bounding box center [146, 407] width 161 height 27
paste input "gempages_577602303473746706-2cd84710-9e21-42e6-a0bf-4abd7013b0bd.jpg?v=17563917…"
type input "[URL][DOMAIN_NAME]"
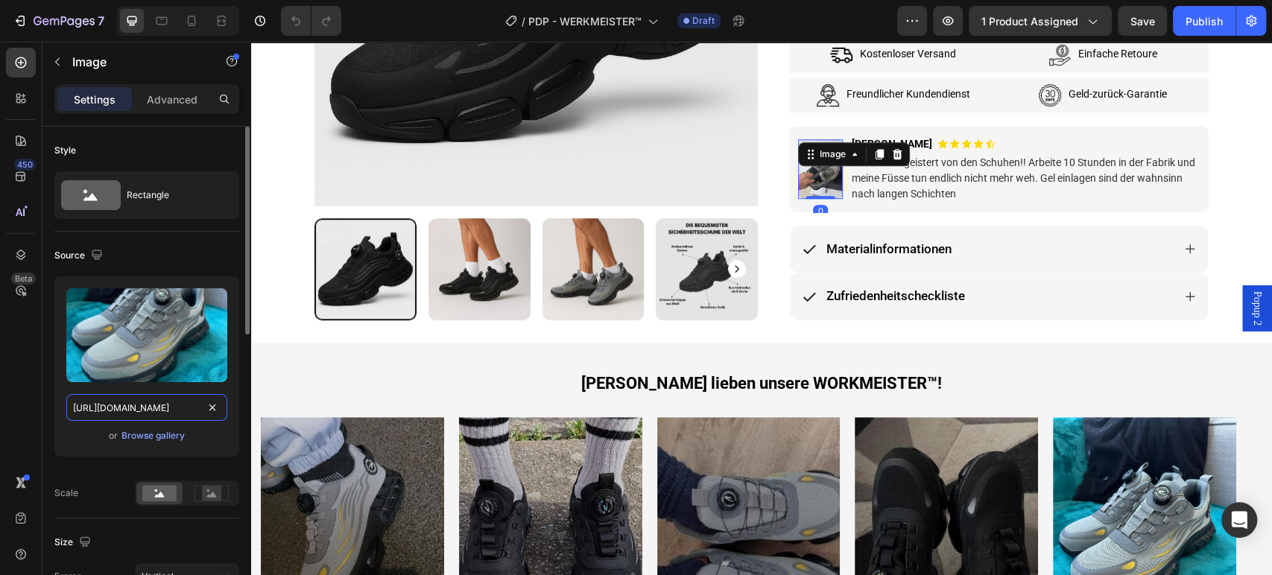
scroll to position [0, 521]
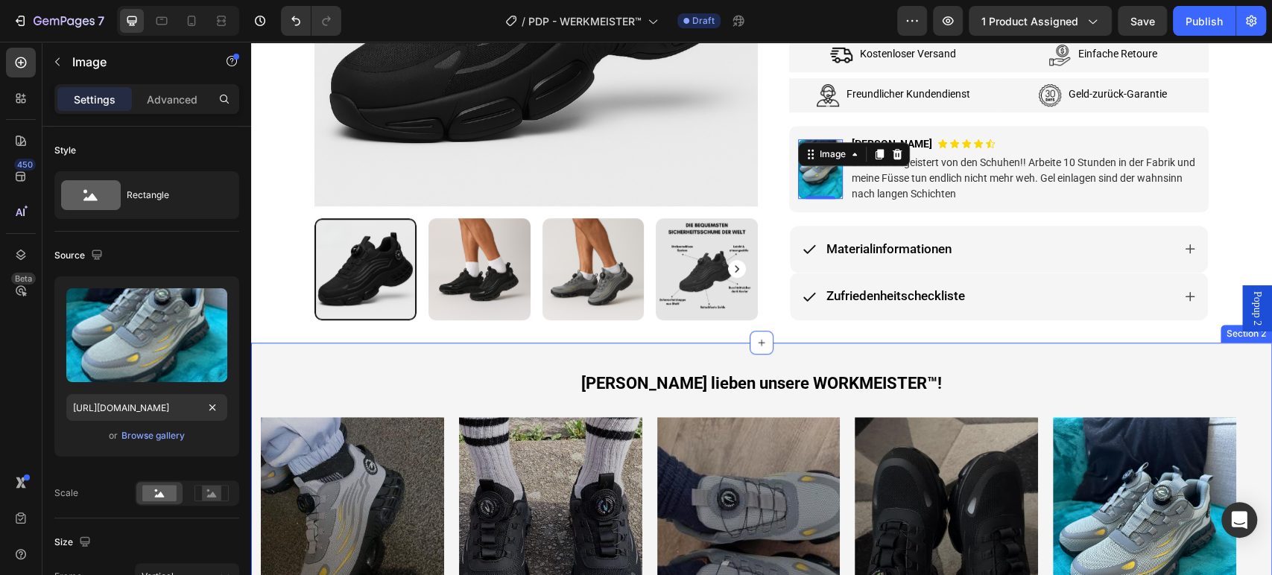
click at [271, 375] on div "[PERSON_NAME] lieben unsere WORKMEISTER™! Heading Row Image Row Image Image Row…" at bounding box center [761, 521] width 1021 height 299
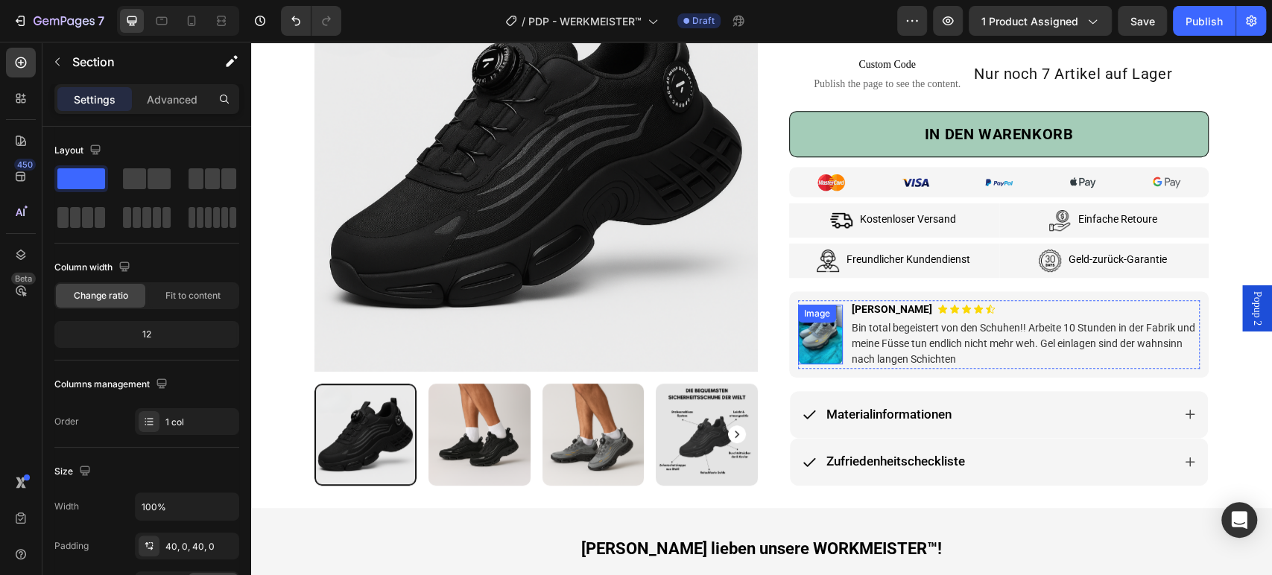
scroll to position [661, 0]
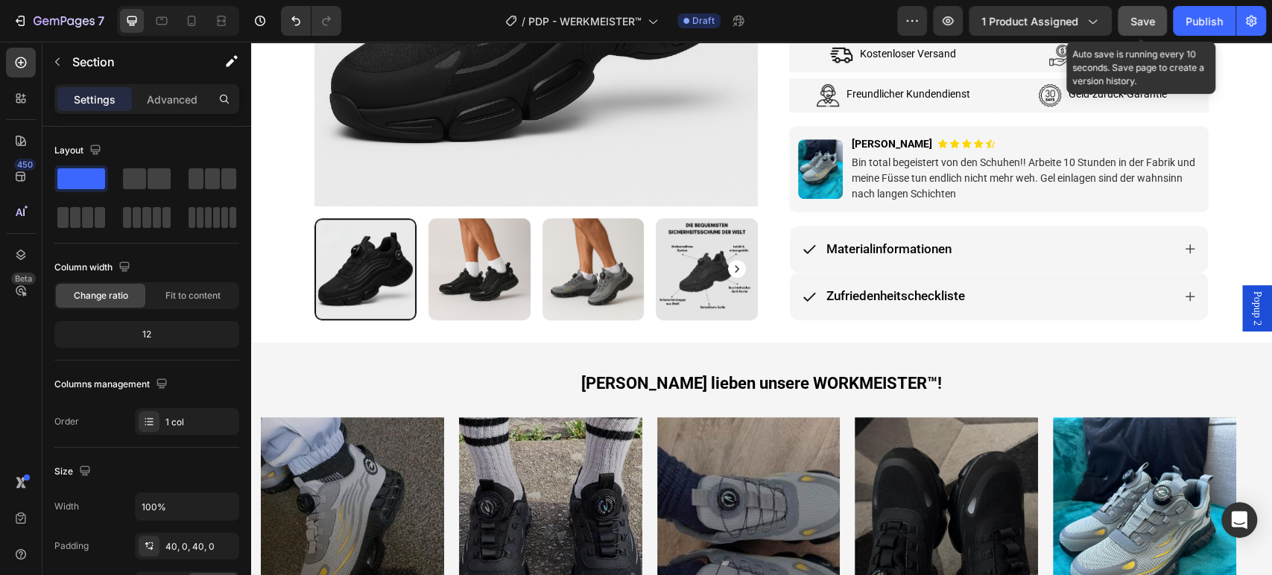
click at [1140, 18] on span "Save" at bounding box center [1142, 21] width 25 height 13
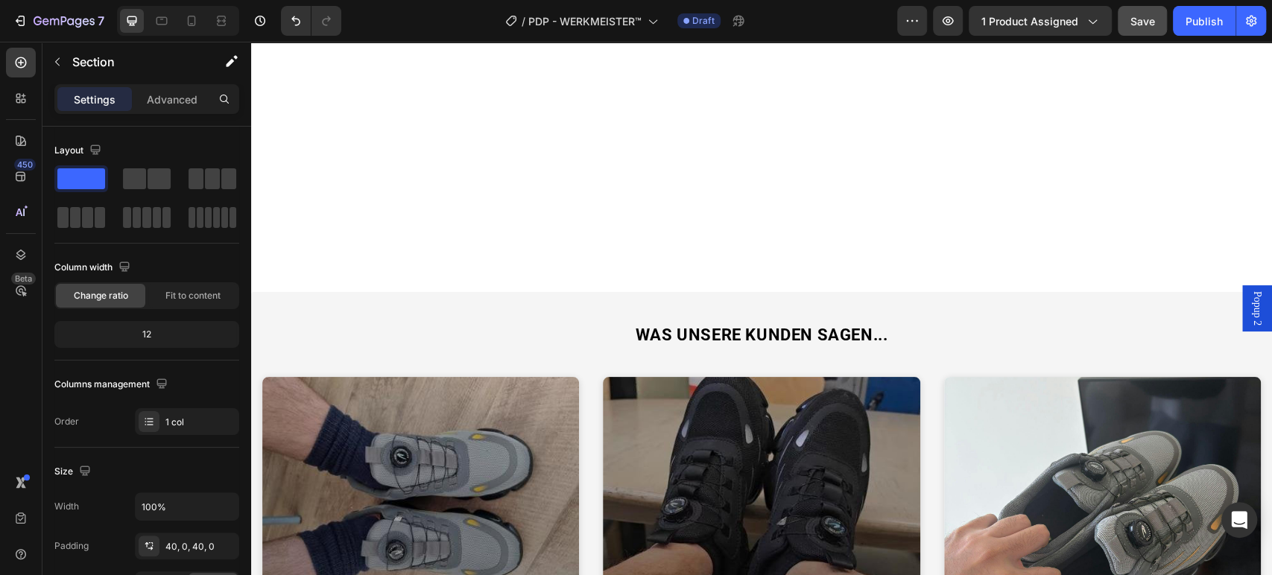
scroll to position [3228, 0]
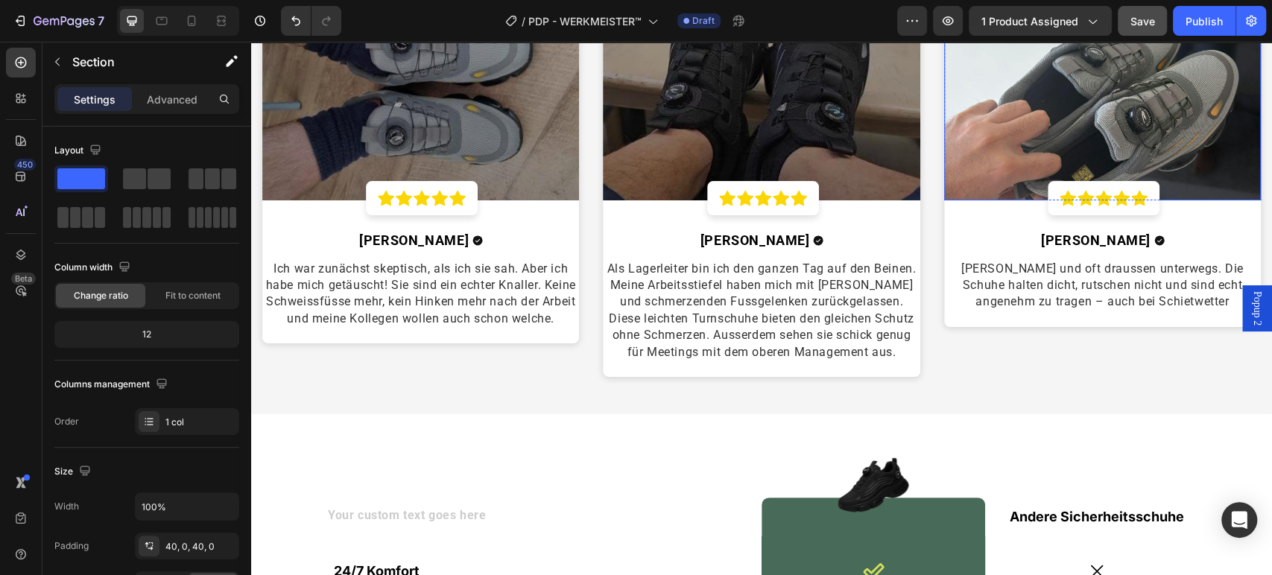
click at [1109, 104] on img at bounding box center [1102, 82] width 317 height 238
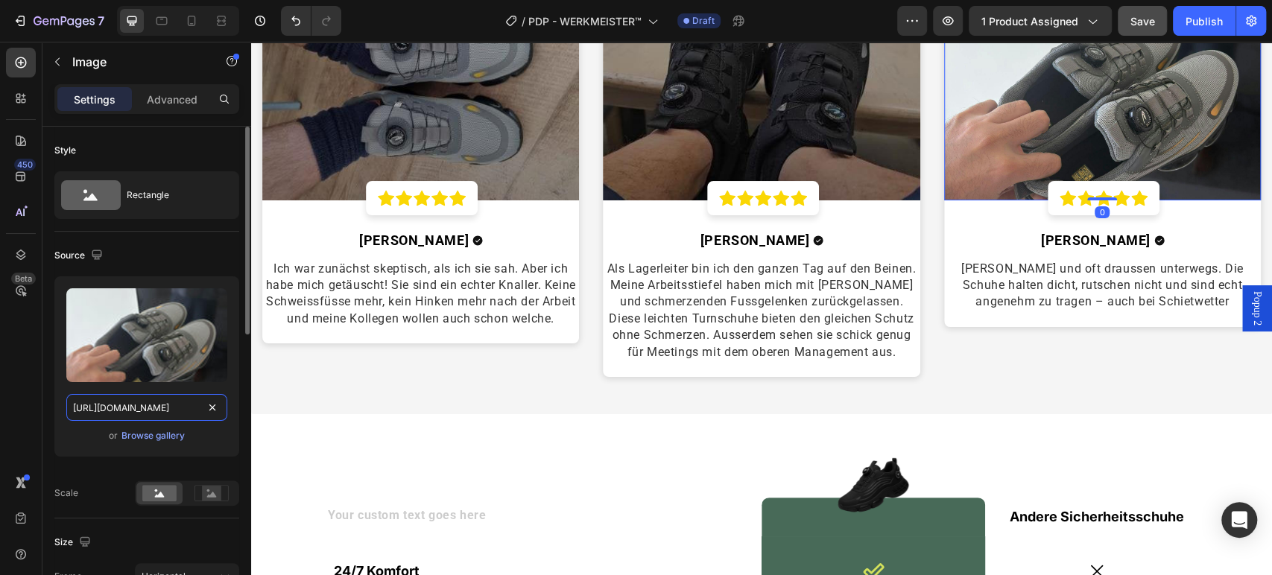
click at [153, 402] on input "[URL][DOMAIN_NAME]" at bounding box center [146, 407] width 161 height 27
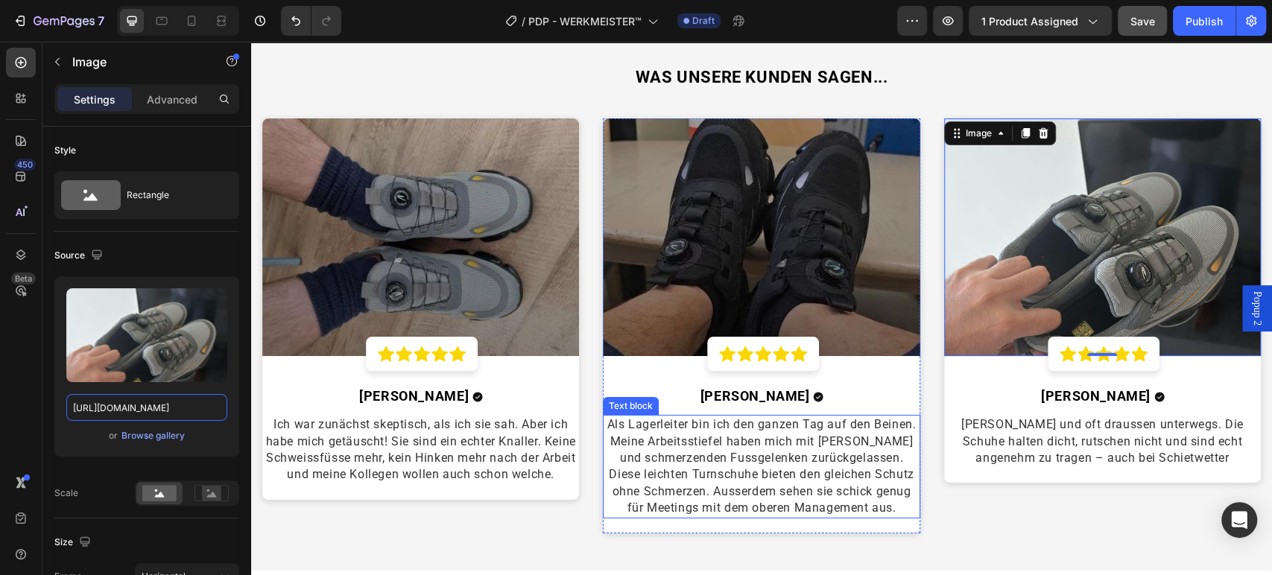
scroll to position [2980, 0]
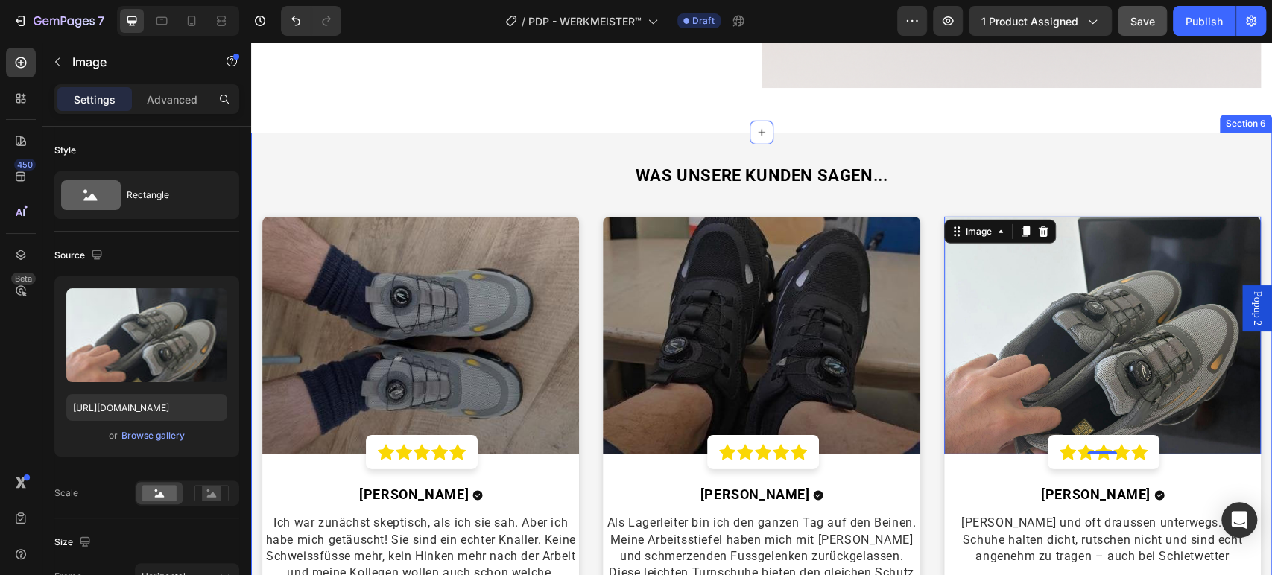
click at [285, 139] on div "WAS UNSERE KUNDEN SAGEN... Heading Image Icon Icon Icon Icon Icon Row Row [PERS…" at bounding box center [761, 401] width 1021 height 536
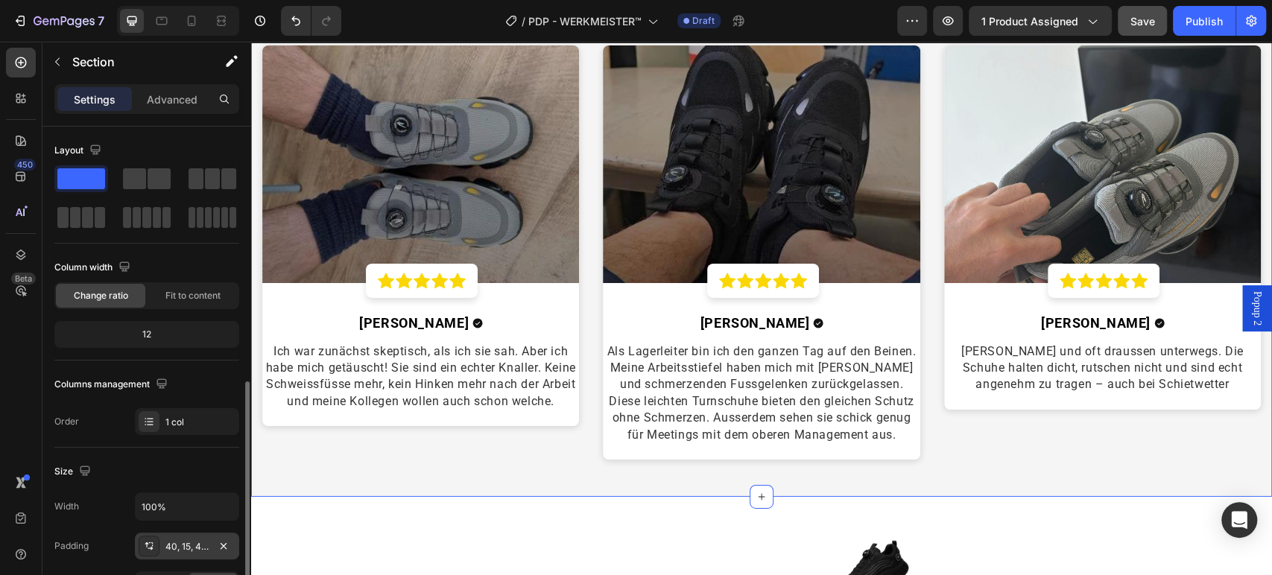
scroll to position [165, 0]
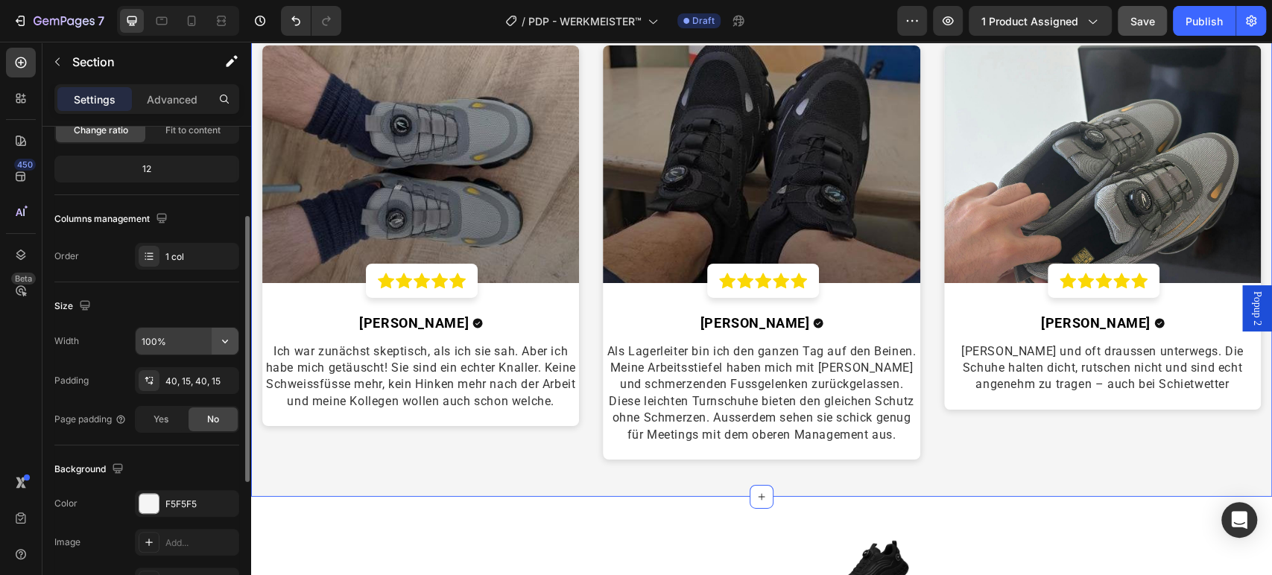
click at [215, 339] on button "button" at bounding box center [225, 341] width 27 height 27
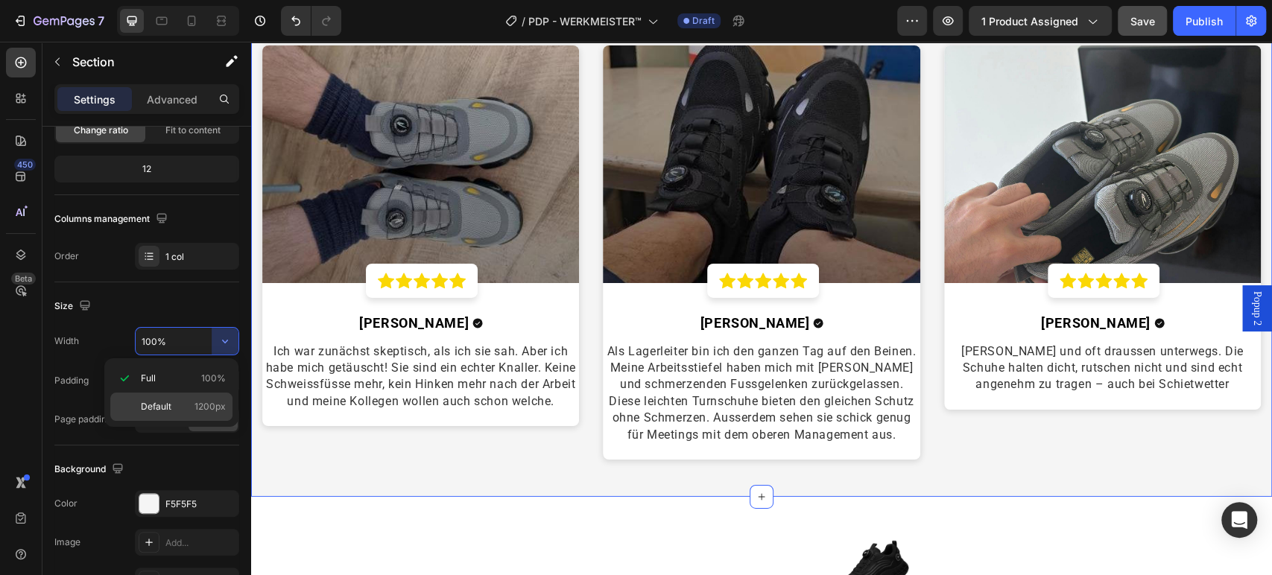
click at [215, 393] on div "Default 1200px" at bounding box center [171, 407] width 122 height 28
type input "1200"
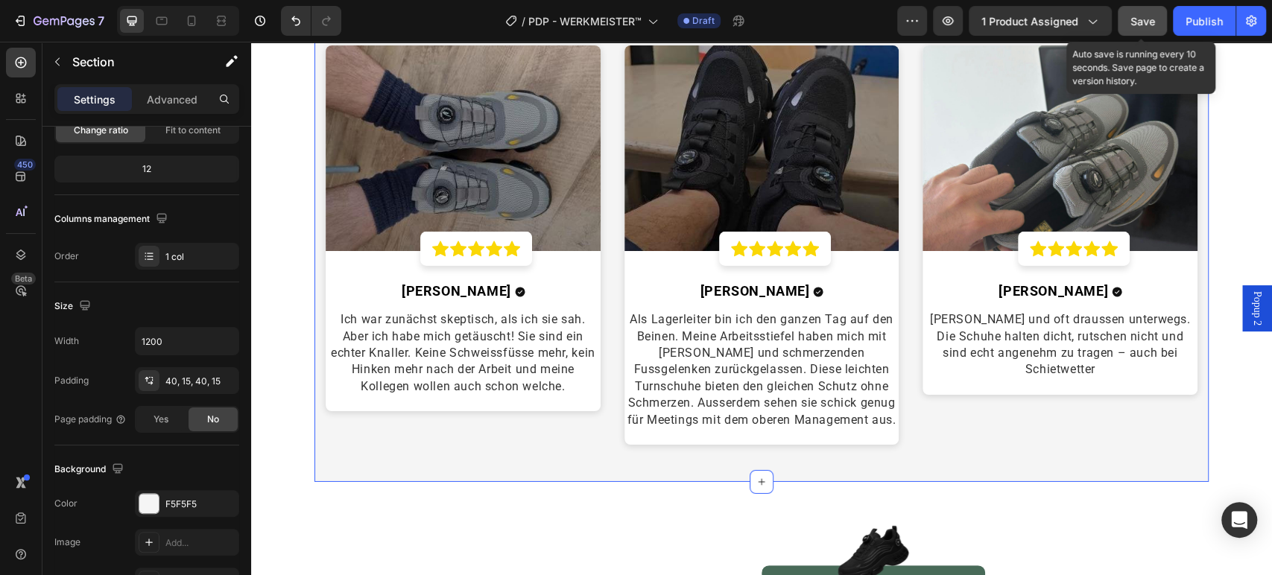
click at [1124, 19] on button "Save" at bounding box center [1141, 21] width 49 height 30
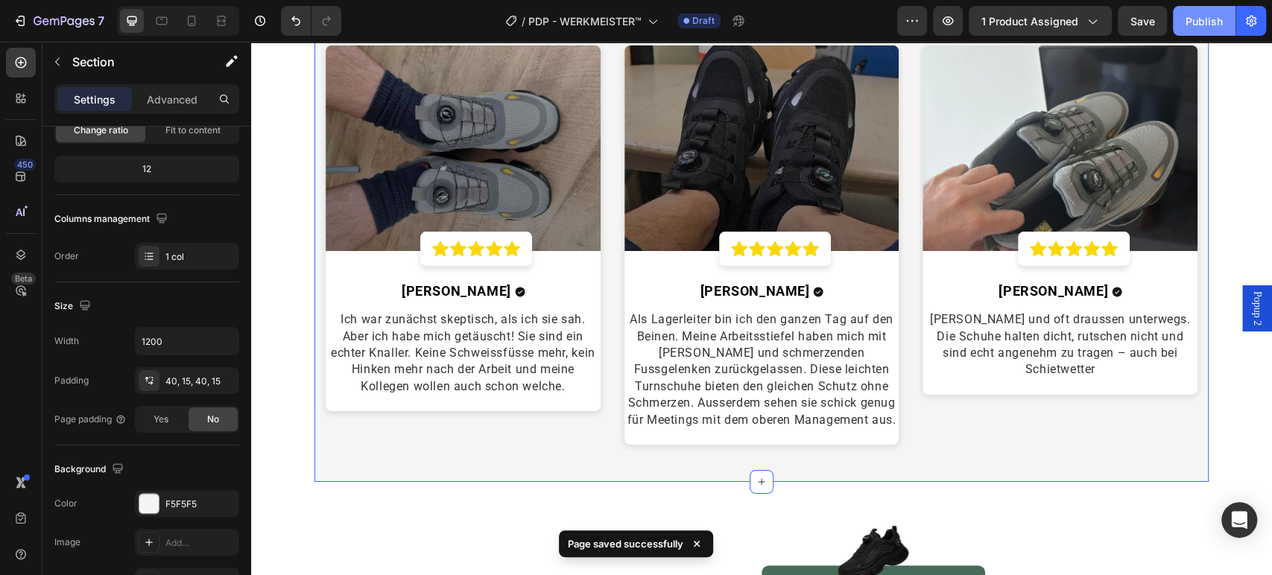
click at [1190, 26] on div "Publish" at bounding box center [1203, 21] width 37 height 16
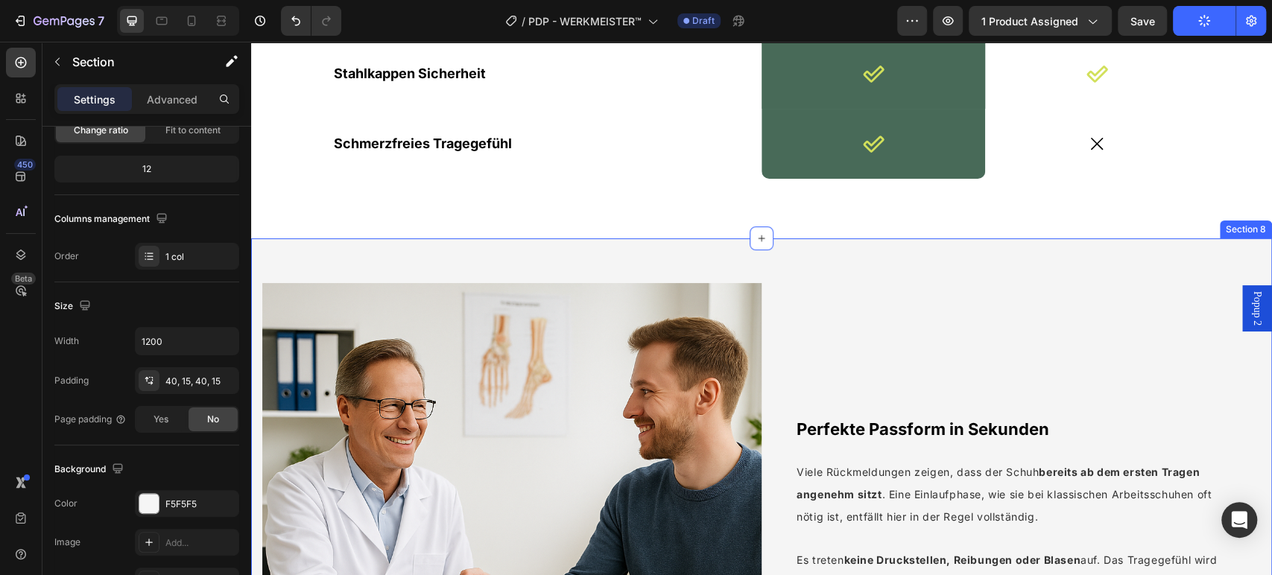
scroll to position [3725, 0]
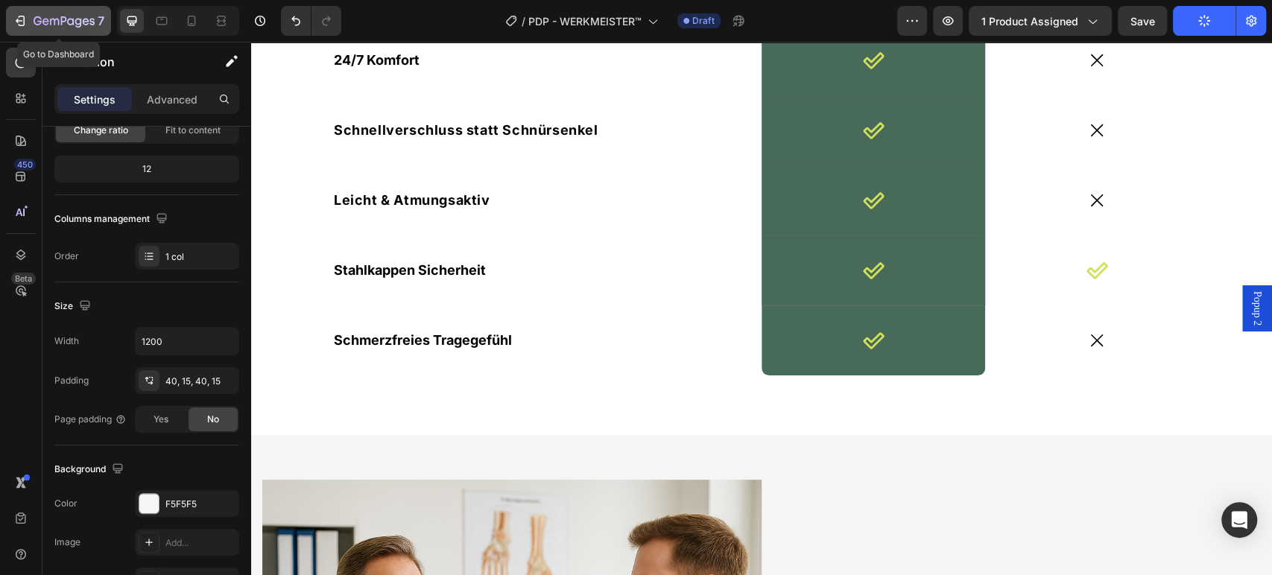
click at [69, 12] on div "7" at bounding box center [69, 21] width 71 height 18
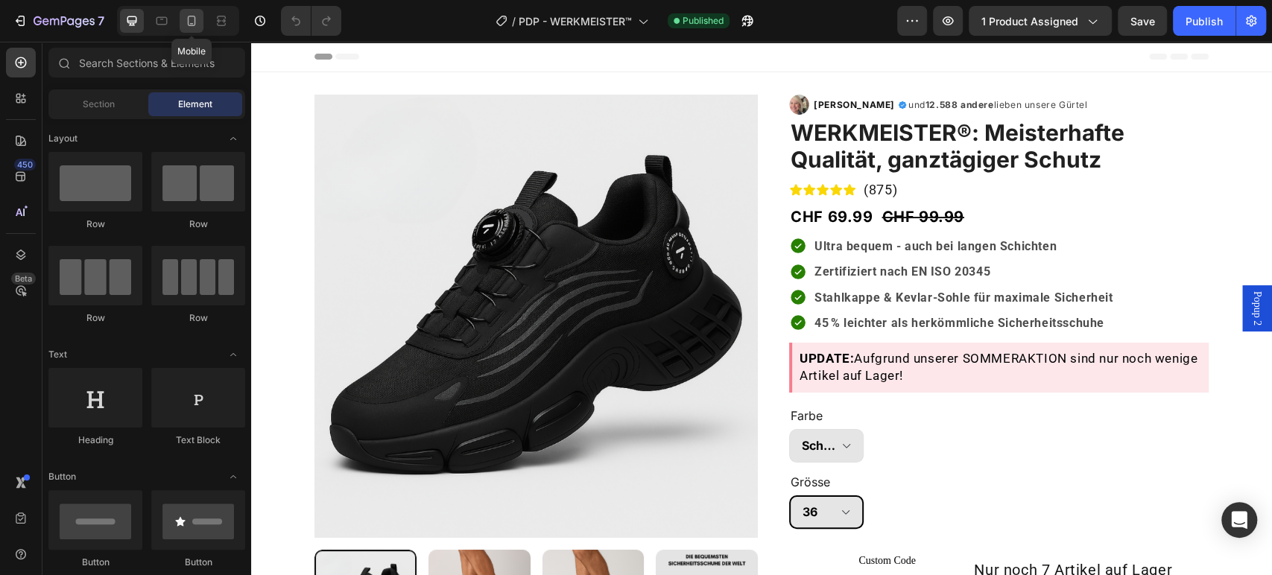
click at [197, 19] on icon at bounding box center [191, 20] width 15 height 15
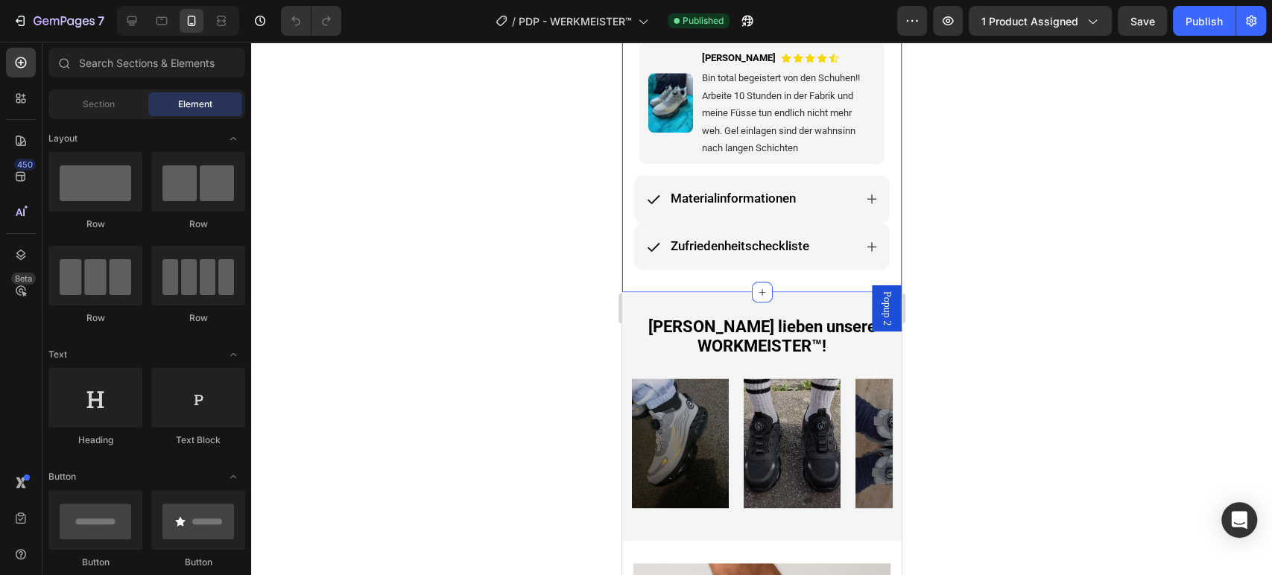
scroll to position [910, 0]
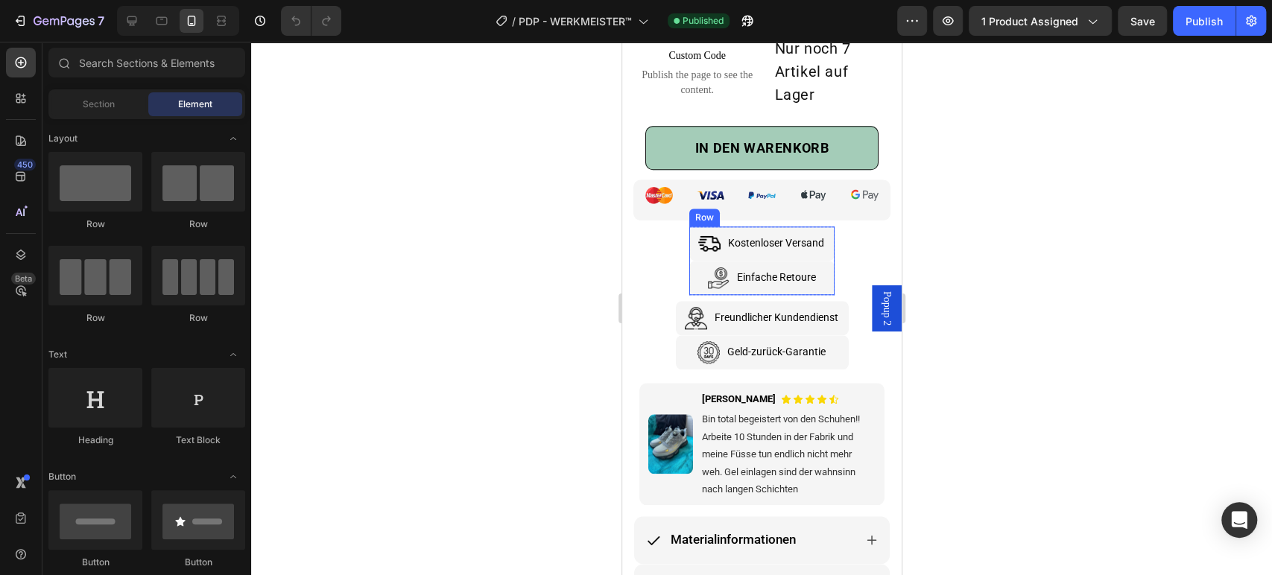
click at [826, 261] on div "Image Einfache Retoure Text Block Row" at bounding box center [760, 278] width 145 height 34
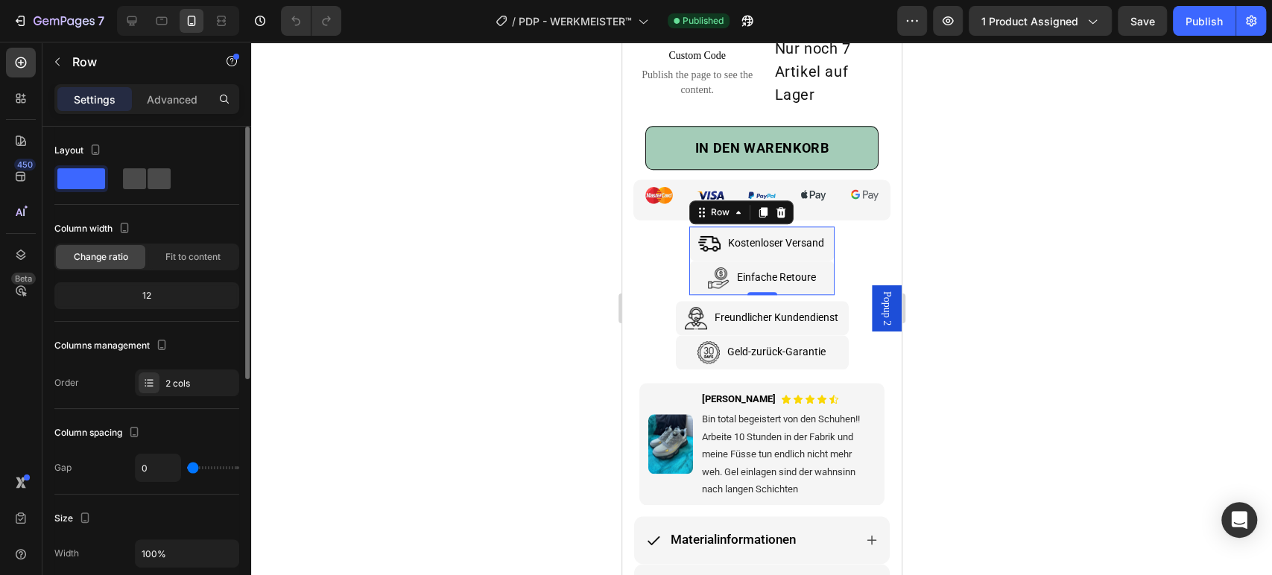
click at [160, 183] on span at bounding box center [158, 178] width 23 height 21
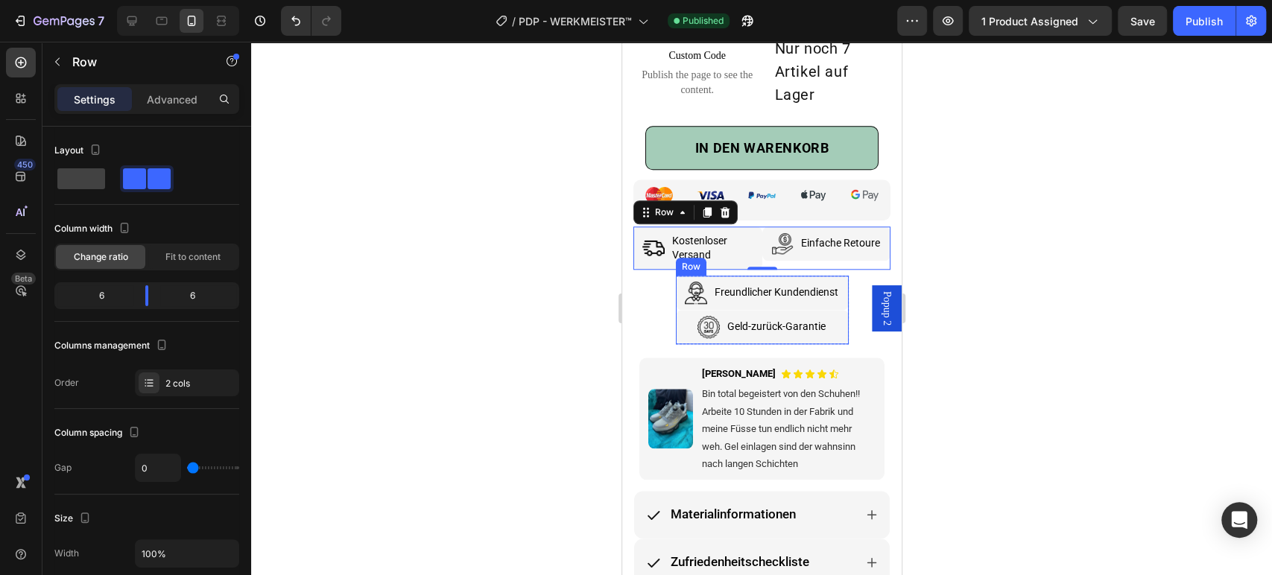
click at [838, 291] on div "Image Freundlicher Kundendienst Text Block Row" at bounding box center [761, 293] width 173 height 34
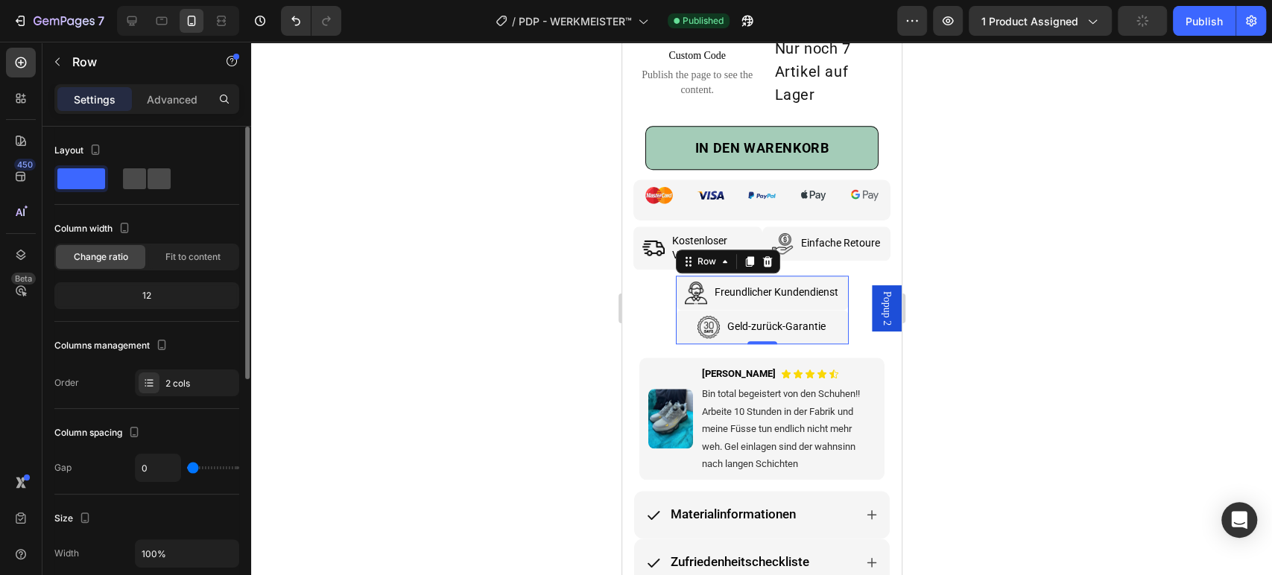
click at [154, 185] on span at bounding box center [158, 178] width 23 height 21
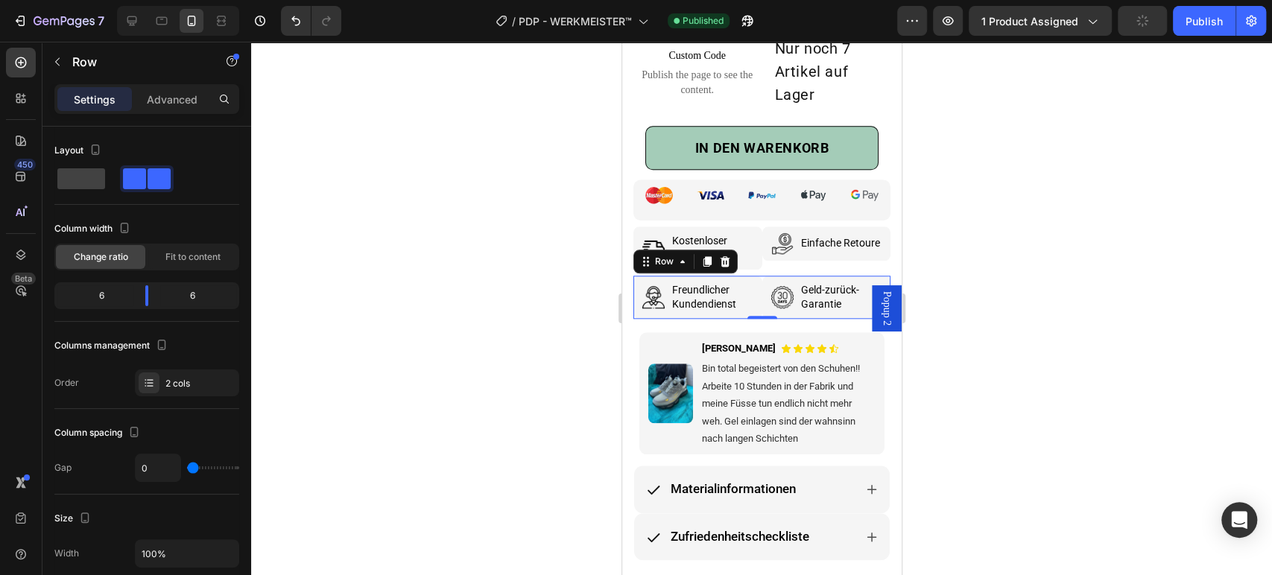
click at [1038, 247] on div at bounding box center [761, 308] width 1021 height 533
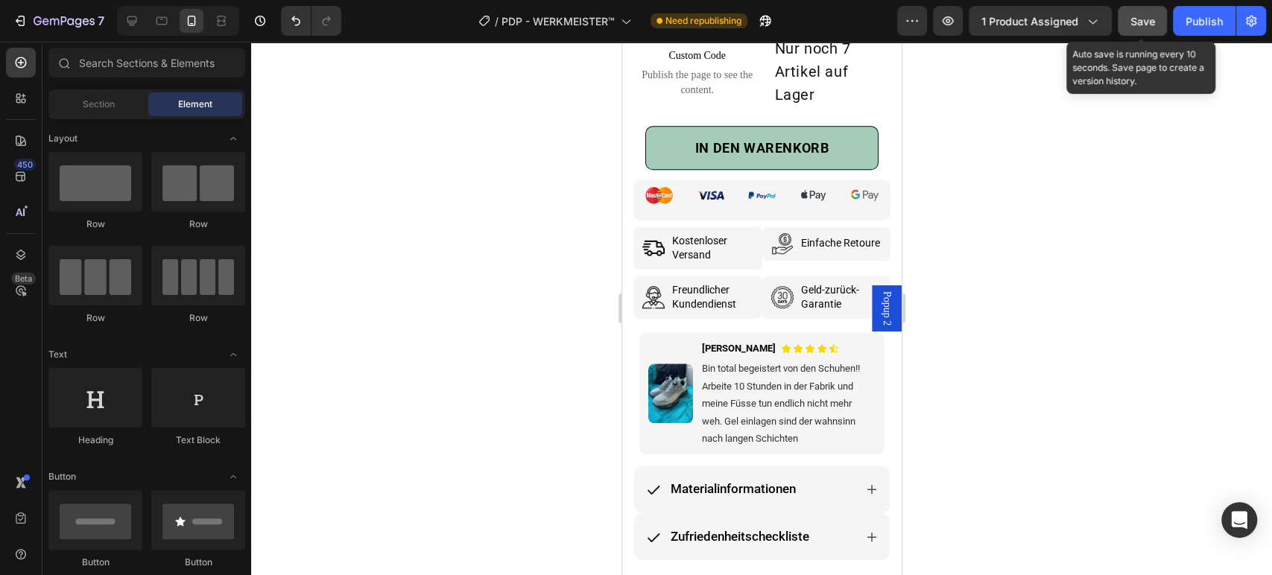
click at [1147, 10] on button "Save" at bounding box center [1141, 21] width 49 height 30
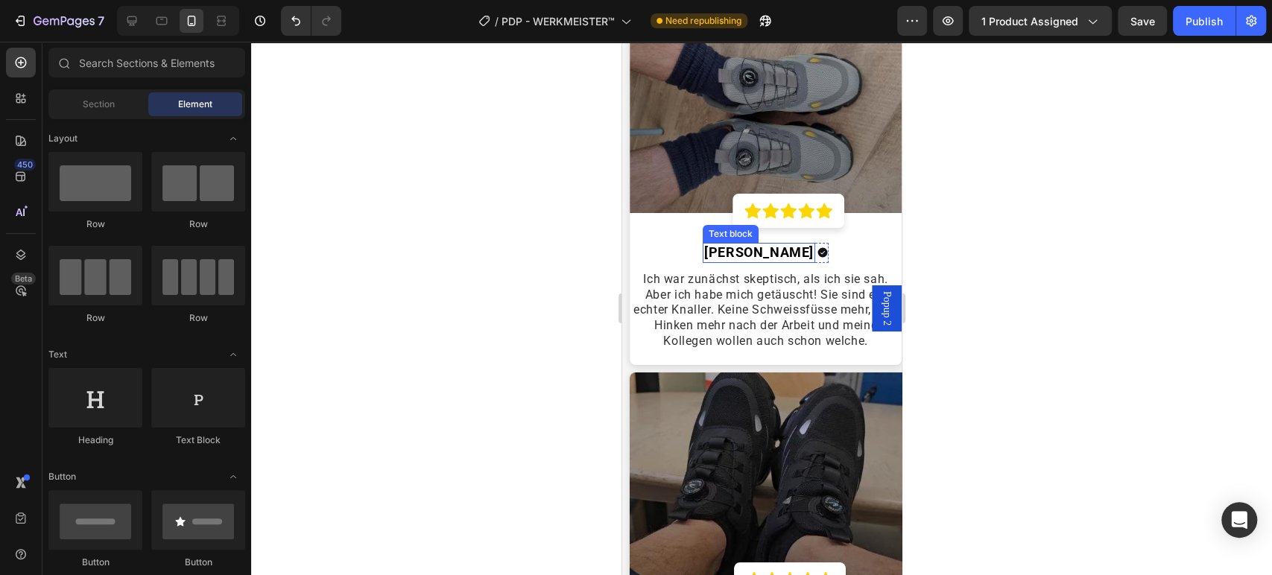
scroll to position [3476, 0]
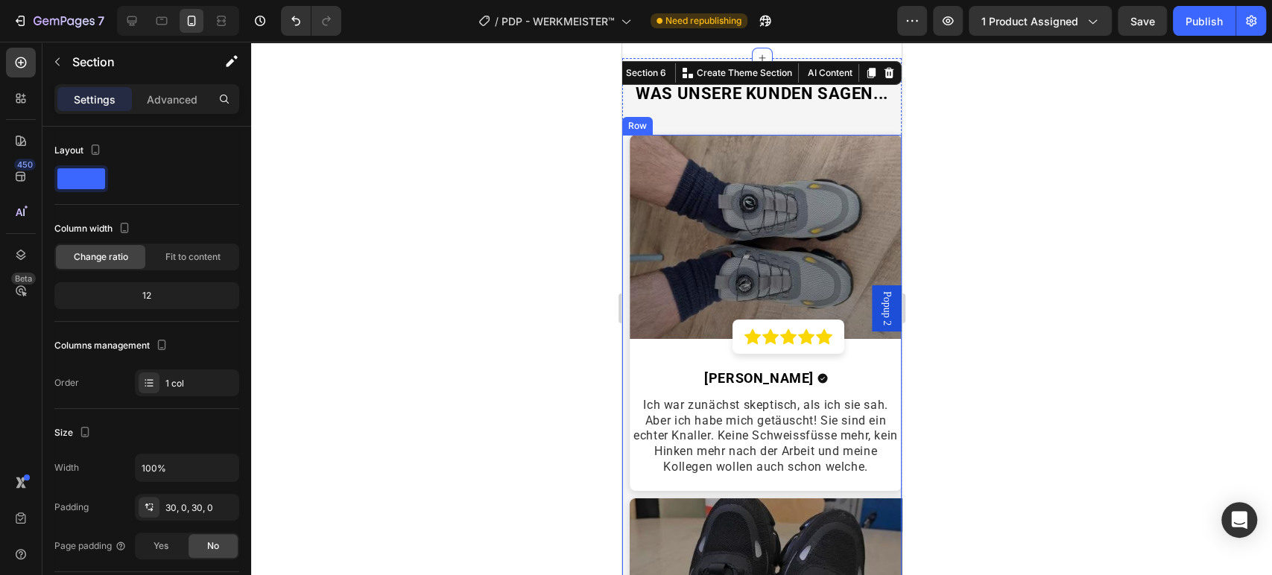
click at [719, 487] on div "Image Icon Icon Icon Icon Icon Row Row [PERSON_NAME] Text block Icon Row Ich wa…" at bounding box center [760, 317] width 279 height 364
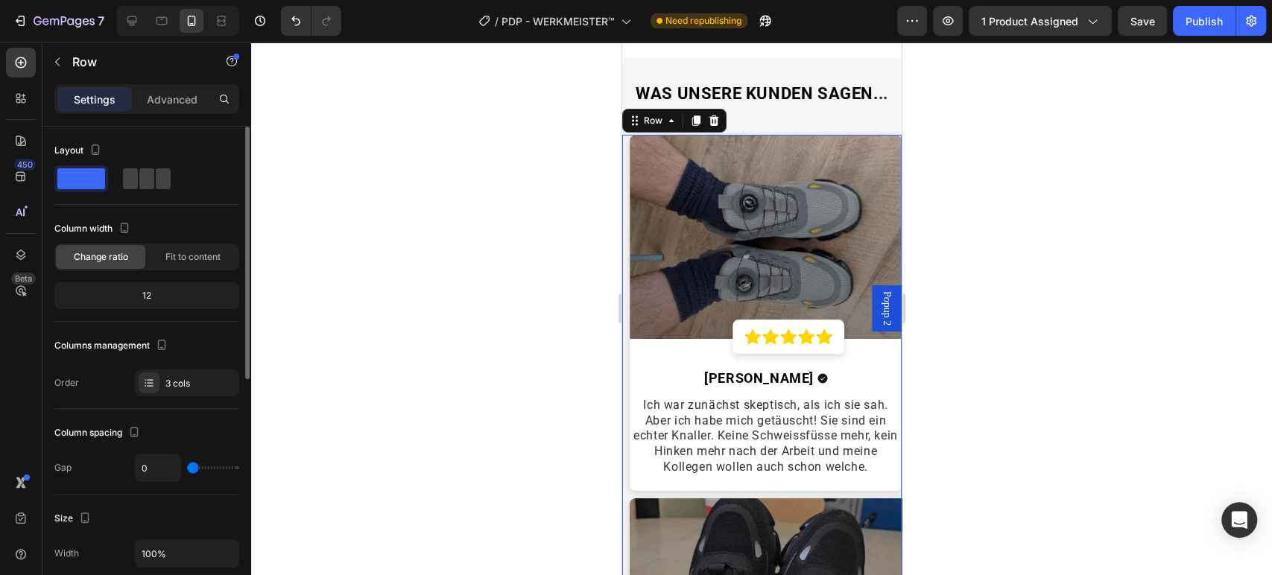
drag, startPoint x: 154, startPoint y: 174, endPoint x: 146, endPoint y: 247, distance: 73.5
click at [154, 176] on div at bounding box center [147, 178] width 48 height 21
type input "32"
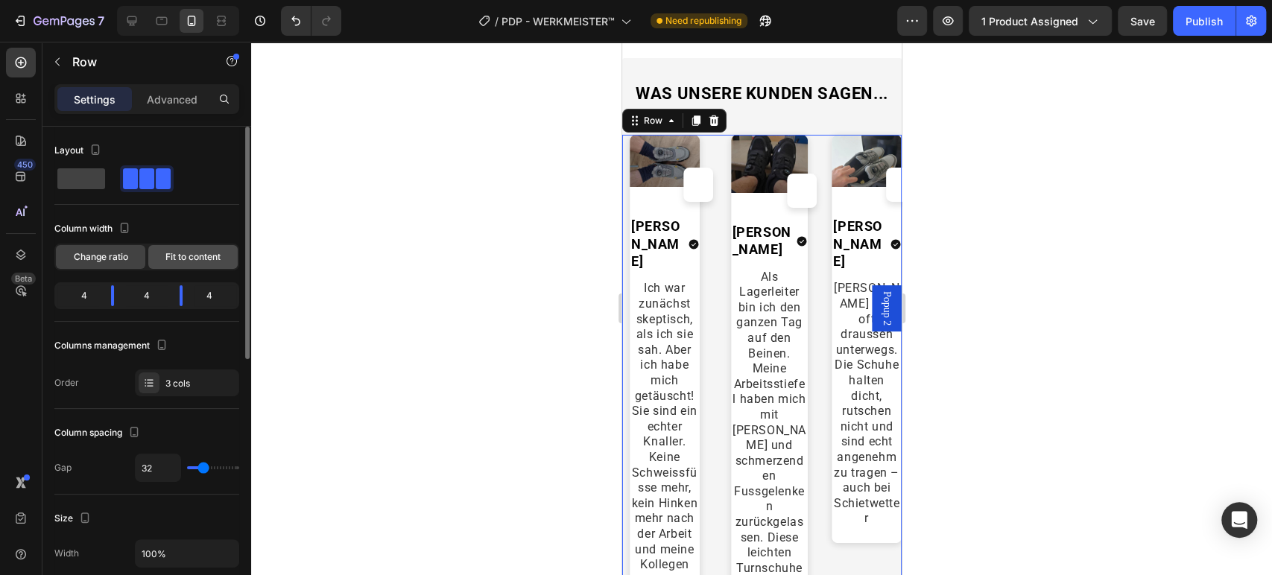
click at [191, 264] on div "Fit to content" at bounding box center [192, 257] width 89 height 24
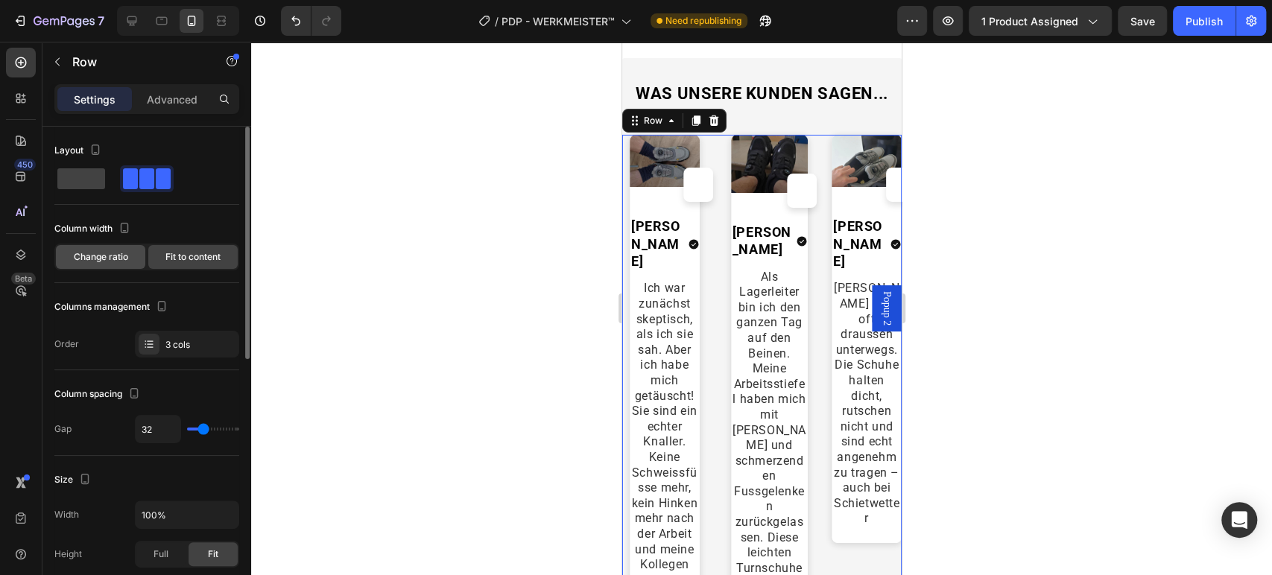
click at [108, 255] on span "Change ratio" at bounding box center [101, 256] width 54 height 13
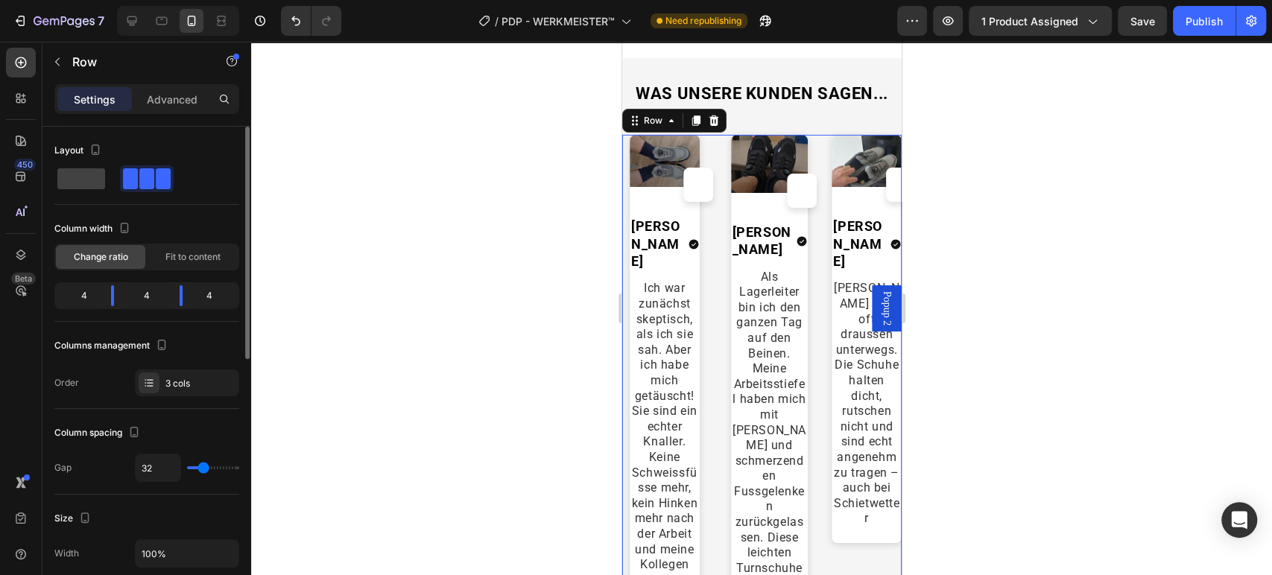
scroll to position [331, 0]
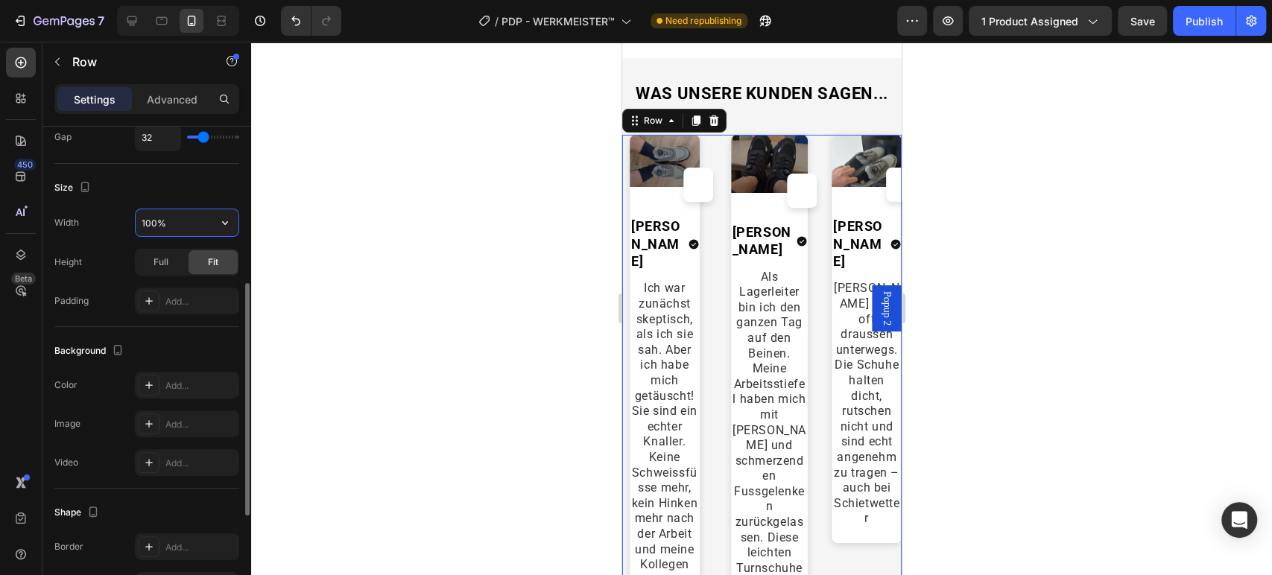
click at [197, 234] on input "100%" at bounding box center [187, 222] width 103 height 27
click at [218, 220] on icon "button" at bounding box center [225, 222] width 15 height 15
click at [194, 283] on p "Full 100%" at bounding box center [183, 288] width 85 height 13
click at [220, 226] on icon "button" at bounding box center [225, 222] width 15 height 15
click at [200, 274] on div "Default 100%" at bounding box center [171, 288] width 122 height 28
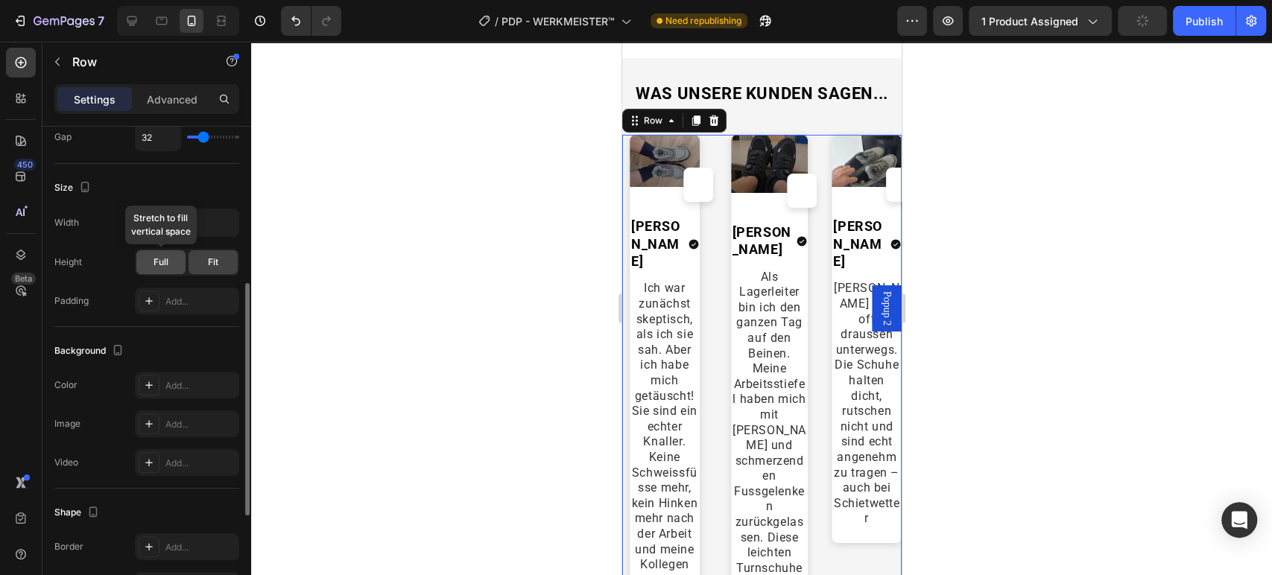
drag, startPoint x: 157, startPoint y: 250, endPoint x: 157, endPoint y: 258, distance: 8.2
click at [157, 258] on div "Full" at bounding box center [160, 262] width 49 height 24
click at [157, 258] on span "Full" at bounding box center [160, 262] width 15 height 13
click at [208, 268] on div "Fit" at bounding box center [212, 262] width 49 height 24
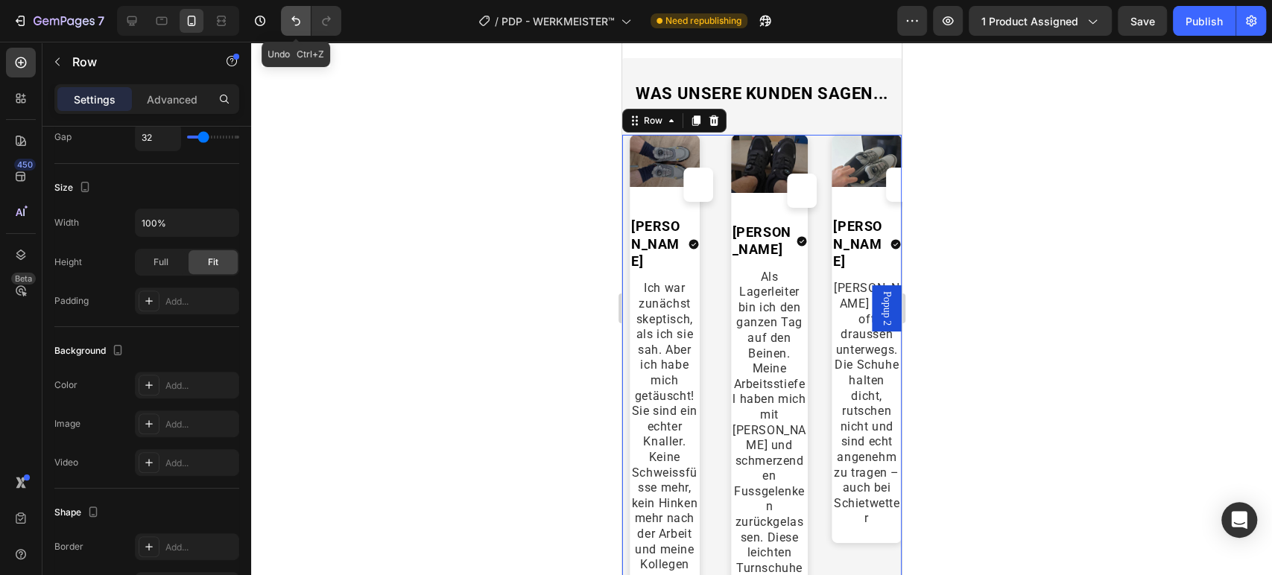
click at [286, 28] on button "Undo/Redo" at bounding box center [296, 21] width 30 height 30
click at [284, 28] on button "Undo/Redo" at bounding box center [296, 21] width 30 height 30
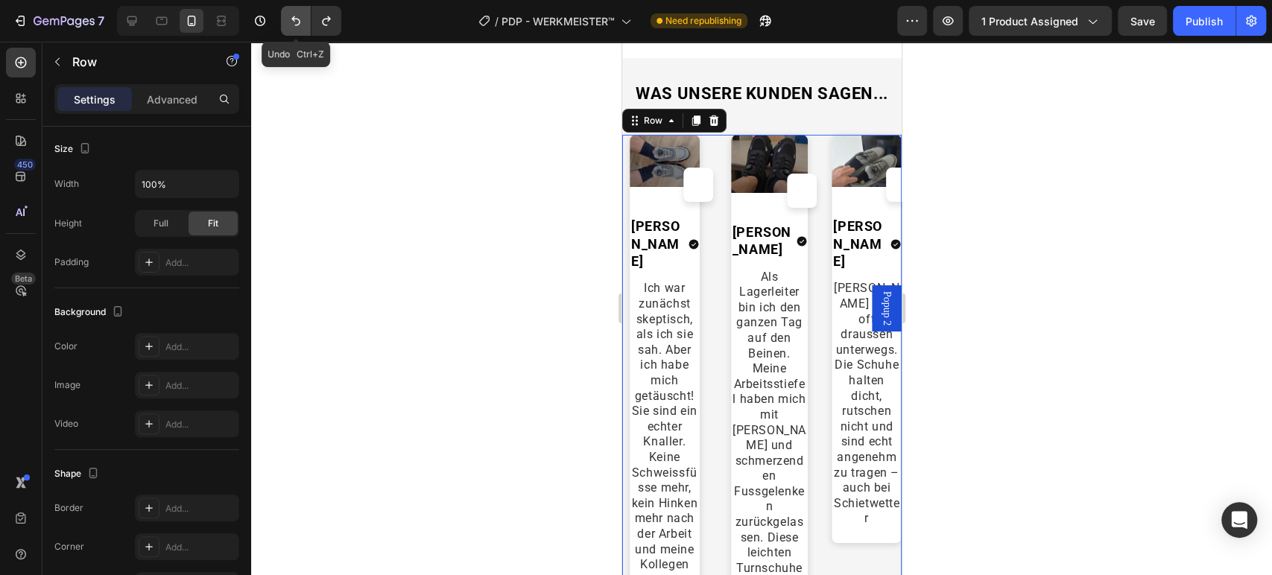
click at [285, 25] on button "Undo/Redo" at bounding box center [296, 21] width 30 height 30
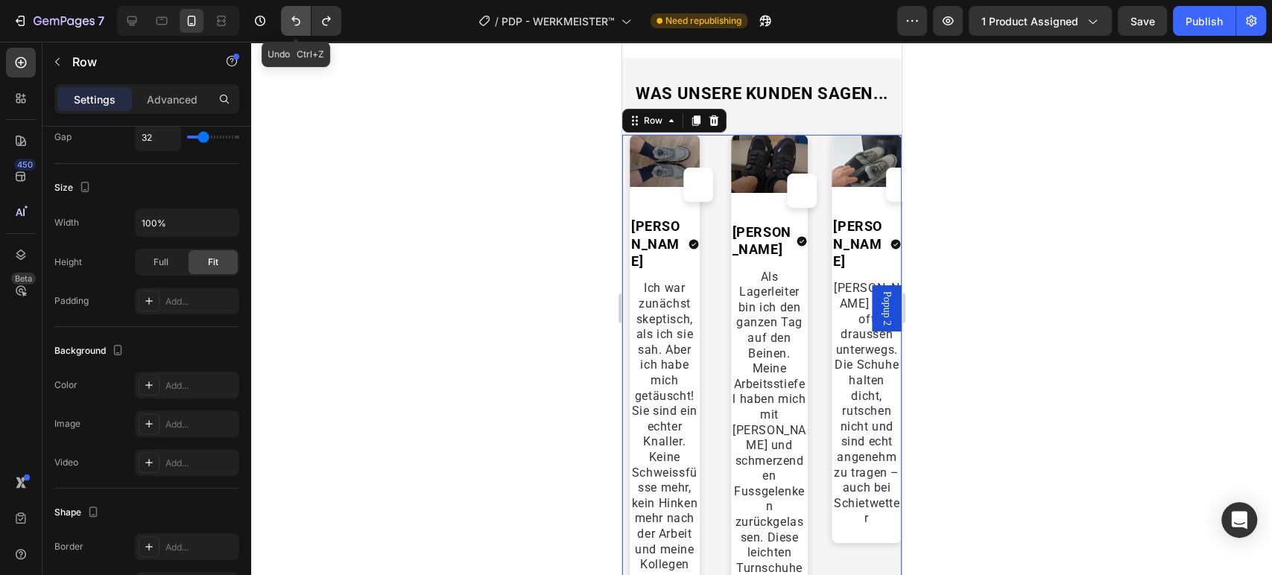
click at [285, 25] on button "Undo/Redo" at bounding box center [296, 21] width 30 height 30
type input "0"
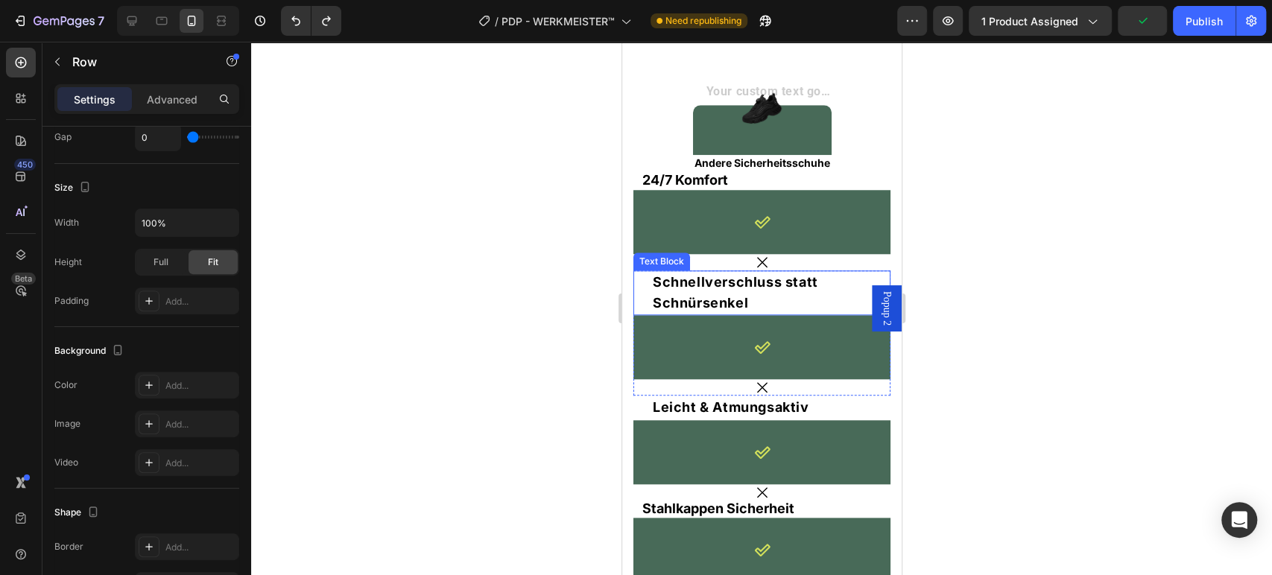
scroll to position [4552, 0]
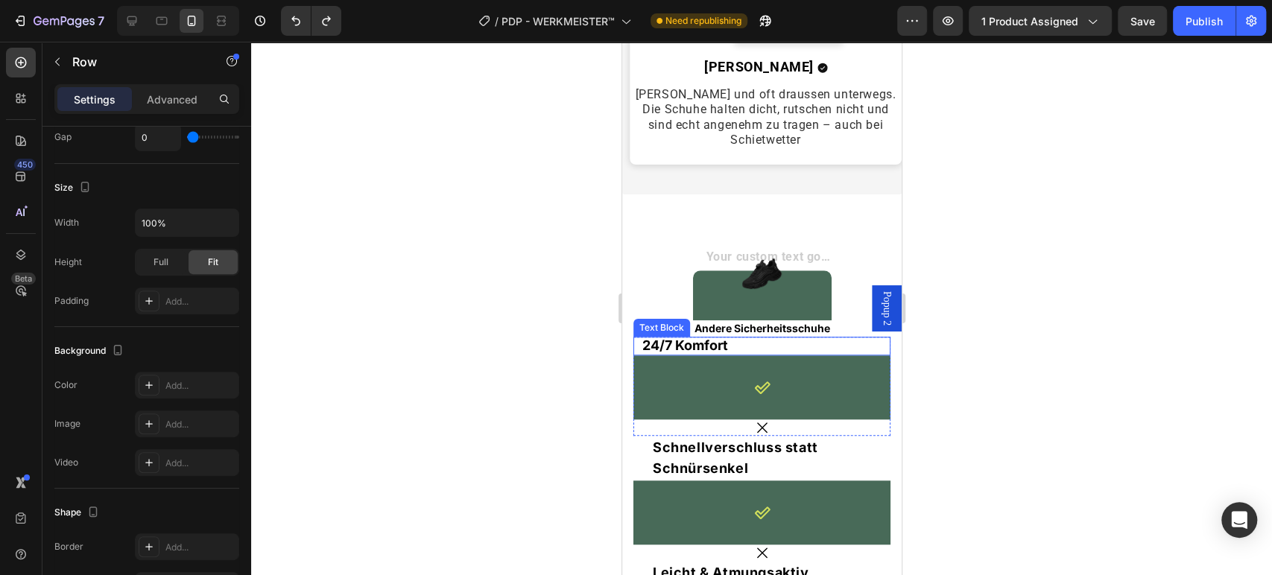
click at [636, 337] on div "24/7 Komfort Text Block" at bounding box center [760, 346] width 257 height 19
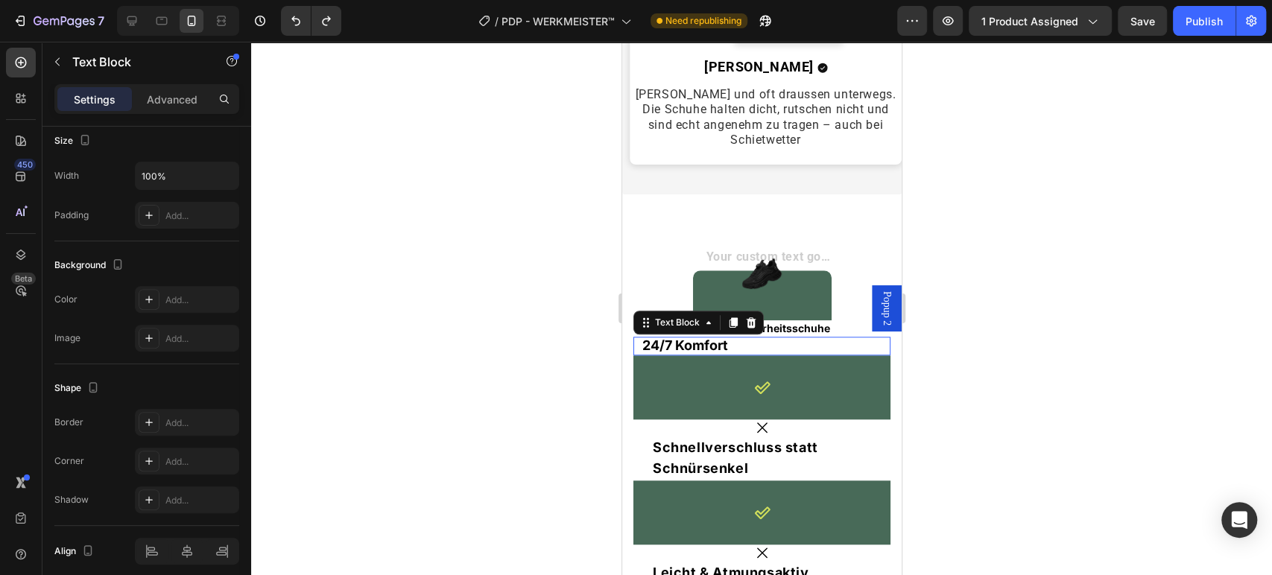
scroll to position [0, 0]
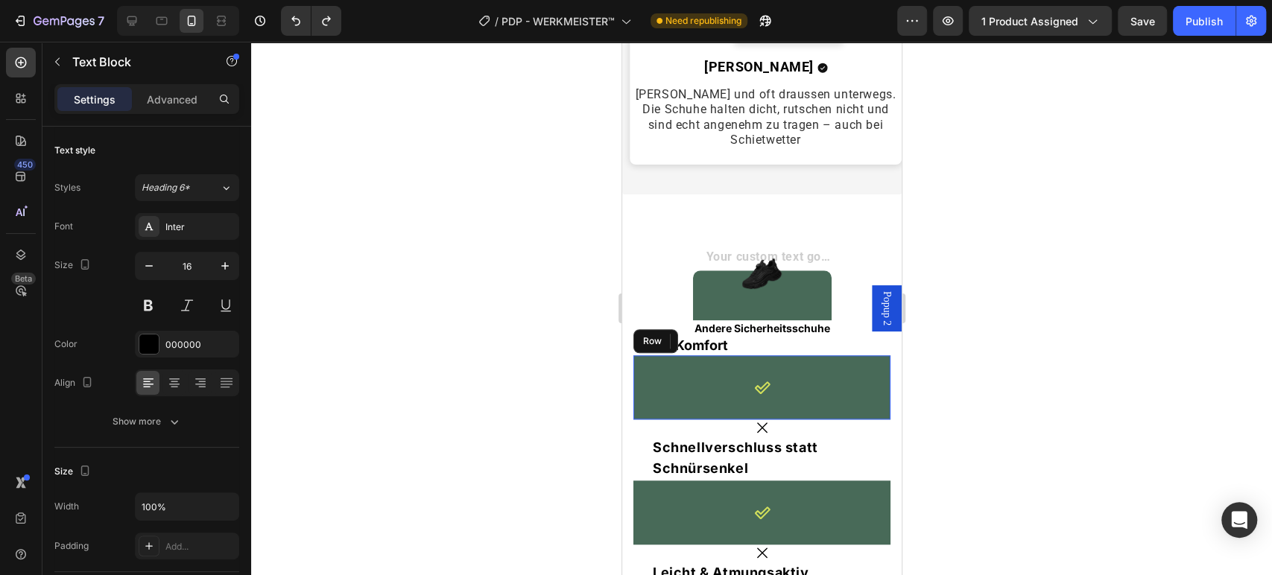
click at [864, 355] on div "Icon Row" at bounding box center [760, 387] width 257 height 64
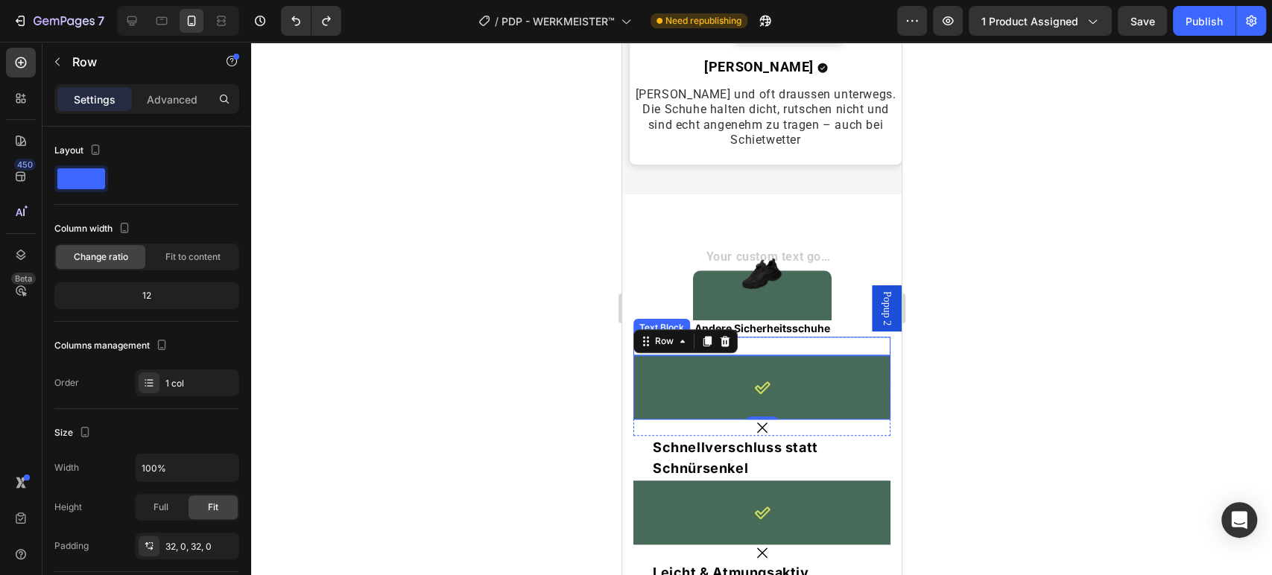
click at [838, 338] on p "24/7 Komfort" at bounding box center [760, 346] width 239 height 16
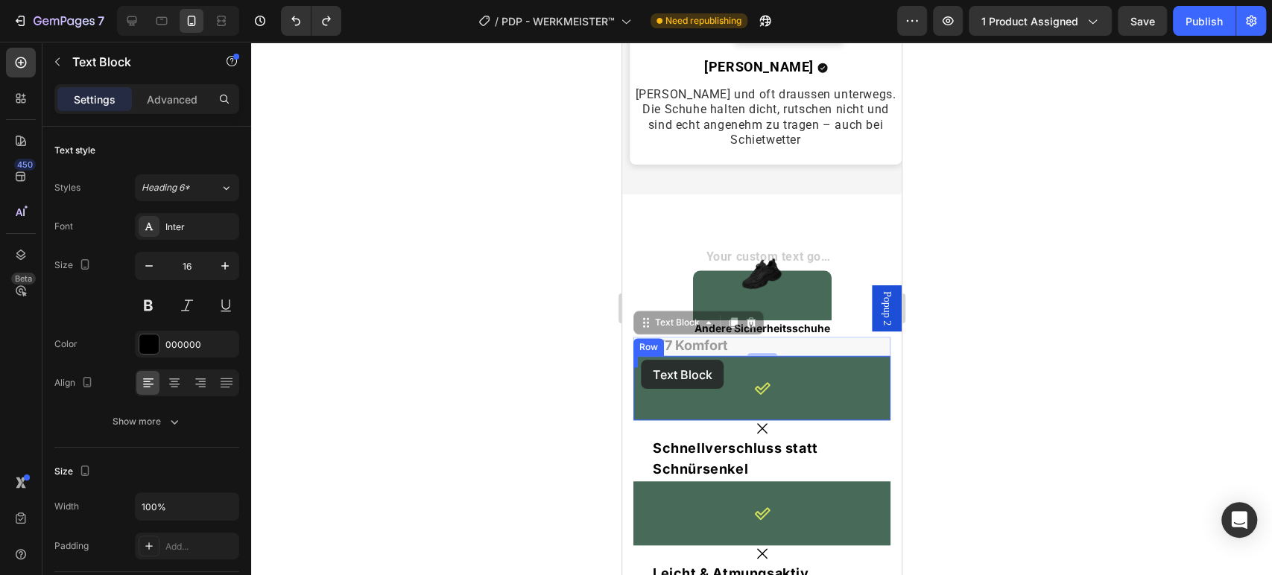
drag, startPoint x: 776, startPoint y: 320, endPoint x: 641, endPoint y: 360, distance: 141.2
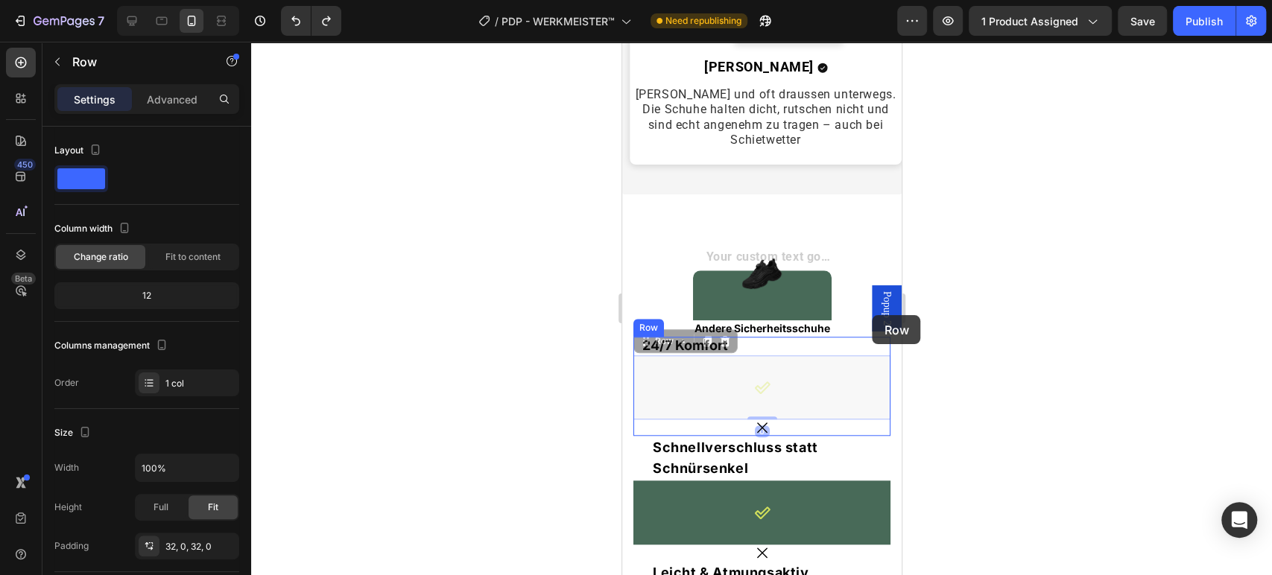
drag, startPoint x: 707, startPoint y: 374, endPoint x: 872, endPoint y: 315, distance: 174.8
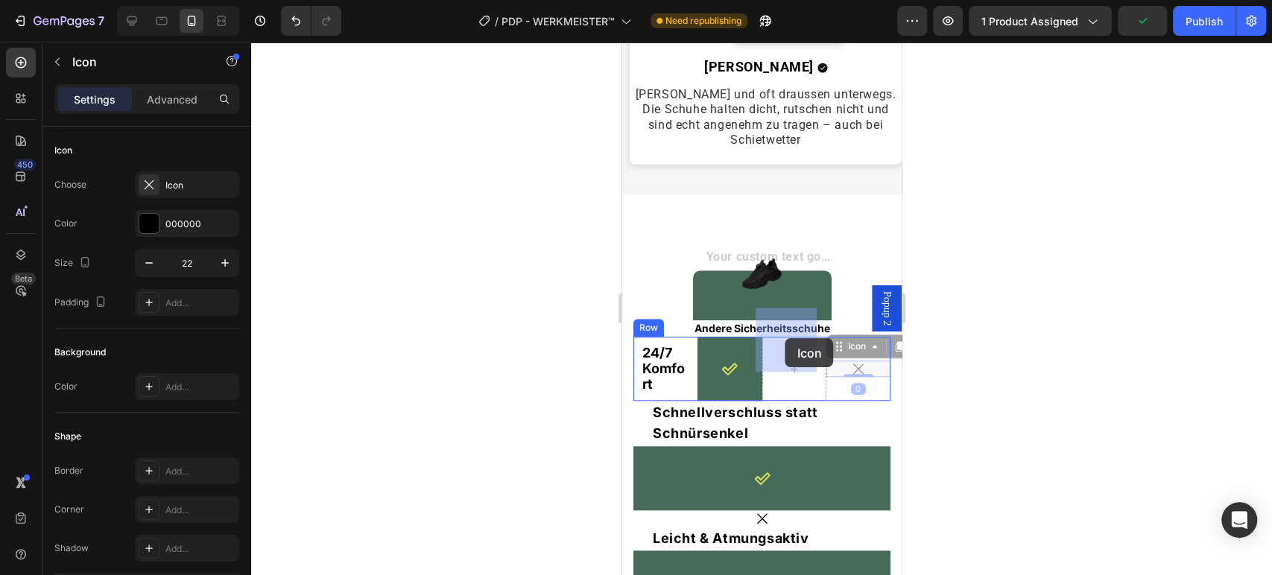
drag, startPoint x: 849, startPoint y: 338, endPoint x: 784, endPoint y: 338, distance: 64.8
click at [832, 356] on div at bounding box center [857, 369] width 64 height 64
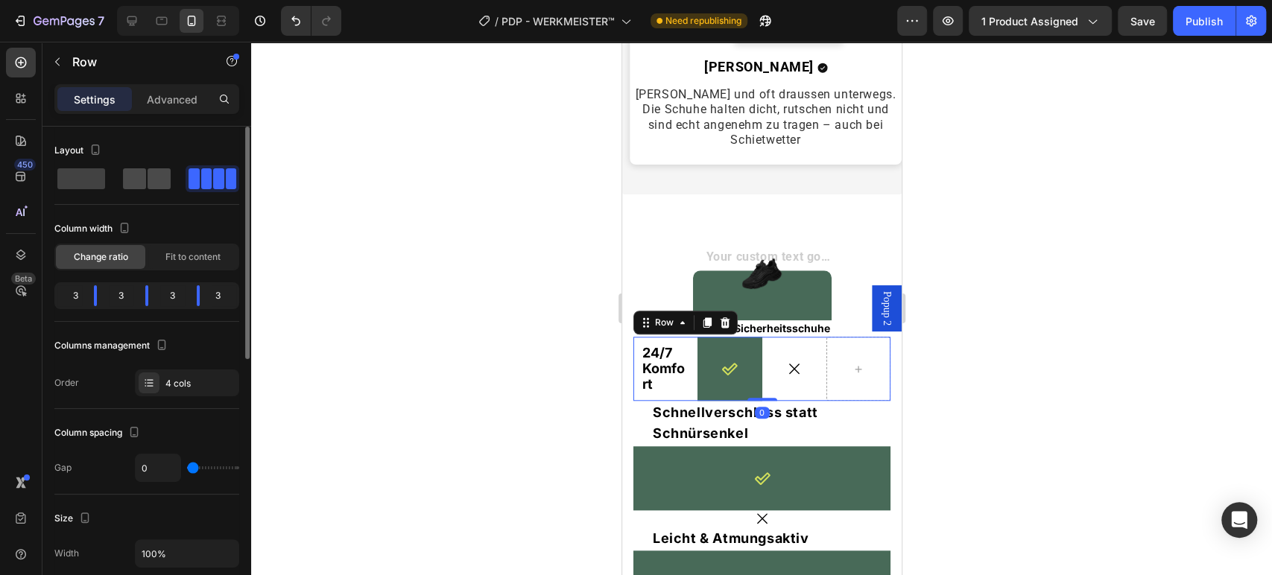
click at [161, 185] on span at bounding box center [158, 178] width 23 height 21
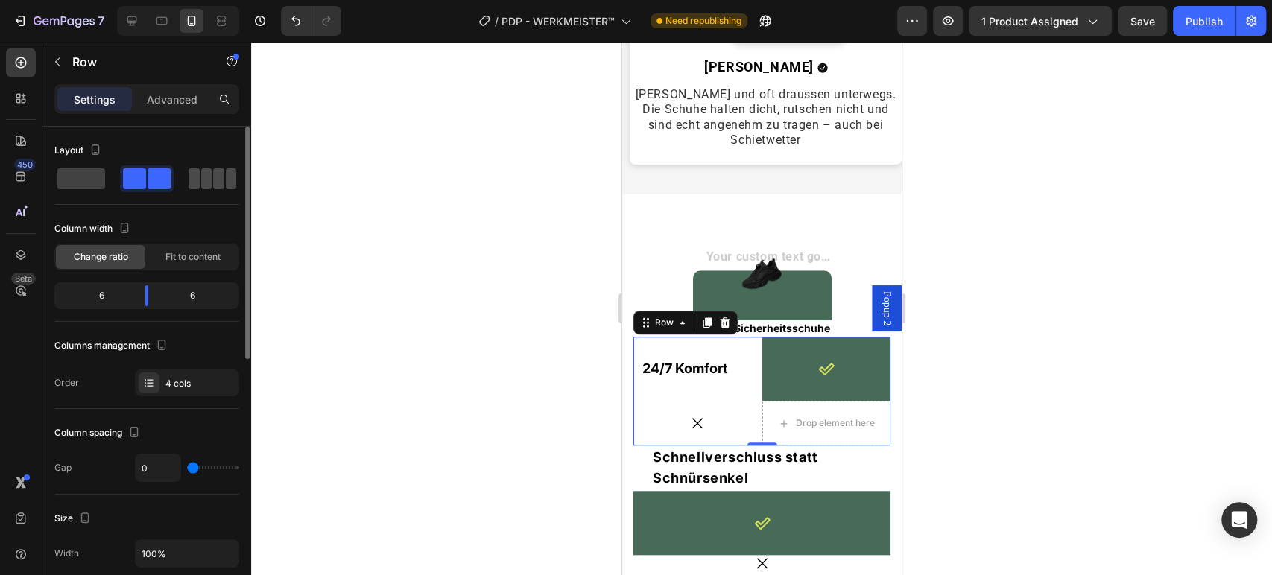
click at [231, 185] on span at bounding box center [231, 178] width 11 height 21
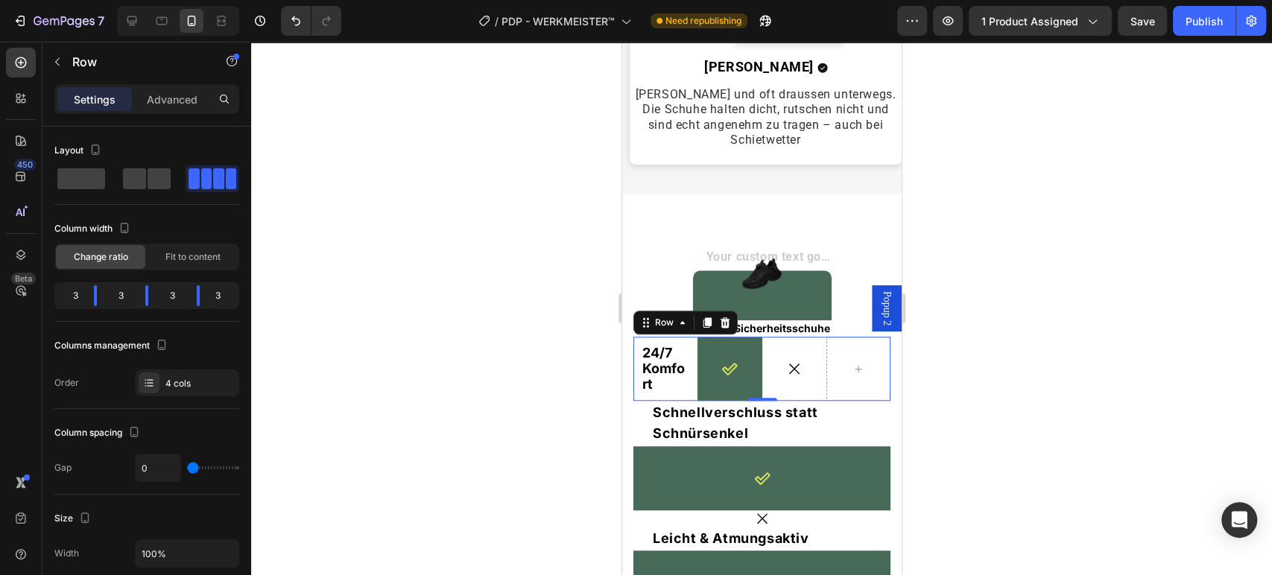
click at [689, 366] on div "24/7 Komfort Text Block" at bounding box center [664, 369] width 64 height 64
click at [713, 366] on div "Icon Row" at bounding box center [728, 369] width 64 height 64
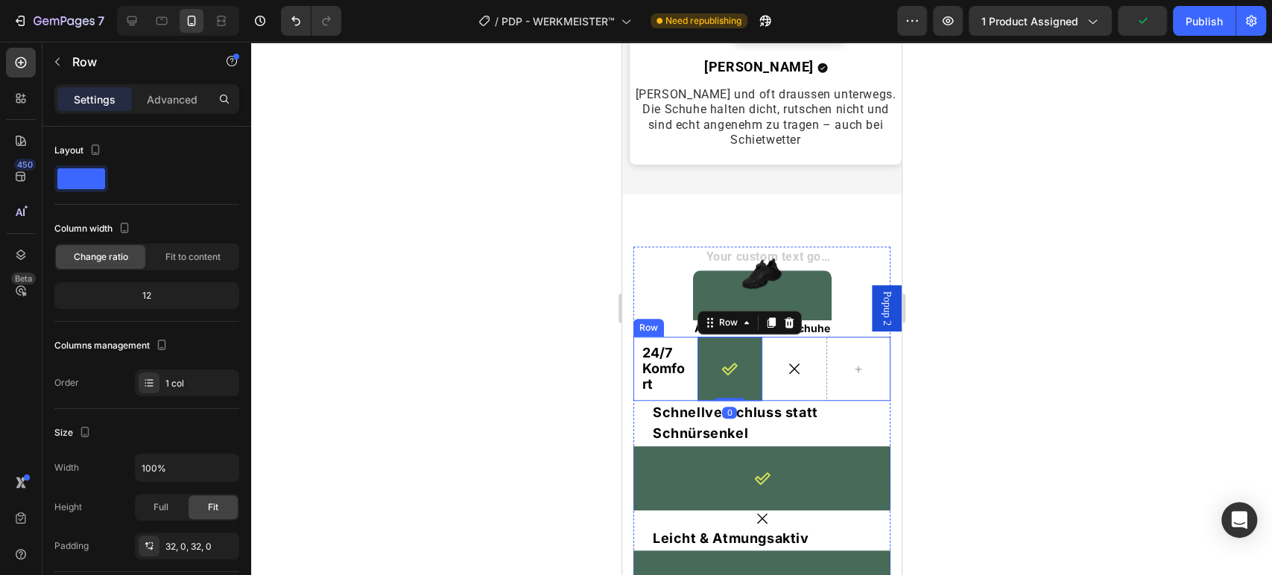
click at [775, 364] on div "Icon" at bounding box center [793, 369] width 64 height 64
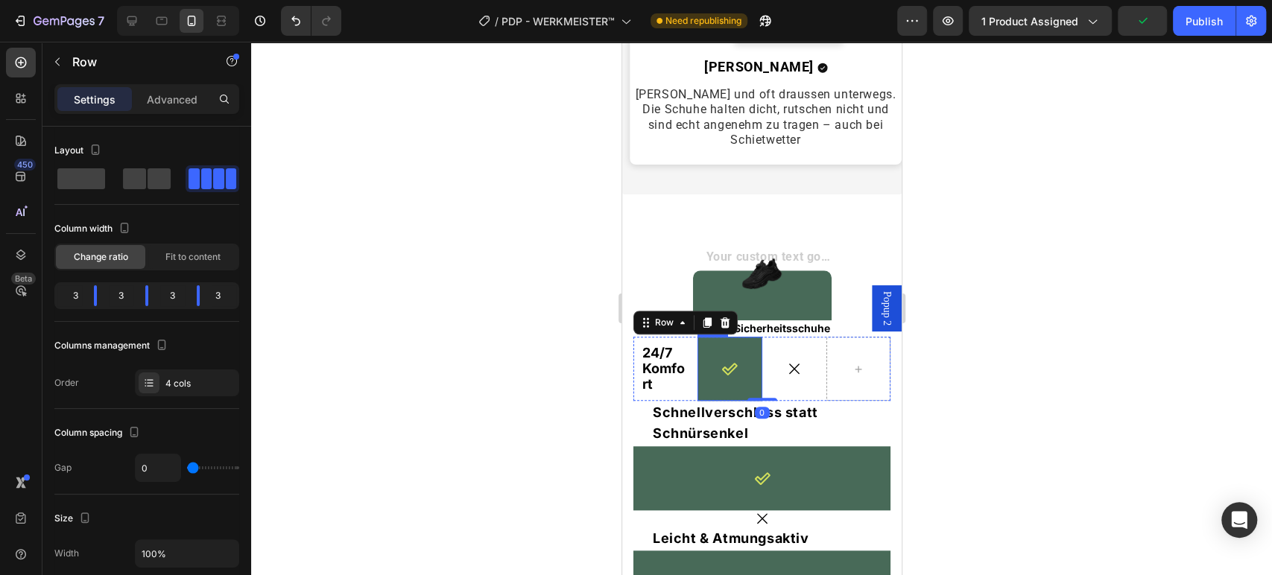
click at [716, 364] on div "Icon Row" at bounding box center [728, 369] width 64 height 64
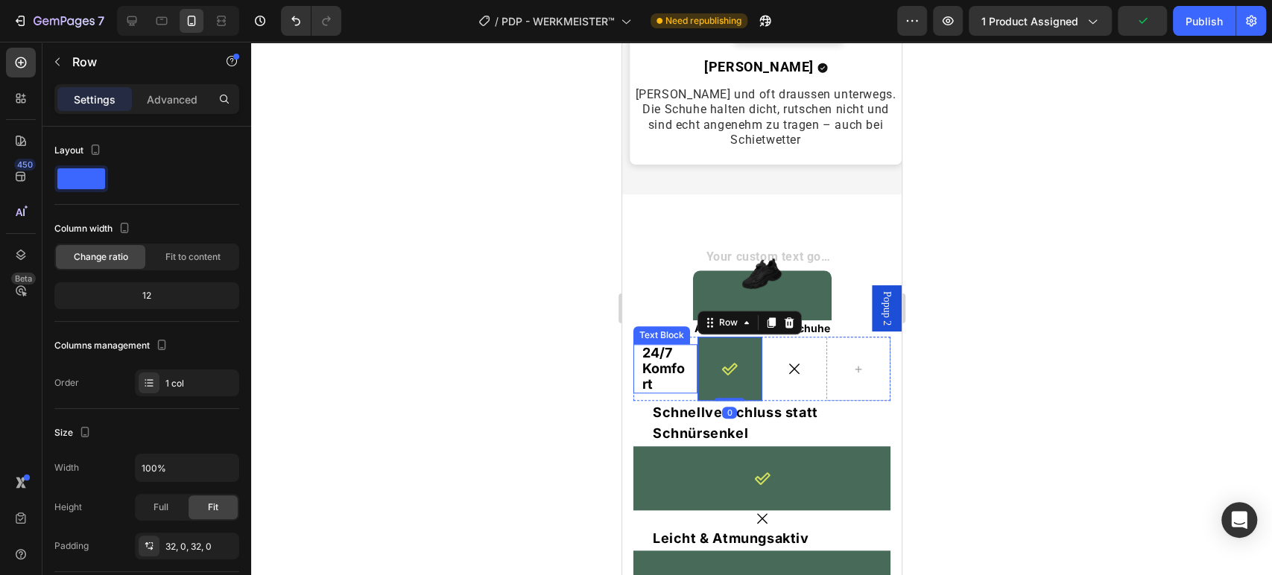
click at [683, 356] on p "24/7 Komfort" at bounding box center [664, 369] width 46 height 46
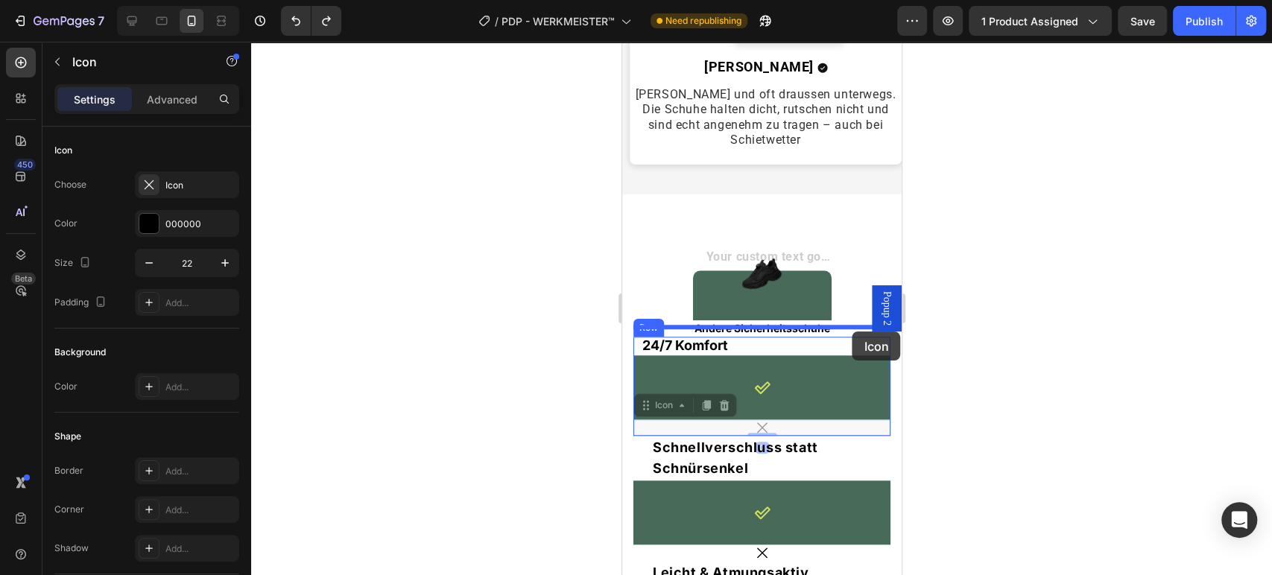
drag, startPoint x: 776, startPoint y: 399, endPoint x: 851, endPoint y: 331, distance: 101.3
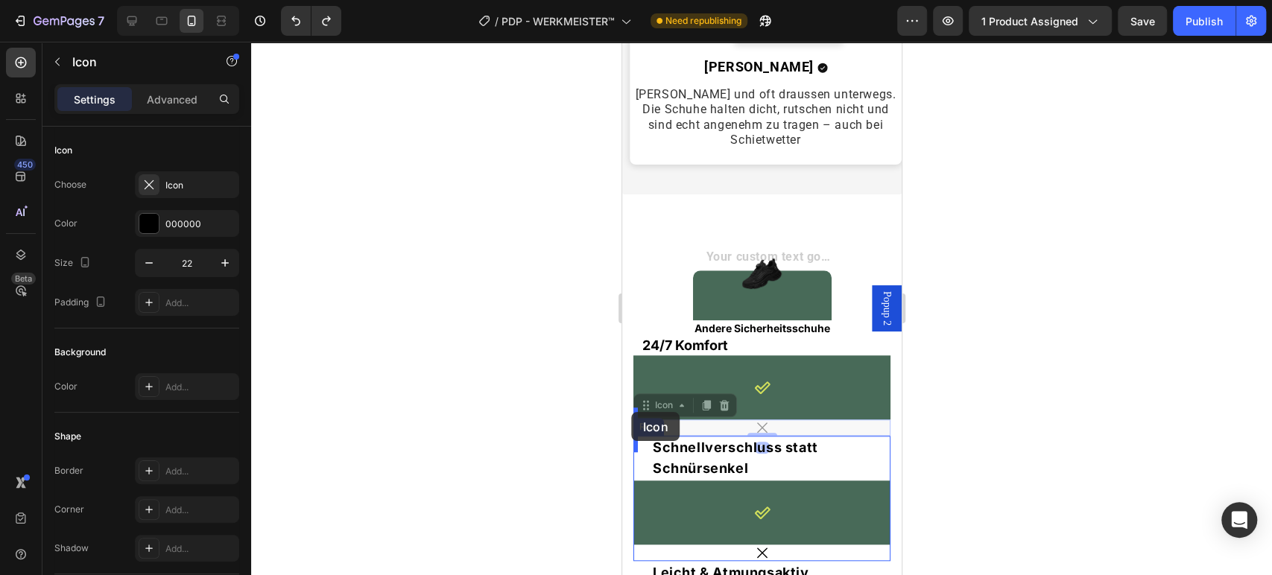
drag, startPoint x: 784, startPoint y: 402, endPoint x: 631, endPoint y: 412, distance: 153.8
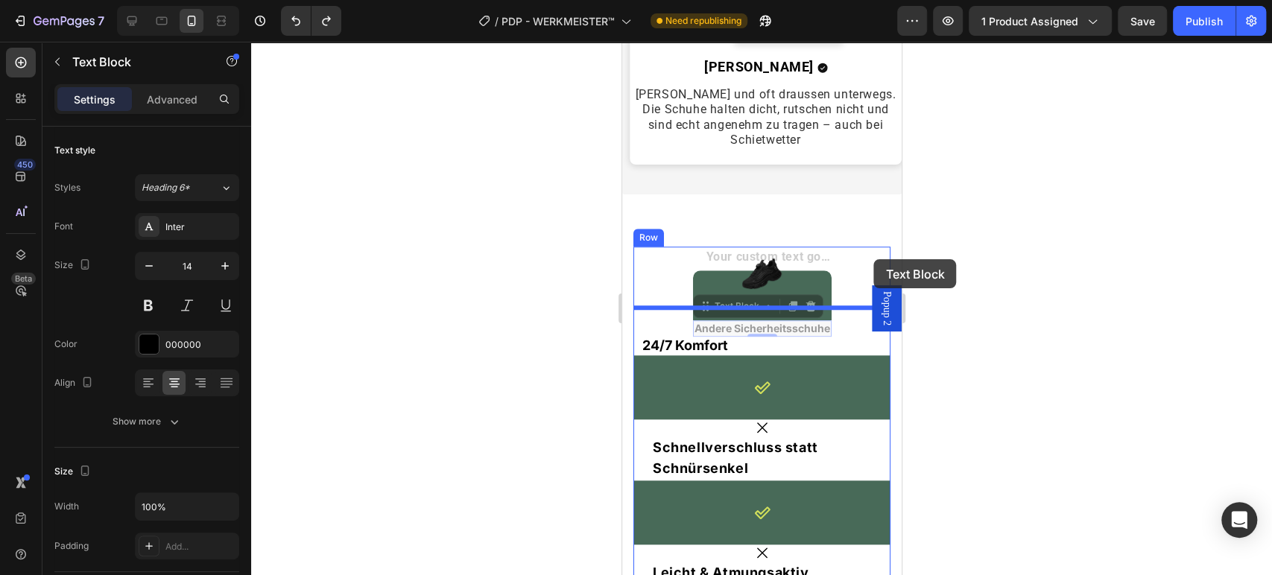
drag, startPoint x: 752, startPoint y: 295, endPoint x: 873, endPoint y: 260, distance: 126.4
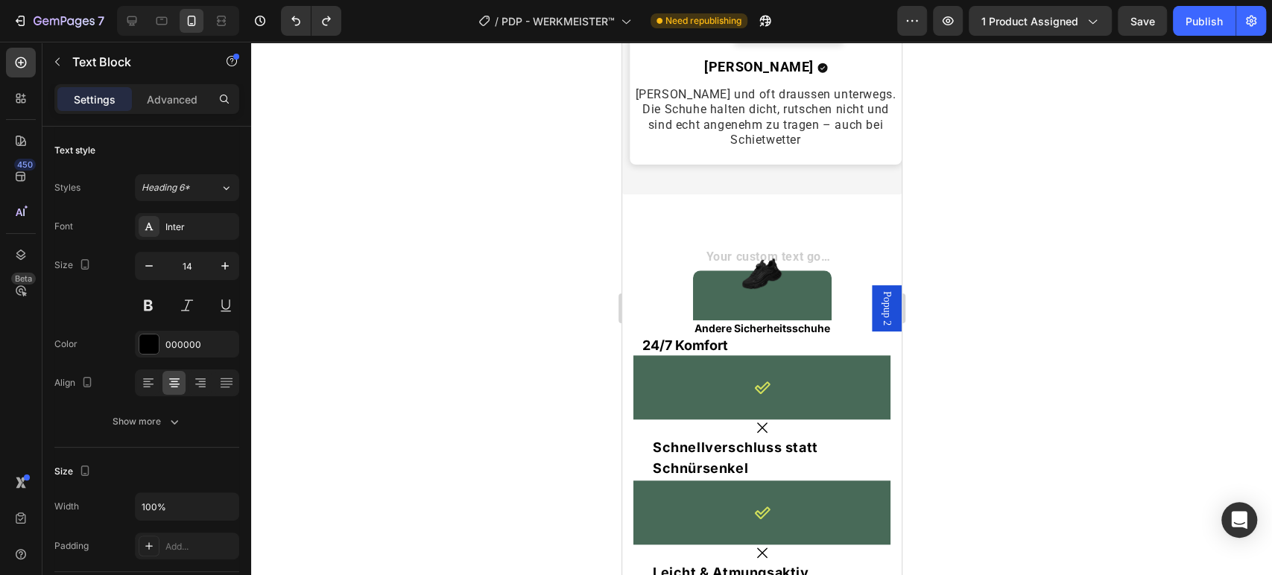
click at [793, 322] on p "Andere Sicherheitsschuhe" at bounding box center [762, 328] width 136 height 13
drag, startPoint x: 968, startPoint y: 238, endPoint x: 207, endPoint y: 225, distance: 761.4
click at [968, 238] on div at bounding box center [761, 308] width 1021 height 533
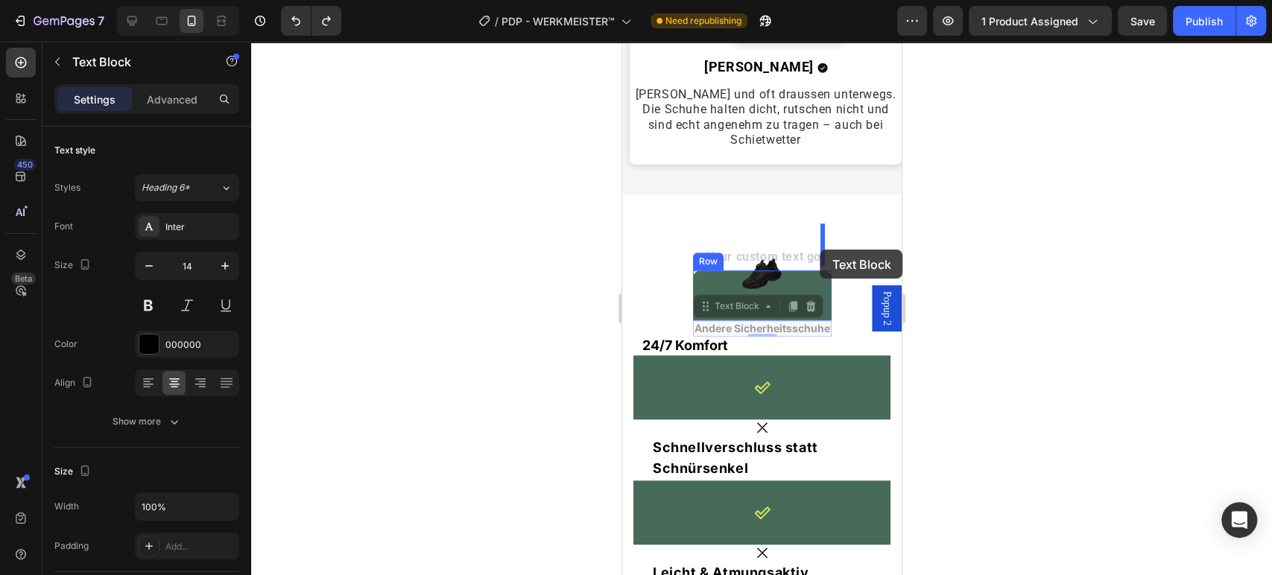
drag, startPoint x: 815, startPoint y: 296, endPoint x: 819, endPoint y: 250, distance: 46.4
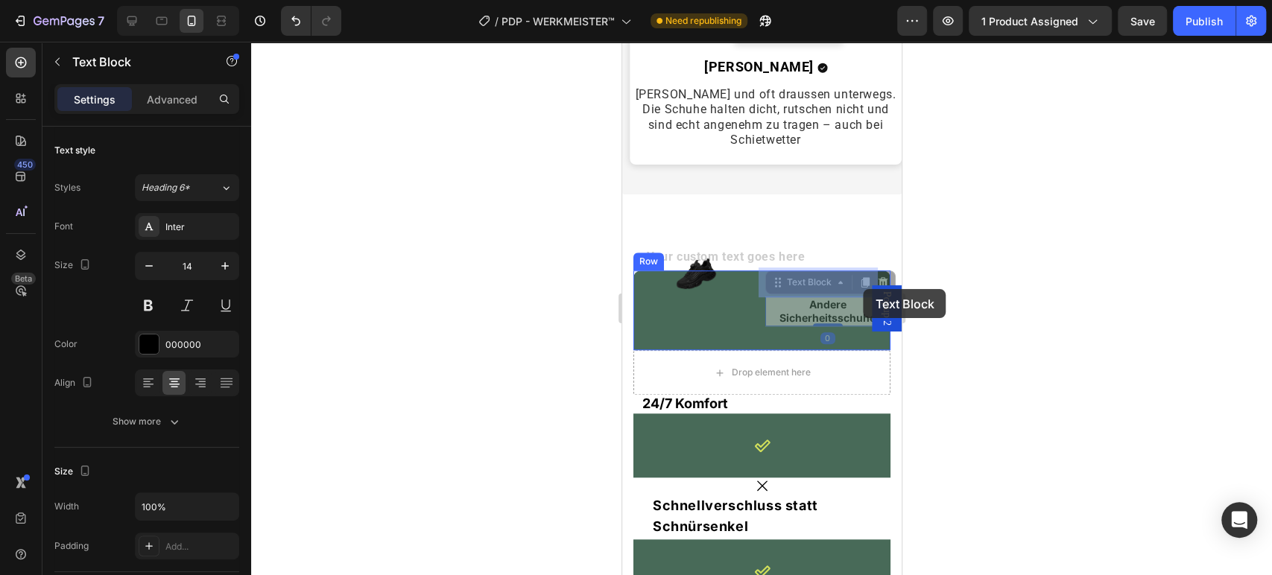
drag, startPoint x: 834, startPoint y: 276, endPoint x: 863, endPoint y: 289, distance: 31.3
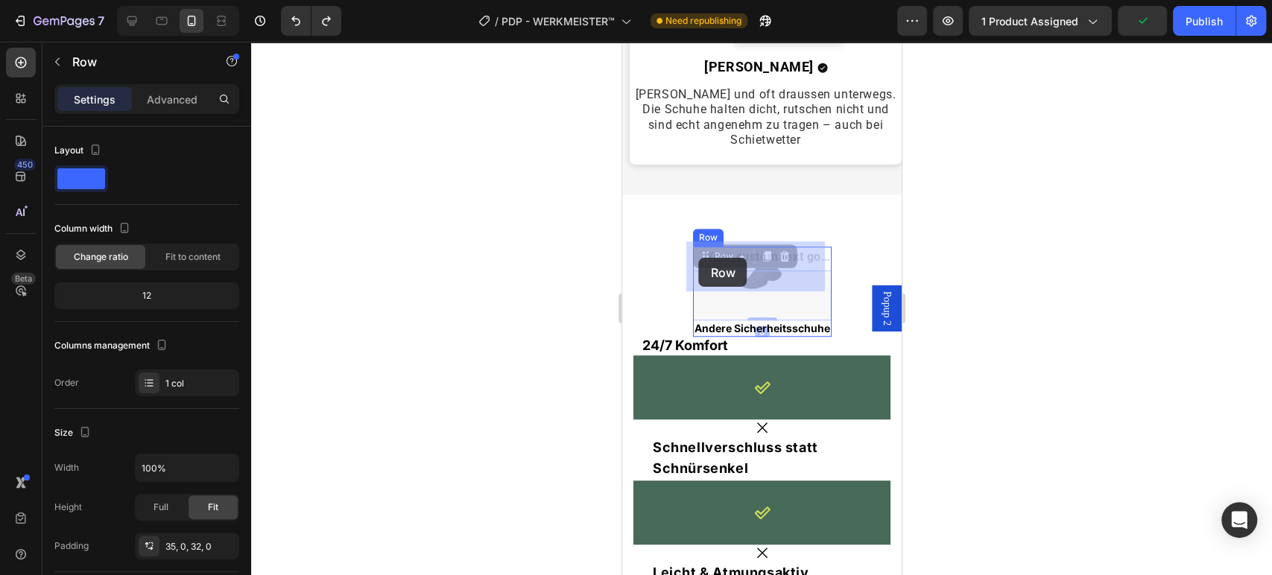
drag, startPoint x: 714, startPoint y: 273, endPoint x: 698, endPoint y: 258, distance: 21.6
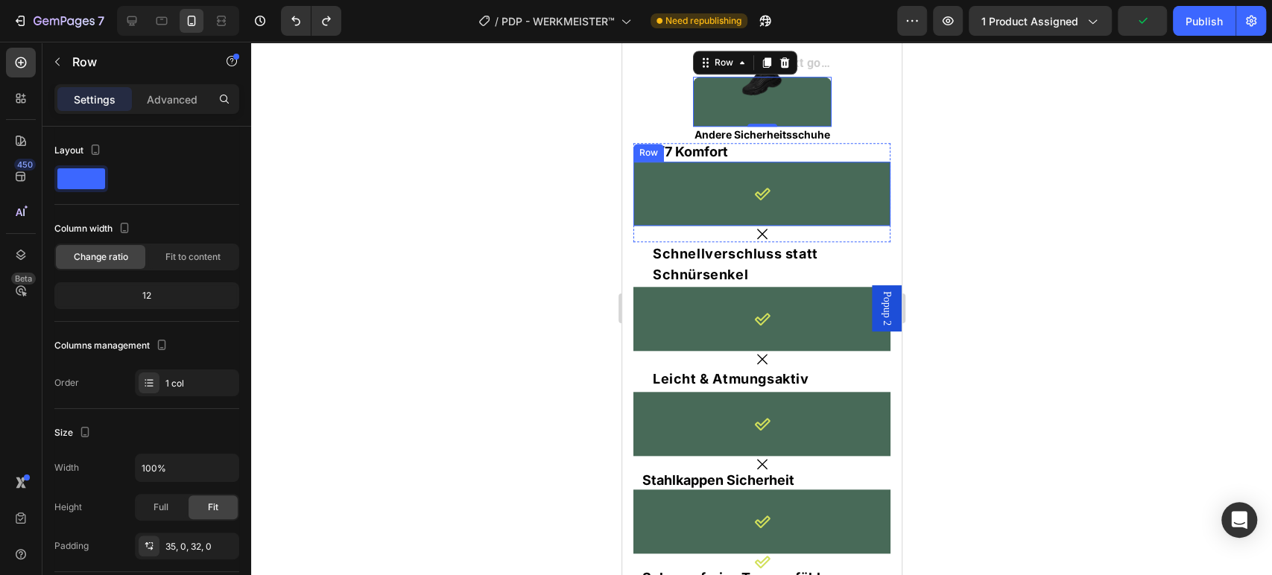
scroll to position [4717, 0]
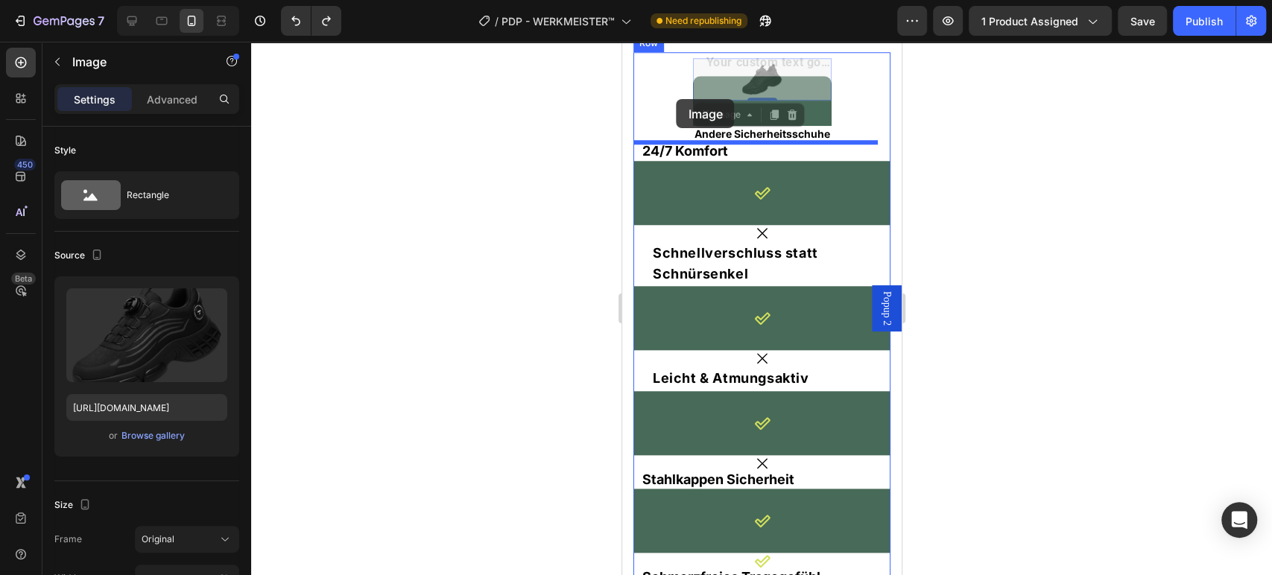
drag, startPoint x: 817, startPoint y: 61, endPoint x: 676, endPoint y: 99, distance: 146.5
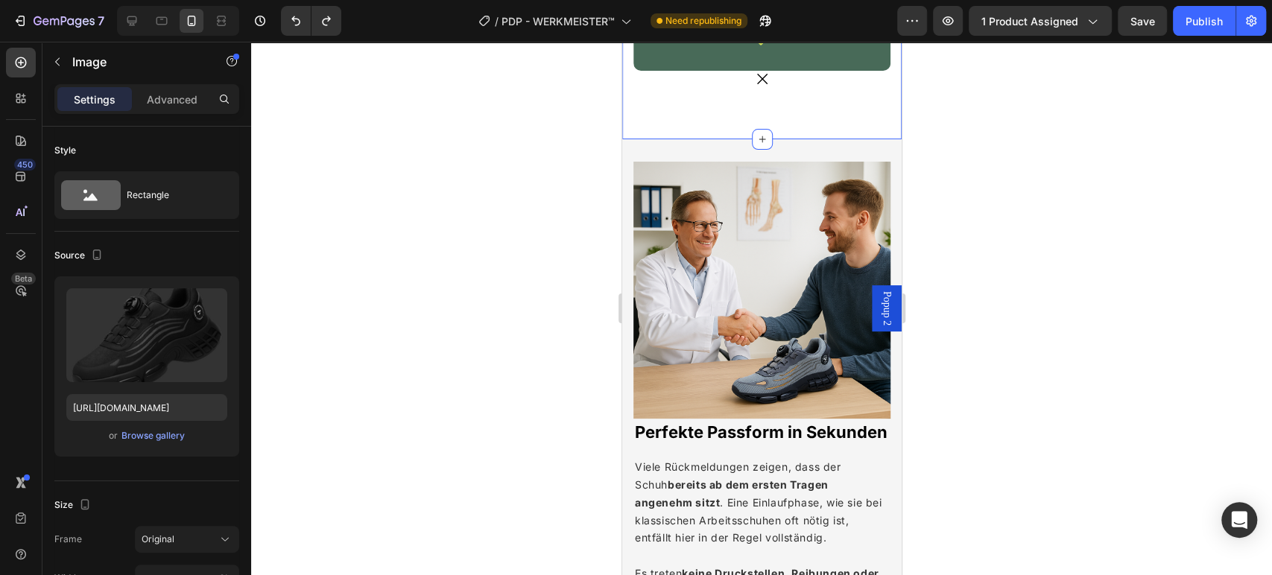
scroll to position [5214, 0]
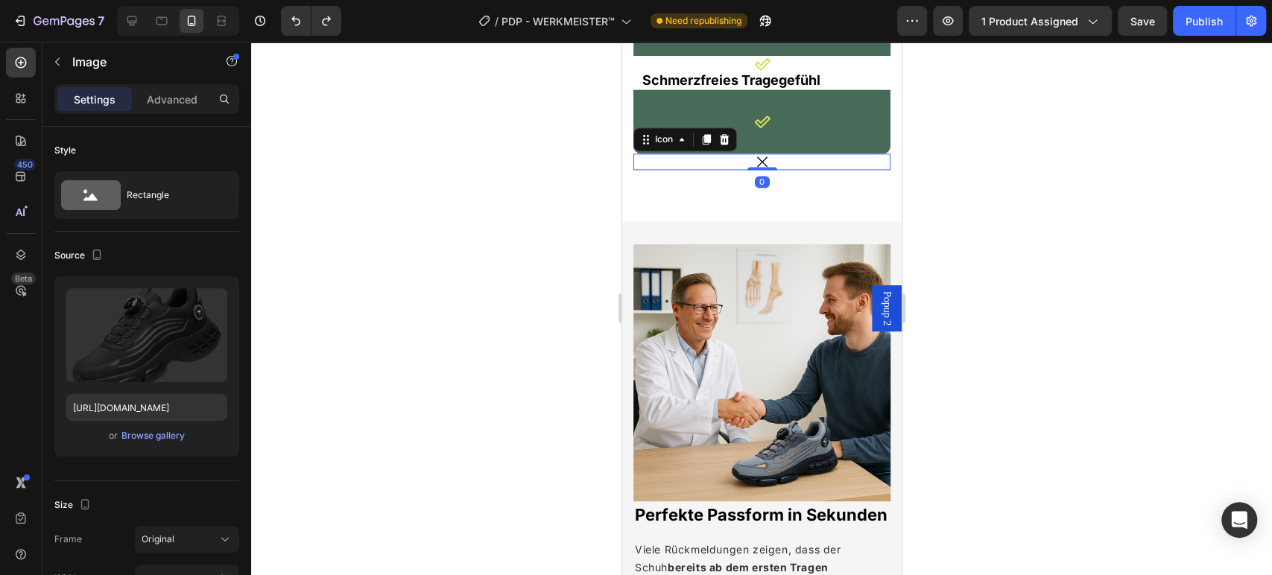
click at [656, 165] on div "Icon 0" at bounding box center [760, 161] width 257 height 16
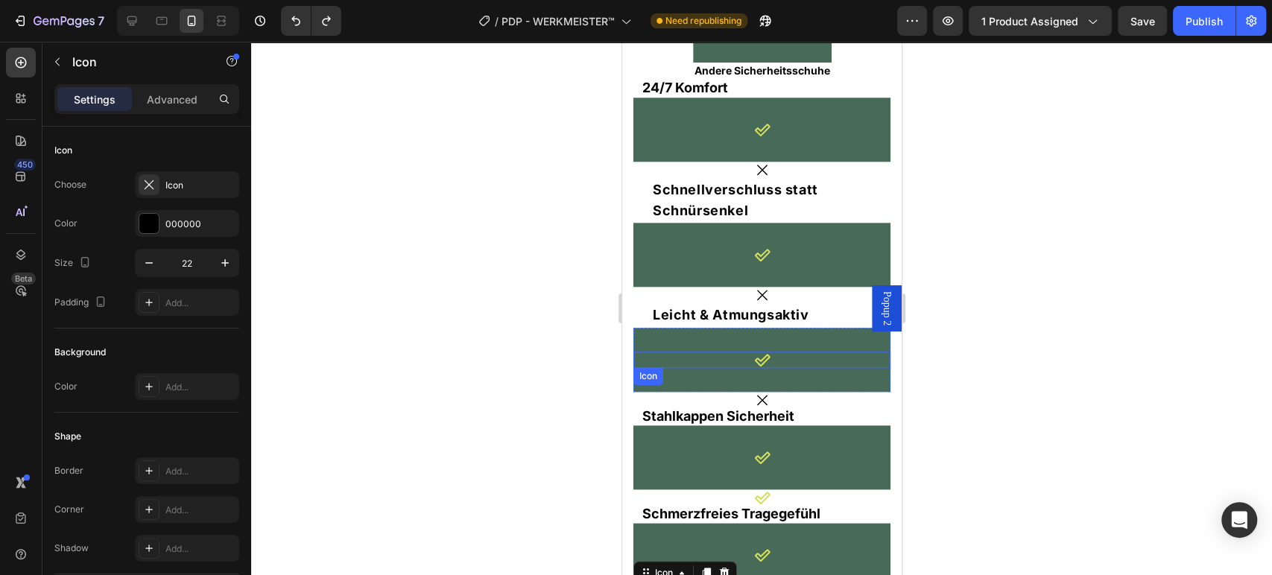
scroll to position [4717, 0]
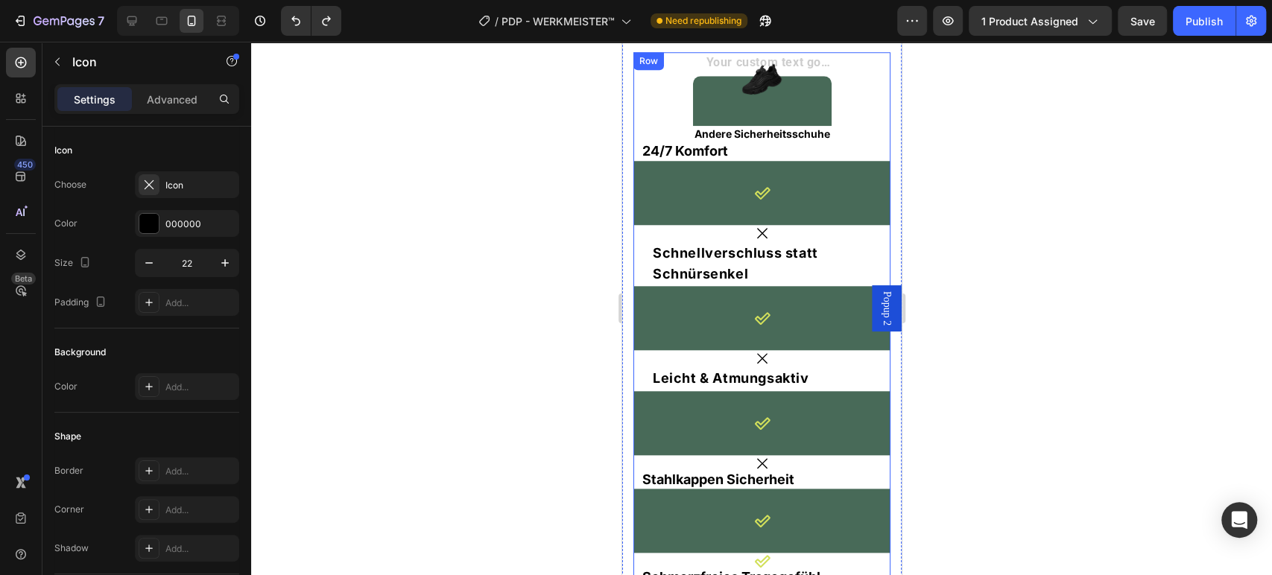
click at [643, 131] on div "Text Block Image Row Andere Sicherheitsschuhe Text Block Row 24/7 Komfort Text …" at bounding box center [760, 364] width 257 height 625
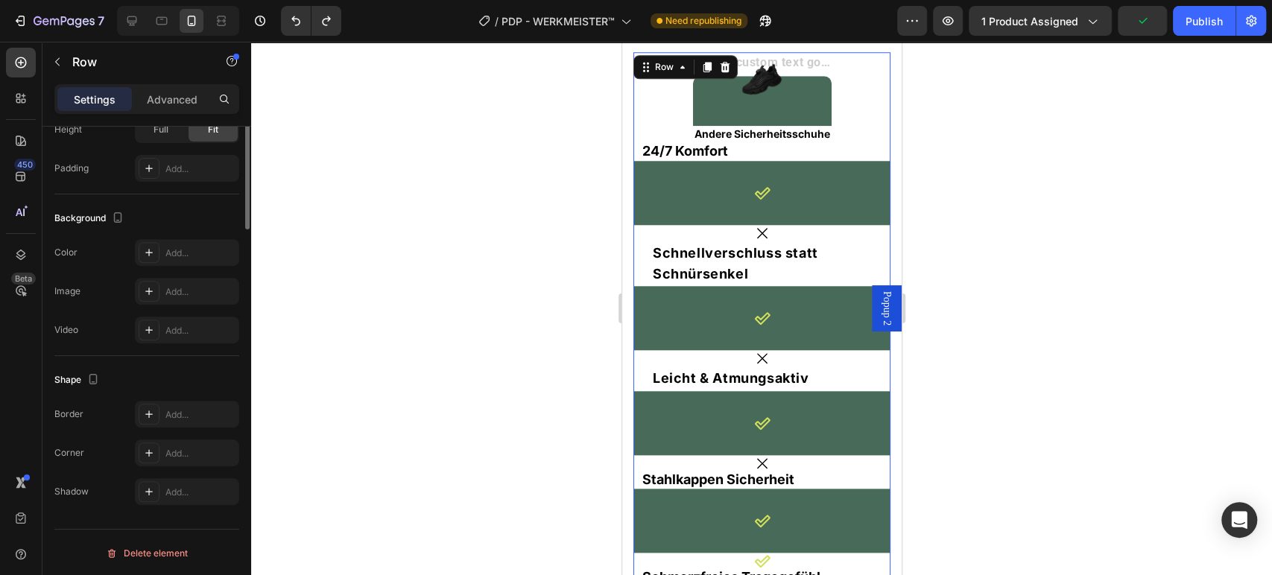
scroll to position [0, 0]
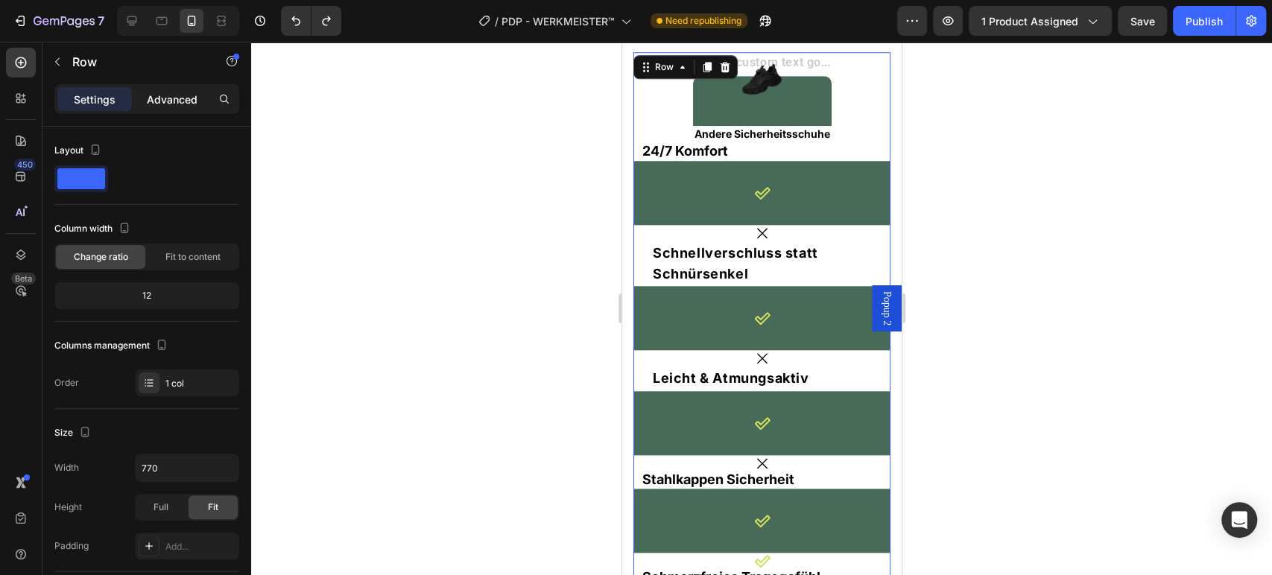
click at [193, 100] on p "Advanced" at bounding box center [172, 100] width 51 height 16
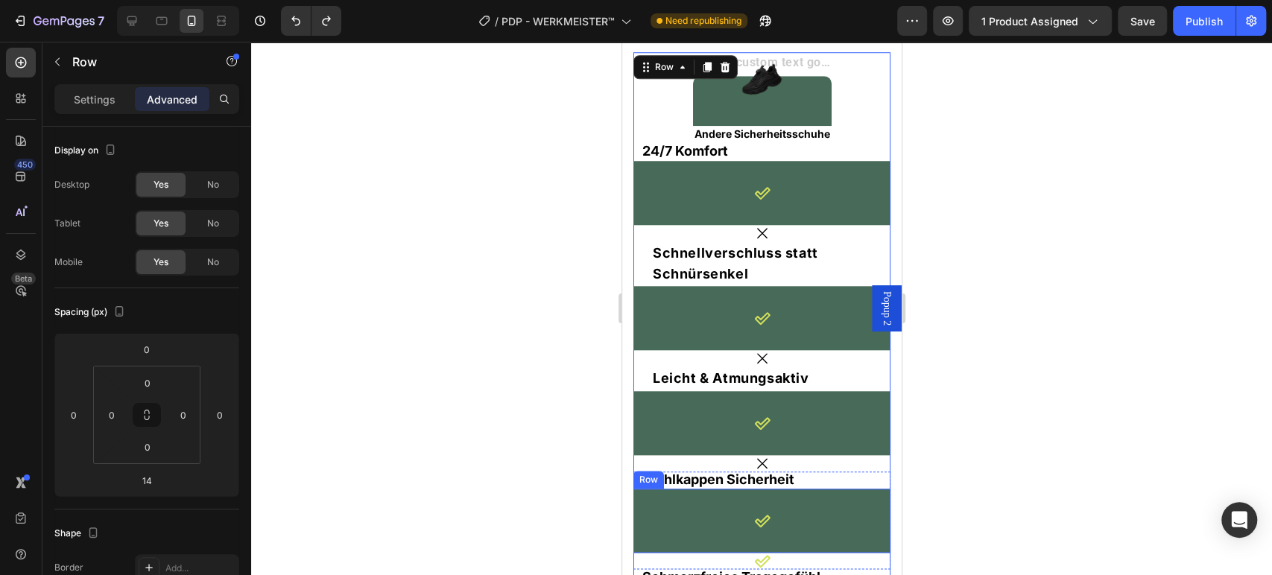
scroll to position [5131, 0]
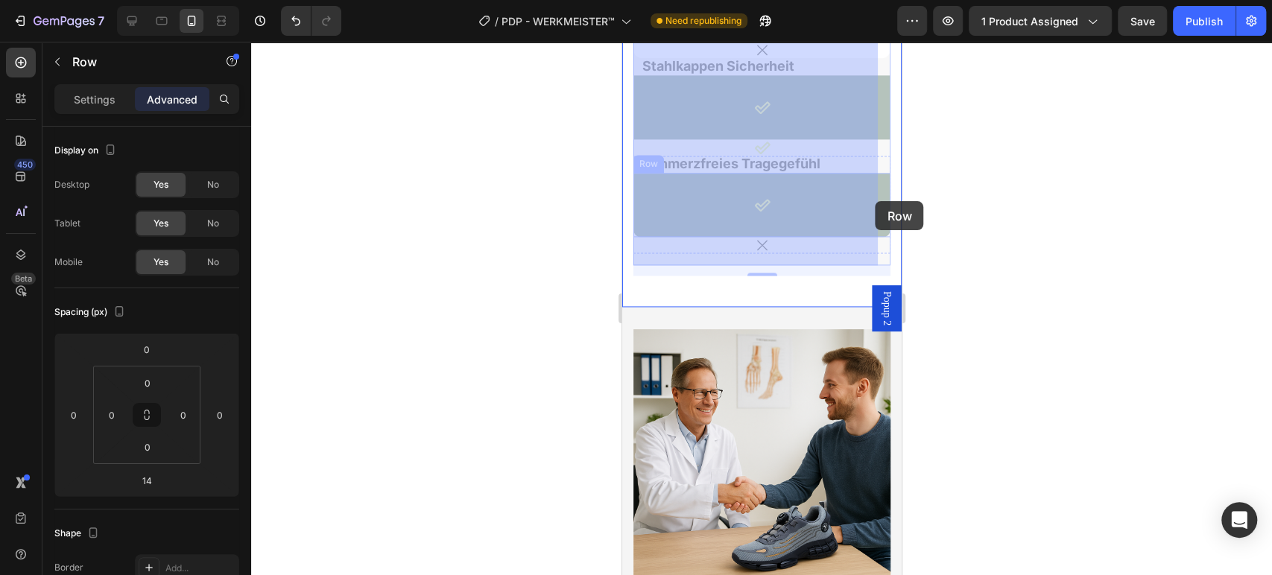
drag, startPoint x: 790, startPoint y: 259, endPoint x: 875, endPoint y: 201, distance: 102.3
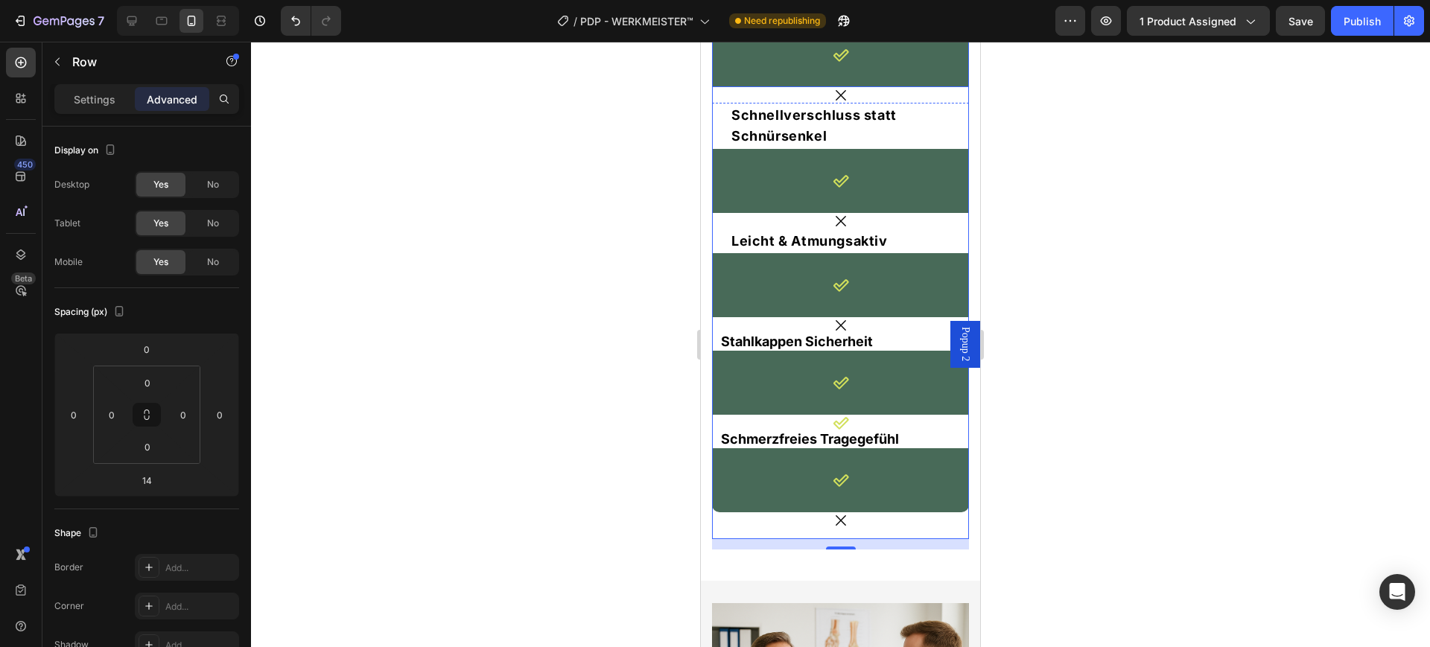
scroll to position [4945, 0]
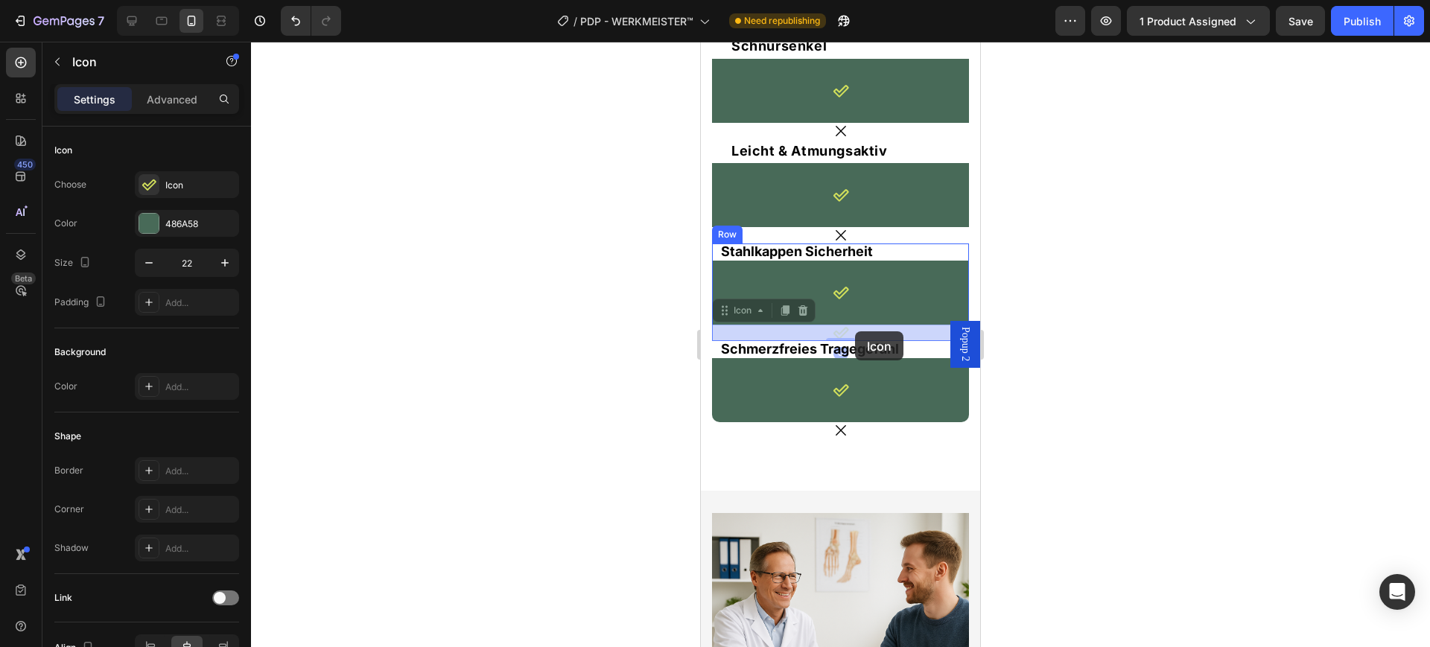
drag, startPoint x: 835, startPoint y: 326, endPoint x: 855, endPoint y: 331, distance: 20.8
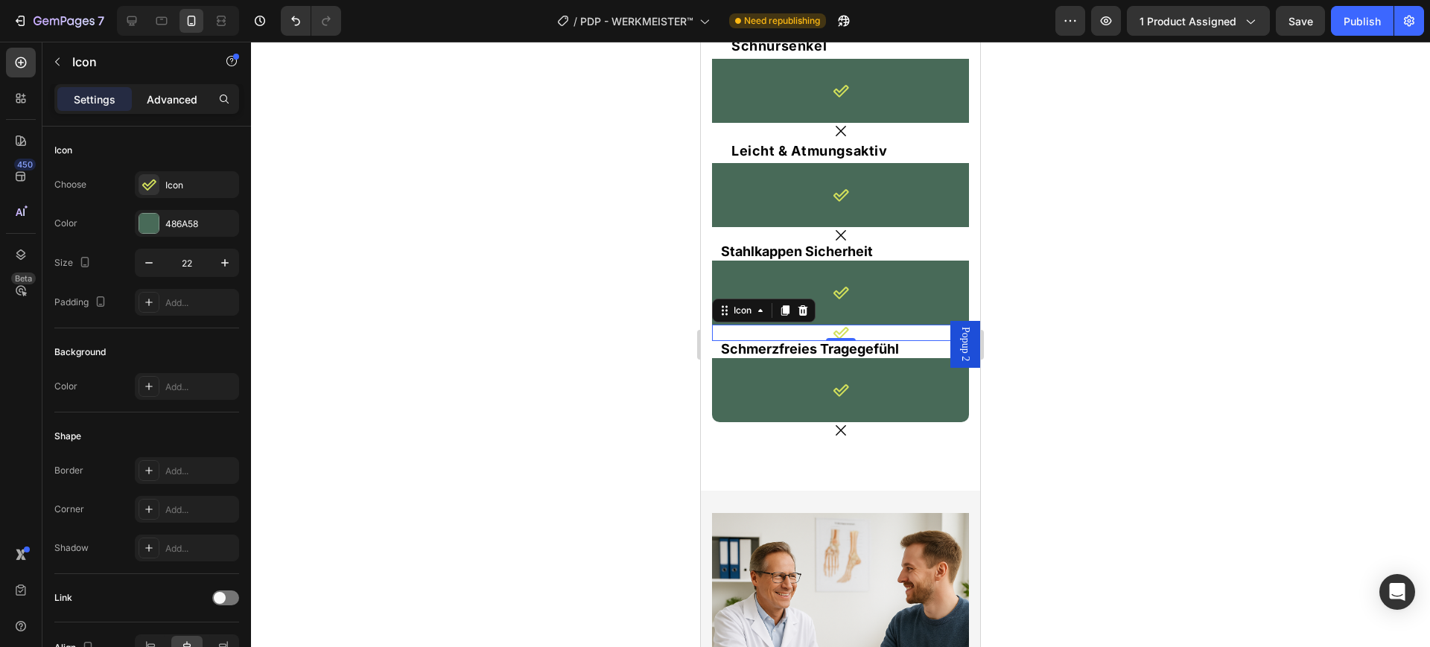
click at [170, 100] on p "Advanced" at bounding box center [172, 100] width 51 height 16
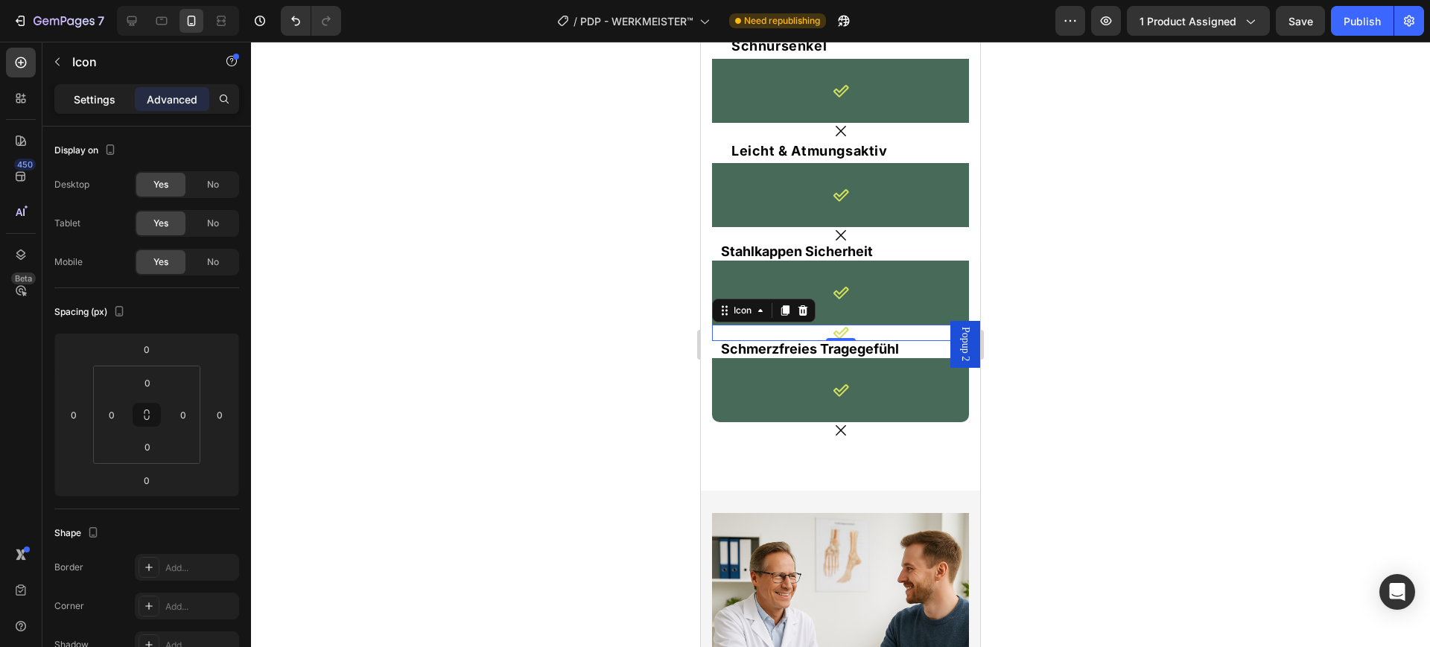
click at [109, 100] on p "Settings" at bounding box center [95, 100] width 42 height 16
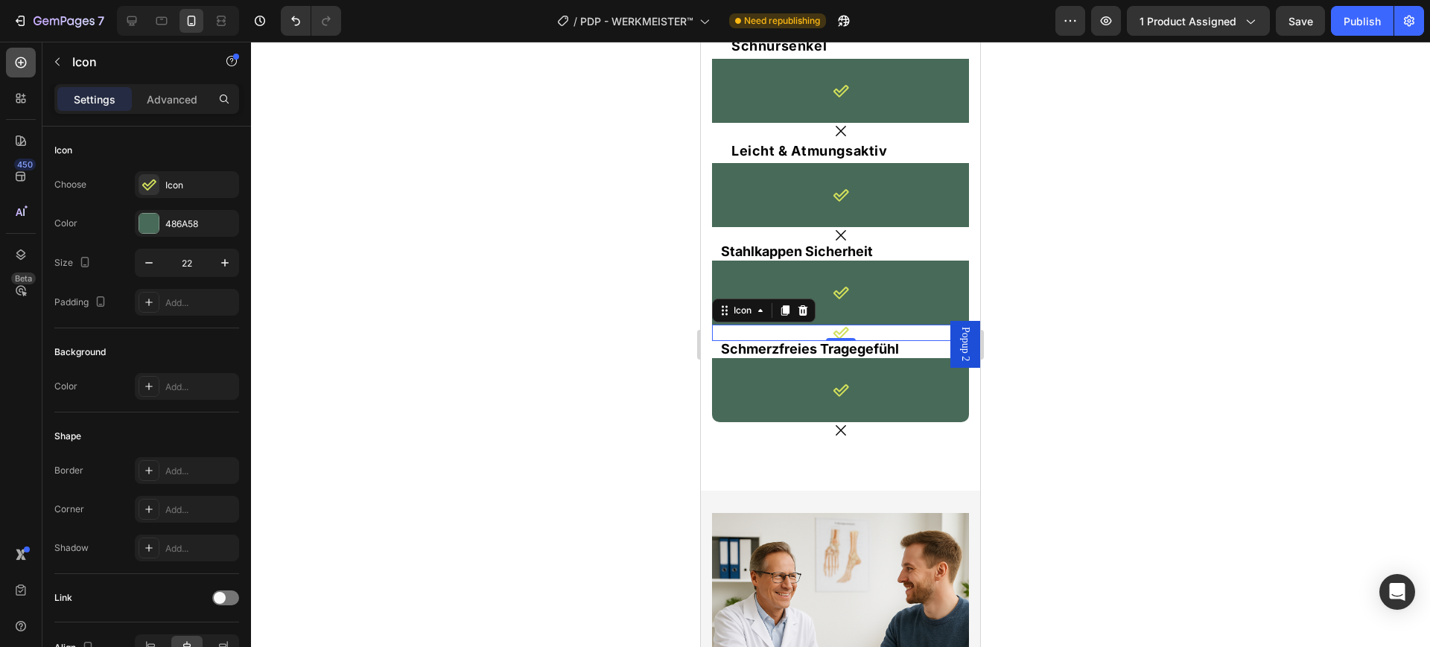
click at [16, 61] on icon at bounding box center [21, 62] width 11 height 11
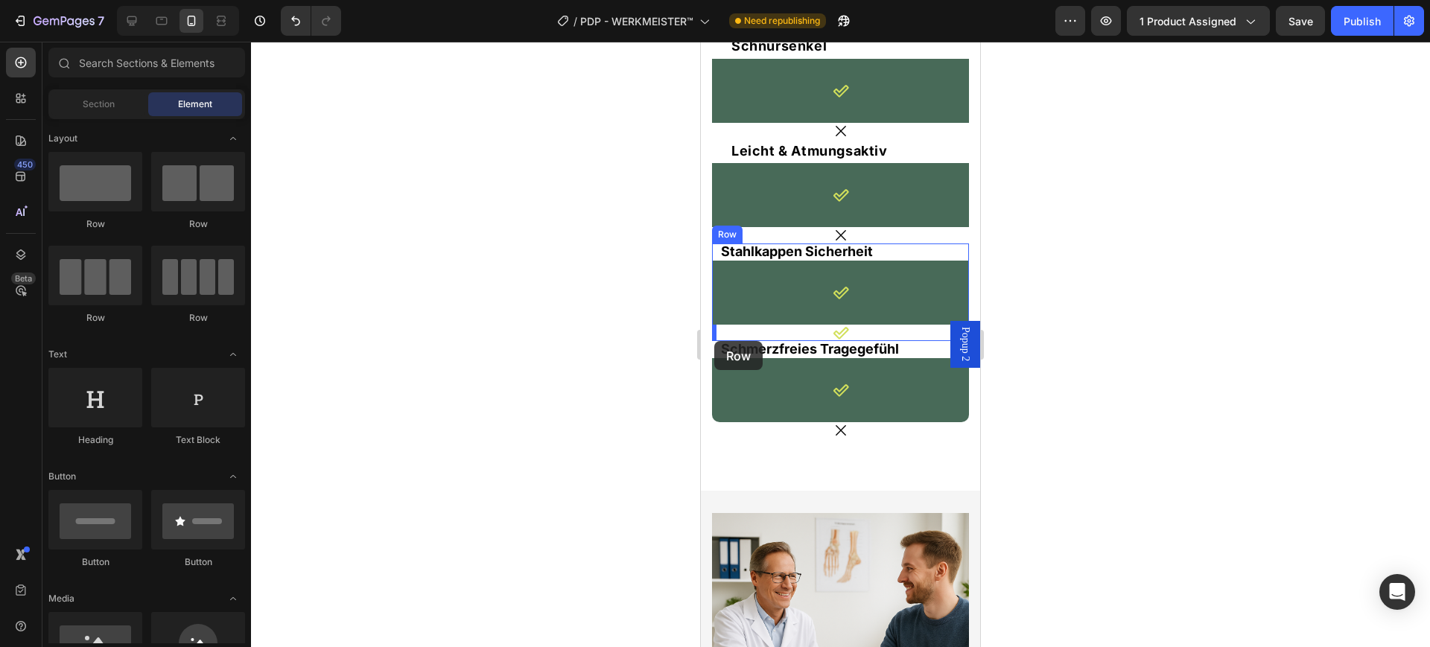
drag, startPoint x: 898, startPoint y: 242, endPoint x: 714, endPoint y: 341, distance: 208.3
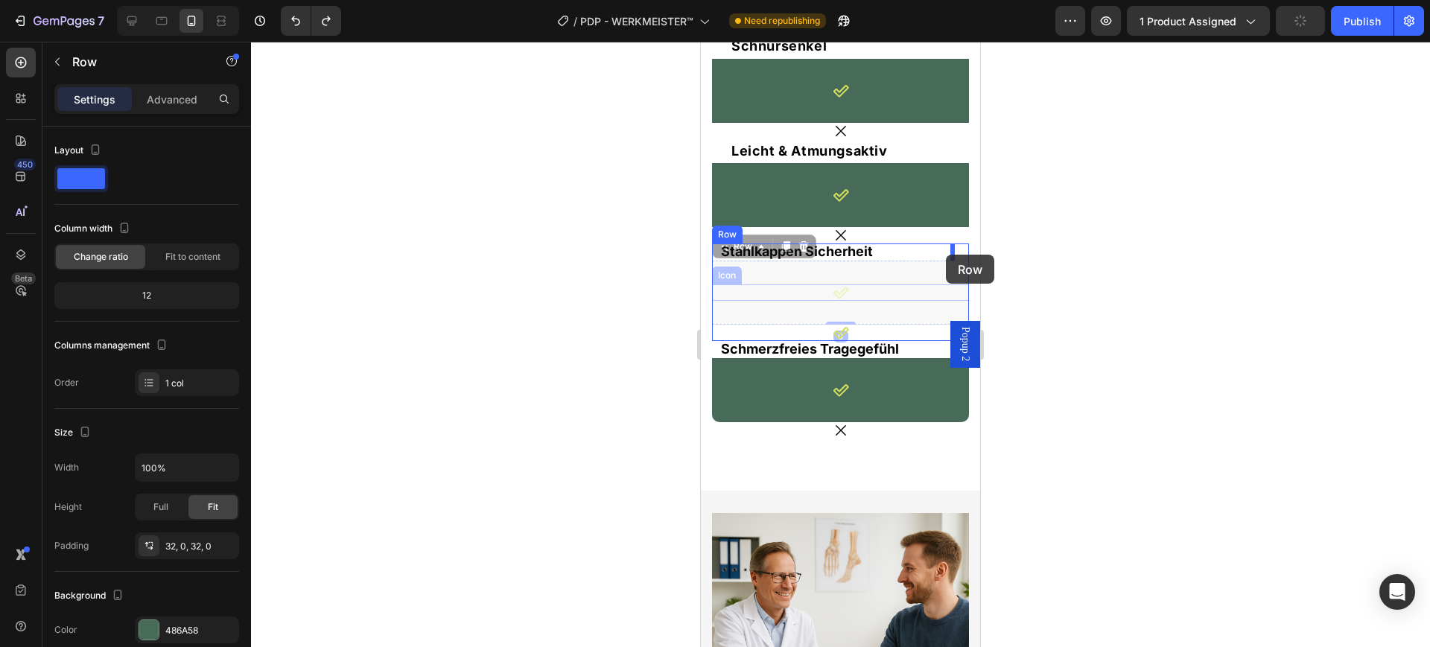
drag, startPoint x: 849, startPoint y: 308, endPoint x: 927, endPoint y: 270, distance: 86.0
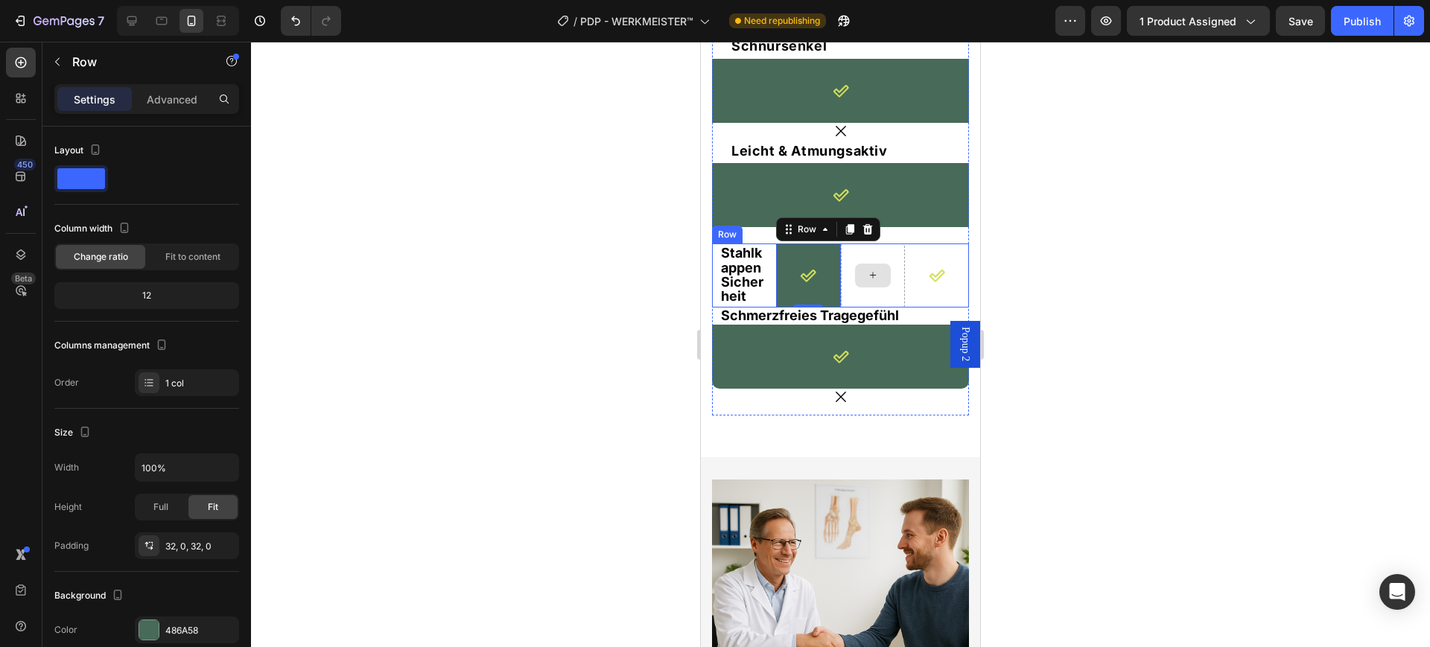
click at [848, 255] on div at bounding box center [873, 276] width 64 height 64
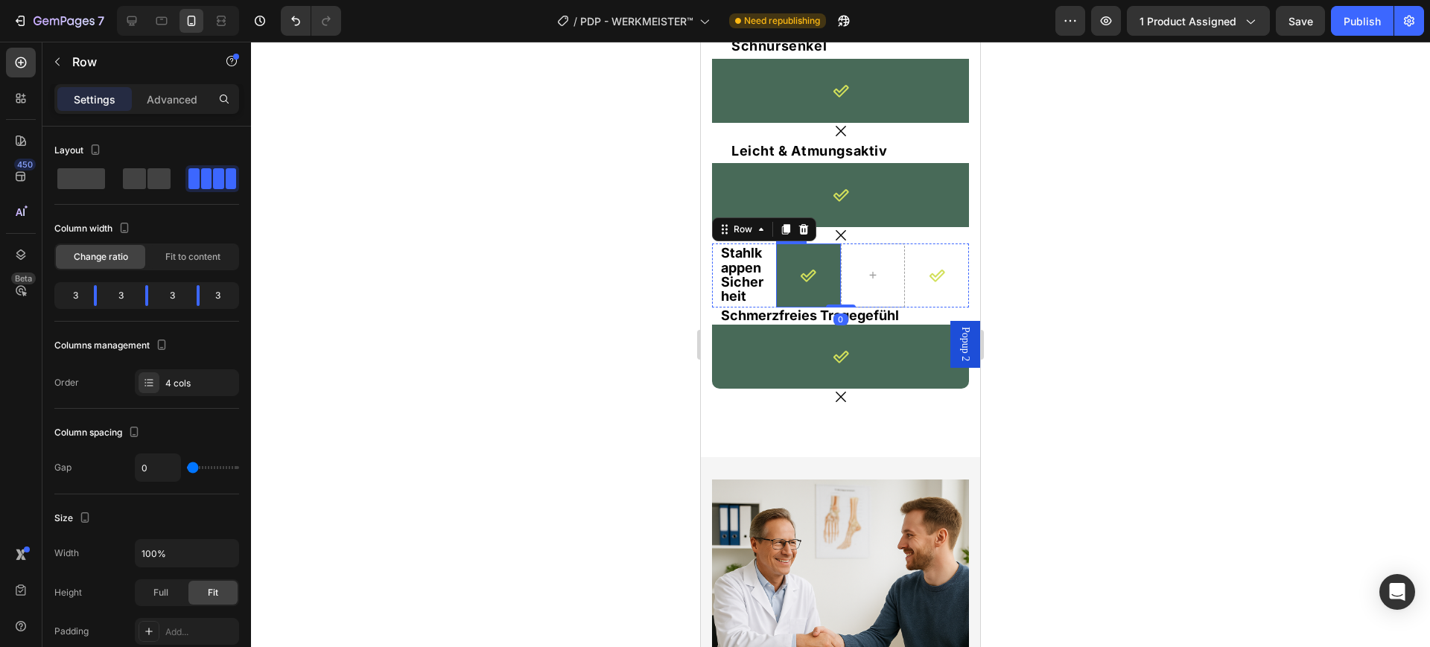
click at [811, 289] on div "Icon Row" at bounding box center [808, 276] width 64 height 64
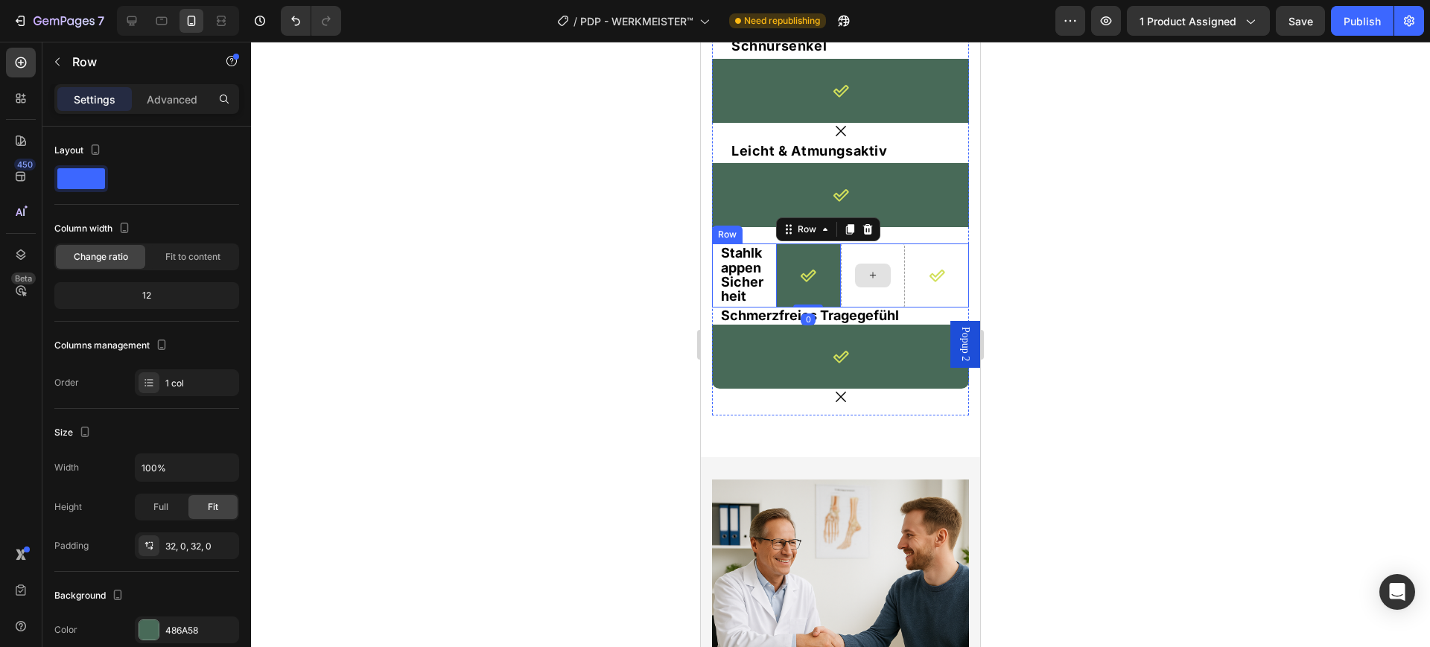
click at [866, 291] on div at bounding box center [873, 276] width 64 height 64
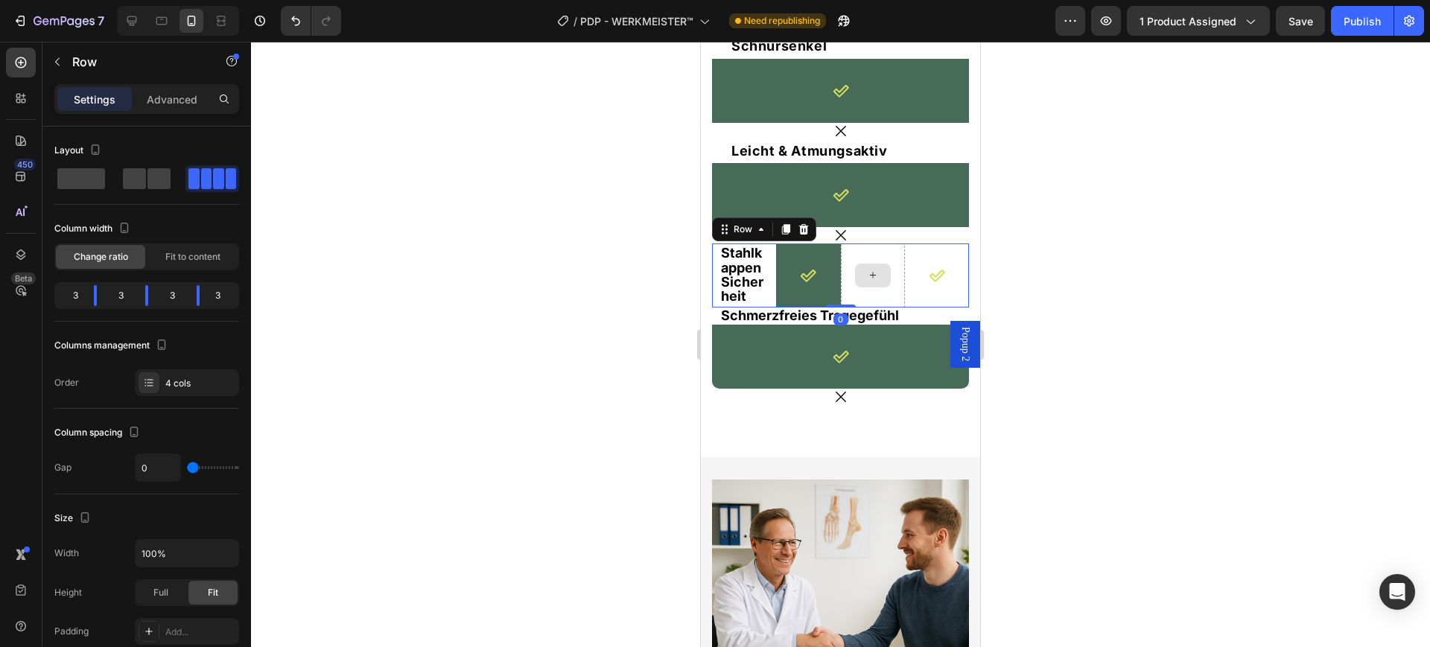
click at [855, 271] on div at bounding box center [873, 276] width 36 height 24
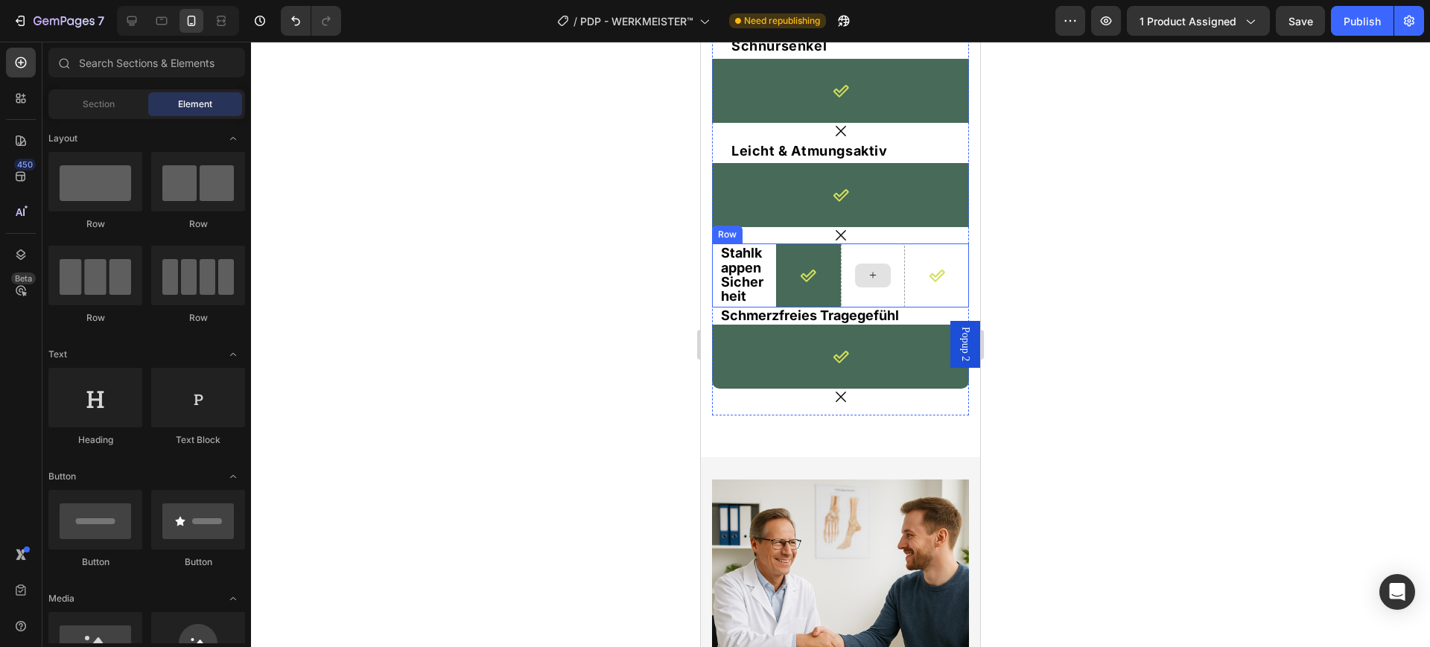
click at [867, 274] on icon at bounding box center [873, 275] width 12 height 13
click at [915, 276] on div "Icon" at bounding box center [937, 275] width 64 height 16
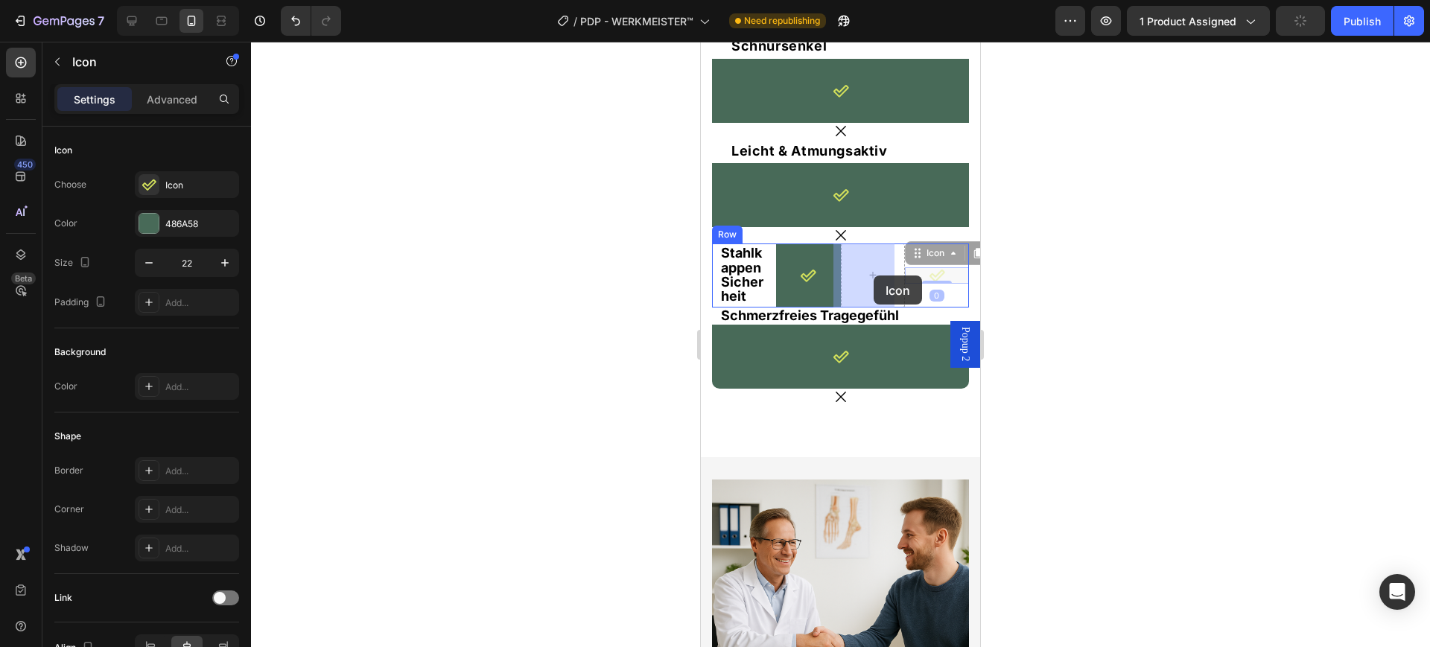
drag, startPoint x: 931, startPoint y: 276, endPoint x: 878, endPoint y: 276, distance: 52.9
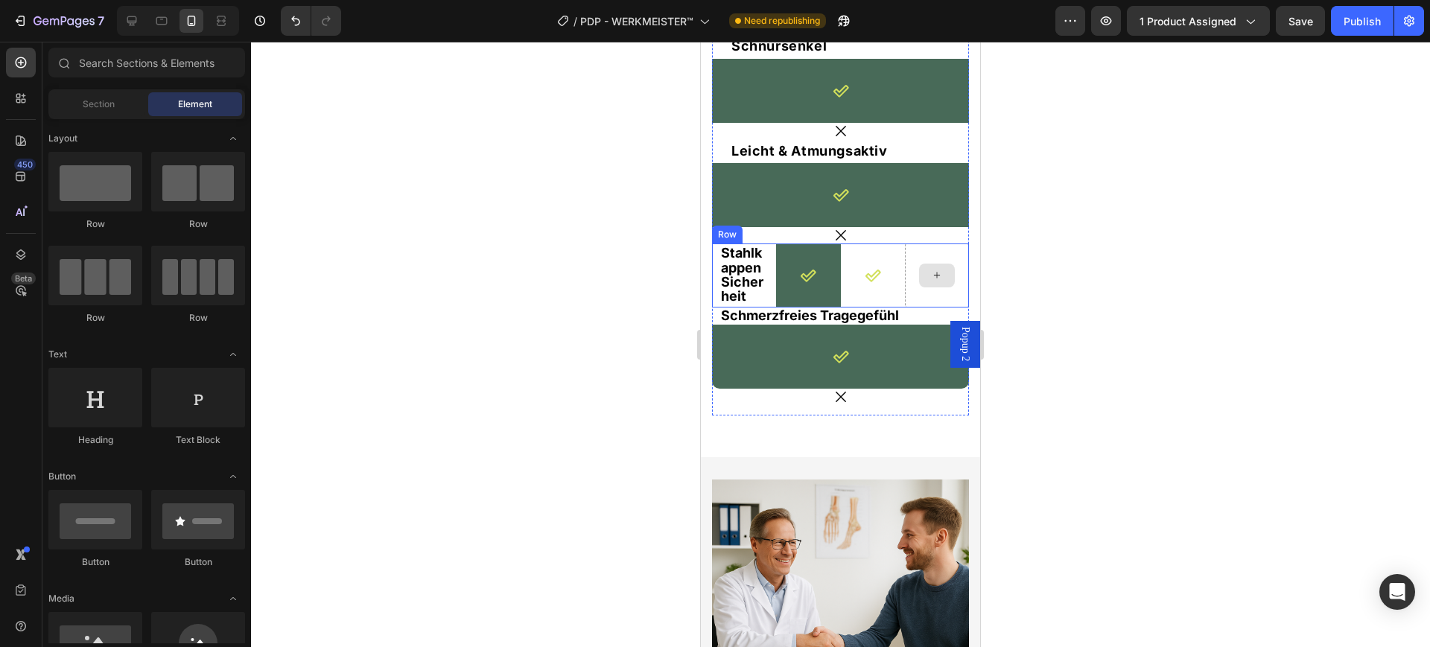
click at [933, 285] on div at bounding box center [937, 276] width 36 height 24
click at [117, 101] on div "Section" at bounding box center [98, 104] width 94 height 24
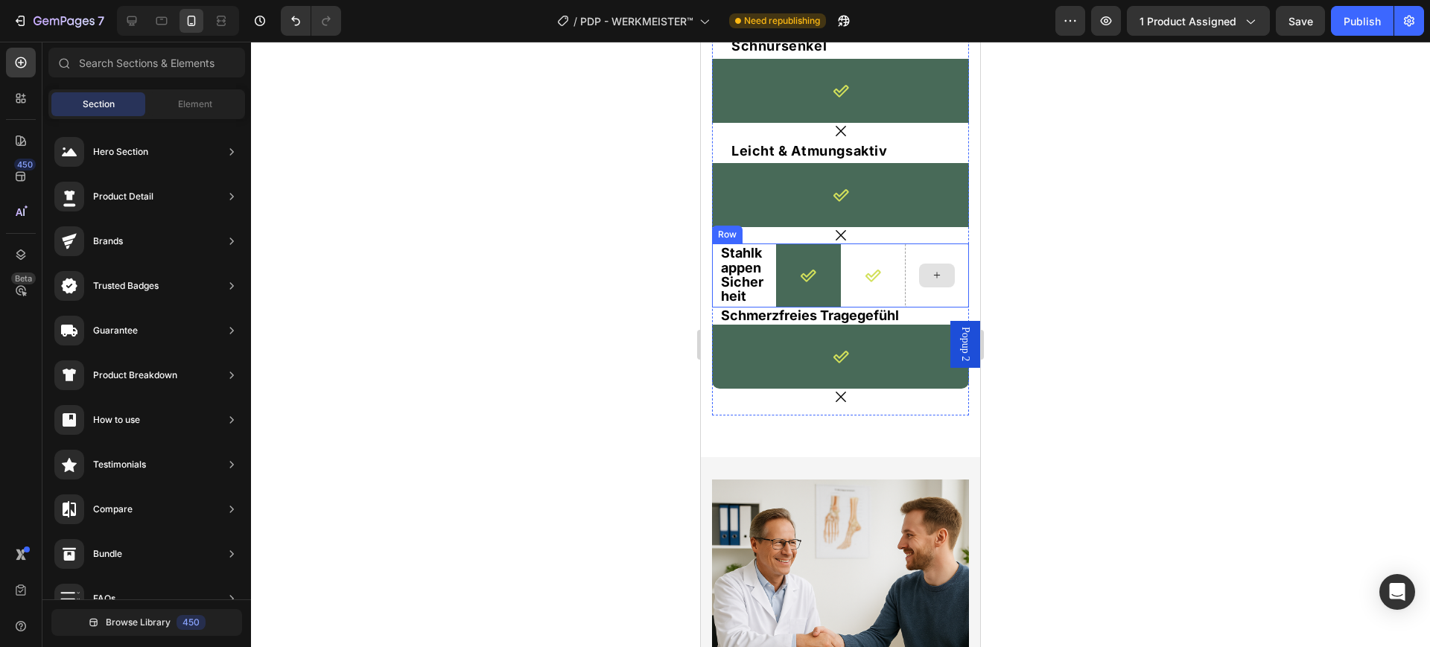
click at [927, 298] on div at bounding box center [937, 276] width 64 height 64
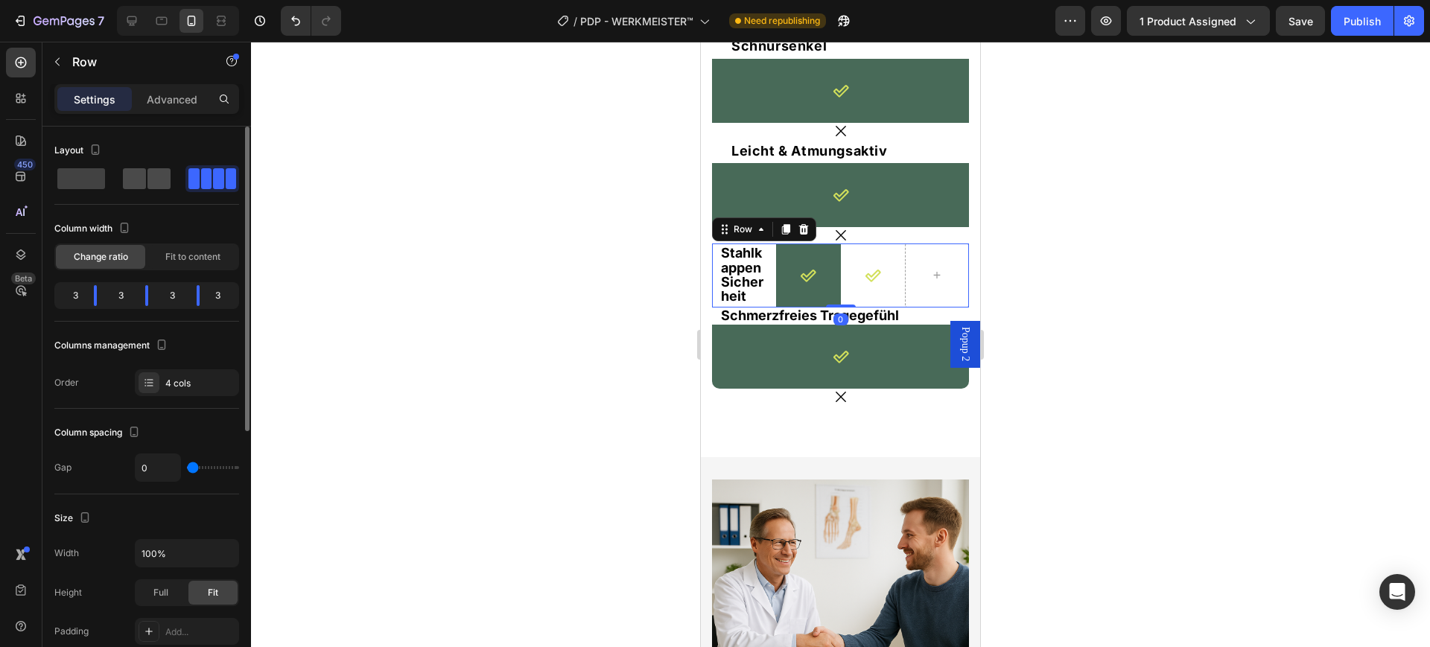
click at [156, 174] on span at bounding box center [158, 178] width 23 height 21
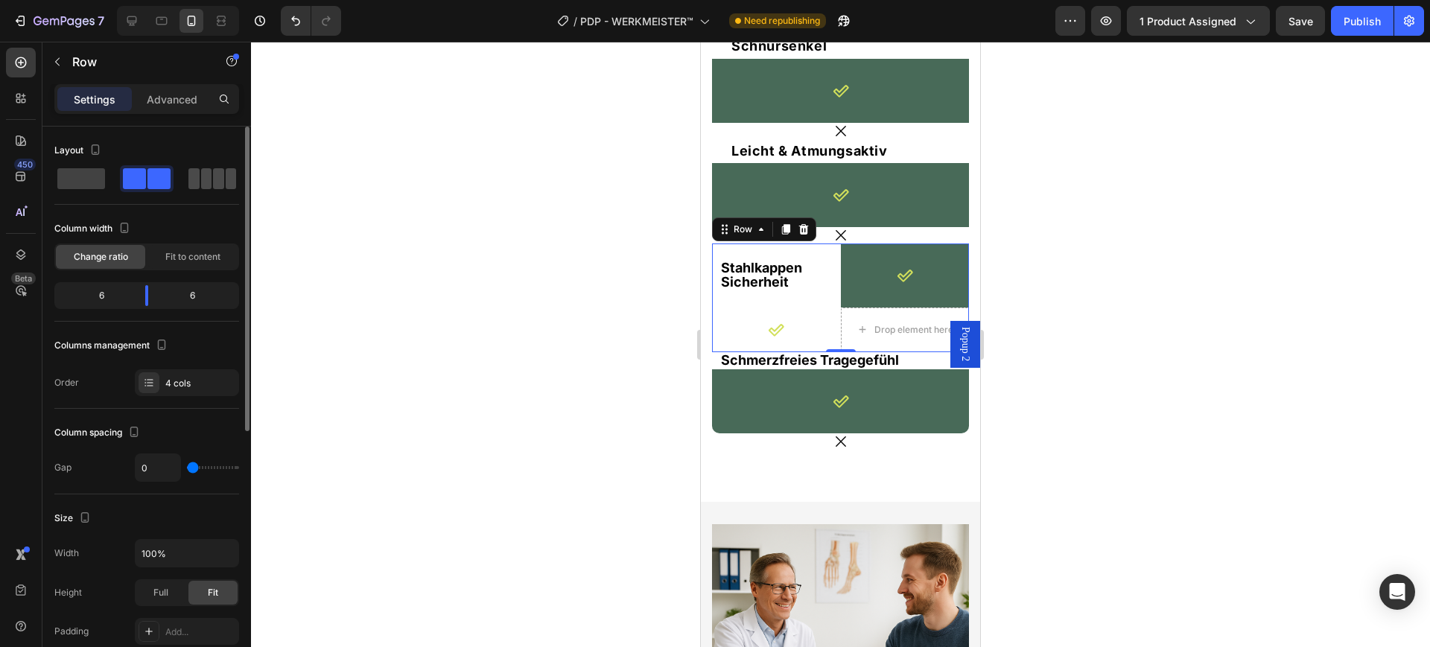
click at [226, 171] on span at bounding box center [231, 178] width 11 height 21
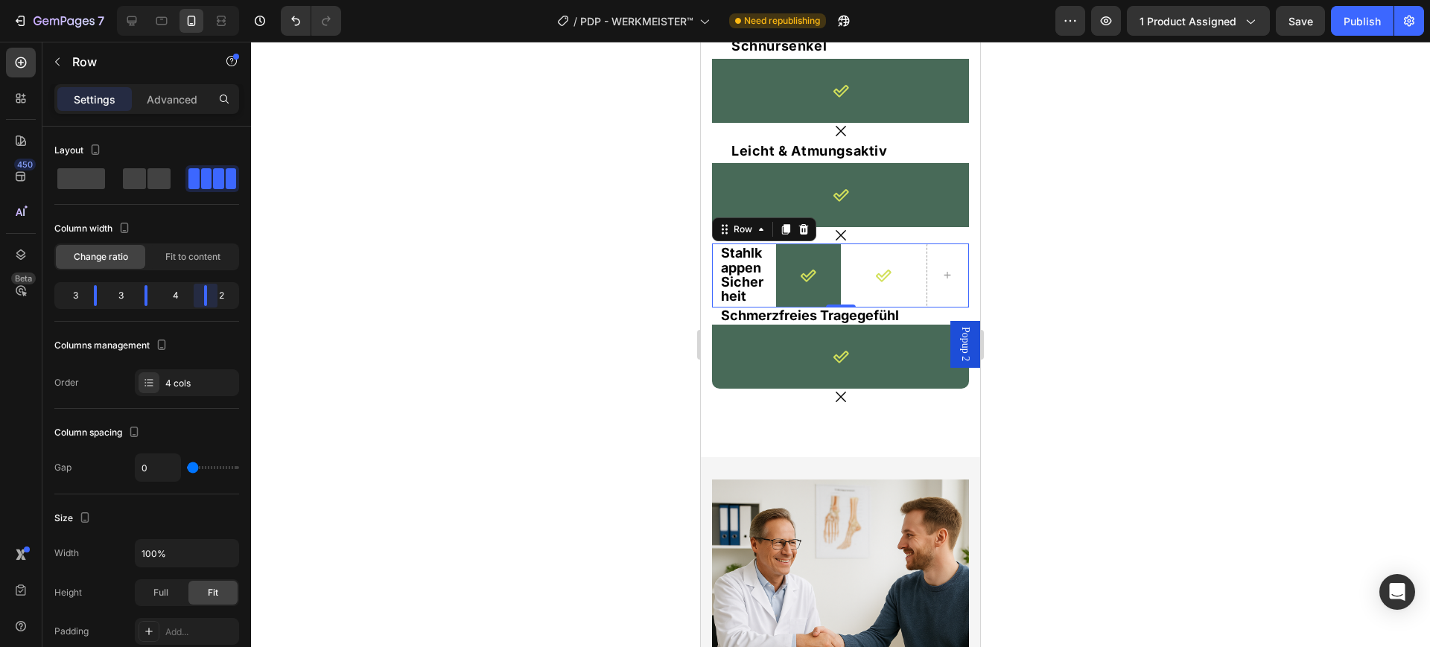
click at [209, 0] on body "7 Version history / PDP - WERKMEISTER™ Need republishing Preview 1 product assi…" at bounding box center [715, 0] width 1430 height 0
click at [194, 0] on body "7 Version history / PDP - WERKMEISTER™ Need republishing Preview 1 product assi…" at bounding box center [715, 0] width 1430 height 0
click at [177, 383] on div "4 cols" at bounding box center [200, 383] width 70 height 13
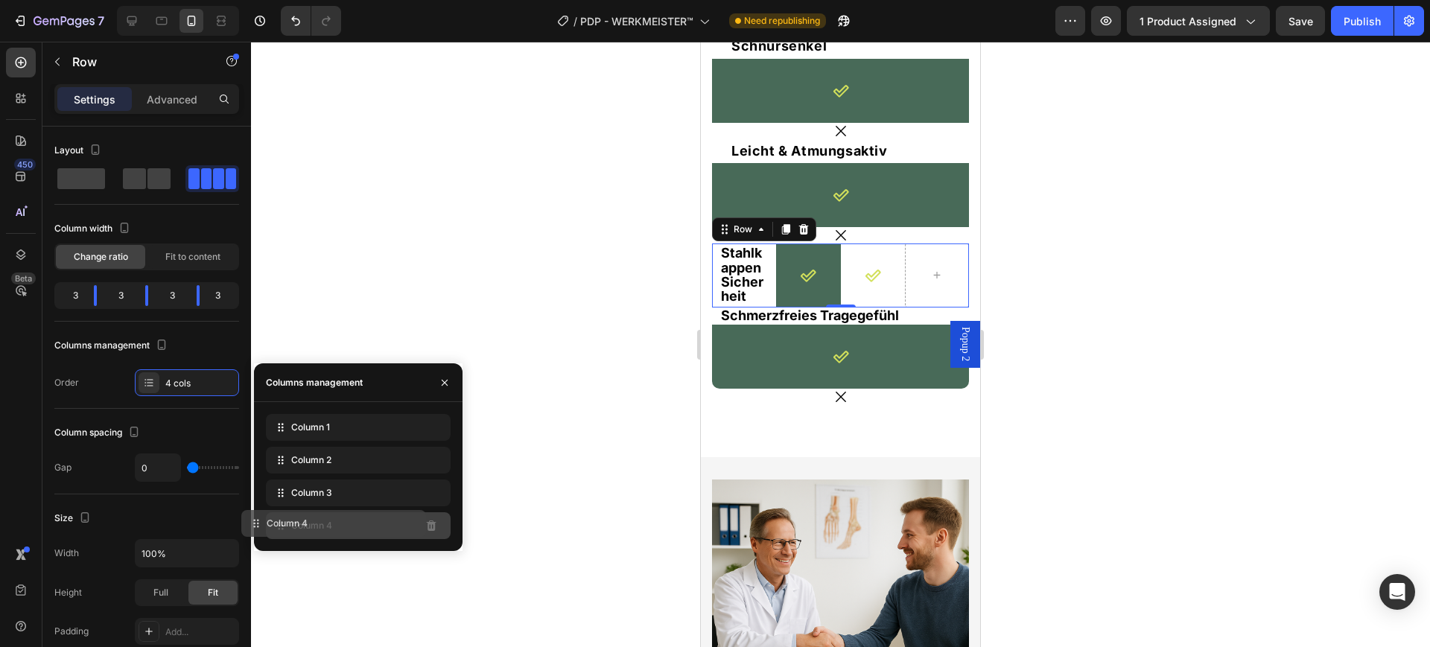
click at [411, 528] on div "Column 4" at bounding box center [358, 525] width 185 height 27
click at [436, 382] on button "button" at bounding box center [445, 383] width 24 height 24
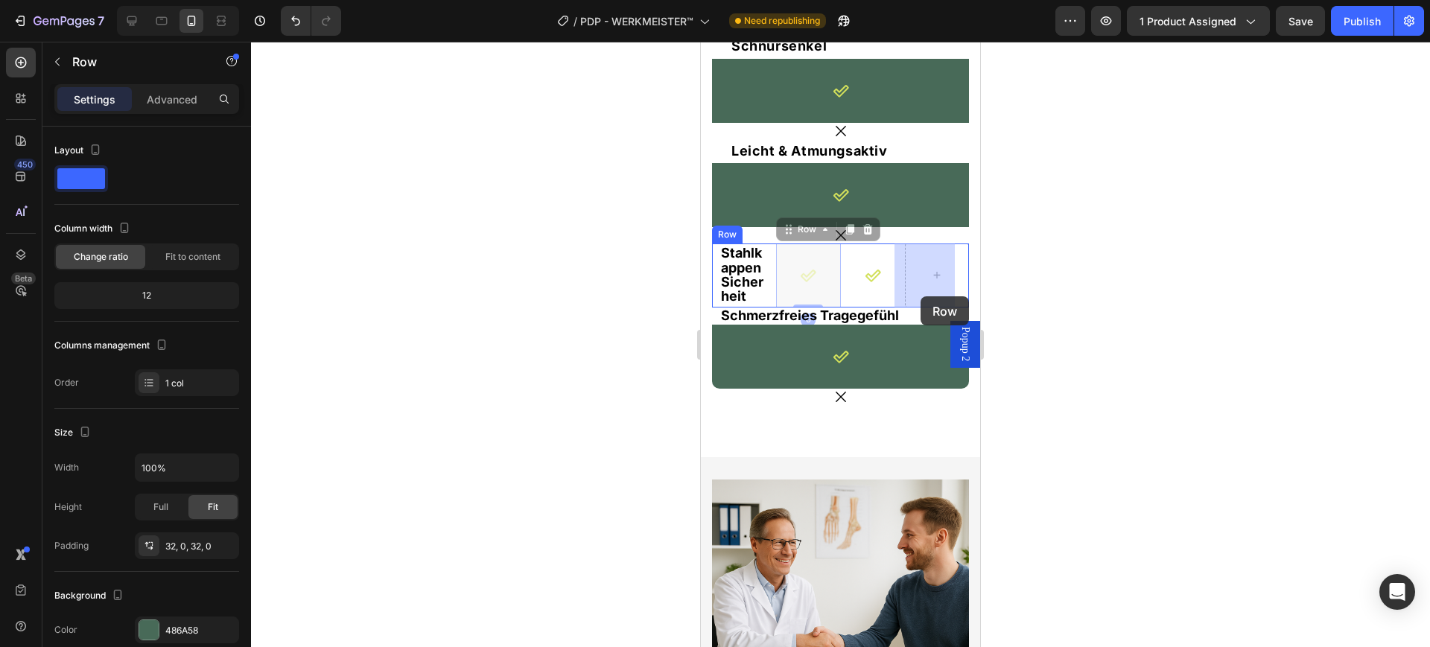
drag, startPoint x: 823, startPoint y: 303, endPoint x: 921, endPoint y: 296, distance: 97.8
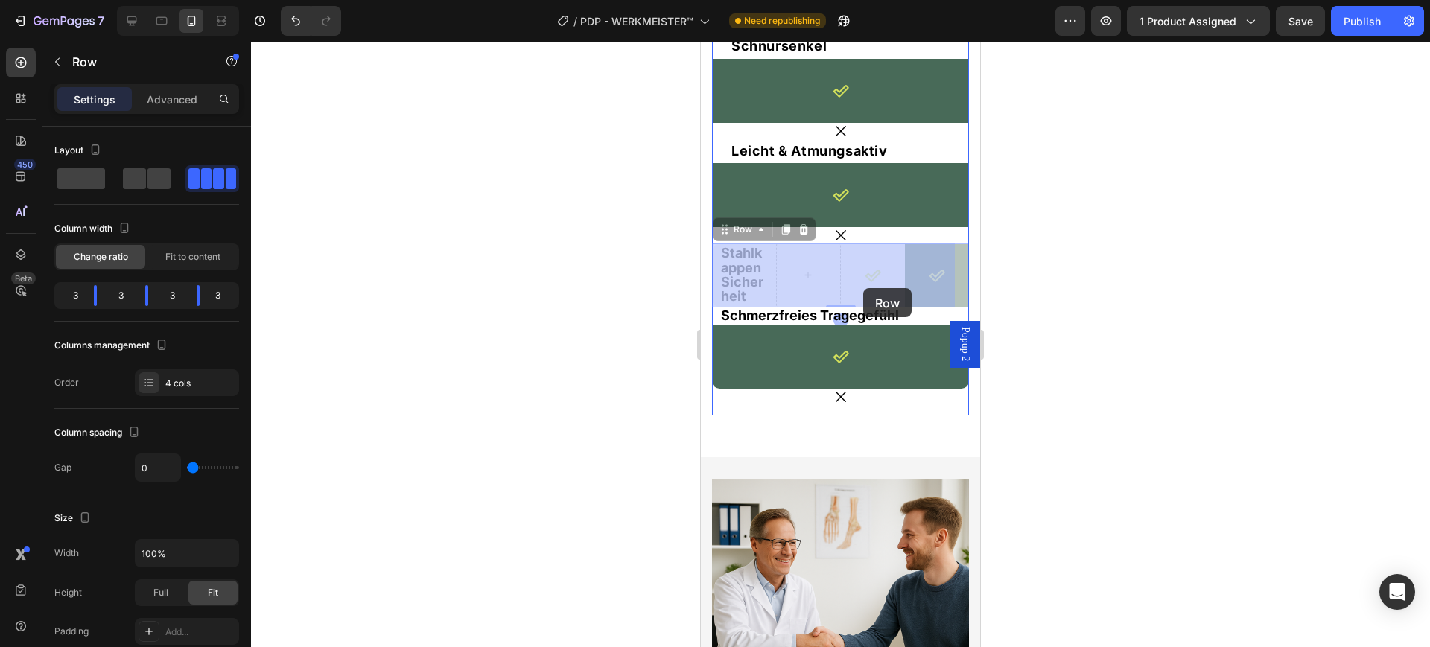
drag, startPoint x: 878, startPoint y: 291, endPoint x: 863, endPoint y: 288, distance: 15.1
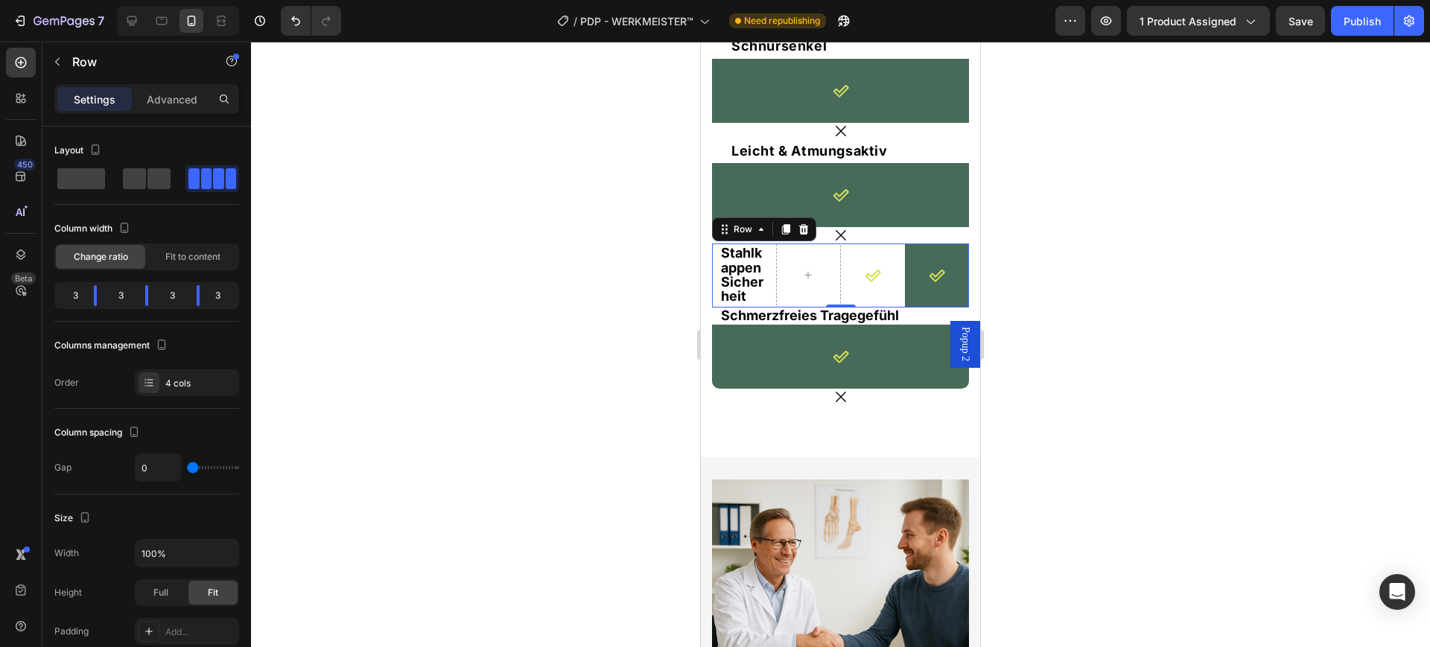
click at [860, 285] on div "Icon" at bounding box center [873, 276] width 64 height 64
click at [827, 301] on div at bounding box center [808, 276] width 64 height 64
click at [921, 282] on div "Icon" at bounding box center [937, 275] width 64 height 16
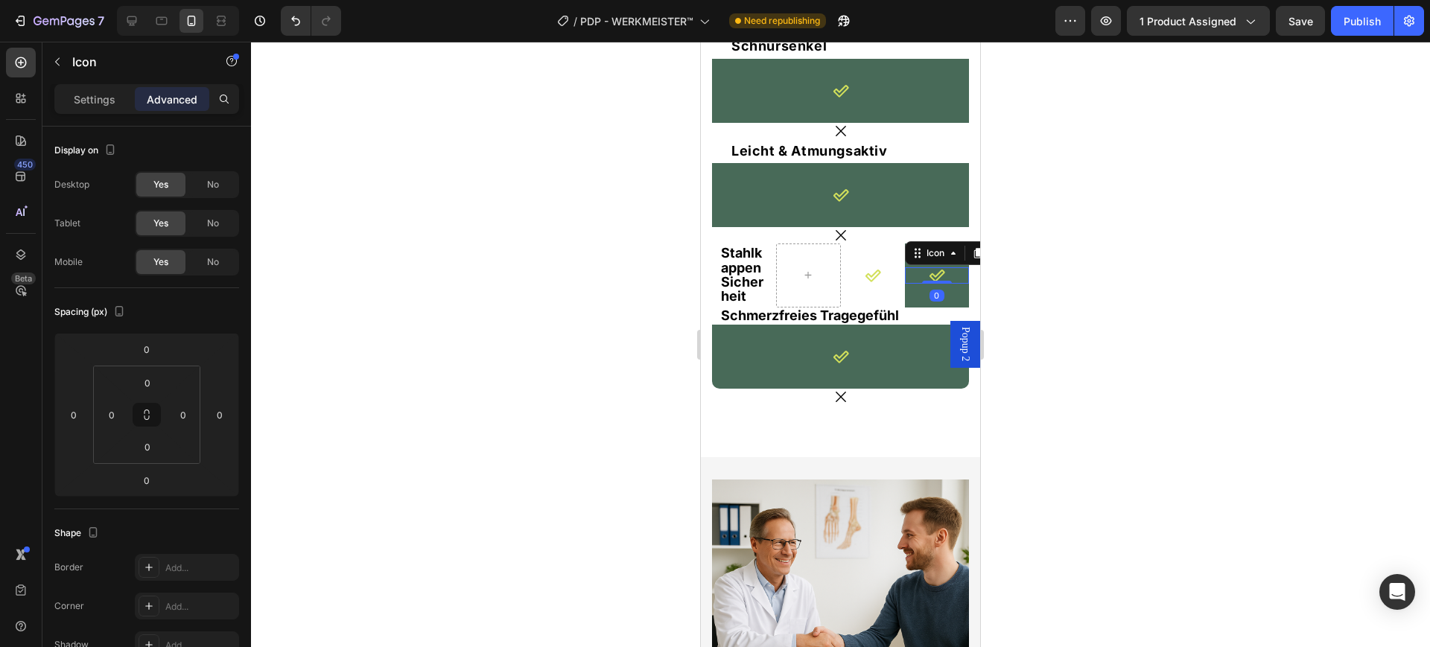
click at [886, 273] on div "Icon" at bounding box center [873, 275] width 64 height 16
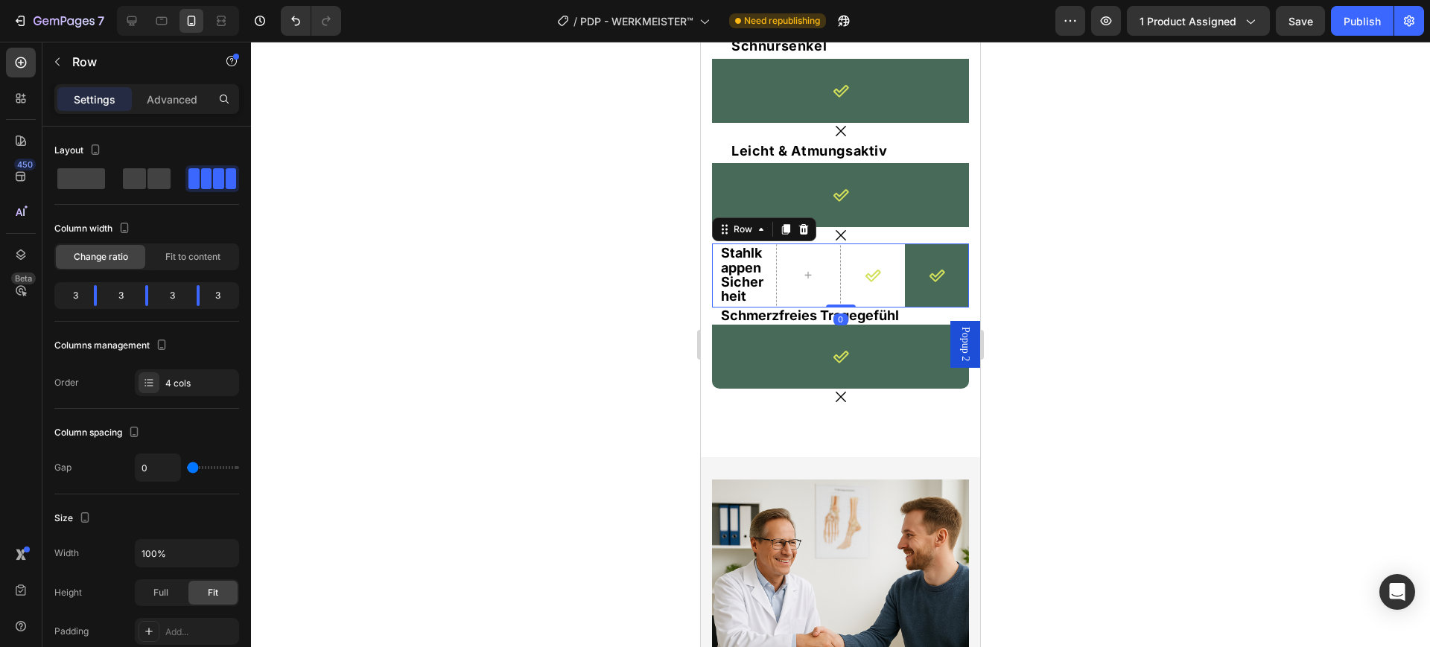
click at [884, 293] on div "Icon" at bounding box center [873, 276] width 64 height 64
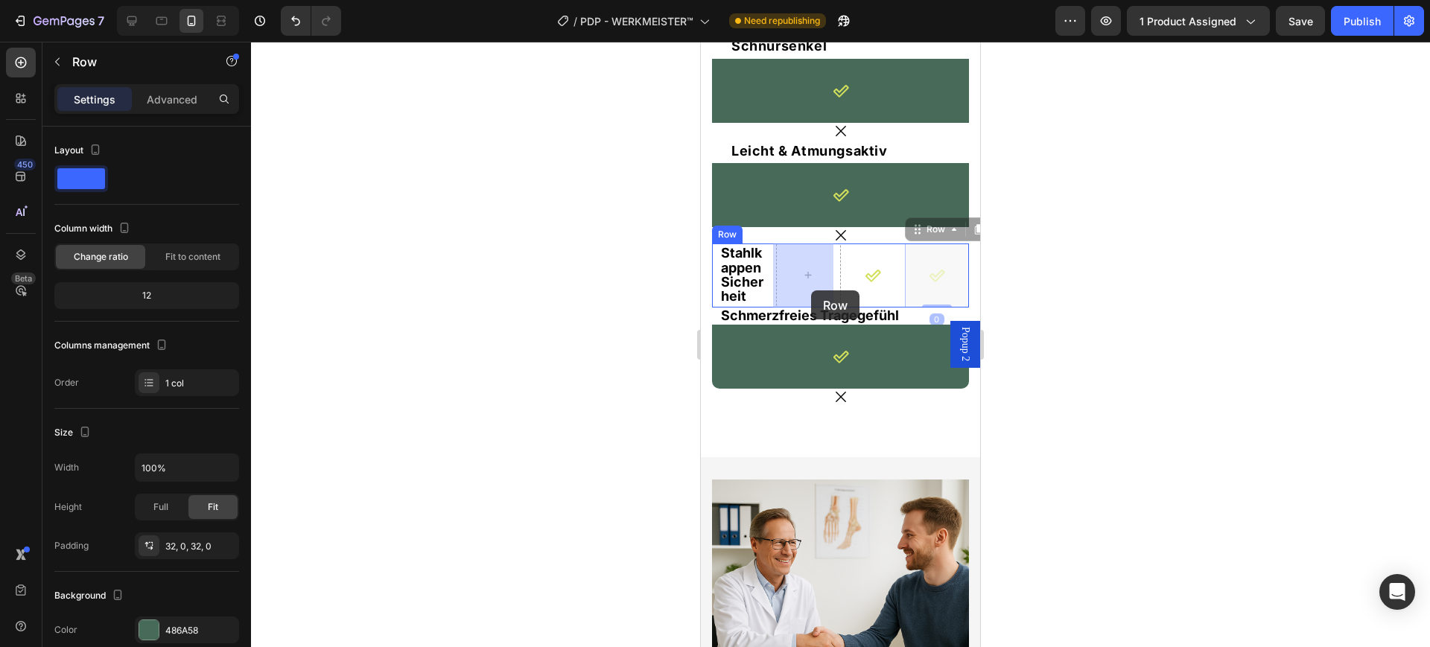
drag, startPoint x: 918, startPoint y: 286, endPoint x: 811, endPoint y: 291, distance: 107.4
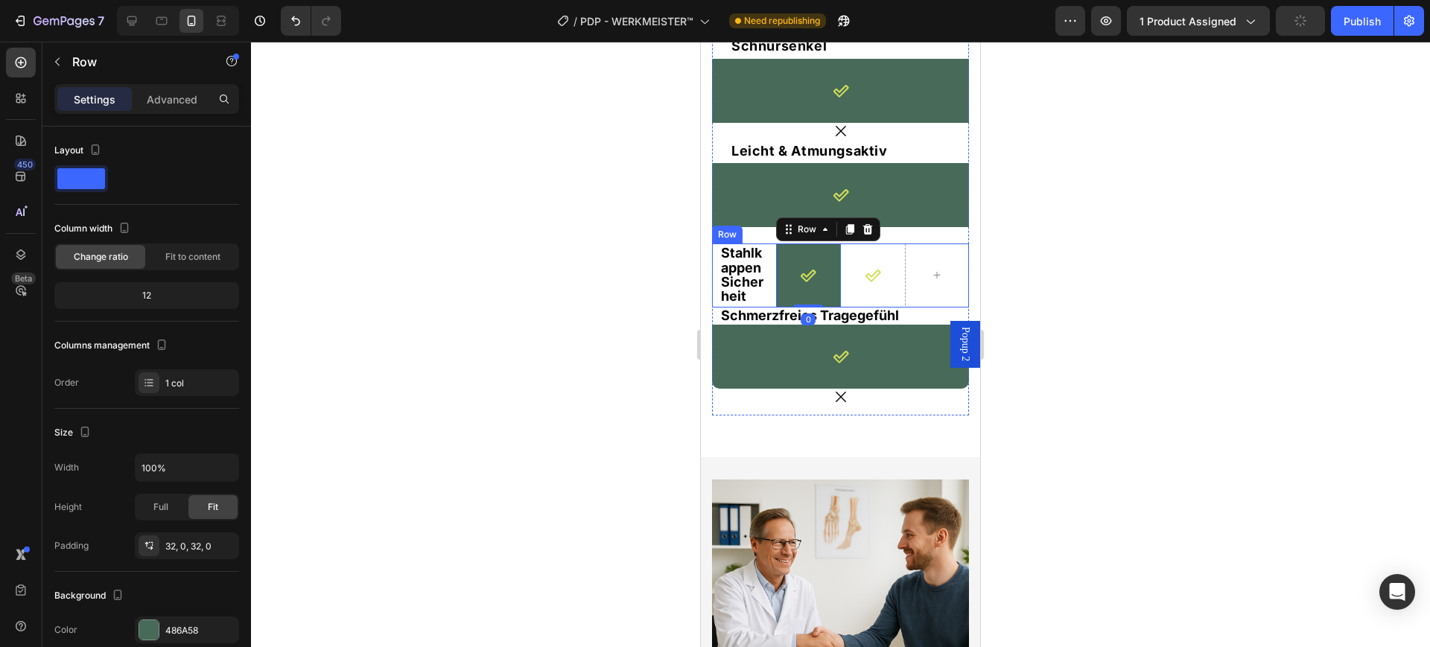
click at [867, 258] on div "Icon" at bounding box center [873, 276] width 64 height 64
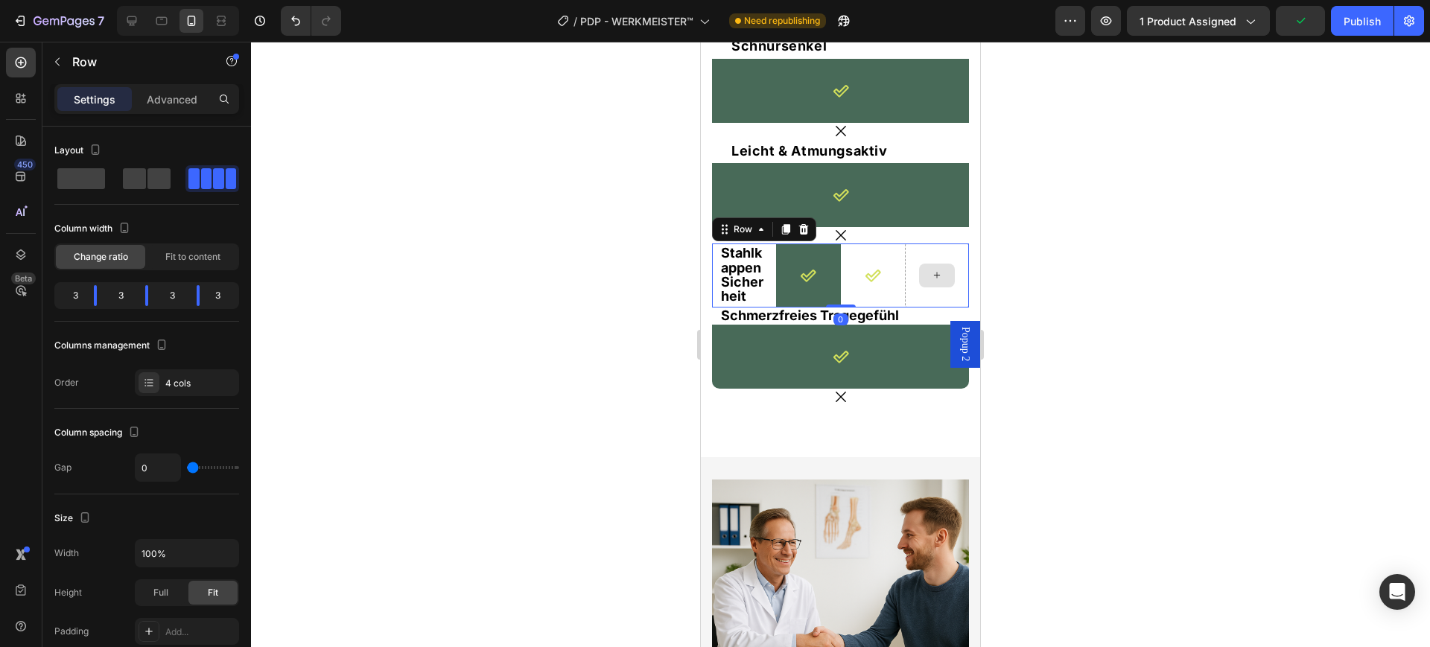
click at [909, 259] on div at bounding box center [937, 276] width 64 height 64
click at [919, 285] on div at bounding box center [937, 276] width 36 height 24
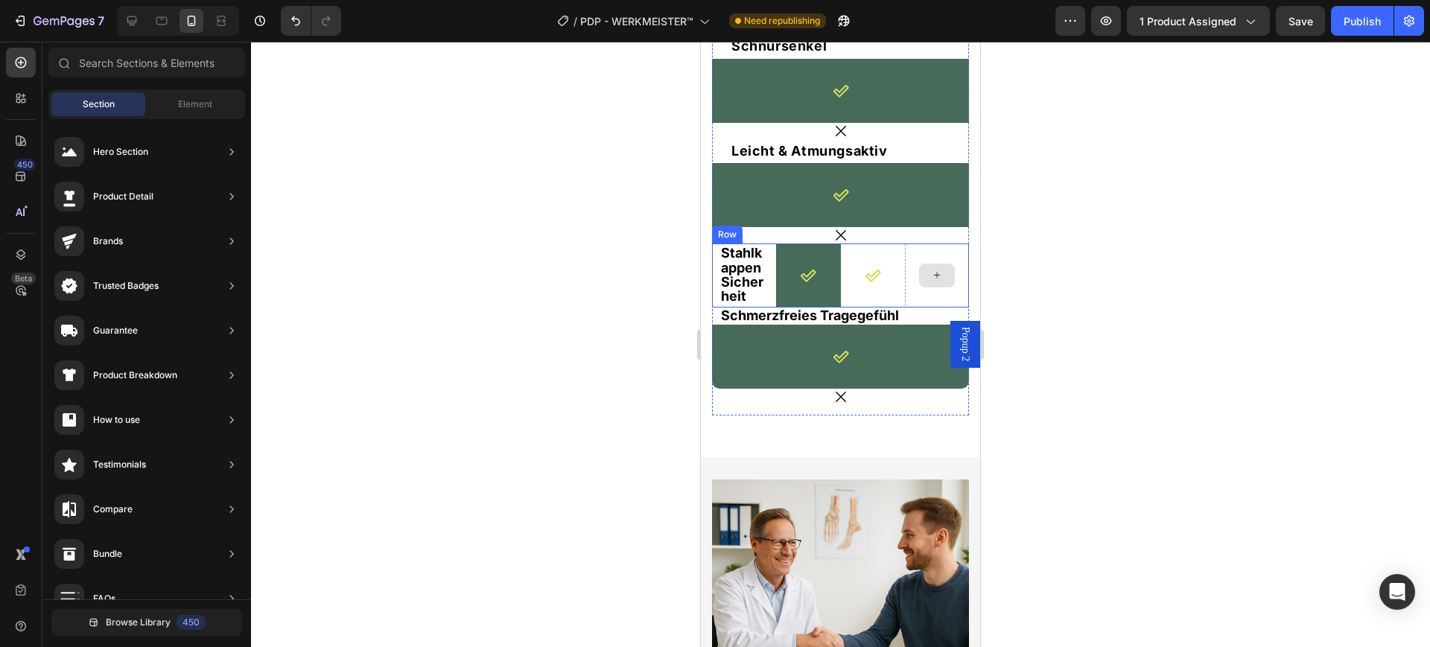
click at [919, 274] on div at bounding box center [937, 276] width 36 height 24
click at [872, 288] on div "Icon" at bounding box center [873, 276] width 64 height 64
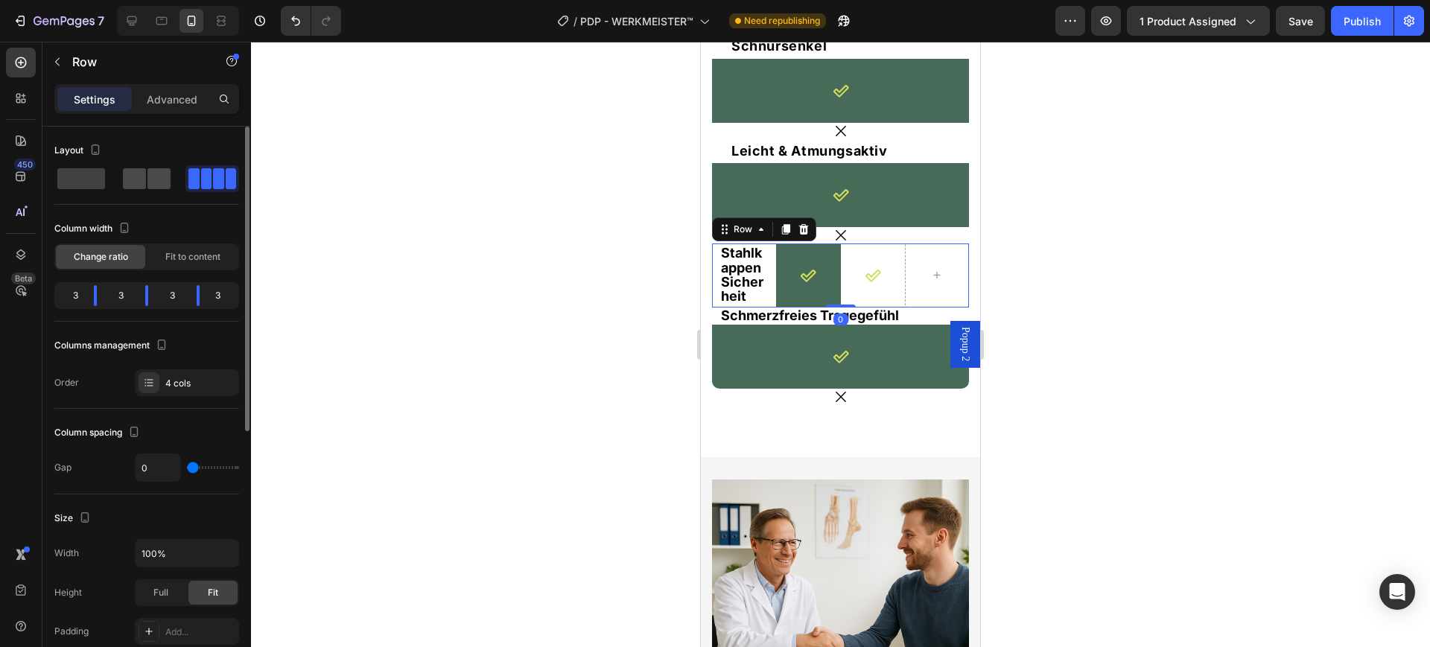
click at [159, 177] on span at bounding box center [158, 178] width 23 height 21
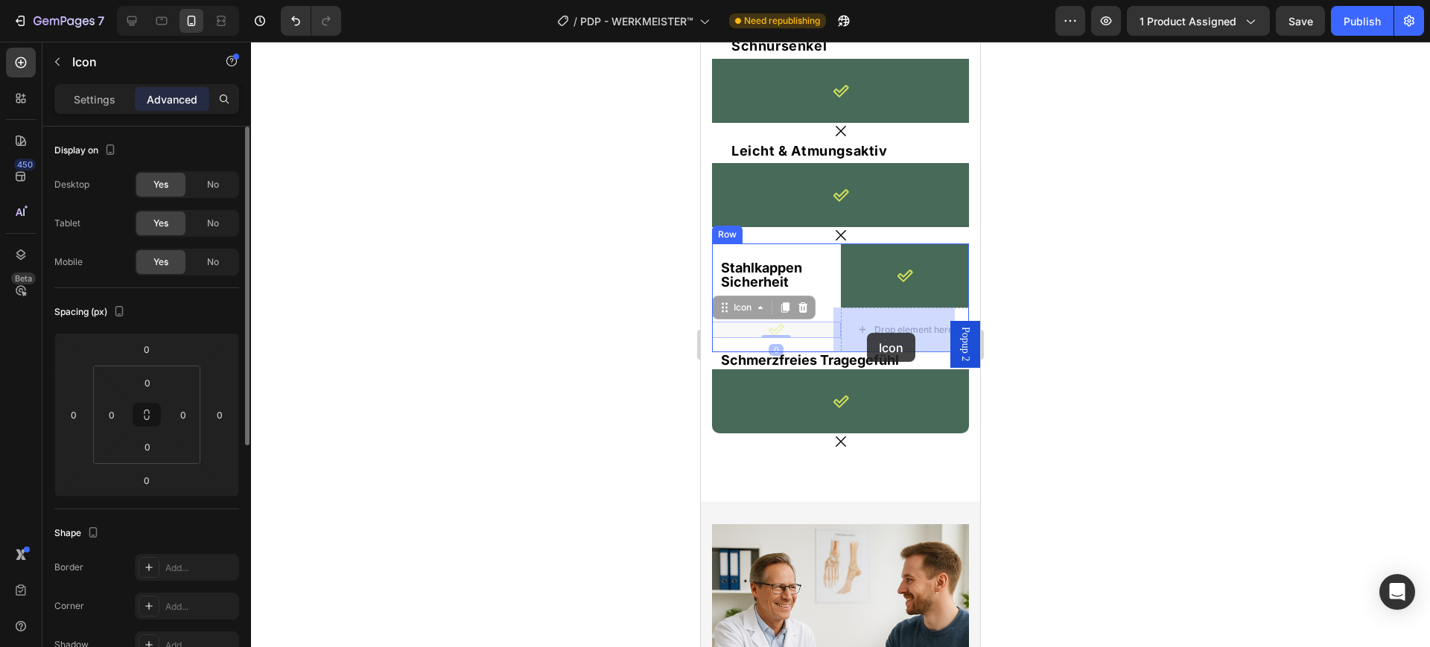
drag, startPoint x: 749, startPoint y: 331, endPoint x: 867, endPoint y: 333, distance: 118.5
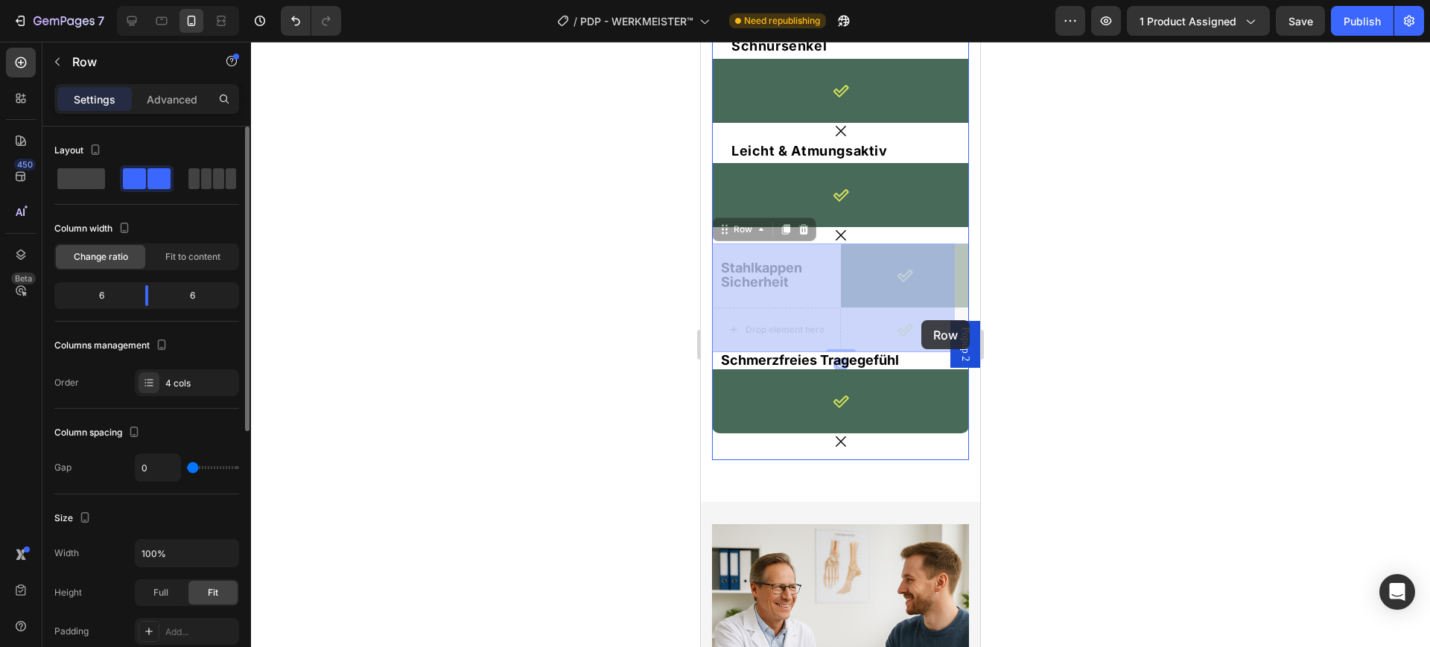
drag, startPoint x: 916, startPoint y: 346, endPoint x: 921, endPoint y: 320, distance: 26.6
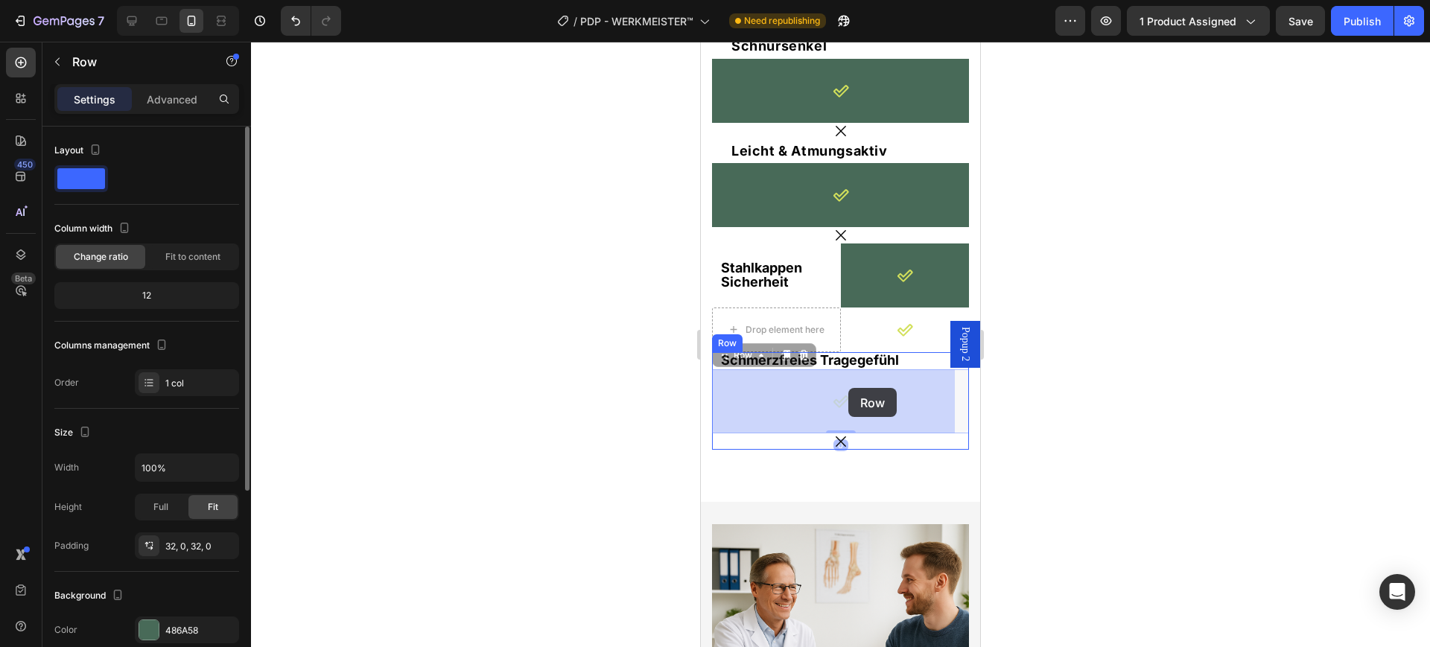
drag, startPoint x: 883, startPoint y: 378, endPoint x: 848, endPoint y: 388, distance: 35.8
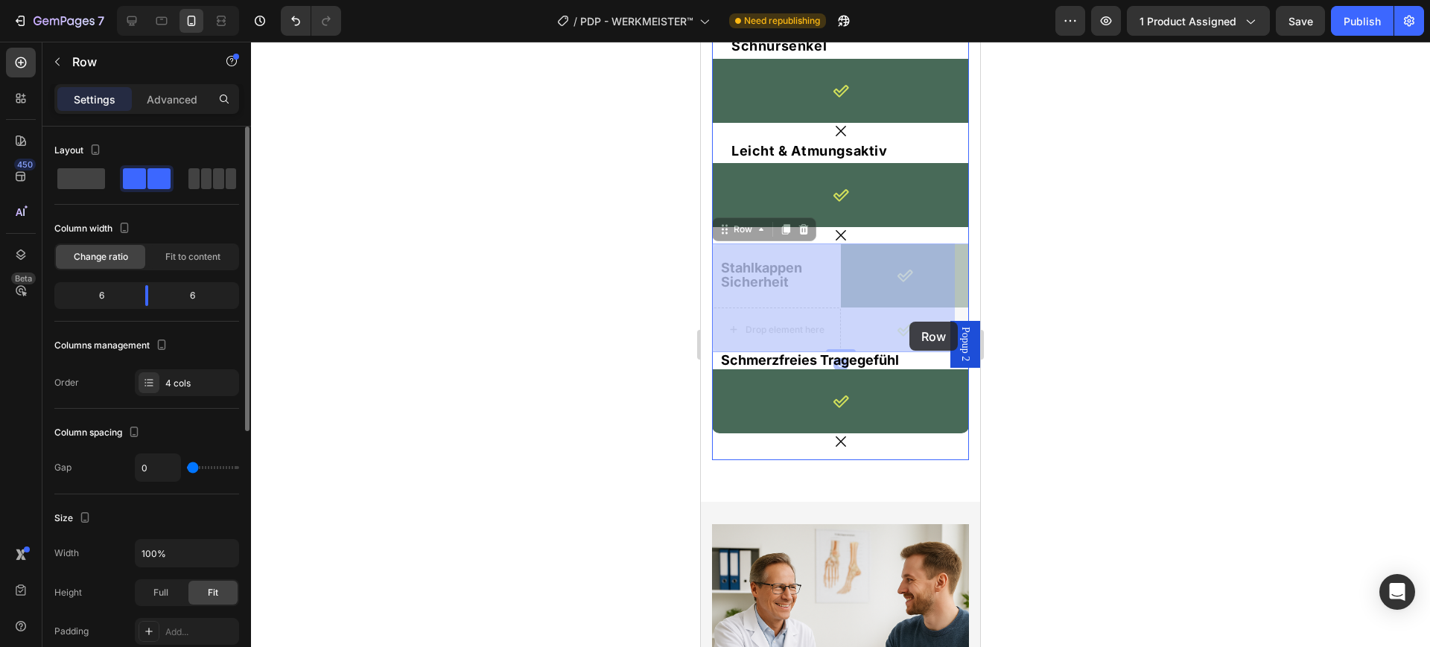
drag, startPoint x: 913, startPoint y: 340, endPoint x: 910, endPoint y: 322, distance: 18.1
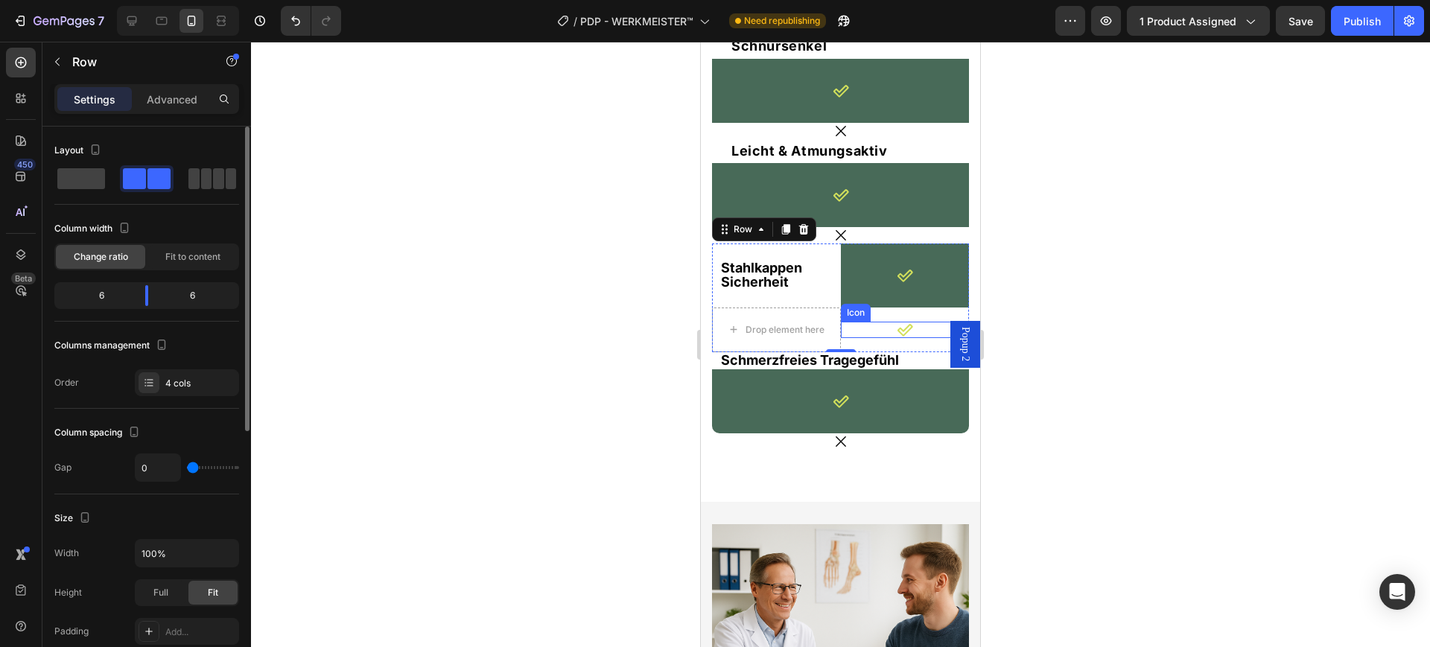
click at [880, 326] on div "Icon" at bounding box center [905, 330] width 129 height 16
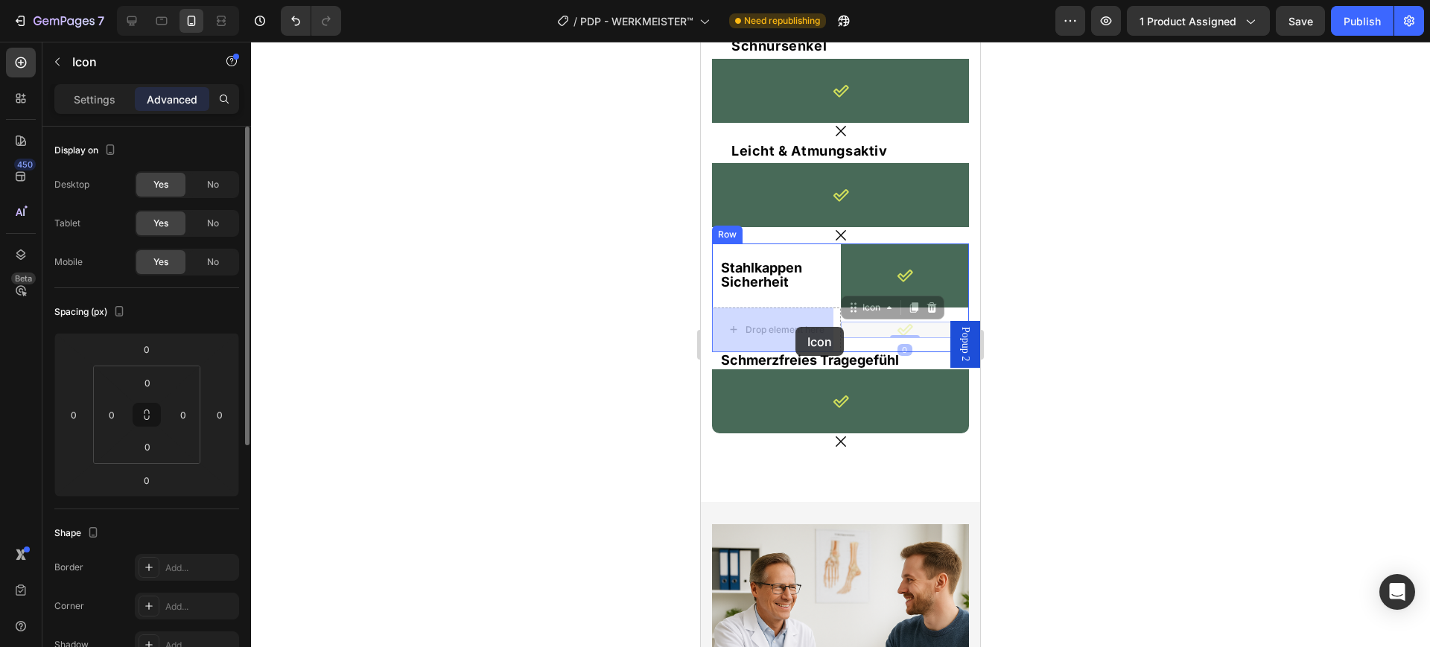
drag, startPoint x: 880, startPoint y: 328, endPoint x: 796, endPoint y: 327, distance: 84.2
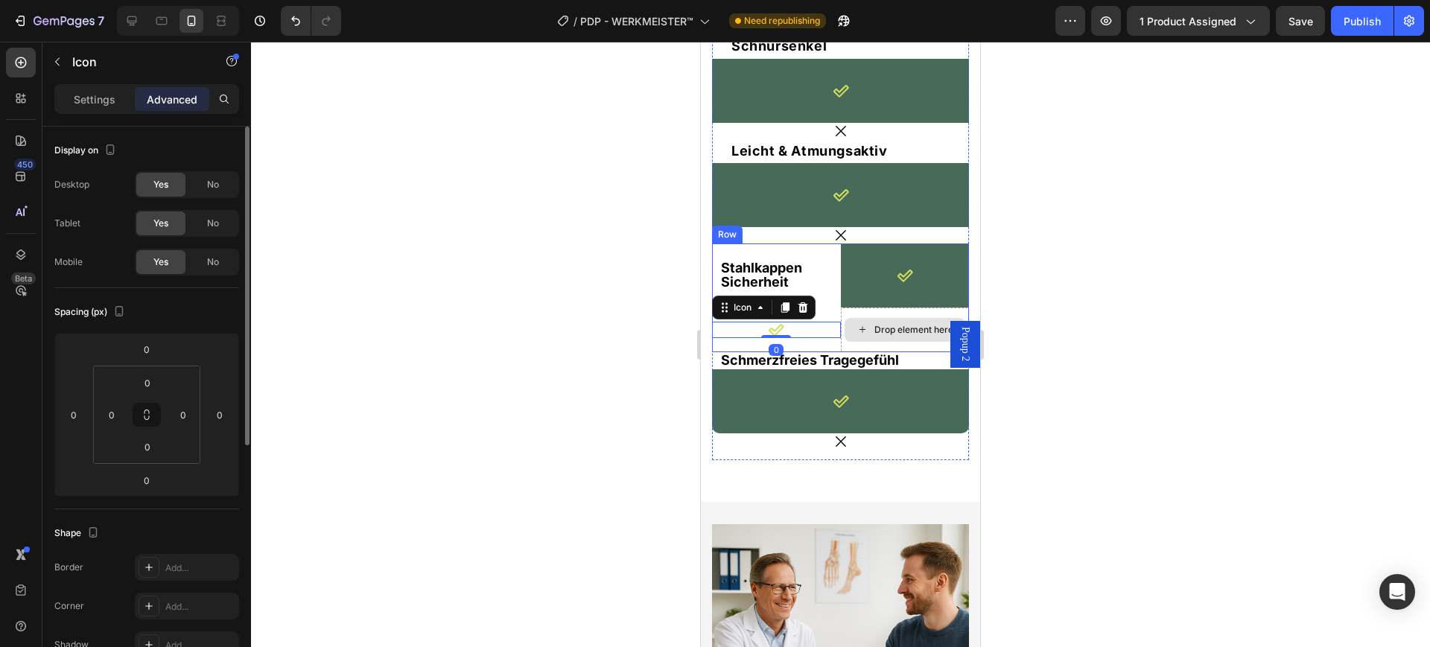
click at [882, 337] on div "Drop element here" at bounding box center [905, 330] width 121 height 24
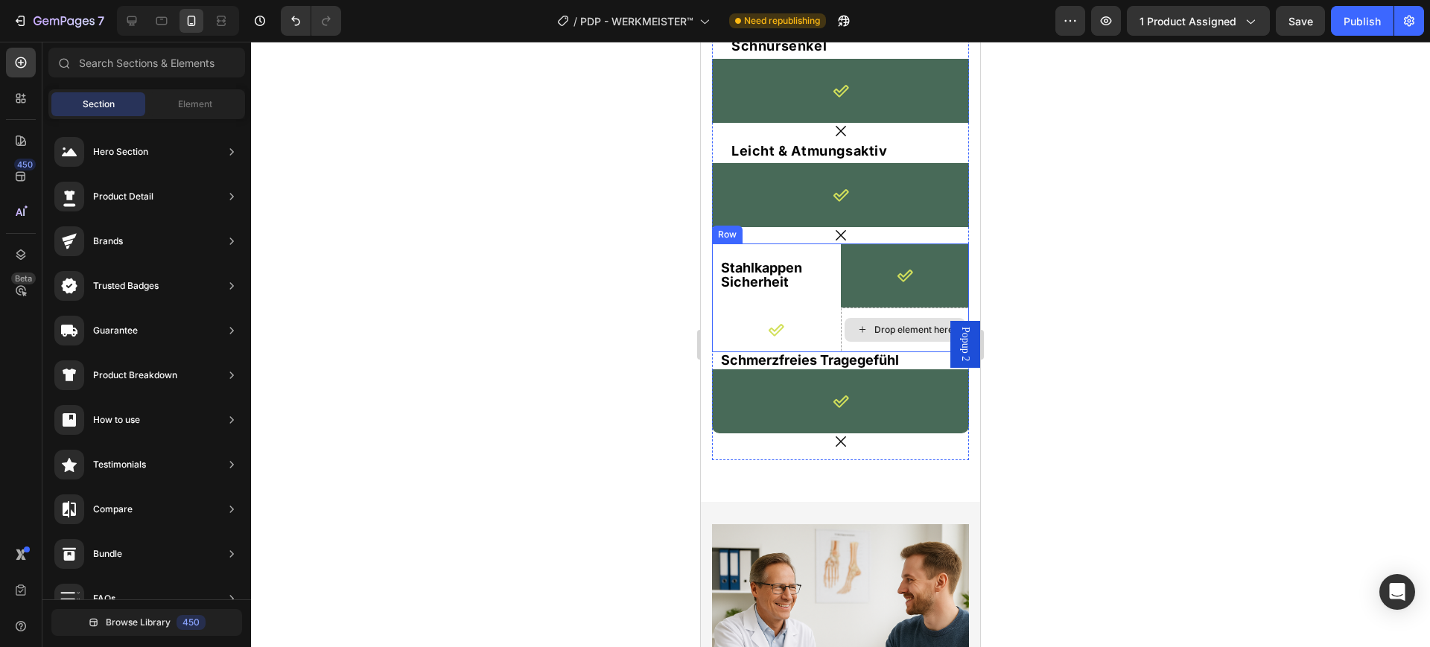
click at [849, 314] on div "Drop element here" at bounding box center [905, 330] width 129 height 45
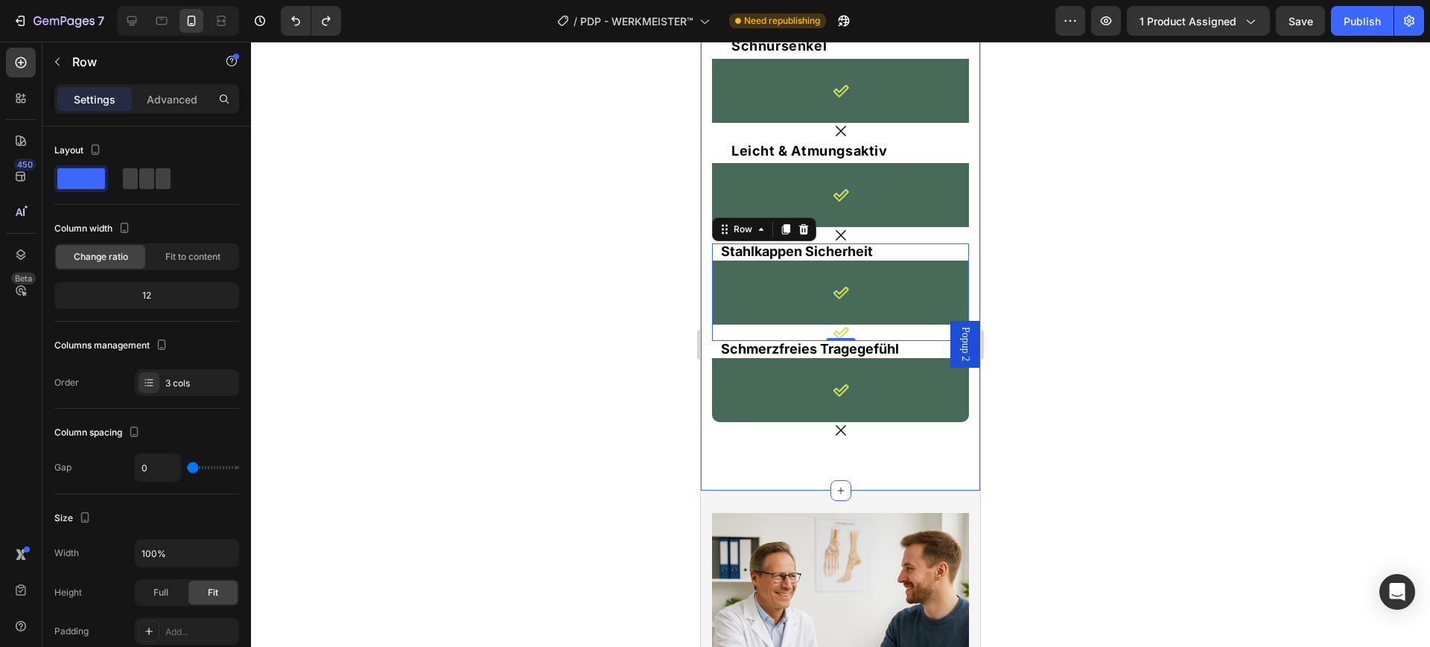
click at [717, 470] on div "Text Block Image Row Andere Sicherheitsschuhe Text Block Row 24/7 Komfort Text …" at bounding box center [840, 131] width 279 height 719
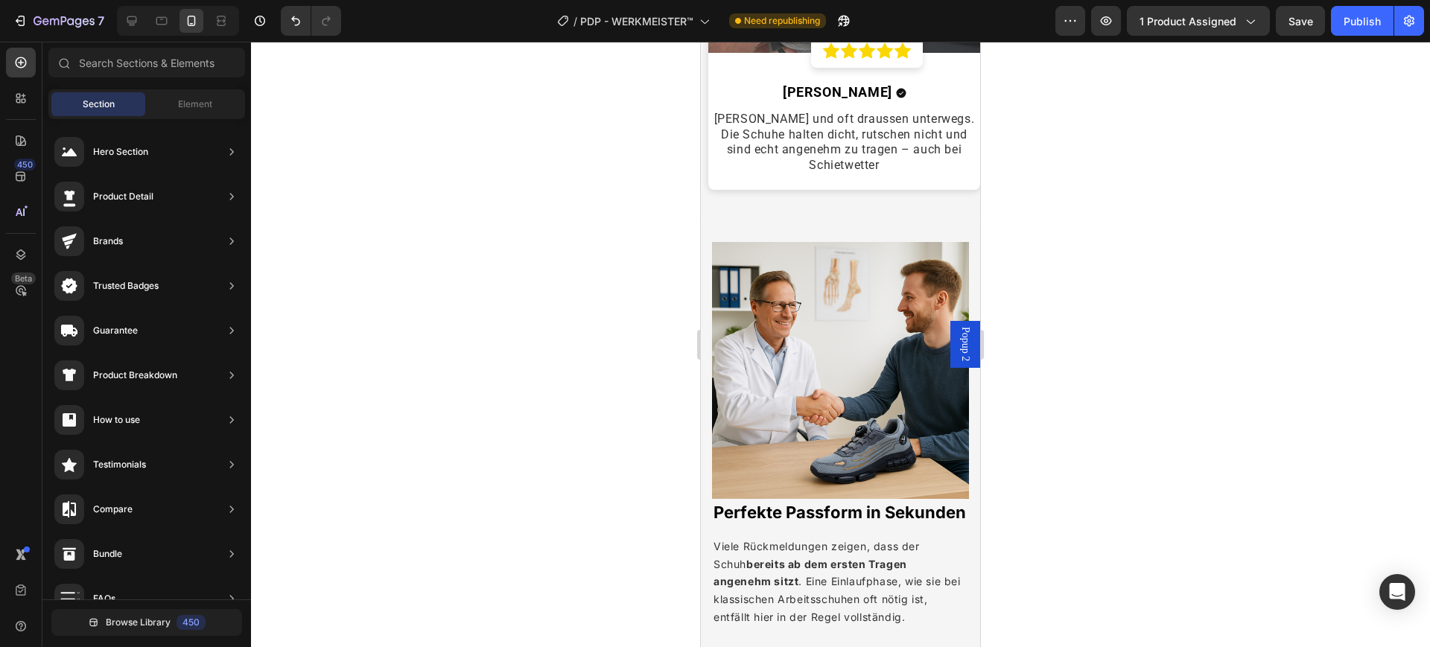
scroll to position [4506, 0]
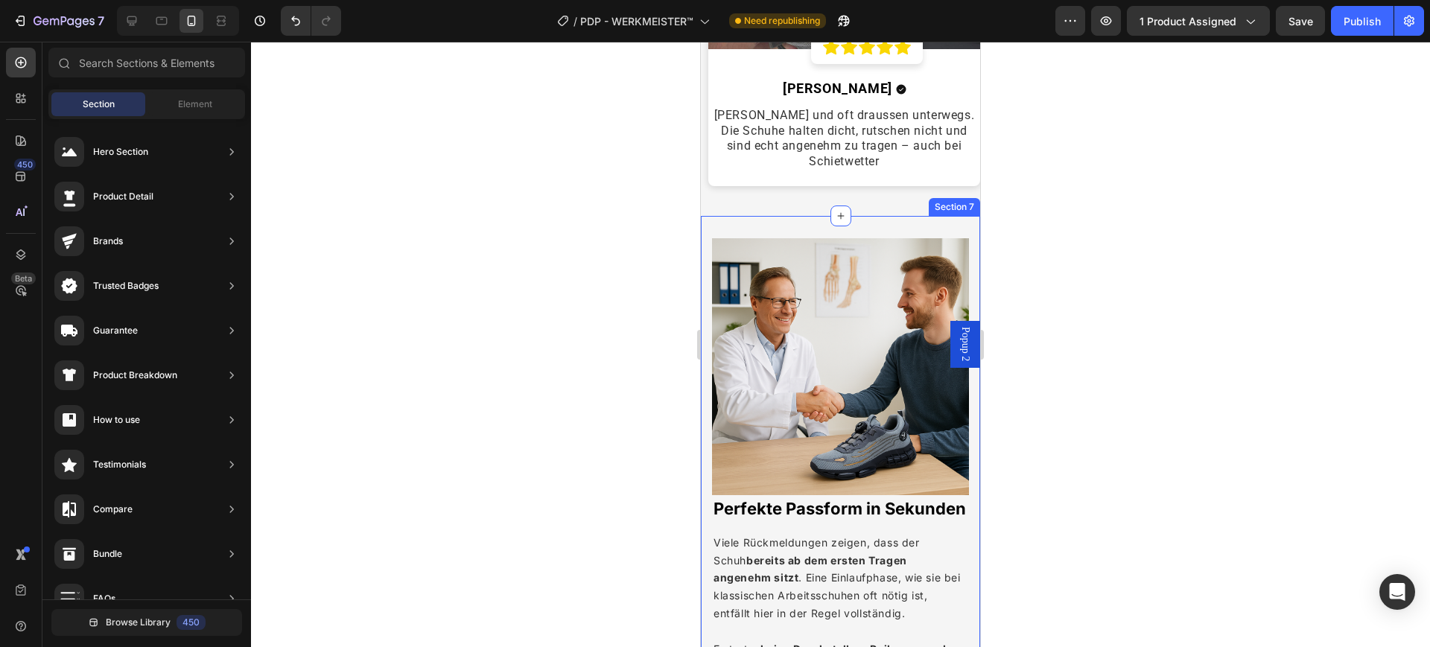
click at [805, 216] on div "Image Perfekte Passform in Sekunden Heading Viele Rückmeldungen zeigen, dass de…" at bounding box center [840, 502] width 279 height 573
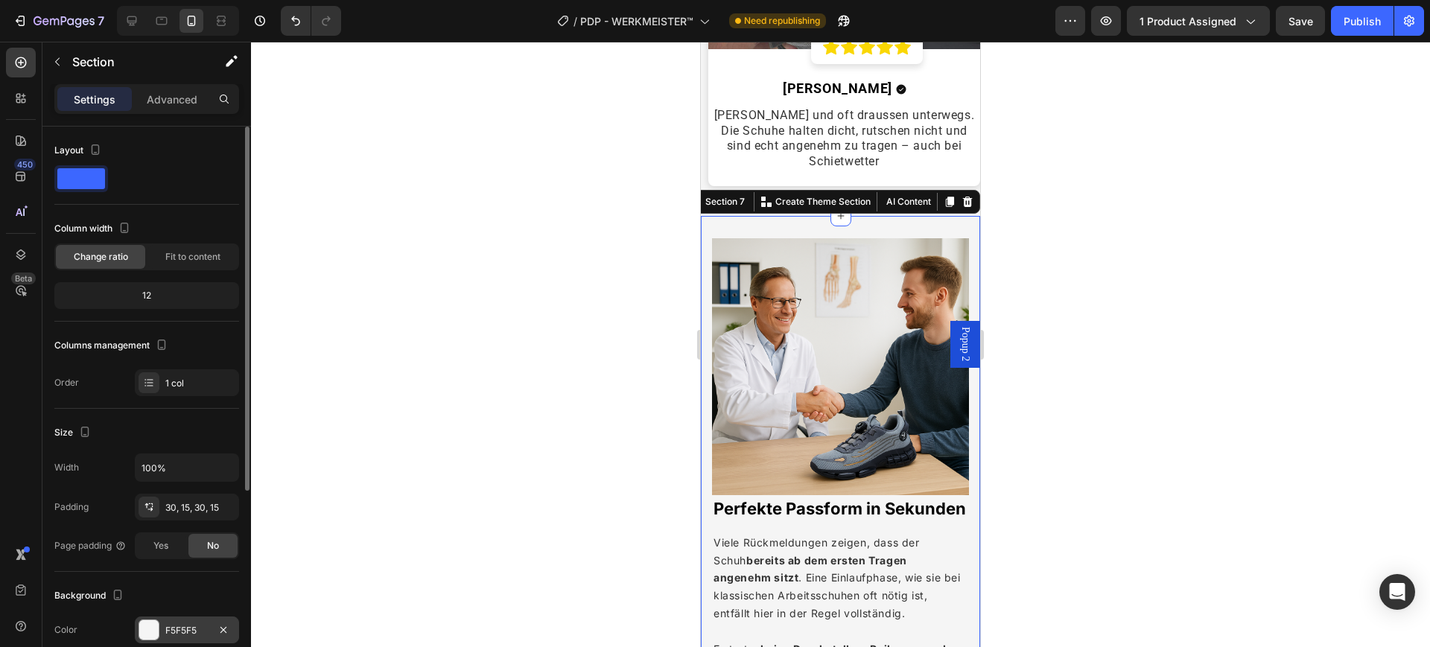
click at [202, 574] on div "F5F5F5" at bounding box center [187, 630] width 104 height 27
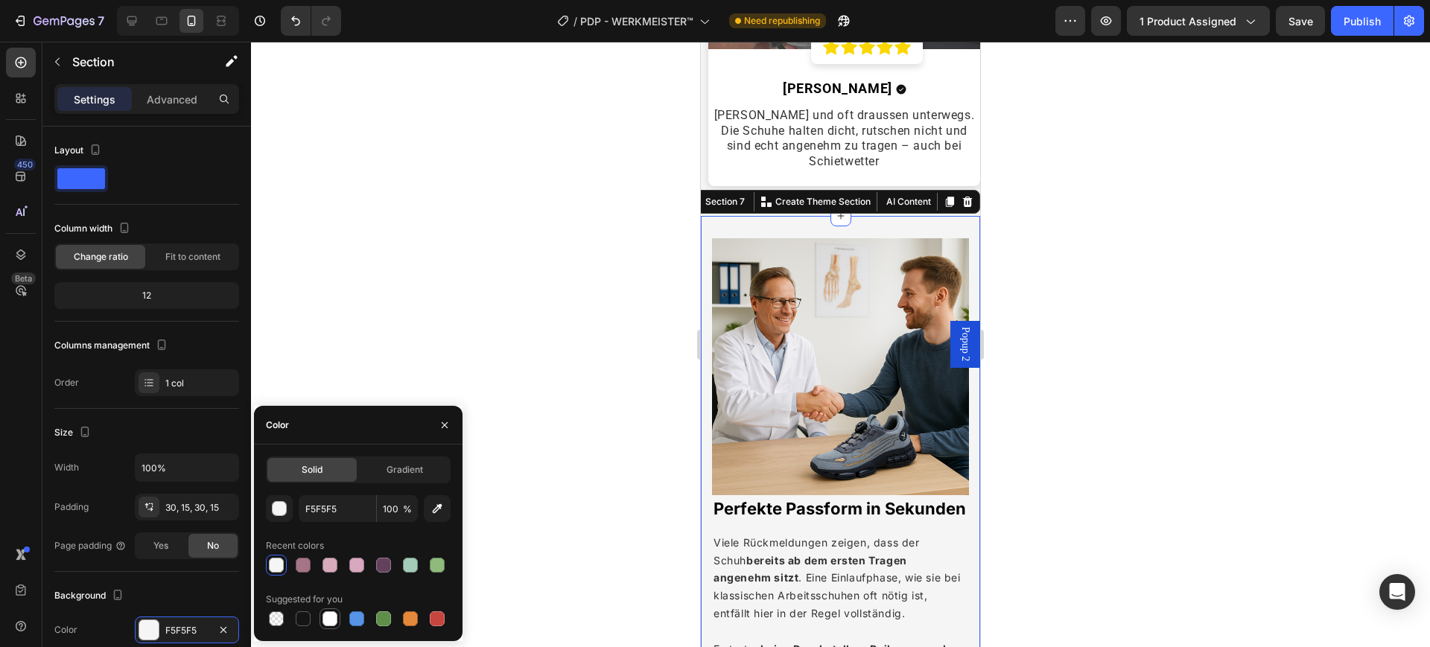
click at [336, 574] on div at bounding box center [330, 619] width 15 height 15
type input "FFFFFF"
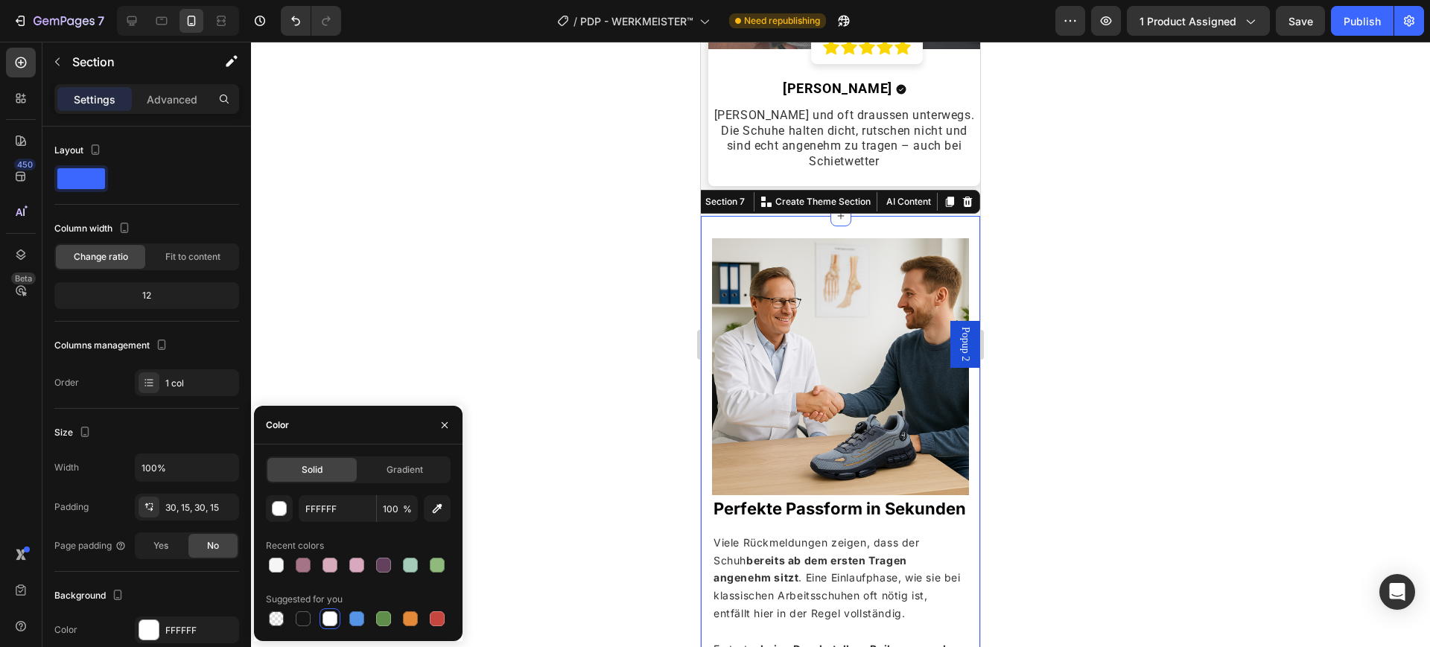
click at [650, 431] on div at bounding box center [840, 345] width 1179 height 606
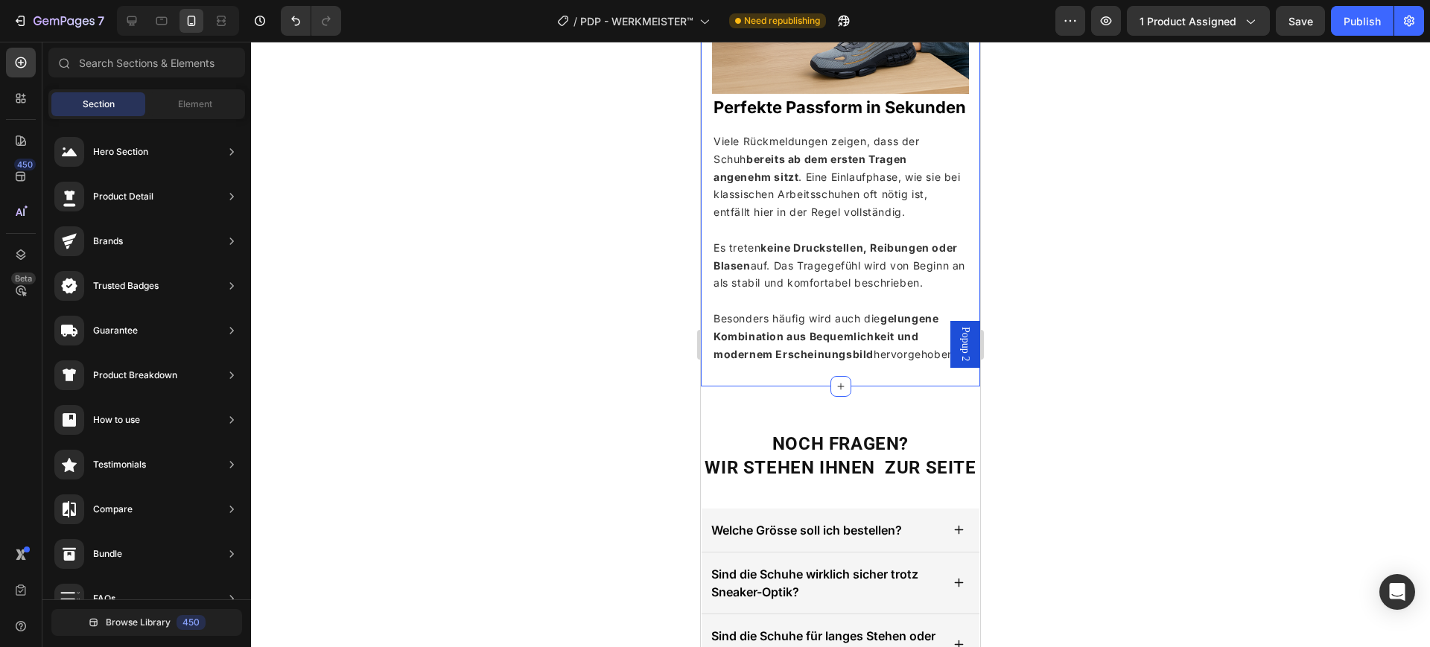
scroll to position [5065, 0]
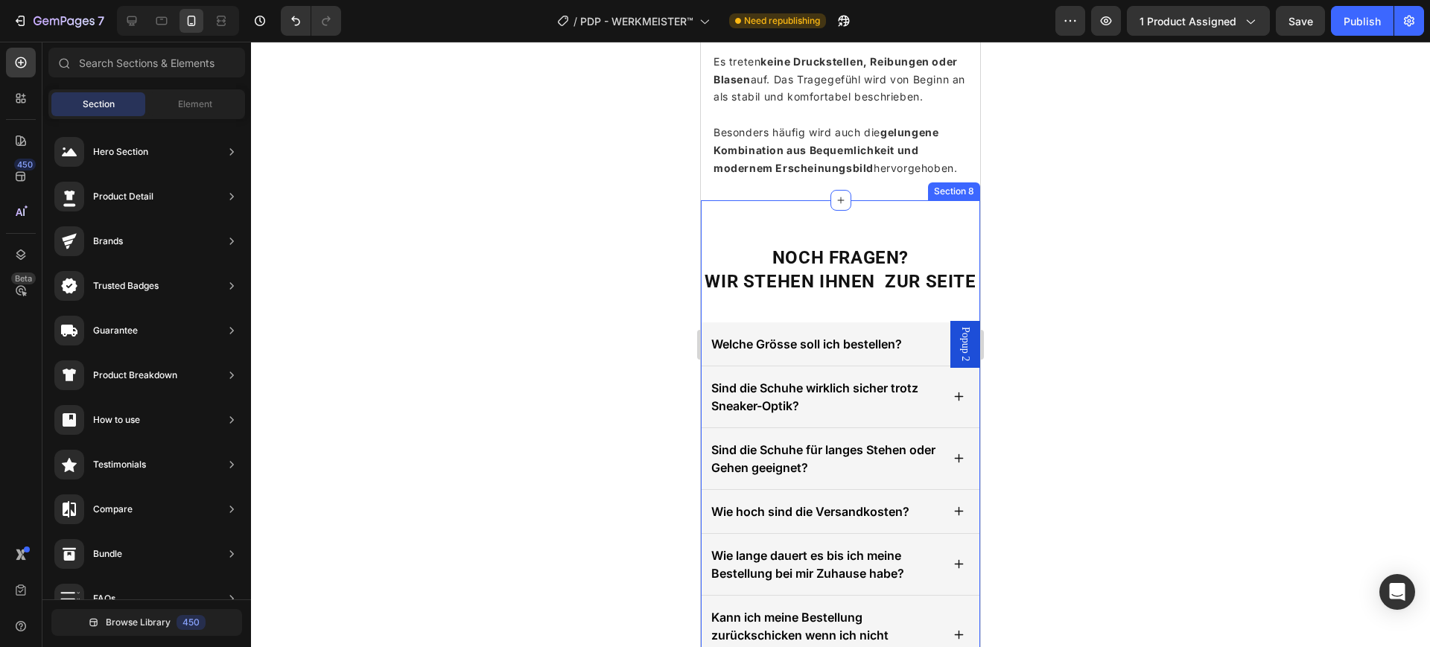
click at [723, 265] on div "NOCH FRAGEN? WIR STEHEN IHNEN ZUR SEITE Heading Welche Grösse soll ich bestelle…" at bounding box center [840, 459] width 279 height 519
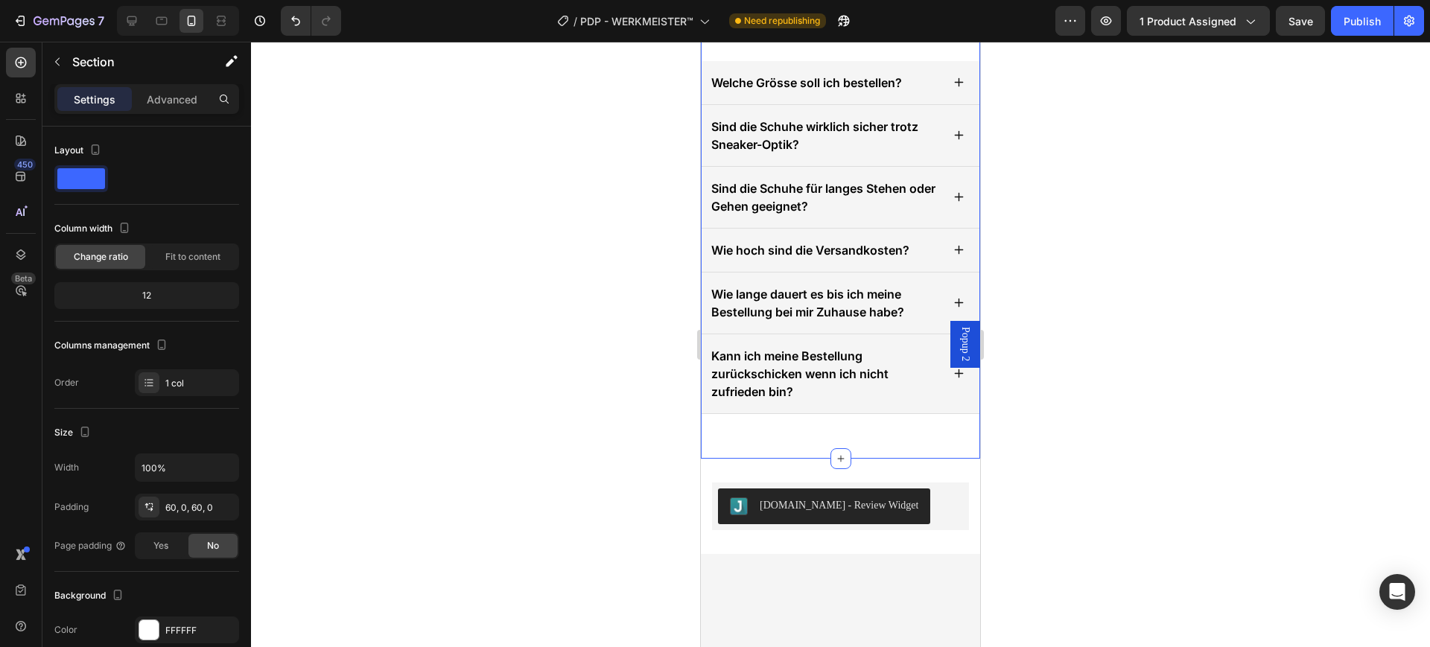
scroll to position [5437, 0]
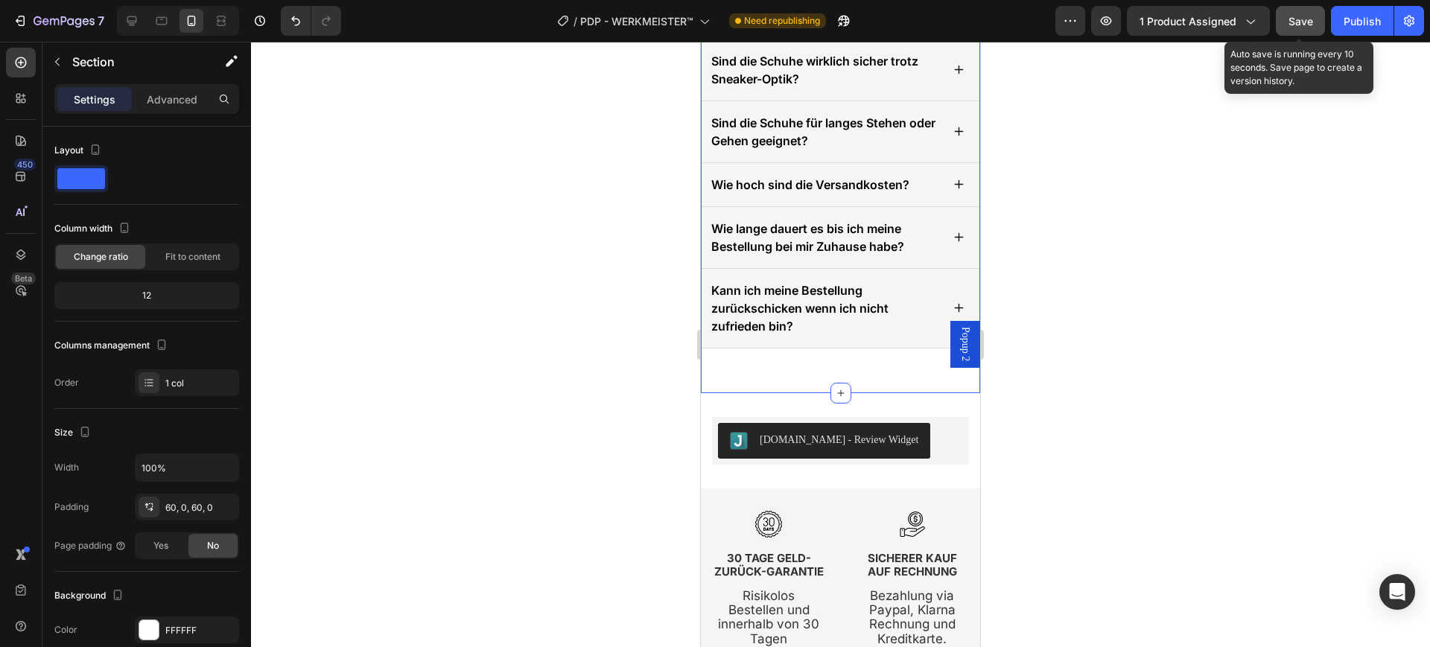
click at [1271, 29] on button "Save" at bounding box center [1300, 21] width 49 height 30
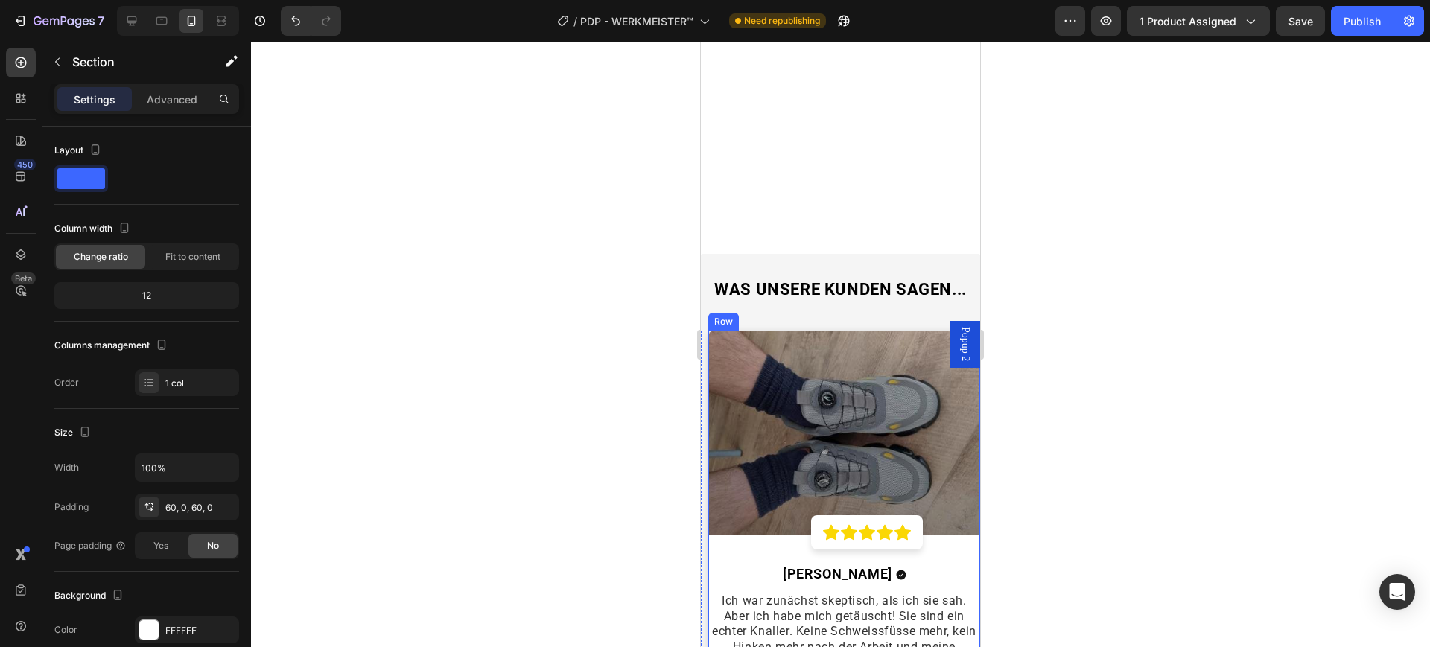
scroll to position [3109, 0]
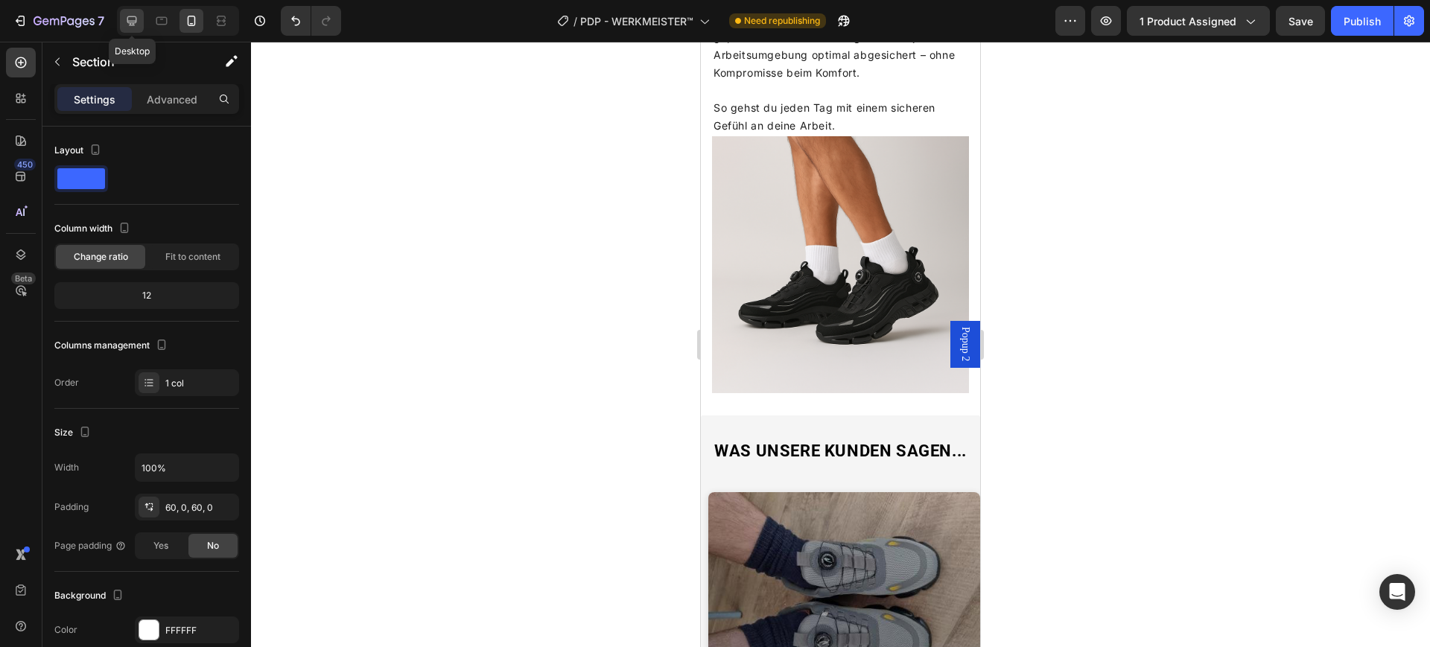
click at [142, 19] on div at bounding box center [132, 21] width 24 height 24
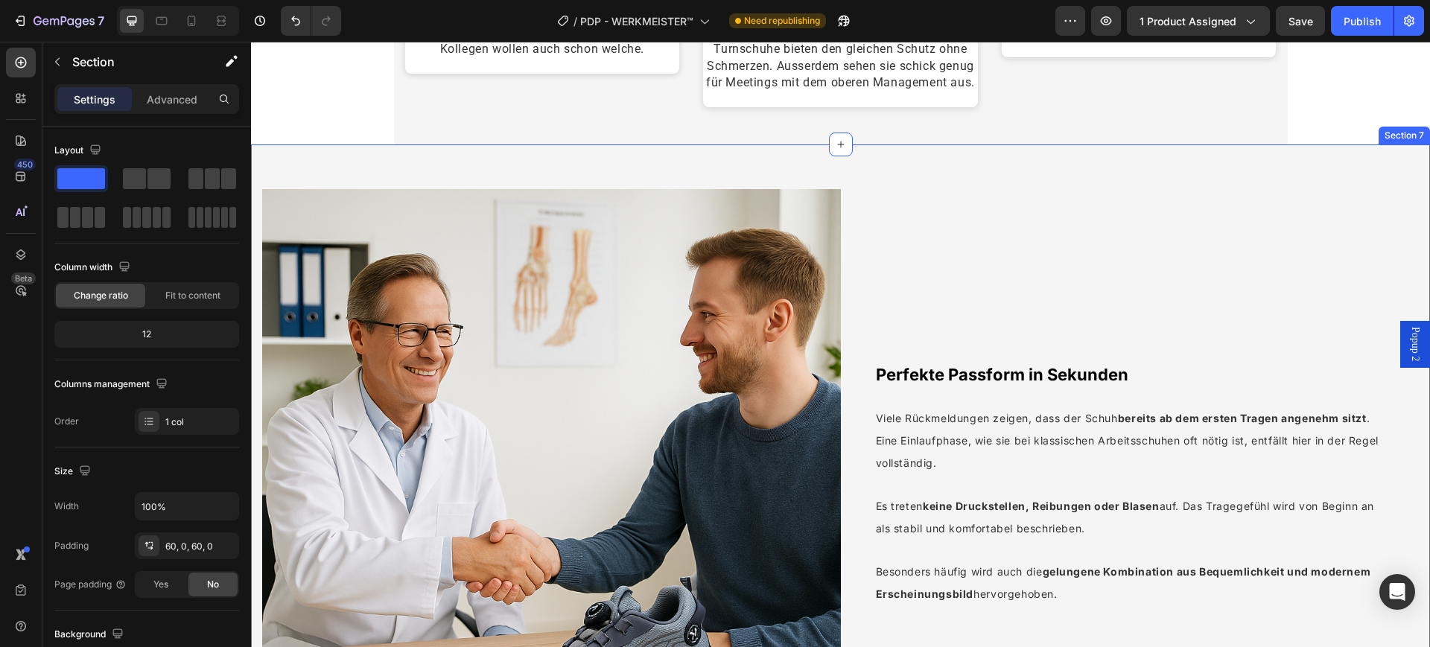
scroll to position [3845, 0]
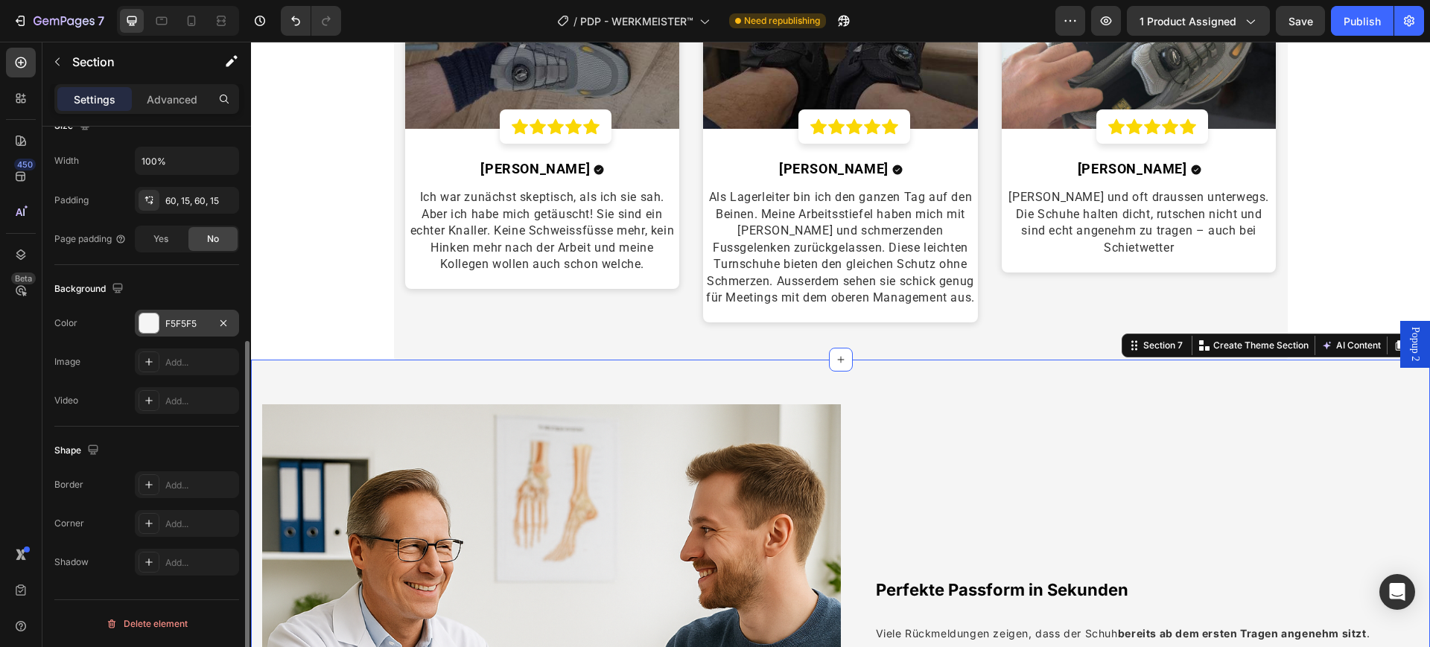
click at [191, 320] on div "F5F5F5" at bounding box center [186, 323] width 43 height 13
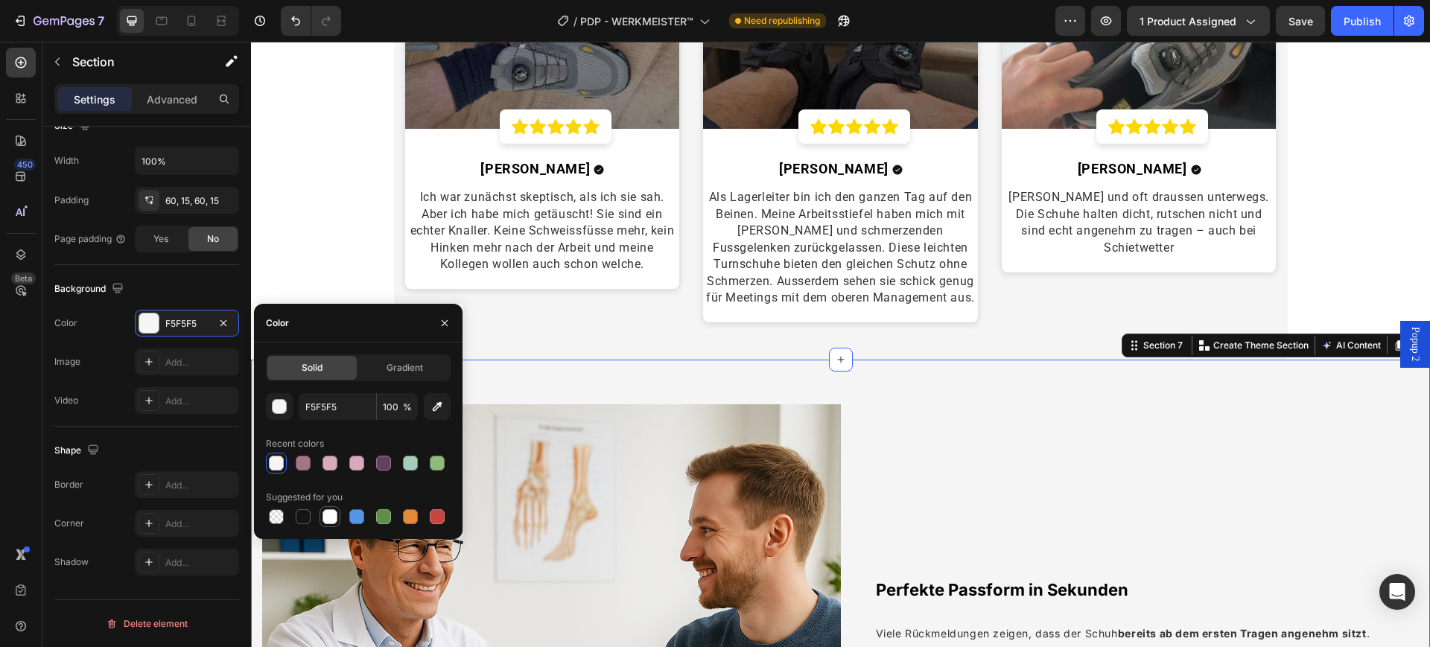
click at [328, 510] on div at bounding box center [330, 517] width 15 height 15
type input "FFFFFF"
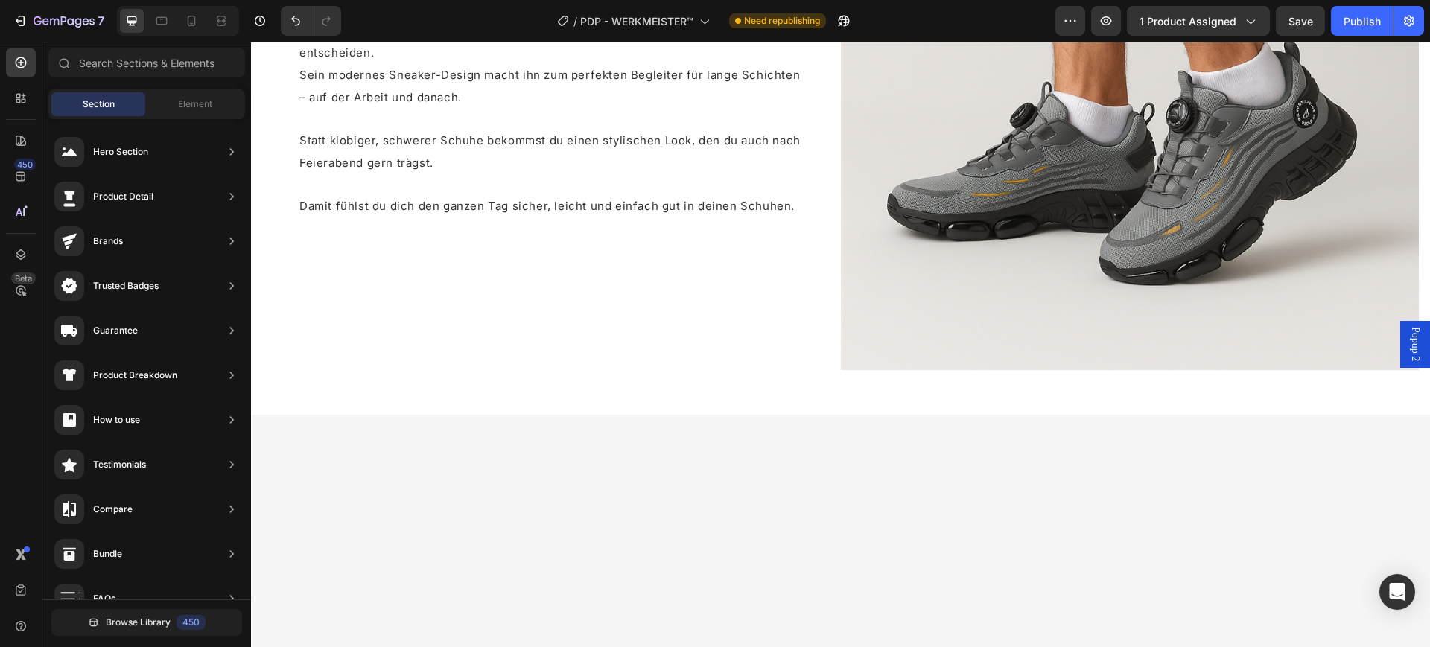
scroll to position [1280, 0]
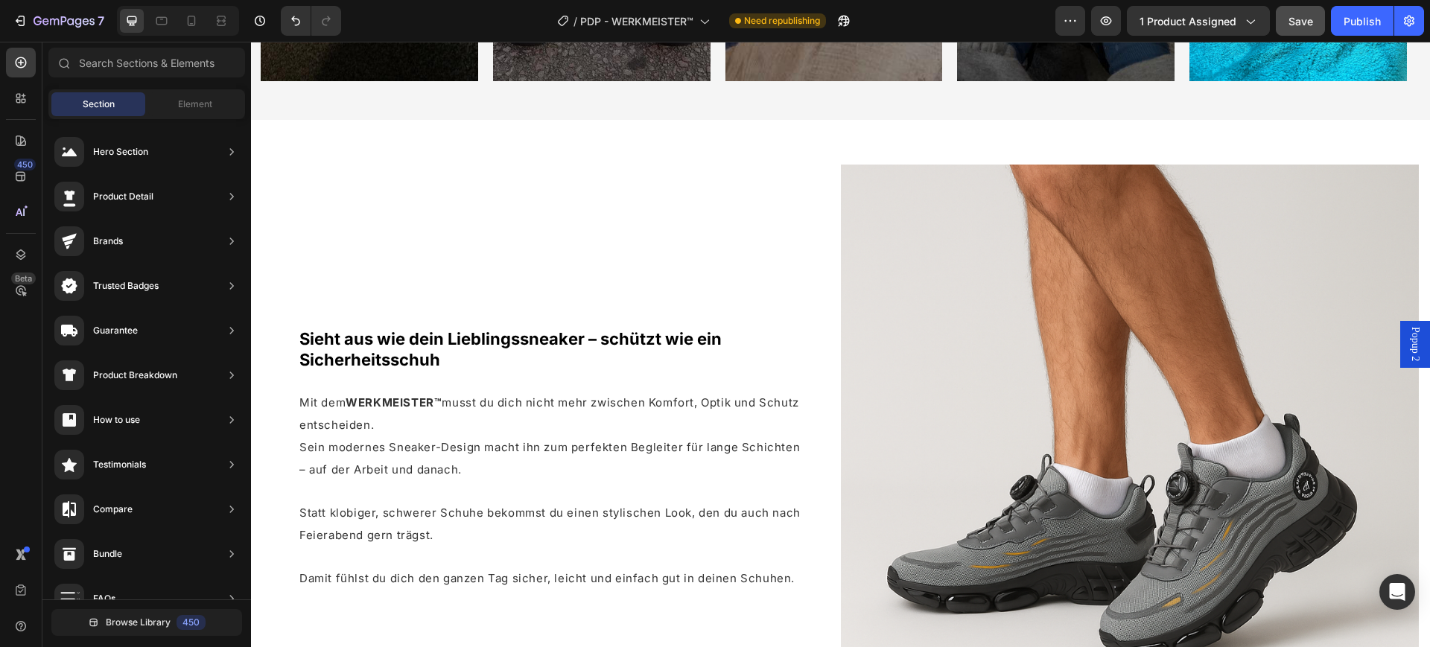
click at [1271, 22] on span "Save" at bounding box center [1301, 21] width 25 height 13
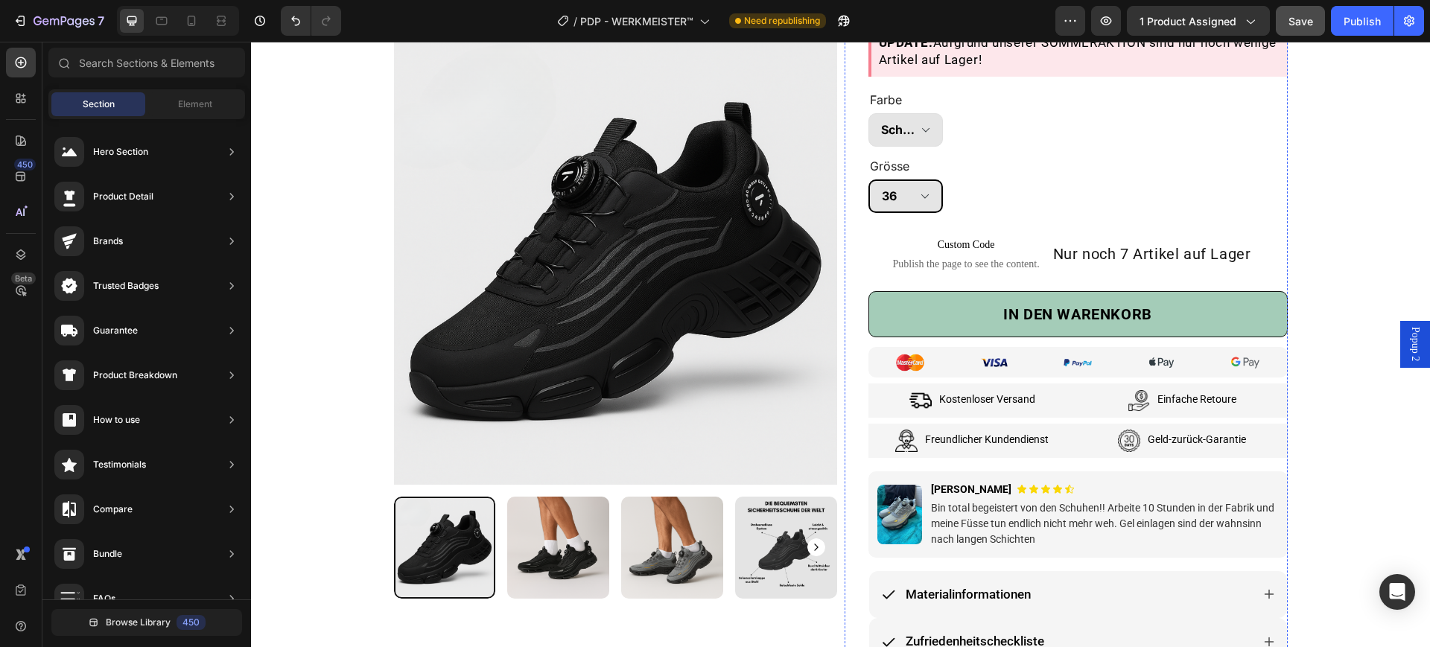
scroll to position [372, 0]
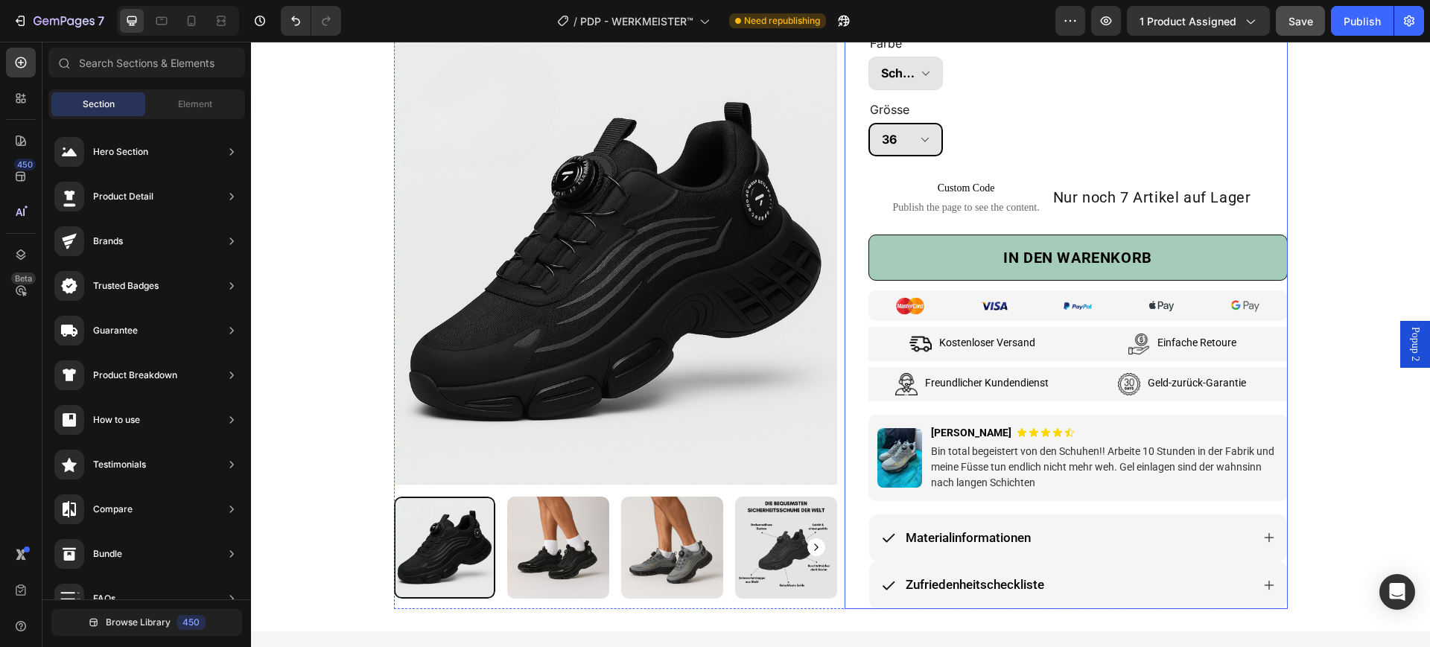
click at [845, 226] on div "Image [PERSON_NAME] Text Block Icon Row und 12.588 andere lieben unsere Gürtel …" at bounding box center [1066, 165] width 443 height 887
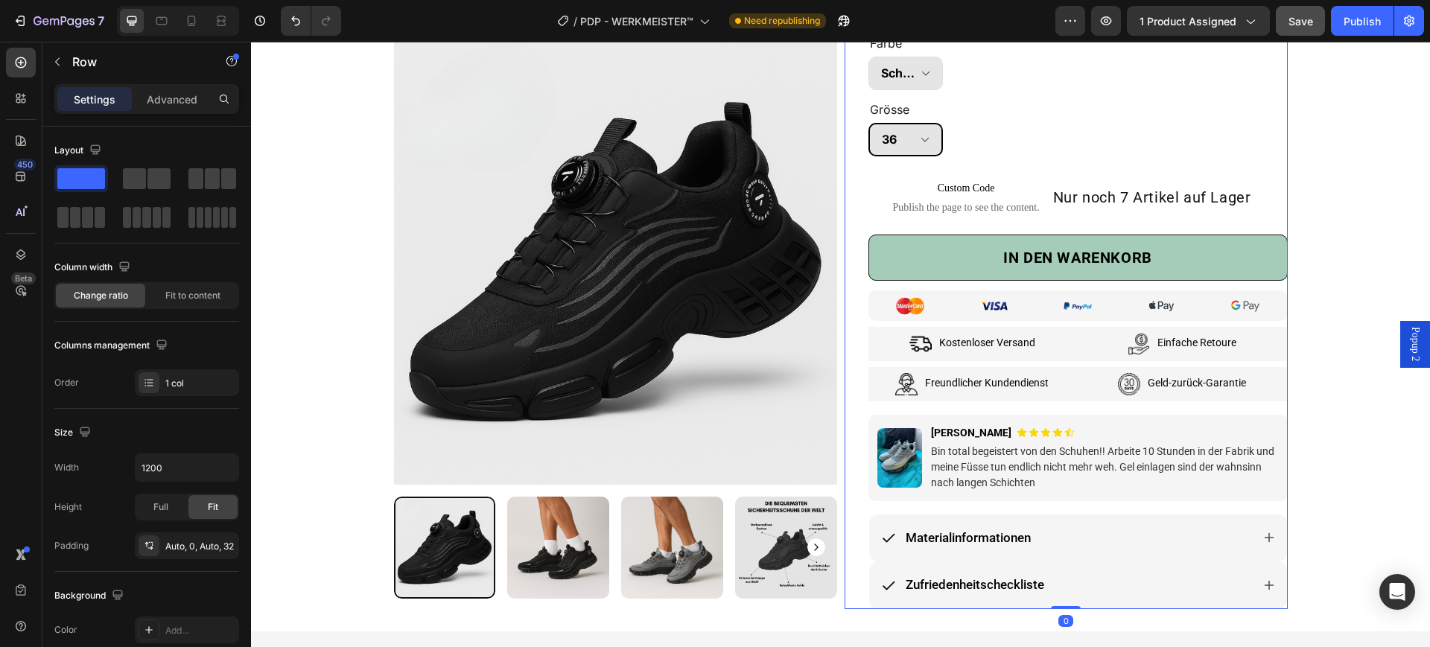
scroll to position [391, 0]
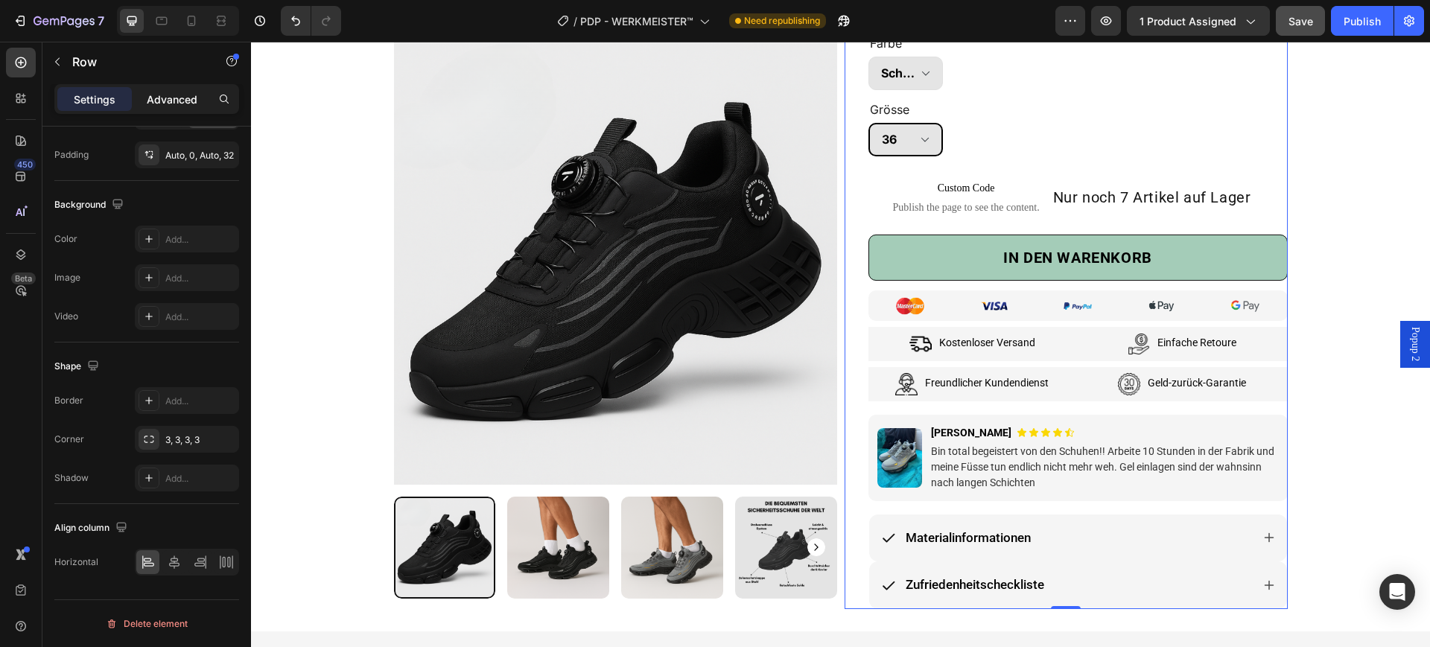
click at [160, 100] on p "Advanced" at bounding box center [172, 100] width 51 height 16
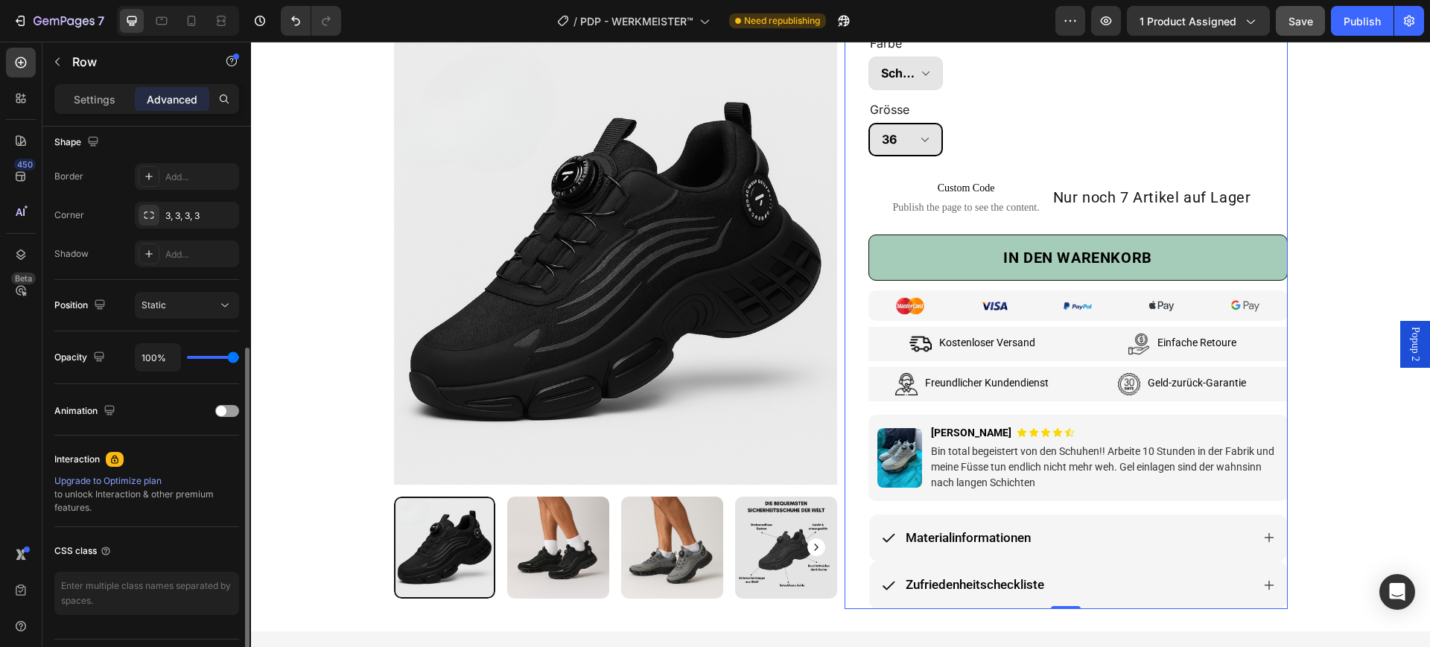
scroll to position [431, 0]
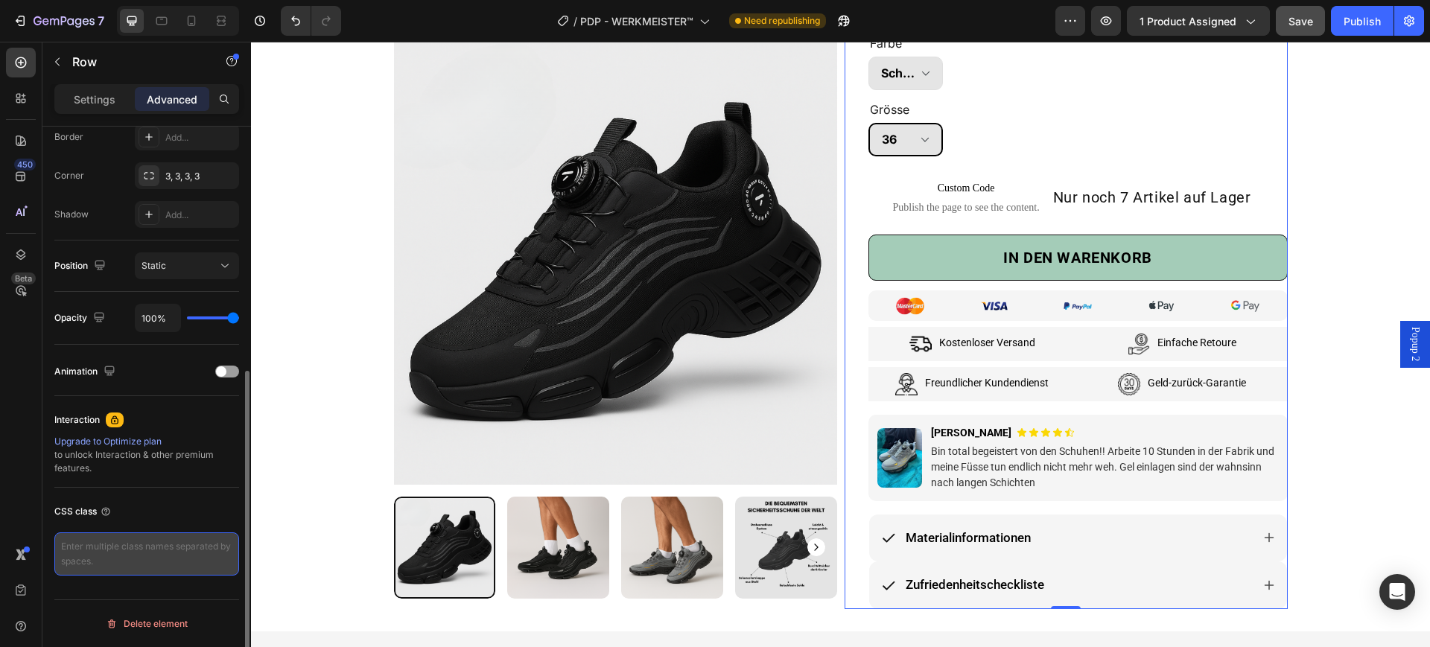
click at [150, 542] on textarea at bounding box center [146, 554] width 185 height 43
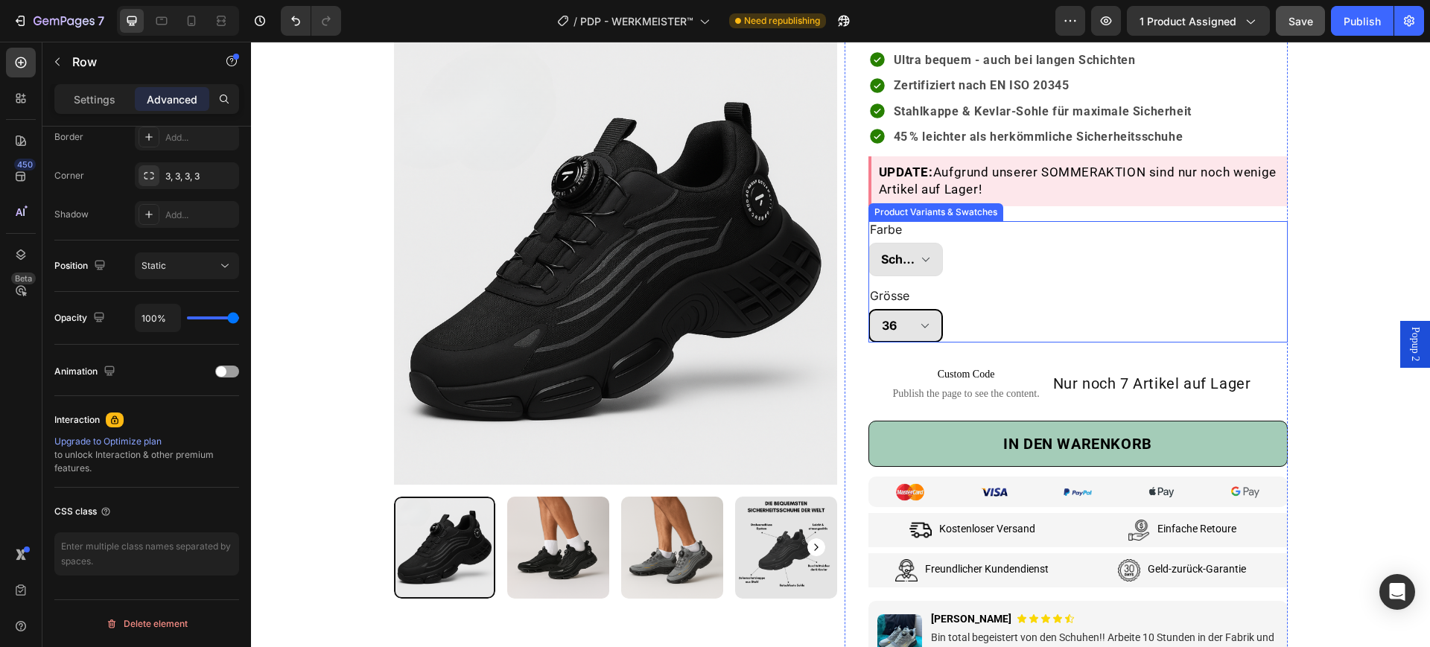
click at [994, 294] on div "Farbe Schwarz Grau Grösse 36 37 38 39 40 41 42 43 44 45 46 47 48 Product Varian…" at bounding box center [1078, 281] width 419 height 121
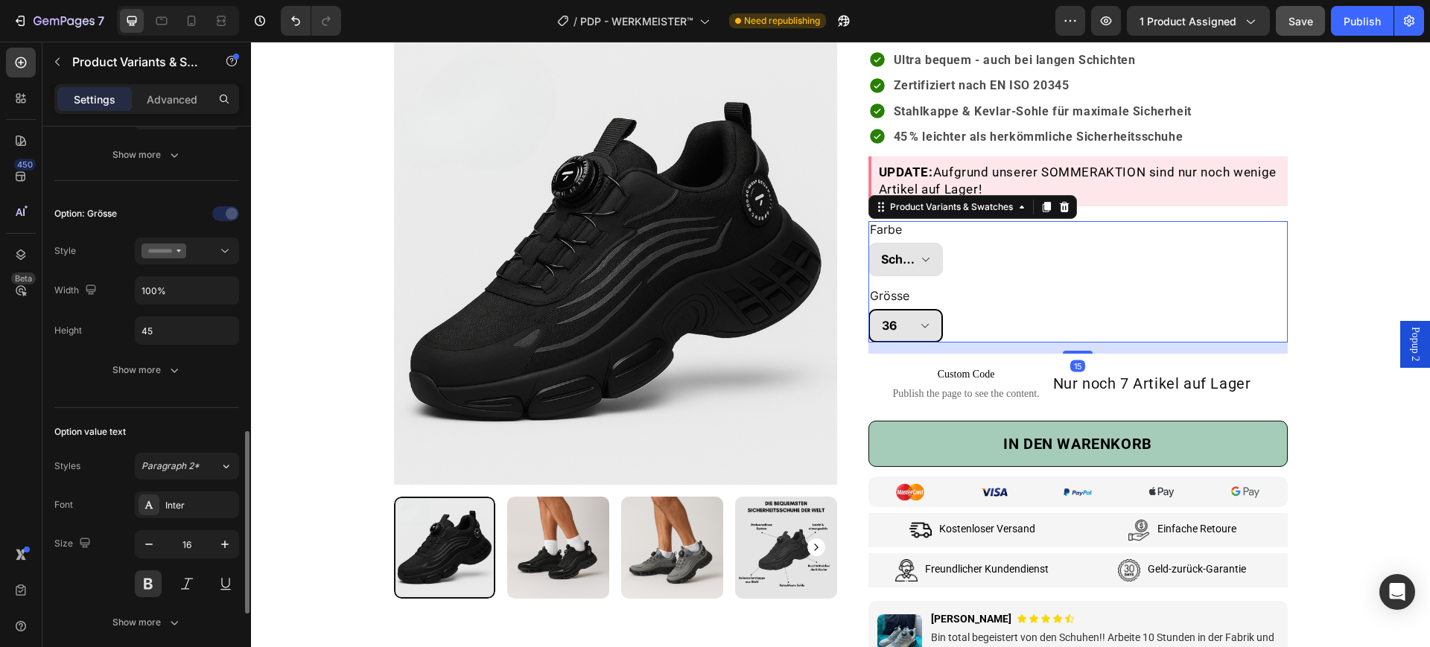
scroll to position [1117, 0]
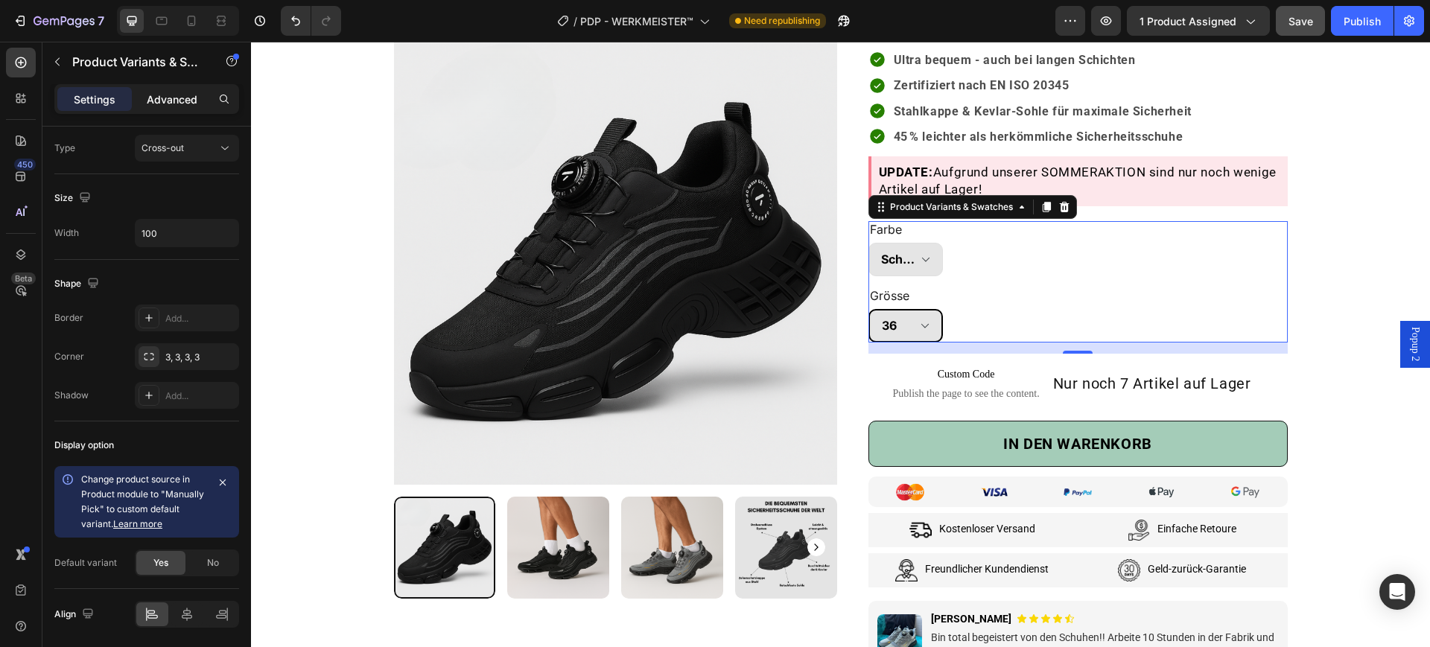
click at [170, 101] on p "Advanced" at bounding box center [172, 100] width 51 height 16
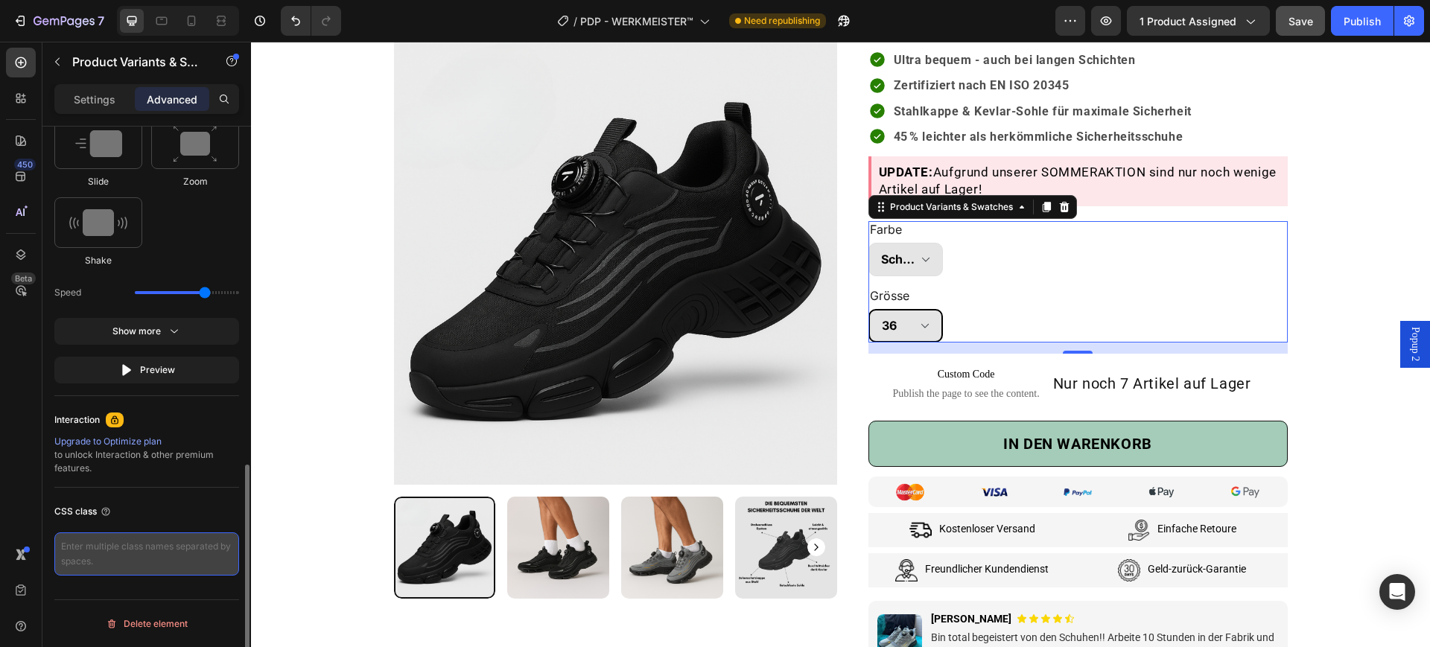
click at [180, 539] on textarea at bounding box center [146, 554] width 185 height 43
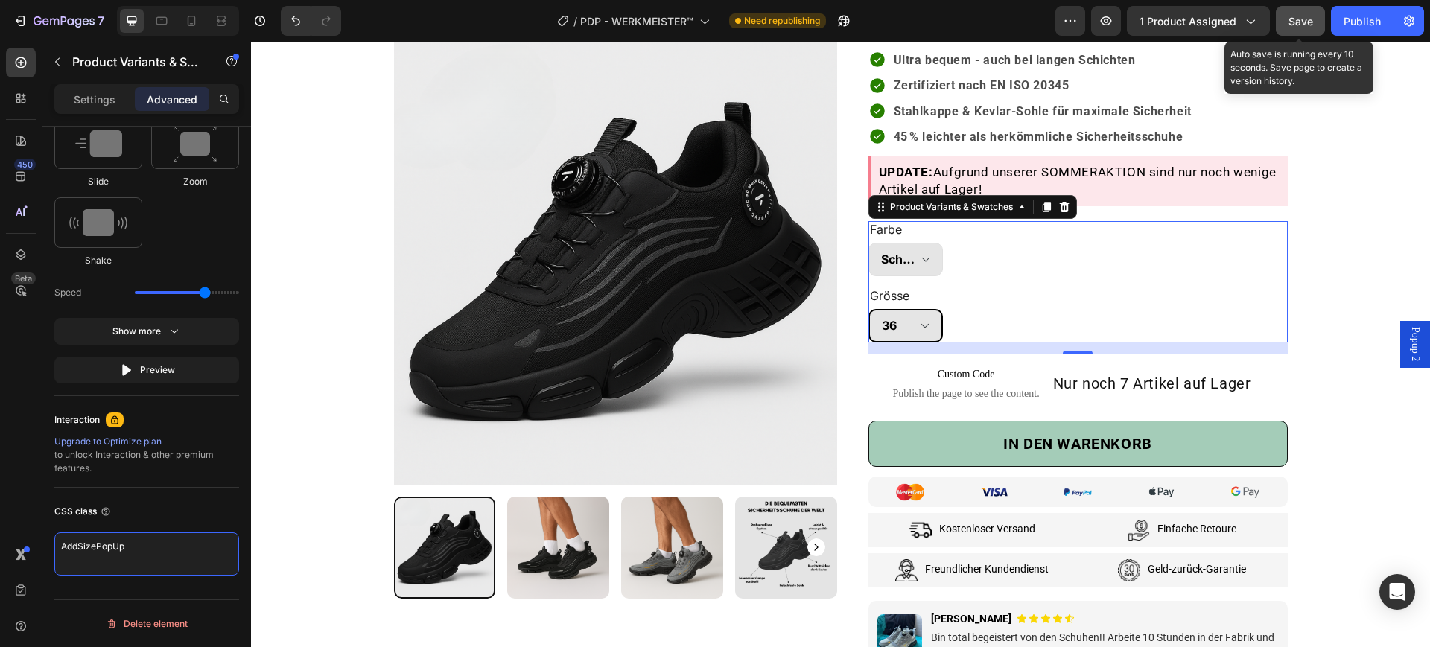
type textarea "AddSizePopUp"
click at [1271, 9] on button "Save" at bounding box center [1300, 21] width 49 height 30
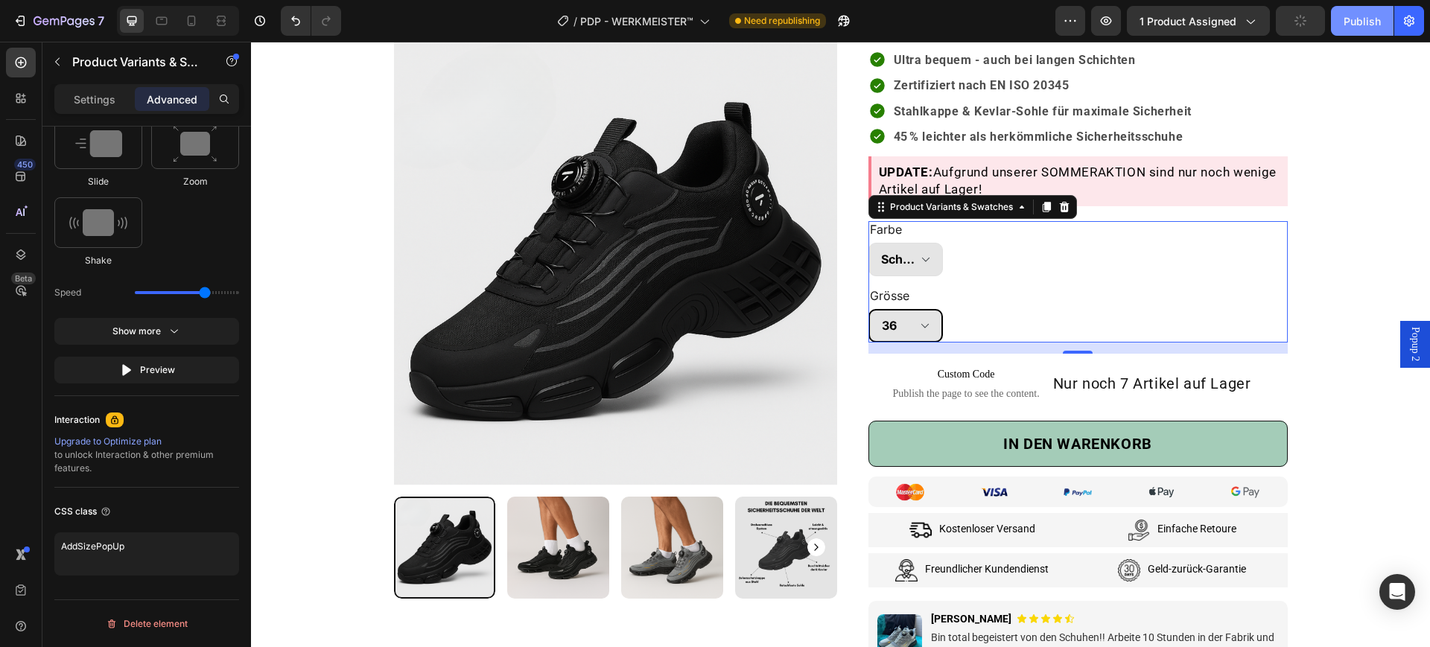
click at [1271, 25] on div "Publish" at bounding box center [1362, 21] width 37 height 16
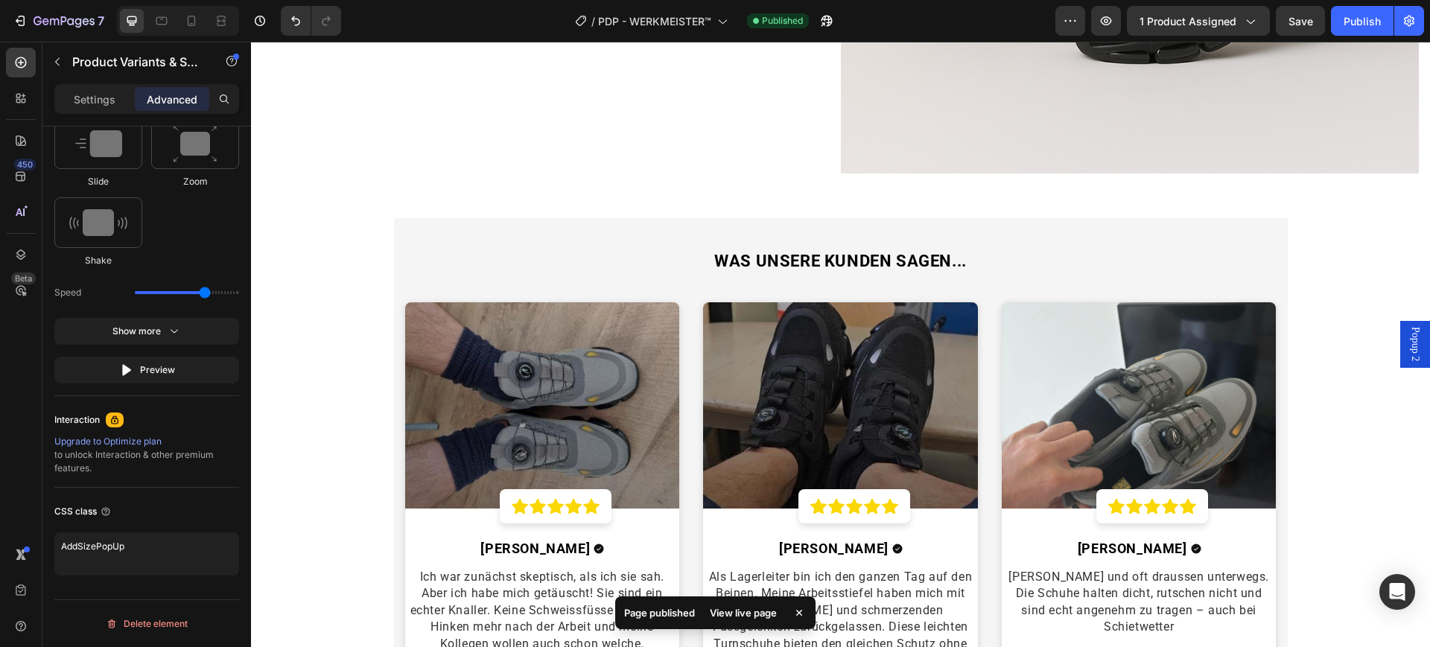
scroll to position [2518, 0]
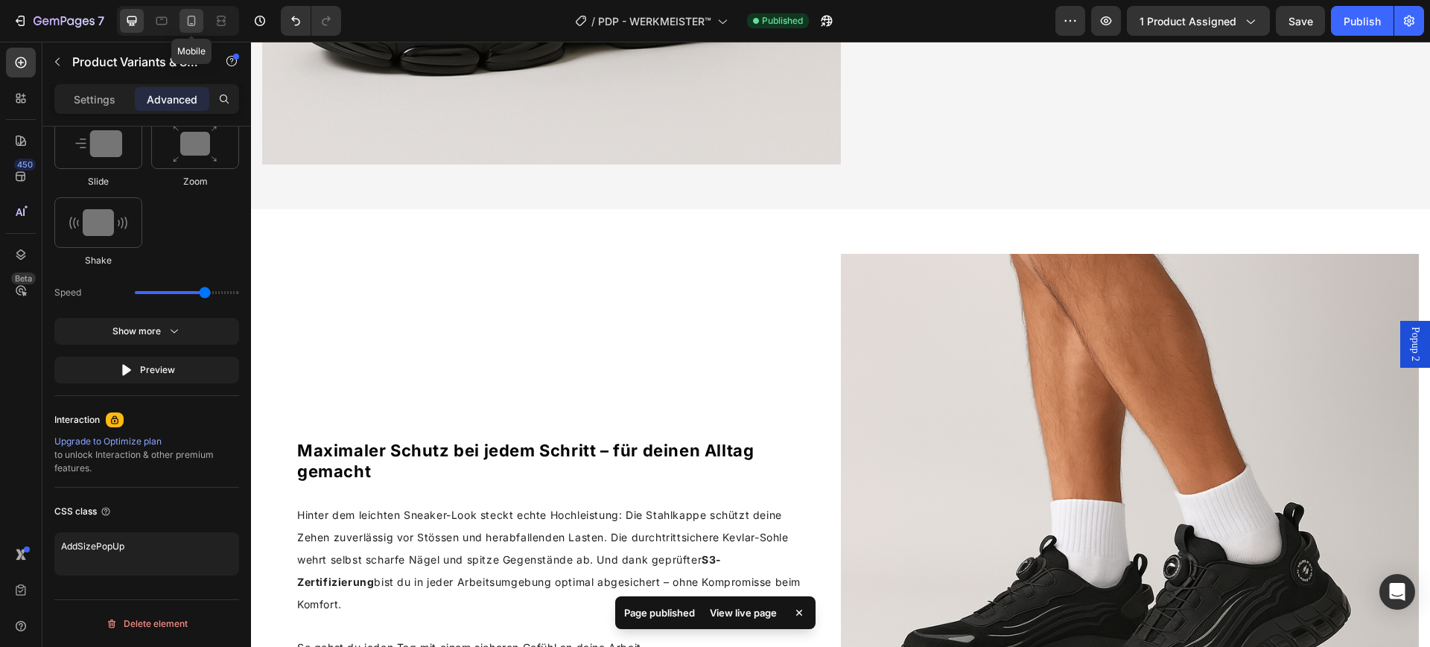
click at [197, 20] on icon at bounding box center [191, 20] width 15 height 15
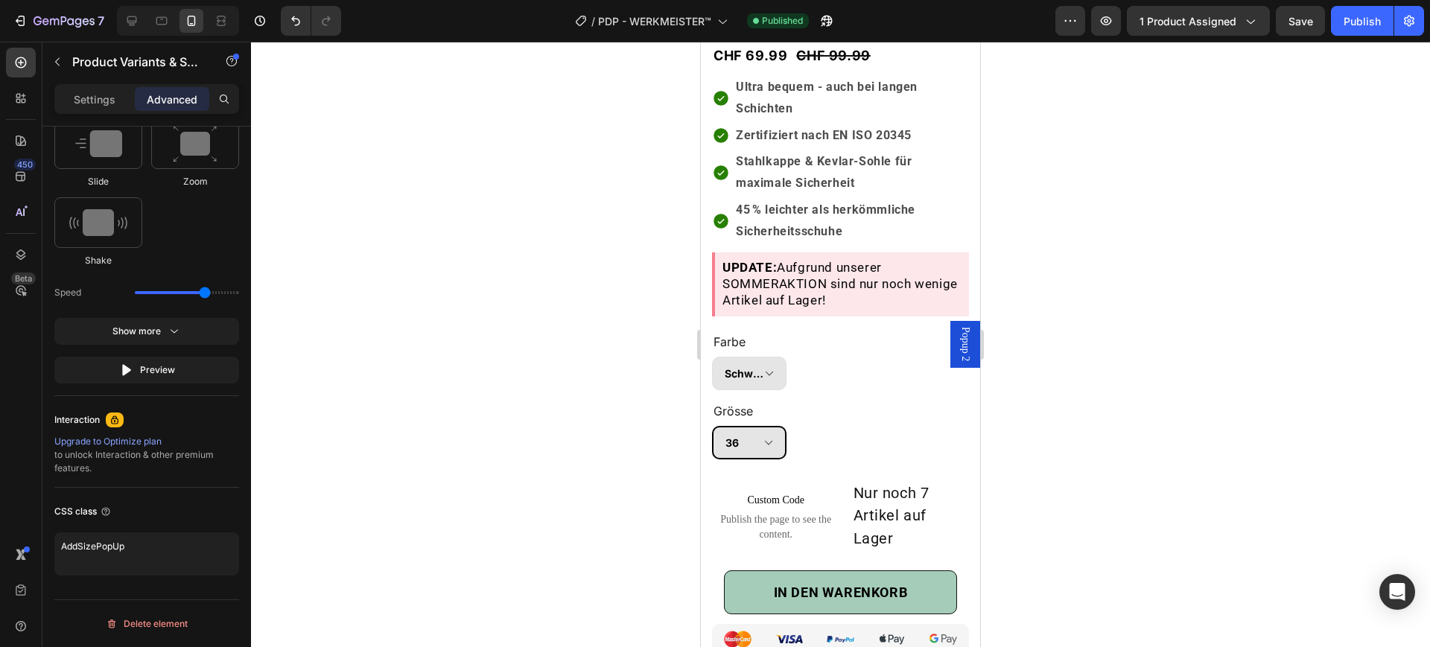
scroll to position [745, 0]
